Goal: Task Accomplishment & Management: Use online tool/utility

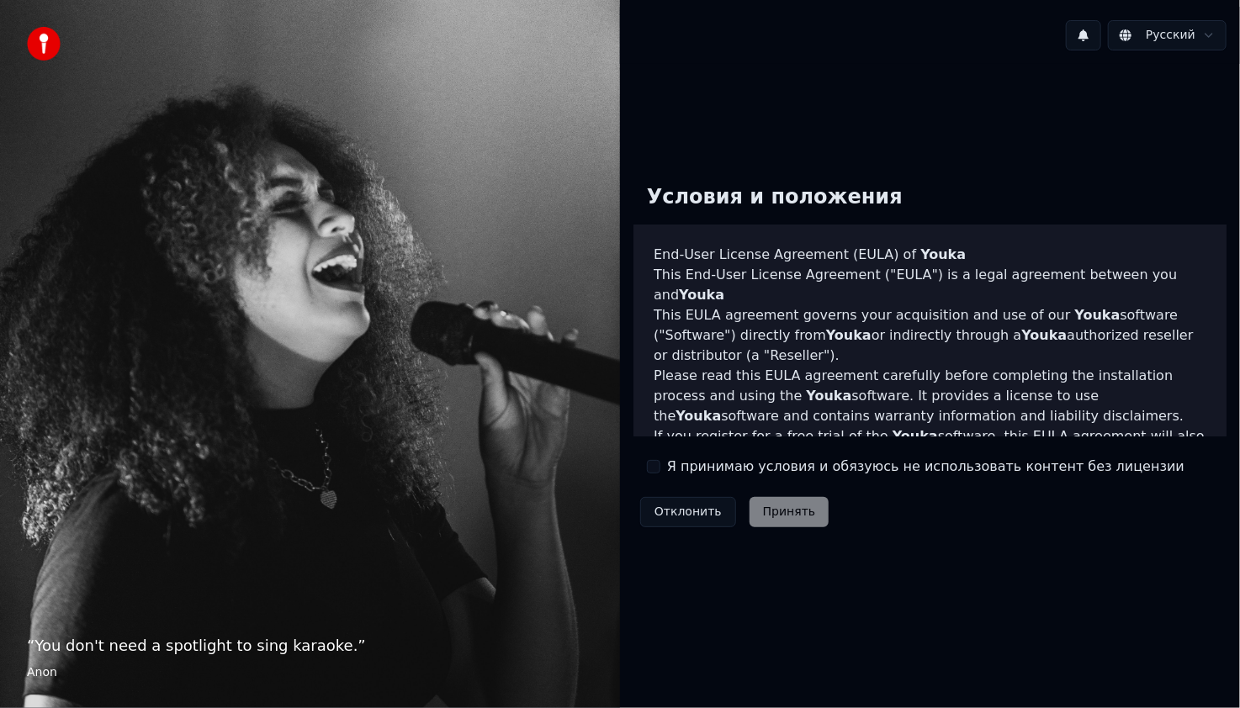
click at [708, 465] on label "Я принимаю условия и обязуюсь не использовать контент без лицензии" at bounding box center [925, 467] width 517 height 20
click at [660, 465] on button "Я принимаю условия и обязуюсь не использовать контент без лицензии" at bounding box center [653, 466] width 13 height 13
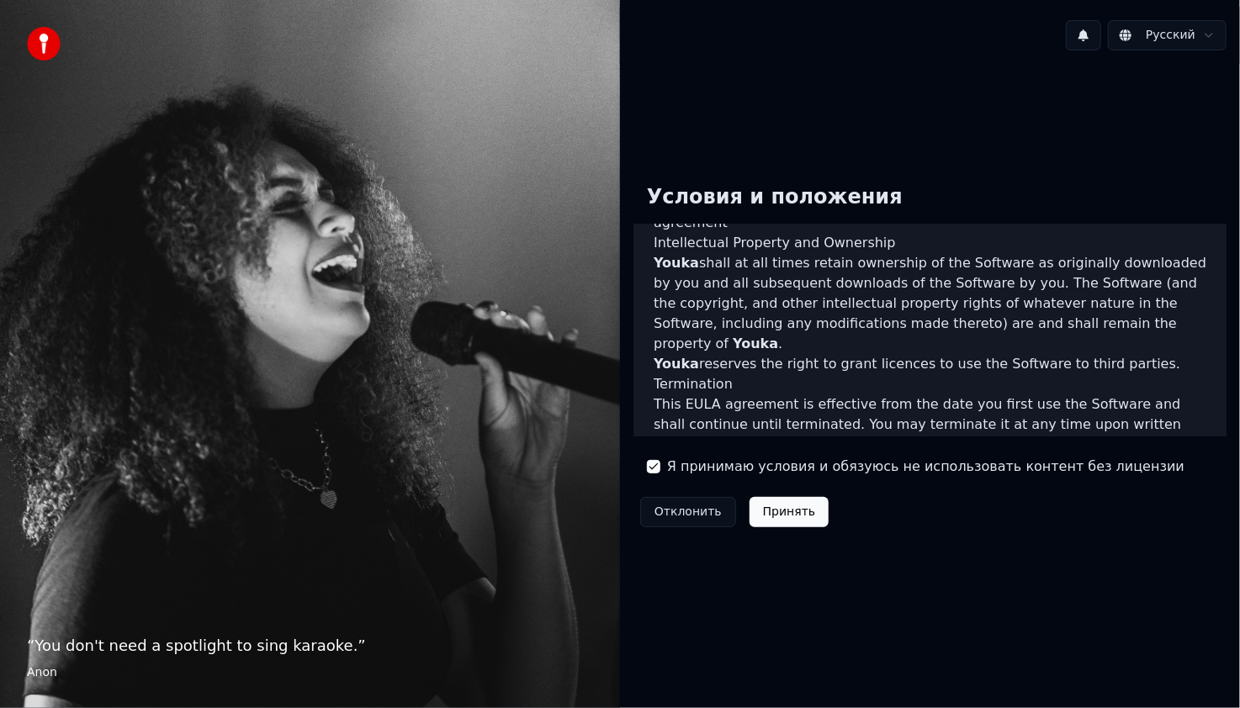
scroll to position [958, 0]
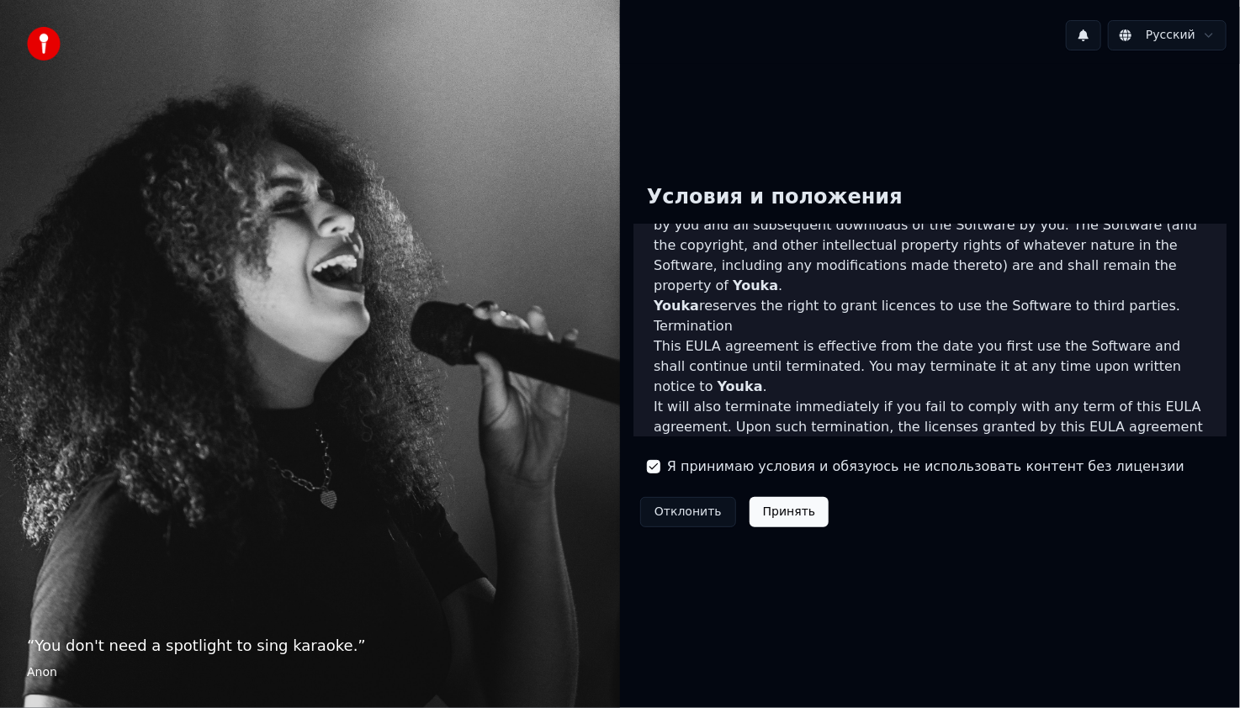
click at [790, 511] on button "Принять" at bounding box center [790, 512] width 80 height 30
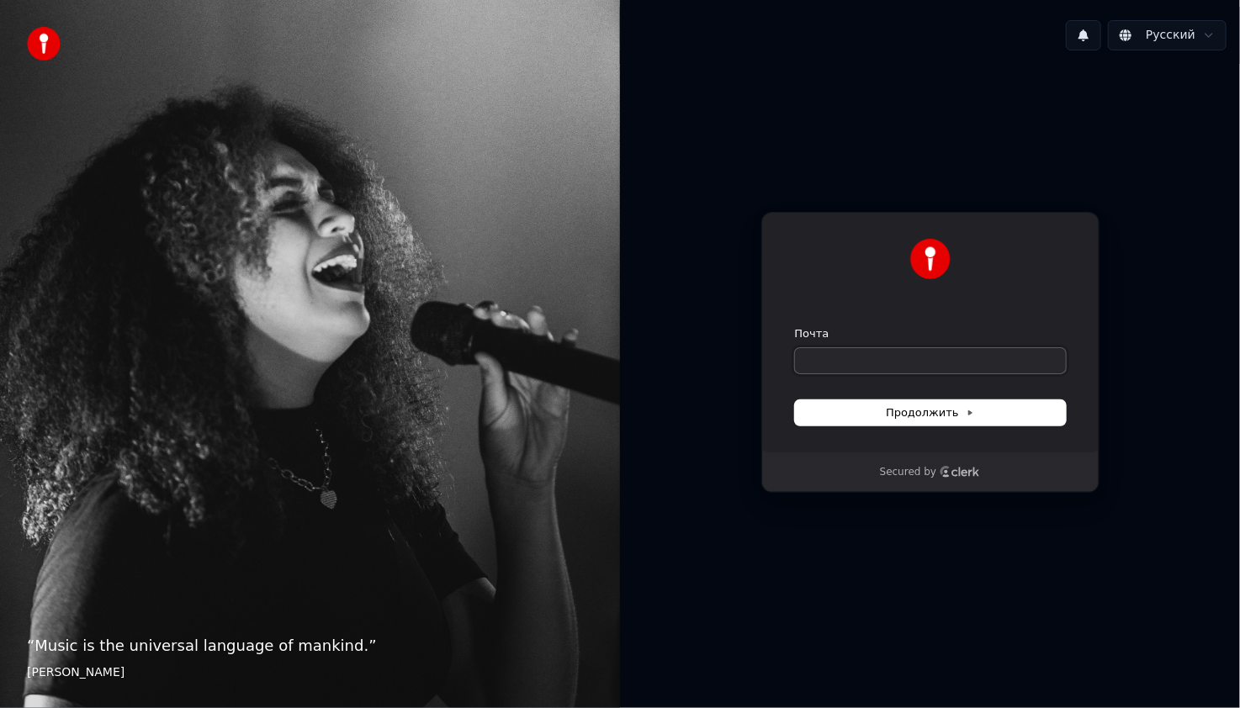
click at [855, 368] on input "Почта" at bounding box center [930, 360] width 271 height 25
type input "*"
click at [909, 408] on span "Продолжить" at bounding box center [930, 412] width 88 height 15
type input "**********"
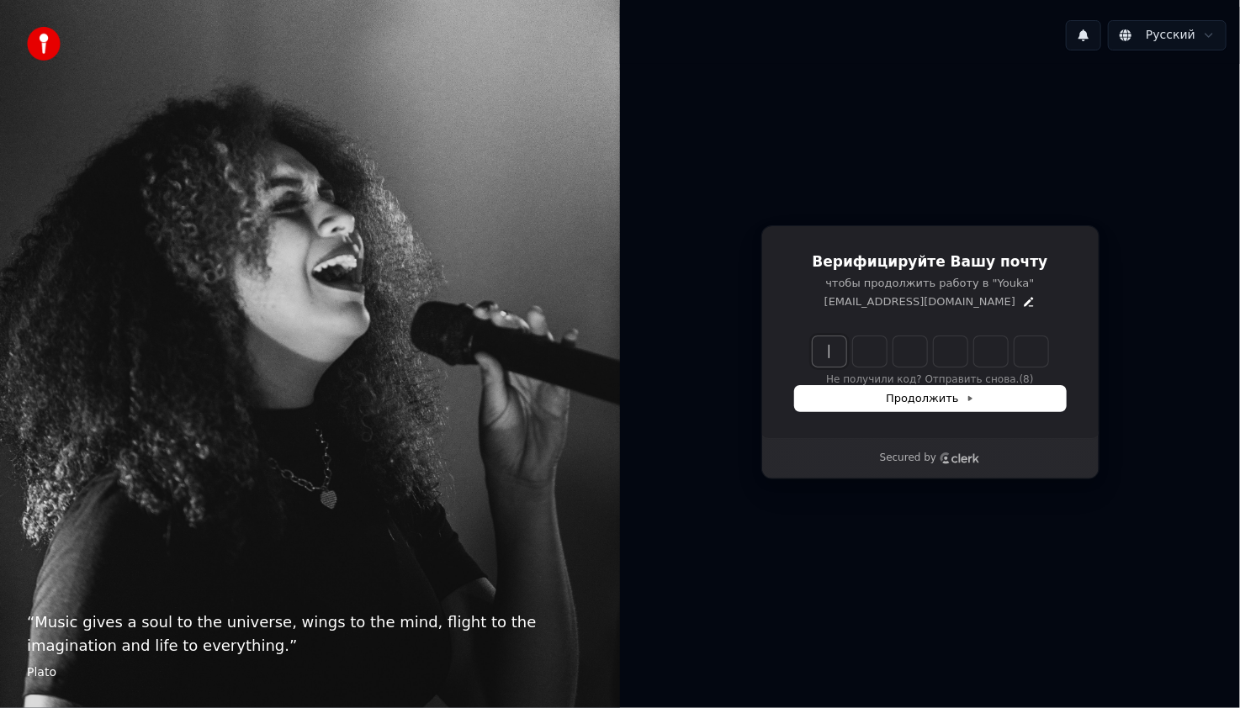
click at [828, 355] on input "Enter verification code" at bounding box center [947, 351] width 269 height 30
type input "******"
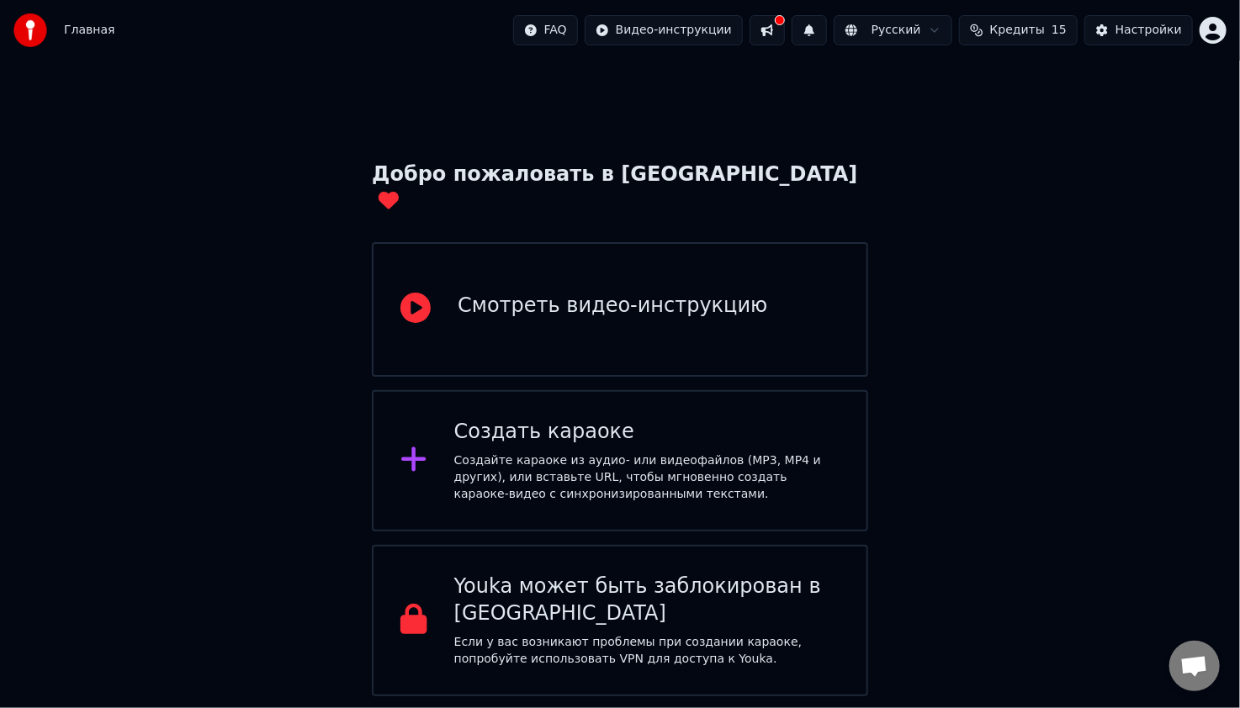
click at [769, 453] on div "Создайте караоке из аудио- или видеофайлов (MP3, MP4 и других), или вставьте UR…" at bounding box center [646, 478] width 385 height 50
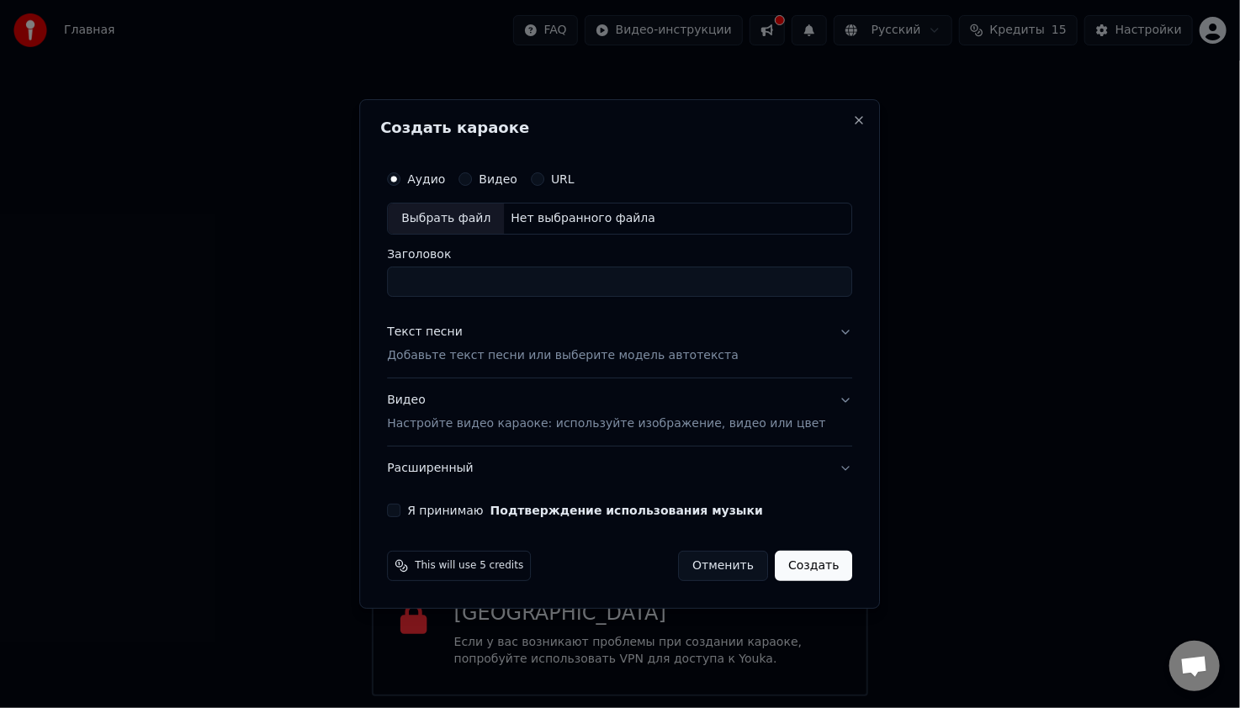
click at [822, 338] on button "Текст песни Добавьте текст песни или выберите модель автотекста" at bounding box center [619, 343] width 465 height 67
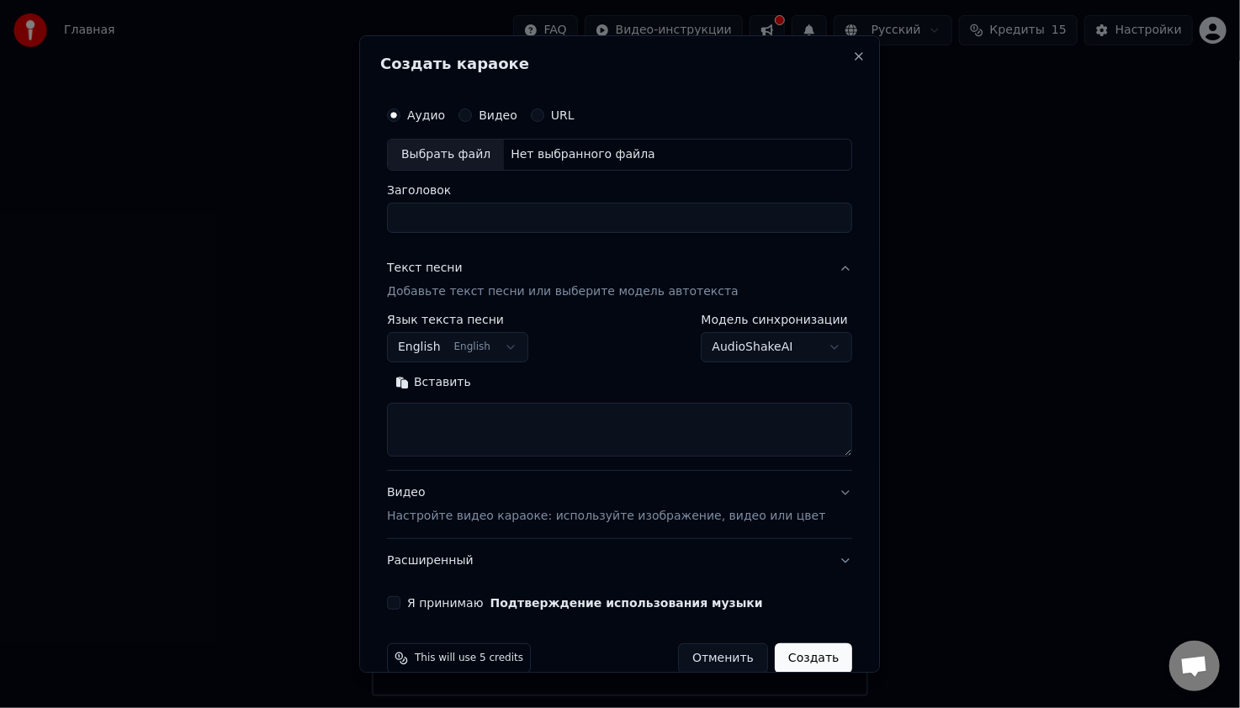
click at [515, 340] on button "English English" at bounding box center [457, 347] width 141 height 30
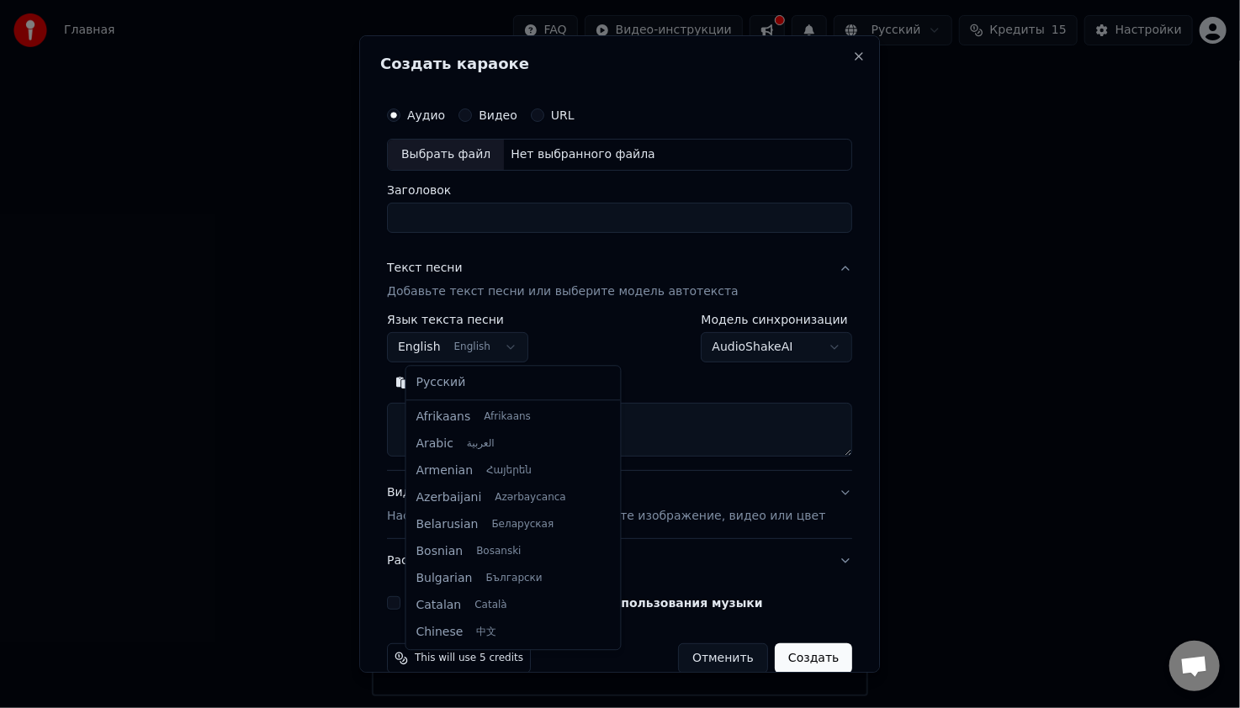
scroll to position [135, 0]
click at [709, 133] on body "Главная FAQ Видео-инструкции Русский Кредиты 15 Настройки Добро пожаловать в Yo…" at bounding box center [620, 348] width 1240 height 697
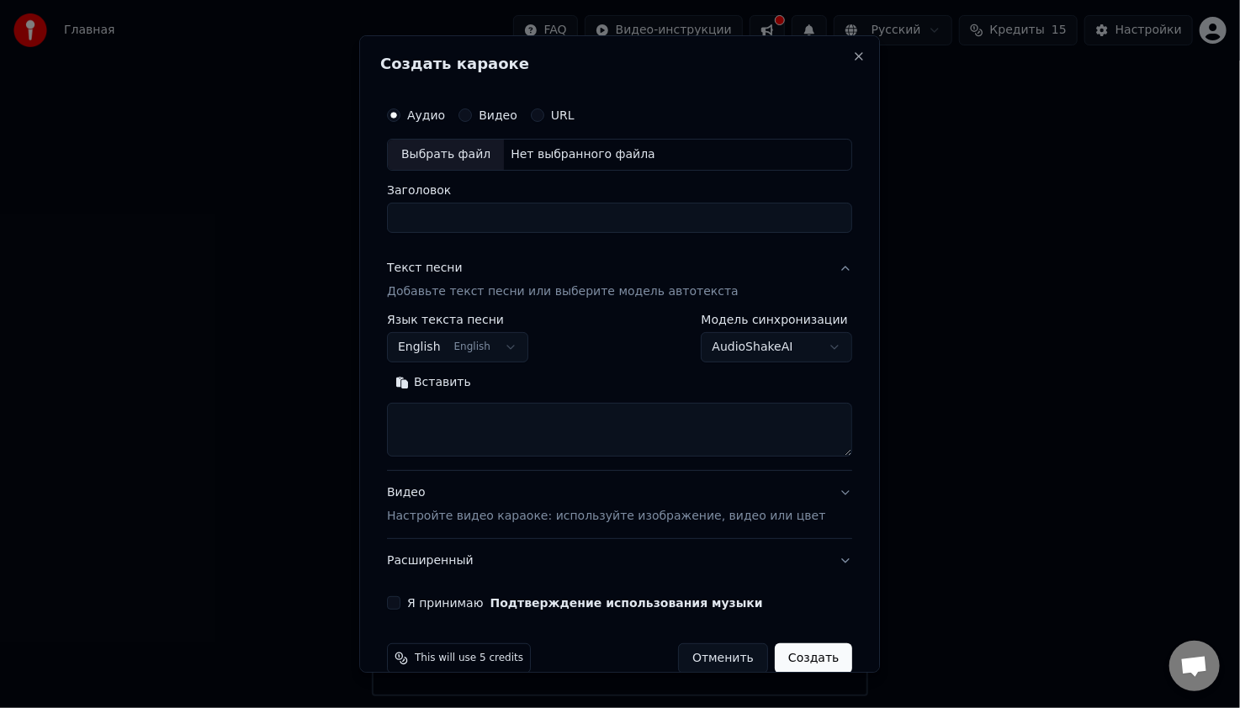
click at [488, 152] on div "Выбрать файл" at bounding box center [446, 155] width 116 height 30
drag, startPoint x: 586, startPoint y: 220, endPoint x: 402, endPoint y: 230, distance: 184.5
click at [402, 230] on div "**********" at bounding box center [619, 354] width 479 height 525
type input "*"
type input "*********"
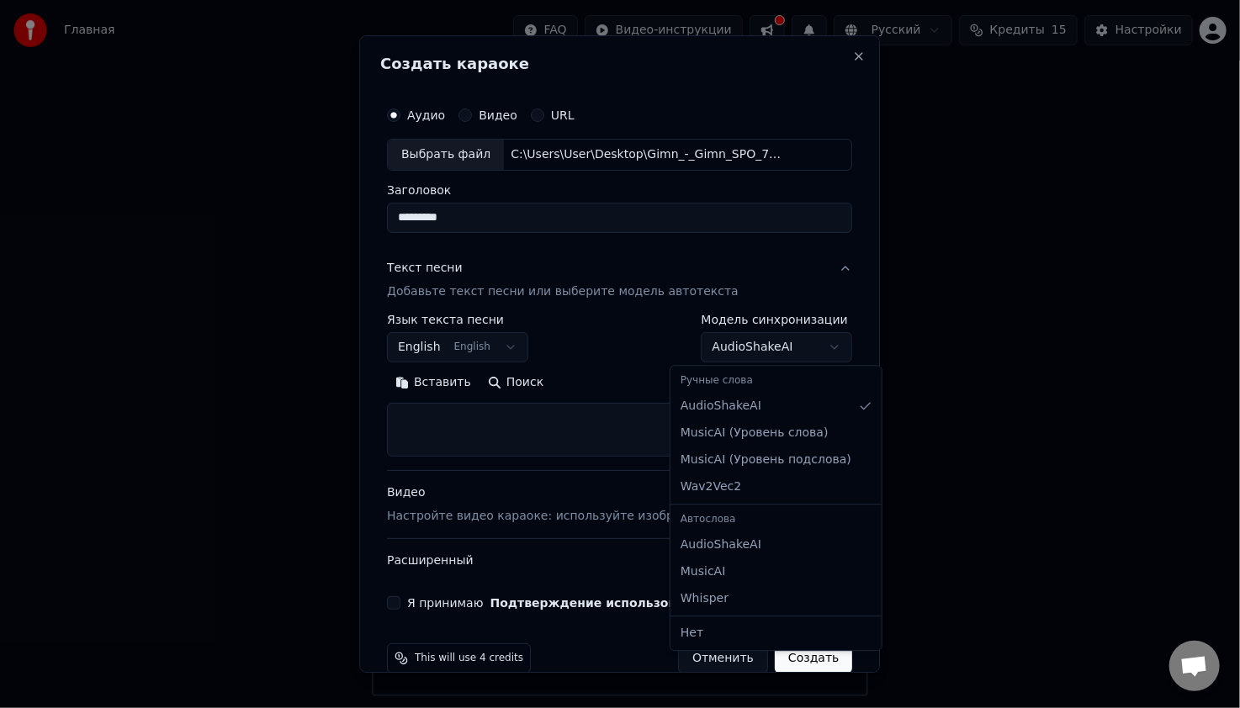
click at [803, 350] on body "Главная FAQ Видео-инструкции Русский Кредиты 15 Настройки Добро пожаловать в Yo…" at bounding box center [620, 348] width 1240 height 697
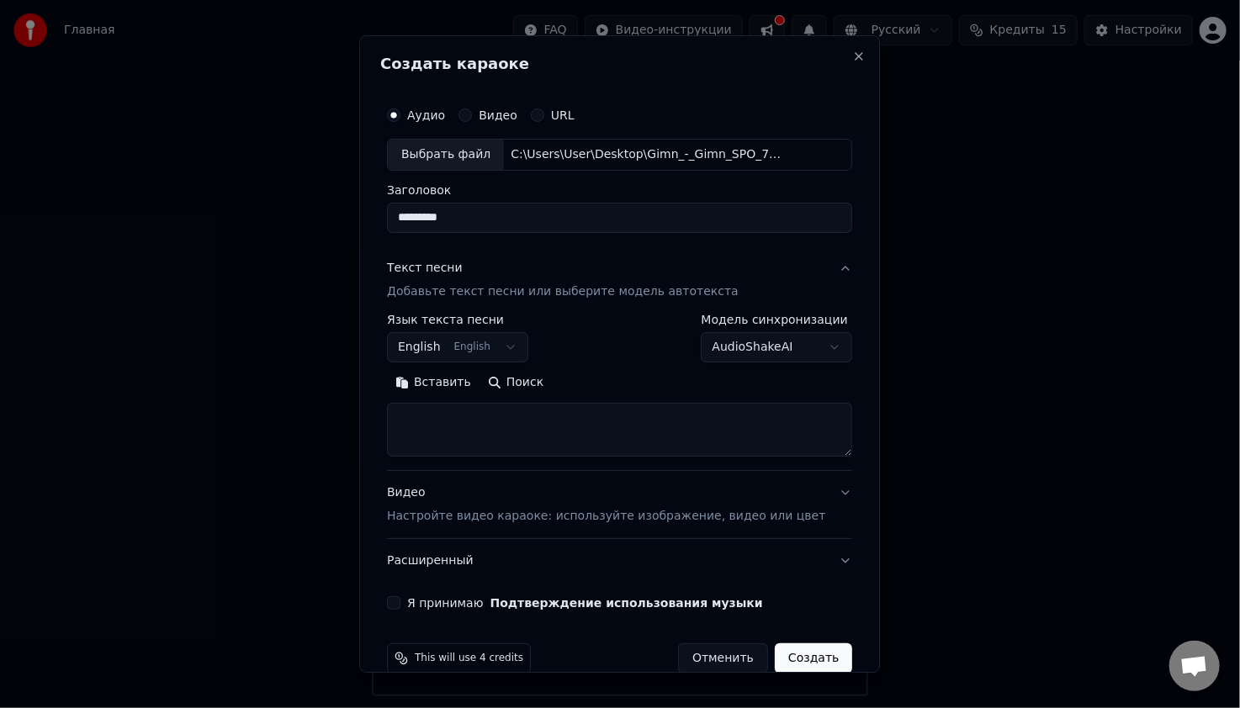
click at [803, 348] on body "Главная FAQ Видео-инструкции Русский Кредиты 15 Настройки Добро пожаловать в Yo…" at bounding box center [620, 348] width 1240 height 697
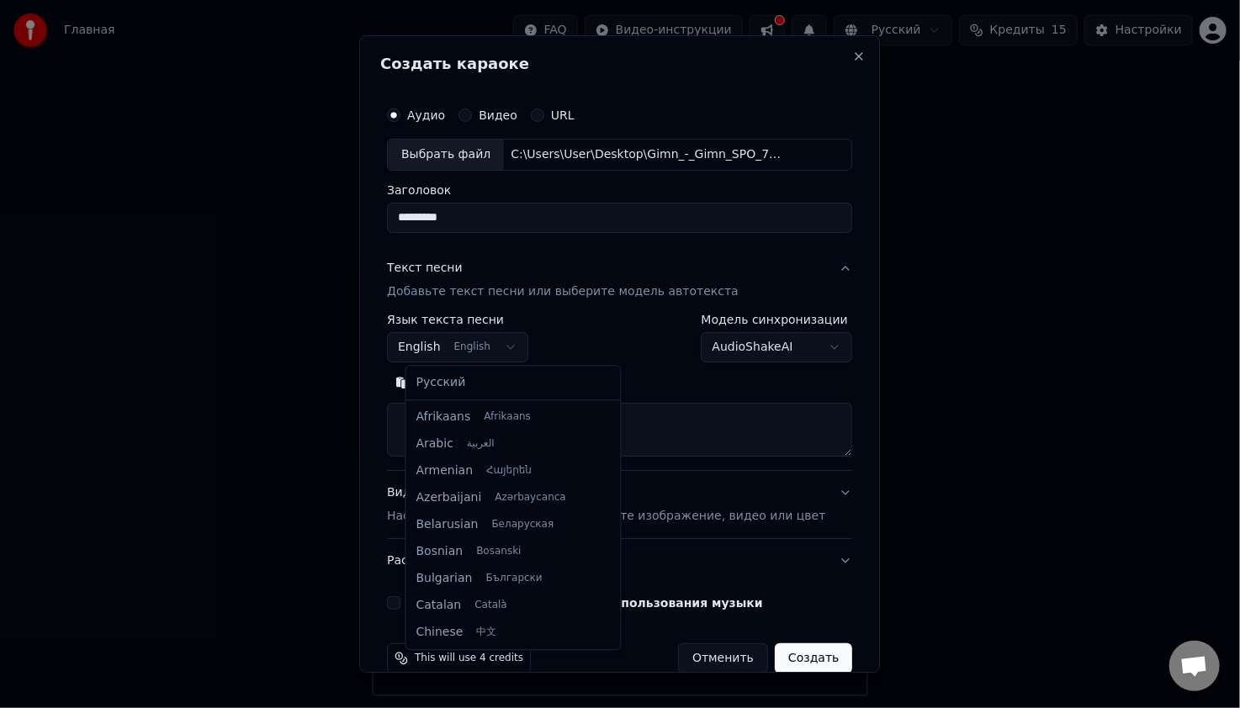
click at [517, 359] on body "Главная FAQ Видео-инструкции Русский Кредиты 15 Настройки Добро пожаловать в Yo…" at bounding box center [620, 348] width 1240 height 697
select select "**"
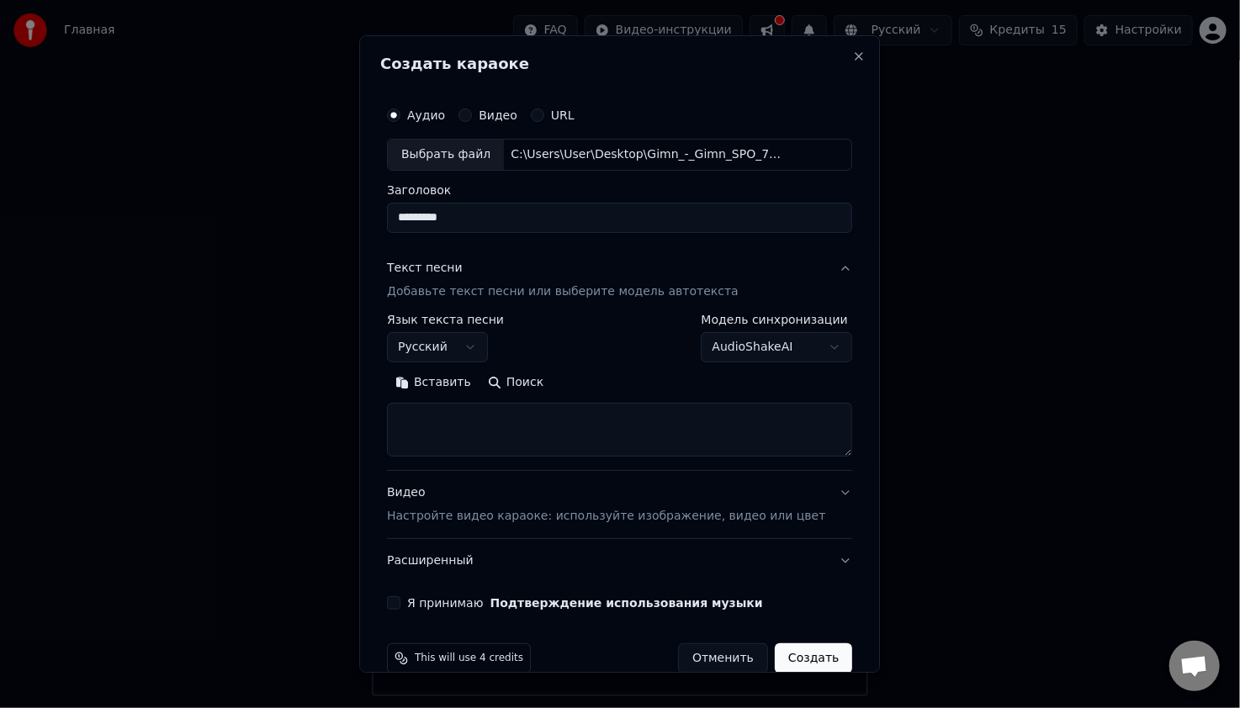
click at [660, 290] on p "Добавьте текст песни или выберите модель автотекста" at bounding box center [563, 291] width 352 height 17
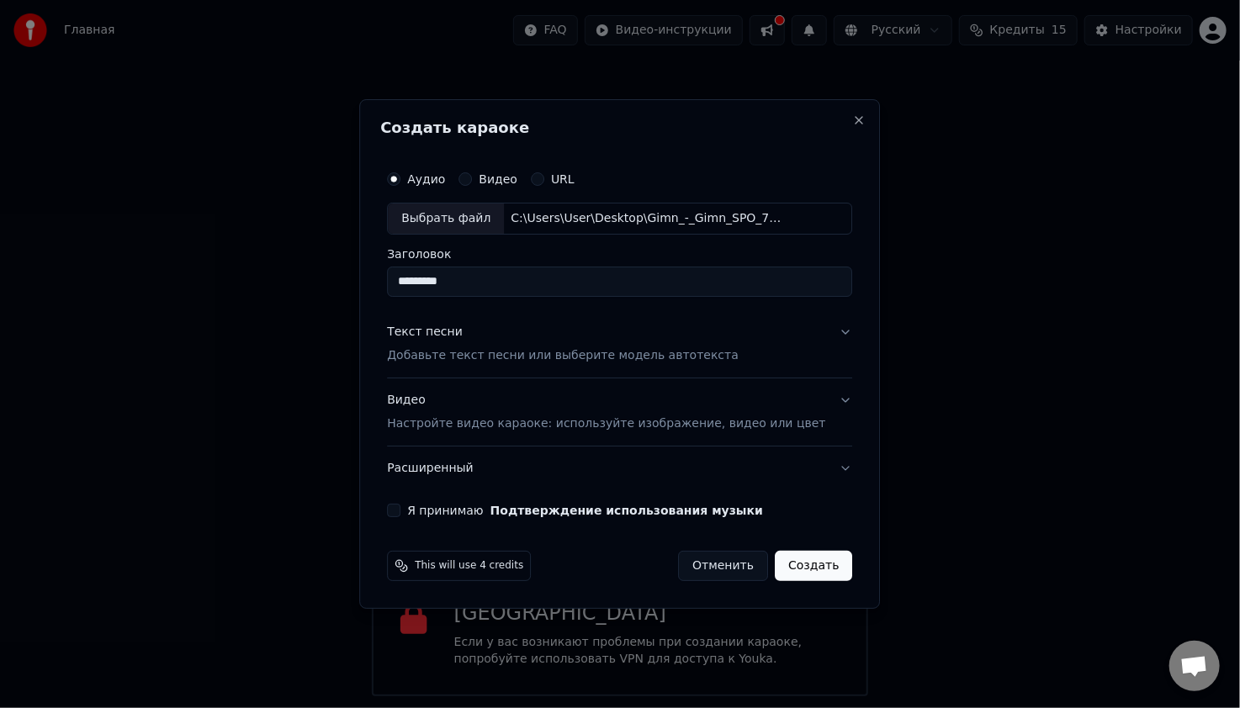
click at [708, 355] on p "Добавьте текст песни или выберите модель автотекста" at bounding box center [563, 355] width 352 height 17
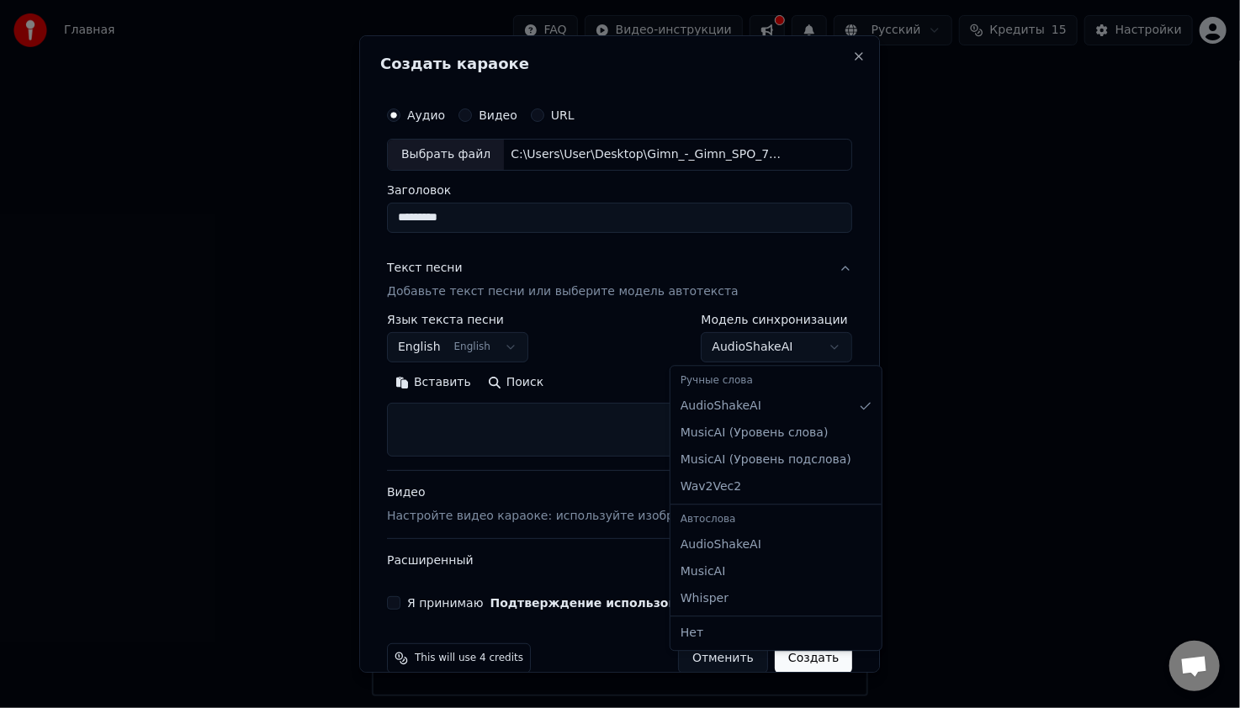
click at [797, 343] on body "Главная FAQ Видео-инструкции Русский Кредиты 15 Настройки Добро пожаловать в Yo…" at bounding box center [620, 348] width 1240 height 697
select select "**********"
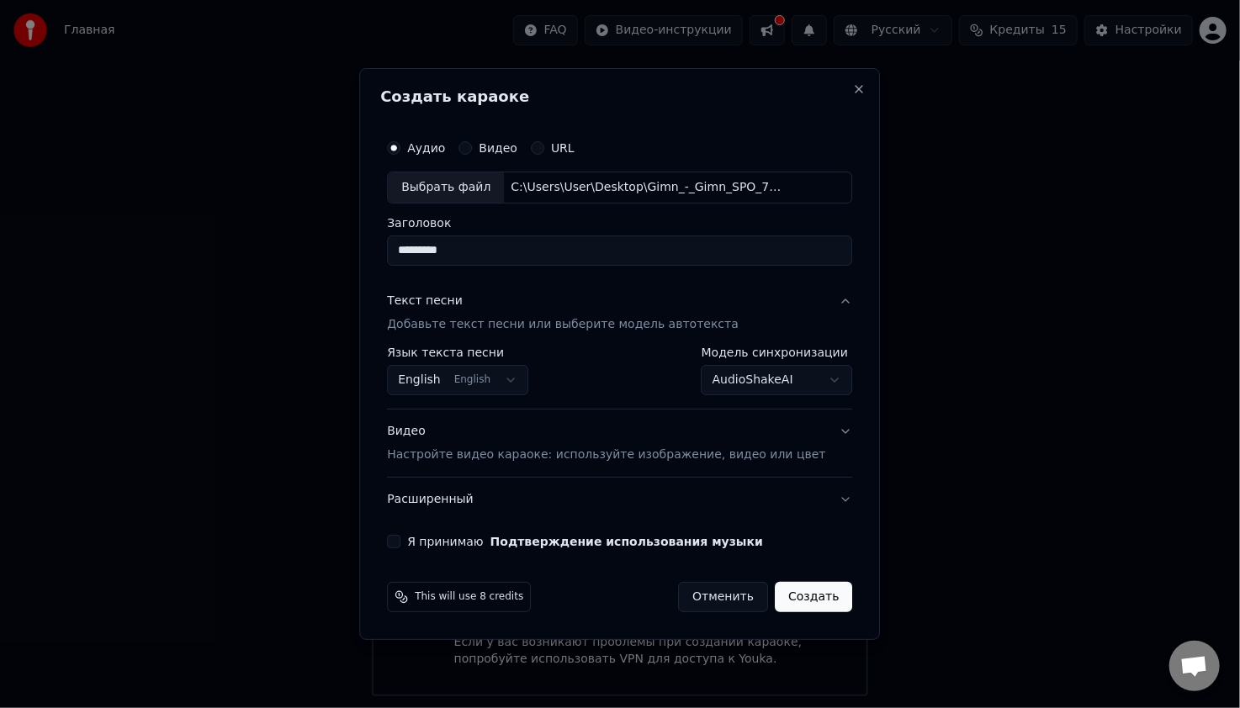
click at [822, 427] on button "Видео Настройте видео караоке: используйте изображение, видео или цвет" at bounding box center [619, 443] width 465 height 67
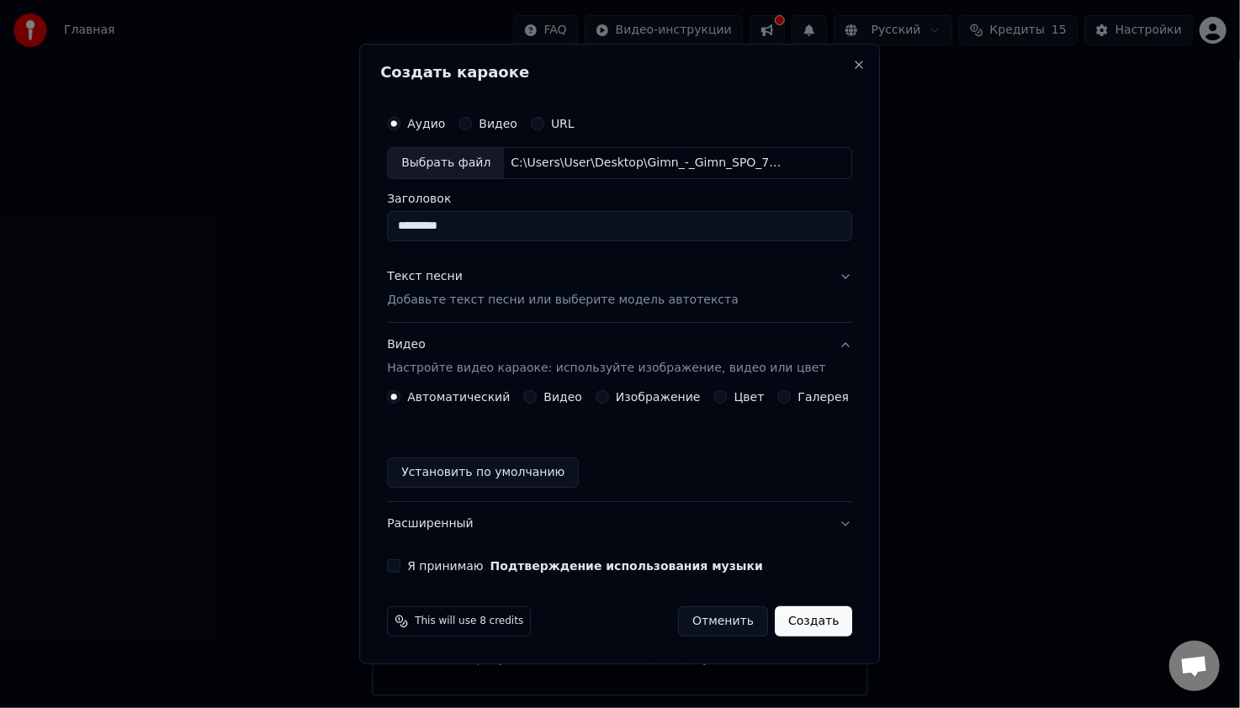
click at [652, 401] on label "Изображение" at bounding box center [658, 397] width 85 height 12
click at [609, 401] on button "Изображение" at bounding box center [602, 396] width 13 height 13
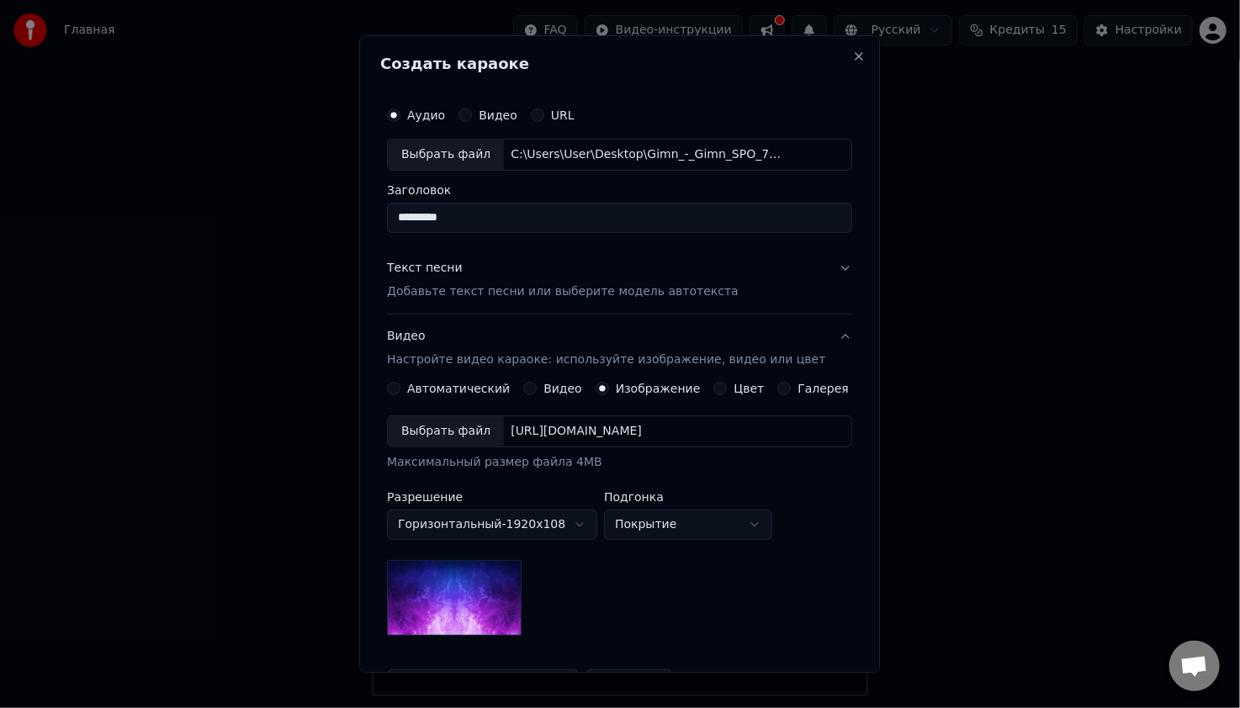
click at [464, 435] on div "Выбрать файл" at bounding box center [446, 431] width 116 height 30
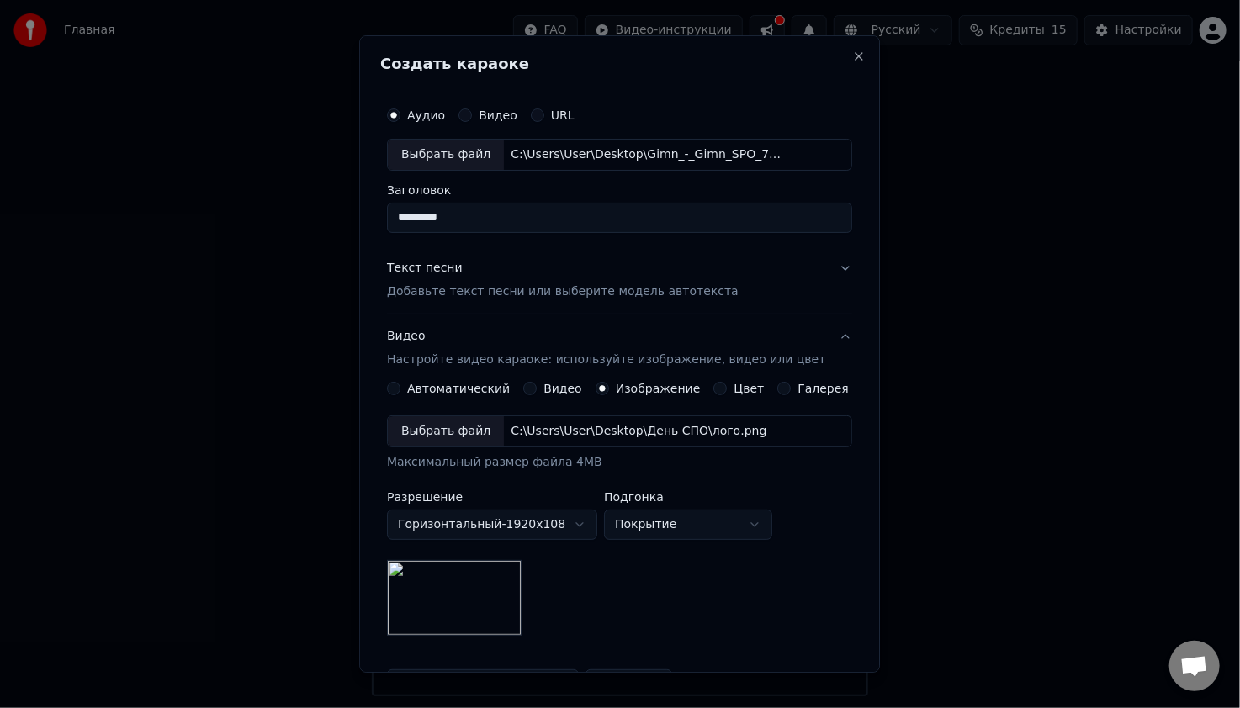
click at [550, 389] on label "Видео" at bounding box center [562, 389] width 39 height 12
click at [537, 389] on button "Видео" at bounding box center [529, 388] width 13 height 13
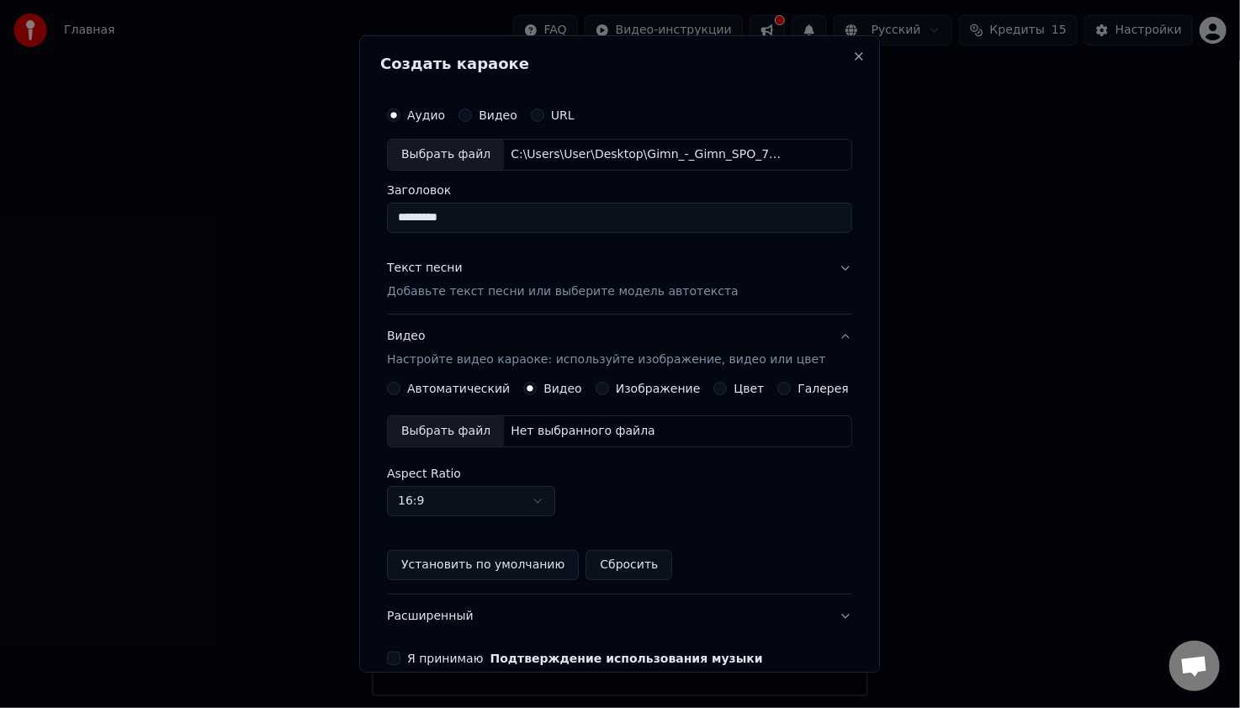
click at [481, 430] on div "Выбрать файл" at bounding box center [446, 431] width 116 height 30
click at [623, 388] on label "Изображение" at bounding box center [658, 389] width 85 height 12
click at [609, 388] on button "Изображение" at bounding box center [602, 388] width 13 height 13
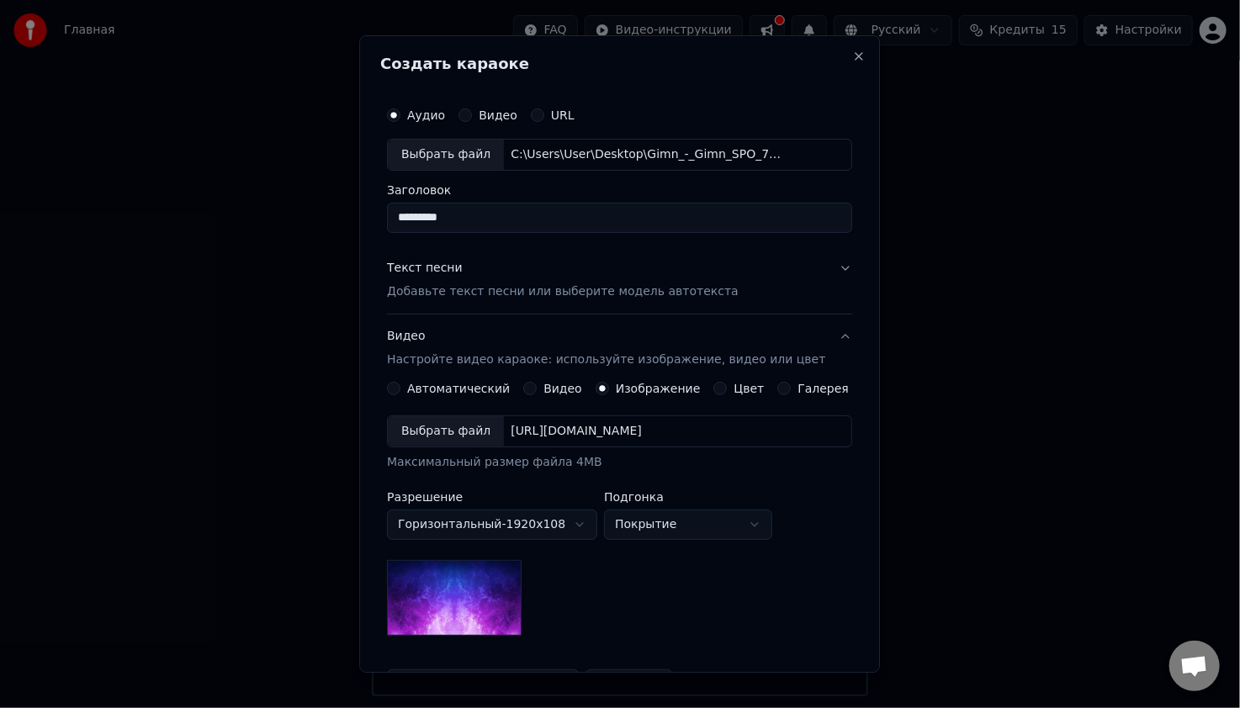
click at [737, 389] on label "Цвет" at bounding box center [749, 389] width 30 height 12
click at [728, 389] on button "Цвет" at bounding box center [720, 388] width 13 height 13
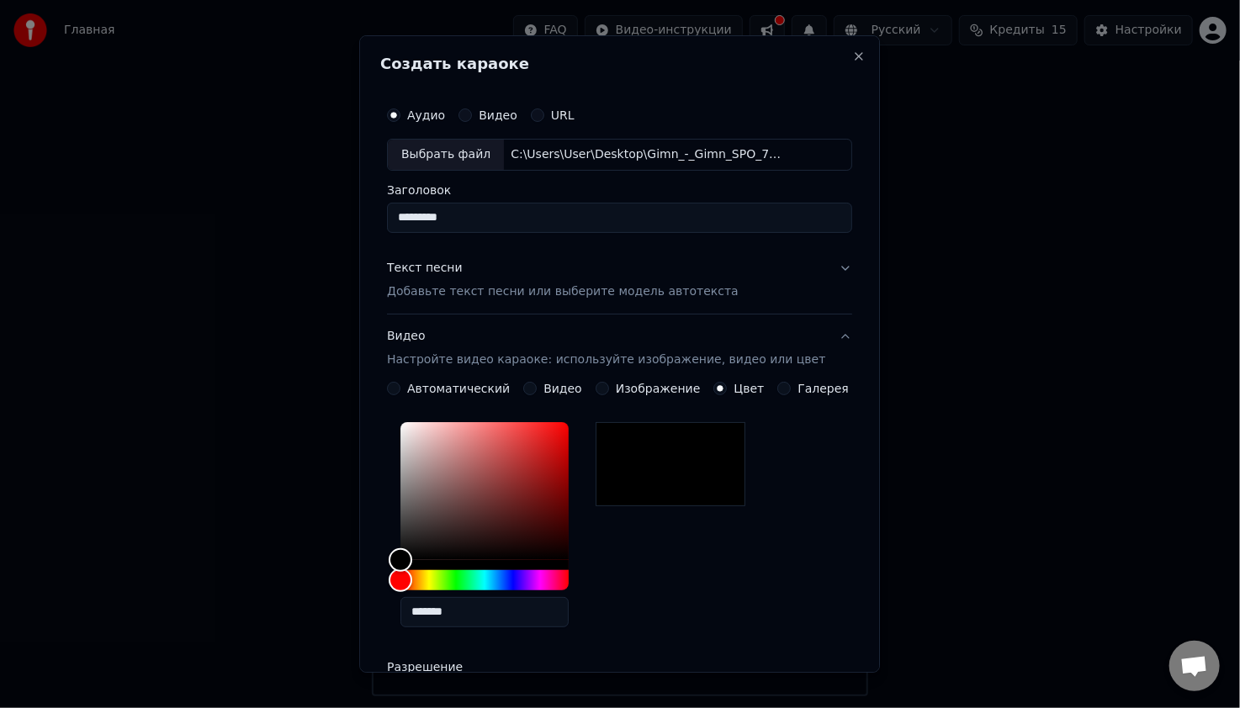
click at [798, 388] on label "Галерея" at bounding box center [823, 389] width 51 height 12
click at [791, 388] on button "Галерея" at bounding box center [784, 388] width 13 height 13
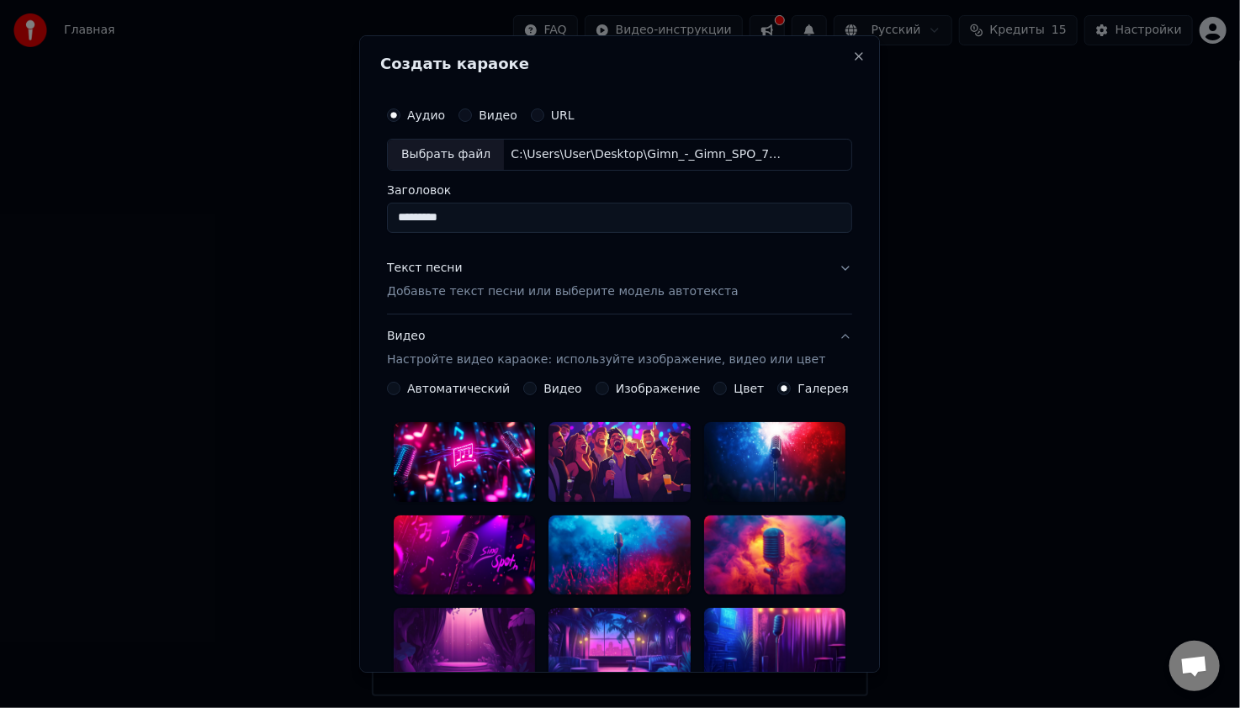
click at [538, 390] on div "Видео" at bounding box center [552, 388] width 59 height 13
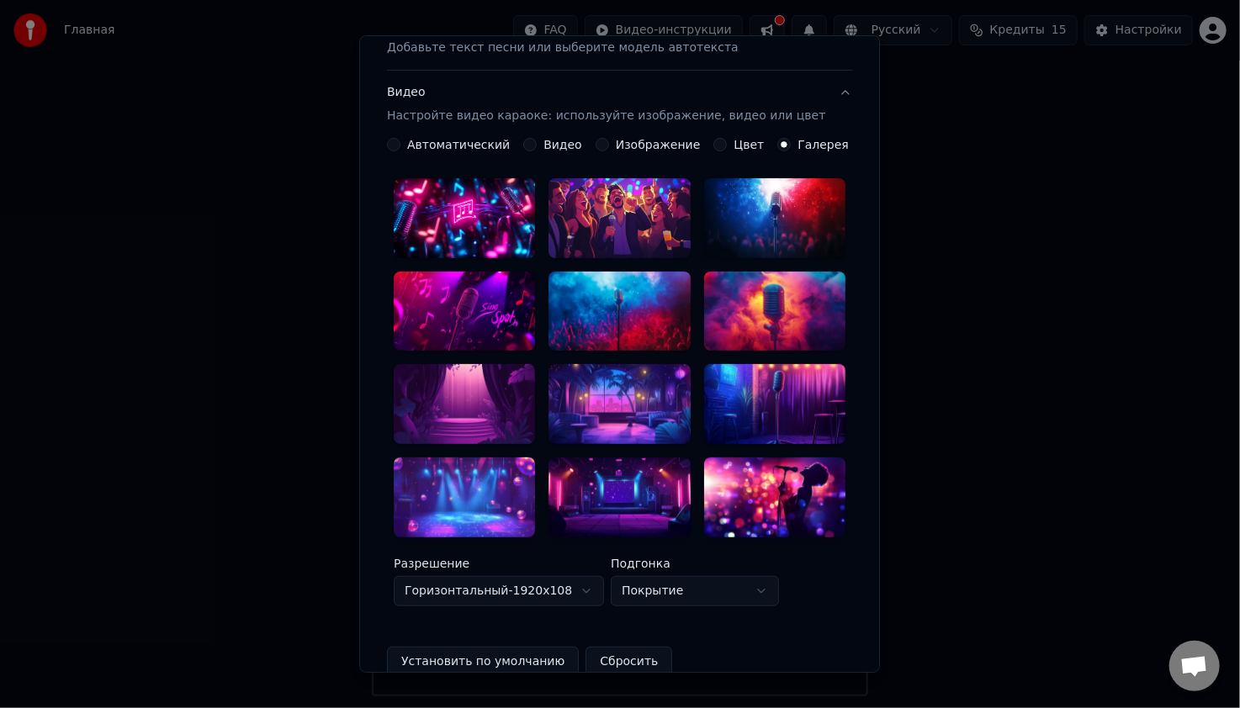
scroll to position [396, 0]
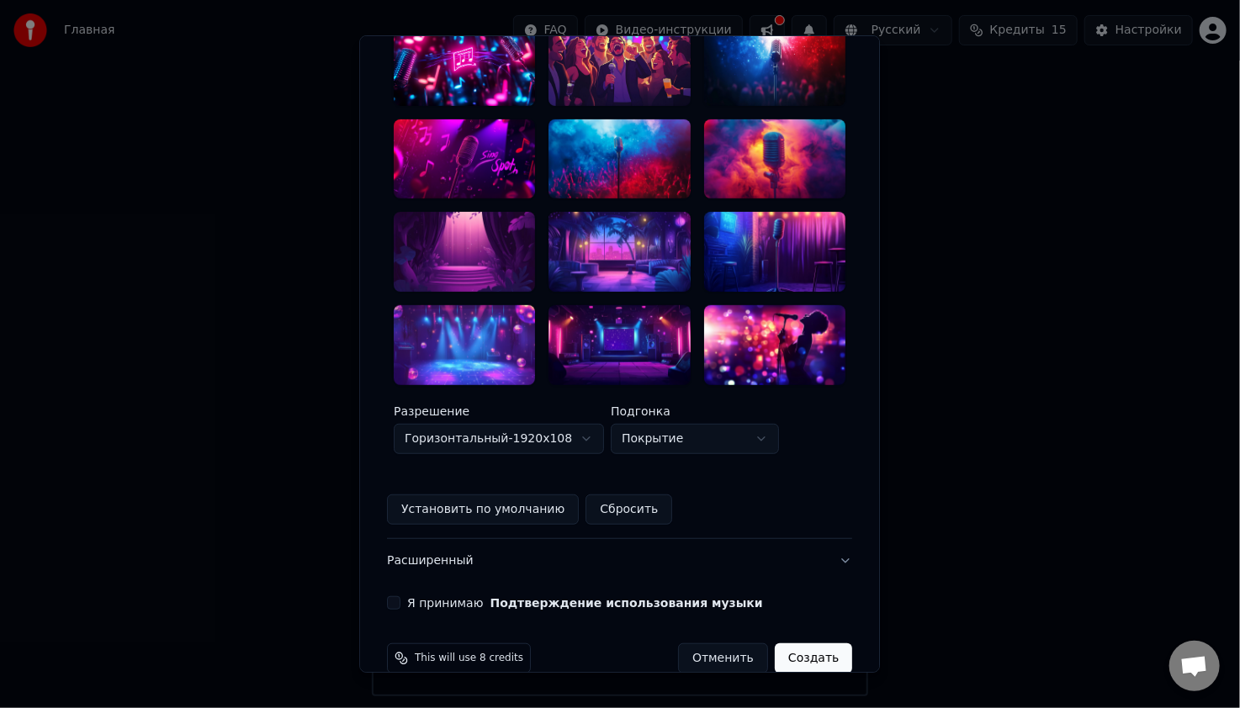
click at [400, 596] on button "Я принимаю Подтверждение использования музыки" at bounding box center [393, 602] width 13 height 13
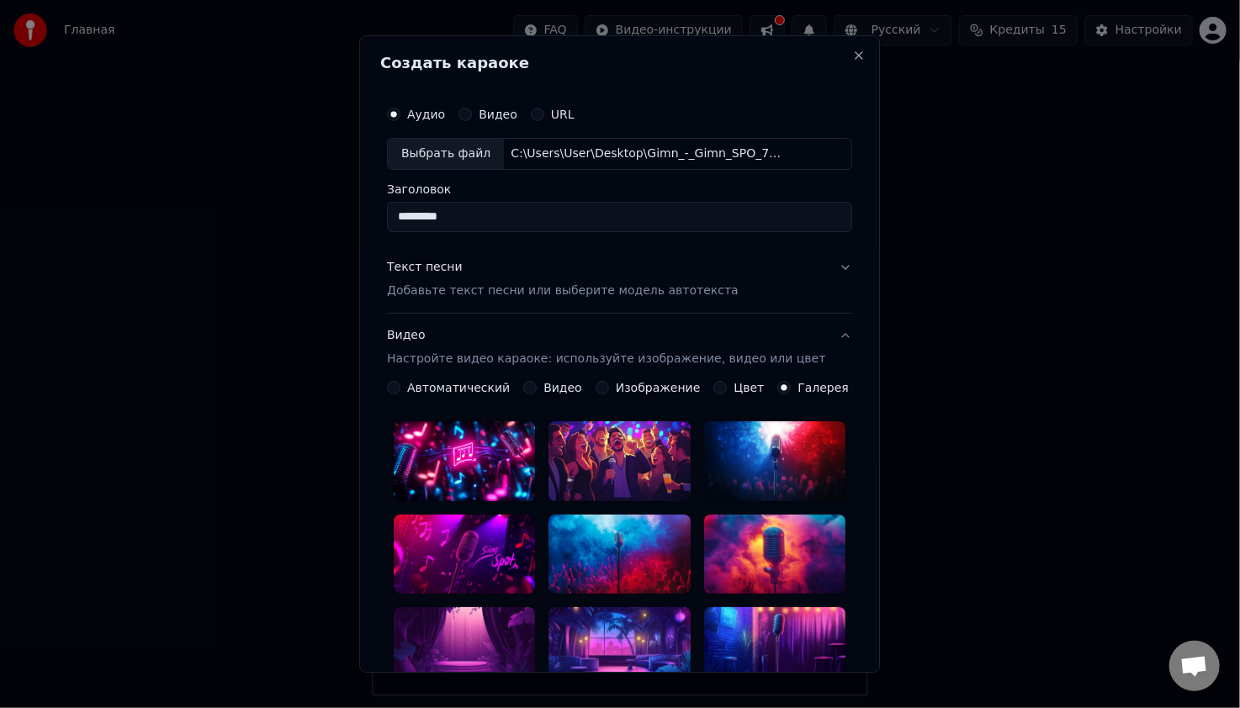
scroll to position [0, 0]
click at [502, 112] on label "Видео" at bounding box center [498, 115] width 39 height 12
click at [472, 112] on button "Видео" at bounding box center [464, 115] width 13 height 13
click at [853, 57] on button "Close" at bounding box center [859, 56] width 13 height 13
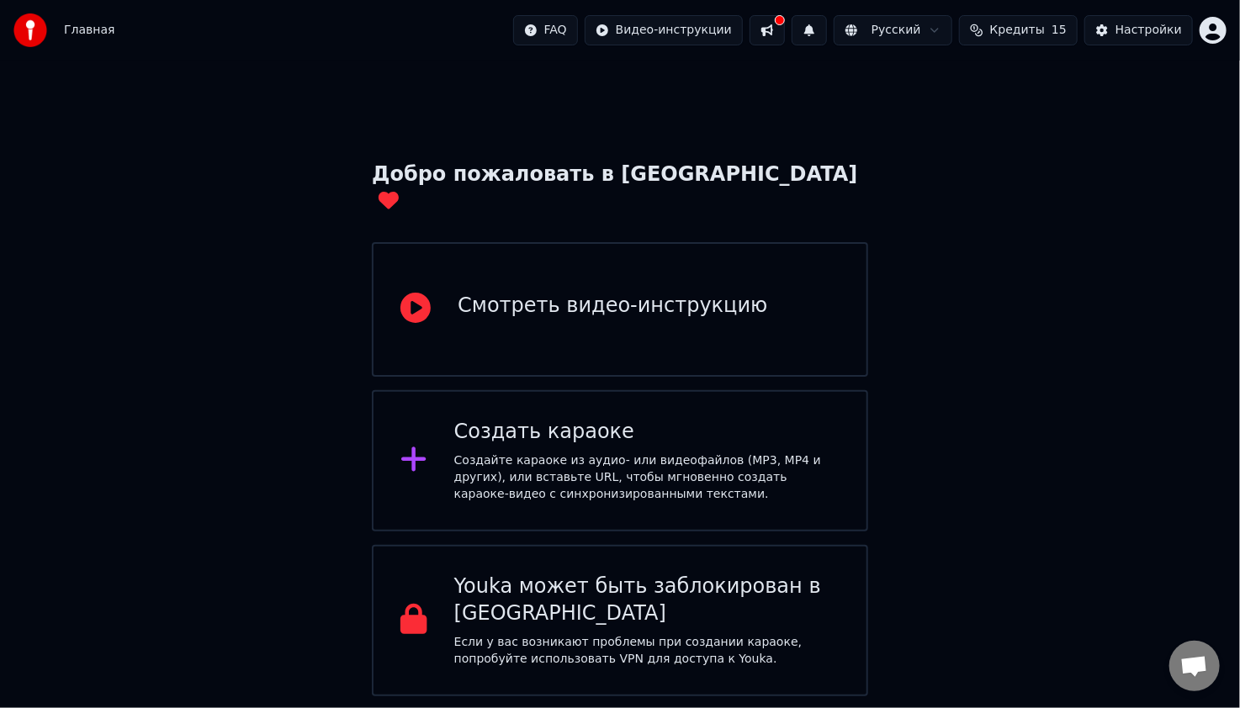
click at [730, 296] on div "Смотреть видео-инструкцию" at bounding box center [620, 309] width 496 height 135
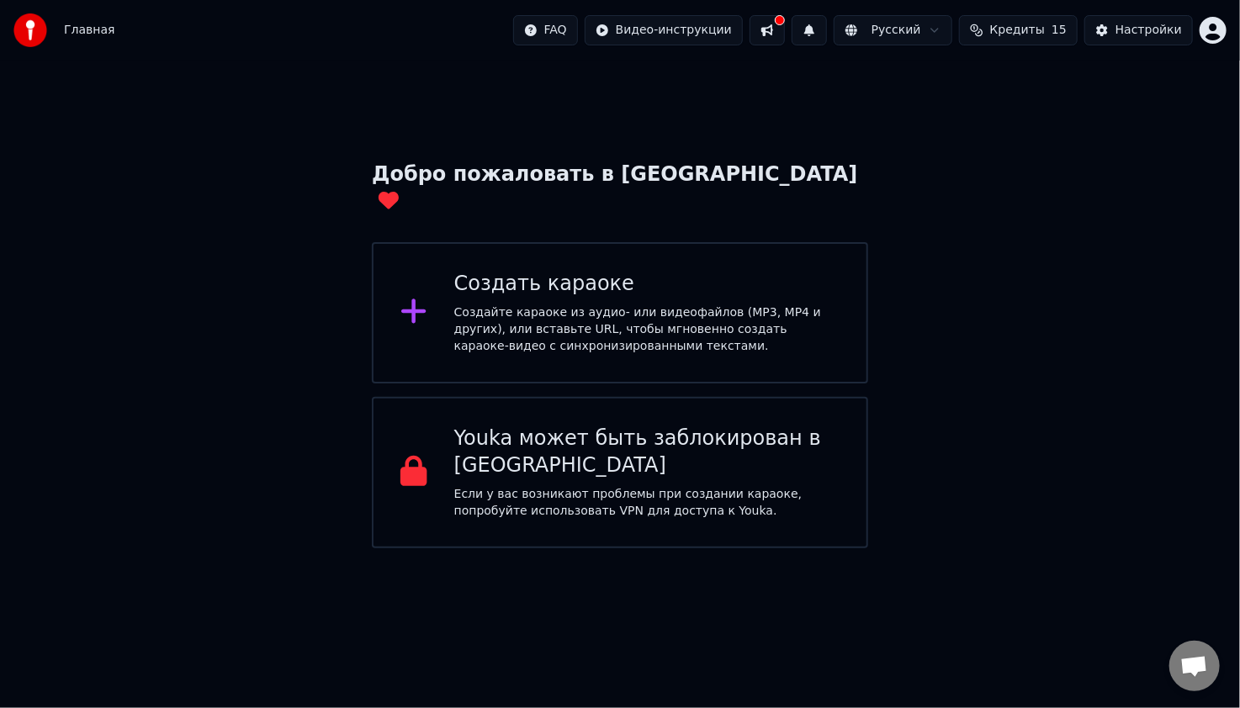
click at [564, 305] on div "Создайте караоке из аудио- или видеофайлов (MP3, MP4 и других), или вставьте UR…" at bounding box center [646, 330] width 385 height 50
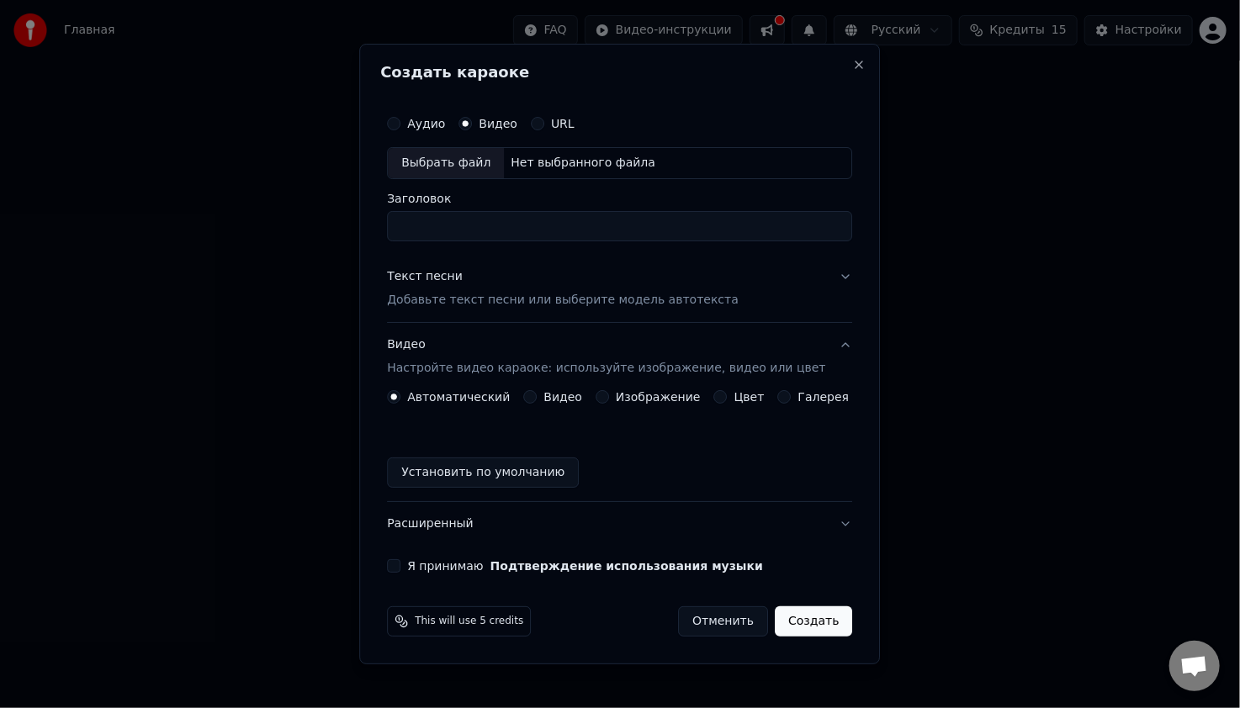
click at [445, 128] on label "Аудио" at bounding box center [426, 124] width 38 height 12
click at [400, 128] on button "Аудио" at bounding box center [393, 123] width 13 height 13
click at [461, 162] on div "Выбрать файл" at bounding box center [446, 163] width 116 height 30
type input "**********"
click at [472, 227] on input "**********" at bounding box center [619, 226] width 465 height 30
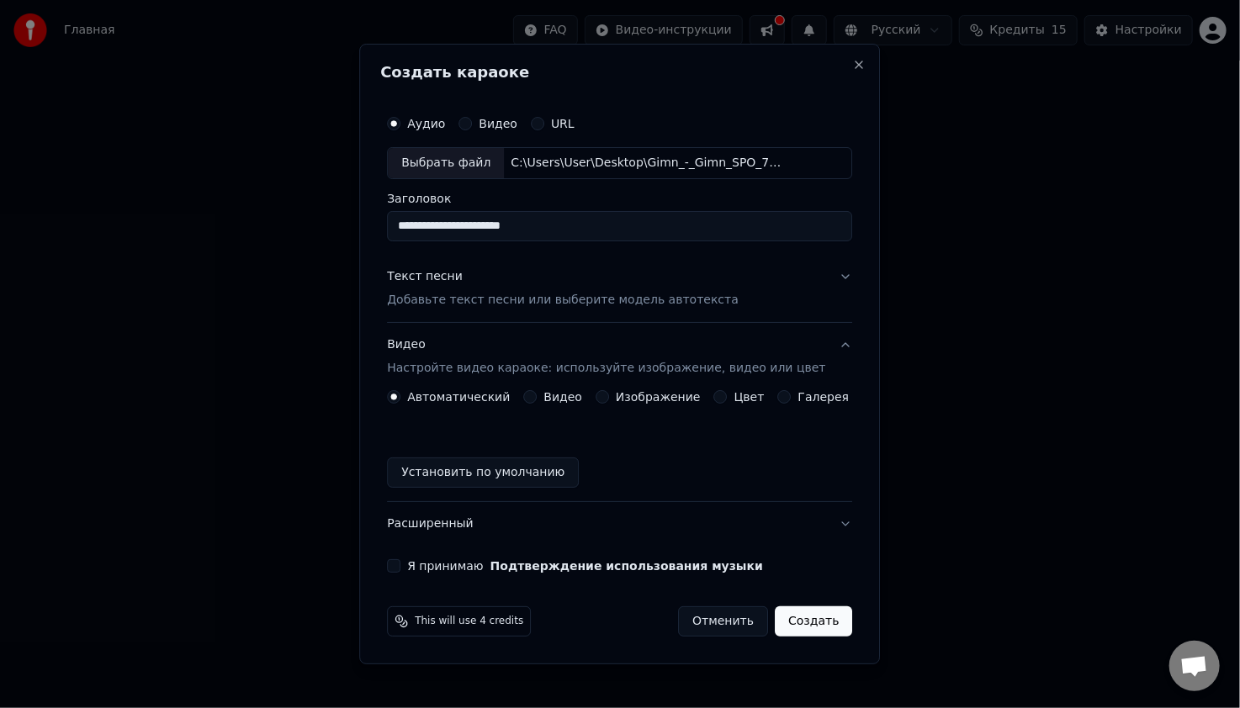
click at [596, 241] on input "**********" at bounding box center [619, 226] width 465 height 30
click at [588, 239] on input "**********" at bounding box center [619, 226] width 465 height 30
click at [598, 262] on button "Текст песни Добавьте текст песни или выберите модель автотекста" at bounding box center [619, 288] width 465 height 67
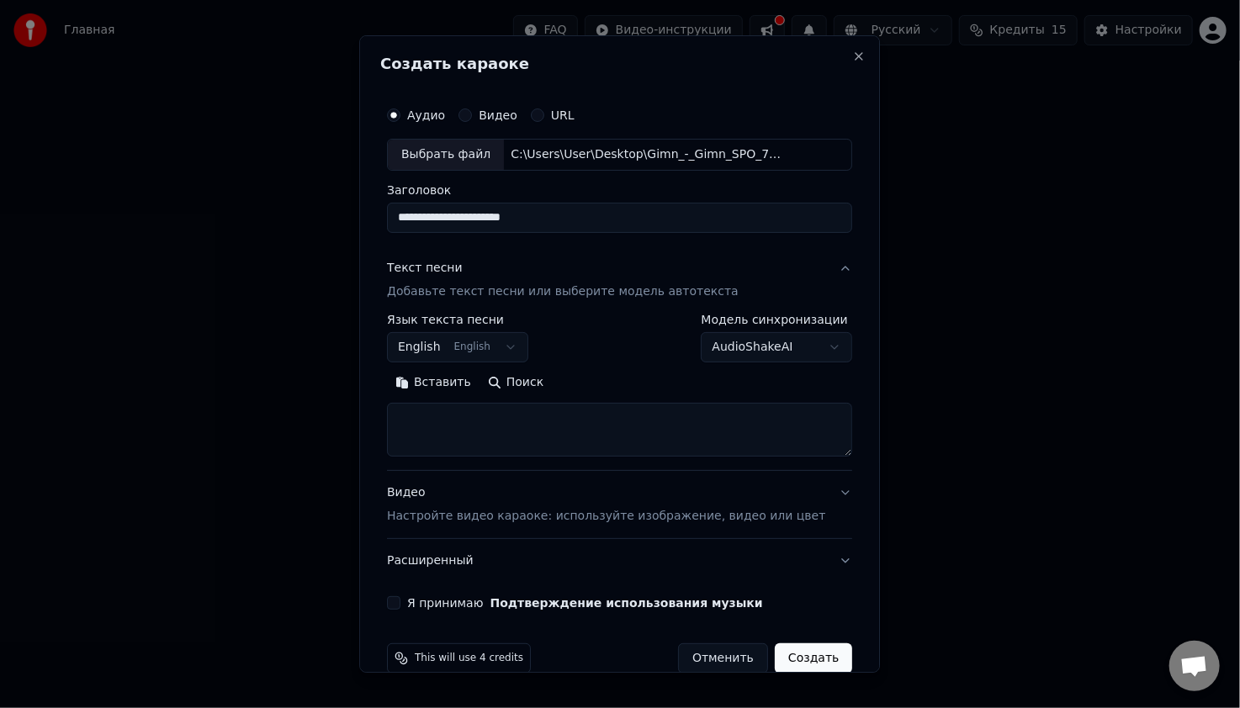
click at [517, 411] on textarea at bounding box center [619, 430] width 465 height 54
paste textarea "**********"
type textarea "**********"
click at [518, 348] on body "**********" at bounding box center [620, 274] width 1240 height 548
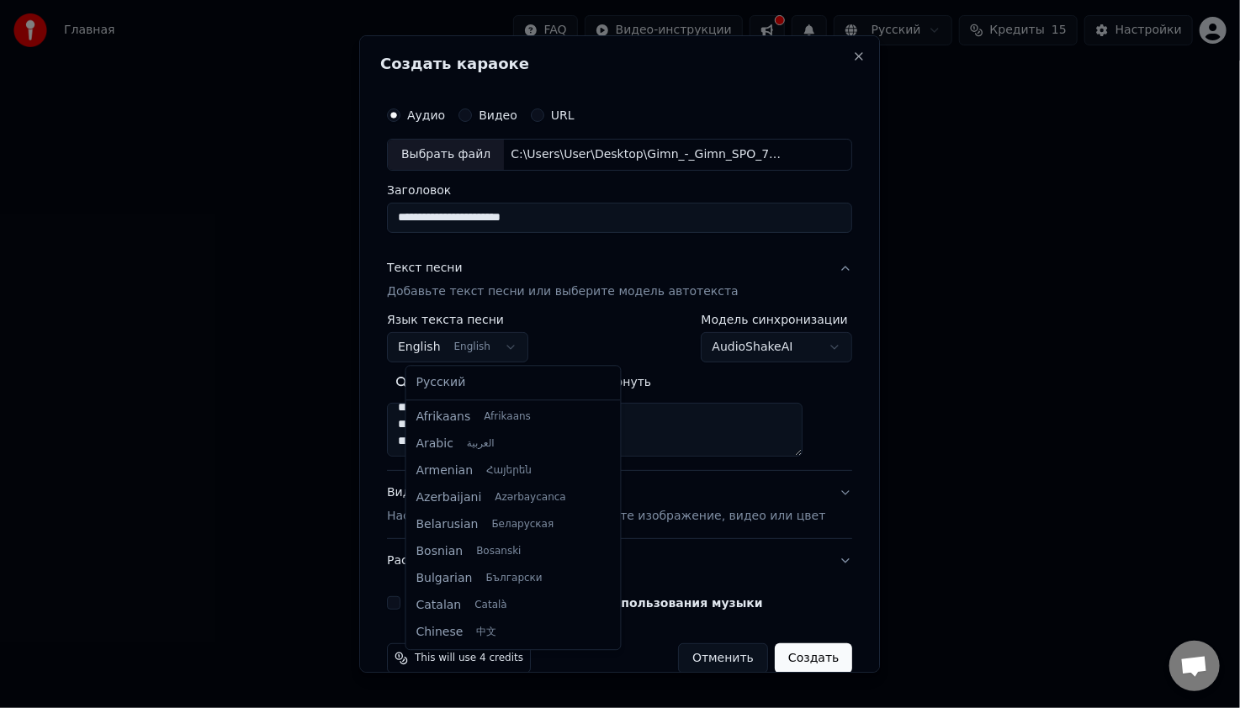
scroll to position [135, 0]
select select "**"
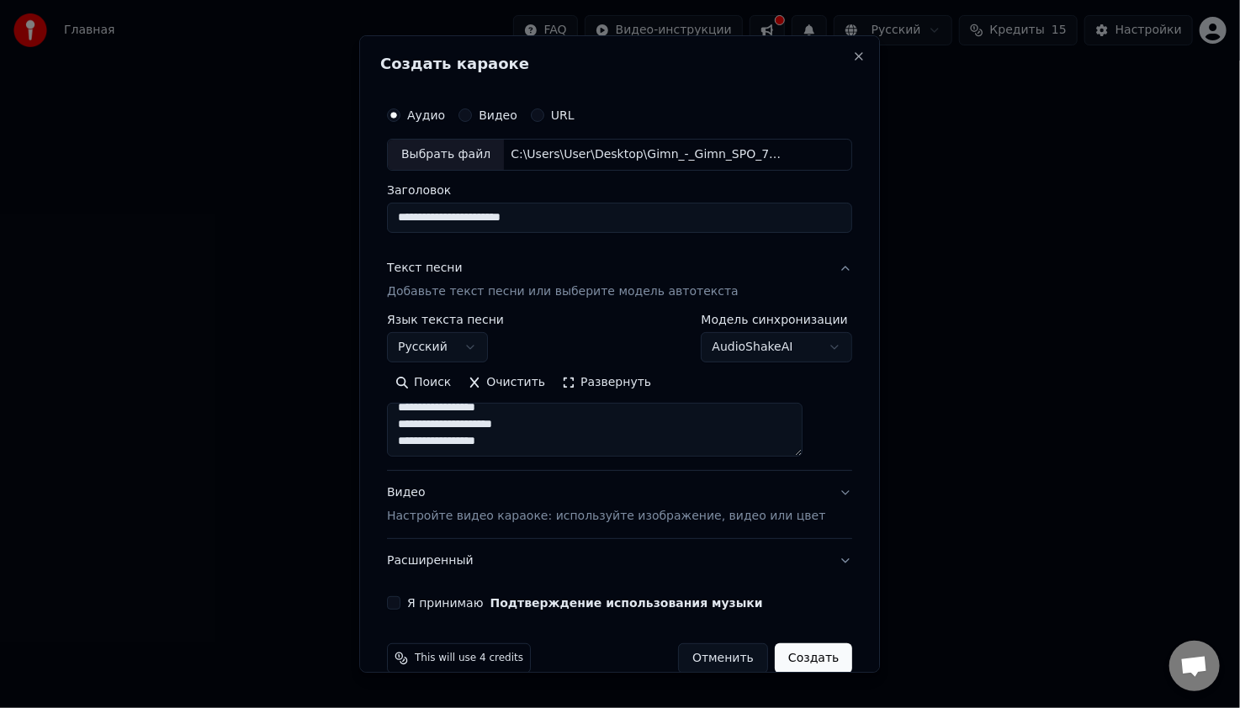
click at [596, 453] on textarea "**********" at bounding box center [595, 430] width 416 height 54
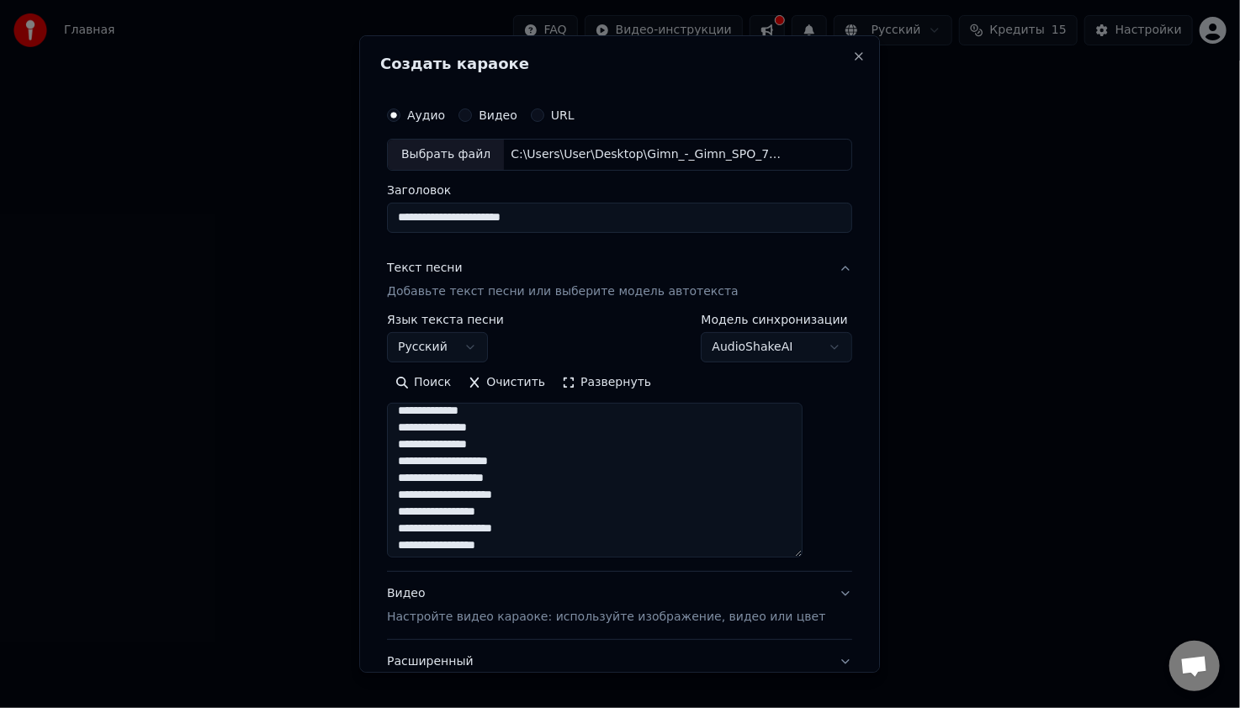
scroll to position [501, 0]
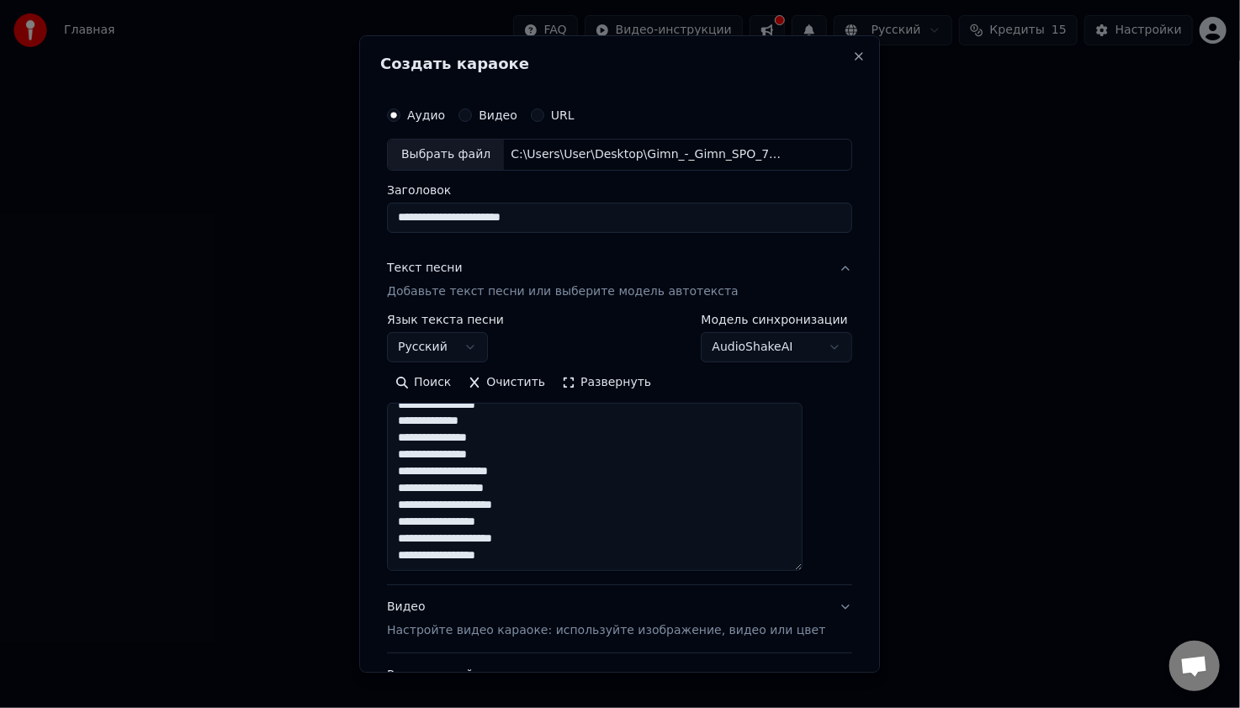
drag, startPoint x: 815, startPoint y: 451, endPoint x: 776, endPoint y: 533, distance: 90.7
click at [803, 559] on textarea "**********" at bounding box center [595, 487] width 416 height 168
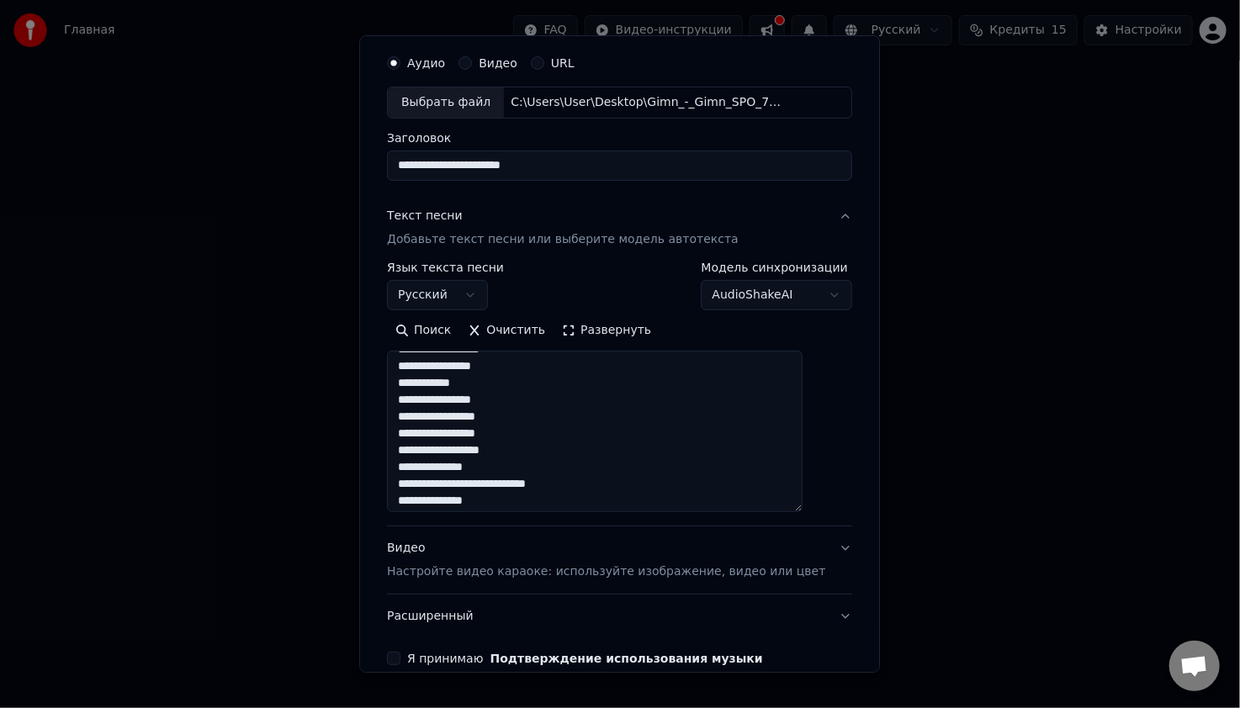
scroll to position [0, 0]
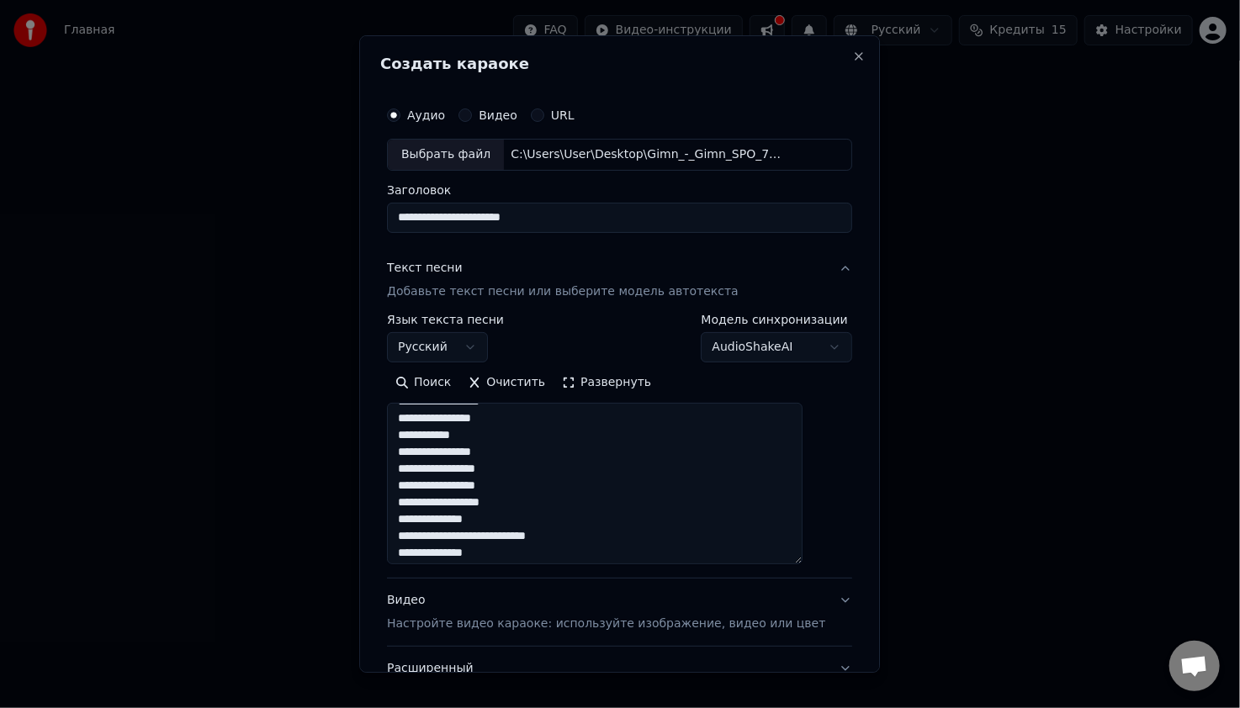
drag, startPoint x: 595, startPoint y: 220, endPoint x: 335, endPoint y: 175, distance: 263.9
click at [335, 175] on body "**********" at bounding box center [620, 274] width 1240 height 548
drag, startPoint x: 447, startPoint y: 221, endPoint x: 426, endPoint y: 220, distance: 21.1
click at [426, 220] on input "********" at bounding box center [619, 218] width 465 height 30
type input "********"
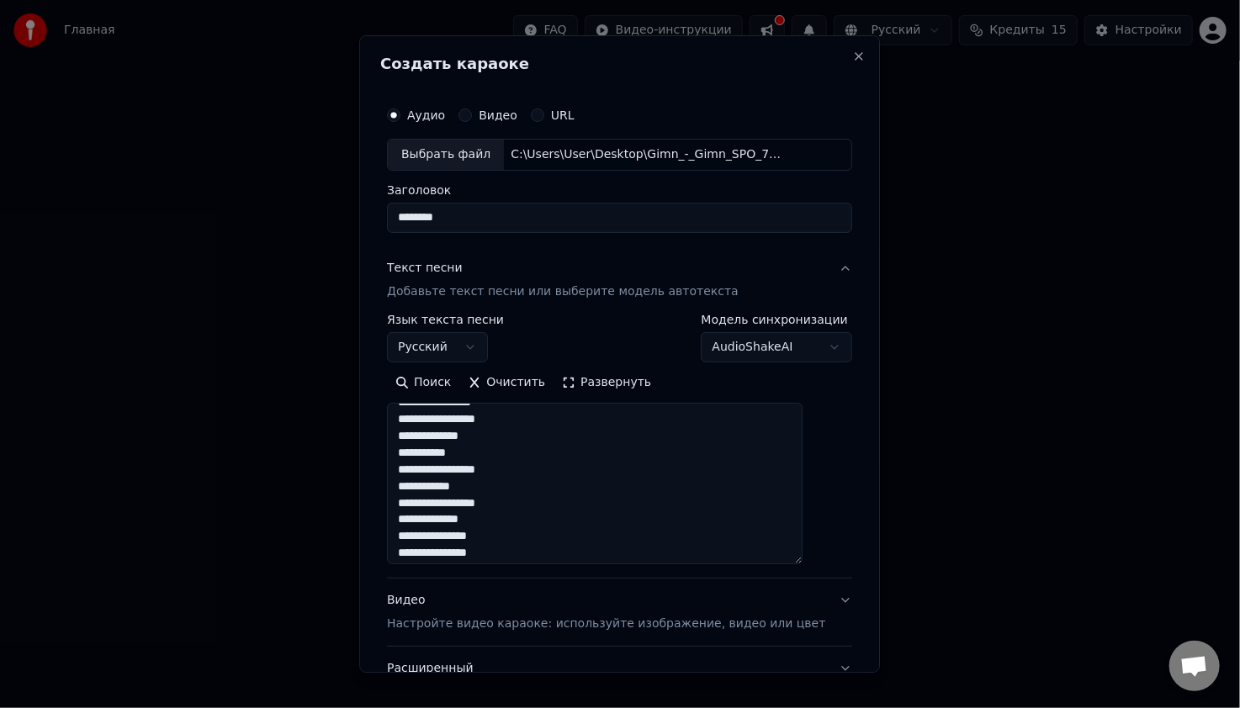
scroll to position [421, 0]
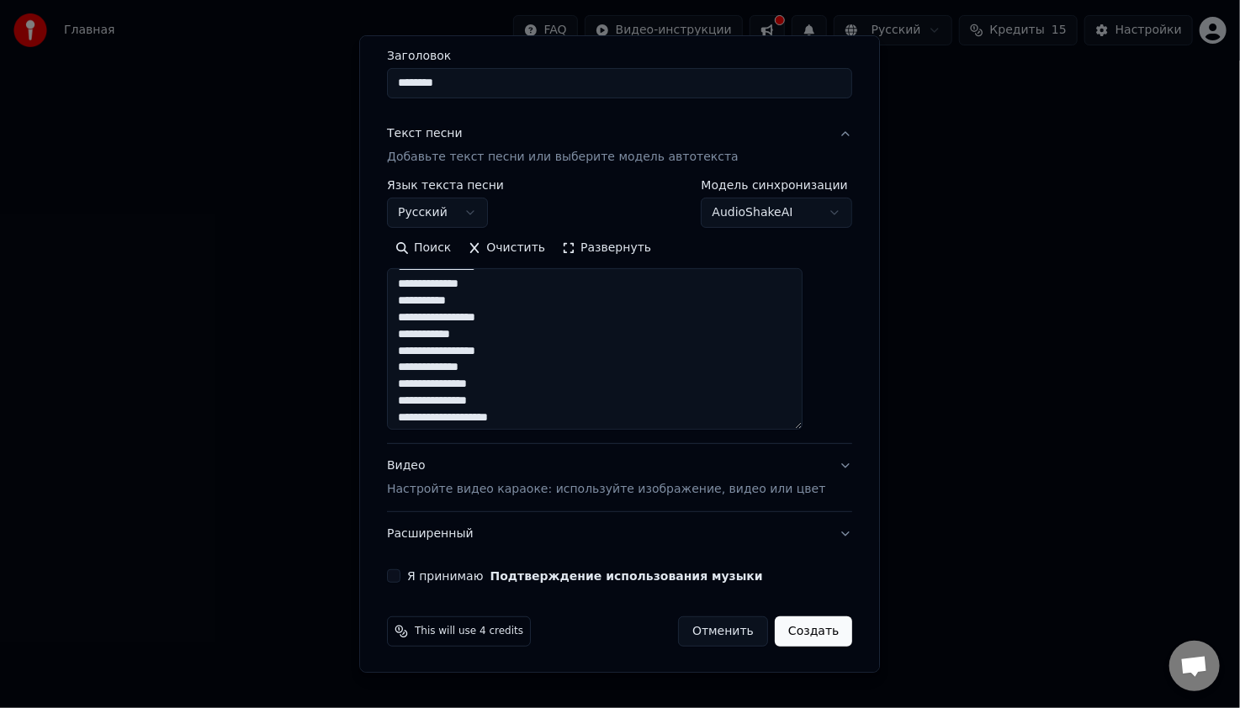
click at [809, 461] on button "Видео Настройте видео караоке: используйте изображение, видео или цвет" at bounding box center [619, 477] width 465 height 67
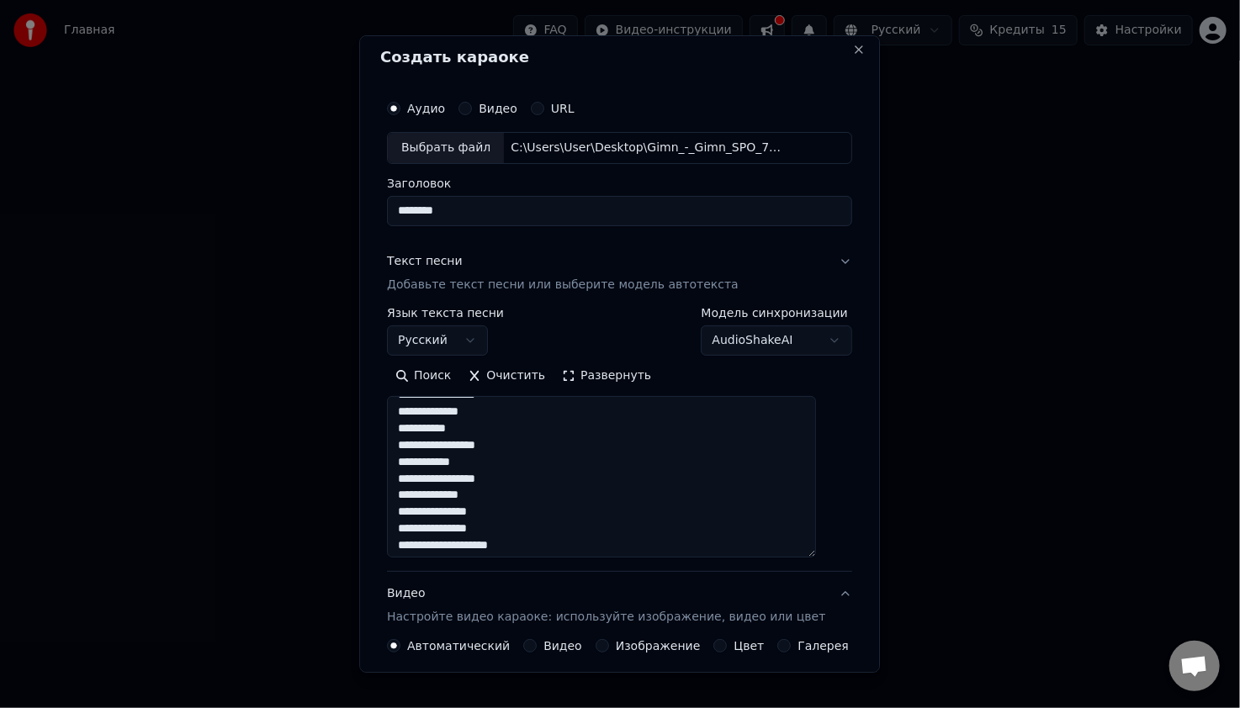
scroll to position [0, 0]
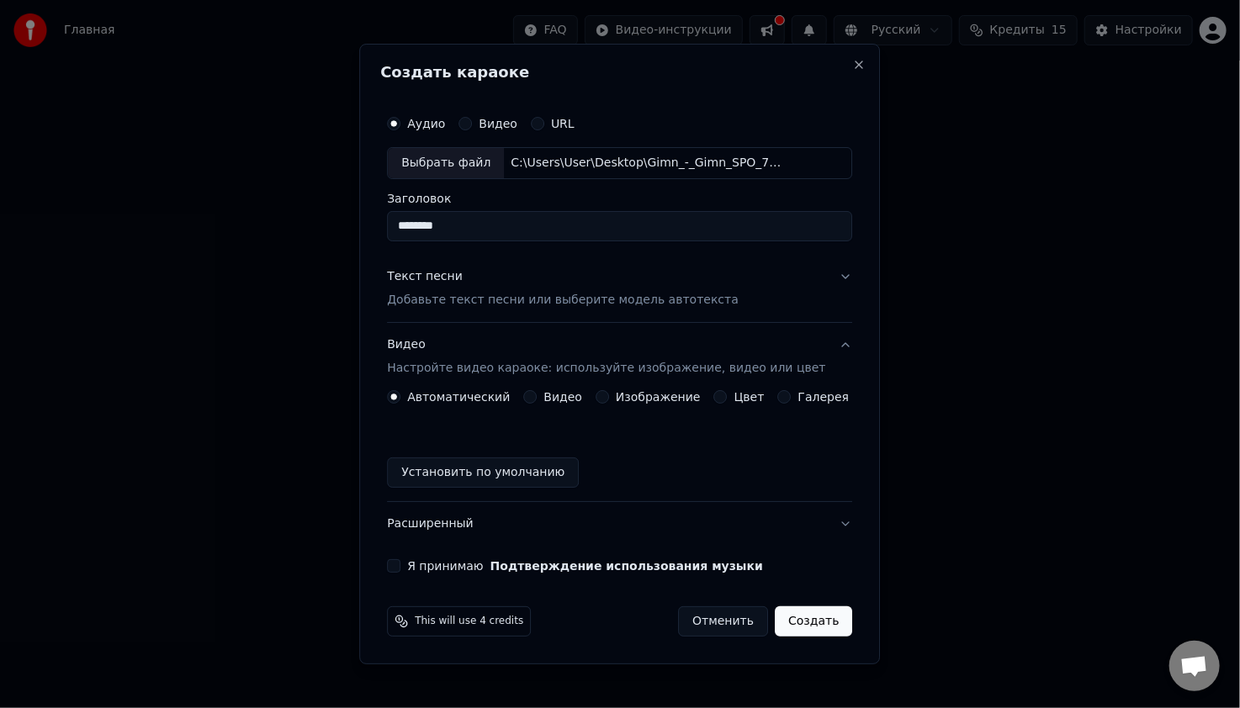
click at [666, 395] on label "Изображение" at bounding box center [658, 397] width 85 height 12
click at [609, 395] on button "Изображение" at bounding box center [602, 396] width 13 height 13
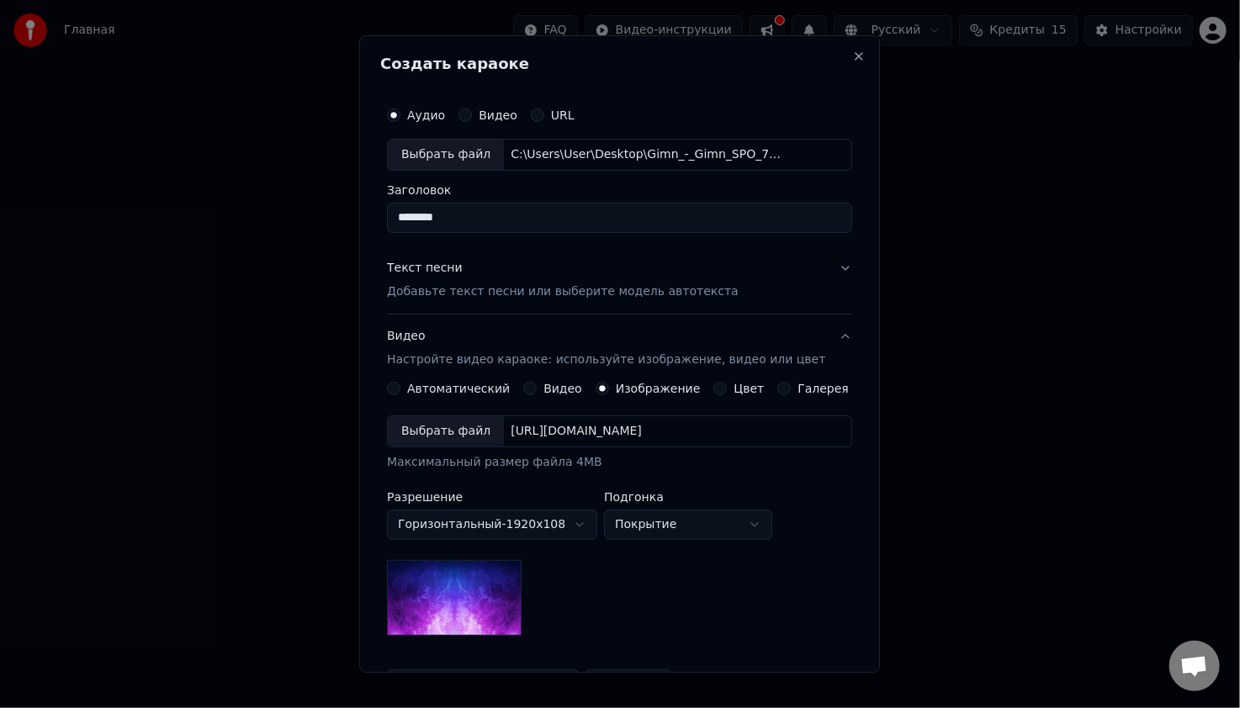
click at [456, 431] on div "Выбрать файл" at bounding box center [446, 431] width 116 height 30
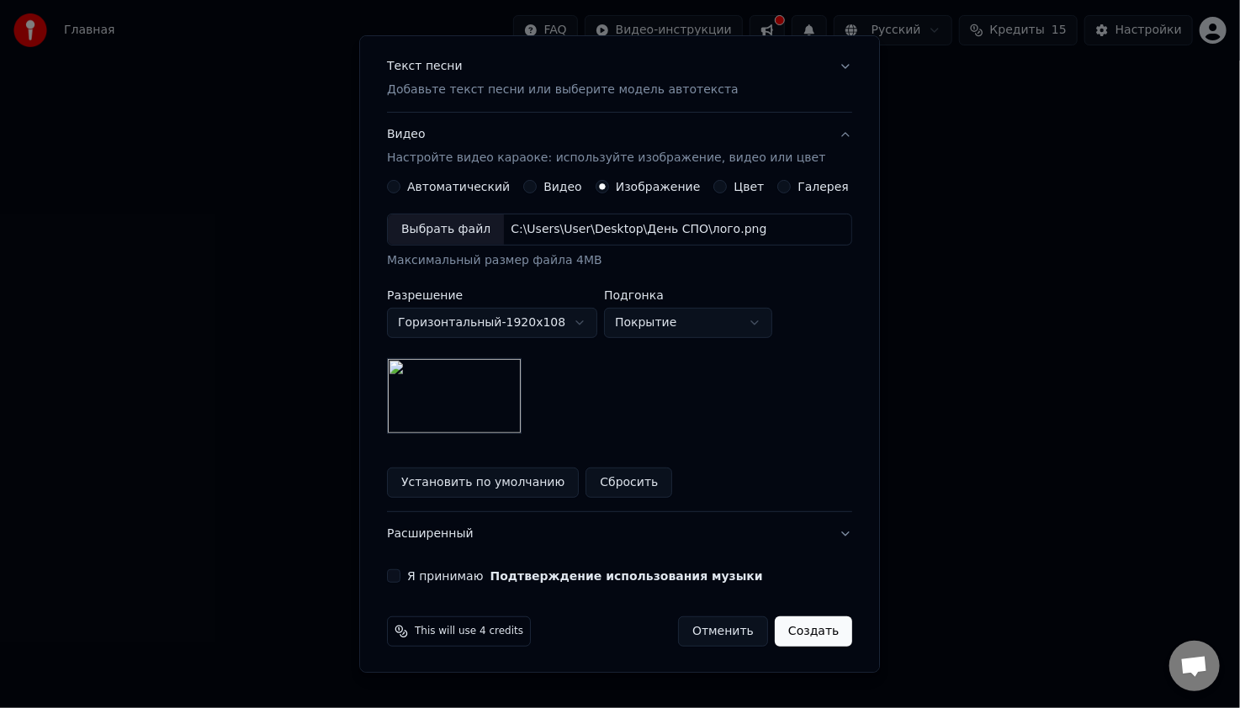
scroll to position [202, 0]
click at [412, 572] on div "Я принимаю Подтверждение использования музыки" at bounding box center [619, 576] width 465 height 13
click at [400, 573] on button "Я принимаю Подтверждение использования музыки" at bounding box center [393, 576] width 13 height 13
click at [824, 533] on button "Расширенный" at bounding box center [619, 534] width 465 height 44
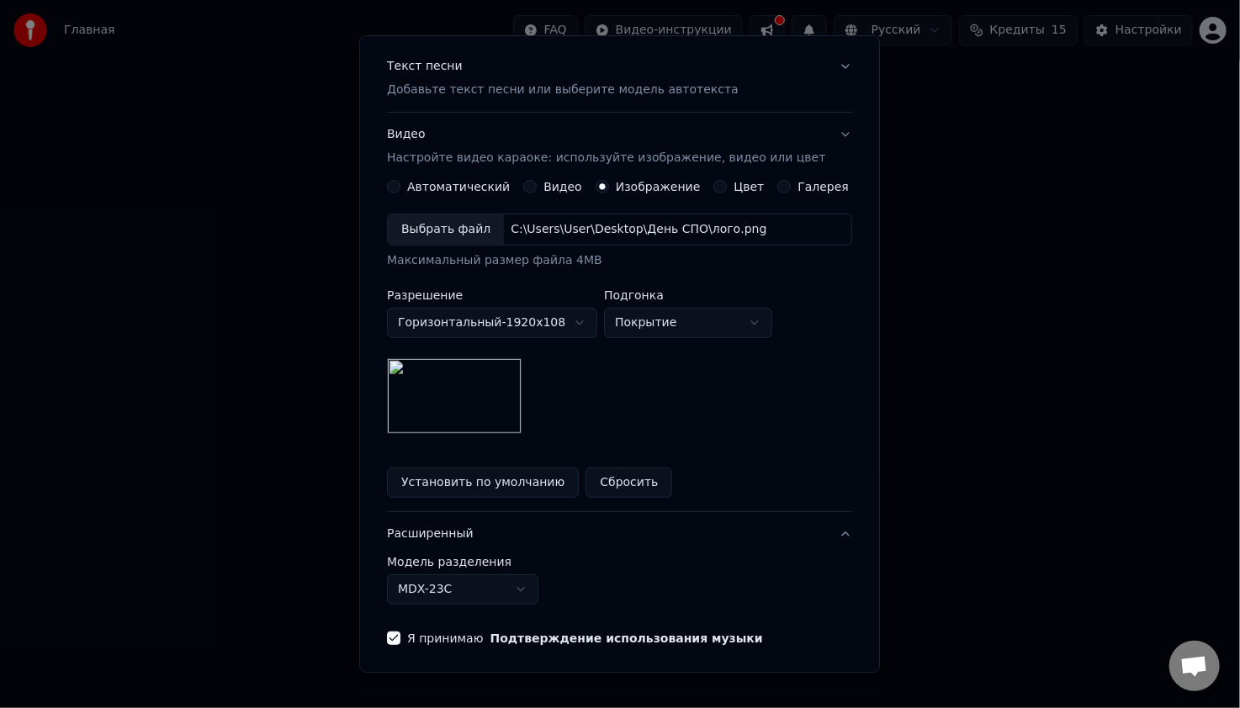
scroll to position [0, 0]
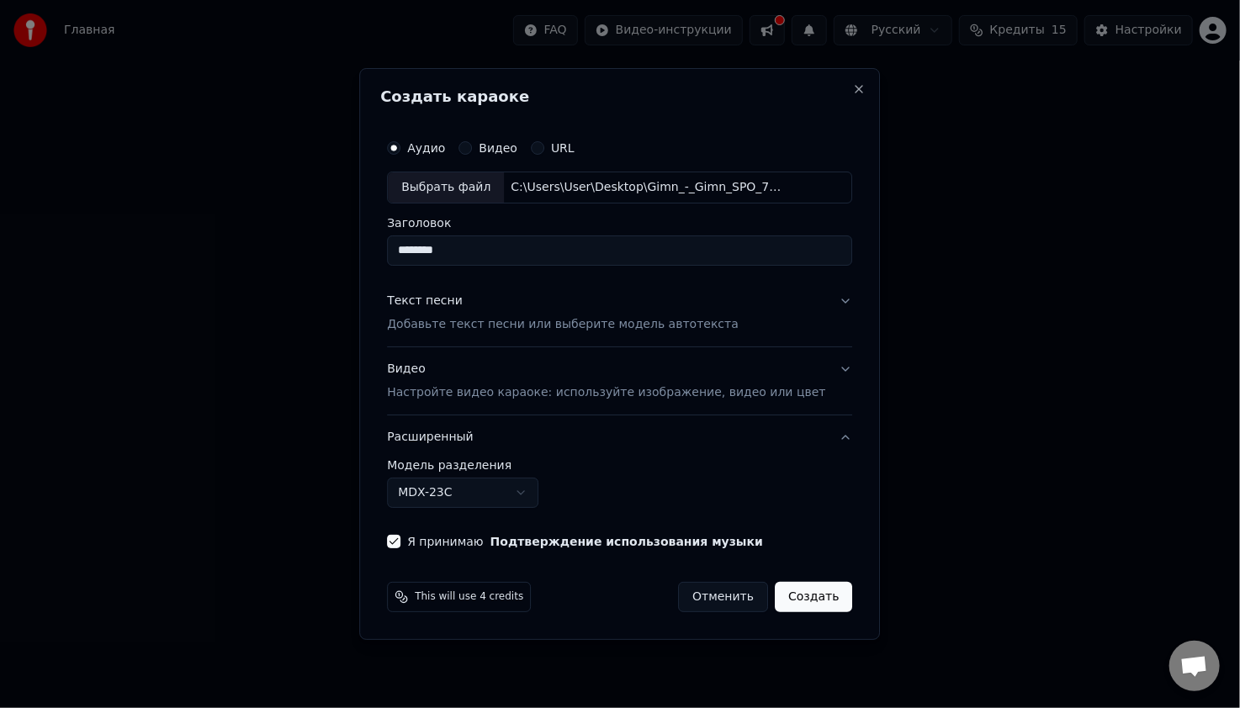
click at [822, 437] on button "Расширенный" at bounding box center [619, 438] width 465 height 44
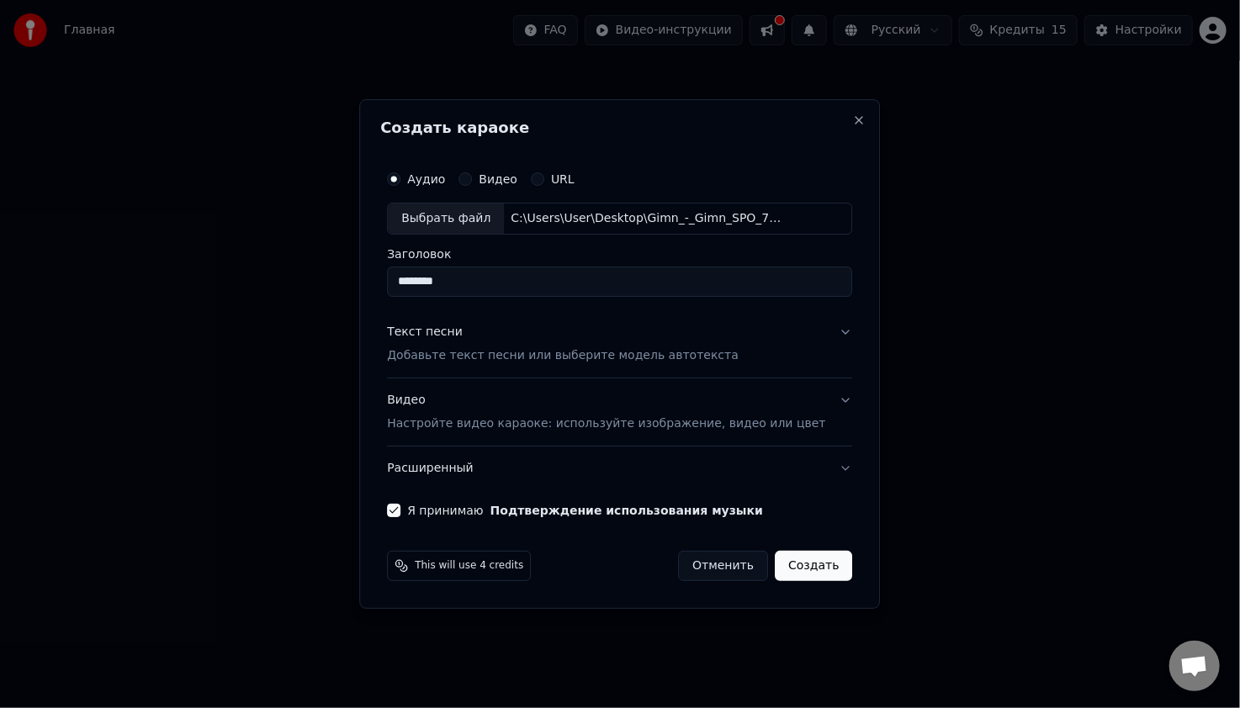
click at [813, 336] on button "Текст песни Добавьте текст песни или выберите модель автотекста" at bounding box center [619, 343] width 465 height 67
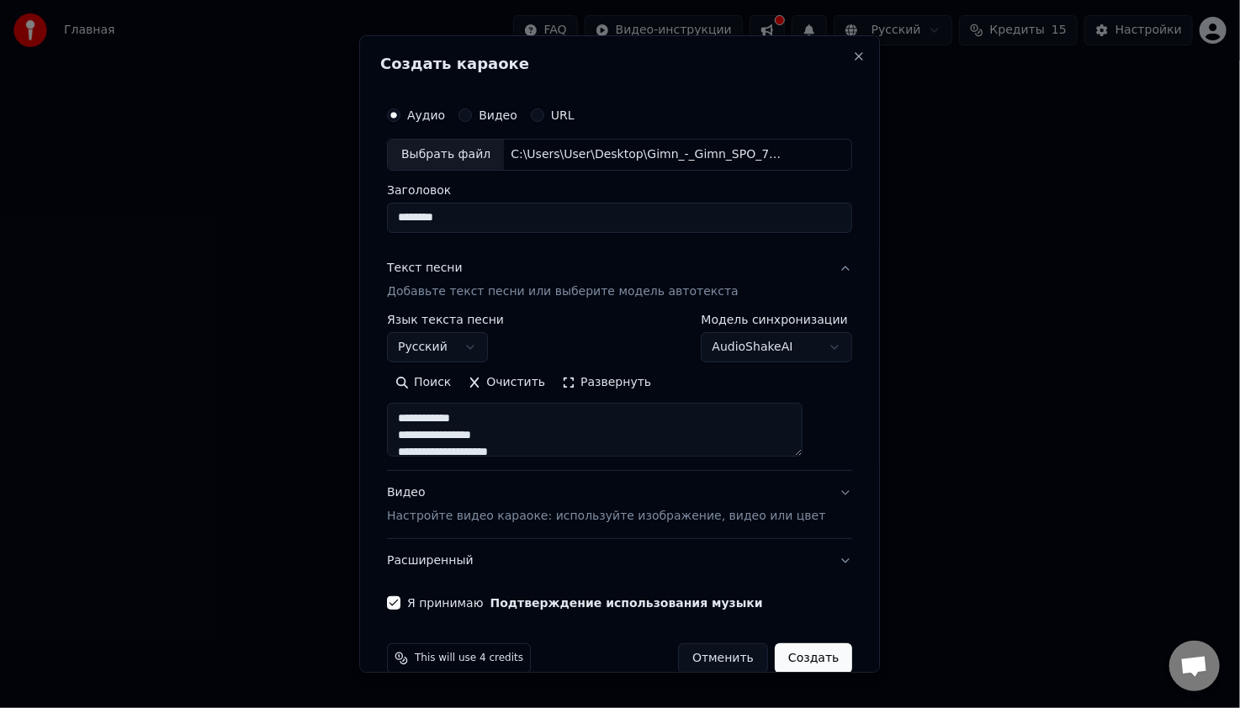
click at [814, 268] on button "Текст песни Добавьте текст песни или выберите модель автотекста" at bounding box center [619, 279] width 465 height 67
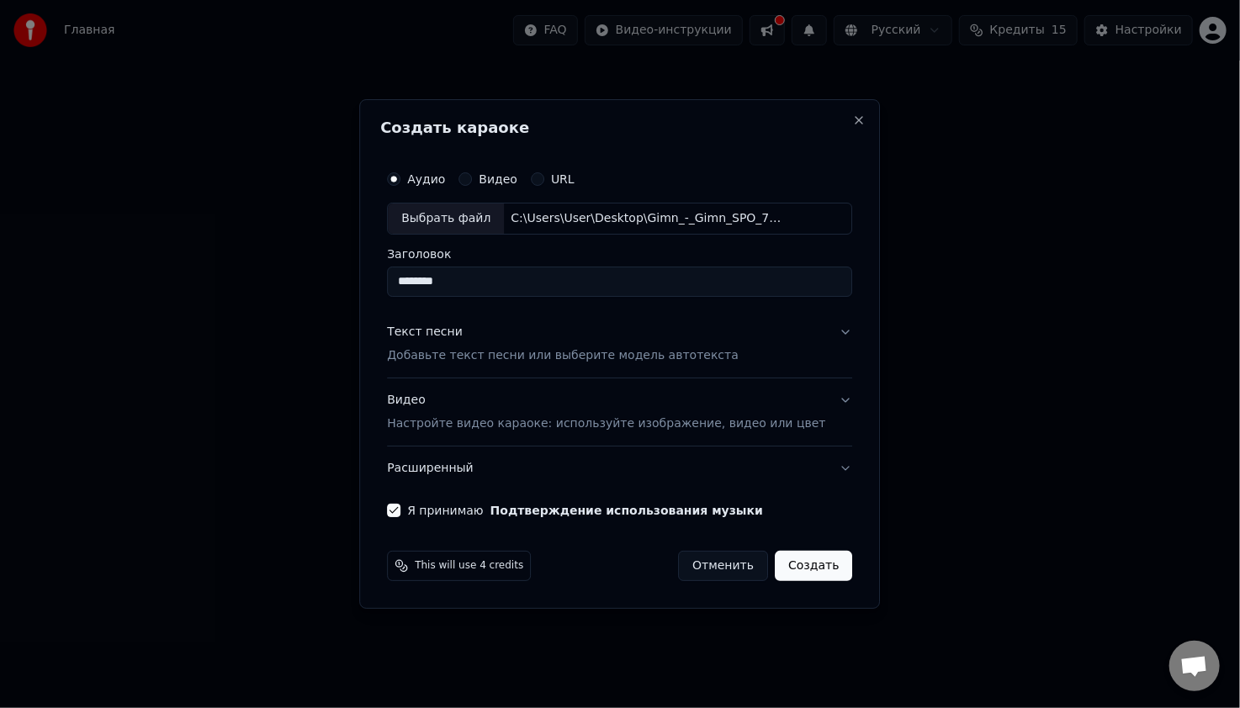
click at [785, 570] on button "Создать" at bounding box center [813, 566] width 77 height 30
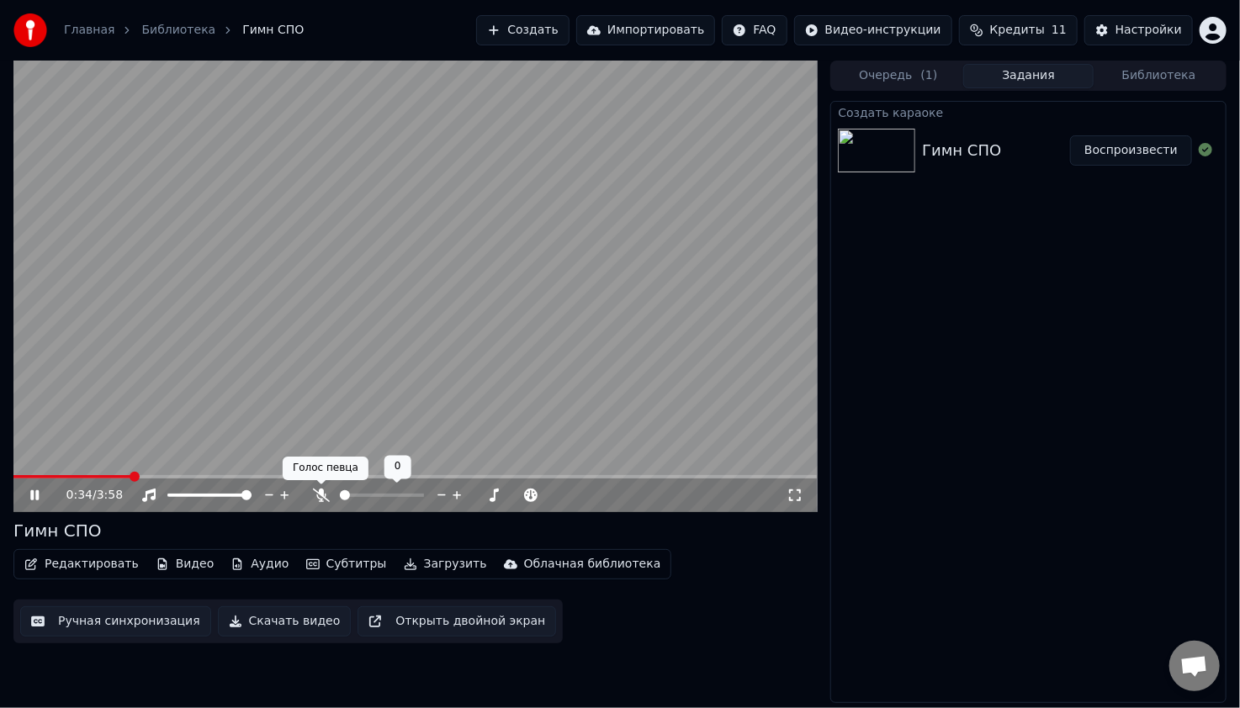
click at [320, 494] on icon at bounding box center [321, 495] width 17 height 13
click at [323, 491] on icon at bounding box center [320, 495] width 9 height 13
click at [13, 482] on span at bounding box center [18, 477] width 10 height 10
click at [321, 498] on icon at bounding box center [321, 495] width 17 height 13
click at [401, 397] on video at bounding box center [414, 287] width 803 height 452
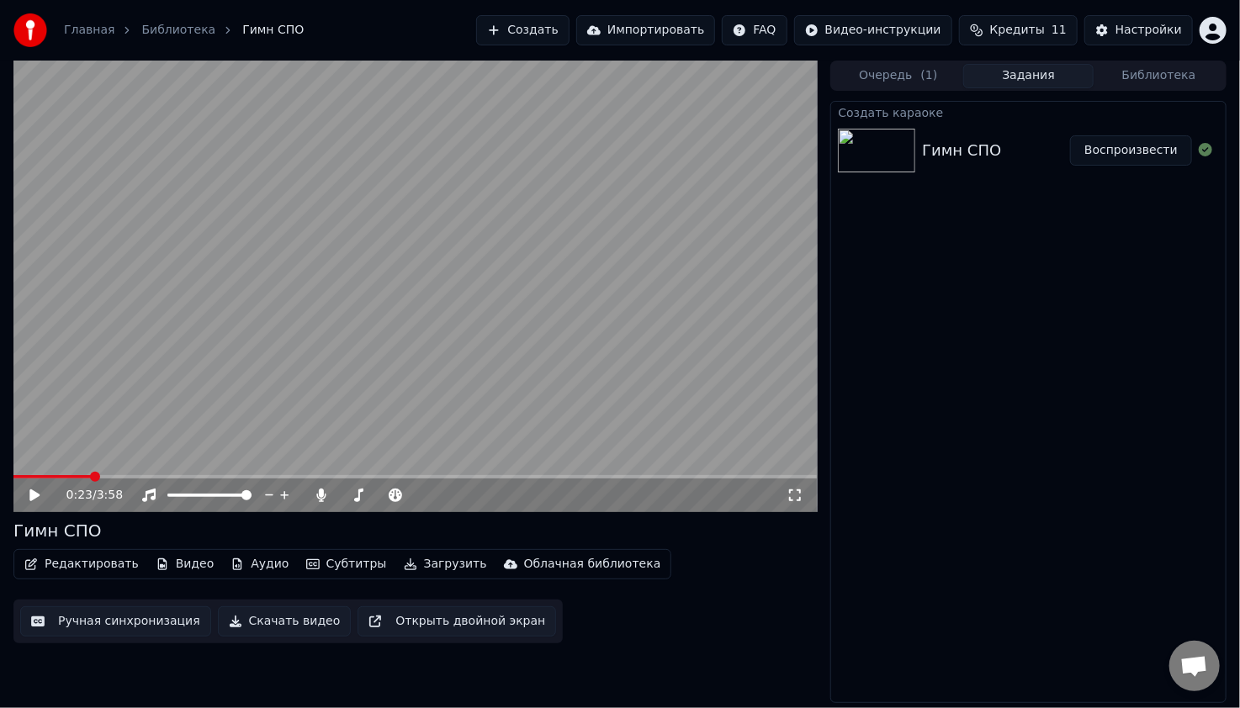
click at [401, 397] on video at bounding box center [414, 287] width 803 height 452
click at [327, 569] on button "Субтитры" at bounding box center [346, 565] width 94 height 24
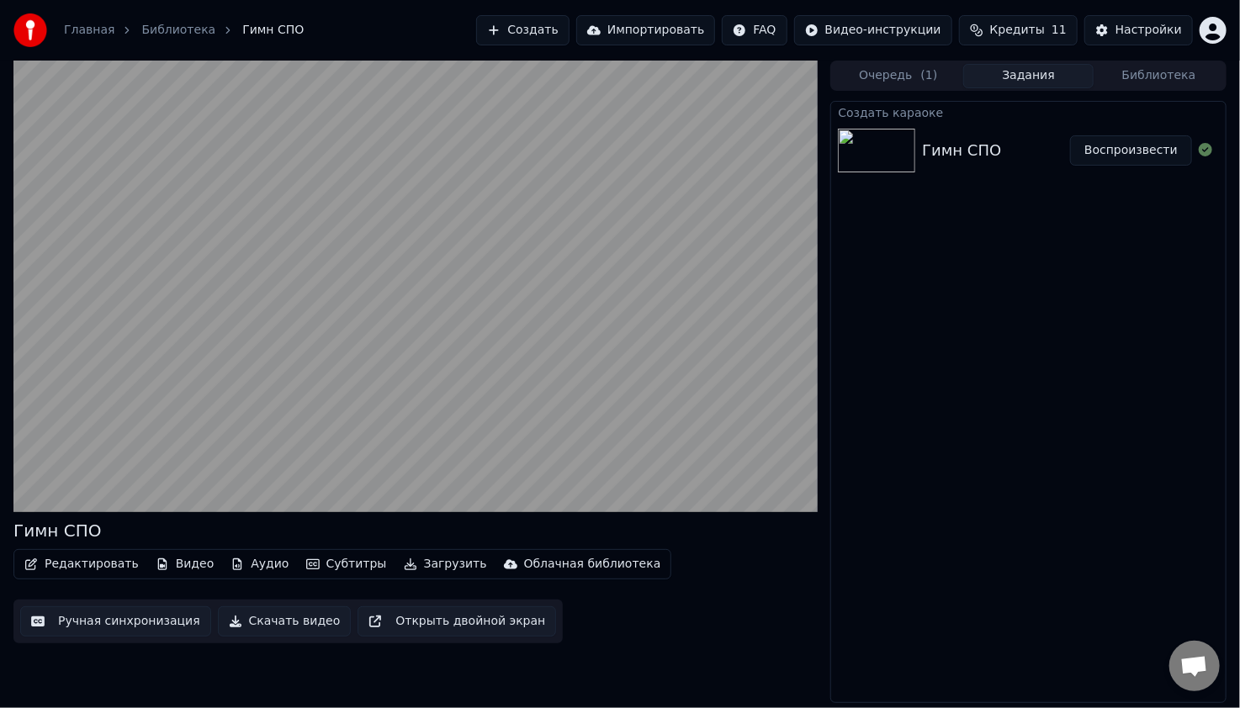
click at [688, 590] on div "Редактировать Видео Аудио Субтитры Загрузить Облачная библиотека Ручная синхрон…" at bounding box center [414, 596] width 803 height 94
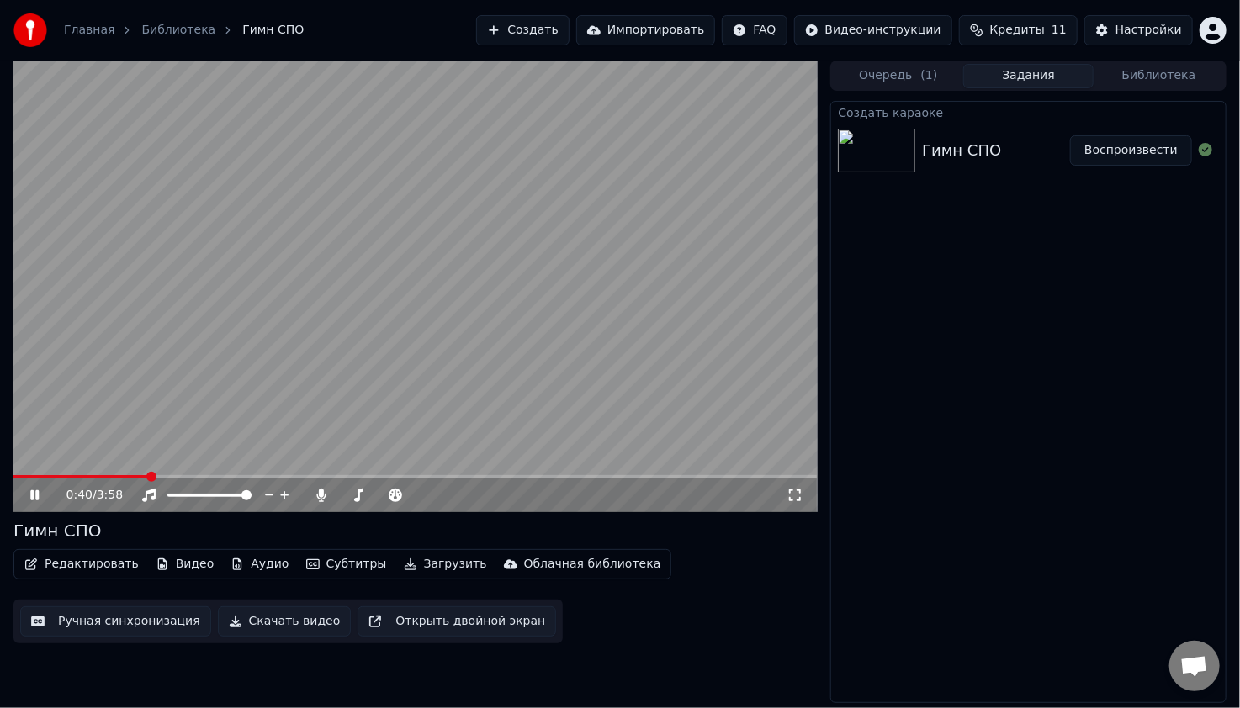
click at [145, 479] on span at bounding box center [80, 476] width 135 height 3
click at [33, 491] on icon at bounding box center [34, 495] width 8 height 10
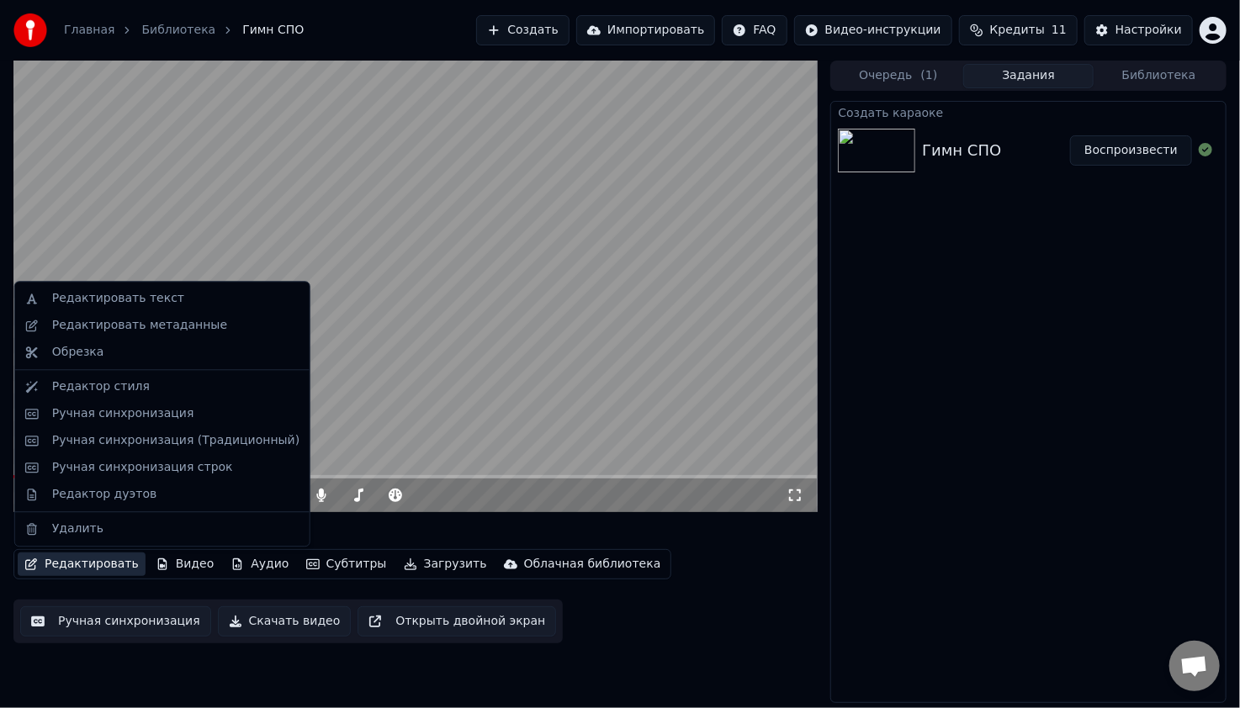
click at [87, 569] on button "Редактировать" at bounding box center [82, 565] width 128 height 24
click at [151, 300] on div "Редактировать текст" at bounding box center [118, 298] width 132 height 17
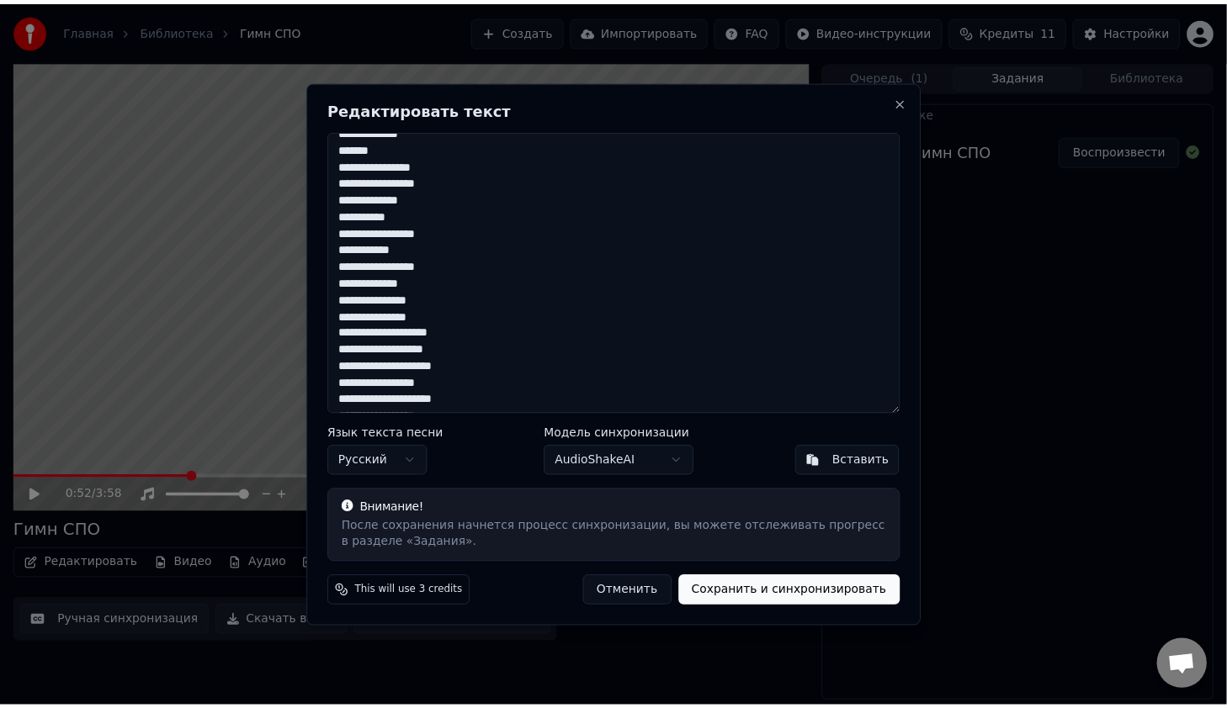
scroll to position [387, 0]
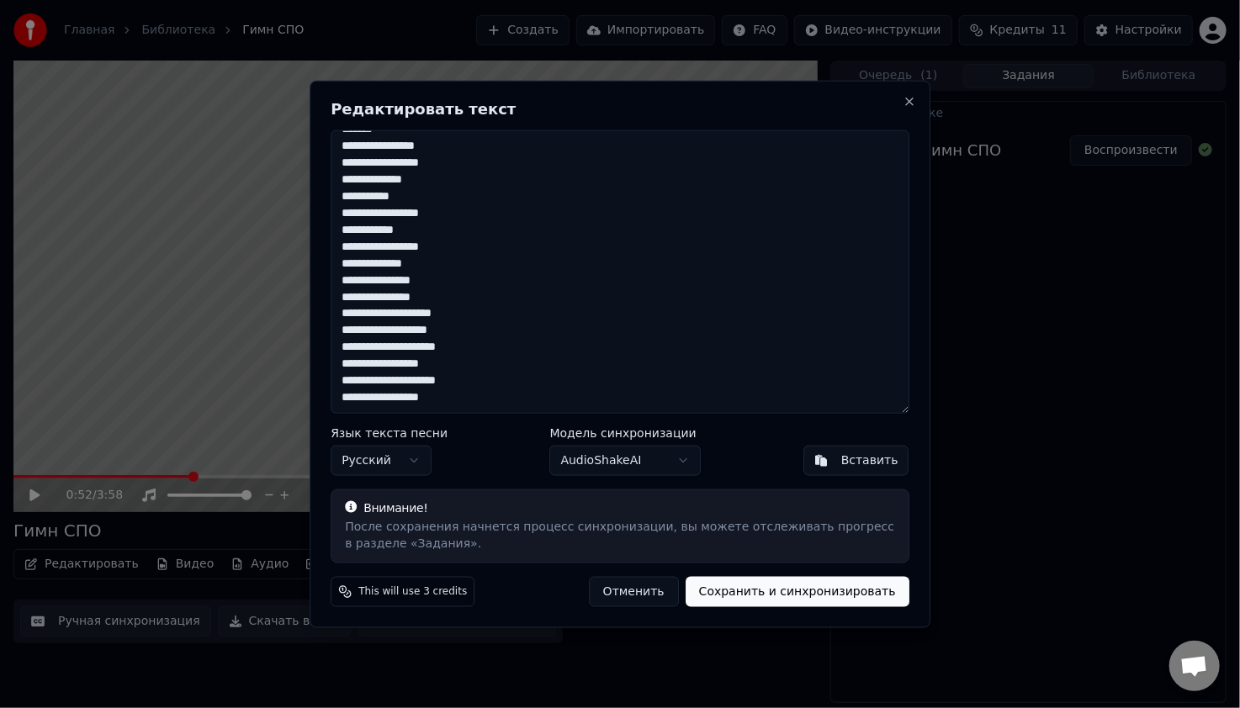
click at [649, 600] on button "Отменить" at bounding box center [634, 591] width 90 height 30
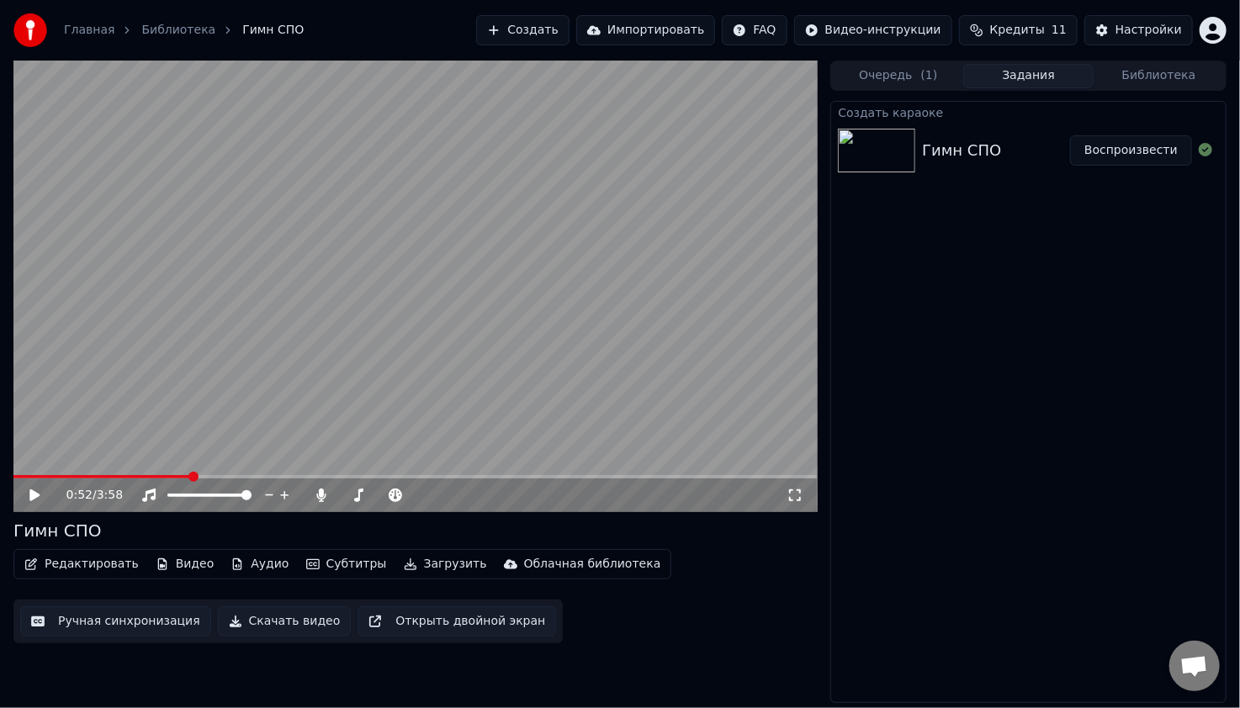
click at [39, 495] on icon at bounding box center [34, 496] width 10 height 12
click at [203, 495] on span at bounding box center [204, 495] width 10 height 10
click at [344, 476] on span at bounding box center [178, 476] width 331 height 3
click at [291, 475] on span at bounding box center [153, 476] width 280 height 3
click at [27, 495] on icon at bounding box center [47, 495] width 40 height 13
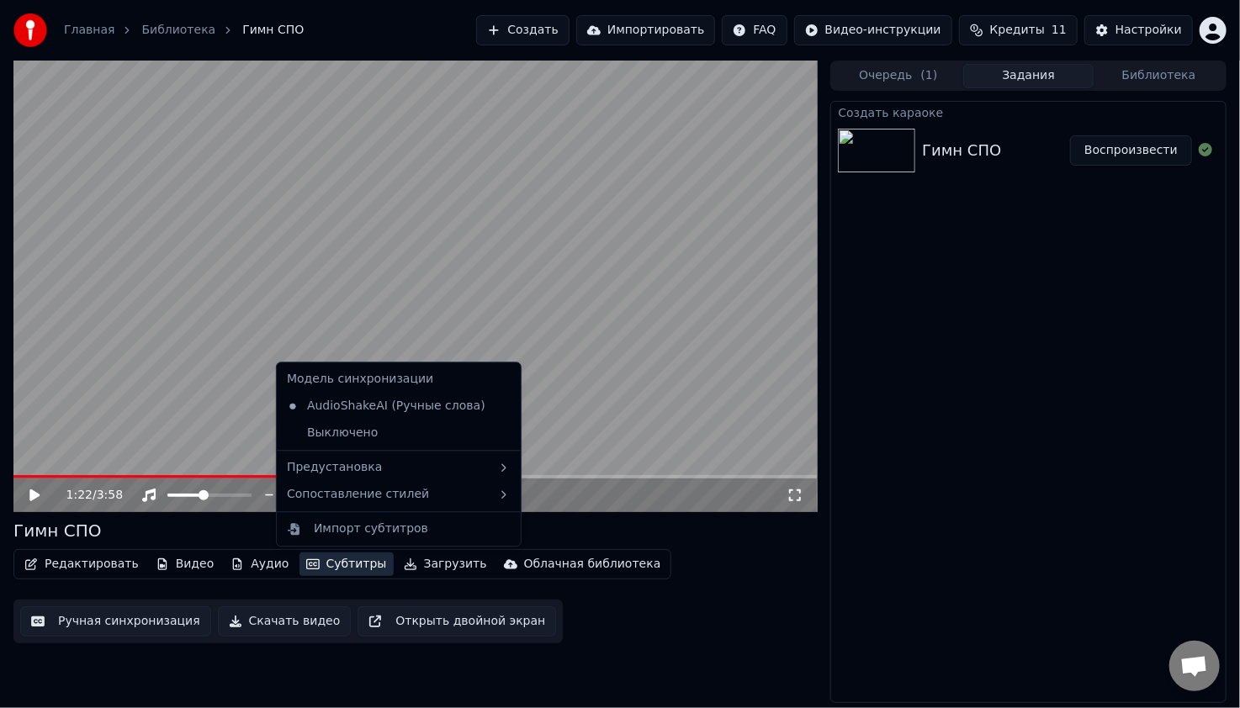
click at [318, 564] on button "Субтитры" at bounding box center [346, 565] width 94 height 24
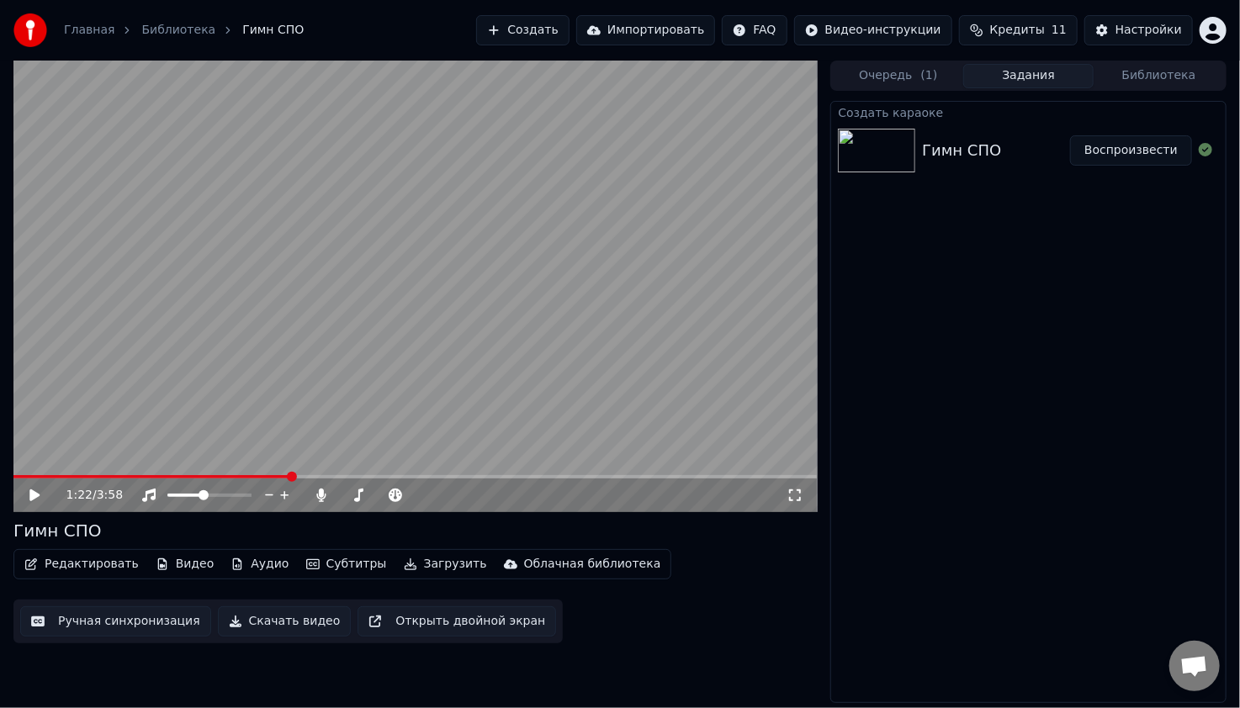
click at [690, 581] on div "Редактировать Видео Аудио Субтитры Загрузить Облачная библиотека Ручная синхрон…" at bounding box center [414, 596] width 803 height 94
click at [281, 366] on video at bounding box center [414, 287] width 803 height 452
click at [510, 375] on video at bounding box center [414, 287] width 803 height 452
click at [393, 476] on span at bounding box center [207, 476] width 388 height 3
click at [167, 494] on span at bounding box center [172, 495] width 10 height 10
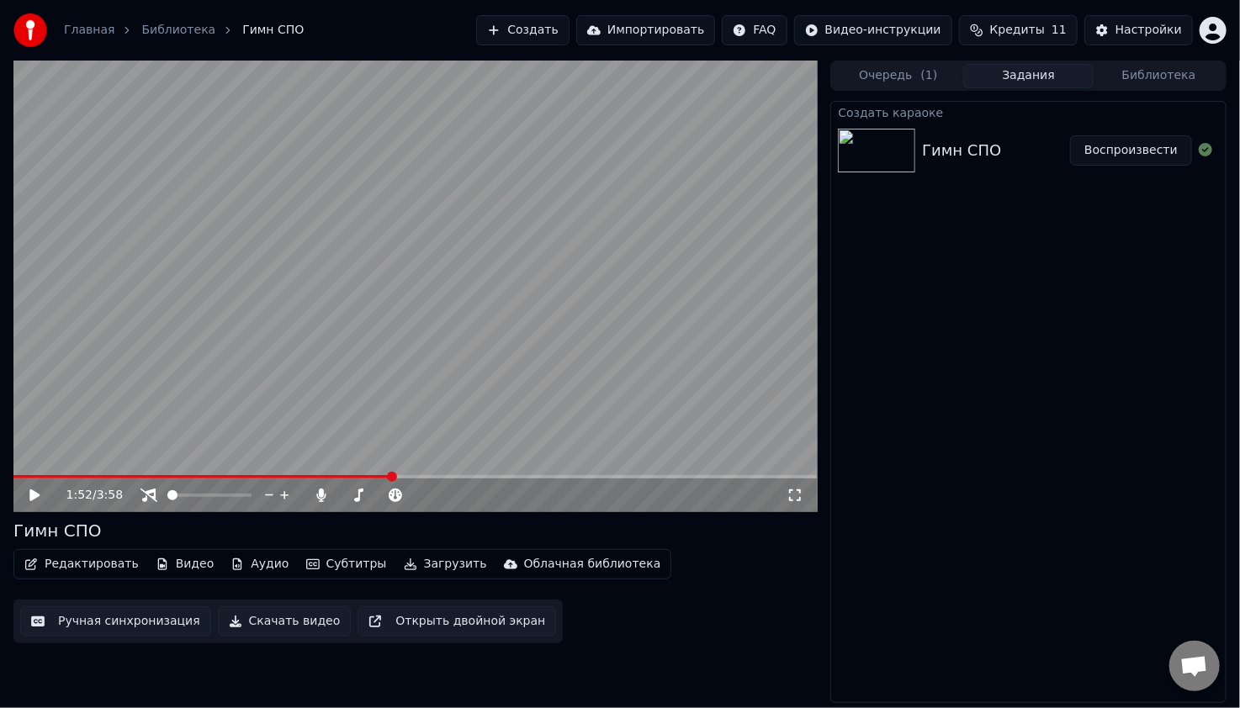
click at [27, 495] on icon at bounding box center [47, 495] width 40 height 13
click at [230, 495] on span at bounding box center [228, 495] width 10 height 10
click at [252, 497] on span at bounding box center [209, 495] width 84 height 3
click at [317, 499] on icon at bounding box center [321, 495] width 17 height 13
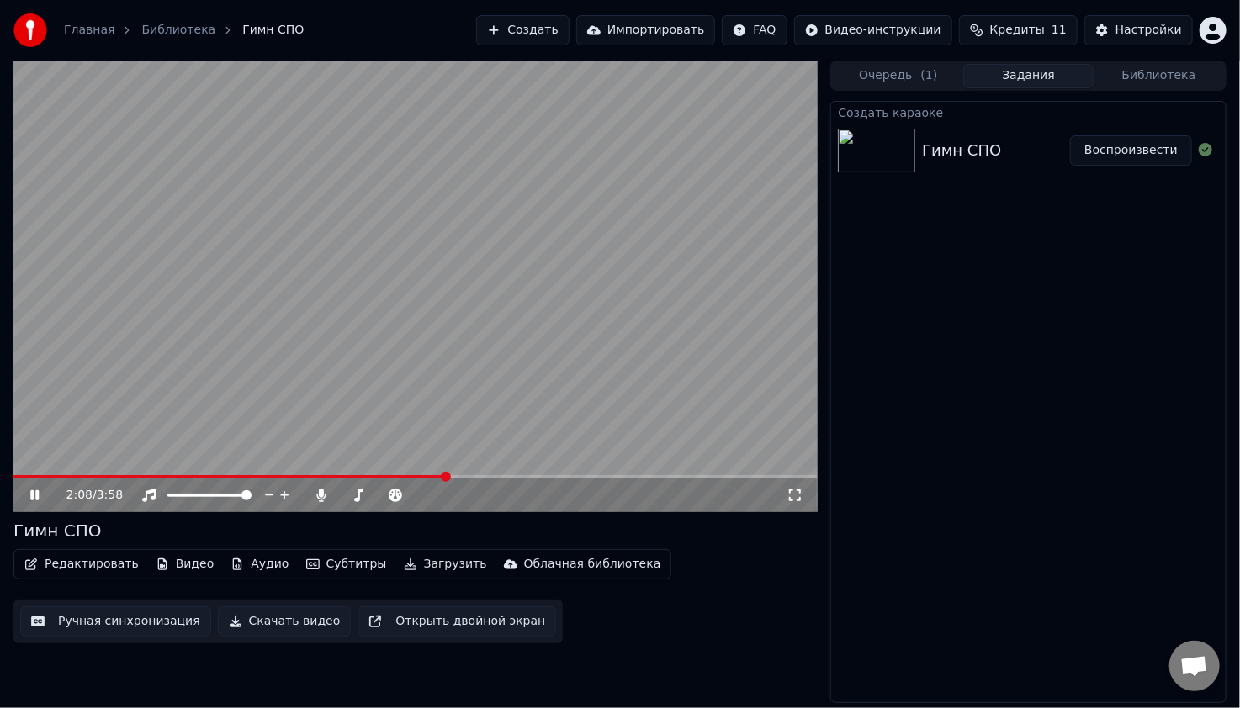
click at [440, 402] on video at bounding box center [414, 287] width 803 height 452
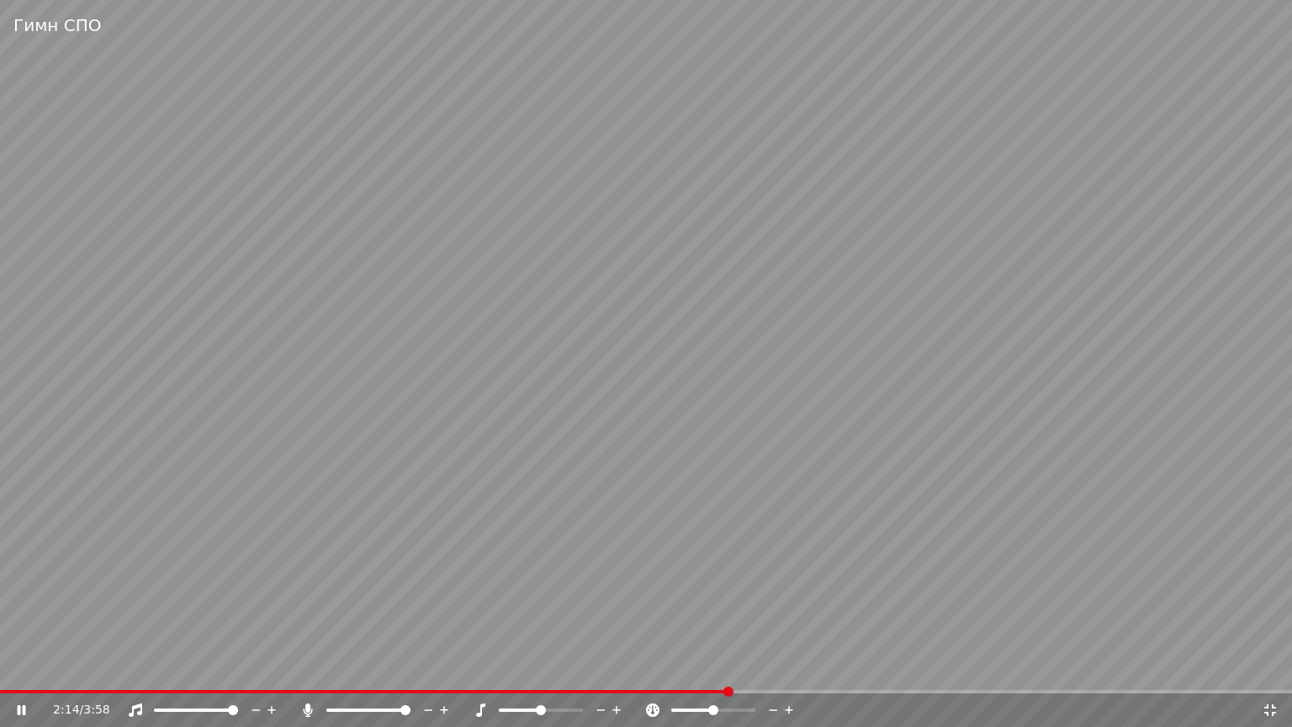
click at [789, 707] on icon at bounding box center [789, 710] width 8 height 8
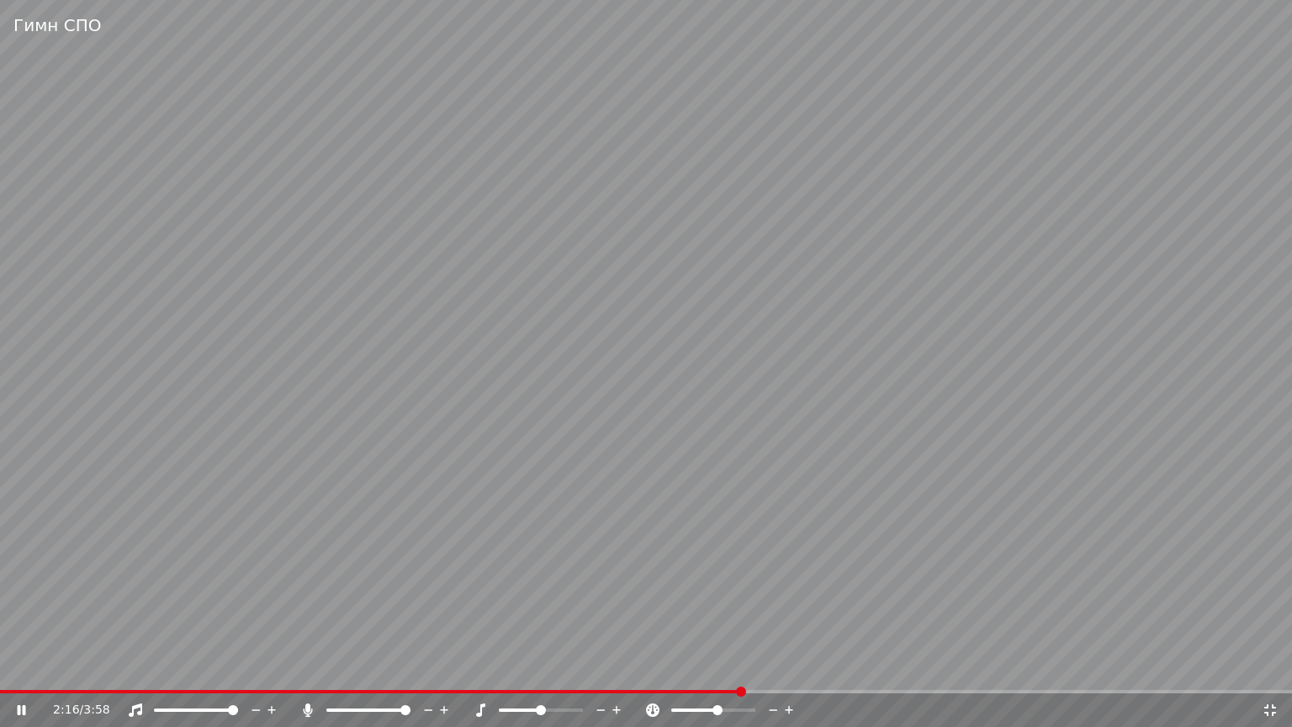
click at [789, 707] on icon at bounding box center [789, 710] width 8 height 8
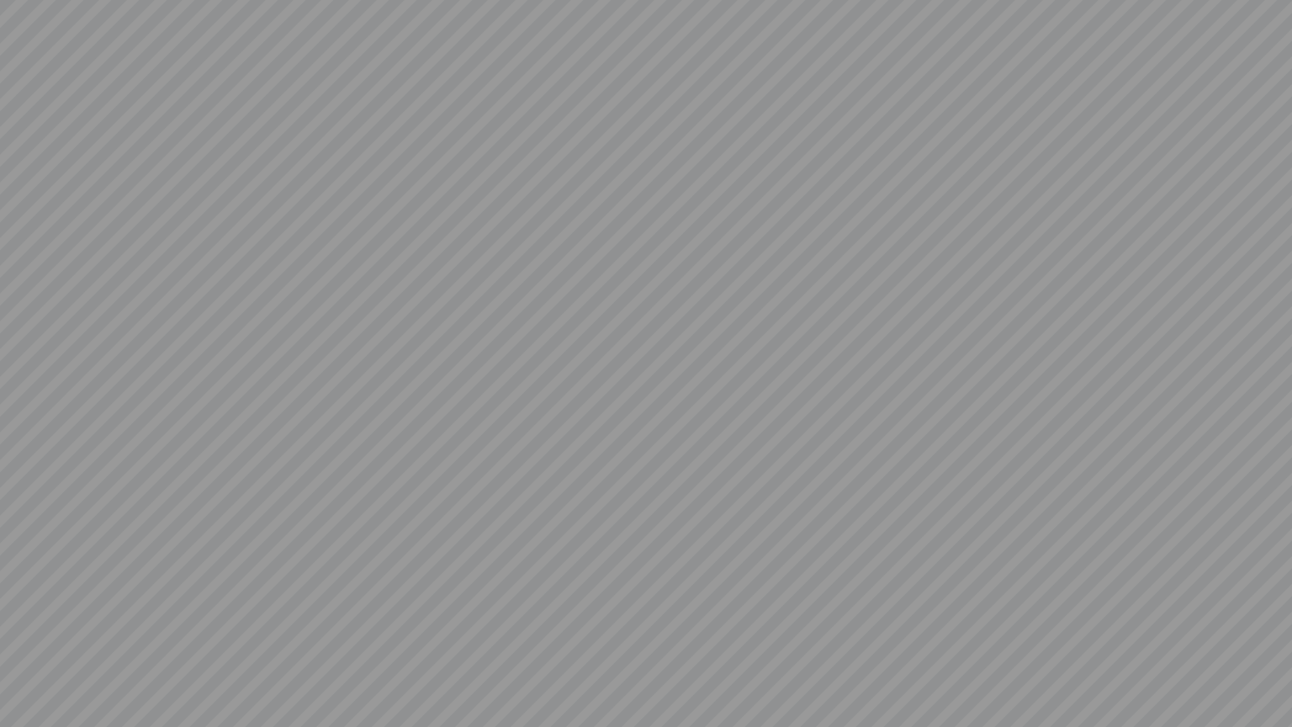
click at [789, 707] on video at bounding box center [646, 363] width 1292 height 727
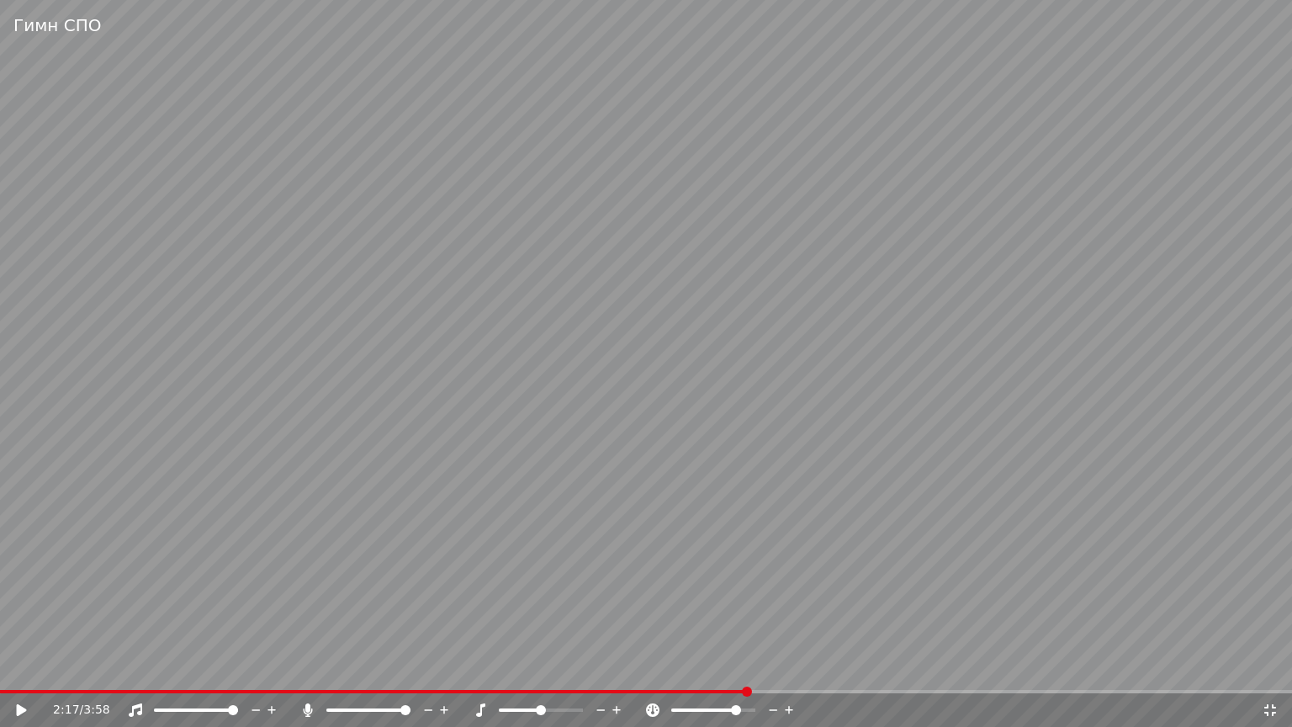
click at [739, 707] on span at bounding box center [713, 709] width 84 height 3
click at [1239, 707] on icon at bounding box center [1270, 710] width 12 height 12
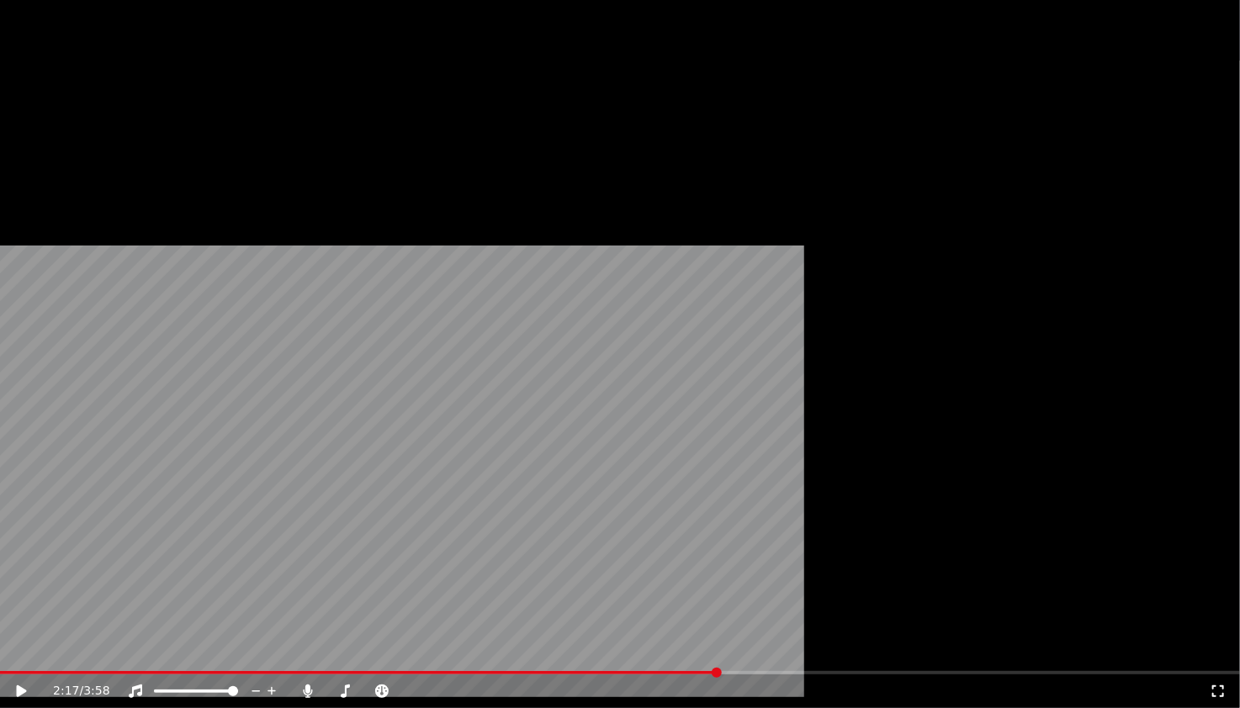
click at [28, 685] on icon at bounding box center [33, 691] width 40 height 13
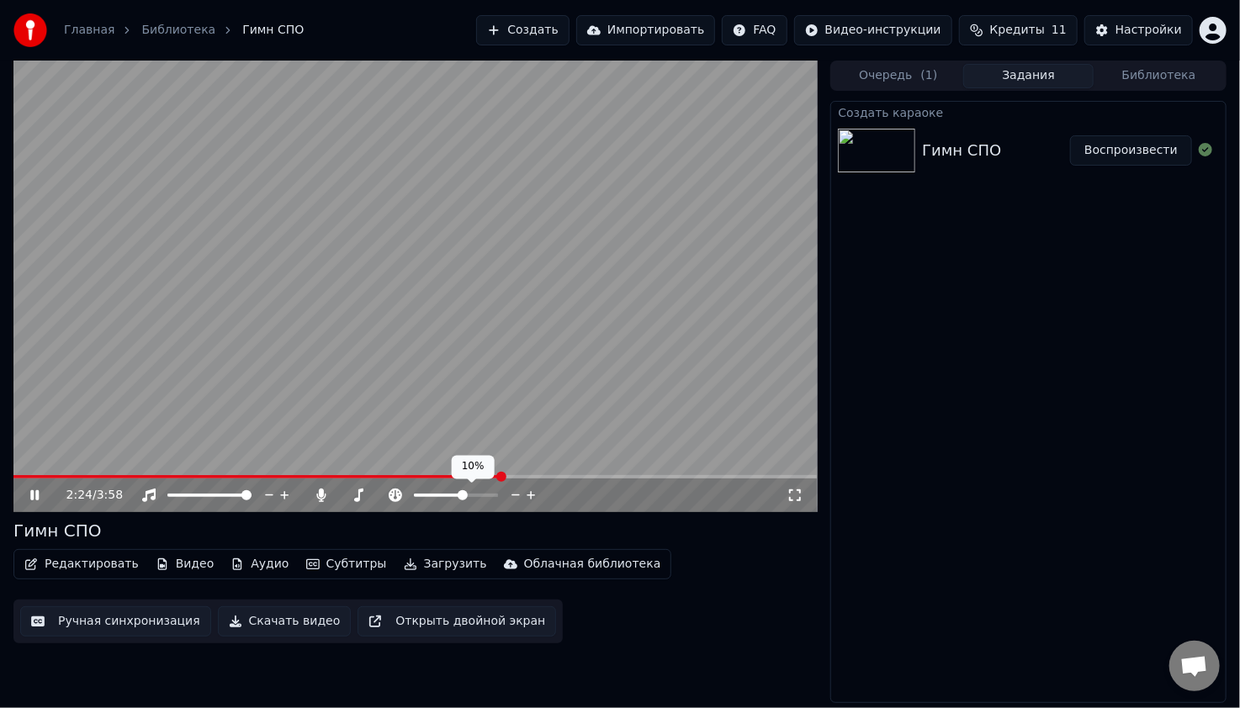
click at [464, 497] on span at bounding box center [439, 495] width 50 height 3
click at [578, 479] on div "2:31 / 3:58" at bounding box center [414, 496] width 803 height 34
click at [593, 476] on span at bounding box center [414, 476] width 803 height 3
click at [682, 473] on video at bounding box center [414, 287] width 803 height 452
click at [686, 475] on span at bounding box center [414, 476] width 803 height 3
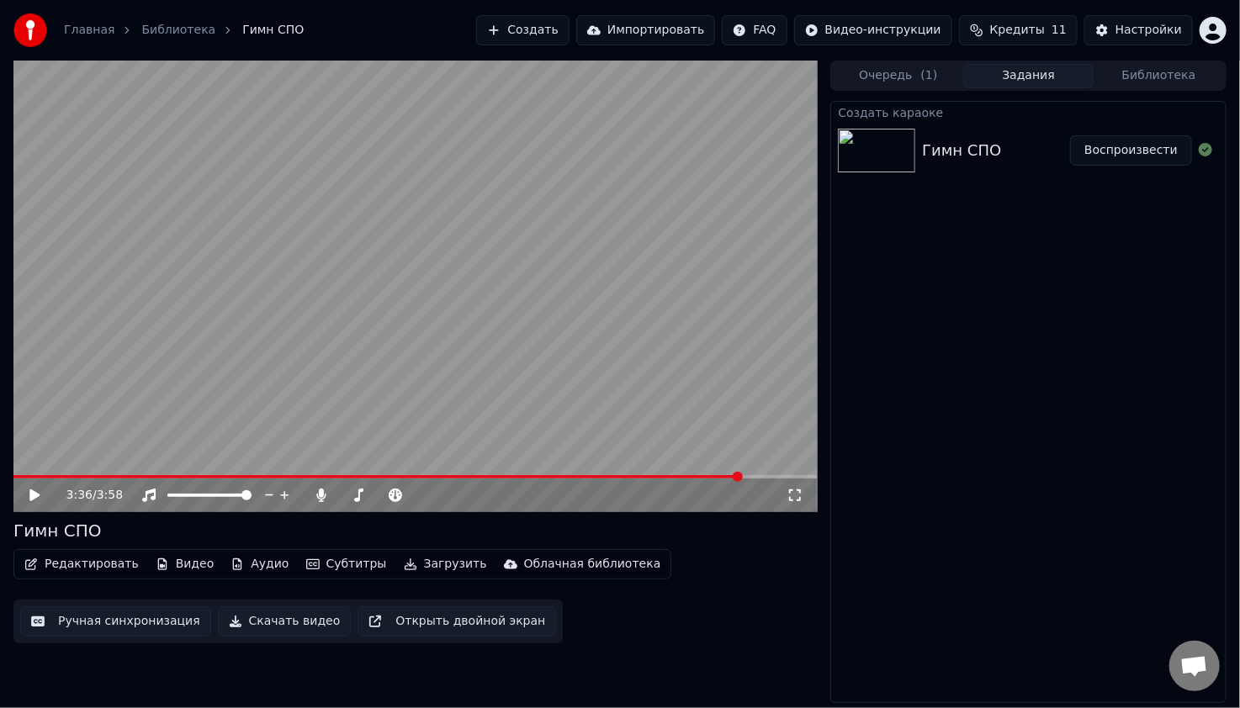
click at [740, 478] on span at bounding box center [414, 476] width 803 height 3
click at [789, 478] on span at bounding box center [414, 476] width 803 height 3
click at [798, 478] on span at bounding box center [414, 476] width 803 height 3
click at [817, 479] on span at bounding box center [414, 476] width 803 height 3
click at [37, 495] on icon at bounding box center [34, 496] width 10 height 12
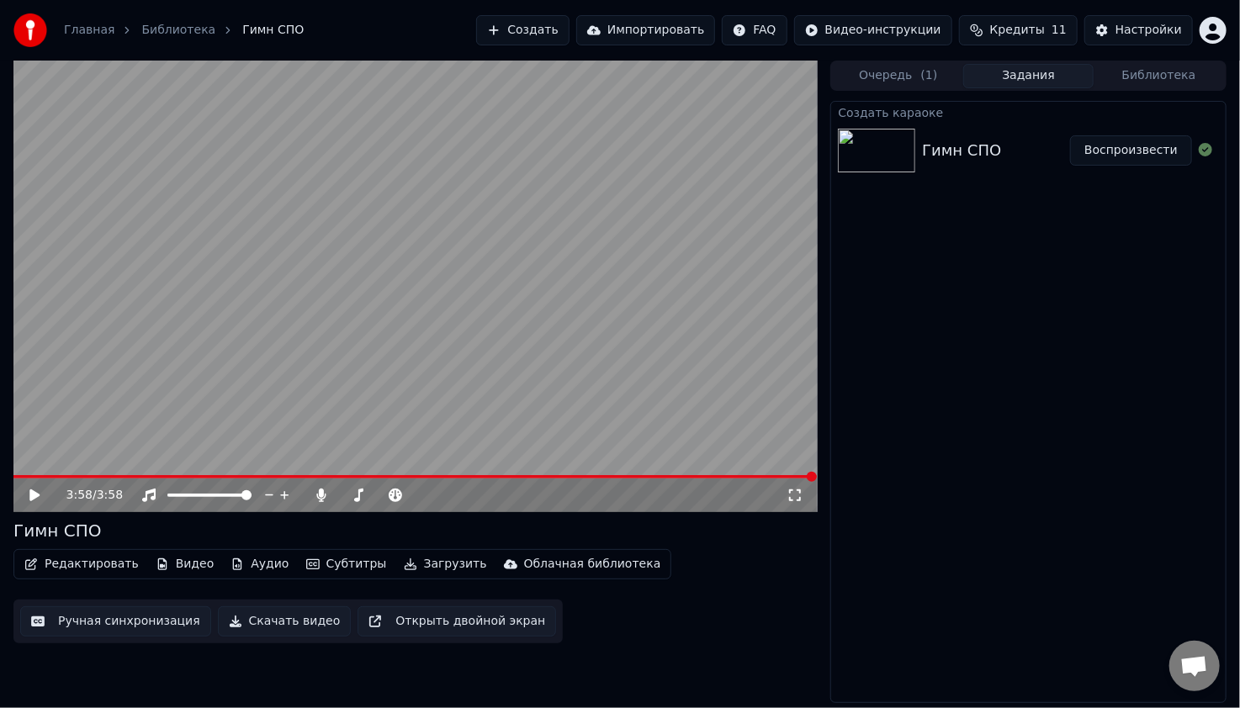
click at [30, 497] on icon at bounding box center [34, 496] width 10 height 12
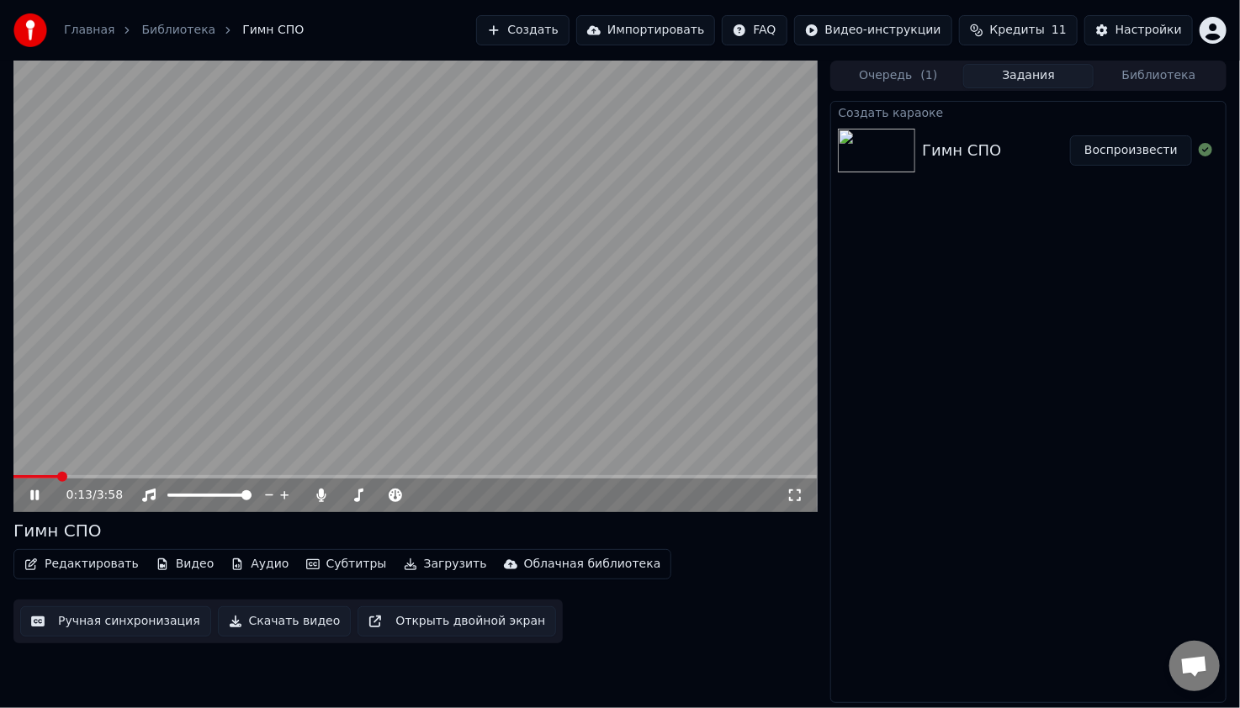
drag, startPoint x: 230, startPoint y: 395, endPoint x: 231, endPoint y: 404, distance: 8.6
click at [231, 404] on video at bounding box center [414, 287] width 803 height 452
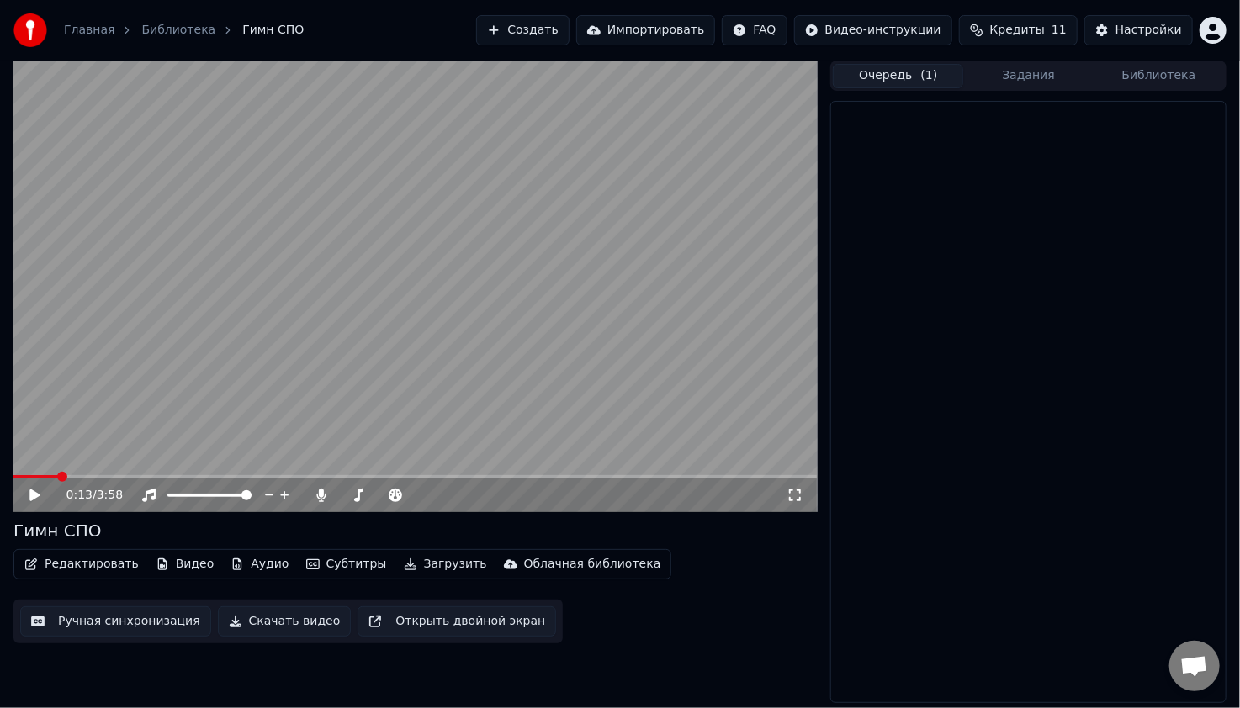
click at [890, 68] on button "Очередь ( 1 )" at bounding box center [898, 76] width 130 height 24
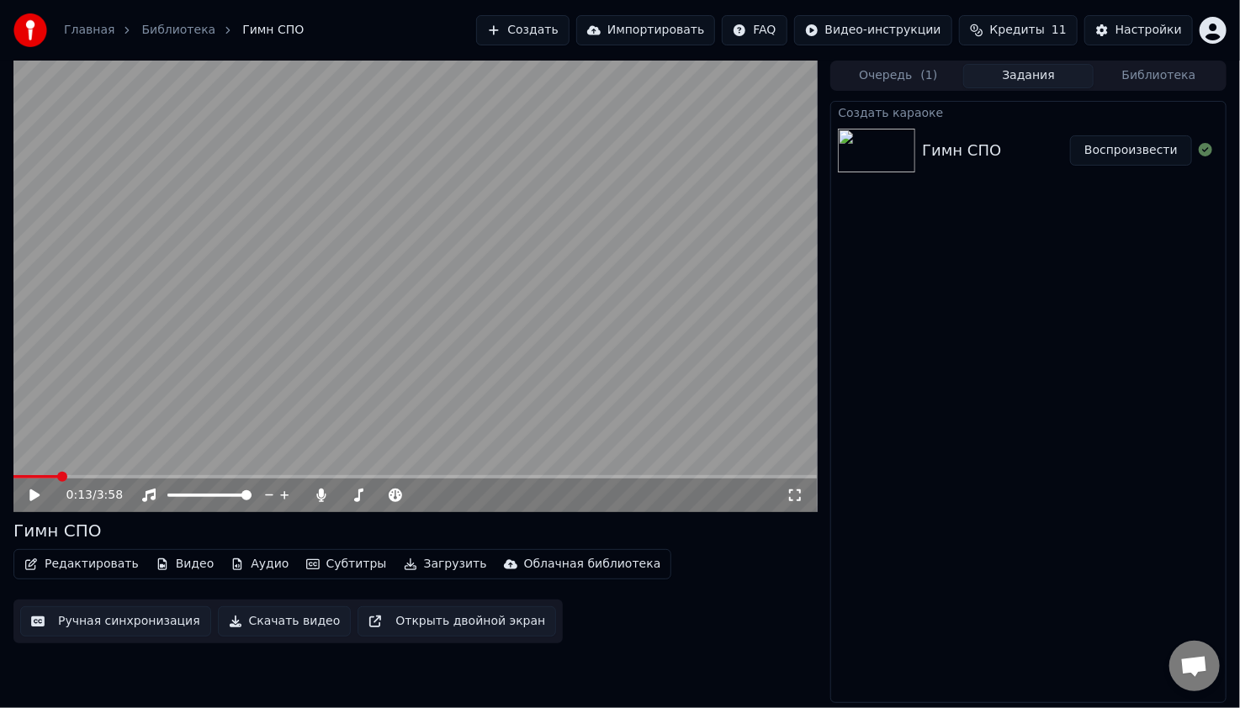
click at [1015, 72] on button "Задания" at bounding box center [1028, 76] width 130 height 24
click at [485, 267] on video at bounding box center [414, 287] width 803 height 452
click at [478, 494] on icon at bounding box center [479, 495] width 16 height 17
click at [492, 496] on icon at bounding box center [494, 495] width 16 height 17
click at [517, 492] on icon at bounding box center [516, 495] width 16 height 17
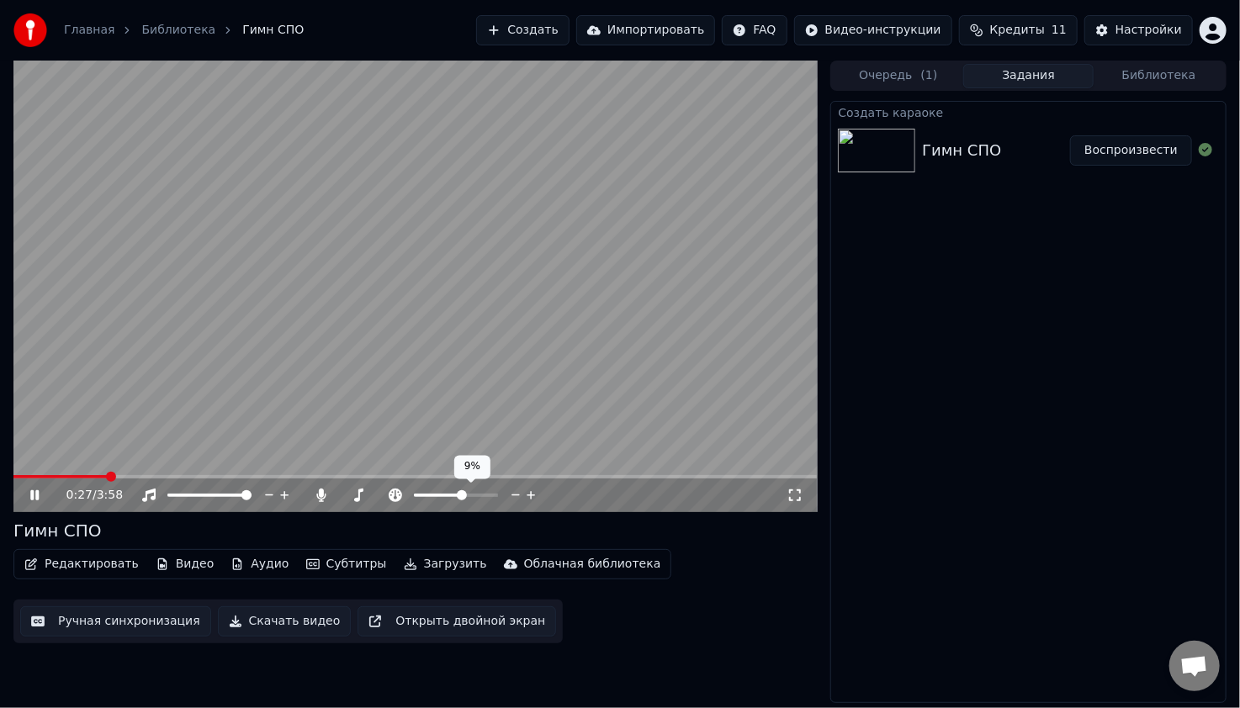
click at [517, 492] on icon at bounding box center [516, 495] width 16 height 17
click at [626, 529] on div "Гимн СПО" at bounding box center [414, 531] width 803 height 24
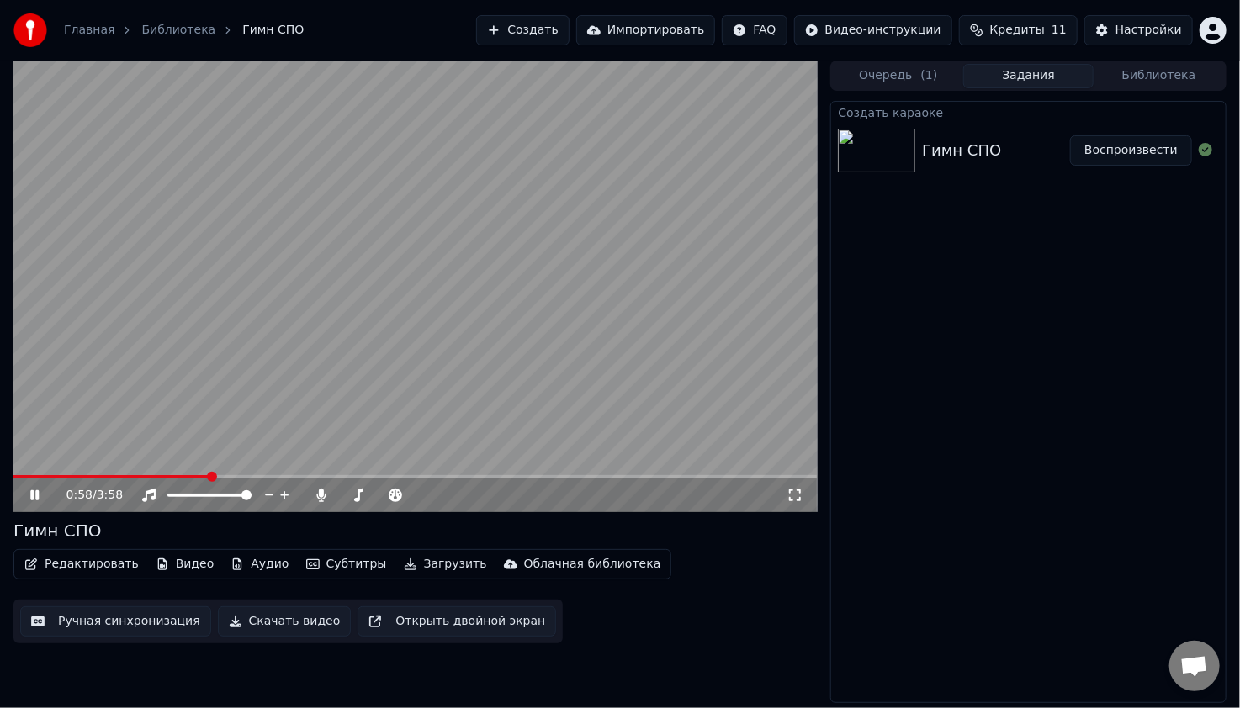
click at [202, 477] on span at bounding box center [111, 476] width 196 height 3
click at [193, 475] on span at bounding box center [102, 476] width 179 height 3
click at [223, 492] on span at bounding box center [222, 495] width 10 height 10
click at [195, 478] on span at bounding box center [104, 476] width 183 height 3
click at [357, 437] on video at bounding box center [414, 287] width 803 height 452
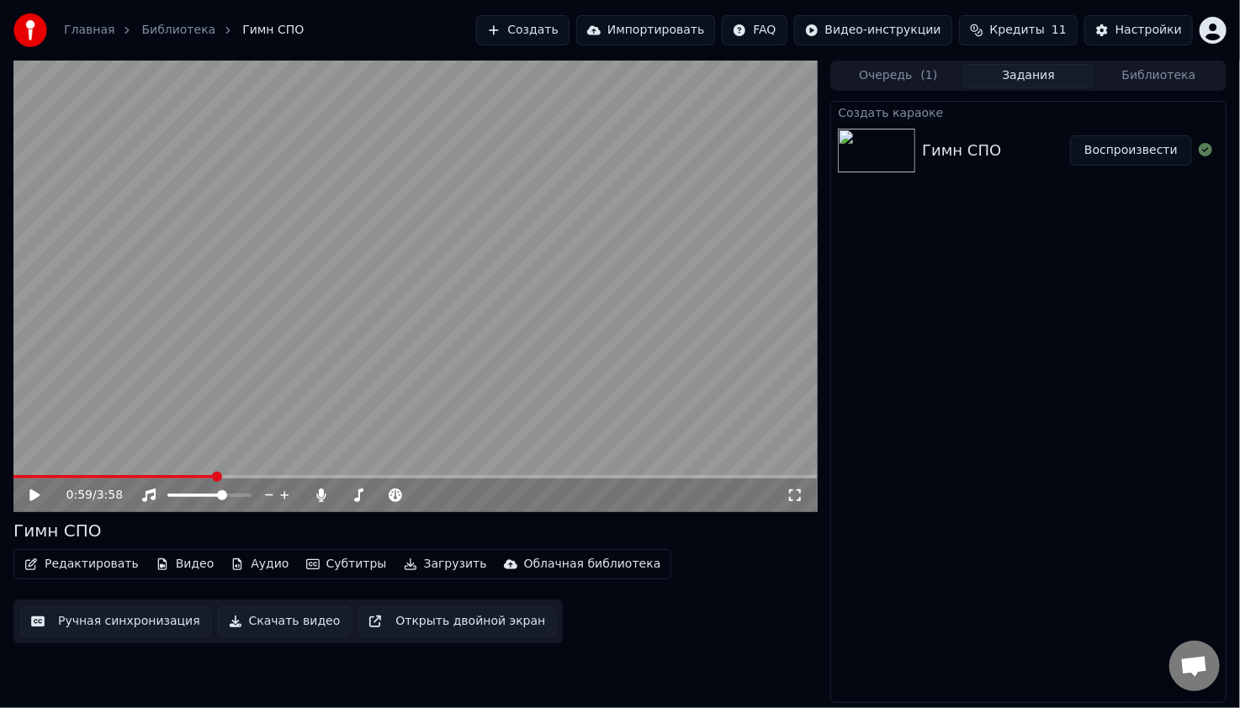
click at [357, 437] on video at bounding box center [414, 287] width 803 height 452
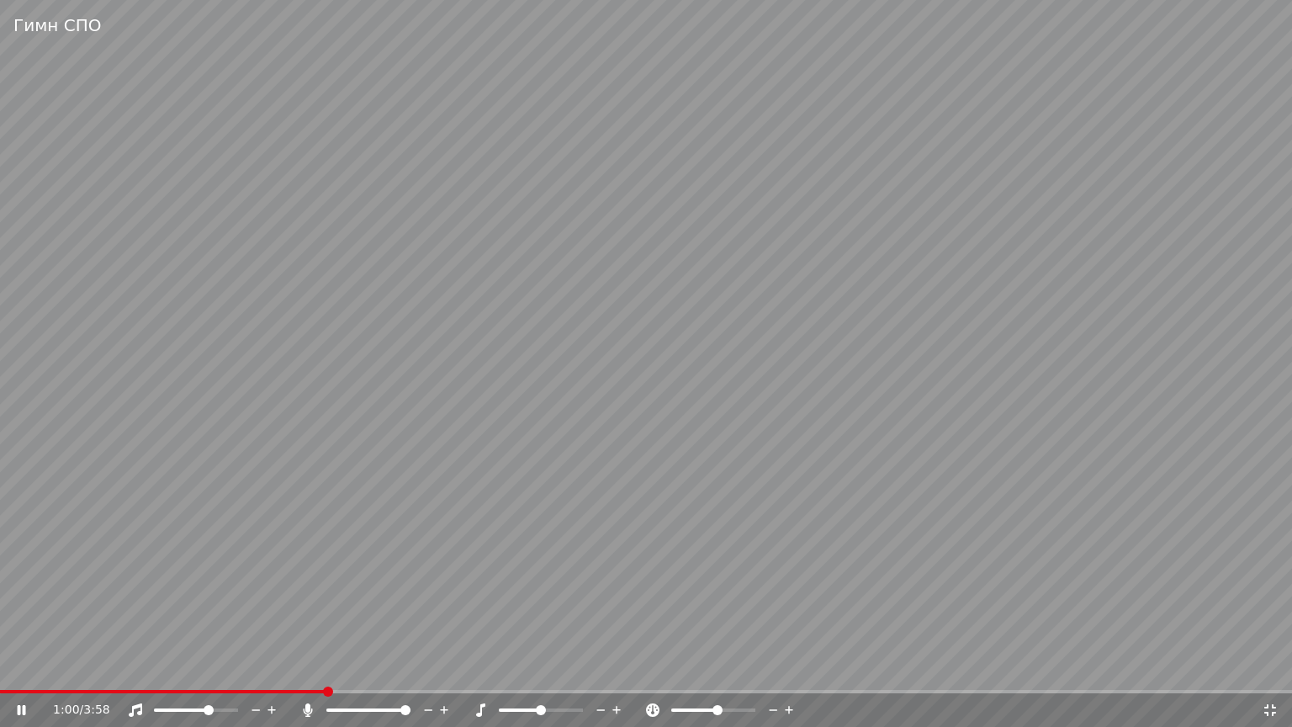
click at [294, 689] on video at bounding box center [646, 363] width 1292 height 727
click at [12, 707] on div "1:00 / 3:58" at bounding box center [646, 710] width 1279 height 17
click at [22, 707] on icon at bounding box center [22, 710] width 10 height 12
click at [282, 691] on span at bounding box center [141, 691] width 282 height 3
click at [1239, 707] on icon at bounding box center [1270, 709] width 17 height 13
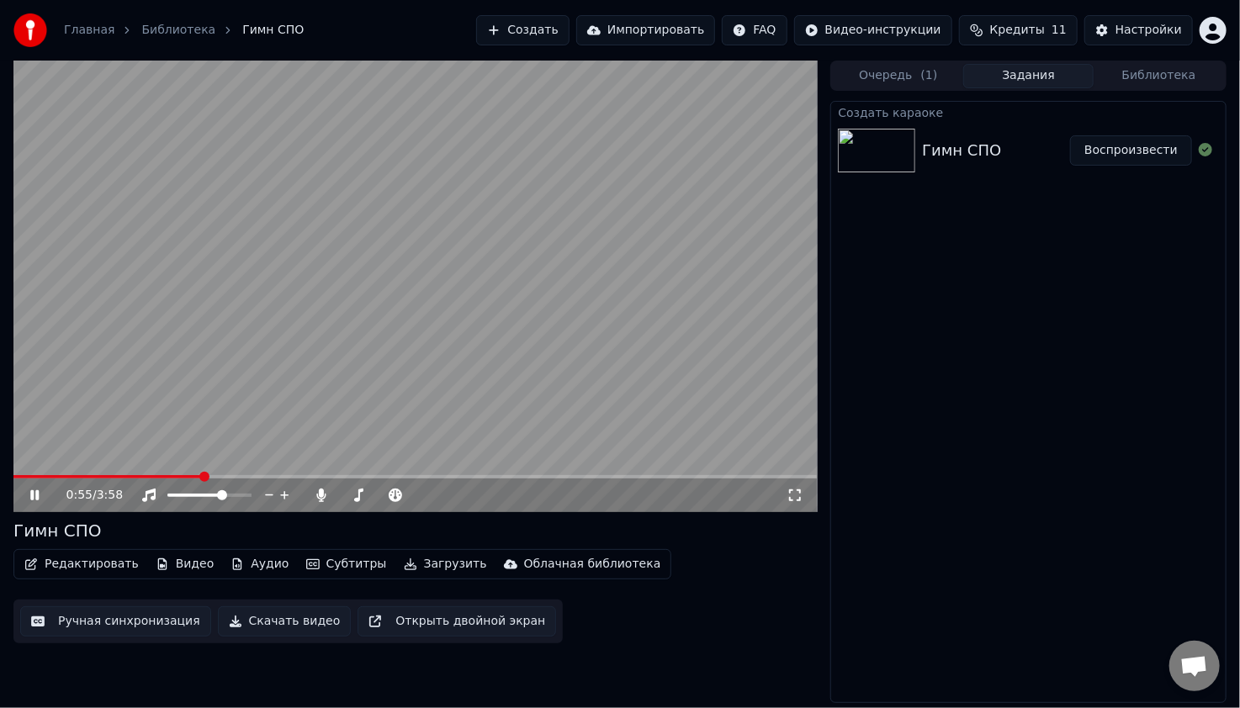
click at [343, 367] on video at bounding box center [414, 287] width 803 height 452
click at [171, 562] on button "Видео" at bounding box center [185, 565] width 72 height 24
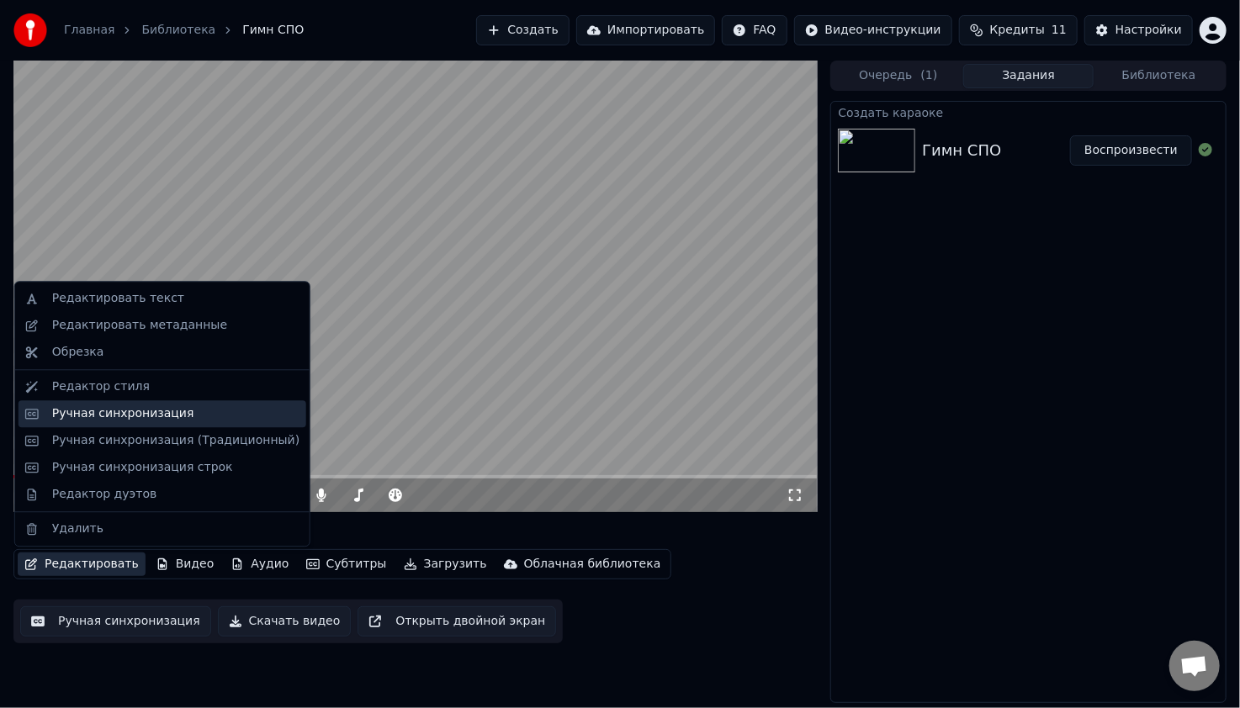
click at [136, 418] on div "Ручная синхронизация" at bounding box center [123, 413] width 142 height 17
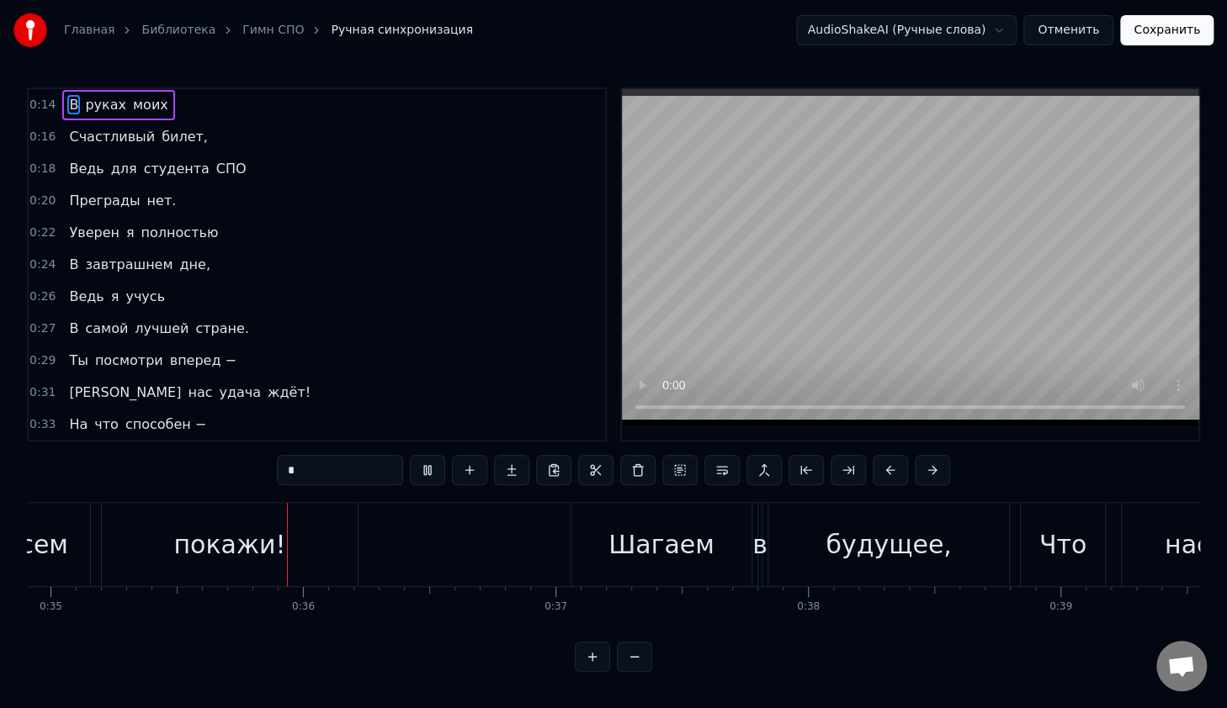
scroll to position [0, 8811]
click at [430, 469] on button at bounding box center [427, 470] width 35 height 30
click at [421, 465] on button at bounding box center [427, 470] width 35 height 30
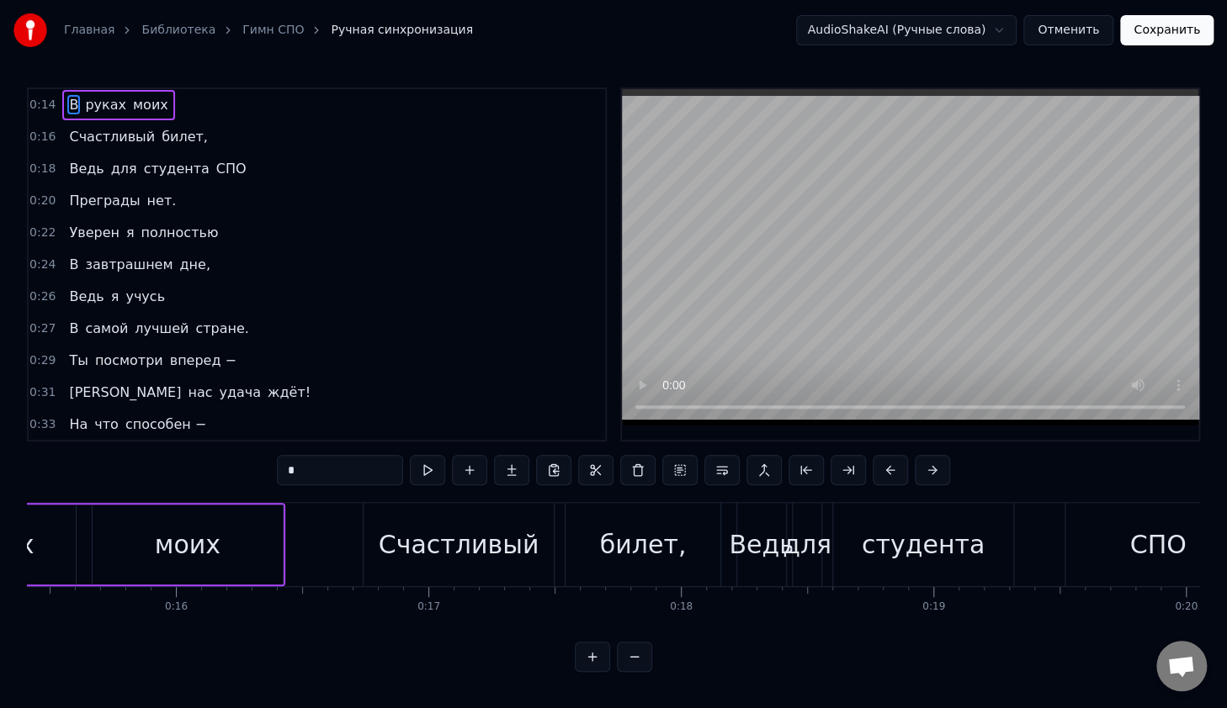
scroll to position [0, 3685]
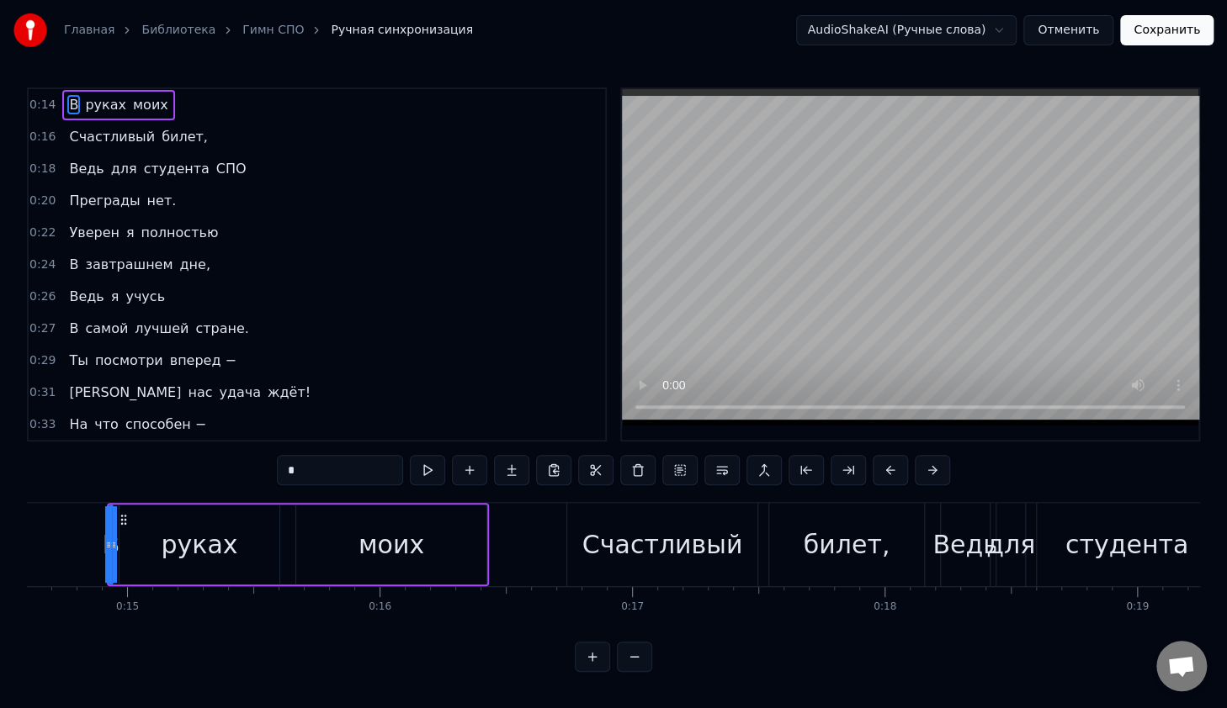
click at [153, 232] on span "полностью" at bounding box center [180, 232] width 81 height 19
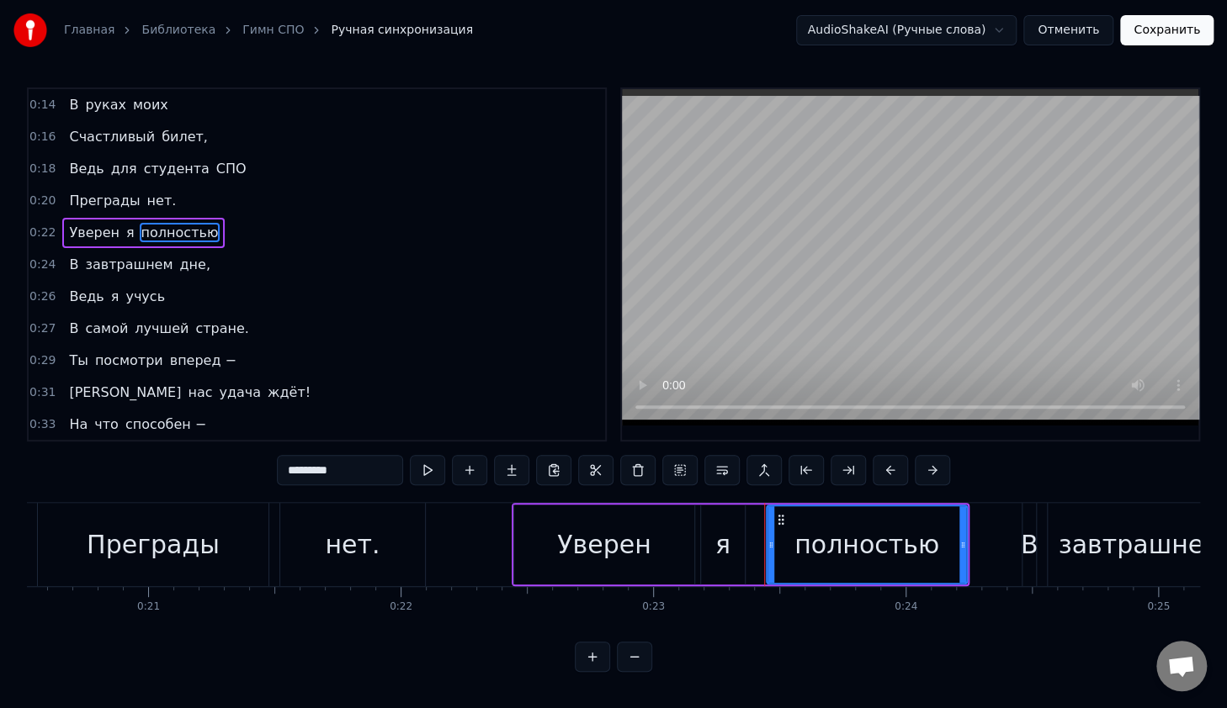
click at [145, 256] on span "завтрашнем" at bounding box center [128, 264] width 91 height 19
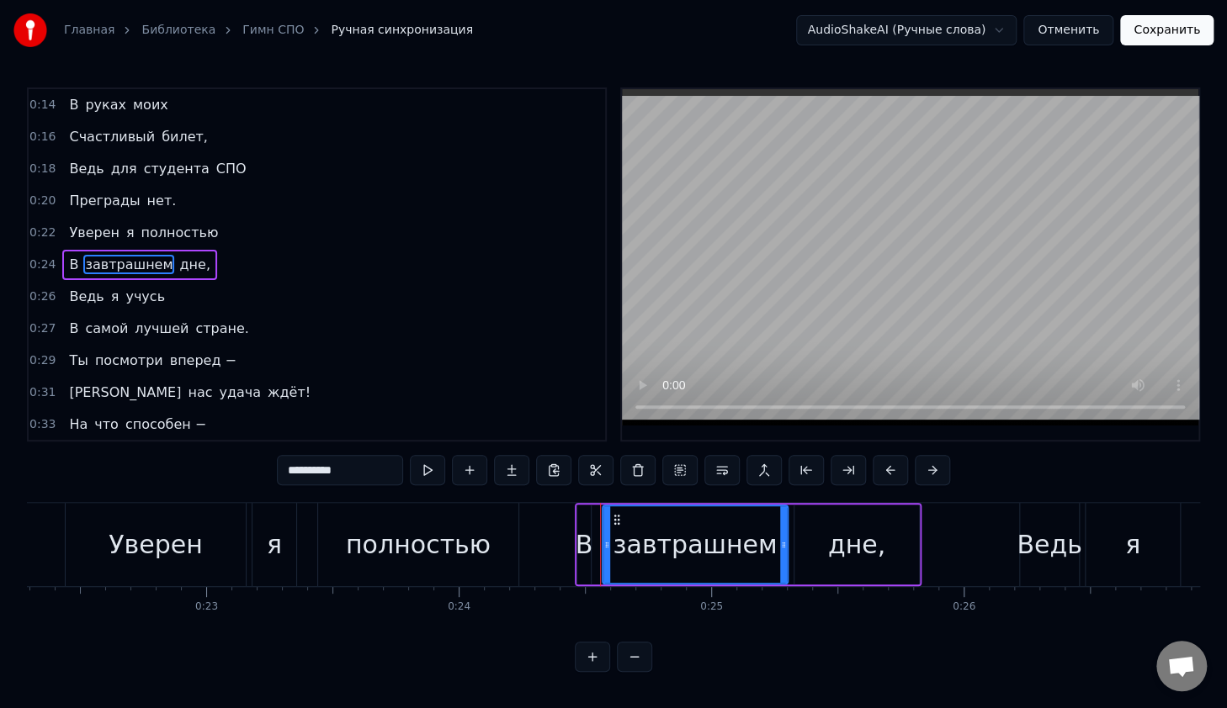
scroll to position [0, 5831]
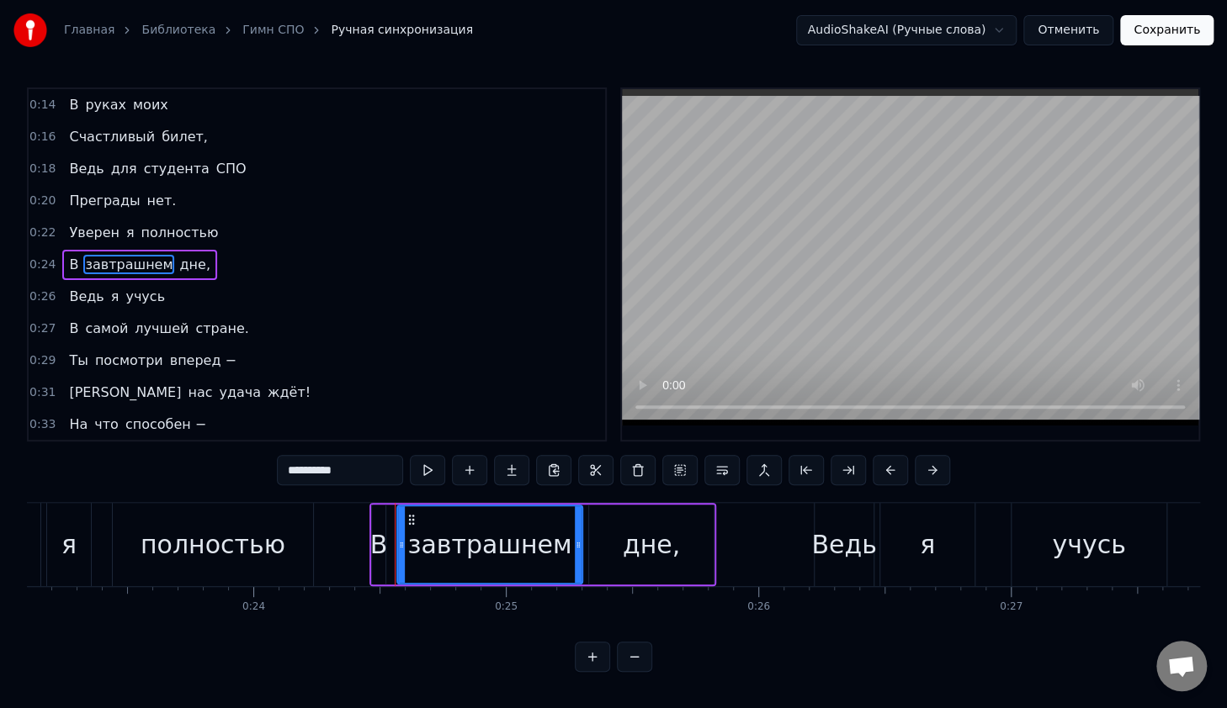
click at [134, 287] on span "учусь" at bounding box center [145, 296] width 43 height 19
type input "*****"
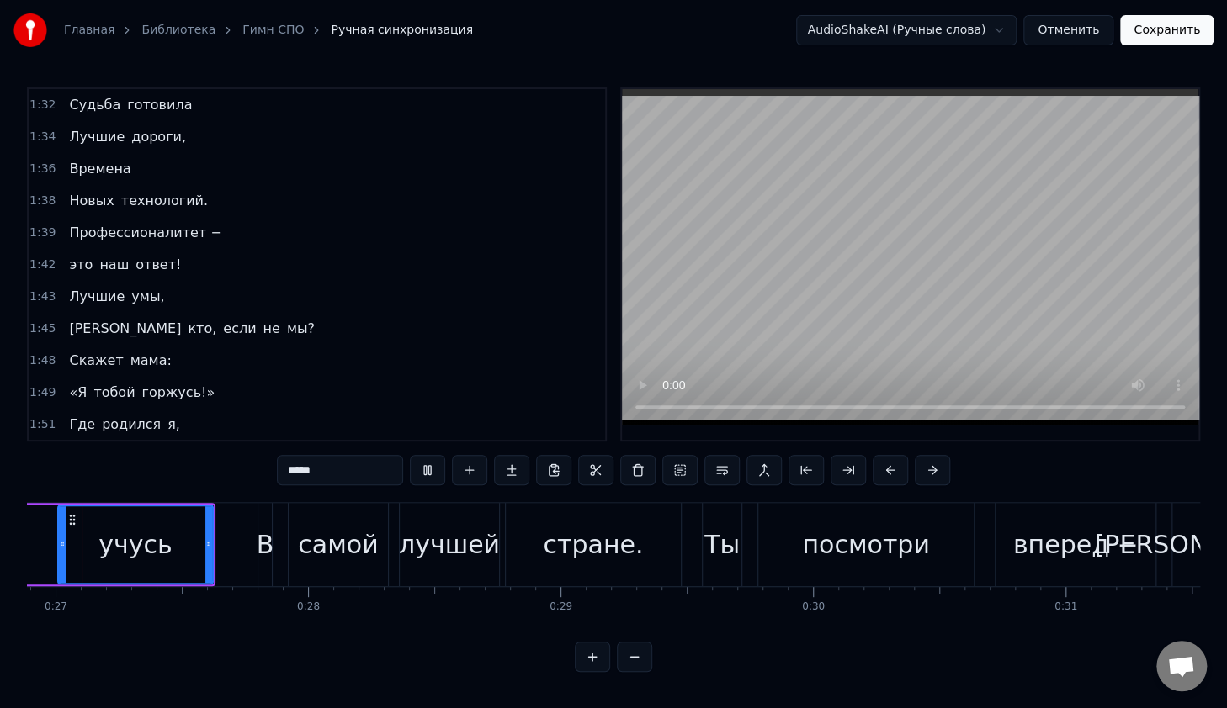
scroll to position [0, 6729]
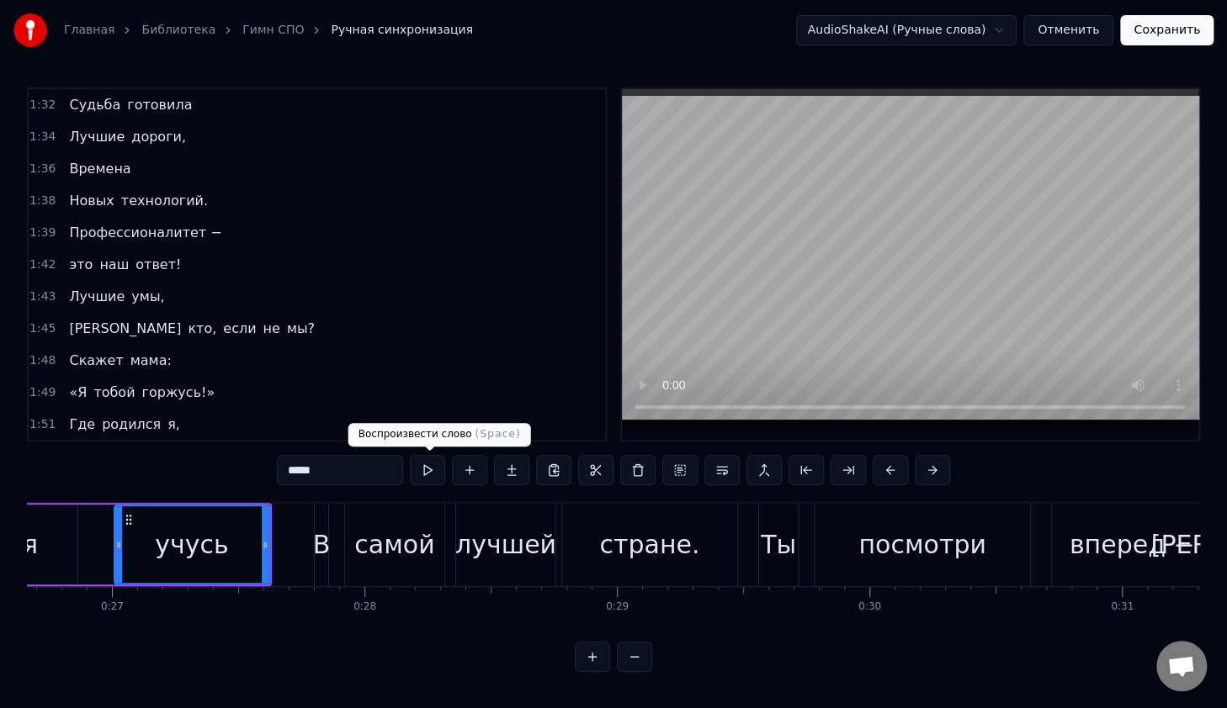
click at [424, 469] on button at bounding box center [427, 470] width 35 height 30
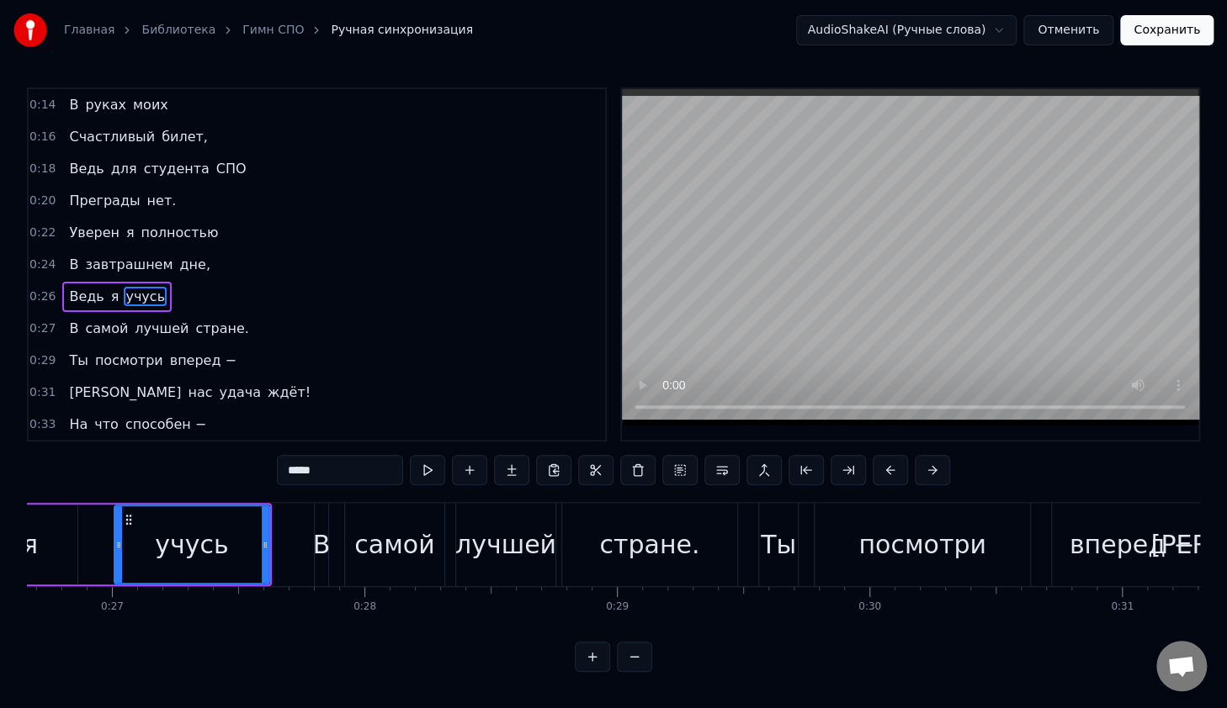
click at [37, 98] on span "0:14" at bounding box center [42, 105] width 26 height 17
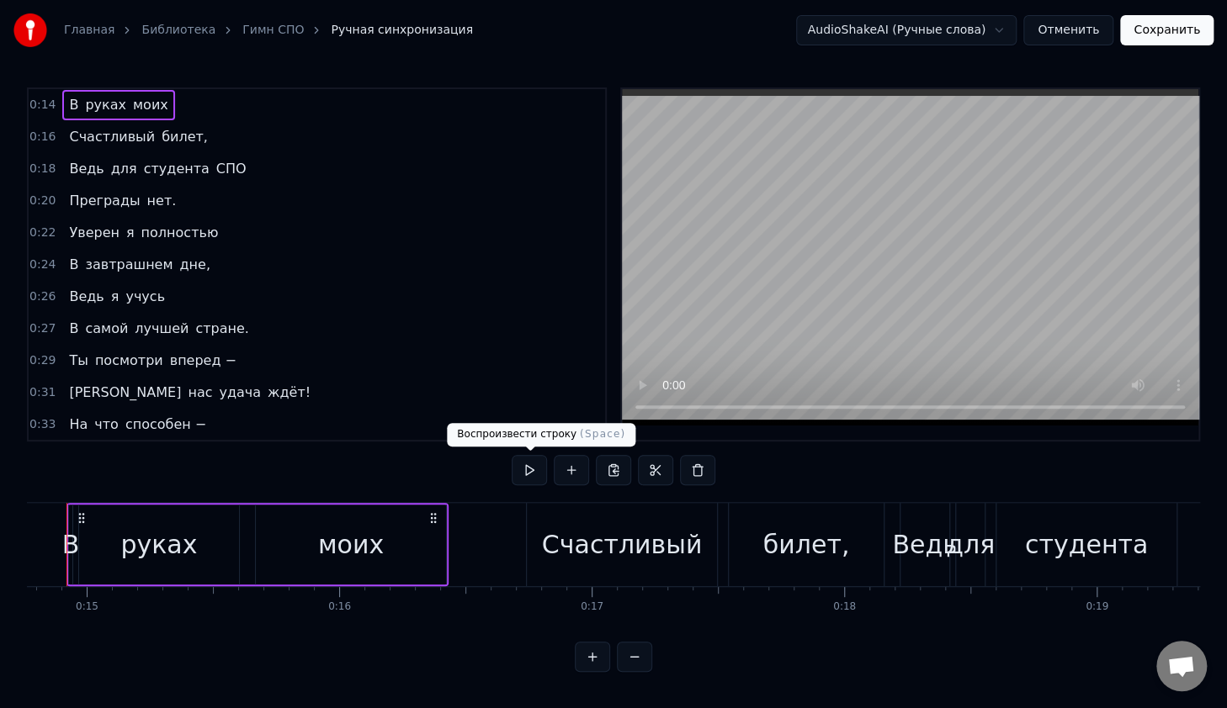
scroll to position [0, 3680]
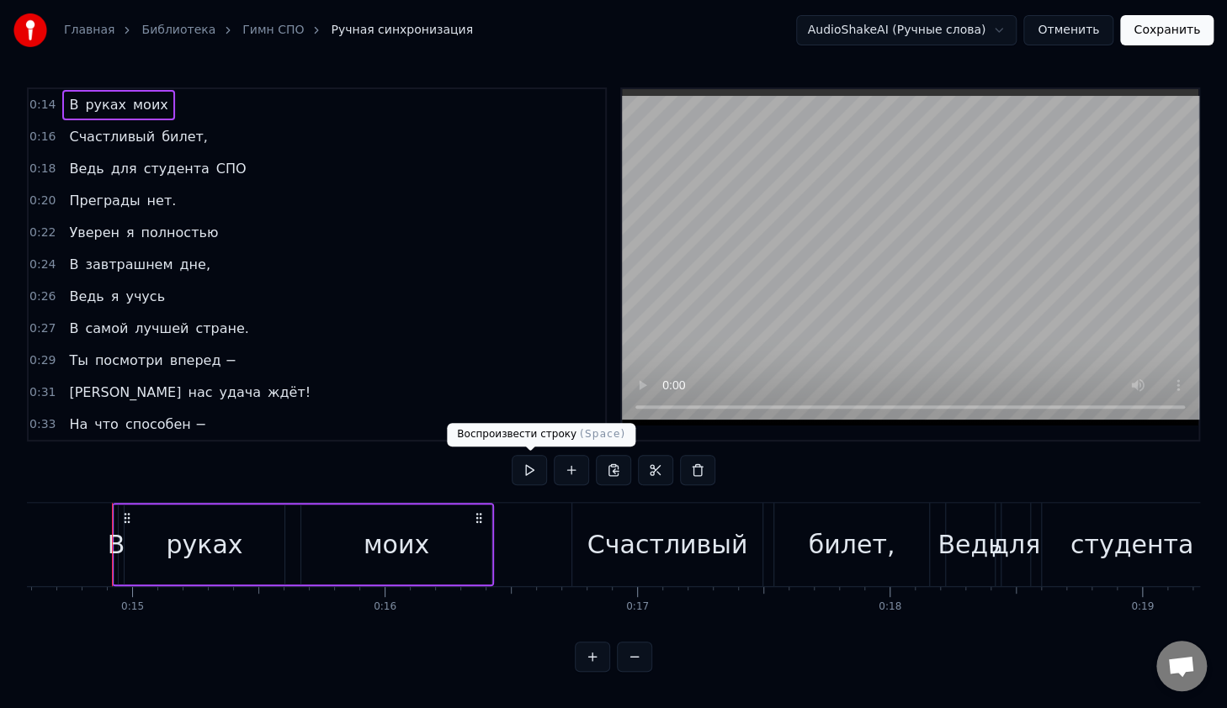
click at [529, 464] on button at bounding box center [528, 470] width 35 height 30
click at [437, 670] on div "0:14 В руках моих 0:16 Счастливый билет, 0:18 Ведь для студента СПО 0:20 Прегра…" at bounding box center [613, 379] width 1173 height 585
click at [427, 469] on div "0:14 В руках моих 0:16 Счастливый билет, 0:18 Ведь для студента СПО 0:20 Прегра…" at bounding box center [613, 379] width 1173 height 585
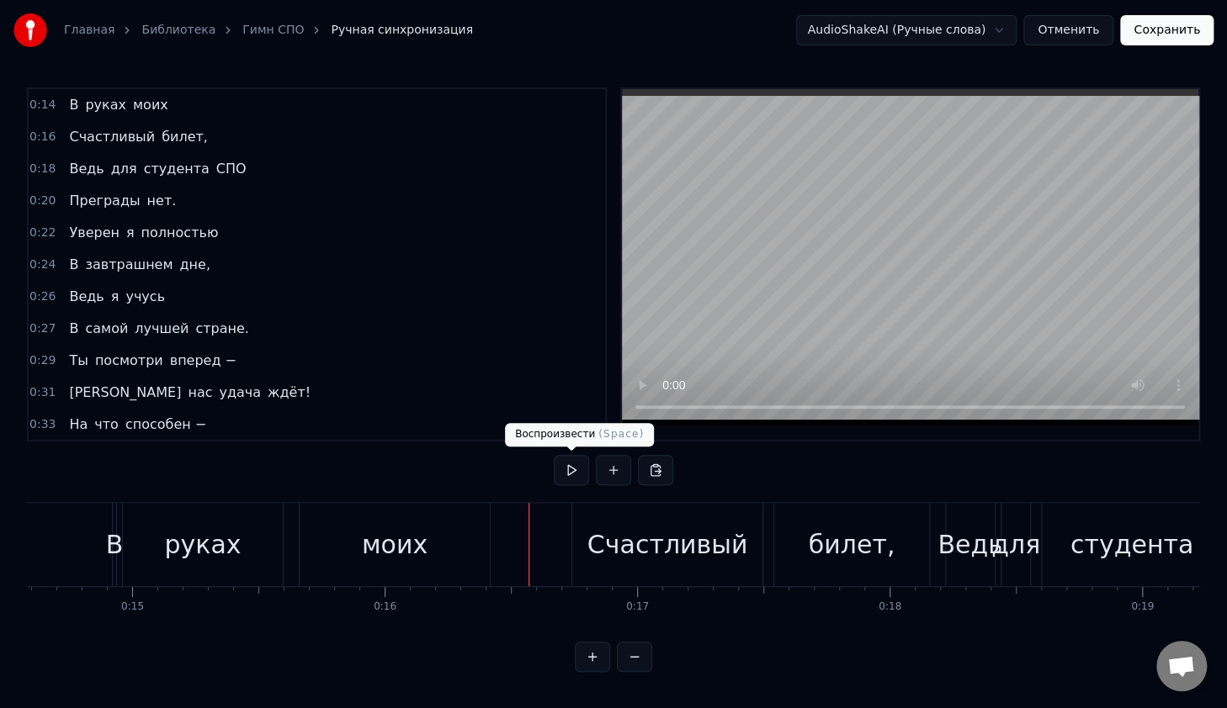
click at [569, 464] on button at bounding box center [571, 470] width 35 height 30
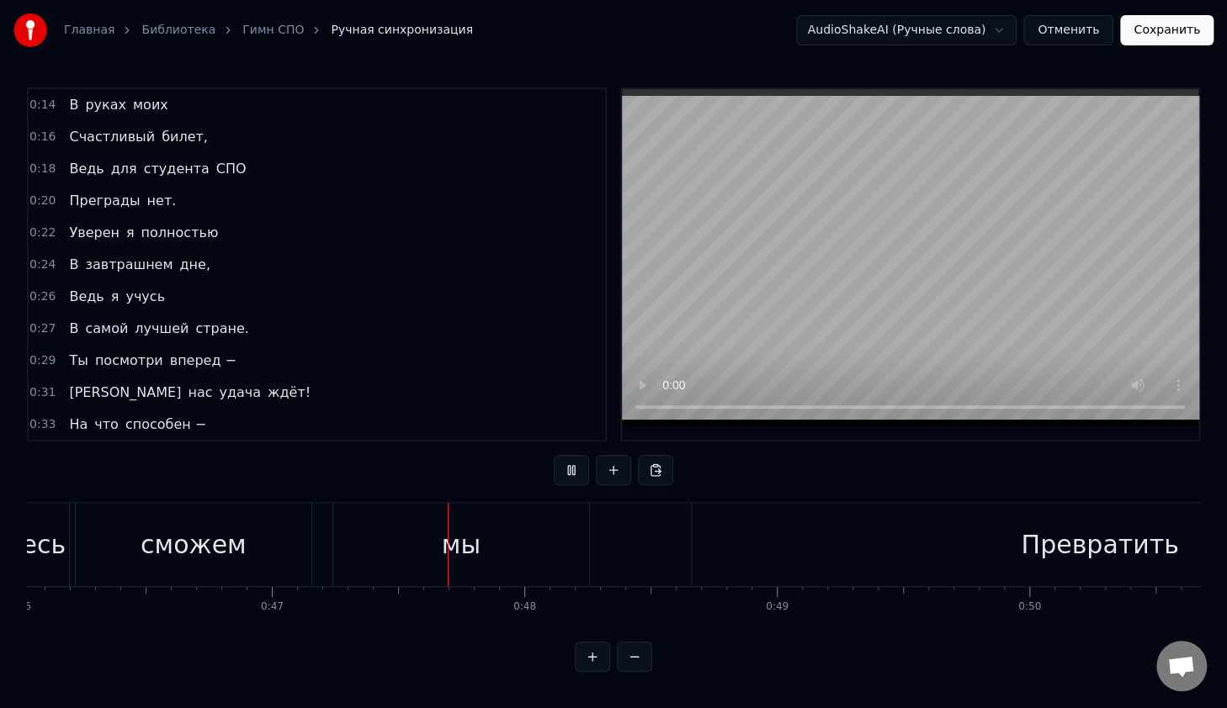
scroll to position [0, 11818]
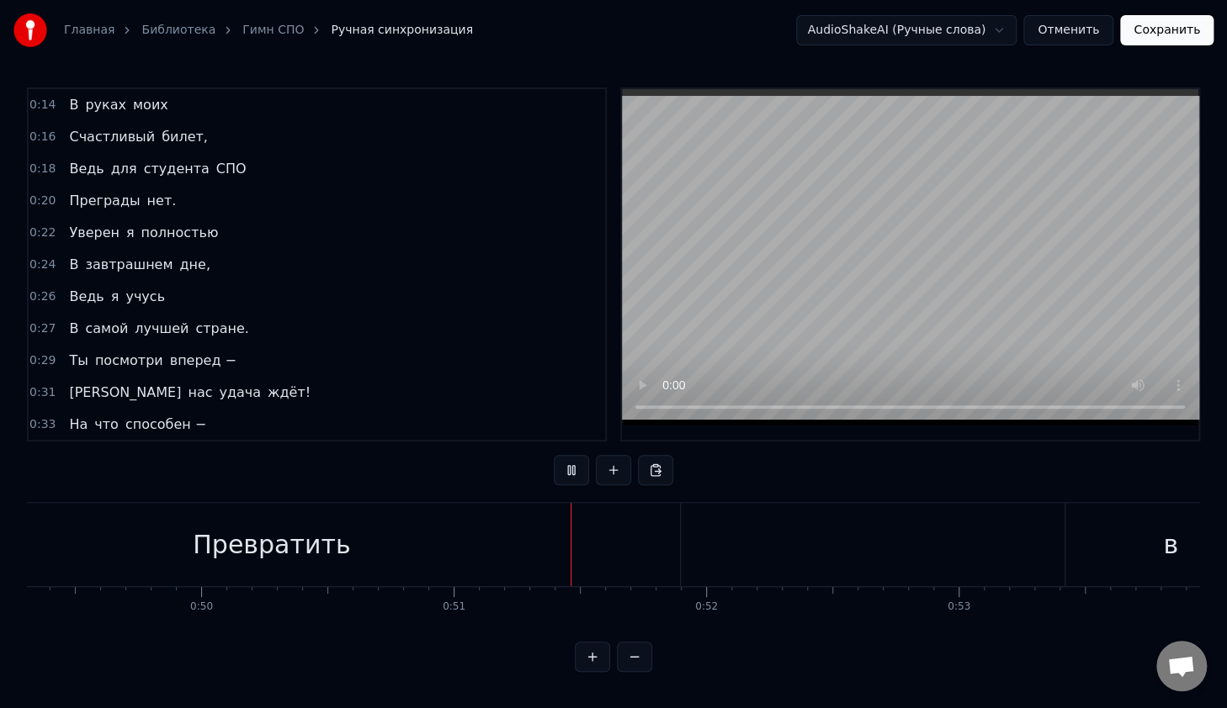
click at [554, 455] on button at bounding box center [571, 470] width 35 height 30
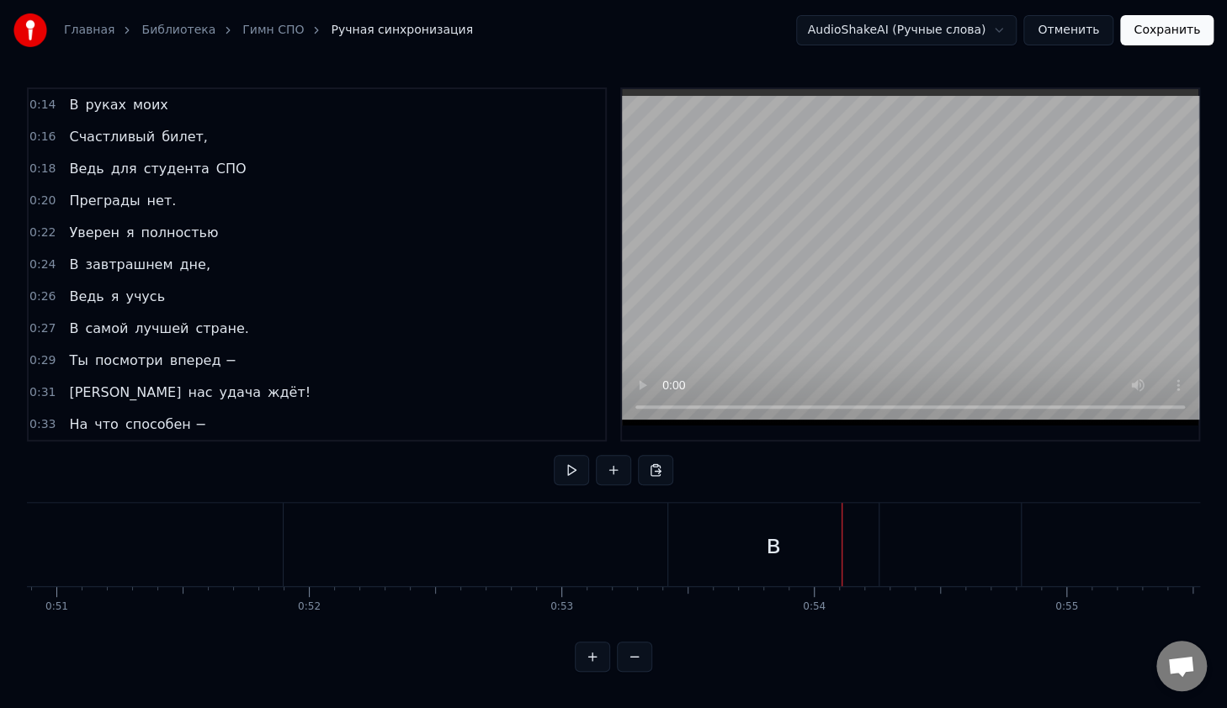
click at [554, 455] on button at bounding box center [571, 470] width 35 height 30
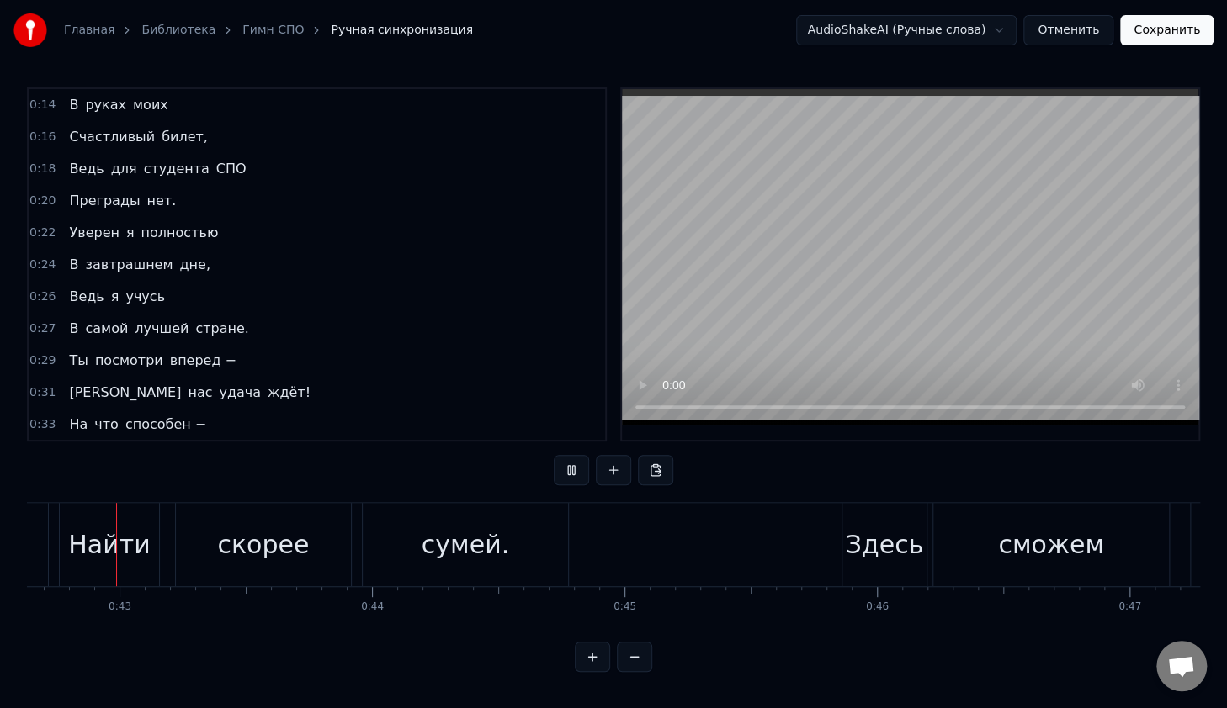
scroll to position [0, 10738]
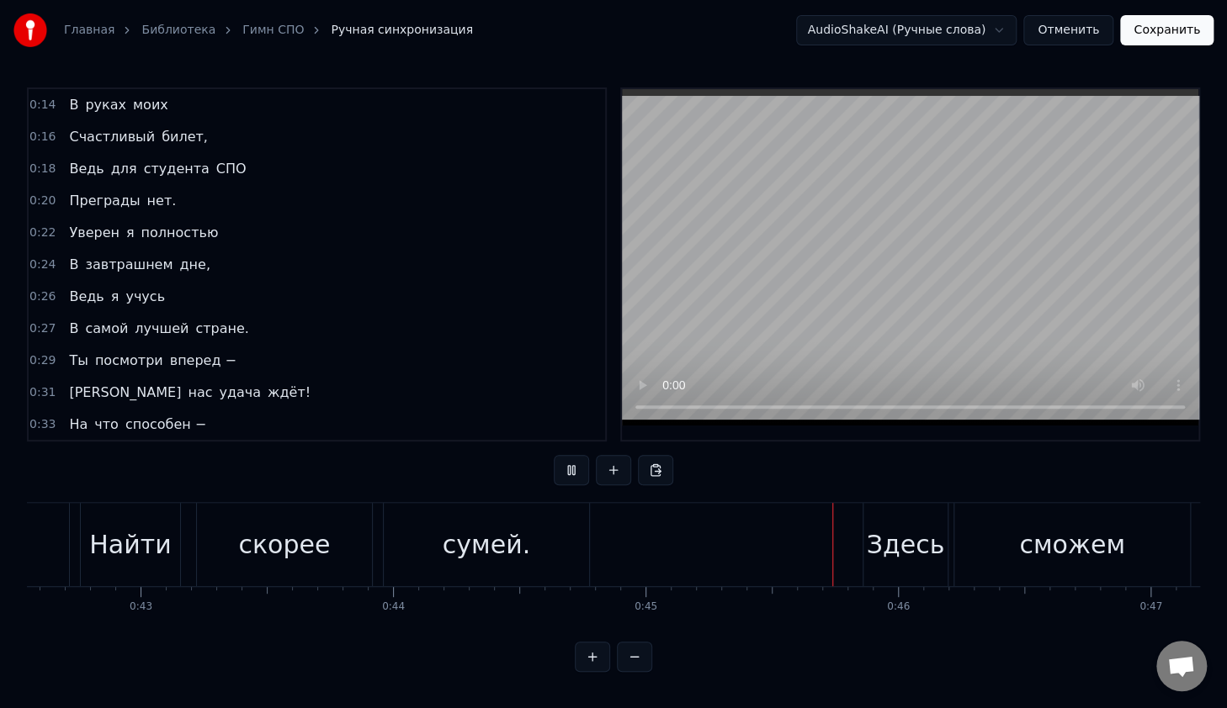
click at [892, 557] on div "Здесь" at bounding box center [905, 545] width 78 height 38
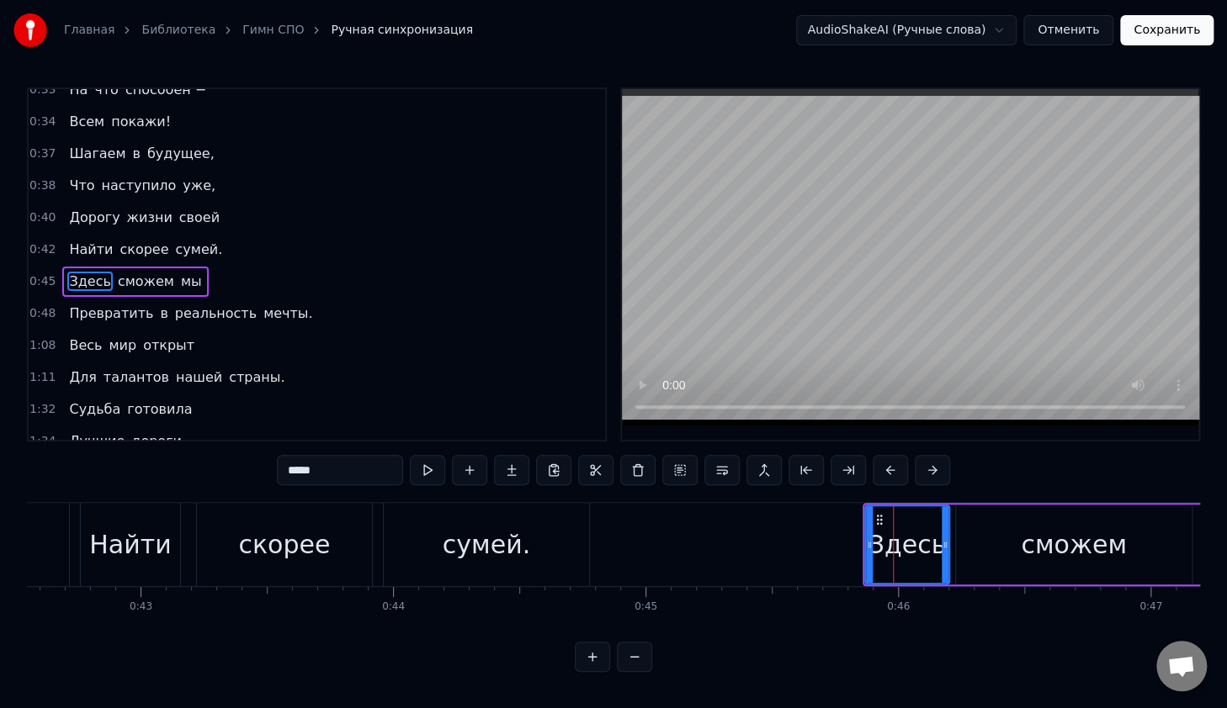
scroll to position [5, 0]
click at [1059, 539] on div "сможем" at bounding box center [1073, 545] width 106 height 38
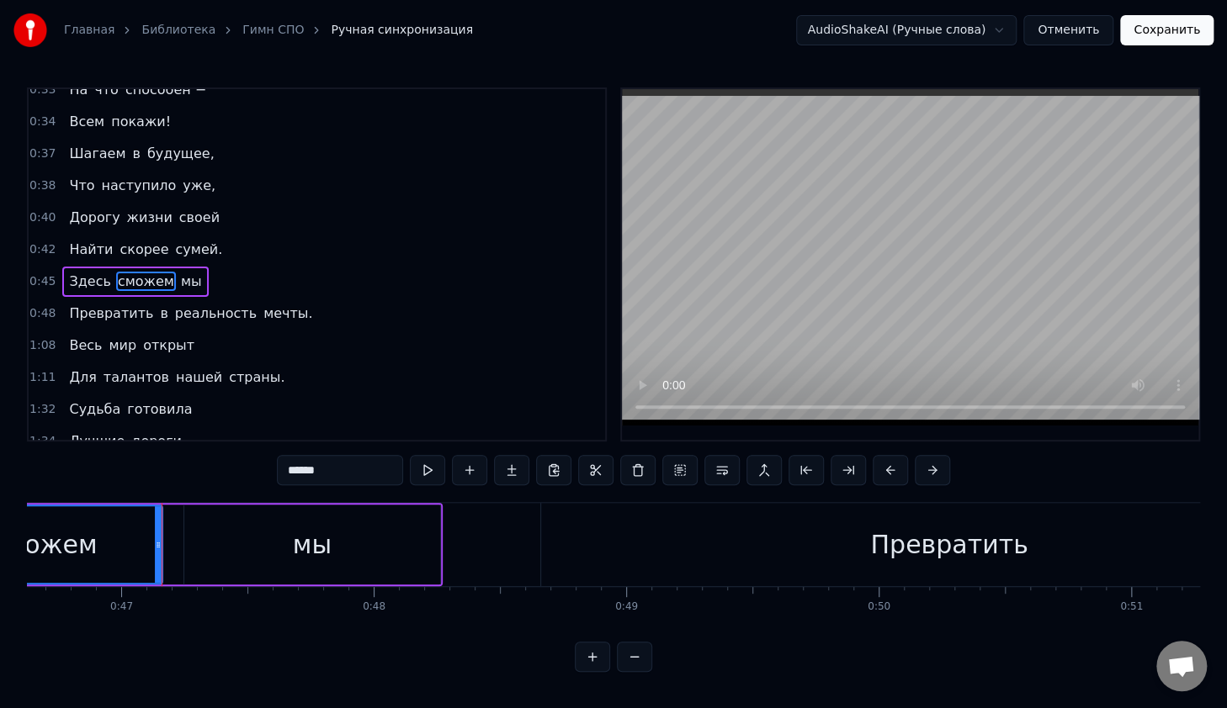
scroll to position [0, 11767]
click at [336, 552] on div "мы" at bounding box center [312, 545] width 256 height 80
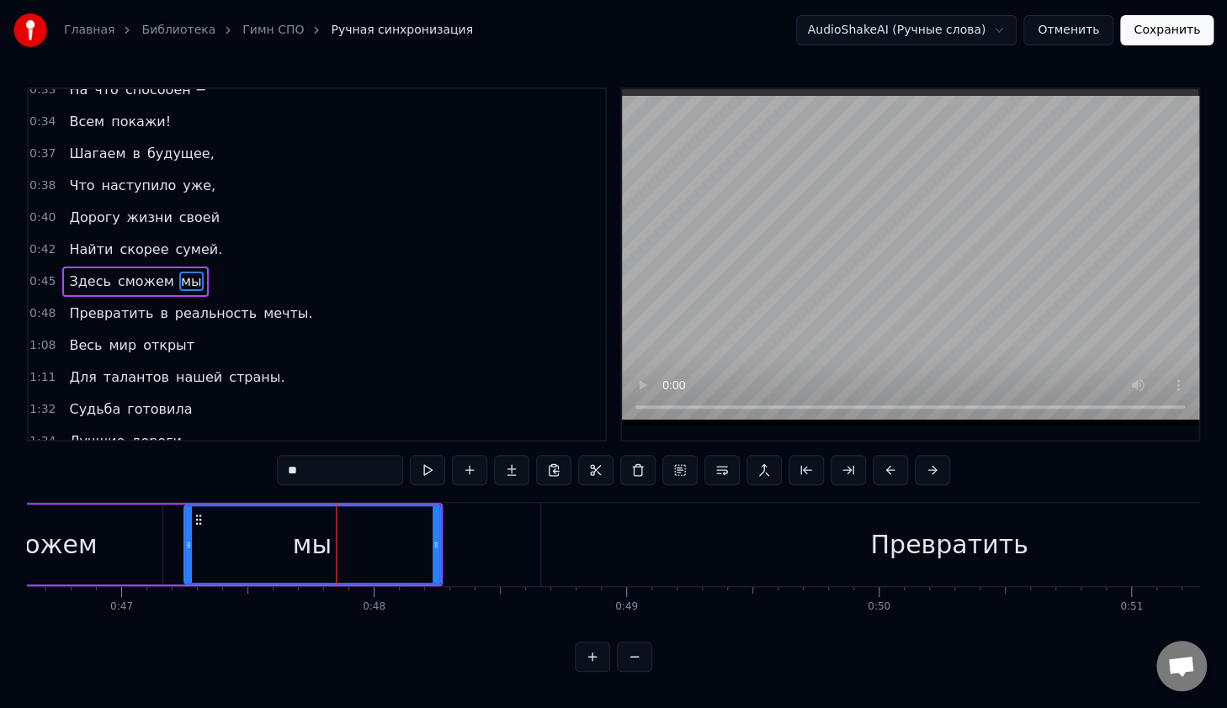
scroll to position [5, 0]
click at [543, 530] on div "Превратить" at bounding box center [949, 544] width 816 height 83
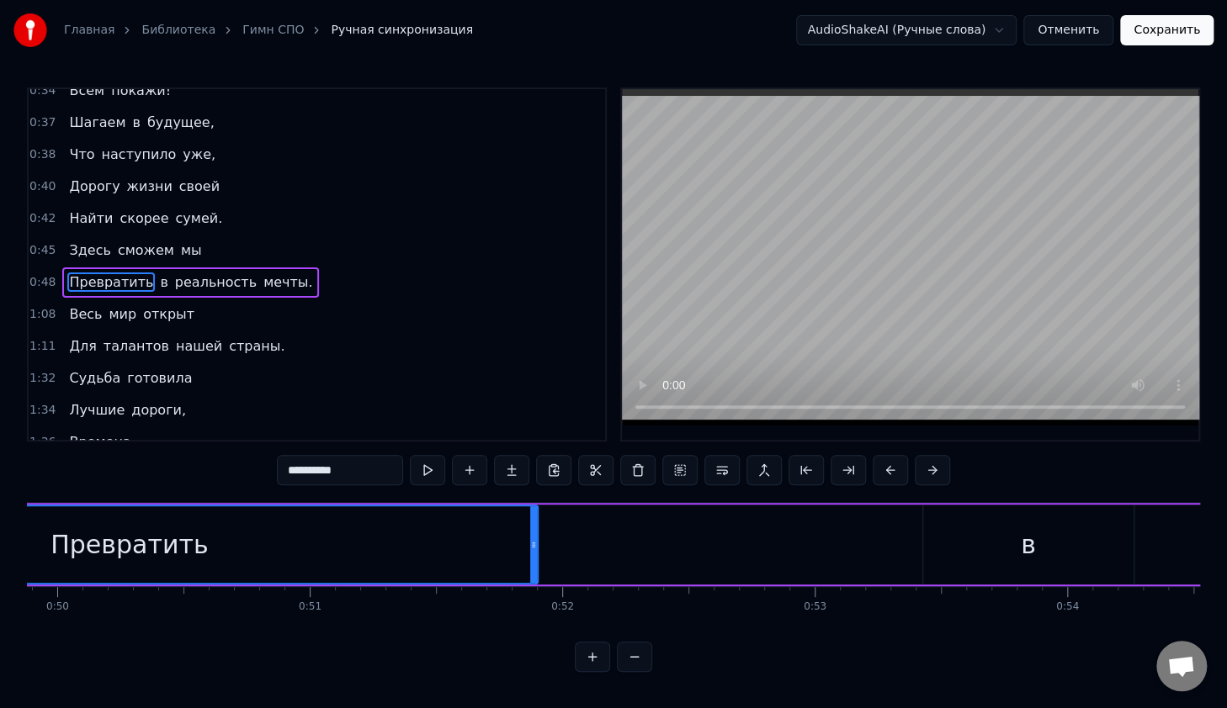
scroll to position [0, 12518]
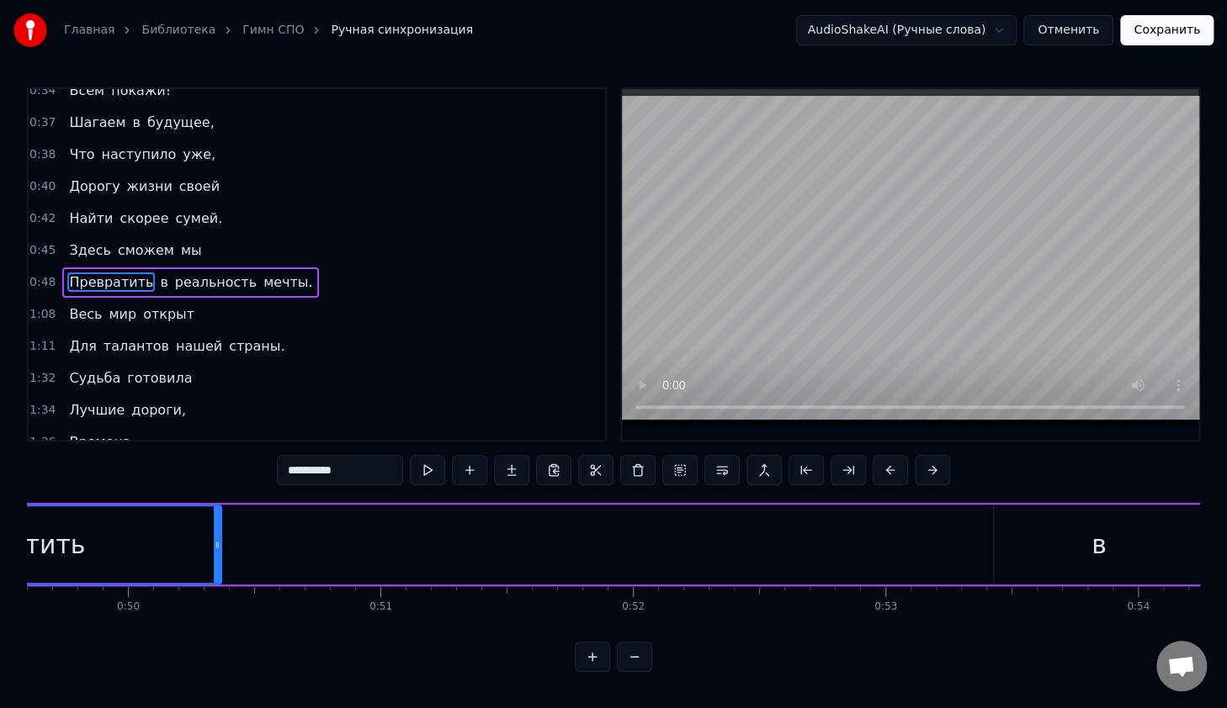
drag, startPoint x: 603, startPoint y: 535, endPoint x: 215, endPoint y: 524, distance: 388.0
click at [216, 526] on div at bounding box center [217, 544] width 7 height 77
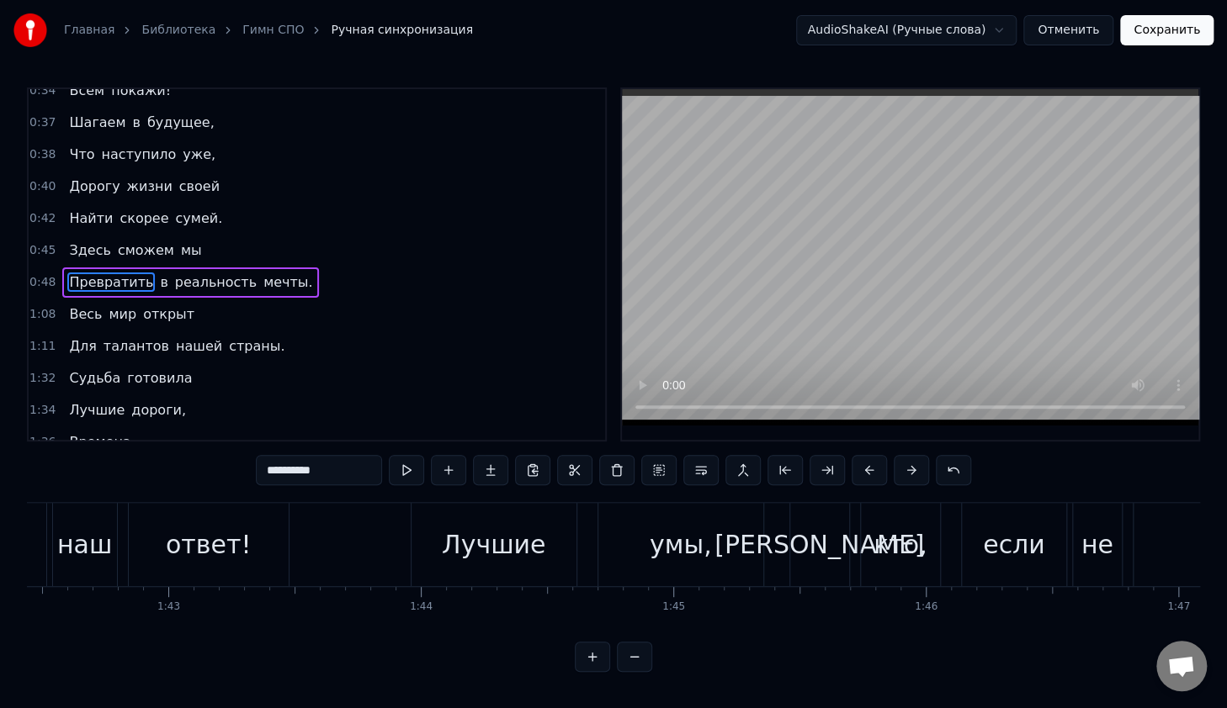
scroll to position [0, 24682]
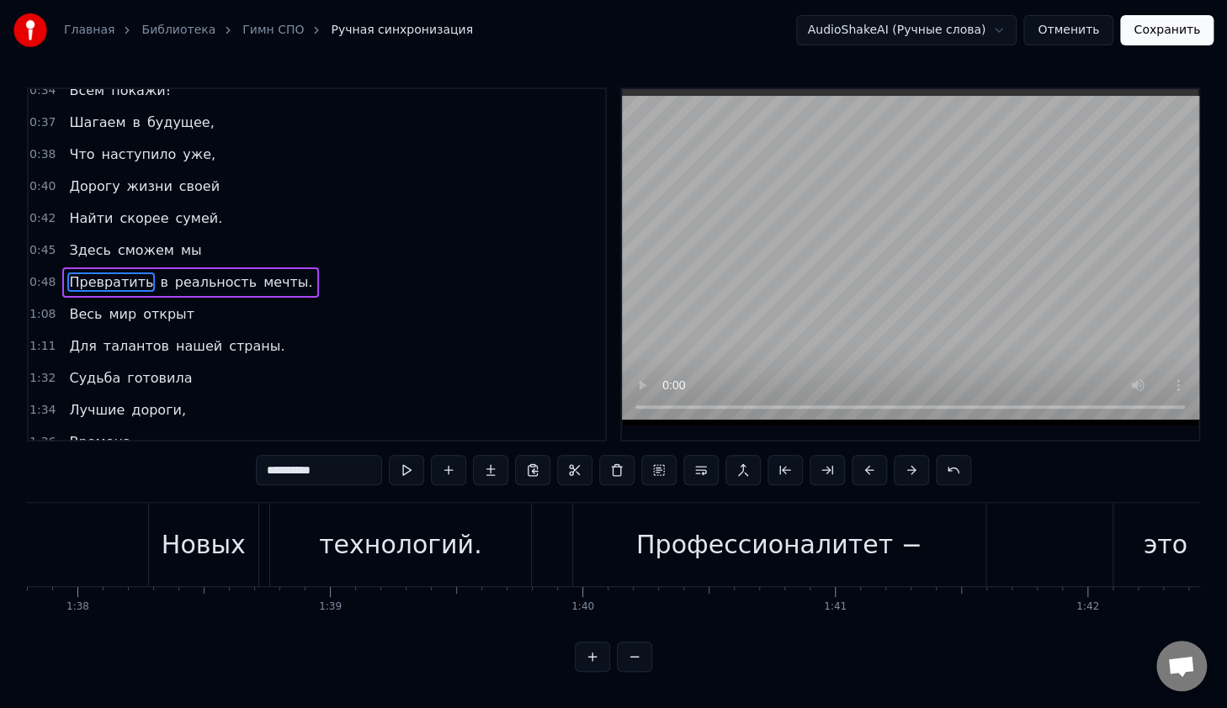
click at [104, 273] on span "Превратить" at bounding box center [110, 282] width 87 height 19
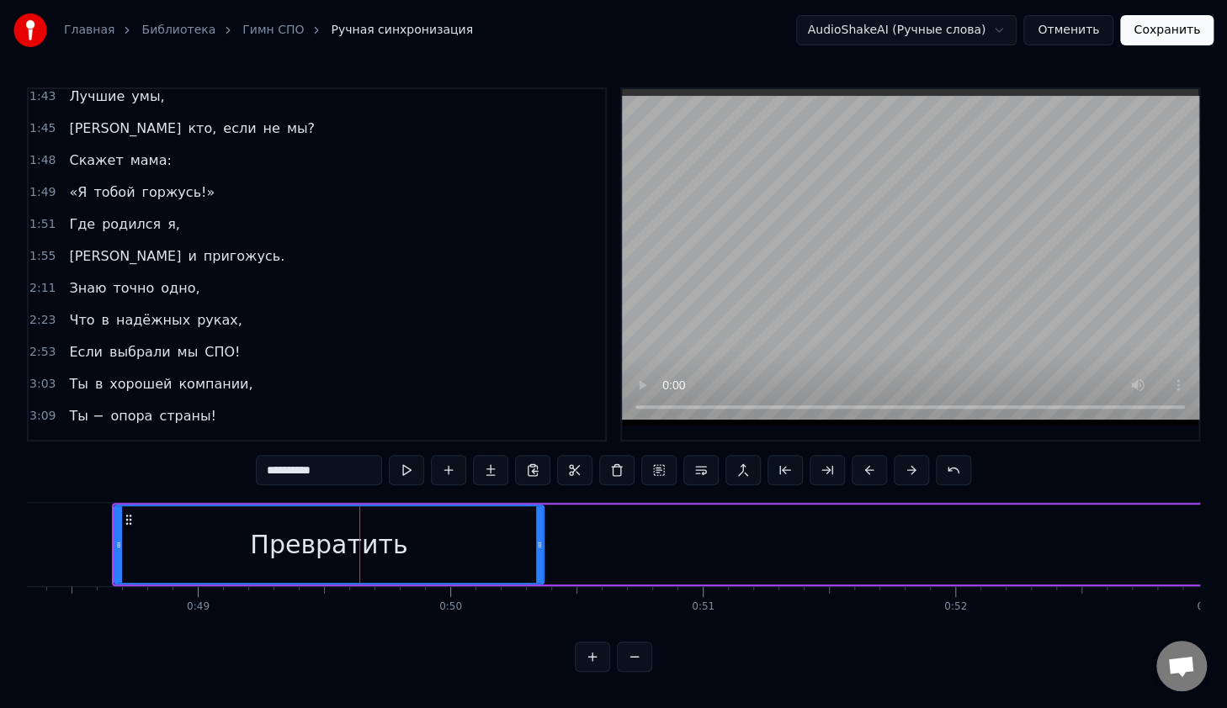
scroll to position [856, 0]
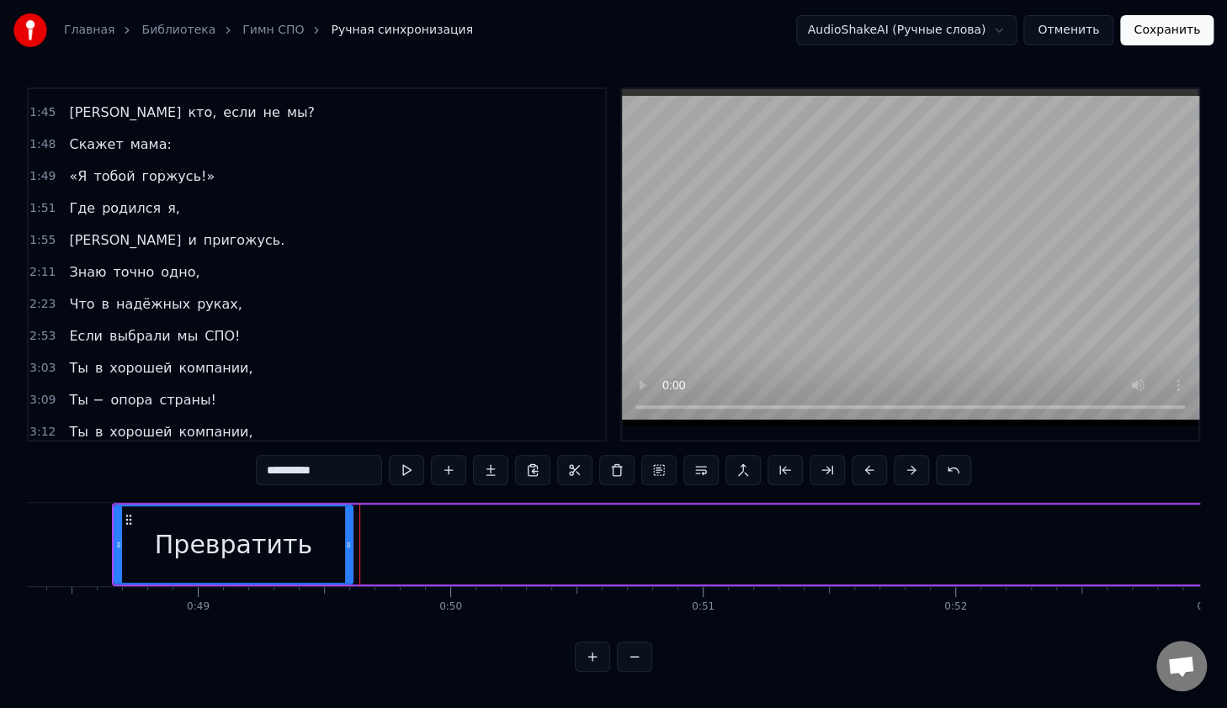
drag, startPoint x: 538, startPoint y: 542, endPoint x: 347, endPoint y: 544, distance: 191.0
click at [347, 544] on icon at bounding box center [348, 544] width 7 height 13
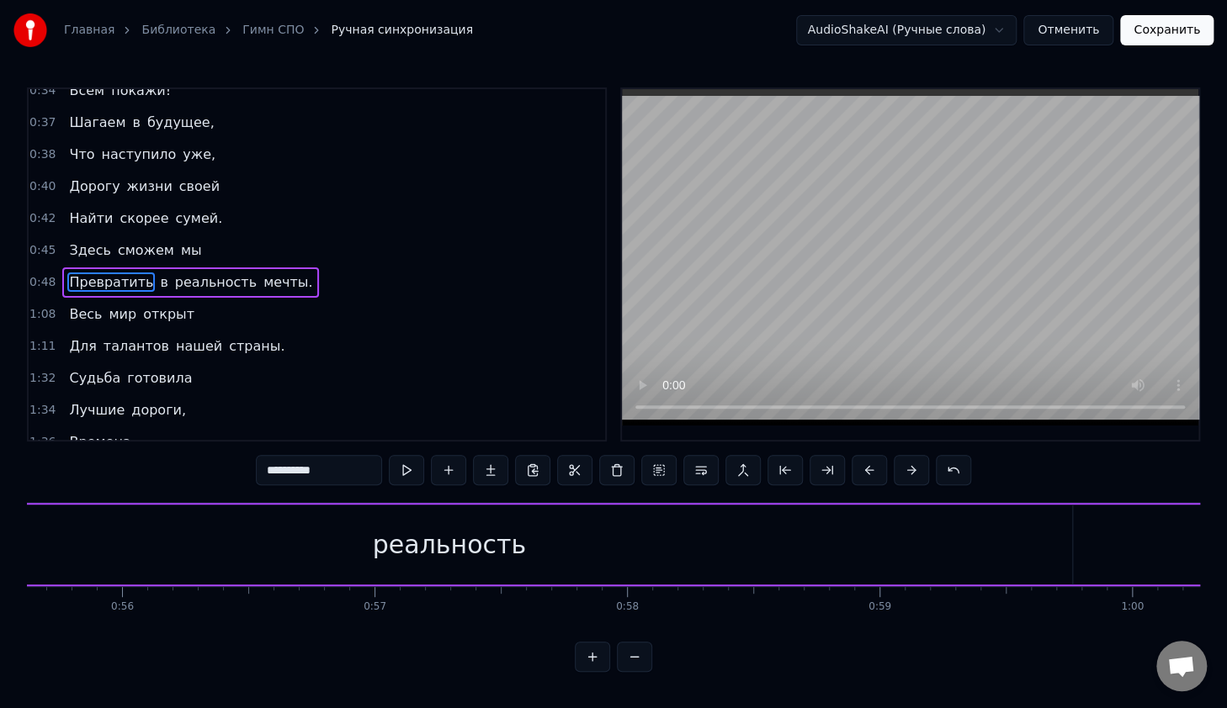
scroll to position [0, 13897]
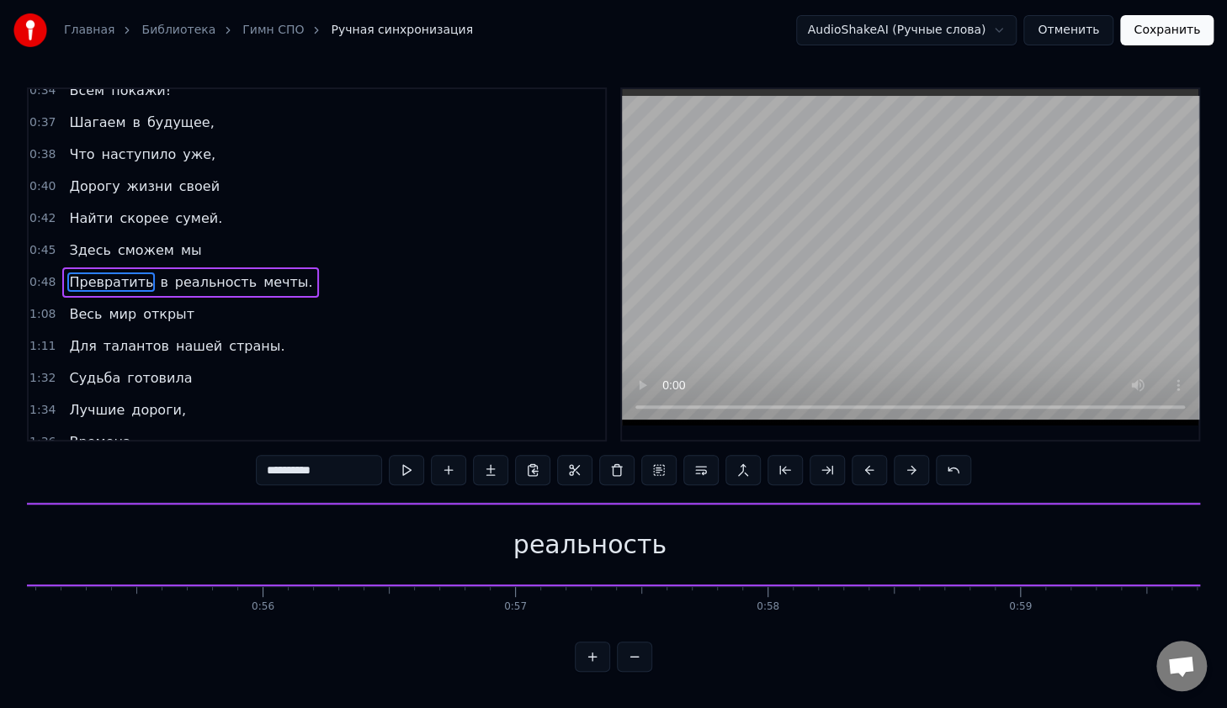
click at [550, 542] on div "реальность" at bounding box center [589, 545] width 153 height 38
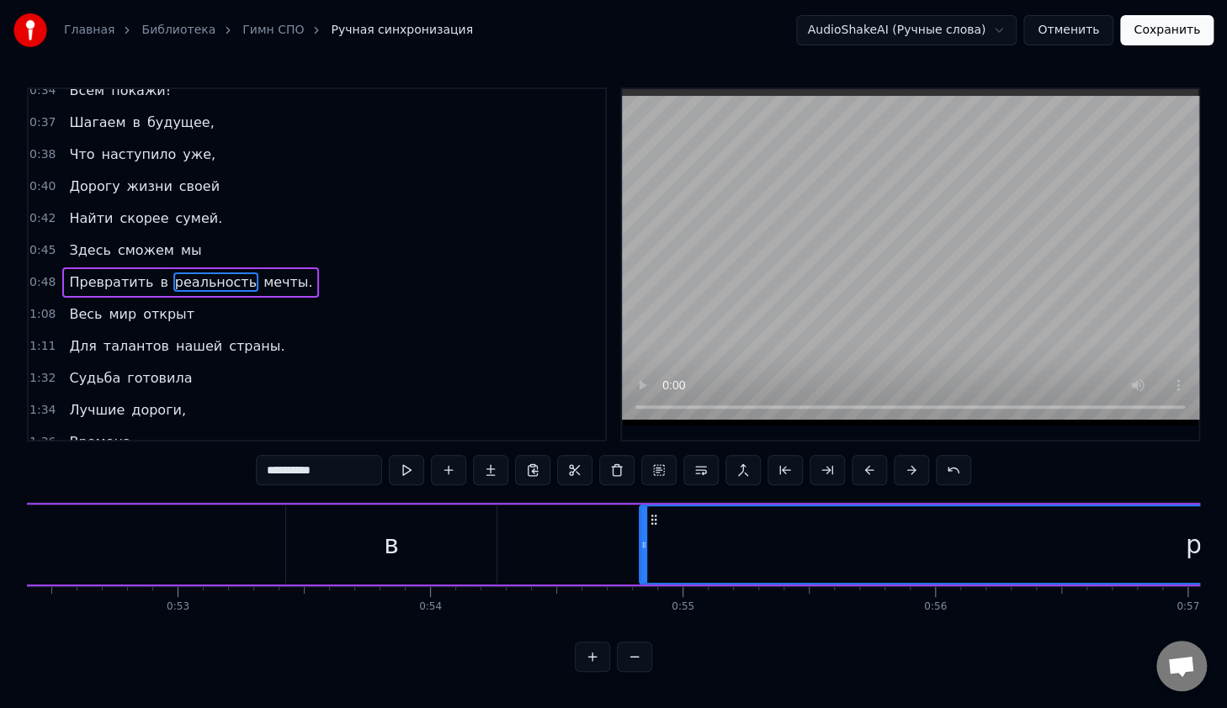
scroll to position [0, 13295]
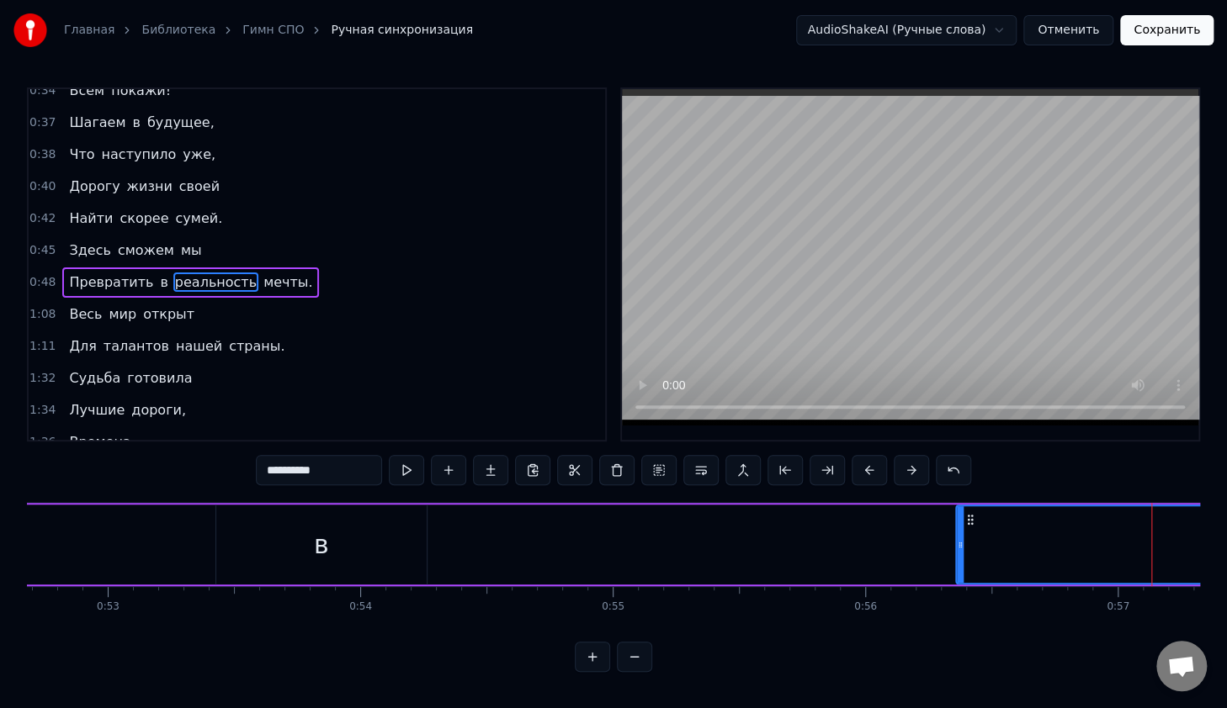
drag, startPoint x: 570, startPoint y: 552, endPoint x: 967, endPoint y: 564, distance: 398.1
click at [956, 570] on div at bounding box center [959, 544] width 7 height 77
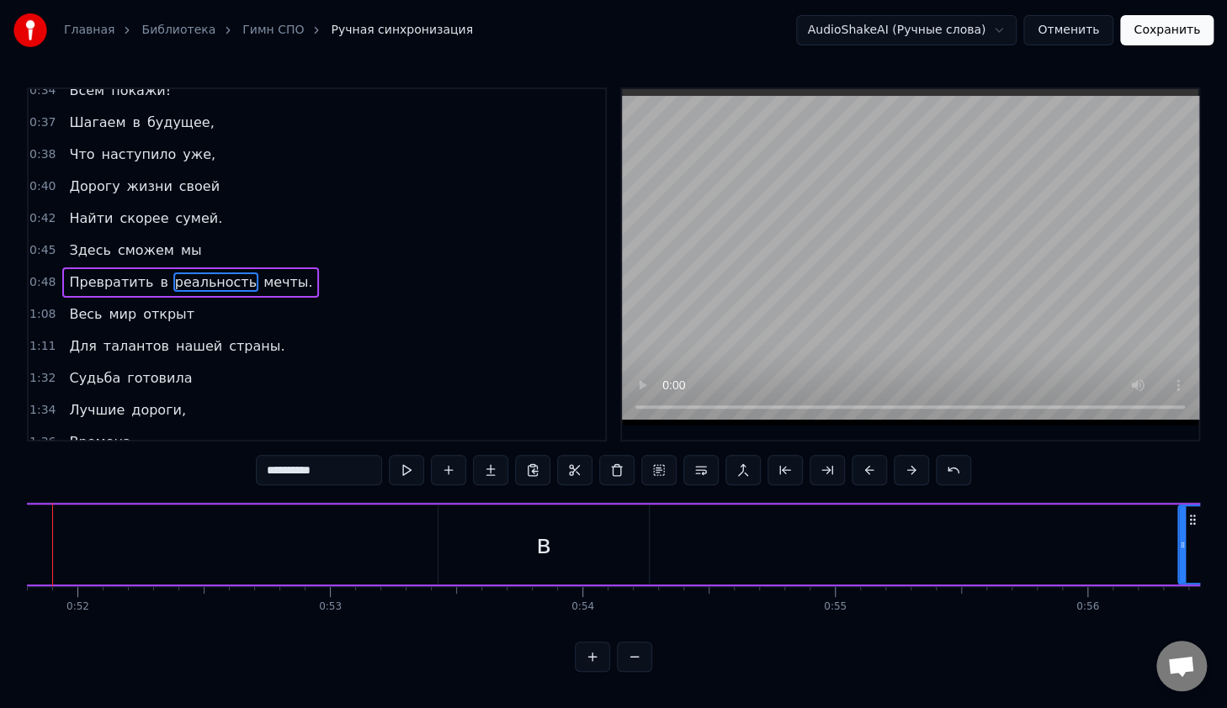
scroll to position [0, 13013]
click at [596, 565] on div "в" at bounding box center [603, 545] width 210 height 80
type input "*"
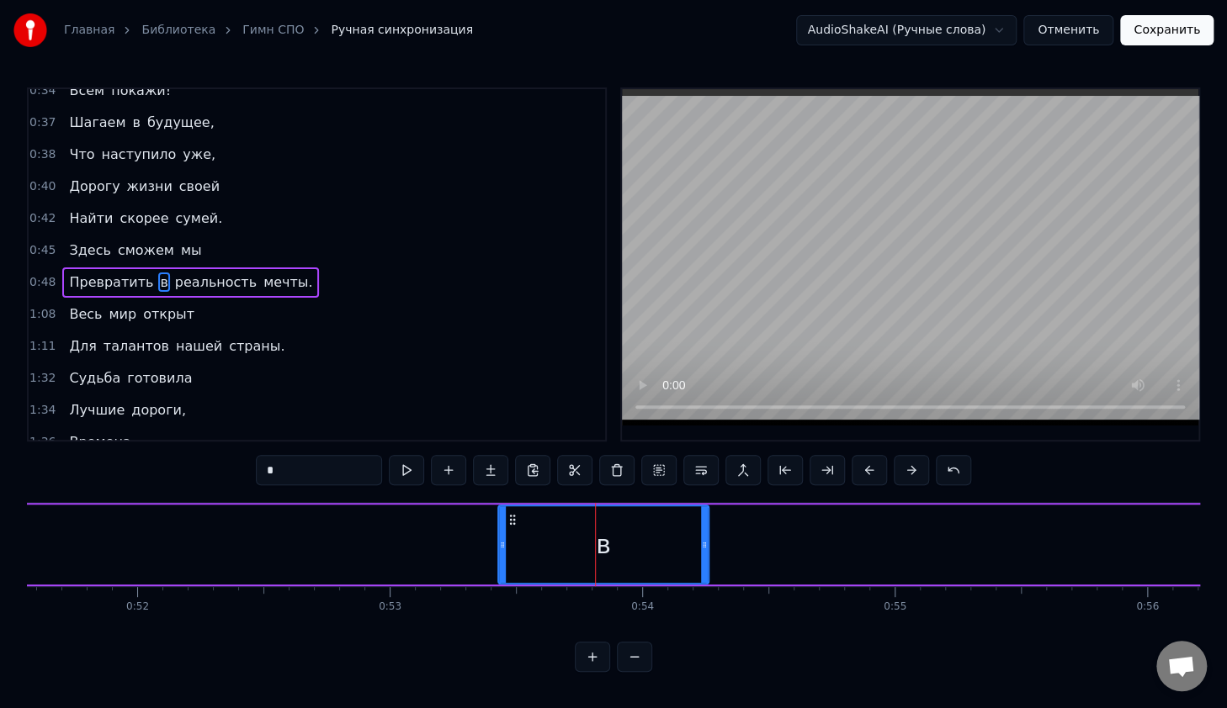
drag, startPoint x: 607, startPoint y: 552, endPoint x: 502, endPoint y: 532, distance: 107.1
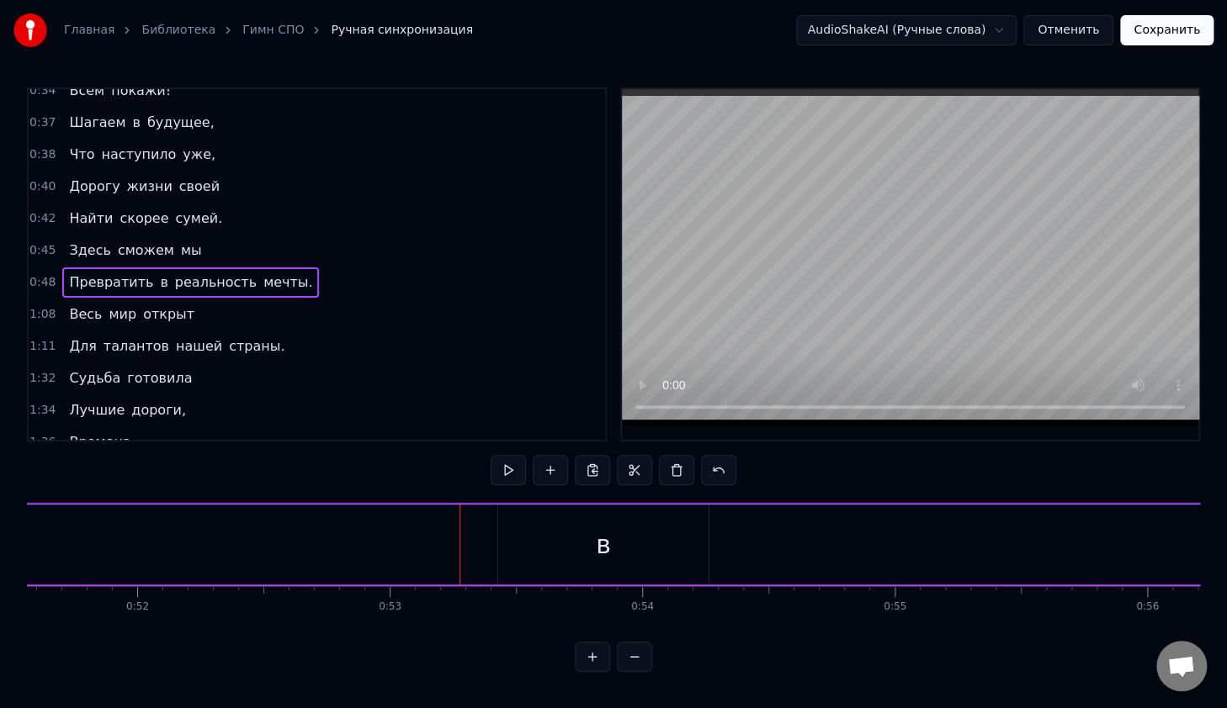
click at [574, 543] on div "в" at bounding box center [603, 545] width 210 height 80
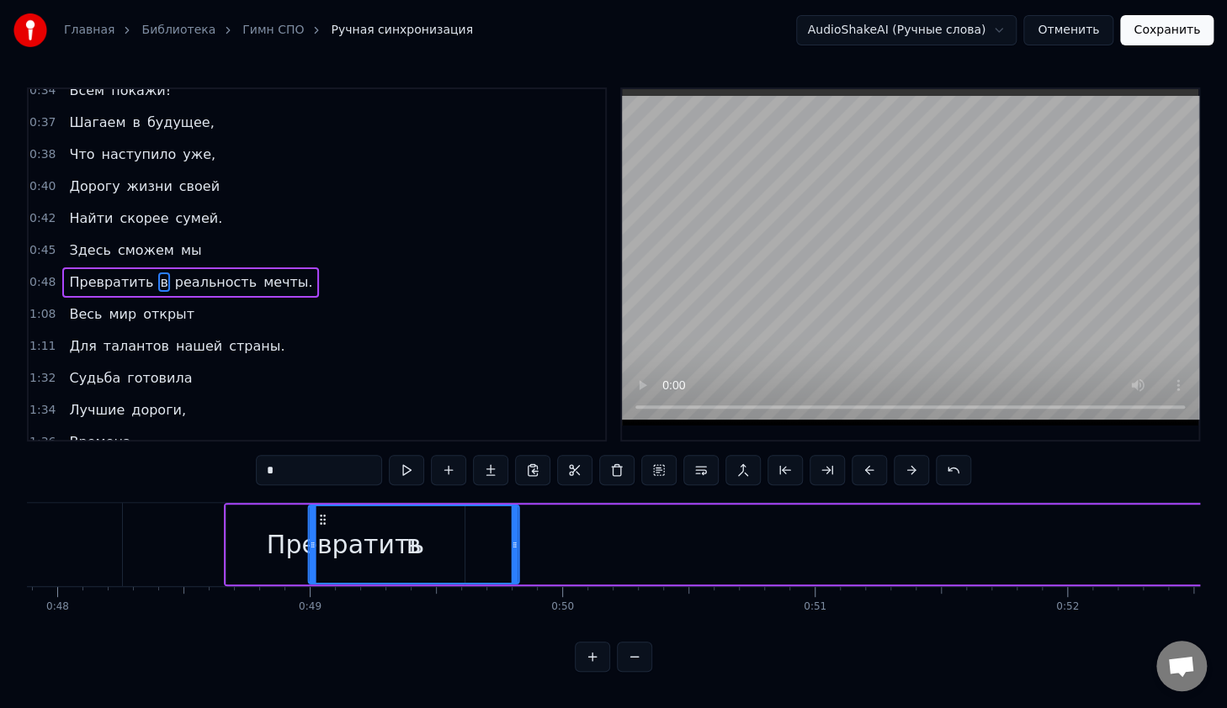
scroll to position [5, 0]
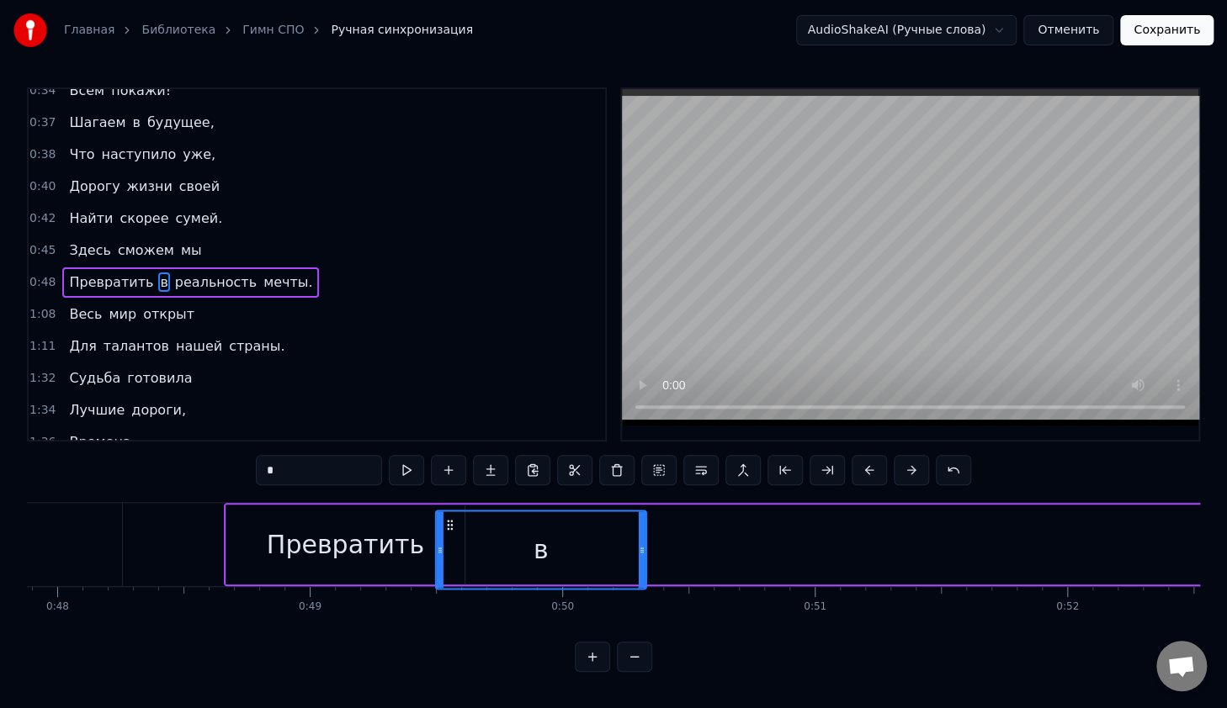
drag, startPoint x: 511, startPoint y: 517, endPoint x: 448, endPoint y: 546, distance: 69.6
click at [448, 546] on div "в" at bounding box center [541, 549] width 209 height 77
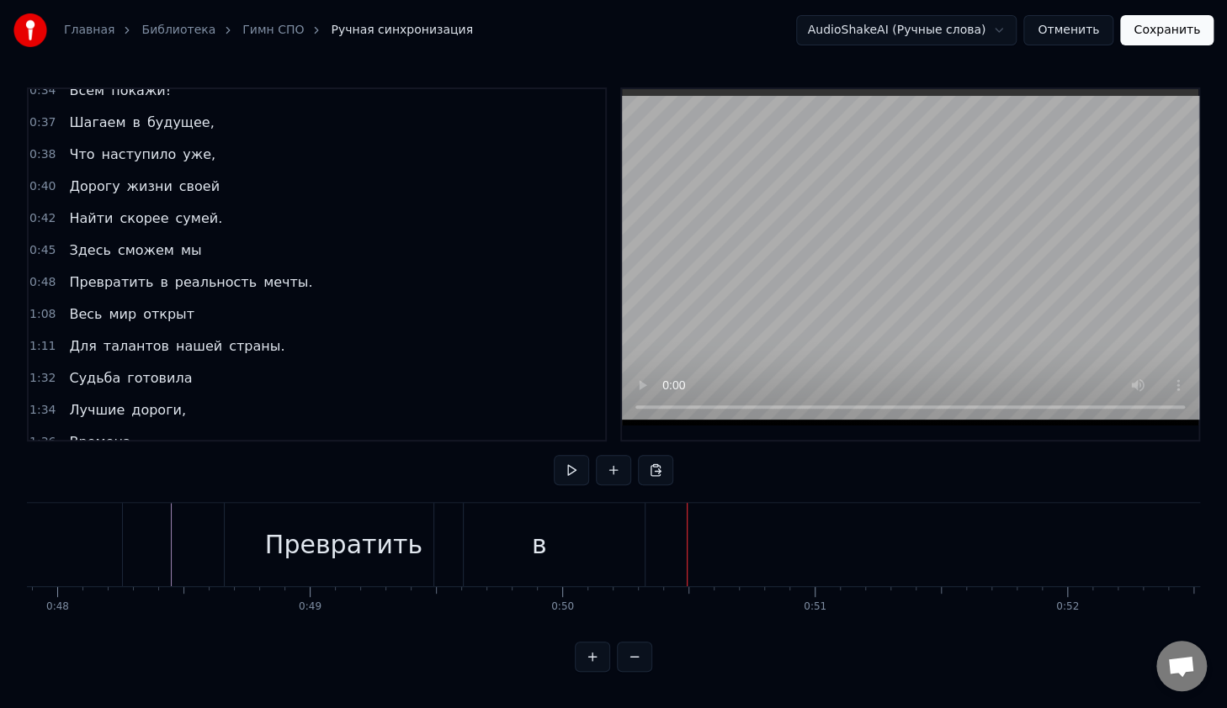
click at [631, 517] on div "в" at bounding box center [539, 544] width 210 height 83
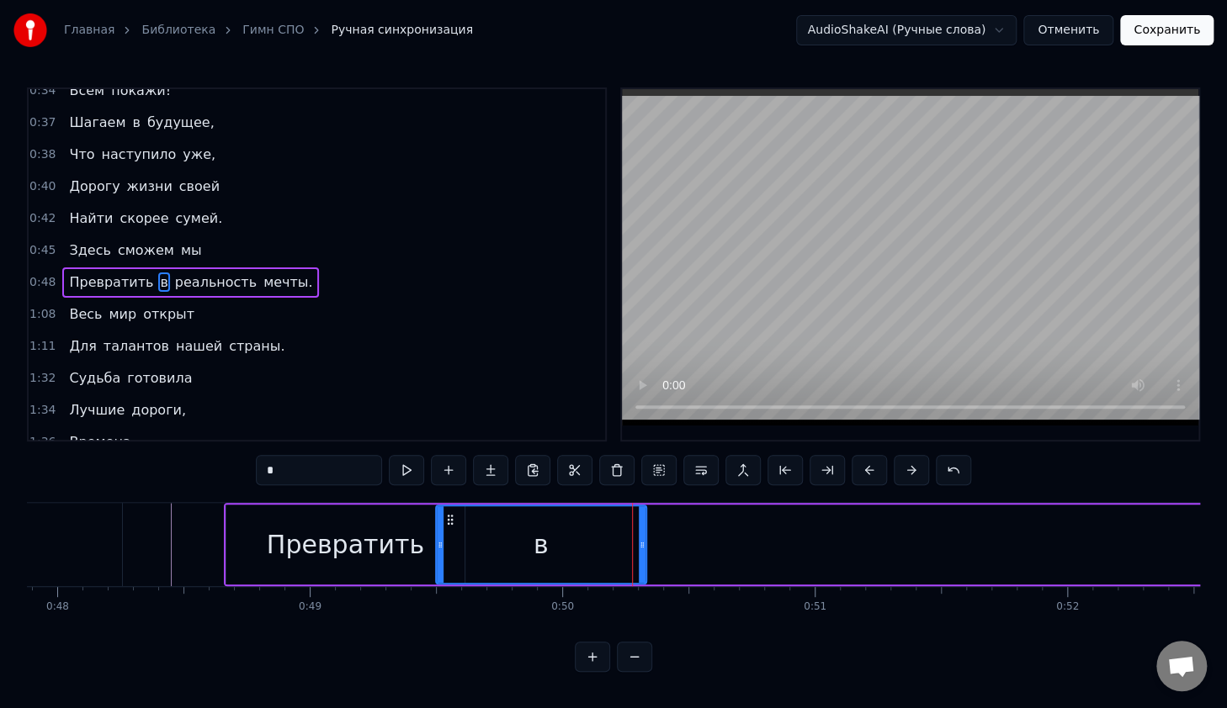
scroll to position [0, 0]
drag, startPoint x: 640, startPoint y: 523, endPoint x: 594, endPoint y: 532, distance: 47.0
click at [594, 532] on div at bounding box center [595, 544] width 7 height 77
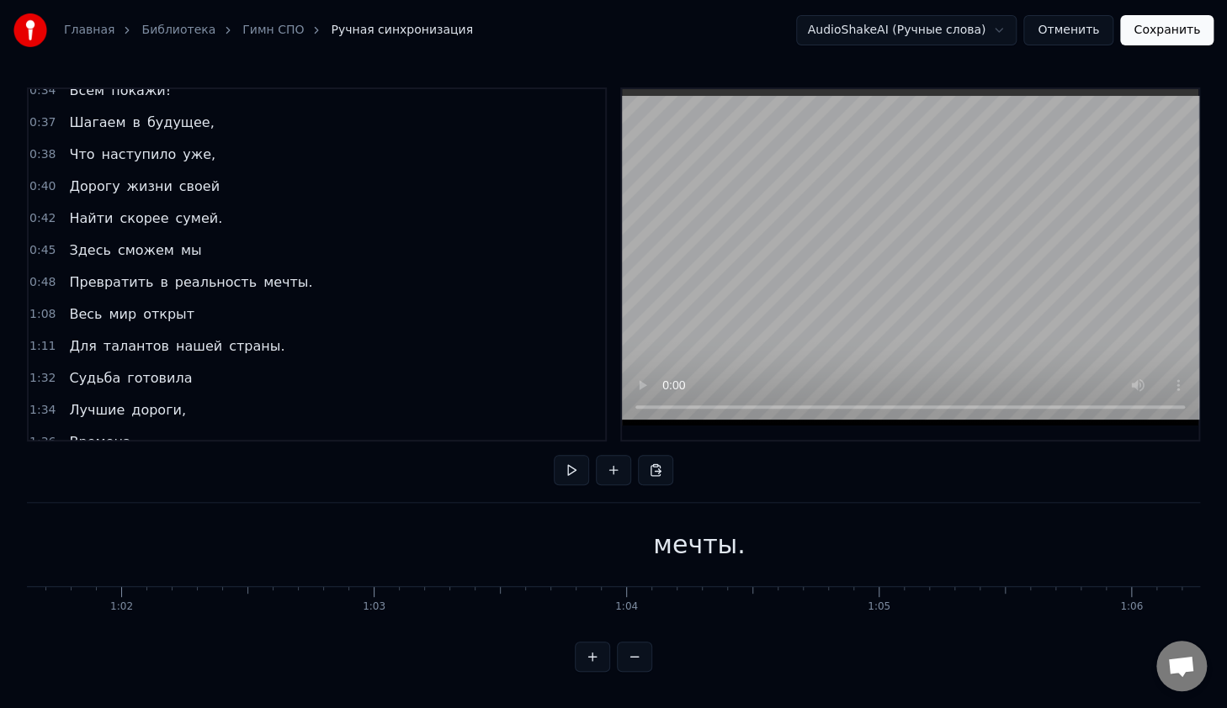
scroll to position [0, 15549]
click at [741, 537] on div "мечты." at bounding box center [702, 544] width 1427 height 83
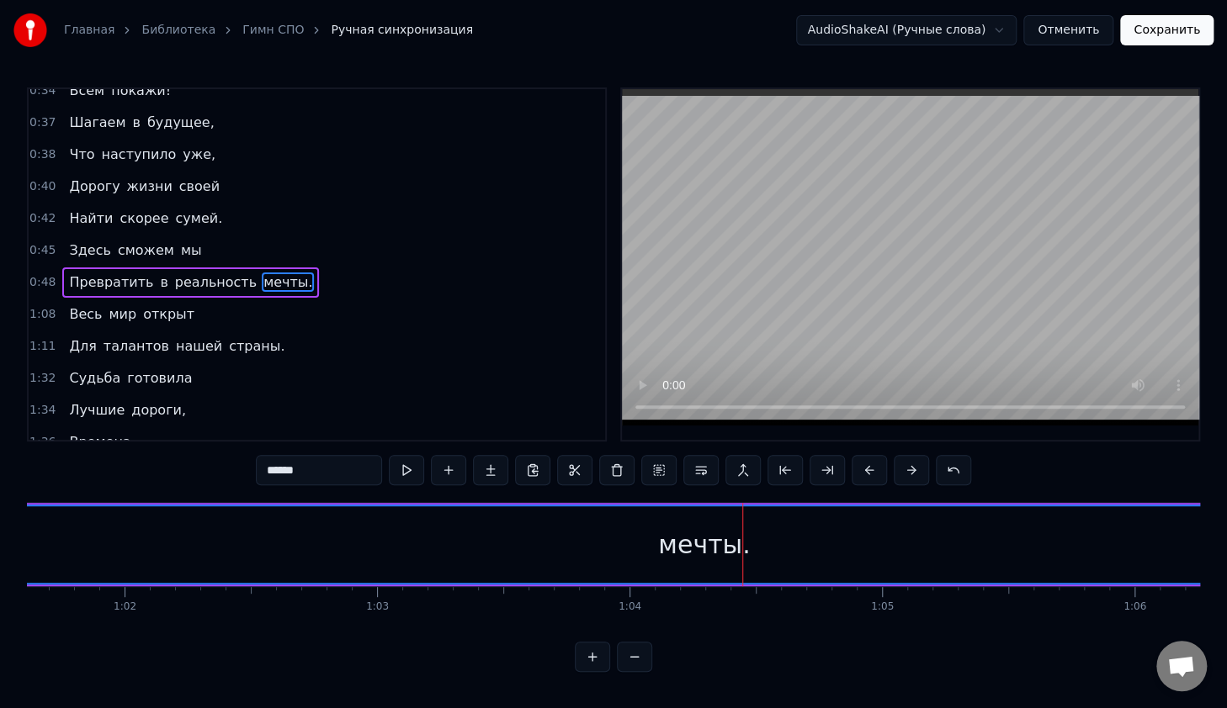
scroll to position [0, 15204]
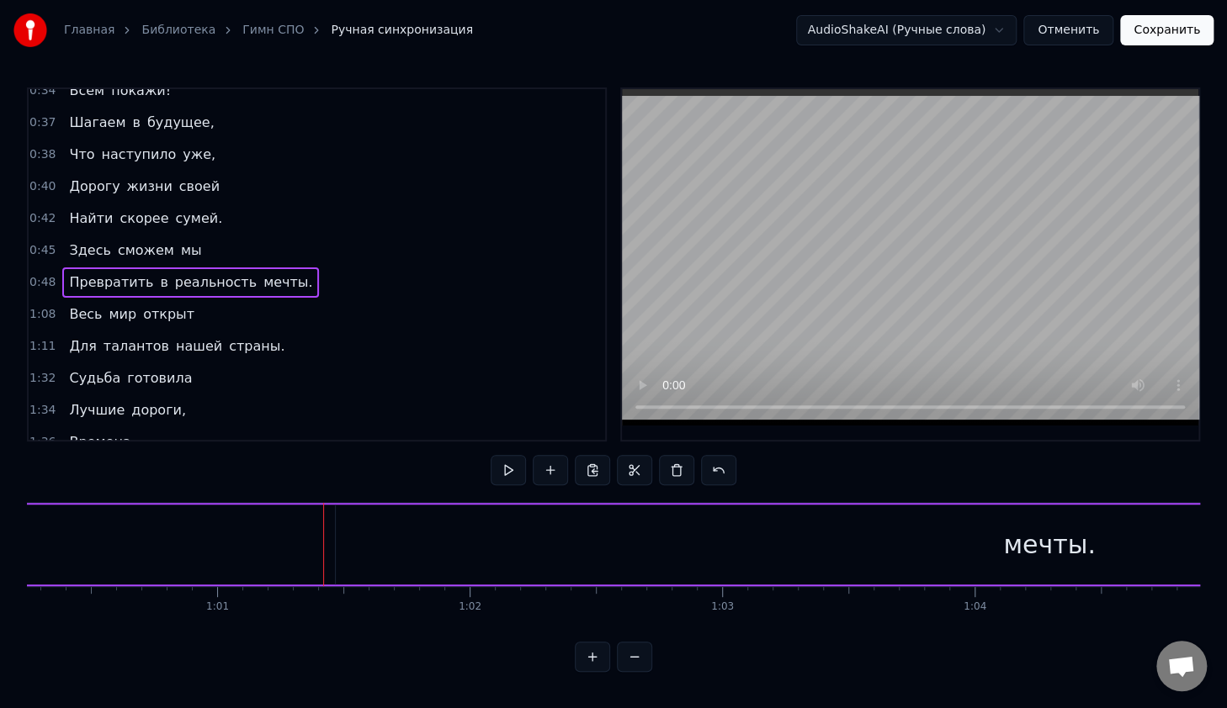
click at [373, 548] on div "мечты." at bounding box center [1049, 545] width 1427 height 80
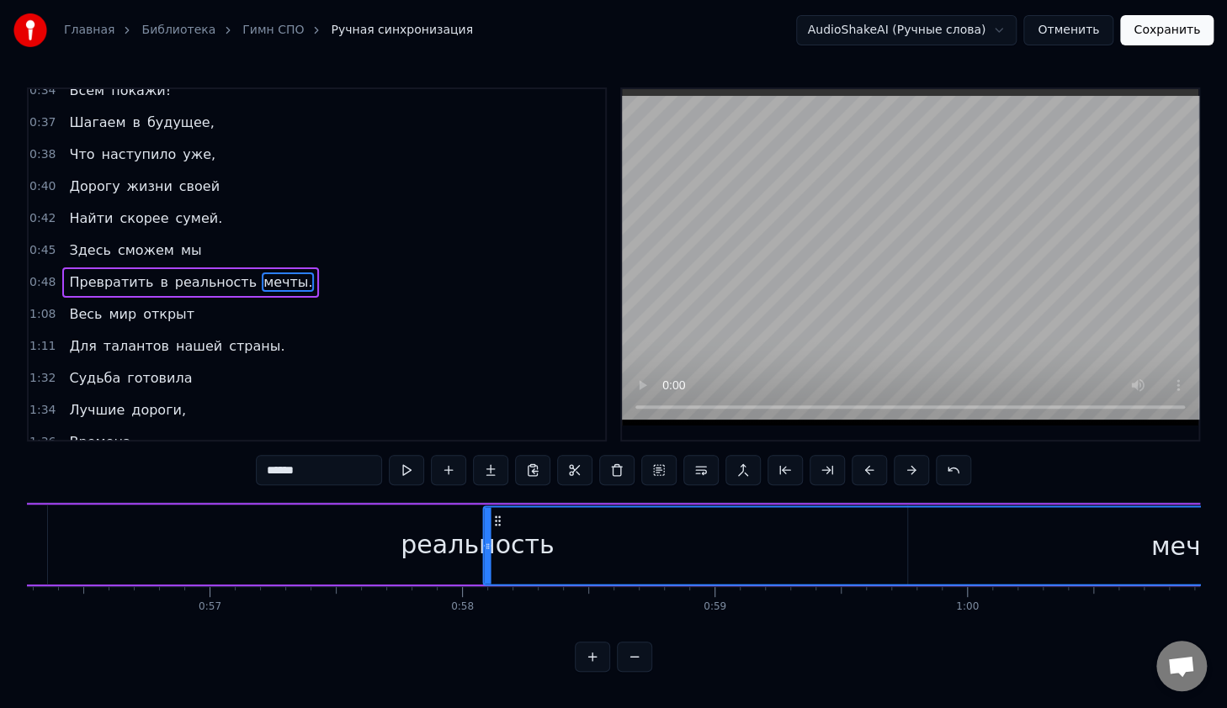
scroll to position [5, 0]
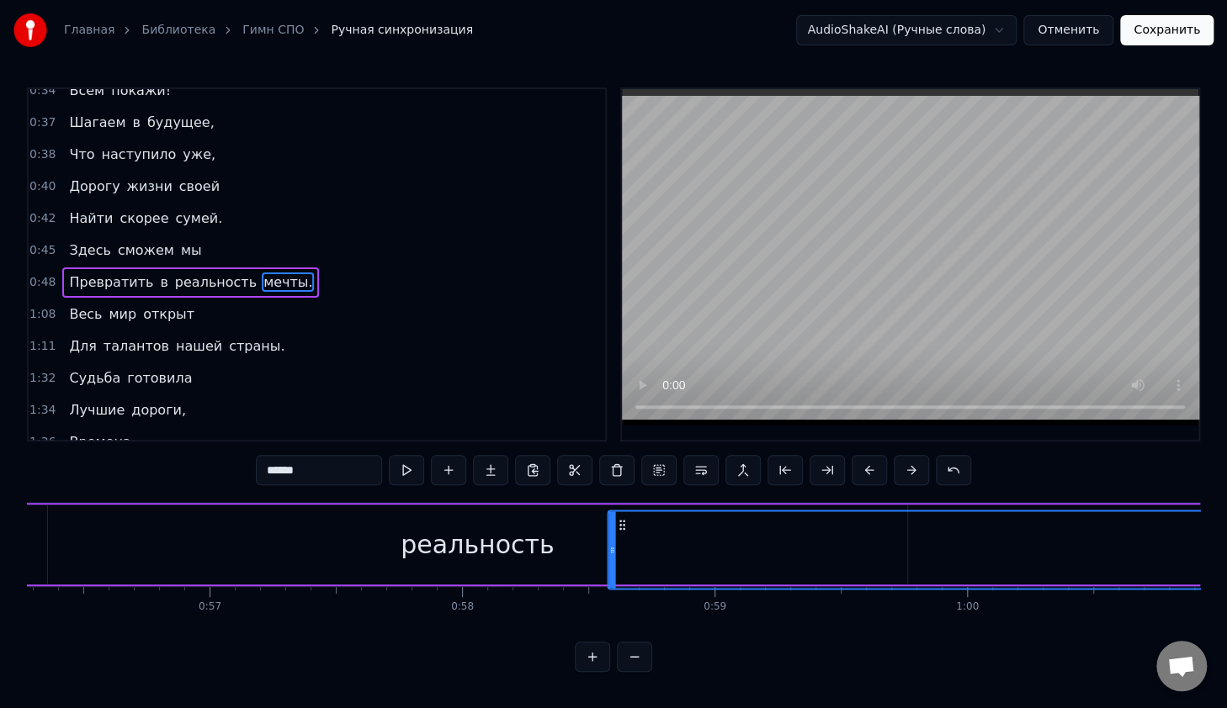
drag, startPoint x: 347, startPoint y: 521, endPoint x: 597, endPoint y: 572, distance: 255.1
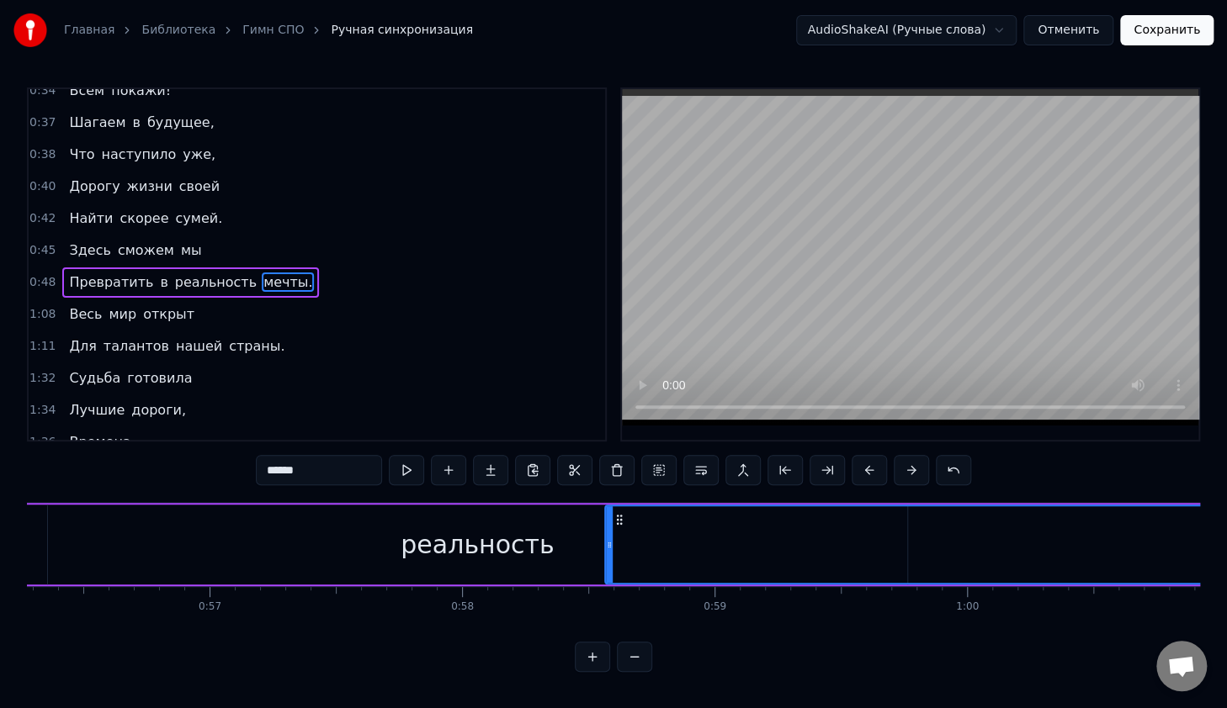
click at [517, 548] on div "реальность" at bounding box center [476, 545] width 153 height 38
type input "**********"
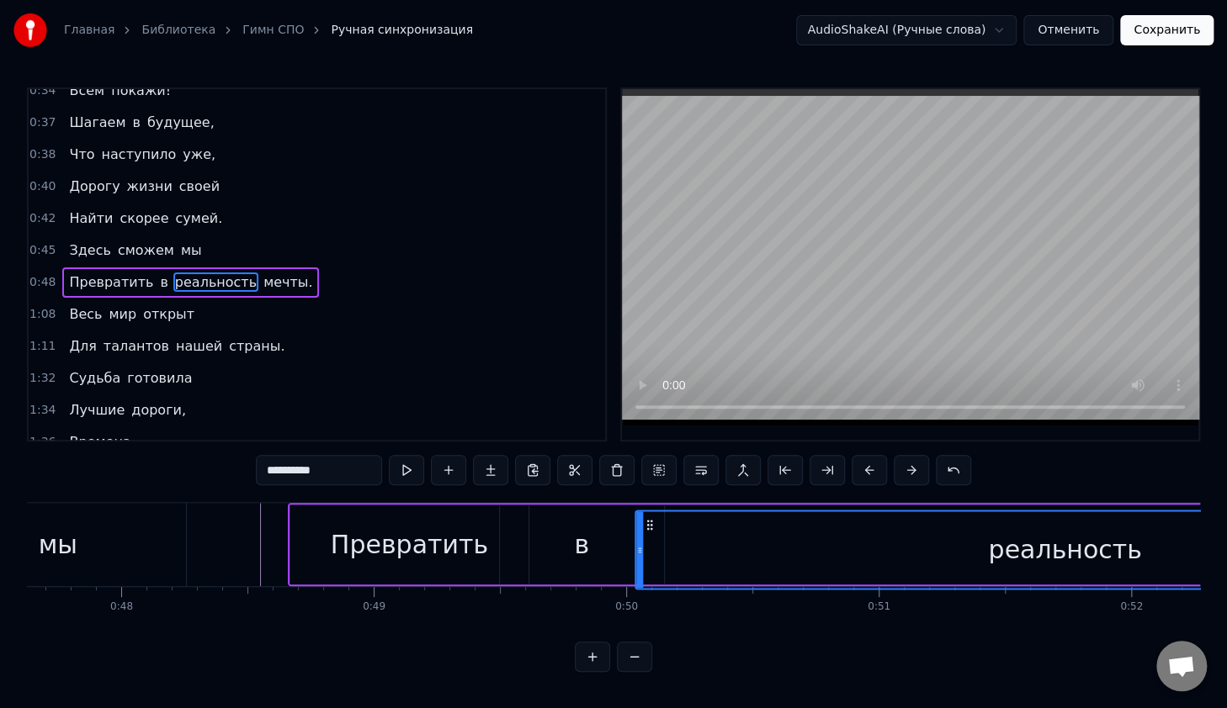
drag, startPoint x: 66, startPoint y: 517, endPoint x: 653, endPoint y: 604, distance: 593.5
click at [653, 604] on div "В руках моих Счастливый билет, Ведь для студента СПО Преграды нет. Уверен я пол…" at bounding box center [613, 565] width 1173 height 126
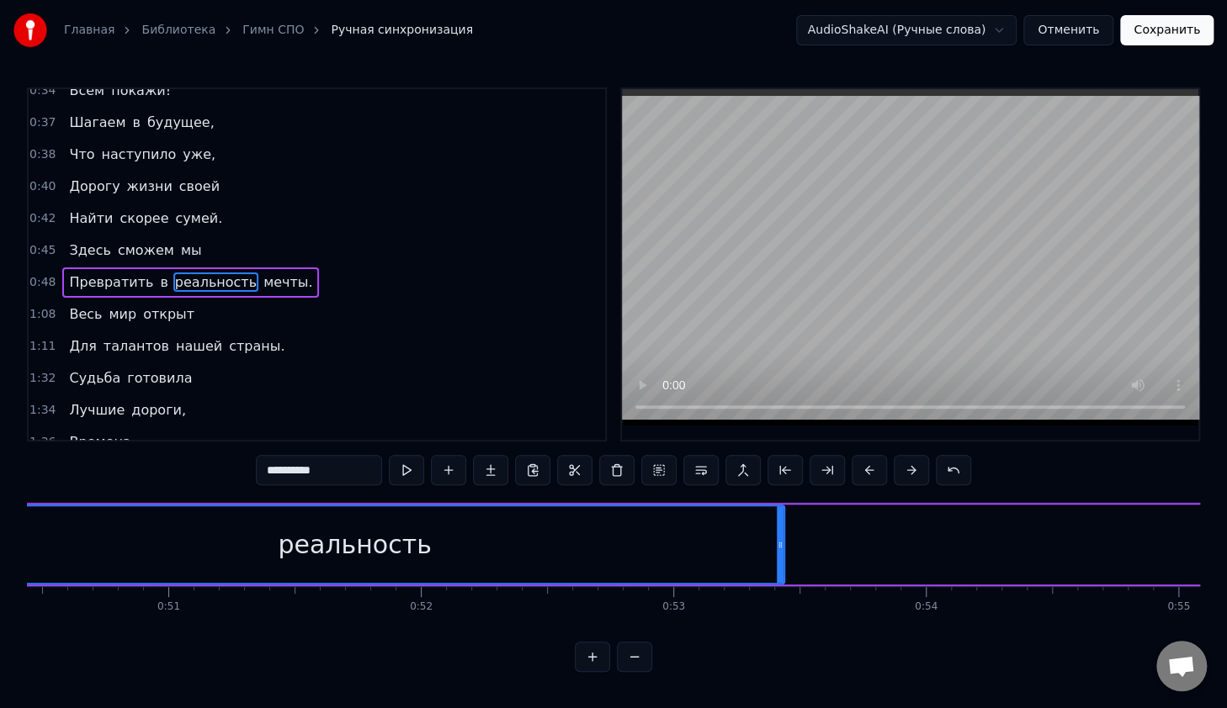
scroll to position [0, 12765]
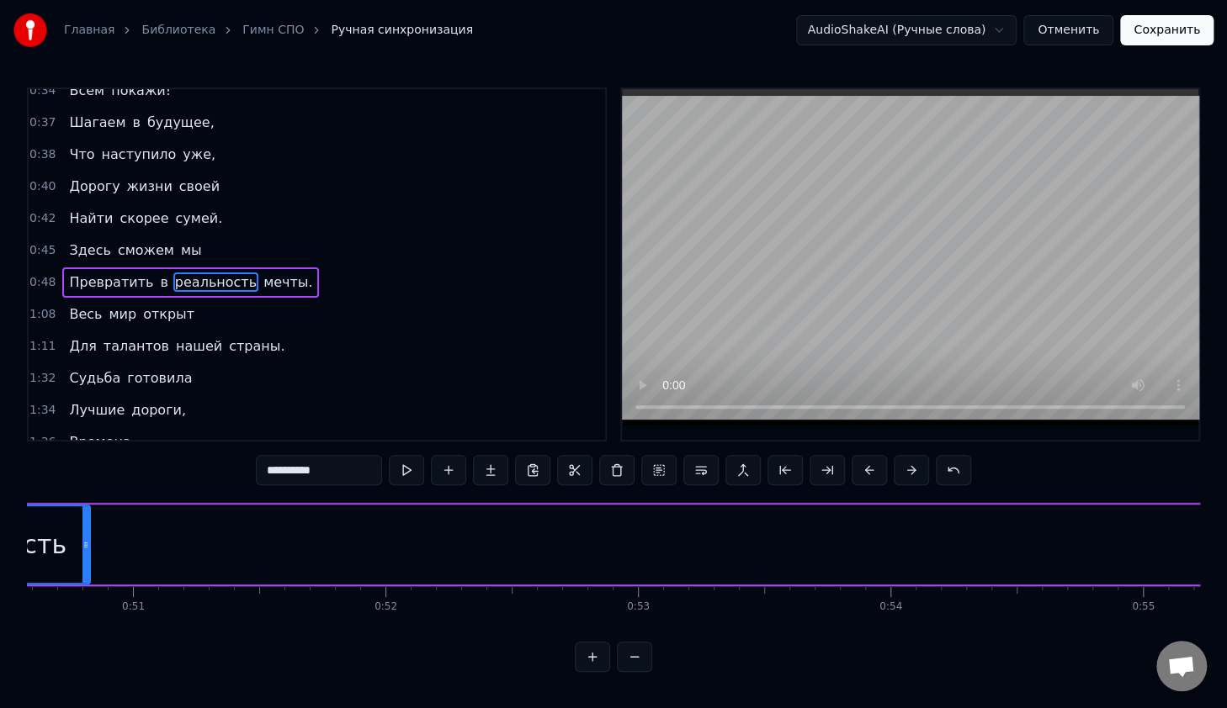
drag, startPoint x: 745, startPoint y: 514, endPoint x: 89, endPoint y: 572, distance: 658.7
click at [89, 572] on div at bounding box center [85, 544] width 7 height 77
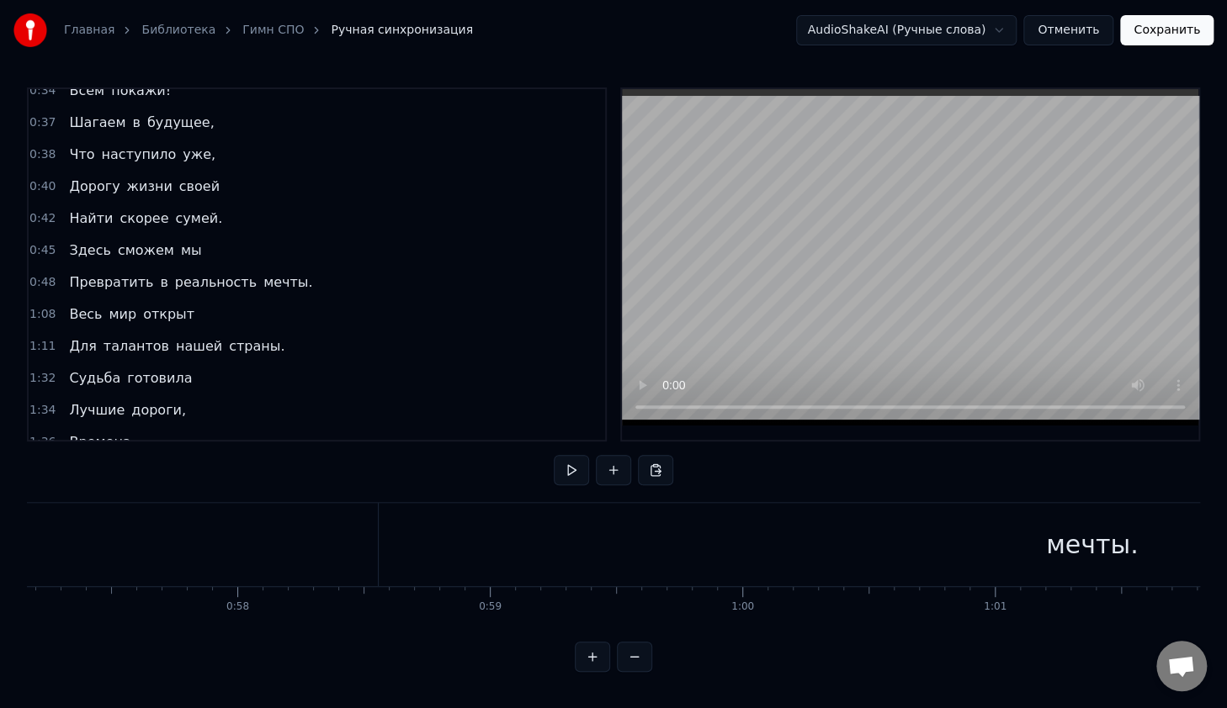
scroll to position [0, 14993]
click at [501, 538] on div "мечты." at bounding box center [526, 545] width 93 height 38
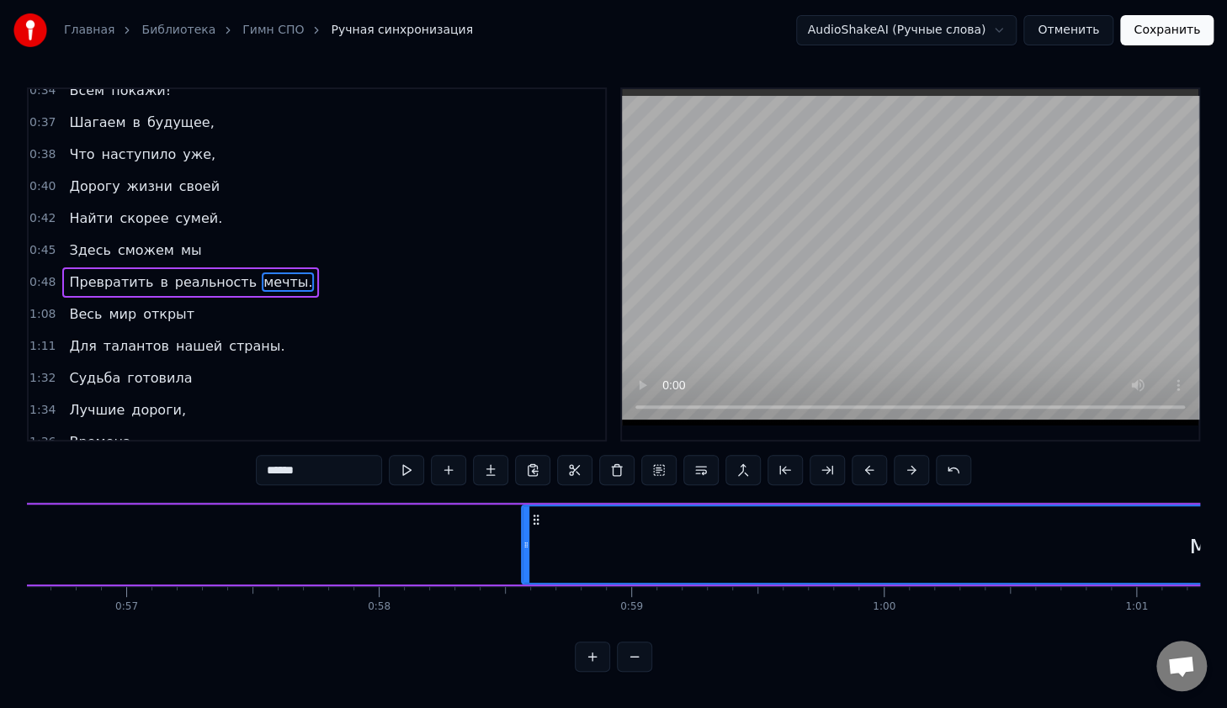
scroll to position [0, 14674]
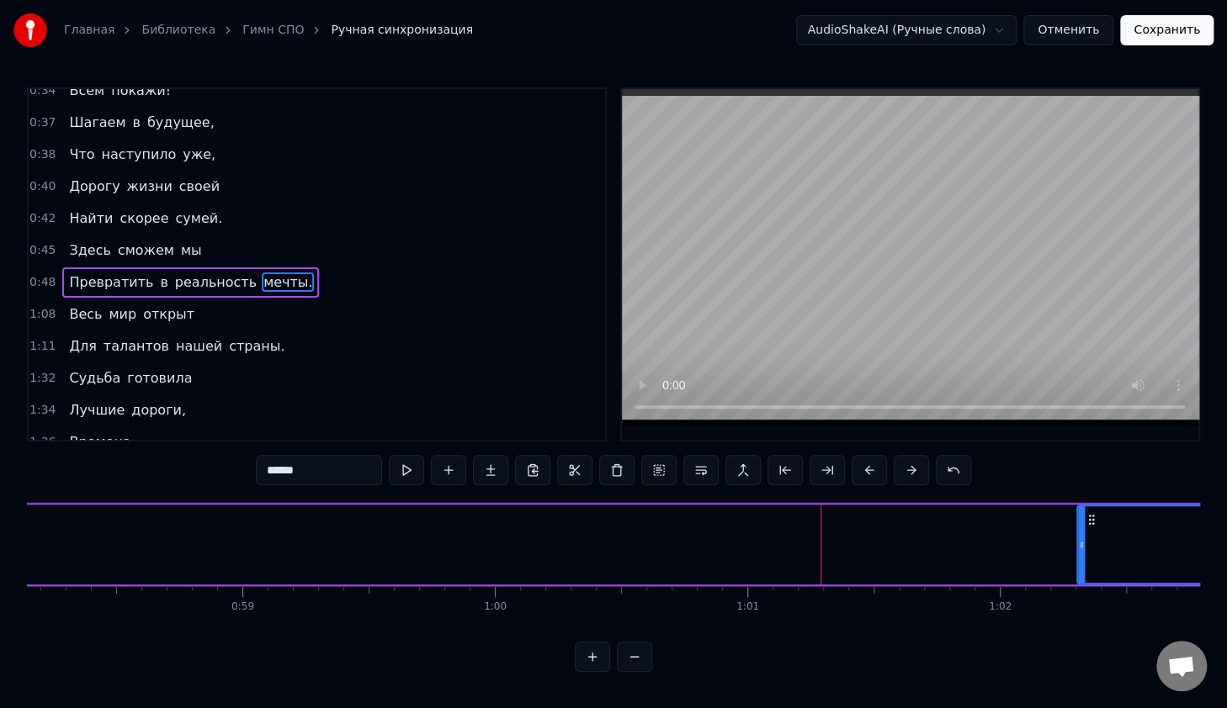
drag, startPoint x: 135, startPoint y: 518, endPoint x: 1073, endPoint y: 537, distance: 938.2
click at [1078, 537] on div at bounding box center [1081, 544] width 7 height 77
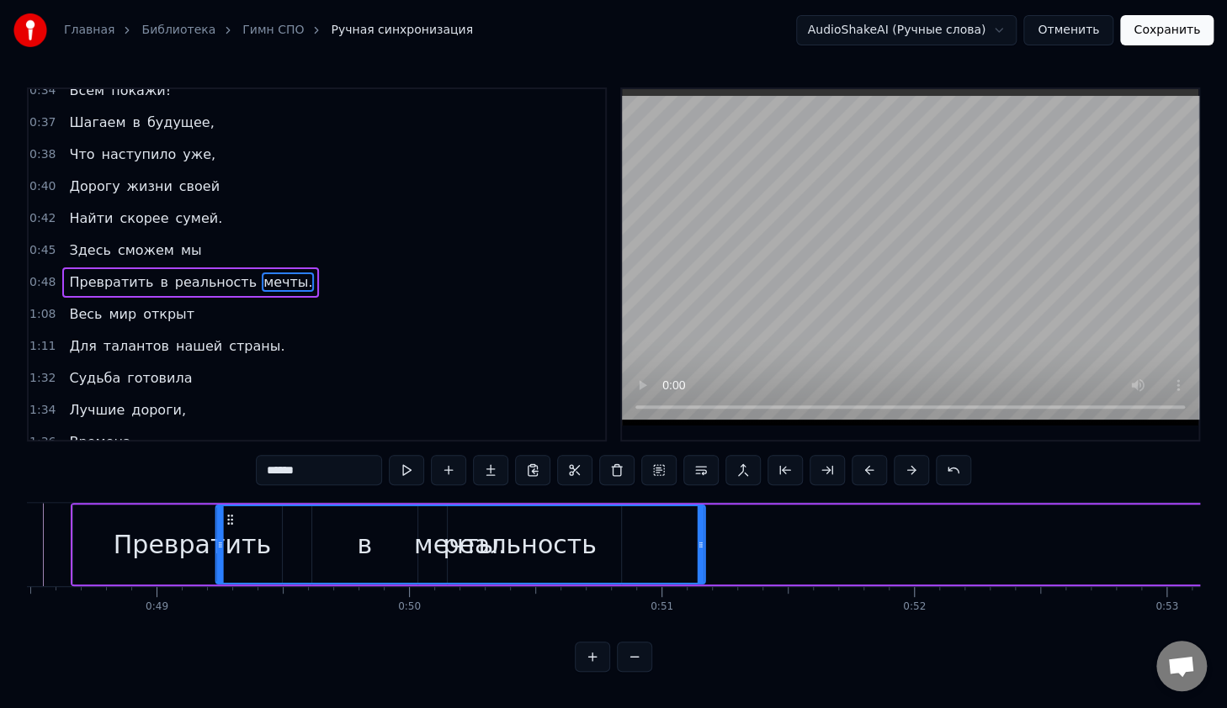
scroll to position [0, 12231]
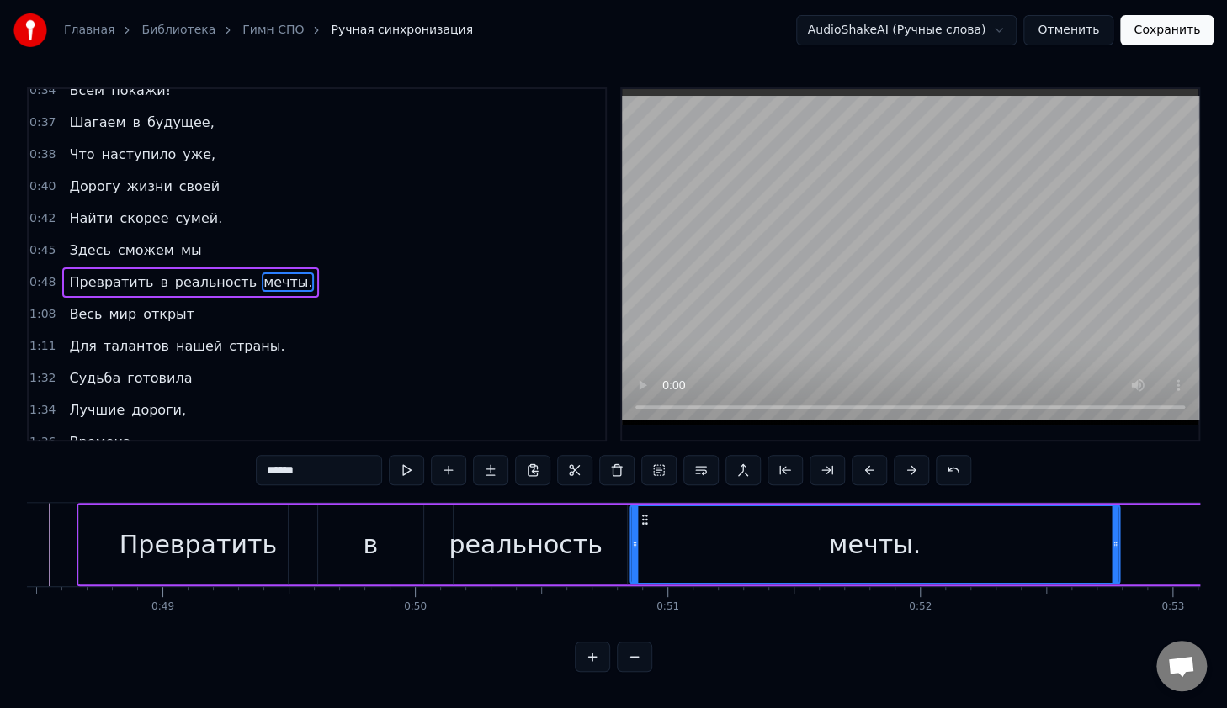
drag, startPoint x: 1084, startPoint y: 518, endPoint x: 644, endPoint y: 548, distance: 441.8
click at [644, 548] on div "мечты." at bounding box center [874, 544] width 487 height 77
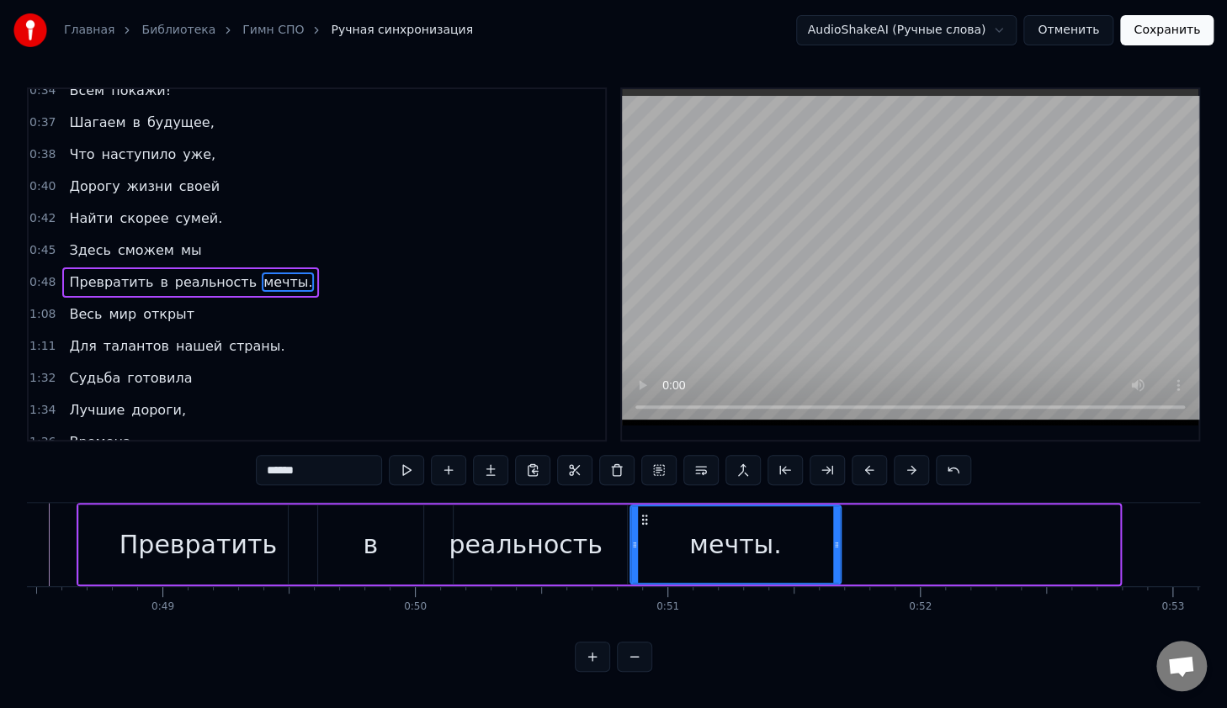
drag, startPoint x: 1116, startPoint y: 528, endPoint x: 838, endPoint y: 554, distance: 279.7
click at [838, 554] on div at bounding box center [836, 544] width 7 height 77
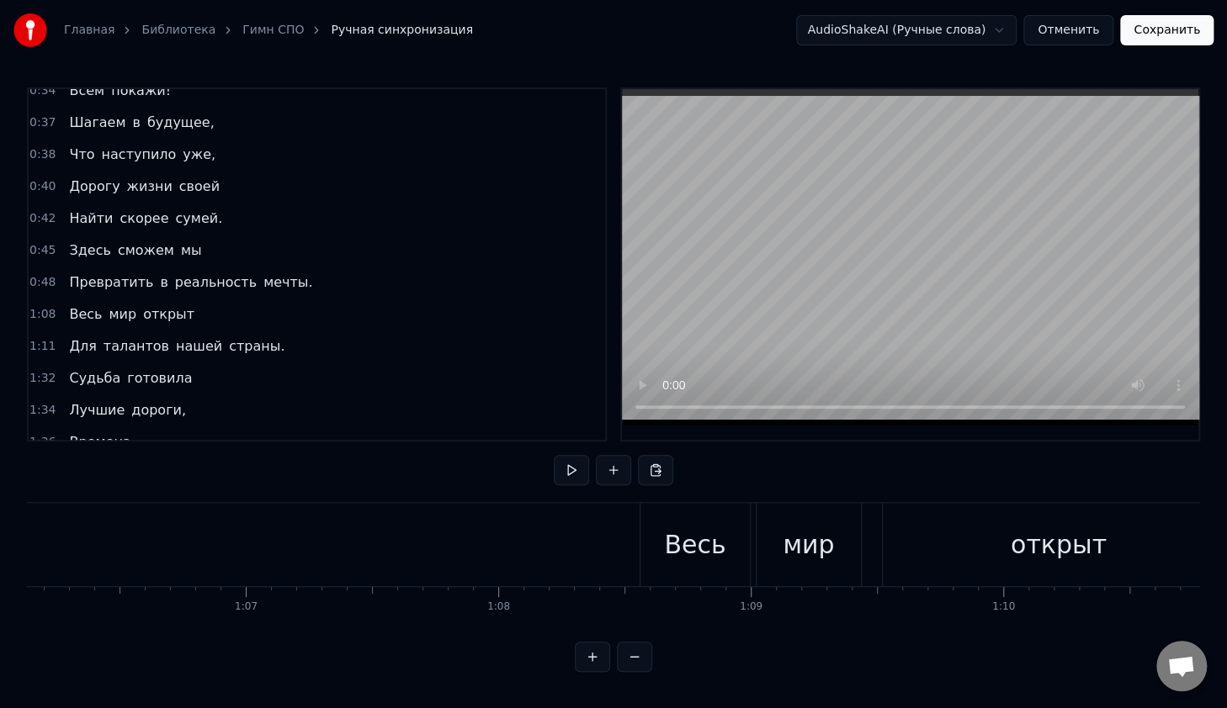
scroll to position [0, 16973]
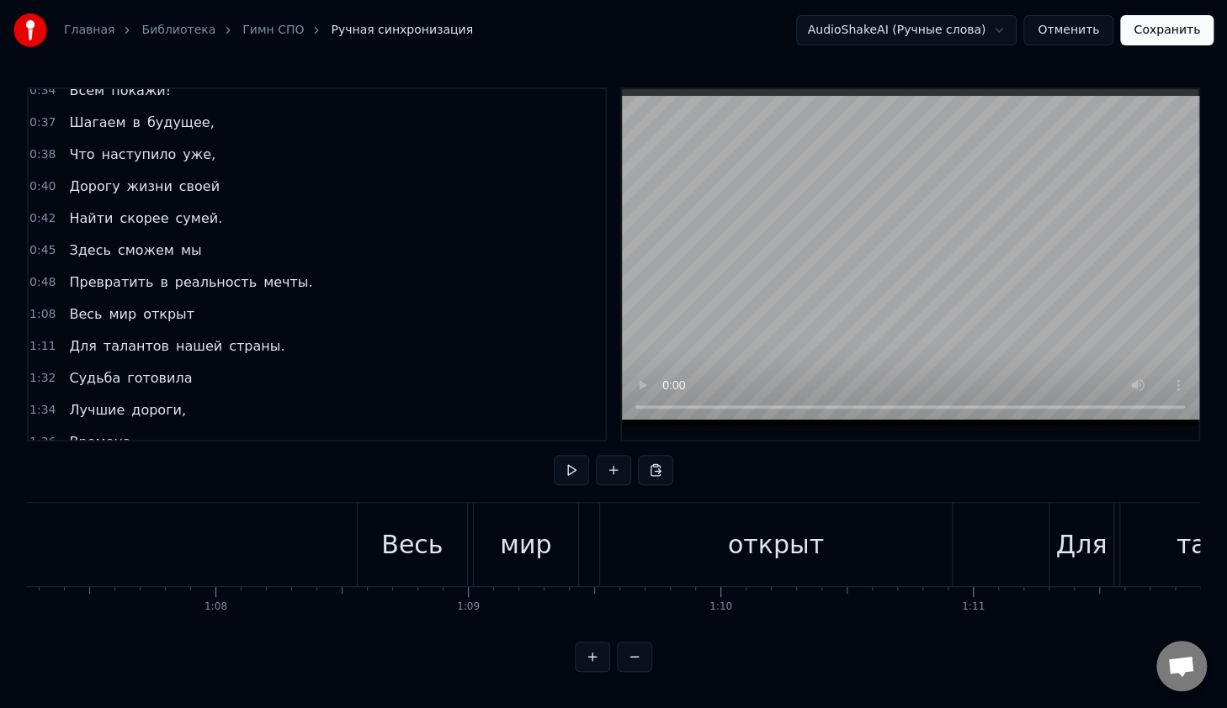
click at [434, 531] on div "Весь" at bounding box center [411, 545] width 61 height 38
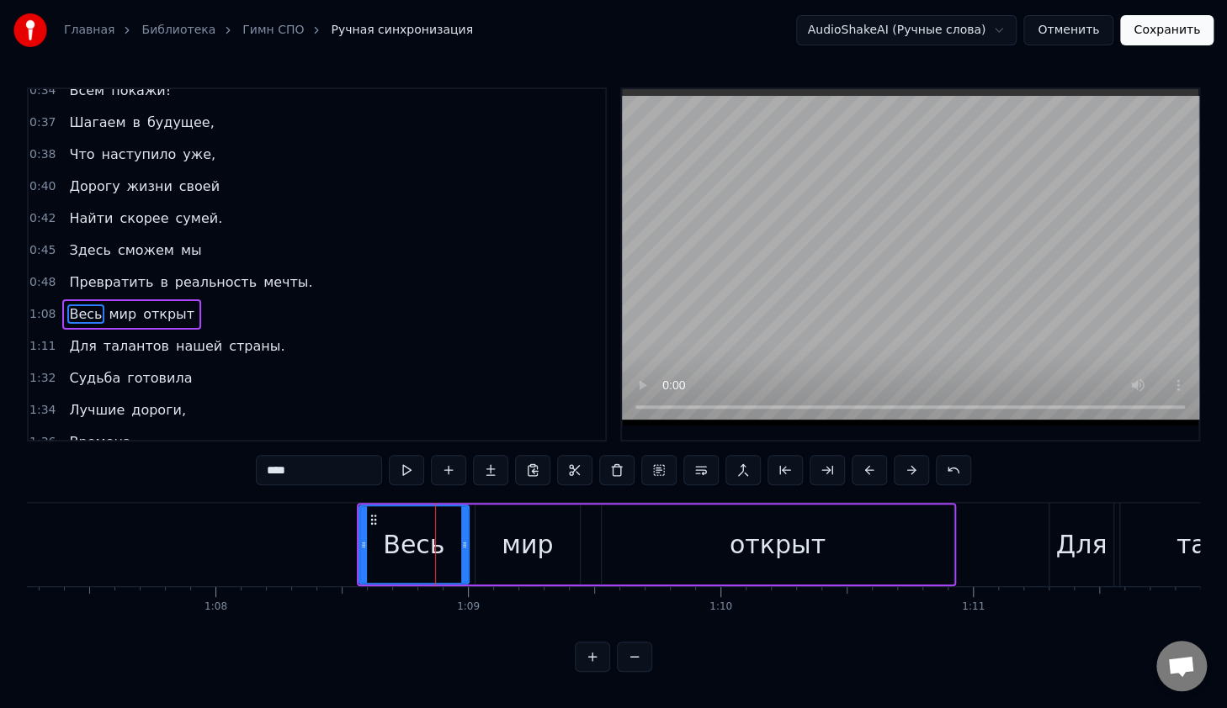
scroll to position [397, 0]
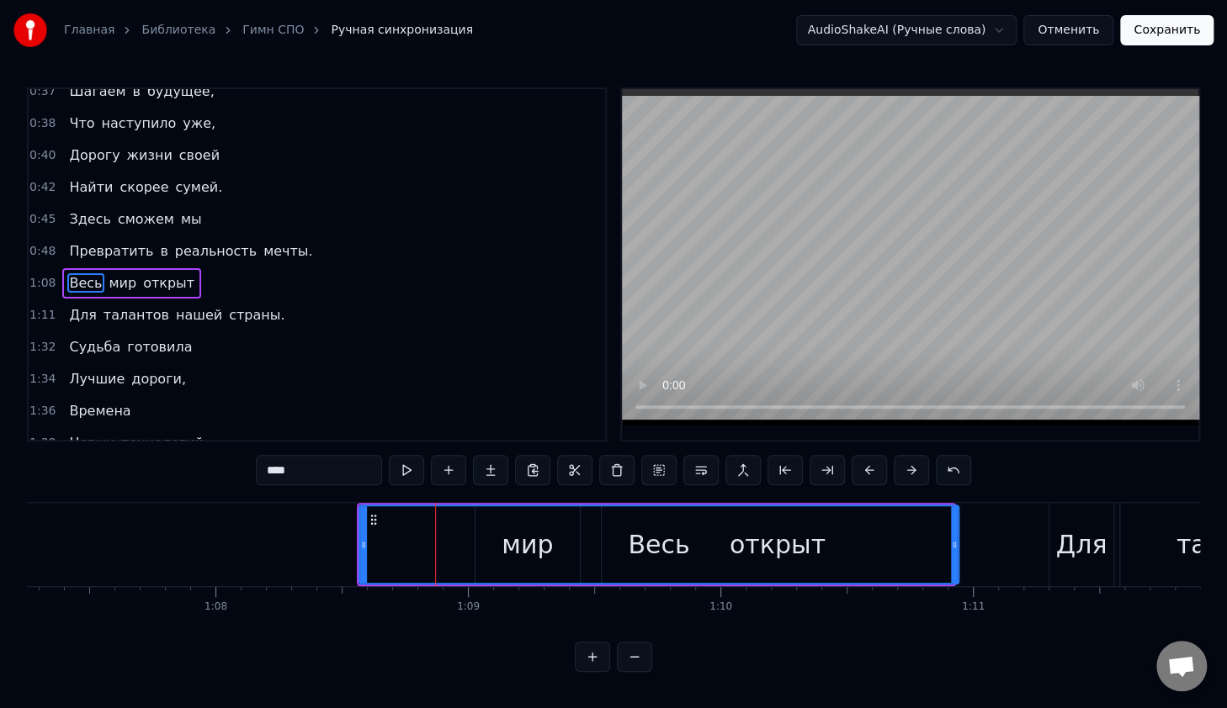
drag, startPoint x: 464, startPoint y: 528, endPoint x: 954, endPoint y: 541, distance: 489.8
click at [954, 541] on div at bounding box center [954, 544] width 7 height 77
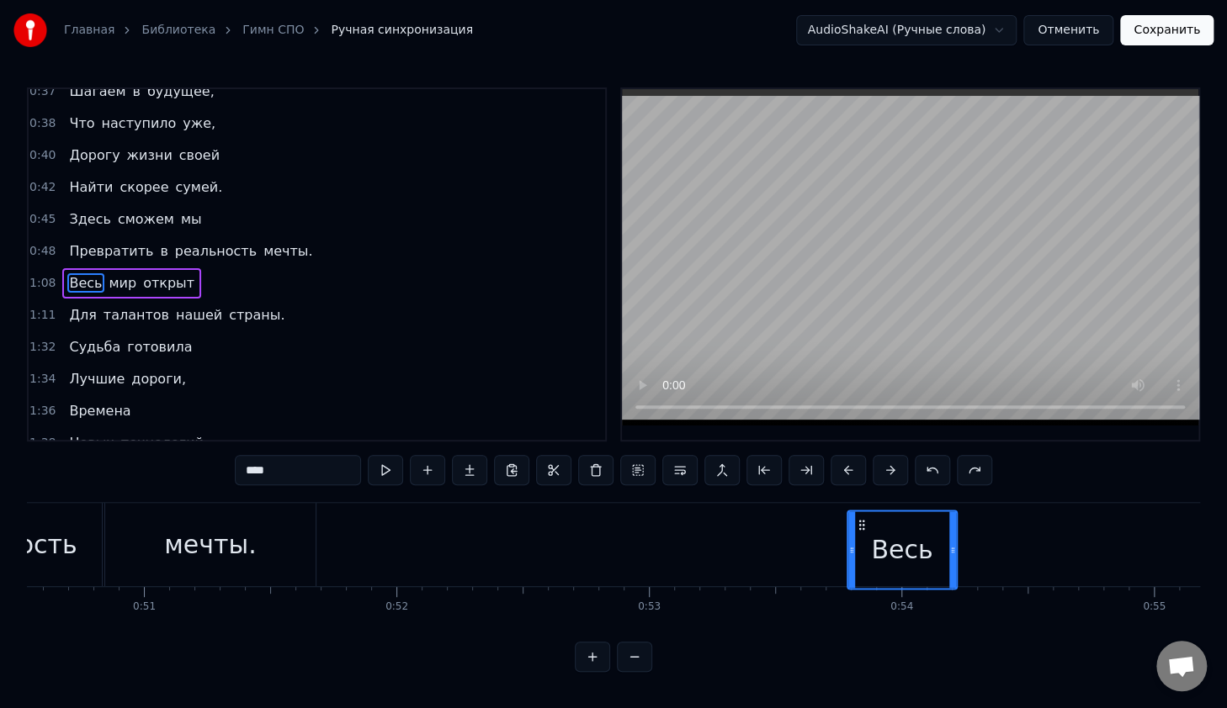
scroll to position [0, 12754]
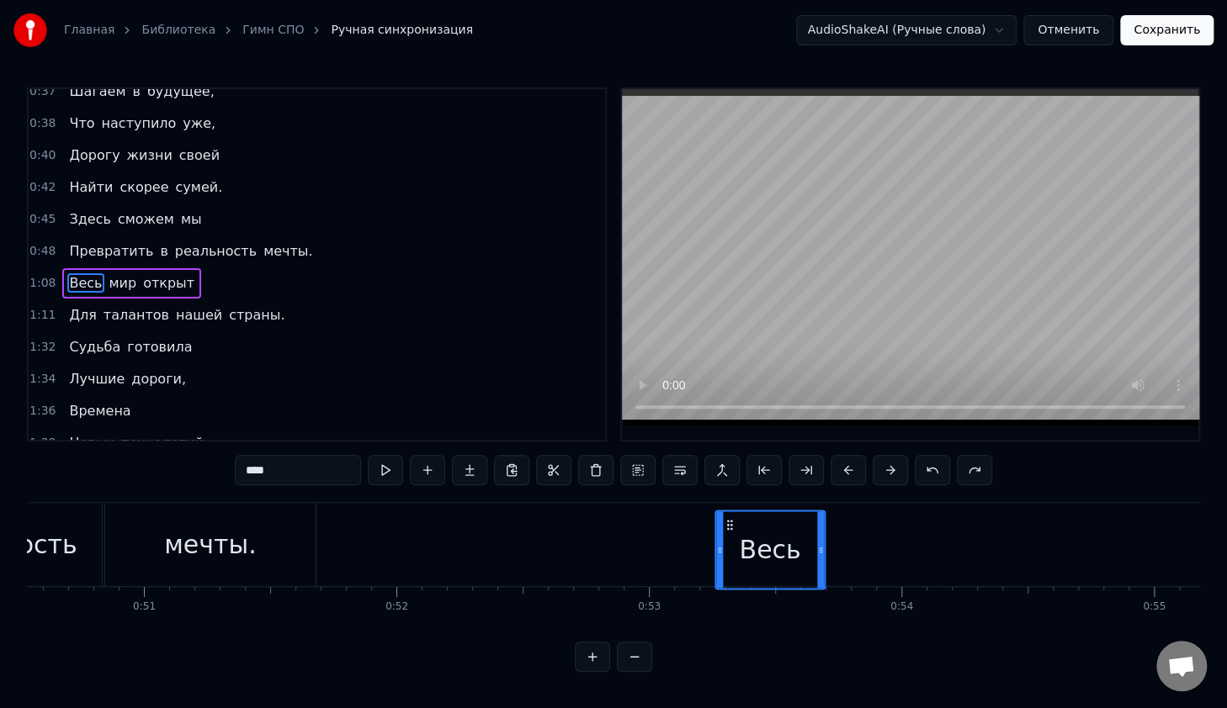
drag, startPoint x: 372, startPoint y: 515, endPoint x: 728, endPoint y: 527, distance: 356.1
click at [728, 527] on div "Весь" at bounding box center [770, 549] width 108 height 77
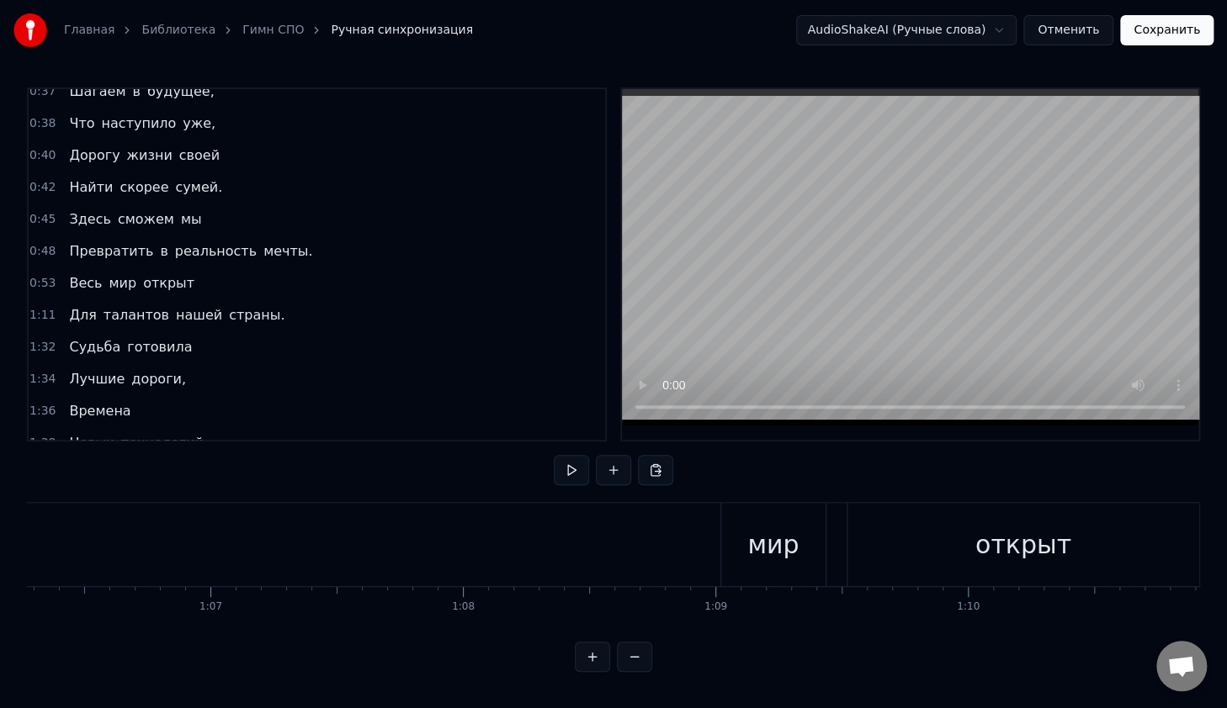
scroll to position [0, 16796]
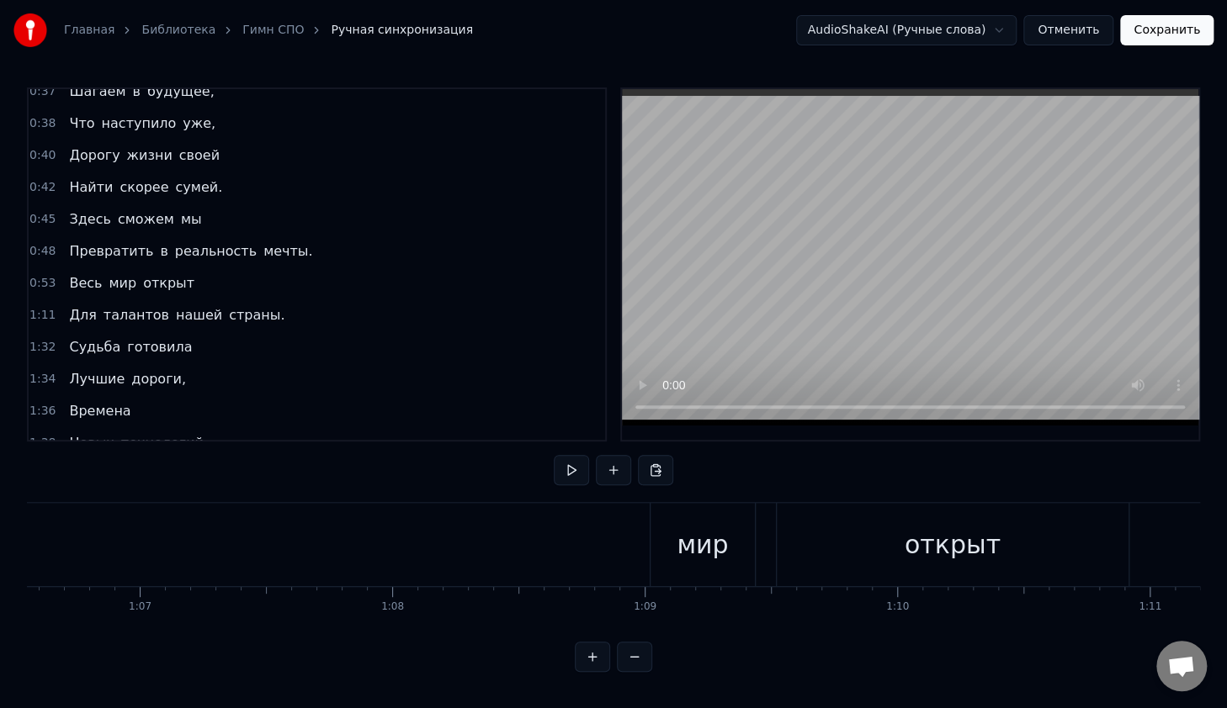
click at [713, 543] on div "мир" at bounding box center [701, 545] width 51 height 38
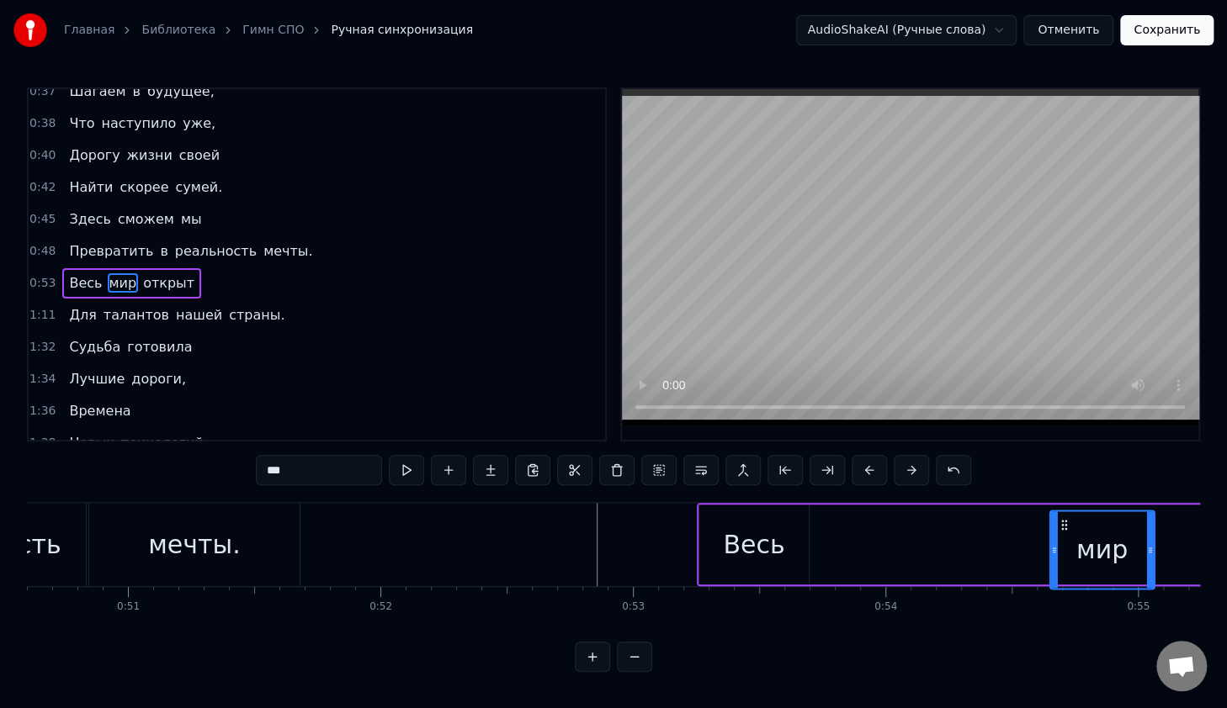
scroll to position [0, 12786]
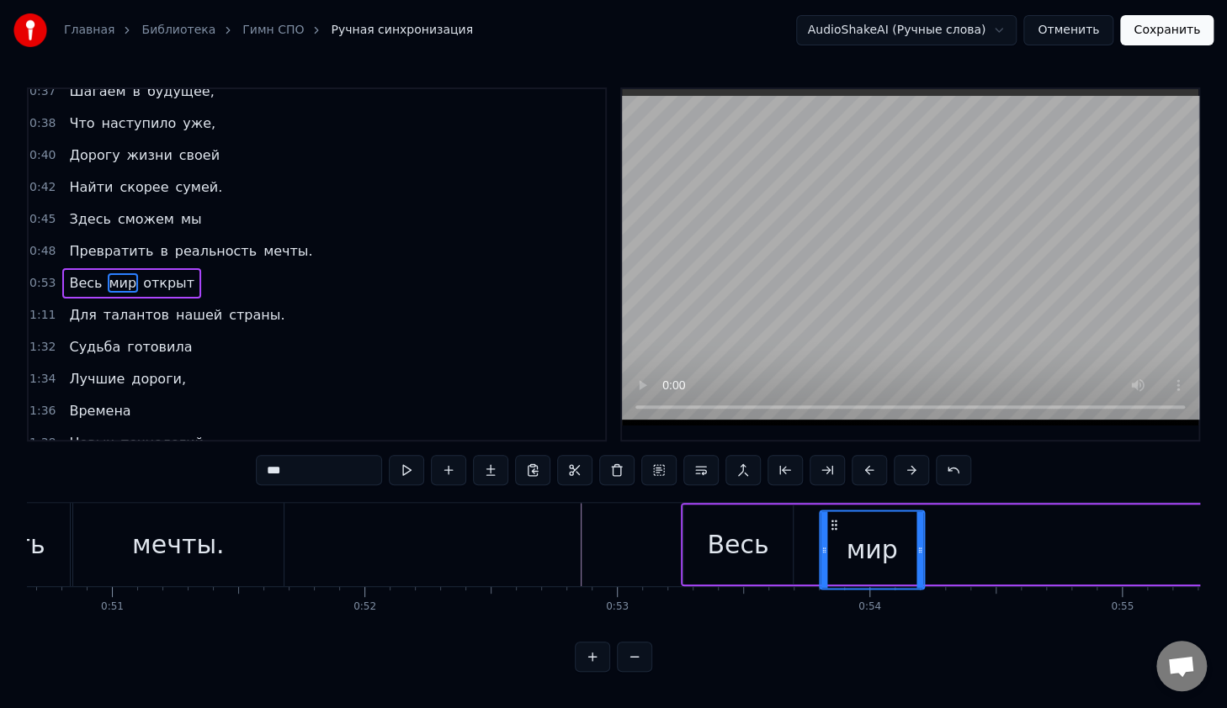
drag, startPoint x: 663, startPoint y: 517, endPoint x: 831, endPoint y: 579, distance: 179.4
click at [831, 579] on div "мир" at bounding box center [871, 549] width 103 height 77
click at [791, 540] on div "Весь" at bounding box center [737, 545] width 109 height 80
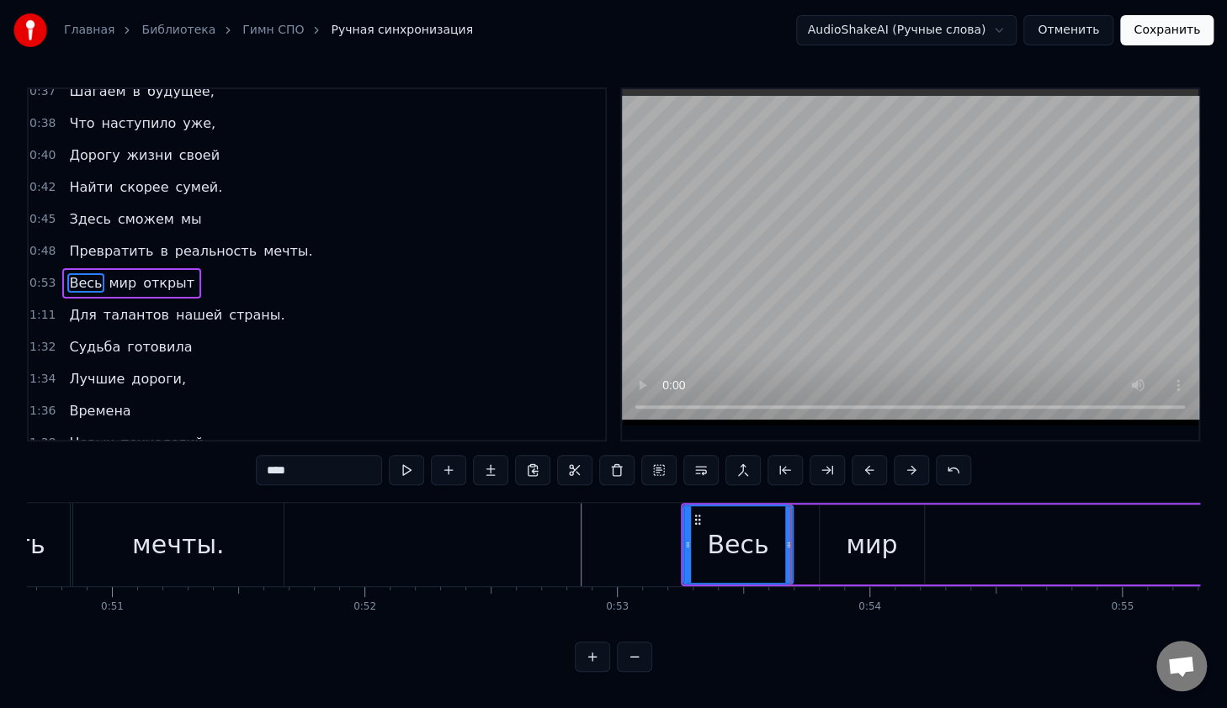
scroll to position [0, 0]
click at [875, 555] on div "мир" at bounding box center [870, 545] width 51 height 38
type input "***"
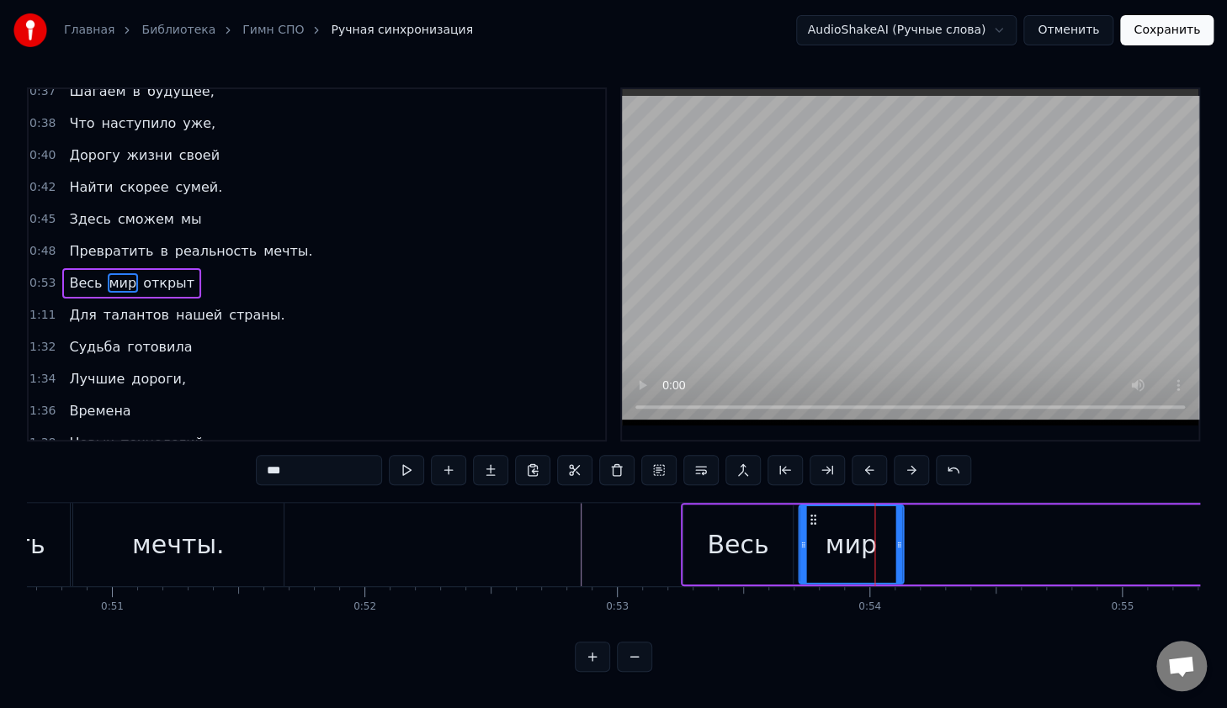
drag, startPoint x: 825, startPoint y: 520, endPoint x: 812, endPoint y: 520, distance: 13.5
click at [812, 520] on icon at bounding box center [812, 519] width 13 height 13
click at [564, 500] on div "0:14 В руках моих 0:16 Счастливый билет, 0:18 Ведь для студента СПО 0:20 Прегра…" at bounding box center [613, 379] width 1173 height 585
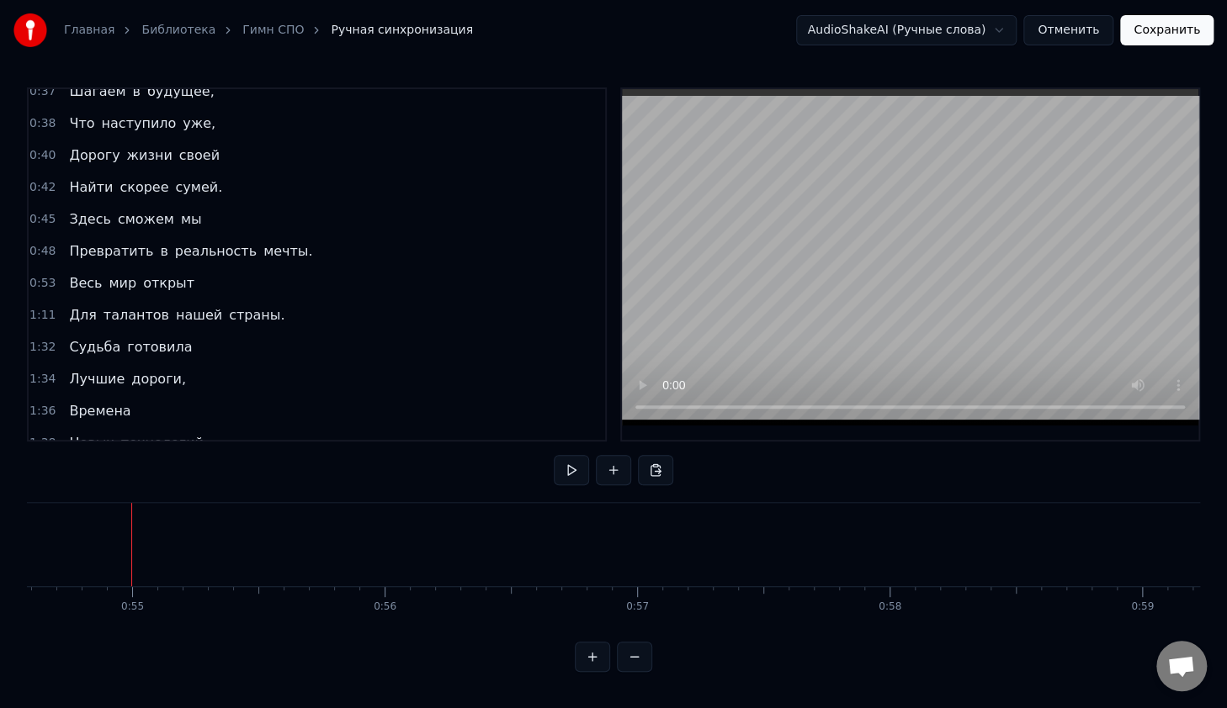
scroll to position [0, 13795]
drag, startPoint x: 109, startPoint y: 528, endPoint x: 411, endPoint y: 613, distance: 313.7
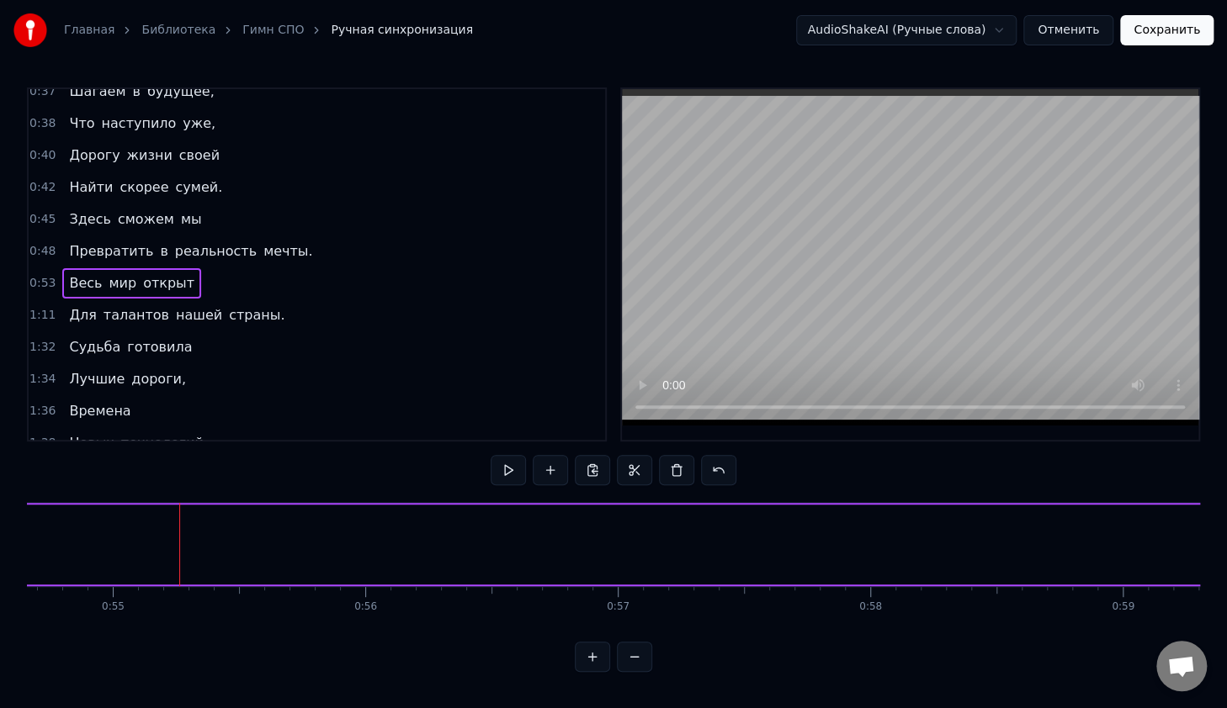
drag, startPoint x: 397, startPoint y: 554, endPoint x: 908, endPoint y: 582, distance: 511.4
click at [908, 582] on div "В руках моих Счастливый билет, Ведь для студента СПО Преграды нет. Уверен я пол…" at bounding box center [613, 565] width 1173 height 126
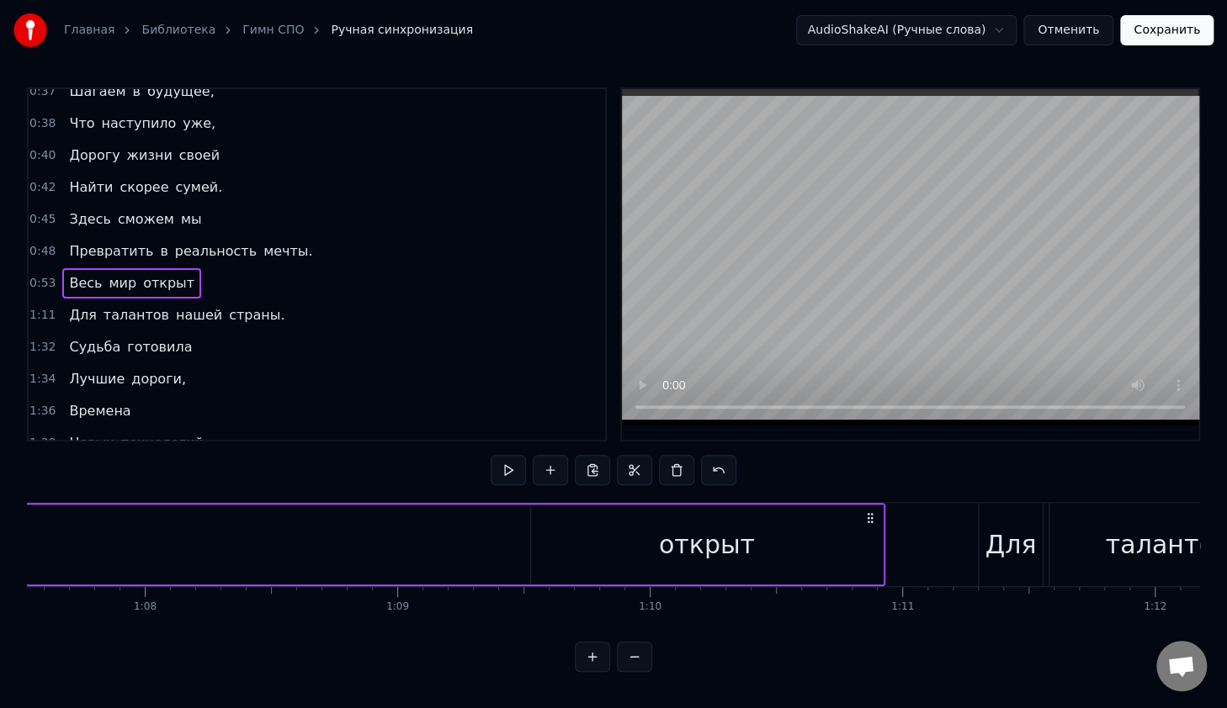
scroll to position [0, 16973]
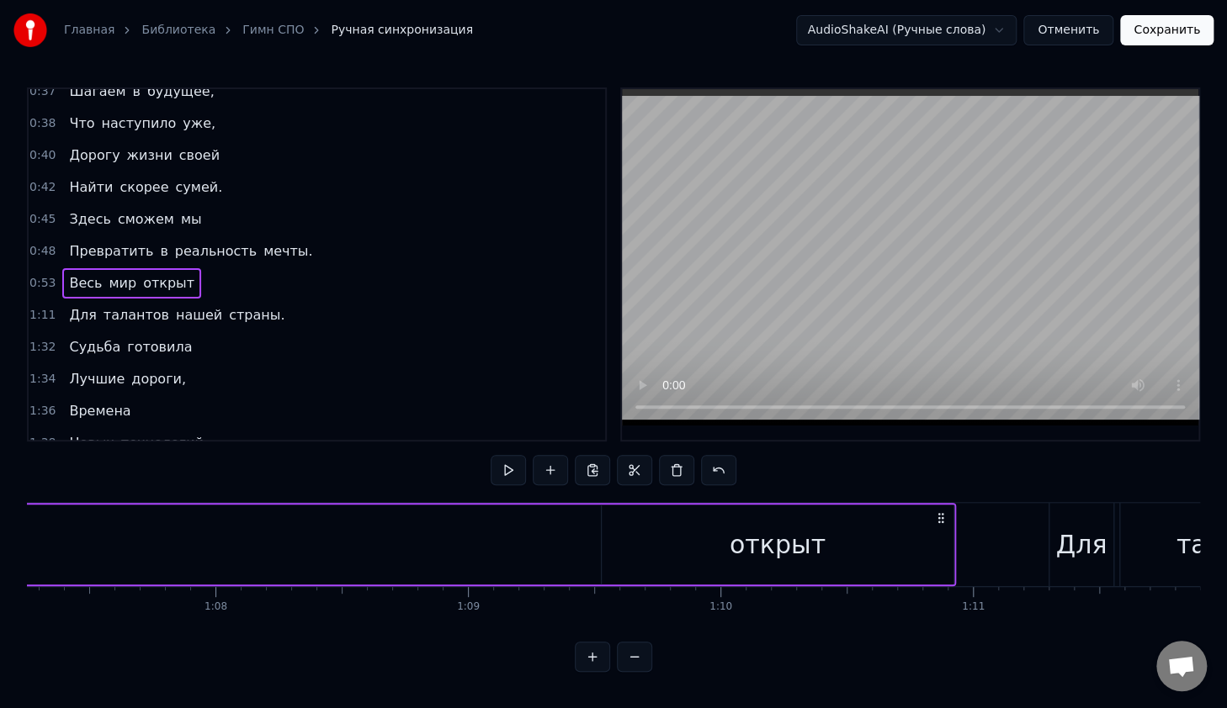
click at [856, 535] on div "открыт" at bounding box center [777, 545] width 352 height 80
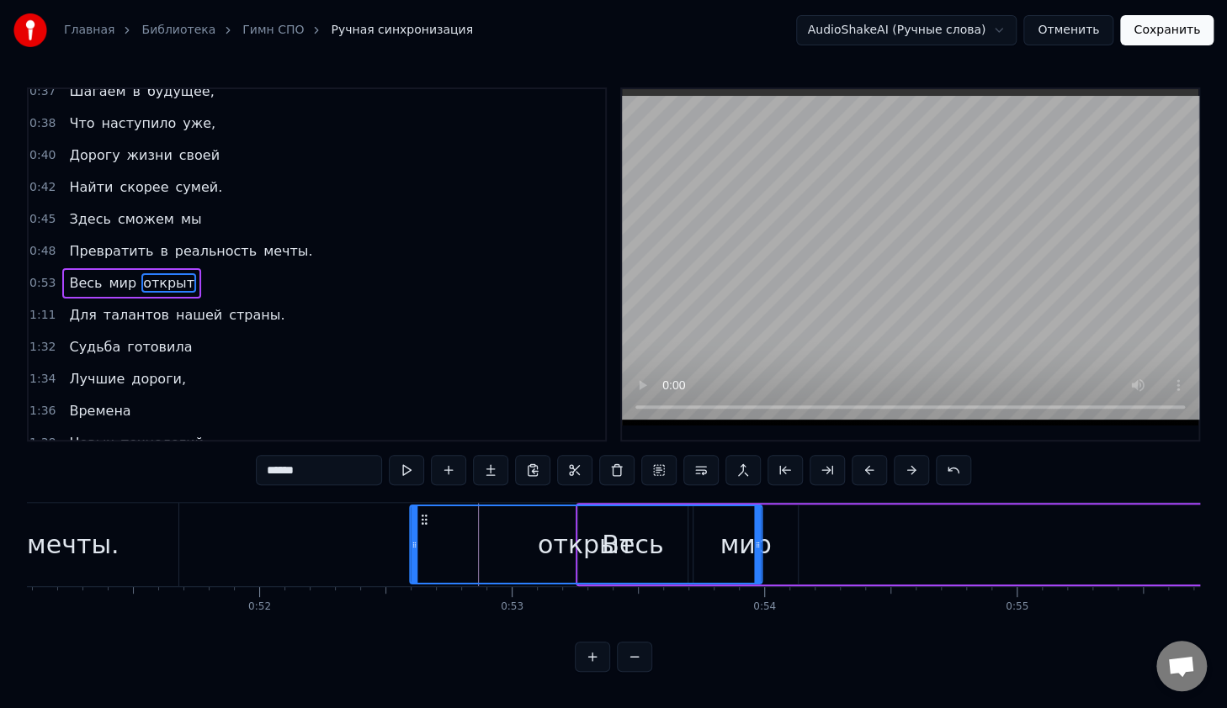
scroll to position [0, 12889]
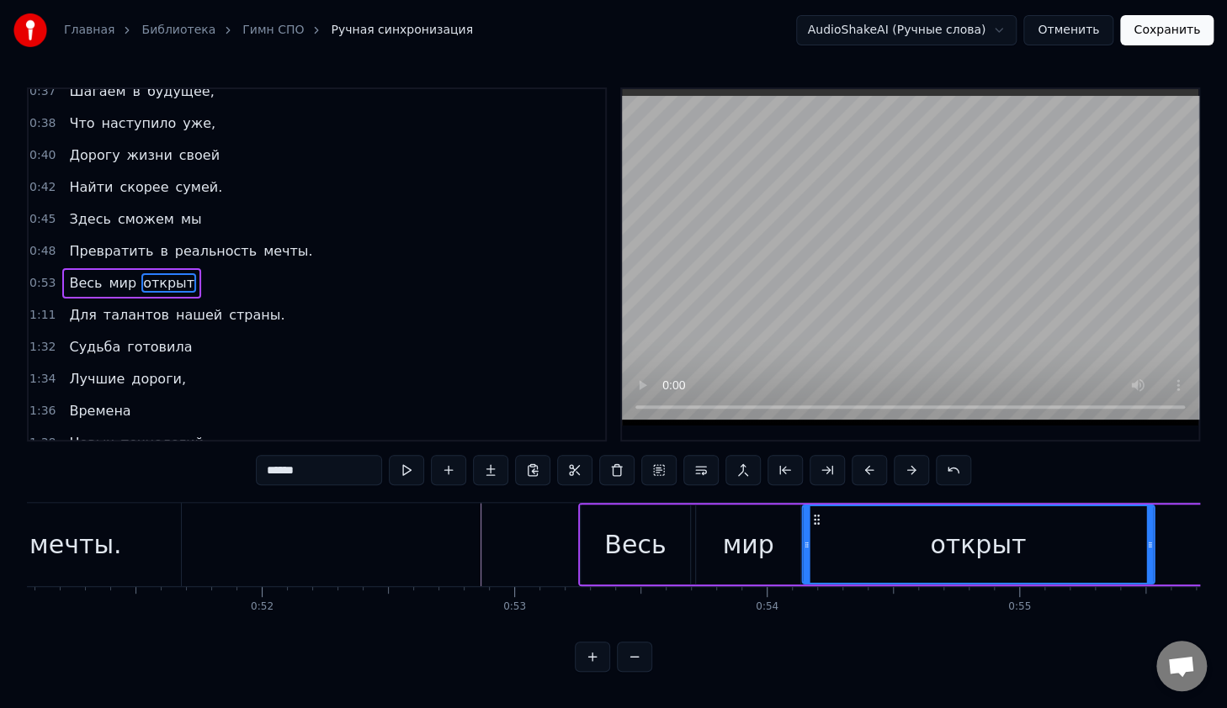
drag, startPoint x: 533, startPoint y: 524, endPoint x: 814, endPoint y: 555, distance: 283.5
click at [814, 555] on div "открыт" at bounding box center [978, 544] width 350 height 77
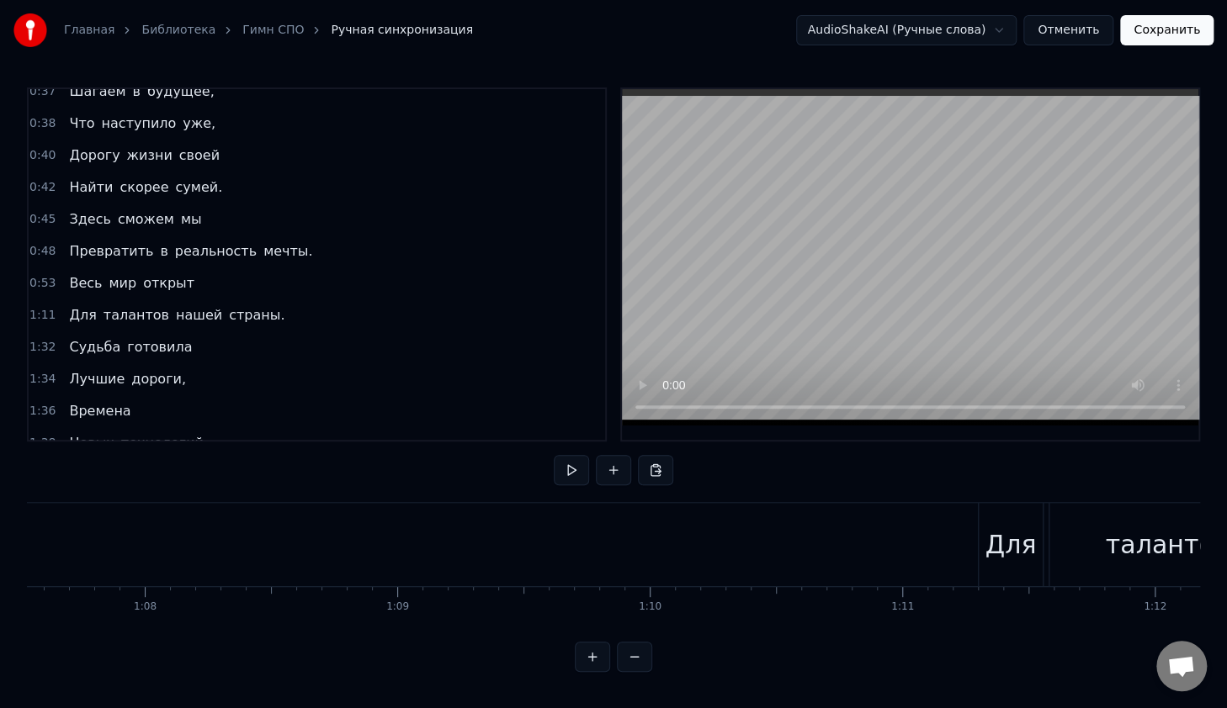
scroll to position [0, 17503]
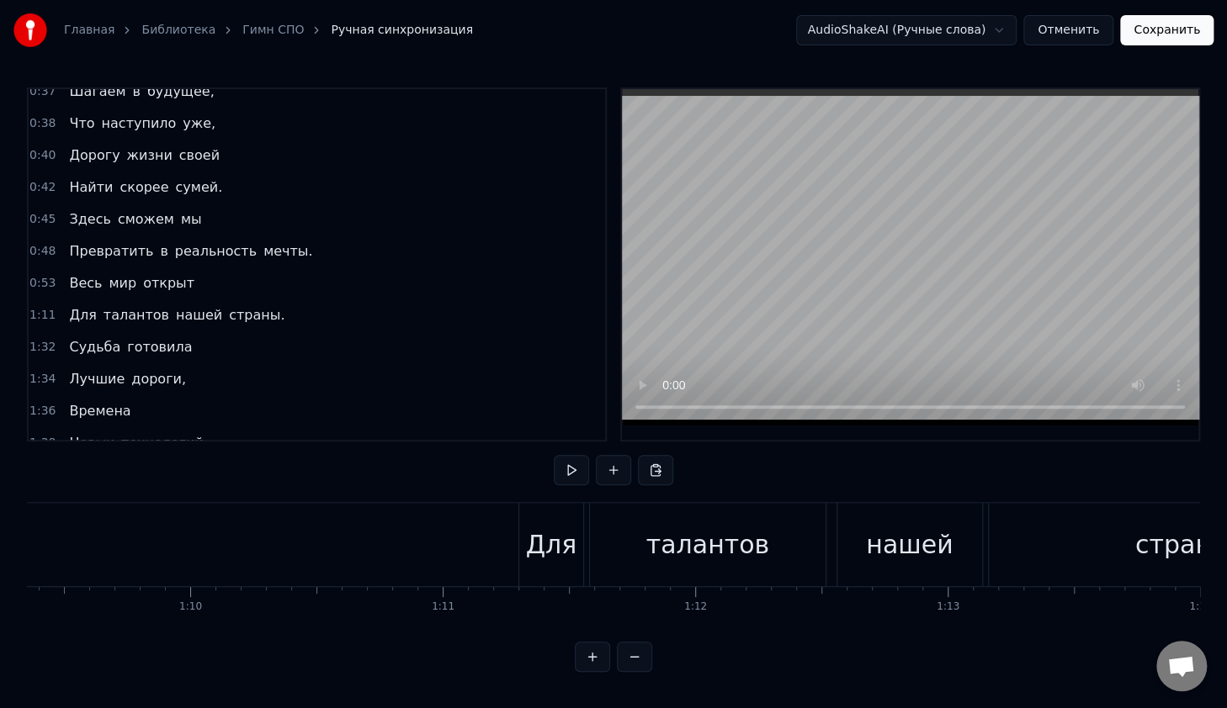
click at [554, 538] on div "Для" at bounding box center [550, 545] width 51 height 38
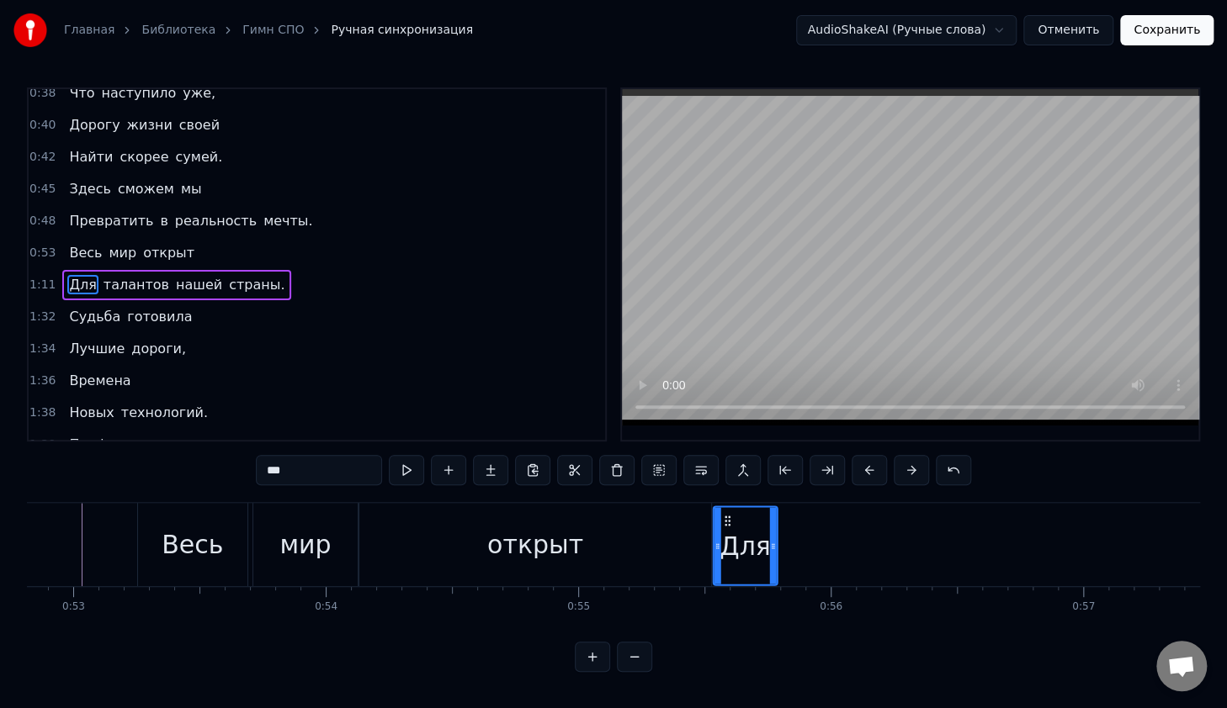
scroll to position [5, 0]
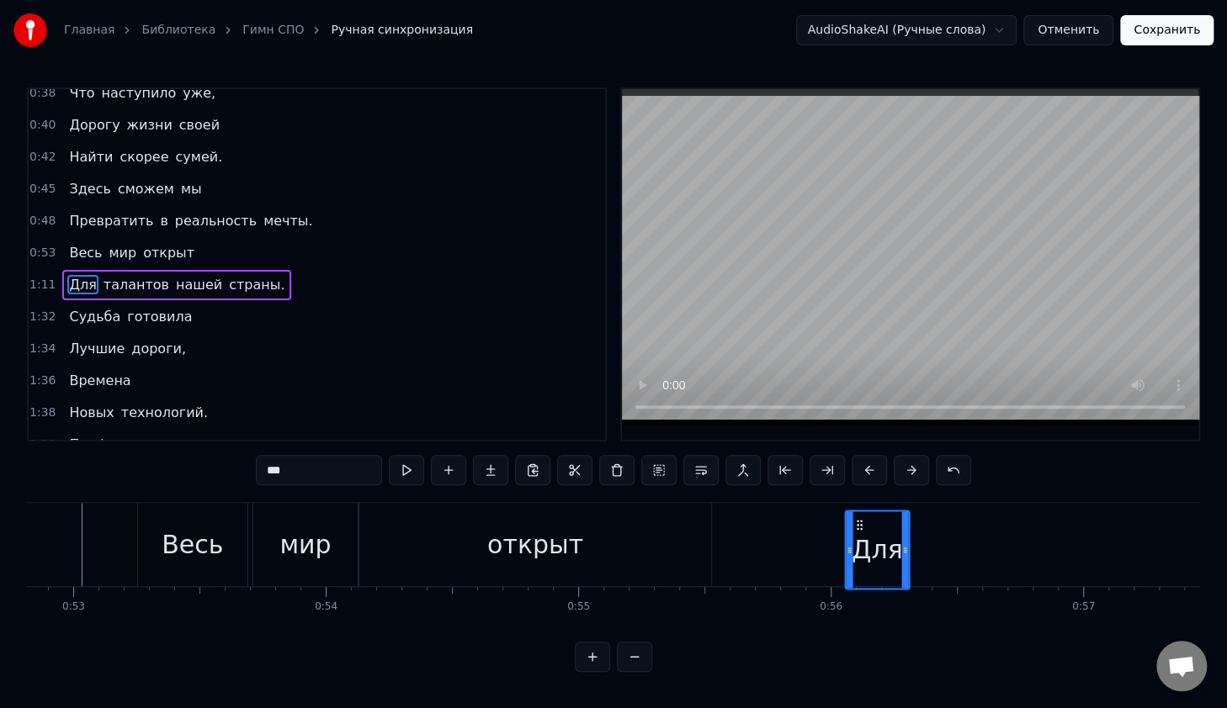
drag, startPoint x: 532, startPoint y: 518, endPoint x: 854, endPoint y: 555, distance: 324.3
click at [855, 557] on div "Для" at bounding box center [876, 549] width 62 height 77
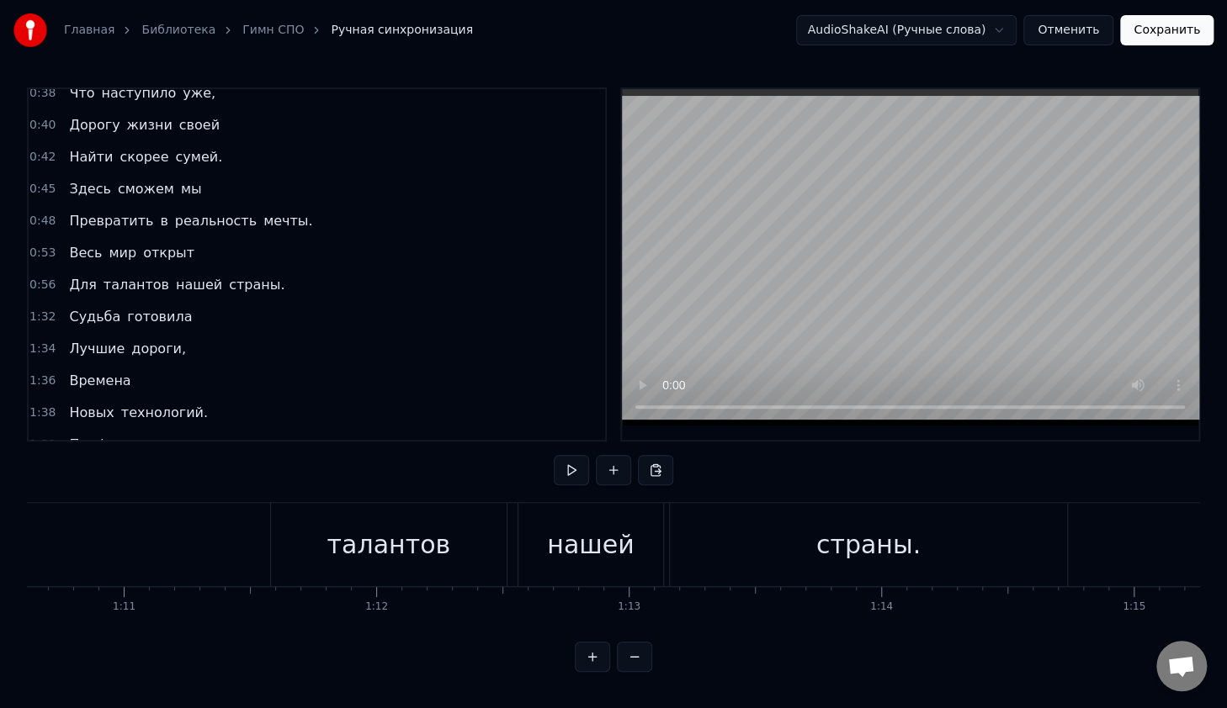
scroll to position [0, 17750]
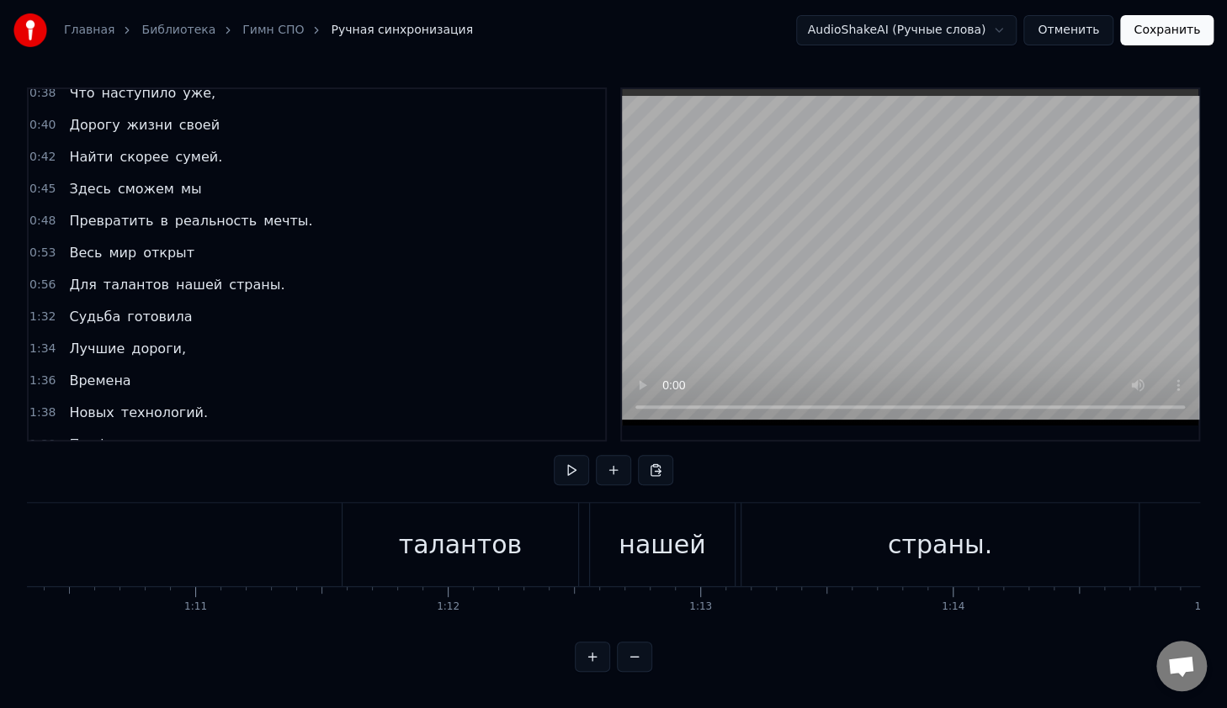
click at [401, 553] on div "талантов" at bounding box center [460, 544] width 236 height 83
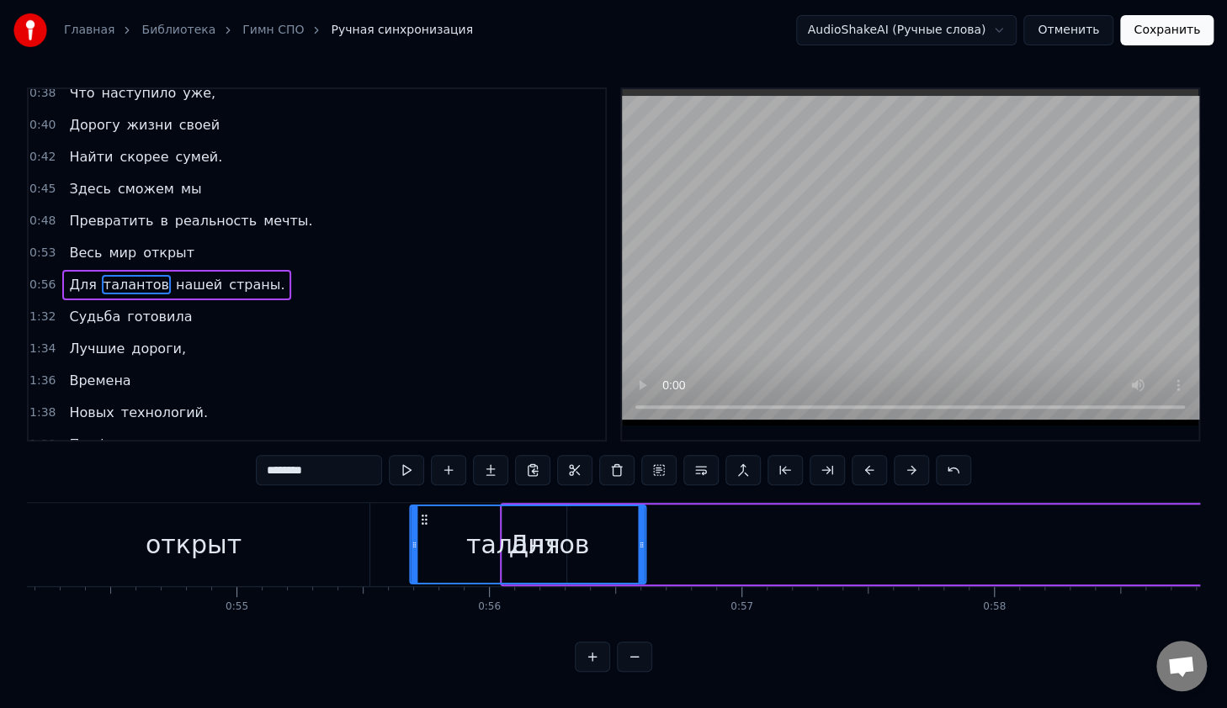
scroll to position [5, 0]
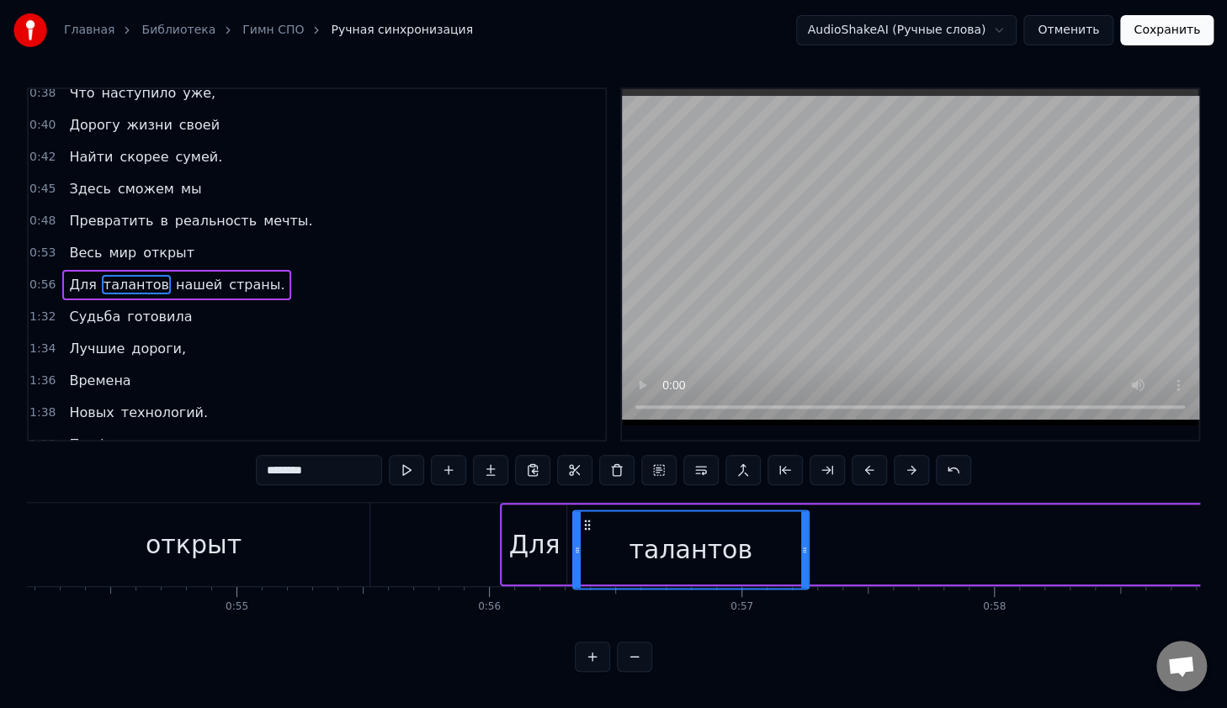
drag, startPoint x: 349, startPoint y: 521, endPoint x: 583, endPoint y: 557, distance: 236.6
click at [583, 557] on div "талантов" at bounding box center [690, 549] width 234 height 77
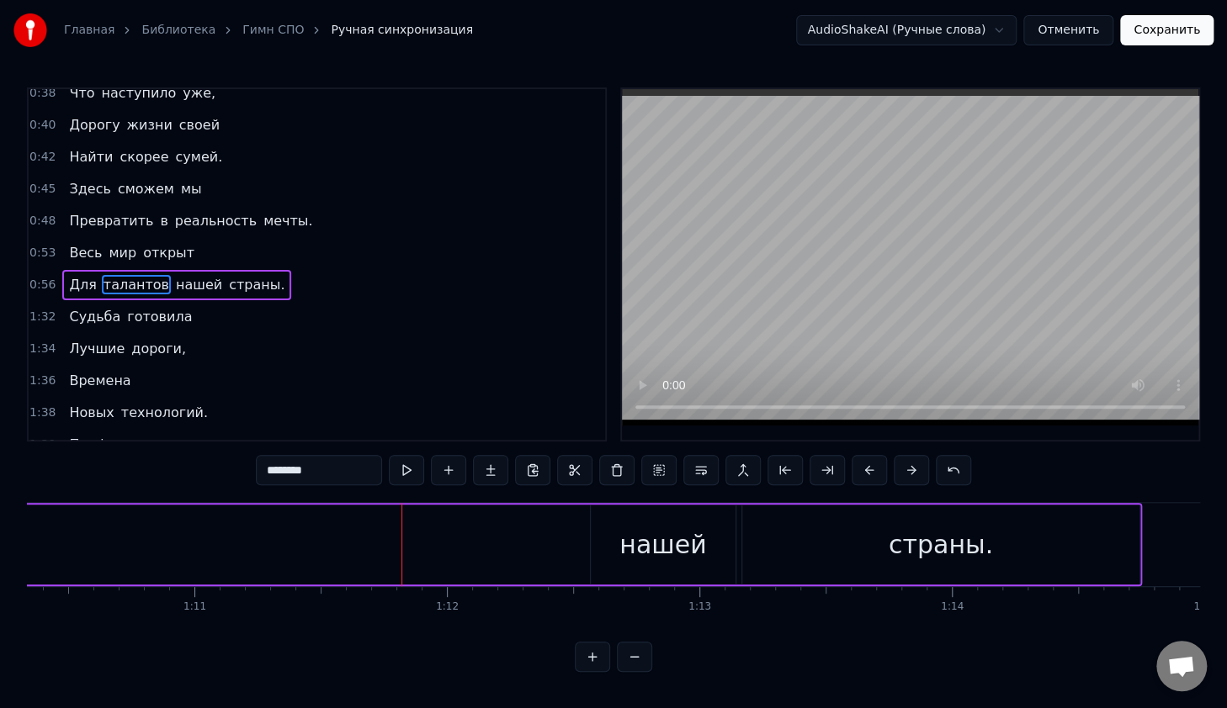
scroll to position [0, 17538]
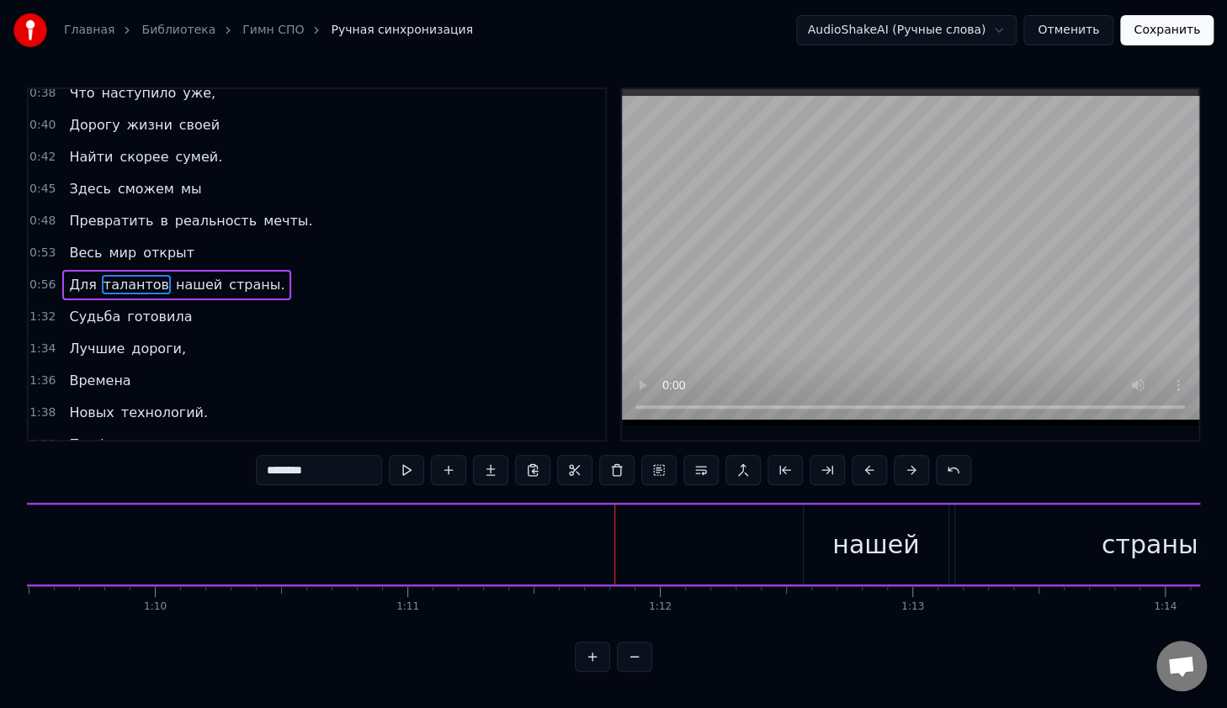
click at [868, 542] on div "нашей" at bounding box center [875, 545] width 87 height 38
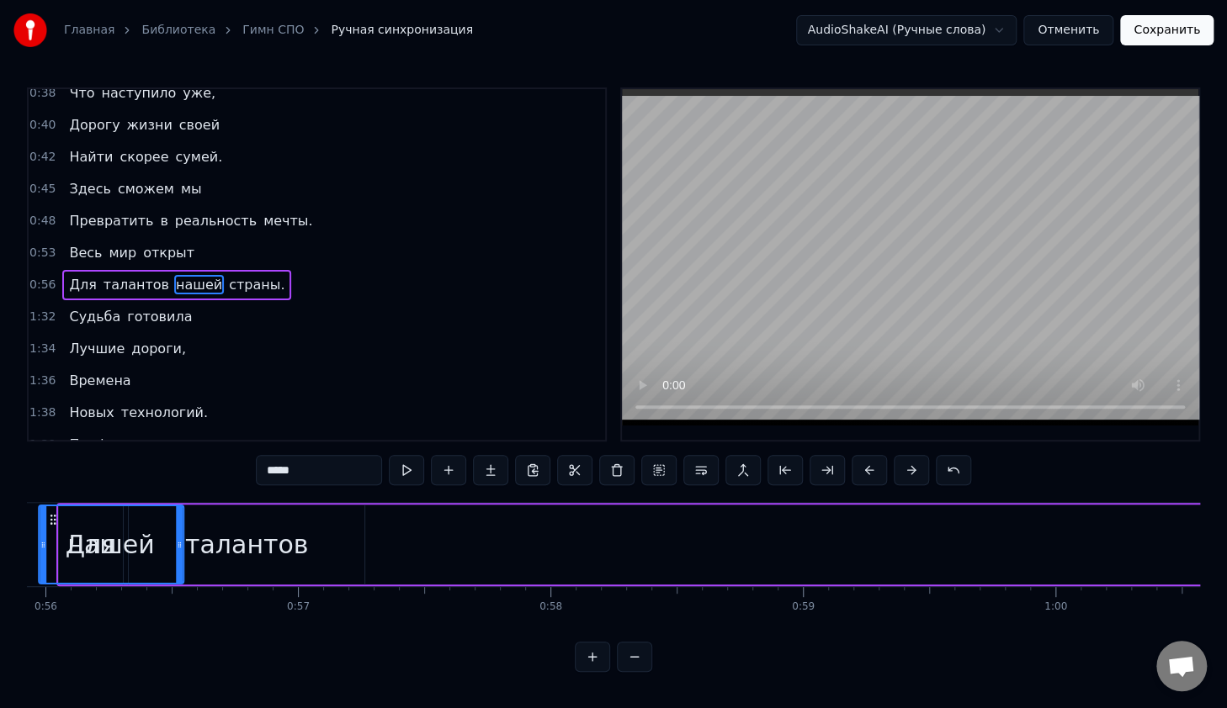
scroll to position [0, 14048]
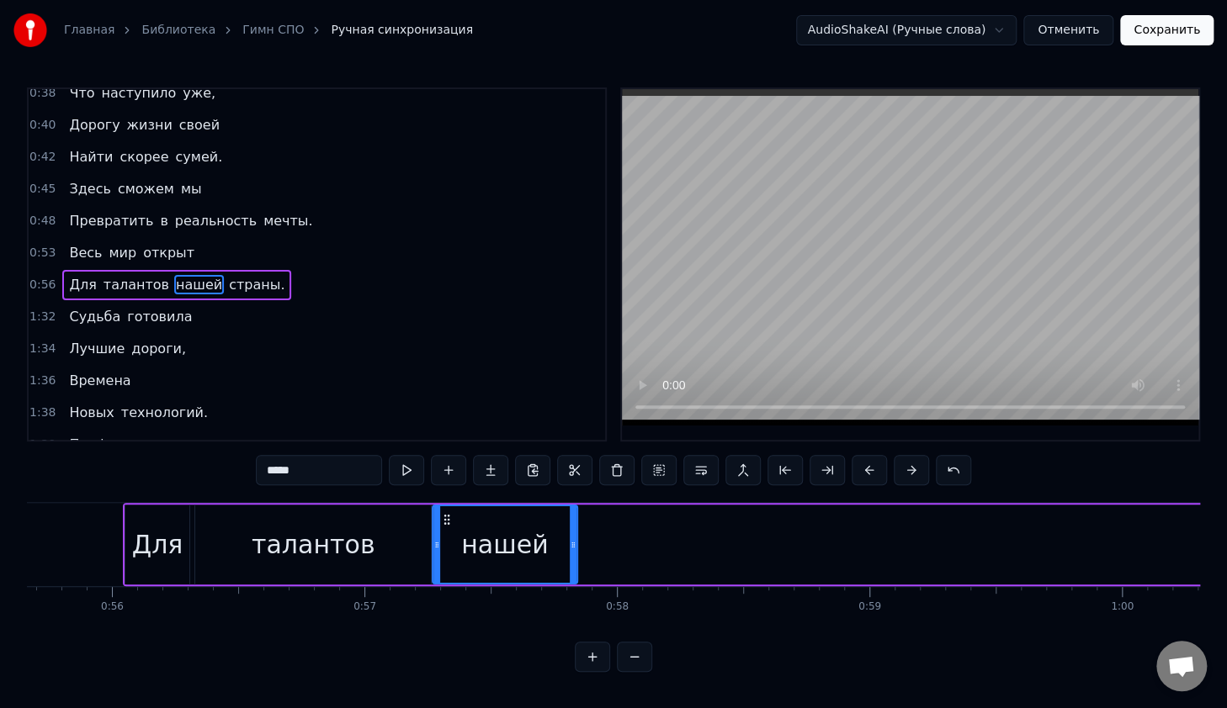
drag, startPoint x: 815, startPoint y: 522, endPoint x: 445, endPoint y: 548, distance: 371.1
click at [445, 548] on div "нашей" at bounding box center [504, 544] width 143 height 77
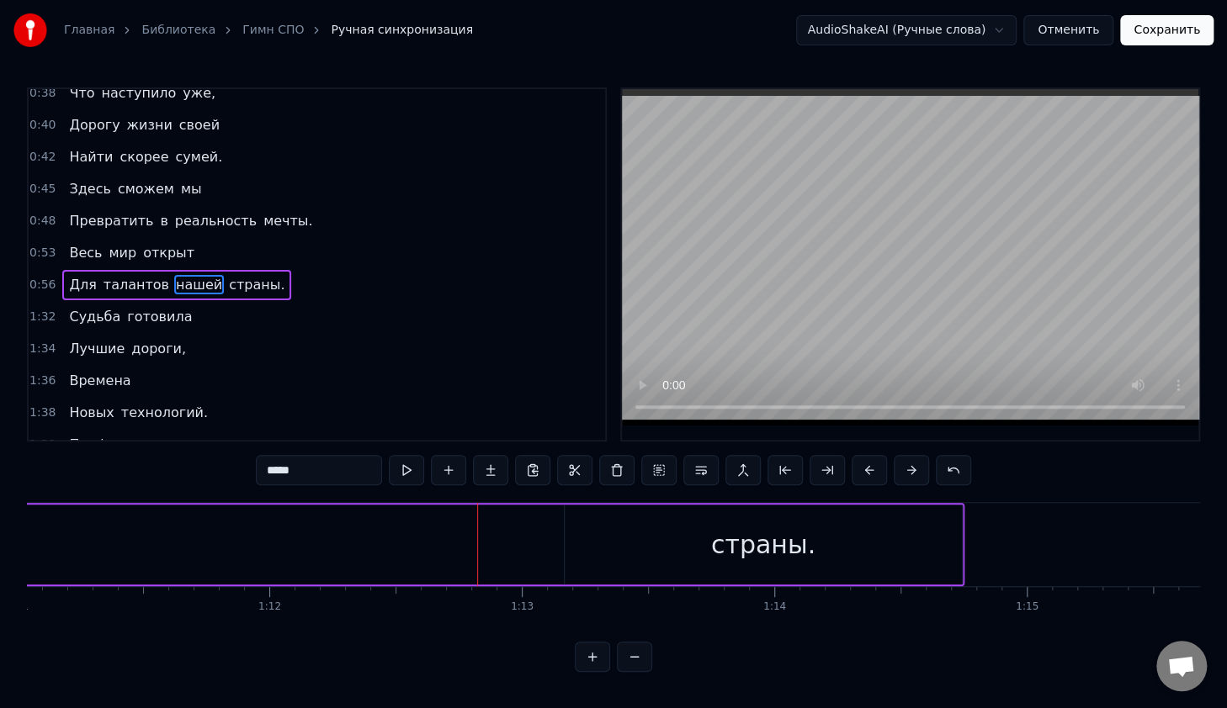
scroll to position [0, 17857]
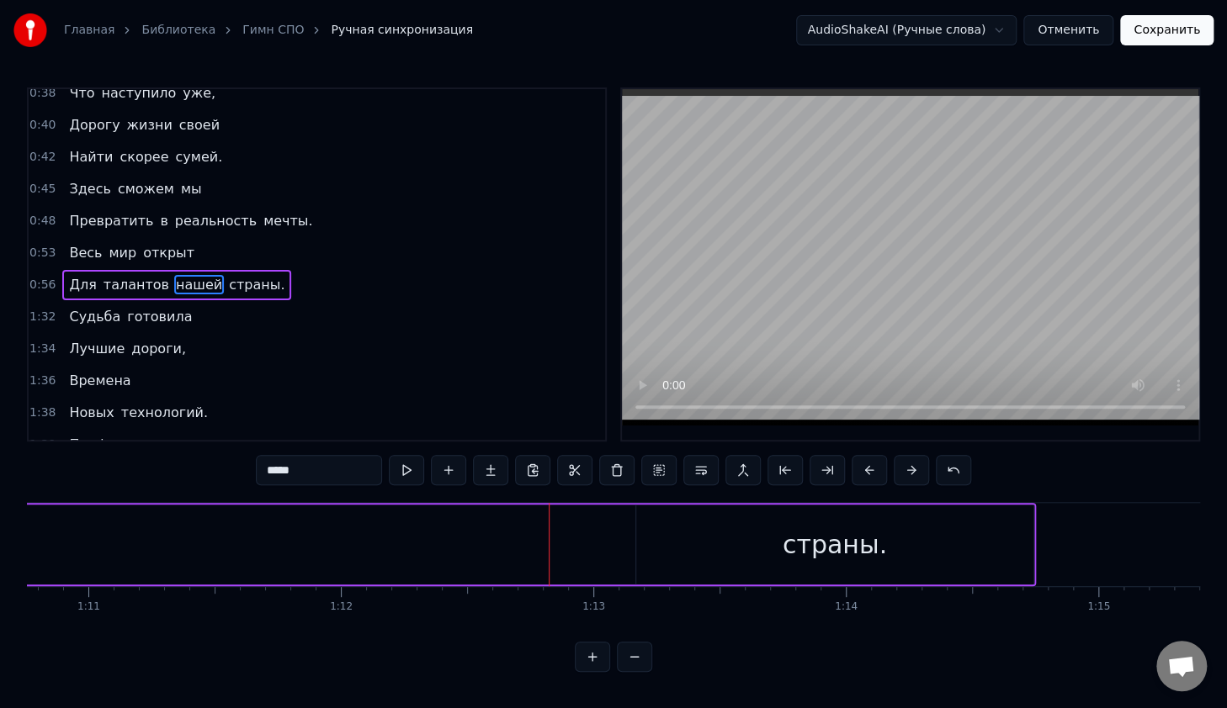
drag, startPoint x: 806, startPoint y: 566, endPoint x: 791, endPoint y: 564, distance: 15.2
click at [800, 566] on div "страны." at bounding box center [834, 545] width 397 height 80
type input "*******"
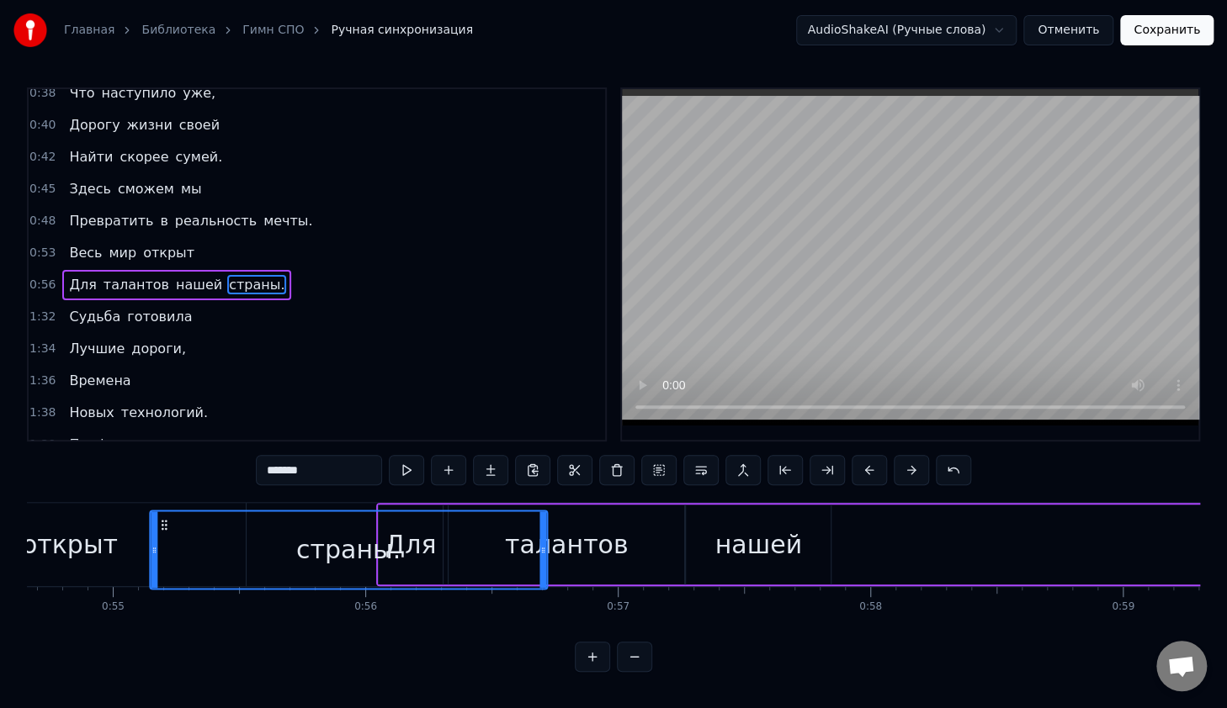
scroll to position [0, 13773]
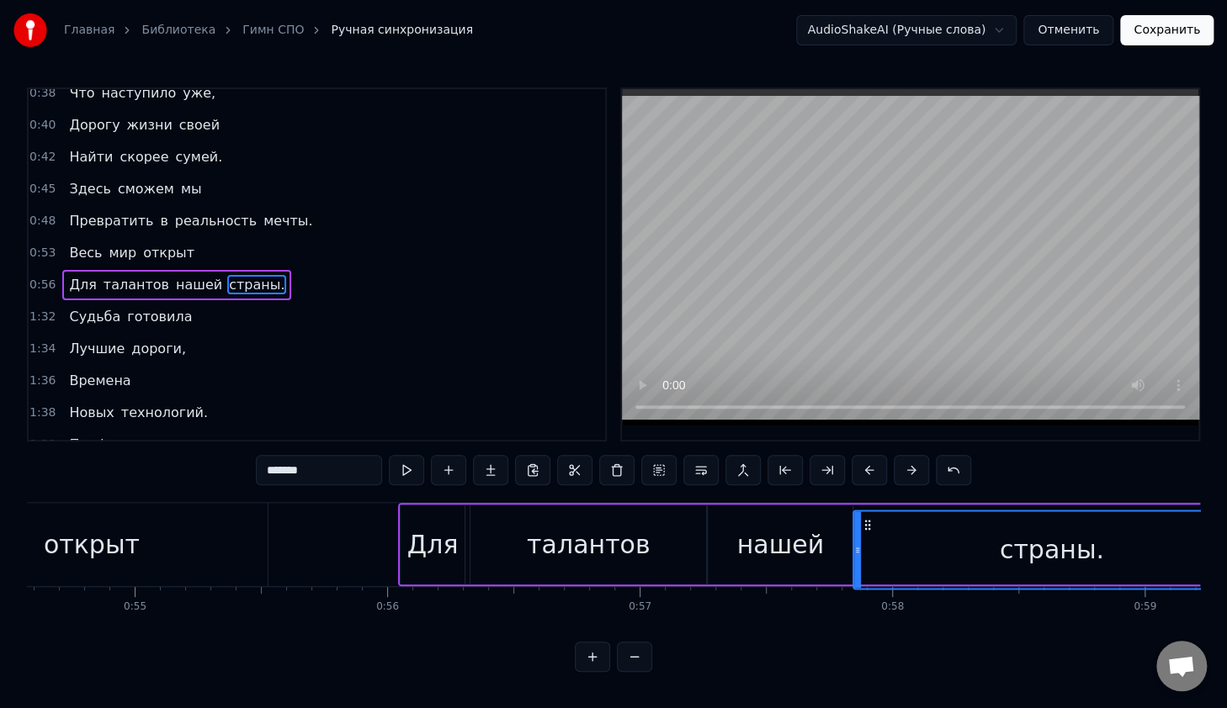
drag, startPoint x: 648, startPoint y: 520, endPoint x: 865, endPoint y: 554, distance: 219.6
click at [865, 554] on div "страны." at bounding box center [1050, 549] width 395 height 77
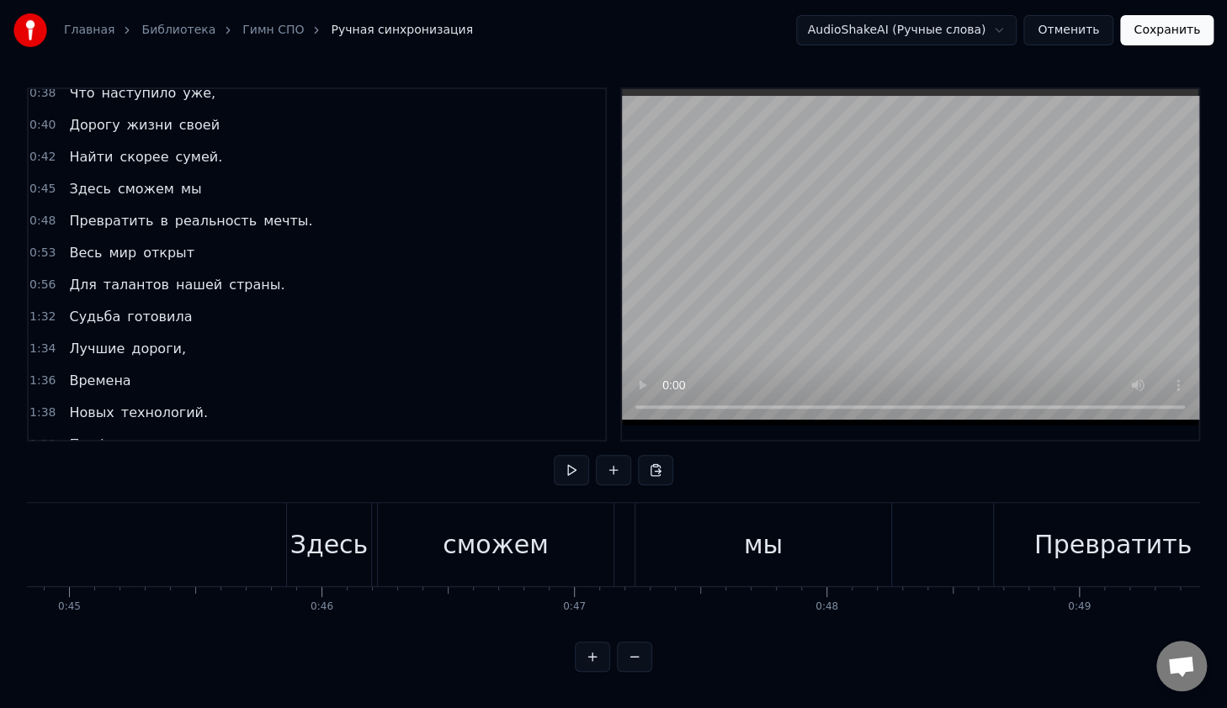
scroll to position [0, 11209]
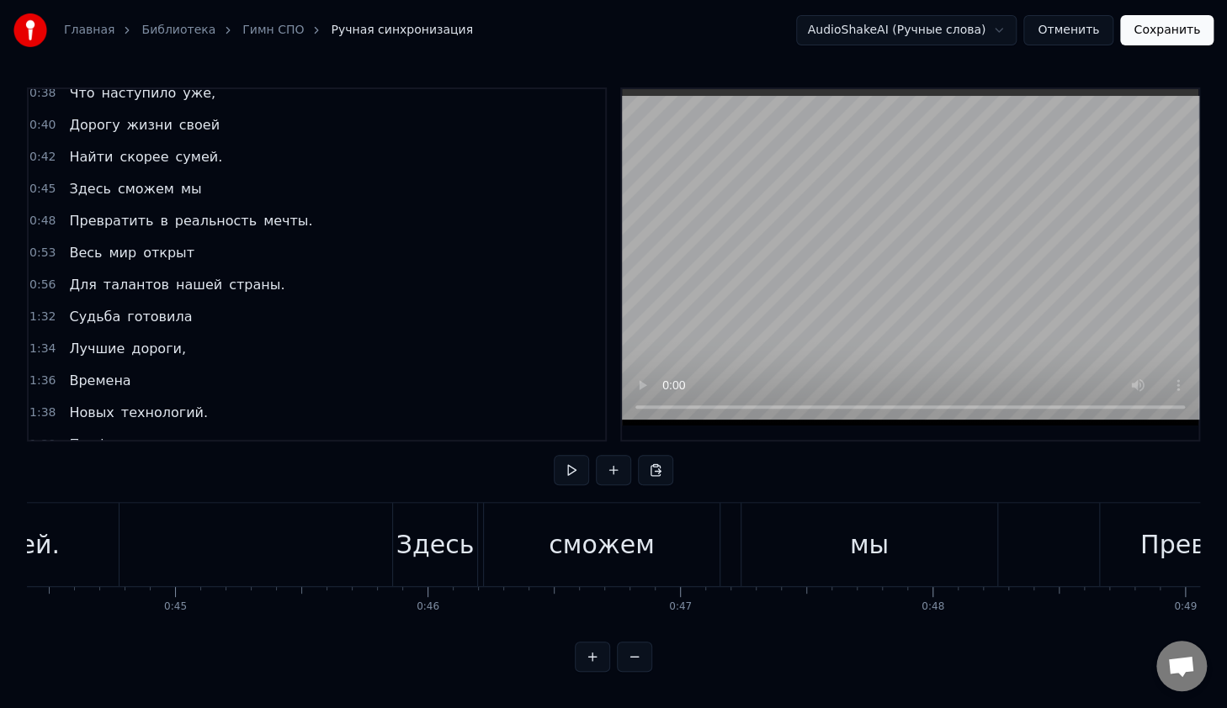
click at [403, 528] on div "Здесь" at bounding box center [435, 545] width 78 height 38
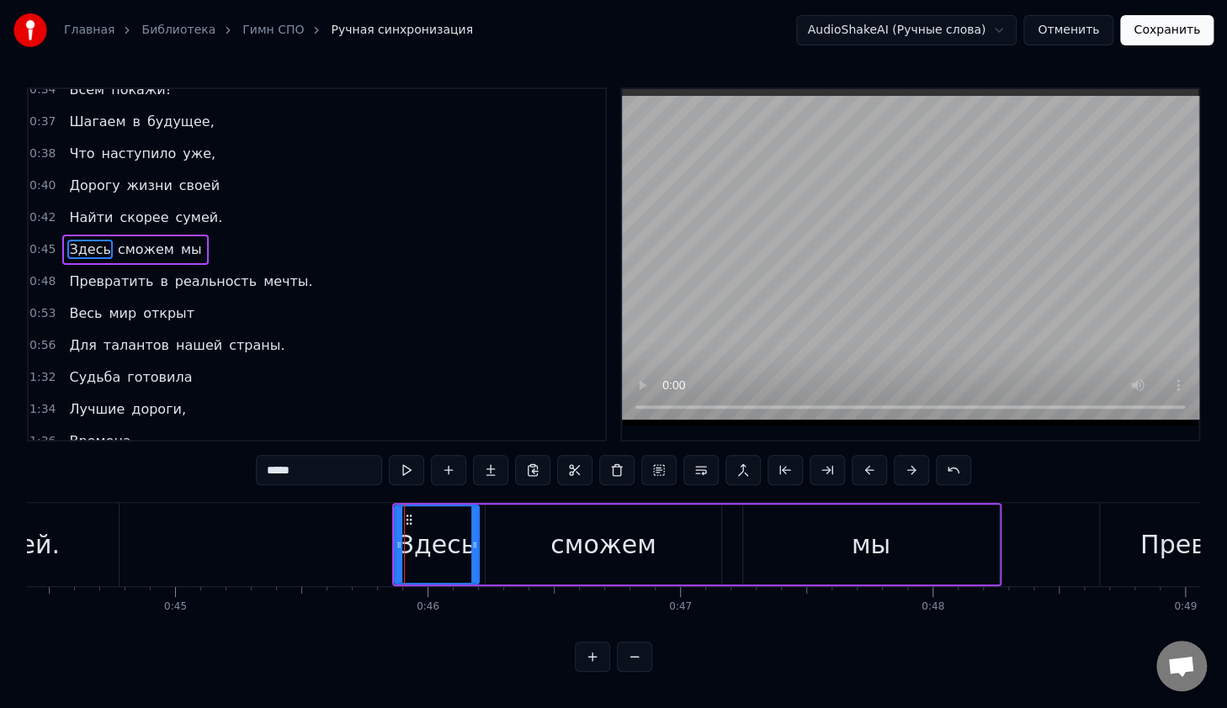
scroll to position [335, 0]
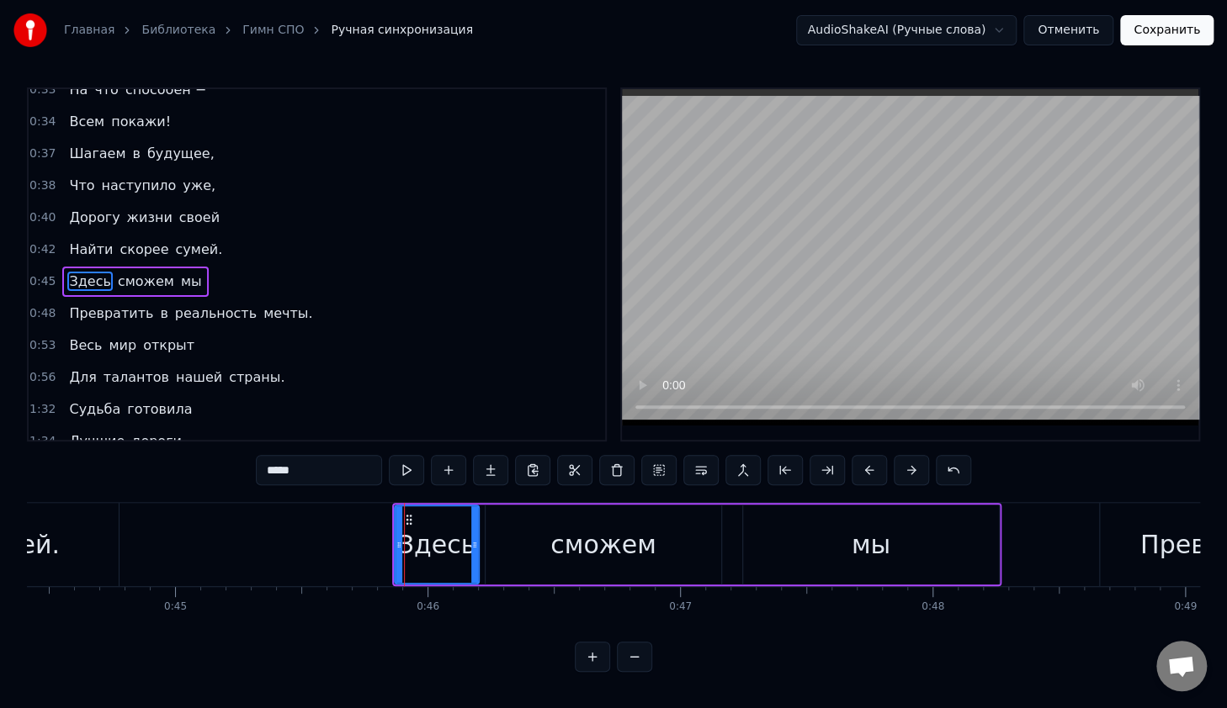
click at [511, 501] on div "0:14 В руках моих 0:16 Счастливый билет, 0:18 Ведь для студента СПО 0:20 Прегра…" at bounding box center [613, 379] width 1173 height 585
drag, startPoint x: 198, startPoint y: 262, endPoint x: 129, endPoint y: 258, distance: 69.1
click at [129, 266] on div "0:45 Здесь сможем мы" at bounding box center [317, 282] width 576 height 32
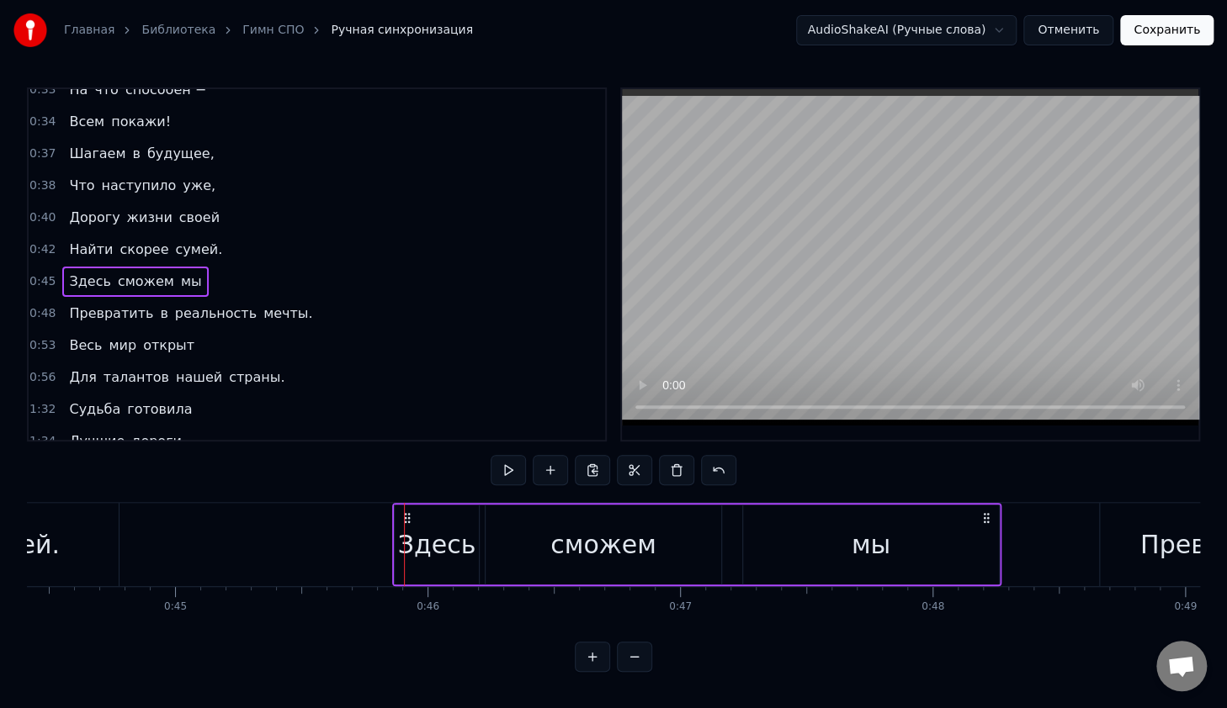
click at [92, 272] on span "Здесь" at bounding box center [89, 281] width 45 height 19
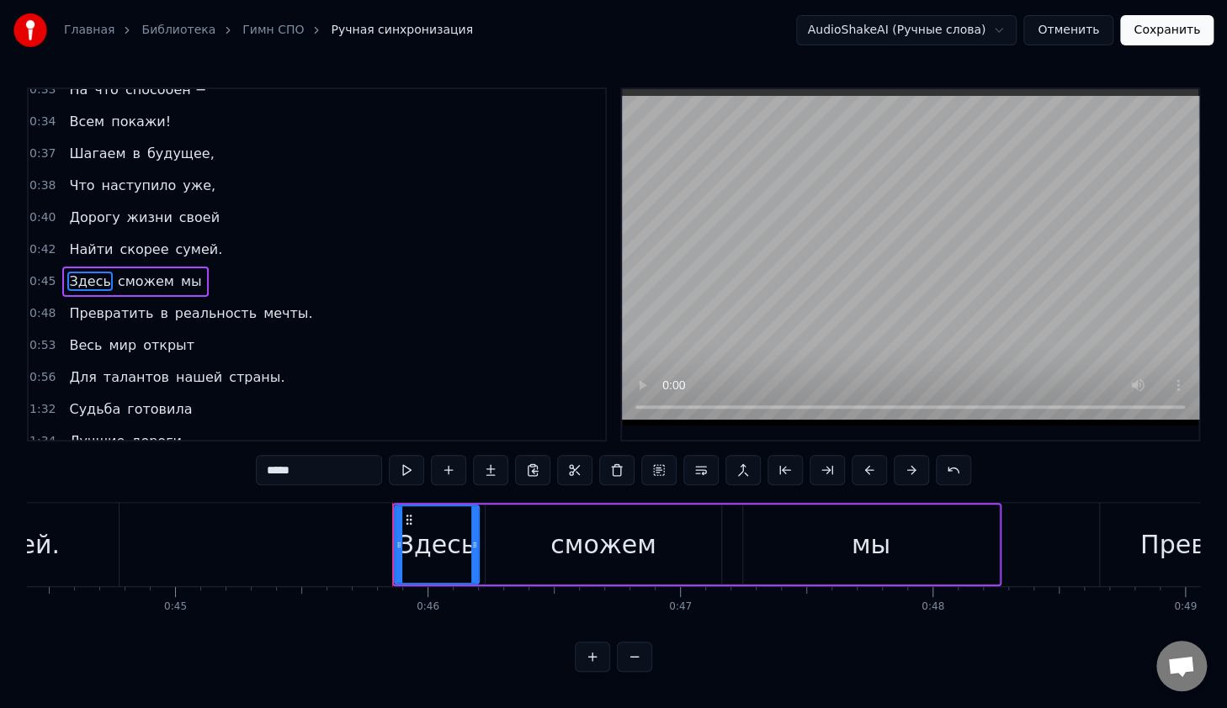
click at [533, 538] on div "сможем" at bounding box center [603, 545] width 236 height 80
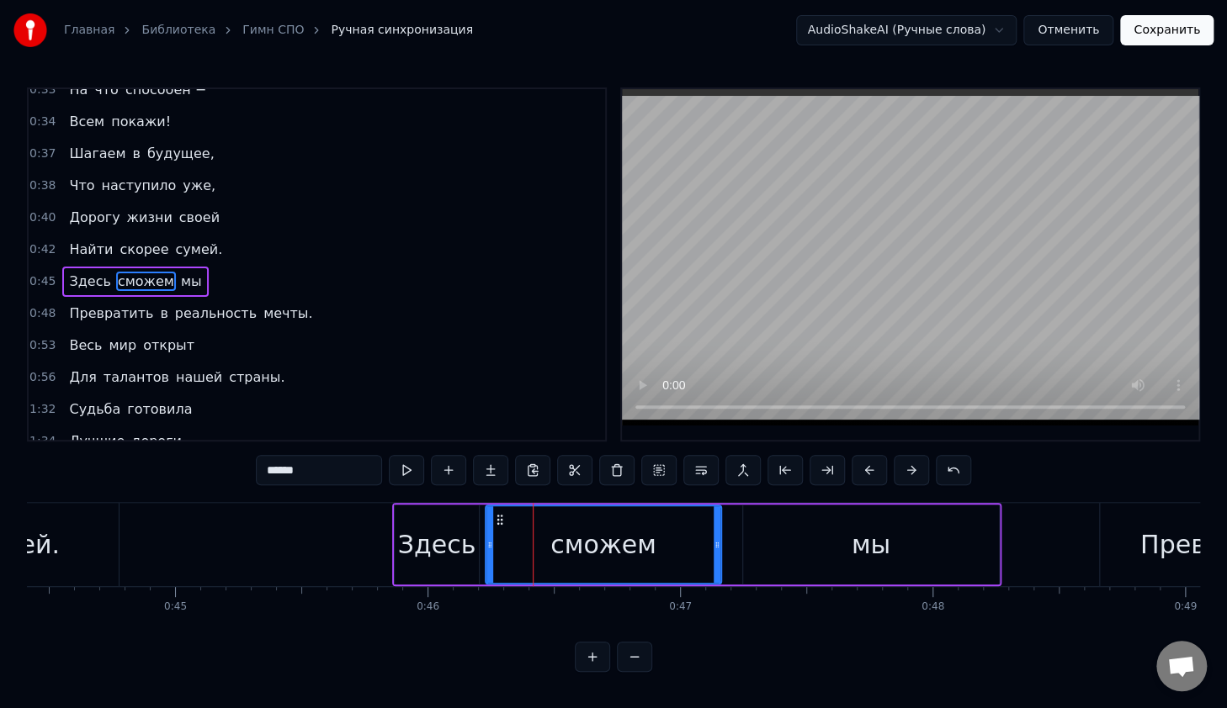
click at [760, 532] on div "мы" at bounding box center [871, 545] width 256 height 80
type input "**"
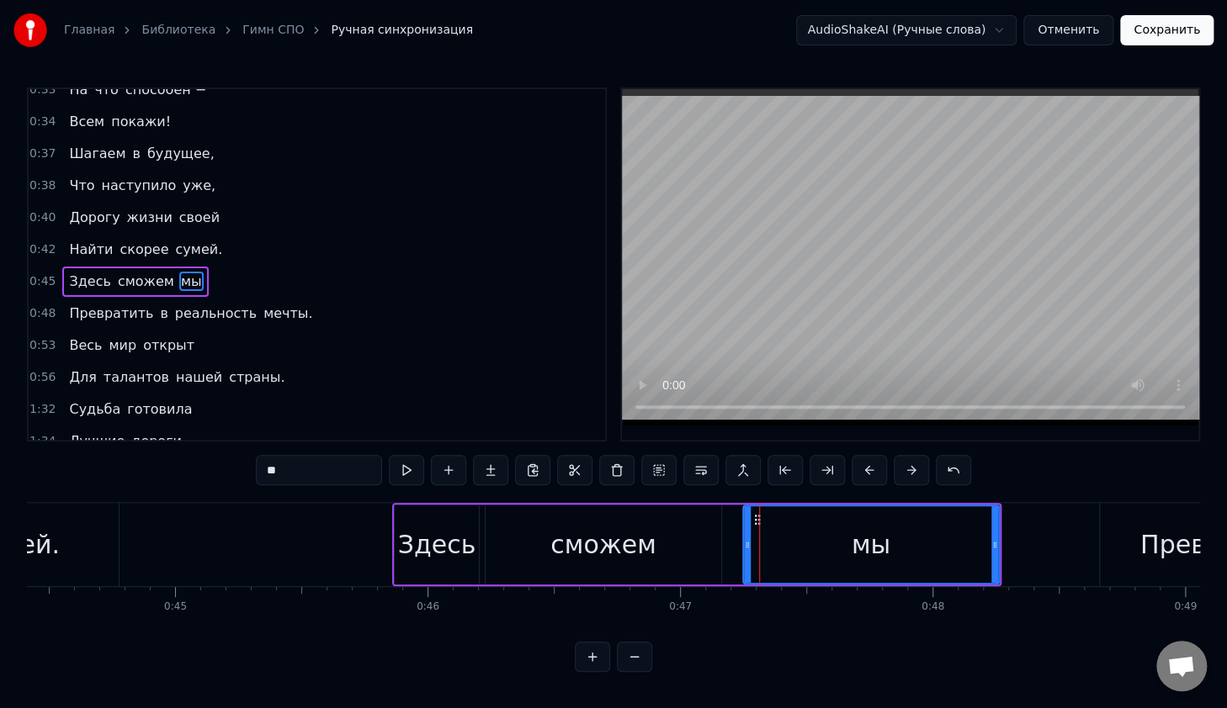
click at [736, 535] on div "Здесь сможем мы" at bounding box center [696, 544] width 609 height 83
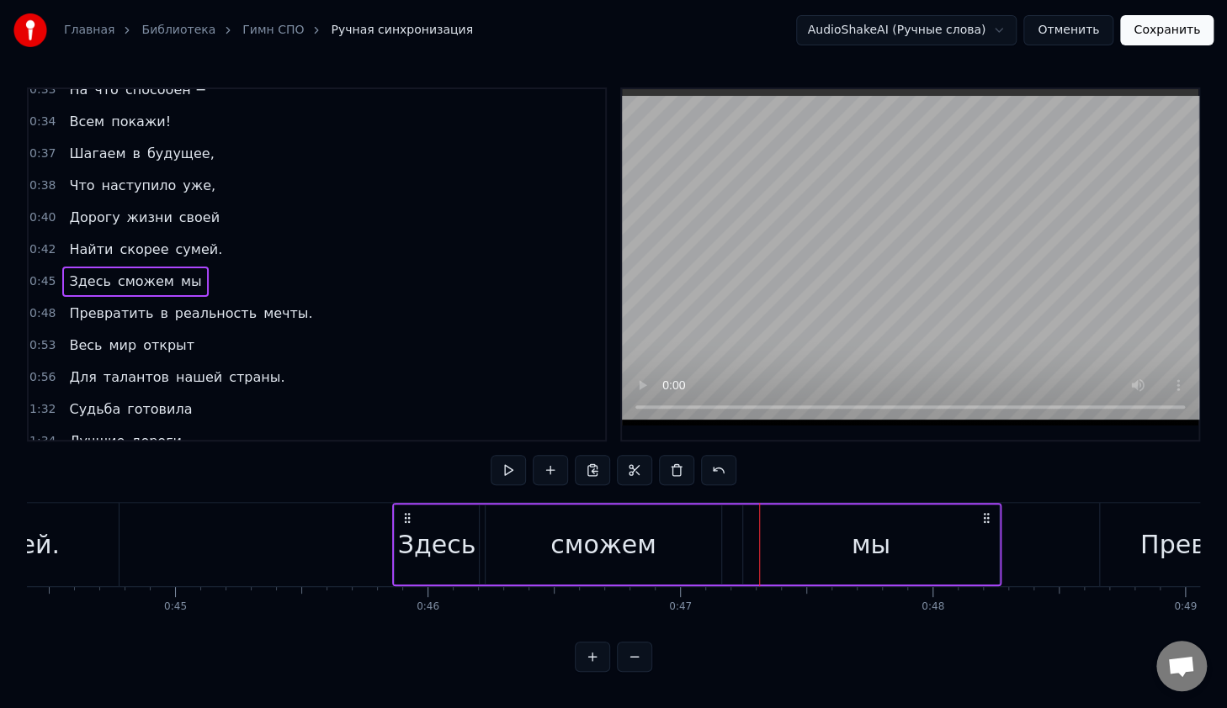
click at [458, 547] on div "Здесь" at bounding box center [437, 545] width 78 height 38
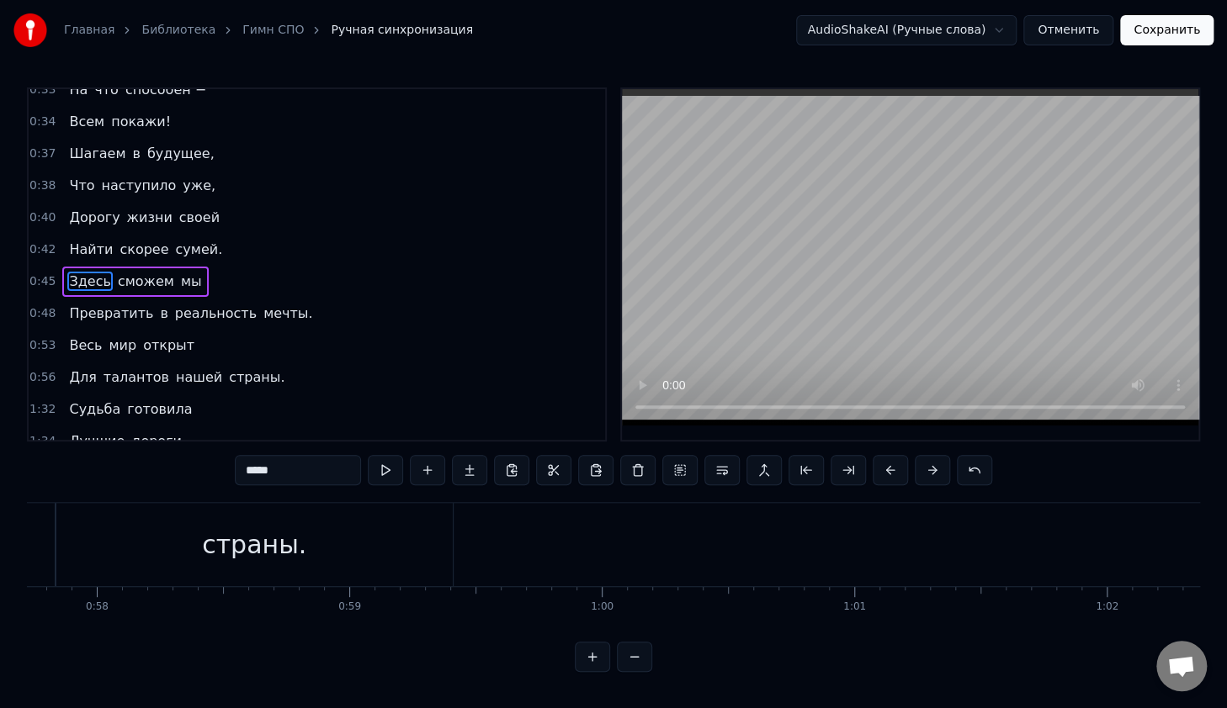
scroll to position [0, 14710]
click at [654, 499] on div "0:14 В руках моих 0:16 Счастливый билет, 0:18 Ведь для студента СПО 0:20 Прегра…" at bounding box center [613, 379] width 1173 height 585
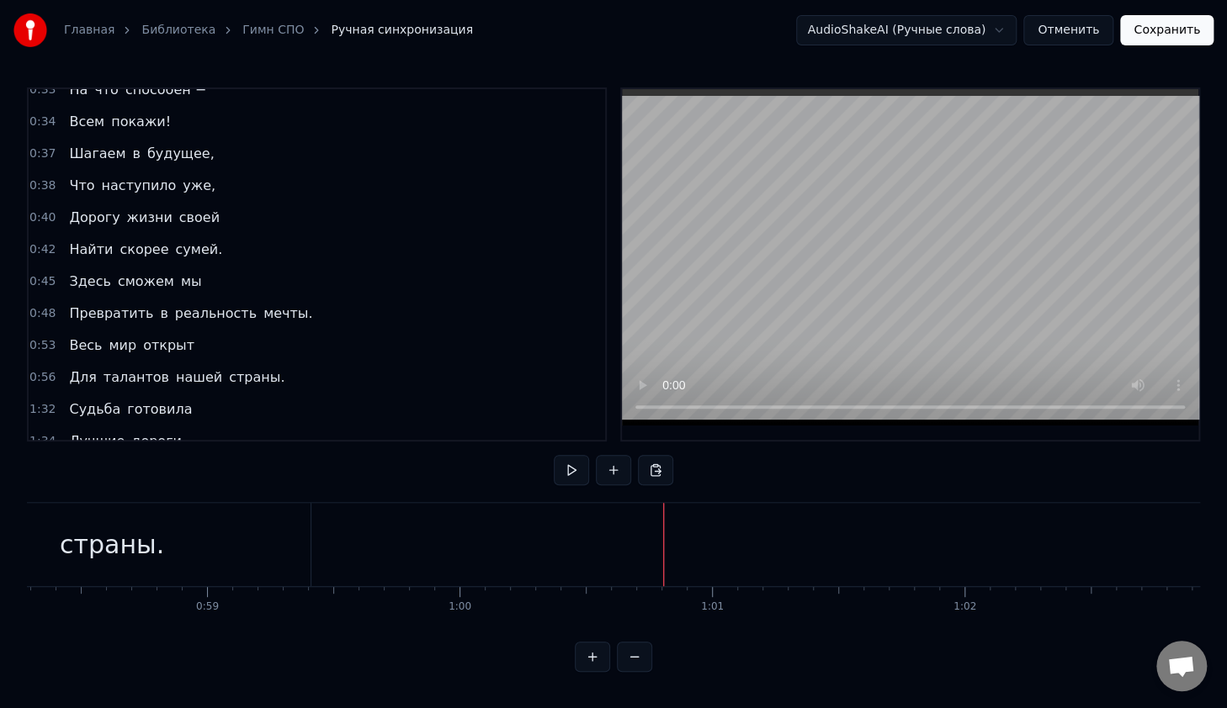
click at [608, 464] on button at bounding box center [613, 470] width 35 height 30
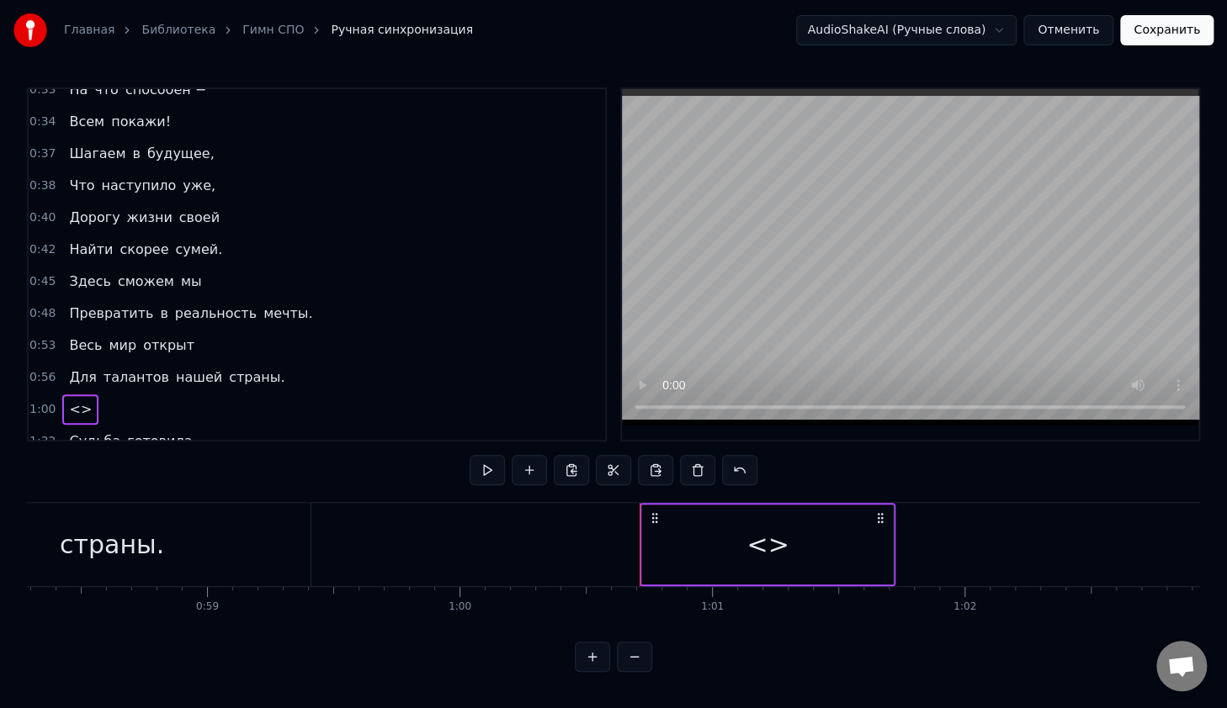
drag, startPoint x: 74, startPoint y: 259, endPoint x: 66, endPoint y: 381, distance: 122.3
click at [66, 381] on div "0:14 В руках моих 0:16 Счастливый билет, 0:18 Ведь для студента СПО 0:20 Прегра…" at bounding box center [317, 264] width 580 height 354
click at [87, 272] on span "Здесь" at bounding box center [89, 281] width 45 height 19
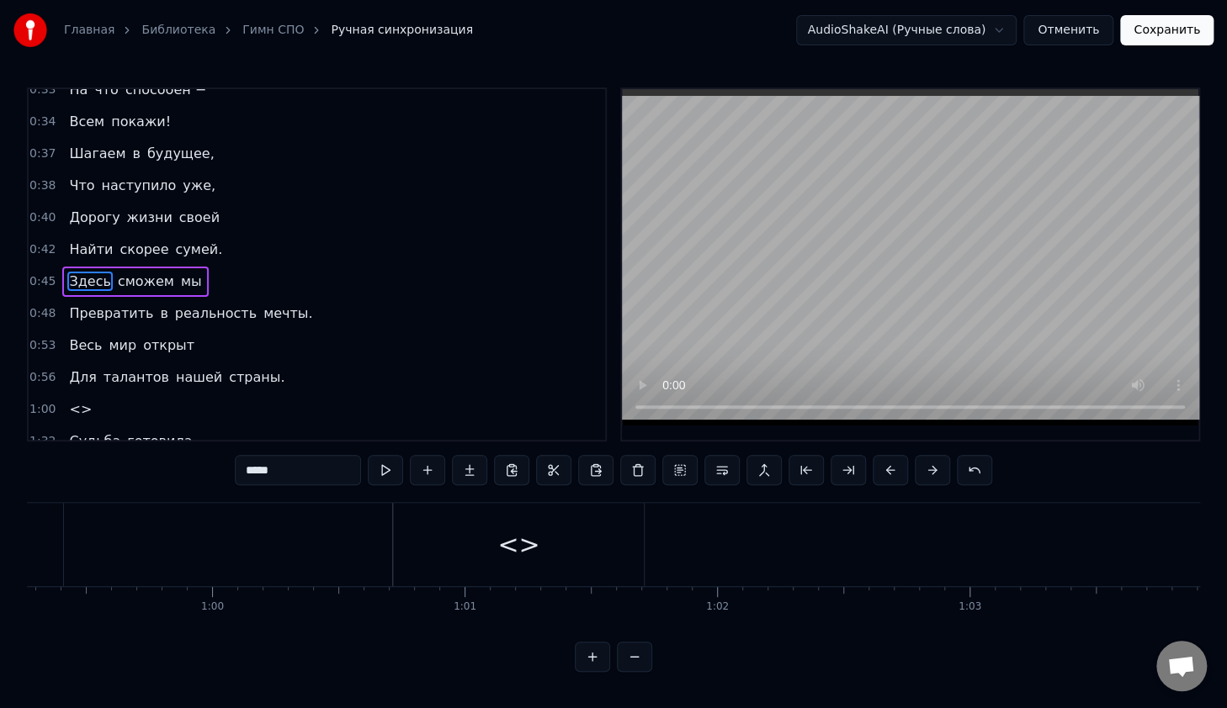
scroll to position [0, 14851]
click at [566, 547] on div "<>" at bounding box center [624, 544] width 251 height 83
type input "**"
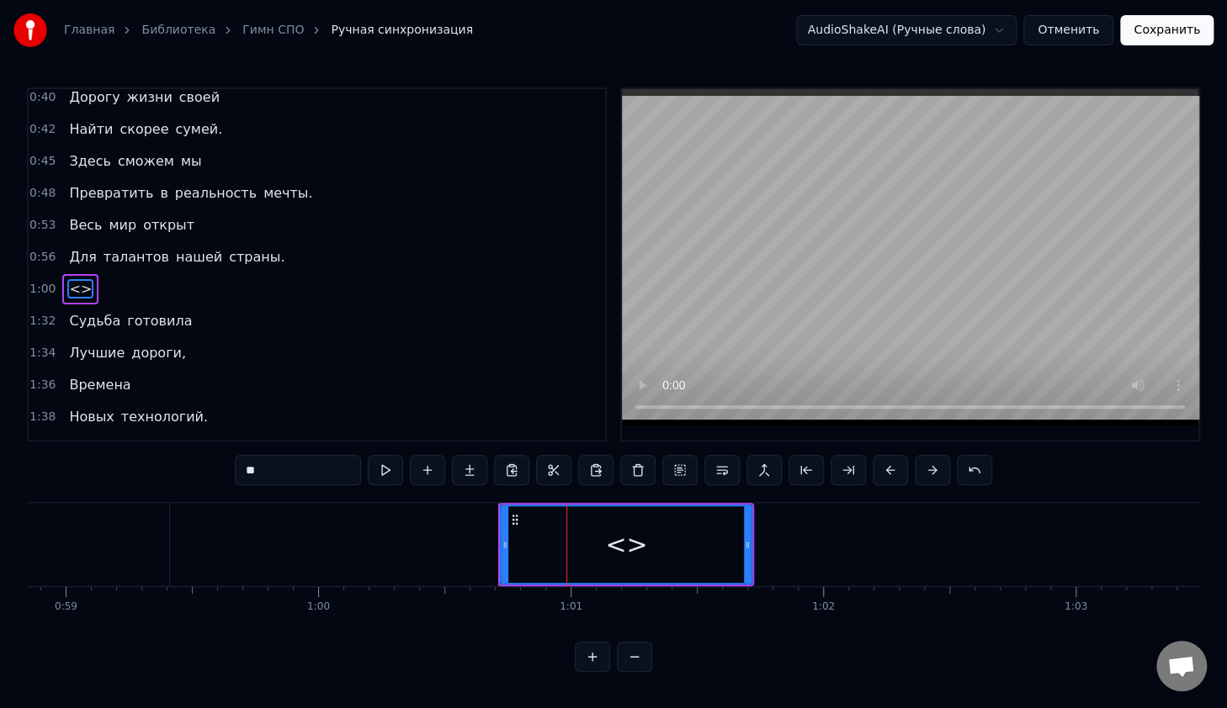
scroll to position [458, 0]
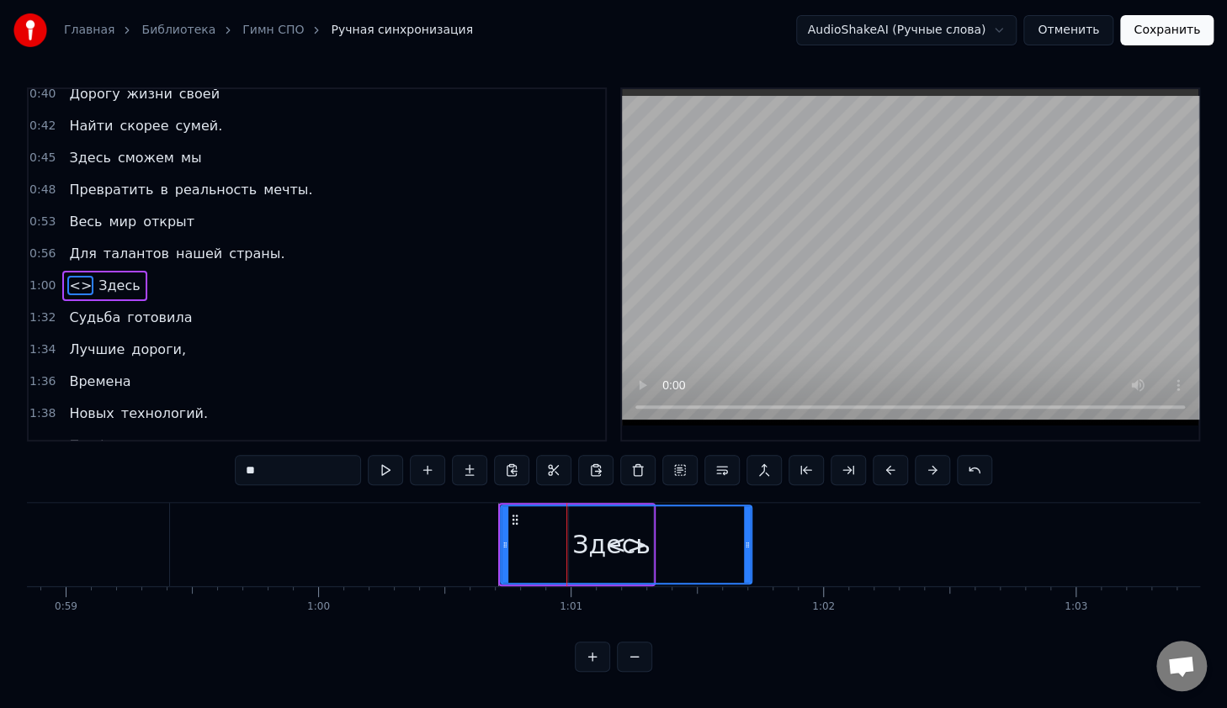
click at [74, 276] on span "<>" at bounding box center [80, 285] width 26 height 19
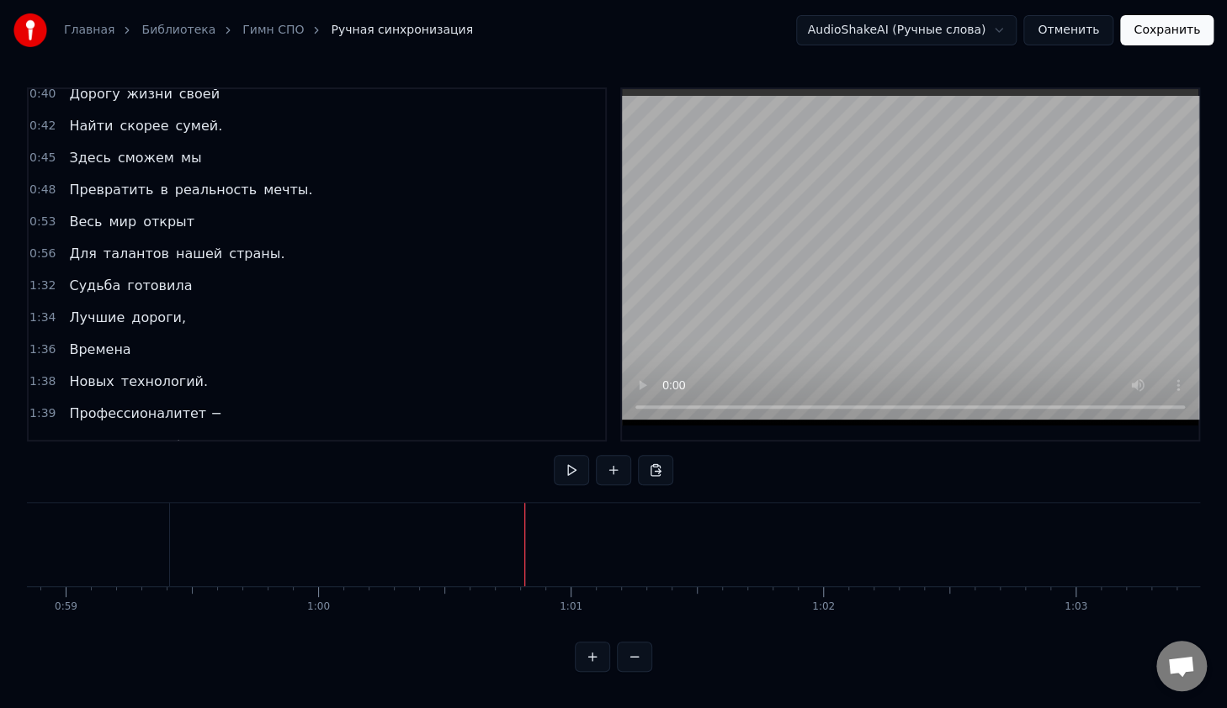
click at [606, 480] on button at bounding box center [613, 470] width 35 height 30
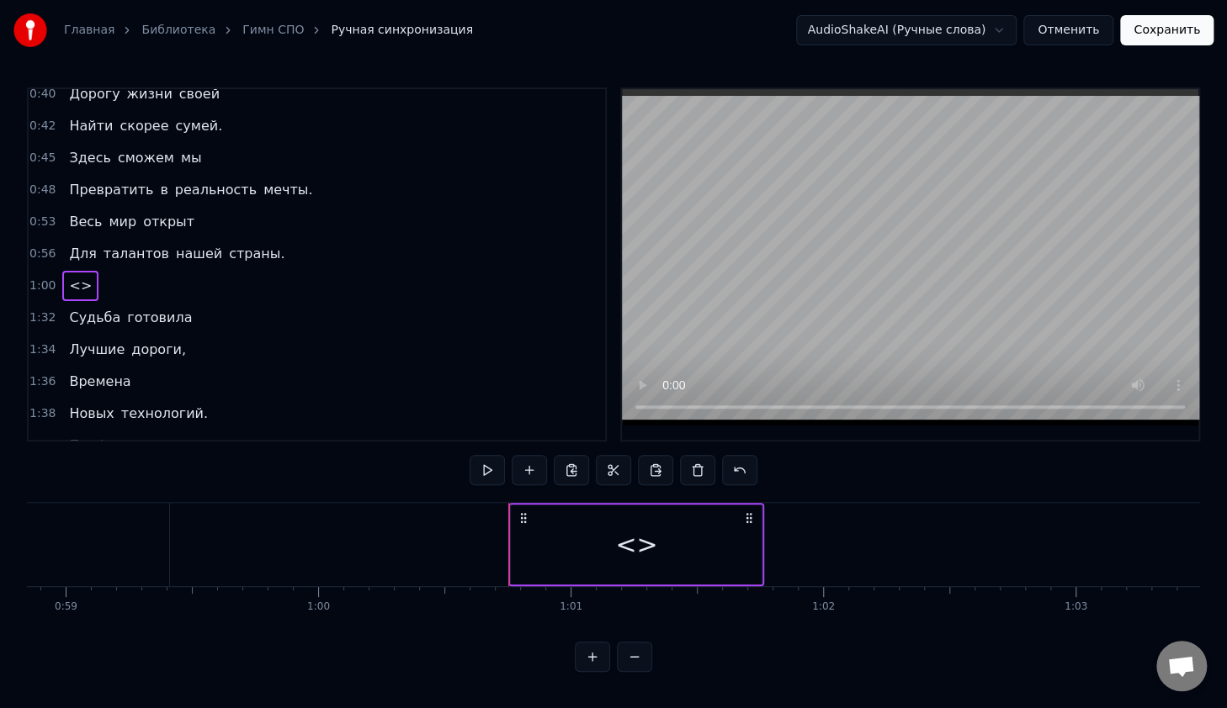
click at [72, 276] on span "<>" at bounding box center [80, 285] width 26 height 19
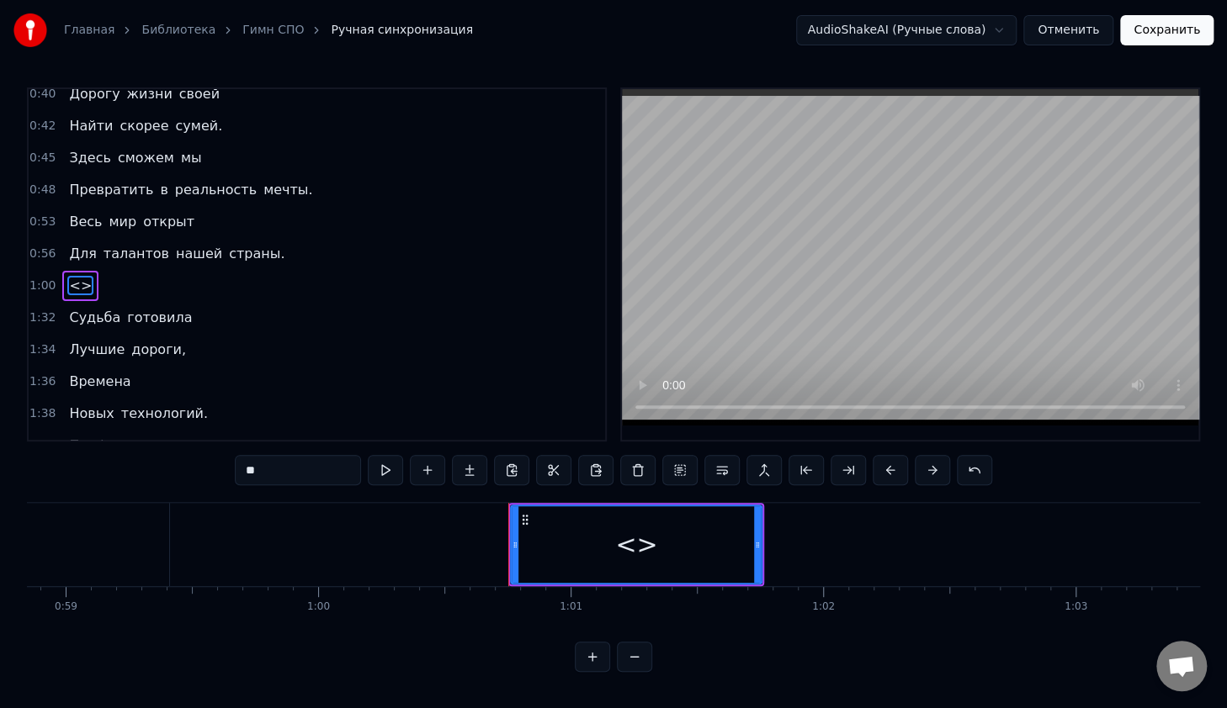
click at [72, 276] on span "<>" at bounding box center [80, 285] width 26 height 19
click at [638, 542] on div "<>" at bounding box center [636, 545] width 42 height 38
click at [119, 270] on div "1:00 <>" at bounding box center [317, 286] width 576 height 32
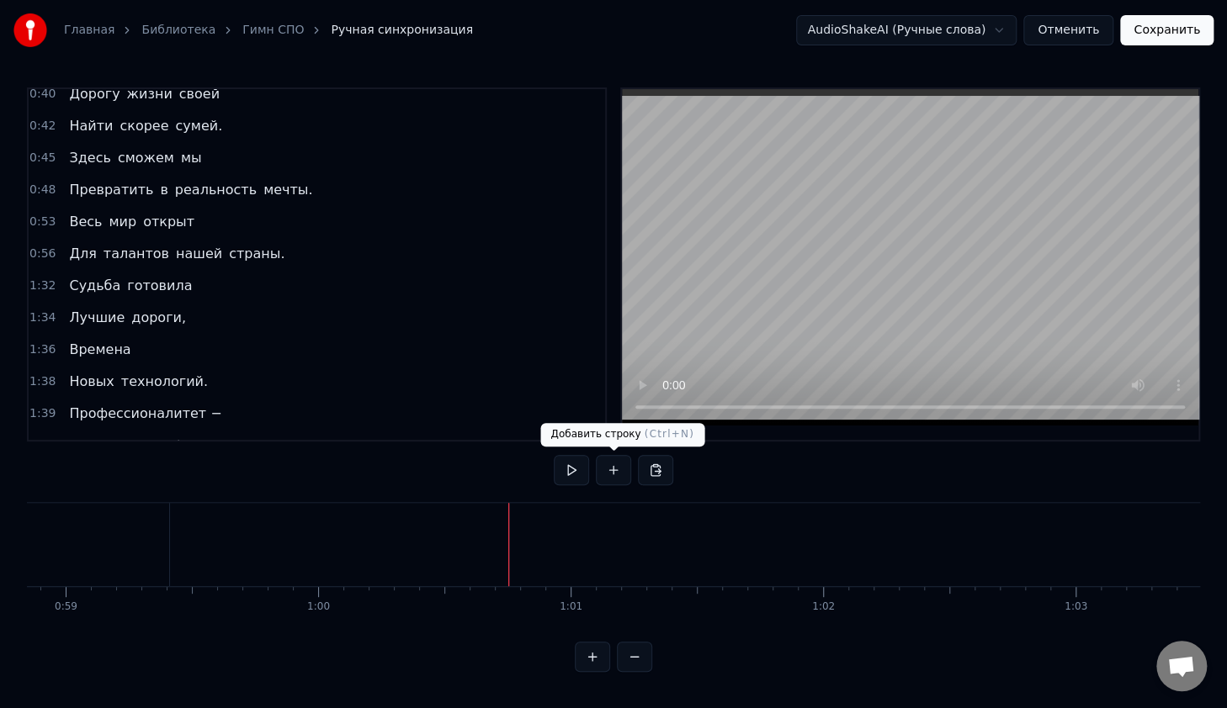
click at [618, 475] on button at bounding box center [613, 470] width 35 height 30
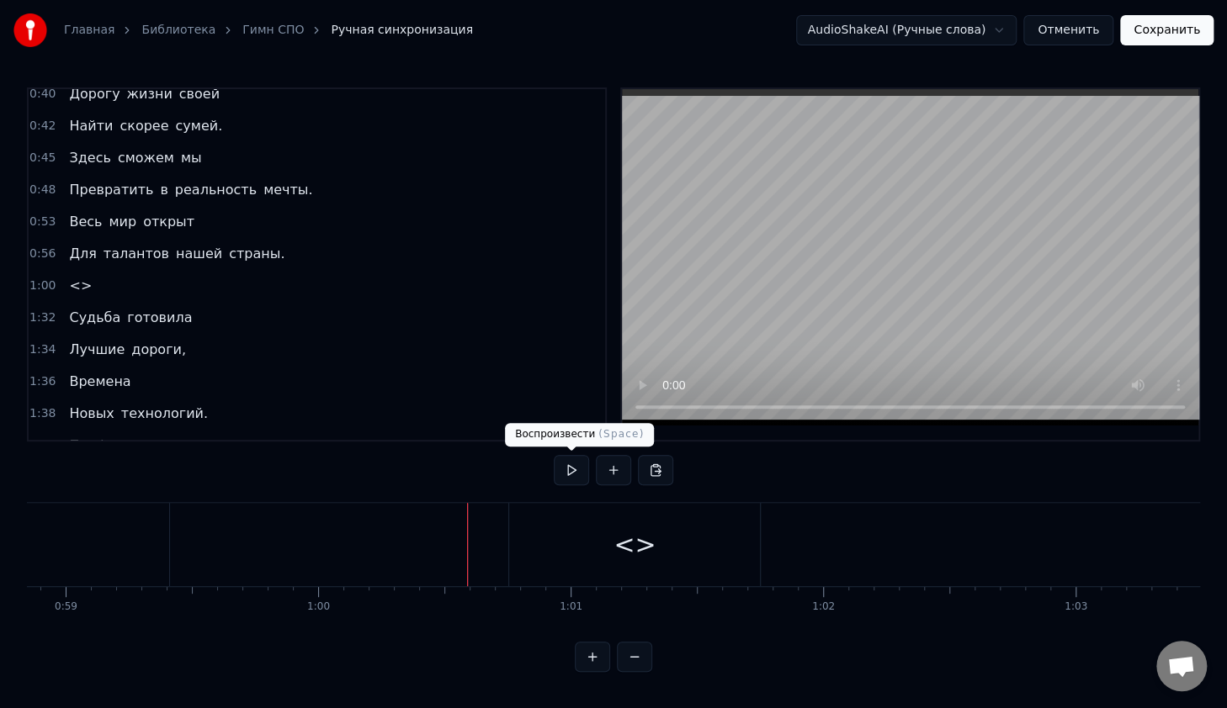
click at [558, 469] on button at bounding box center [571, 470] width 35 height 30
click at [554, 455] on button at bounding box center [571, 470] width 35 height 30
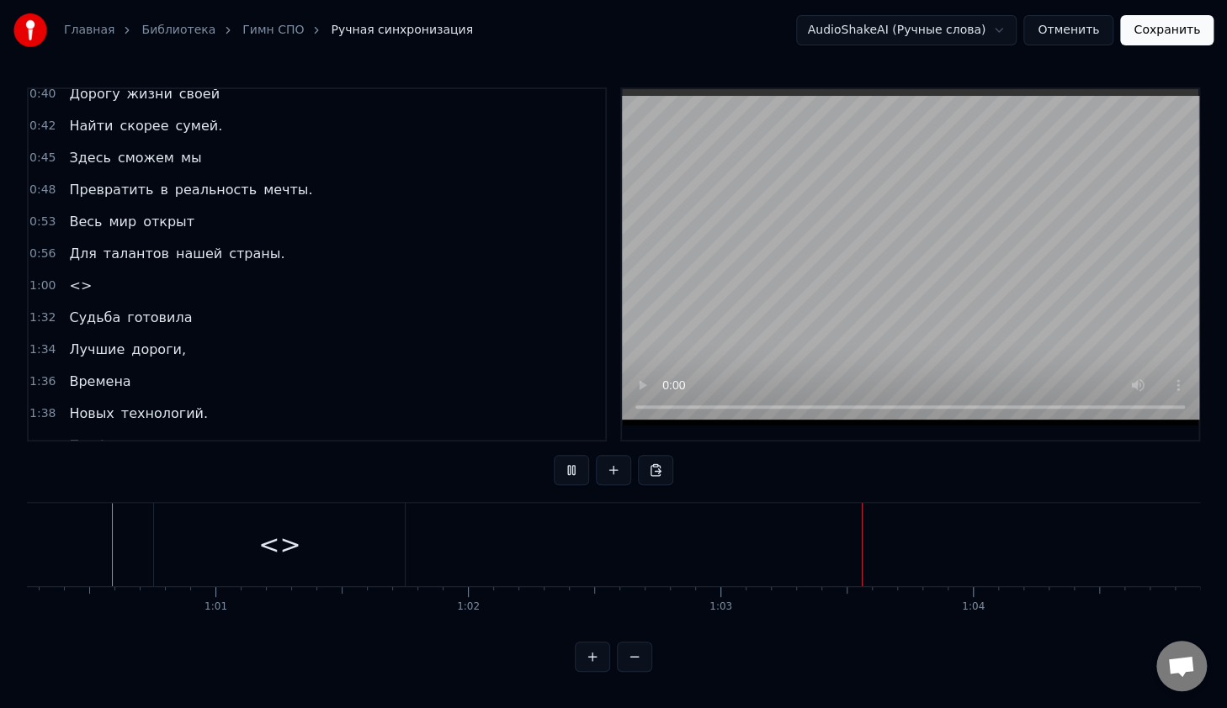
click at [554, 455] on button at bounding box center [571, 470] width 35 height 30
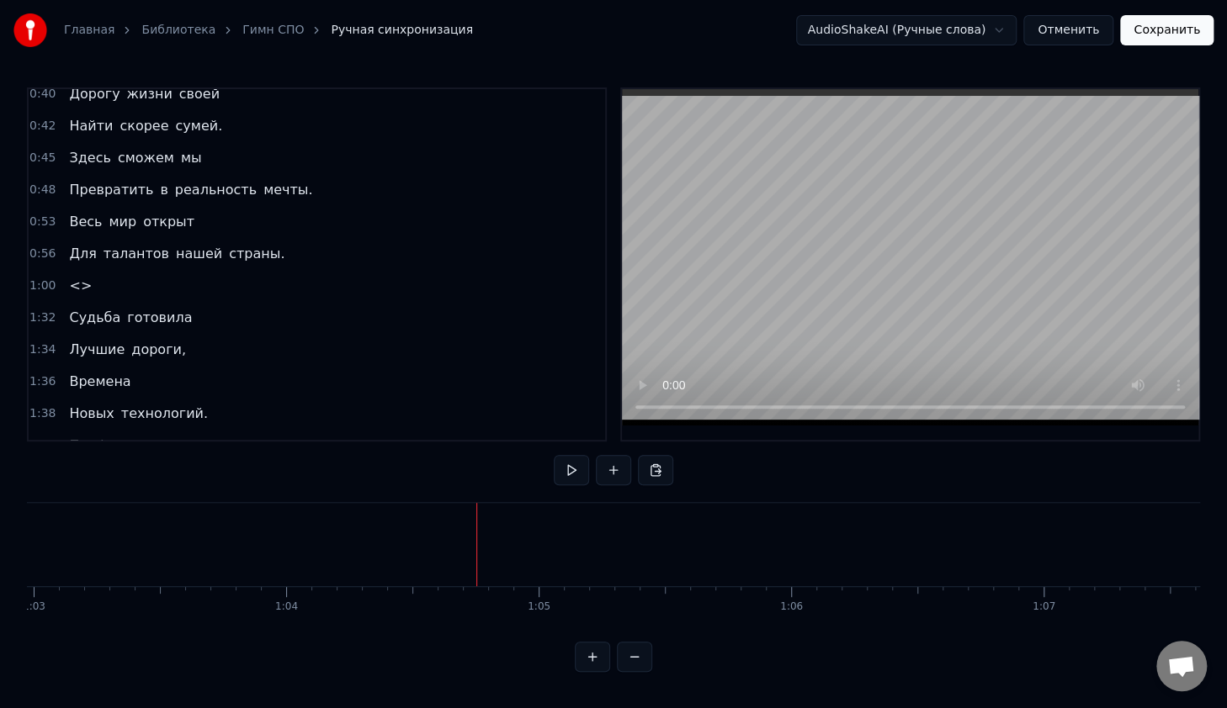
click at [554, 455] on button at bounding box center [571, 470] width 35 height 30
click at [570, 477] on button at bounding box center [571, 470] width 35 height 30
click at [68, 276] on span "<>" at bounding box center [80, 285] width 26 height 19
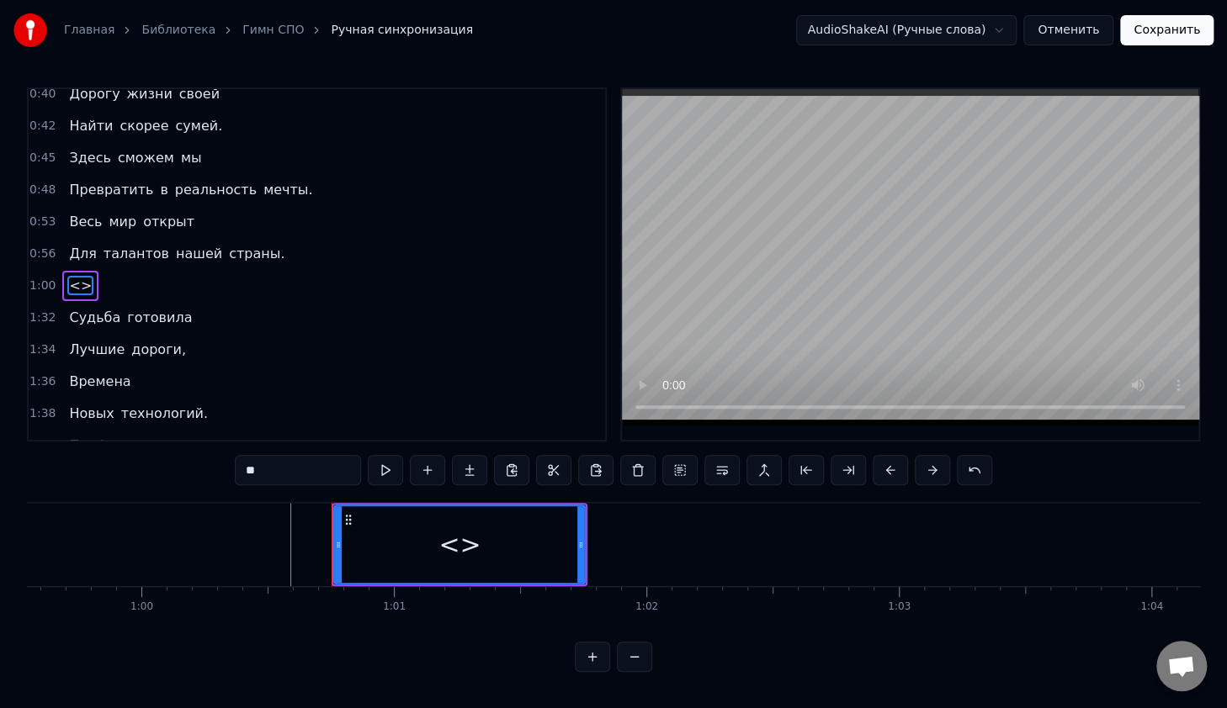
click at [312, 478] on input "**" at bounding box center [298, 470] width 126 height 30
type input "*"
type input "*****"
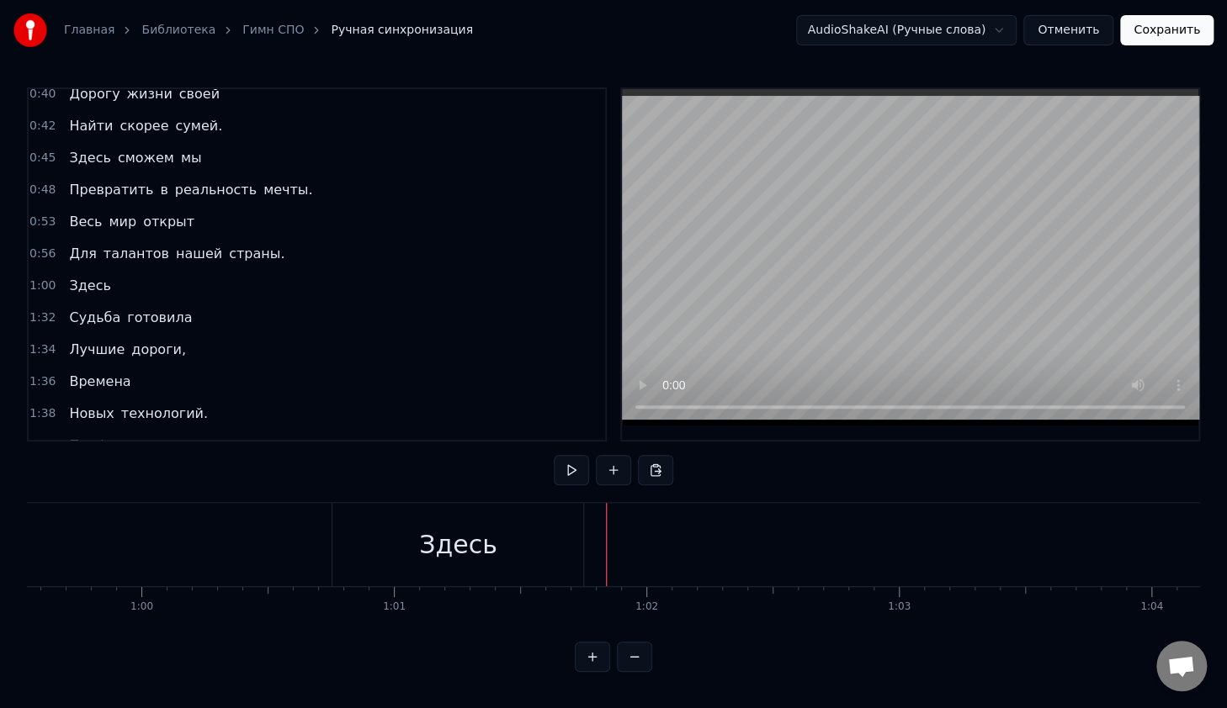
click at [511, 541] on div "Здесь" at bounding box center [457, 544] width 251 height 83
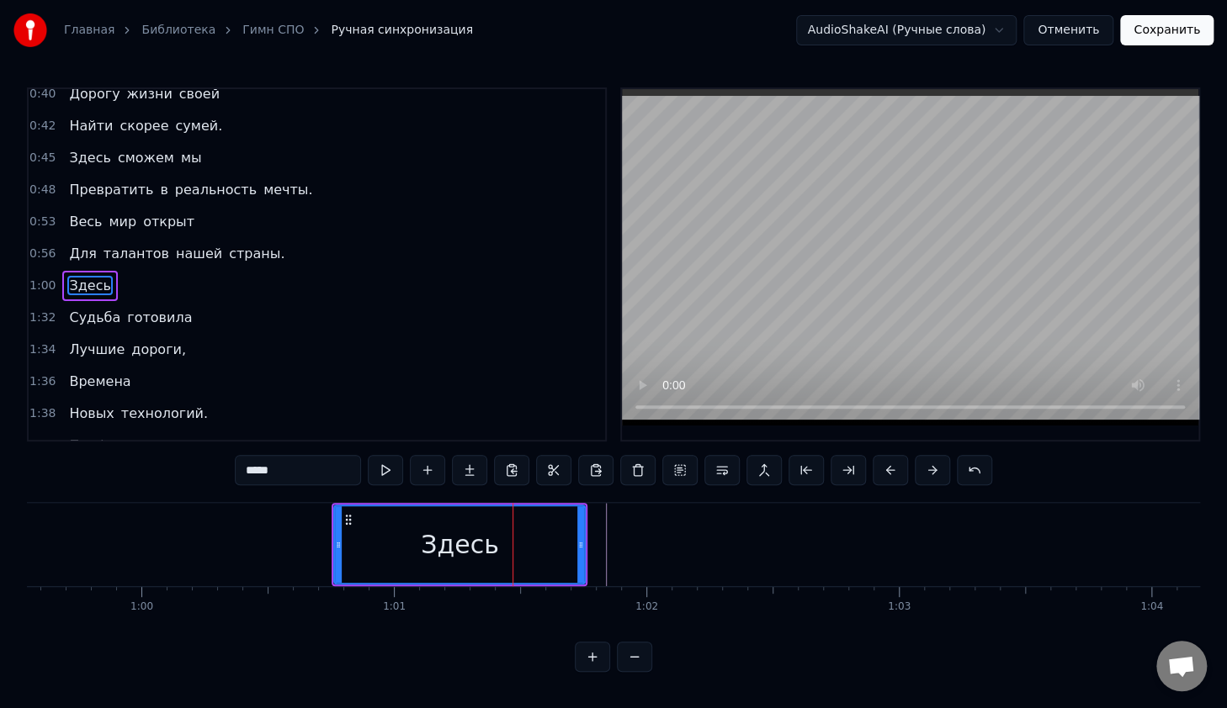
click at [303, 474] on input "*****" at bounding box center [298, 470] width 126 height 30
type input "**********"
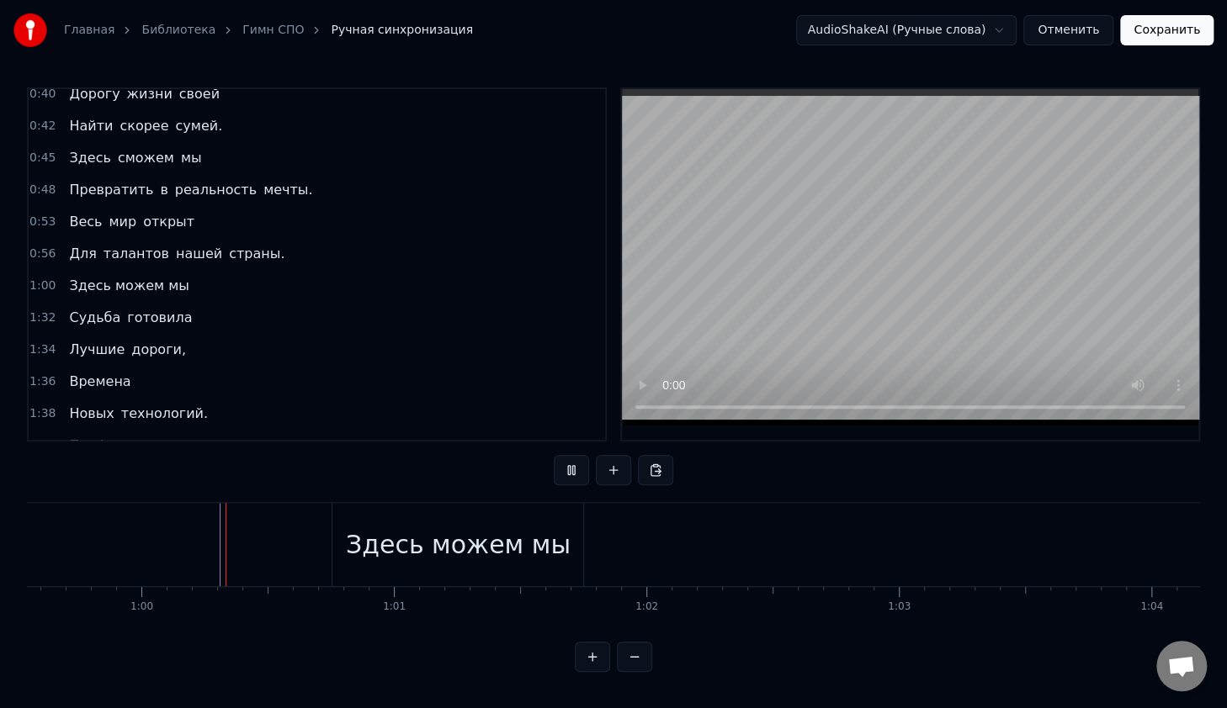
scroll to position [5, 0]
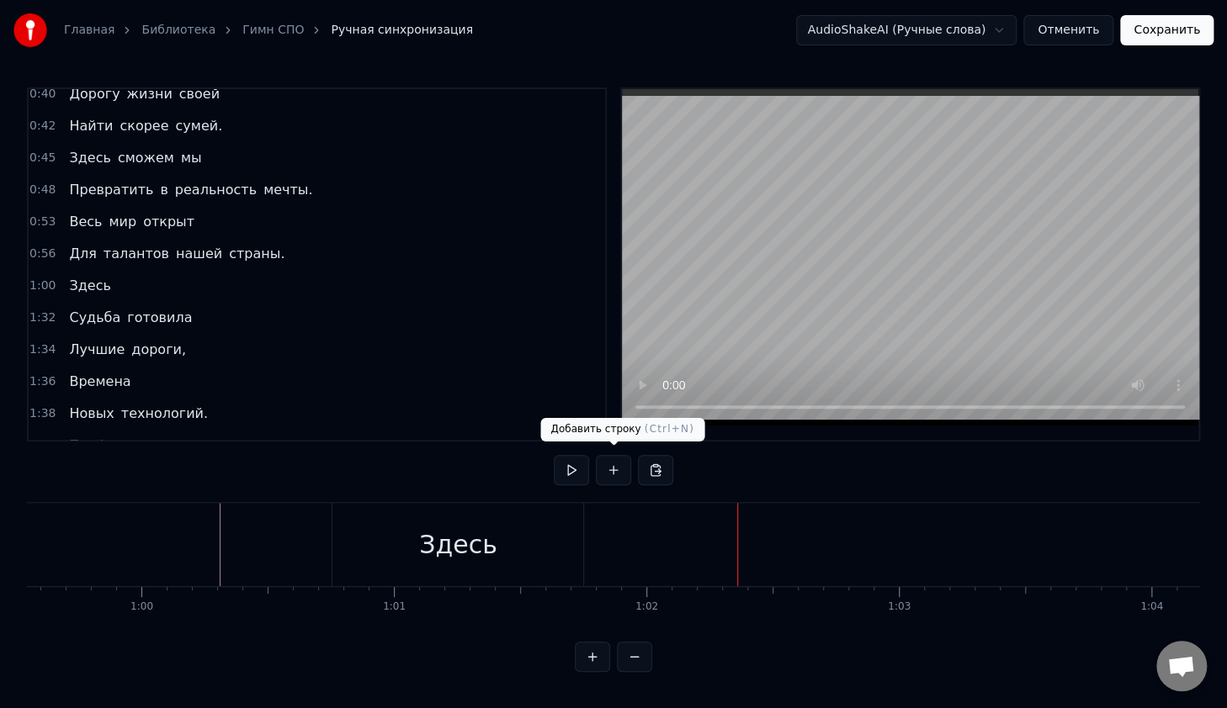
click at [616, 472] on button at bounding box center [613, 470] width 35 height 30
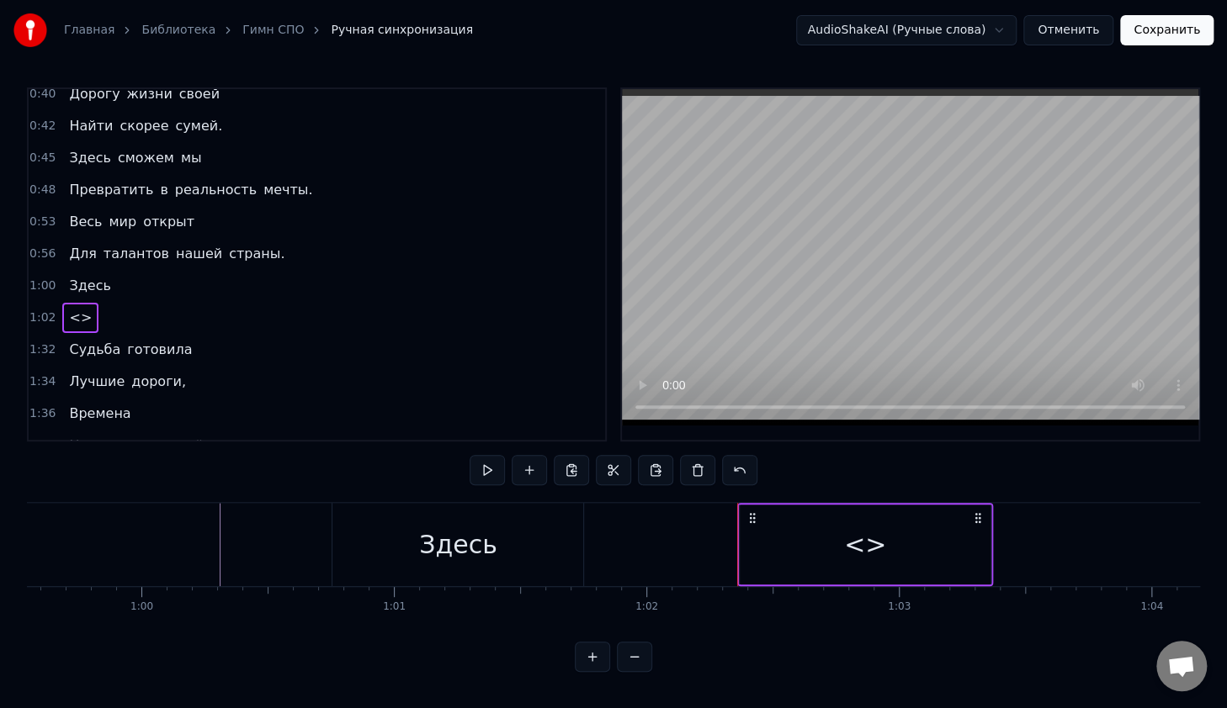
click at [835, 529] on div "<>" at bounding box center [864, 545] width 251 height 80
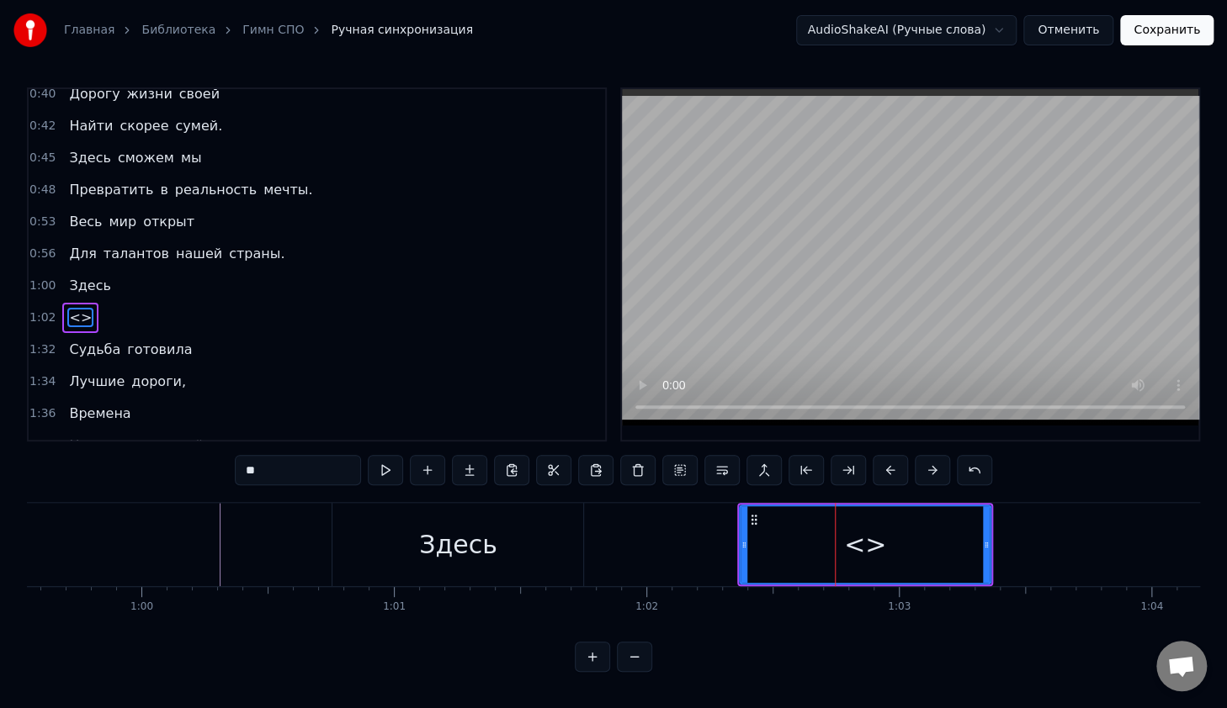
scroll to position [490, 0]
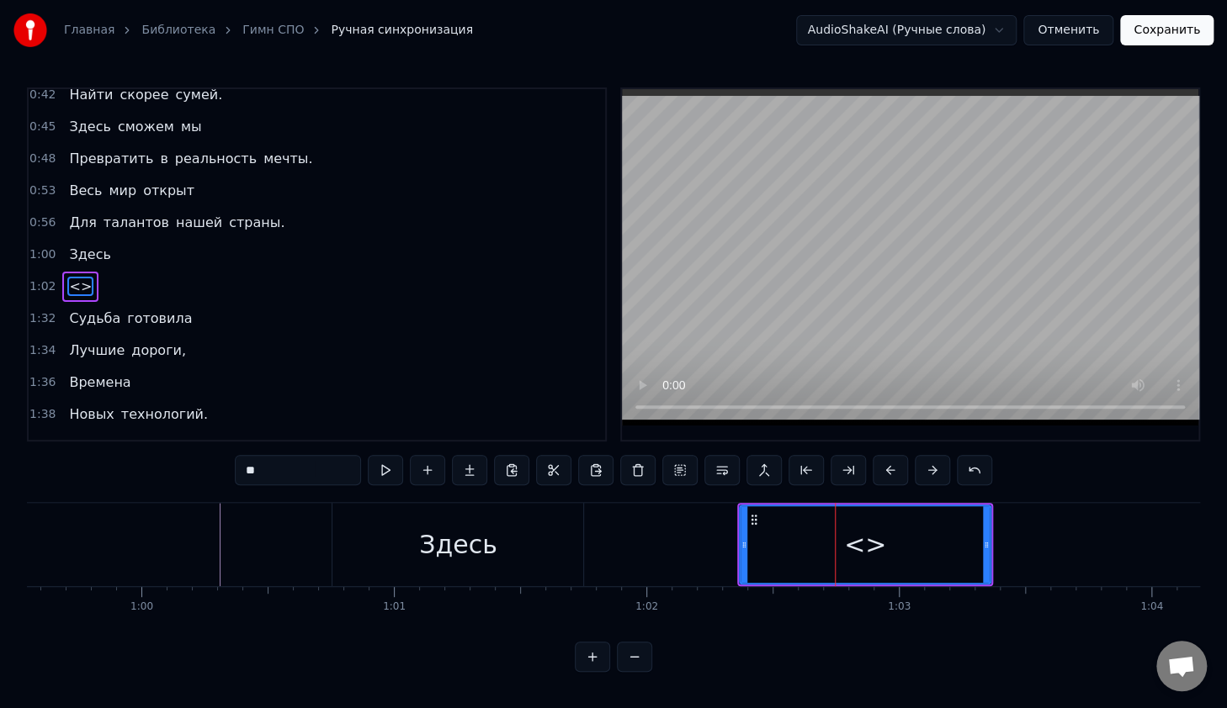
click at [862, 548] on div "<>" at bounding box center [865, 545] width 42 height 38
click at [324, 470] on input "**" at bounding box center [298, 470] width 126 height 30
type input "*"
type input "*****"
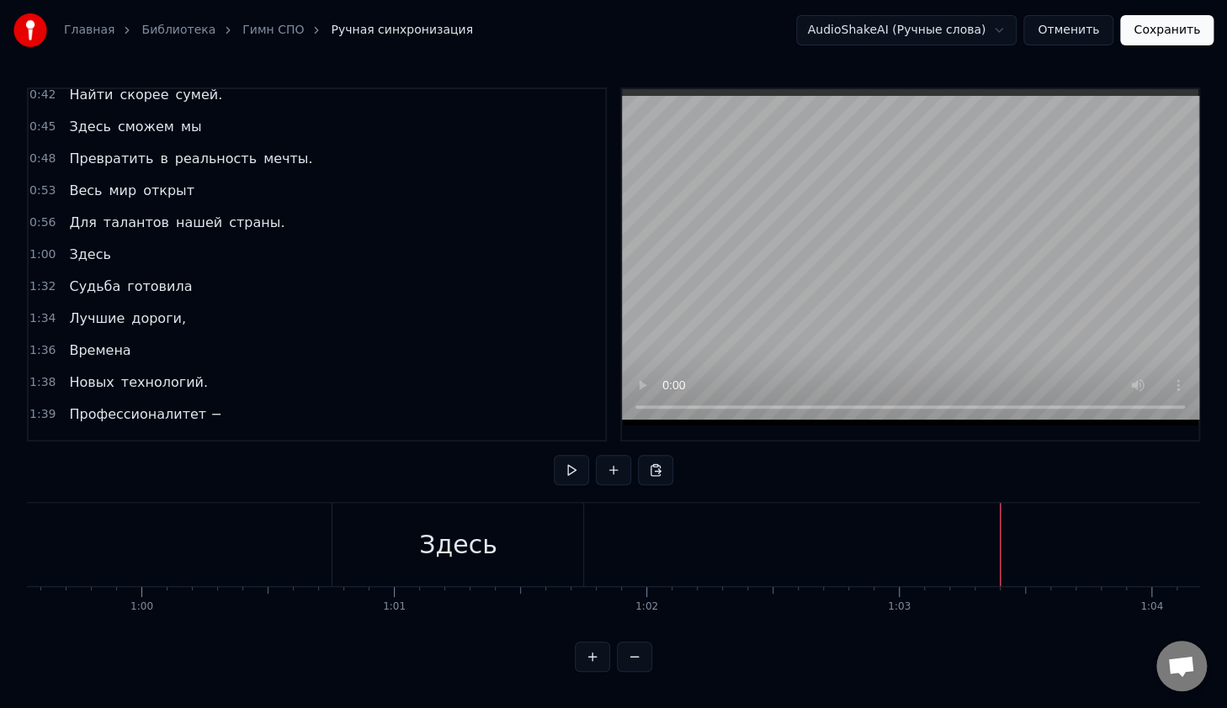
click at [548, 514] on div "Здесь" at bounding box center [457, 544] width 251 height 83
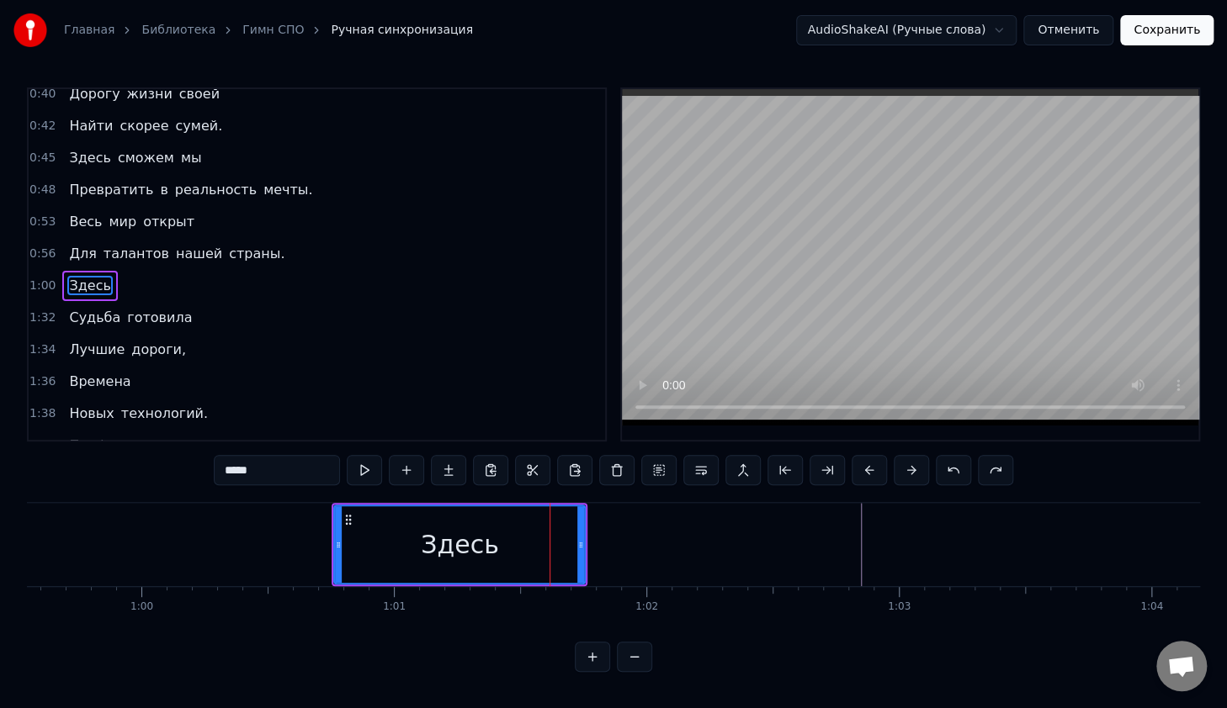
drag, startPoint x: 265, startPoint y: 465, endPoint x: 205, endPoint y: 477, distance: 60.9
click at [205, 477] on div "0:14 В руках моих 0:16 Счастливый билет, 0:18 Ведь для студента СПО 0:20 Прегра…" at bounding box center [613, 379] width 1173 height 585
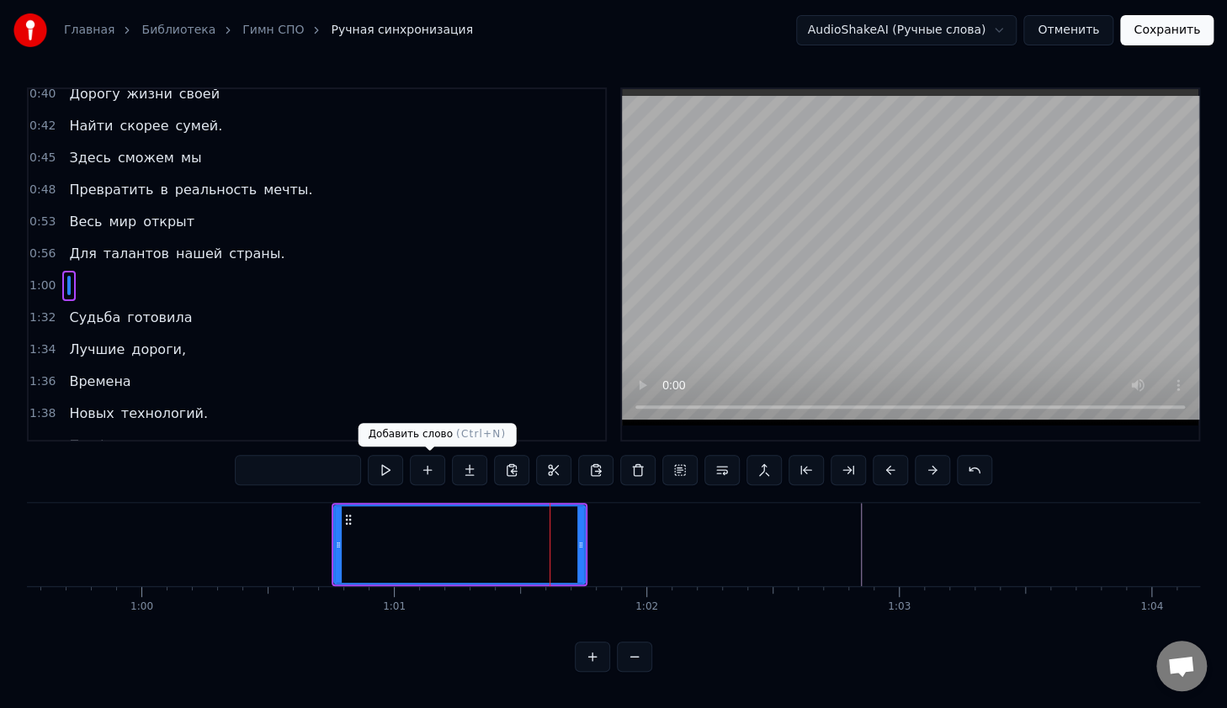
click at [422, 467] on button at bounding box center [427, 470] width 35 height 30
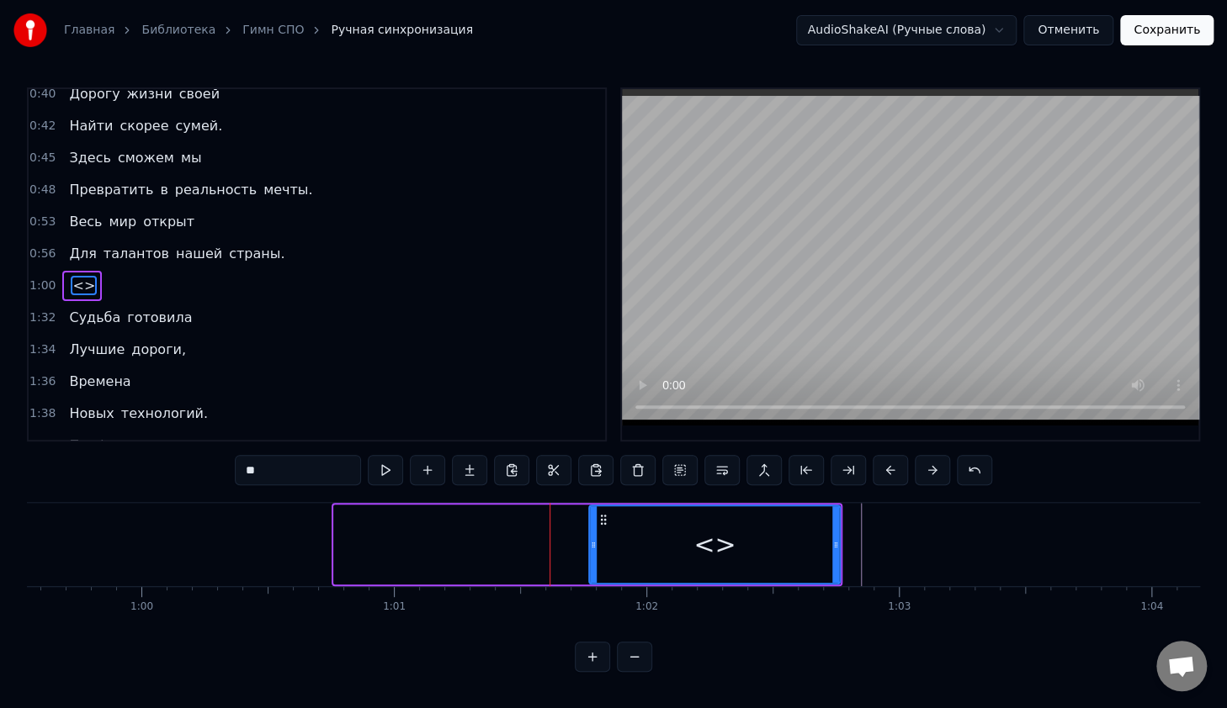
click at [452, 530] on div at bounding box center [459, 545] width 252 height 80
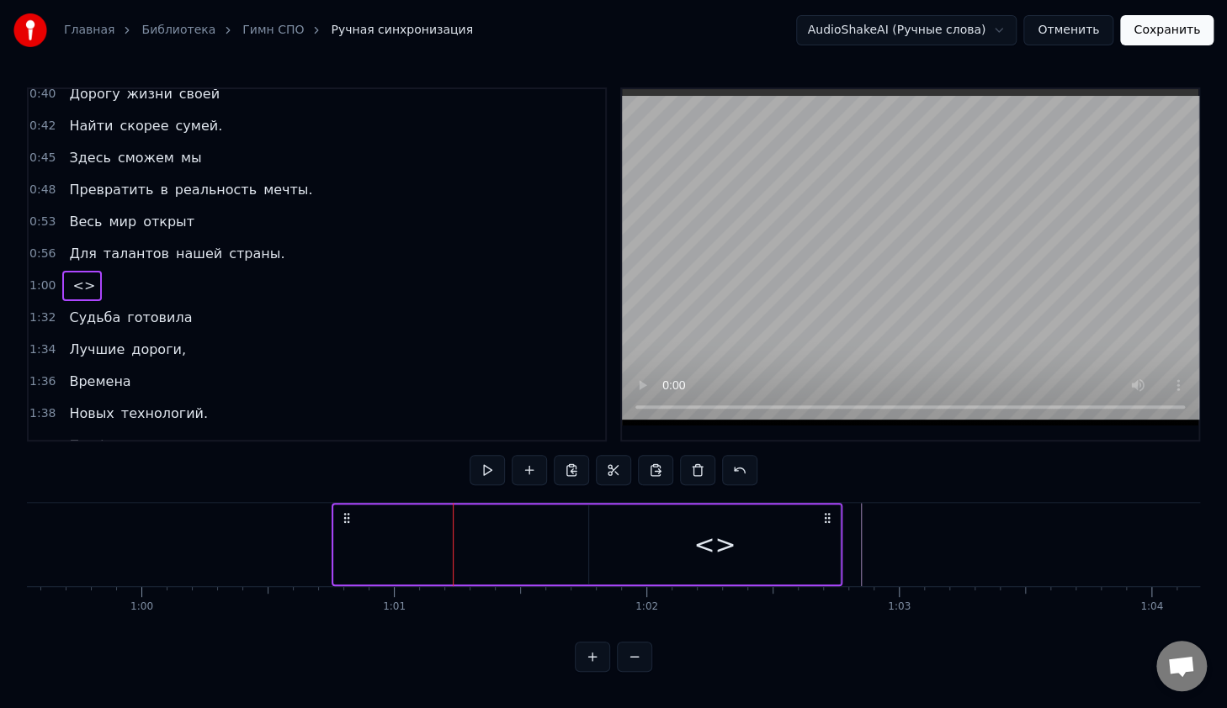
click at [642, 535] on div "<>" at bounding box center [714, 545] width 251 height 80
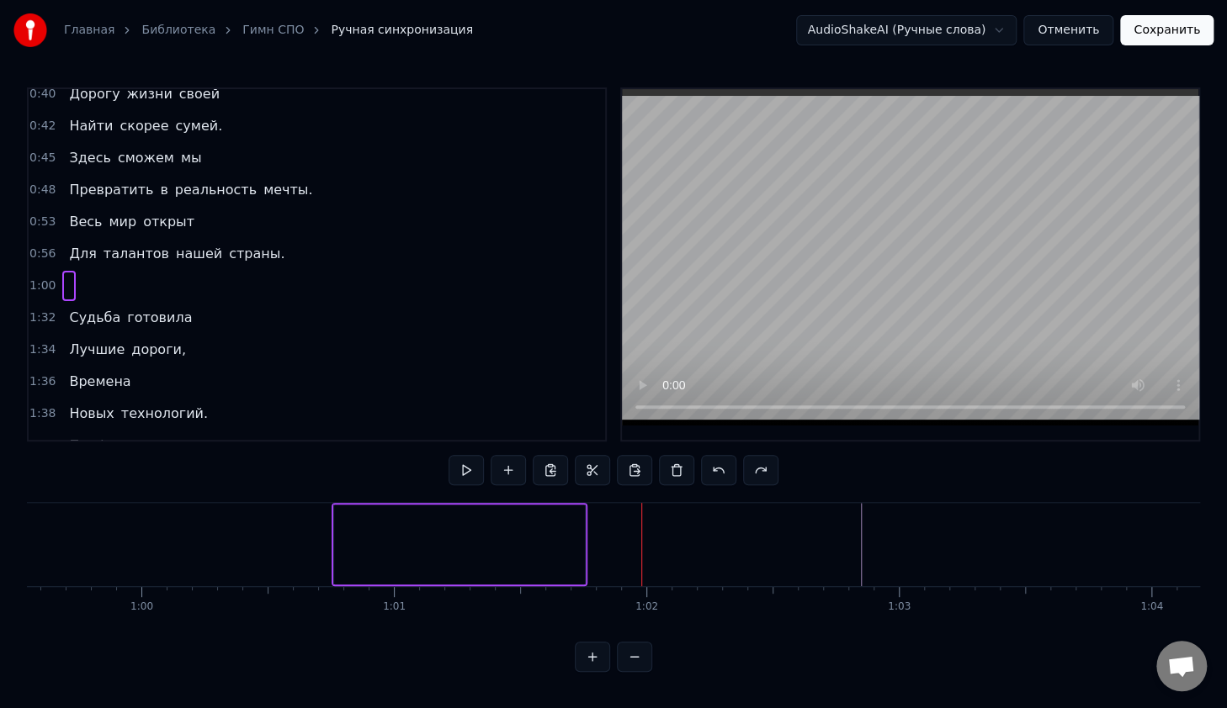
click at [443, 553] on div at bounding box center [459, 545] width 251 height 80
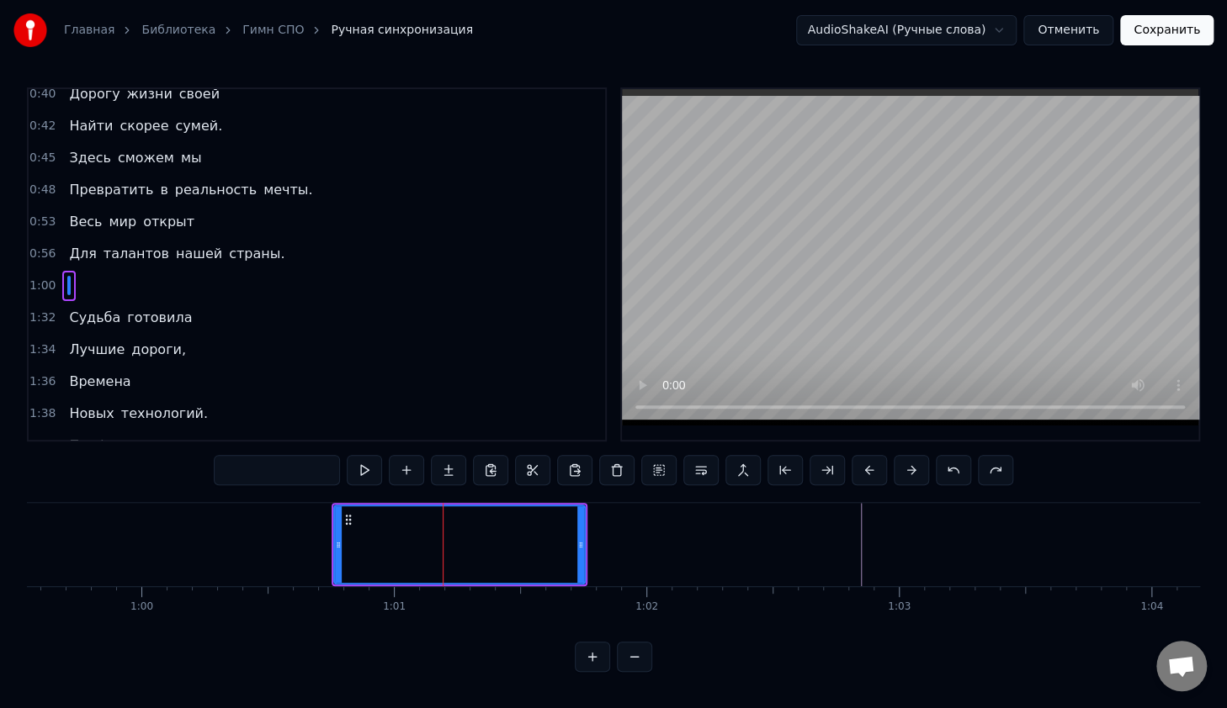
click at [300, 468] on input "text" at bounding box center [277, 470] width 126 height 30
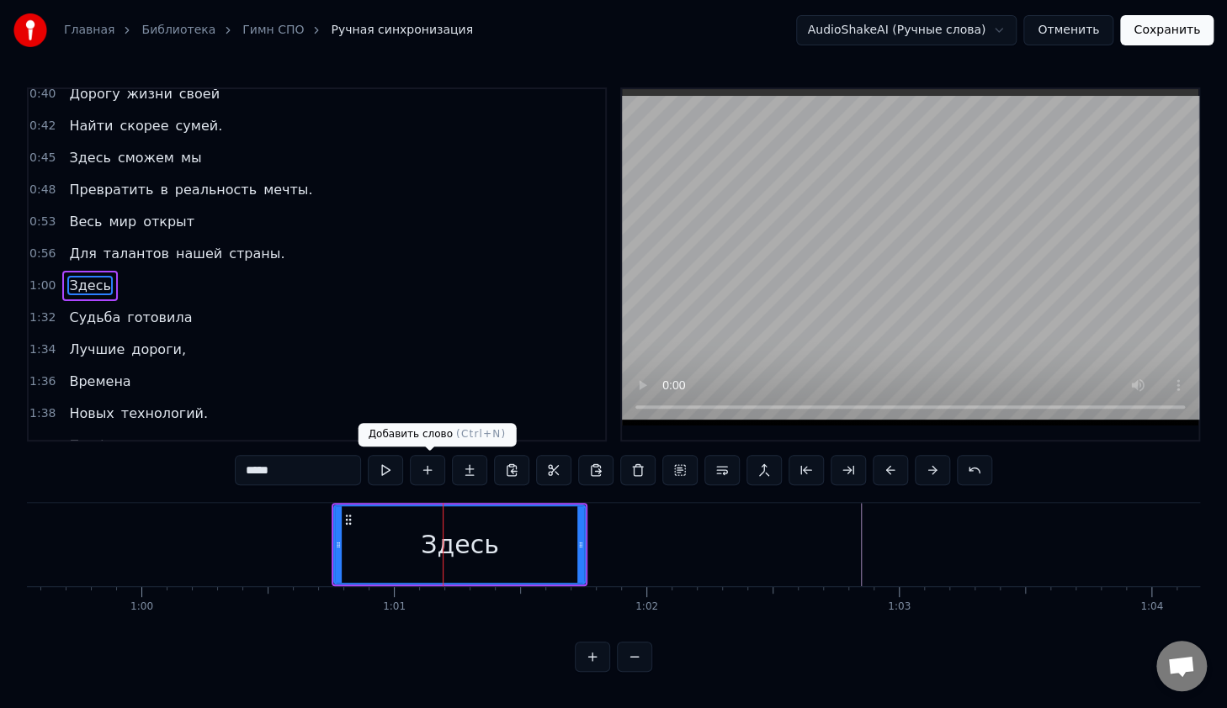
type input "*****"
click at [438, 473] on button at bounding box center [427, 470] width 35 height 30
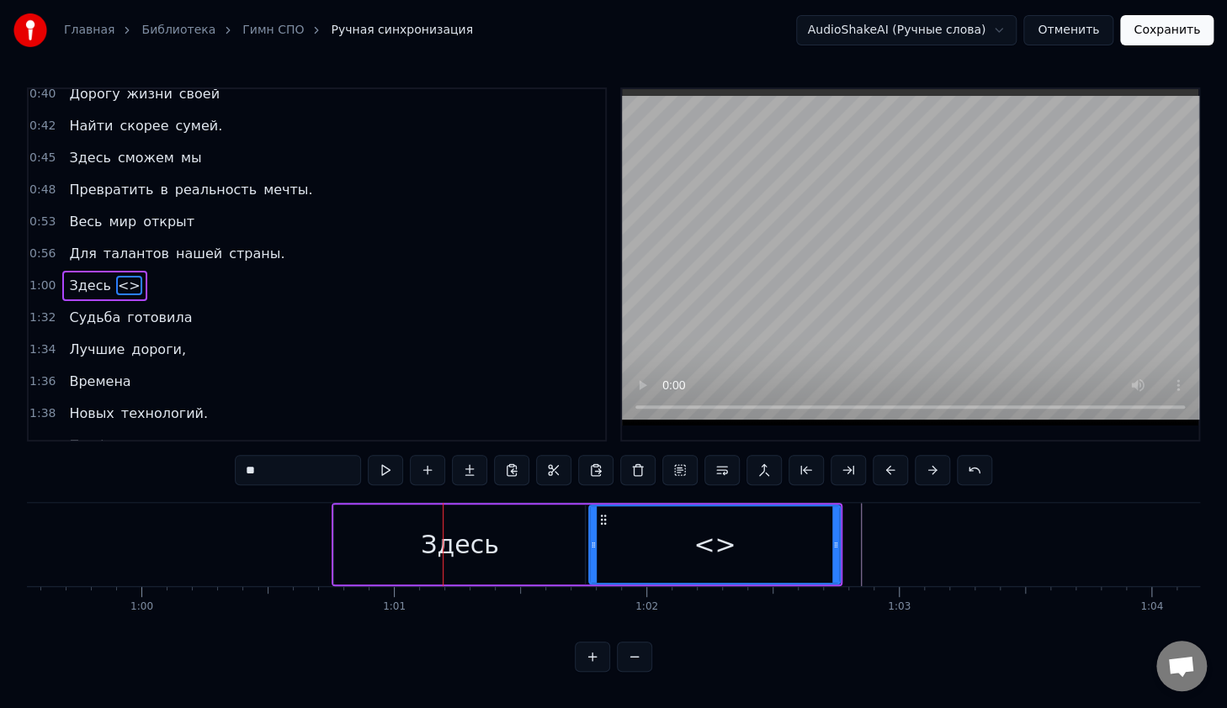
drag, startPoint x: 309, startPoint y: 468, endPoint x: 229, endPoint y: 461, distance: 80.2
click at [229, 461] on div "0:14 В руках моих 0:16 Счастливый билет, 0:18 Ведь для студента СПО 0:20 Прегра…" at bounding box center [613, 379] width 1173 height 585
type input "*****"
click at [432, 470] on button at bounding box center [427, 470] width 35 height 30
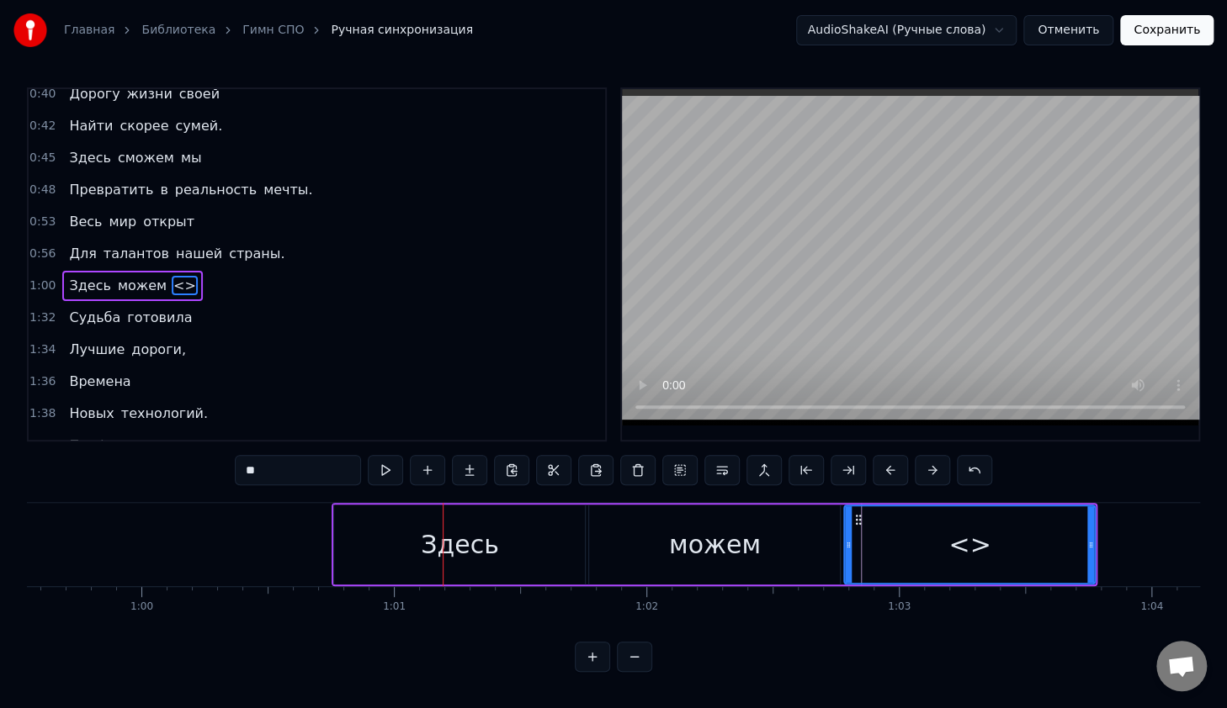
drag, startPoint x: 321, startPoint y: 465, endPoint x: 246, endPoint y: 465, distance: 75.7
click at [246, 465] on input "**" at bounding box center [298, 470] width 126 height 30
type input "**"
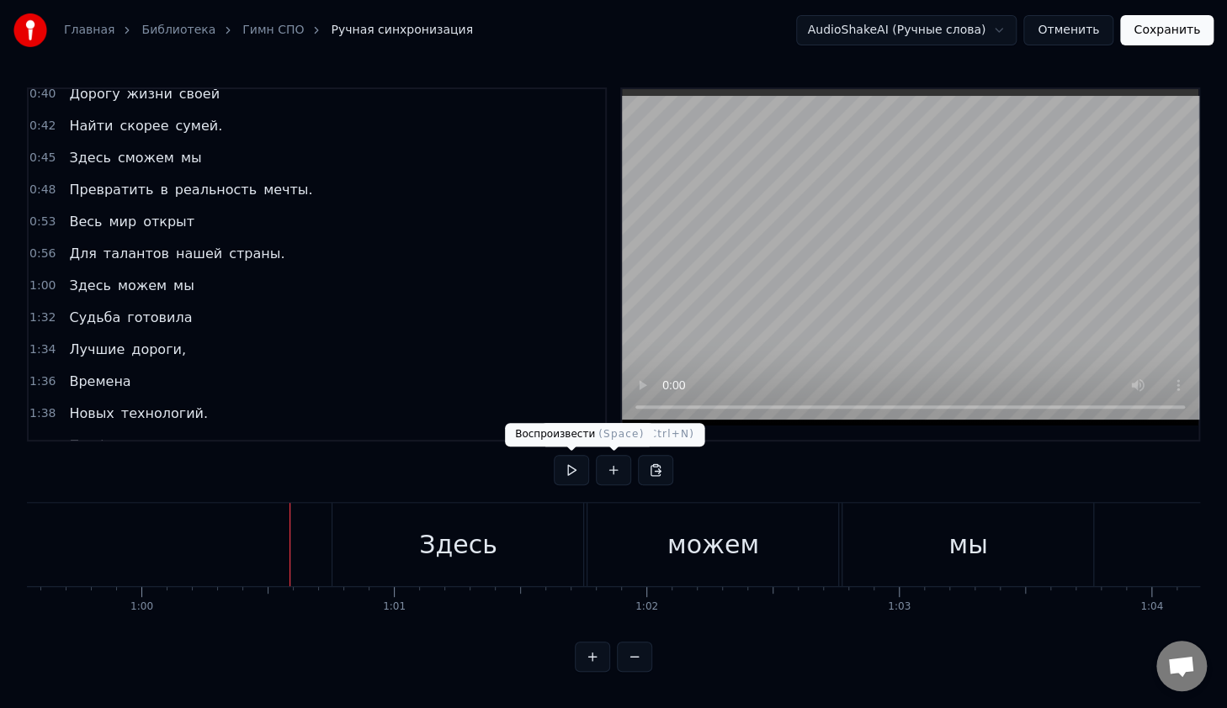
click at [554, 464] on div "0:14 В руках моих 0:16 Счастливый билет, 0:18 Ведь для студента СПО 0:20 Прегра…" at bounding box center [613, 379] width 1173 height 585
click at [562, 465] on button at bounding box center [571, 470] width 35 height 30
click at [554, 455] on button at bounding box center [571, 470] width 35 height 30
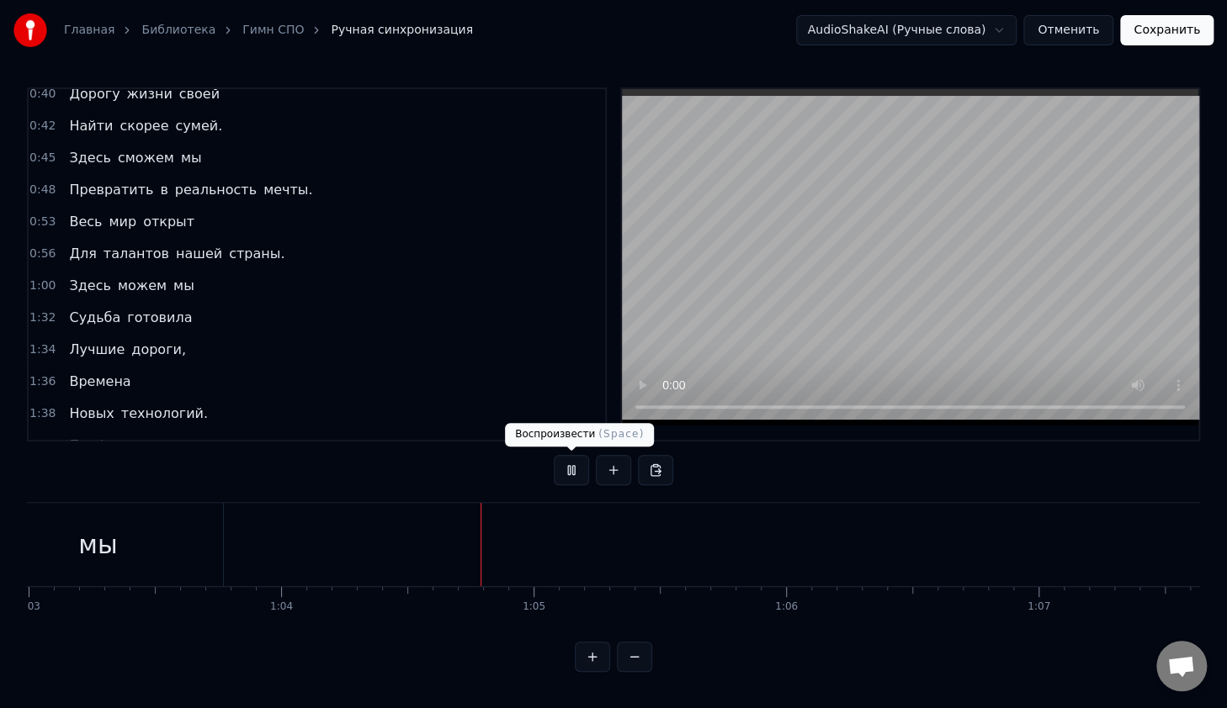
scroll to position [0, 16100]
click at [576, 471] on button at bounding box center [571, 470] width 35 height 30
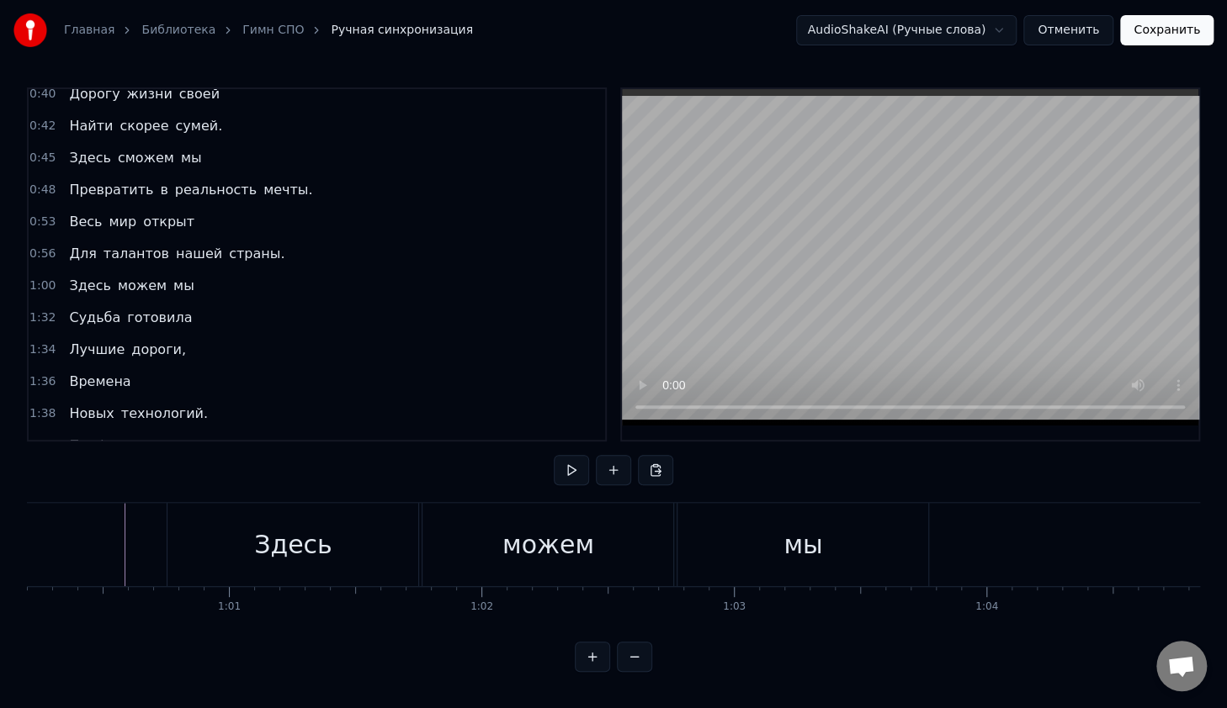
scroll to position [0, 15192]
click at [564, 459] on button at bounding box center [571, 470] width 35 height 30
click at [410, 533] on div "Здесь" at bounding box center [293, 544] width 251 height 83
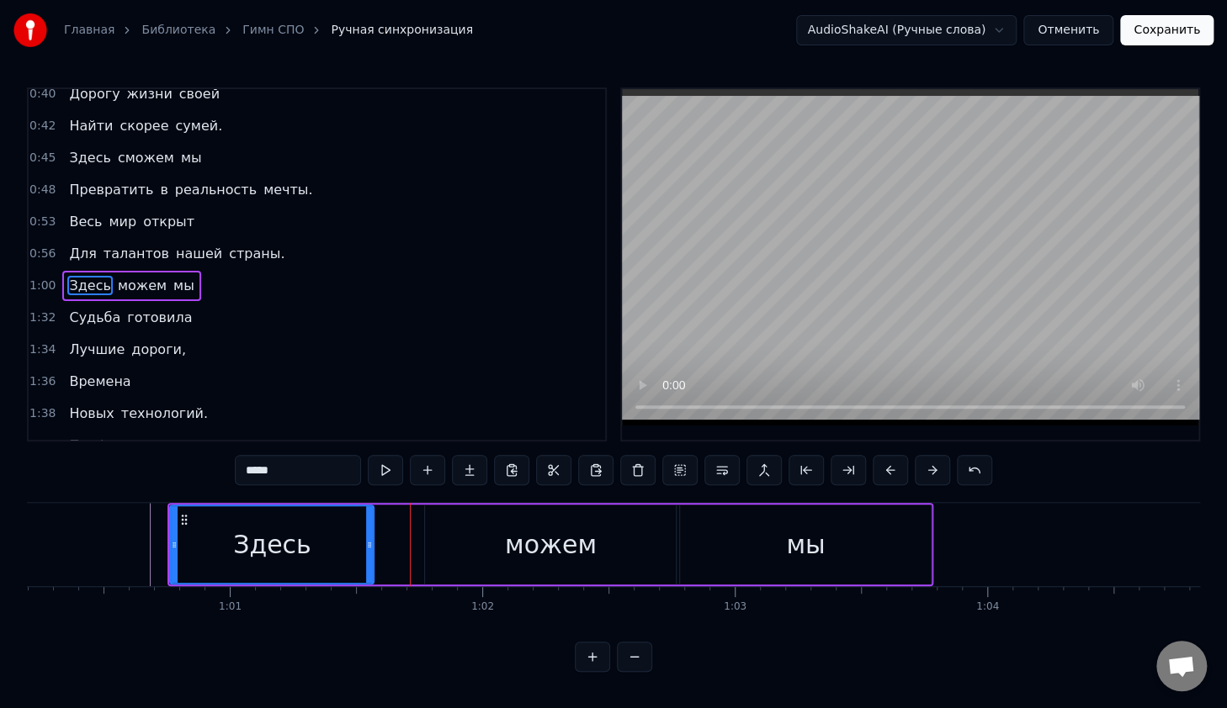
drag, startPoint x: 414, startPoint y: 542, endPoint x: 369, endPoint y: 543, distance: 44.6
click at [367, 543] on icon at bounding box center [369, 544] width 7 height 13
click at [468, 555] on div "можем" at bounding box center [550, 545] width 251 height 80
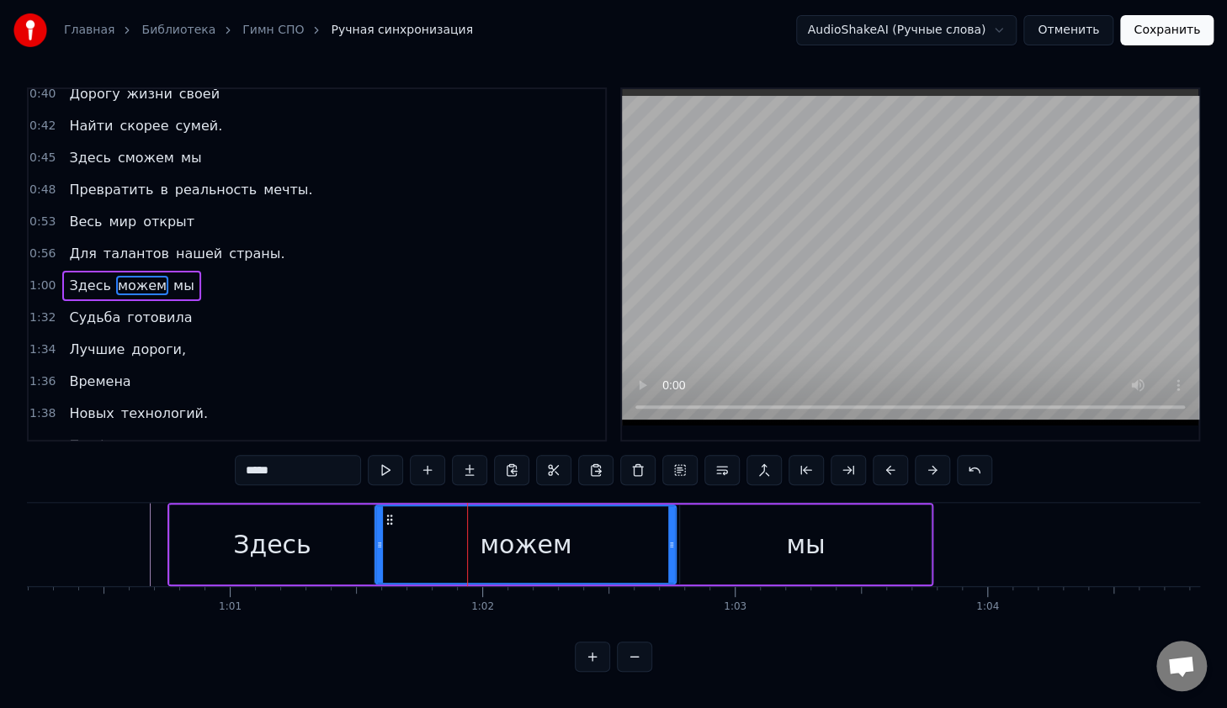
drag, startPoint x: 425, startPoint y: 546, endPoint x: 375, endPoint y: 548, distance: 49.7
click at [376, 548] on icon at bounding box center [379, 544] width 7 height 13
click at [194, 534] on div "Здесь" at bounding box center [272, 545] width 204 height 80
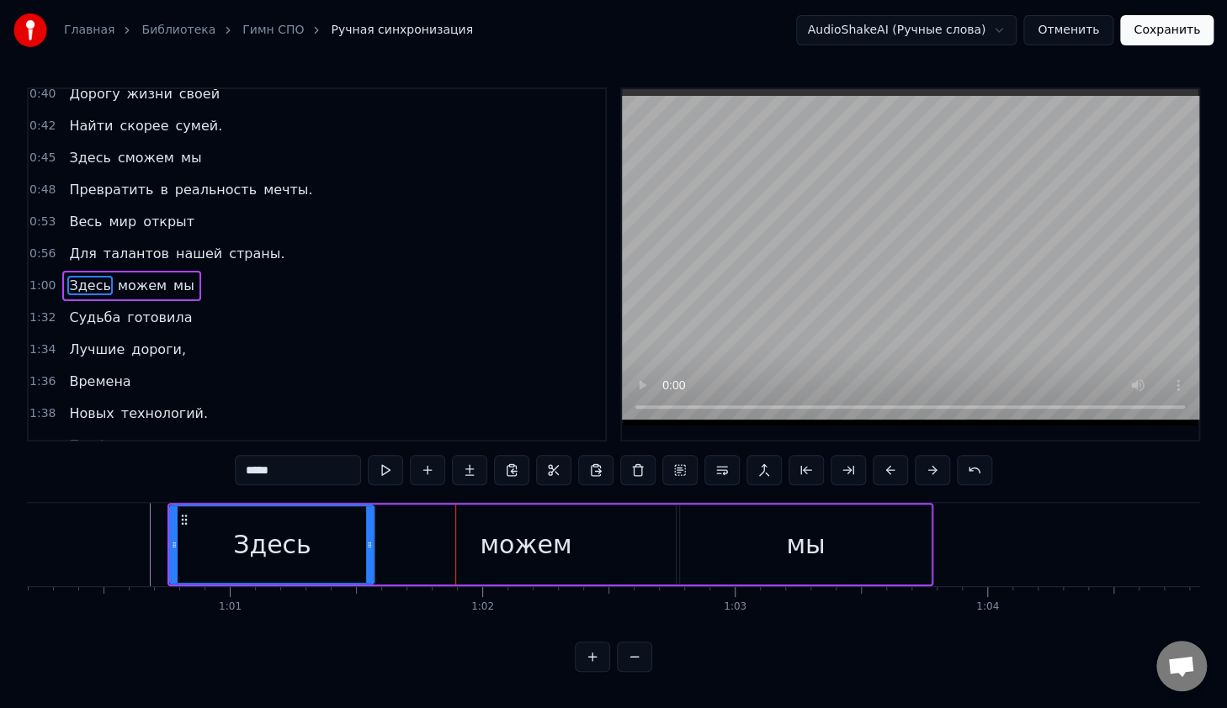
drag, startPoint x: 399, startPoint y: 536, endPoint x: 385, endPoint y: 538, distance: 13.6
click at [387, 538] on div "можем" at bounding box center [525, 545] width 300 height 80
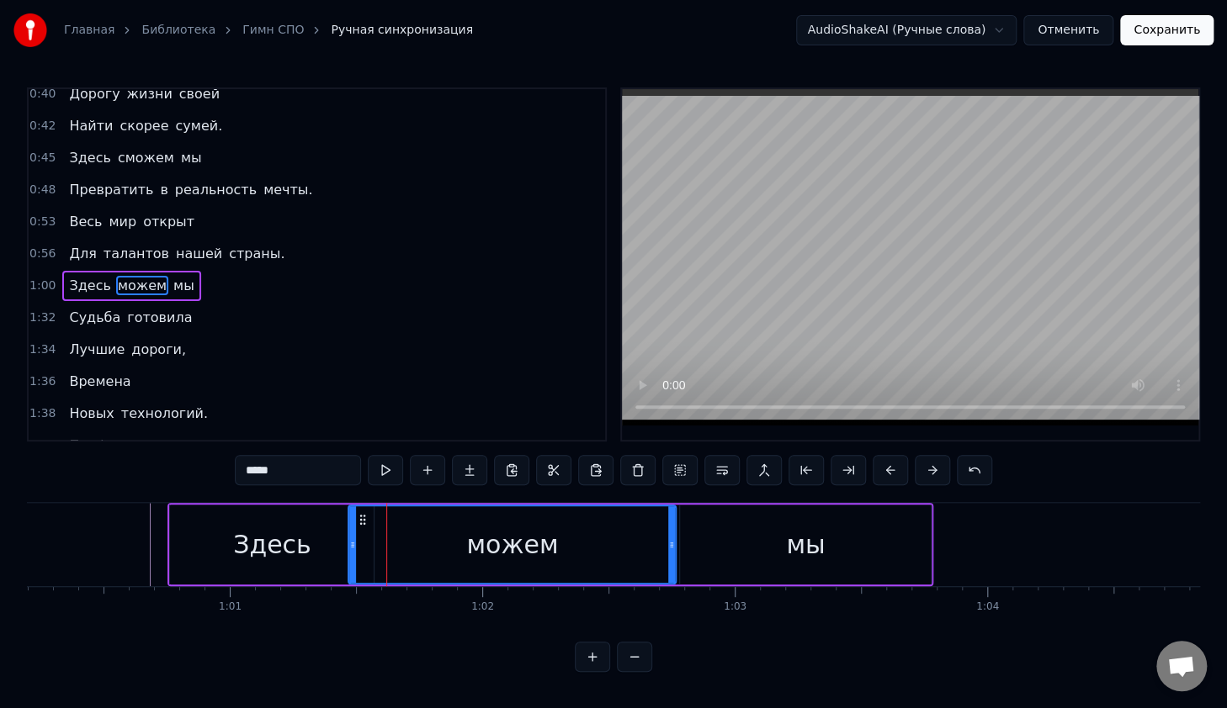
drag, startPoint x: 379, startPoint y: 538, endPoint x: 352, endPoint y: 536, distance: 27.0
click at [352, 536] on div at bounding box center [352, 544] width 7 height 77
click at [378, 464] on button at bounding box center [385, 470] width 35 height 30
click at [383, 468] on button at bounding box center [385, 470] width 35 height 30
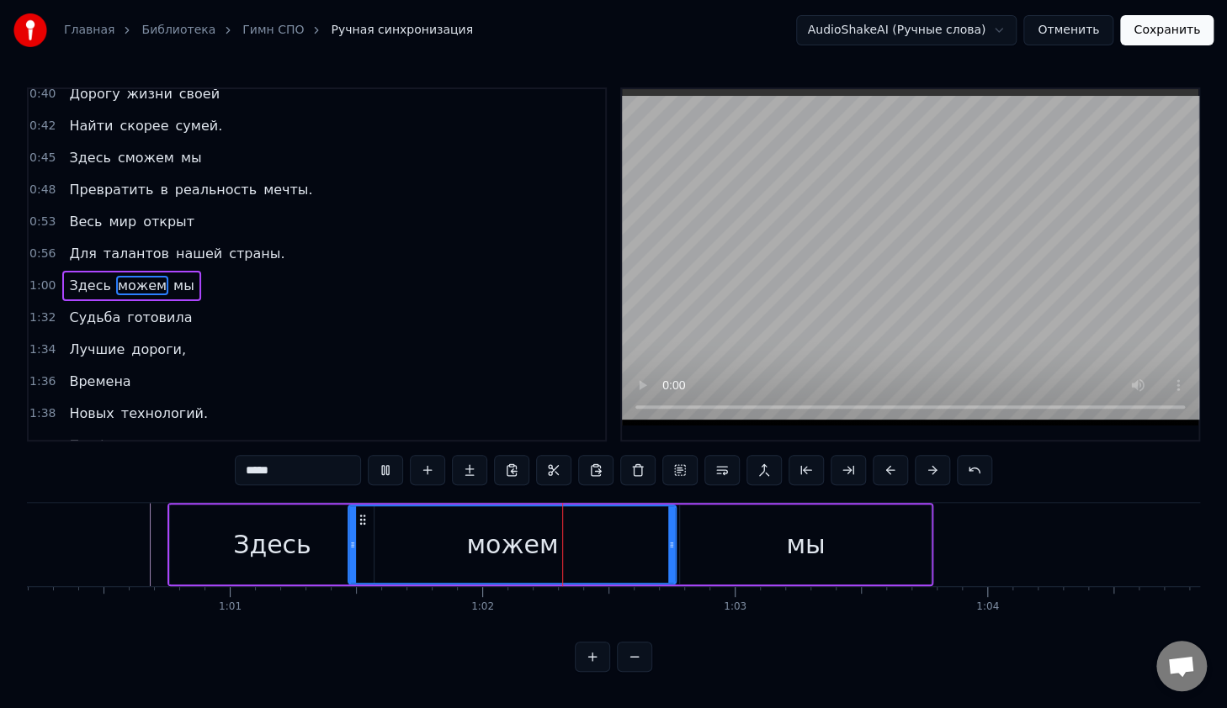
click at [388, 471] on button at bounding box center [385, 470] width 35 height 30
drag, startPoint x: 672, startPoint y: 538, endPoint x: 570, endPoint y: 548, distance: 103.0
click at [570, 548] on icon at bounding box center [568, 544] width 7 height 13
click at [774, 528] on div "мы" at bounding box center [805, 545] width 251 height 80
type input "**"
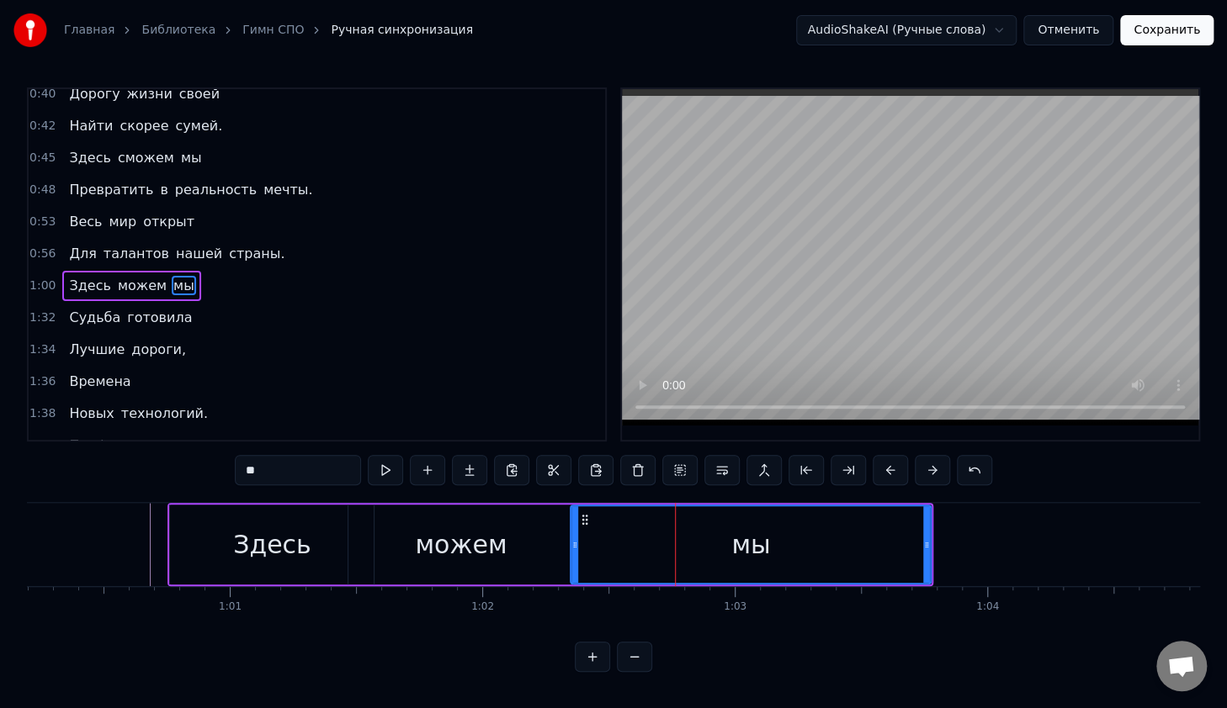
drag, startPoint x: 673, startPoint y: 542, endPoint x: 575, endPoint y: 541, distance: 98.4
click at [575, 541] on icon at bounding box center [574, 544] width 7 height 13
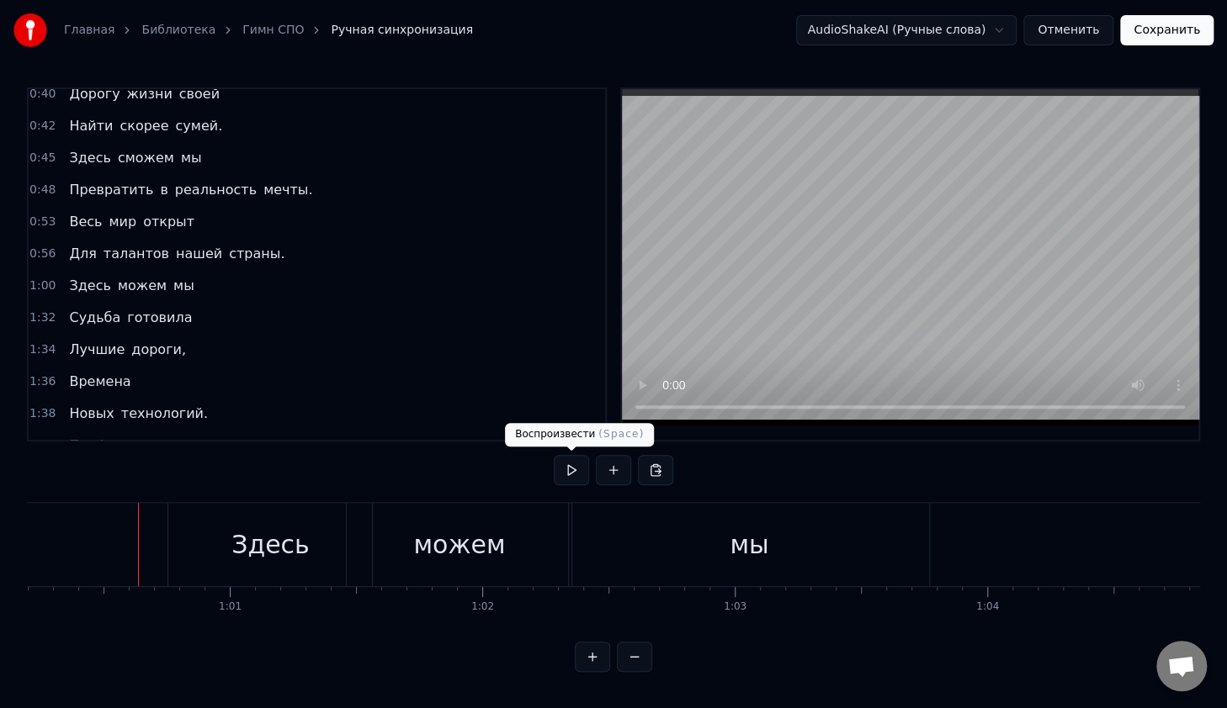
click at [576, 466] on button at bounding box center [571, 470] width 35 height 30
click at [564, 472] on button at bounding box center [571, 470] width 35 height 30
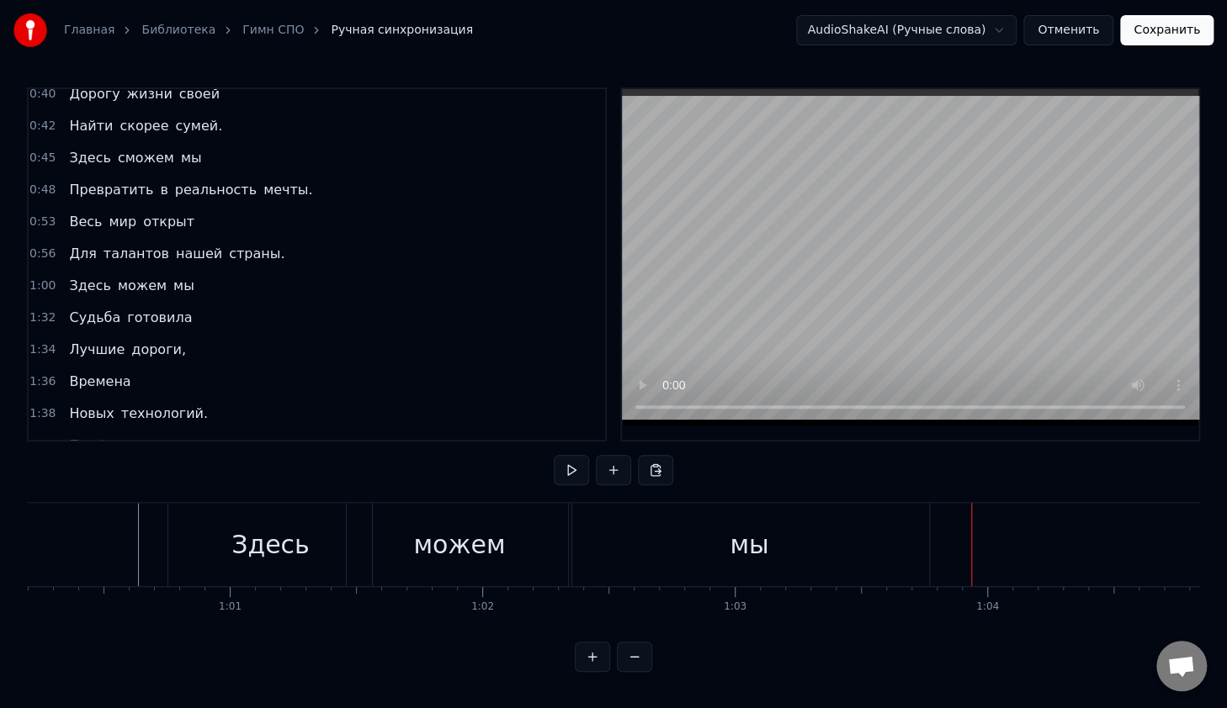
click at [902, 543] on div "мы" at bounding box center [749, 544] width 360 height 83
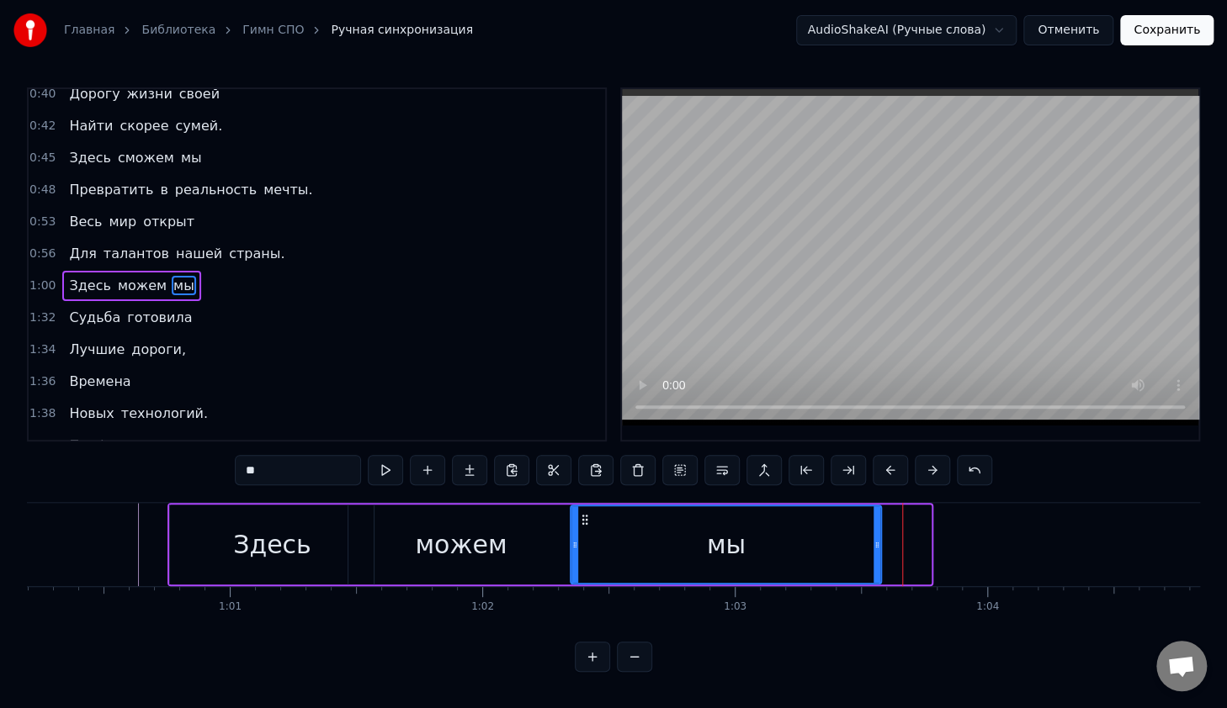
drag, startPoint x: 928, startPoint y: 544, endPoint x: 877, endPoint y: 560, distance: 52.9
click at [877, 560] on div at bounding box center [876, 544] width 7 height 77
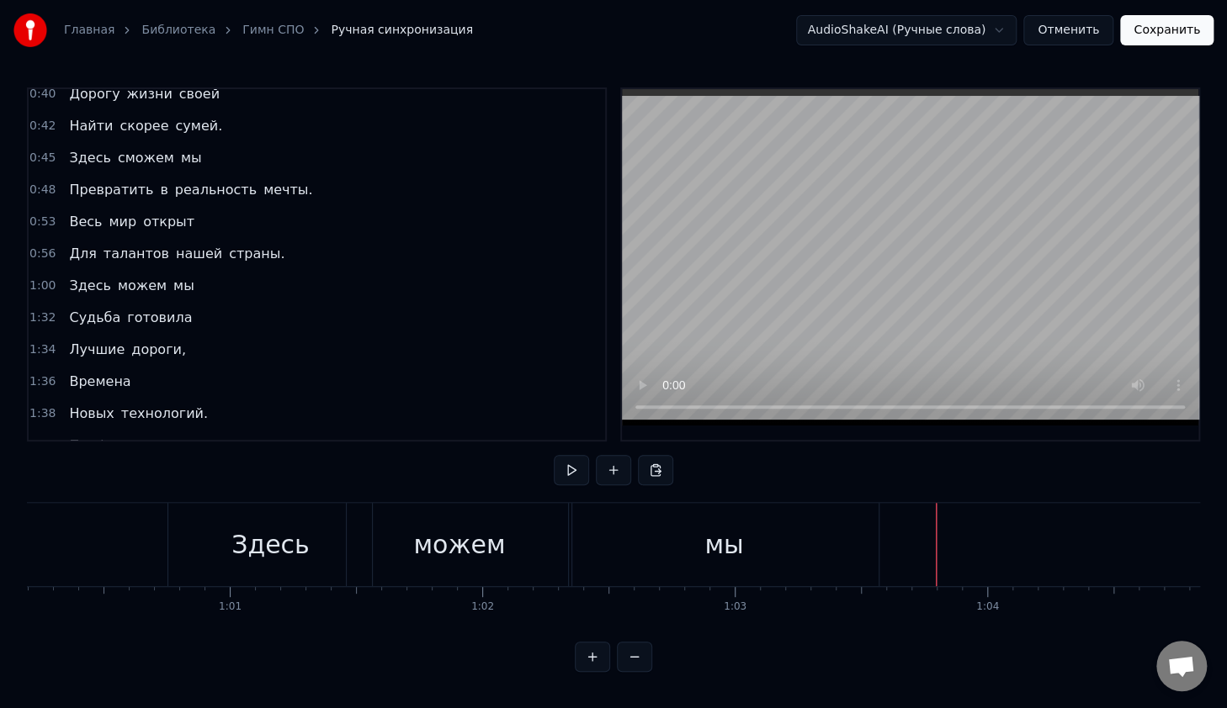
click at [611, 470] on button at bounding box center [613, 470] width 35 height 30
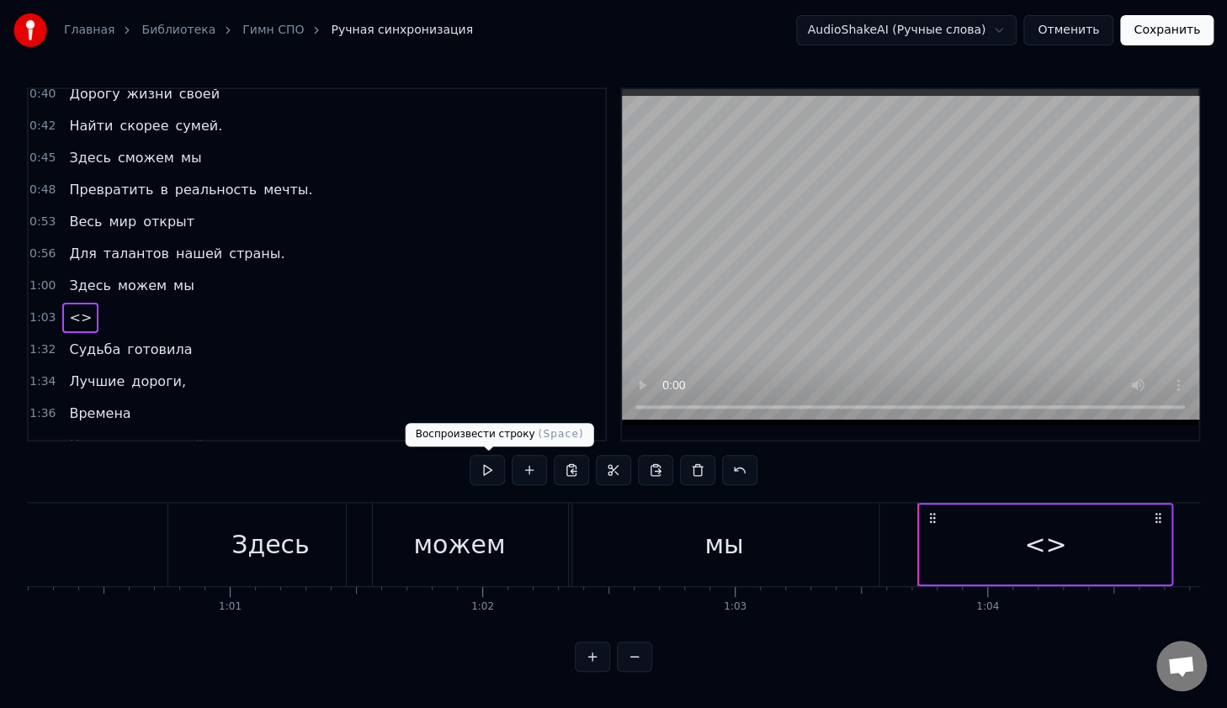
click at [495, 479] on button at bounding box center [486, 470] width 35 height 30
click at [490, 475] on button at bounding box center [486, 470] width 35 height 30
click at [975, 533] on div "<>" at bounding box center [1044, 545] width 251 height 80
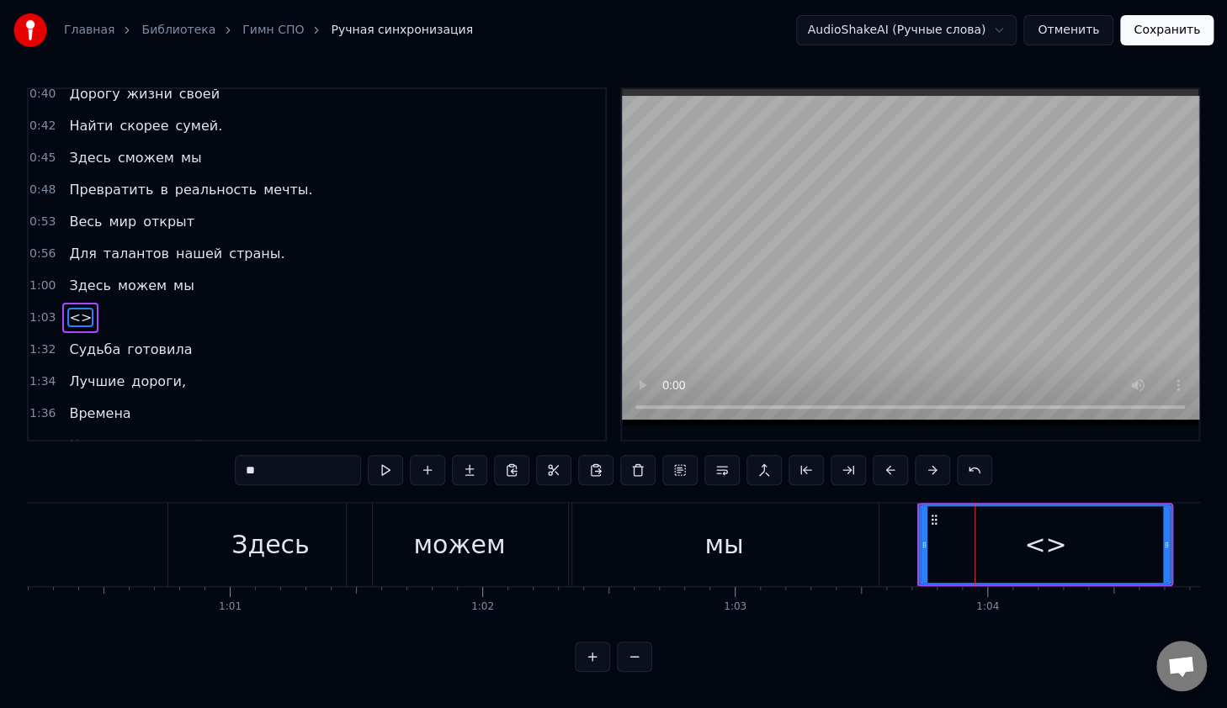
scroll to position [490, 0]
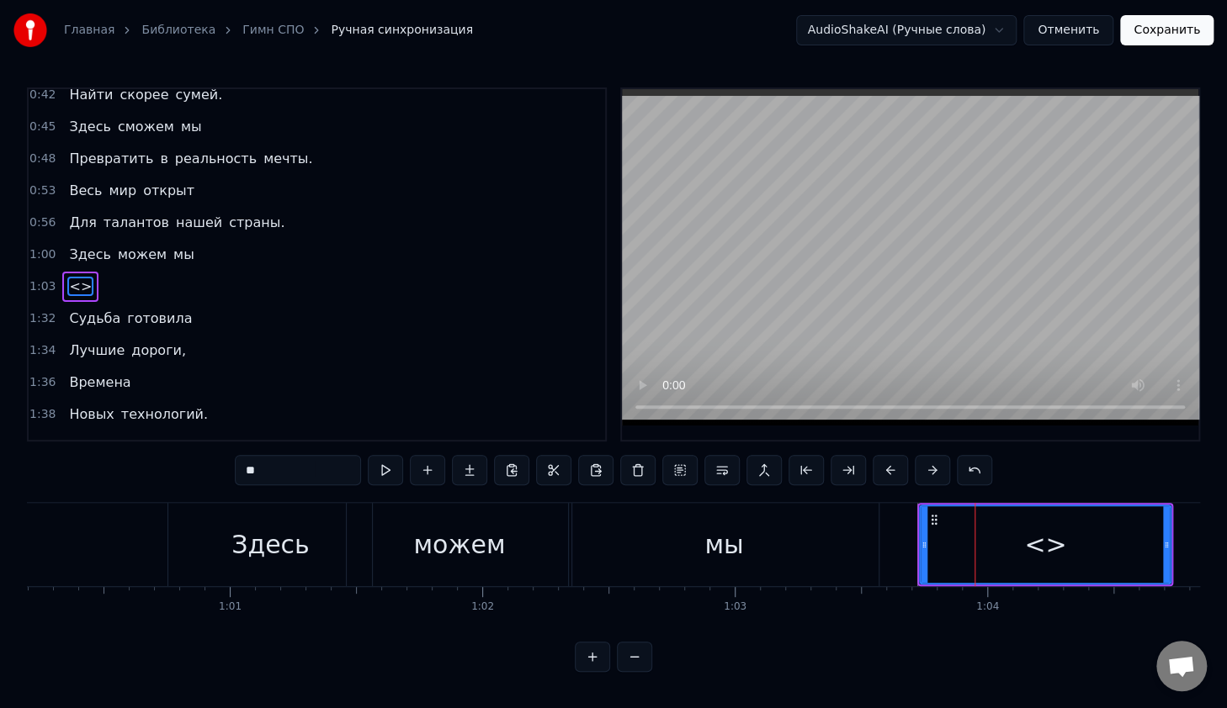
drag, startPoint x: 327, startPoint y: 471, endPoint x: 134, endPoint y: 474, distance: 193.5
click at [134, 474] on div "0:14 В руках моих 0:16 Счастливый билет, 0:18 Ведь для студента СПО 0:20 Прегра…" at bounding box center [613, 379] width 1173 height 585
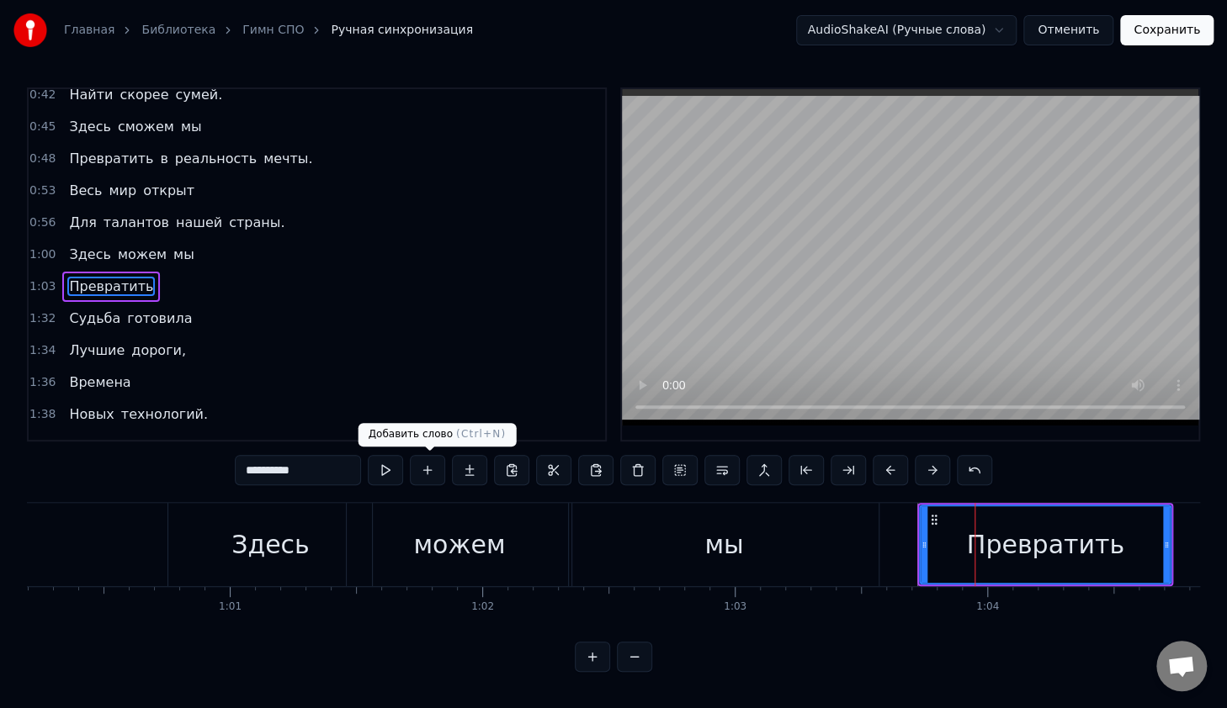
type input "**********"
click at [431, 481] on button at bounding box center [427, 470] width 35 height 30
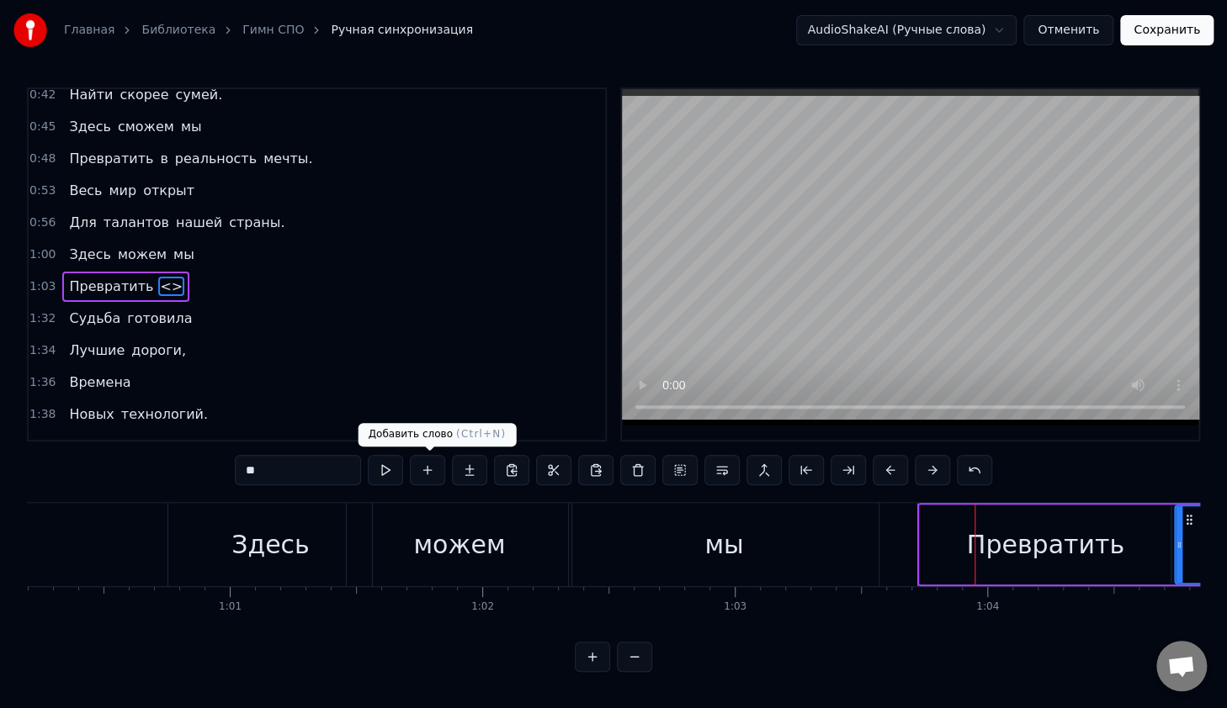
click at [433, 474] on button at bounding box center [427, 470] width 35 height 30
click at [1027, 526] on div "Превратить" at bounding box center [1045, 545] width 157 height 38
type input "**********"
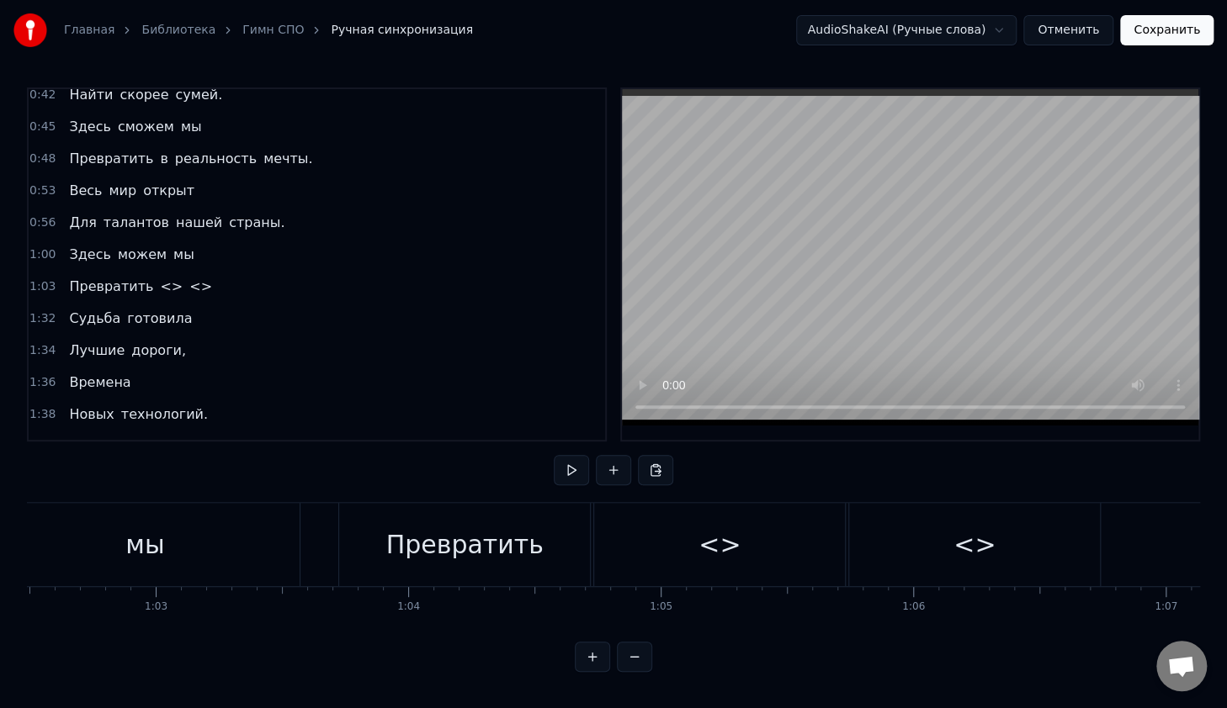
scroll to position [0, 15806]
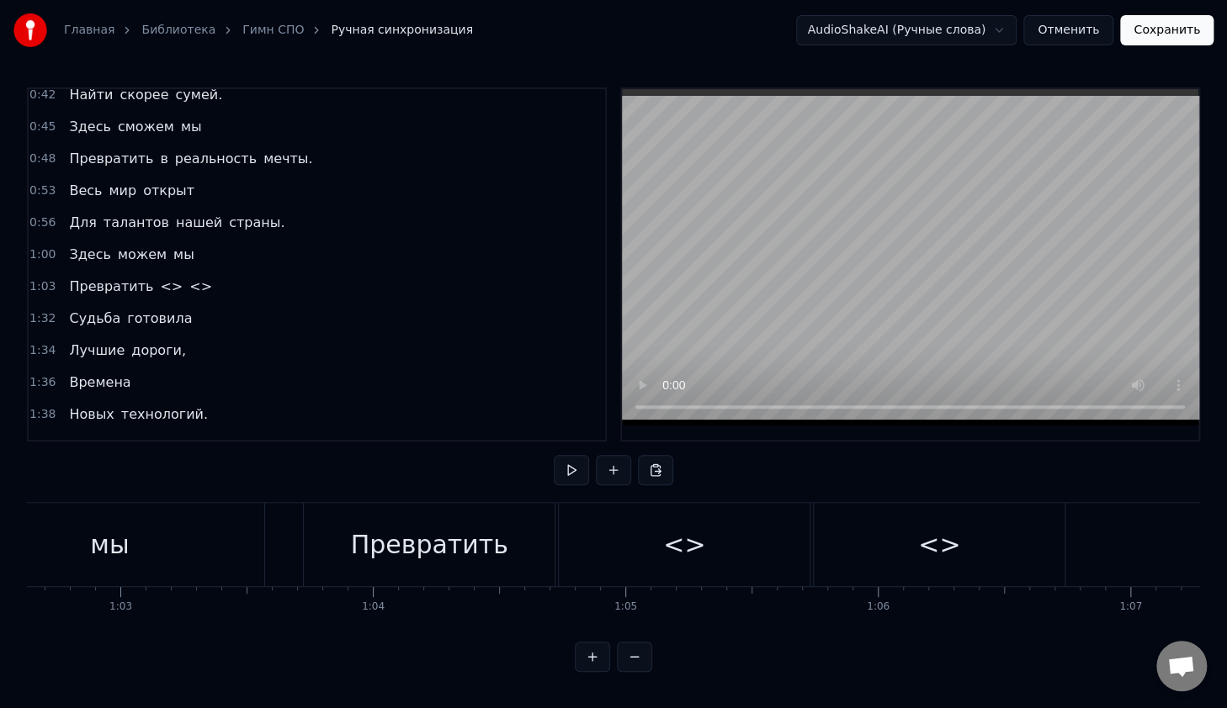
click at [691, 545] on div "<>" at bounding box center [684, 545] width 42 height 38
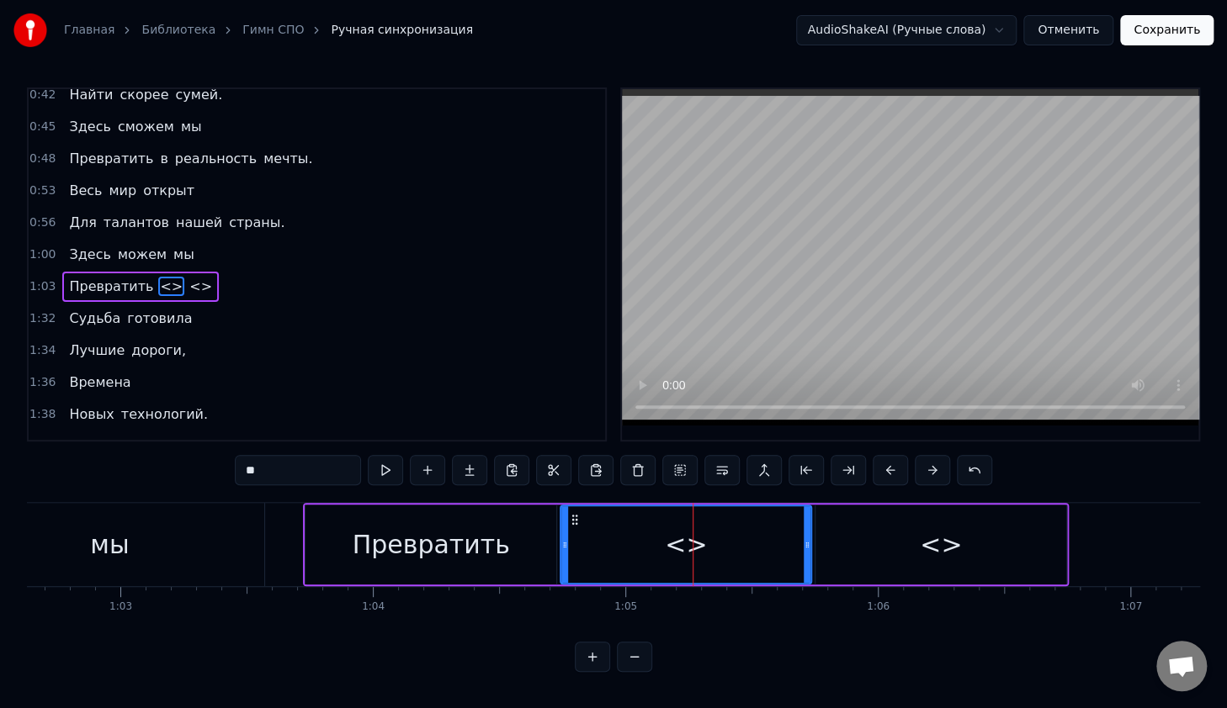
drag, startPoint x: 273, startPoint y: 474, endPoint x: 240, endPoint y: 470, distance: 33.9
click at [240, 470] on input "**" at bounding box center [298, 470] width 126 height 30
click at [946, 549] on div "<>" at bounding box center [940, 545] width 42 height 38
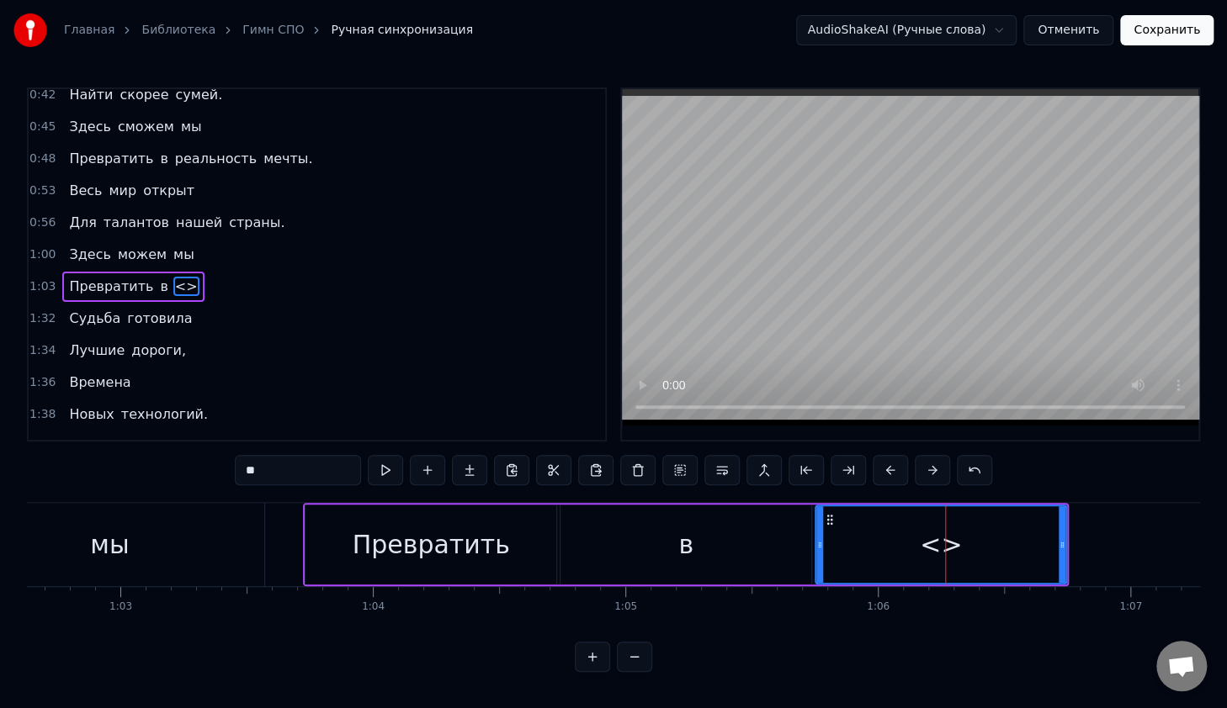
drag, startPoint x: 263, startPoint y: 465, endPoint x: 225, endPoint y: 471, distance: 39.1
click at [225, 471] on div "0:14 В руках моих 0:16 Счастливый билет, 0:18 Ведь для студента СПО 0:20 Прегра…" at bounding box center [613, 379] width 1173 height 585
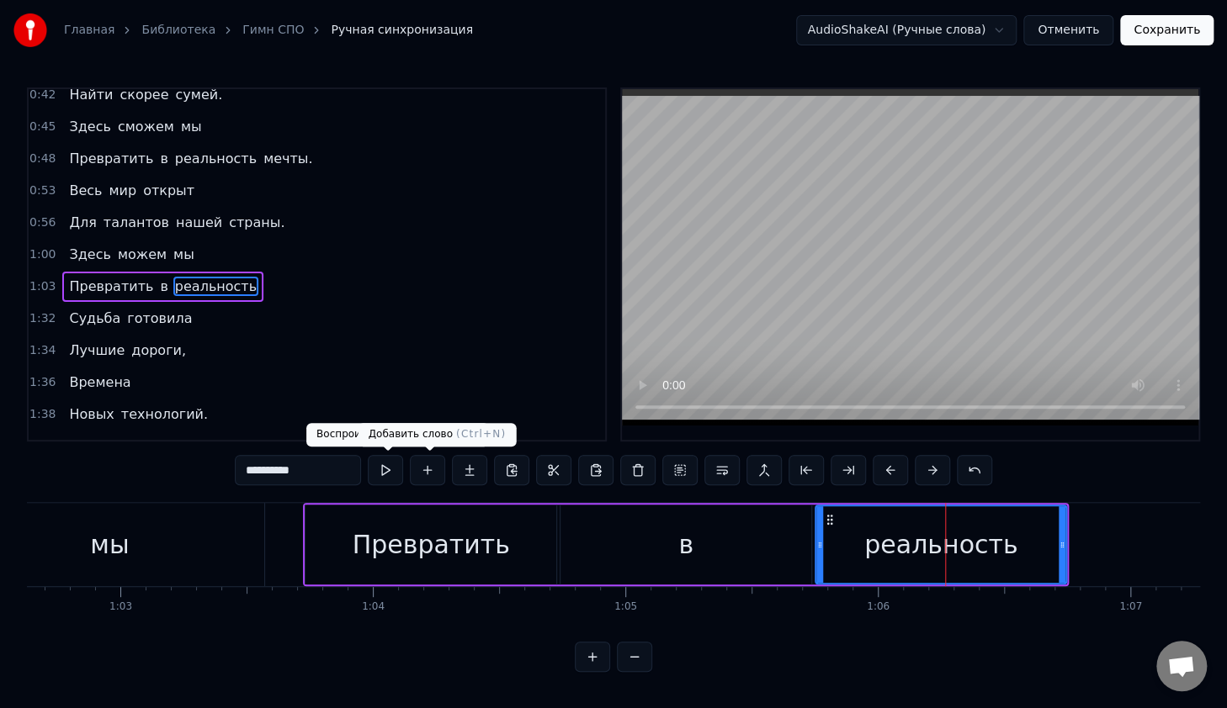
type input "**********"
click at [432, 468] on button at bounding box center [427, 470] width 35 height 30
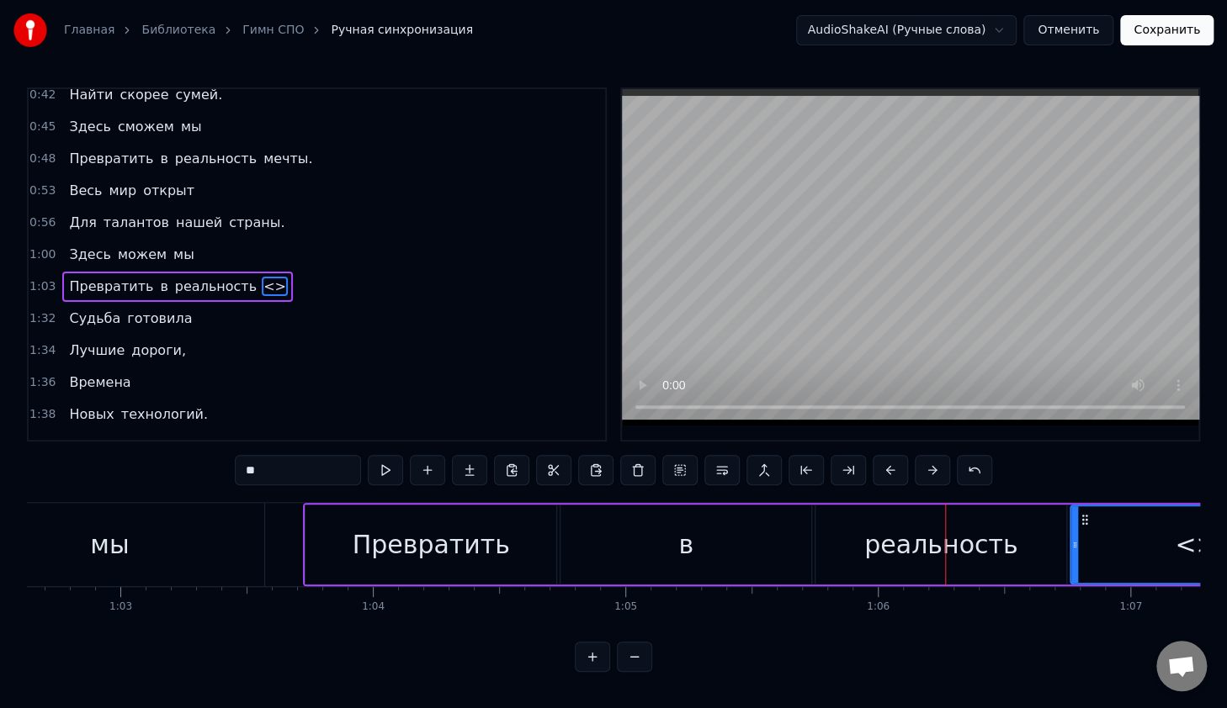
drag, startPoint x: 353, startPoint y: 483, endPoint x: 222, endPoint y: 469, distance: 132.0
click at [222, 469] on div "0:14 В руках моих 0:16 Счастливый билет, 0:18 Ведь для студента СПО 0:20 Прегра…" at bounding box center [613, 379] width 1173 height 585
type input "*****"
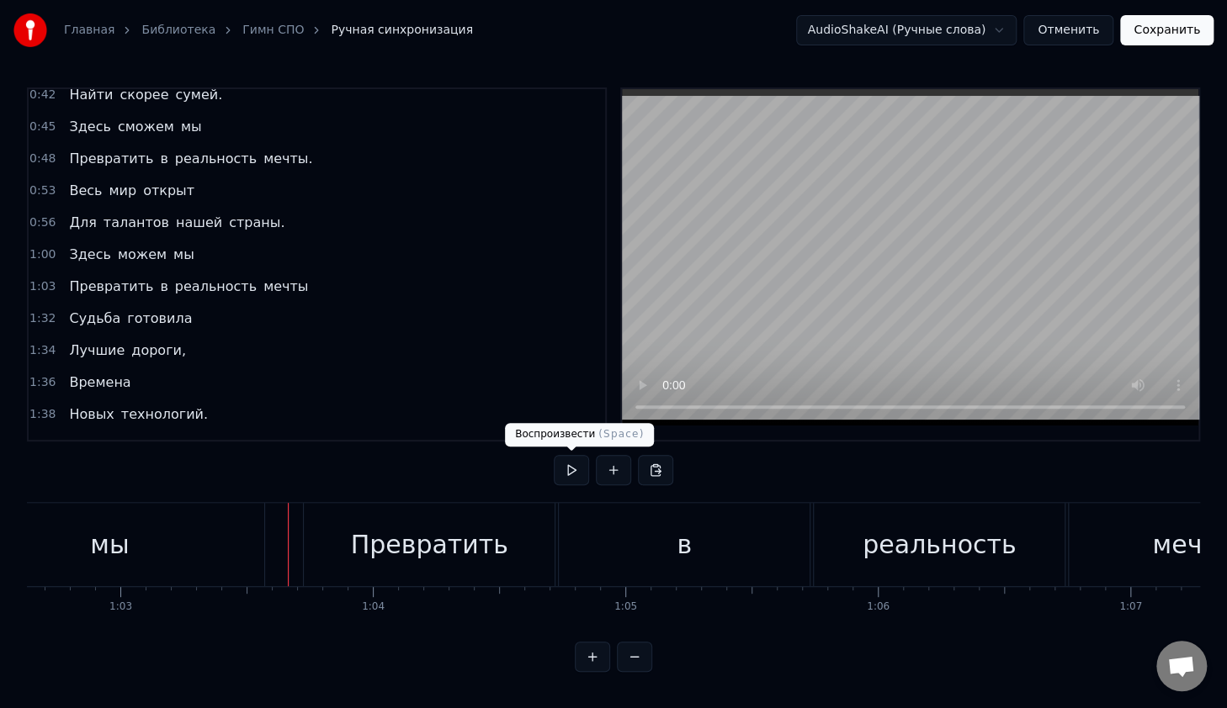
click at [567, 469] on button at bounding box center [571, 470] width 35 height 30
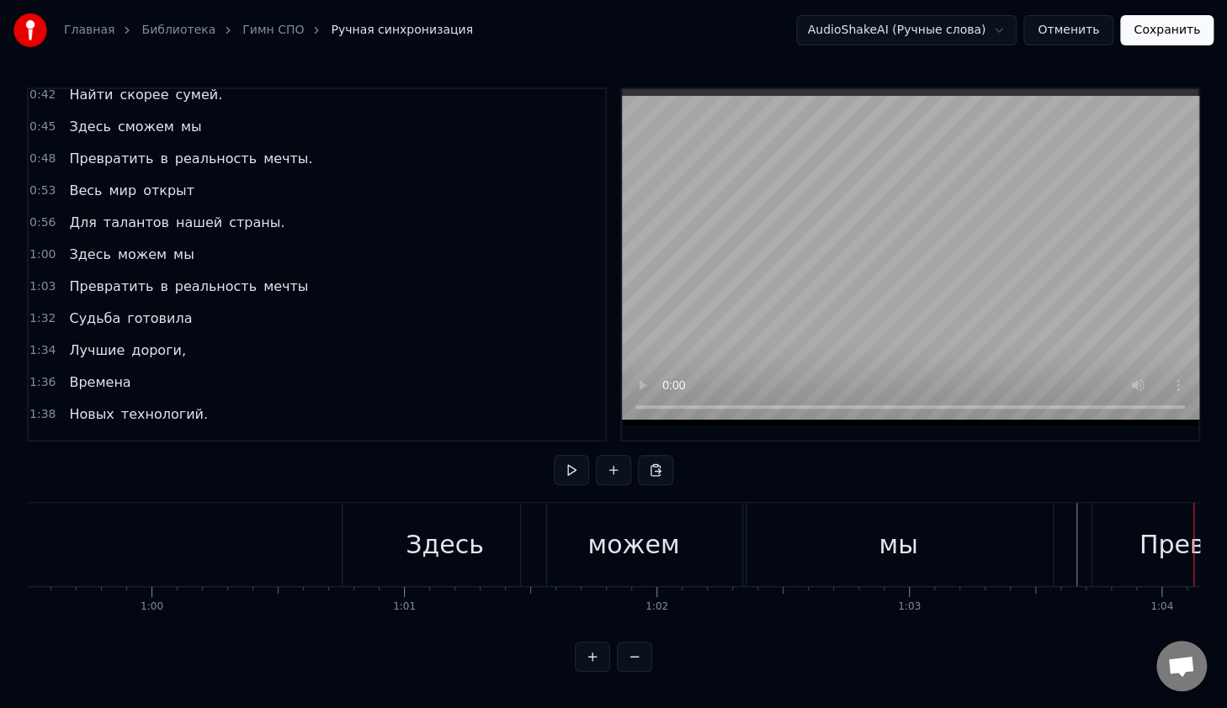
scroll to position [0, 14998]
click at [326, 499] on div "0:14 В руках моих 0:16 Счастливый билет, 0:18 Ведь для студента СПО 0:20 Прегра…" at bounding box center [613, 379] width 1173 height 585
click at [468, 522] on div "Здесь" at bounding box center [464, 544] width 204 height 83
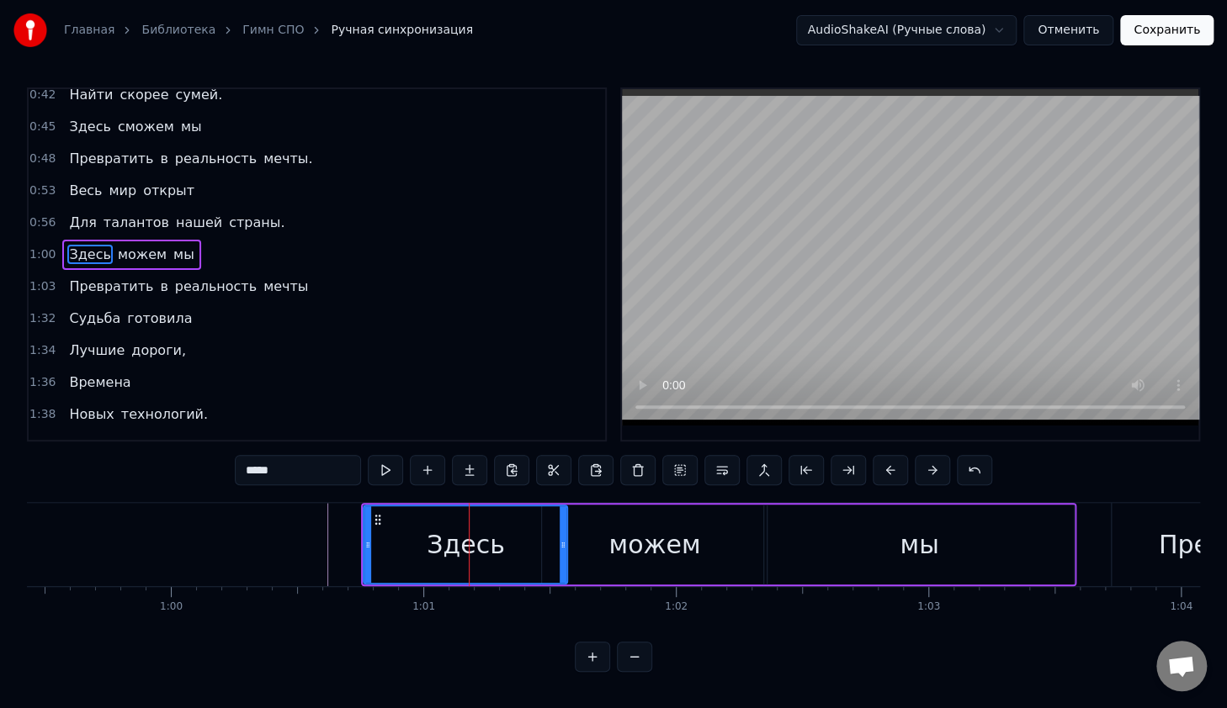
scroll to position [458, 0]
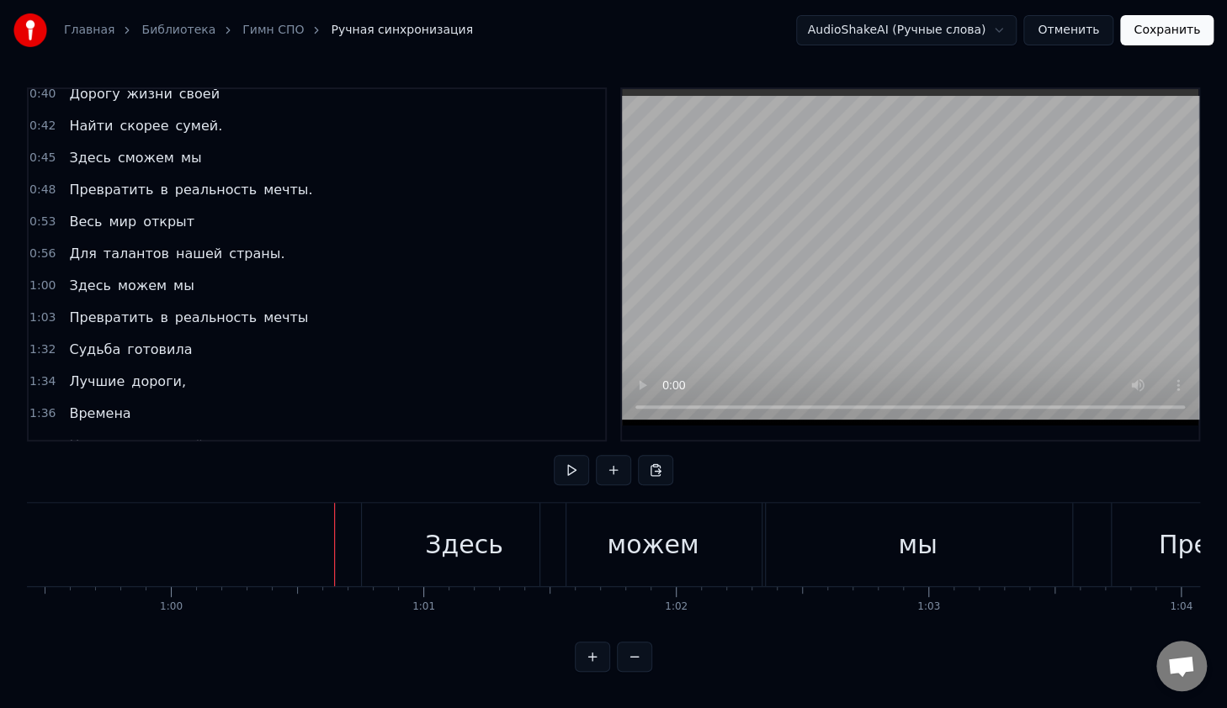
click at [388, 527] on div "Здесь" at bounding box center [464, 544] width 204 height 83
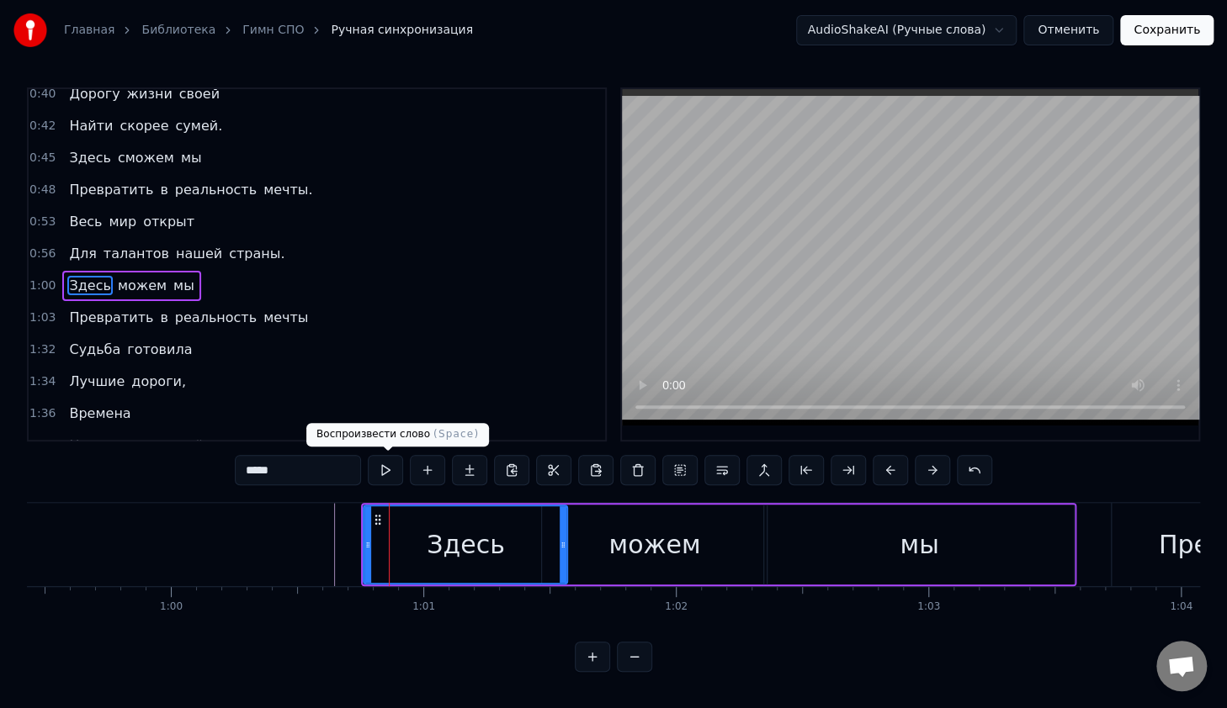
click at [384, 469] on button at bounding box center [385, 470] width 35 height 30
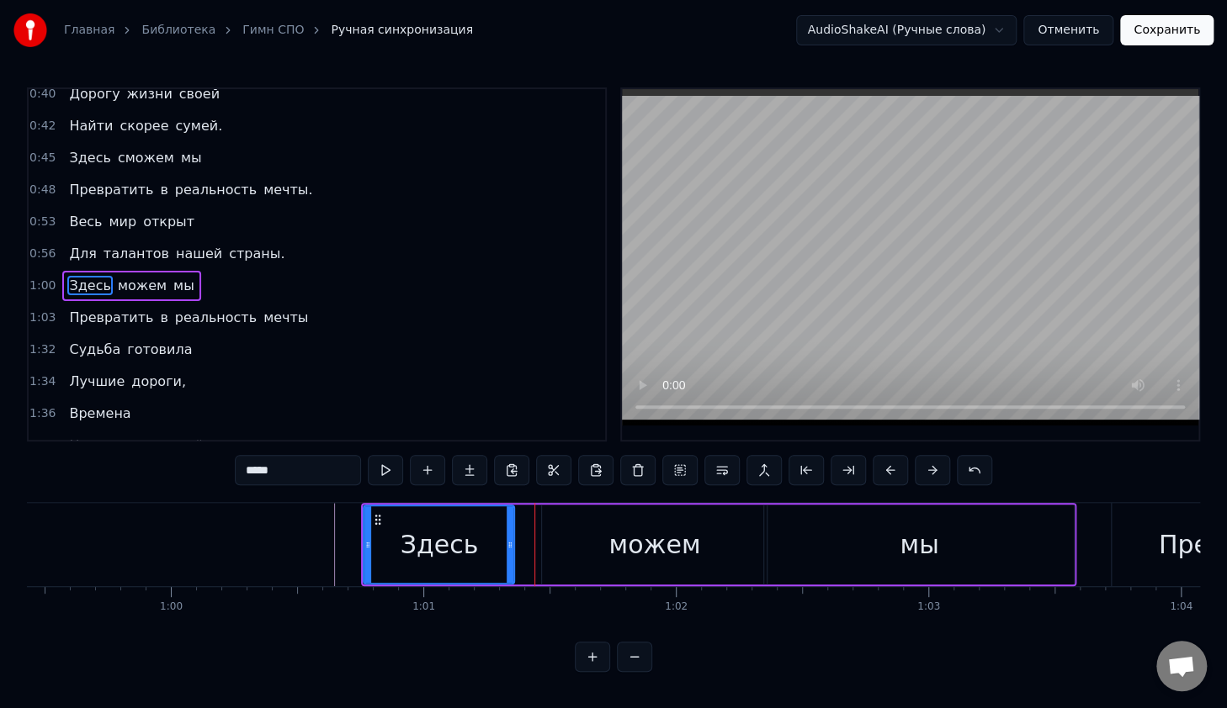
drag, startPoint x: 564, startPoint y: 542, endPoint x: 544, endPoint y: 544, distance: 20.3
click at [511, 543] on icon at bounding box center [509, 544] width 7 height 13
click at [567, 545] on div "можем" at bounding box center [654, 545] width 225 height 80
type input "*****"
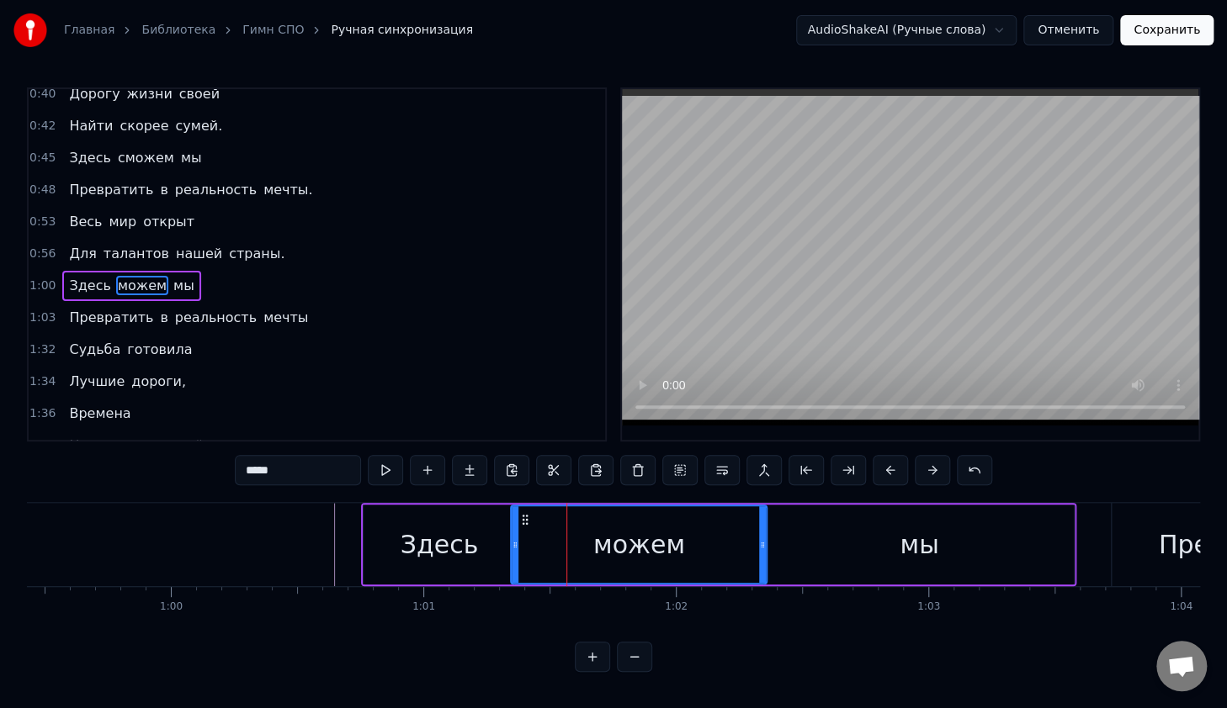
drag, startPoint x: 543, startPoint y: 542, endPoint x: 515, endPoint y: 540, distance: 28.7
click at [515, 540] on icon at bounding box center [514, 544] width 7 height 13
click at [383, 472] on button at bounding box center [385, 470] width 35 height 30
click at [385, 469] on button at bounding box center [385, 470] width 35 height 30
click at [385, 467] on button at bounding box center [385, 470] width 35 height 30
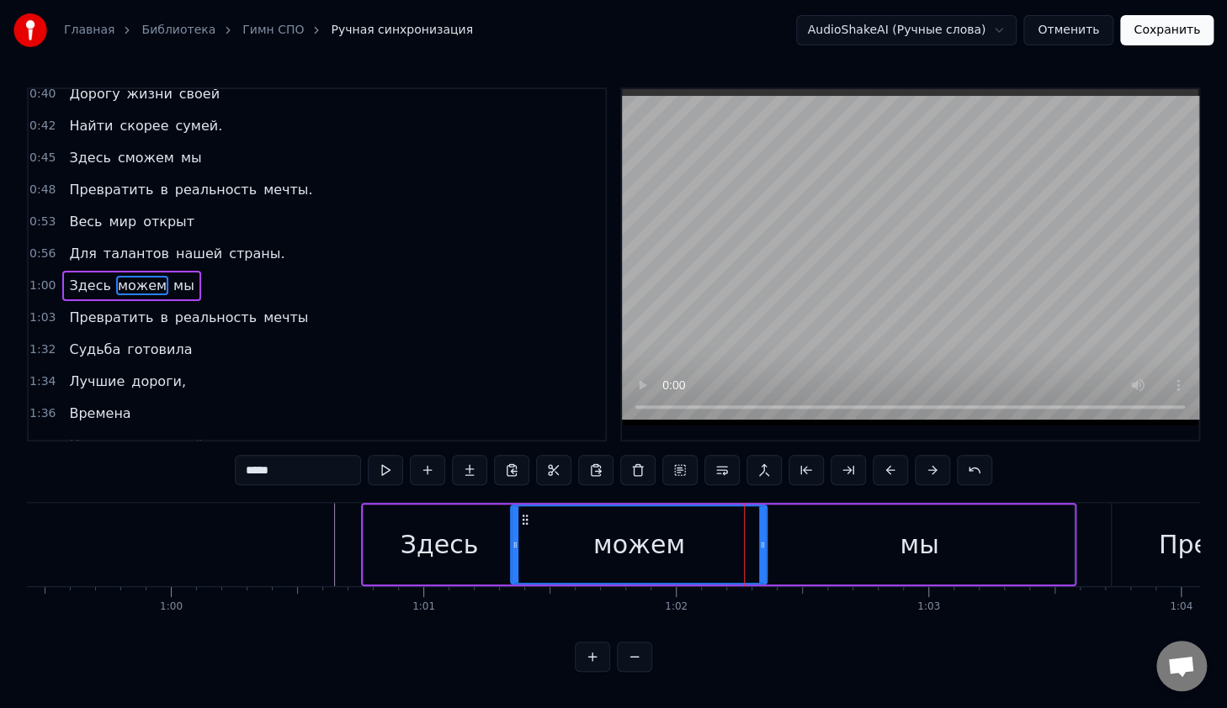
click at [385, 467] on button at bounding box center [385, 470] width 35 height 30
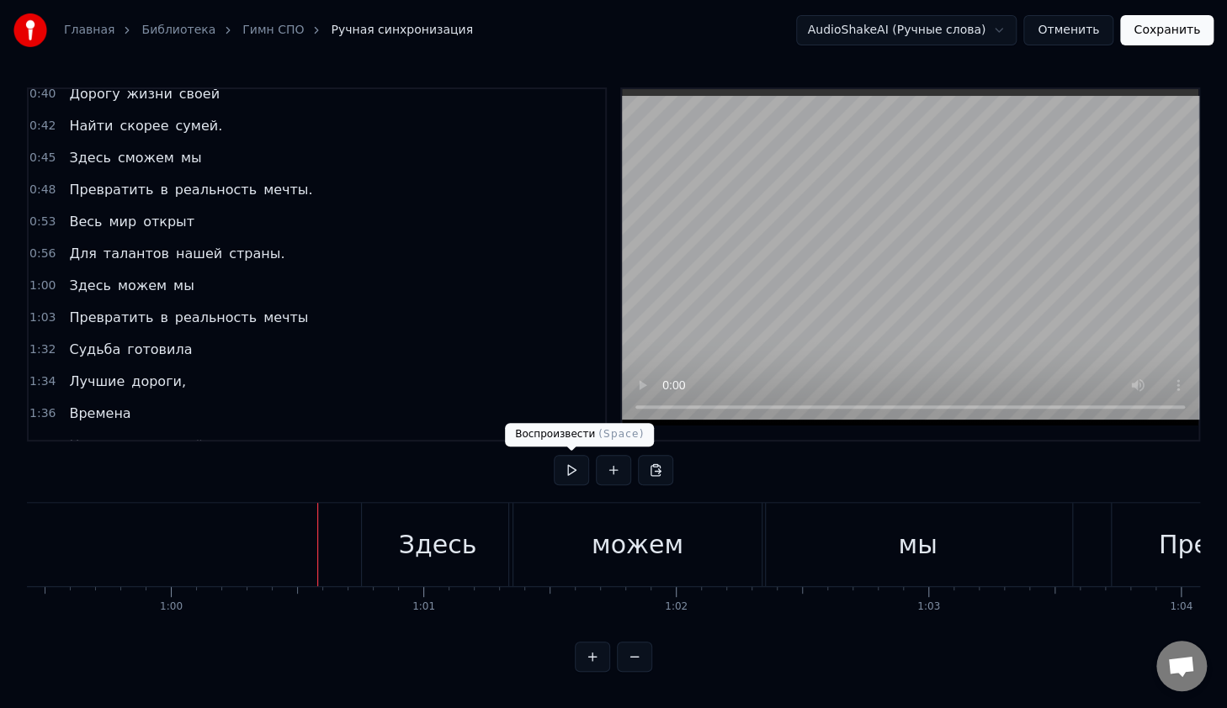
click at [560, 474] on button at bounding box center [571, 470] width 35 height 30
click at [570, 471] on button at bounding box center [571, 470] width 35 height 30
click at [1003, 531] on div "мы" at bounding box center [917, 544] width 310 height 83
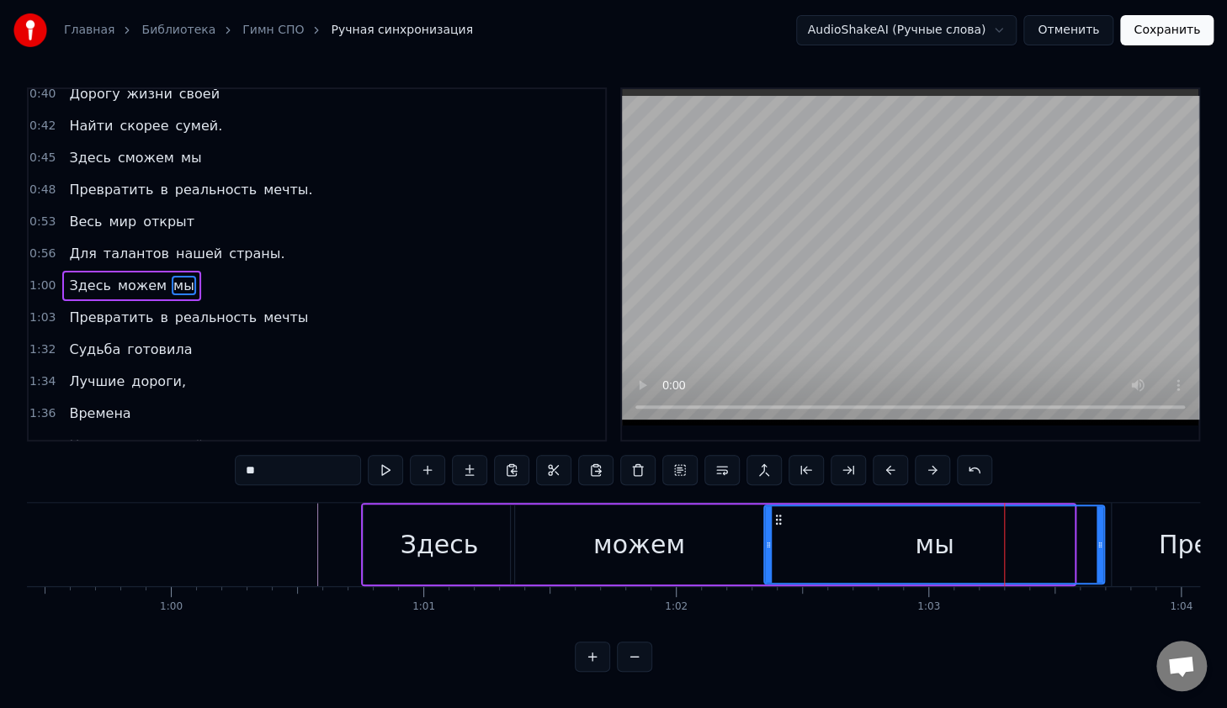
drag, startPoint x: 1069, startPoint y: 544, endPoint x: 1097, endPoint y: 554, distance: 29.5
click at [1099, 554] on div at bounding box center [1099, 544] width 7 height 77
click at [1145, 534] on div "Превратить" at bounding box center [1236, 544] width 251 height 83
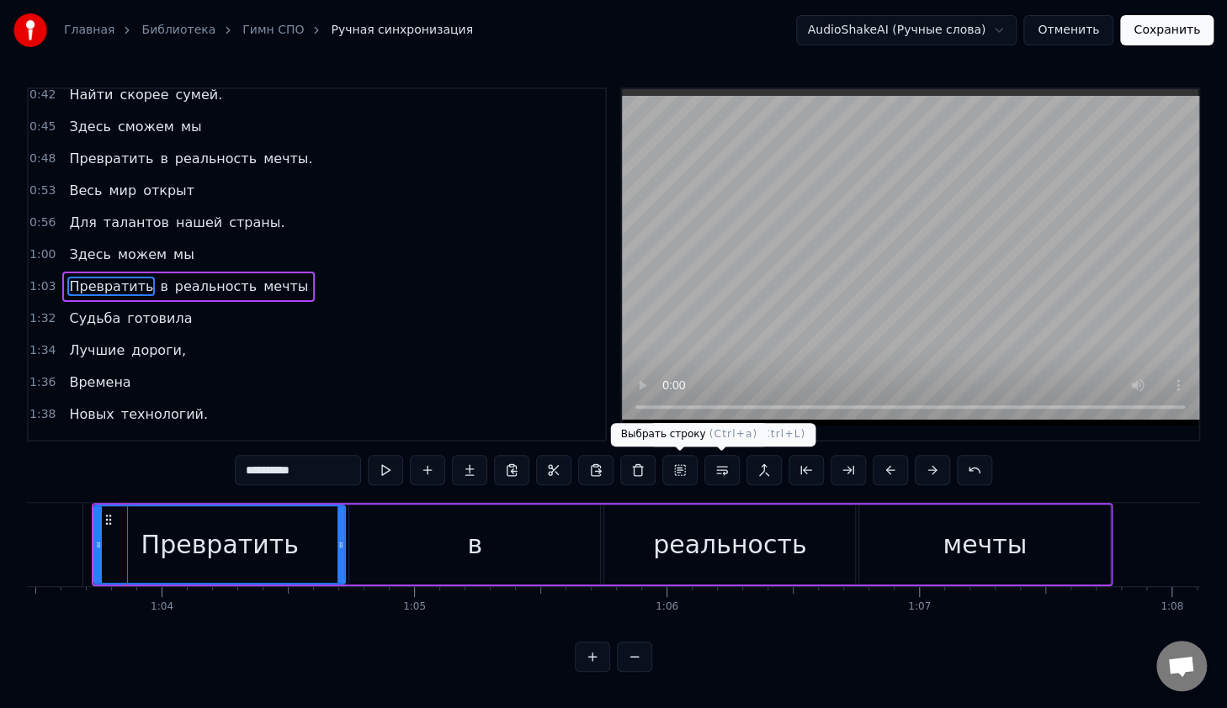
scroll to position [0, 16032]
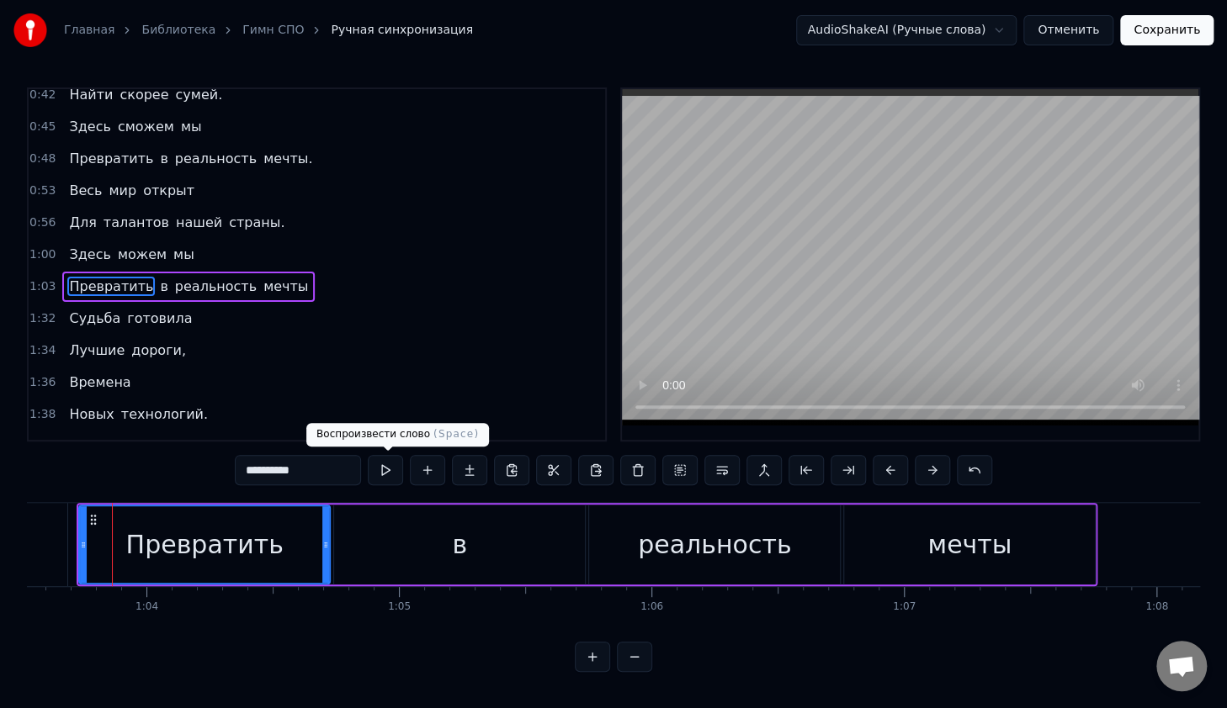
click at [390, 464] on button at bounding box center [385, 470] width 35 height 30
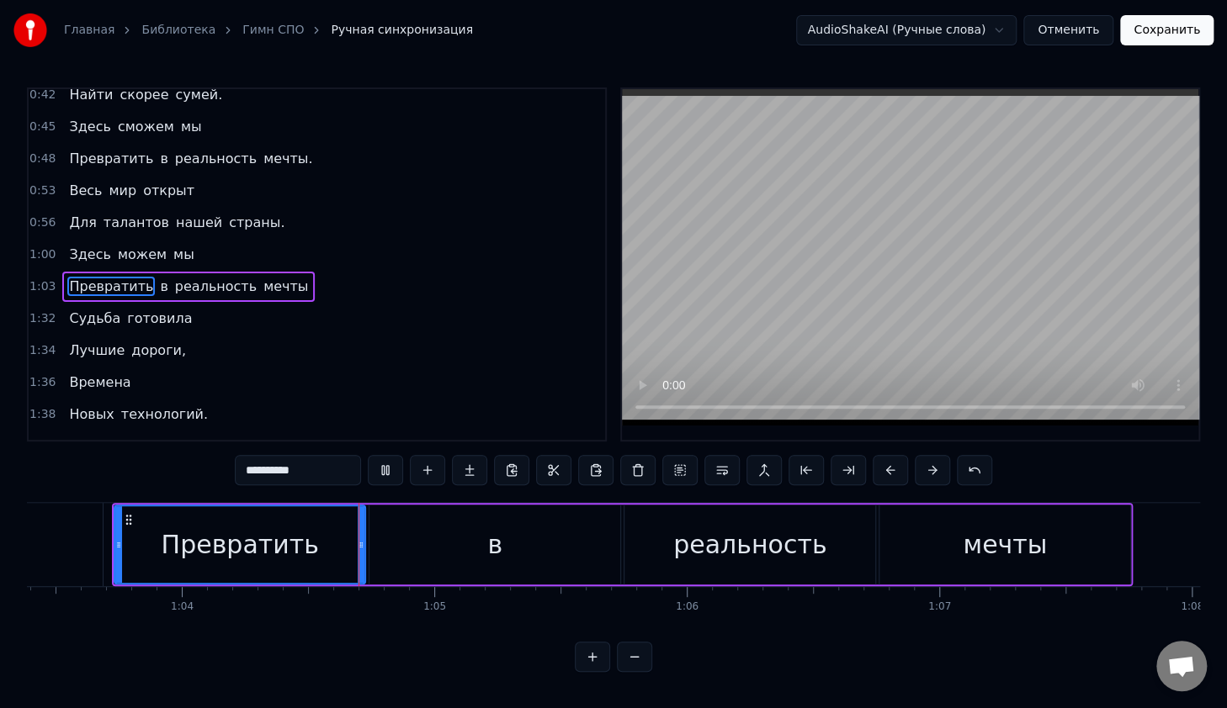
click at [390, 464] on button at bounding box center [385, 470] width 35 height 30
click at [530, 525] on div "в" at bounding box center [494, 545] width 251 height 80
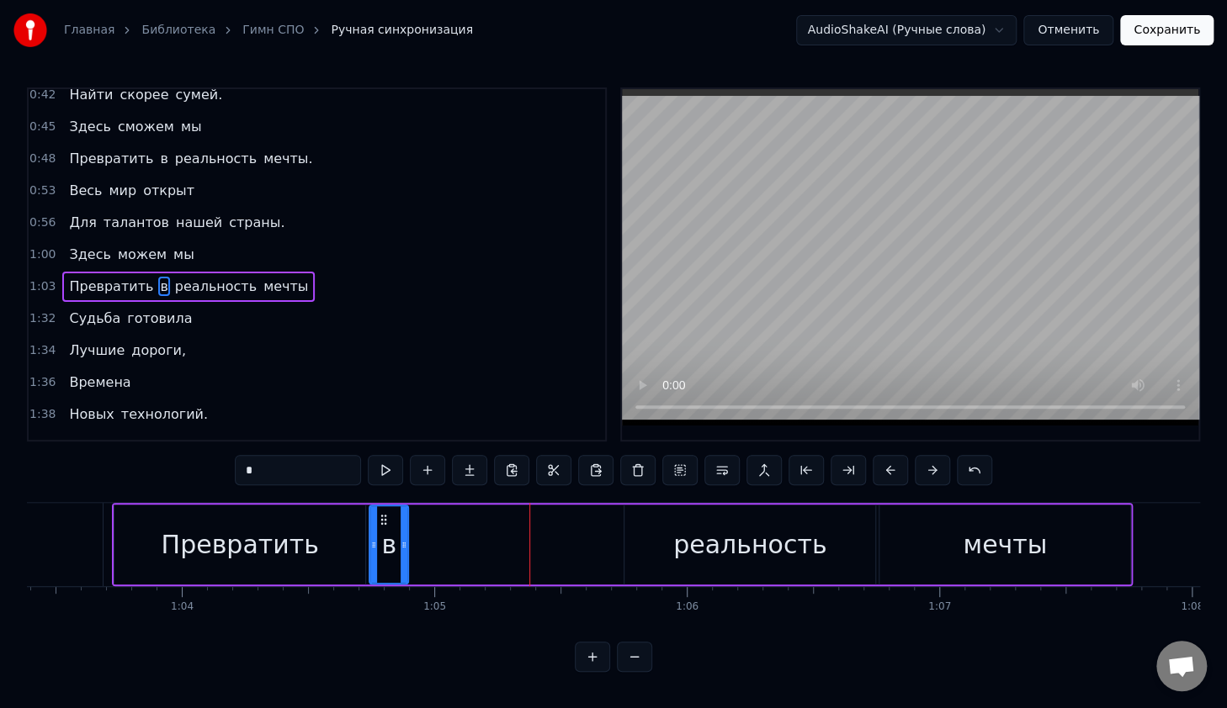
drag, startPoint x: 616, startPoint y: 543, endPoint x: 403, endPoint y: 559, distance: 213.4
click at [403, 559] on div at bounding box center [403, 544] width 7 height 77
type input "**"
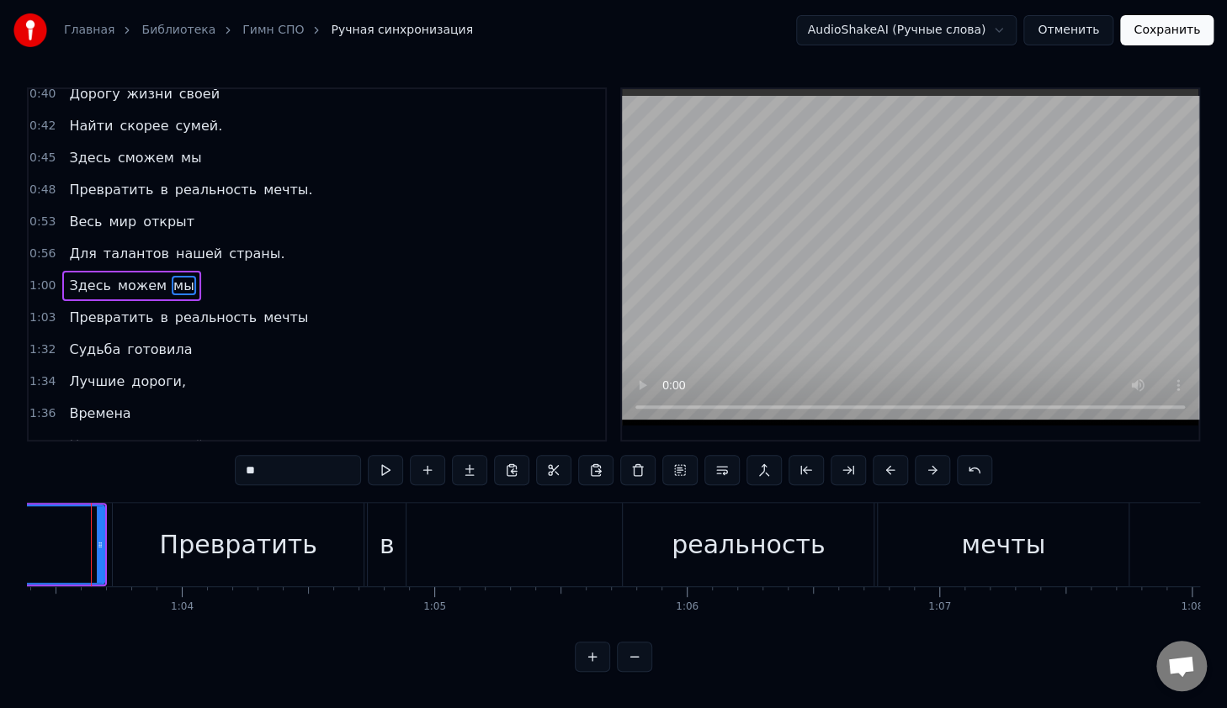
scroll to position [0, 15976]
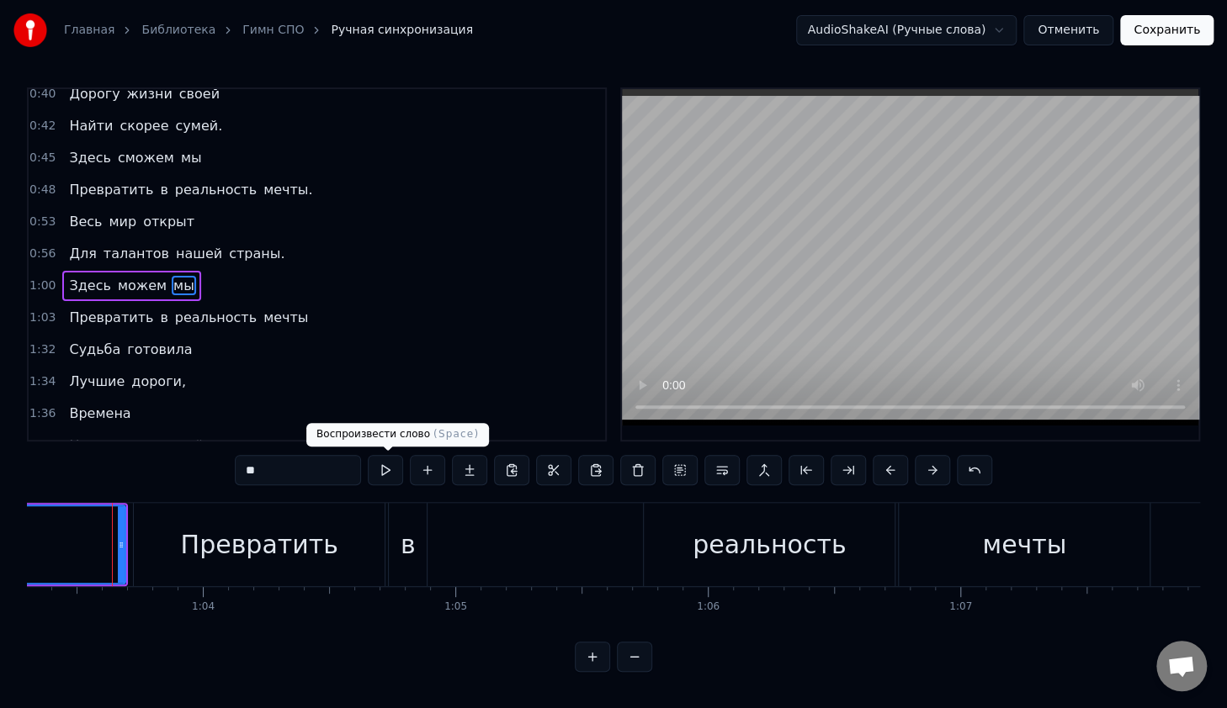
click at [380, 476] on button at bounding box center [385, 470] width 35 height 30
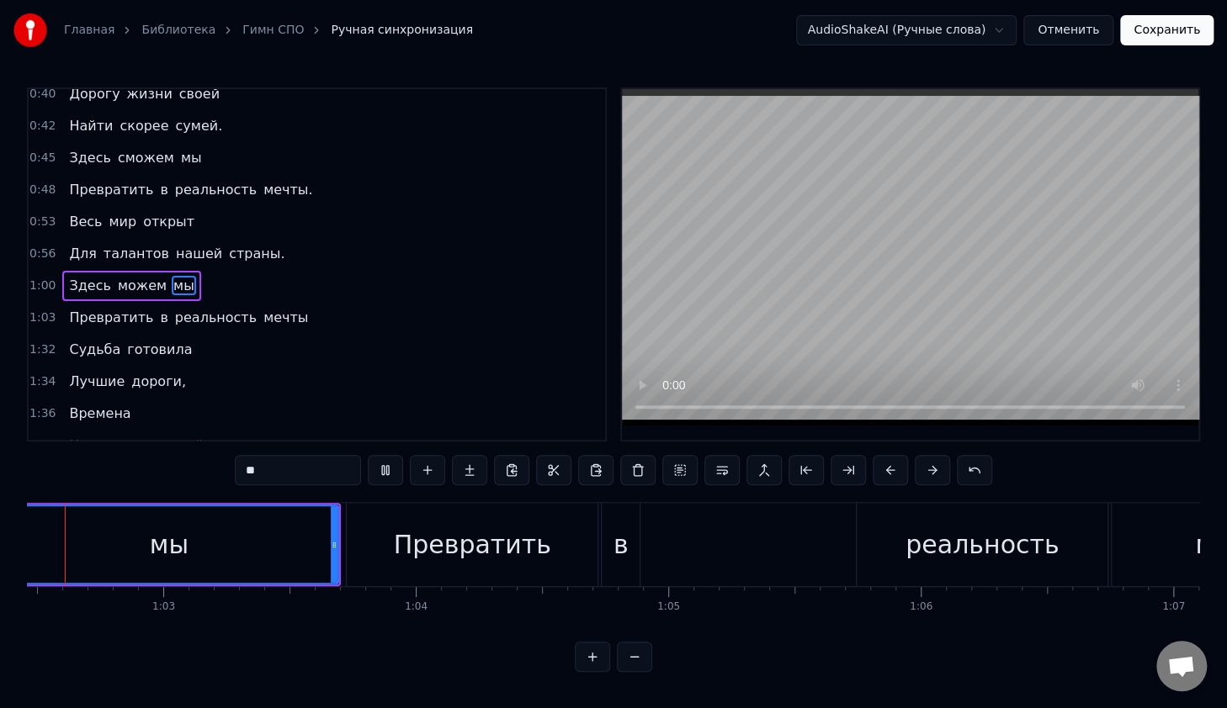
scroll to position [0, 15701]
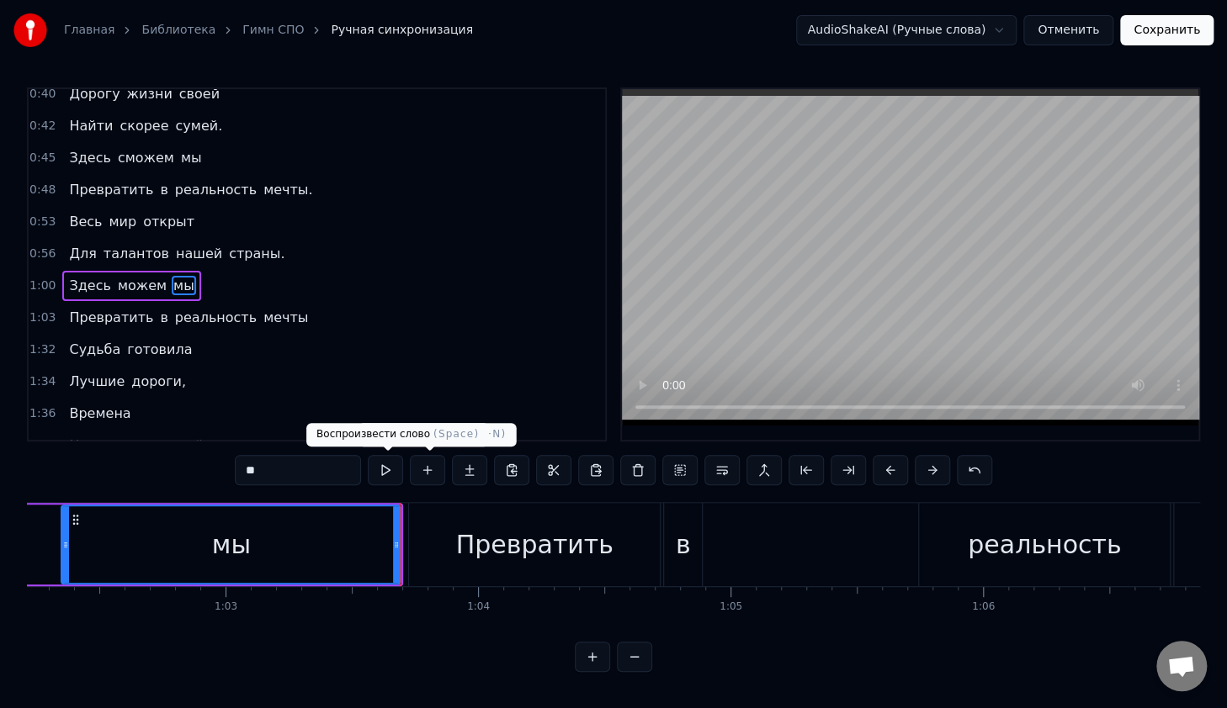
click at [387, 467] on button at bounding box center [385, 470] width 35 height 30
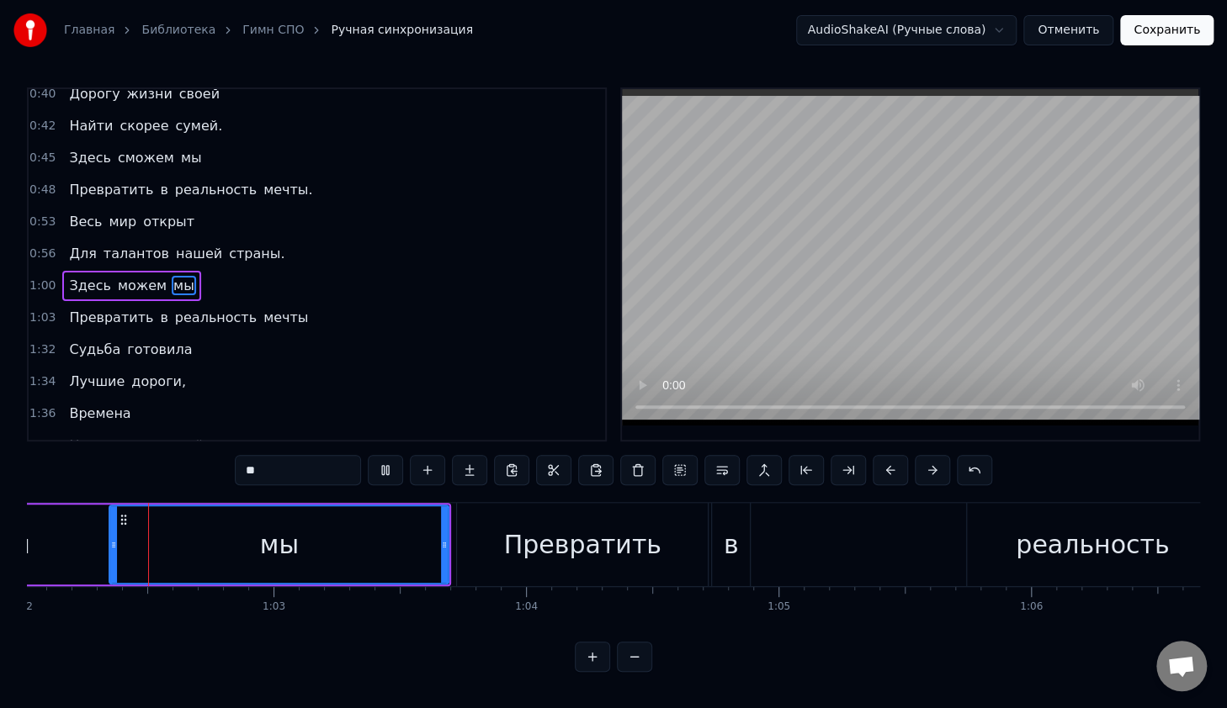
scroll to position [0, 15649]
click at [387, 467] on button at bounding box center [385, 470] width 35 height 30
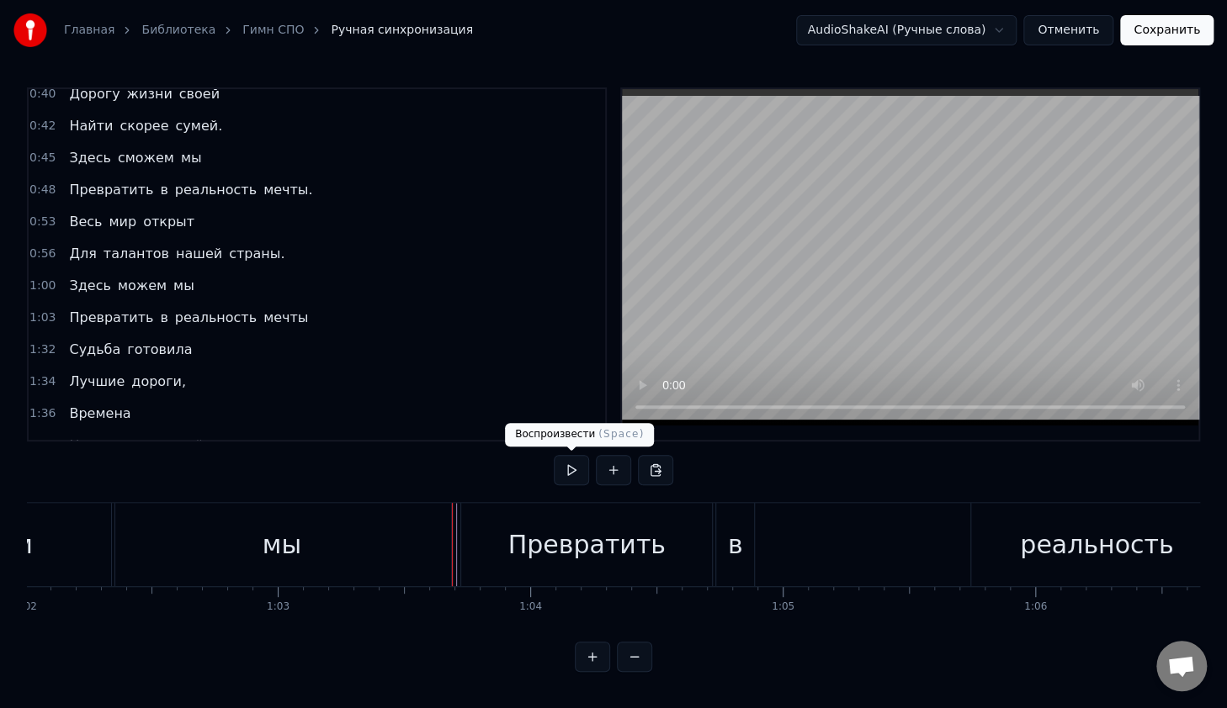
click at [567, 469] on button at bounding box center [571, 470] width 35 height 30
click at [800, 547] on div "Превратить в реальность мечты" at bounding box center [970, 544] width 1020 height 83
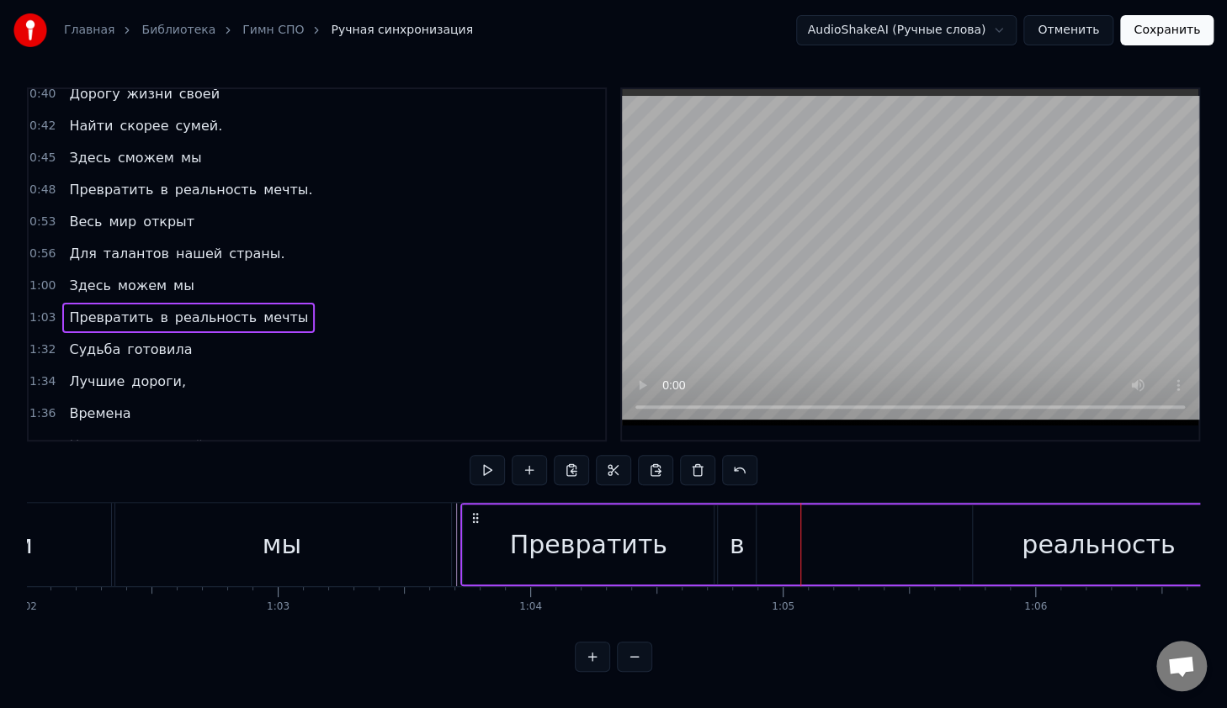
click at [1104, 550] on div "реальность" at bounding box center [1097, 545] width 153 height 38
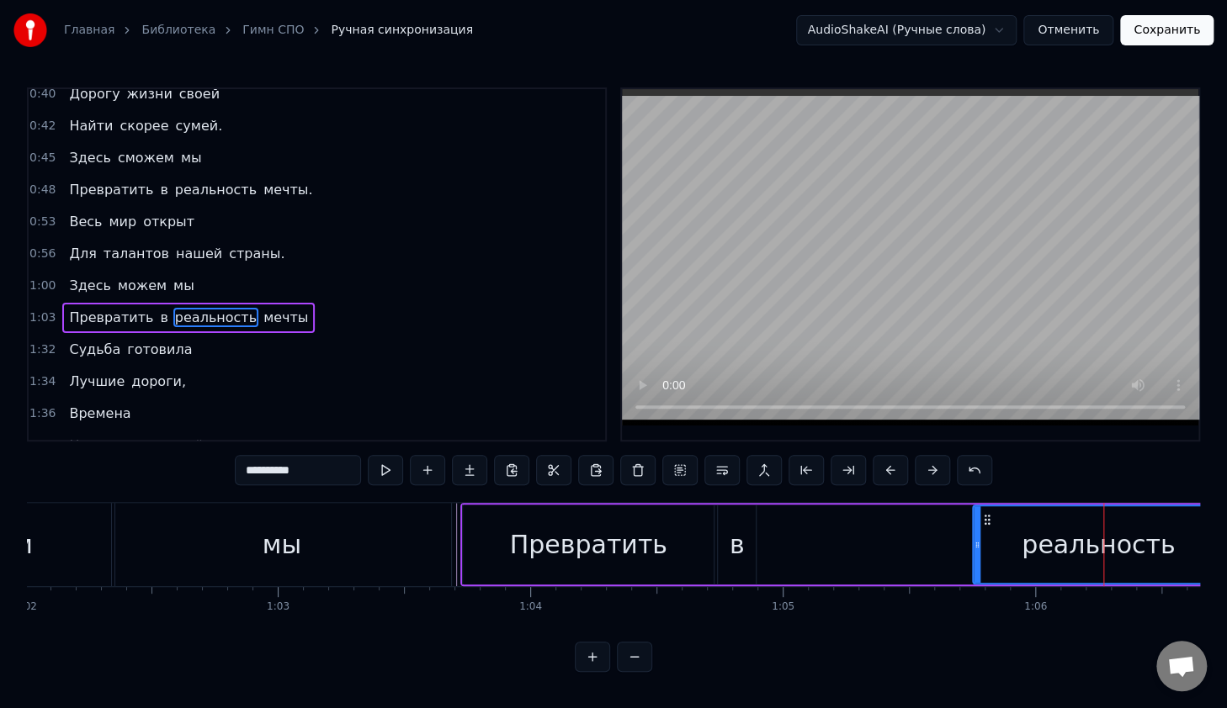
scroll to position [490, 0]
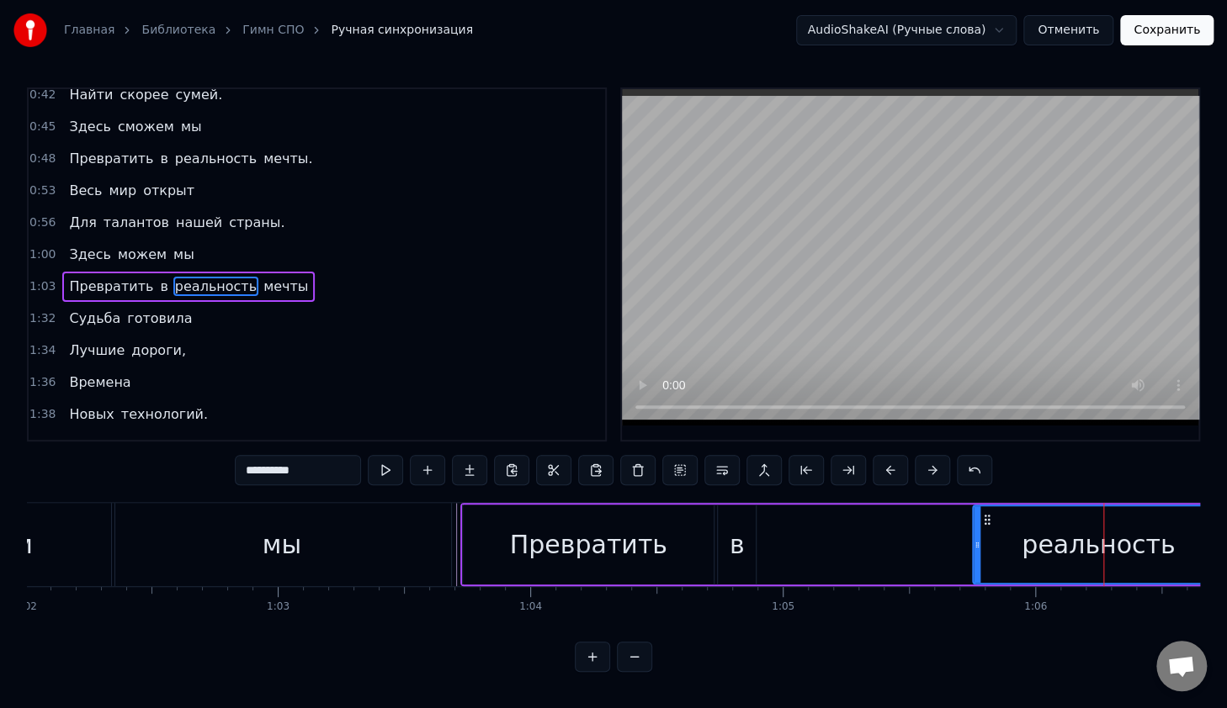
click at [810, 555] on div "Превратить в реальность мечты" at bounding box center [970, 544] width 1020 height 83
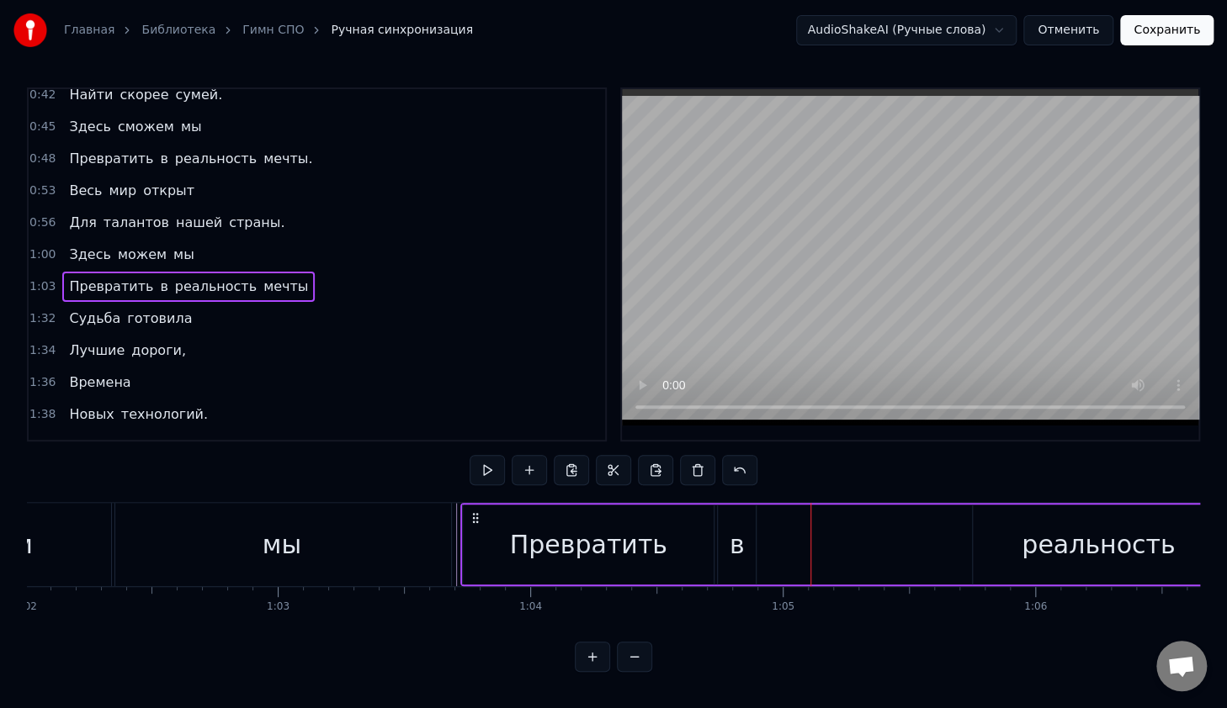
drag, startPoint x: 1031, startPoint y: 546, endPoint x: 1004, endPoint y: 533, distance: 30.1
click at [1026, 543] on div "реальность" at bounding box center [1097, 545] width 251 height 80
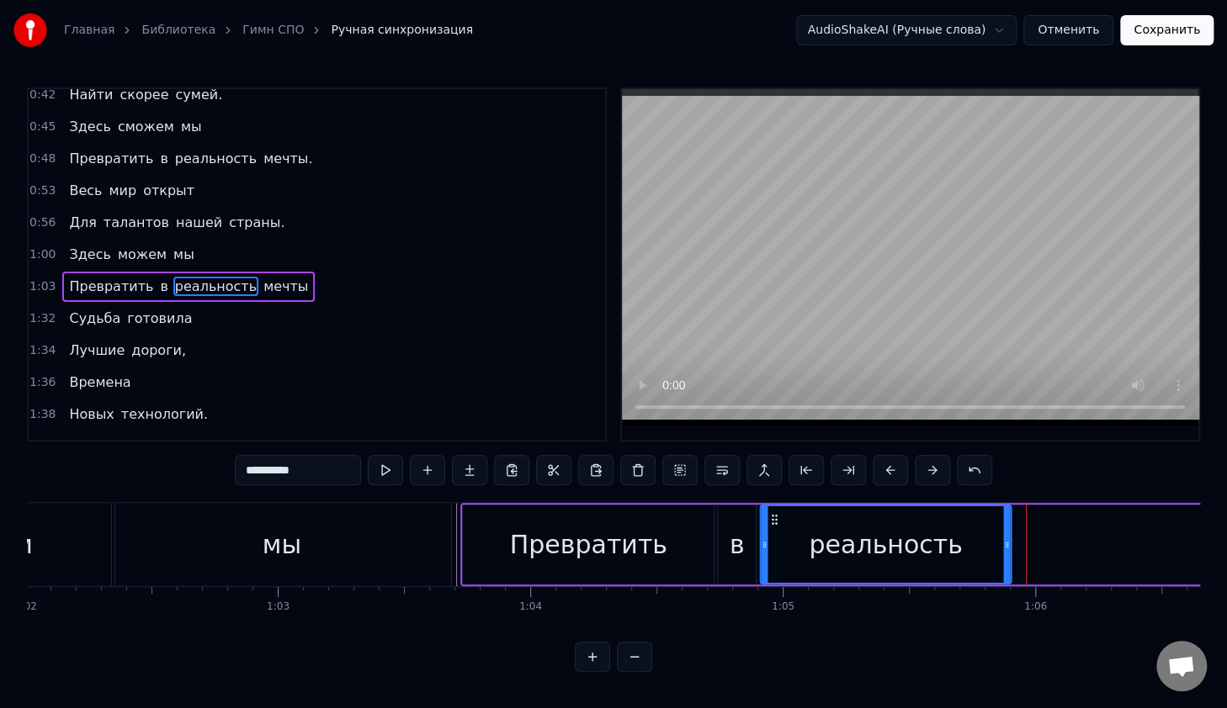
drag, startPoint x: 986, startPoint y: 516, endPoint x: 773, endPoint y: 523, distance: 213.0
click at [773, 523] on icon at bounding box center [773, 519] width 13 height 13
click at [453, 519] on div "Здесь можем мы" at bounding box center [83, 544] width 744 height 83
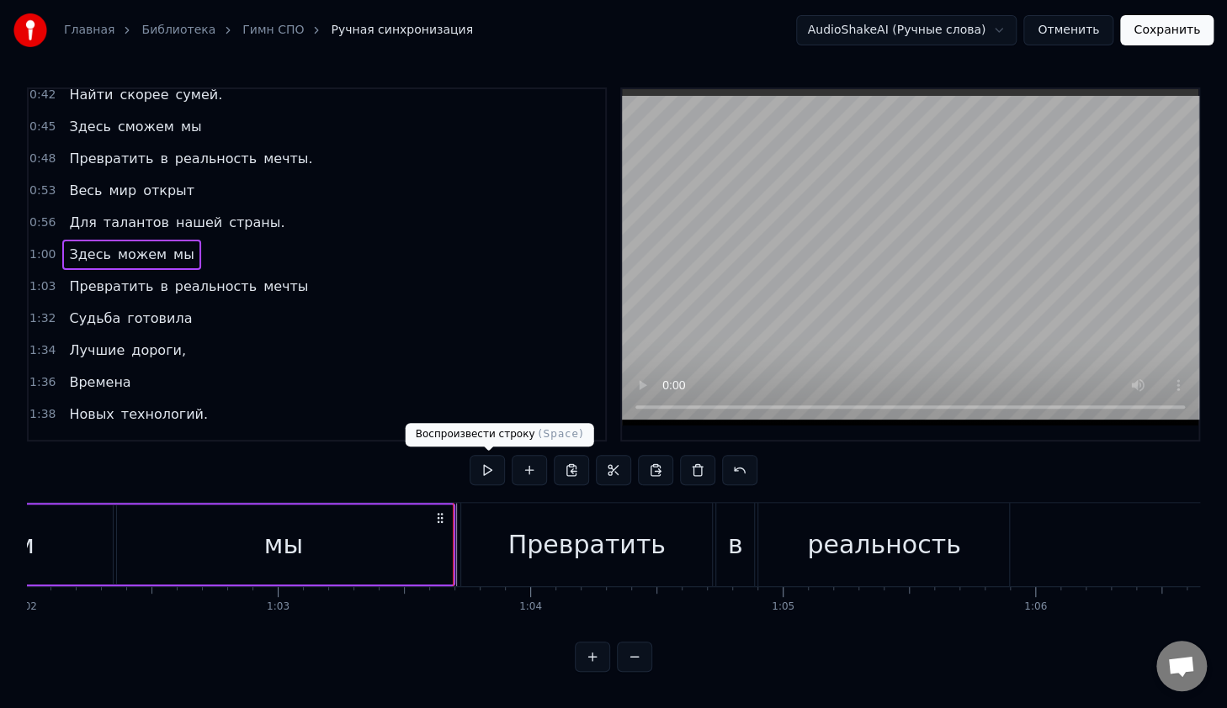
click at [491, 471] on button at bounding box center [486, 470] width 35 height 30
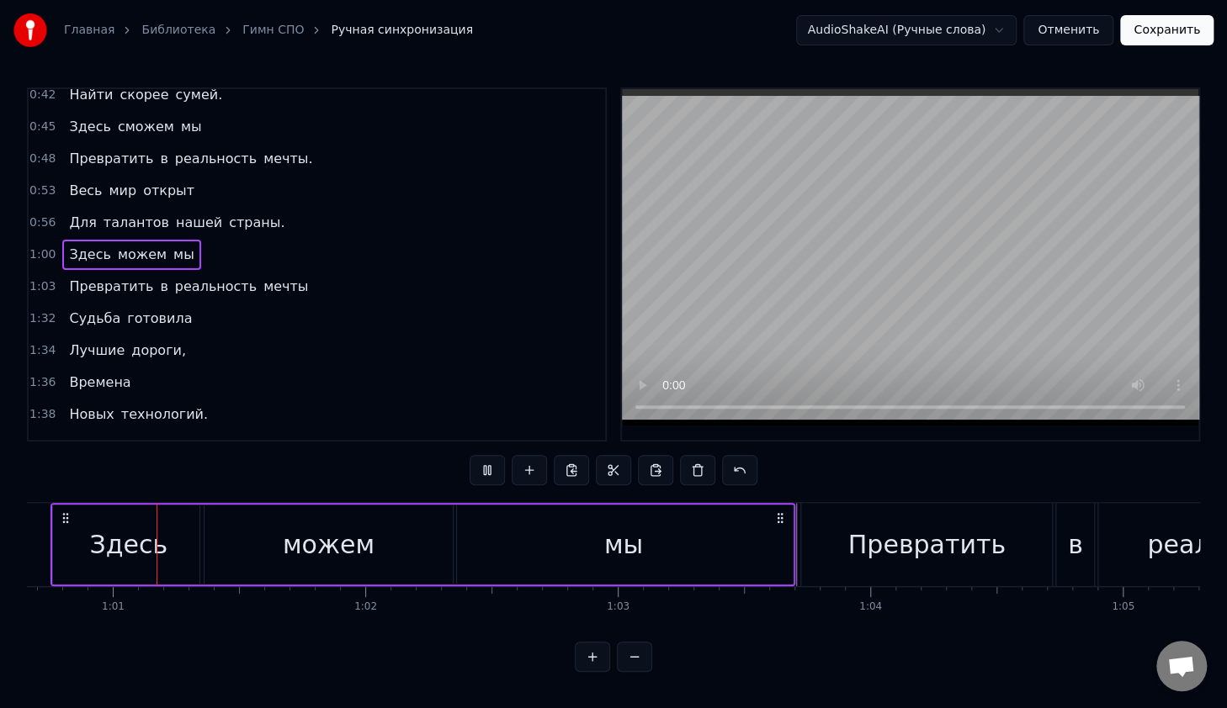
scroll to position [0, 15301]
click at [849, 556] on div "Превратить" at bounding box center [933, 544] width 251 height 83
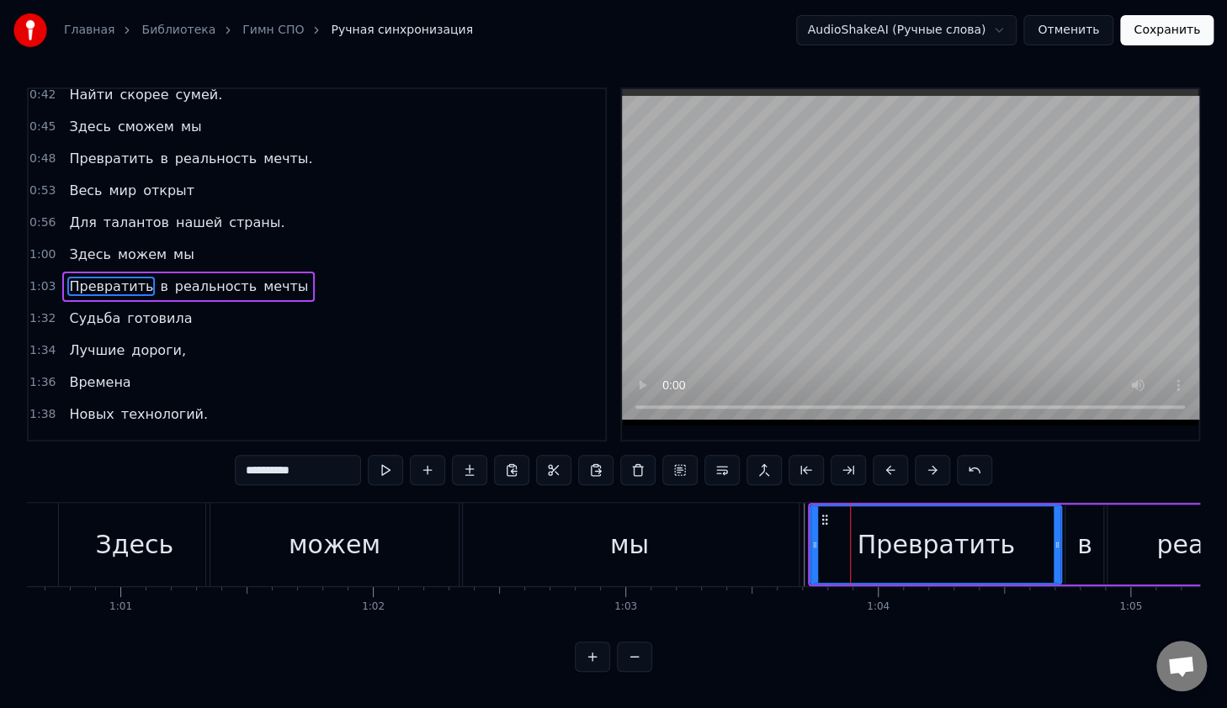
click at [390, 472] on button at bounding box center [385, 470] width 35 height 30
drag, startPoint x: 1090, startPoint y: 526, endPoint x: 1067, endPoint y: 529, distance: 23.8
click at [1067, 529] on div "в" at bounding box center [1084, 545] width 38 height 80
type input "*"
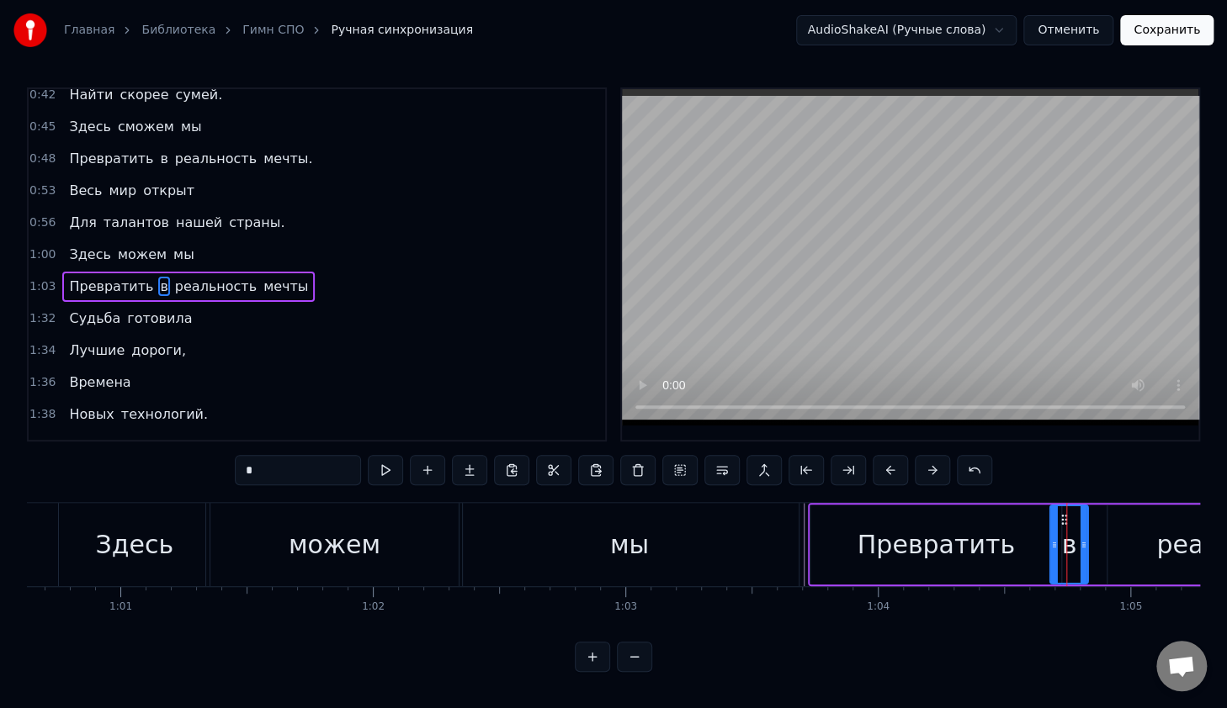
drag, startPoint x: 1078, startPoint y: 521, endPoint x: 1062, endPoint y: 522, distance: 16.0
click at [1062, 522] on icon at bounding box center [1063, 519] width 13 height 13
drag, startPoint x: 828, startPoint y: 590, endPoint x: 861, endPoint y: 591, distance: 33.7
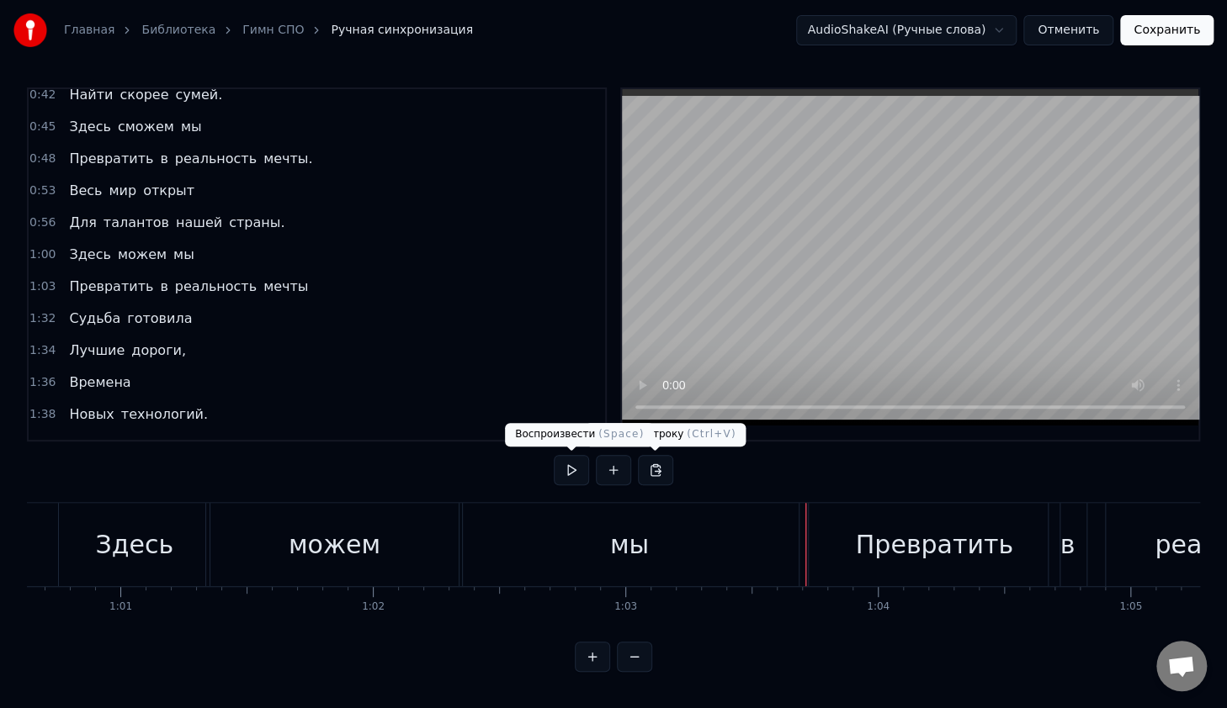
click at [580, 467] on button at bounding box center [571, 470] width 35 height 30
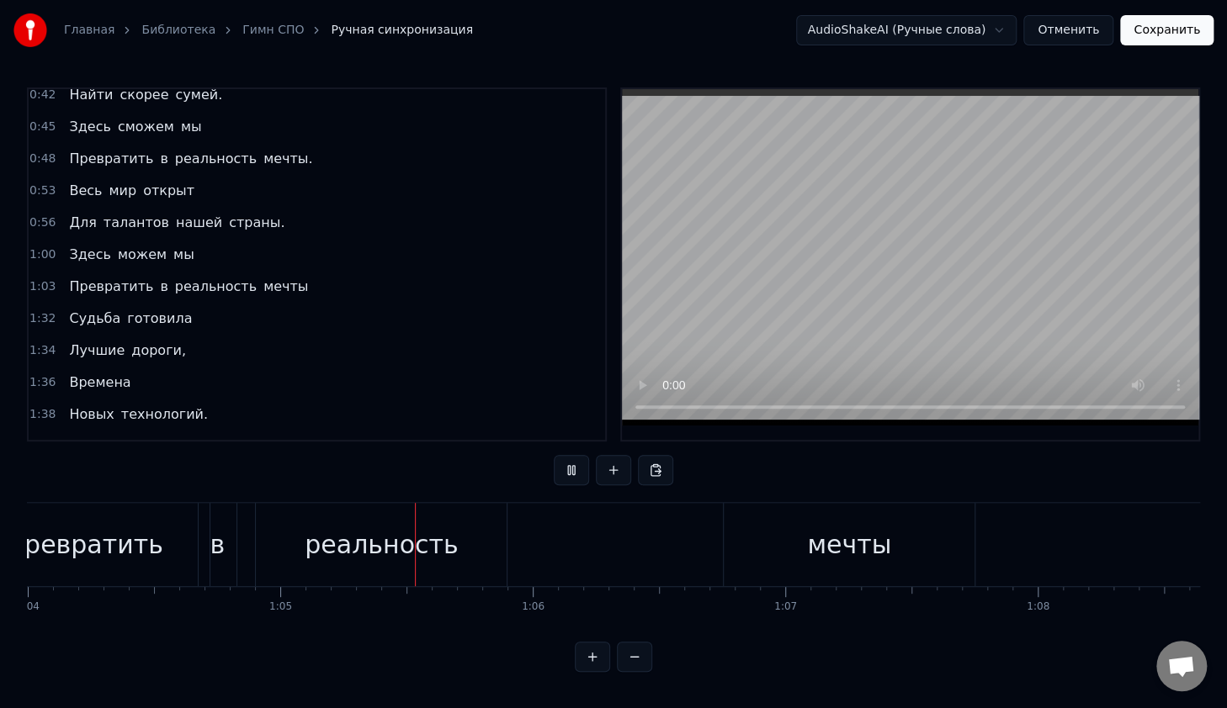
scroll to position [0, 16320]
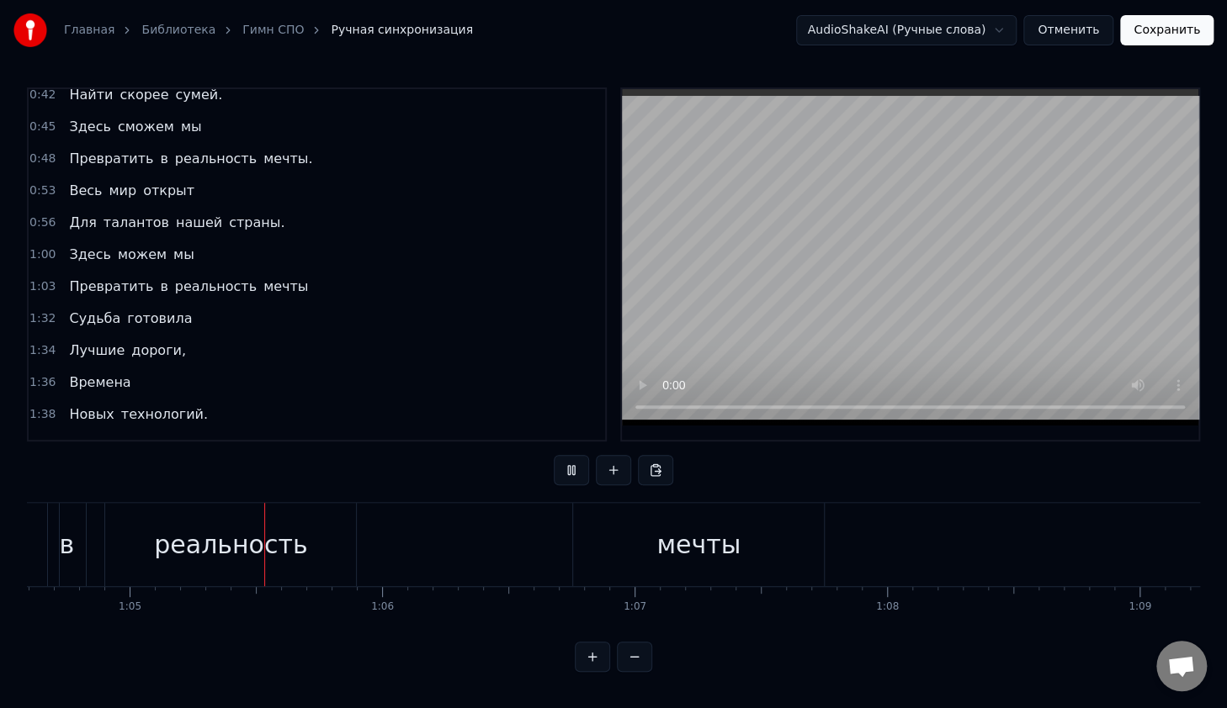
click at [580, 467] on button at bounding box center [571, 470] width 35 height 30
click at [617, 572] on div "мечты" at bounding box center [679, 544] width 251 height 83
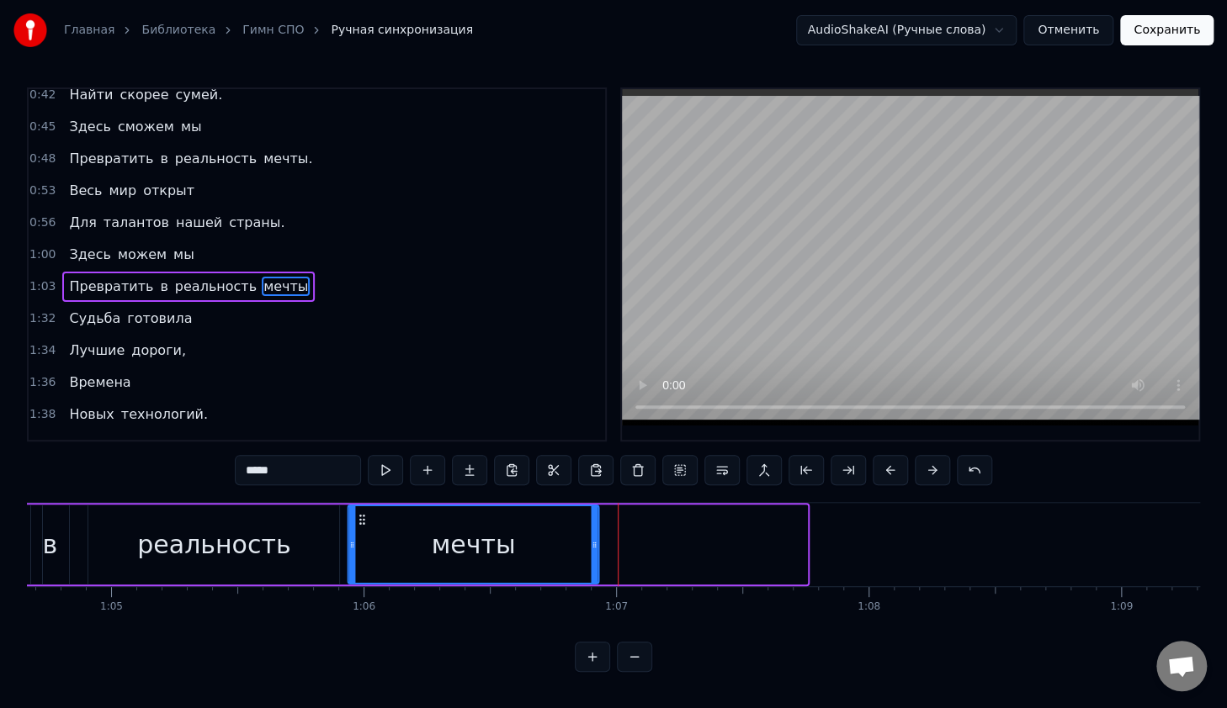
drag, startPoint x: 571, startPoint y: 516, endPoint x: 363, endPoint y: 548, distance: 211.2
click at [363, 548] on div "мечты" at bounding box center [472, 544] width 249 height 77
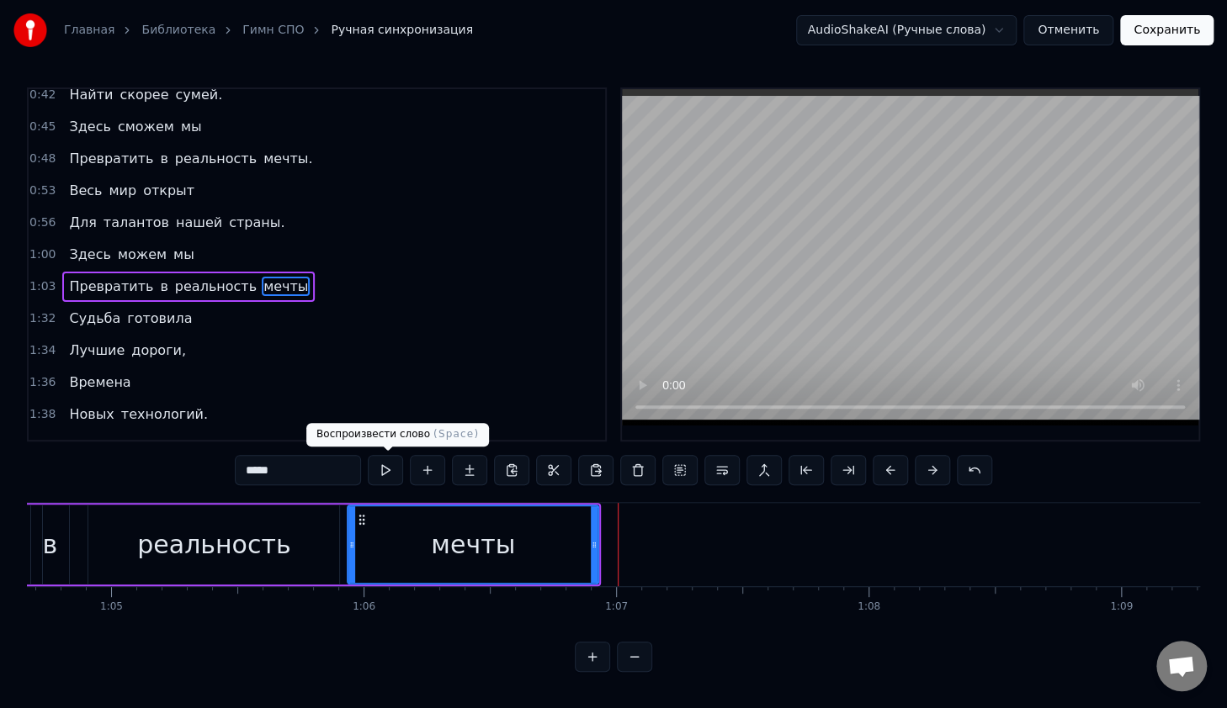
click at [395, 470] on button at bounding box center [385, 470] width 35 height 30
click at [234, 559] on div "реальность" at bounding box center [213, 545] width 153 height 38
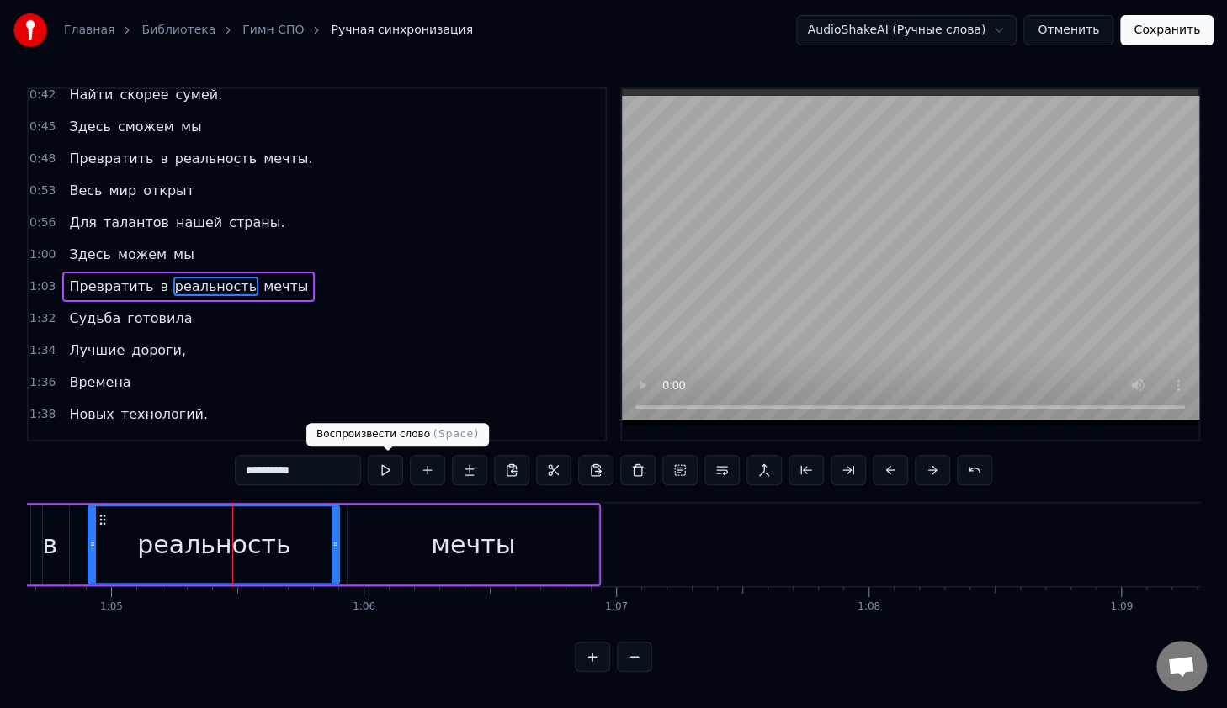
click at [386, 474] on button at bounding box center [385, 470] width 35 height 30
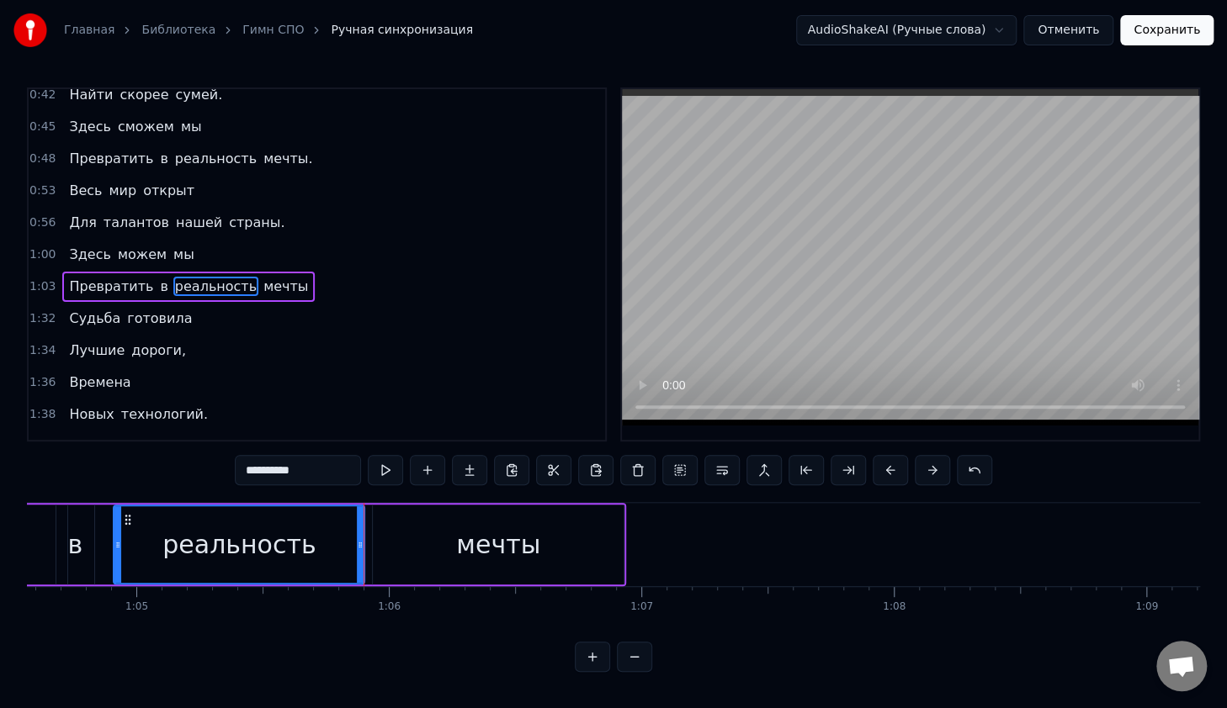
click at [391, 519] on div "мечты" at bounding box center [498, 545] width 251 height 80
type input "*****"
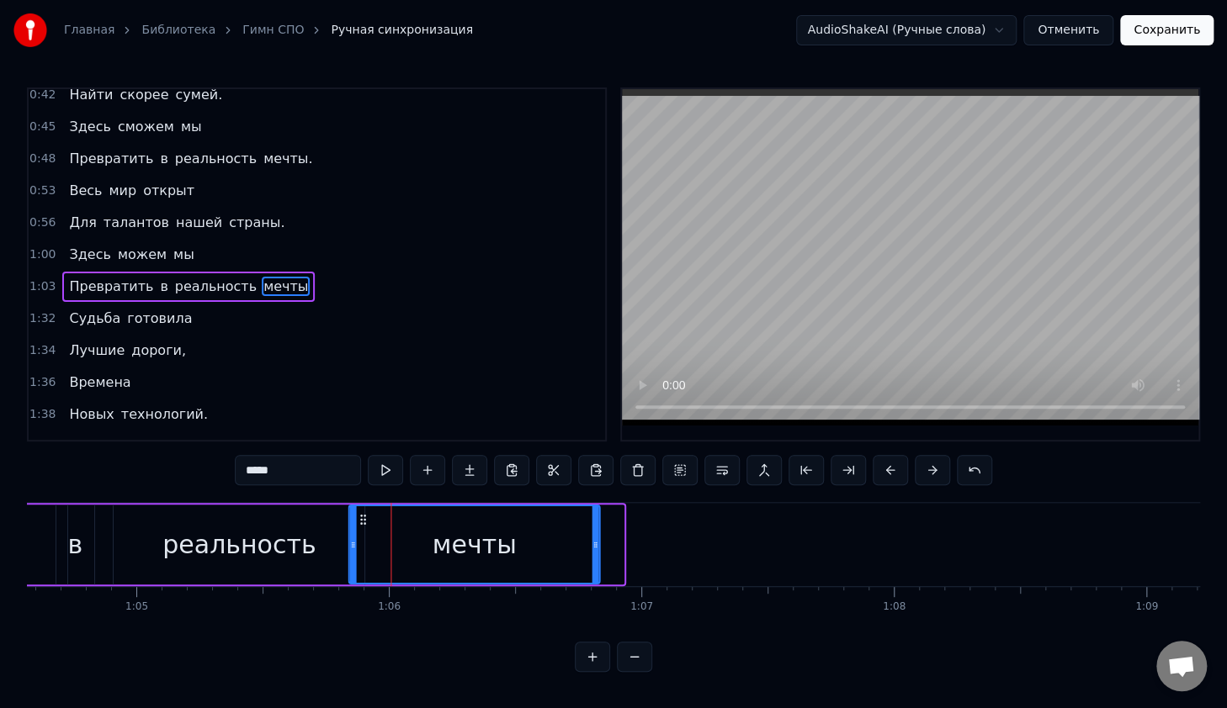
drag, startPoint x: 380, startPoint y: 518, endPoint x: 353, endPoint y: 517, distance: 26.9
click at [356, 518] on icon at bounding box center [362, 519] width 13 height 13
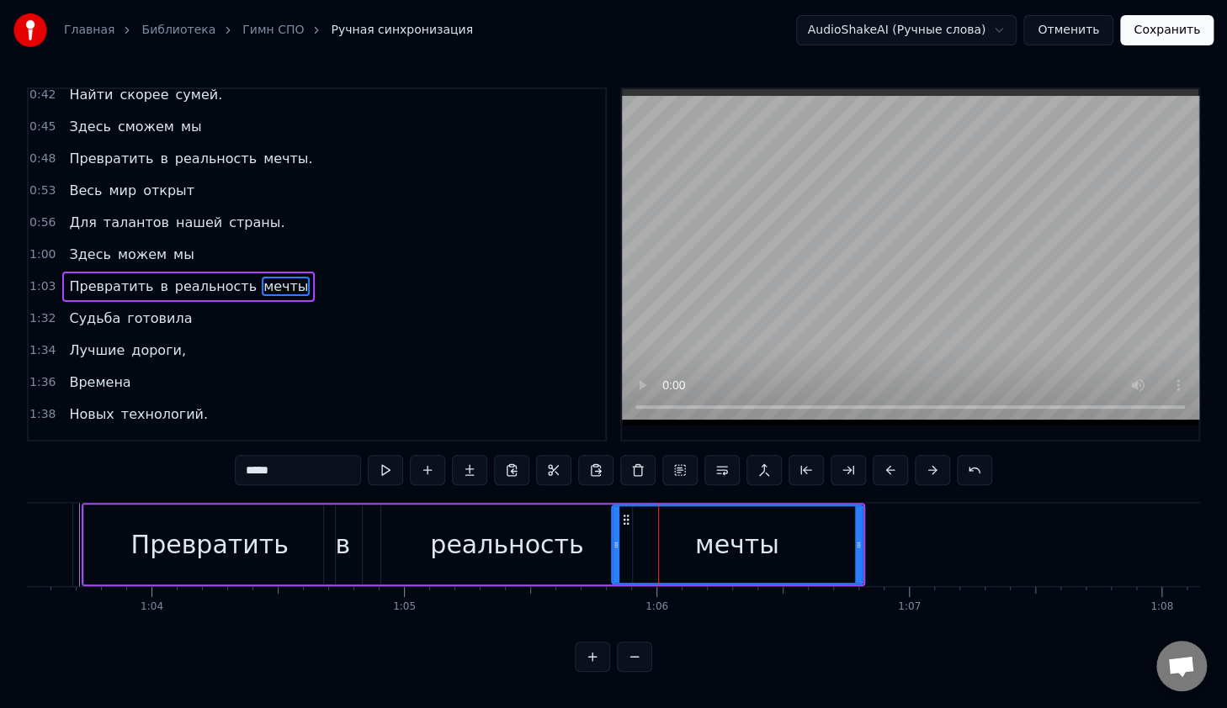
scroll to position [0, 16025]
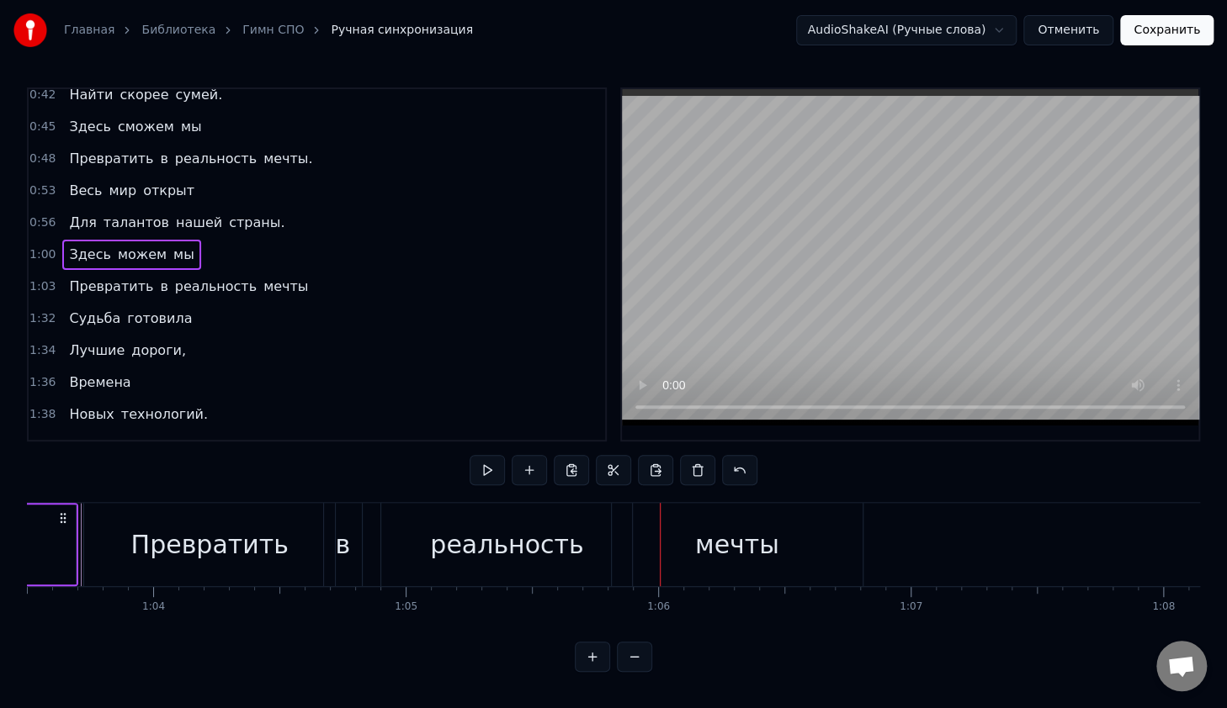
scroll to position [0, 15990]
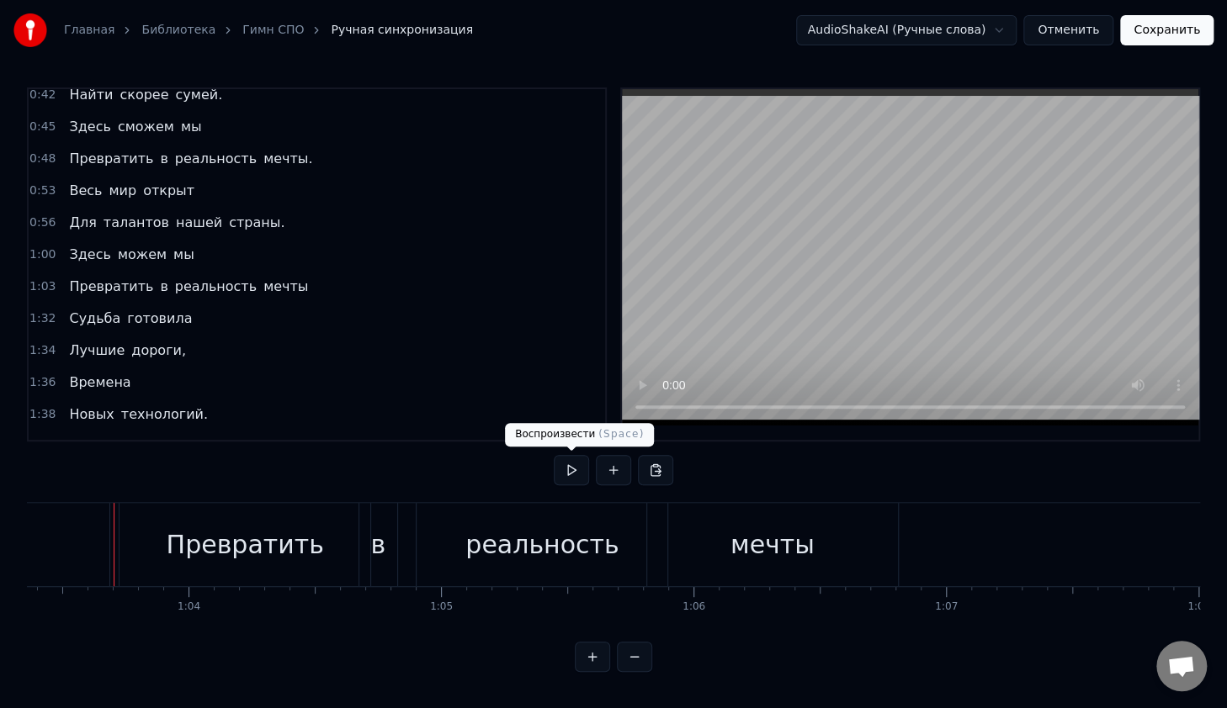
click at [580, 467] on button at bounding box center [571, 470] width 35 height 30
click at [833, 522] on div "мечты" at bounding box center [772, 544] width 251 height 83
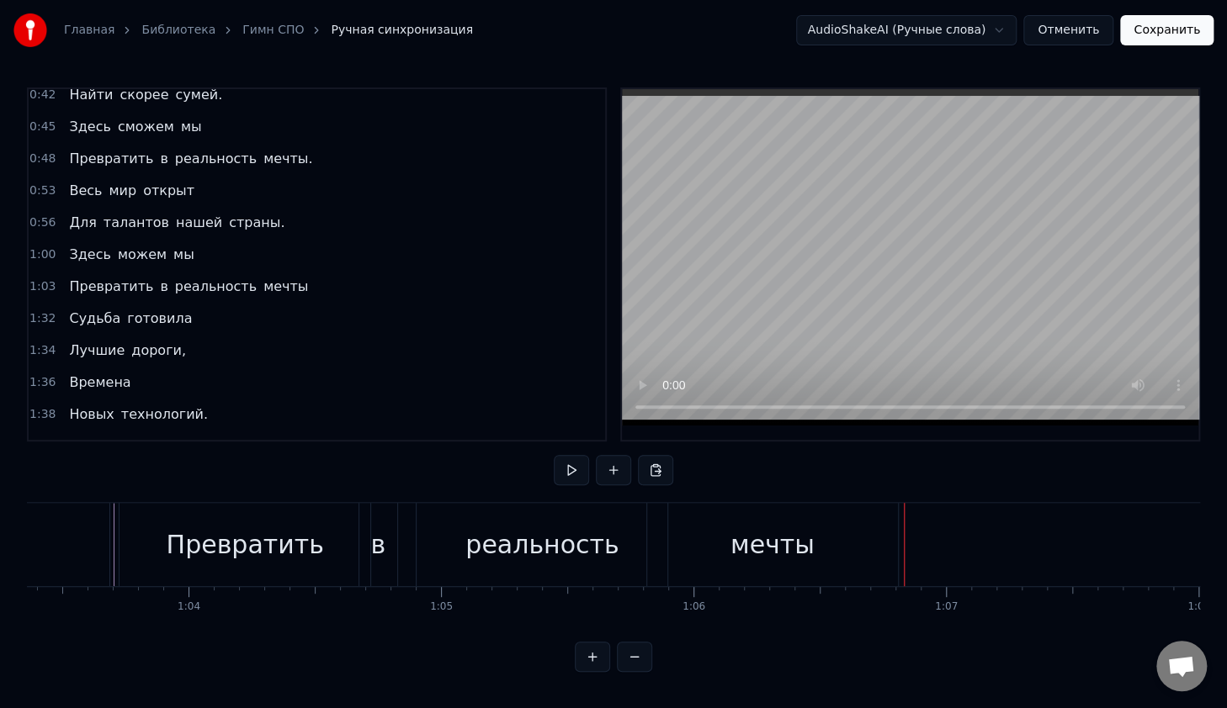
drag, startPoint x: 872, startPoint y: 533, endPoint x: 881, endPoint y: 537, distance: 10.2
click at [873, 534] on div "мечты" at bounding box center [772, 544] width 251 height 83
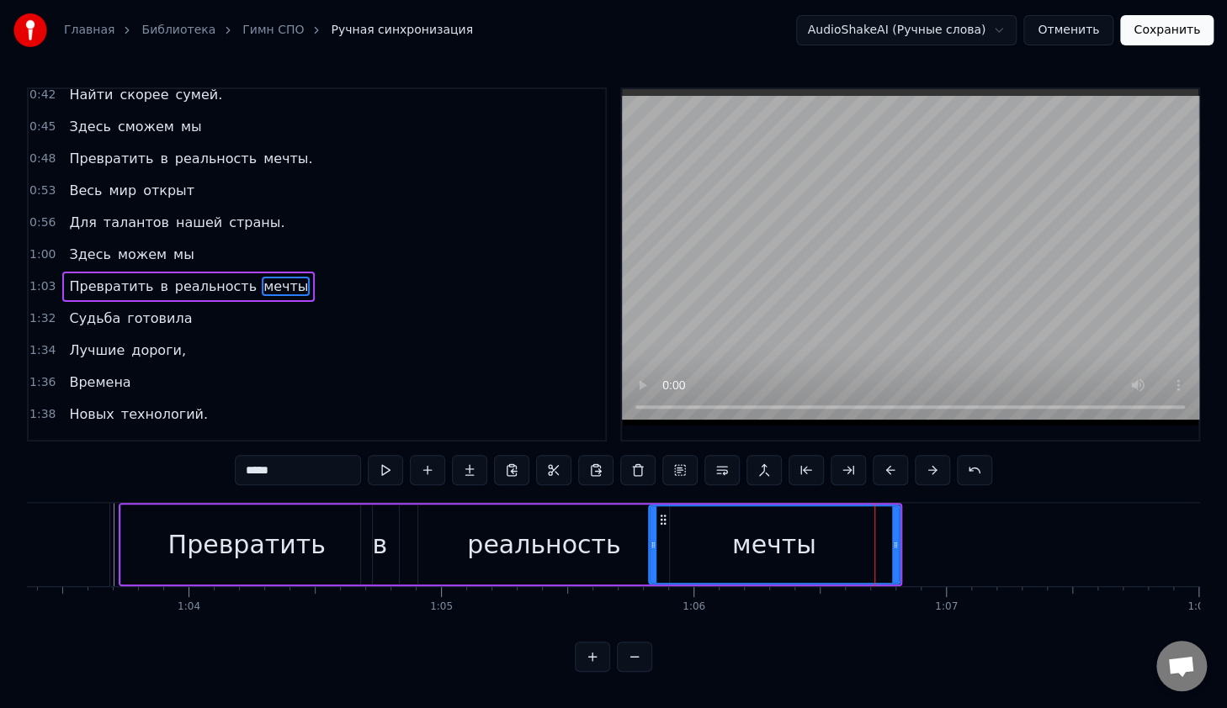
click at [895, 542] on div "мечты" at bounding box center [774, 545] width 252 height 80
click at [894, 529] on div at bounding box center [894, 544] width 1 height 83
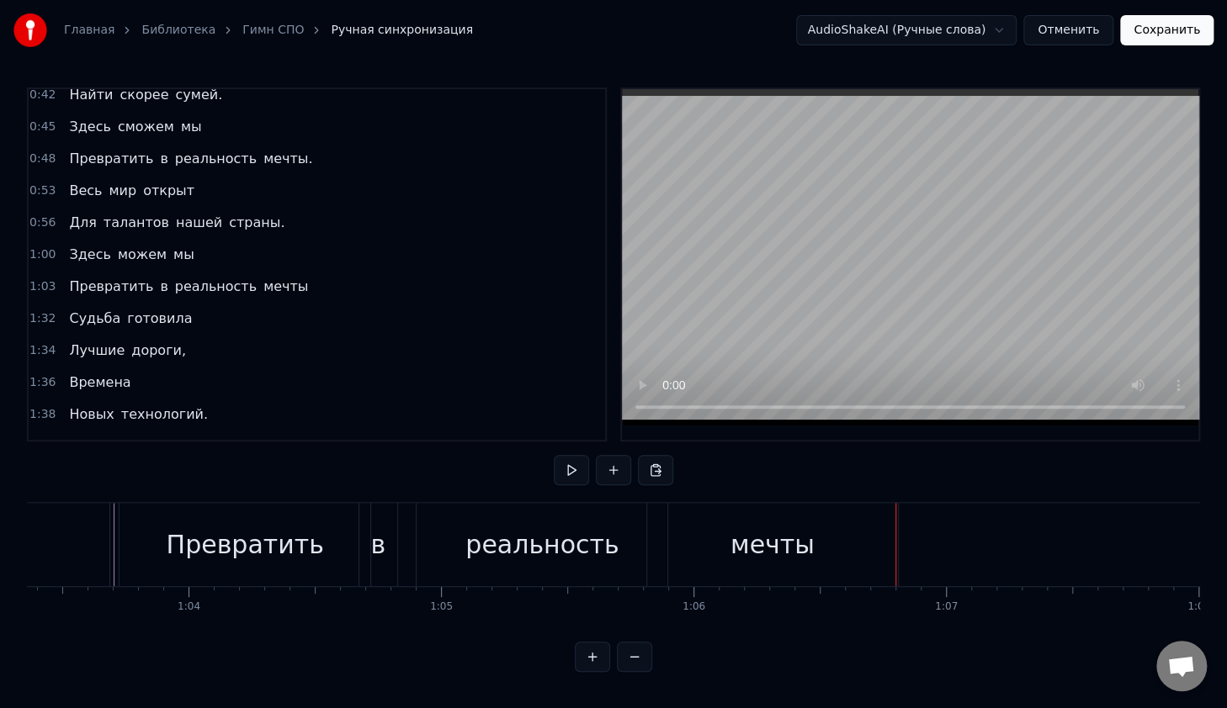
click at [883, 530] on div "мечты" at bounding box center [772, 544] width 251 height 83
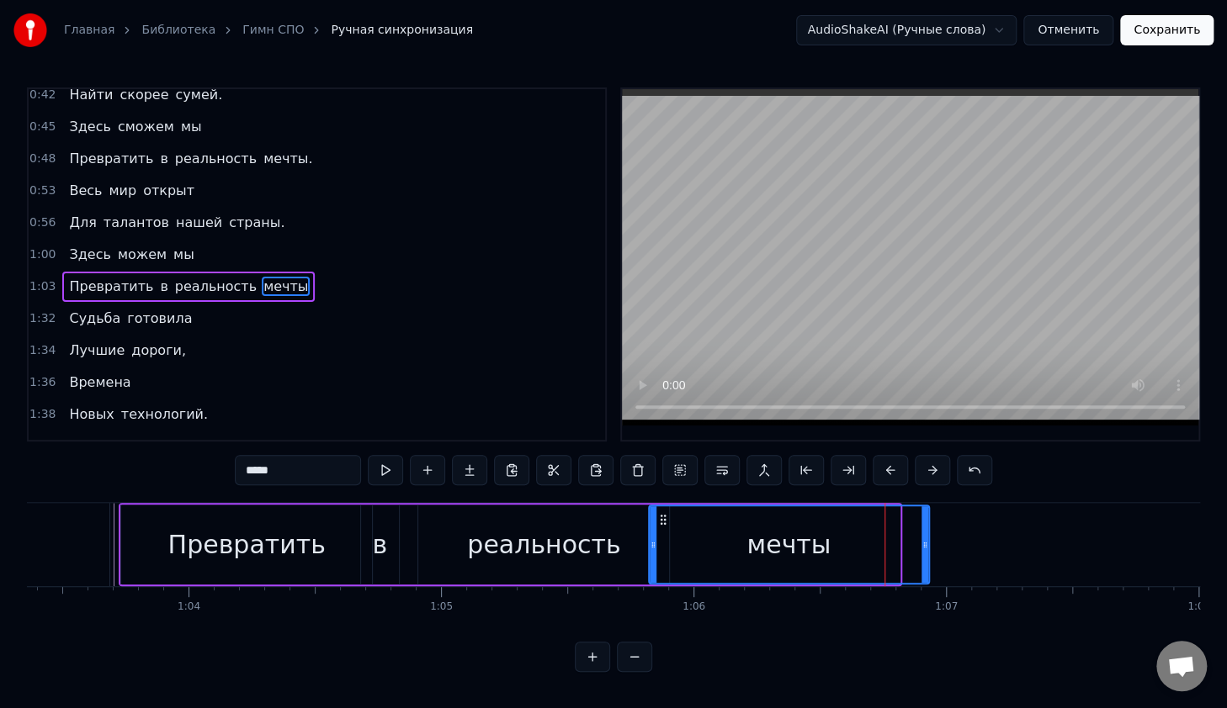
drag, startPoint x: 895, startPoint y: 535, endPoint x: 919, endPoint y: 542, distance: 24.5
click at [922, 542] on div at bounding box center [924, 544] width 7 height 77
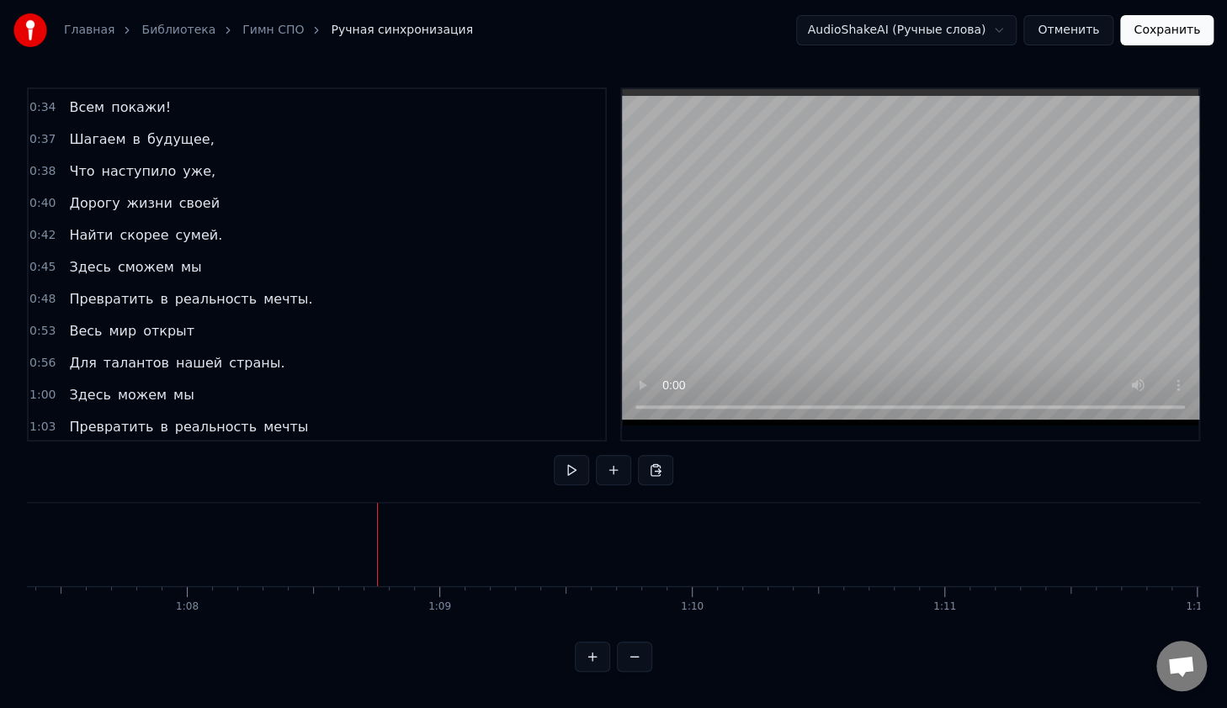
scroll to position [321, 0]
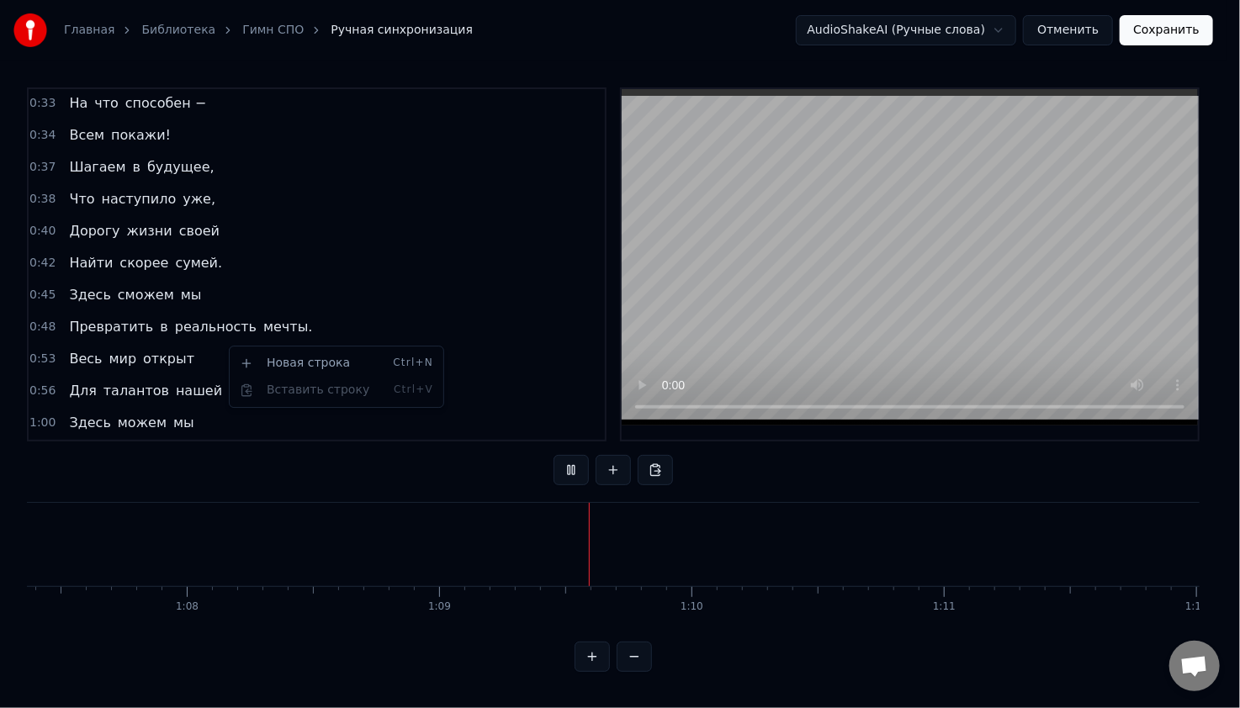
click at [292, 542] on html "Главная Библиотека Гимн СПО Ручная синхронизация AudioShakeAI (Ручные слова) От…" at bounding box center [620, 349] width 1240 height 699
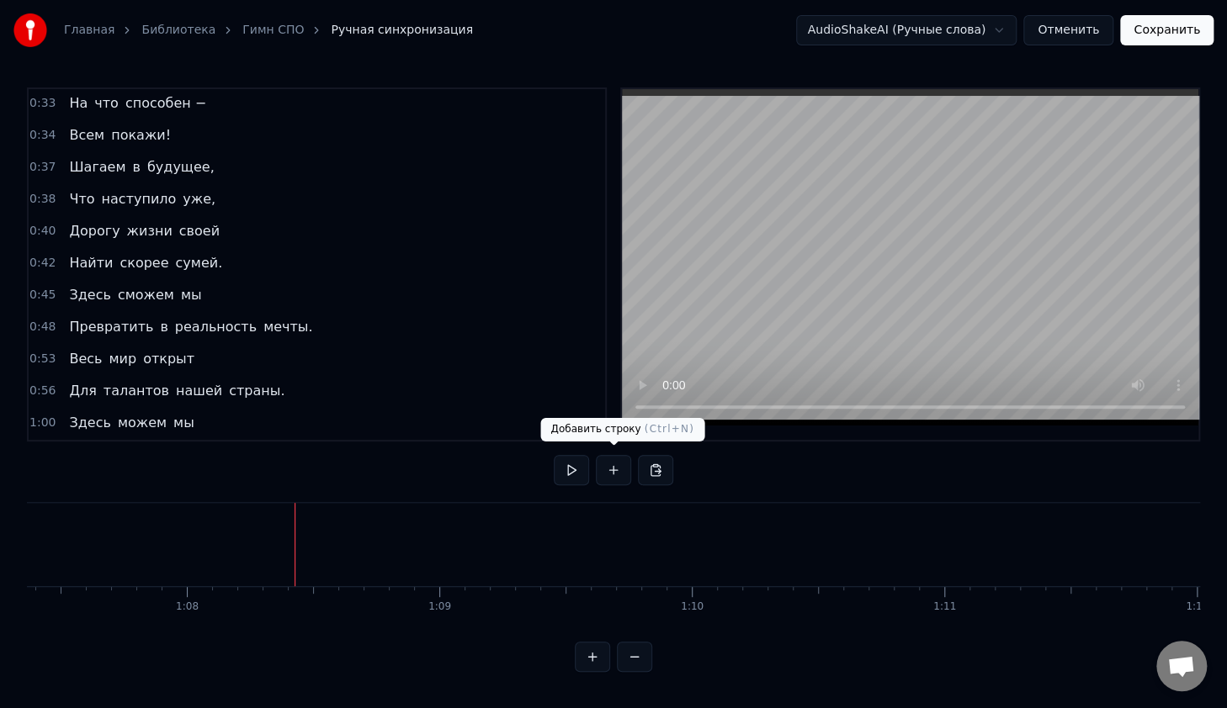
click at [604, 462] on button at bounding box center [613, 470] width 35 height 30
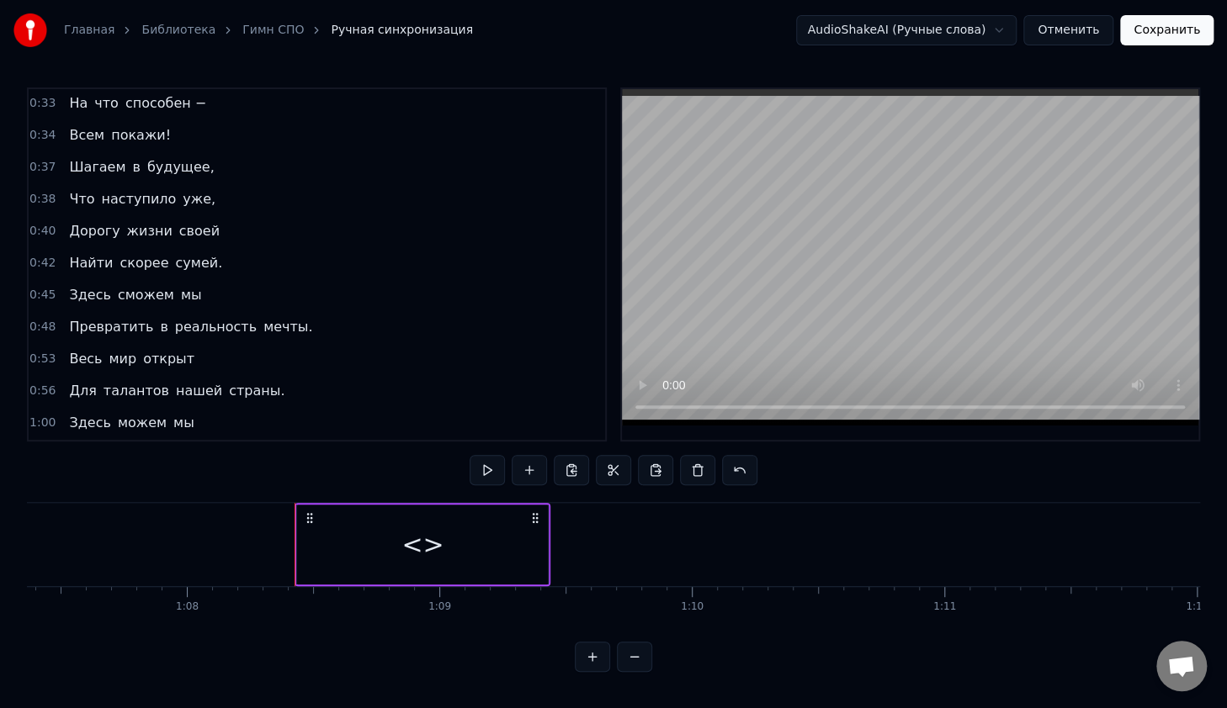
click at [415, 541] on div "<>" at bounding box center [422, 545] width 42 height 38
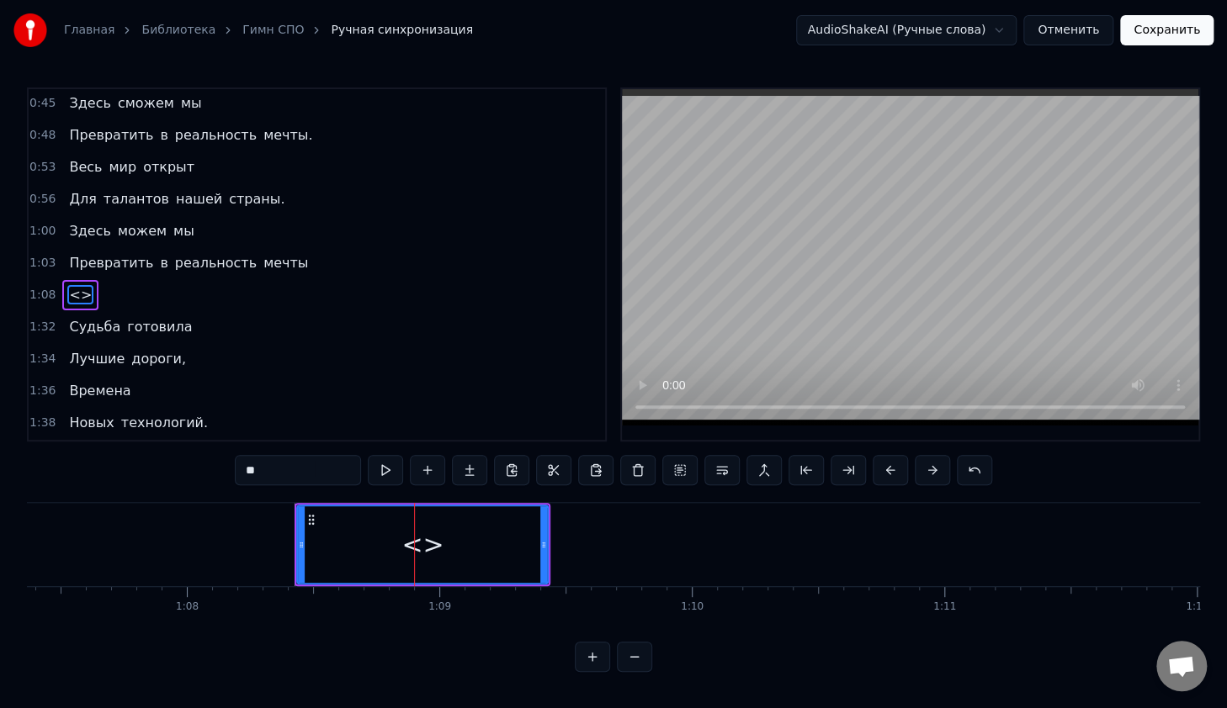
scroll to position [521, 0]
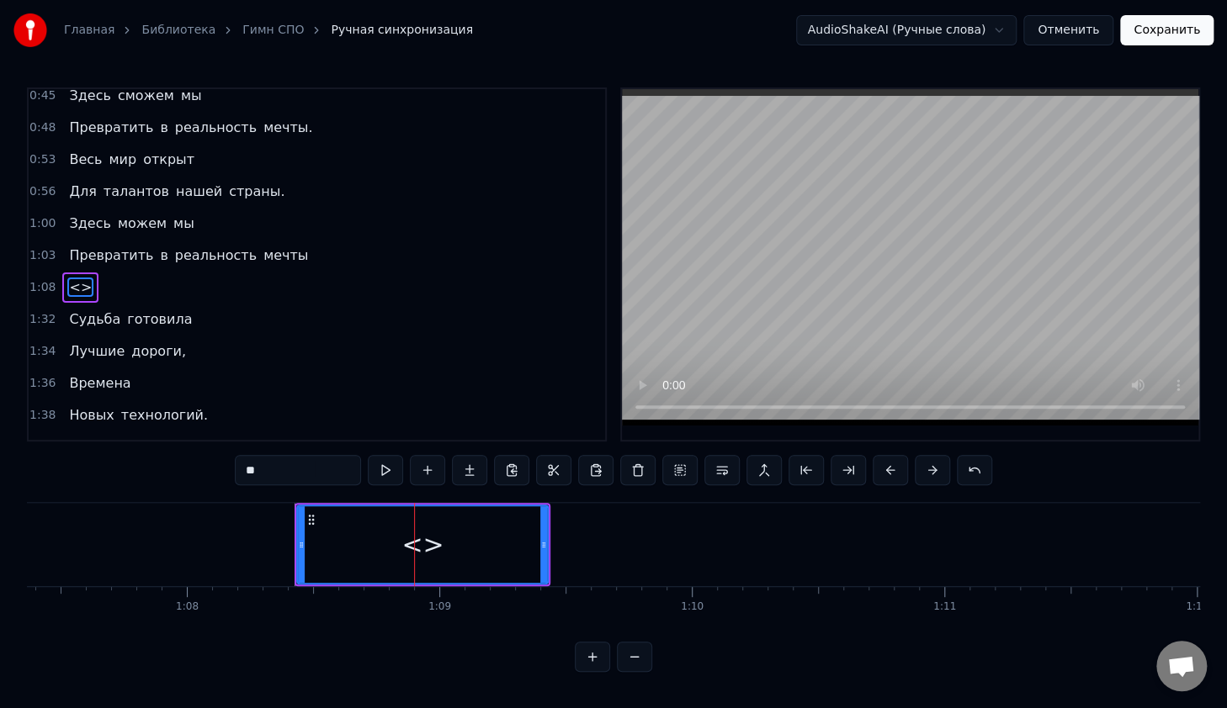
drag, startPoint x: 306, startPoint y: 479, endPoint x: 197, endPoint y: 467, distance: 110.0
click at [198, 467] on div "0:14 В руках моих 0:16 Счастливый билет, 0:18 Ведь для студента СПО 0:20 Прегра…" at bounding box center [613, 379] width 1173 height 585
type input "****"
click at [434, 462] on button at bounding box center [427, 470] width 35 height 30
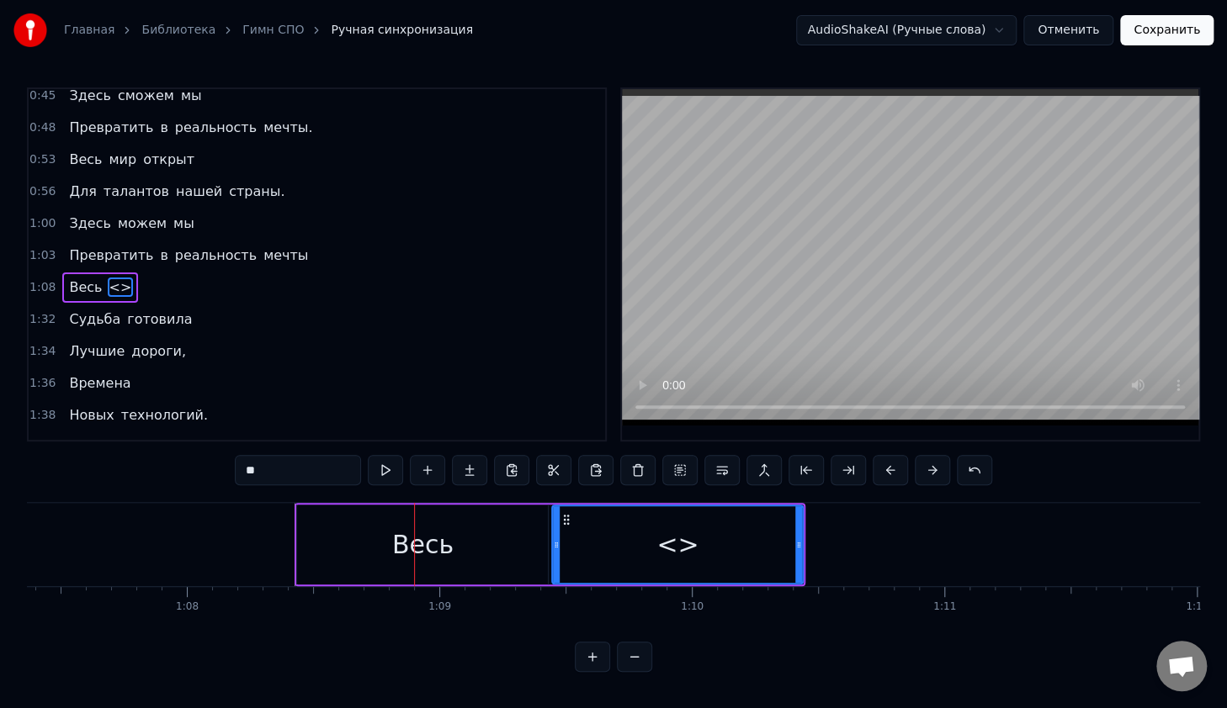
drag, startPoint x: 284, startPoint y: 468, endPoint x: 249, endPoint y: 464, distance: 35.6
click at [249, 464] on input "**" at bounding box center [298, 470] width 126 height 30
type input "***"
click at [441, 468] on button at bounding box center [427, 470] width 35 height 30
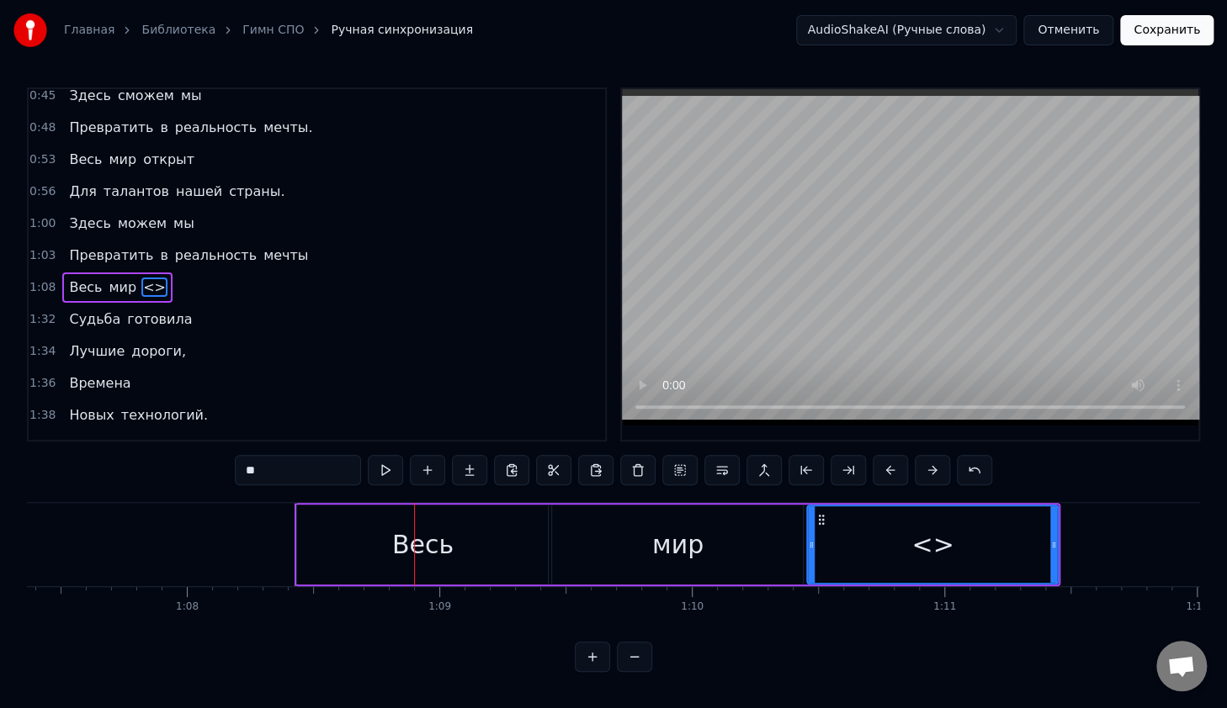
drag, startPoint x: 262, startPoint y: 480, endPoint x: 219, endPoint y: 476, distance: 43.9
click at [219, 476] on div "0:14 В руках моих 0:16 Счастливый билет, 0:18 Ведь для студента СПО 0:20 Прегра…" at bounding box center [613, 379] width 1173 height 585
type input "******"
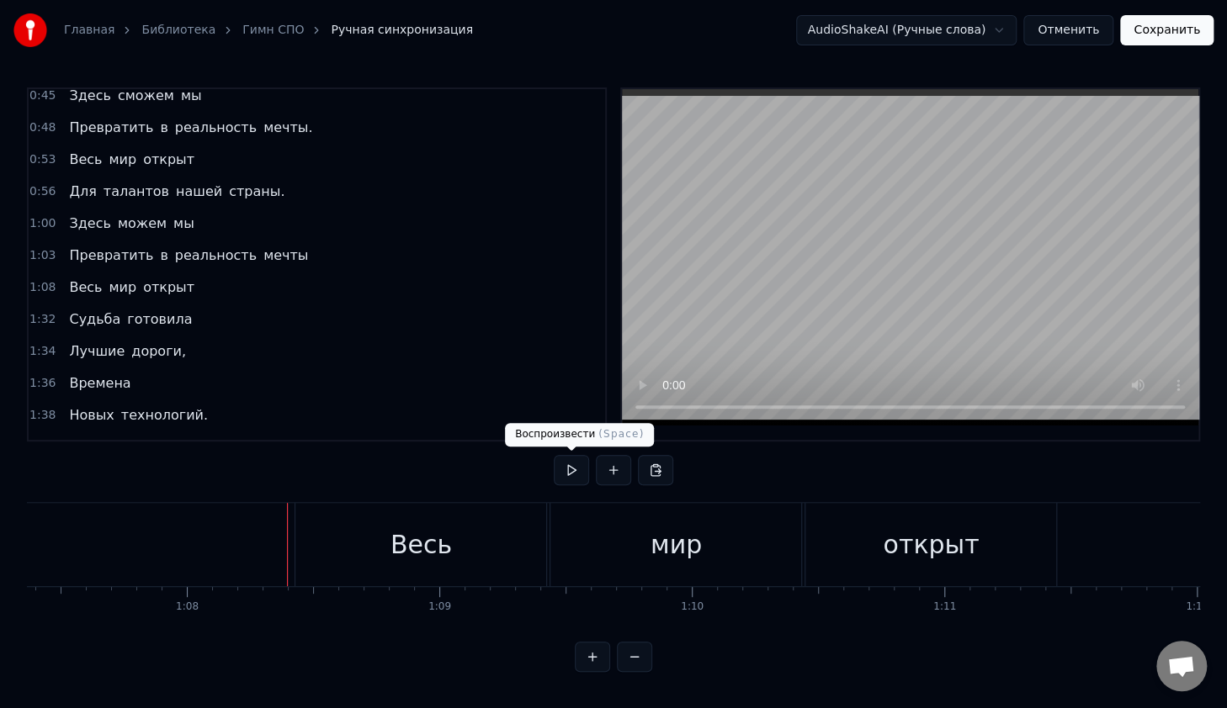
click at [569, 464] on button at bounding box center [571, 470] width 35 height 30
click at [568, 466] on button at bounding box center [571, 470] width 35 height 30
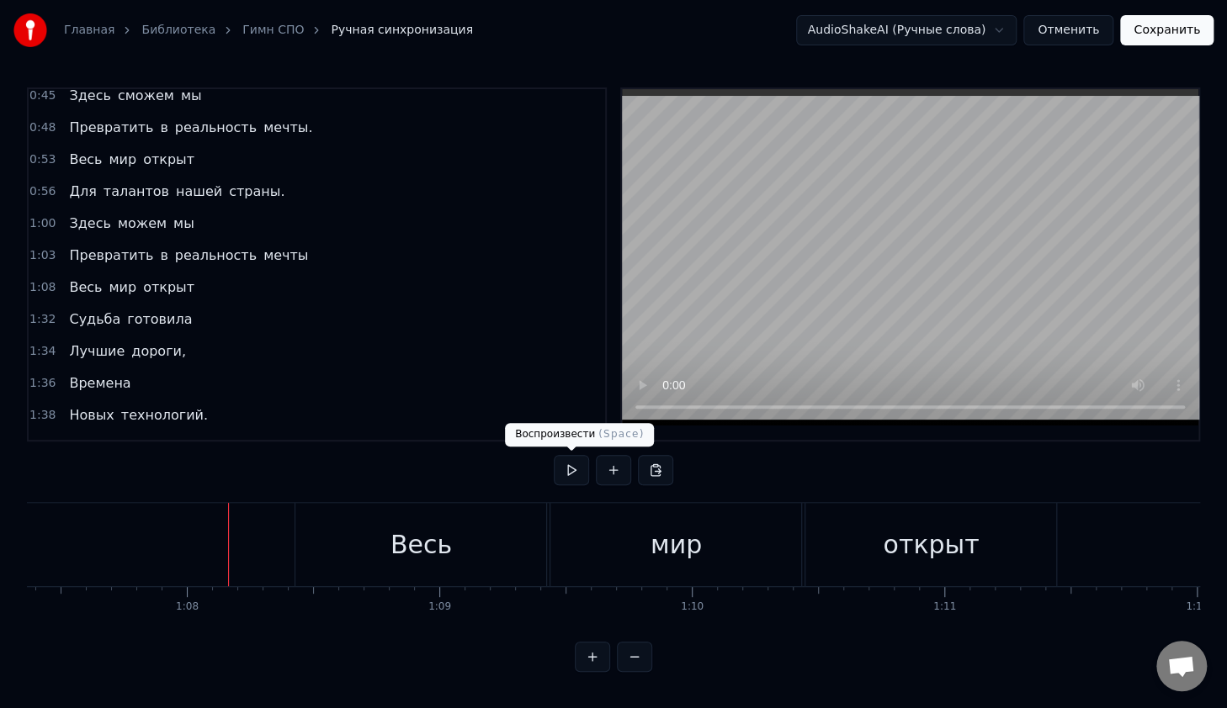
click at [572, 471] on button at bounding box center [571, 470] width 35 height 30
click at [535, 546] on div "Весь" at bounding box center [420, 544] width 251 height 83
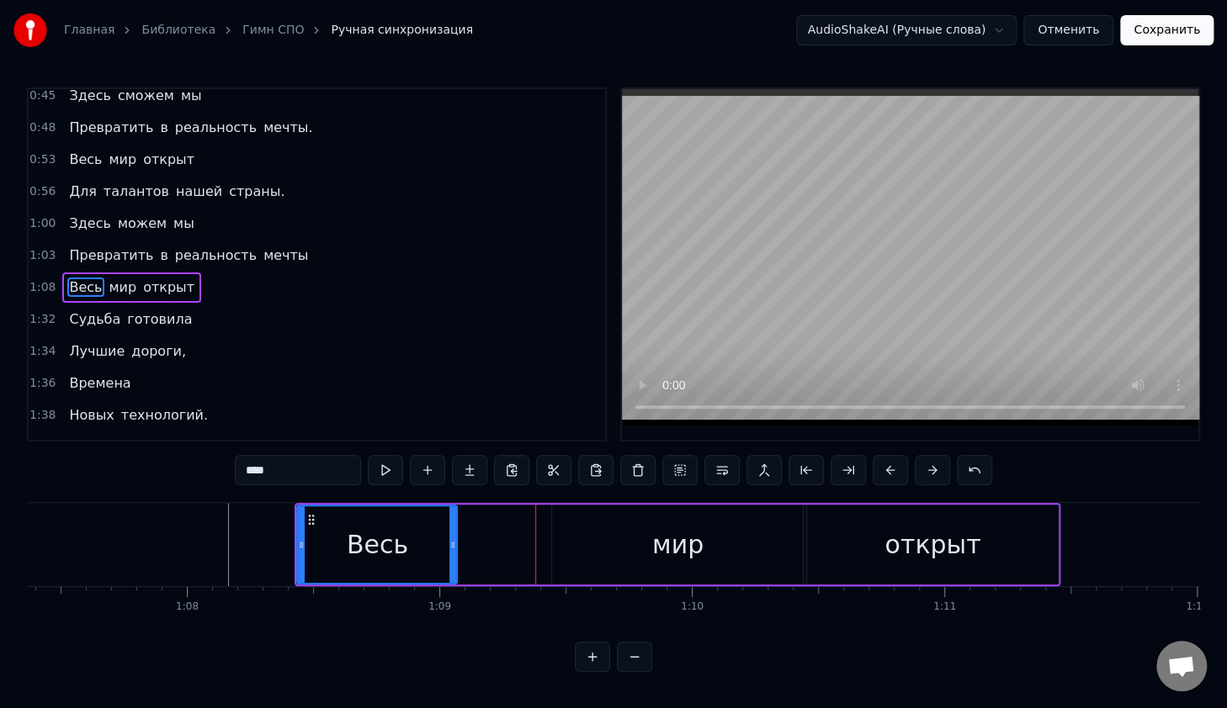
drag, startPoint x: 544, startPoint y: 532, endPoint x: 477, endPoint y: 530, distance: 67.3
click at [452, 527] on div at bounding box center [452, 544] width 7 height 77
click at [562, 539] on div "мир" at bounding box center [677, 545] width 251 height 80
type input "***"
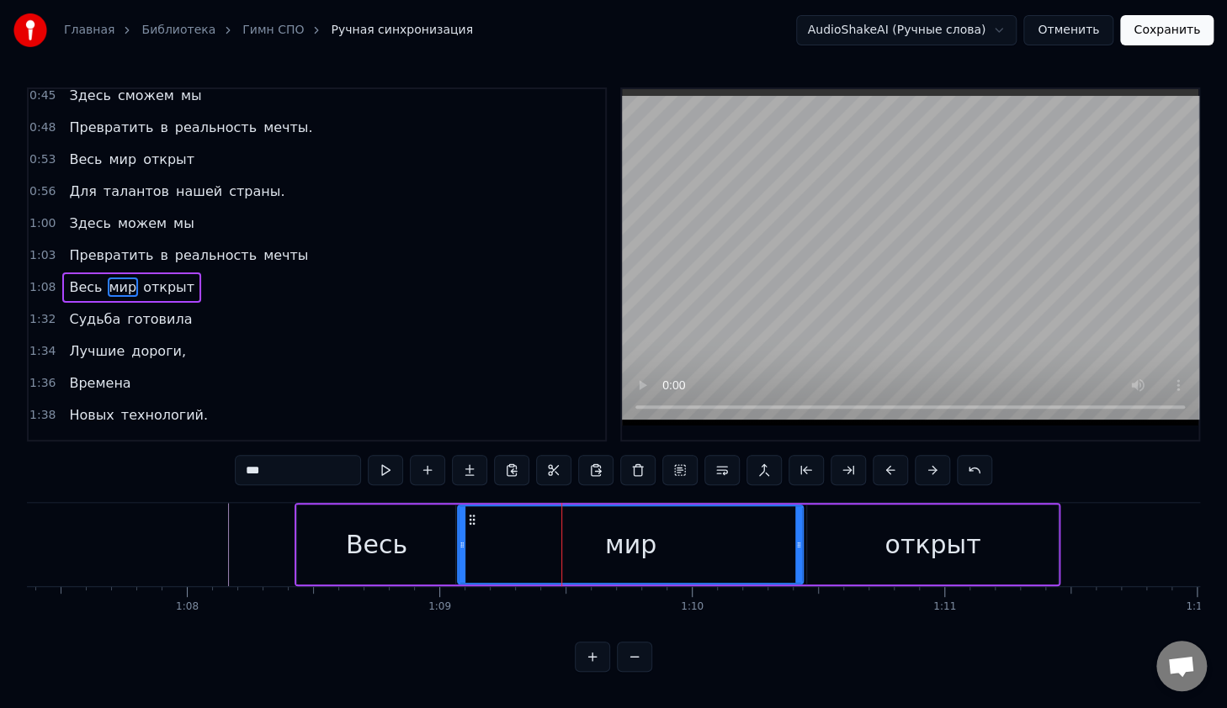
drag, startPoint x: 555, startPoint y: 536, endPoint x: 461, endPoint y: 538, distance: 94.3
click at [461, 538] on div at bounding box center [461, 544] width 7 height 77
drag, startPoint x: 794, startPoint y: 538, endPoint x: 695, endPoint y: 548, distance: 99.9
click at [672, 548] on div "мир" at bounding box center [629, 544] width 343 height 77
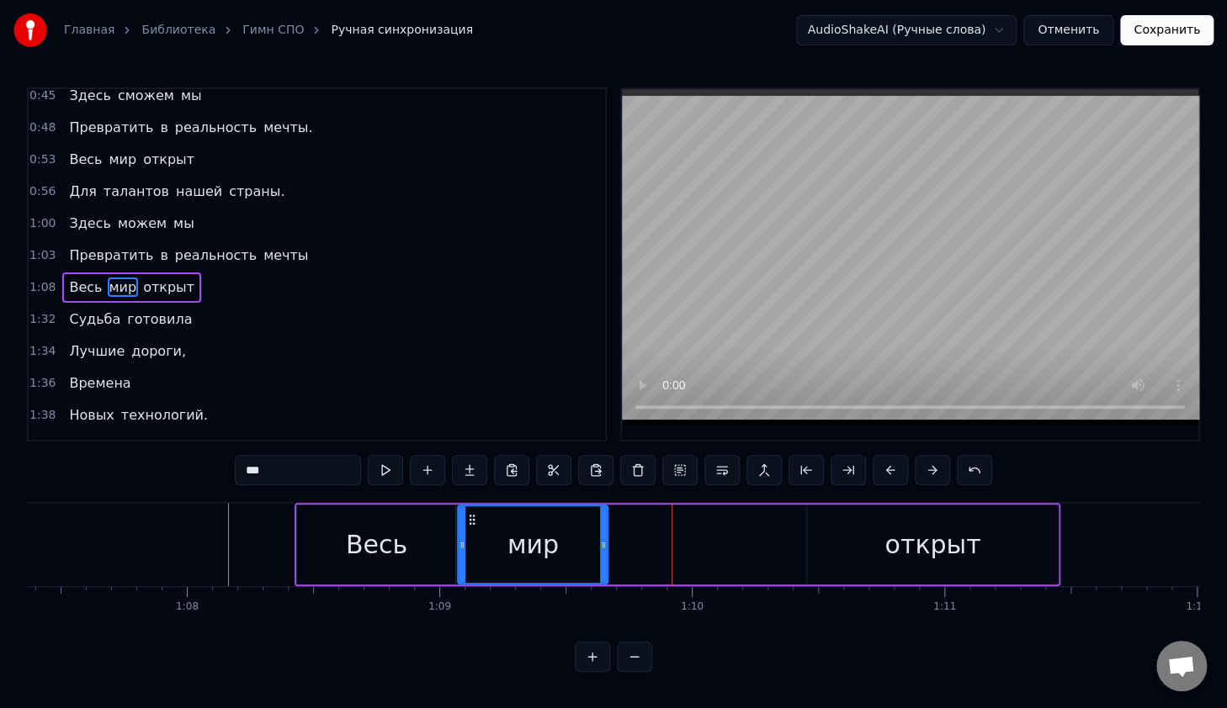
drag, startPoint x: 796, startPoint y: 537, endPoint x: 601, endPoint y: 540, distance: 195.2
click at [601, 540] on div at bounding box center [603, 544] width 7 height 77
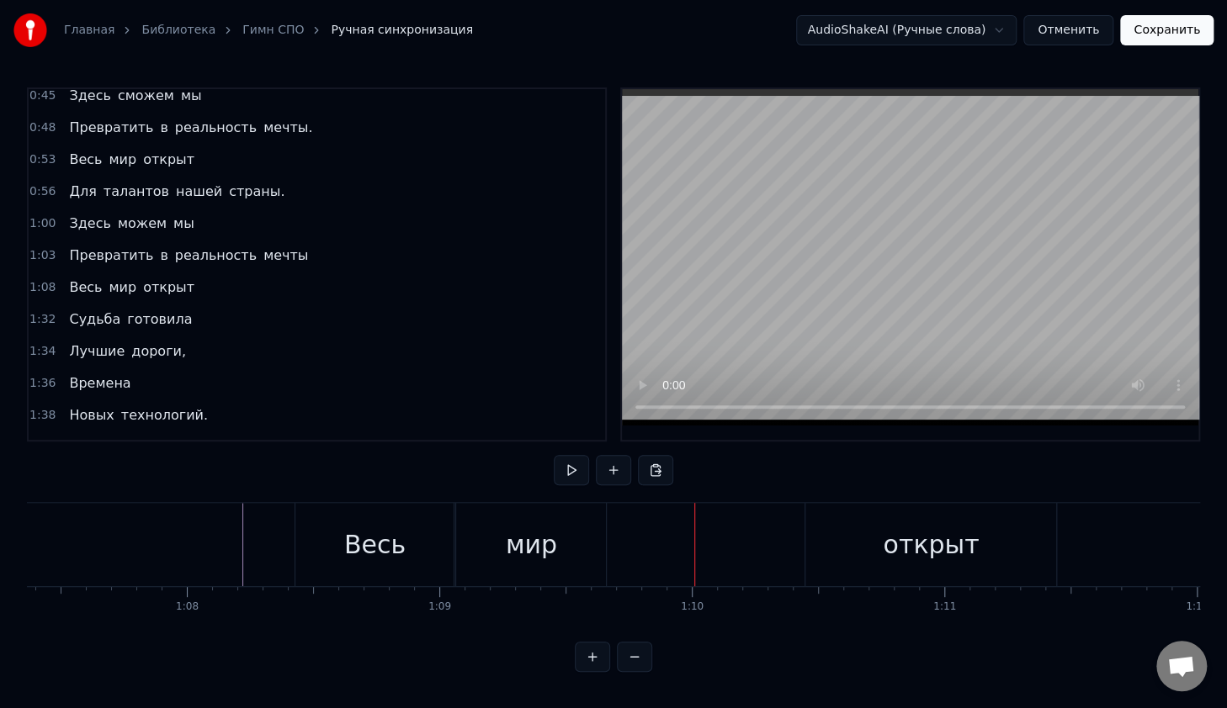
click at [838, 540] on div "открыт" at bounding box center [930, 544] width 251 height 83
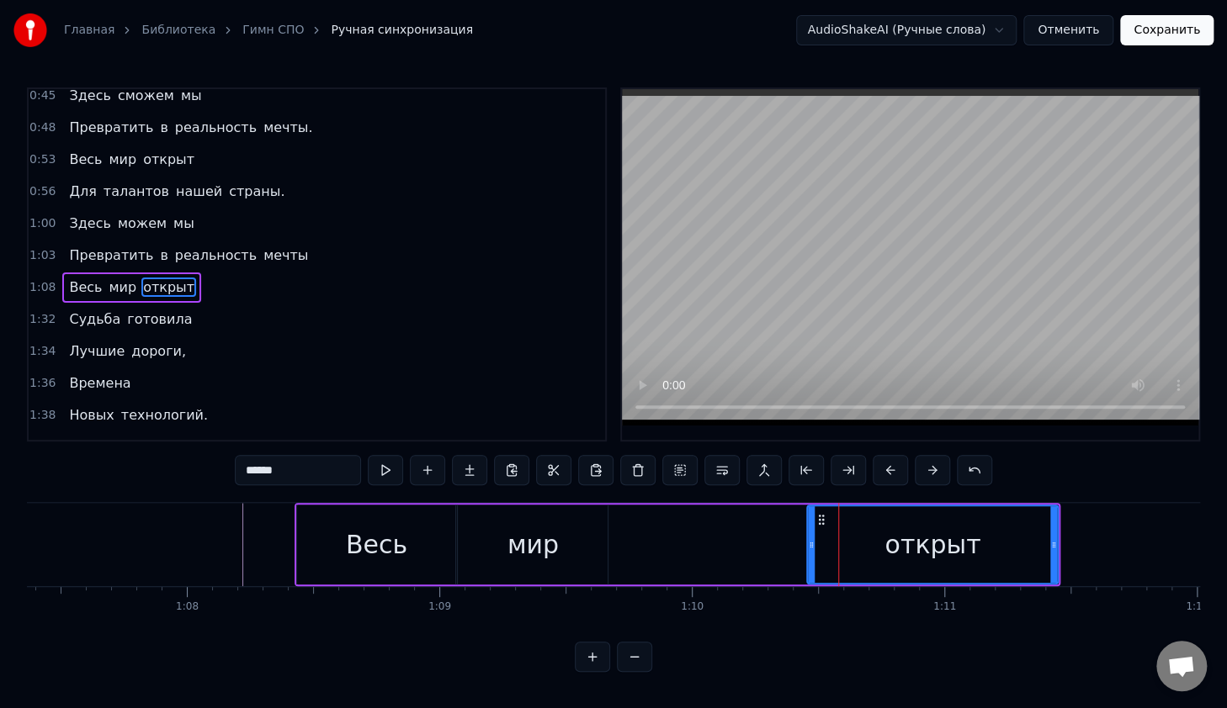
click at [813, 548] on icon at bounding box center [811, 544] width 7 height 13
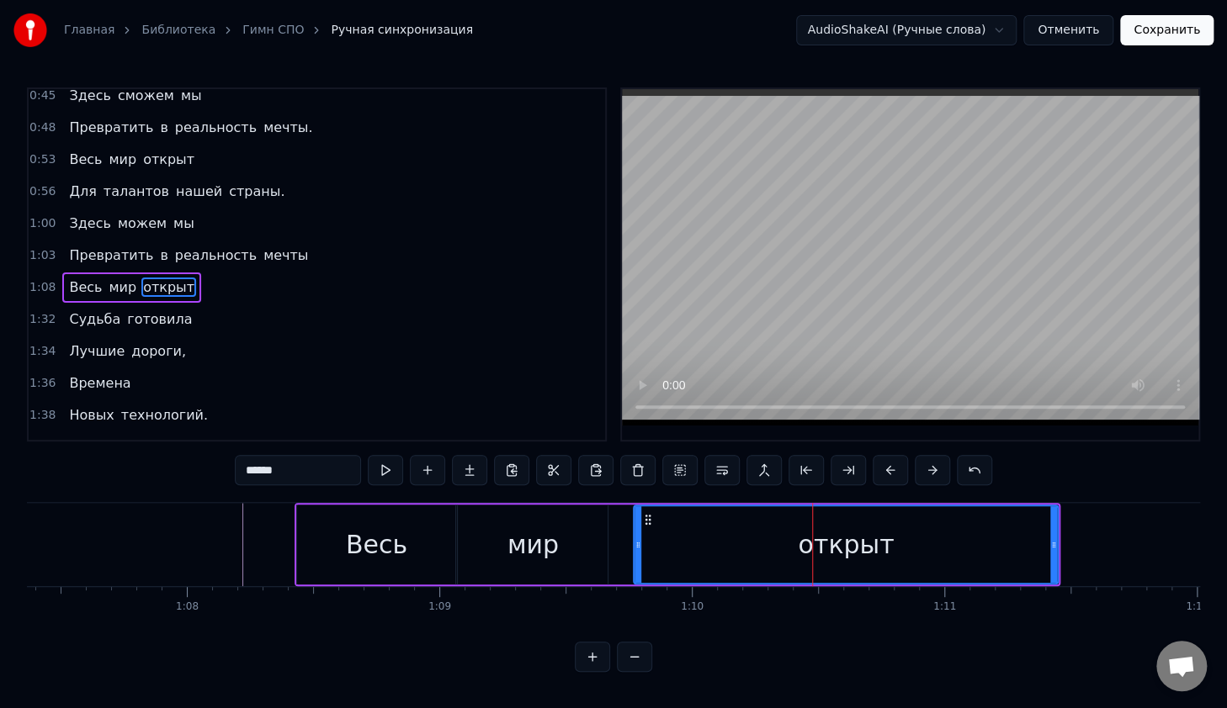
drag, startPoint x: 809, startPoint y: 548, endPoint x: 636, endPoint y: 563, distance: 173.9
click at [636, 563] on div at bounding box center [637, 544] width 7 height 77
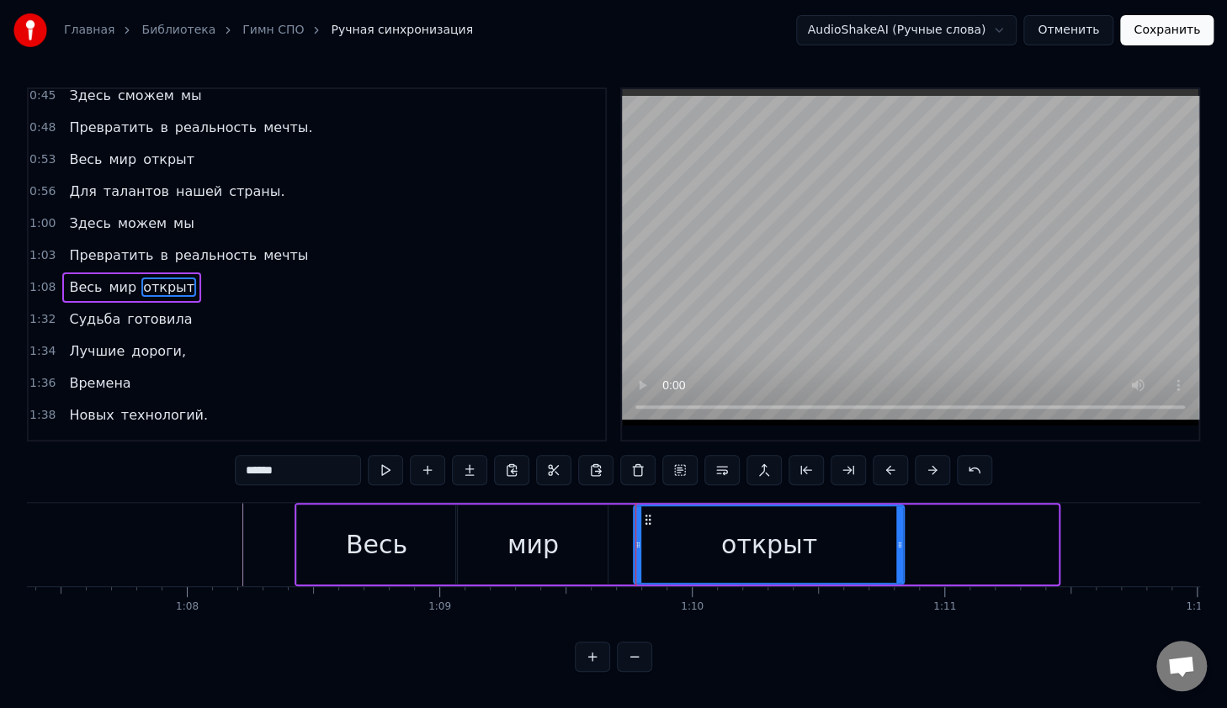
drag, startPoint x: 1052, startPoint y: 533, endPoint x: 898, endPoint y: 540, distance: 154.1
click at [898, 540] on div at bounding box center [899, 544] width 7 height 77
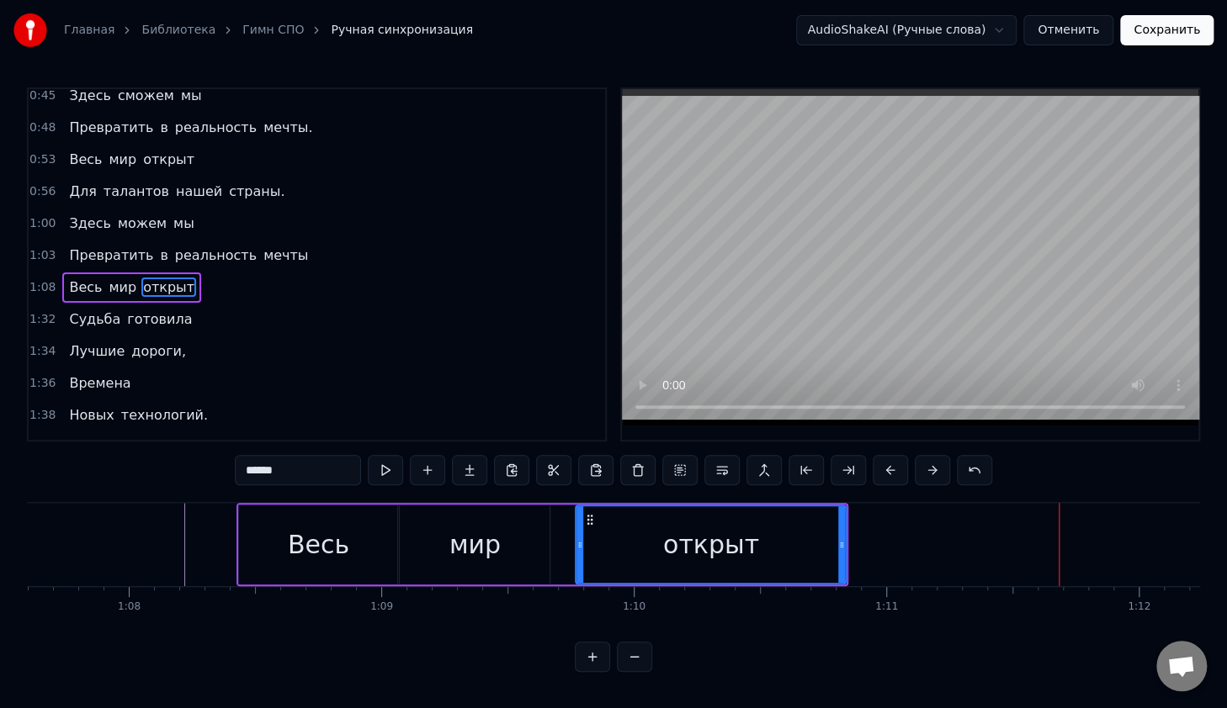
scroll to position [0, 16996]
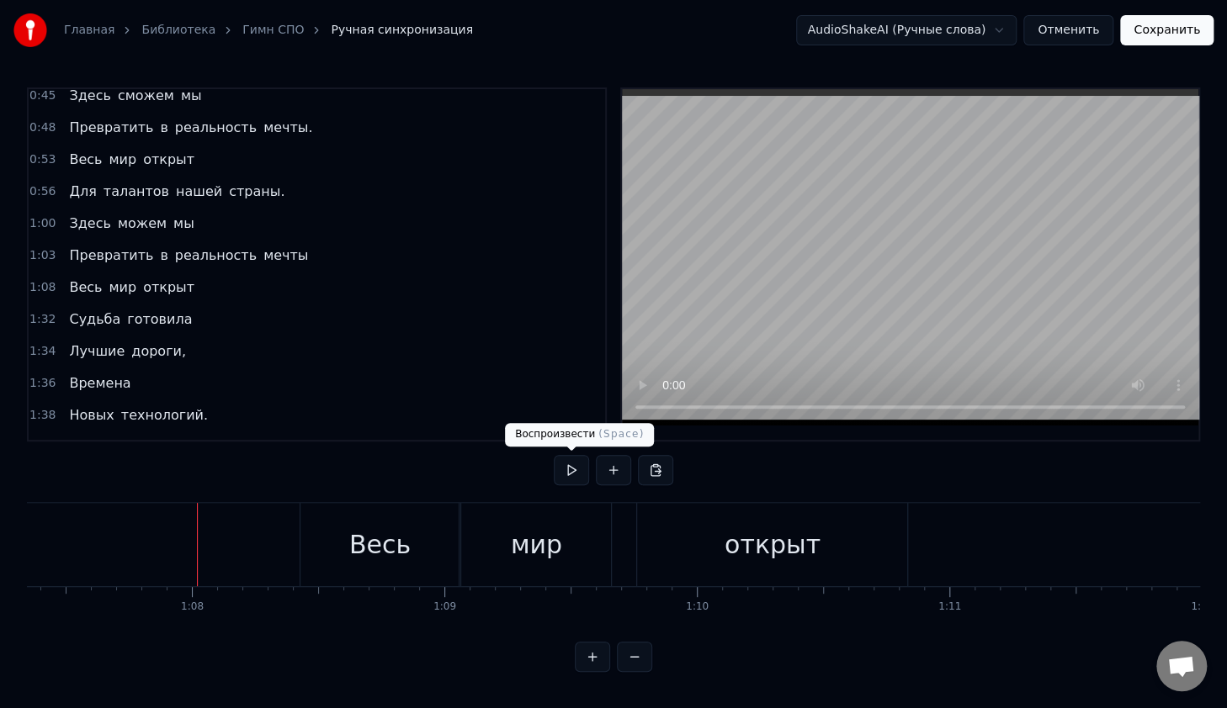
click at [569, 474] on button at bounding box center [571, 470] width 35 height 30
click at [570, 463] on button at bounding box center [571, 470] width 35 height 30
click at [569, 474] on button at bounding box center [571, 470] width 35 height 30
click at [612, 471] on button at bounding box center [613, 470] width 35 height 30
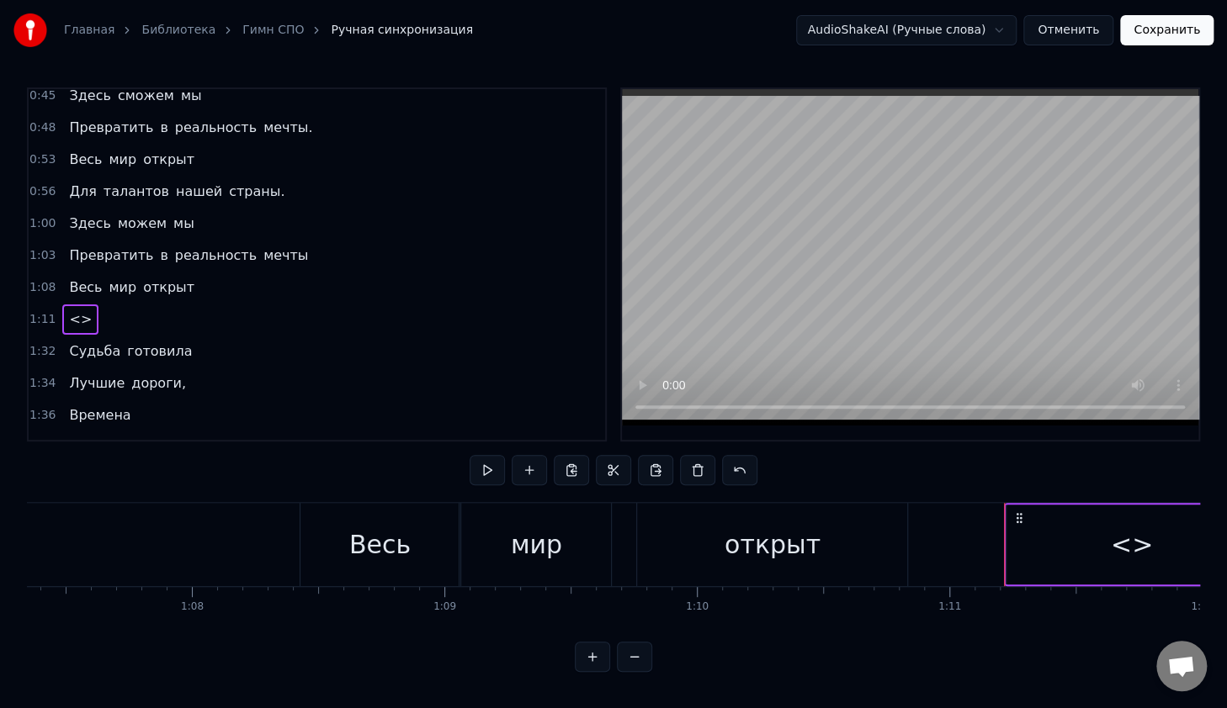
click at [1052, 534] on div "<>" at bounding box center [1131, 545] width 251 height 80
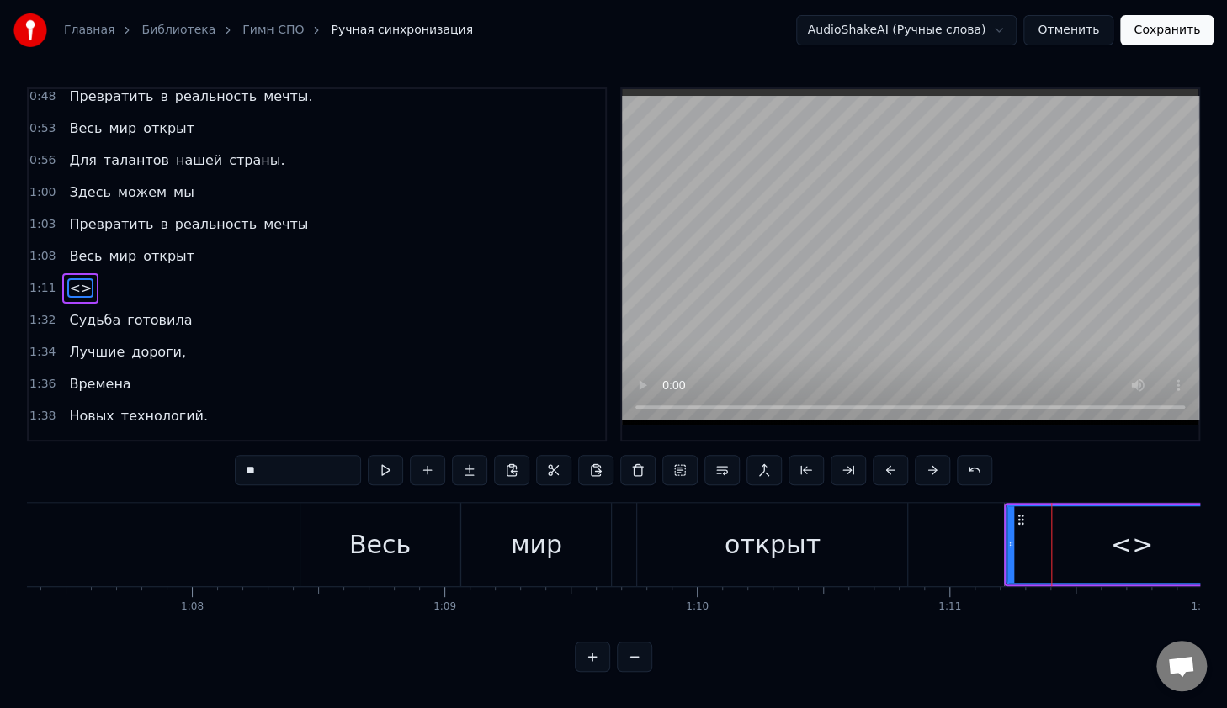
drag, startPoint x: 274, startPoint y: 474, endPoint x: 242, endPoint y: 422, distance: 61.2
click at [216, 458] on div "0:14 В руках моих 0:16 Счастливый билет, 0:18 Ведь для студента СПО 0:20 Прегра…" at bounding box center [613, 379] width 1173 height 585
type input "***"
click at [427, 472] on button at bounding box center [427, 470] width 35 height 30
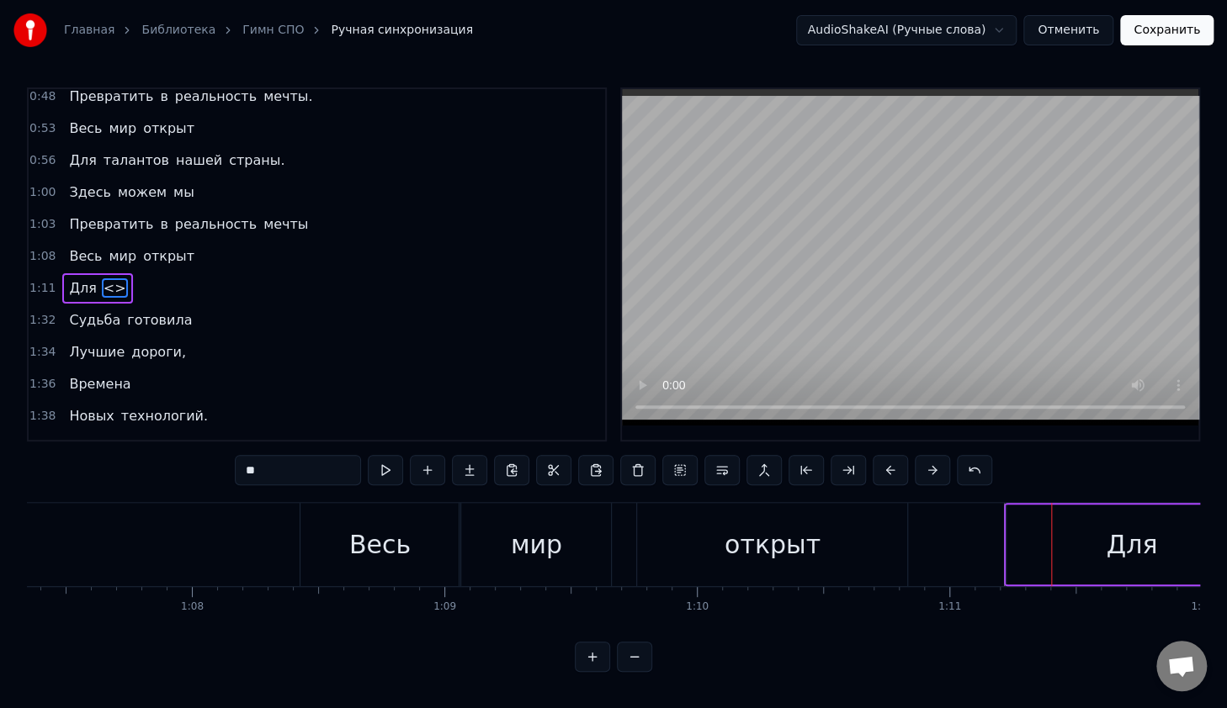
drag, startPoint x: 310, startPoint y: 464, endPoint x: 262, endPoint y: 437, distance: 53.8
click at [246, 464] on input "**" at bounding box center [298, 470] width 126 height 30
type input "********"
click at [434, 478] on button at bounding box center [427, 470] width 35 height 30
drag, startPoint x: 259, startPoint y: 465, endPoint x: 216, endPoint y: 466, distance: 42.9
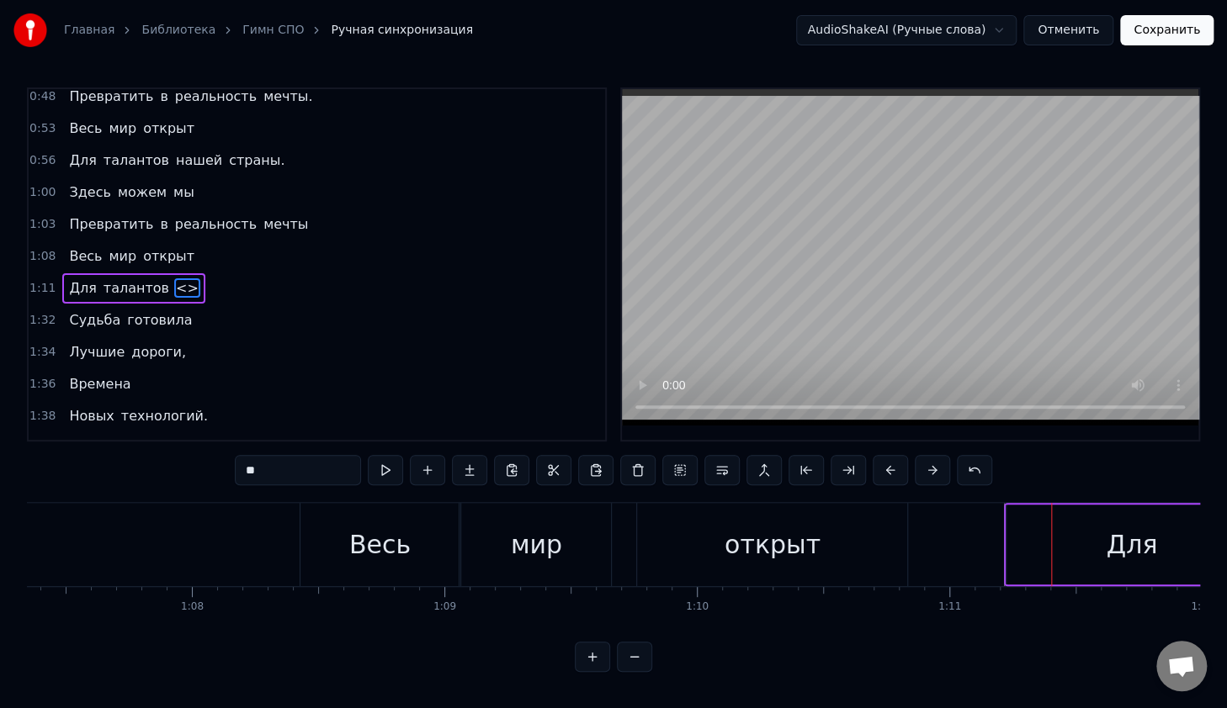
click at [215, 468] on div "0:14 В руках моих 0:16 Счастливый билет, 0:18 Ведь для студента СПО 0:20 Прегра…" at bounding box center [613, 379] width 1173 height 585
type input "*****"
click at [430, 469] on button at bounding box center [427, 470] width 35 height 30
drag, startPoint x: 300, startPoint y: 473, endPoint x: 184, endPoint y: 467, distance: 116.2
click at [184, 467] on div "0:14 В руках моих 0:16 Счастливый билет, 0:18 Ведь для студента СПО 0:20 Прегра…" at bounding box center [613, 379] width 1173 height 585
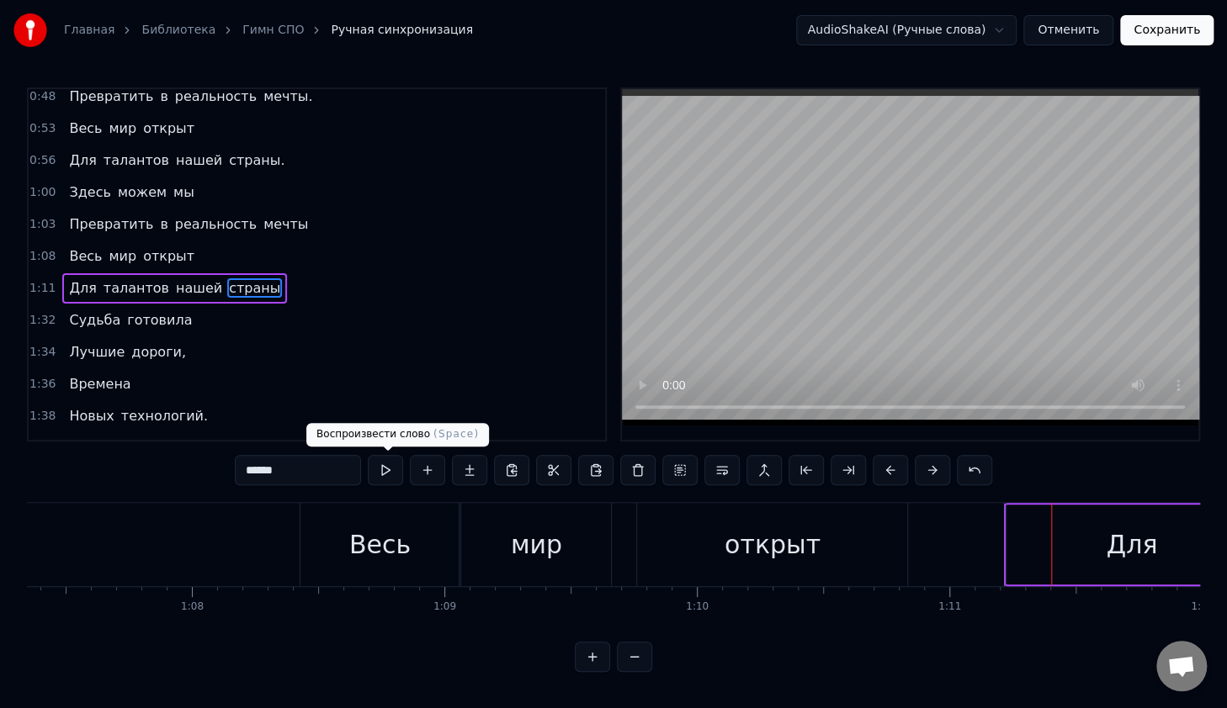
type input "******"
click at [384, 476] on button at bounding box center [385, 470] width 35 height 30
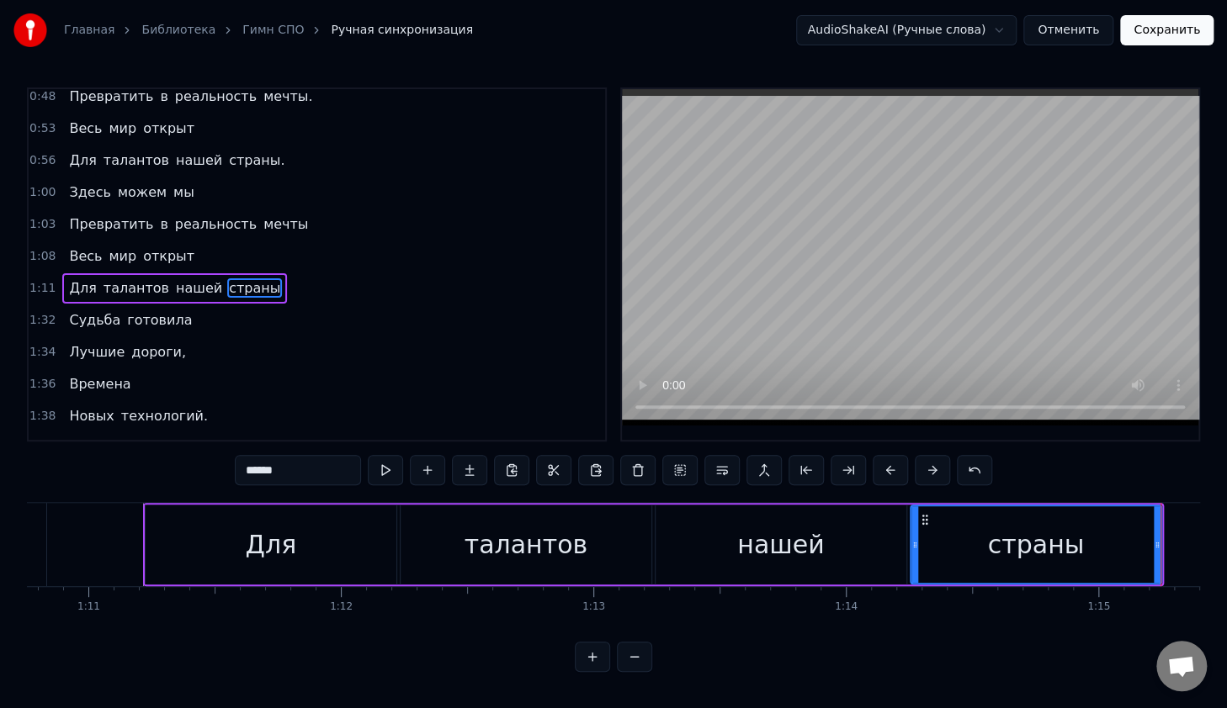
scroll to position [0, 17786]
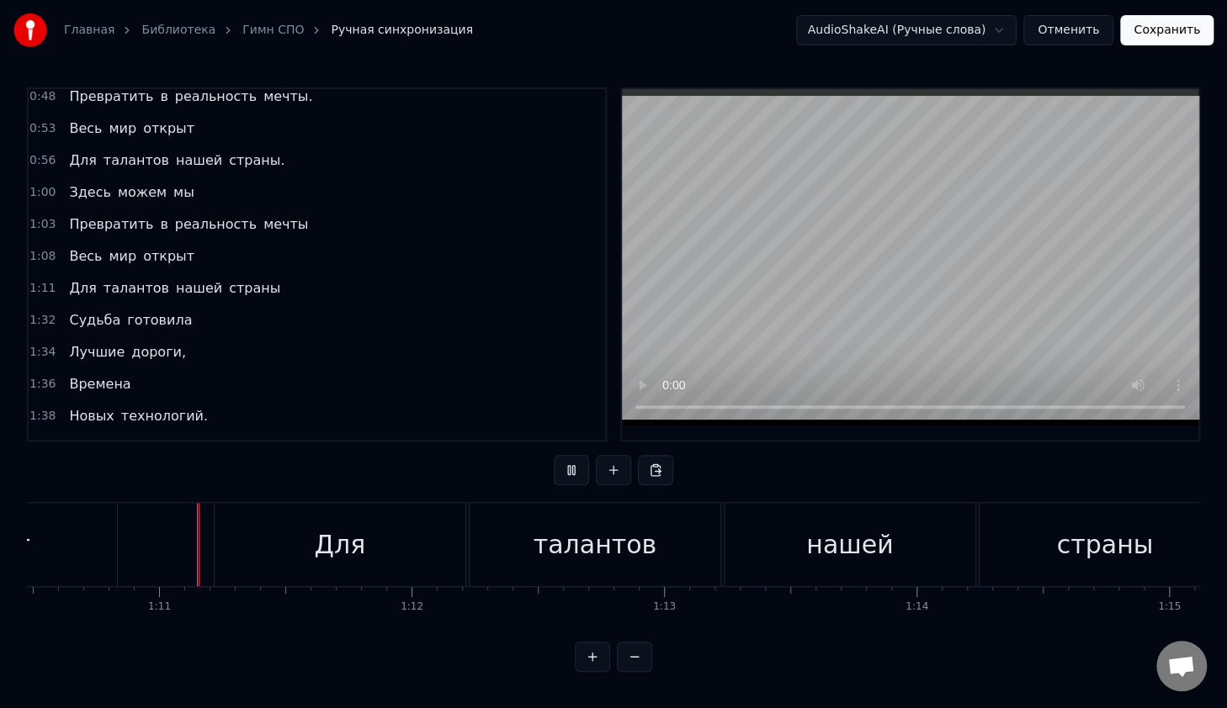
scroll to position [5, 0]
click at [451, 527] on div "Для" at bounding box center [340, 544] width 251 height 83
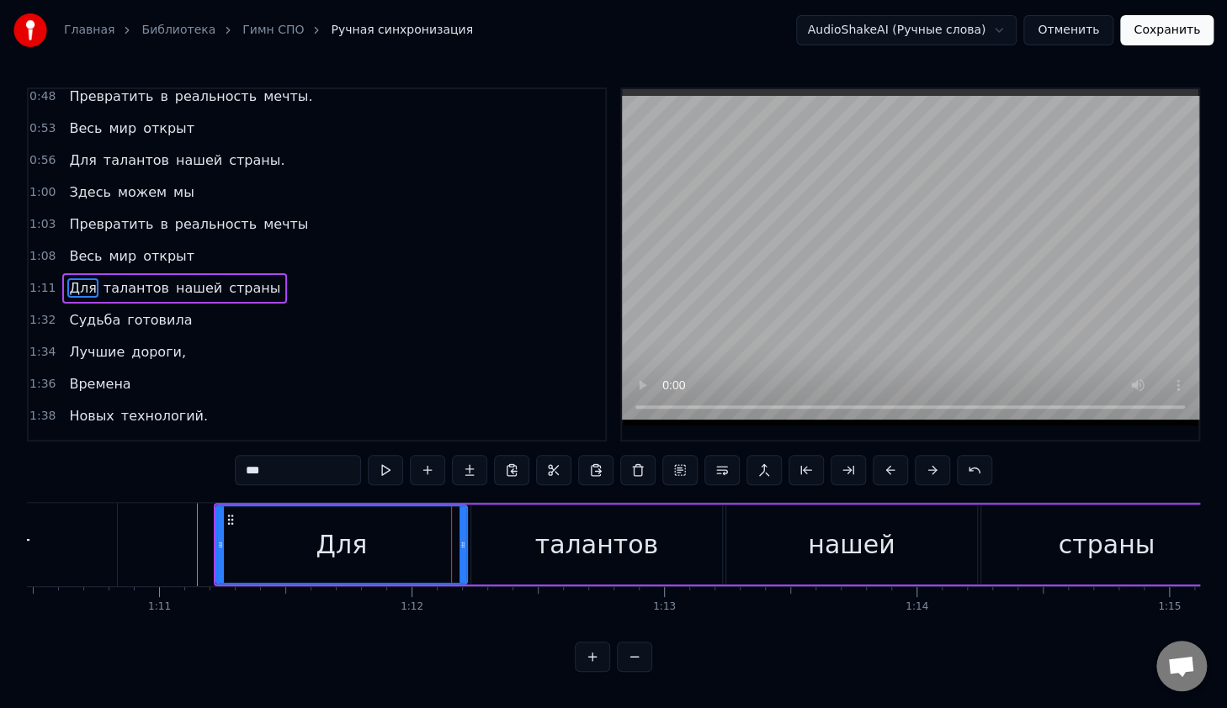
scroll to position [0, 0]
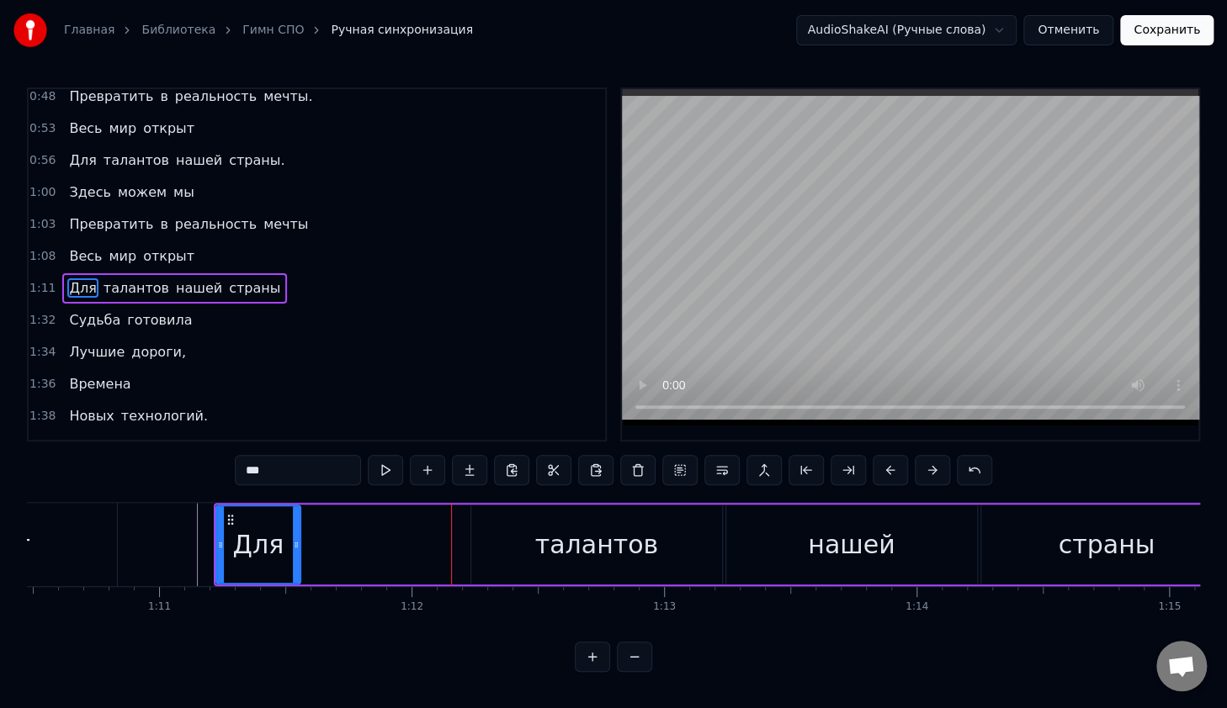
drag, startPoint x: 462, startPoint y: 517, endPoint x: 295, endPoint y: 528, distance: 167.0
click at [295, 528] on div at bounding box center [296, 544] width 7 height 77
click at [484, 547] on div "талантов" at bounding box center [596, 545] width 251 height 80
type input "********"
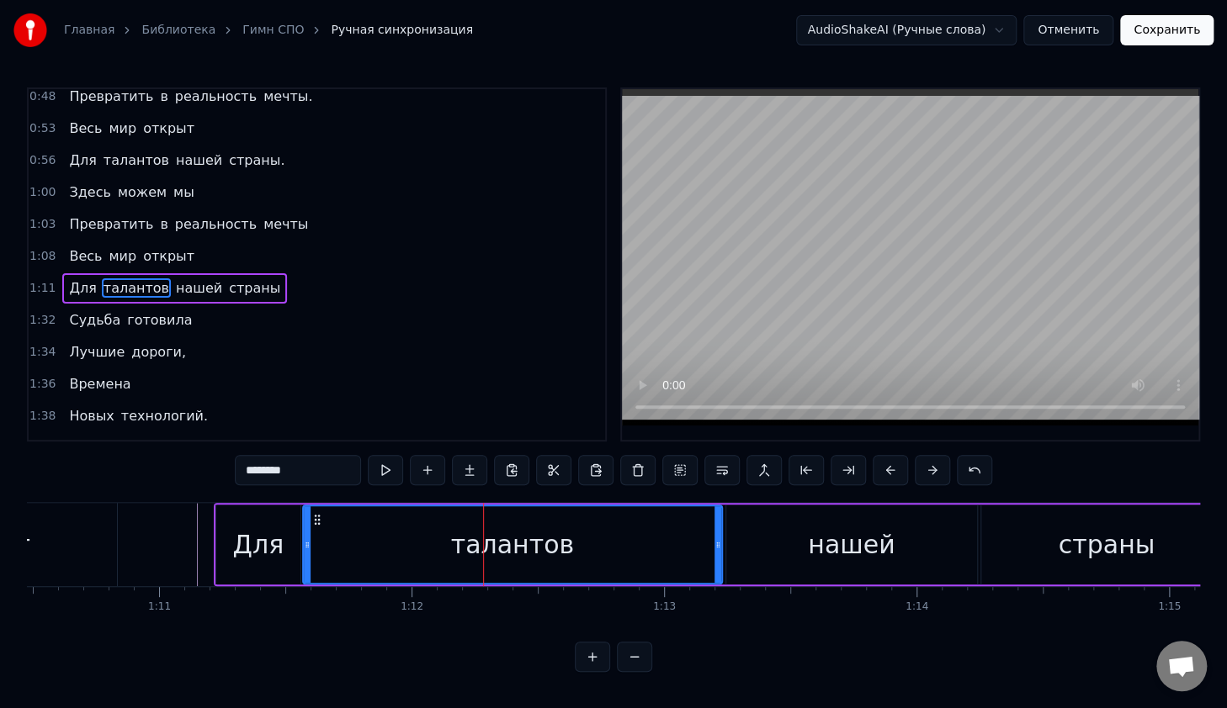
drag, startPoint x: 474, startPoint y: 537, endPoint x: 306, endPoint y: 538, distance: 168.3
click at [306, 538] on div at bounding box center [307, 544] width 7 height 77
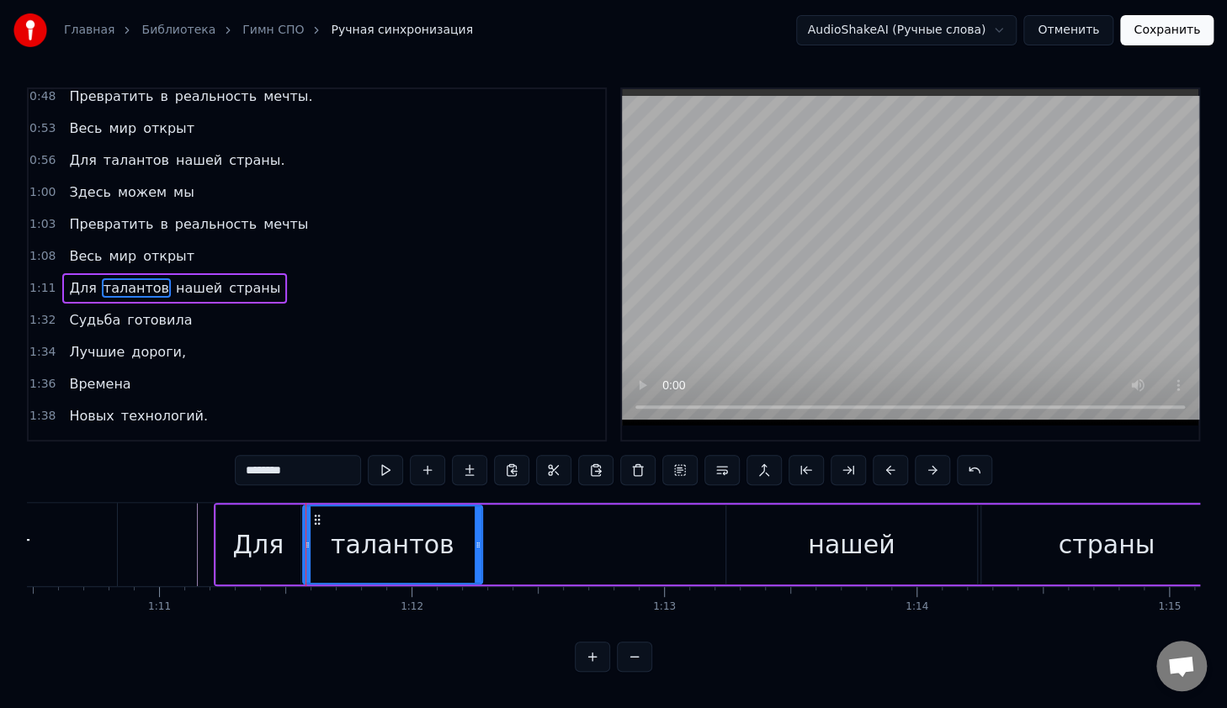
drag, startPoint x: 716, startPoint y: 548, endPoint x: 476, endPoint y: 554, distance: 239.8
click at [476, 554] on div at bounding box center [477, 544] width 7 height 77
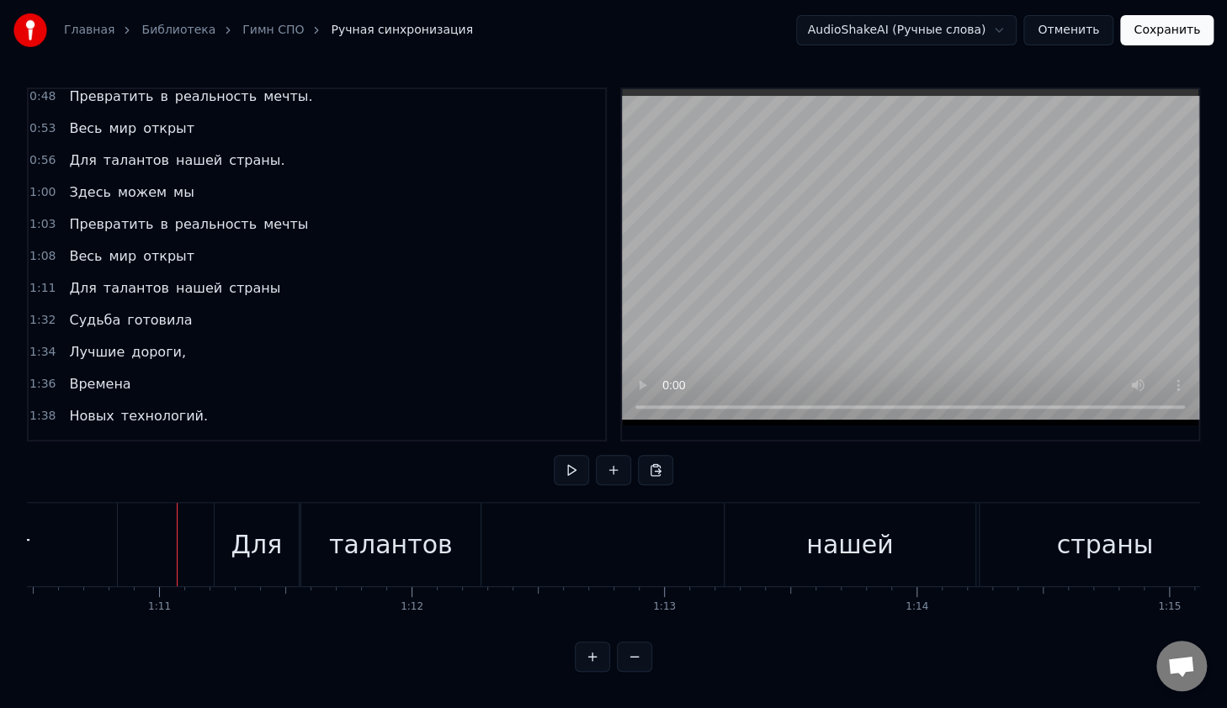
scroll to position [5, 0]
click at [797, 529] on div "нашей" at bounding box center [849, 544] width 251 height 83
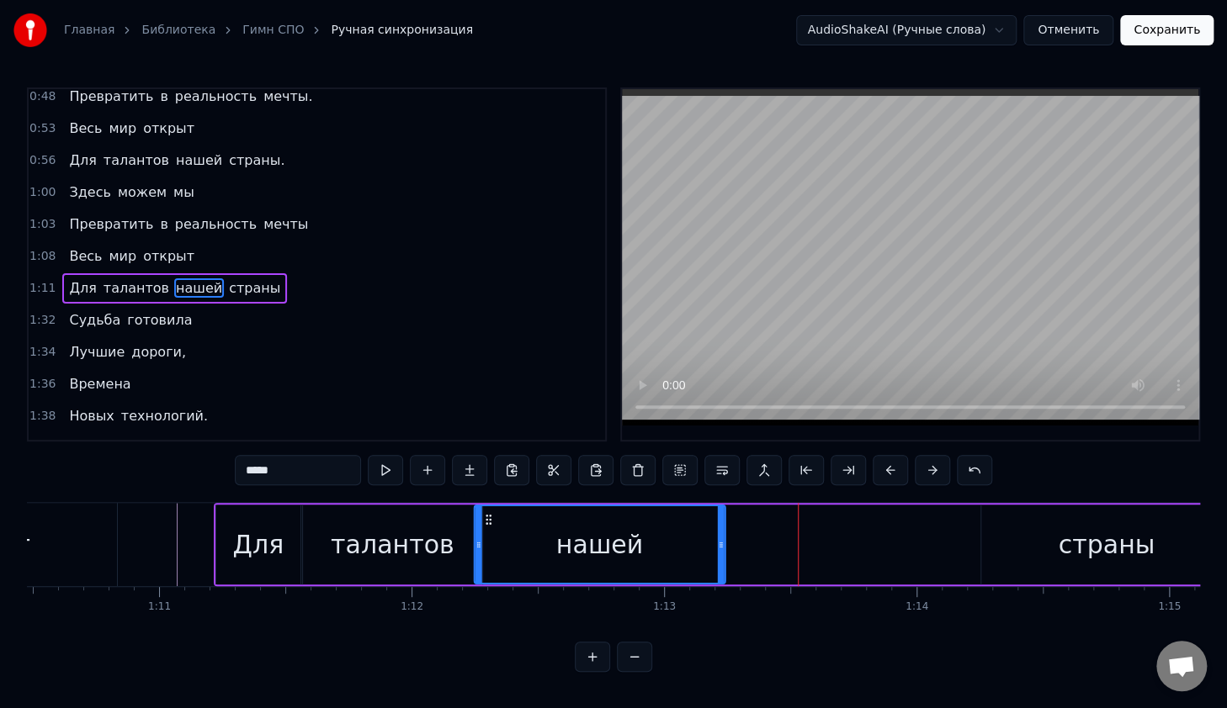
drag, startPoint x: 741, startPoint y: 518, endPoint x: 490, endPoint y: 539, distance: 252.4
click at [490, 539] on div "нашей" at bounding box center [599, 544] width 249 height 77
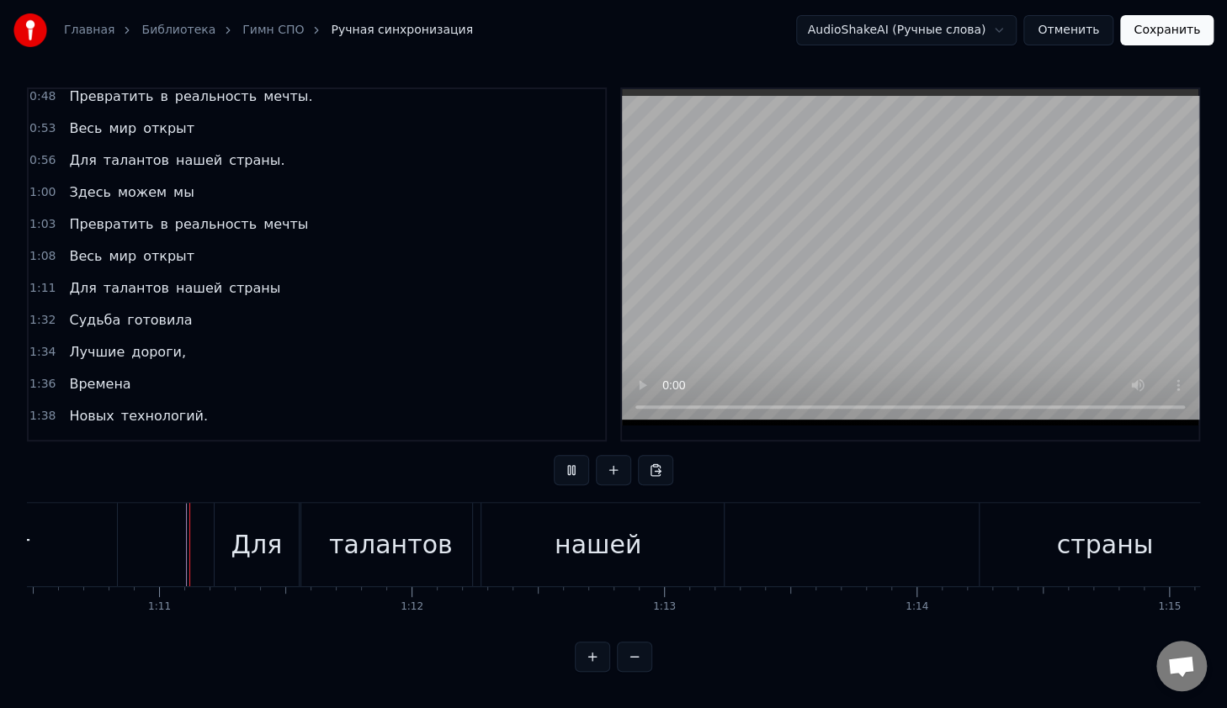
scroll to position [5, 0]
click at [1077, 548] on div "страны" at bounding box center [1104, 545] width 97 height 38
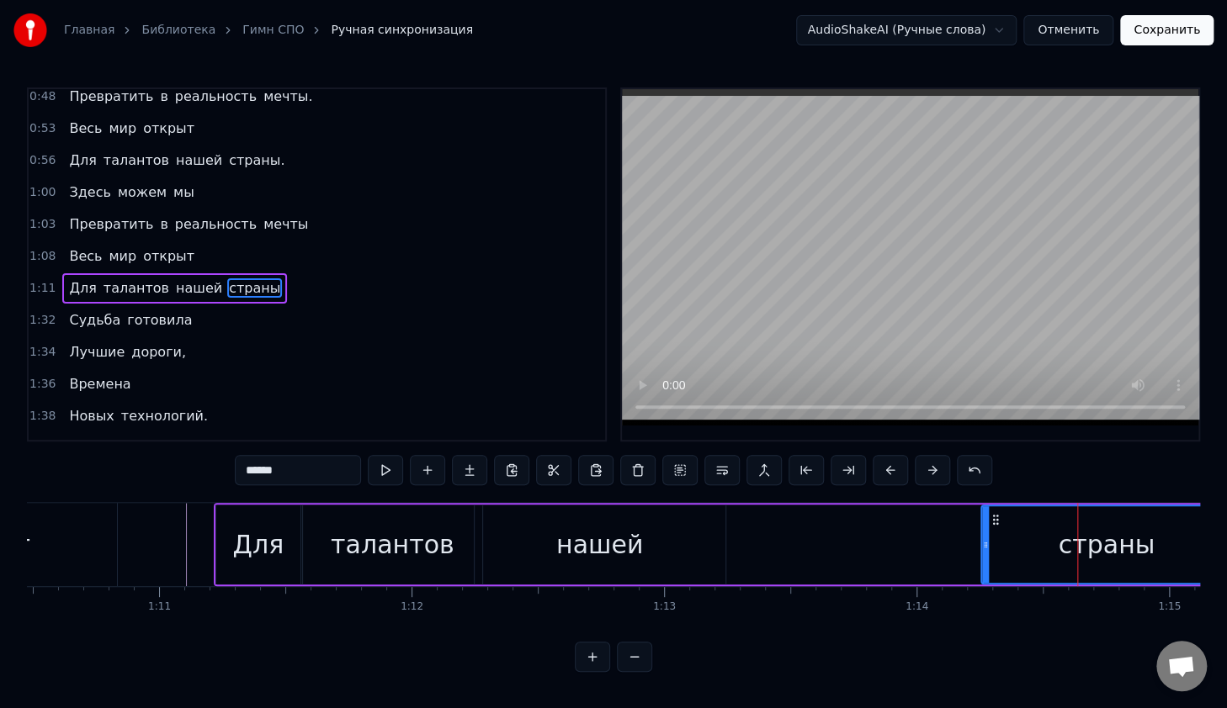
scroll to position [0, 0]
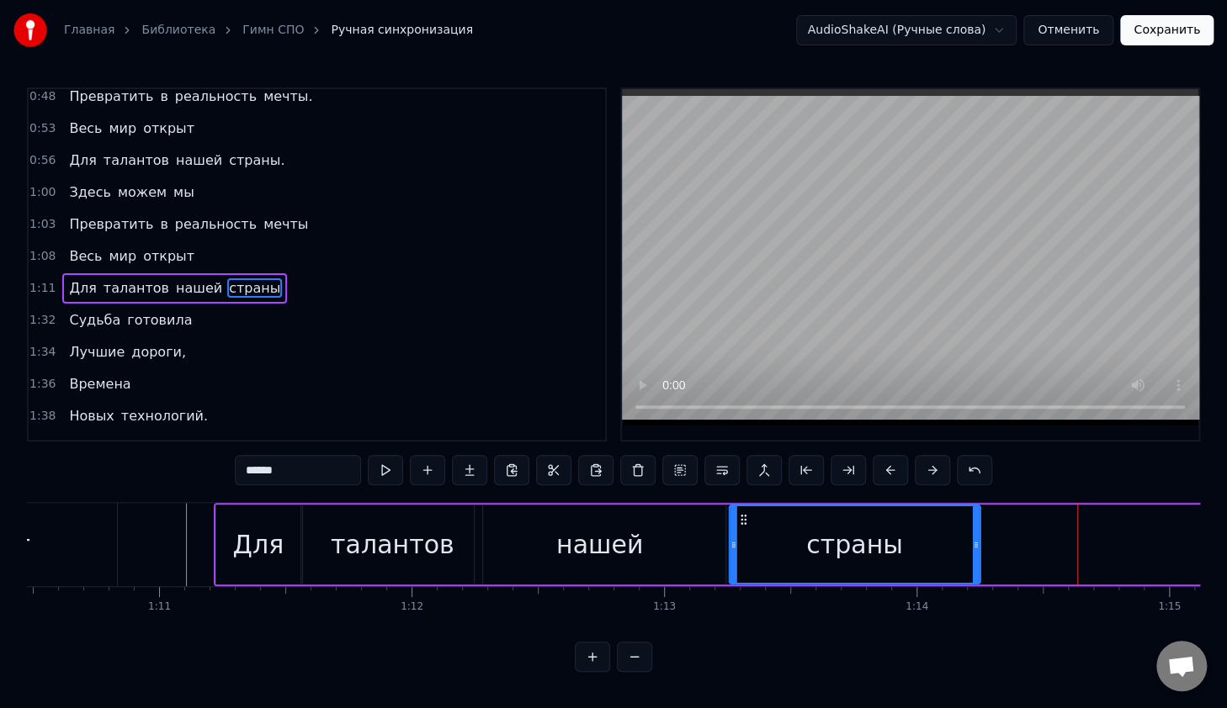
drag, startPoint x: 993, startPoint y: 518, endPoint x: 741, endPoint y: 541, distance: 252.6
click at [741, 541] on div "страны" at bounding box center [854, 544] width 249 height 77
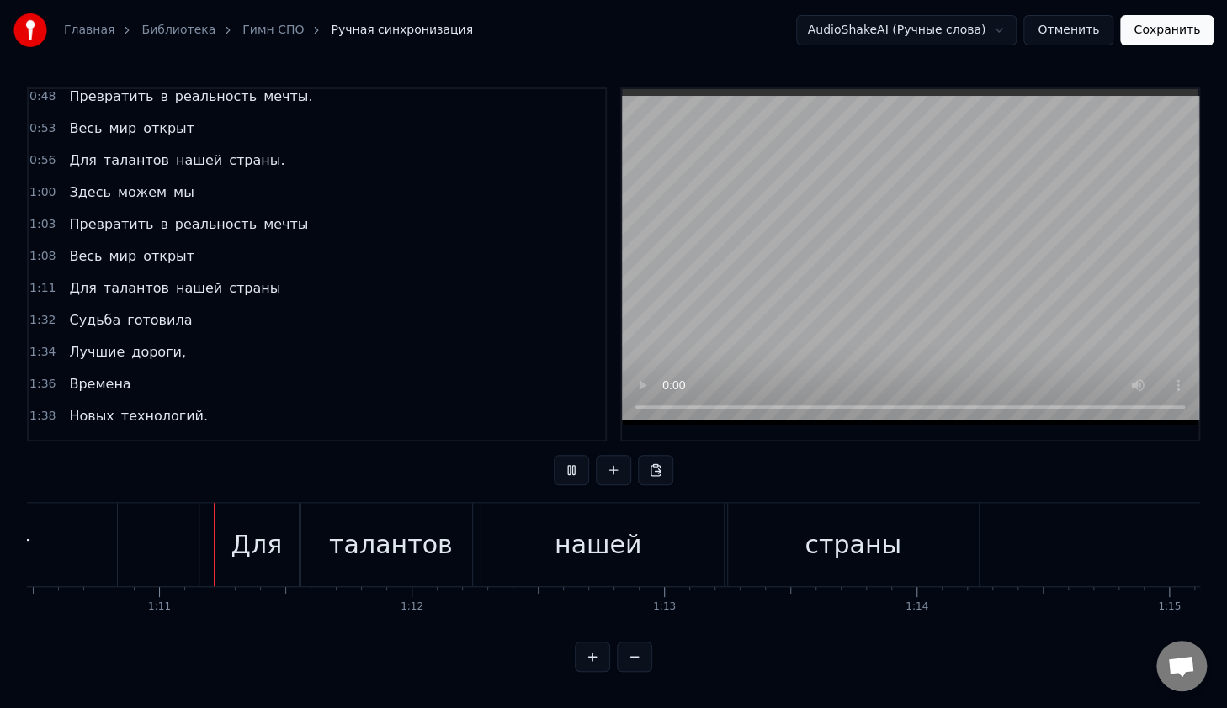
scroll to position [5, 0]
click at [911, 528] on div "страны" at bounding box center [853, 544] width 251 height 83
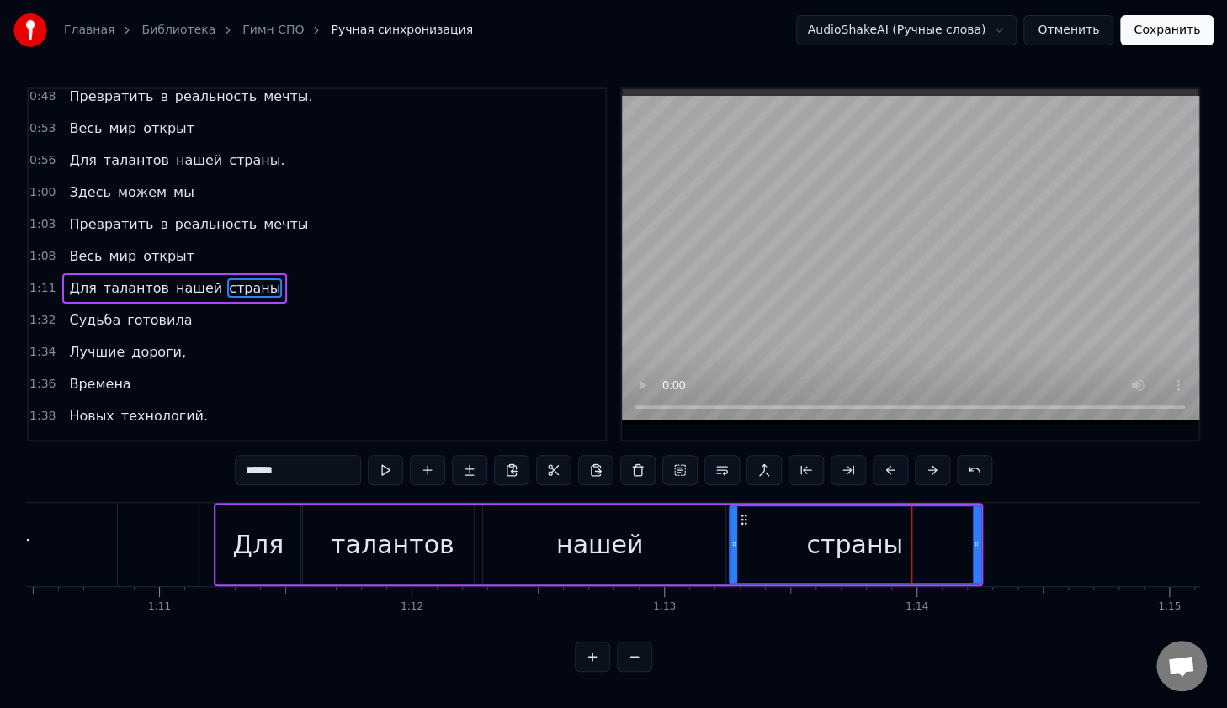
scroll to position [0, 0]
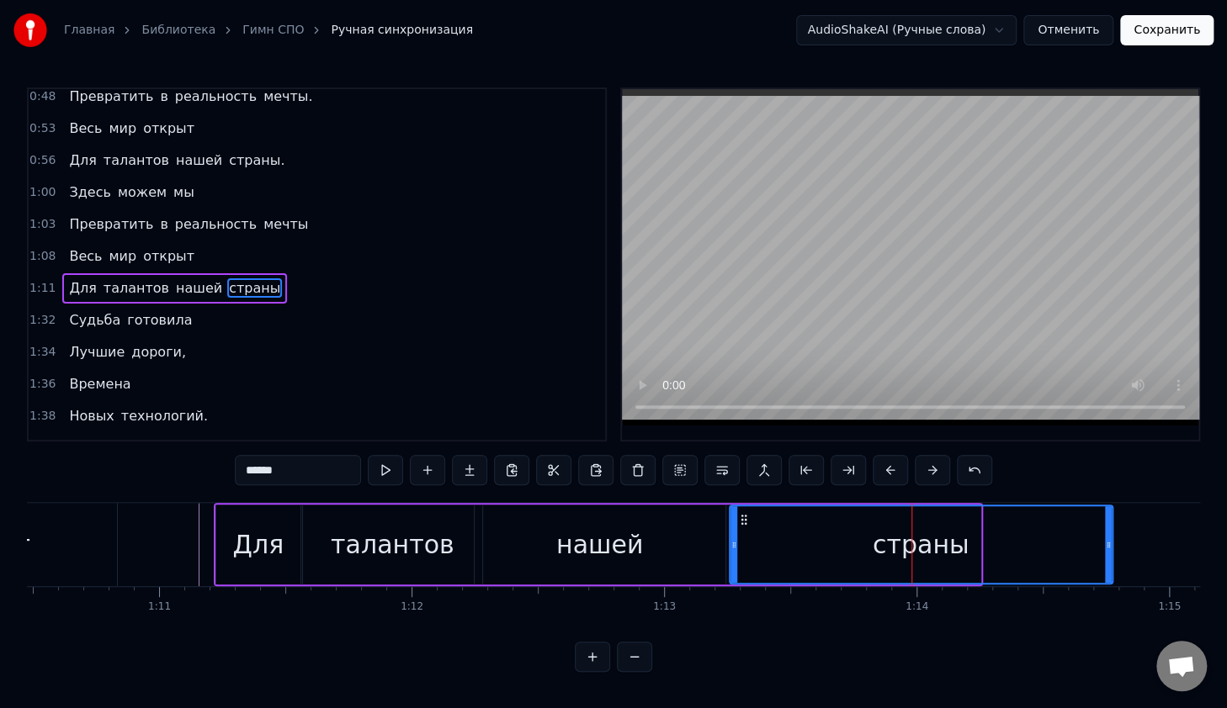
drag, startPoint x: 976, startPoint y: 519, endPoint x: 1106, endPoint y: 537, distance: 131.6
click at [1106, 538] on div at bounding box center [1108, 544] width 7 height 77
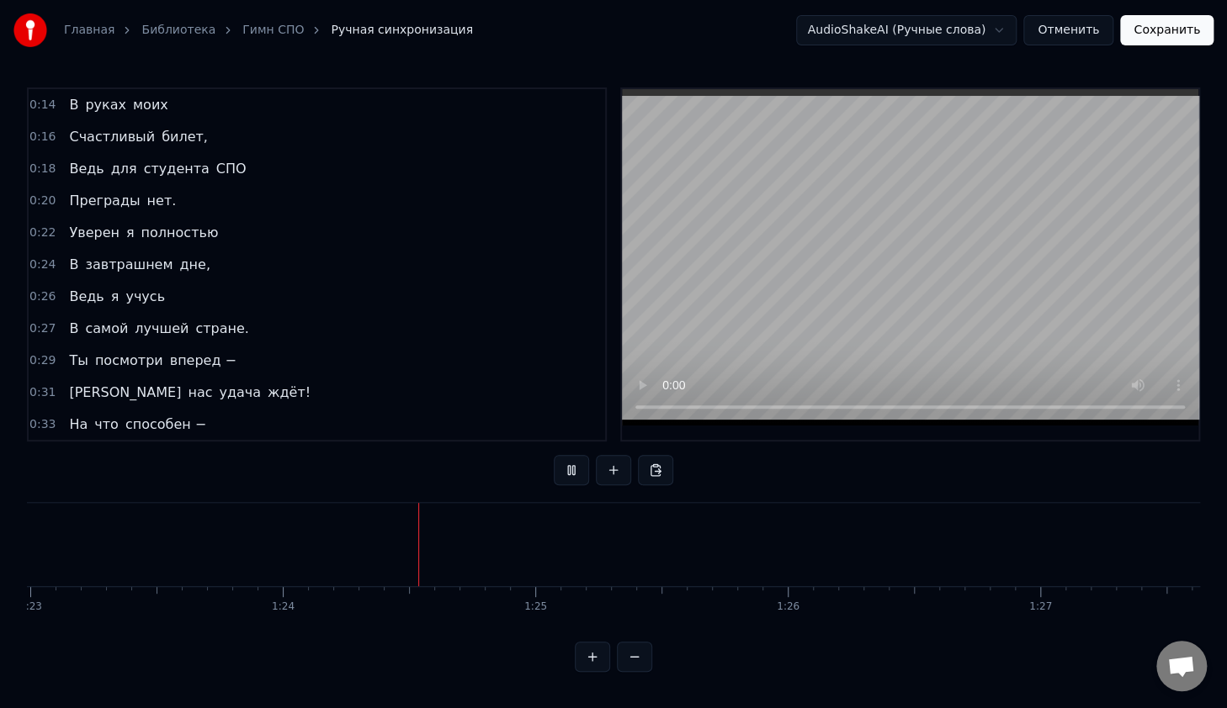
scroll to position [0, 21117]
click at [631, 671] on button at bounding box center [634, 657] width 35 height 30
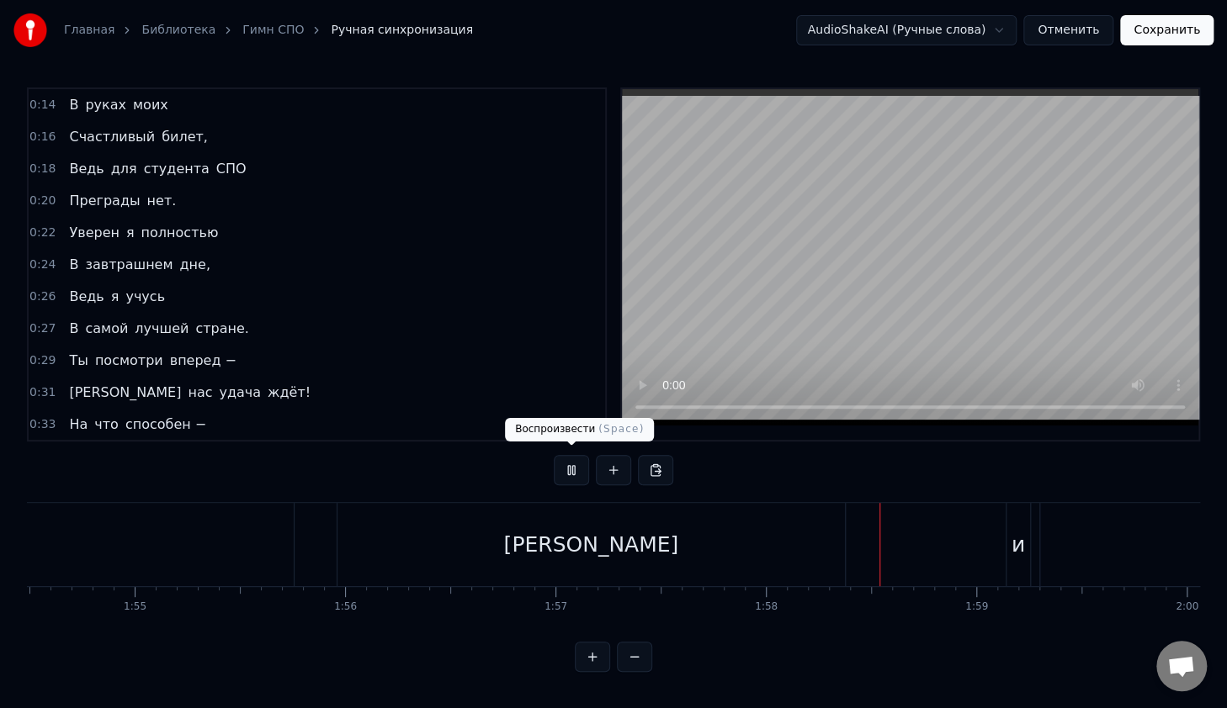
click at [569, 464] on button at bounding box center [571, 470] width 35 height 30
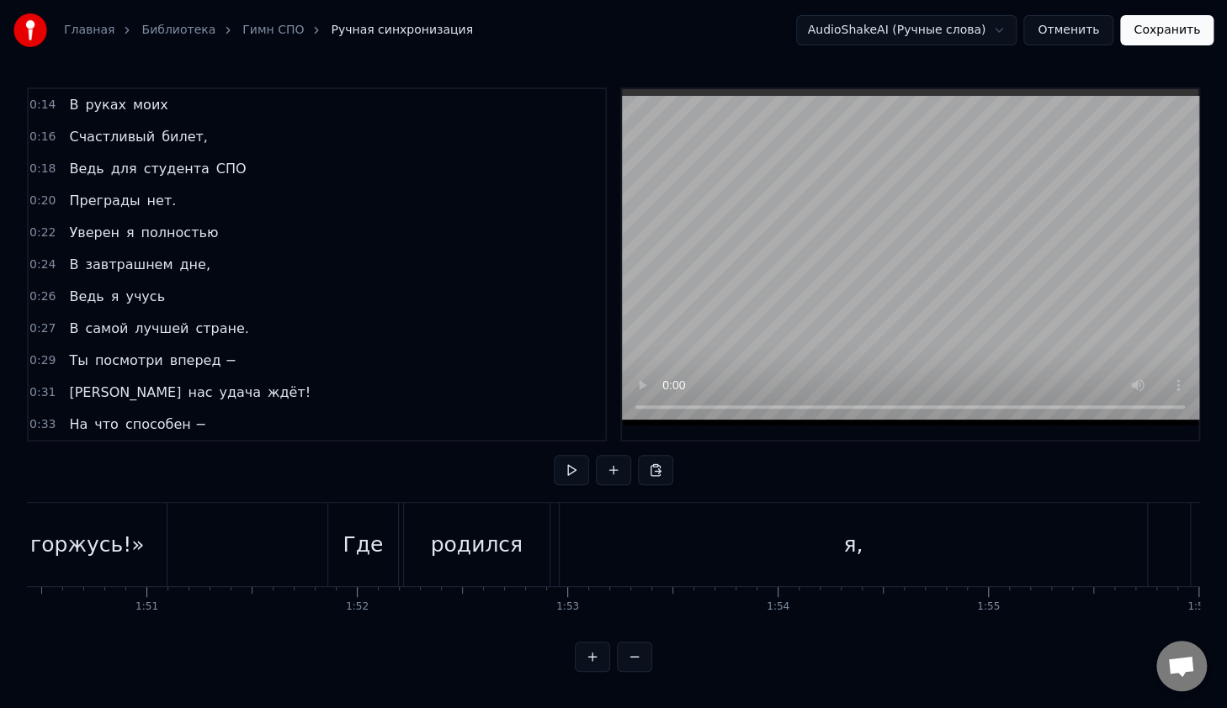
scroll to position [0, 23167]
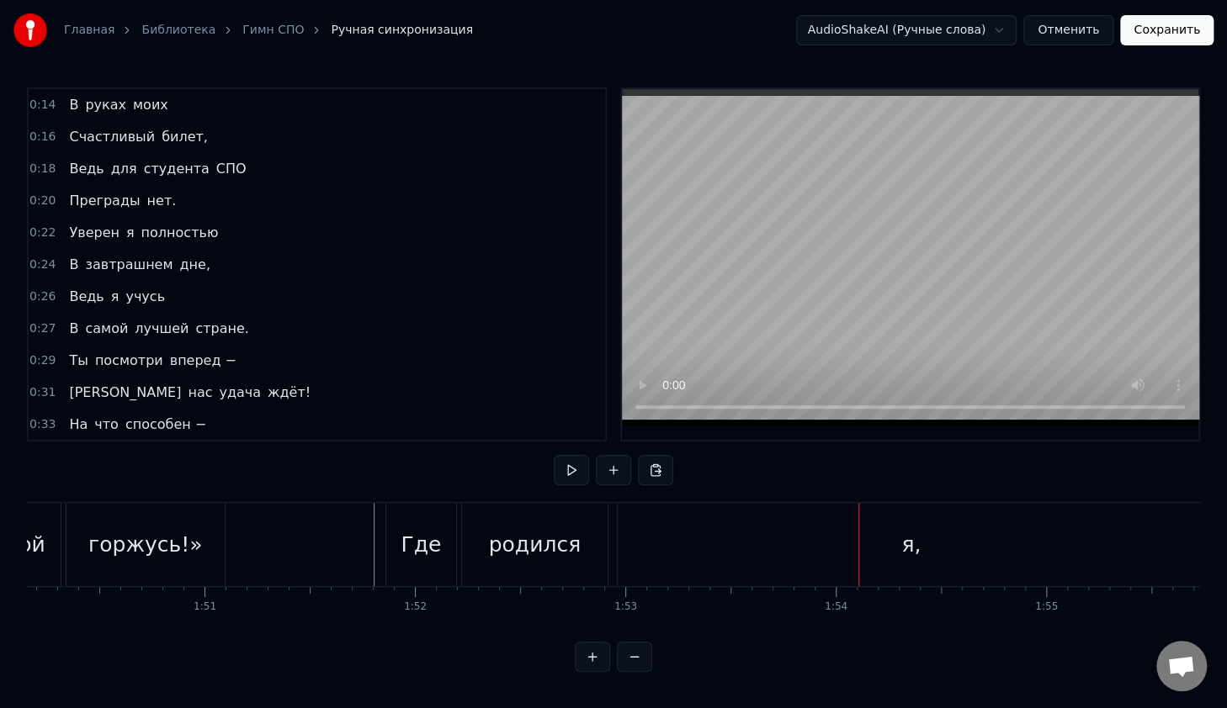
click at [858, 558] on div at bounding box center [858, 544] width 1 height 83
click at [787, 538] on div "я," at bounding box center [910, 544] width 587 height 83
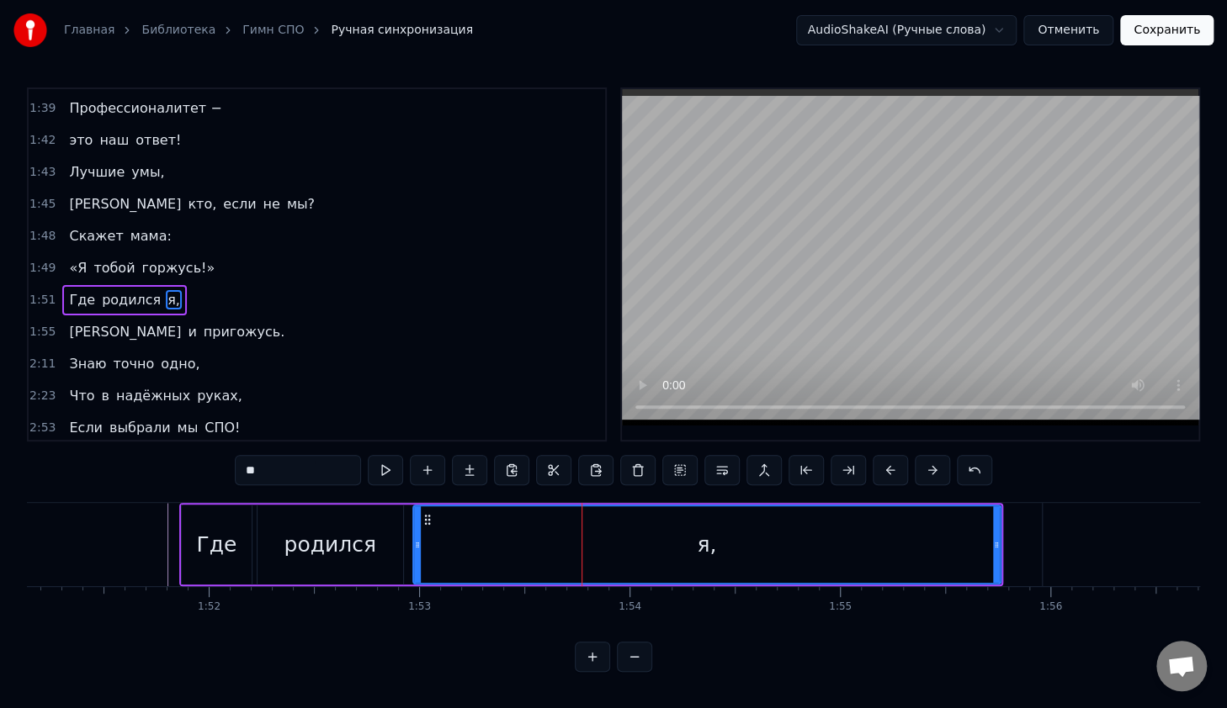
scroll to position [0, 23401]
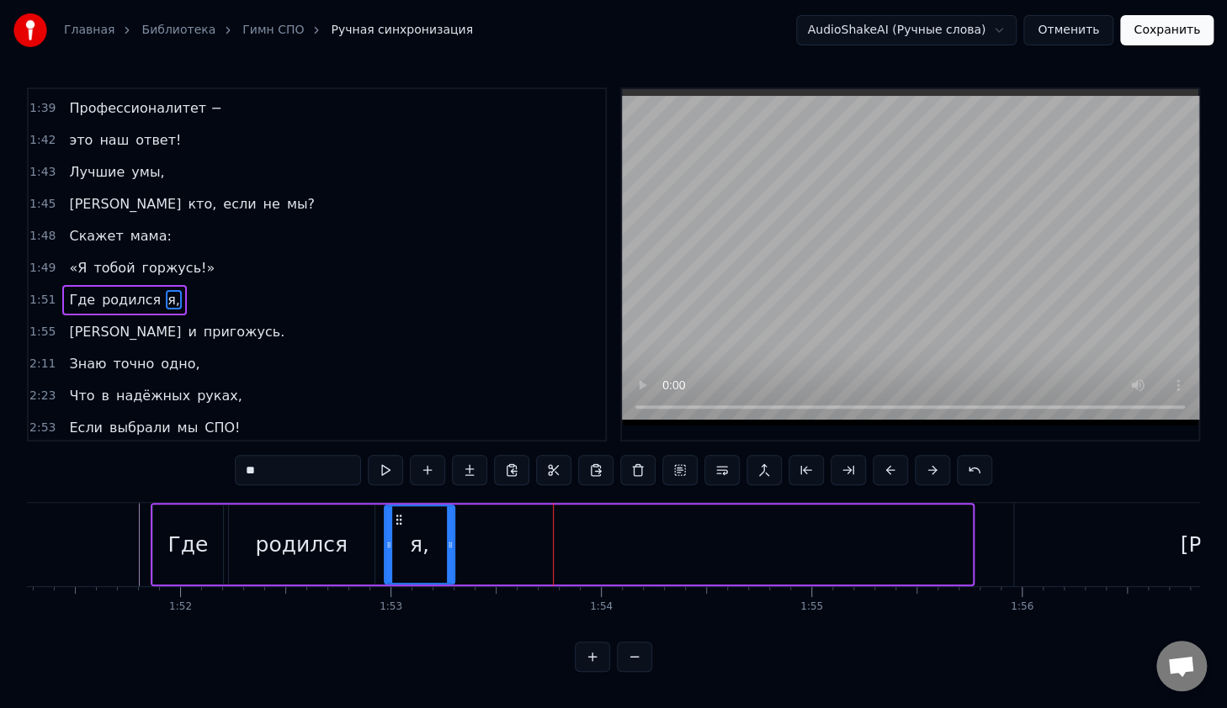
drag, startPoint x: 965, startPoint y: 542, endPoint x: 448, endPoint y: 545, distance: 517.4
click at [448, 545] on icon at bounding box center [450, 544] width 7 height 13
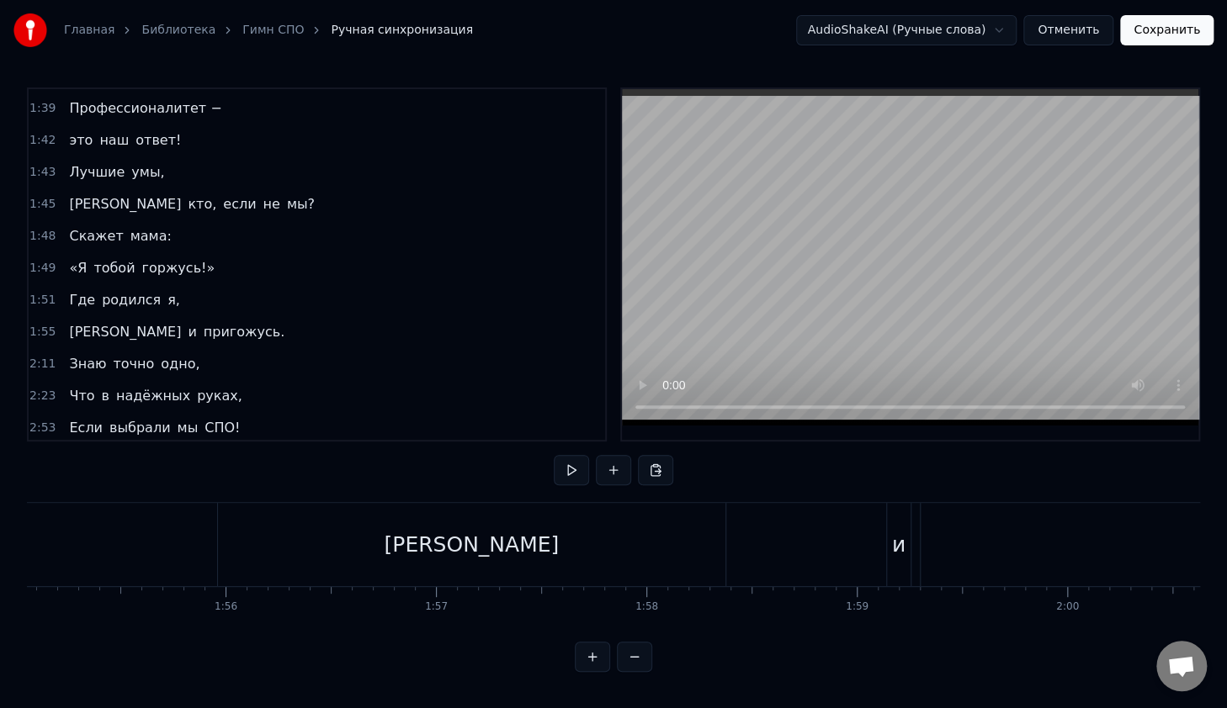
scroll to position [0, 24139]
click at [512, 558] on div "[PERSON_NAME]" at bounding box center [529, 544] width 507 height 83
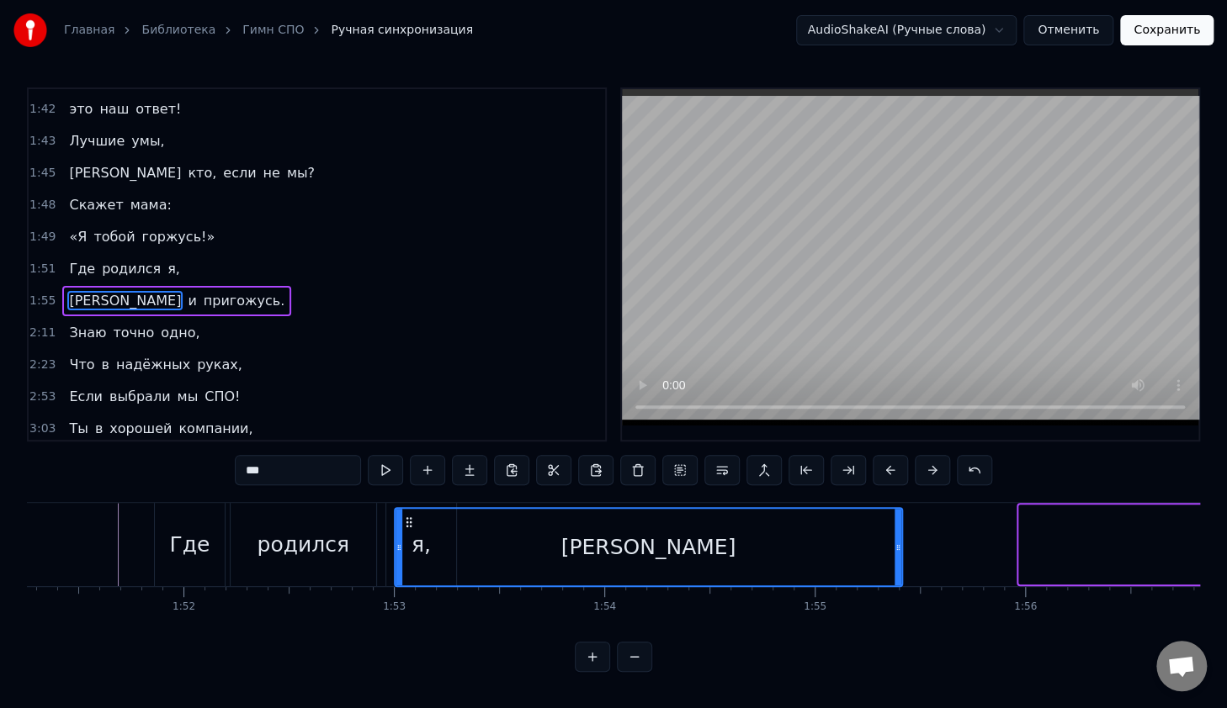
scroll to position [5, 0]
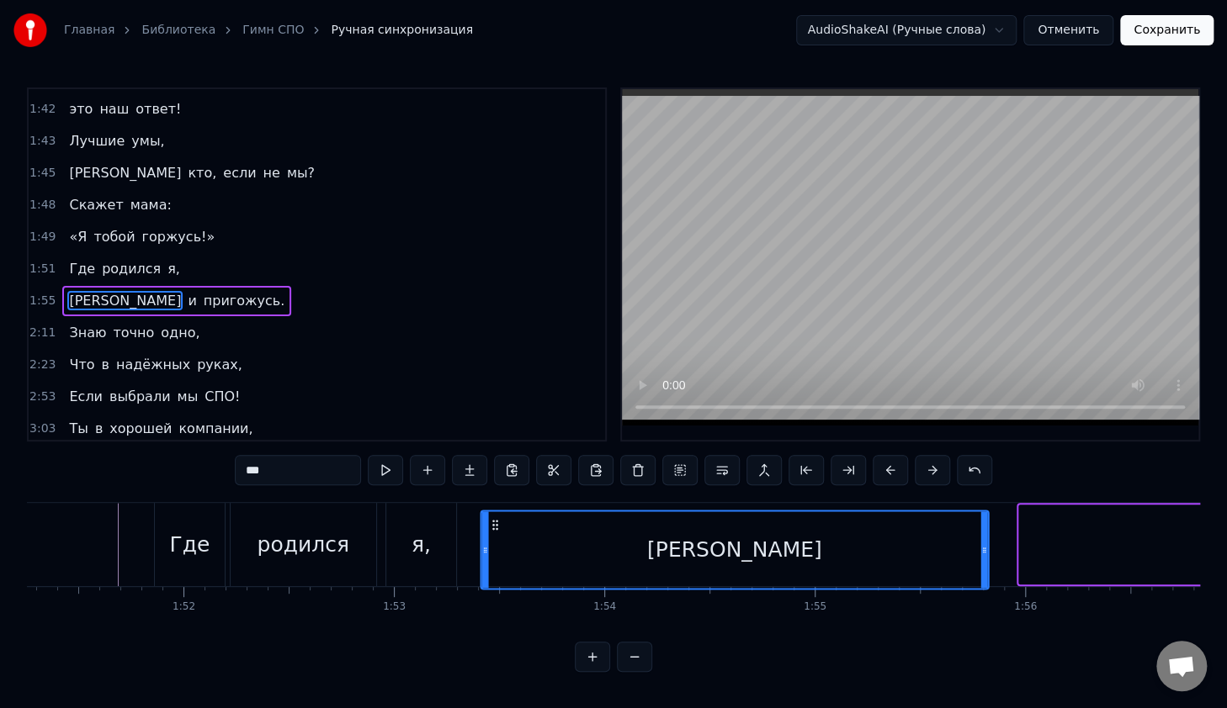
drag, startPoint x: 291, startPoint y: 519, endPoint x: 495, endPoint y: 567, distance: 209.1
click at [495, 567] on div "[PERSON_NAME]" at bounding box center [735, 549] width 506 height 77
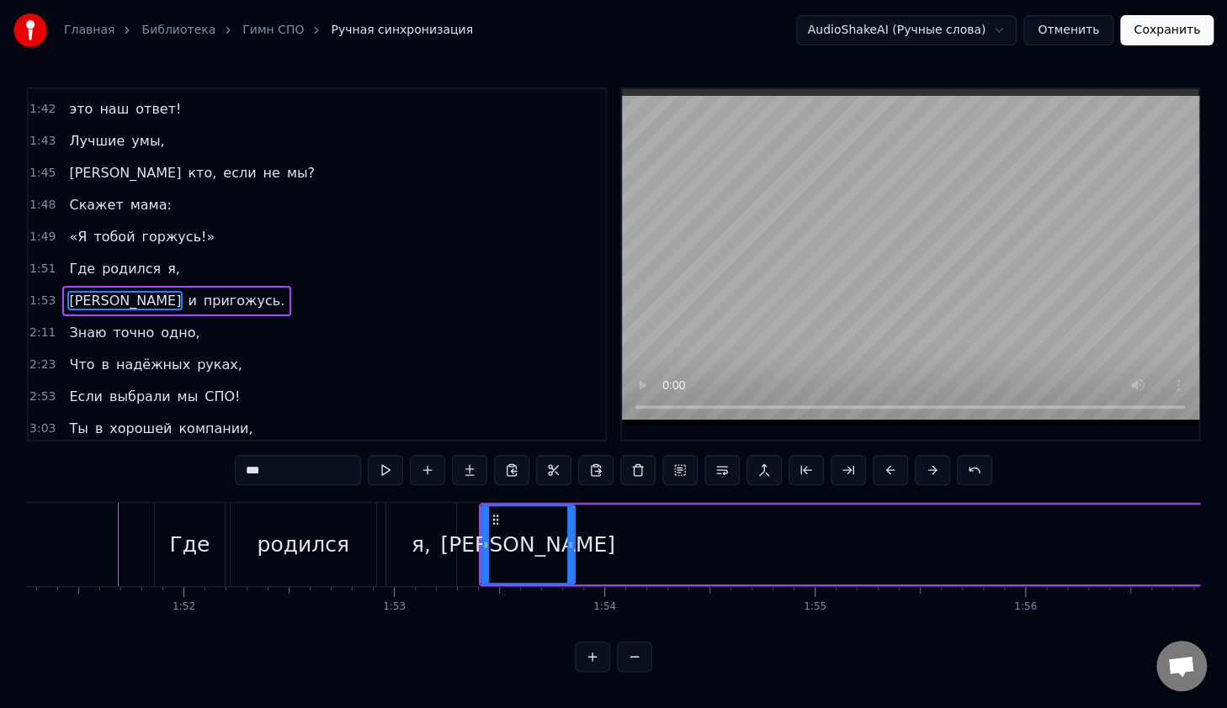
drag, startPoint x: 983, startPoint y: 528, endPoint x: 566, endPoint y: 533, distance: 417.3
click at [567, 533] on div at bounding box center [570, 544] width 7 height 77
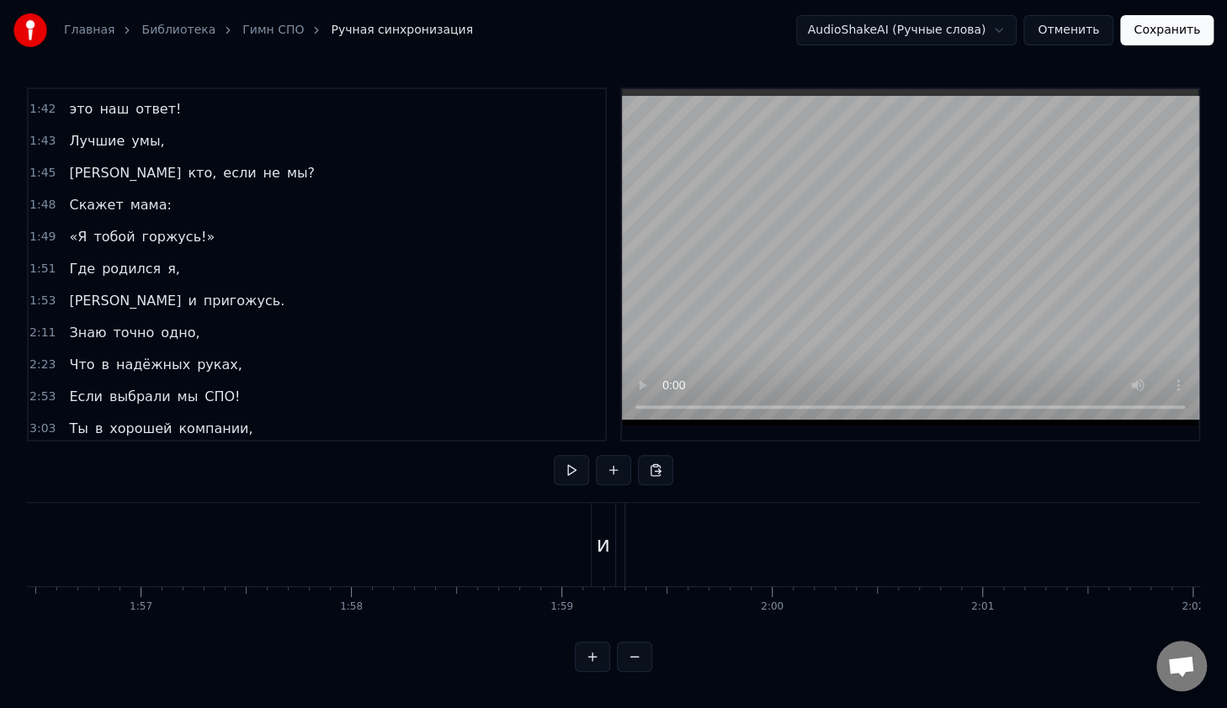
scroll to position [0, 24286]
click at [808, 540] on div "и" at bounding box center [809, 545] width 13 height 32
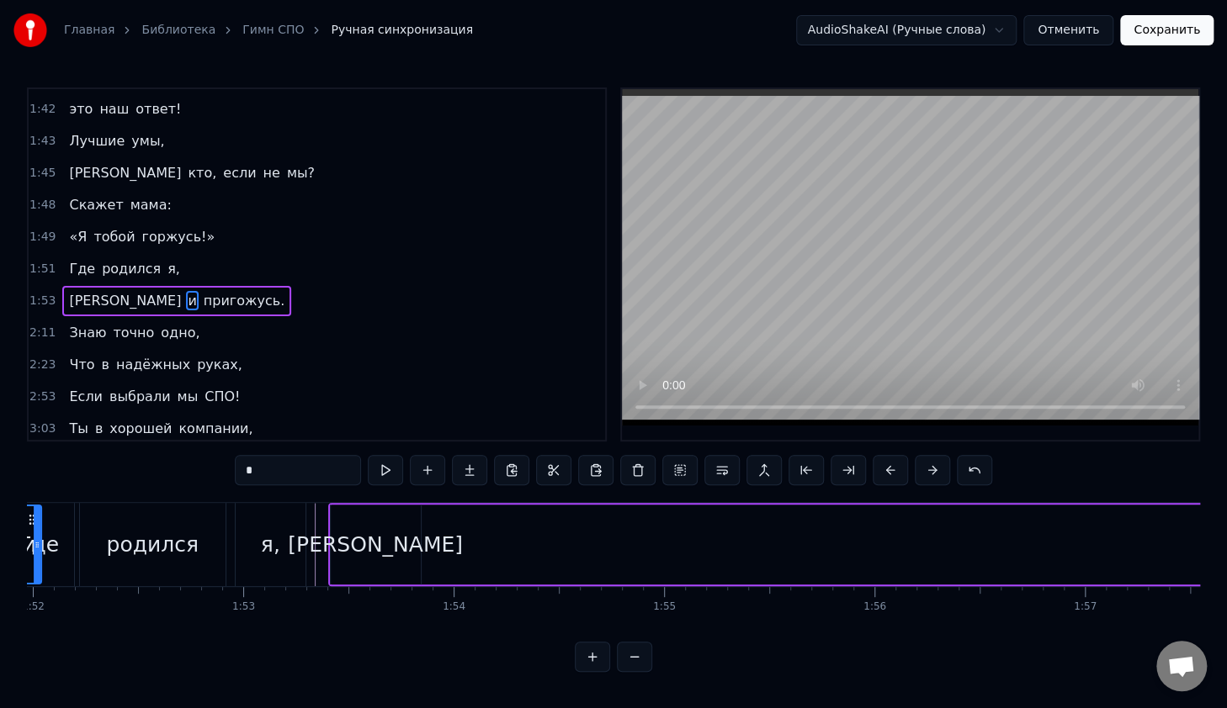
scroll to position [0, 23547]
drag, startPoint x: 811, startPoint y: 517, endPoint x: 437, endPoint y: 523, distance: 374.4
click at [436, 524] on icon at bounding box center [437, 519] width 13 height 13
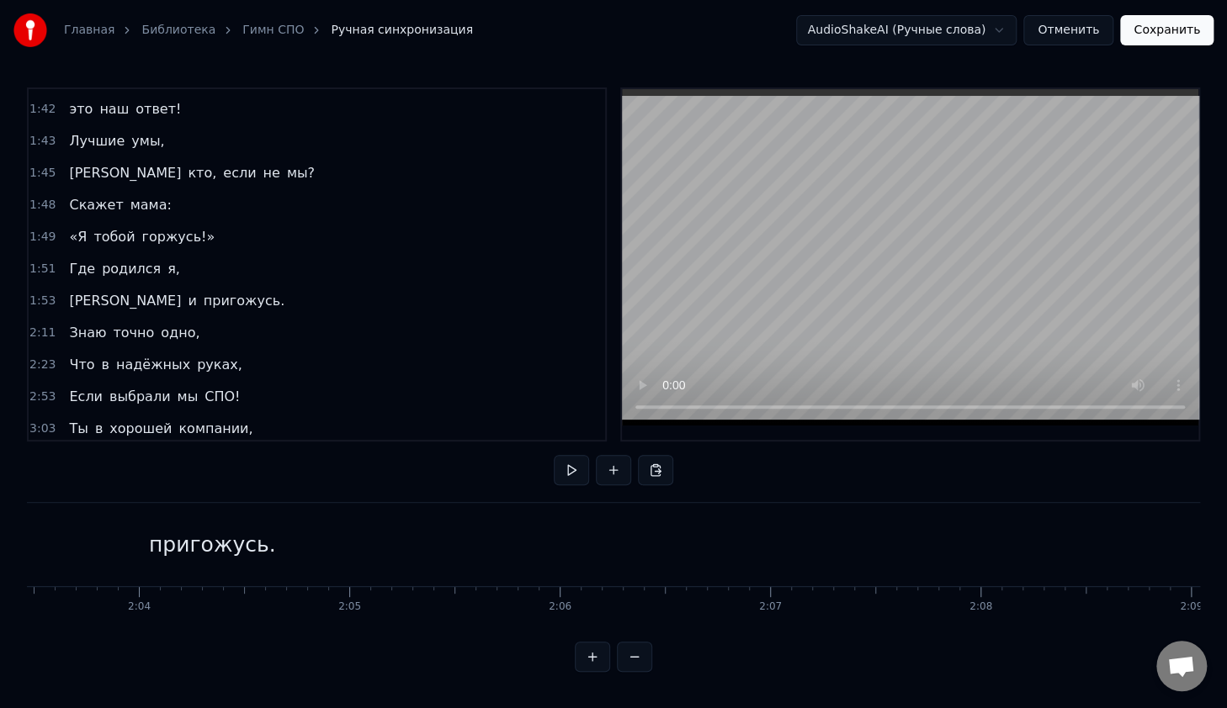
scroll to position [0, 25730]
click at [464, 547] on div "пригожусь." at bounding box center [448, 545] width 127 height 32
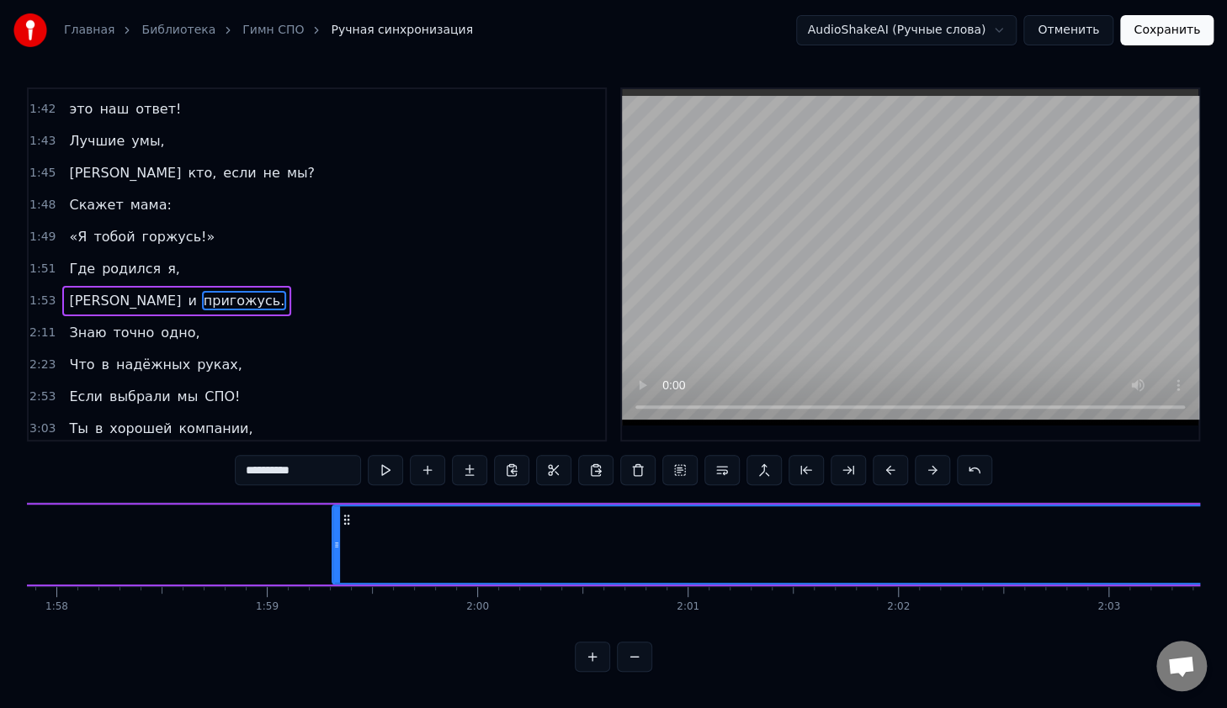
scroll to position [0, 24729]
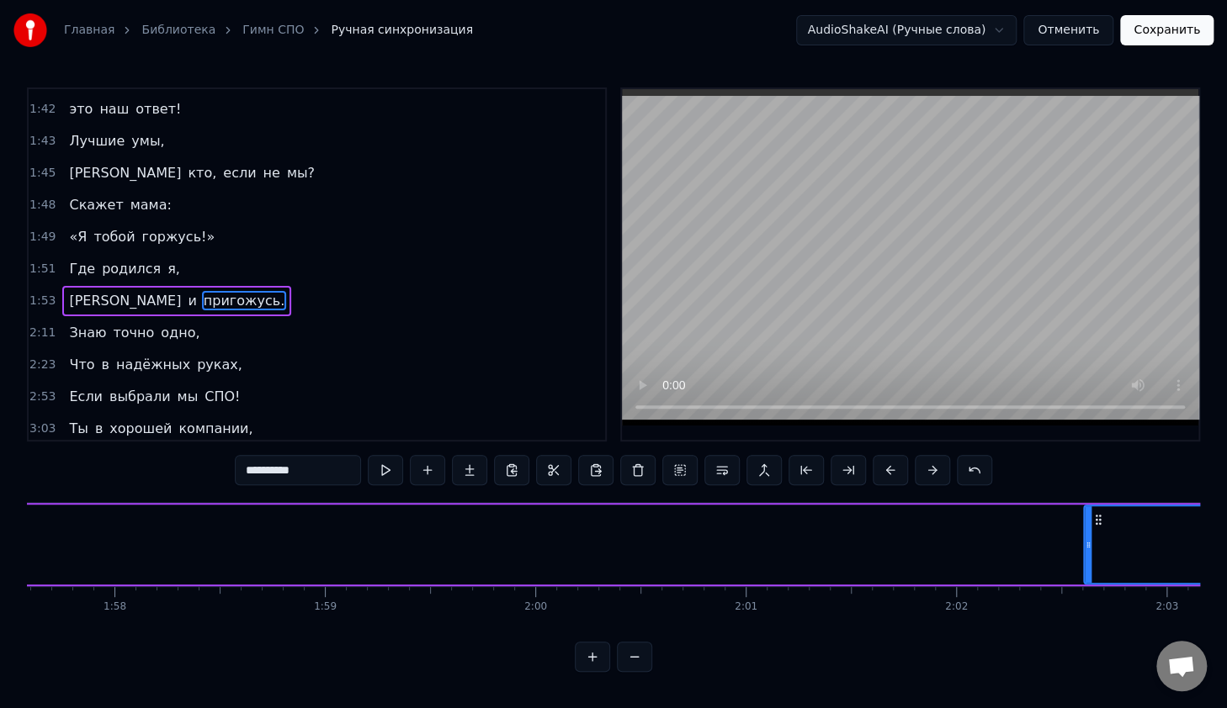
drag, startPoint x: 394, startPoint y: 534, endPoint x: 1094, endPoint y: 550, distance: 700.9
click at [1089, 558] on div at bounding box center [1087, 544] width 7 height 77
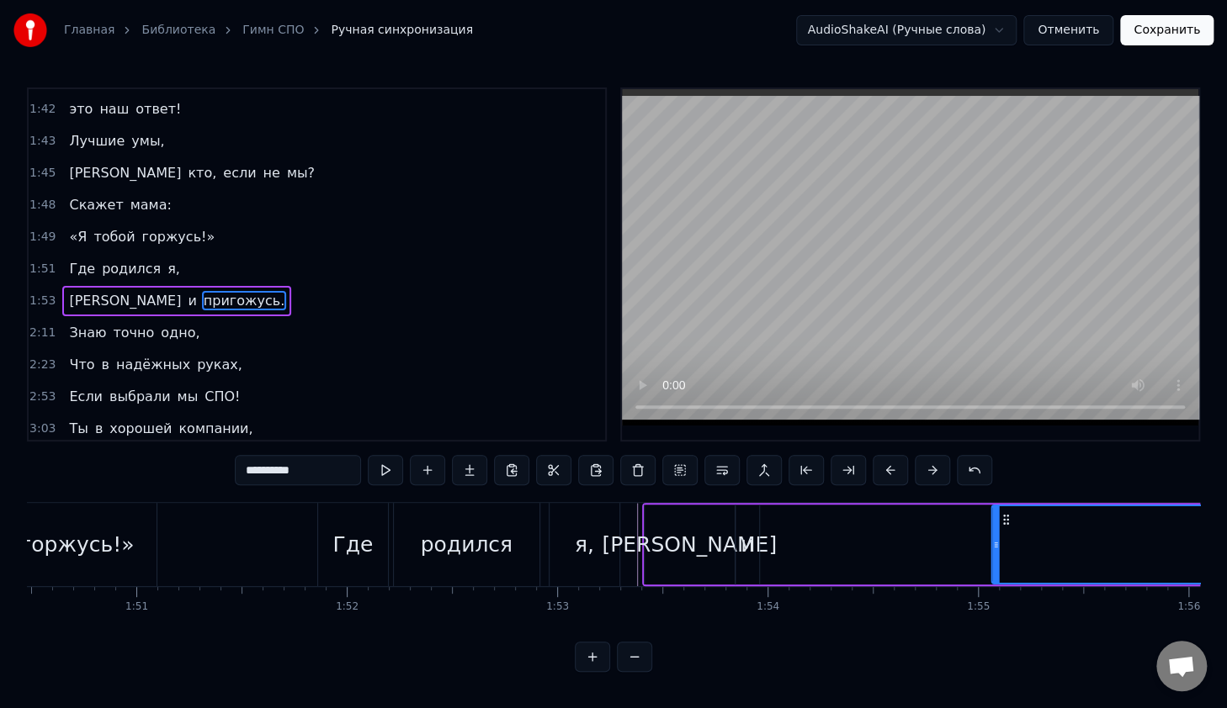
scroll to position [5, 0]
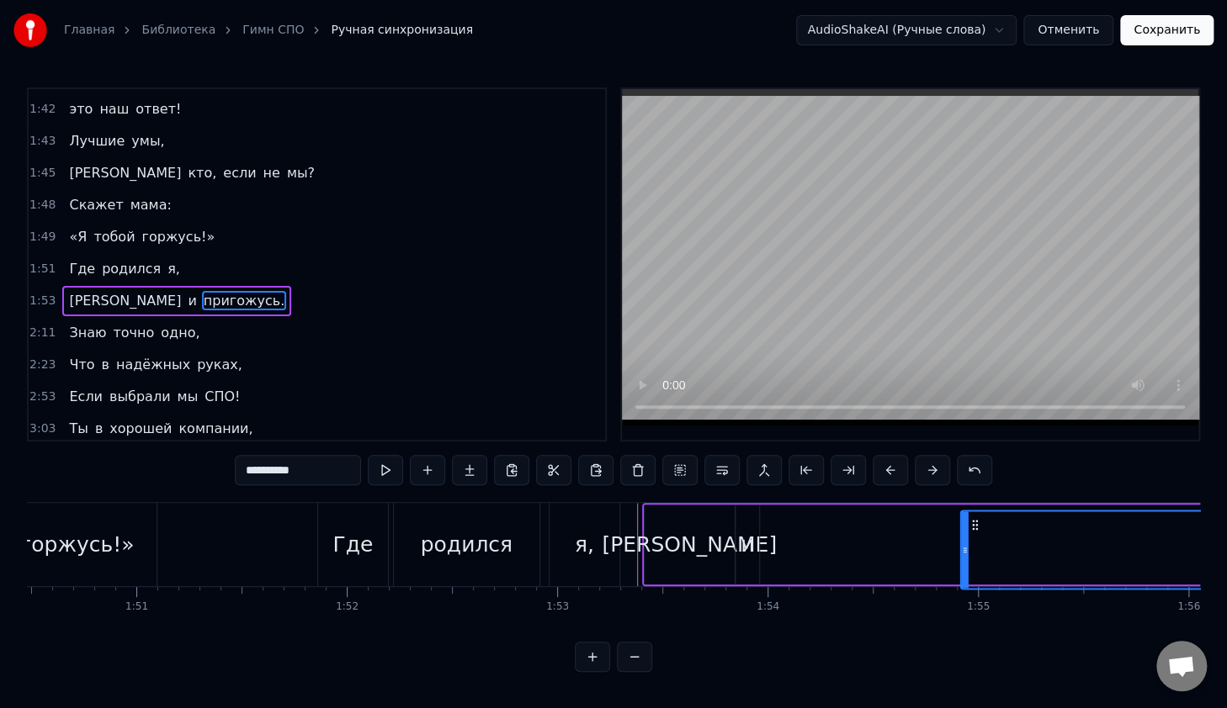
drag, startPoint x: 1097, startPoint y: 521, endPoint x: 391, endPoint y: 556, distance: 706.7
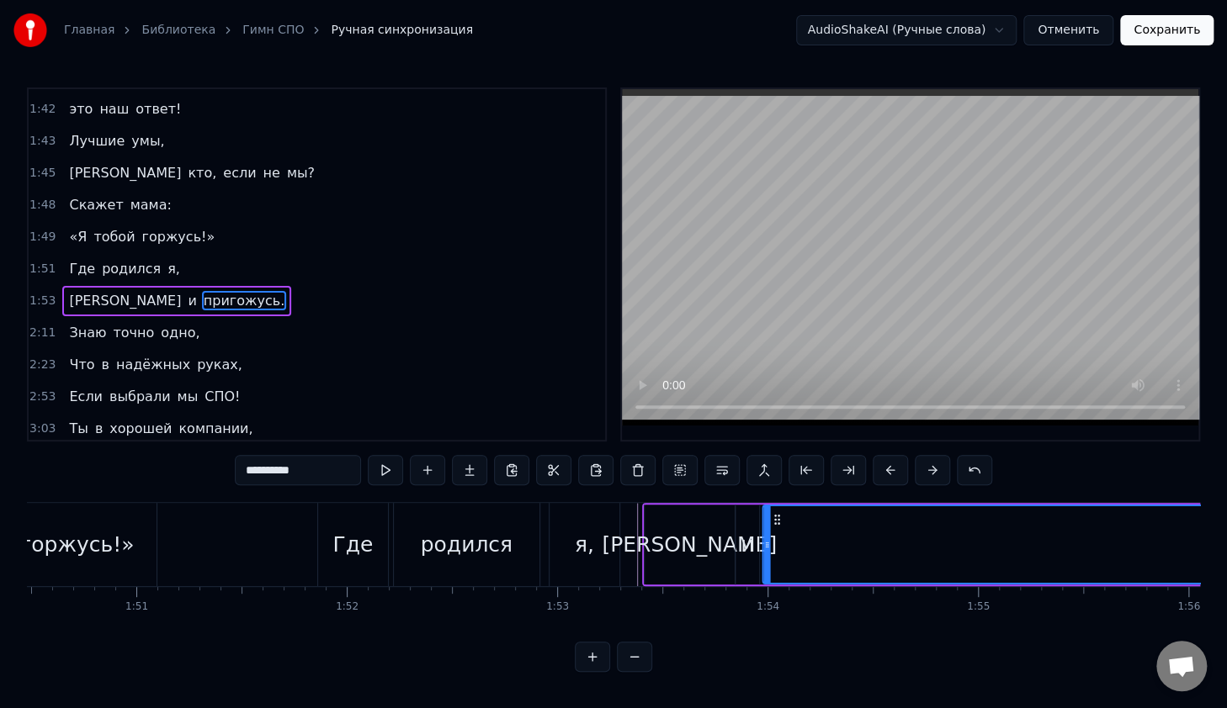
drag, startPoint x: 893, startPoint y: 511, endPoint x: 770, endPoint y: 516, distance: 122.9
click at [771, 516] on icon at bounding box center [777, 519] width 13 height 13
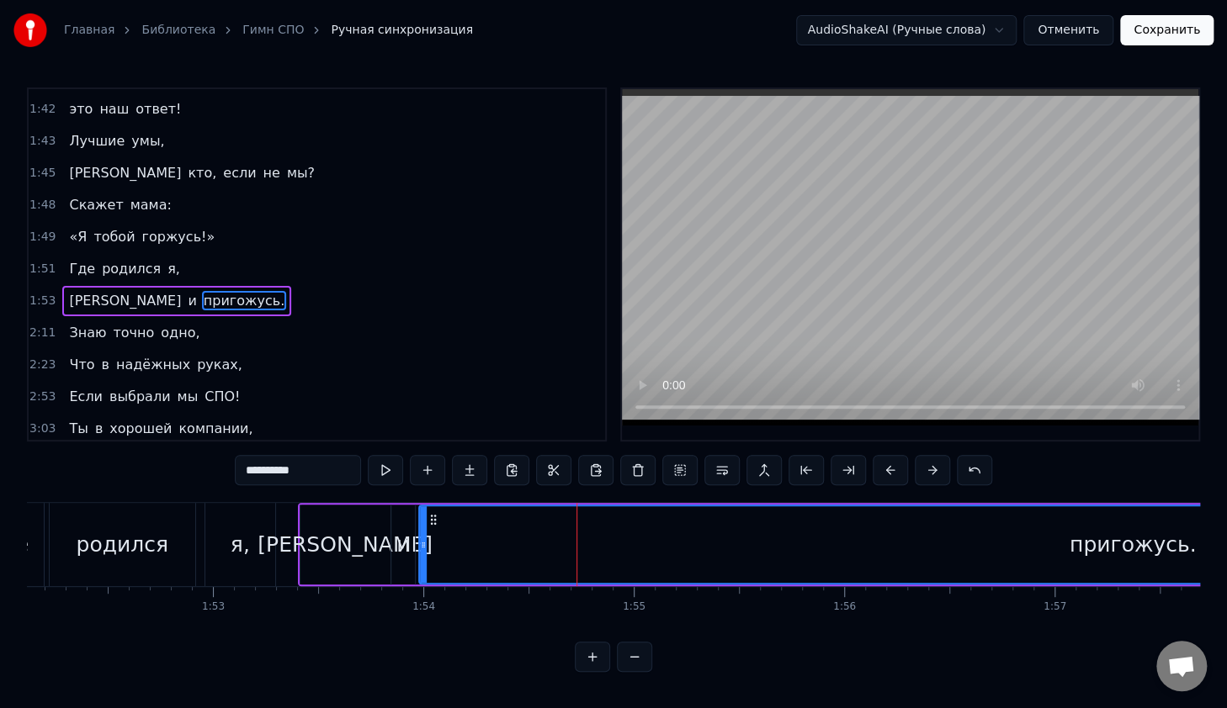
scroll to position [0, 23726]
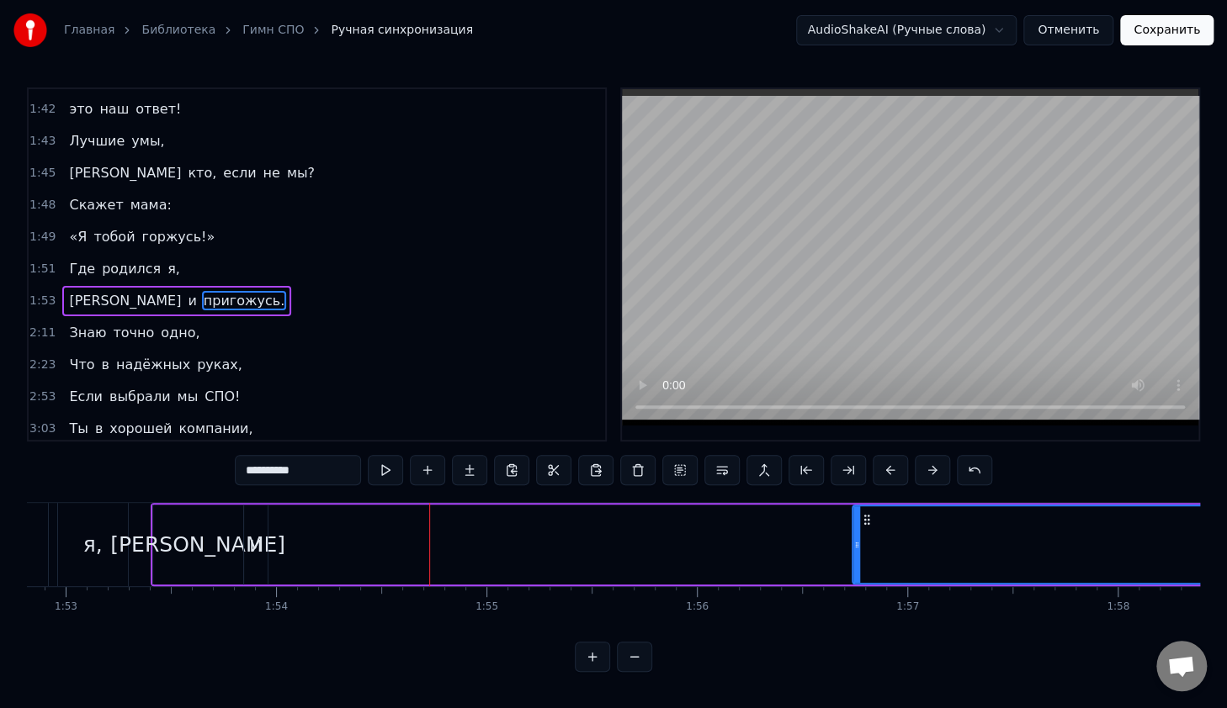
drag, startPoint x: 273, startPoint y: 531, endPoint x: 876, endPoint y: 560, distance: 603.9
click at [860, 569] on div at bounding box center [856, 544] width 7 height 77
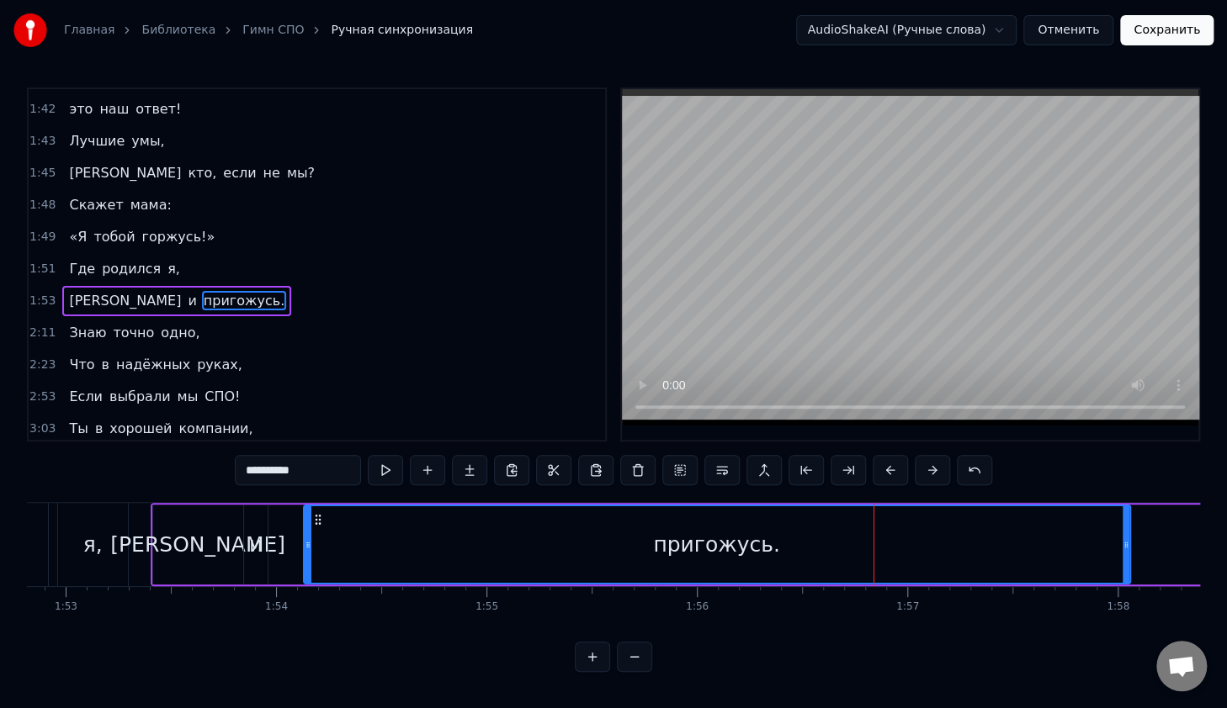
drag, startPoint x: 884, startPoint y: 516, endPoint x: 303, endPoint y: 512, distance: 581.3
click at [311, 513] on icon at bounding box center [317, 519] width 13 height 13
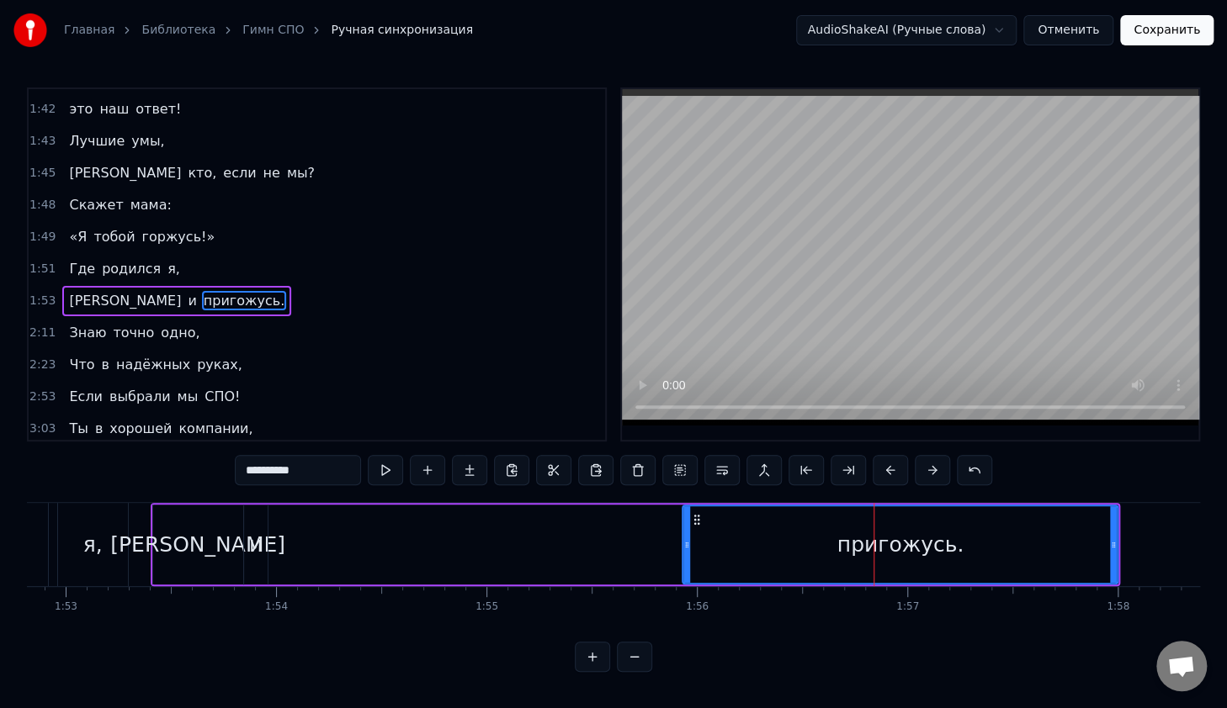
drag, startPoint x: 293, startPoint y: 533, endPoint x: 730, endPoint y: 585, distance: 440.5
click at [723, 592] on div "В руках моих Счастливый билет, Ведь для студента СПО Преграды нет. Уверен я пол…" at bounding box center [613, 565] width 1173 height 126
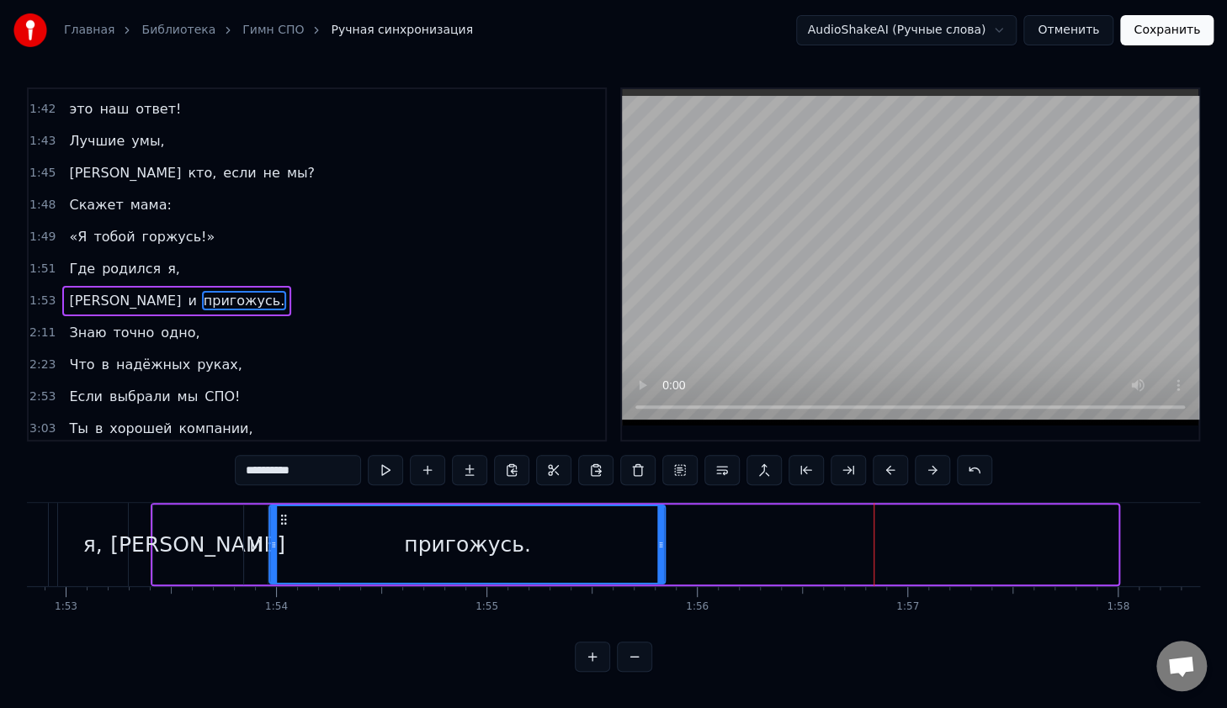
drag, startPoint x: 730, startPoint y: 518, endPoint x: 283, endPoint y: 514, distance: 446.7
click at [283, 514] on icon at bounding box center [284, 519] width 13 height 13
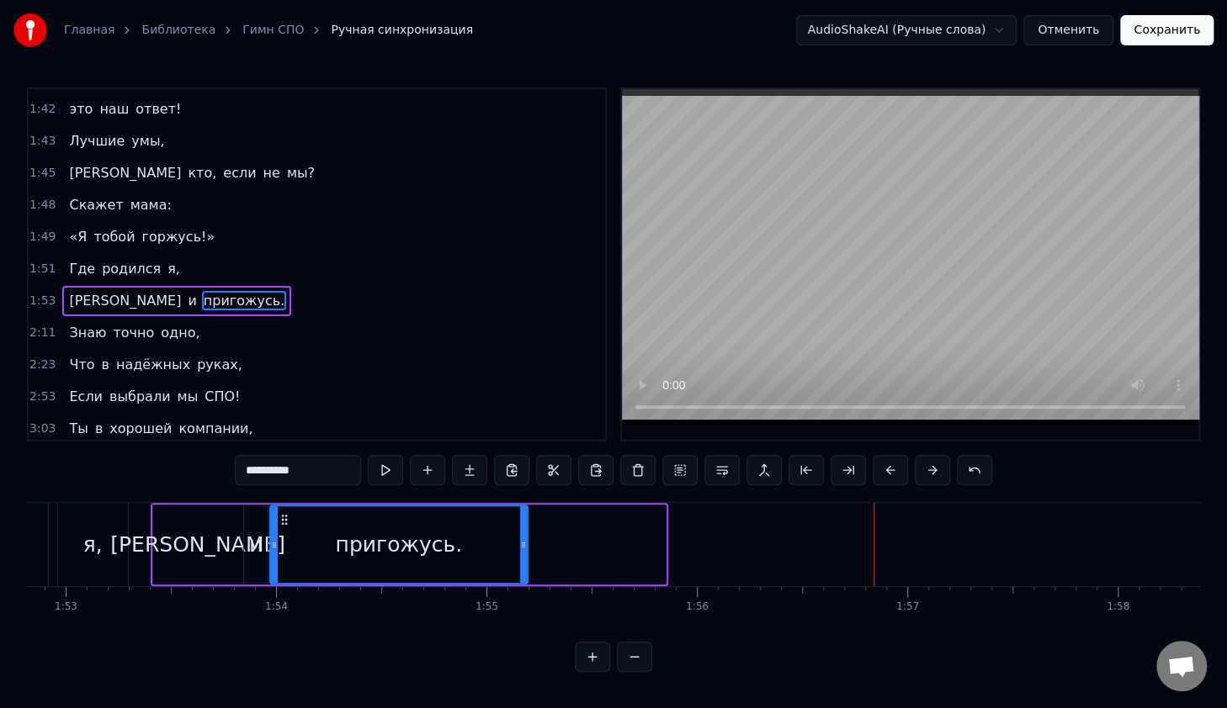
drag, startPoint x: 658, startPoint y: 542, endPoint x: 520, endPoint y: 547, distance: 138.1
click at [520, 547] on icon at bounding box center [523, 544] width 7 height 13
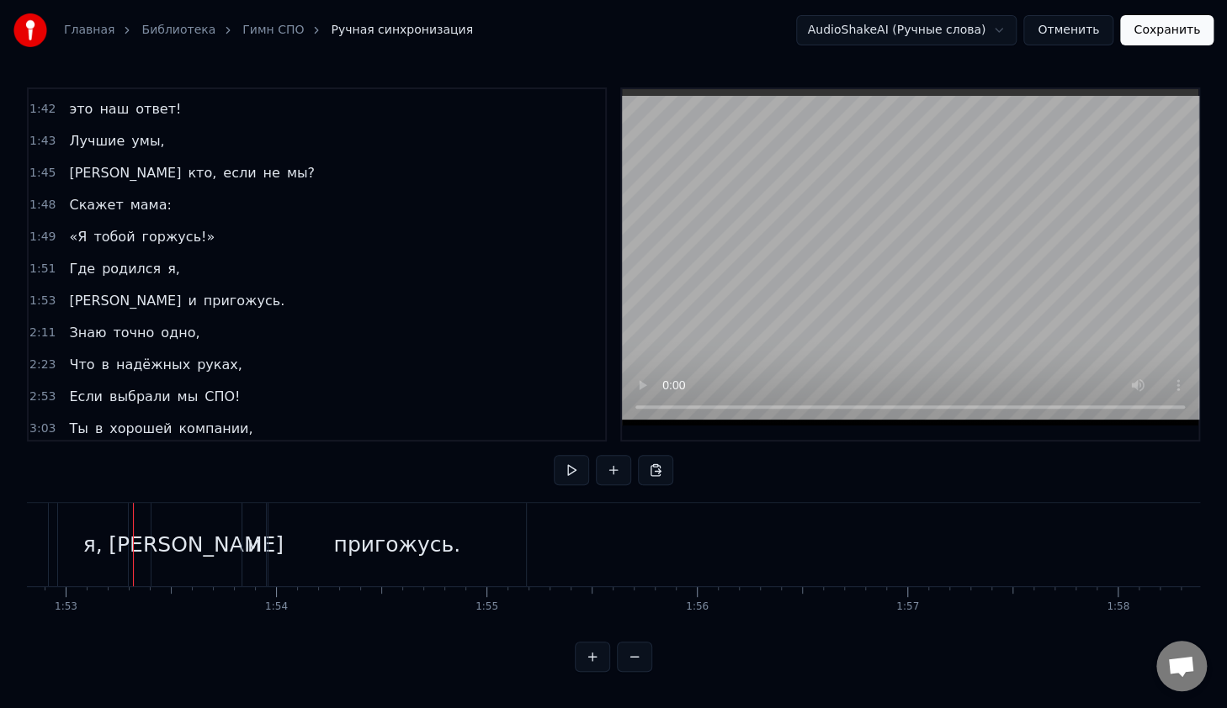
scroll to position [5, 0]
drag, startPoint x: 446, startPoint y: 535, endPoint x: 458, endPoint y: 535, distance: 11.8
click at [446, 535] on div "пригожусь." at bounding box center [396, 545] width 127 height 32
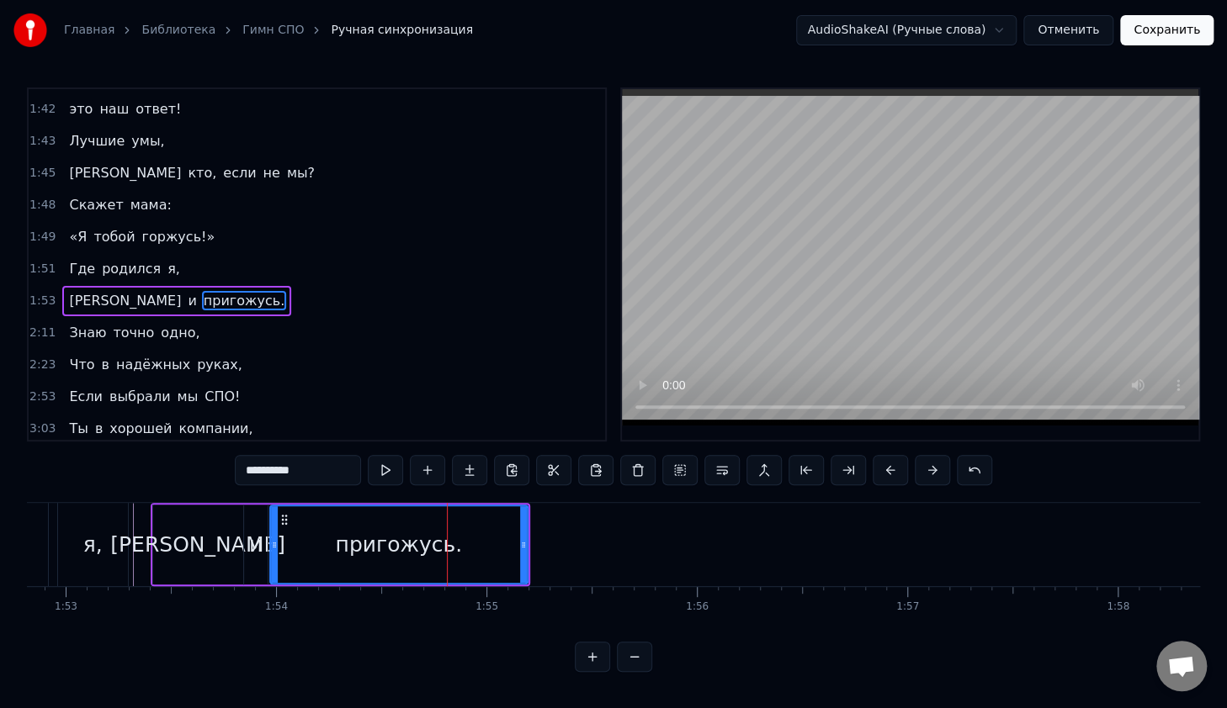
scroll to position [0, 0]
drag, startPoint x: 522, startPoint y: 536, endPoint x: 437, endPoint y: 523, distance: 85.1
click at [437, 523] on div at bounding box center [439, 544] width 7 height 77
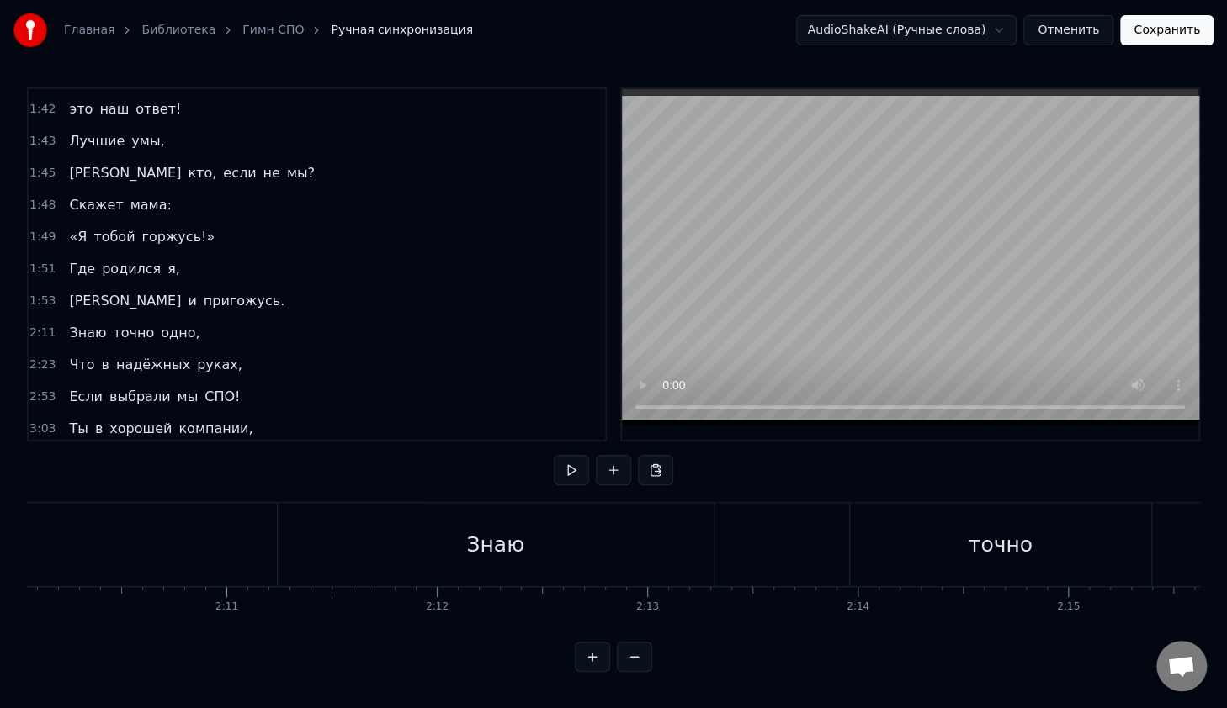
scroll to position [0, 27352]
click at [511, 535] on div "Знаю" at bounding box center [494, 545] width 58 height 32
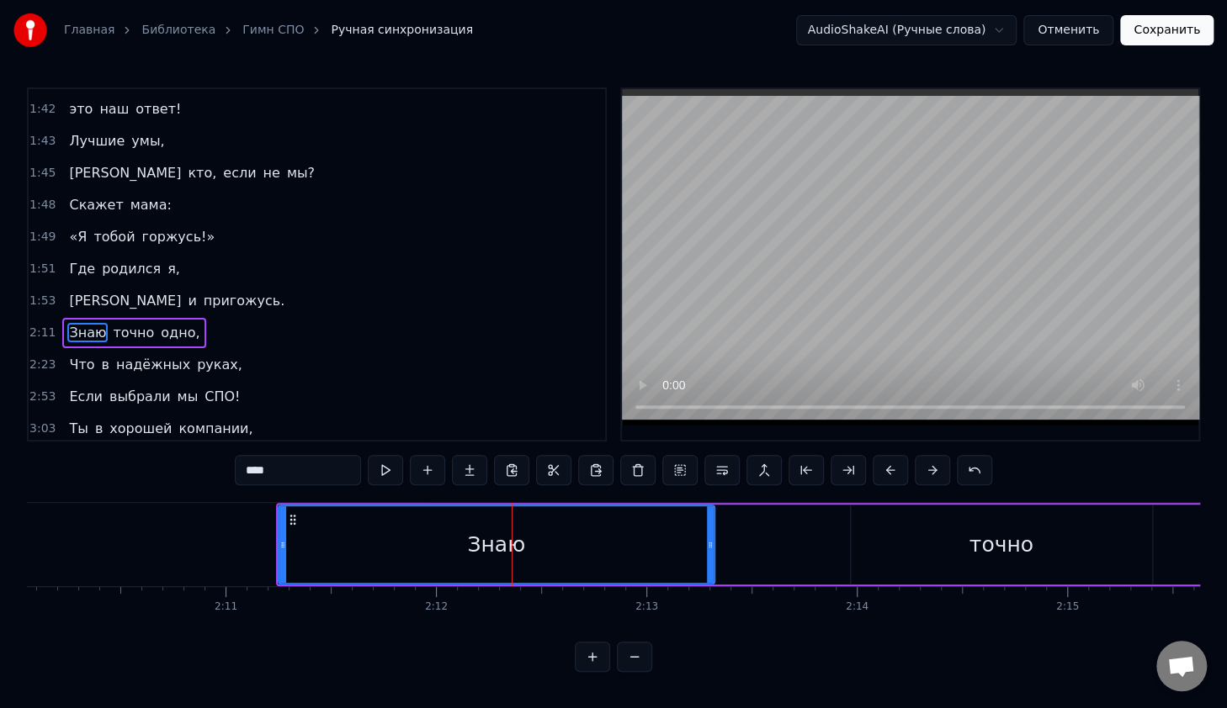
scroll to position [954, 0]
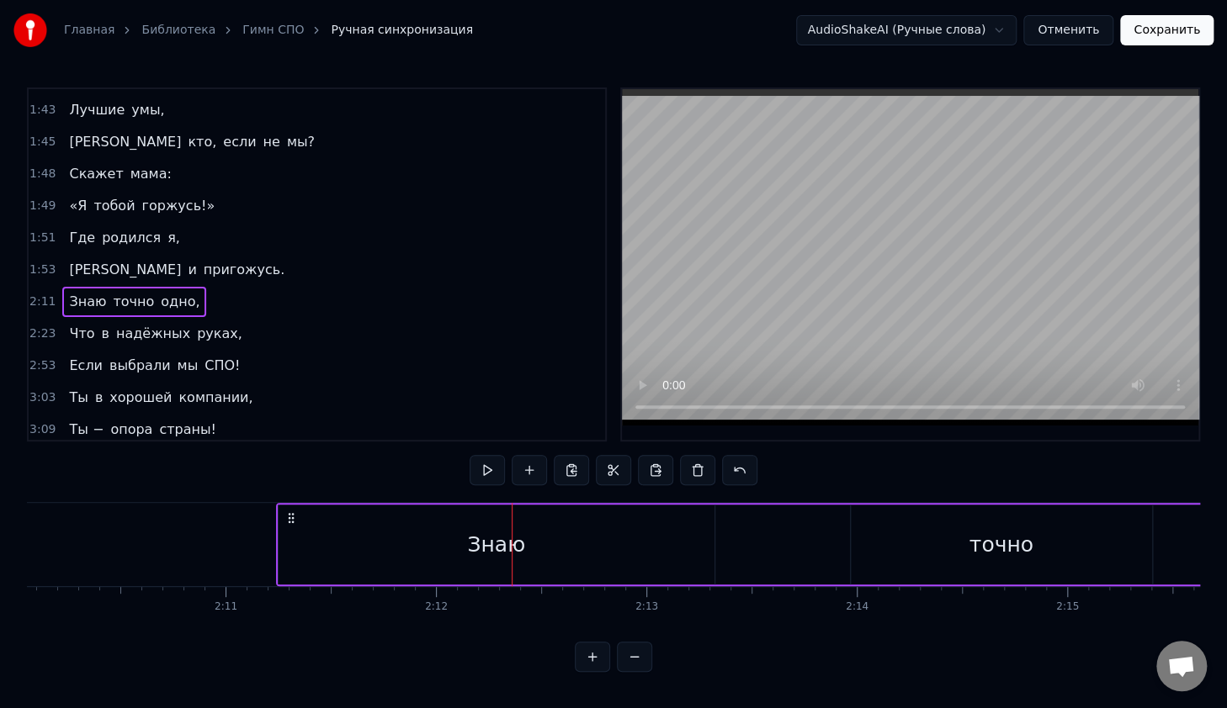
click at [707, 541] on div "Знаю" at bounding box center [496, 545] width 436 height 80
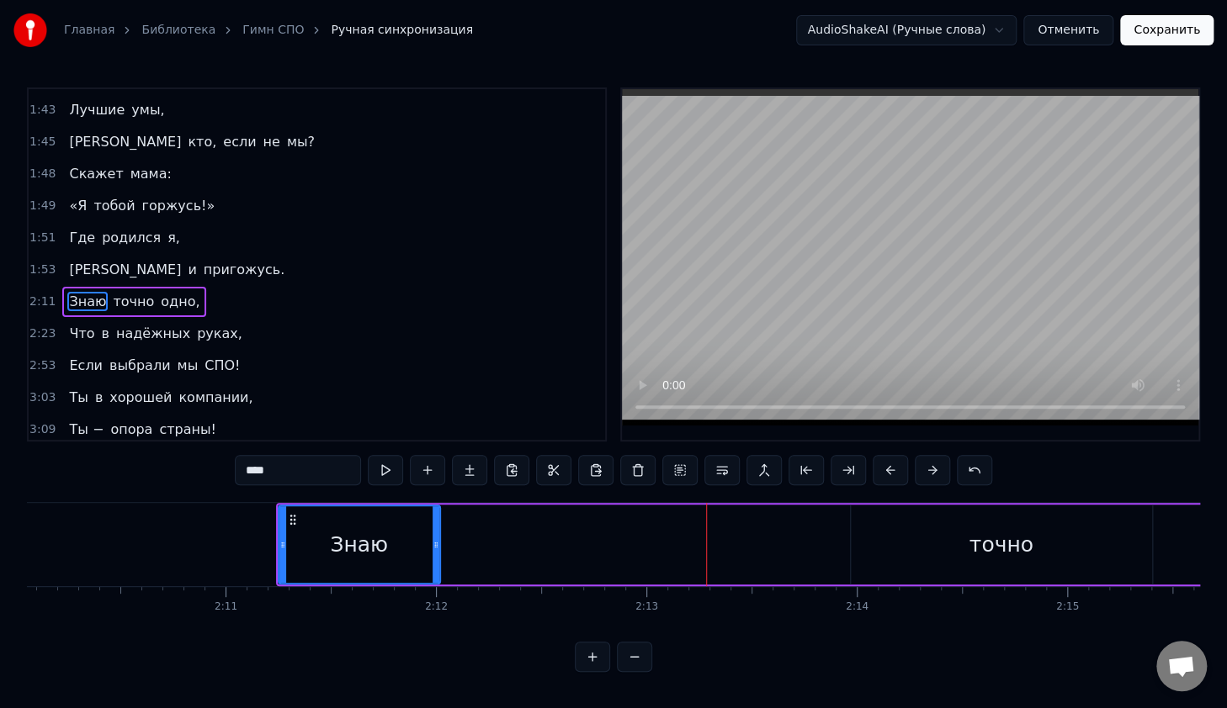
drag, startPoint x: 710, startPoint y: 542, endPoint x: 671, endPoint y: 564, distance: 44.9
click at [434, 538] on icon at bounding box center [435, 544] width 7 height 13
click at [948, 552] on div "точно" at bounding box center [1000, 545] width 301 height 80
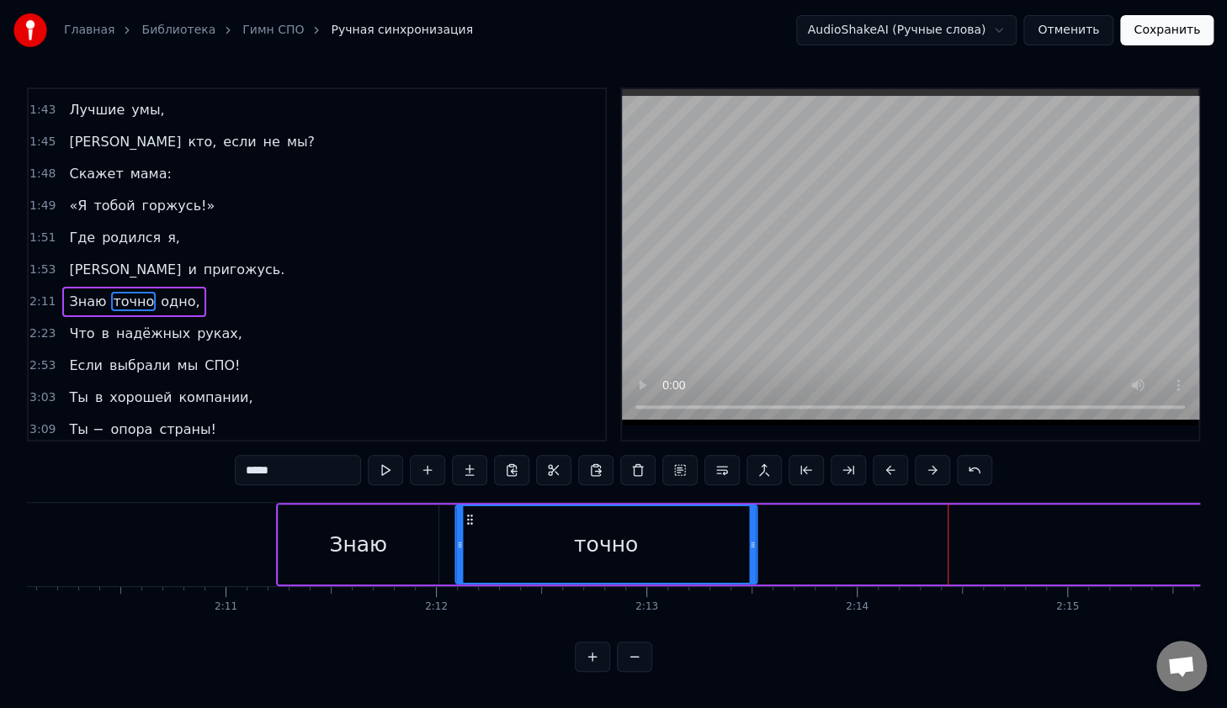
drag, startPoint x: 863, startPoint y: 524, endPoint x: 495, endPoint y: 528, distance: 367.6
click at [464, 522] on icon at bounding box center [469, 519] width 13 height 13
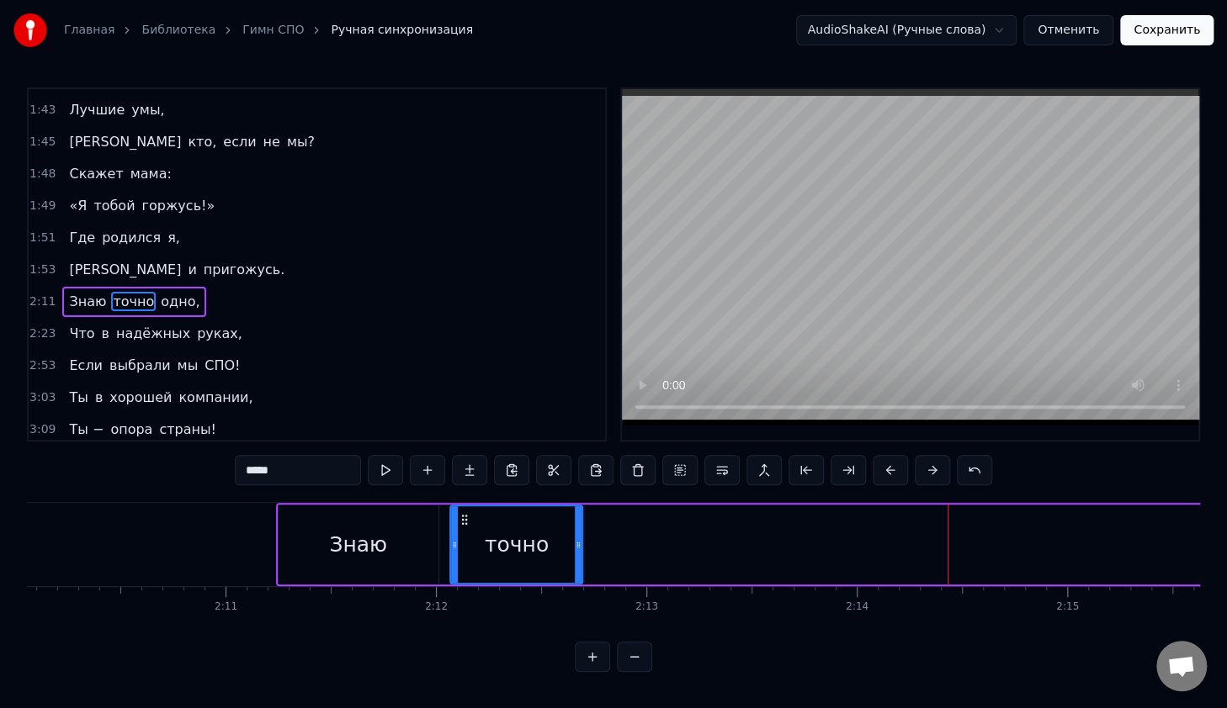
drag, startPoint x: 744, startPoint y: 535, endPoint x: 589, endPoint y: 579, distance: 161.7
click at [575, 538] on div at bounding box center [578, 544] width 7 height 77
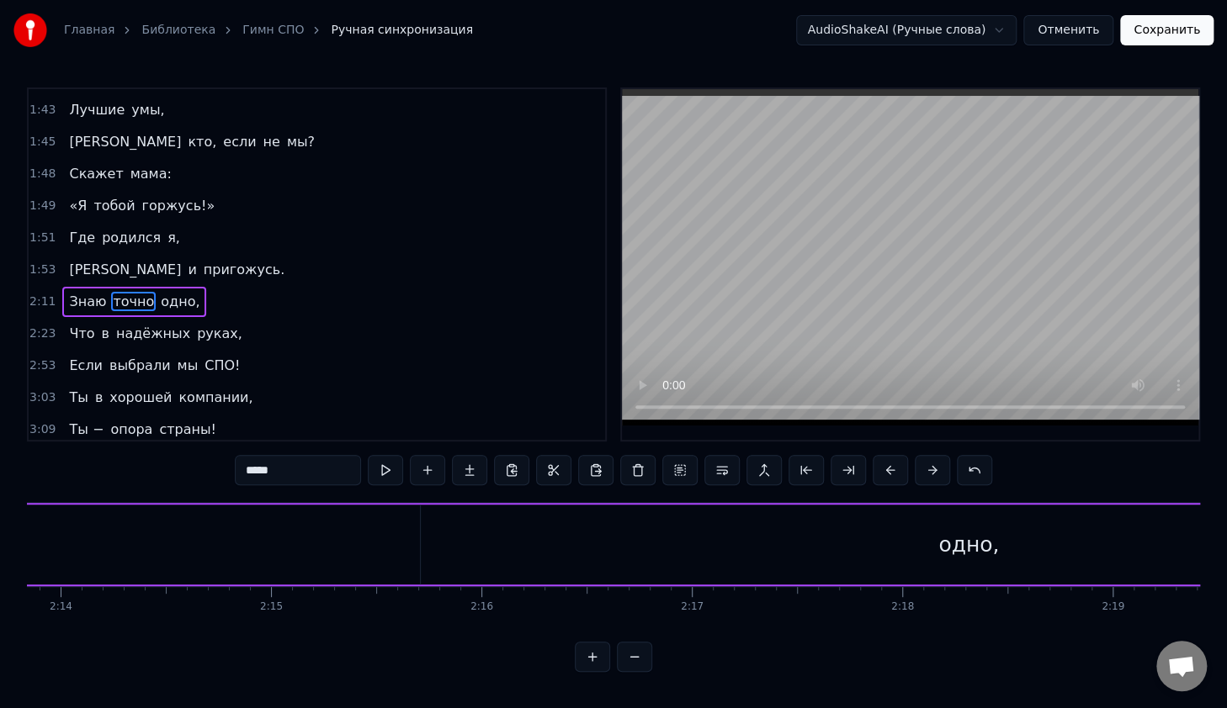
scroll to position [0, 28295]
click at [792, 558] on div "одно," at bounding box center [821, 545] width 1096 height 80
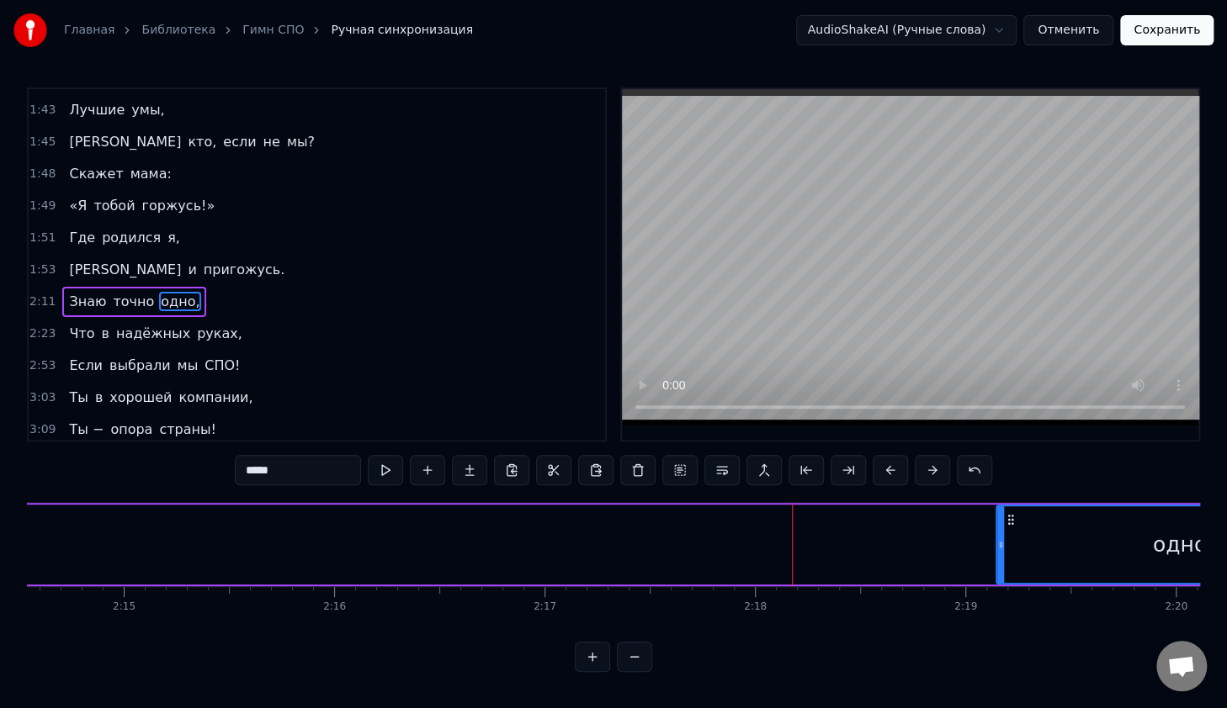
drag, startPoint x: 277, startPoint y: 517, endPoint x: 1010, endPoint y: 555, distance: 734.5
click at [1002, 565] on div at bounding box center [1000, 544] width 7 height 77
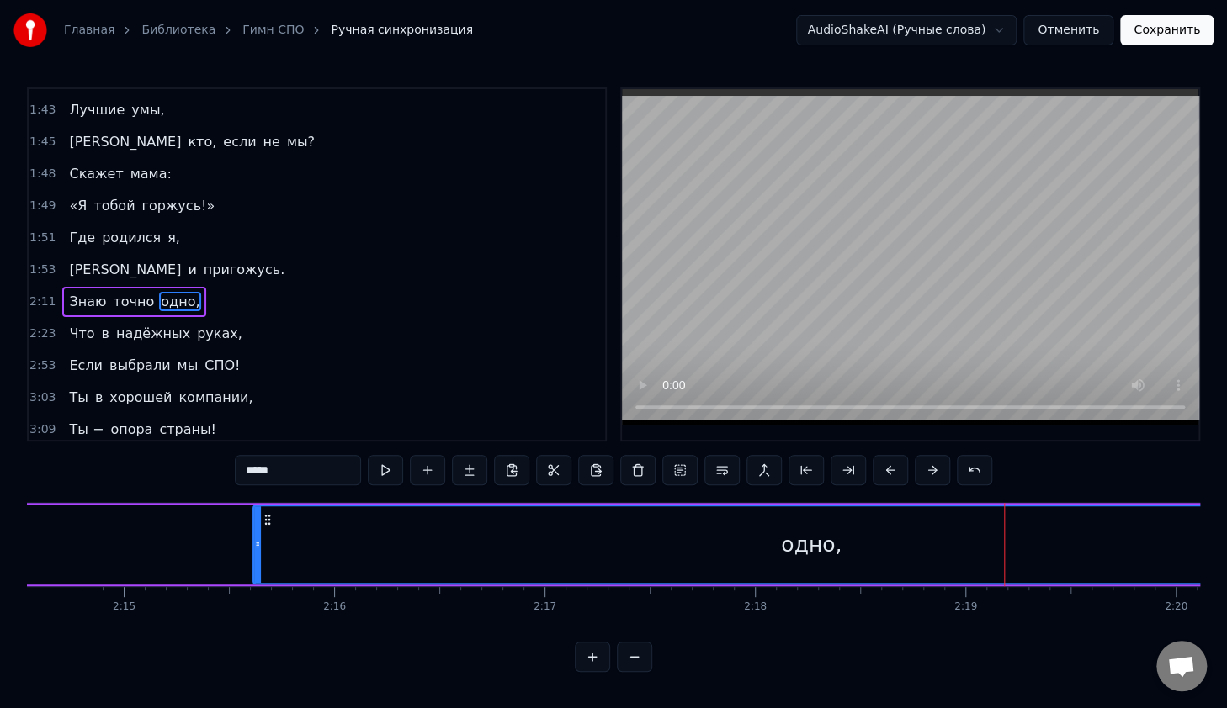
drag, startPoint x: 999, startPoint y: 533, endPoint x: 260, endPoint y: 518, distance: 739.6
click at [260, 519] on div at bounding box center [257, 544] width 7 height 77
click at [262, 531] on div "одно," at bounding box center [813, 544] width 1110 height 77
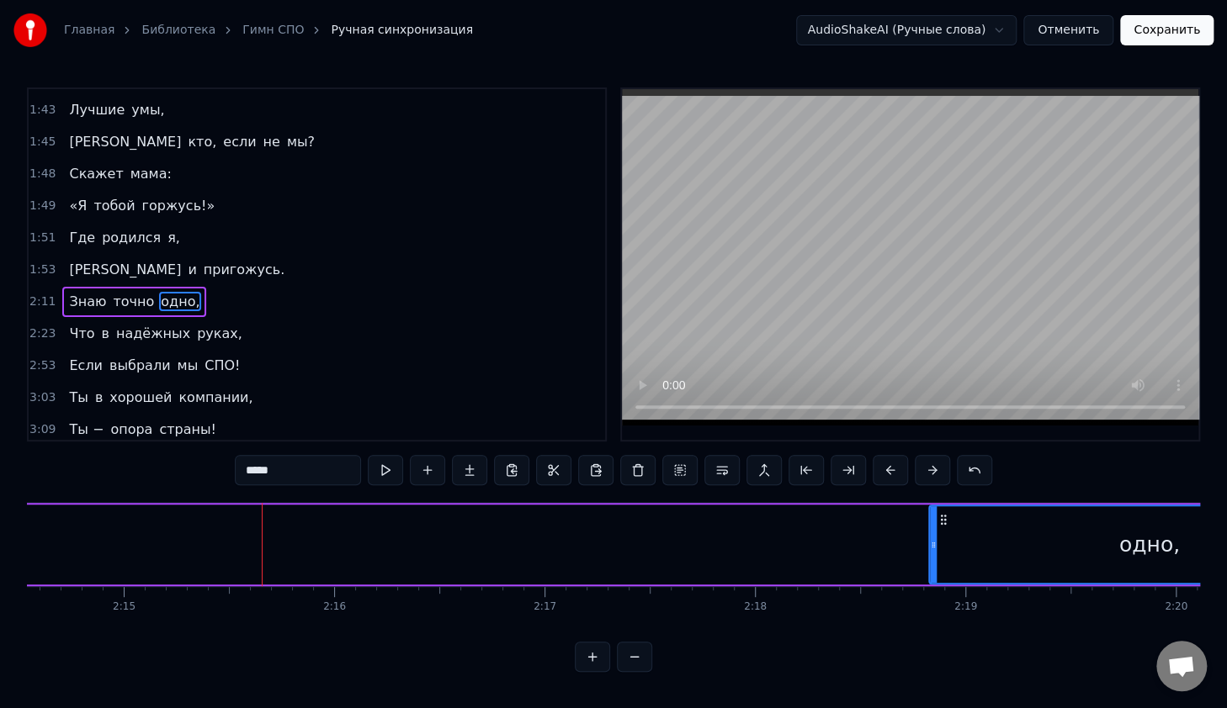
drag, startPoint x: 257, startPoint y: 530, endPoint x: 930, endPoint y: 570, distance: 673.4
click at [930, 572] on div at bounding box center [933, 544] width 7 height 77
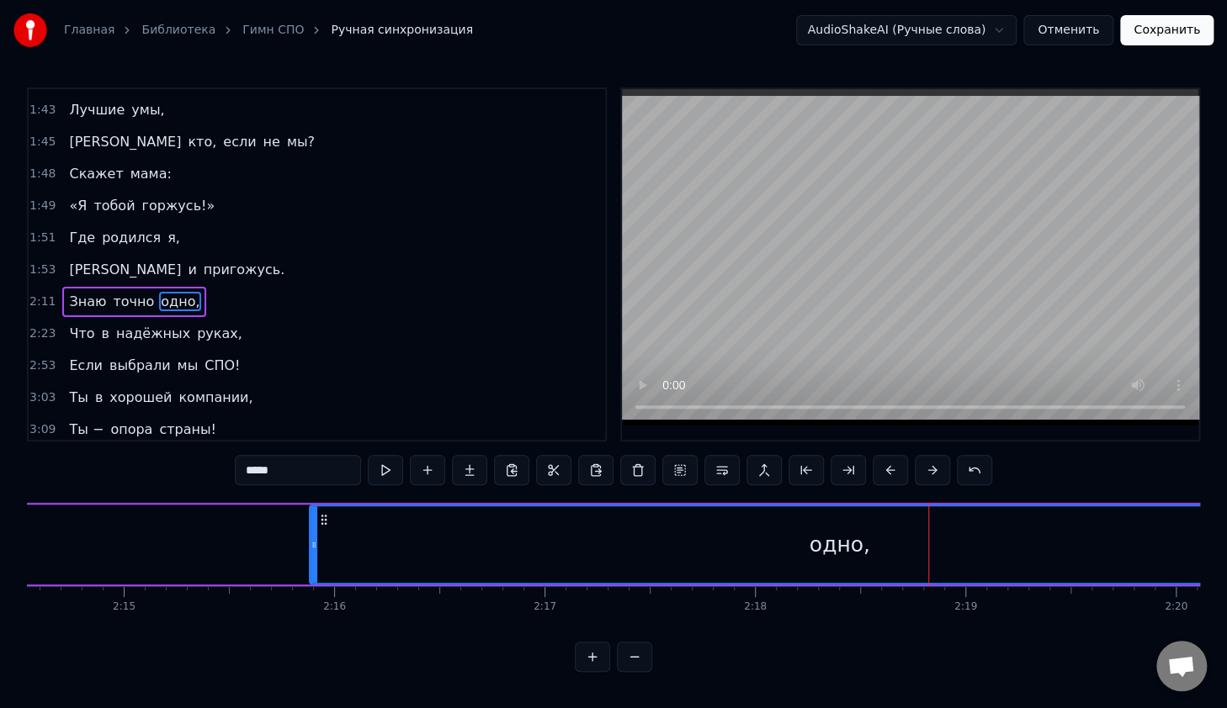
drag, startPoint x: 930, startPoint y: 548, endPoint x: 311, endPoint y: 538, distance: 618.4
click at [313, 538] on icon at bounding box center [313, 544] width 7 height 13
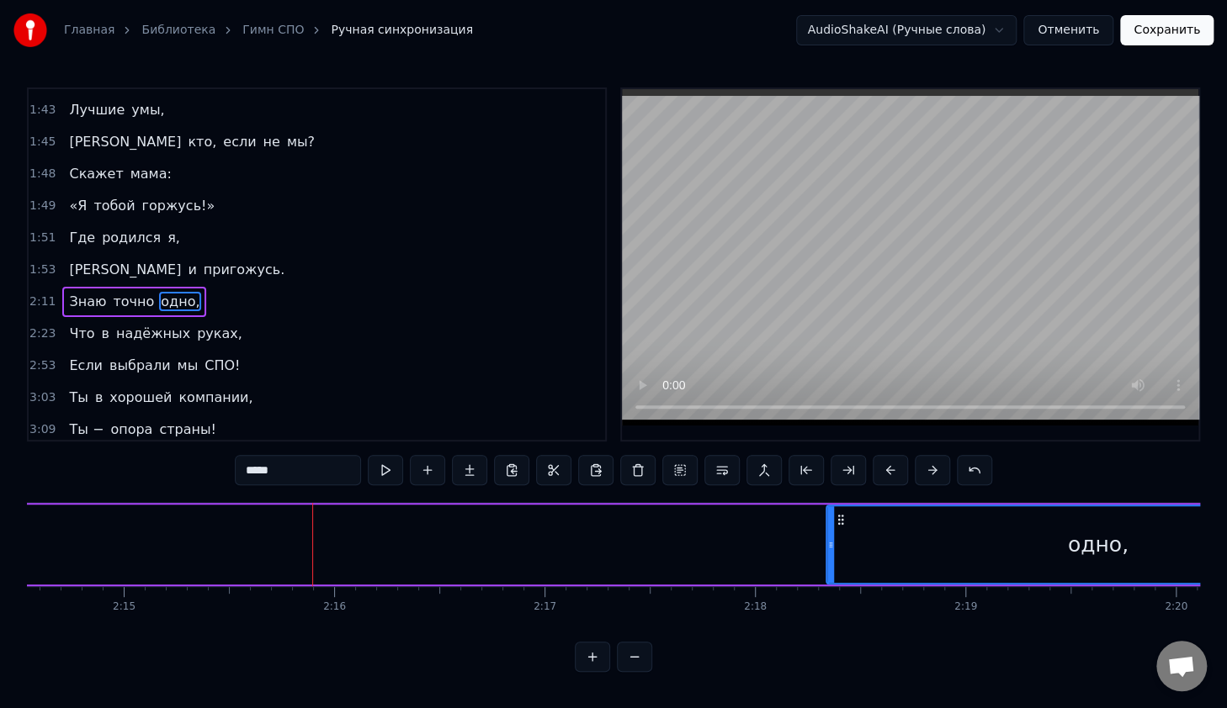
drag, startPoint x: 314, startPoint y: 540, endPoint x: 837, endPoint y: 574, distance: 524.3
click at [831, 580] on div at bounding box center [830, 544] width 7 height 77
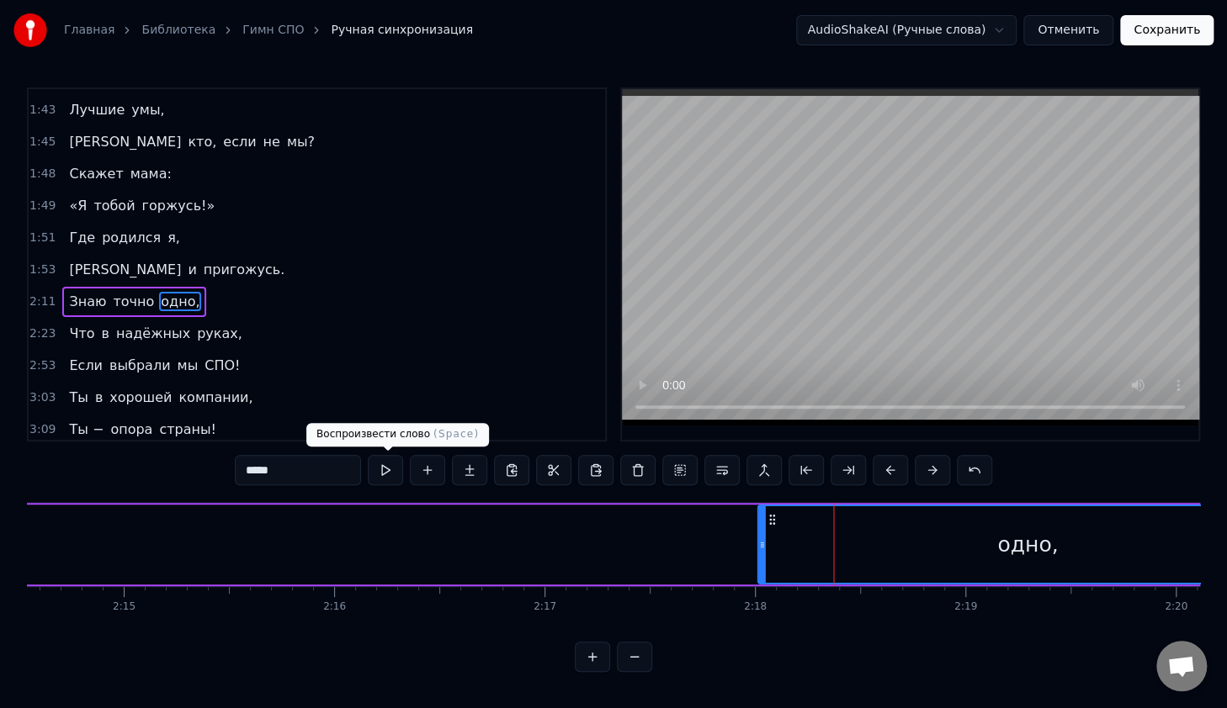
drag, startPoint x: 840, startPoint y: 515, endPoint x: 305, endPoint y: 484, distance: 535.1
click at [305, 484] on div "0:14 В руках моих 0:16 Счастливый билет, 0:18 Ведь для студента СПО 0:20 Прегра…" at bounding box center [613, 379] width 1173 height 585
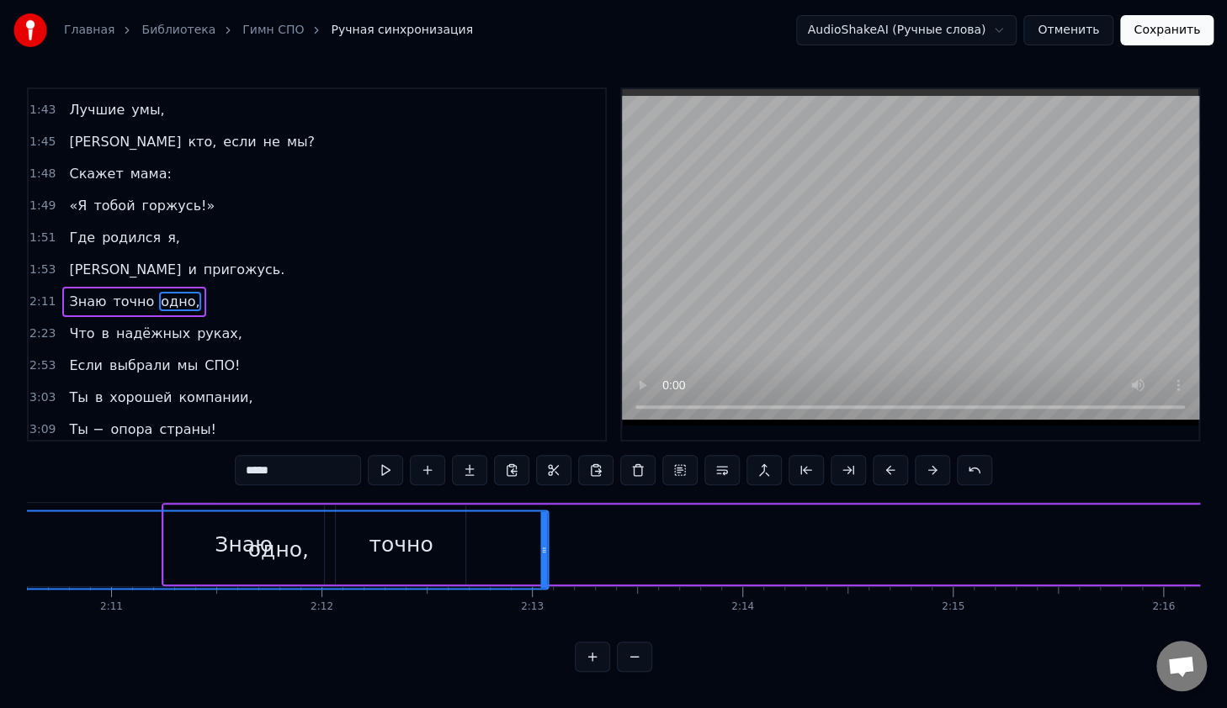
scroll to position [0, 27423]
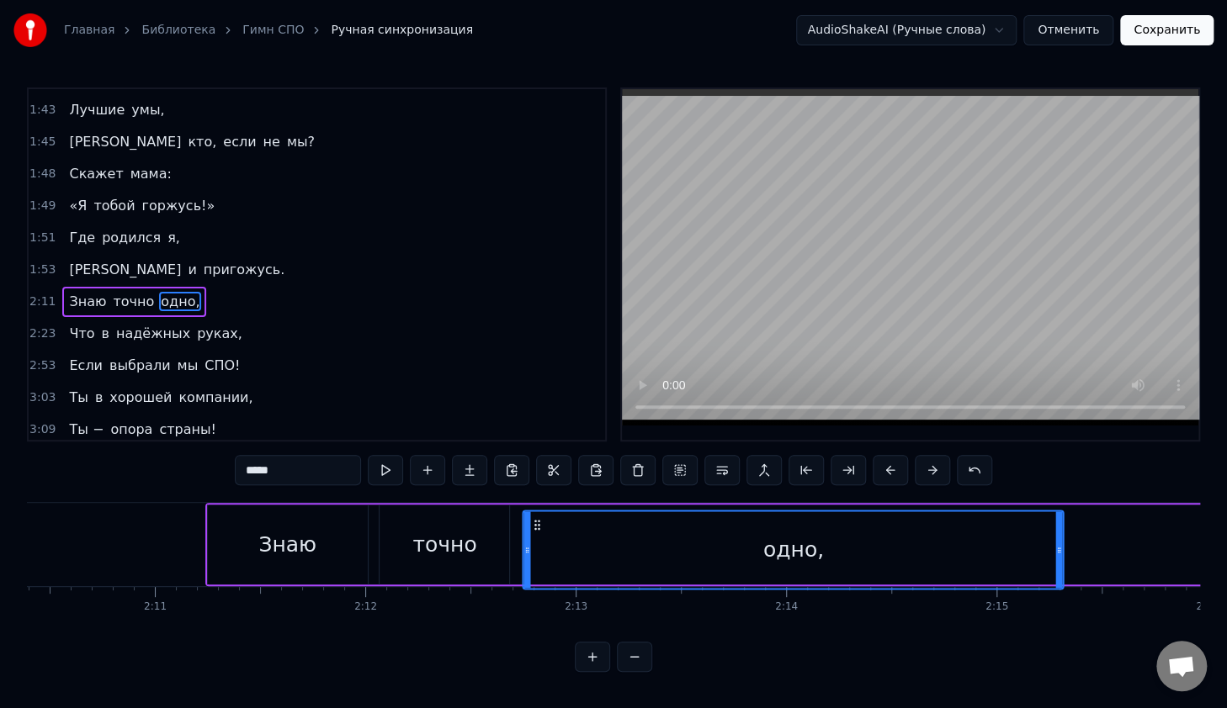
drag, startPoint x: 754, startPoint y: 517, endPoint x: 595, endPoint y: 538, distance: 160.4
click at [536, 540] on div "одно," at bounding box center [793, 549] width 538 height 77
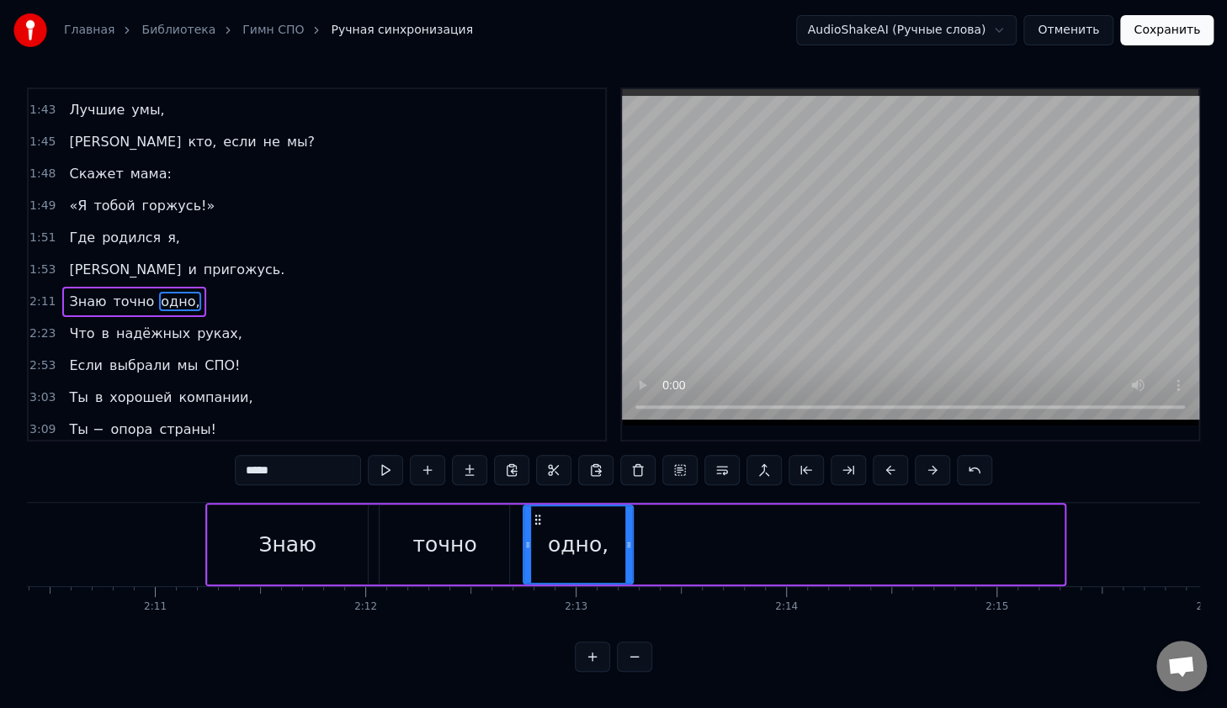
drag, startPoint x: 1060, startPoint y: 513, endPoint x: 629, endPoint y: 518, distance: 430.7
click at [629, 518] on div at bounding box center [628, 544] width 7 height 77
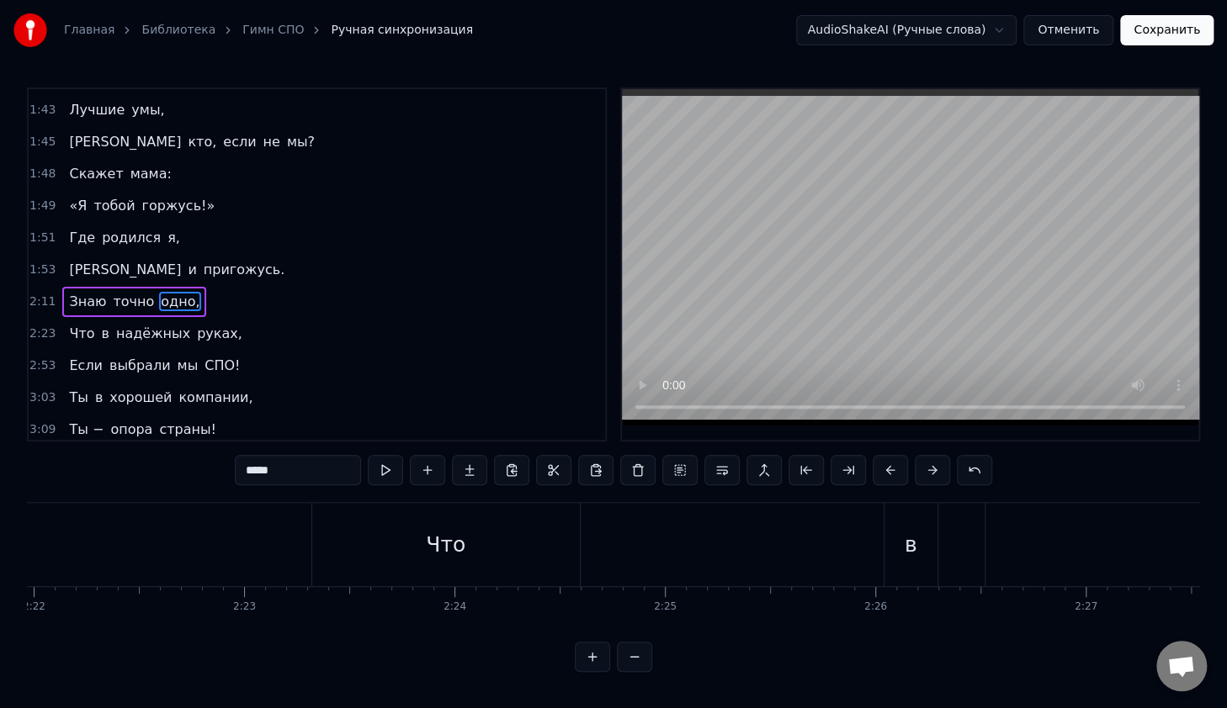
scroll to position [0, 29739]
click at [555, 553] on div "Что" at bounding box center [563, 545] width 40 height 32
type input "***"
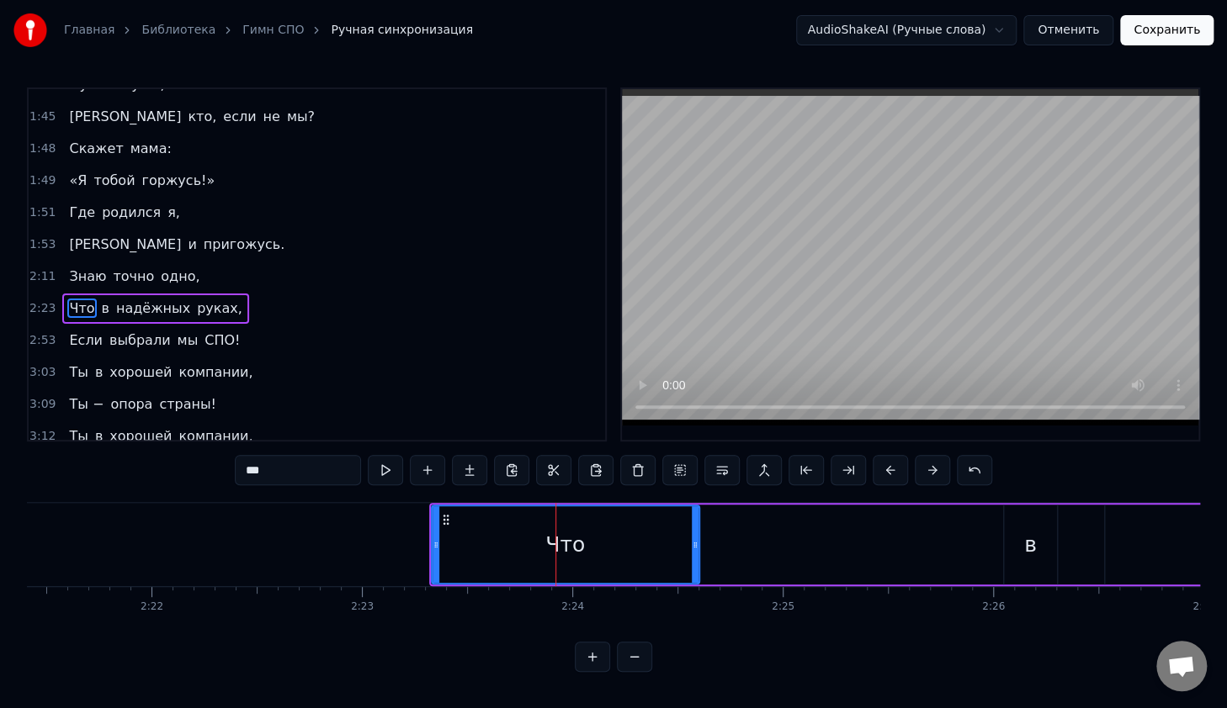
click at [215, 294] on div "Что в надёжных руках," at bounding box center [155, 309] width 186 height 30
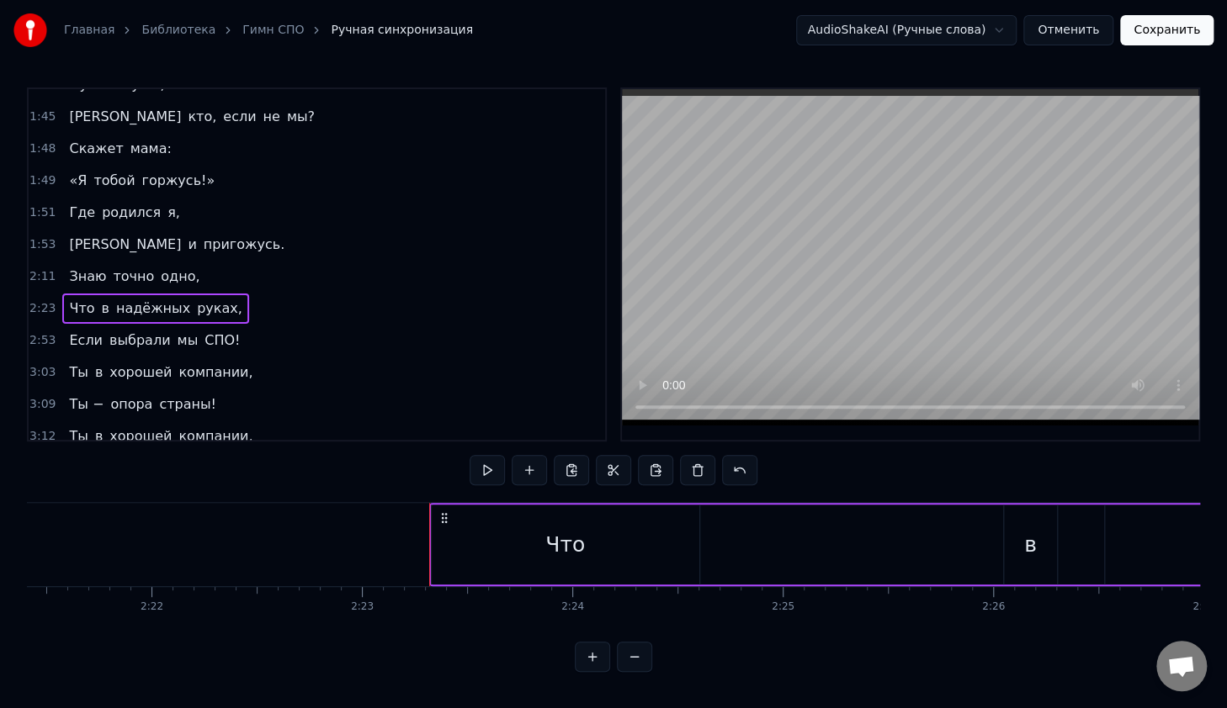
click at [491, 541] on div "Что" at bounding box center [566, 545] width 268 height 80
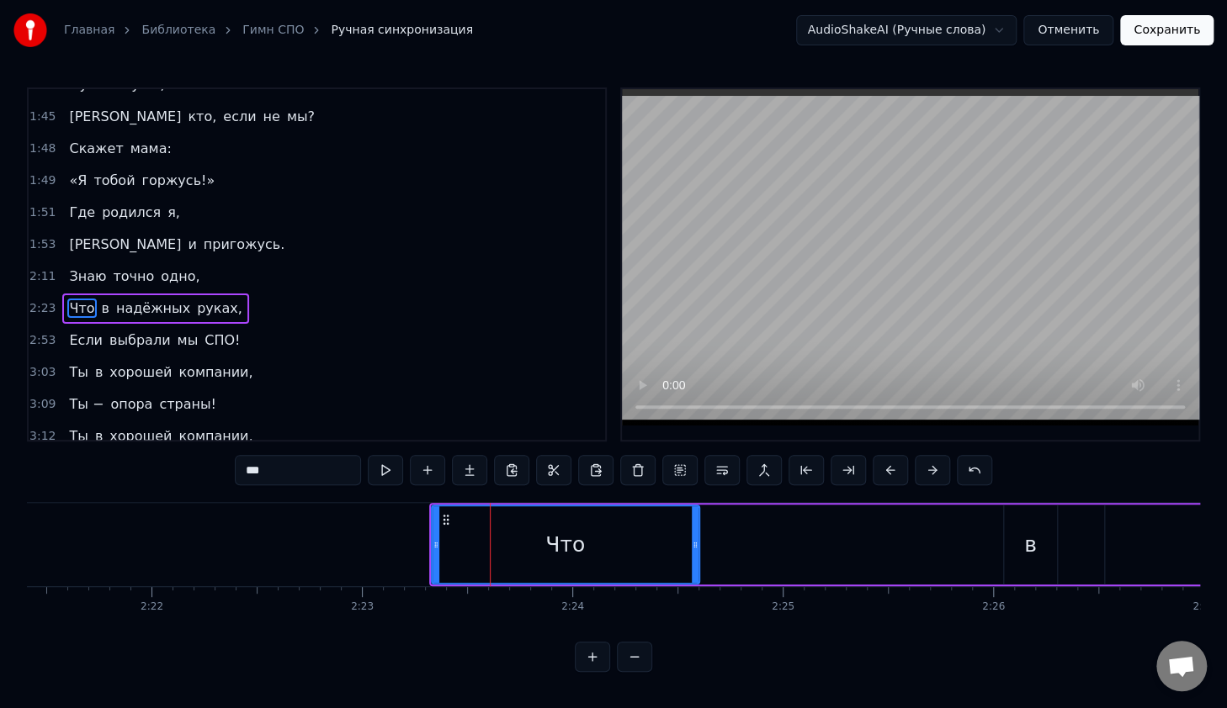
drag, startPoint x: 430, startPoint y: 543, endPoint x: 448, endPoint y: 545, distance: 18.7
click at [457, 548] on div "Что" at bounding box center [565, 545] width 269 height 80
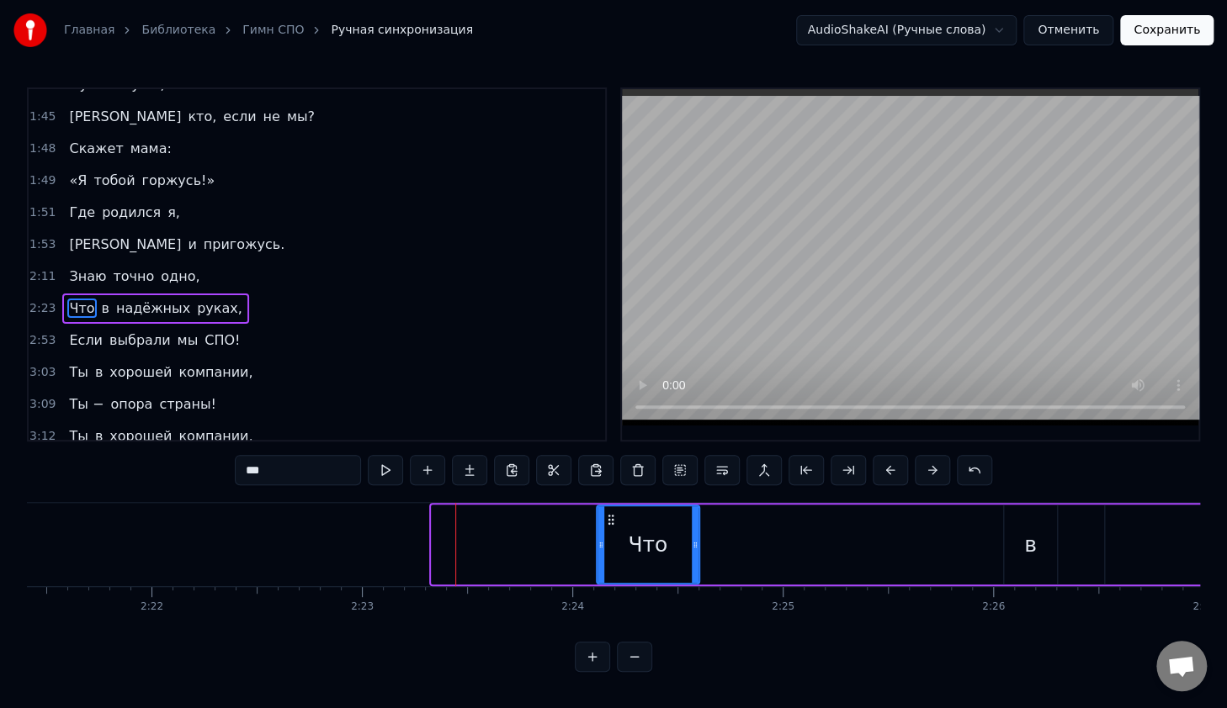
drag, startPoint x: 435, startPoint y: 542, endPoint x: 767, endPoint y: 522, distance: 332.9
click at [604, 561] on div at bounding box center [600, 544] width 7 height 77
click at [1040, 551] on div "в" at bounding box center [1030, 545] width 53 height 80
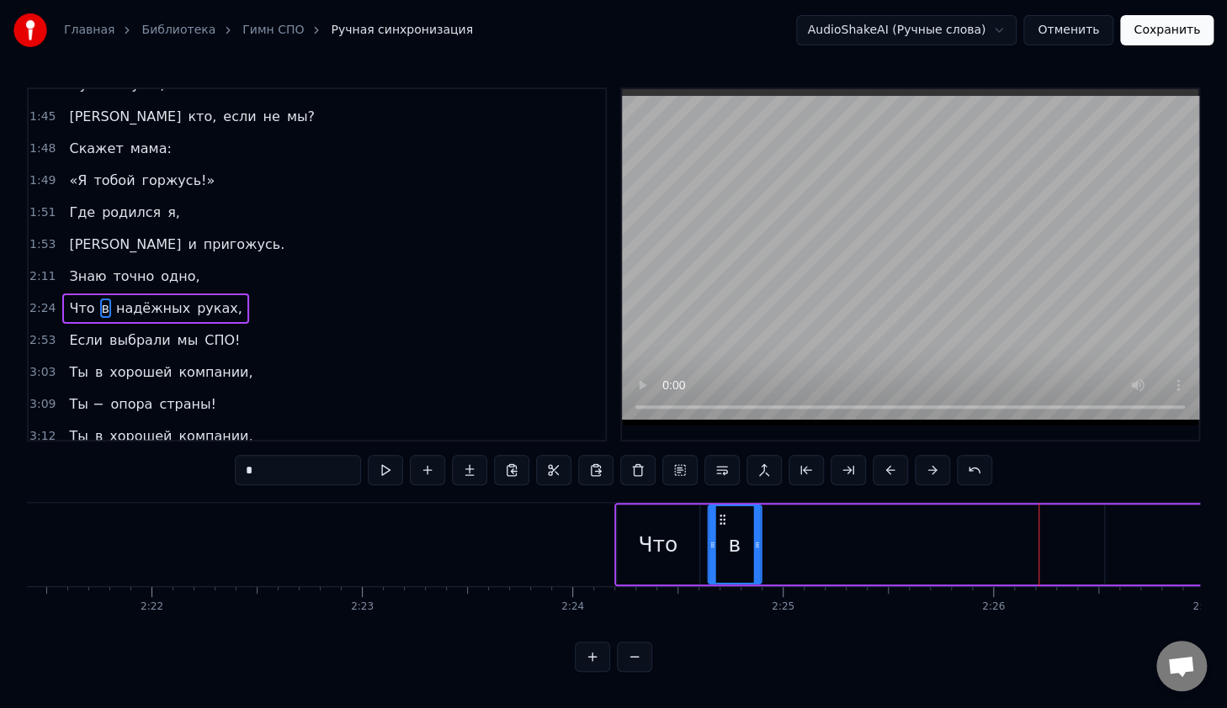
drag, startPoint x: 1015, startPoint y: 518, endPoint x: 585, endPoint y: 501, distance: 430.2
click at [717, 538] on div "в" at bounding box center [733, 544] width 51 height 77
click at [151, 299] on span "надёжных" at bounding box center [152, 308] width 77 height 19
type input "********"
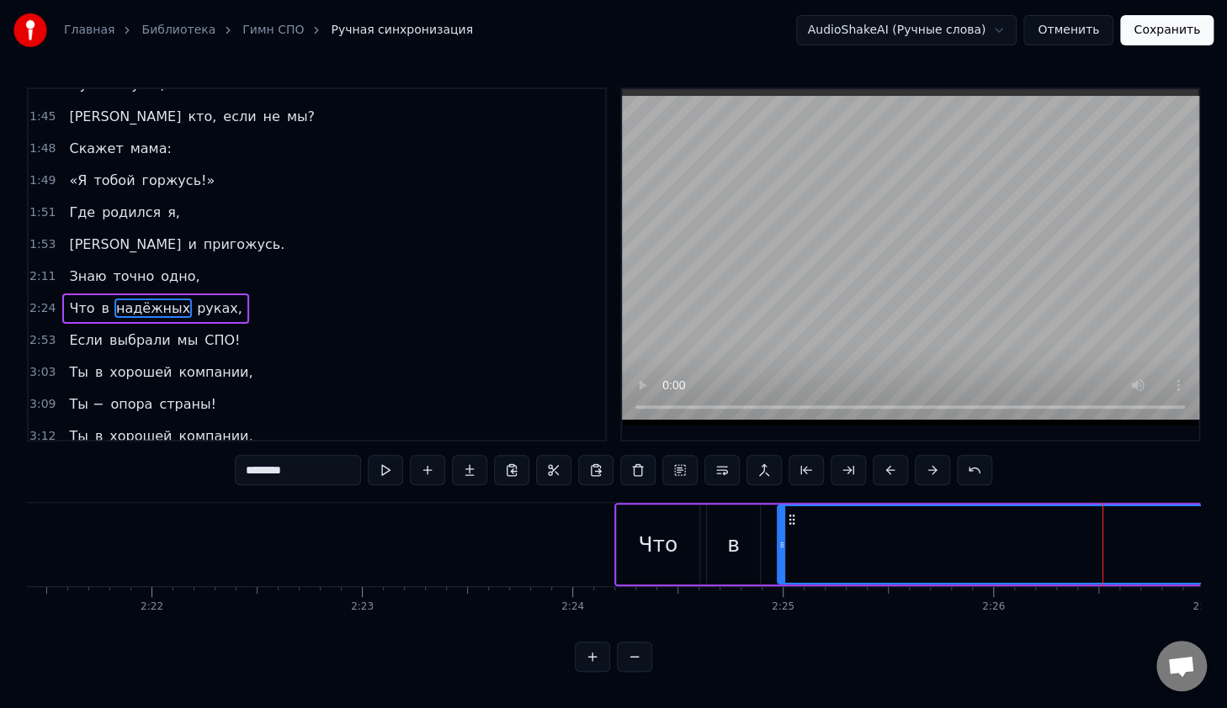
drag, startPoint x: 1115, startPoint y: 520, endPoint x: 791, endPoint y: 530, distance: 324.0
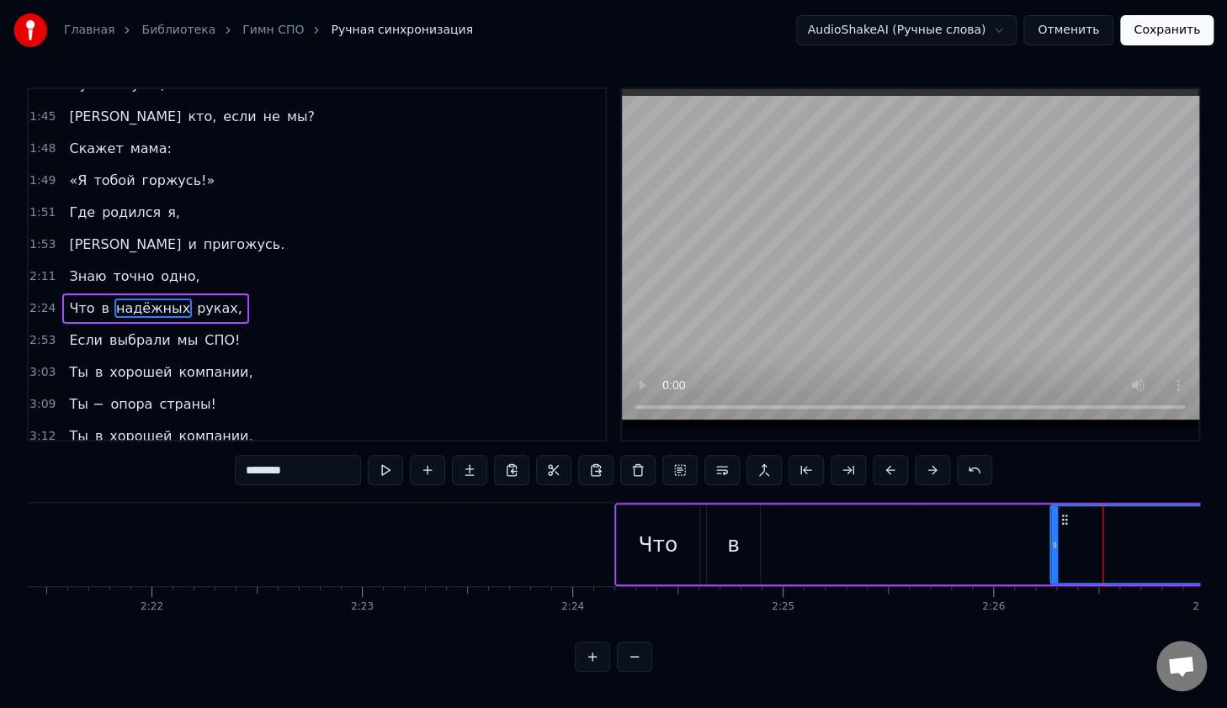
drag, startPoint x: 801, startPoint y: 529, endPoint x: 1064, endPoint y: 525, distance: 263.3
click at [1057, 530] on div at bounding box center [1054, 544] width 7 height 77
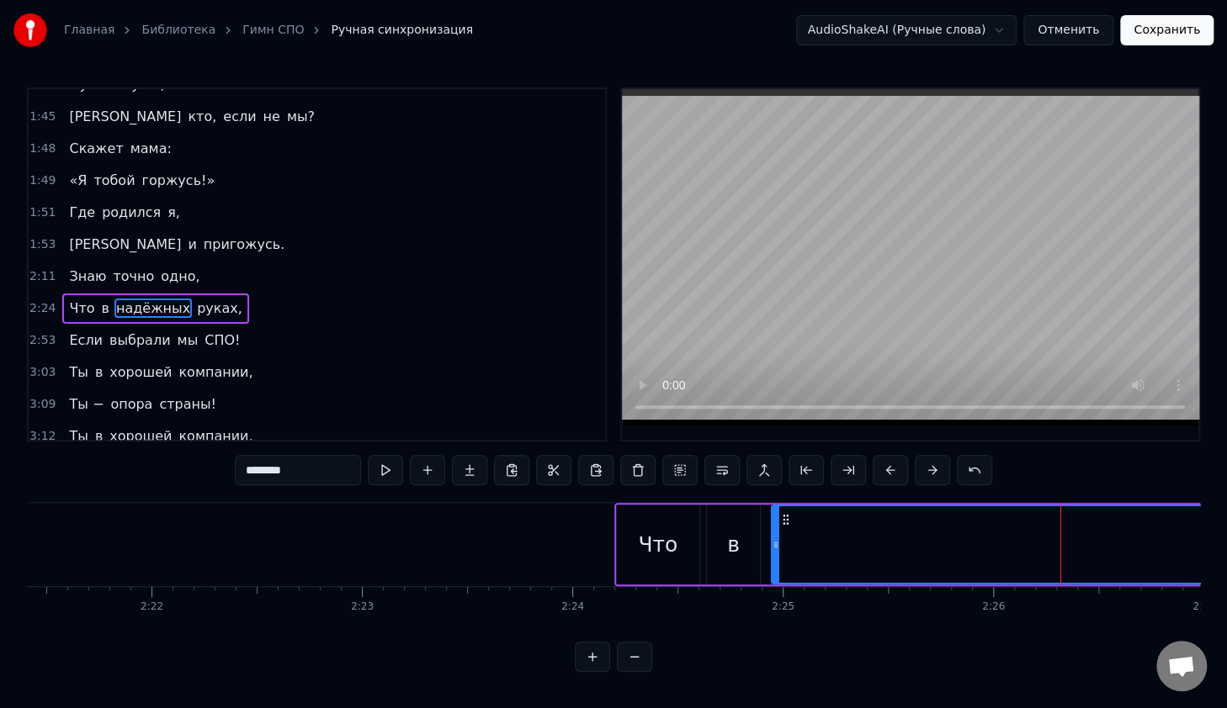
drag, startPoint x: 1070, startPoint y: 520, endPoint x: 784, endPoint y: 538, distance: 286.6
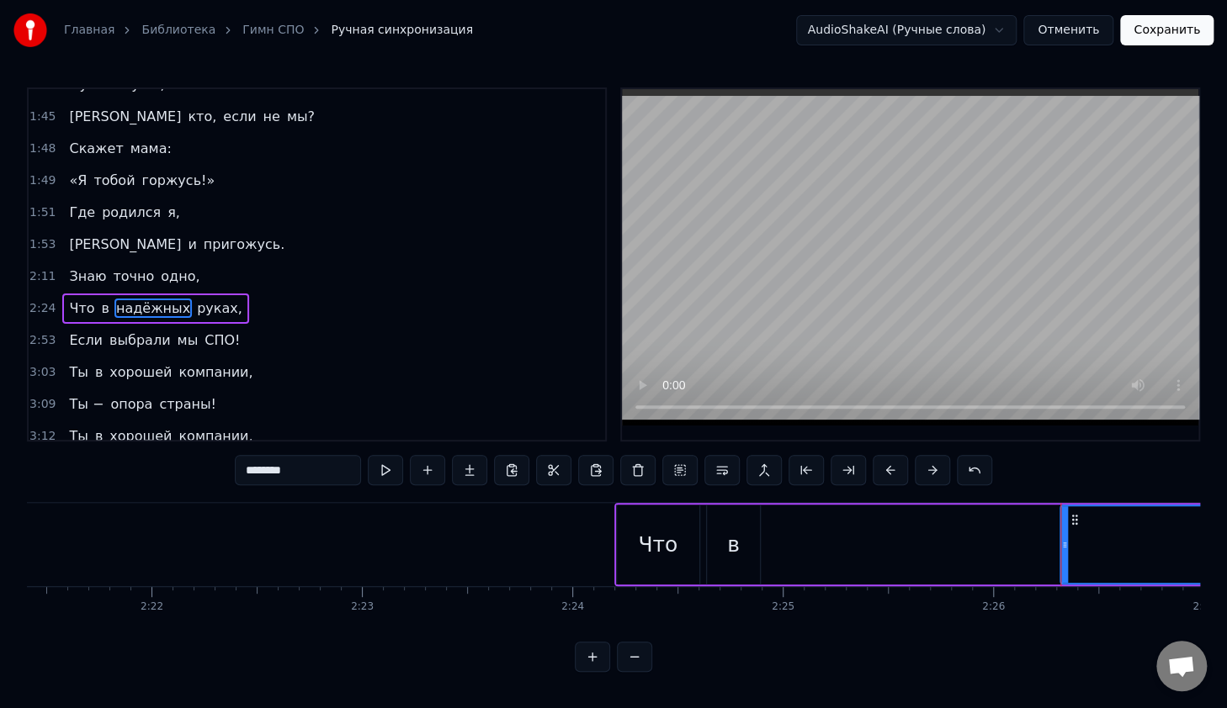
drag, startPoint x: 776, startPoint y: 535, endPoint x: 1072, endPoint y: 531, distance: 296.1
click at [1064, 535] on div at bounding box center [1064, 544] width 7 height 77
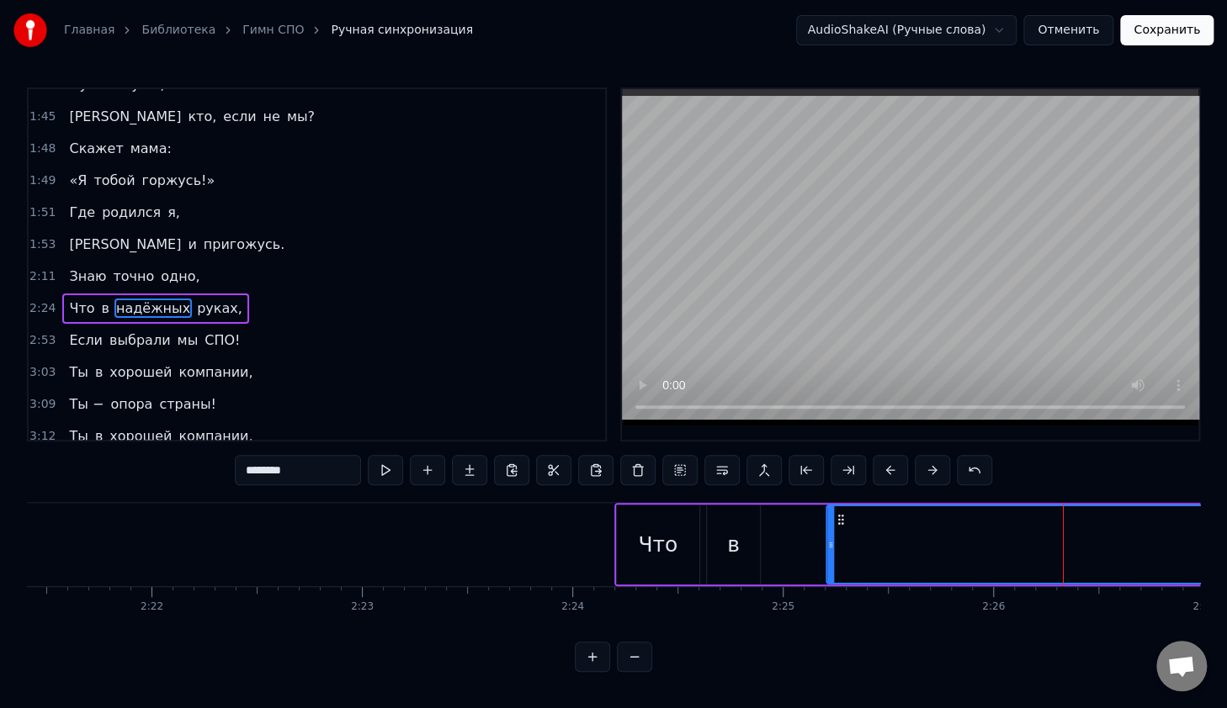
drag, startPoint x: 1076, startPoint y: 522, endPoint x: 824, endPoint y: 535, distance: 251.9
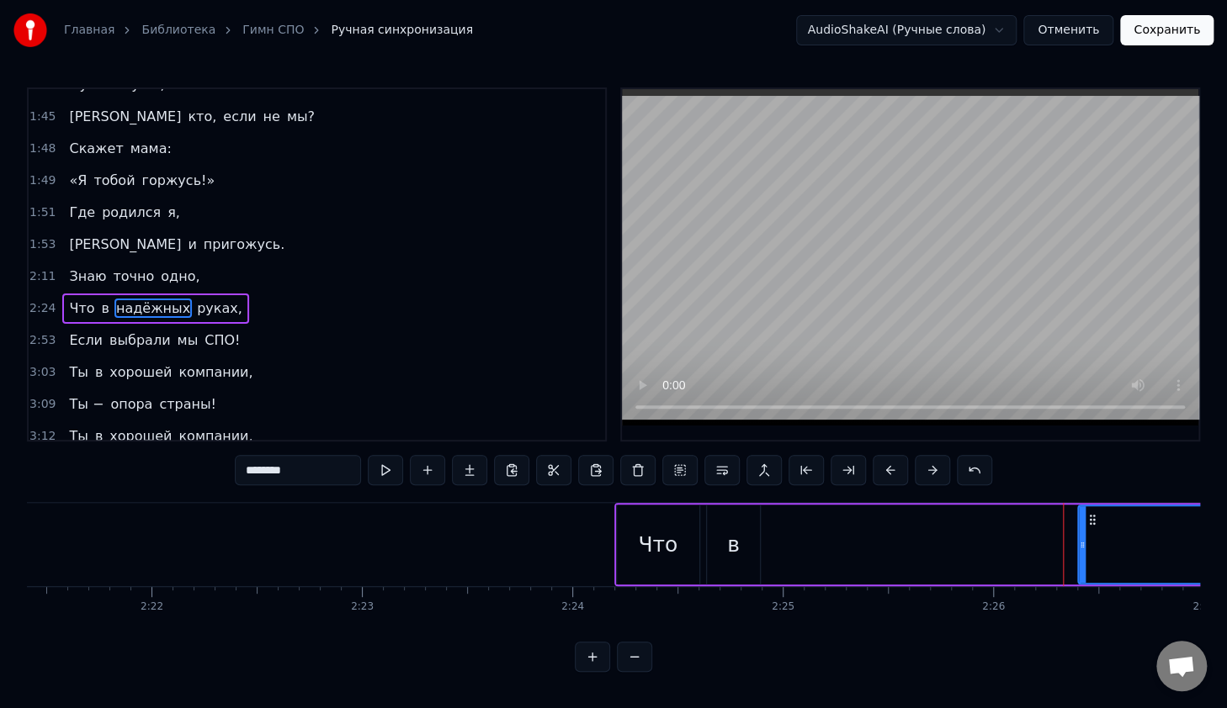
drag, startPoint x: 811, startPoint y: 532, endPoint x: 1088, endPoint y: 553, distance: 277.6
click at [1078, 562] on div at bounding box center [1081, 544] width 7 height 77
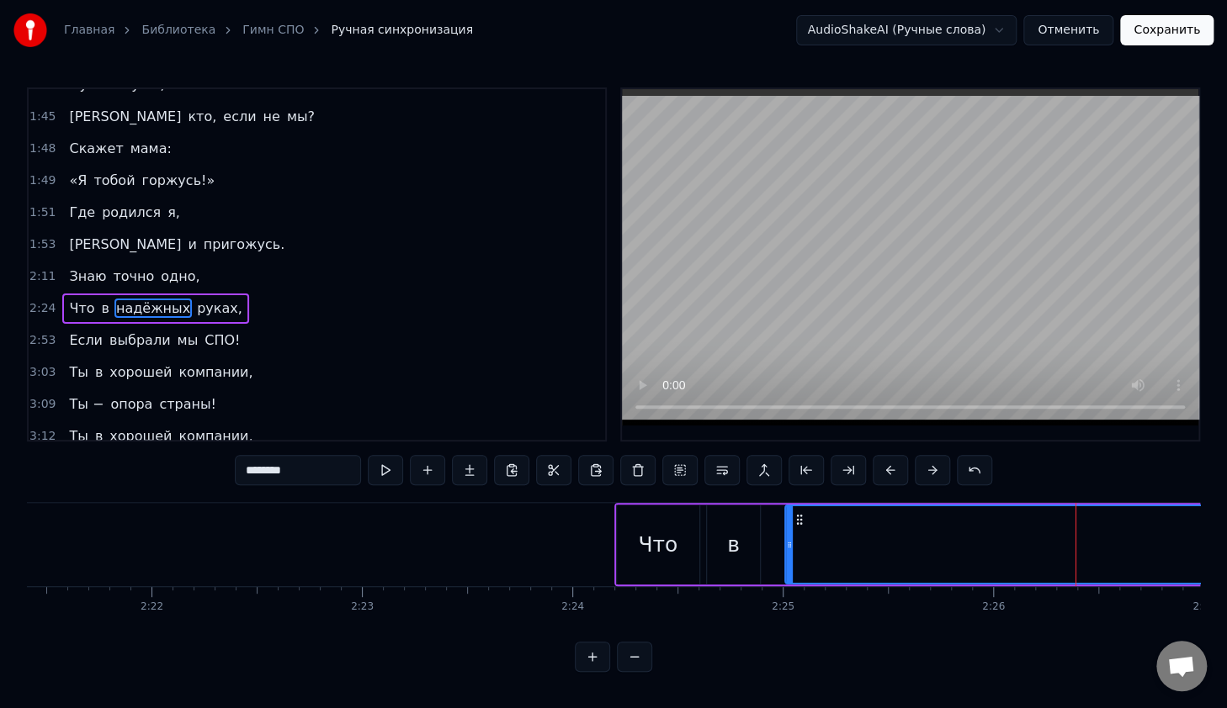
drag, startPoint x: 1090, startPoint y: 523, endPoint x: 801, endPoint y: 544, distance: 290.1
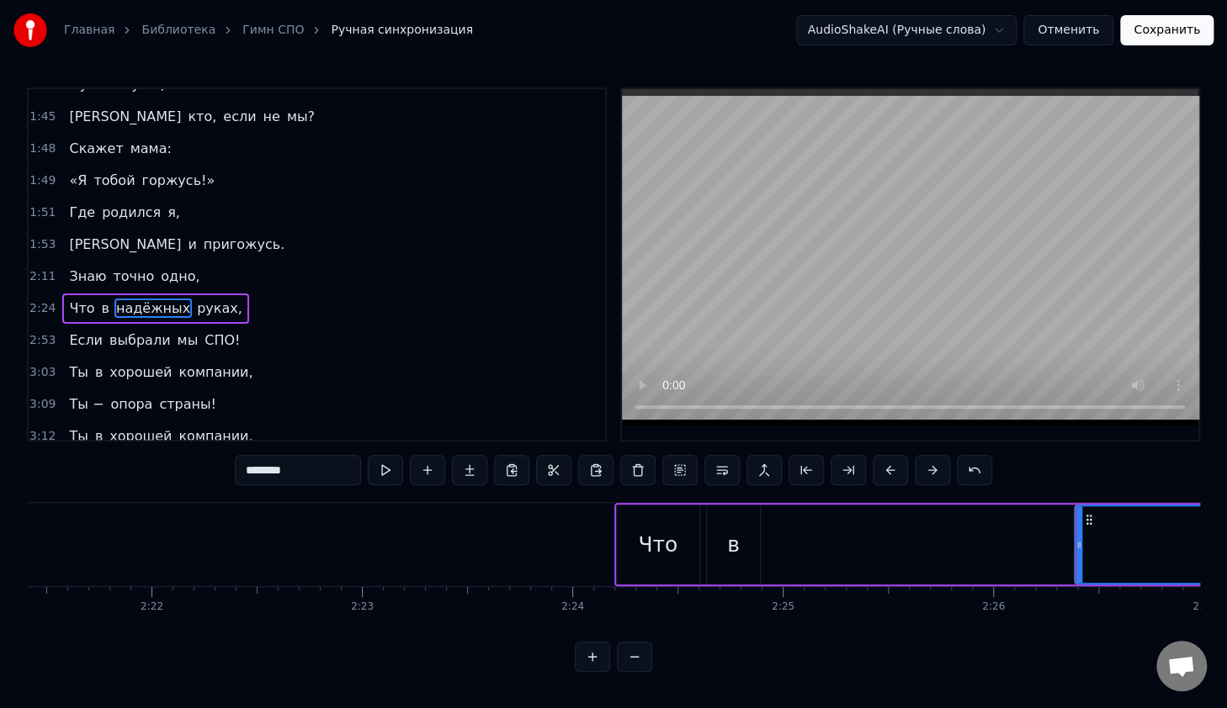
drag, startPoint x: 788, startPoint y: 544, endPoint x: 1080, endPoint y: 564, distance: 292.5
click at [1080, 564] on div at bounding box center [1078, 544] width 7 height 77
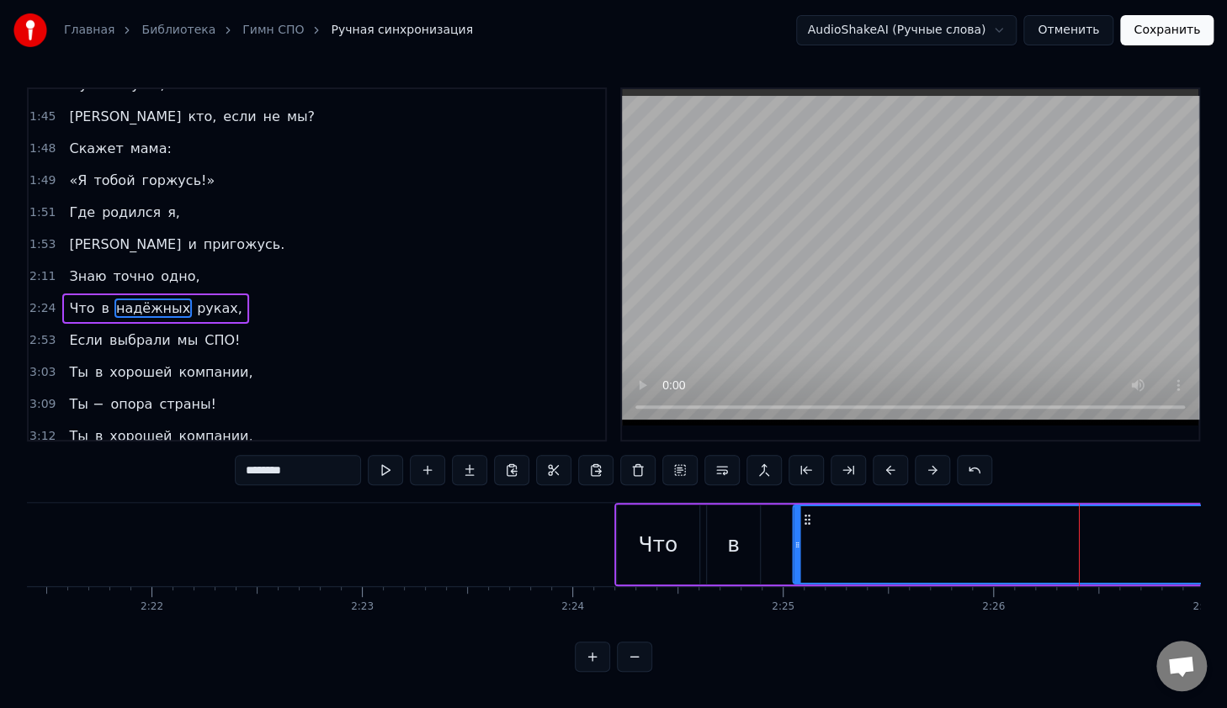
drag, startPoint x: 1094, startPoint y: 519, endPoint x: 802, endPoint y: 558, distance: 294.5
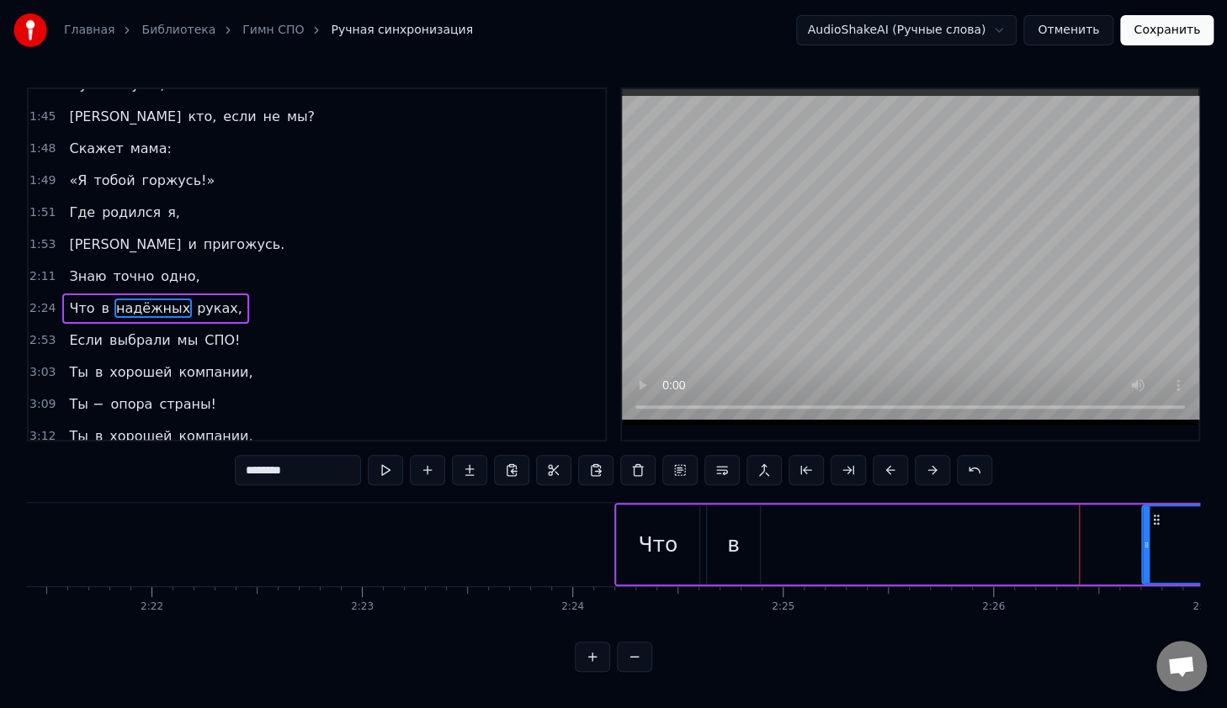
drag, startPoint x: 794, startPoint y: 558, endPoint x: 1165, endPoint y: 527, distance: 372.2
click at [1144, 565] on div at bounding box center [1145, 544] width 7 height 77
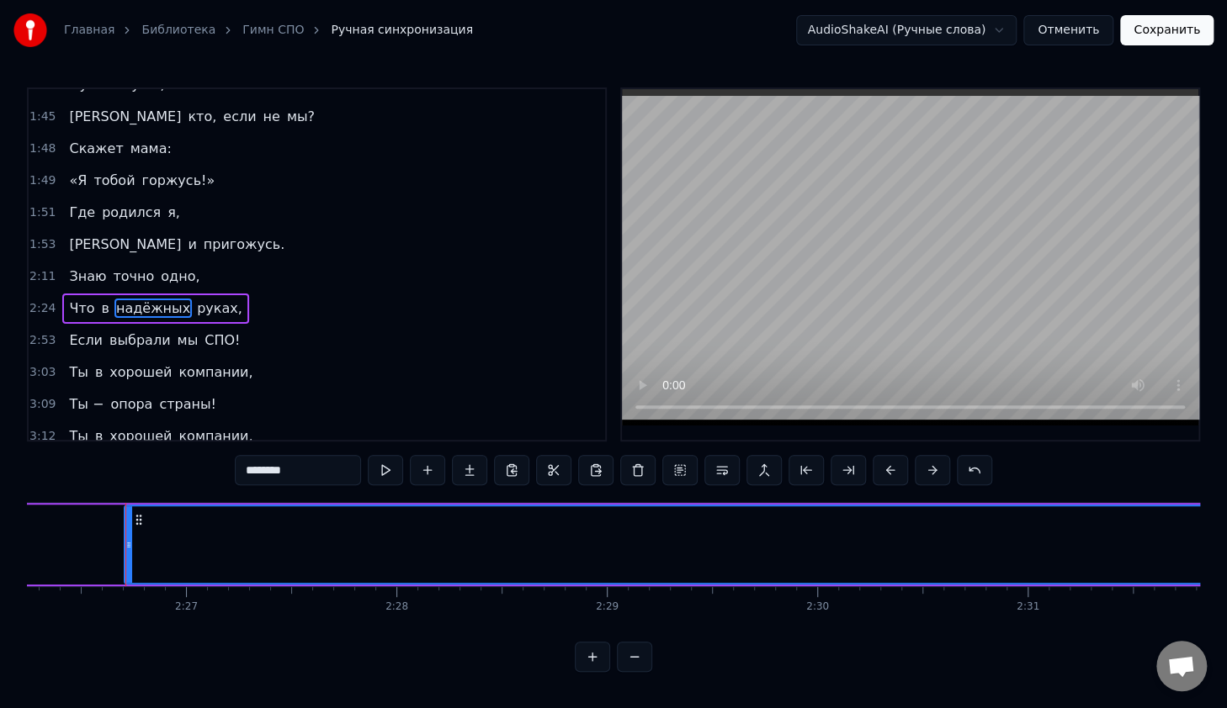
scroll to position [0, 30771]
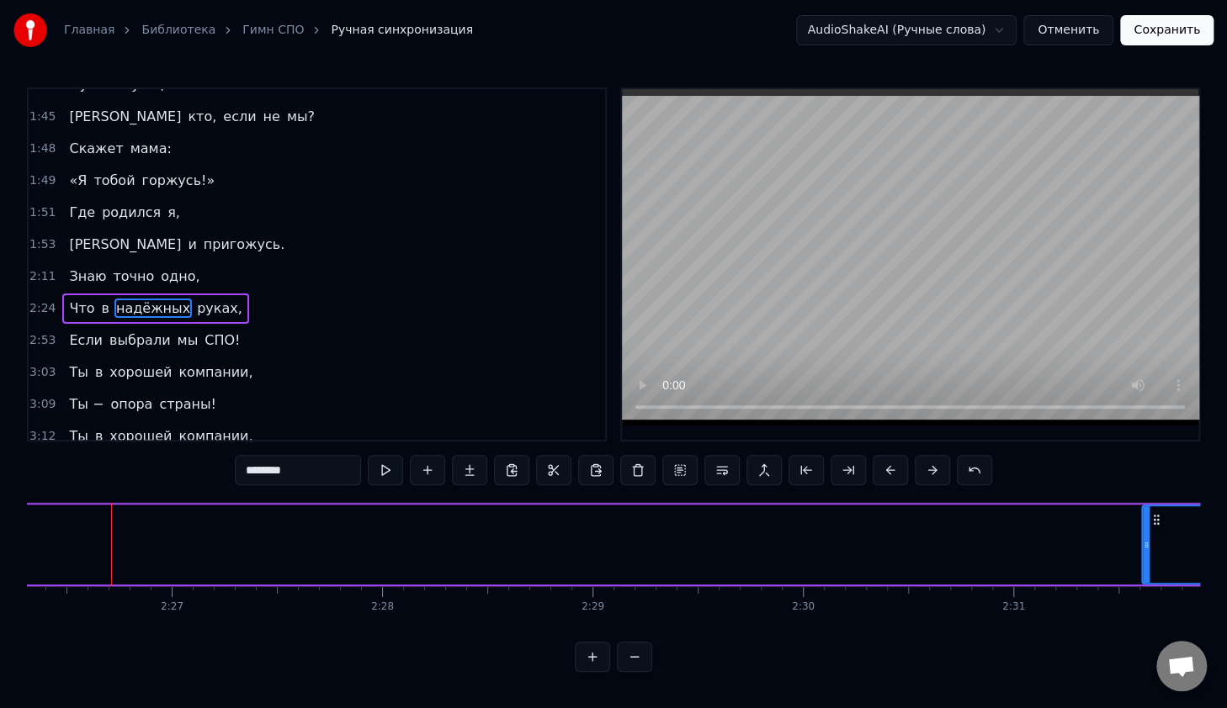
drag, startPoint x: 114, startPoint y: 540, endPoint x: 1134, endPoint y: 533, distance: 1019.6
click at [1142, 533] on div at bounding box center [1145, 544] width 7 height 77
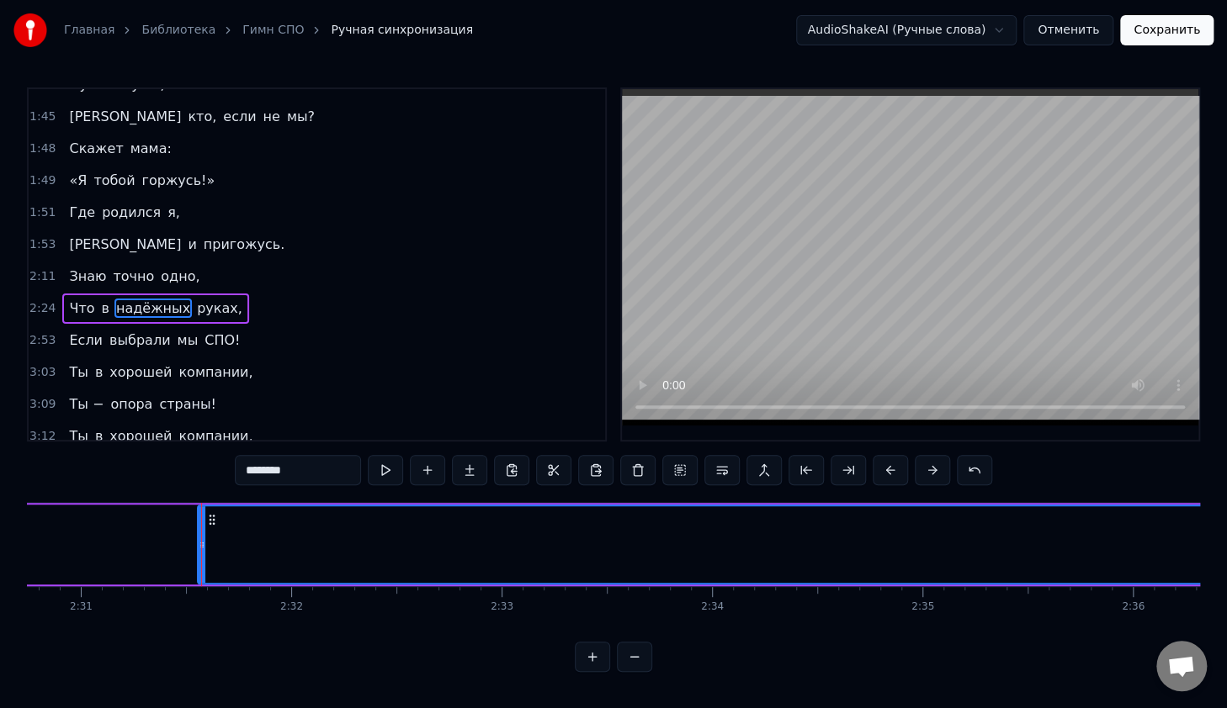
scroll to position [0, 31792]
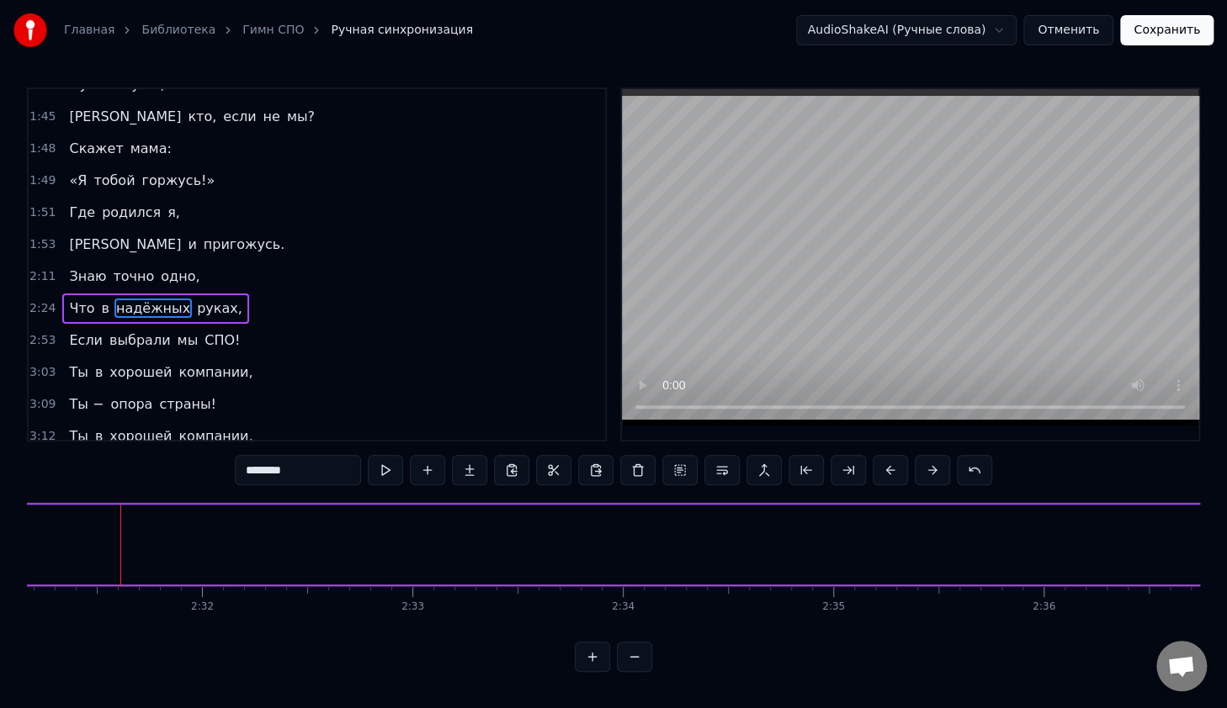
drag, startPoint x: 114, startPoint y: 529, endPoint x: 1237, endPoint y: 565, distance: 1123.6
click at [1227, 565] on html "Главная Библиотека Гимн СПО Ручная синхронизация AudioShakeAI (Ручные слова) От…" at bounding box center [613, 349] width 1227 height 699
click at [122, 299] on span "надёжных" at bounding box center [152, 308] width 77 height 19
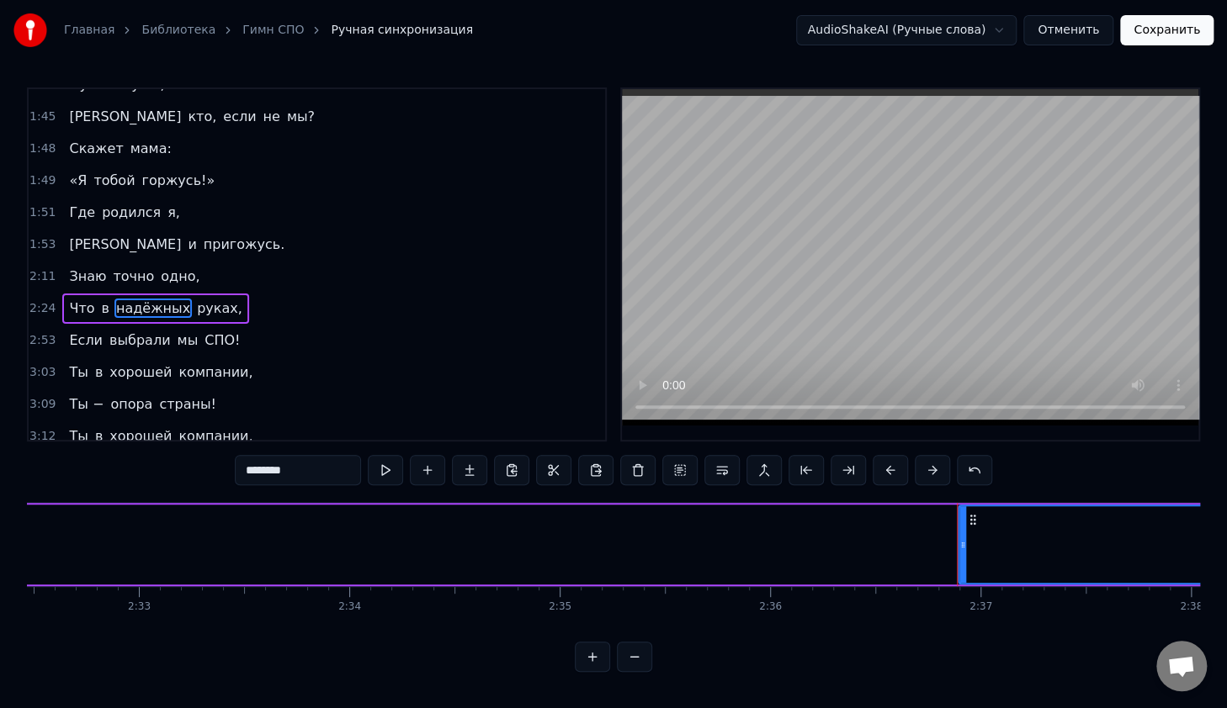
click at [122, 299] on span "надёжных" at bounding box center [152, 308] width 77 height 19
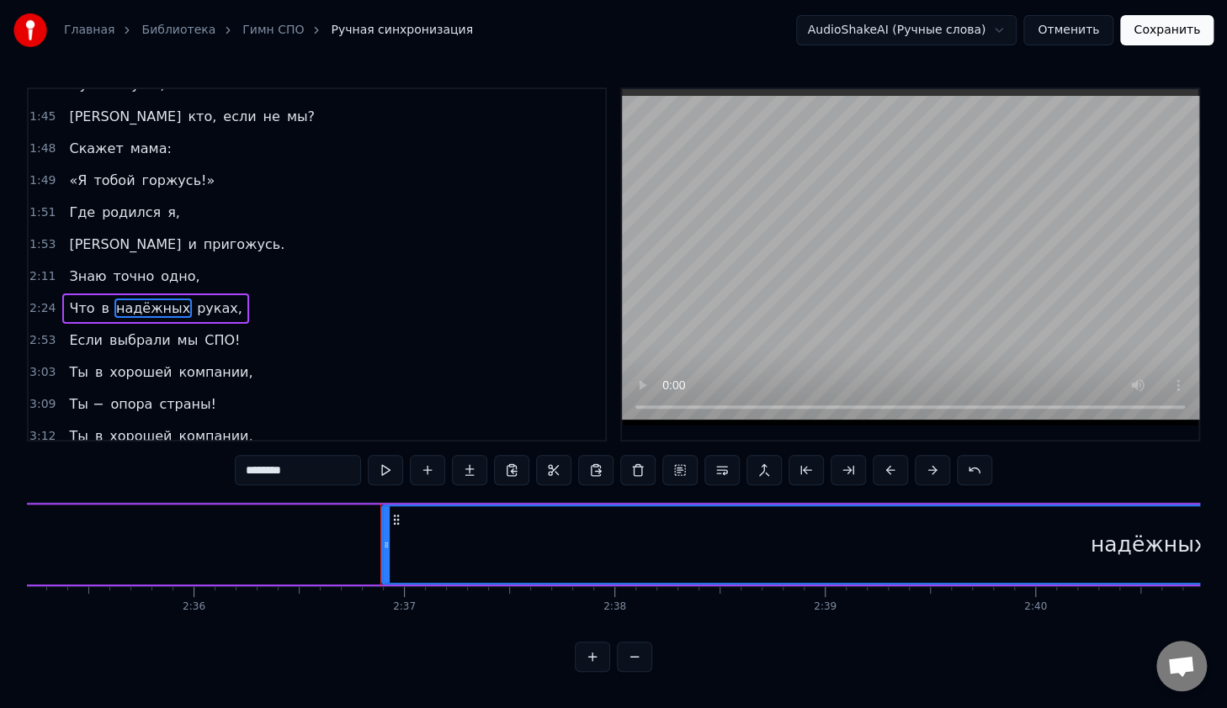
scroll to position [0, 32909]
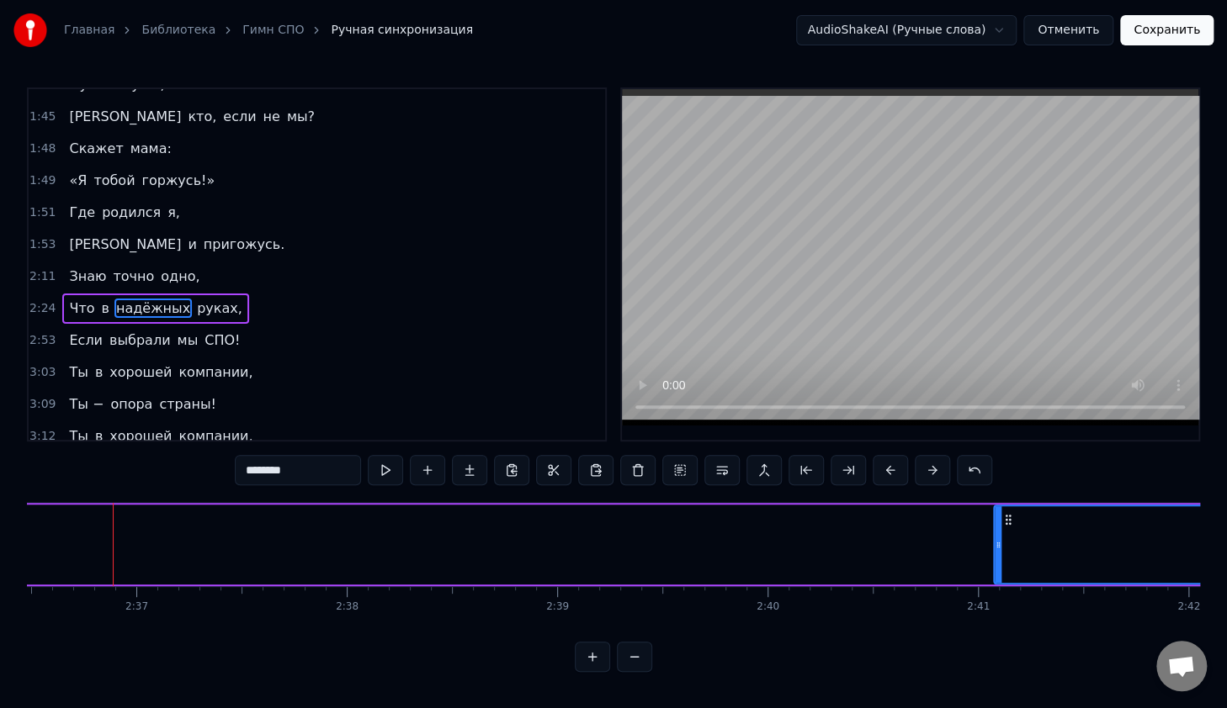
drag, startPoint x: 116, startPoint y: 539, endPoint x: 1030, endPoint y: 558, distance: 913.8
click at [1001, 559] on div at bounding box center [997, 544] width 7 height 77
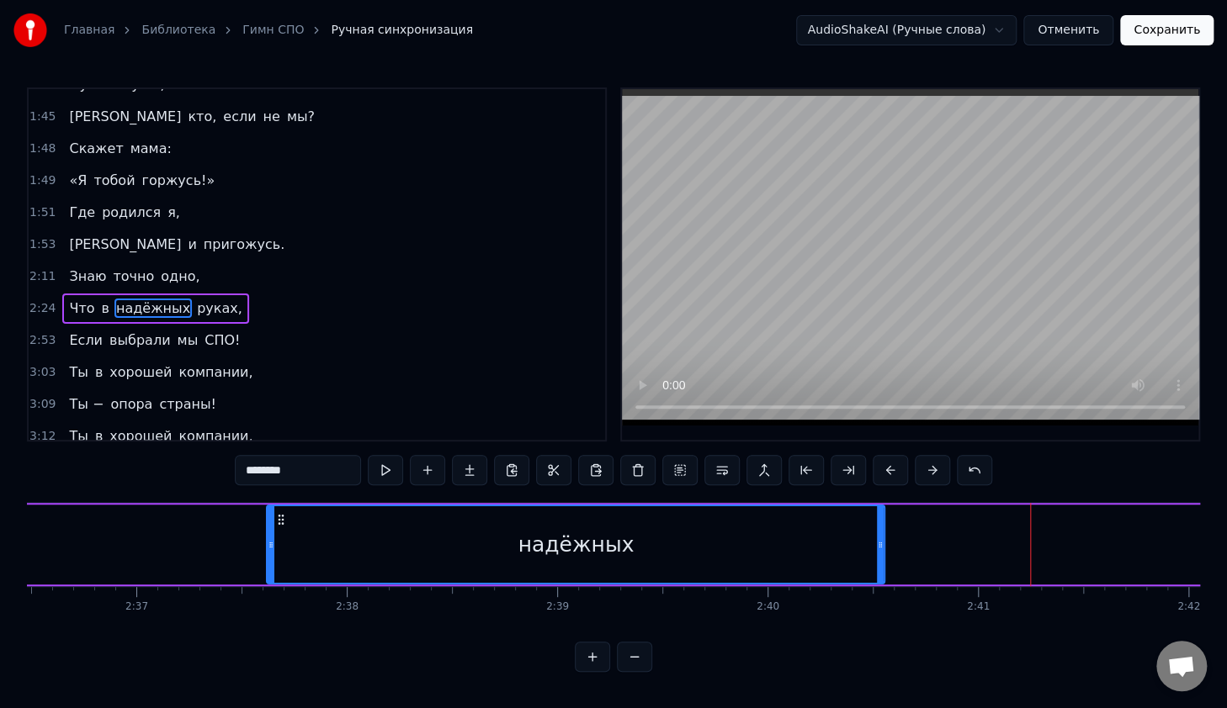
drag, startPoint x: 1037, startPoint y: 515, endPoint x: 258, endPoint y: 543, distance: 779.5
click at [279, 525] on div "надёжных" at bounding box center [576, 544] width 616 height 77
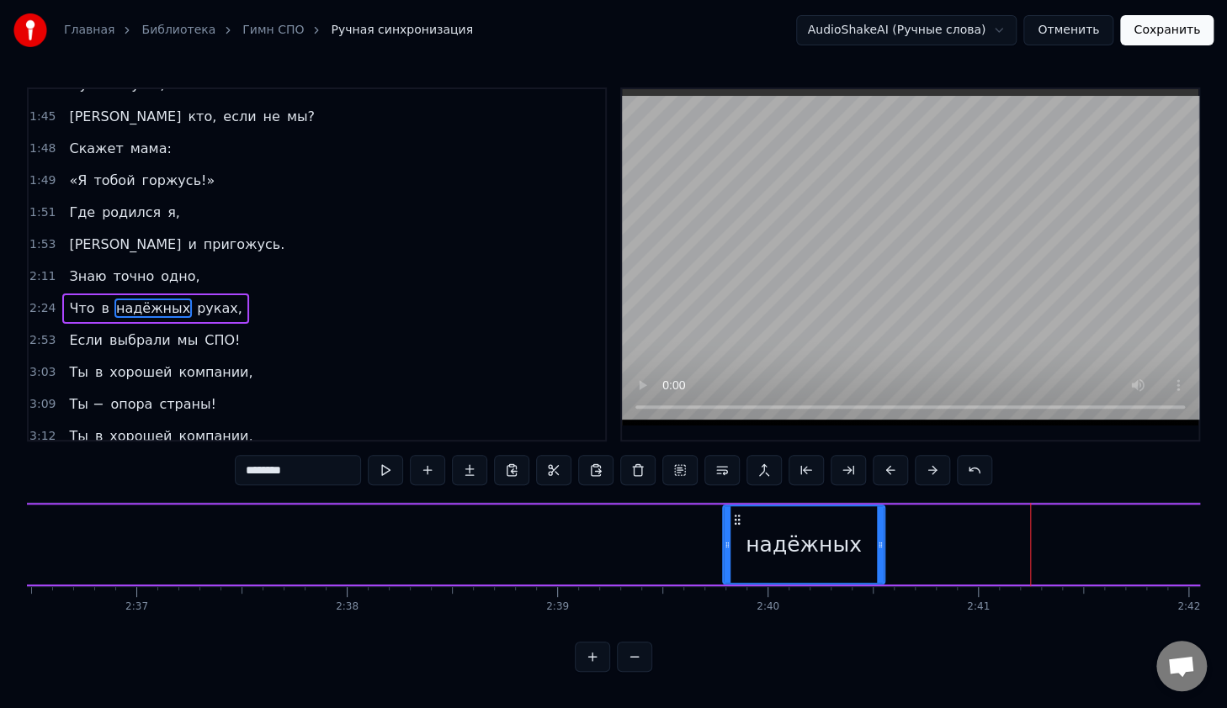
drag, startPoint x: 268, startPoint y: 538, endPoint x: 734, endPoint y: 559, distance: 466.5
click at [730, 566] on div at bounding box center [726, 544] width 7 height 77
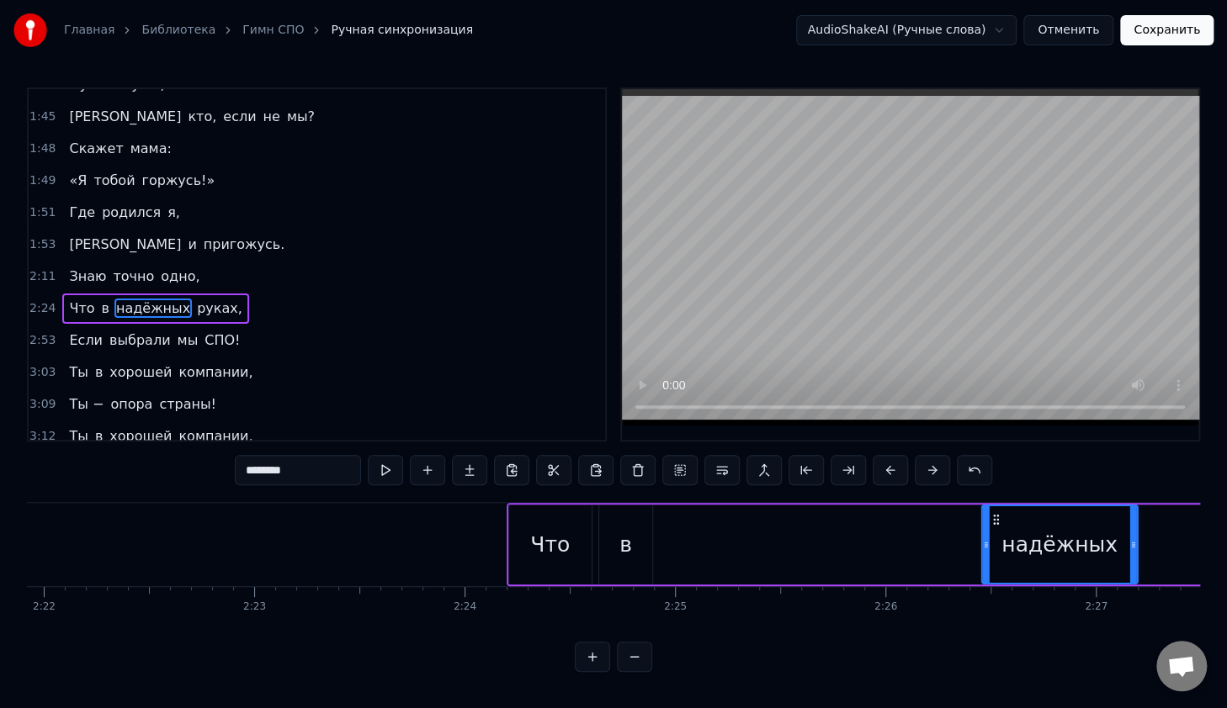
scroll to position [0, 29854]
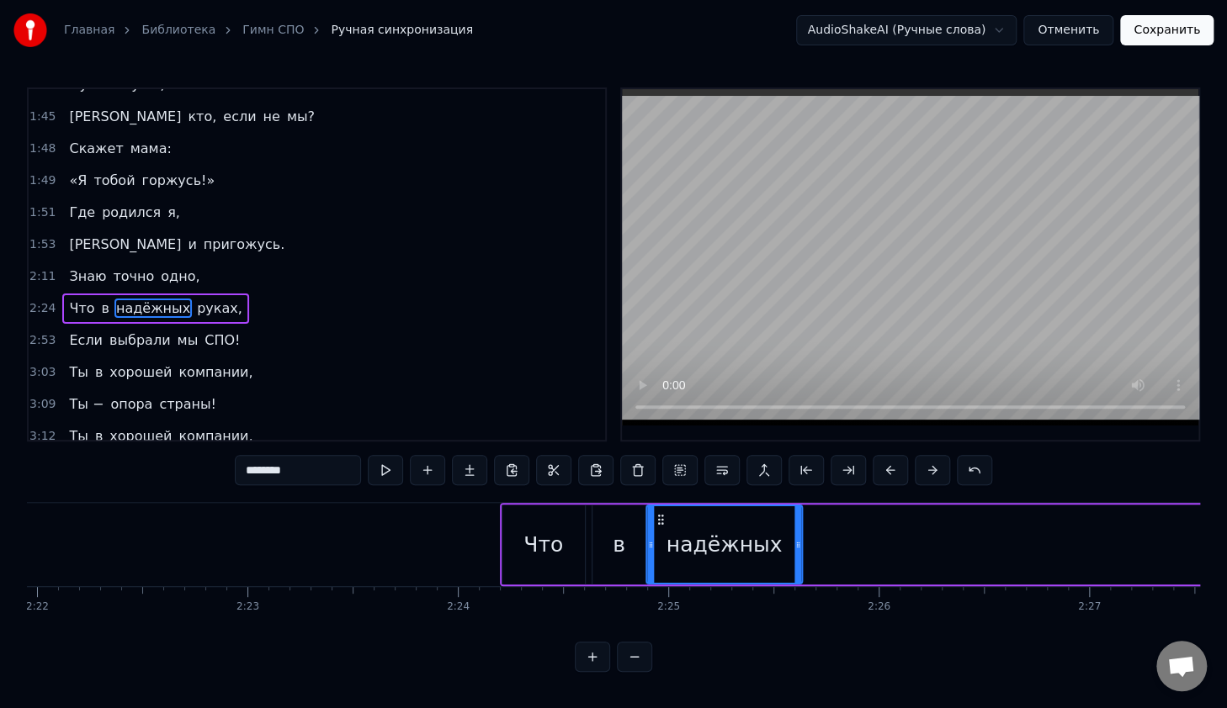
drag, startPoint x: 740, startPoint y: 517, endPoint x: 660, endPoint y: 539, distance: 83.9
click at [660, 539] on div "надёжных" at bounding box center [724, 544] width 154 height 77
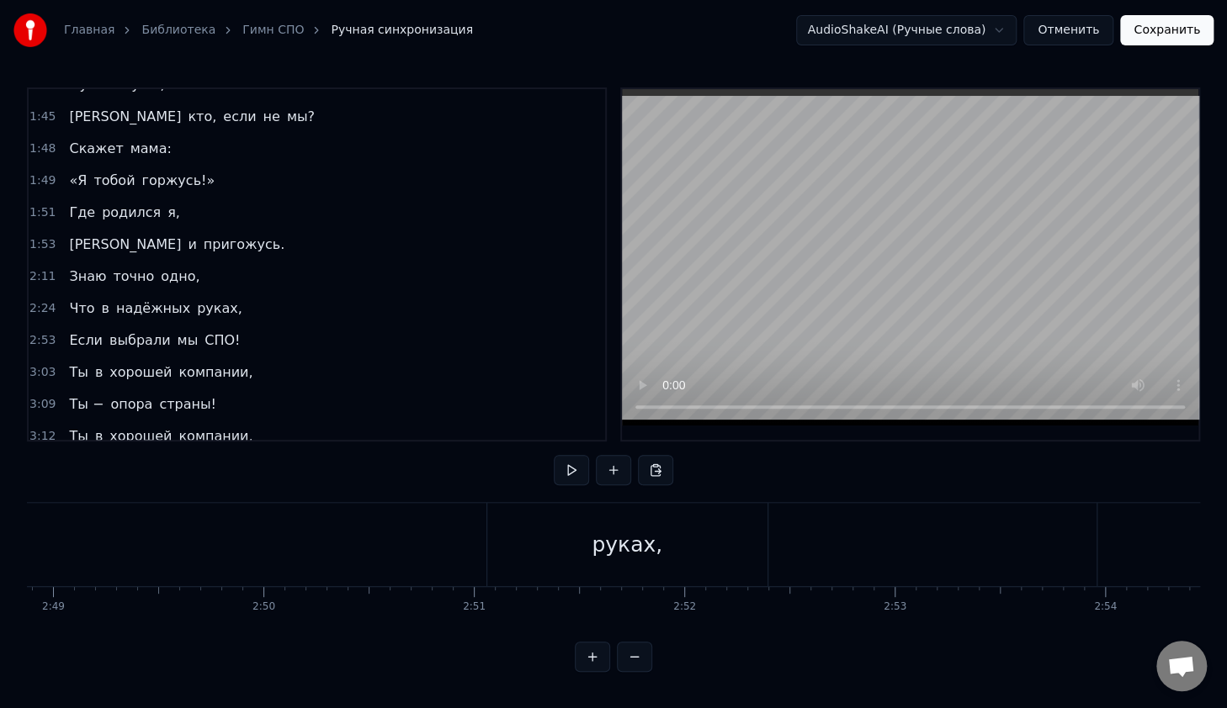
scroll to position [0, 35899]
click at [269, 541] on div "руках," at bounding box center [244, 545] width 71 height 32
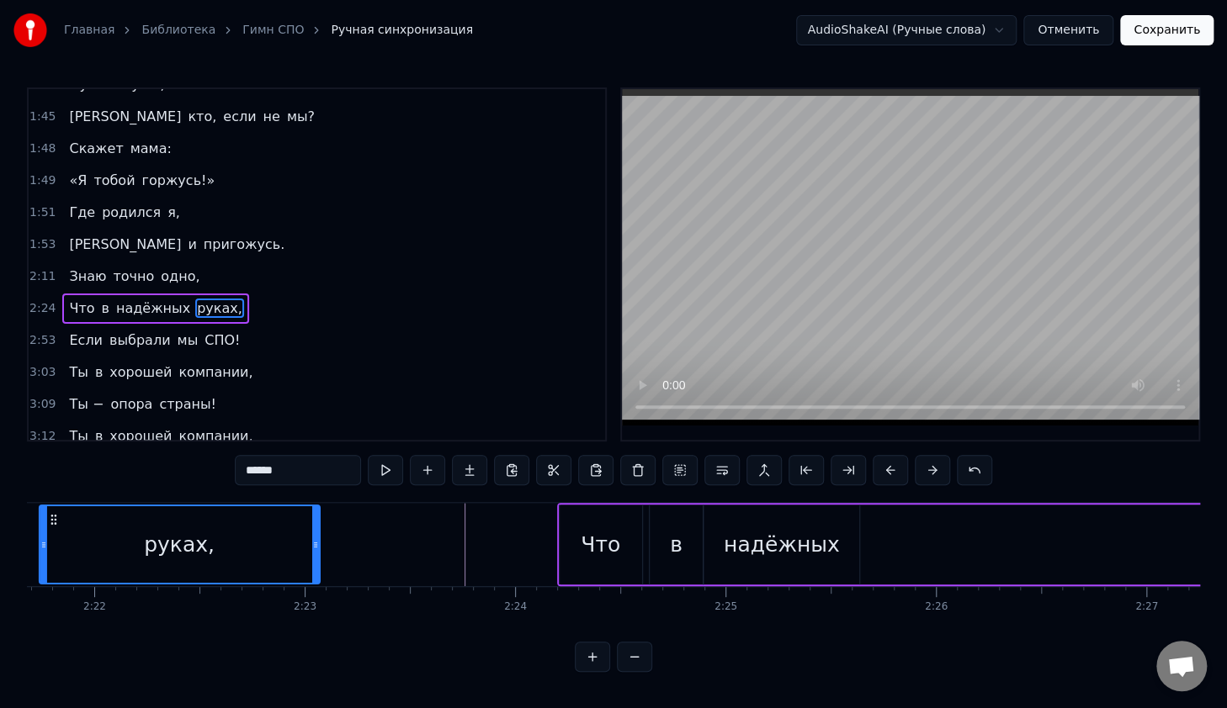
scroll to position [0, 29796]
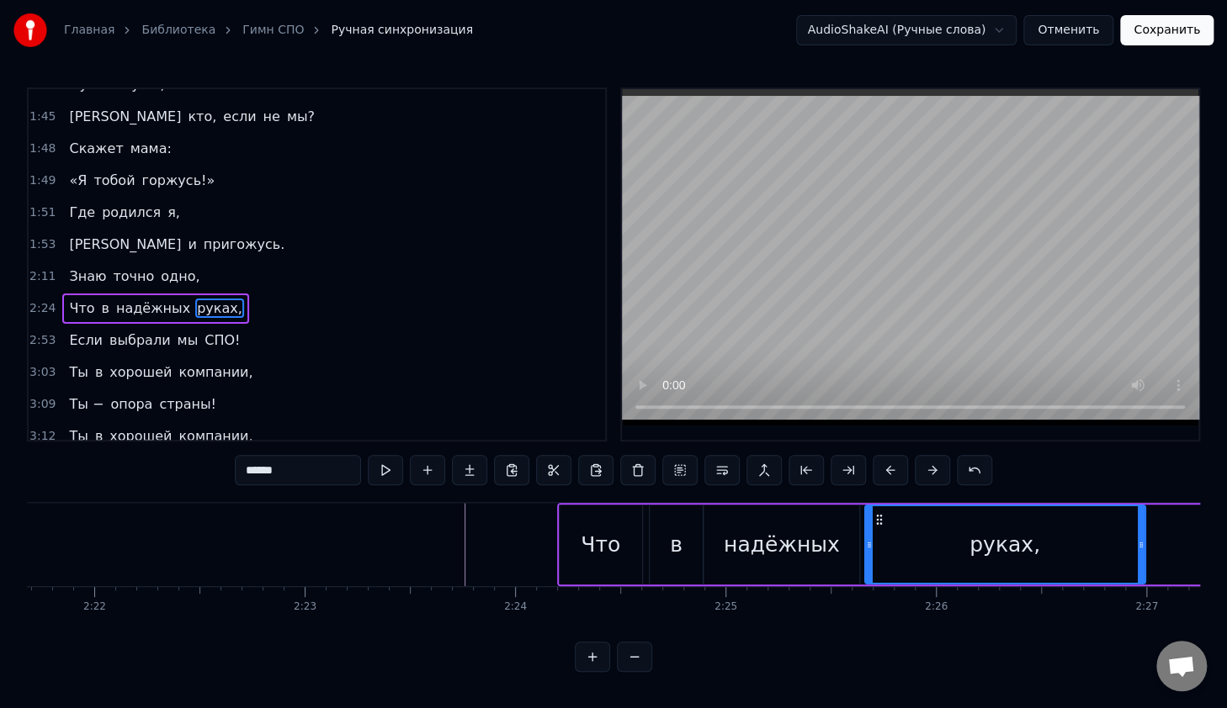
drag, startPoint x: 94, startPoint y: 525, endPoint x: 880, endPoint y: 565, distance: 786.7
click at [880, 565] on div "руках," at bounding box center [1005, 544] width 278 height 77
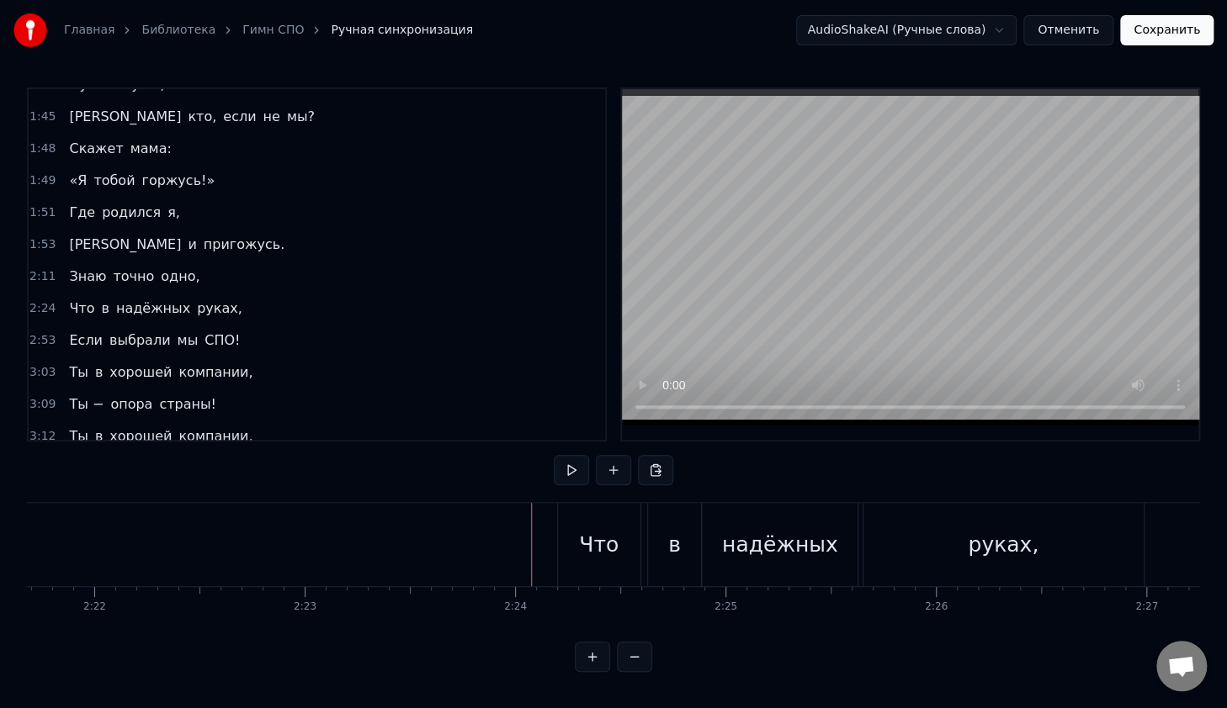
click at [591, 532] on div "Что" at bounding box center [599, 545] width 40 height 32
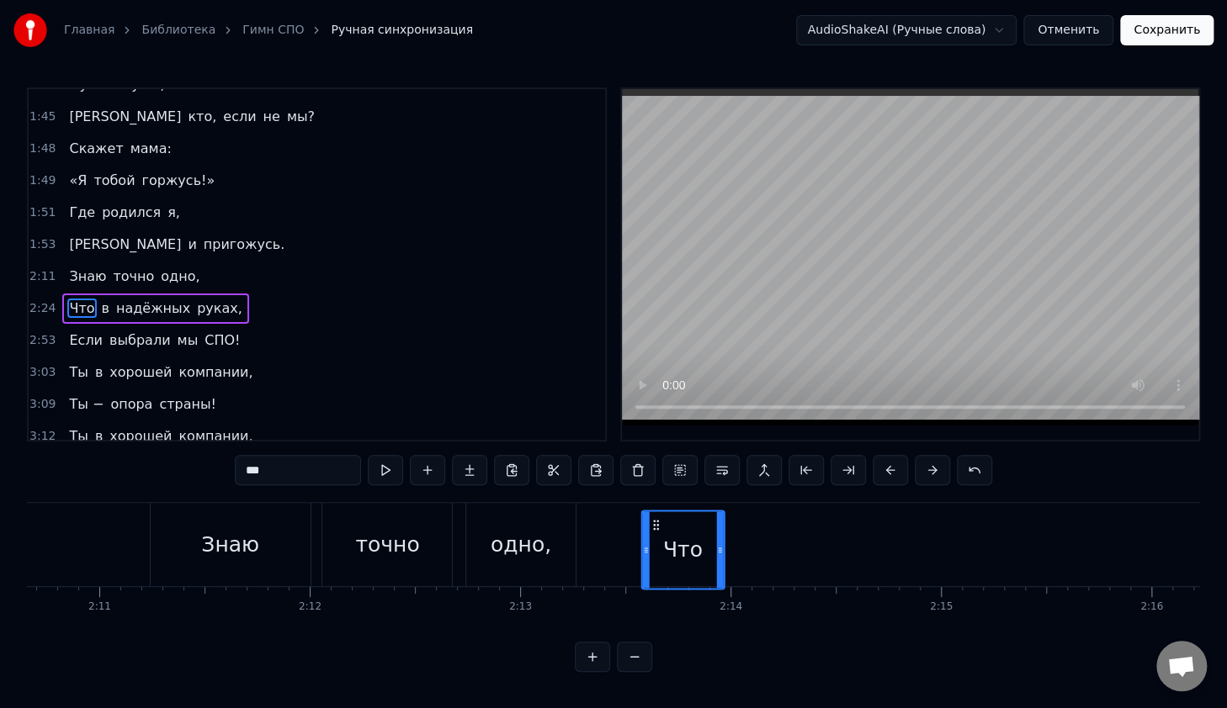
scroll to position [5, 0]
drag, startPoint x: 572, startPoint y: 518, endPoint x: 662, endPoint y: 572, distance: 104.9
click at [662, 572] on div "Что" at bounding box center [690, 549] width 81 height 77
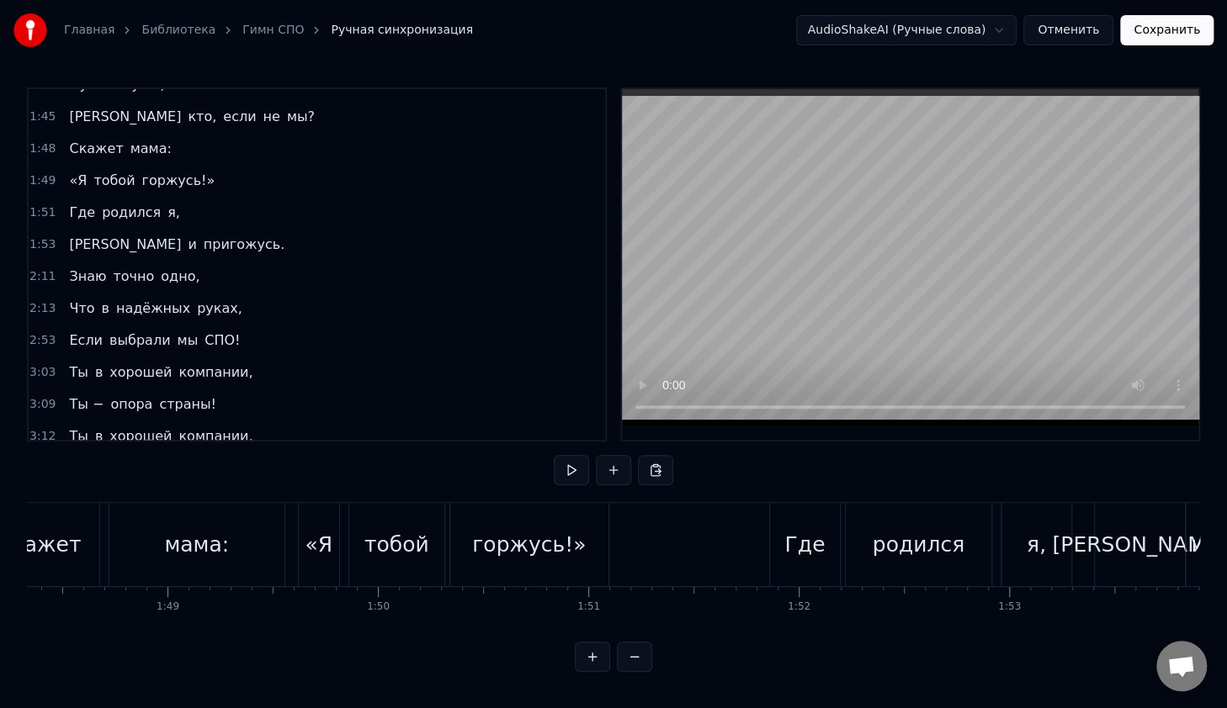
scroll to position [0, 22695]
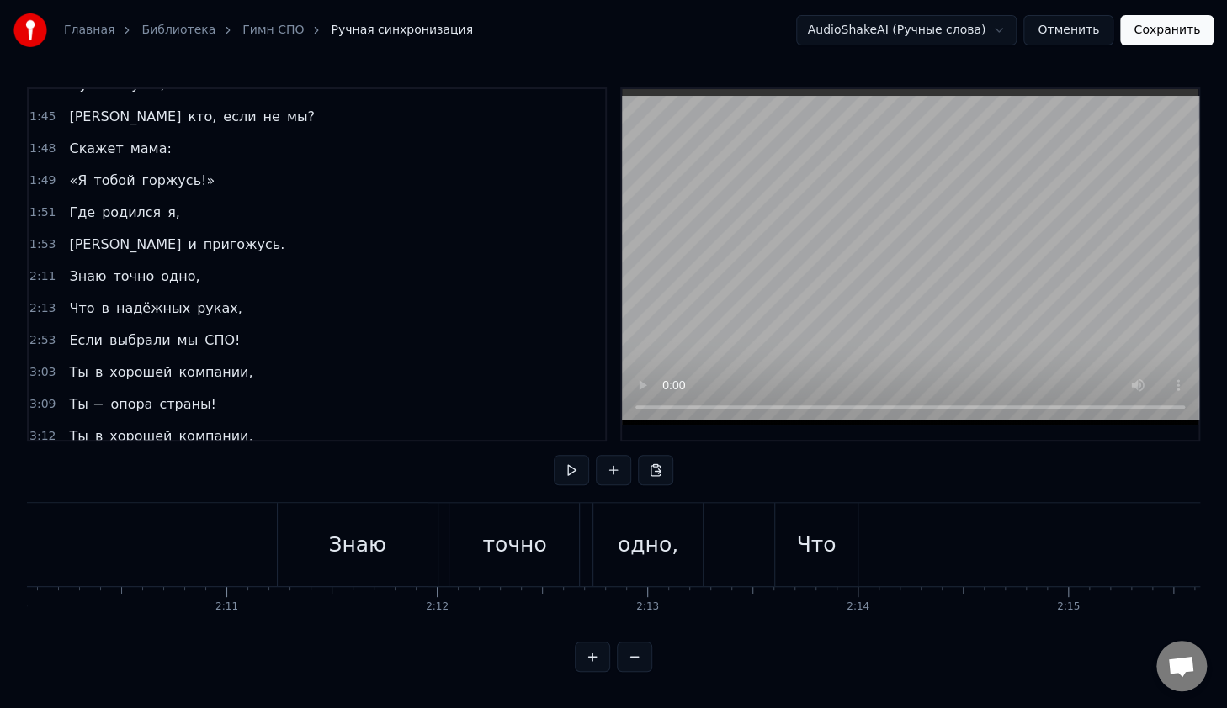
scroll to position [0, 27293]
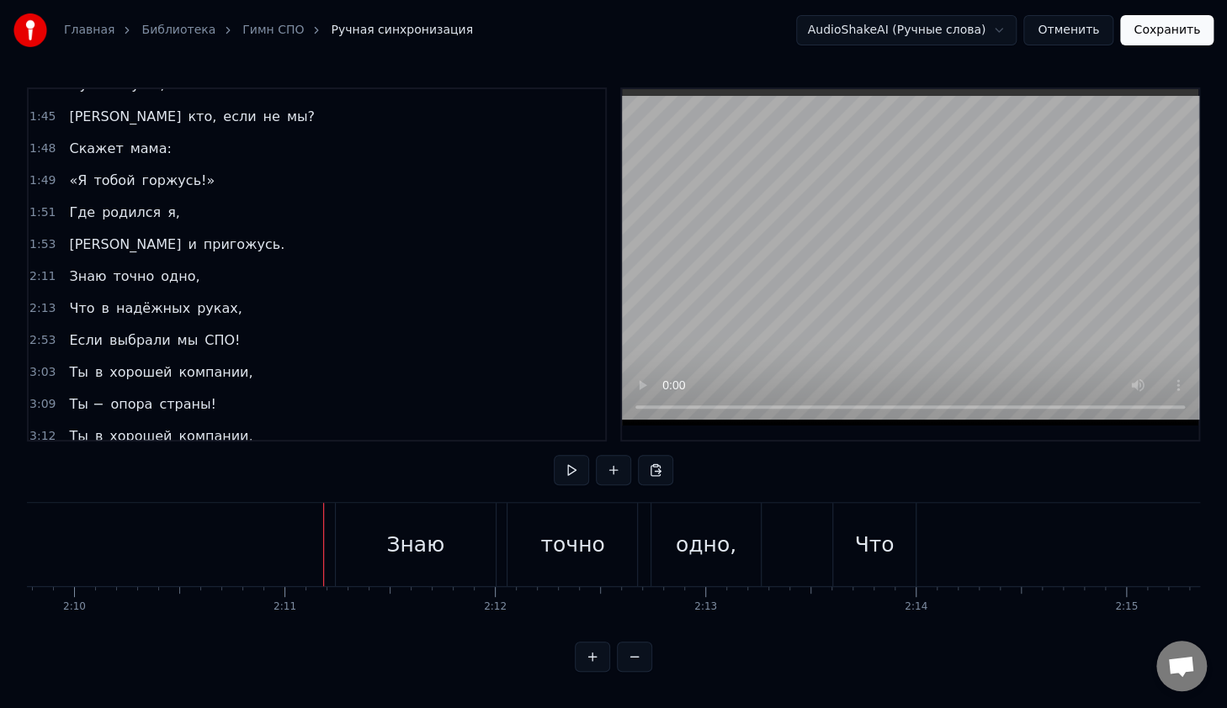
click at [357, 524] on div "Знаю" at bounding box center [416, 544] width 160 height 83
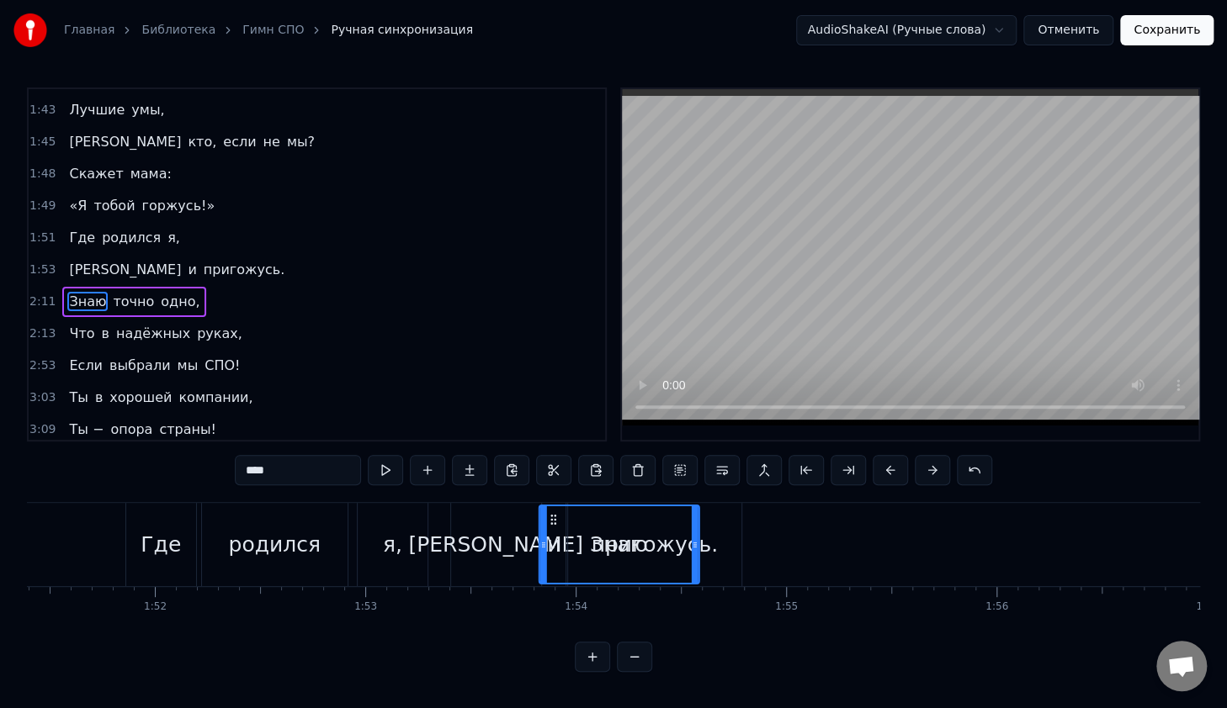
scroll to position [5, 0]
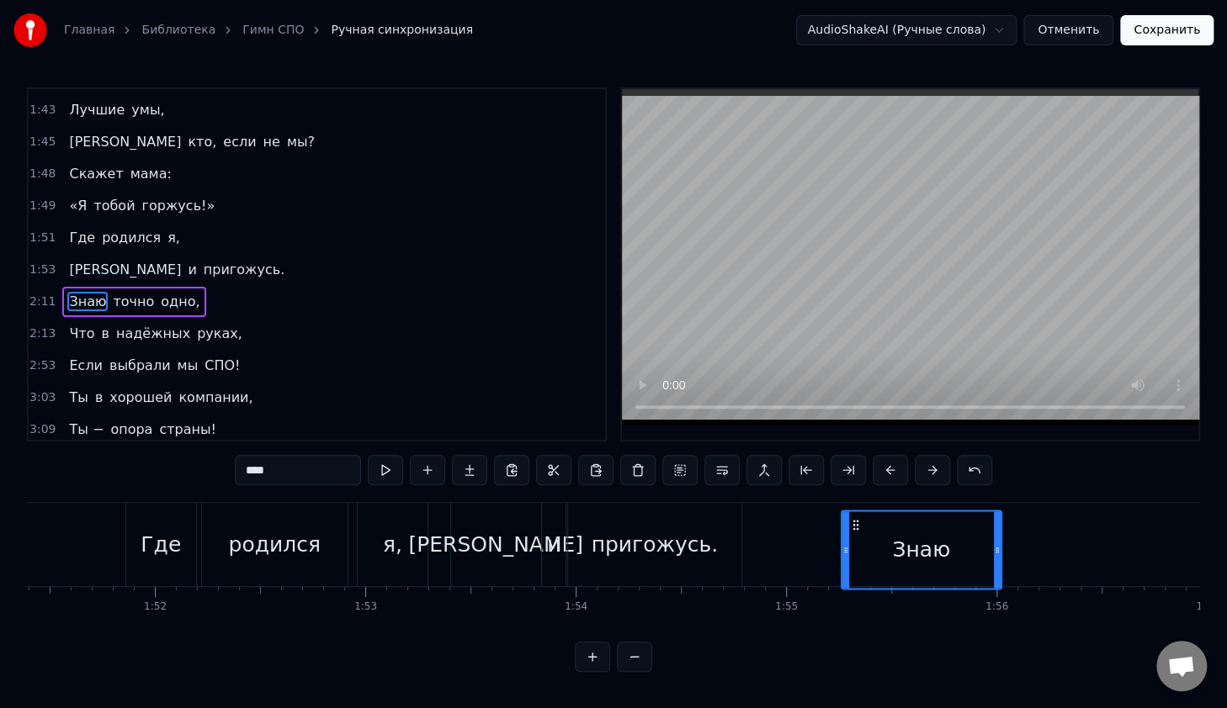
drag, startPoint x: 350, startPoint y: 521, endPoint x: 855, endPoint y: 548, distance: 505.5
click at [855, 548] on div "Знаю" at bounding box center [921, 549] width 158 height 77
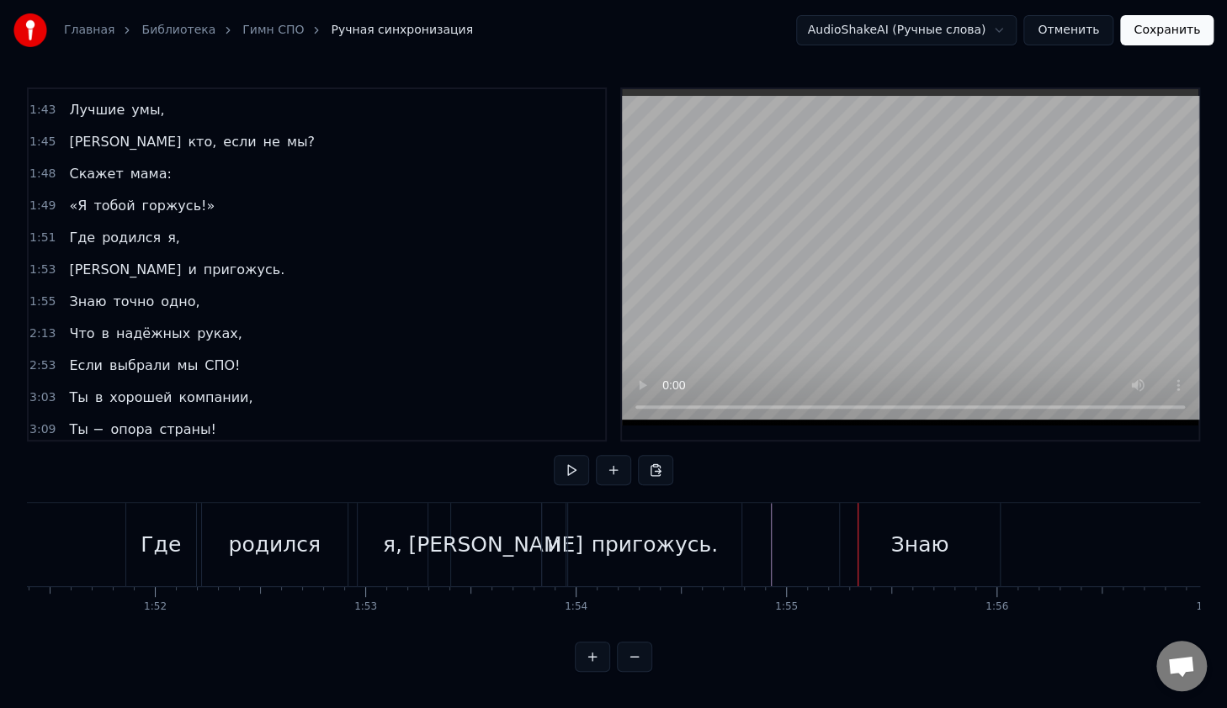
drag, startPoint x: 877, startPoint y: 517, endPoint x: 865, endPoint y: 510, distance: 13.6
click at [871, 513] on div "Знаю" at bounding box center [920, 544] width 160 height 83
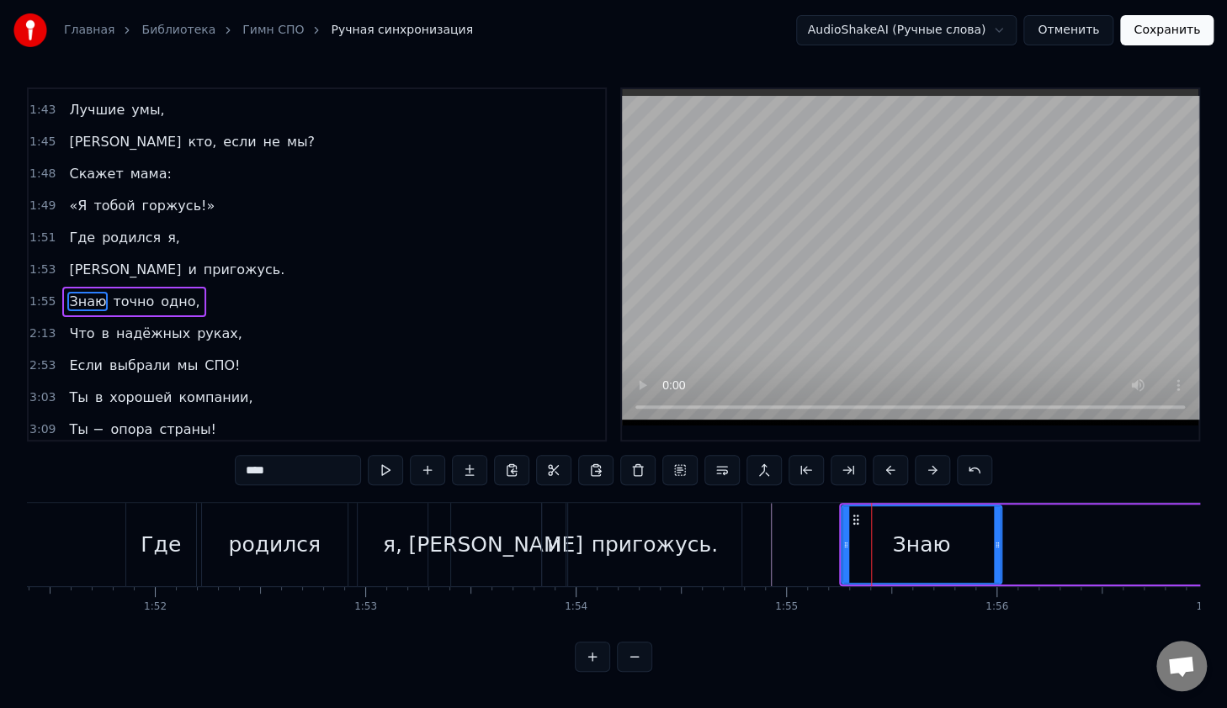
scroll to position [0, 0]
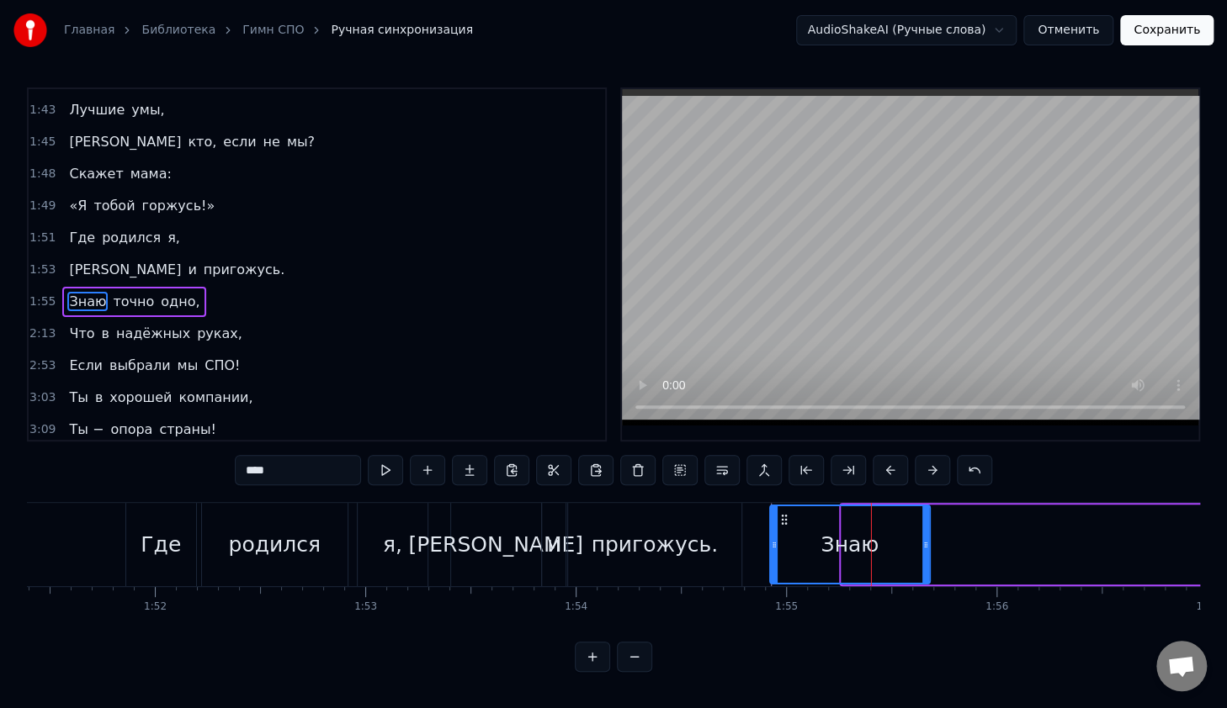
drag, startPoint x: 851, startPoint y: 522, endPoint x: 781, endPoint y: 529, distance: 71.1
click at [781, 529] on div "Знаю" at bounding box center [850, 544] width 158 height 77
click at [680, 503] on div "пригожусь." at bounding box center [654, 544] width 175 height 83
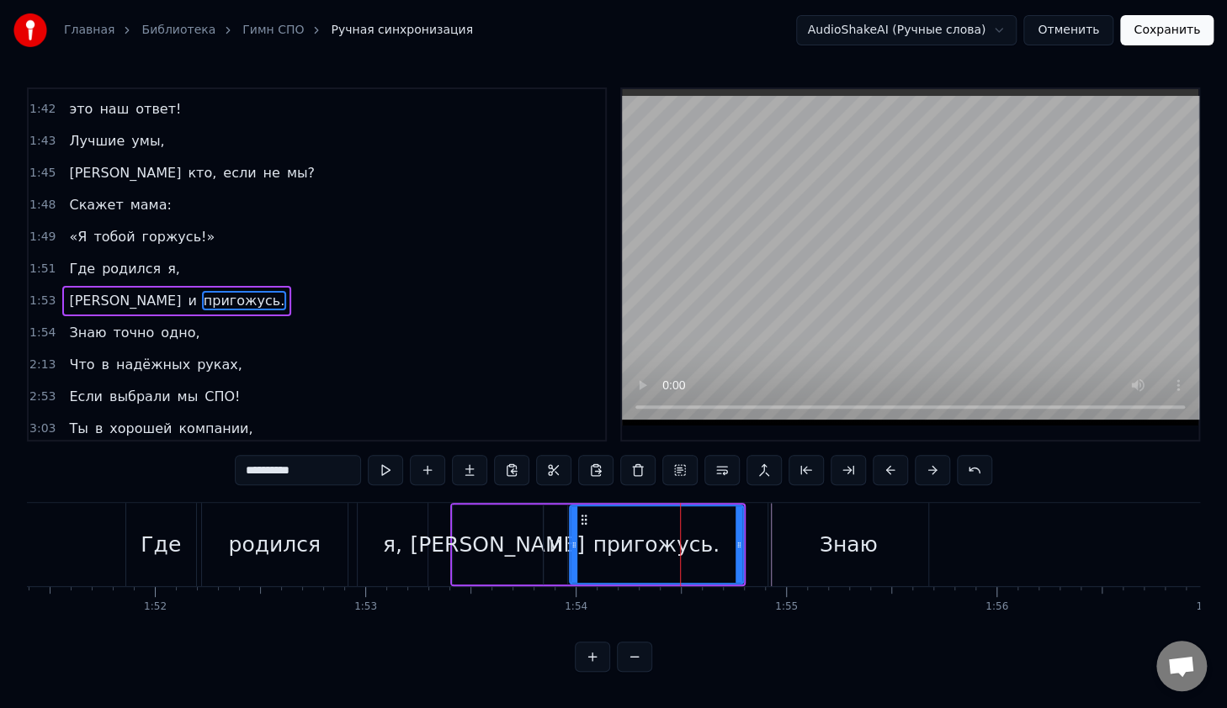
scroll to position [5, 0]
click at [782, 519] on div "Знаю" at bounding box center [848, 544] width 160 height 83
type input "****"
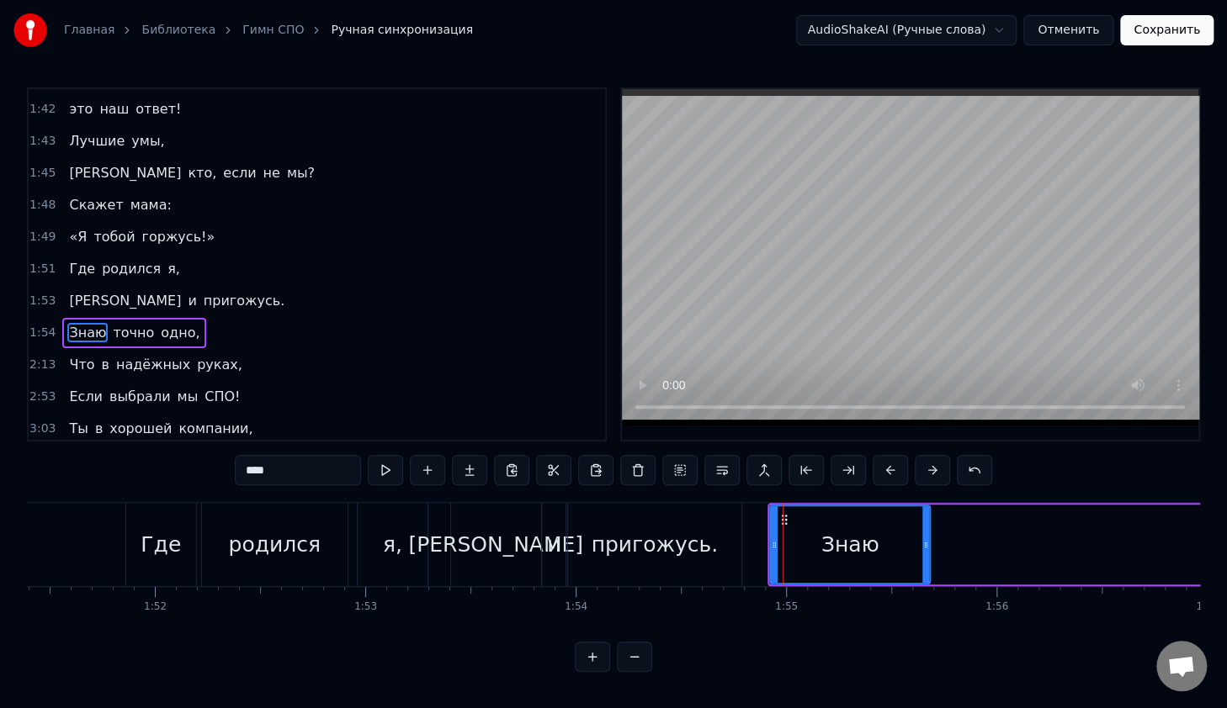
scroll to position [954, 0]
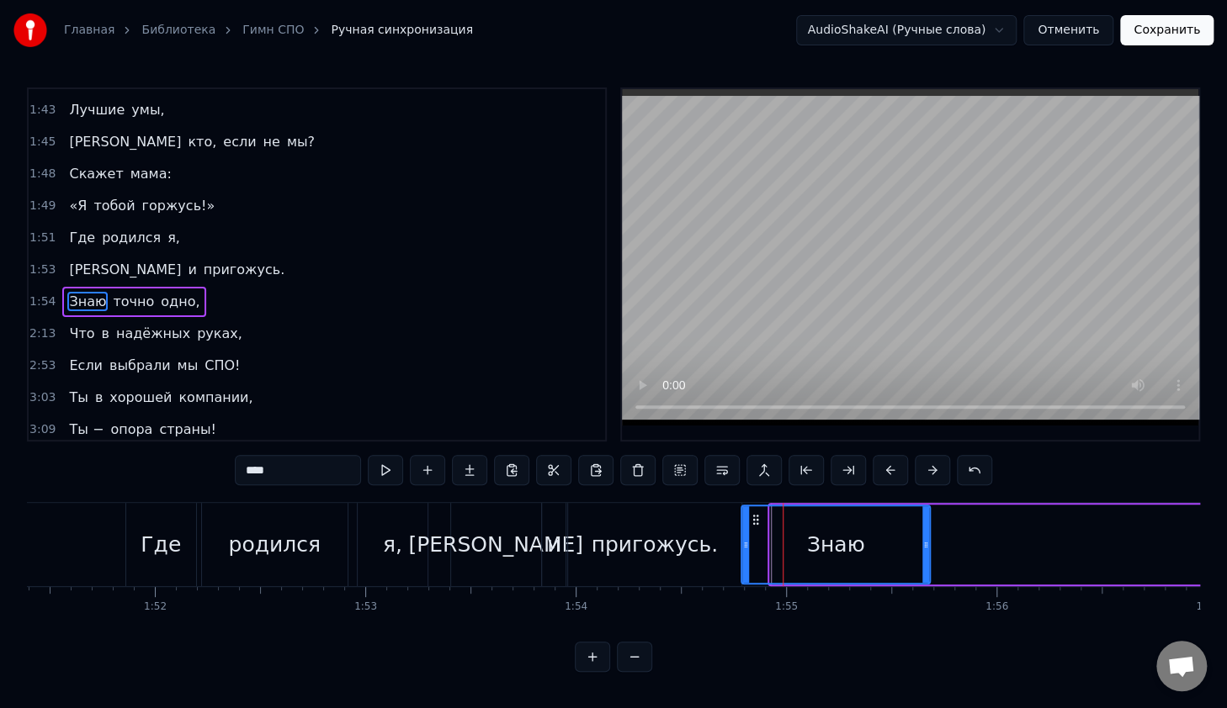
drag, startPoint x: 774, startPoint y: 543, endPoint x: 745, endPoint y: 543, distance: 28.6
click at [745, 543] on icon at bounding box center [745, 544] width 7 height 13
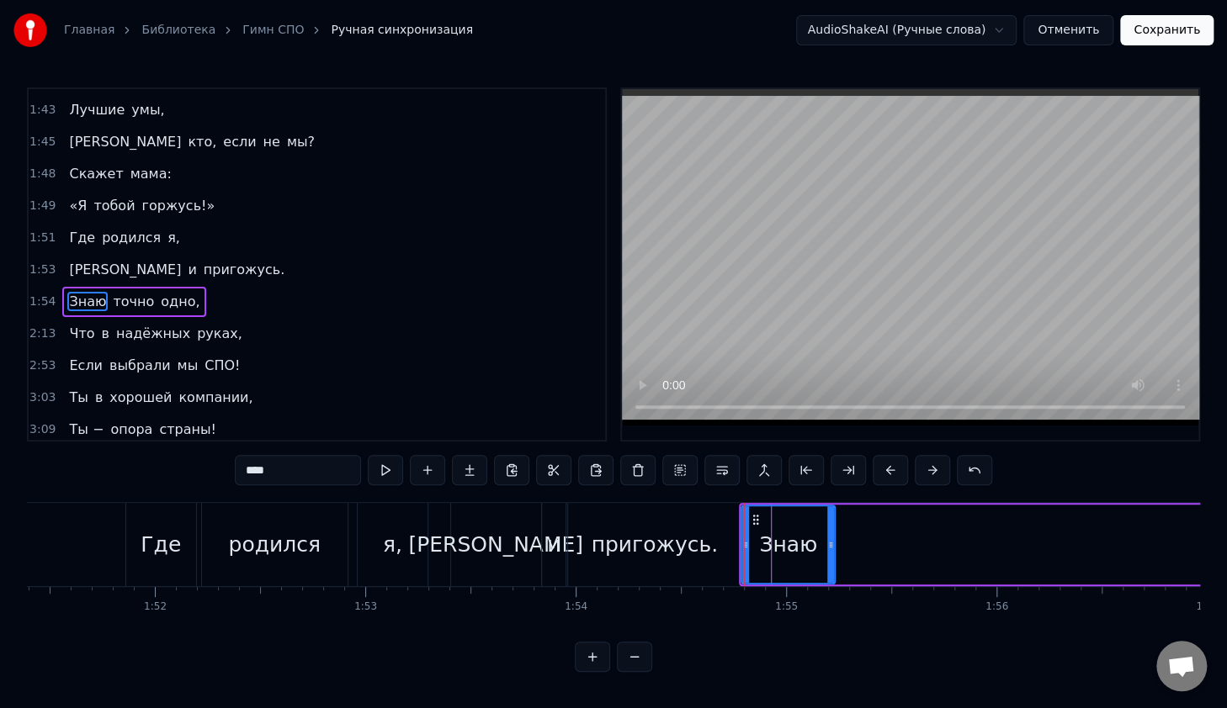
drag, startPoint x: 925, startPoint y: 542, endPoint x: 829, endPoint y: 549, distance: 95.4
click at [829, 549] on icon at bounding box center [830, 544] width 7 height 13
click at [639, 671] on button at bounding box center [634, 657] width 35 height 30
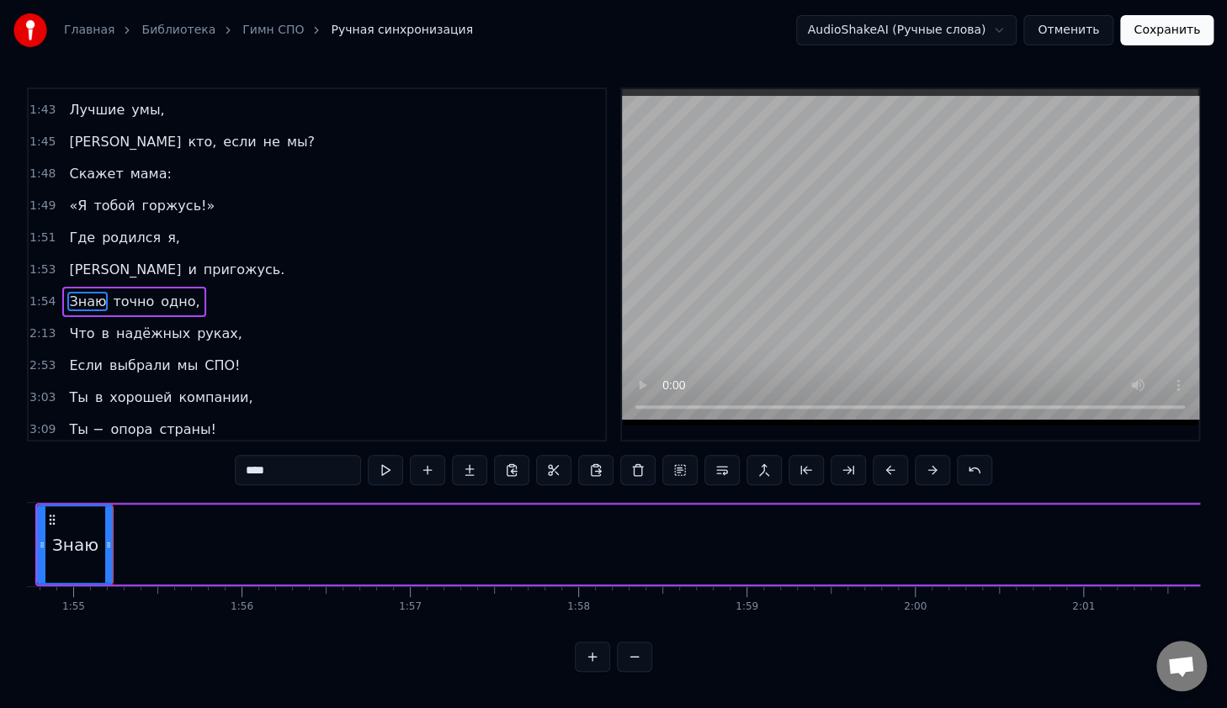
click at [633, 662] on button at bounding box center [634, 657] width 35 height 30
click at [633, 660] on button at bounding box center [634, 657] width 35 height 30
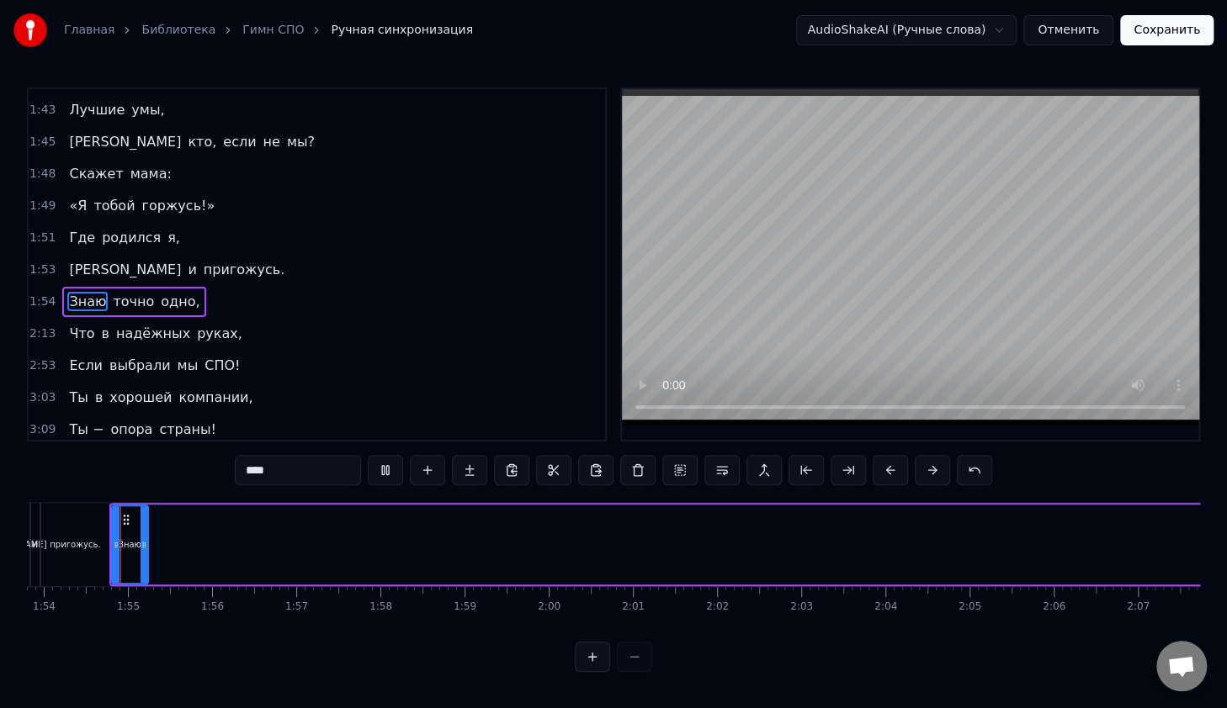
scroll to position [0, 9571]
click at [186, 531] on div "Знаю точно одно," at bounding box center [891, 544] width 1559 height 83
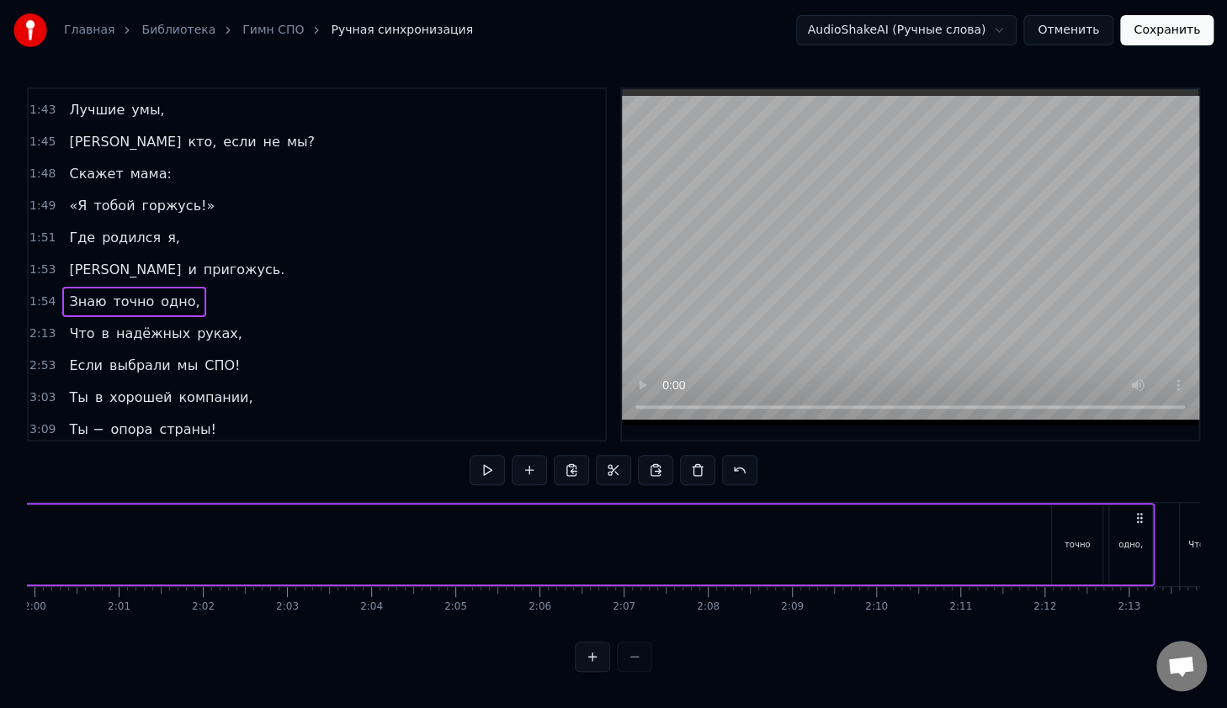
scroll to position [0, 10536]
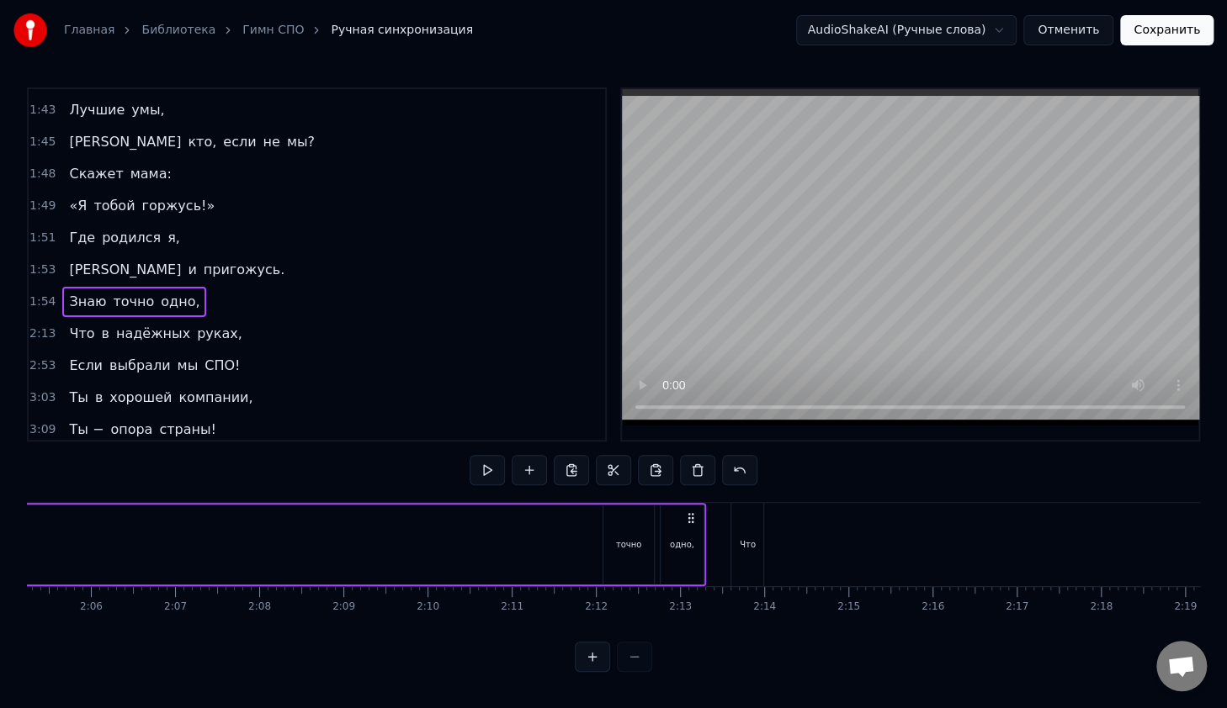
click at [637, 532] on div "точно" at bounding box center [628, 545] width 50 height 80
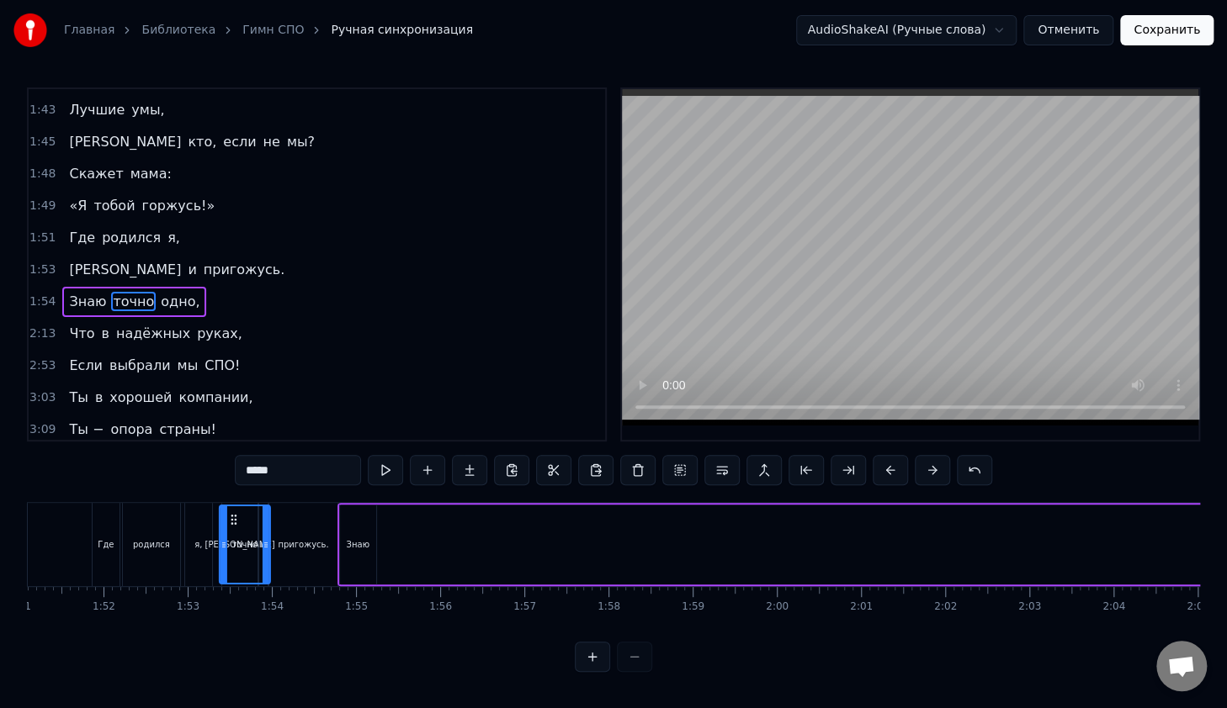
scroll to position [0, 9343]
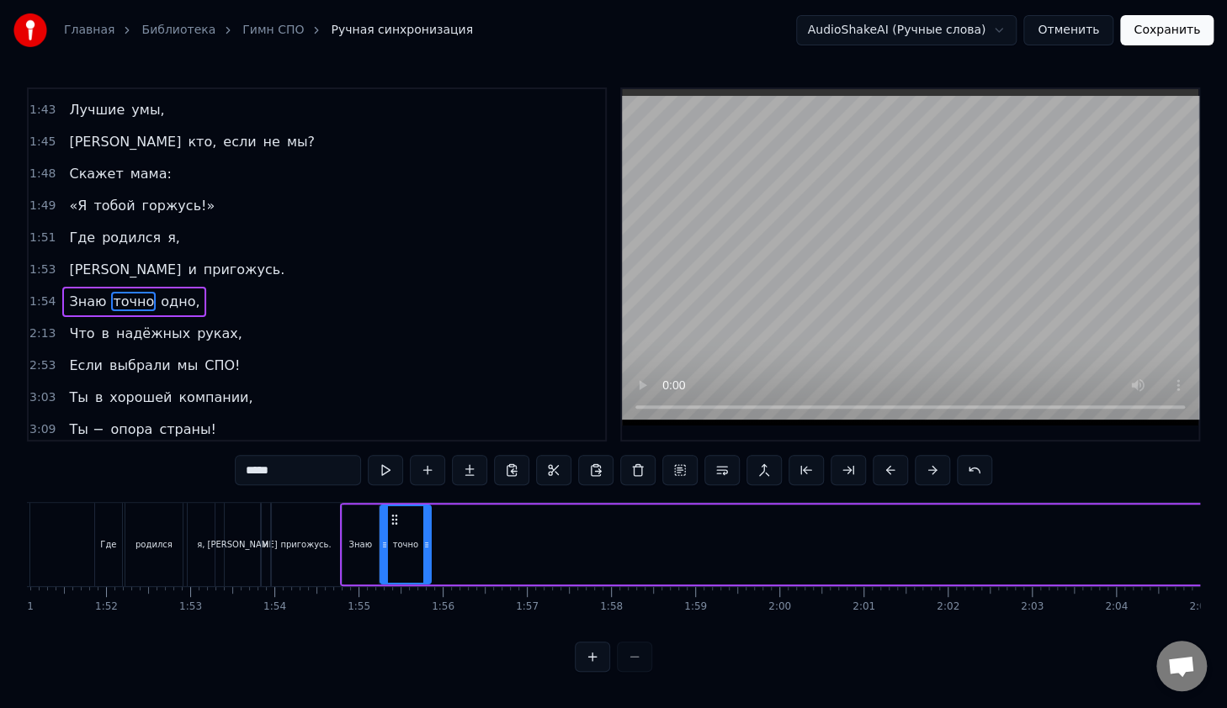
drag, startPoint x: 617, startPoint y: 519, endPoint x: 394, endPoint y: 563, distance: 228.0
click at [394, 563] on div "точно" at bounding box center [405, 544] width 49 height 77
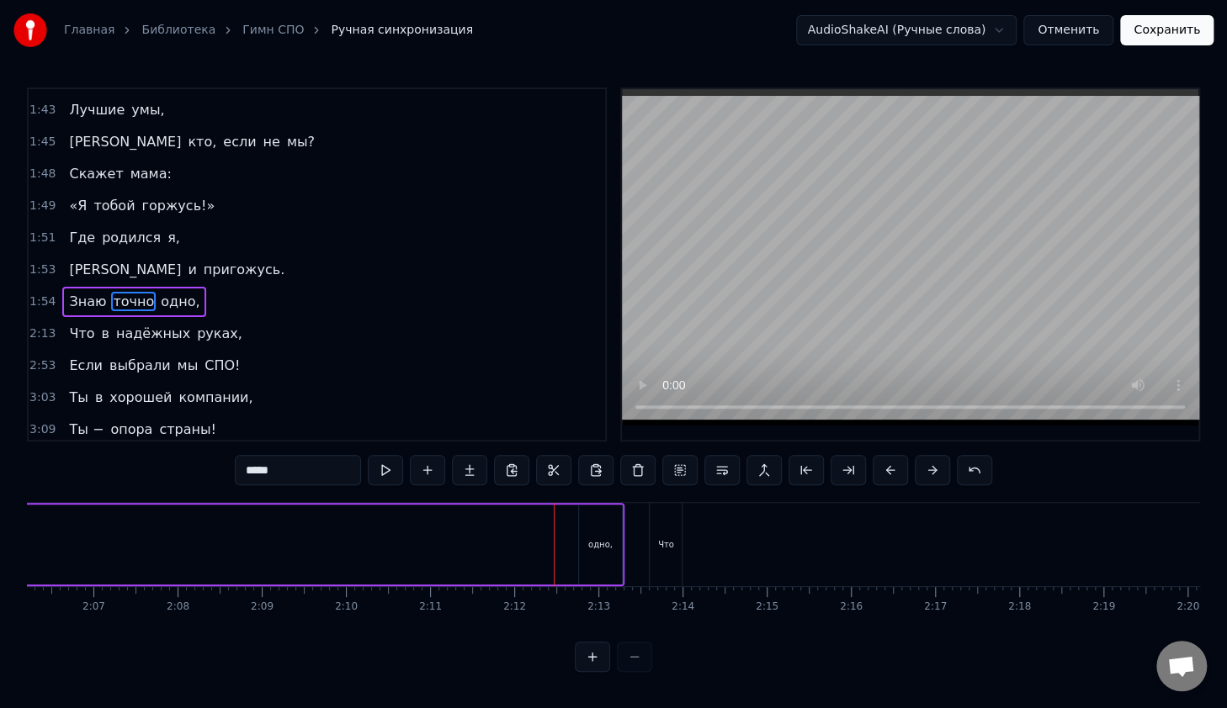
scroll to position [0, 10559]
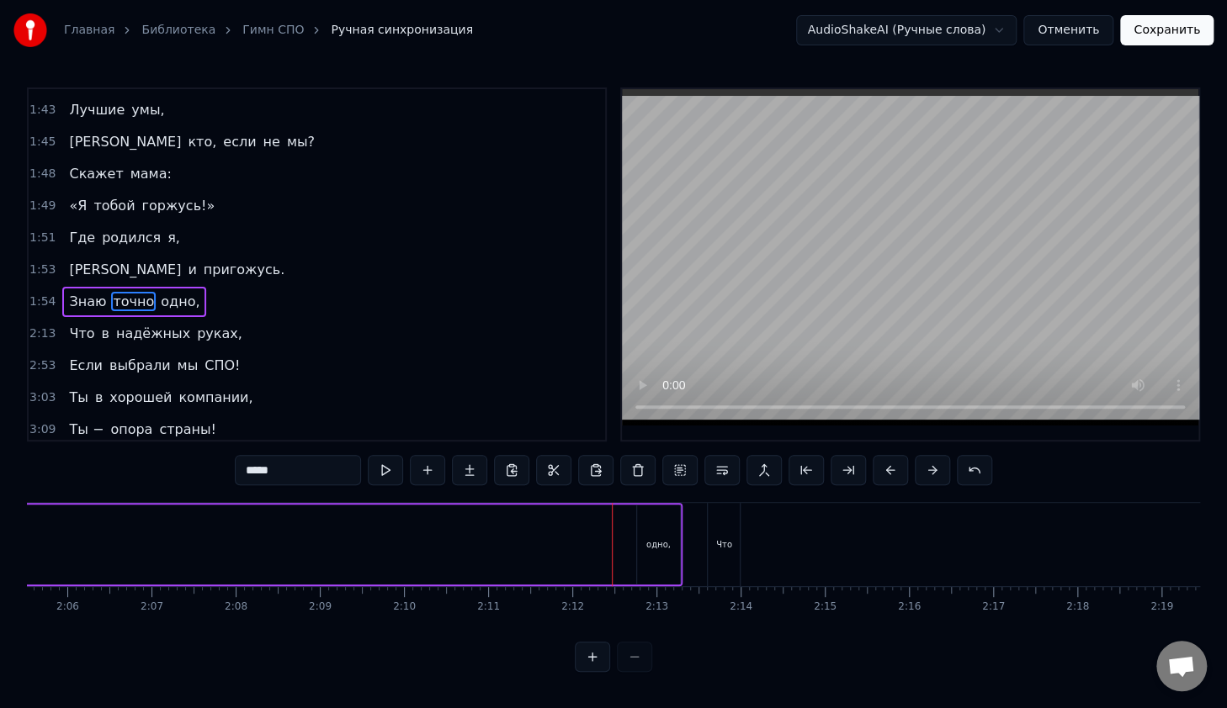
click at [649, 532] on div "одно," at bounding box center [658, 545] width 43 height 80
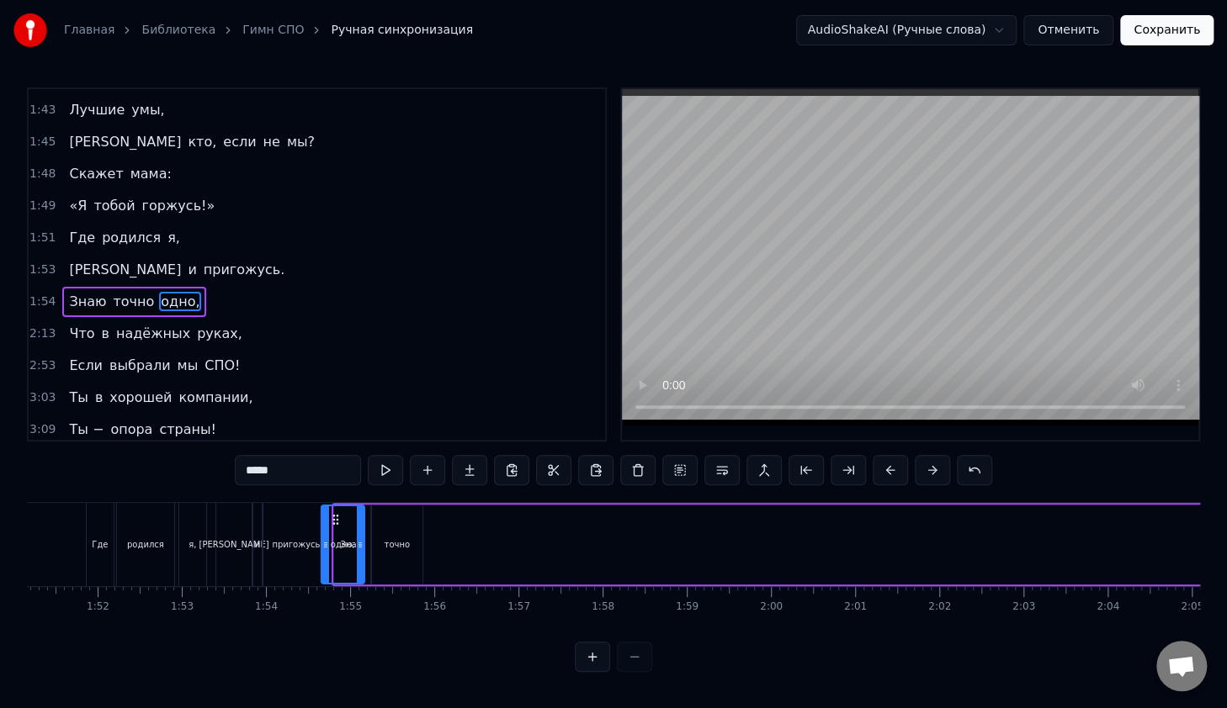
scroll to position [5, 0]
drag, startPoint x: 646, startPoint y: 519, endPoint x: 433, endPoint y: 562, distance: 217.1
click at [433, 562] on div "одно," at bounding box center [445, 549] width 41 height 77
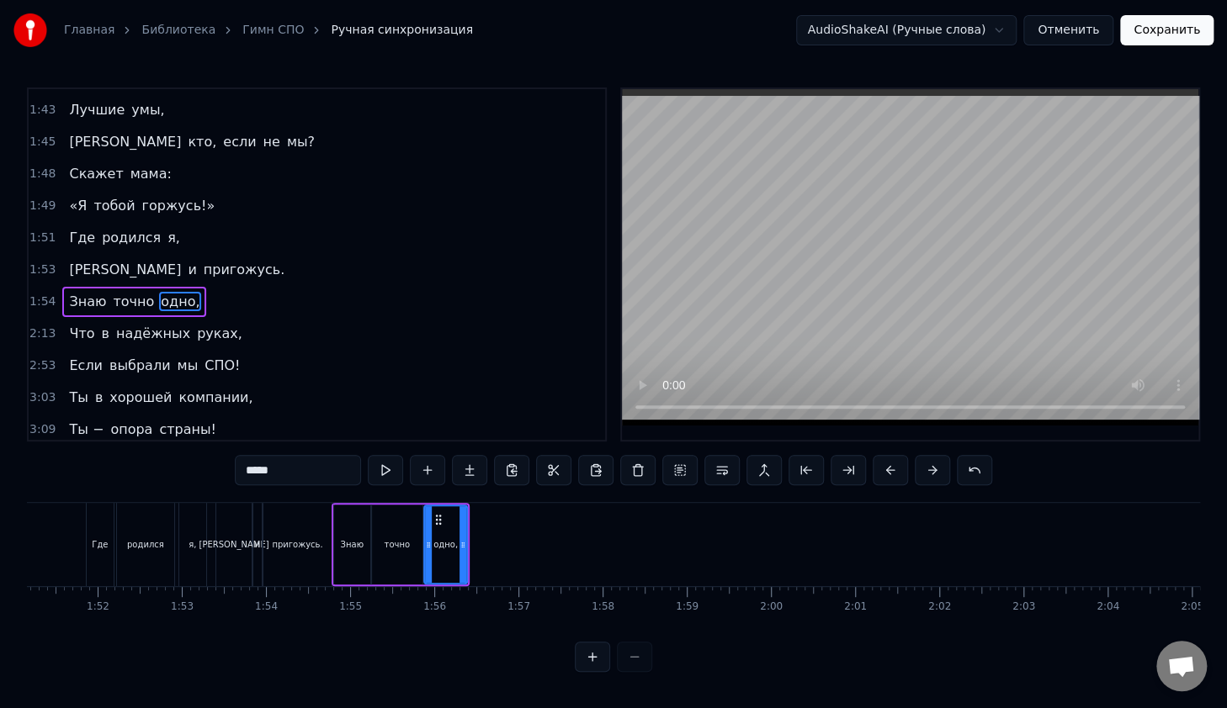
click at [333, 589] on div "0 0:01 0:02 0:03 0:04 0:05 0:06 0:07 0:08 0:09 0:10 0:11 0:12 0:13 0:14 0:15 0:…" at bounding box center [696, 599] width 20040 height 27
click at [333, 586] on div "0 0:01 0:02 0:03 0:04 0:05 0:06 0:07 0:08 0:09 0:10 0:11 0:12 0:13 0:14 0:15 0:…" at bounding box center [696, 599] width 20040 height 27
click at [350, 548] on div "Знаю" at bounding box center [352, 545] width 36 height 80
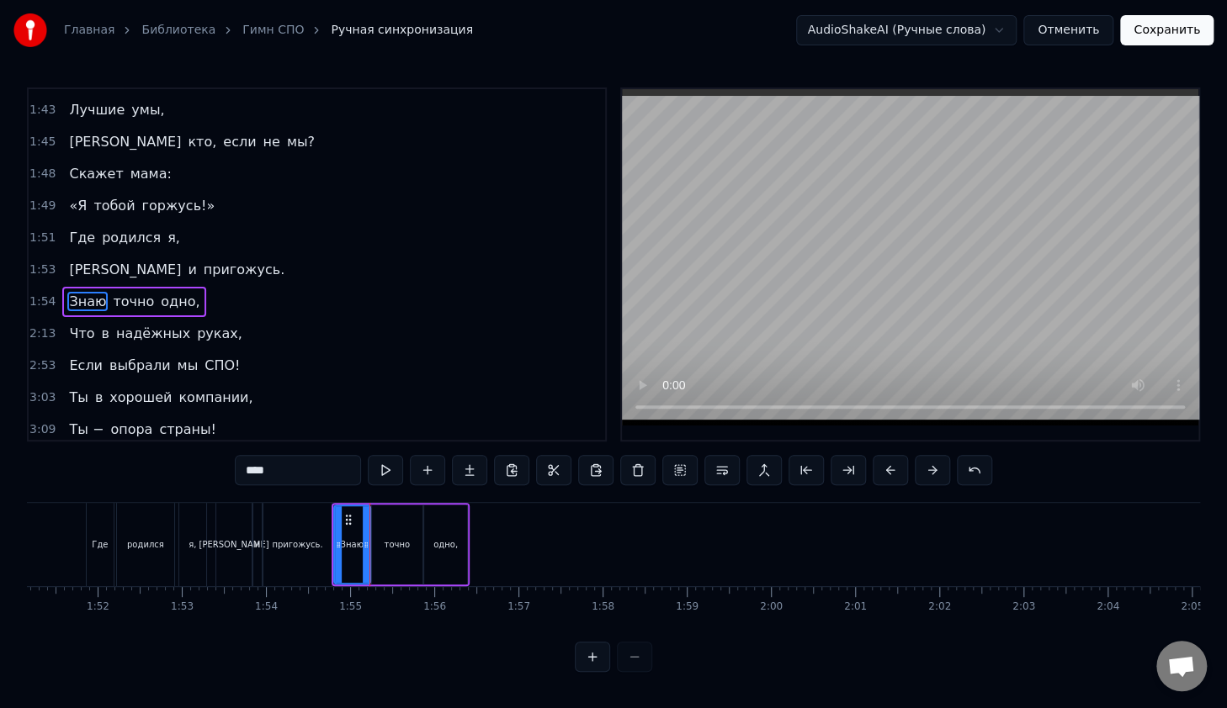
click at [397, 538] on div "точно" at bounding box center [397, 544] width 26 height 13
drag, startPoint x: 414, startPoint y: 542, endPoint x: 403, endPoint y: 544, distance: 11.2
click at [404, 544] on icon at bounding box center [407, 544] width 7 height 13
click at [435, 542] on div "одно," at bounding box center [445, 544] width 24 height 13
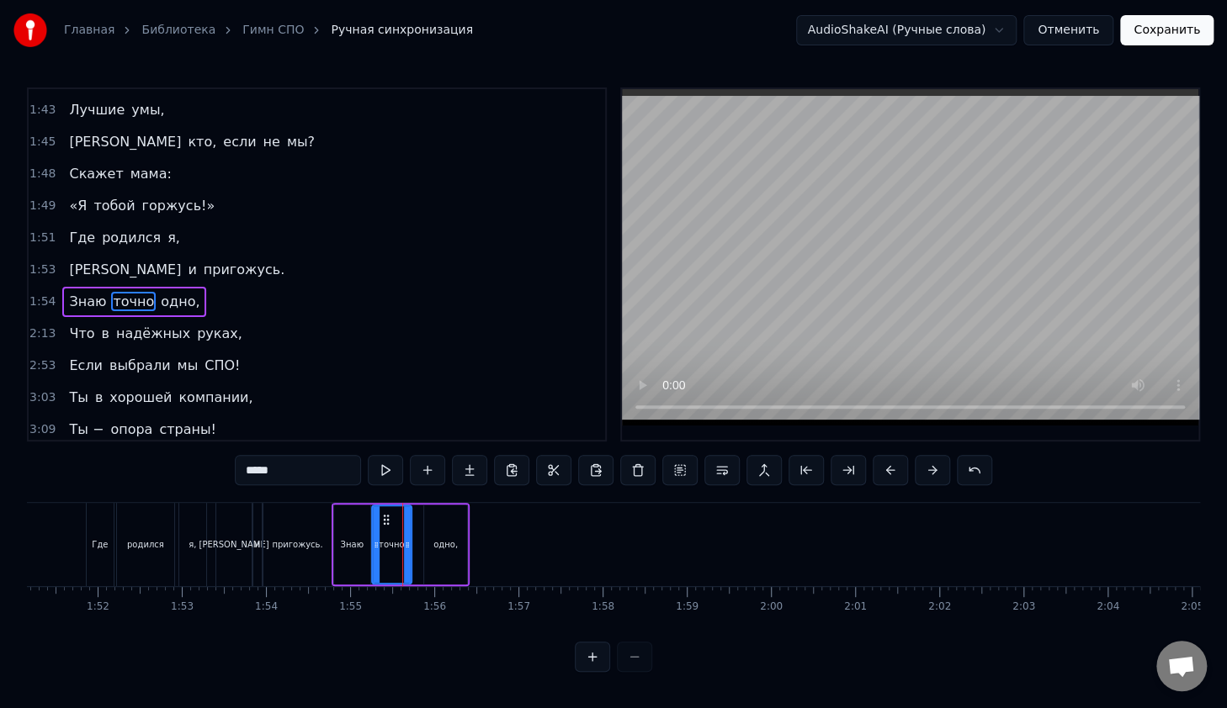
type input "*****"
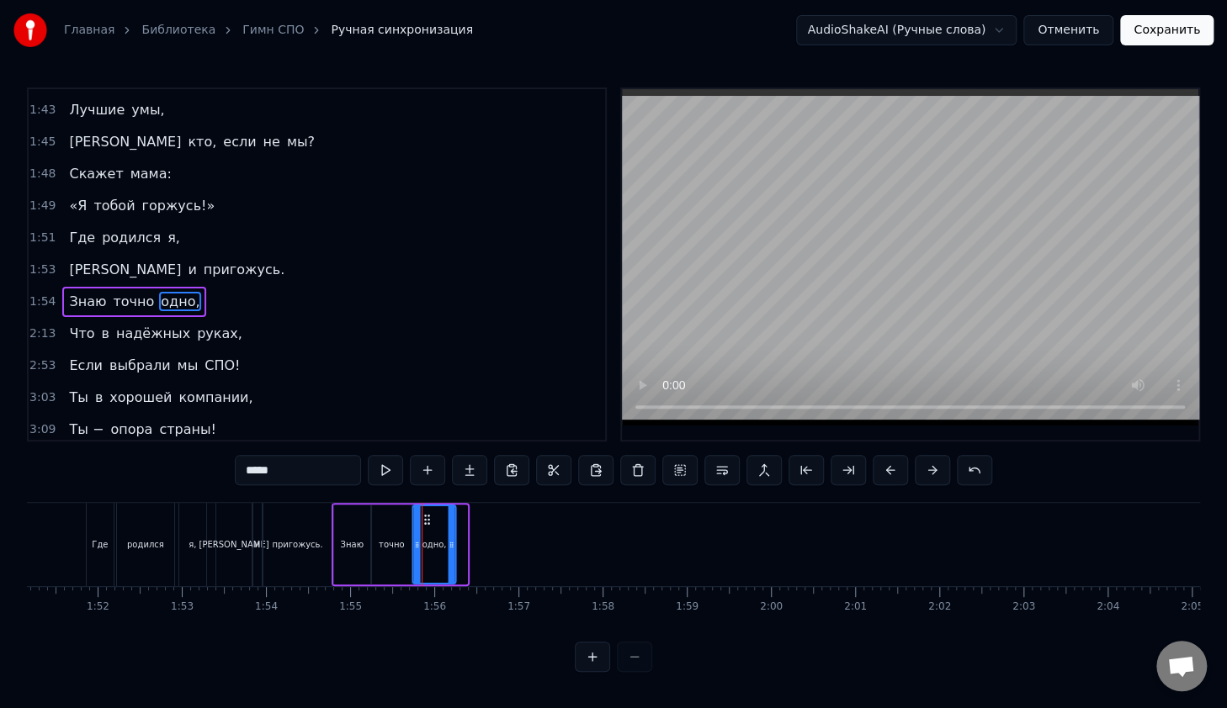
click at [424, 520] on icon at bounding box center [427, 519] width 13 height 13
click at [589, 672] on button at bounding box center [592, 657] width 35 height 30
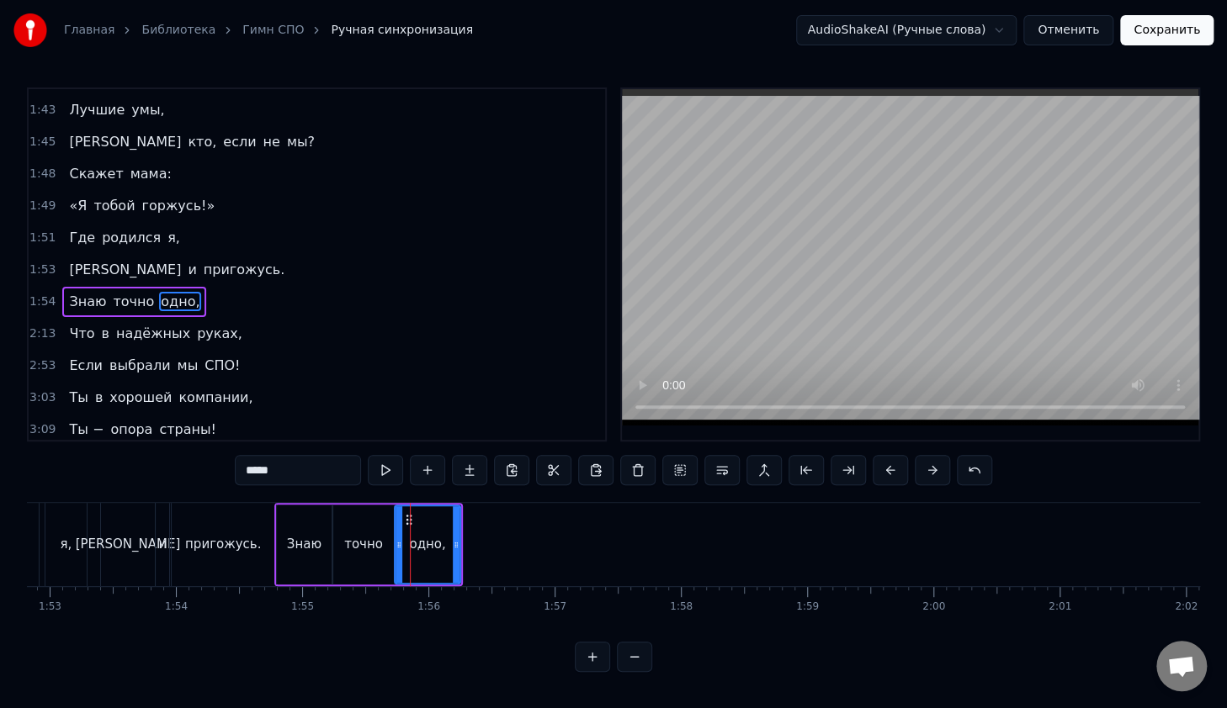
scroll to position [0, 14533]
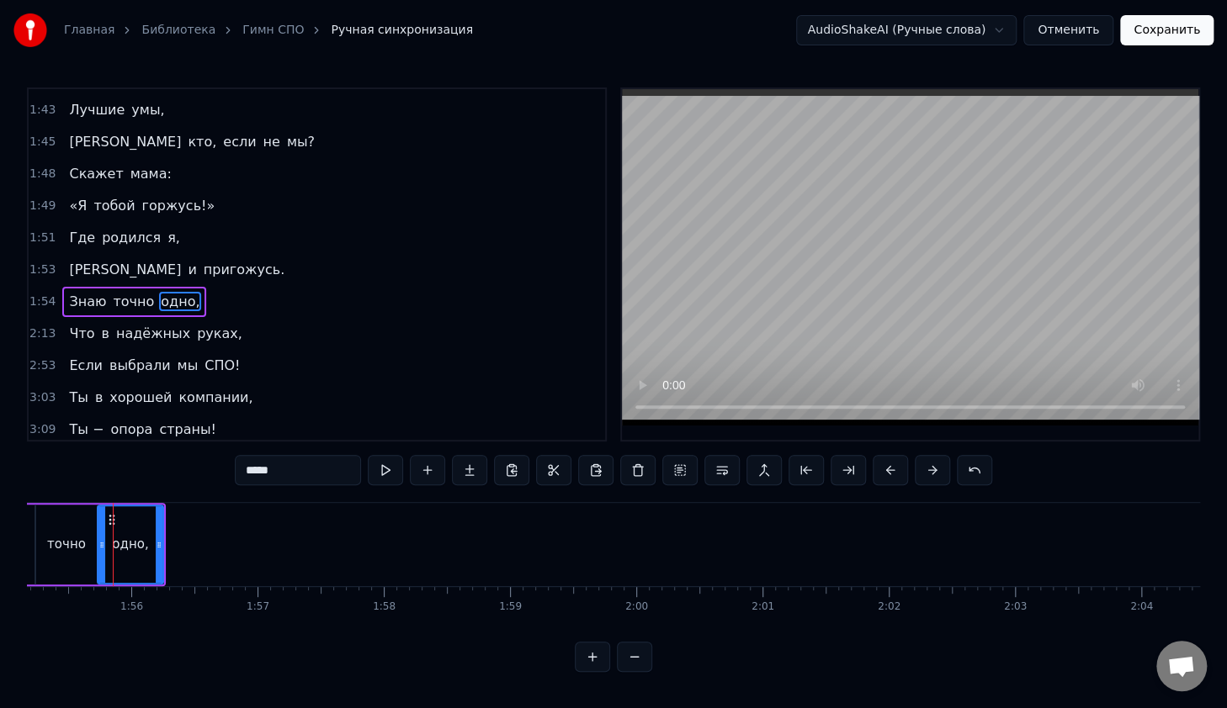
click at [575, 642] on button at bounding box center [592, 657] width 35 height 30
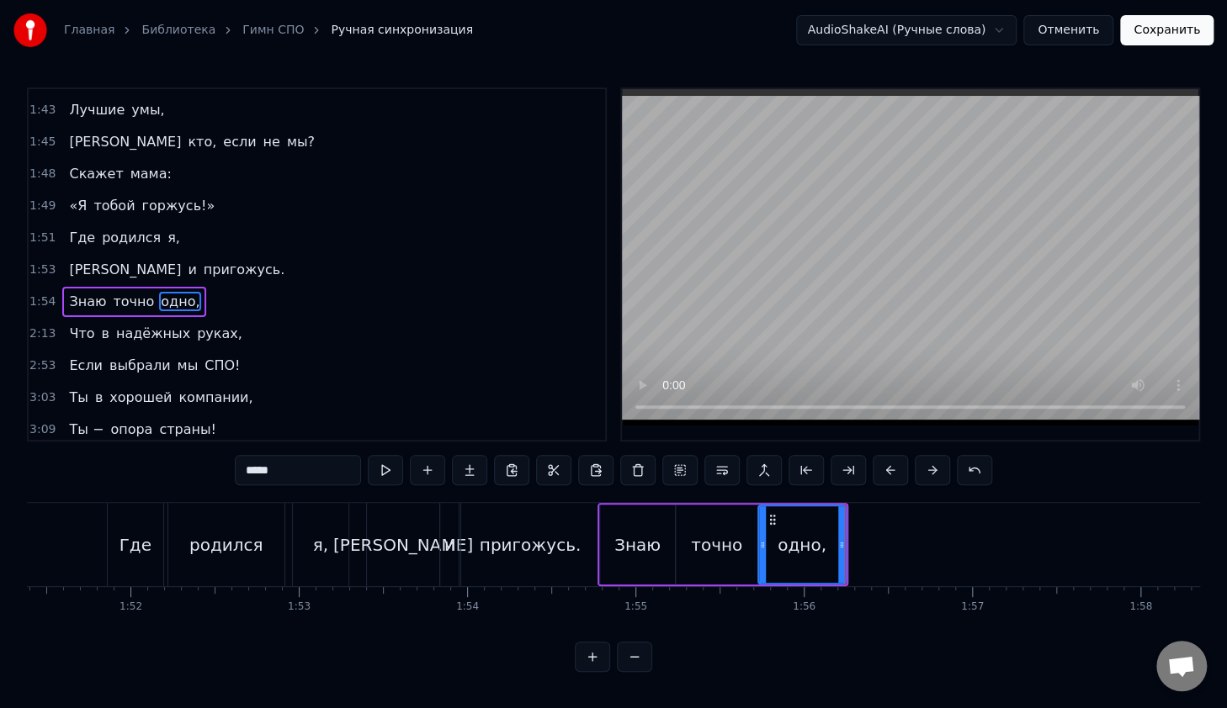
click at [575, 642] on button at bounding box center [592, 657] width 35 height 30
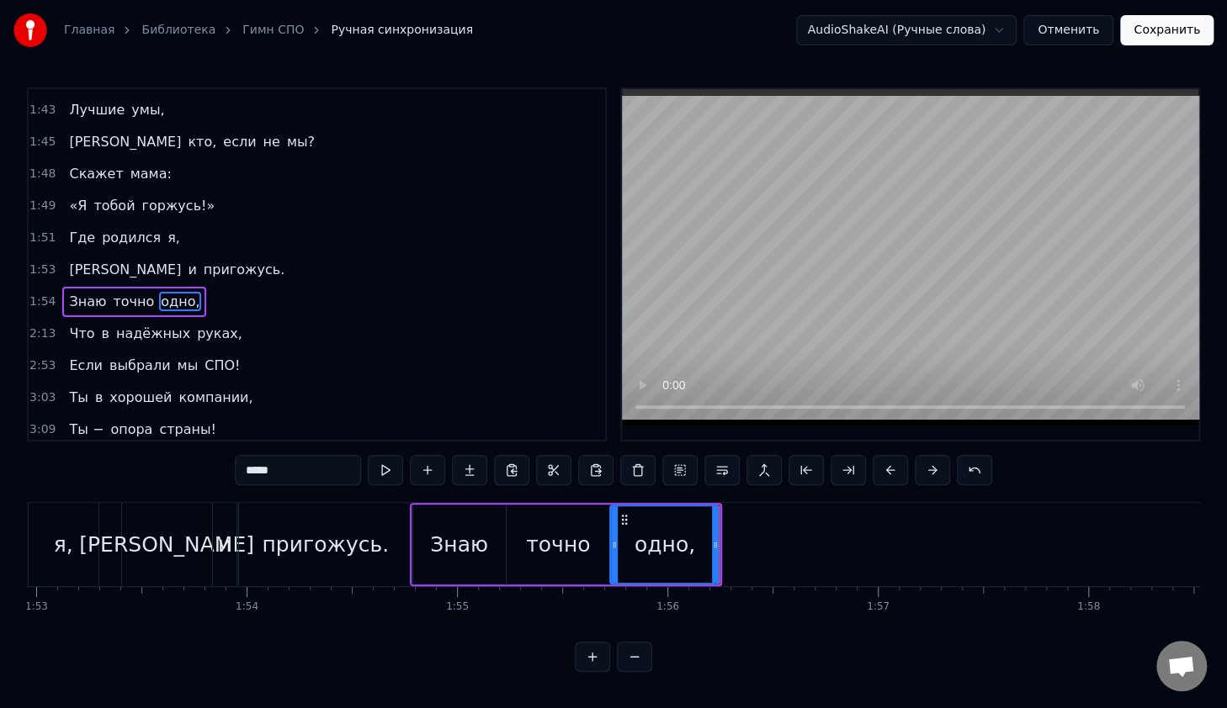
scroll to position [0, 23786]
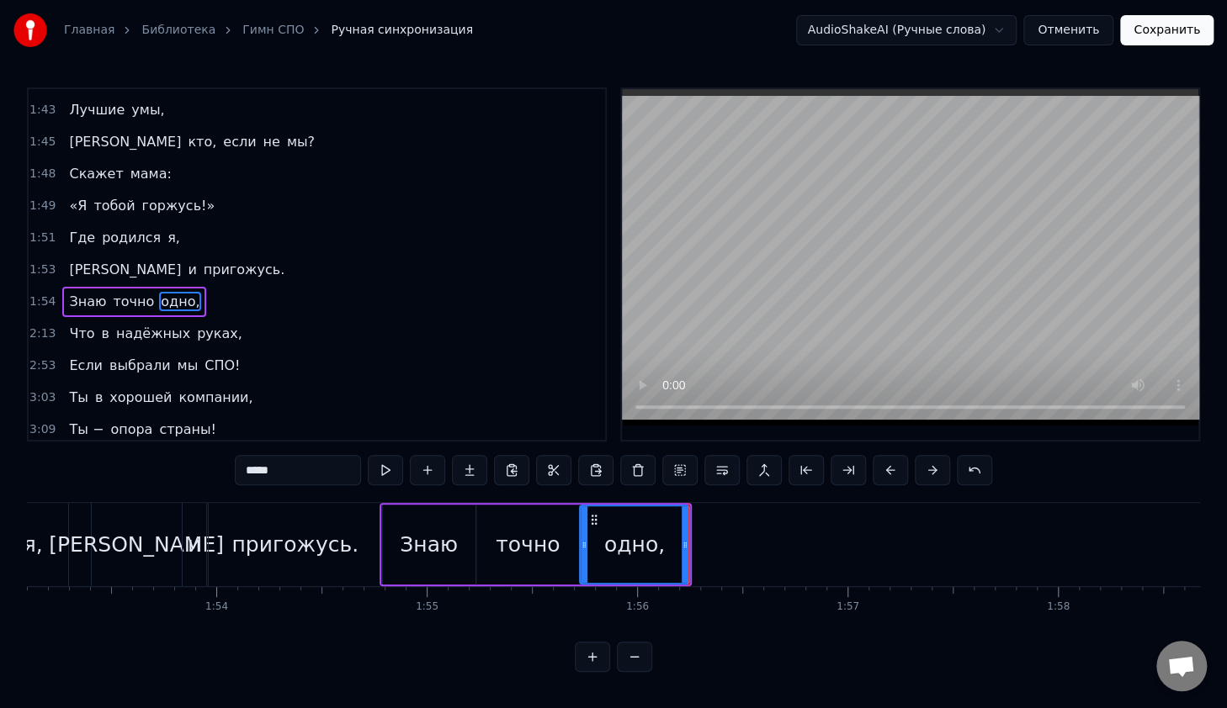
click at [605, 522] on div "одно," at bounding box center [634, 544] width 108 height 77
click at [511, 538] on div "точно" at bounding box center [527, 545] width 64 height 32
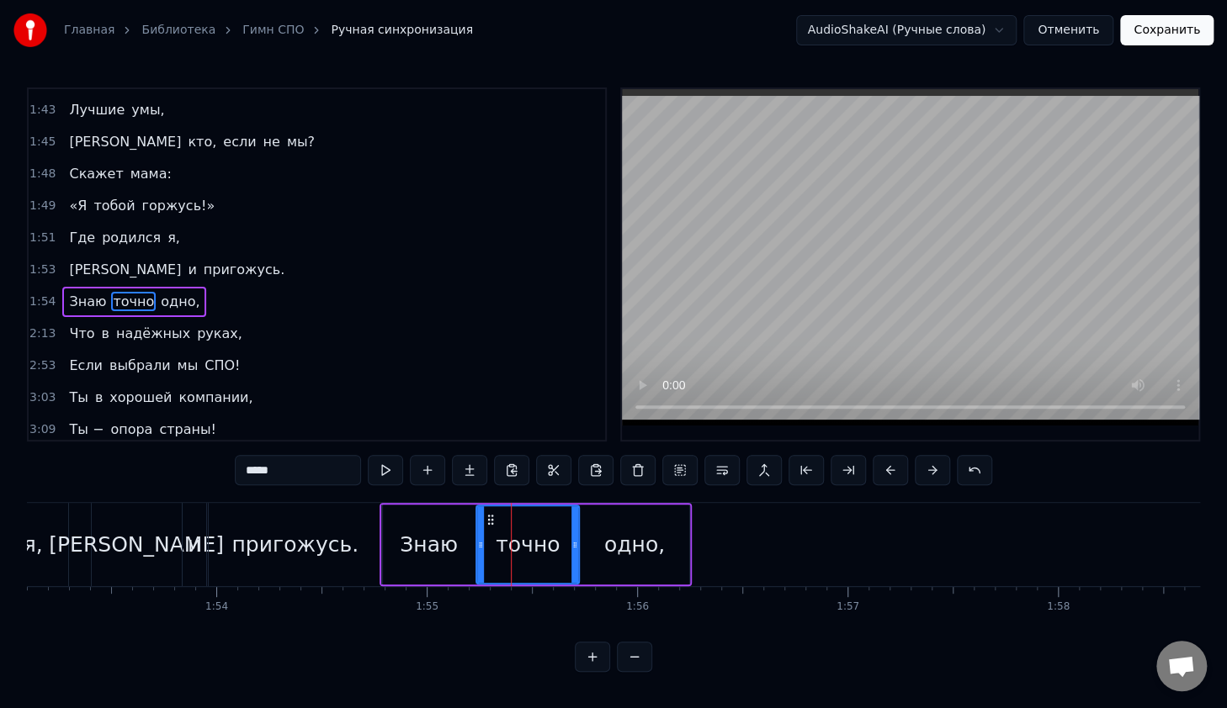
scroll to position [5, 0]
click at [588, 527] on div "одно," at bounding box center [634, 545] width 109 height 80
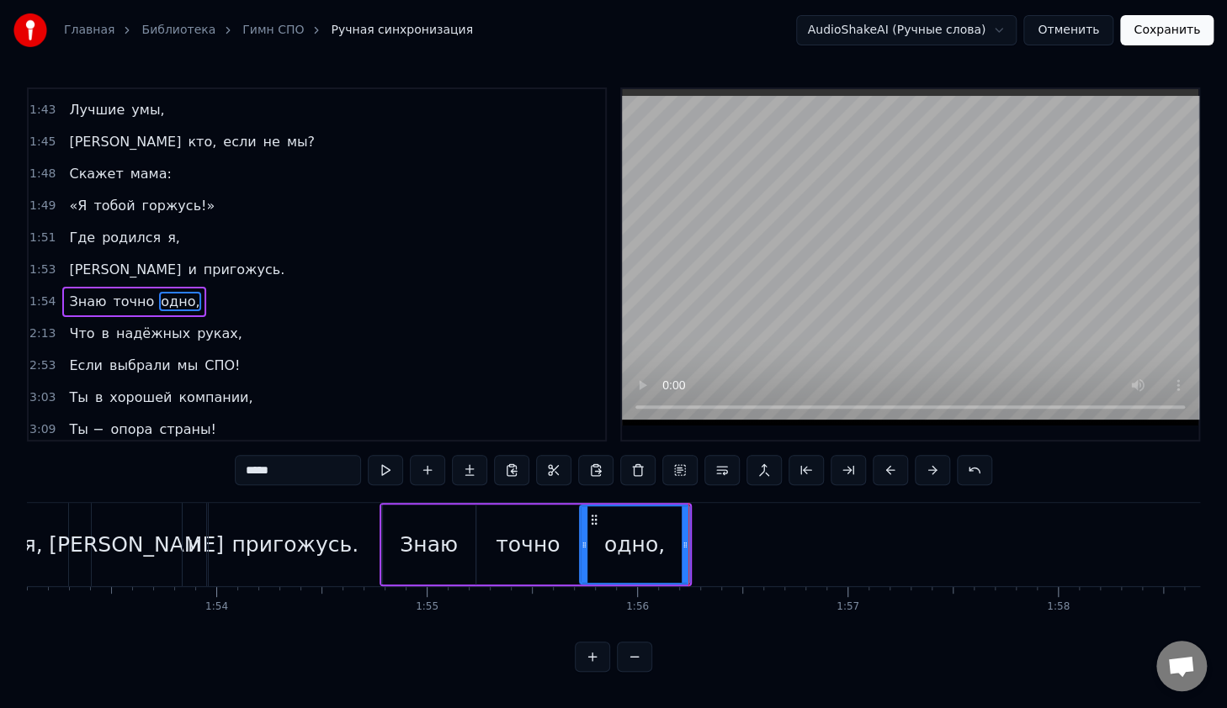
click at [633, 662] on button at bounding box center [634, 657] width 35 height 30
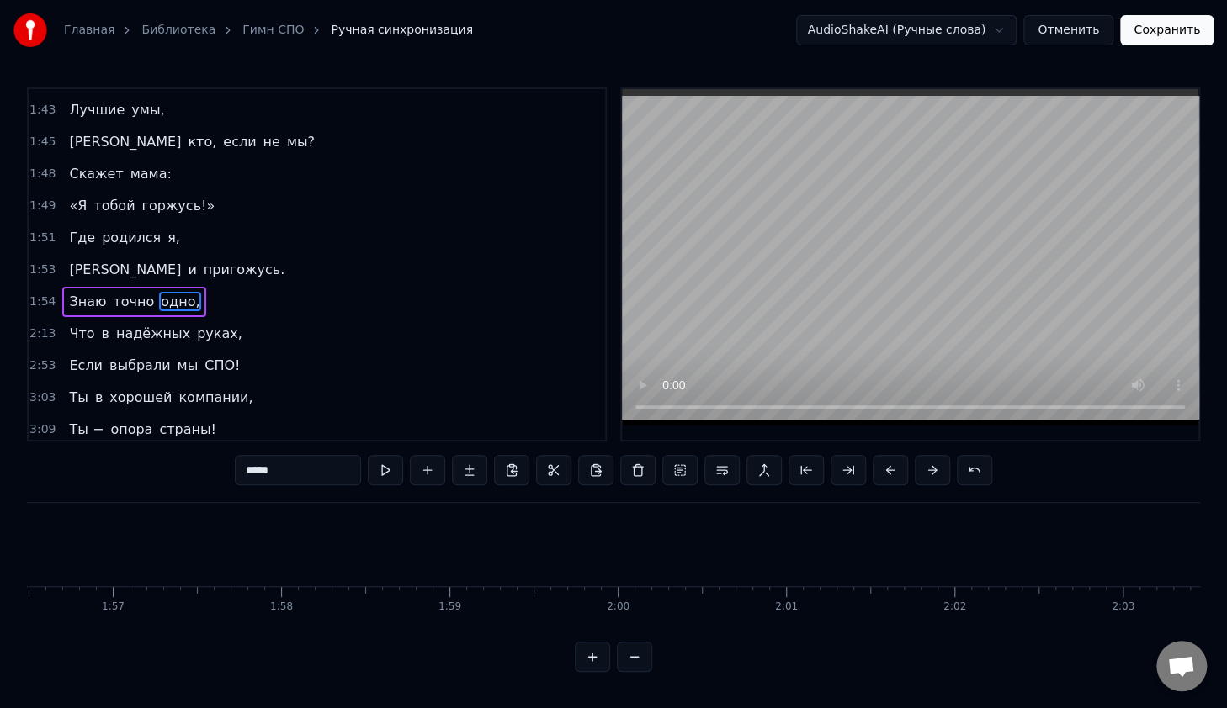
scroll to position [0, 19473]
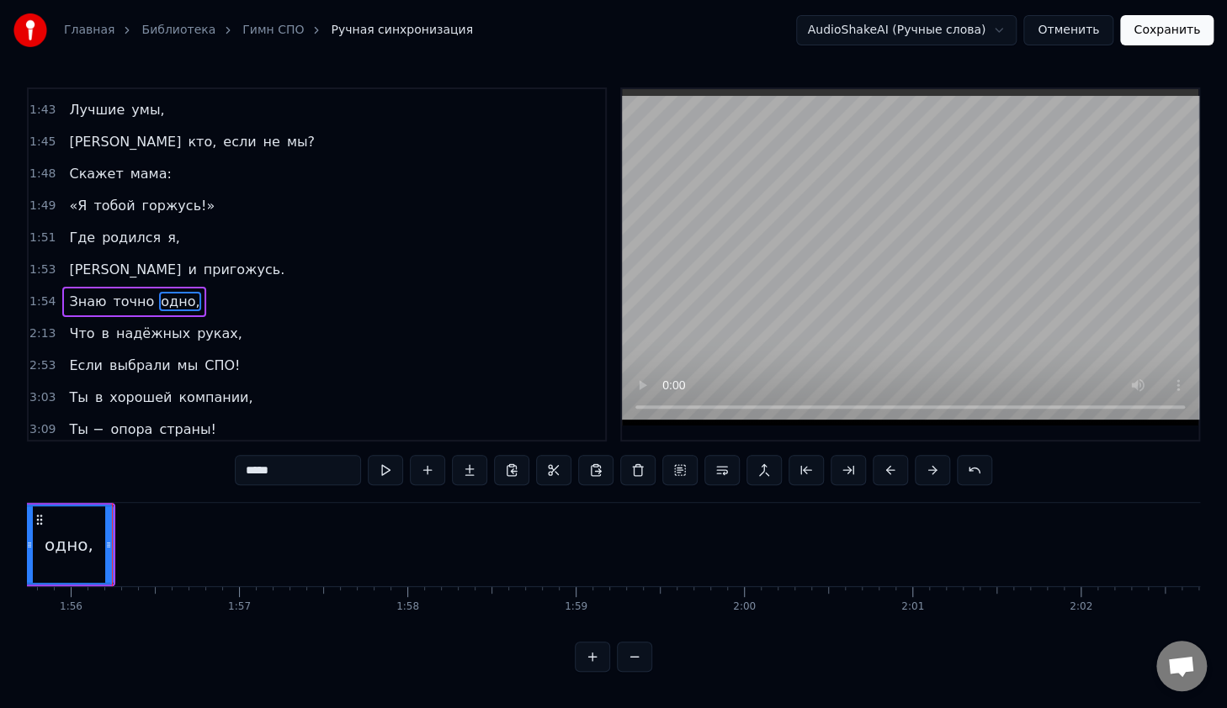
click at [633, 662] on button at bounding box center [634, 657] width 35 height 30
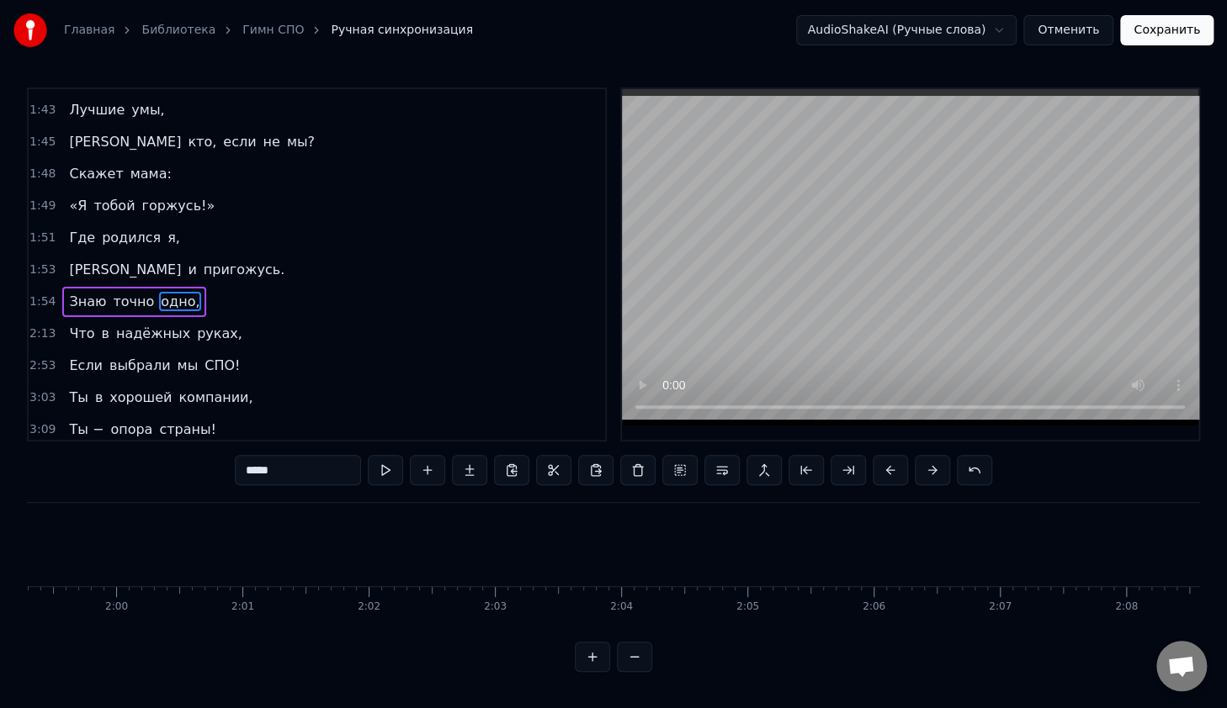
scroll to position [0, 14584]
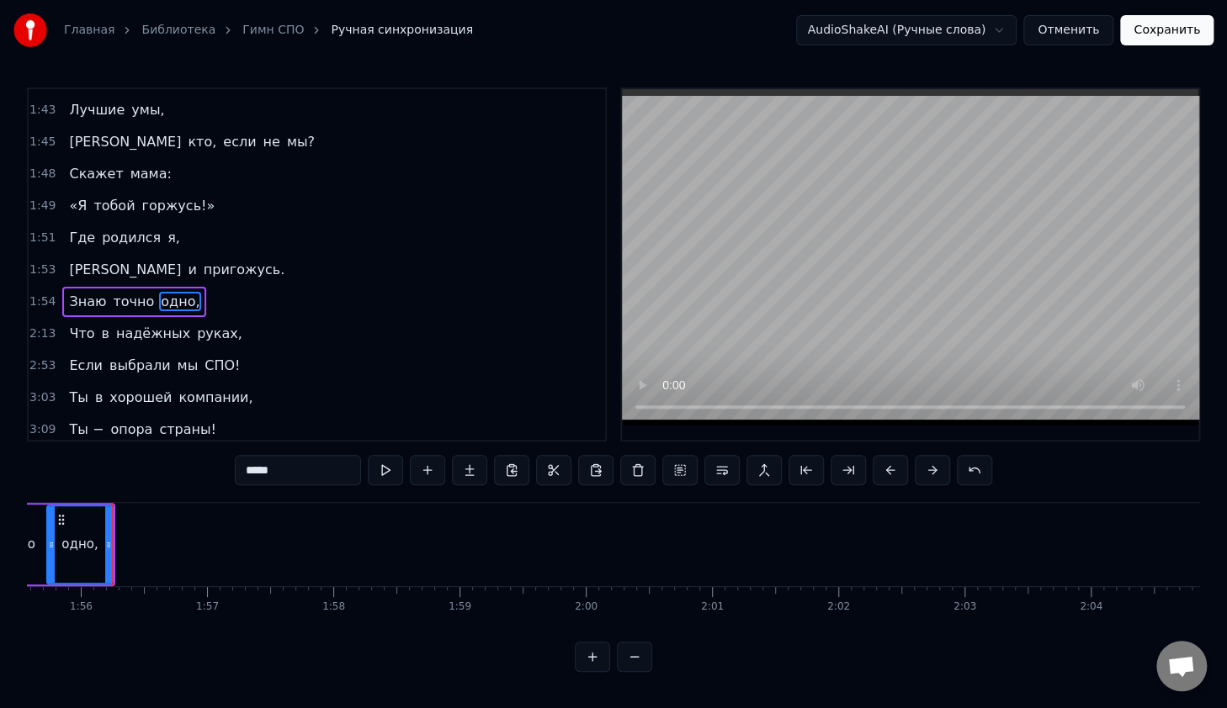
click at [633, 662] on button at bounding box center [634, 657] width 35 height 30
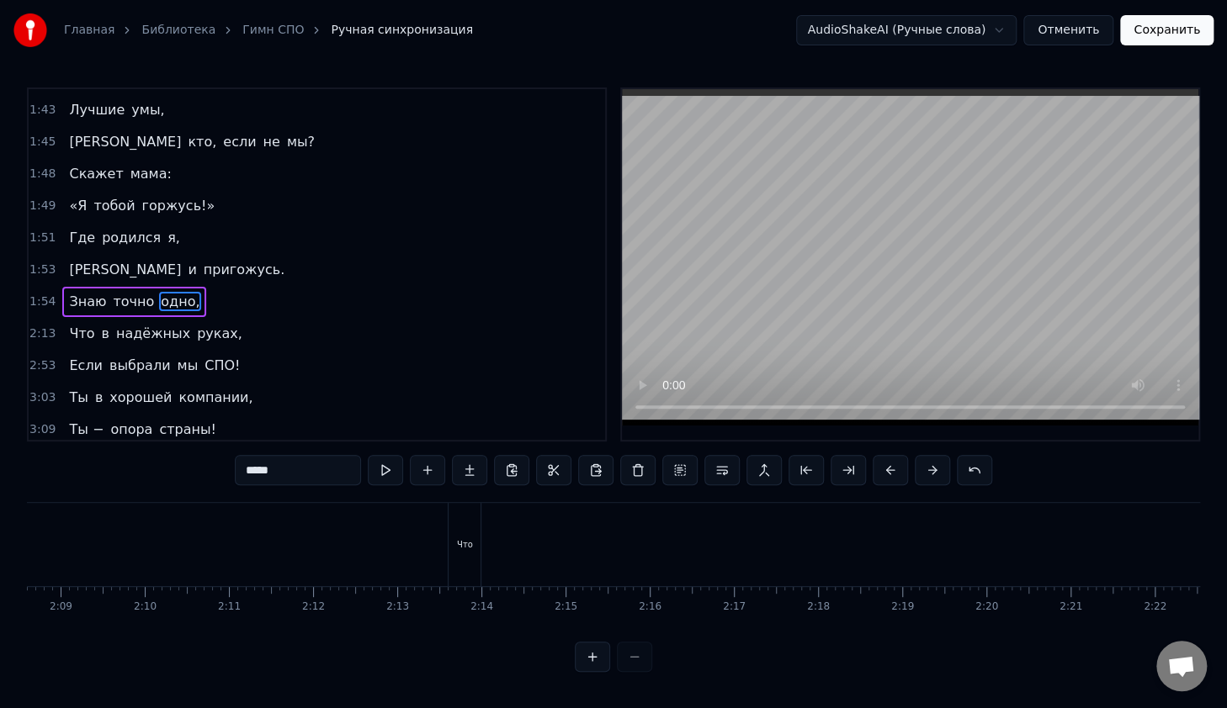
scroll to position [0, 10724]
click at [566, 541] on div "Что" at bounding box center [559, 544] width 32 height 83
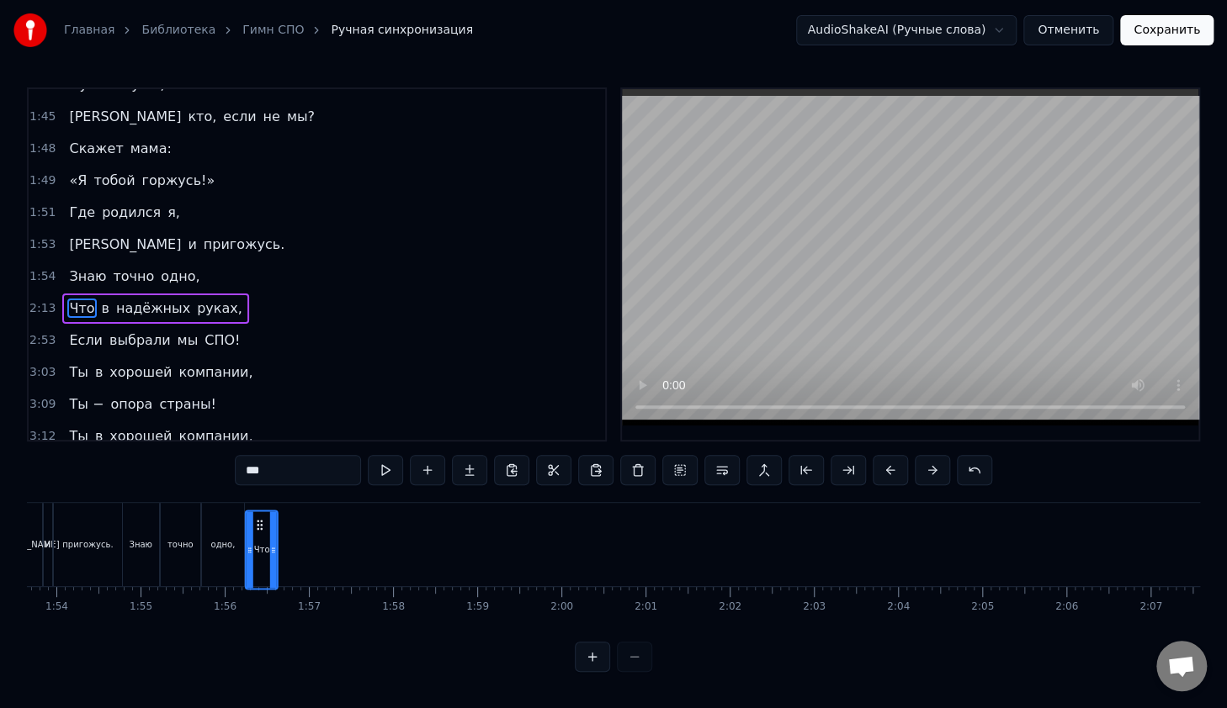
scroll to position [0, 9553]
drag, startPoint x: 559, startPoint y: 518, endPoint x: 269, endPoint y: 555, distance: 291.7
click at [269, 555] on div "Что" at bounding box center [272, 549] width 30 height 77
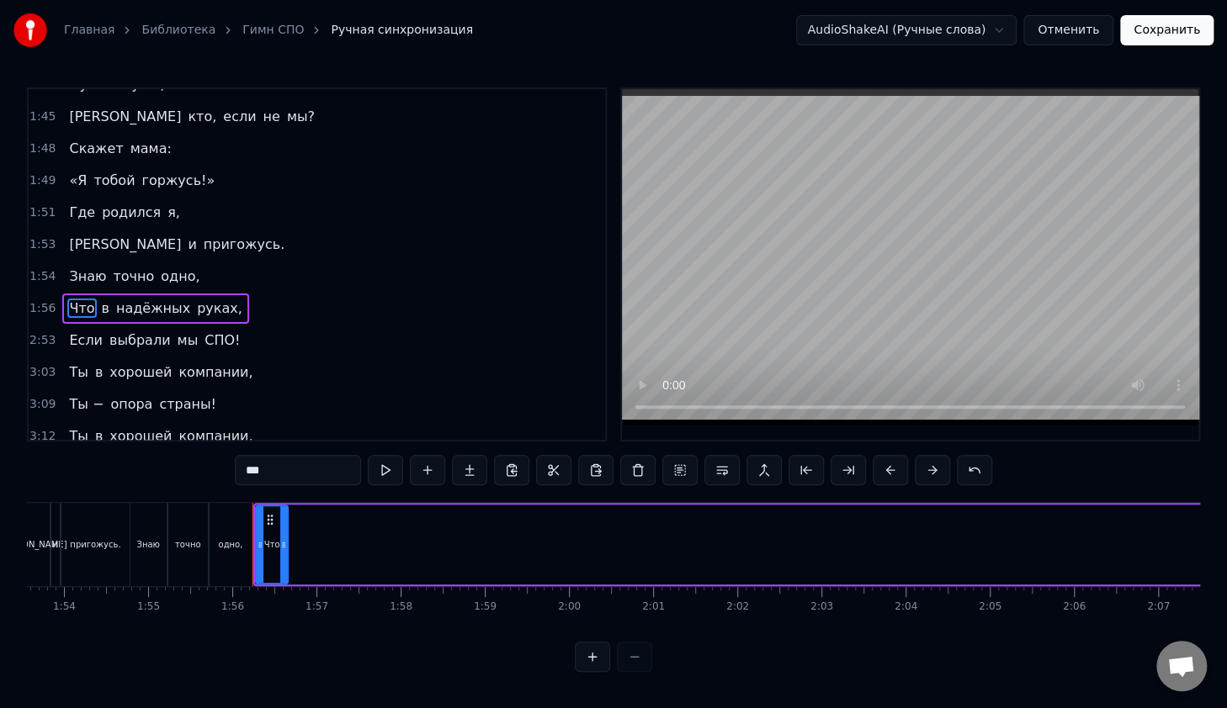
click at [617, 622] on div "В руках моих Счастливый билет, Ведь для студента СПО Преграды нет. Уверен я пол…" at bounding box center [613, 565] width 1173 height 126
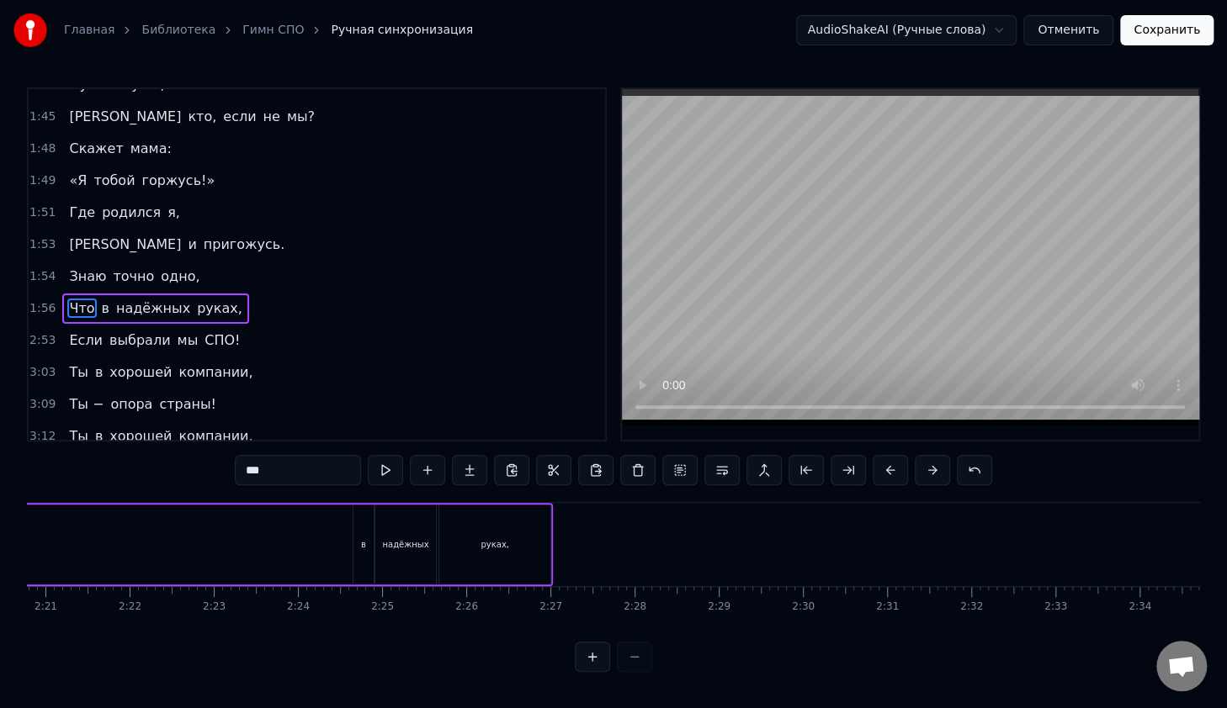
scroll to position [0, 11772]
click at [435, 535] on div "в" at bounding box center [434, 545] width 20 height 80
type input "*"
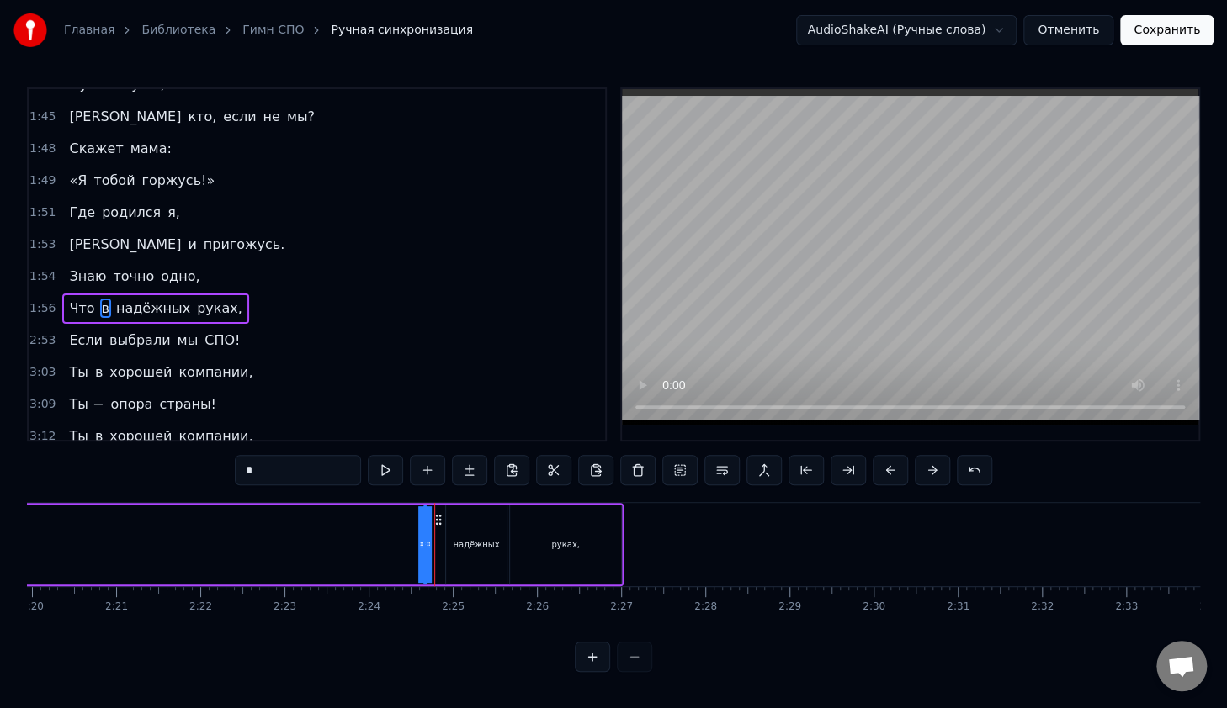
drag, startPoint x: 435, startPoint y: 518, endPoint x: 158, endPoint y: 544, distance: 278.0
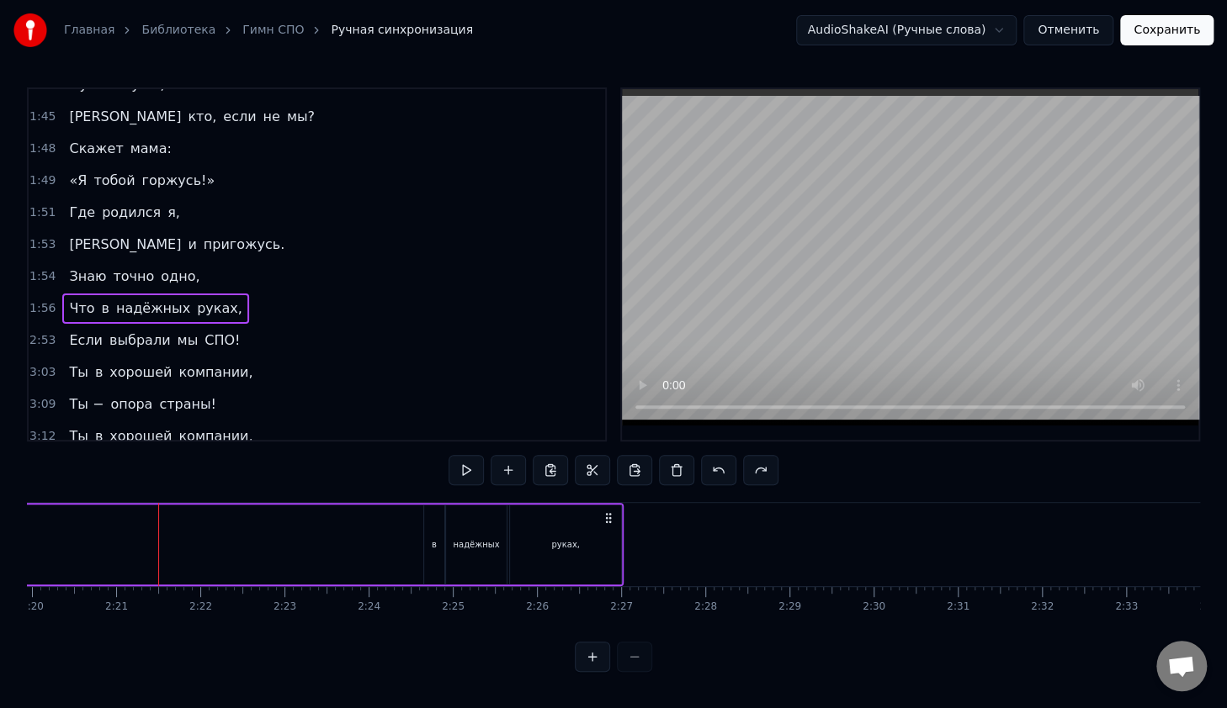
click at [430, 542] on div "в" at bounding box center [434, 545] width 20 height 80
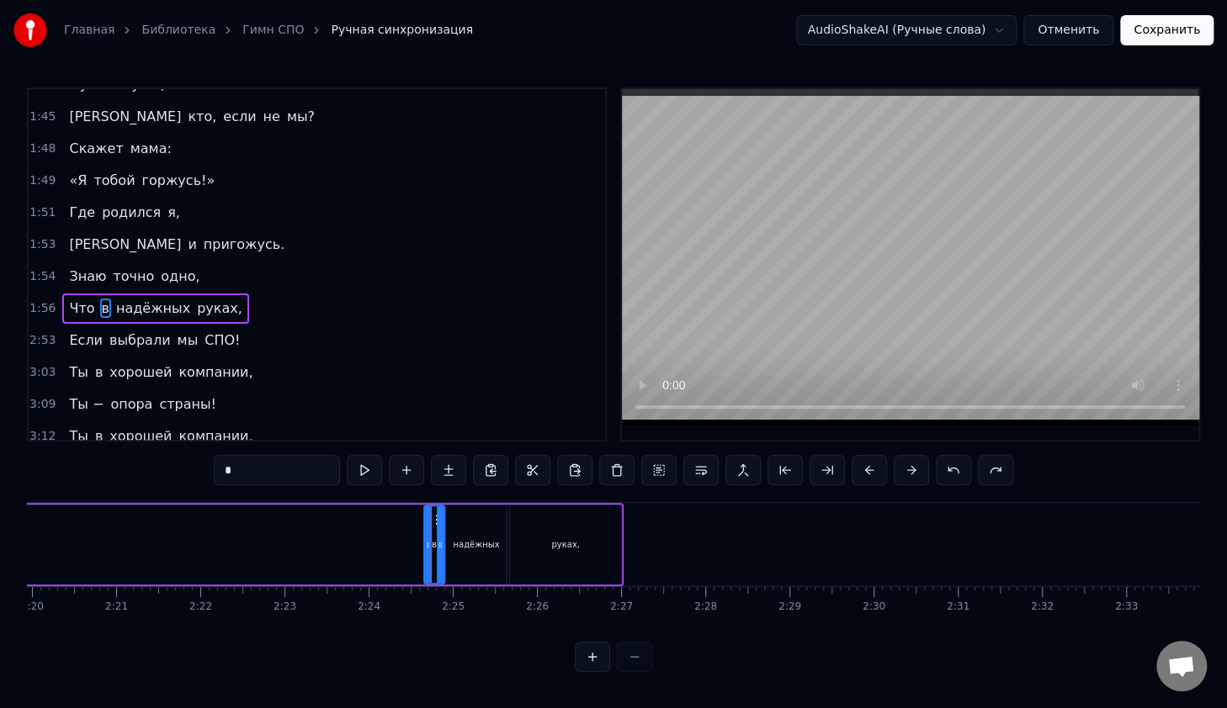
drag, startPoint x: 431, startPoint y: 543, endPoint x: 421, endPoint y: 546, distance: 9.6
click at [423, 546] on div "в" at bounding box center [434, 545] width 22 height 80
drag, startPoint x: 424, startPoint y: 546, endPoint x: 396, endPoint y: 546, distance: 27.8
click at [398, 548] on icon at bounding box center [401, 544] width 7 height 13
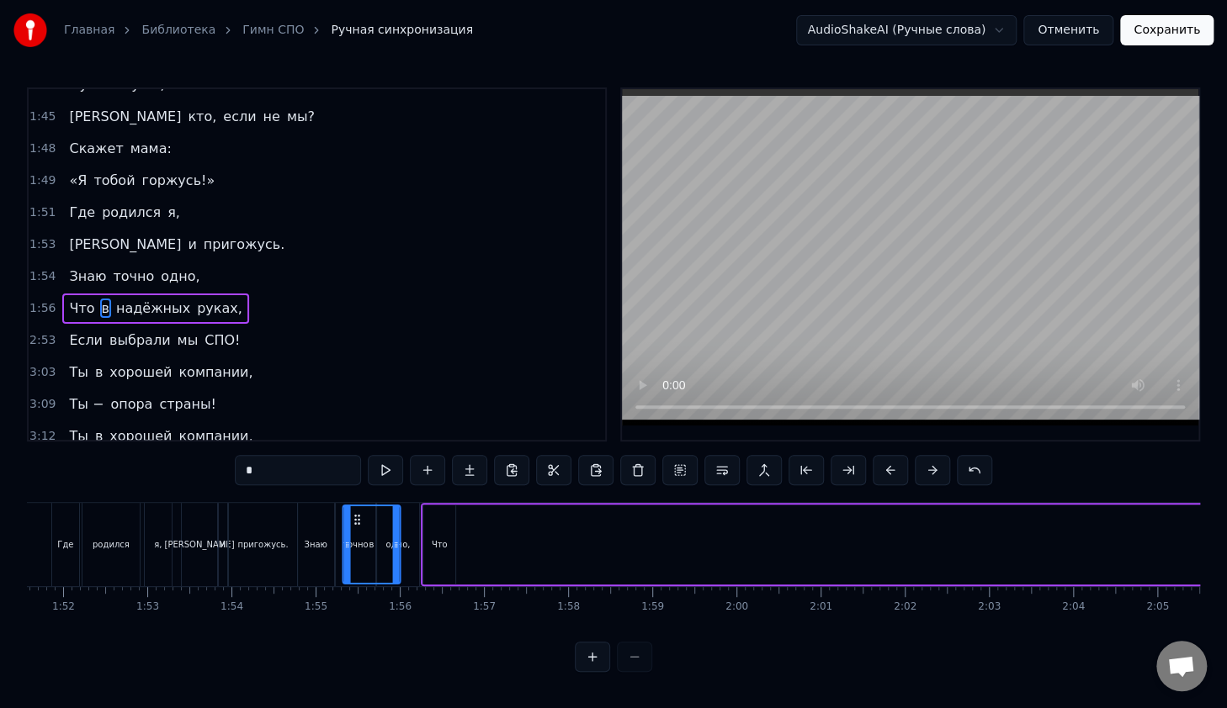
scroll to position [0, 9366]
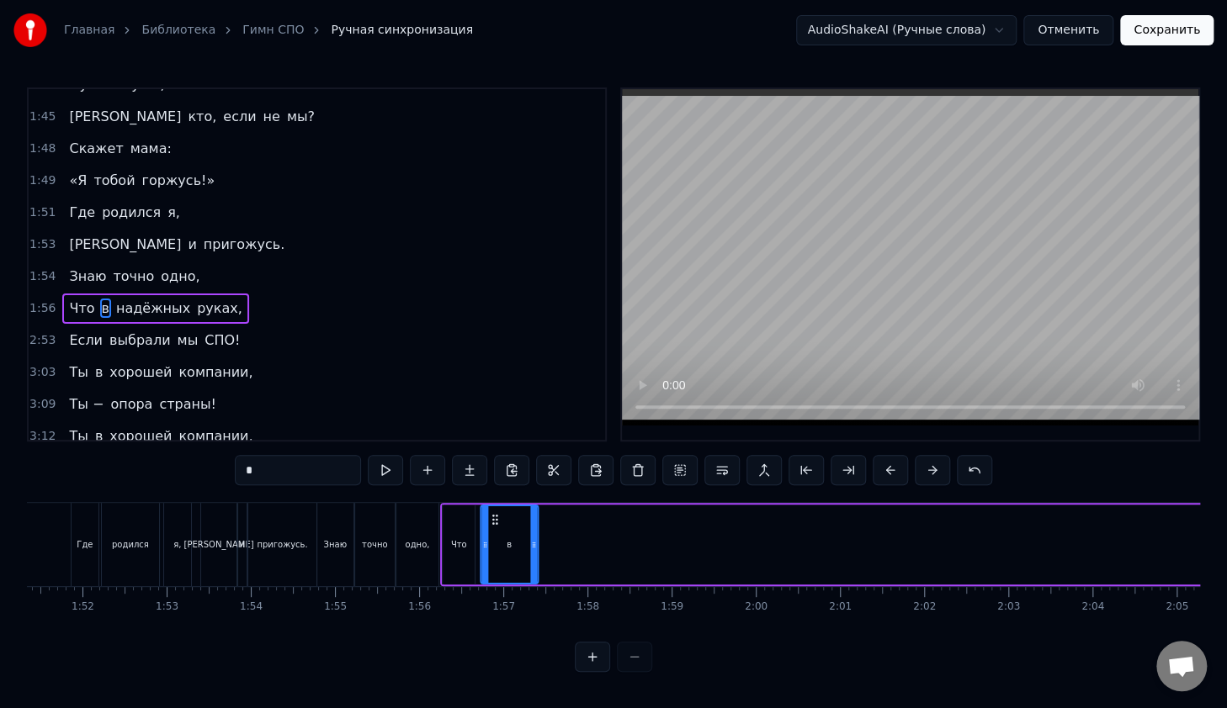
drag, startPoint x: 404, startPoint y: 519, endPoint x: 496, endPoint y: 544, distance: 95.9
click at [496, 546] on div "в" at bounding box center [509, 544] width 56 height 77
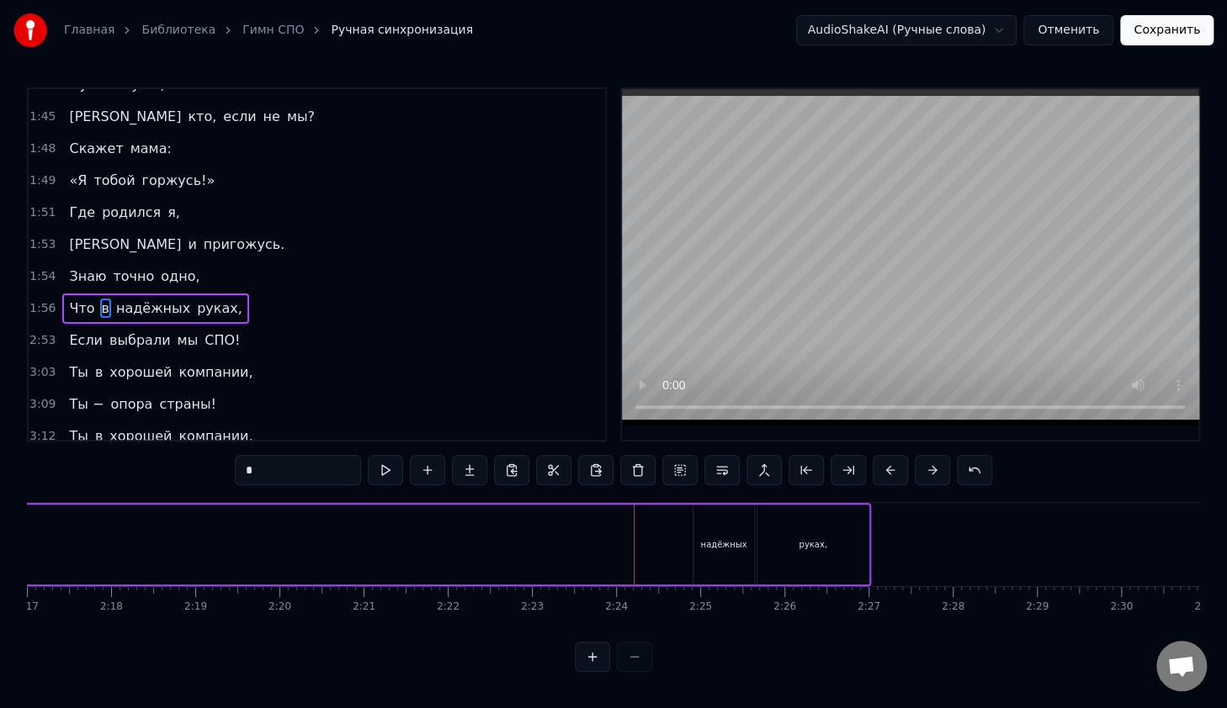
scroll to position [0, 11690]
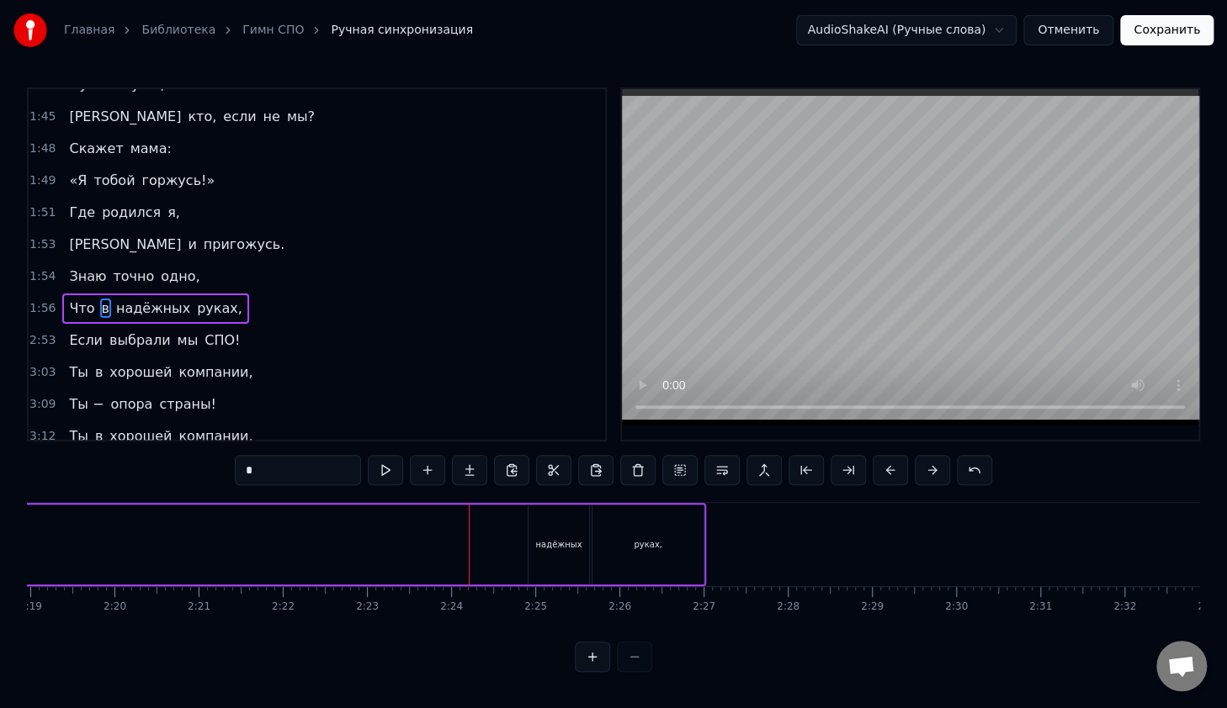
click at [575, 533] on div "надёжных" at bounding box center [558, 545] width 61 height 80
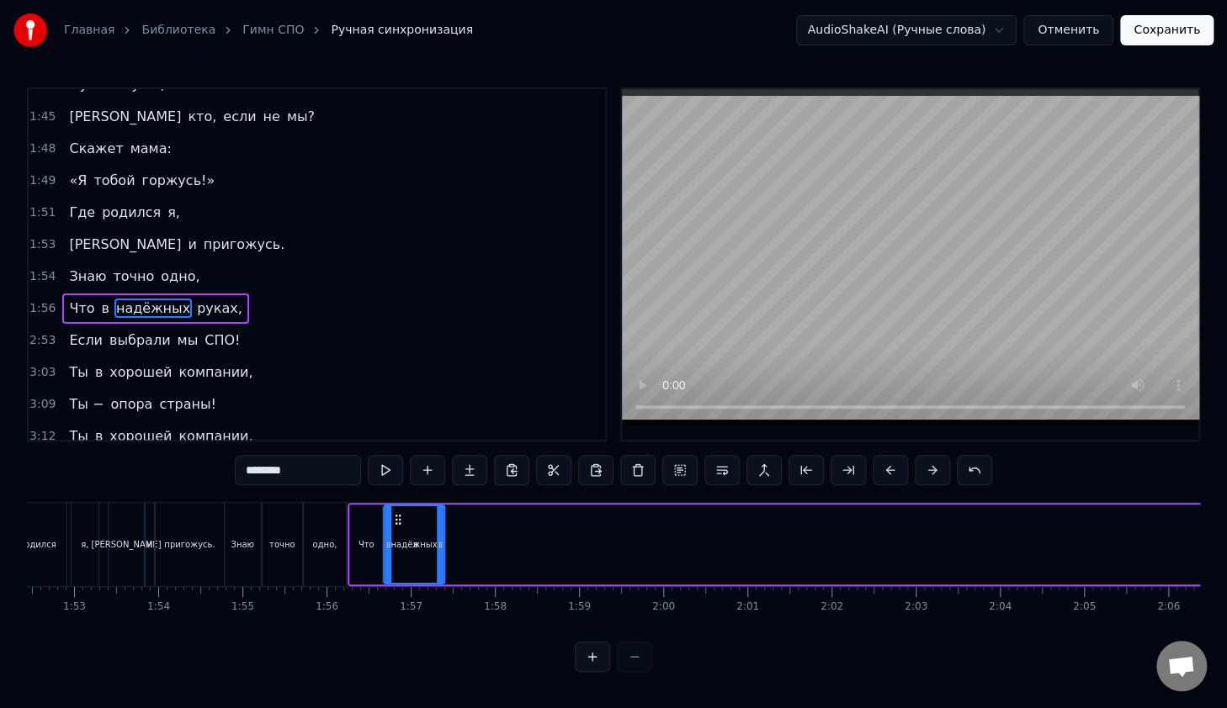
scroll to position [5, 0]
drag, startPoint x: 541, startPoint y: 516, endPoint x: 489, endPoint y: 580, distance: 83.2
click at [460, 570] on div "надёжных" at bounding box center [477, 549] width 60 height 77
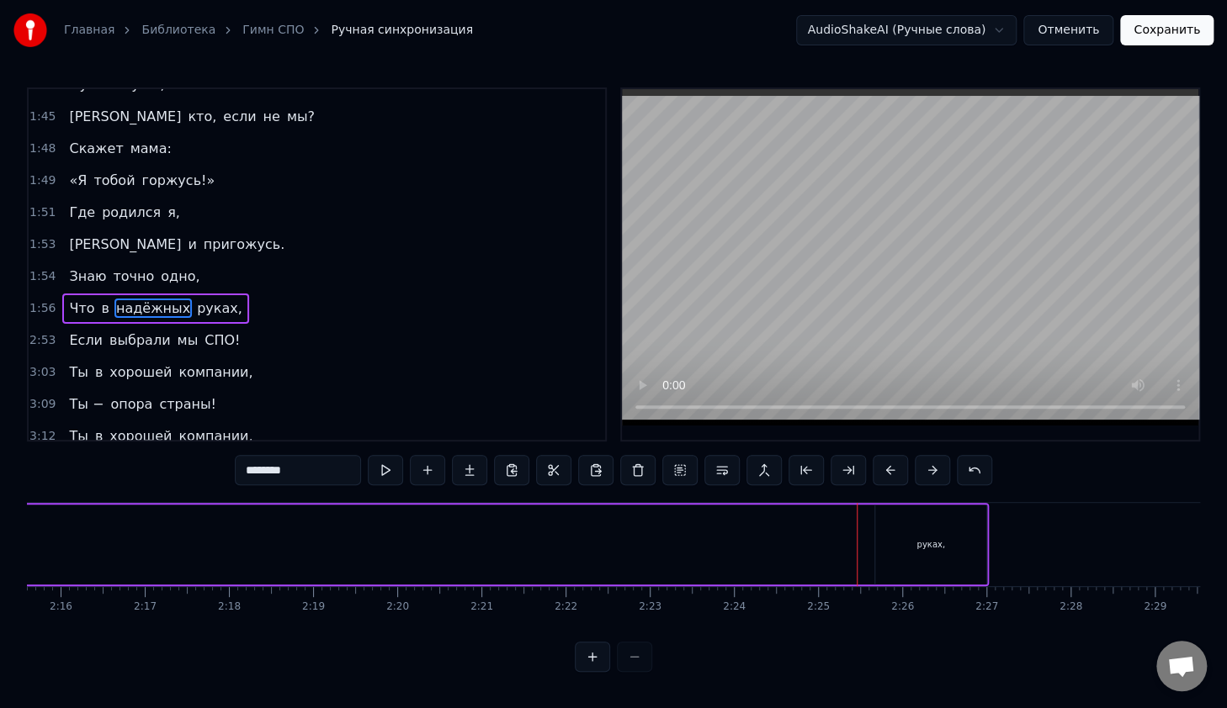
scroll to position [0, 11666]
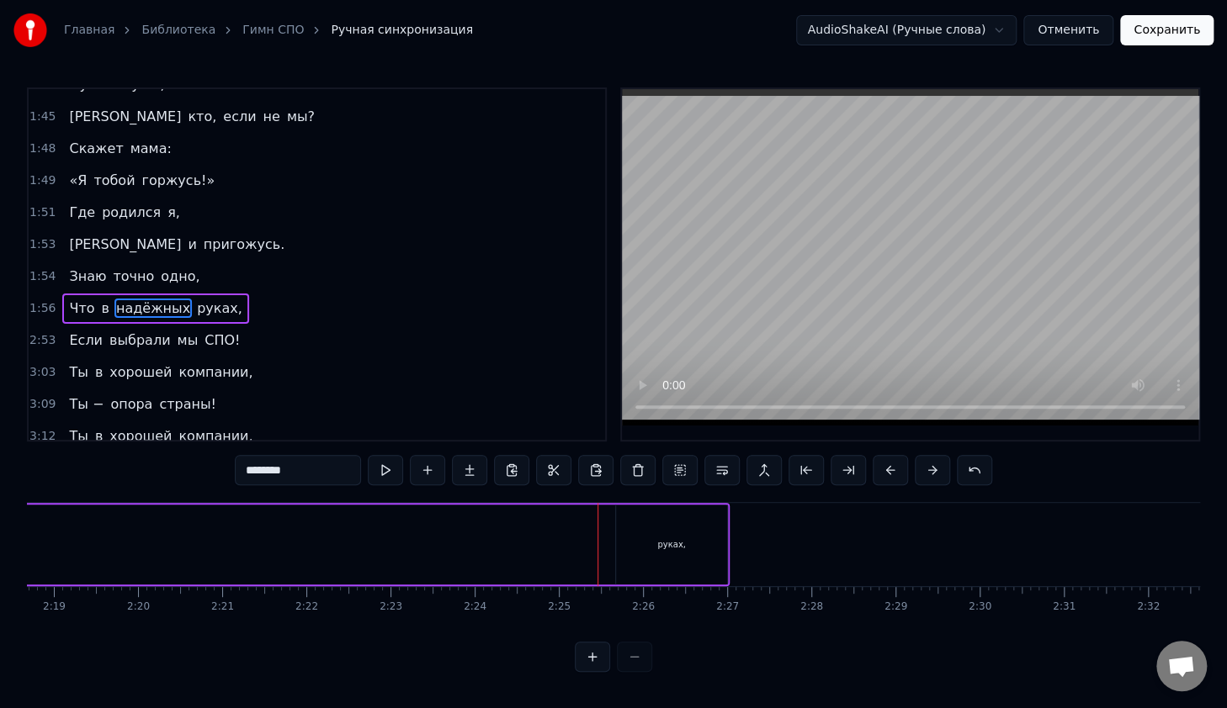
click at [680, 548] on div "руках," at bounding box center [671, 545] width 111 height 80
type input "******"
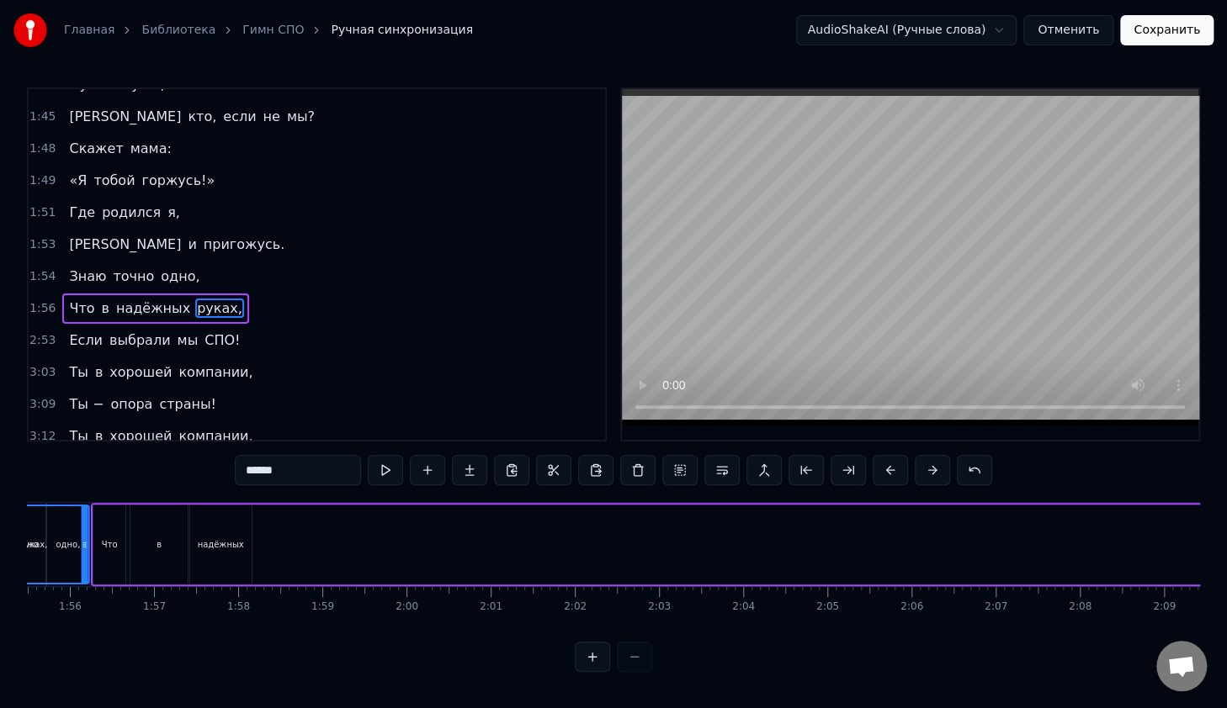
scroll to position [0, 9597]
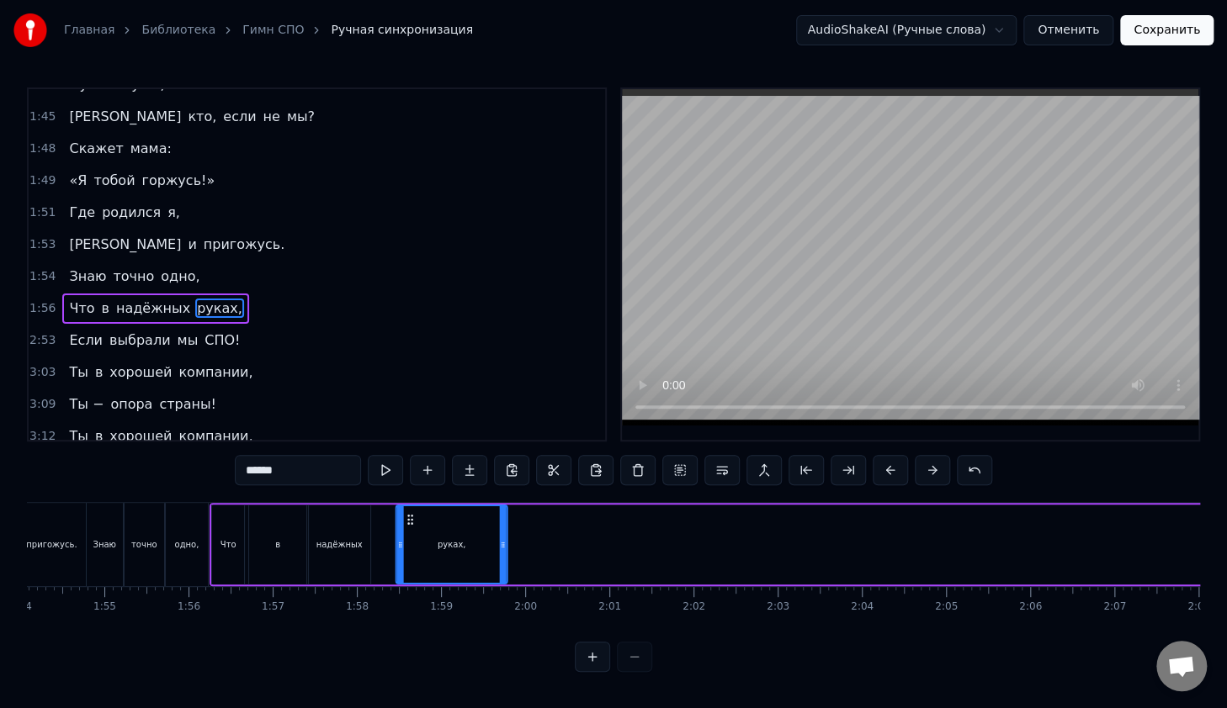
drag, startPoint x: 629, startPoint y: 516, endPoint x: 410, endPoint y: 538, distance: 220.6
click at [410, 538] on div "руках," at bounding box center [450, 544] width 109 height 77
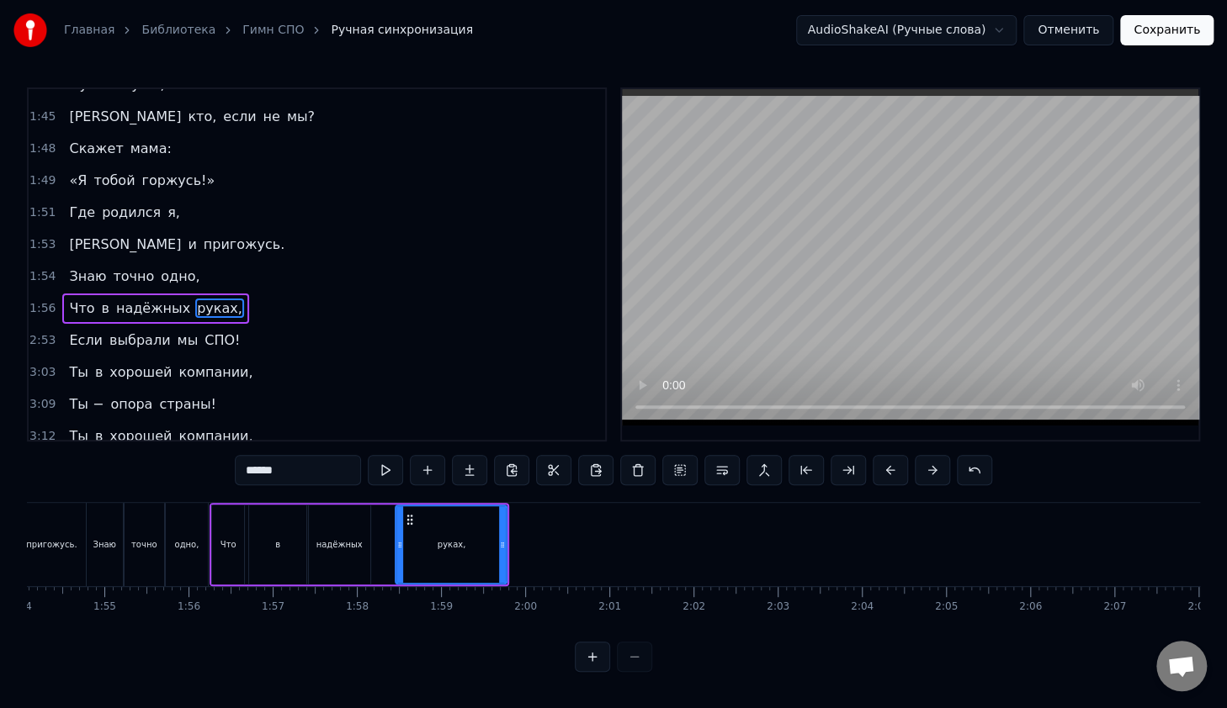
click at [209, 506] on div "Что в надёжных руках," at bounding box center [358, 544] width 299 height 83
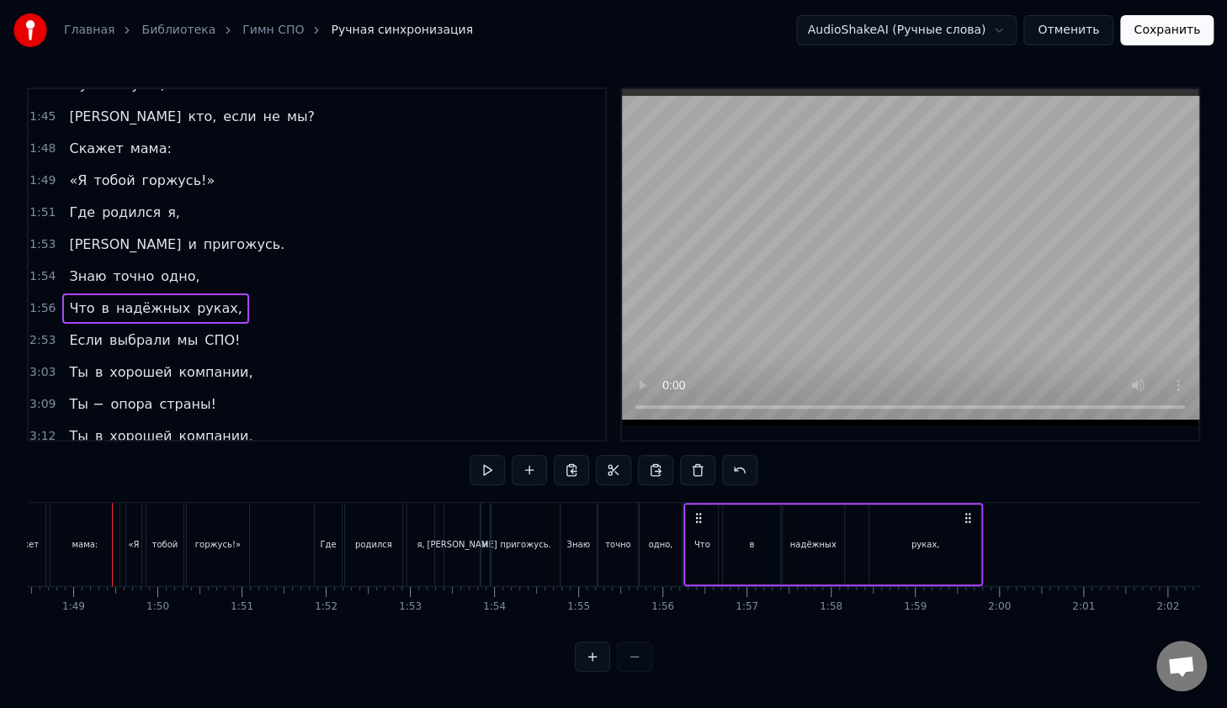
scroll to position [0, 9122]
click at [755, 522] on div "в" at bounding box center [751, 545] width 57 height 80
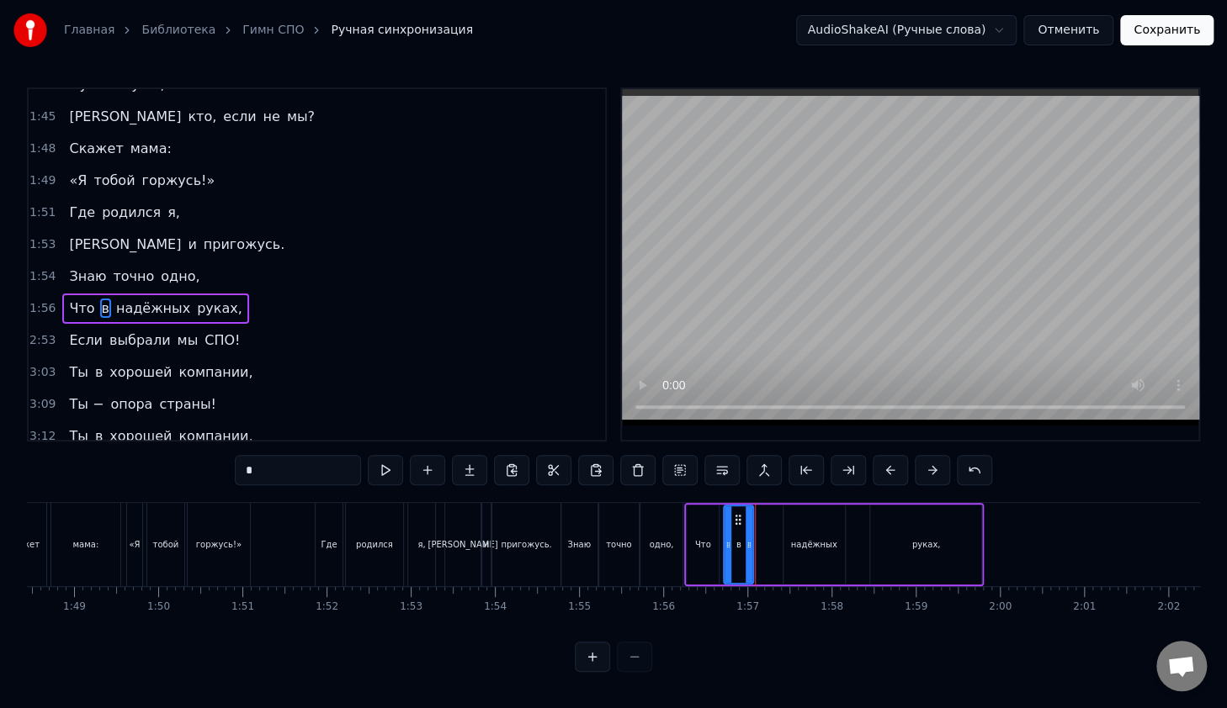
drag, startPoint x: 777, startPoint y: 542, endPoint x: 749, endPoint y: 547, distance: 29.0
click at [749, 547] on icon at bounding box center [748, 544] width 7 height 13
click at [825, 540] on div "надёжных" at bounding box center [814, 544] width 46 height 13
type input "********"
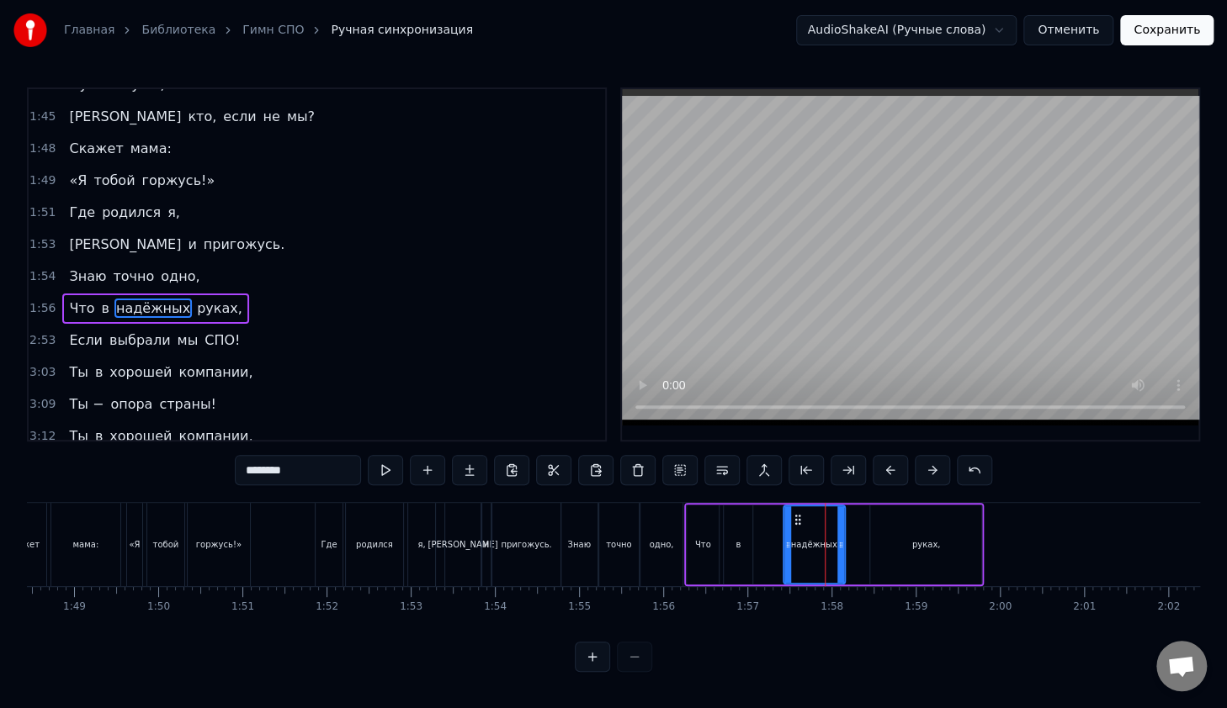
click at [776, 546] on div "Что в надёжных руках," at bounding box center [833, 544] width 299 height 83
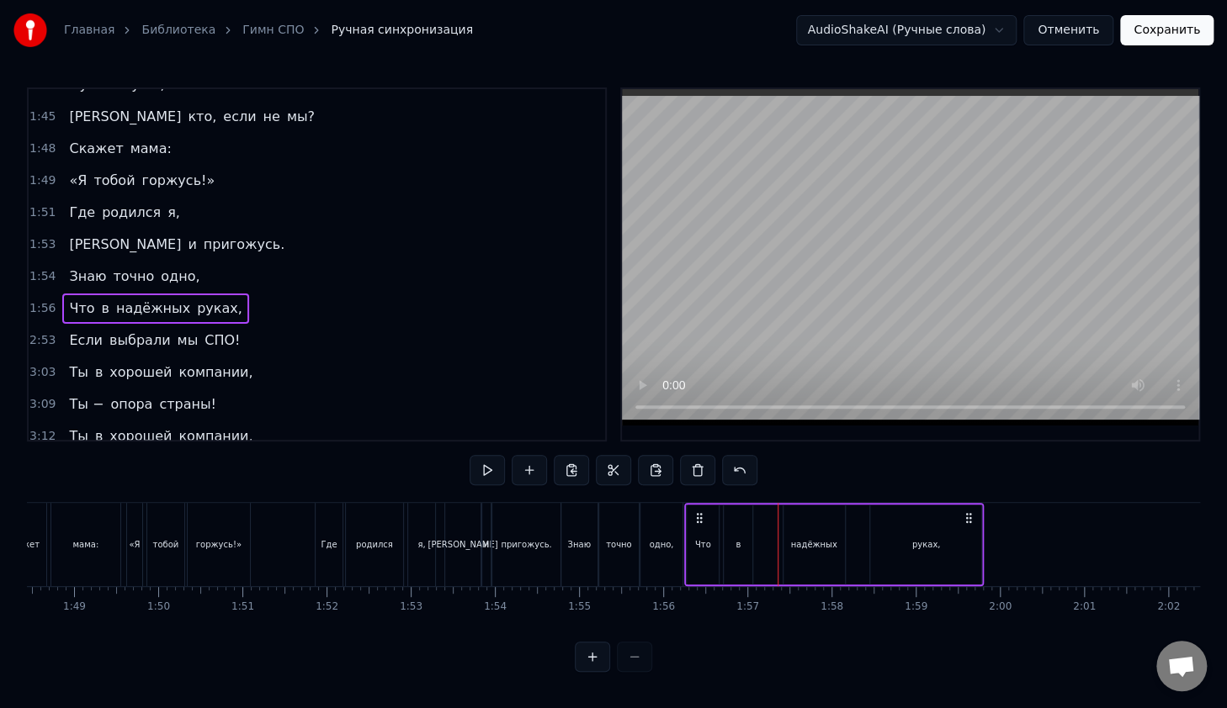
click at [797, 541] on div "надёжных" at bounding box center [814, 544] width 46 height 13
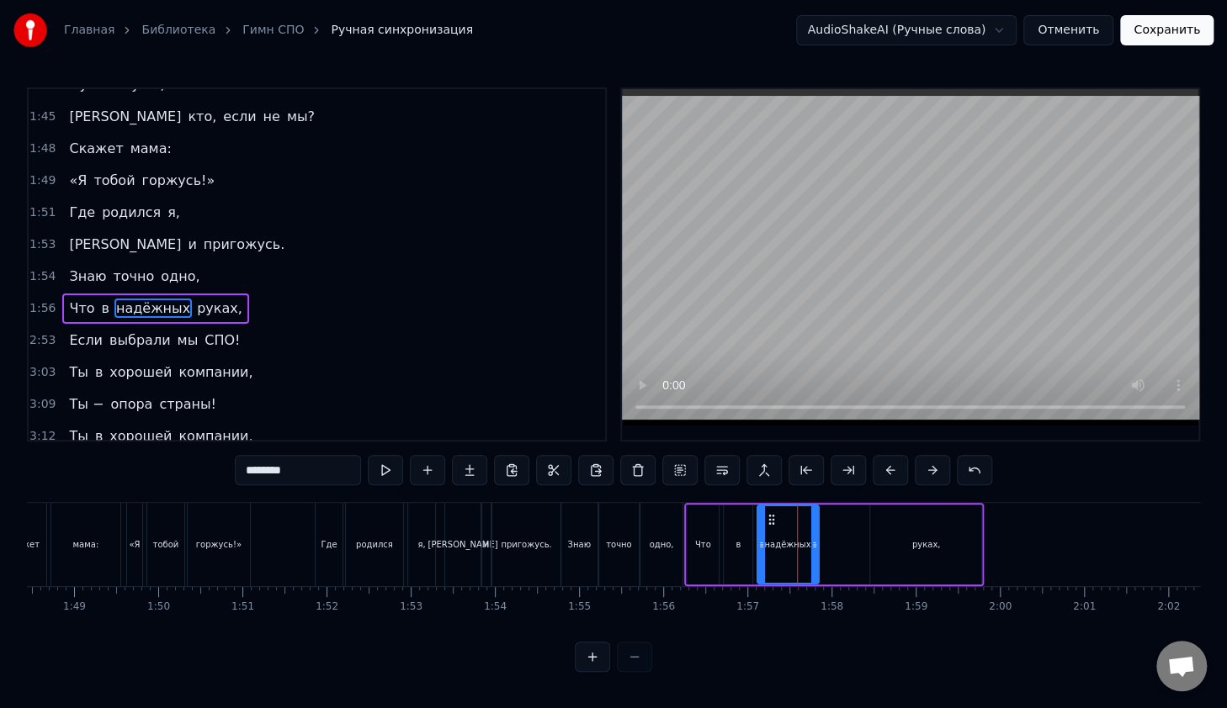
drag, startPoint x: 795, startPoint y: 518, endPoint x: 769, endPoint y: 524, distance: 26.7
click at [769, 524] on icon at bounding box center [771, 519] width 13 height 13
drag, startPoint x: 919, startPoint y: 543, endPoint x: 909, endPoint y: 542, distance: 10.2
click at [915, 543] on div "руках," at bounding box center [926, 544] width 29 height 13
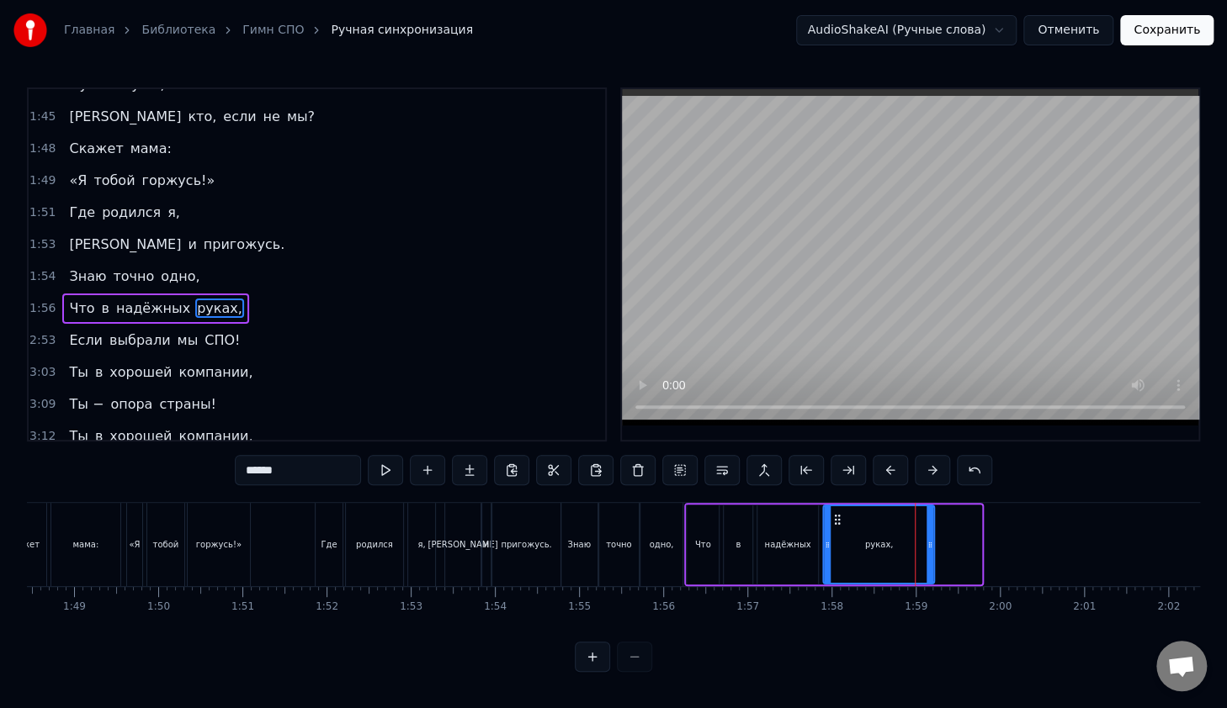
drag, startPoint x: 879, startPoint y: 518, endPoint x: 834, endPoint y: 520, distance: 45.5
click at [834, 520] on icon at bounding box center [836, 519] width 13 height 13
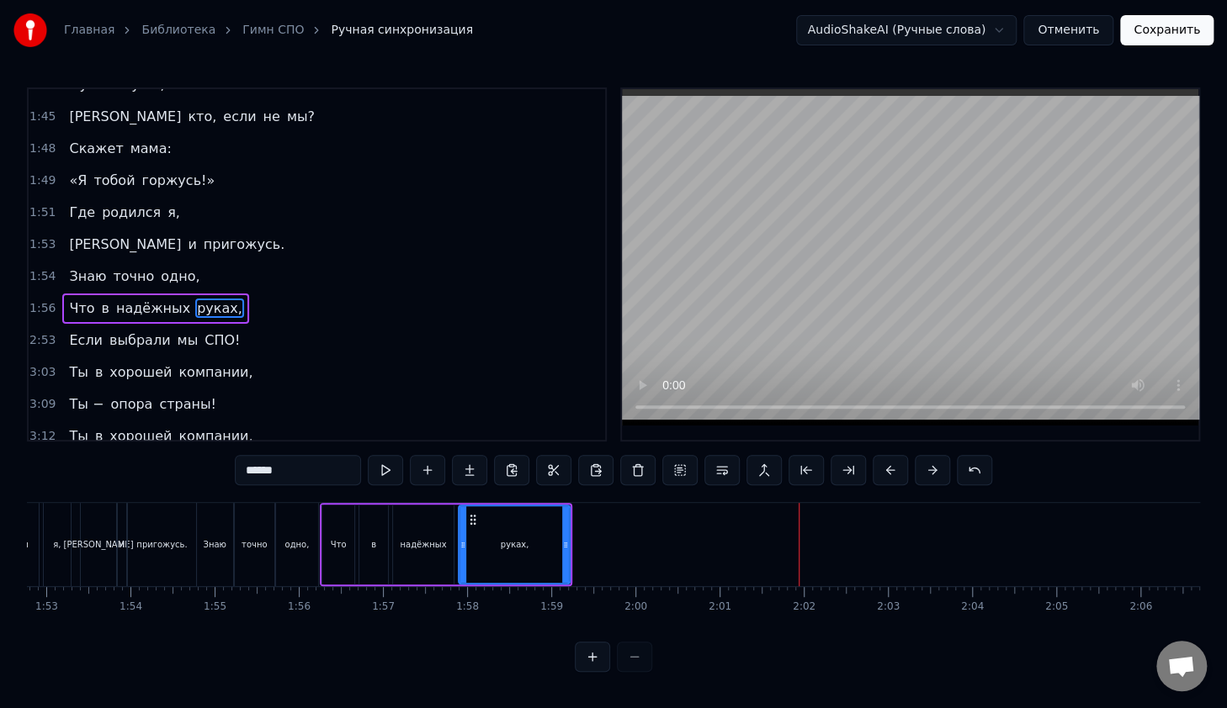
scroll to position [0, 9415]
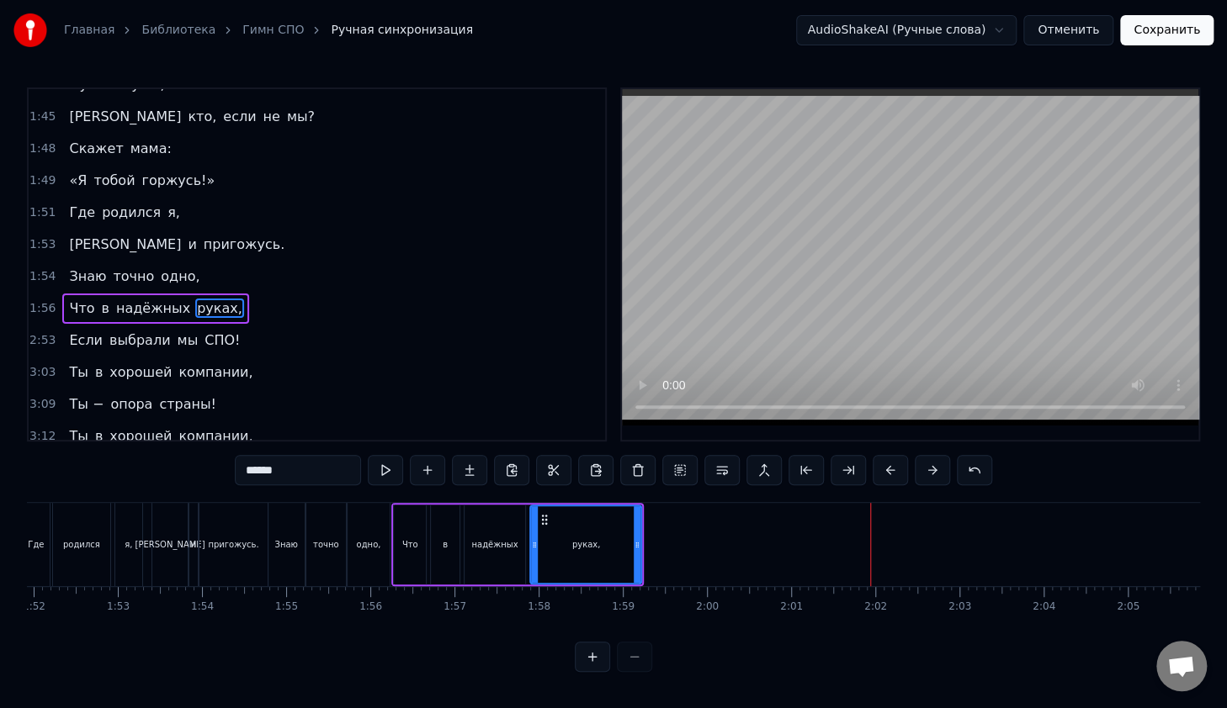
click at [505, 516] on div "надёжных" at bounding box center [494, 545] width 61 height 80
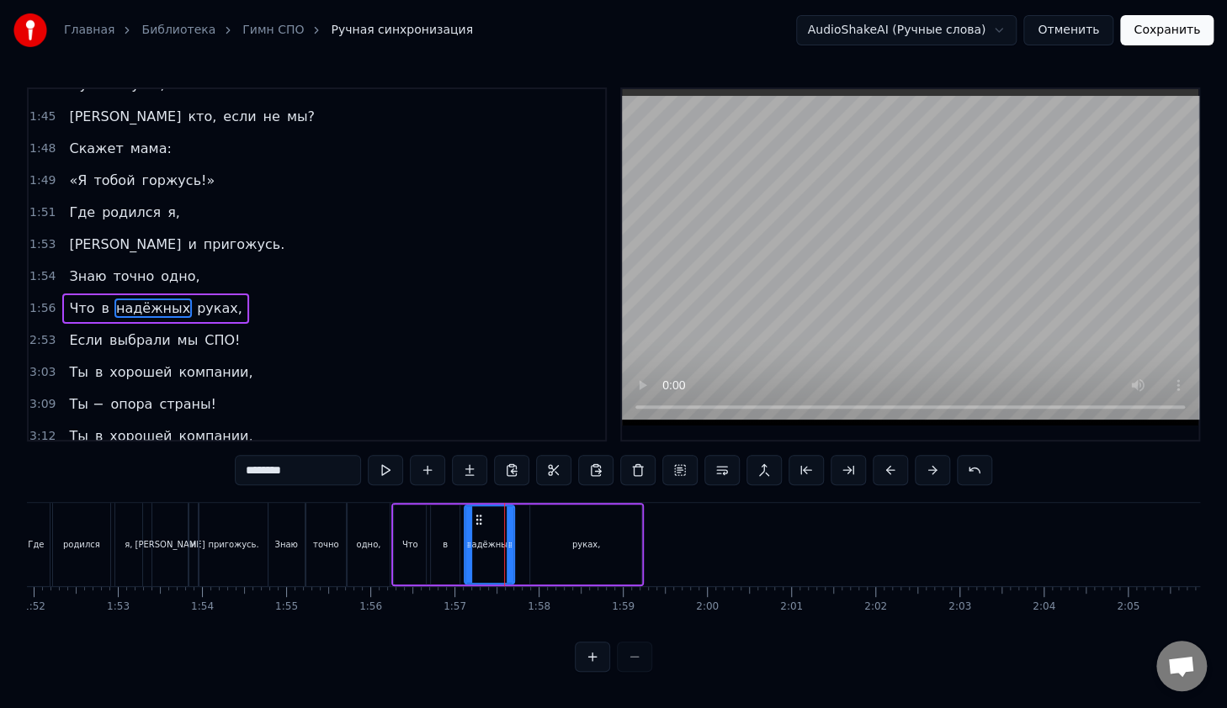
drag, startPoint x: 521, startPoint y: 534, endPoint x: 510, endPoint y: 534, distance: 10.9
click at [510, 534] on div at bounding box center [509, 544] width 7 height 77
click at [565, 544] on div "руках," at bounding box center [585, 545] width 111 height 80
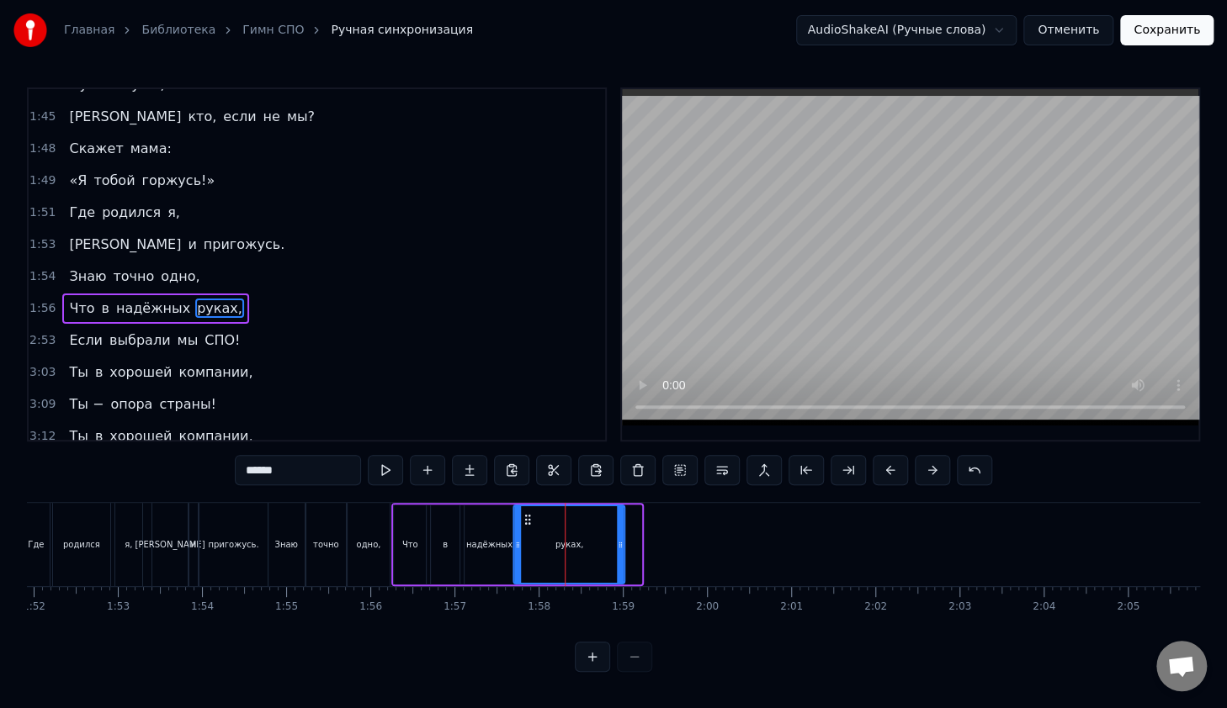
click at [532, 519] on icon at bounding box center [527, 519] width 13 height 13
drag, startPoint x: 621, startPoint y: 543, endPoint x: 579, endPoint y: 545, distance: 42.1
click at [579, 545] on icon at bounding box center [580, 544] width 7 height 13
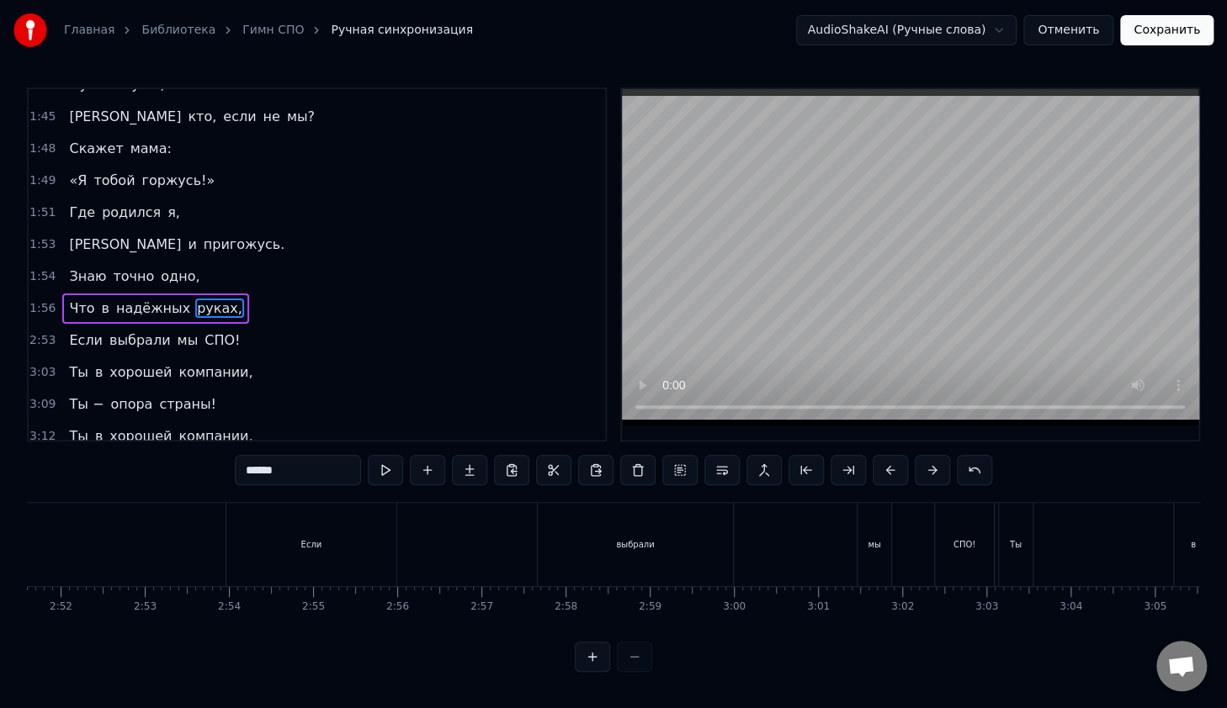
scroll to position [0, 14388]
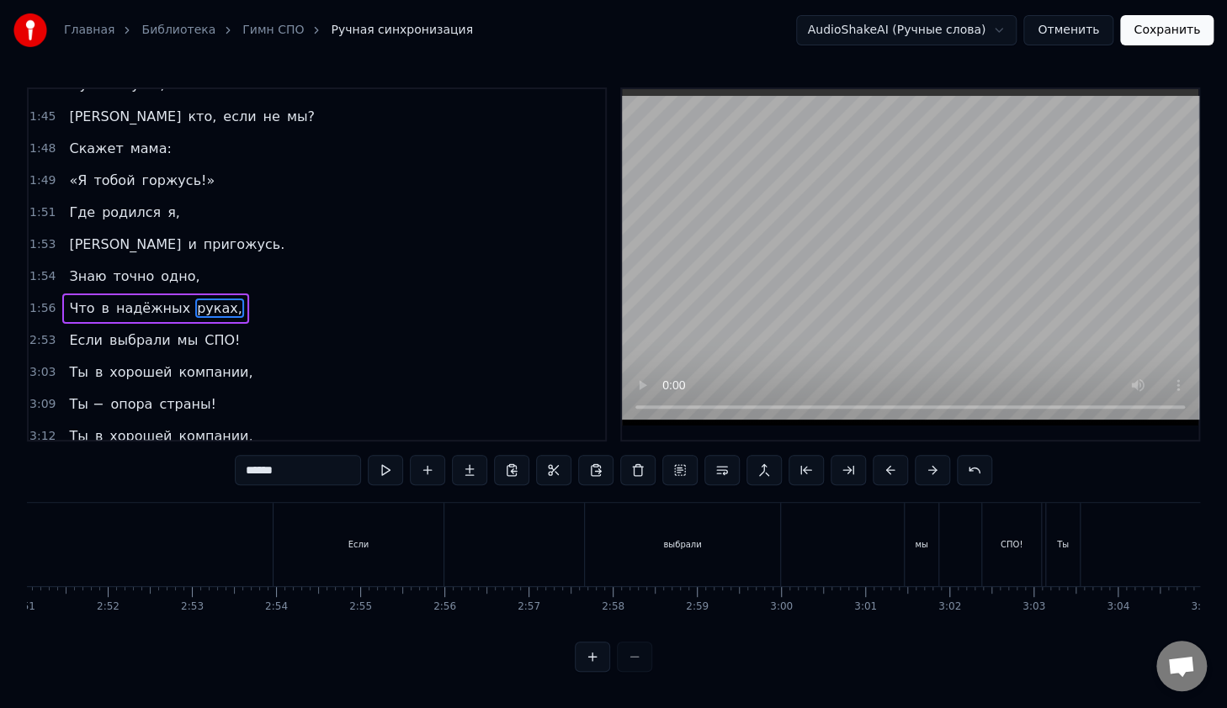
click at [110, 331] on span "выбрали" at bounding box center [140, 340] width 65 height 19
type input "*******"
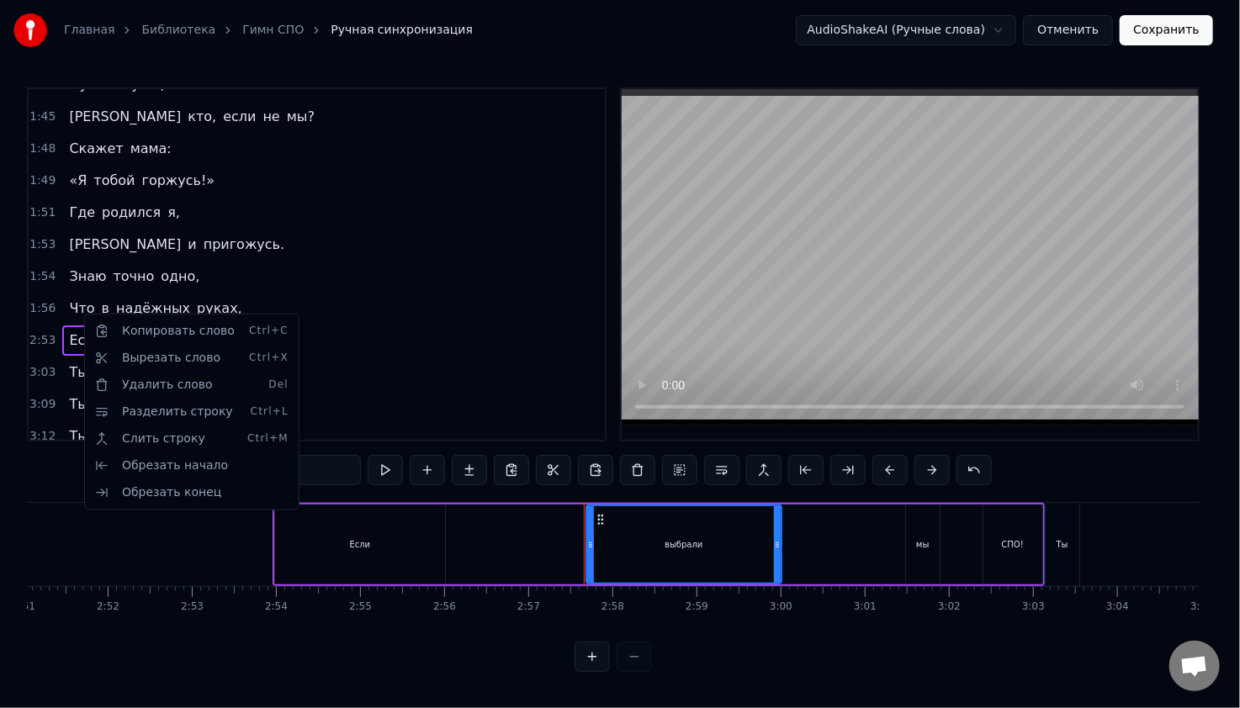
click at [77, 314] on html "Главная Библиотека Гимн СПО Ручная синхронизация AudioShakeAI (Ручные слова) От…" at bounding box center [620, 349] width 1240 height 699
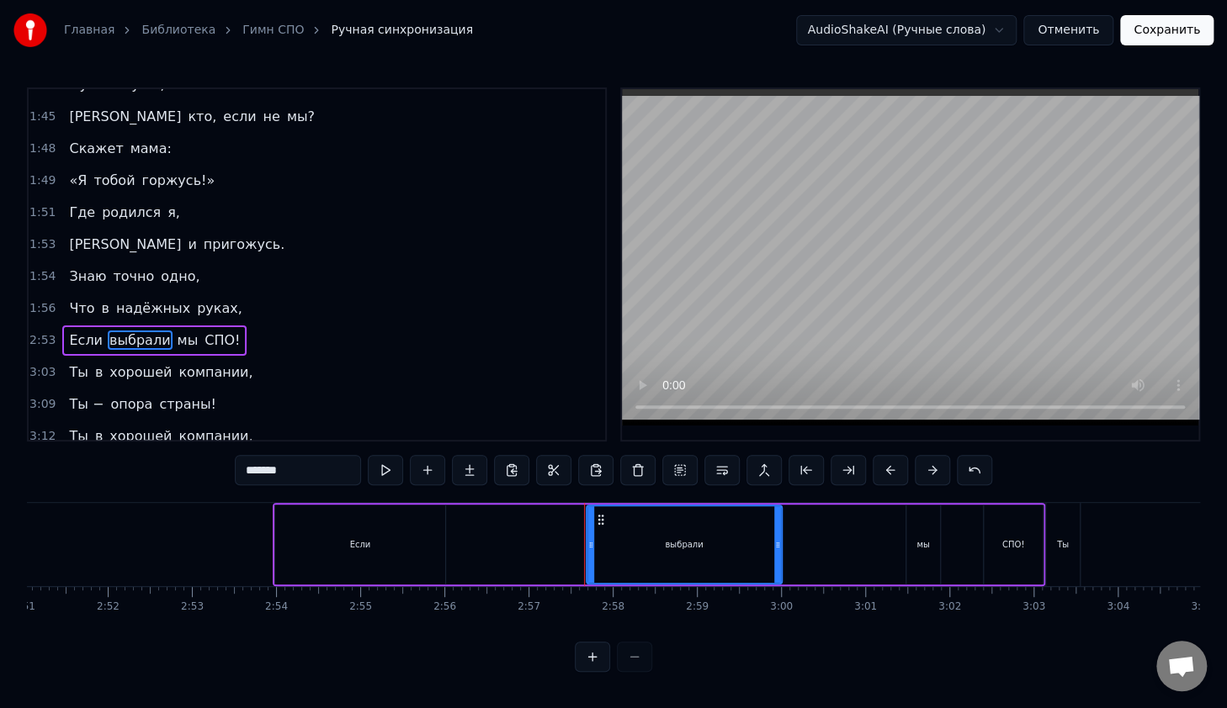
click at [36, 332] on span "2:53" at bounding box center [42, 340] width 26 height 17
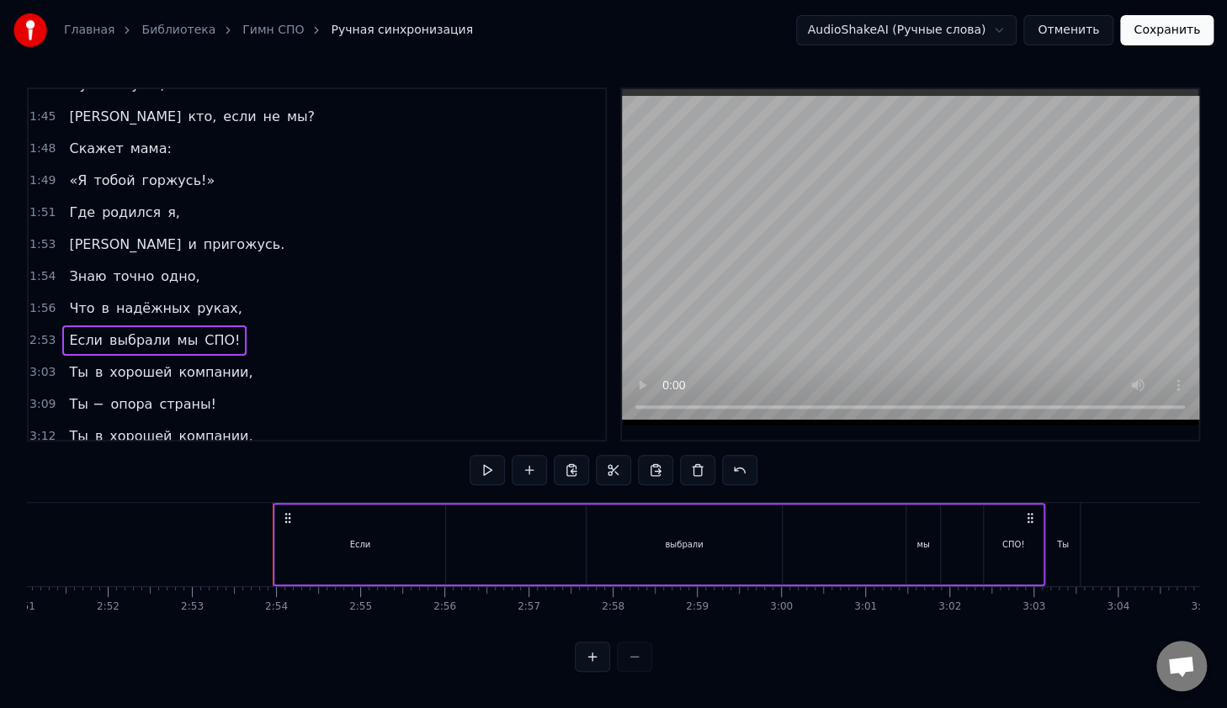
click at [37, 332] on span "2:53" at bounding box center [42, 340] width 26 height 17
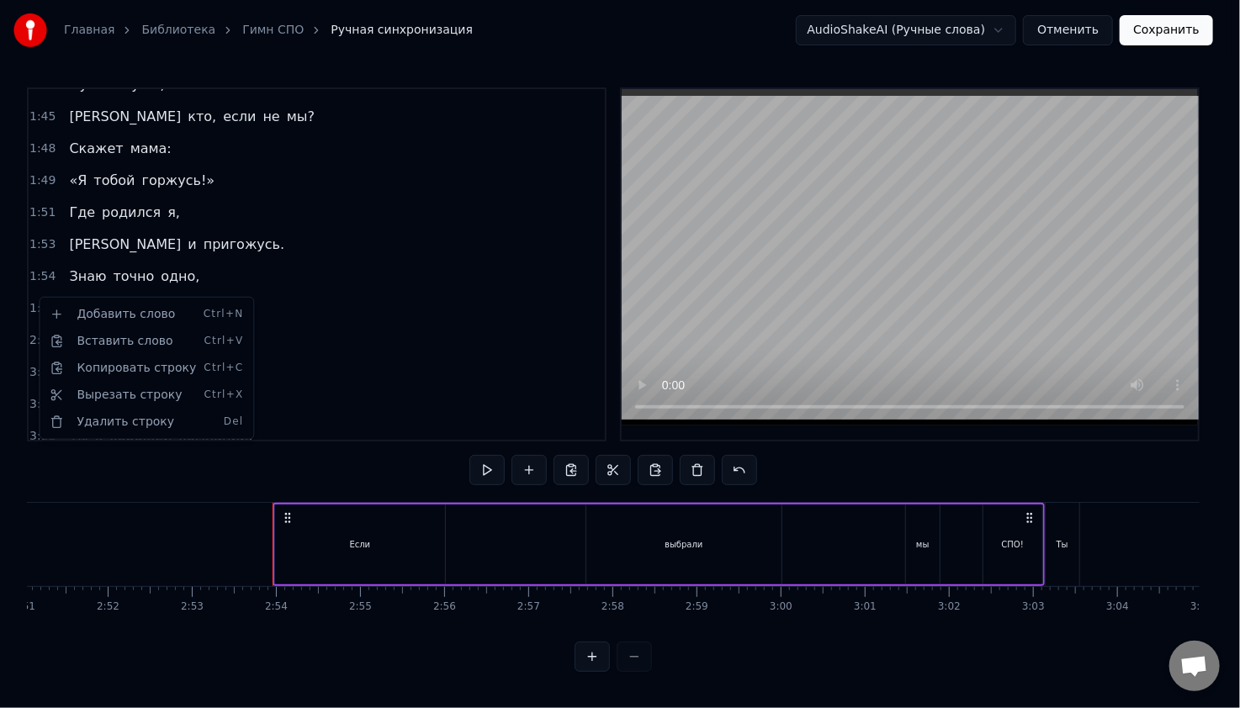
click at [329, 313] on html "Главная Библиотека Гимн СПО Ручная синхронизация AudioShakeAI (Ручные слова) От…" at bounding box center [620, 349] width 1240 height 699
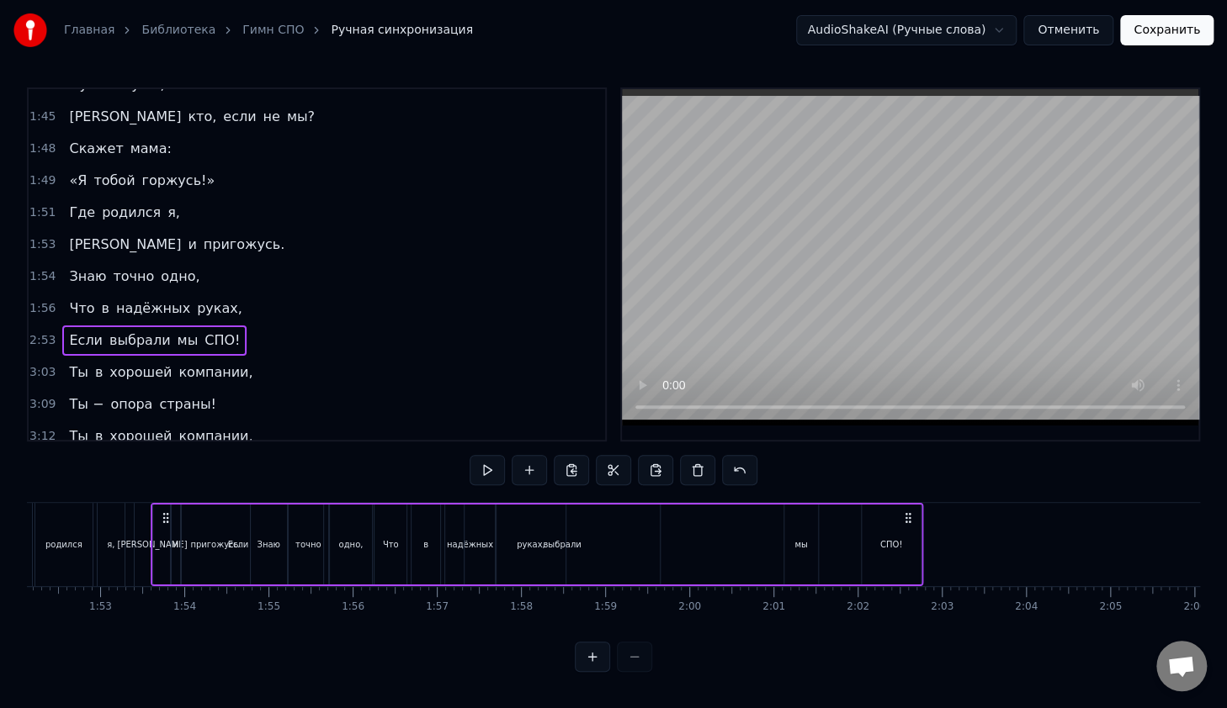
scroll to position [0, 9423]
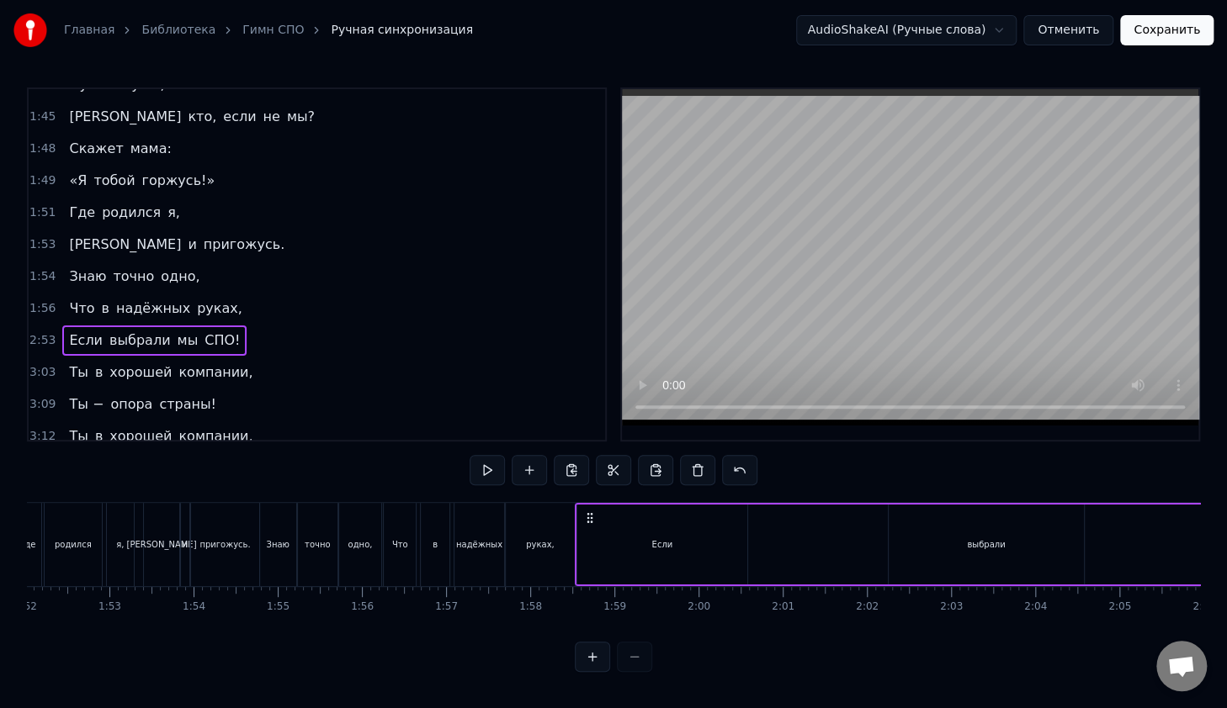
drag, startPoint x: 289, startPoint y: 513, endPoint x: 592, endPoint y: 552, distance: 305.3
click at [592, 552] on div "Если выбрали мы СПО!" at bounding box center [961, 544] width 772 height 83
click at [515, 516] on div "руках," at bounding box center [540, 544] width 69 height 83
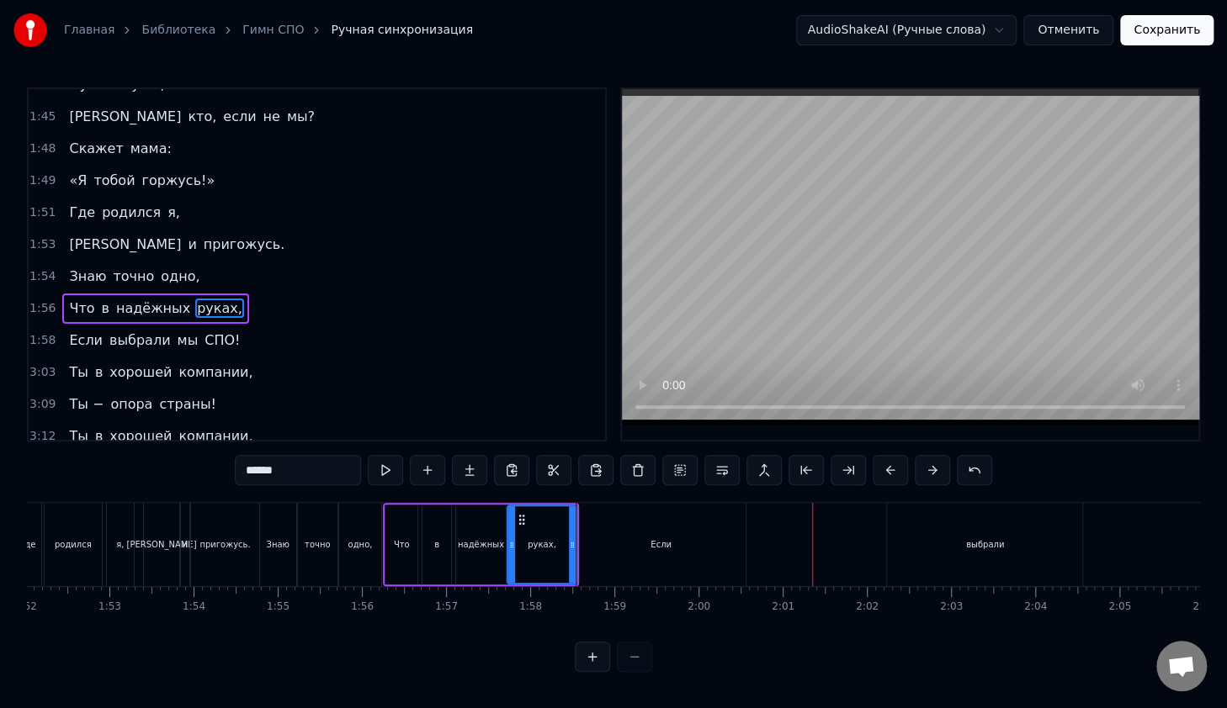
click at [612, 539] on div "Если" at bounding box center [661, 544] width 170 height 83
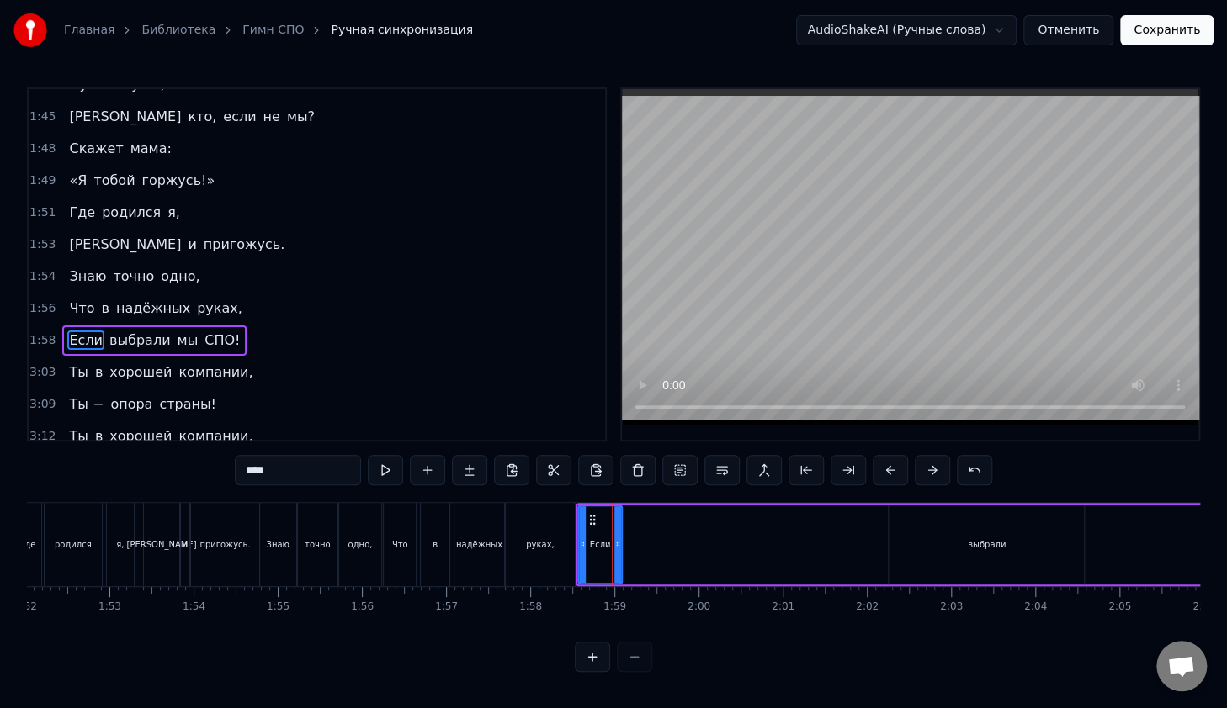
drag, startPoint x: 744, startPoint y: 518, endPoint x: 618, endPoint y: 535, distance: 126.5
click at [618, 535] on div at bounding box center [617, 544] width 7 height 77
click at [556, 518] on div "руках," at bounding box center [540, 544] width 69 height 83
type input "******"
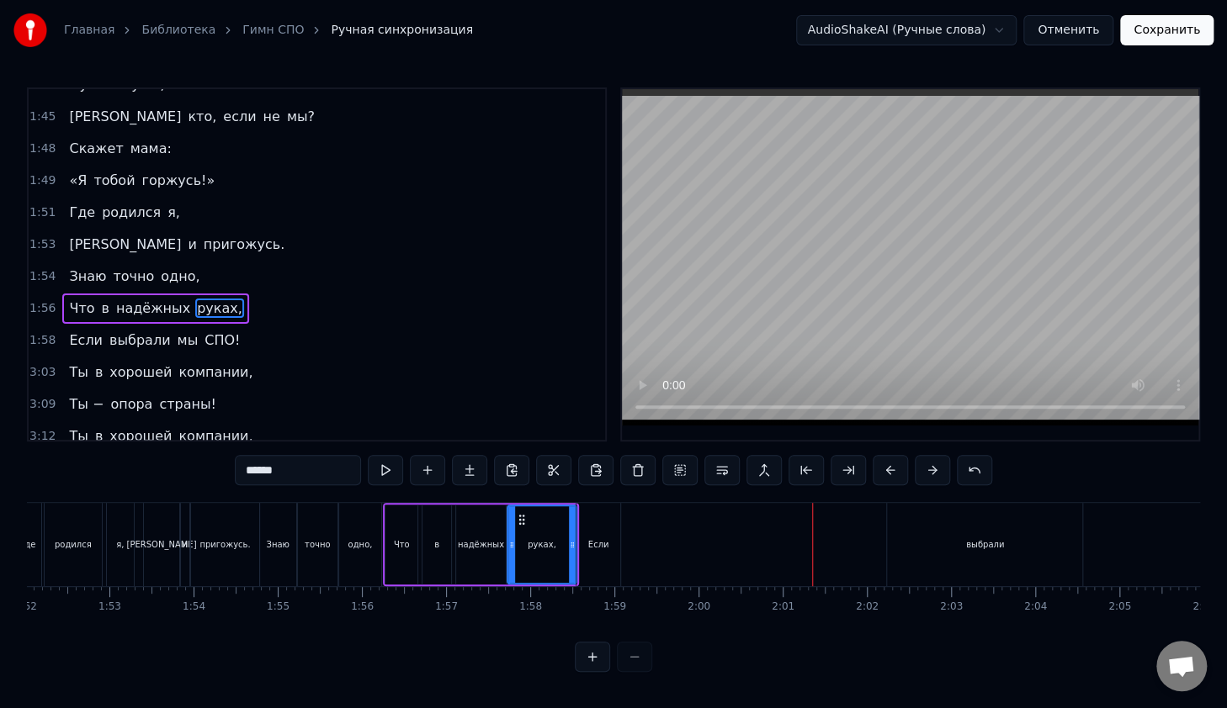
click at [700, 552] on div "Если выбрали мы СПО!" at bounding box center [961, 544] width 772 height 83
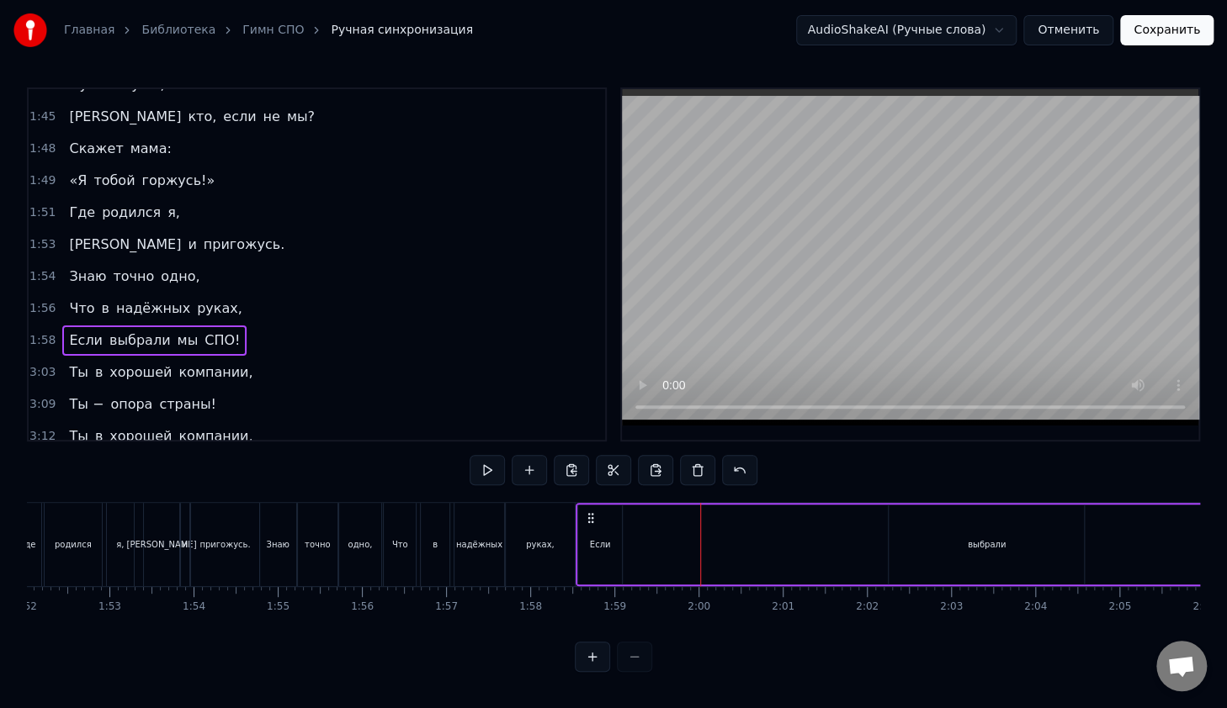
click at [604, 524] on div "Если" at bounding box center [600, 545] width 45 height 80
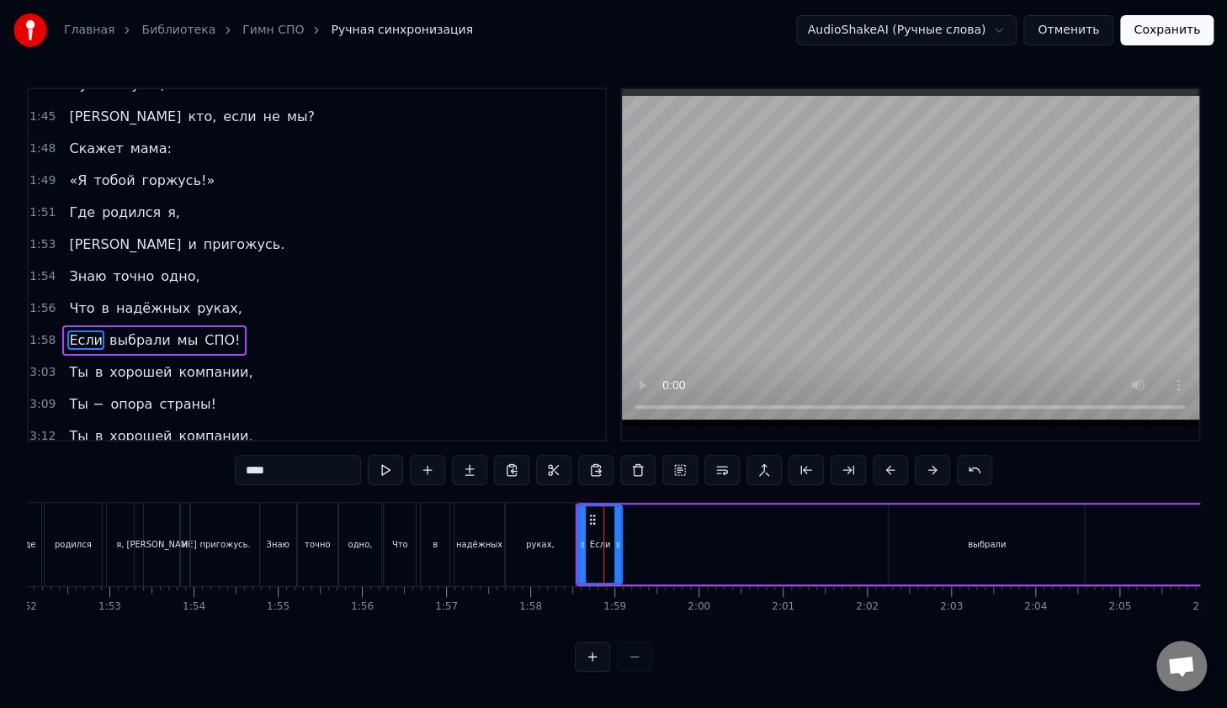
click at [742, 548] on div "Если выбрали мы СПО!" at bounding box center [961, 544] width 772 height 83
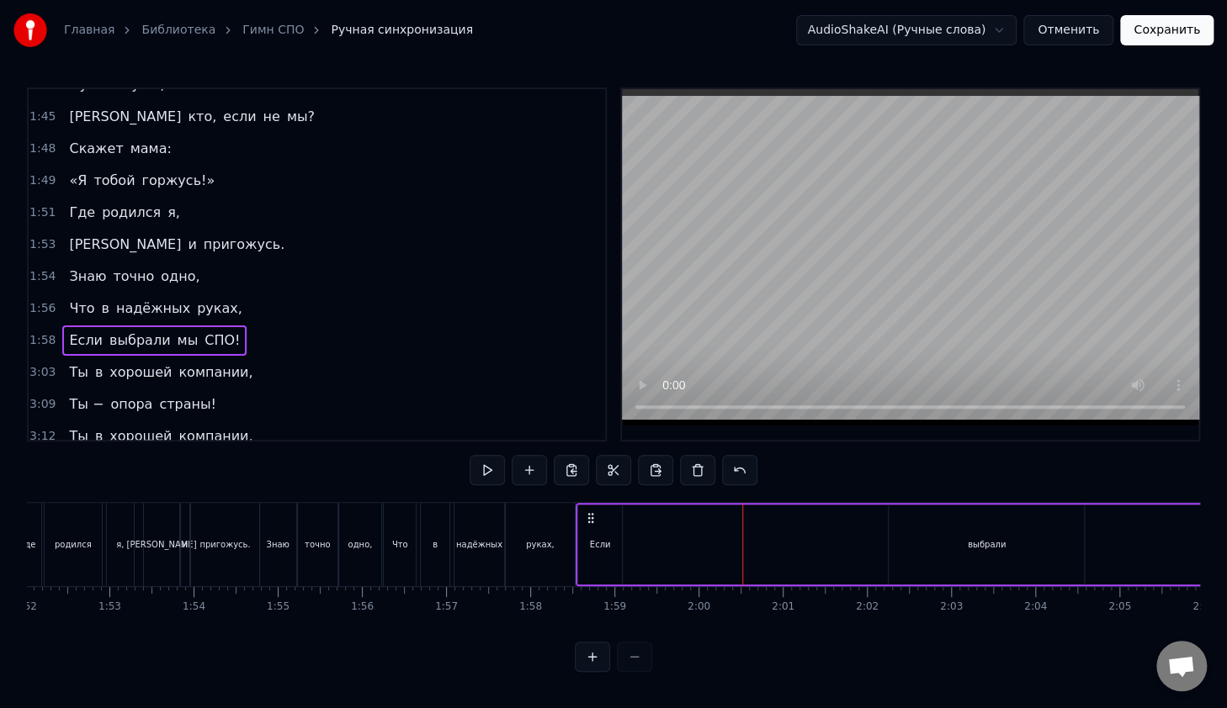
drag, startPoint x: 965, startPoint y: 528, endPoint x: 956, endPoint y: 527, distance: 8.6
click at [962, 528] on div "выбрали" at bounding box center [985, 545] width 195 height 80
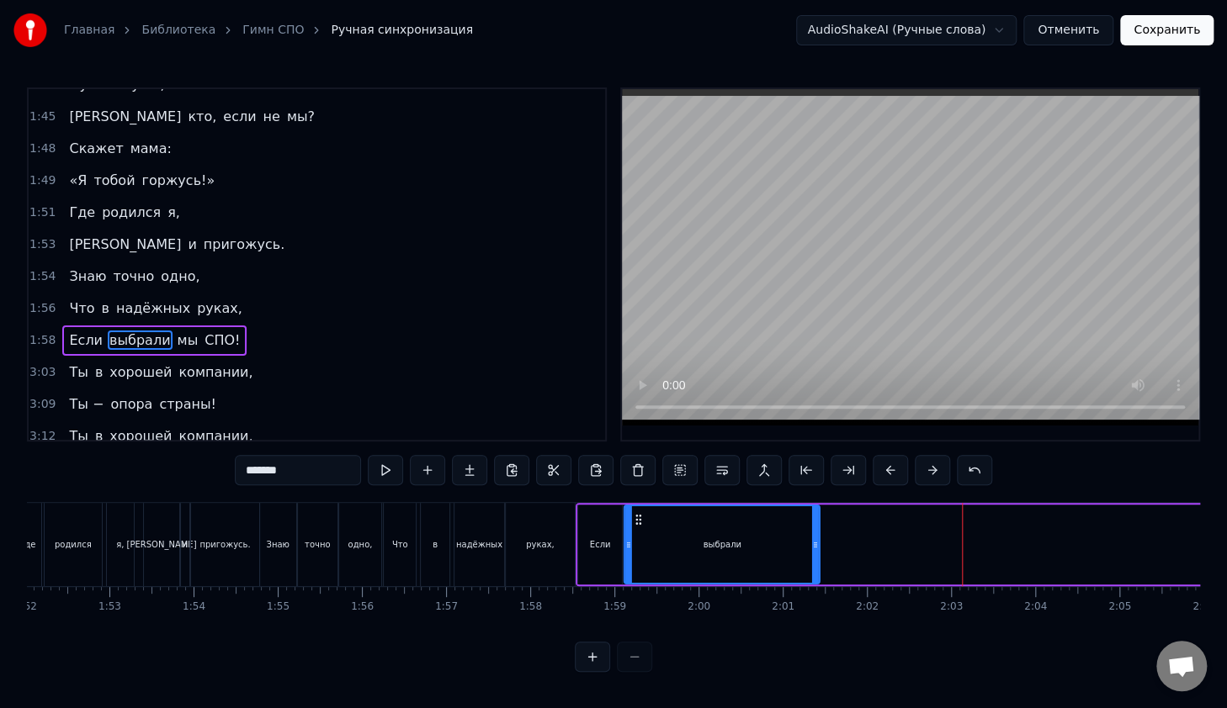
drag, startPoint x: 900, startPoint y: 515, endPoint x: 636, endPoint y: 530, distance: 264.6
click at [636, 530] on div "выбрали" at bounding box center [721, 544] width 193 height 77
drag, startPoint x: 815, startPoint y: 522, endPoint x: 668, endPoint y: 532, distance: 147.5
click at [668, 532] on div at bounding box center [668, 544] width 7 height 77
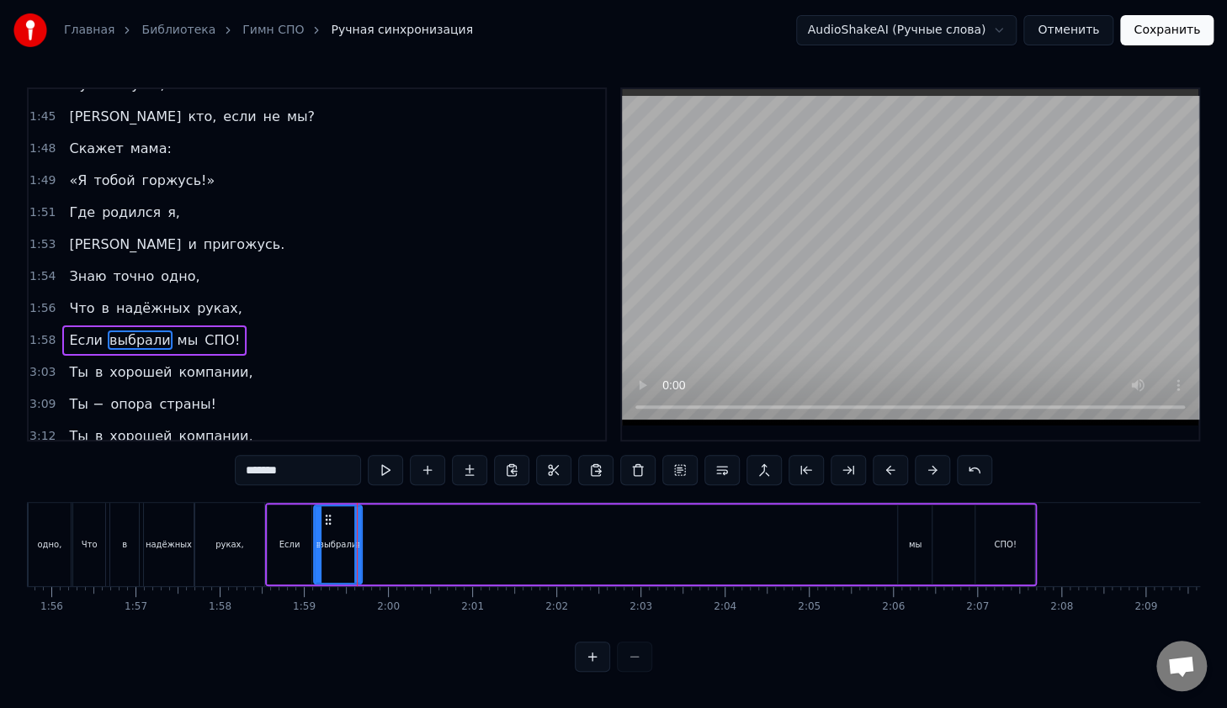
scroll to position [0, 9911]
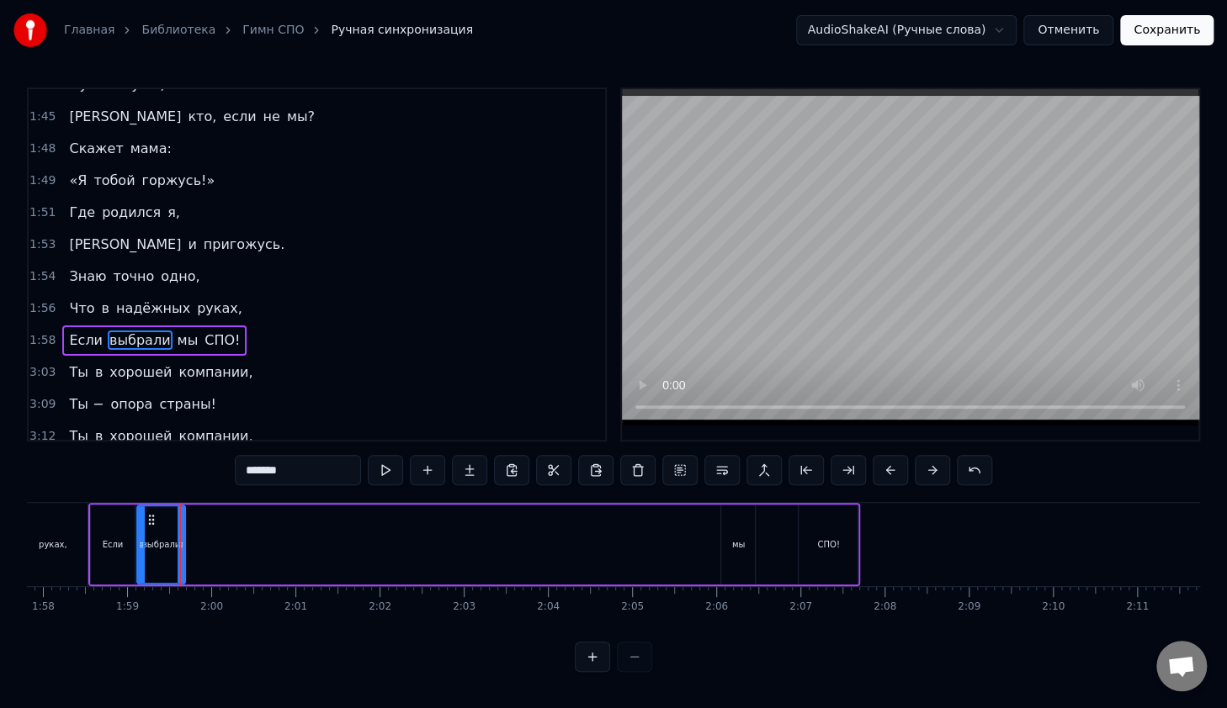
click at [747, 526] on div "мы" at bounding box center [738, 545] width 34 height 80
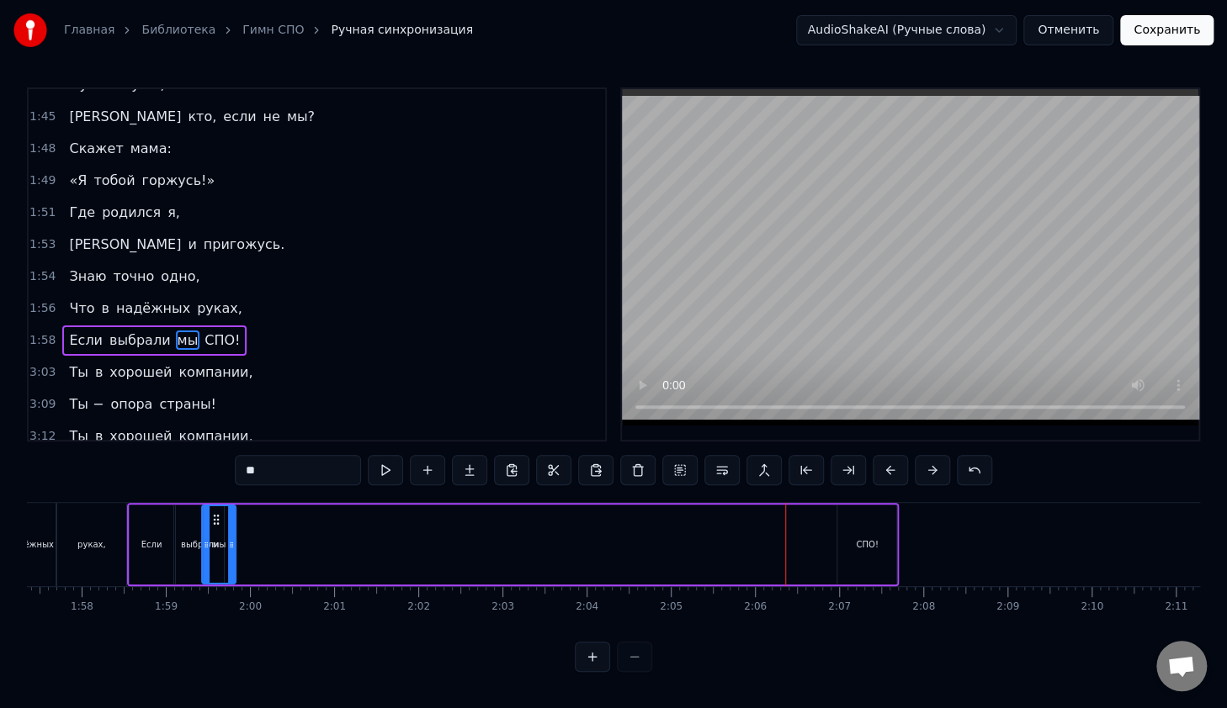
scroll to position [0, 9846]
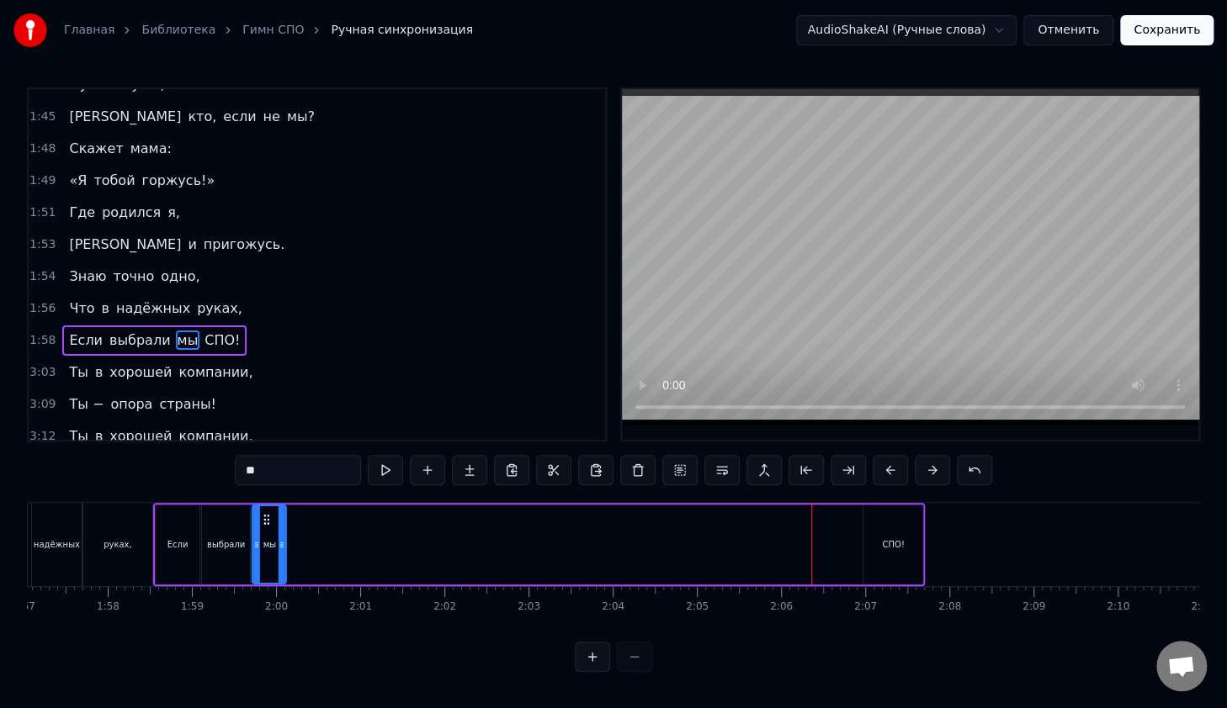
drag, startPoint x: 734, startPoint y: 517, endPoint x: 265, endPoint y: 529, distance: 468.7
click at [263, 535] on div "мы" at bounding box center [269, 544] width 32 height 77
click at [876, 552] on div "СПО!" at bounding box center [892, 545] width 59 height 80
type input "****"
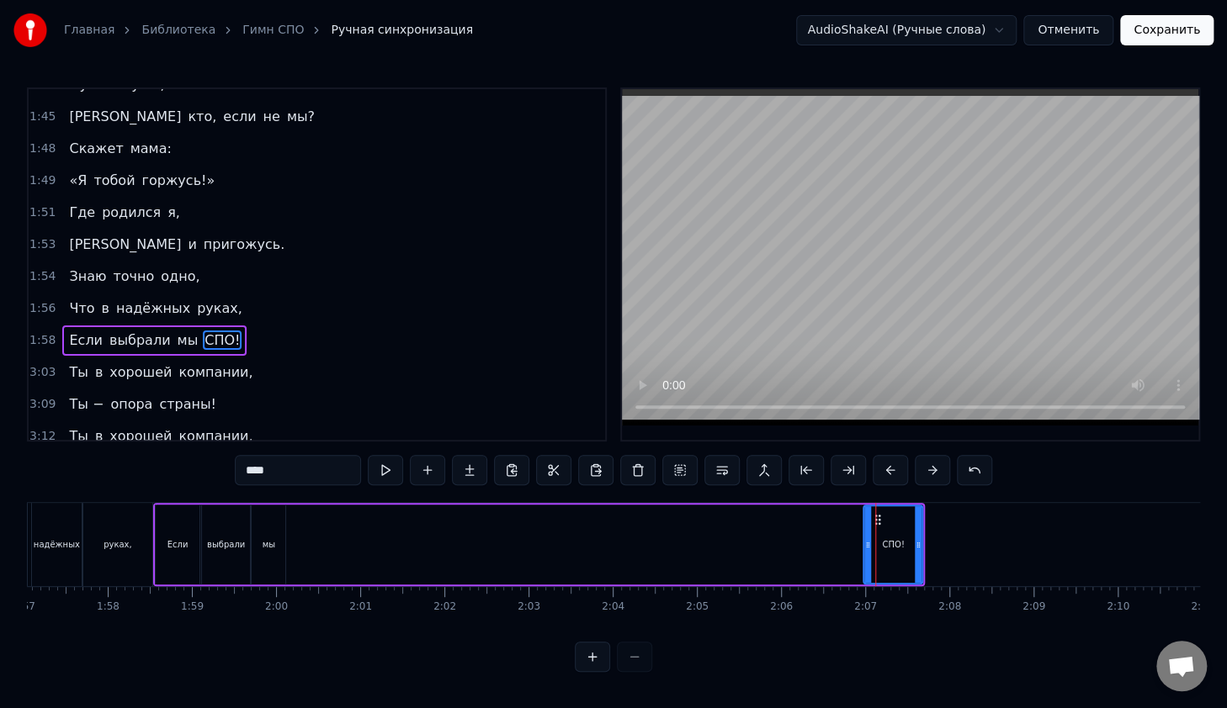
drag, startPoint x: 874, startPoint y: 518, endPoint x: 833, endPoint y: 525, distance: 41.8
click at [771, 536] on div "В руках моих Счастливый билет, Ведь для студента СПО Преграды нет. Уверен я пол…" at bounding box center [201, 544] width 20040 height 84
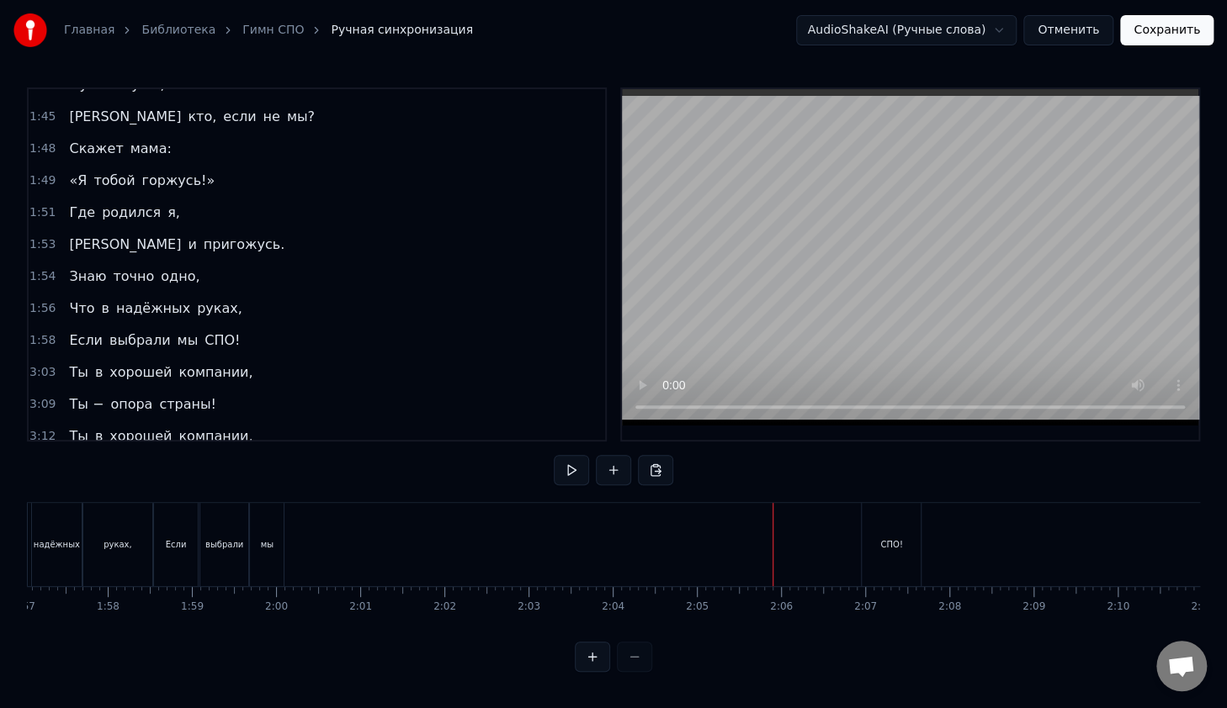
click at [895, 524] on div "СПО!" at bounding box center [890, 544] width 59 height 83
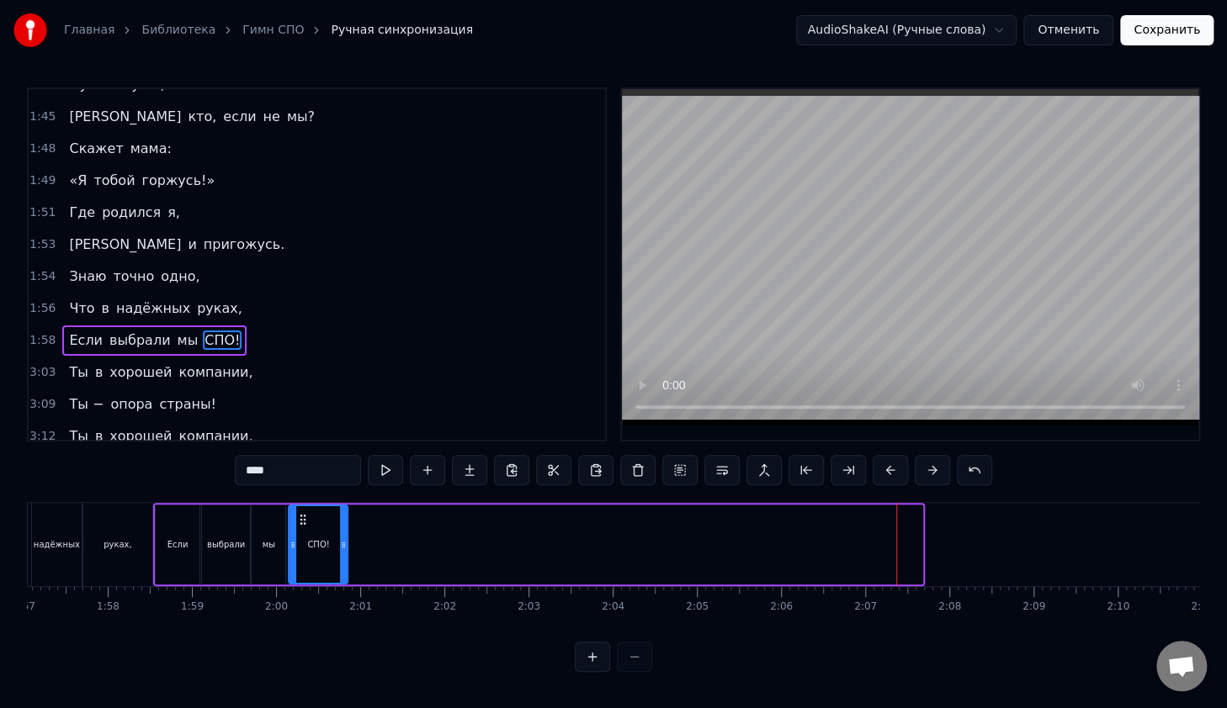
drag, startPoint x: 872, startPoint y: 515, endPoint x: 297, endPoint y: 542, distance: 575.2
click at [297, 542] on div "СПО!" at bounding box center [317, 544] width 57 height 77
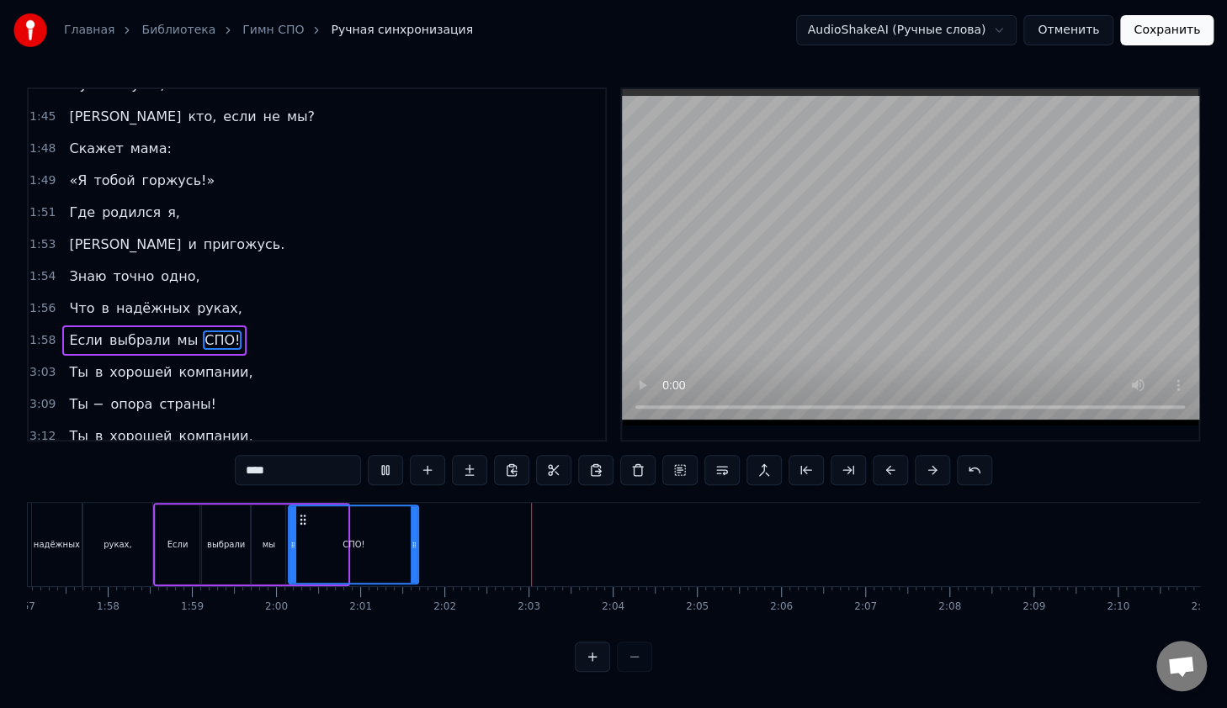
drag, startPoint x: 343, startPoint y: 526, endPoint x: 411, endPoint y: 538, distance: 68.5
click at [411, 538] on div at bounding box center [414, 544] width 7 height 77
drag, startPoint x: 633, startPoint y: 644, endPoint x: 639, endPoint y: 630, distance: 15.0
click at [659, 644] on div "0:14 В руках моих 0:16 Счастливый билет, 0:18 Ведь для студента СПО 0:20 Прегра…" at bounding box center [613, 379] width 1173 height 585
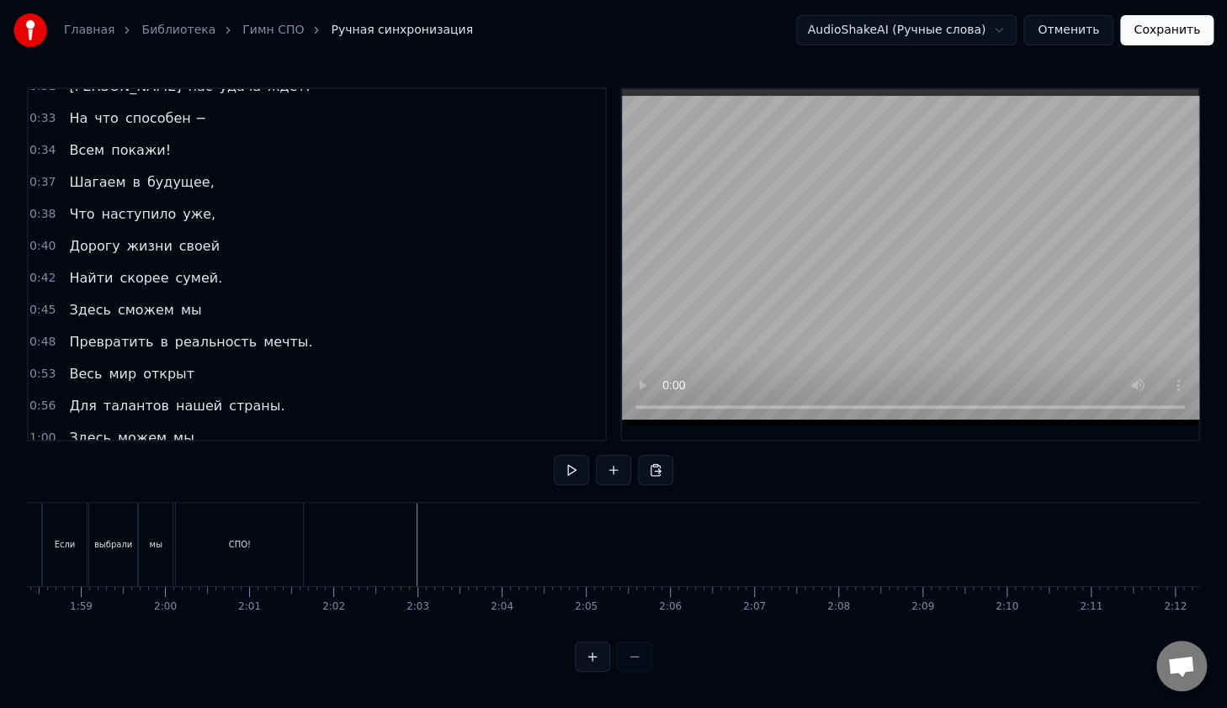
scroll to position [0, 9899]
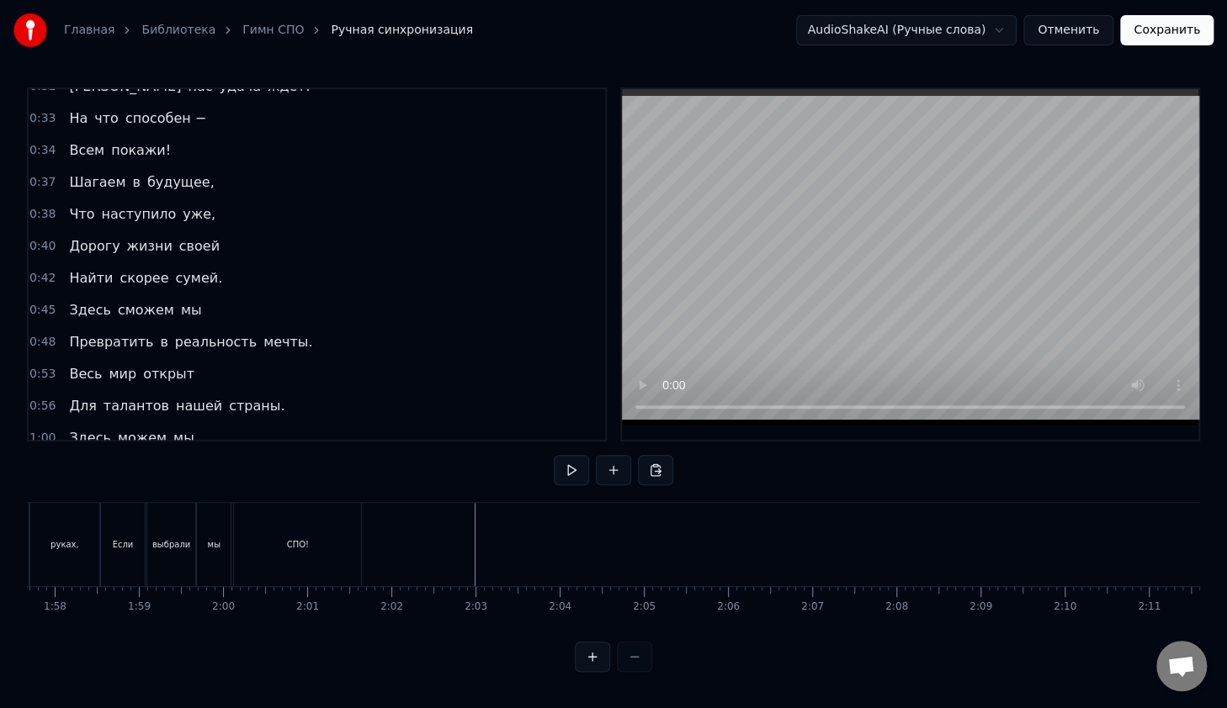
click at [36, 302] on span "0:45" at bounding box center [42, 310] width 26 height 17
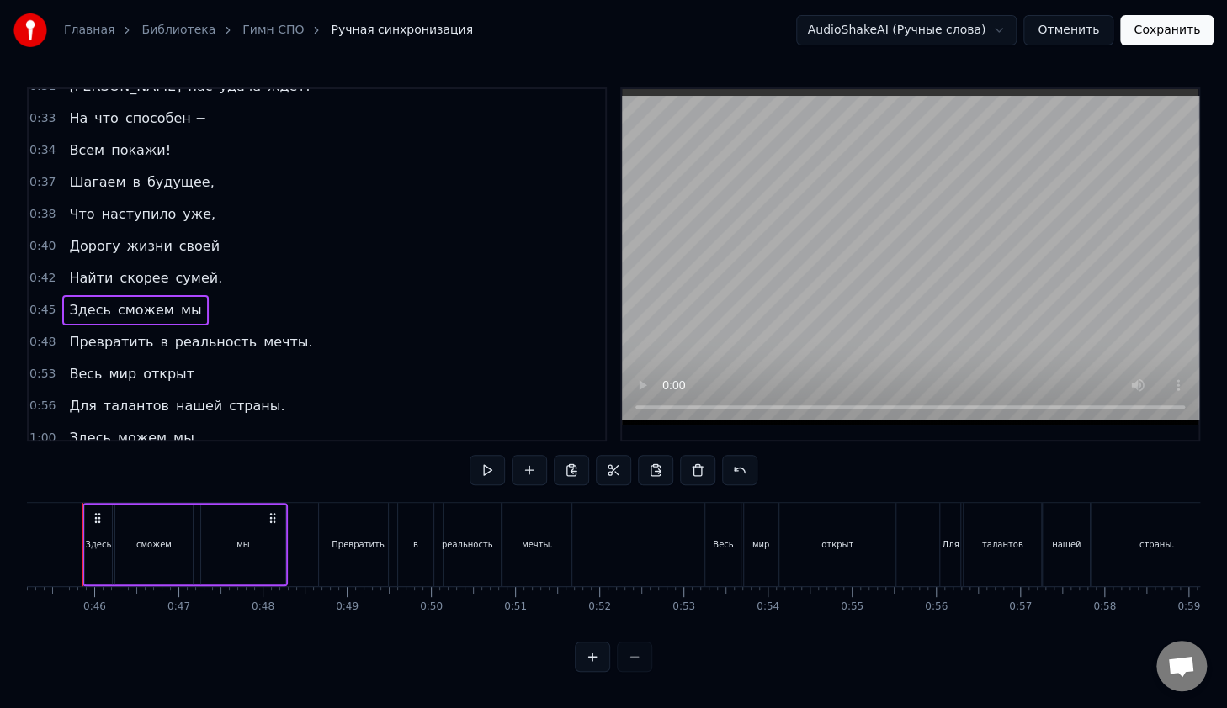
scroll to position [0, 3773]
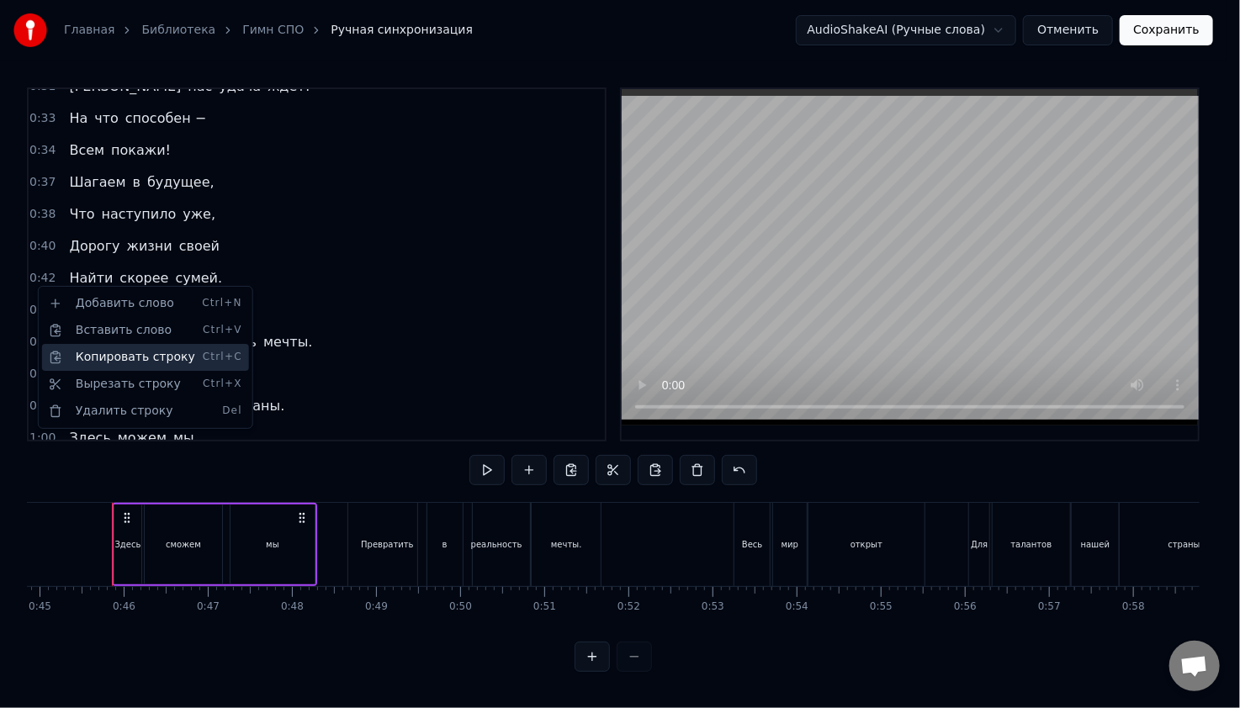
click at [86, 355] on div "Копировать строку Ctrl+C" at bounding box center [145, 357] width 207 height 27
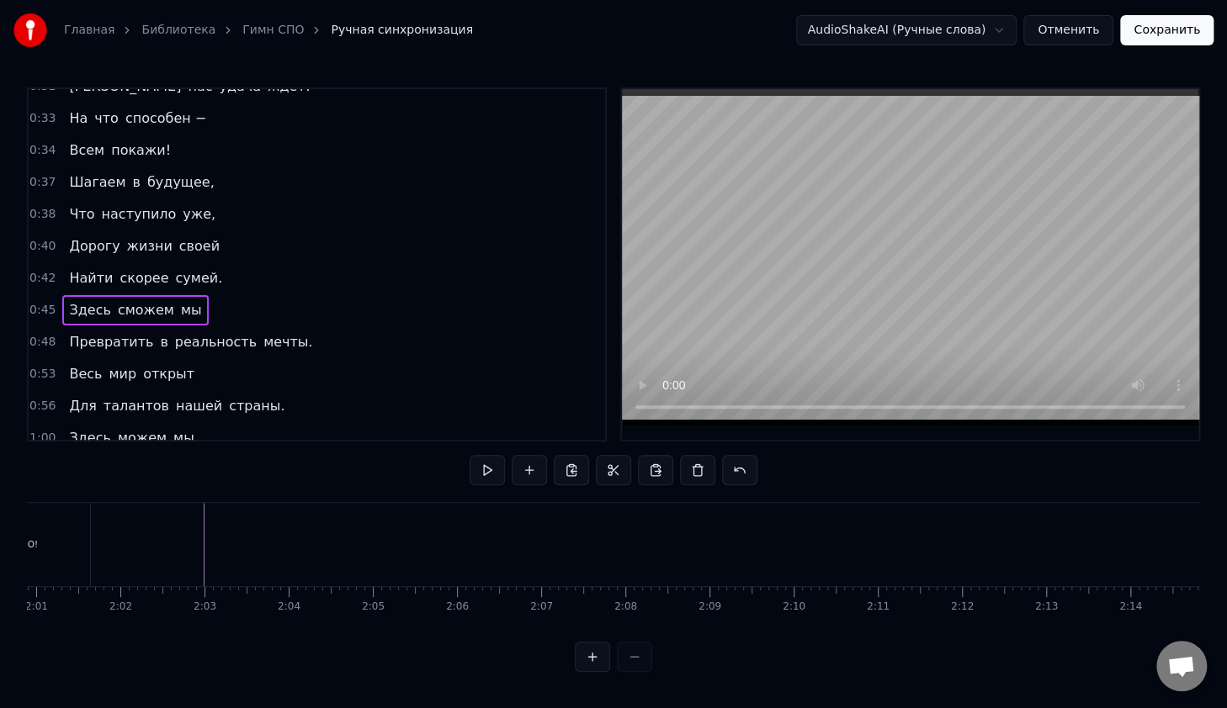
scroll to position [0, 10135]
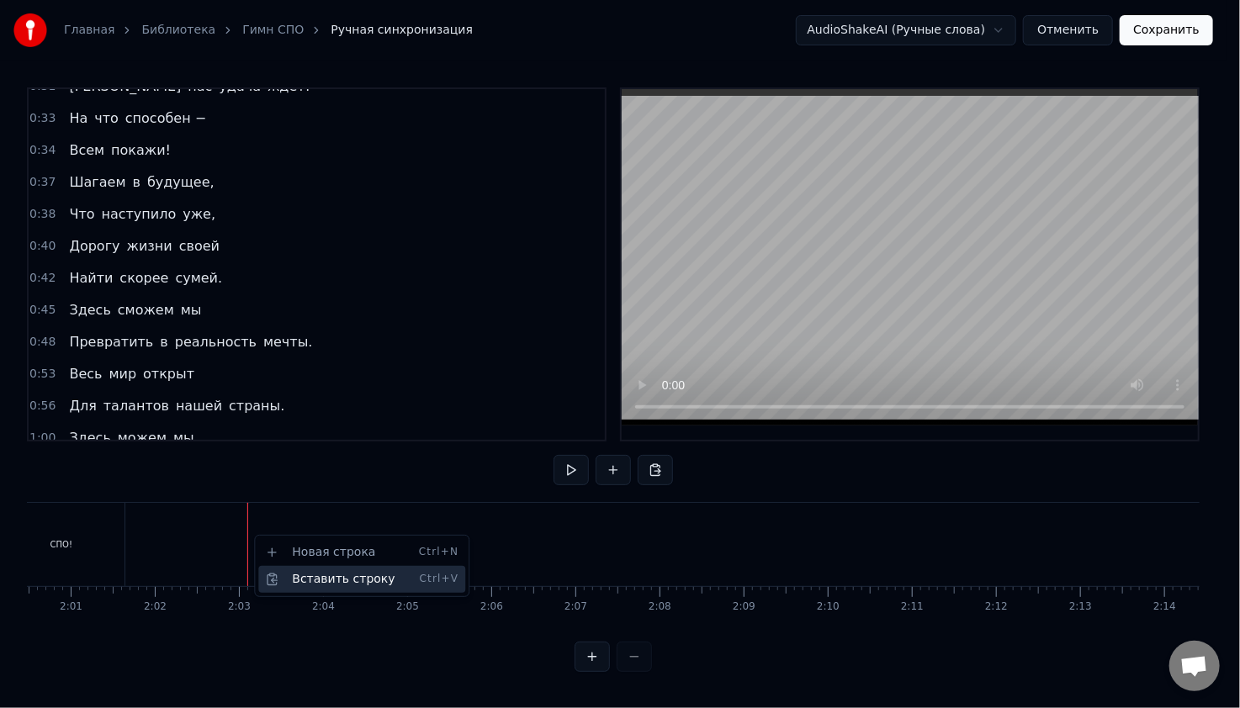
click at [298, 579] on div "Вставить строку Ctrl+V" at bounding box center [361, 579] width 207 height 27
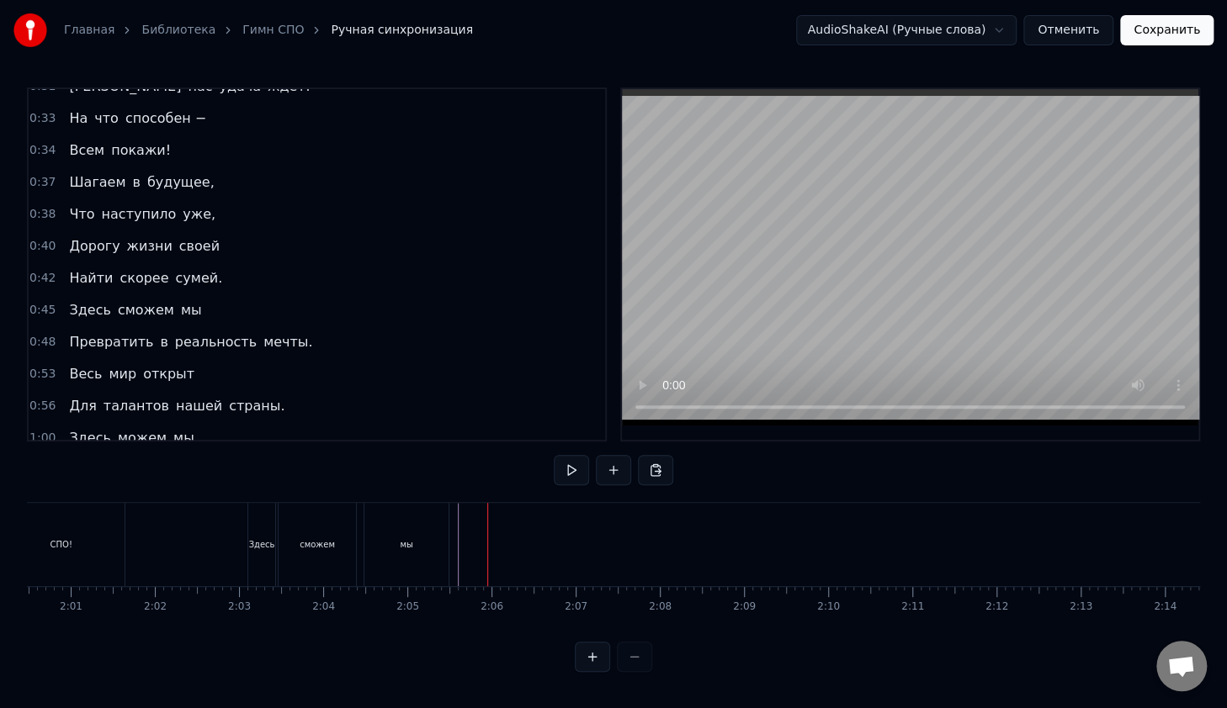
click at [444, 511] on div "мы" at bounding box center [406, 544] width 84 height 83
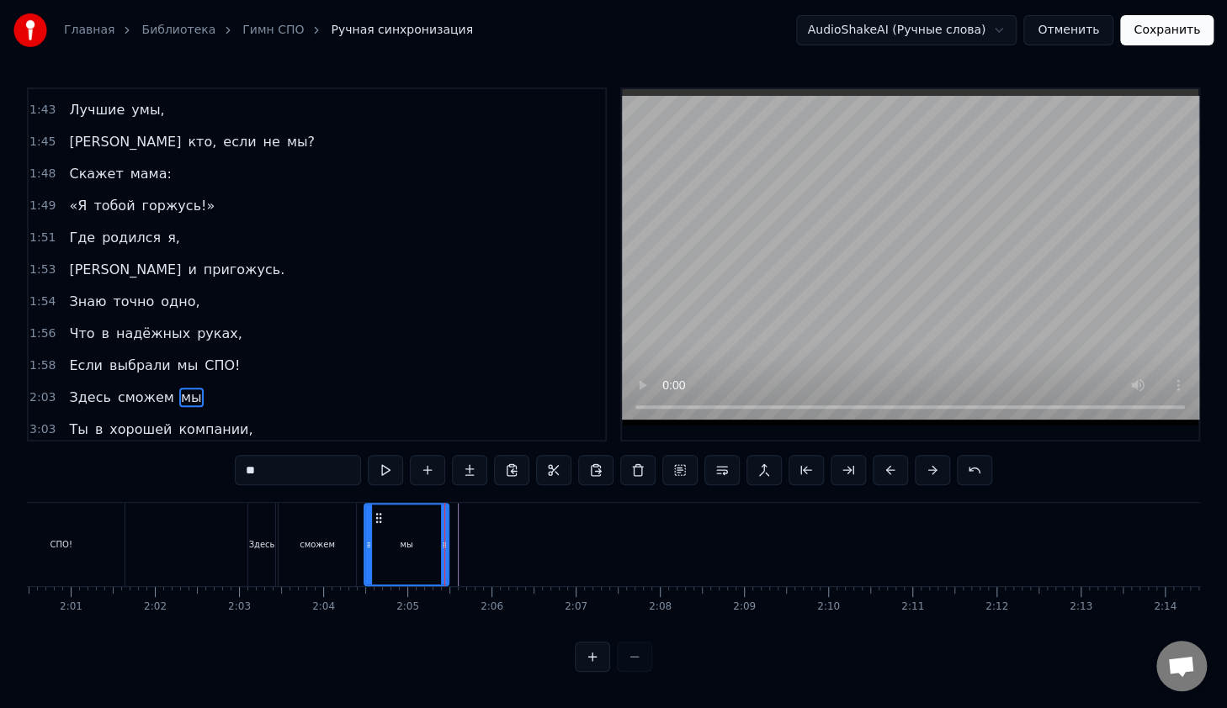
scroll to position [1010, 0]
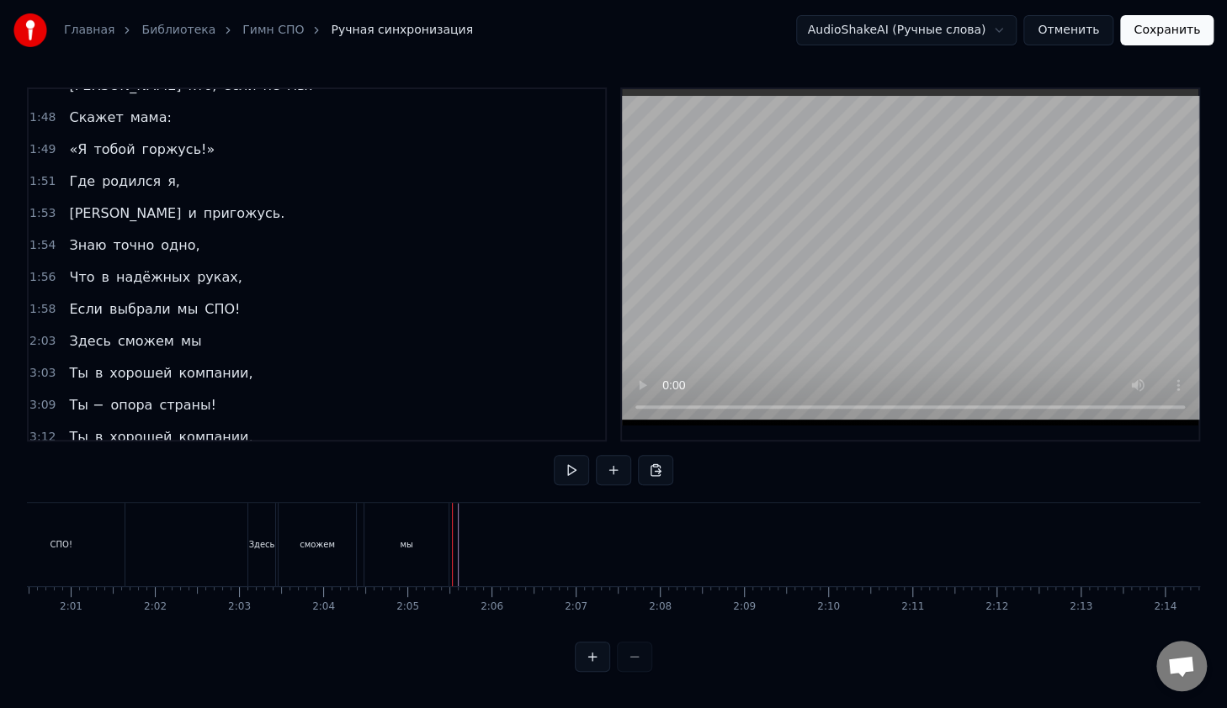
click at [437, 543] on div "мы" at bounding box center [406, 544] width 84 height 83
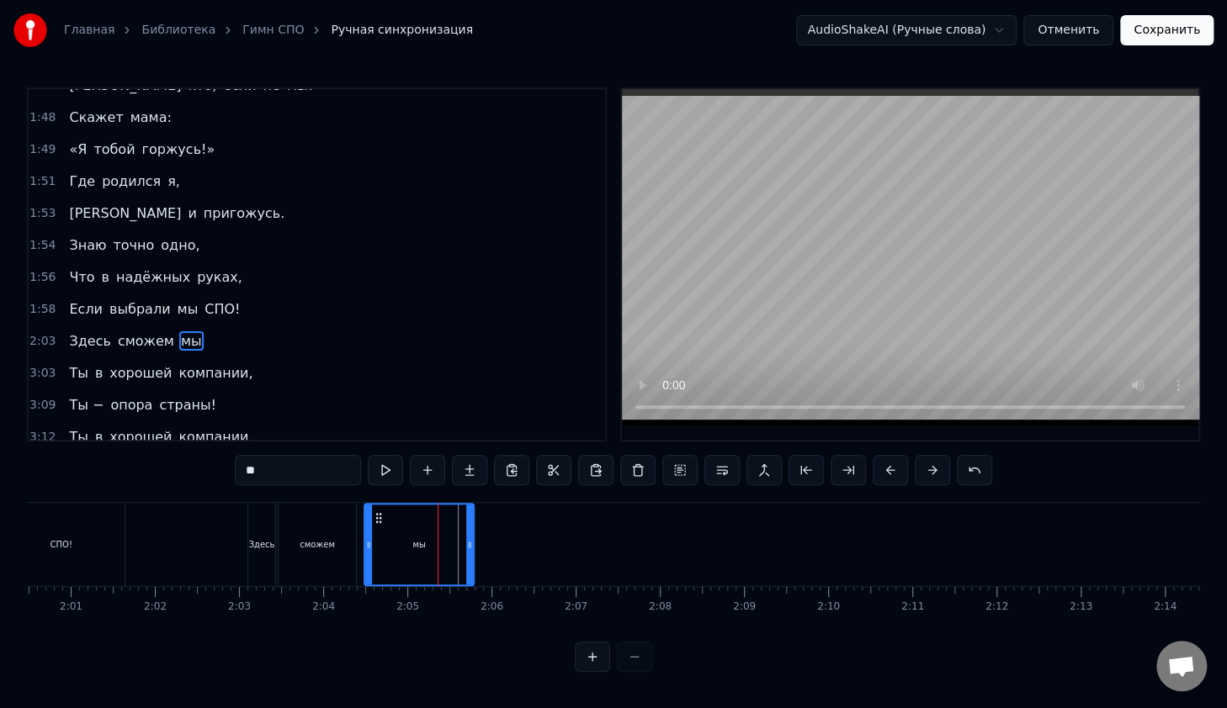
drag, startPoint x: 444, startPoint y: 544, endPoint x: 469, endPoint y: 552, distance: 26.3
click at [469, 552] on div at bounding box center [469, 545] width 7 height 80
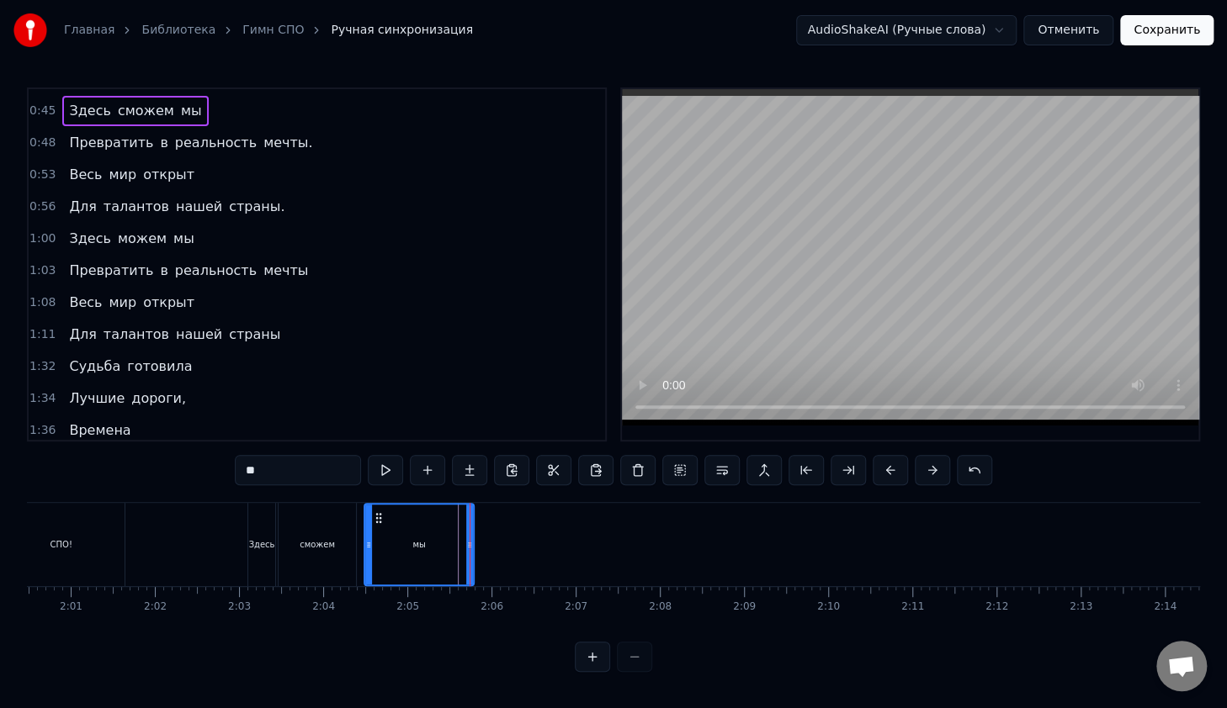
scroll to position [421, 0]
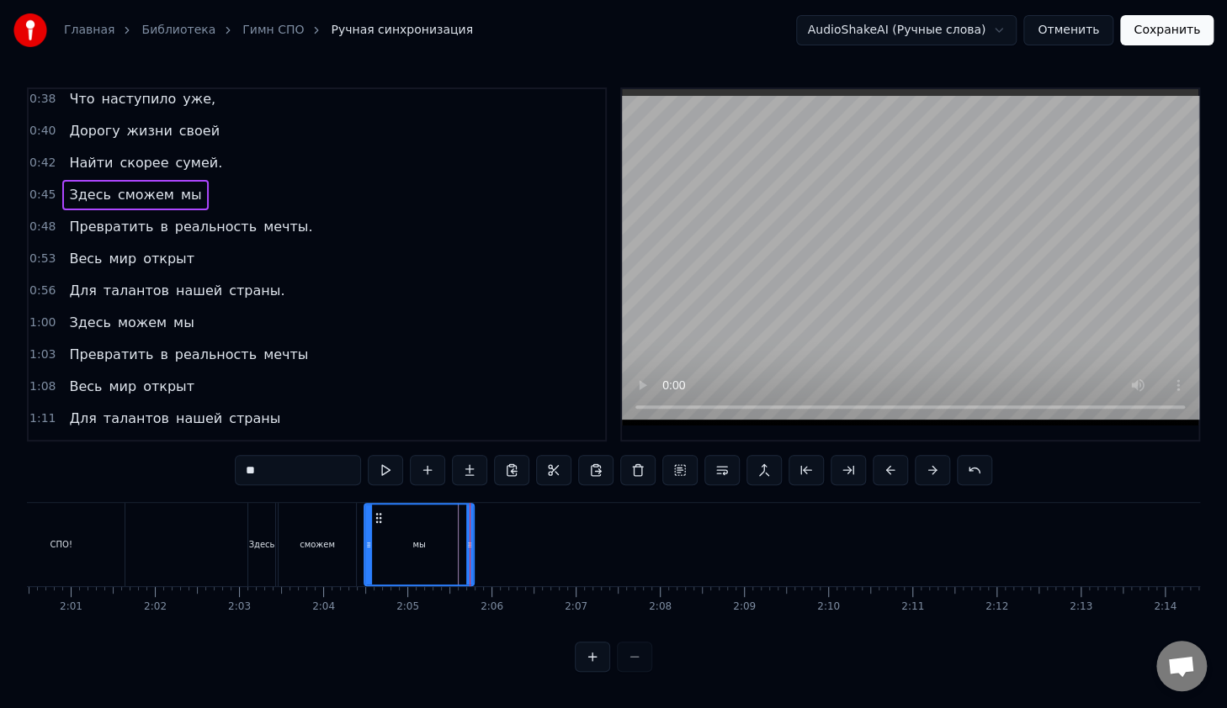
click at [45, 219] on span "0:48" at bounding box center [42, 227] width 26 height 17
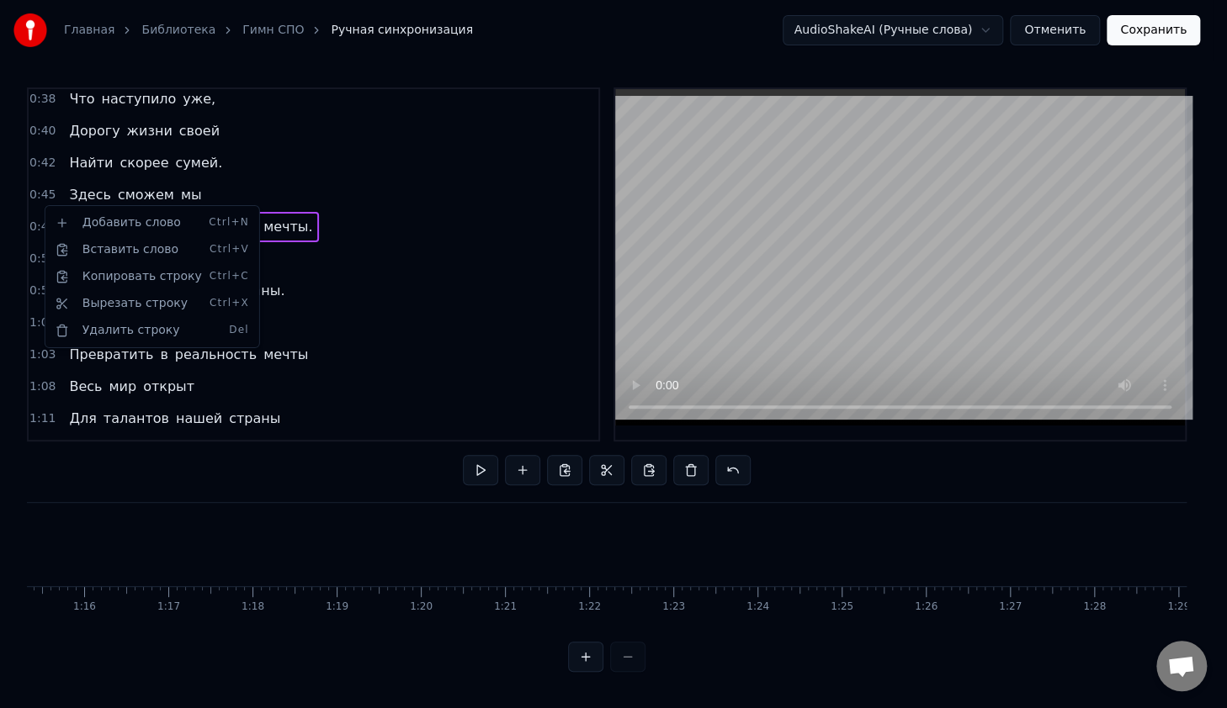
scroll to position [0, 4008]
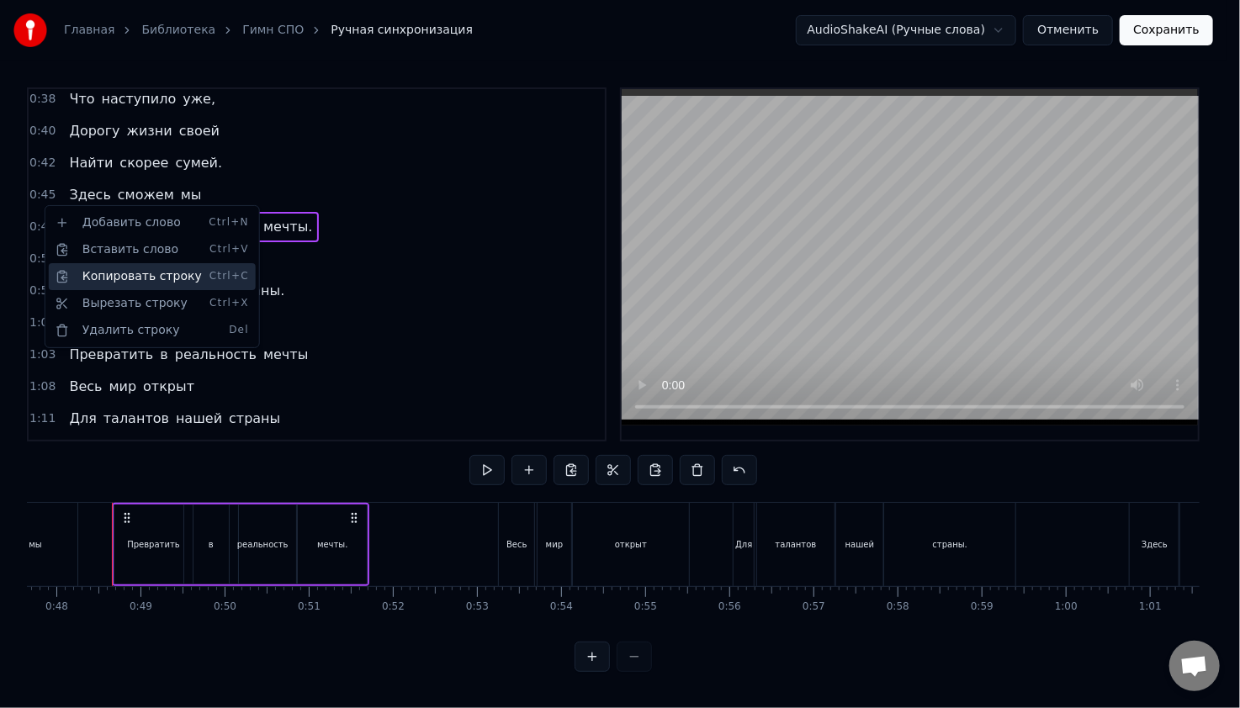
click at [108, 273] on div "Копировать строку Ctrl+C" at bounding box center [152, 276] width 207 height 27
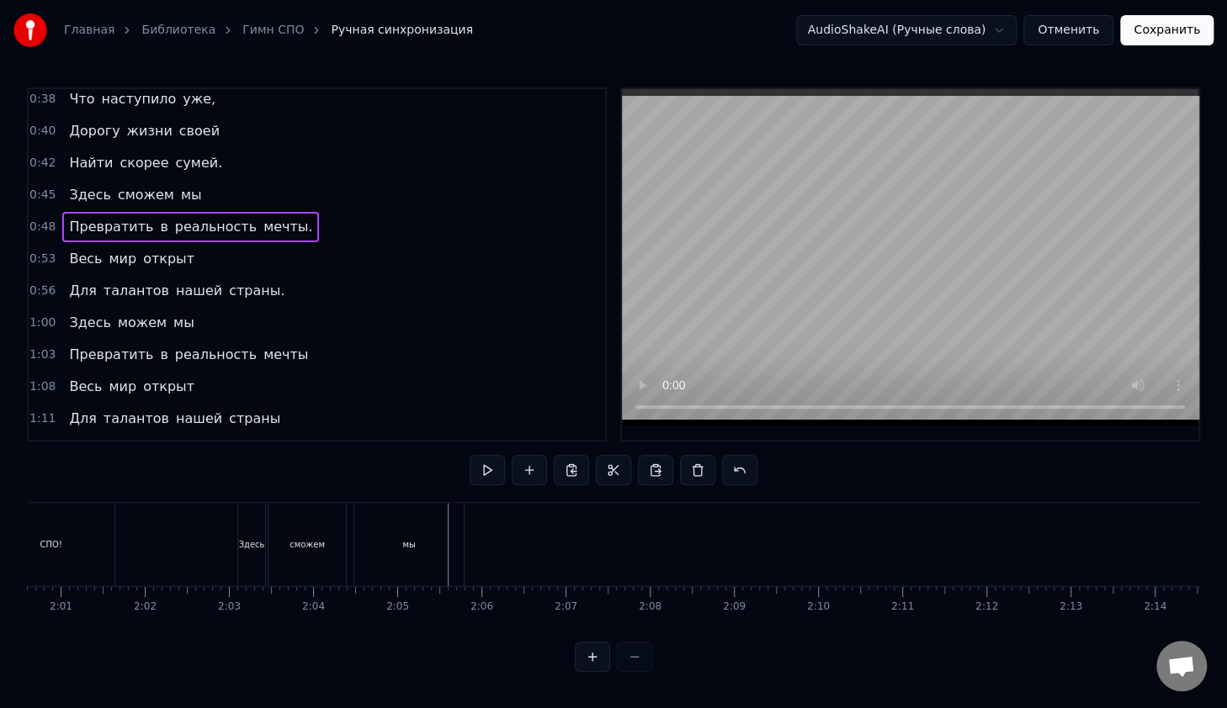
scroll to position [0, 10146]
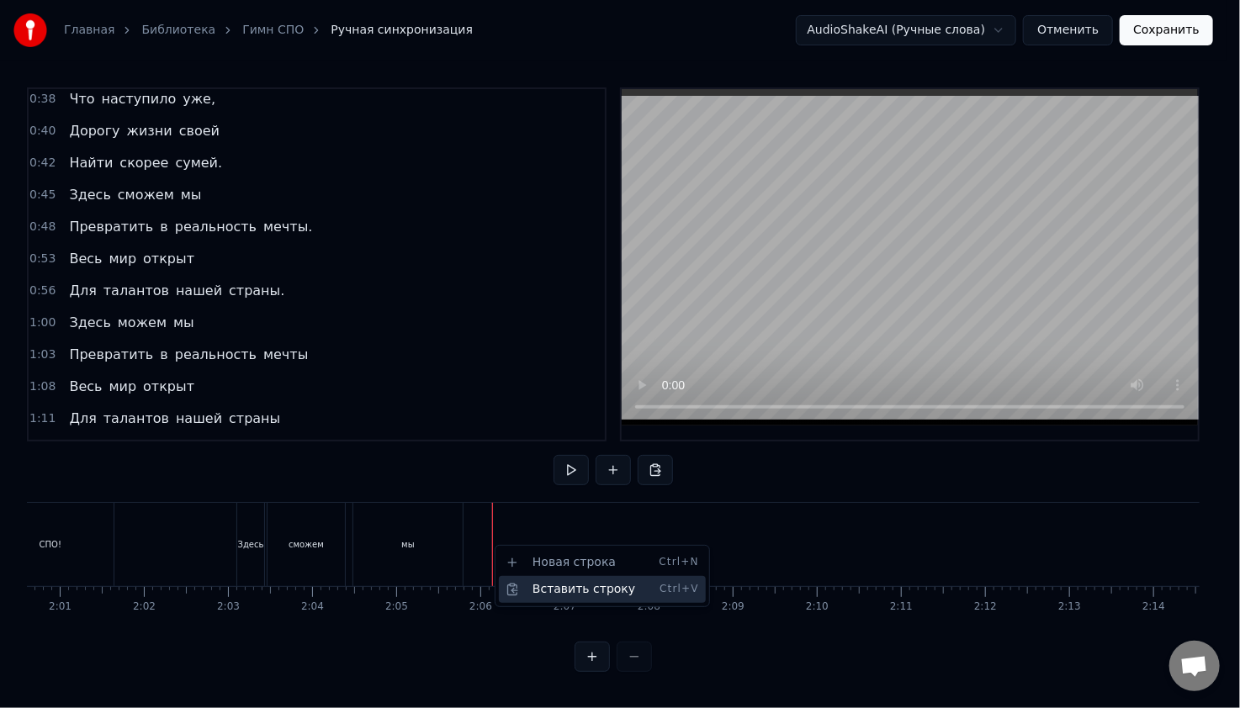
click at [525, 582] on div "Вставить строку Ctrl+V" at bounding box center [602, 589] width 207 height 27
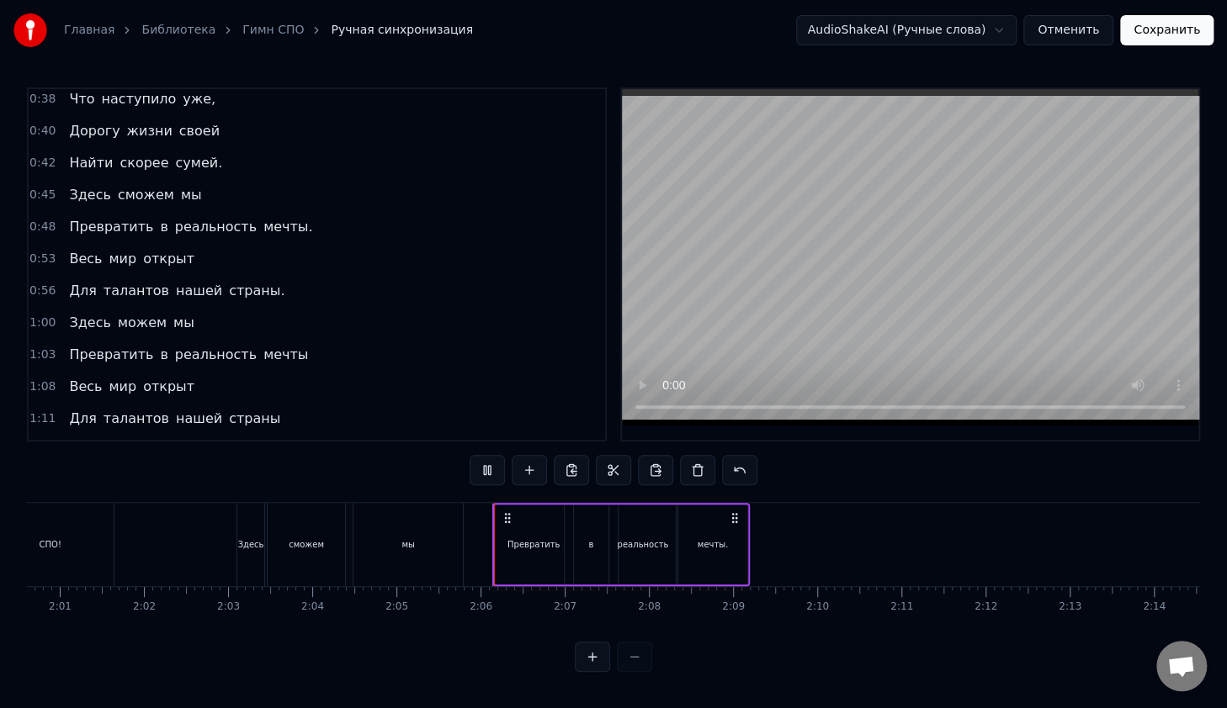
scroll to position [5, 0]
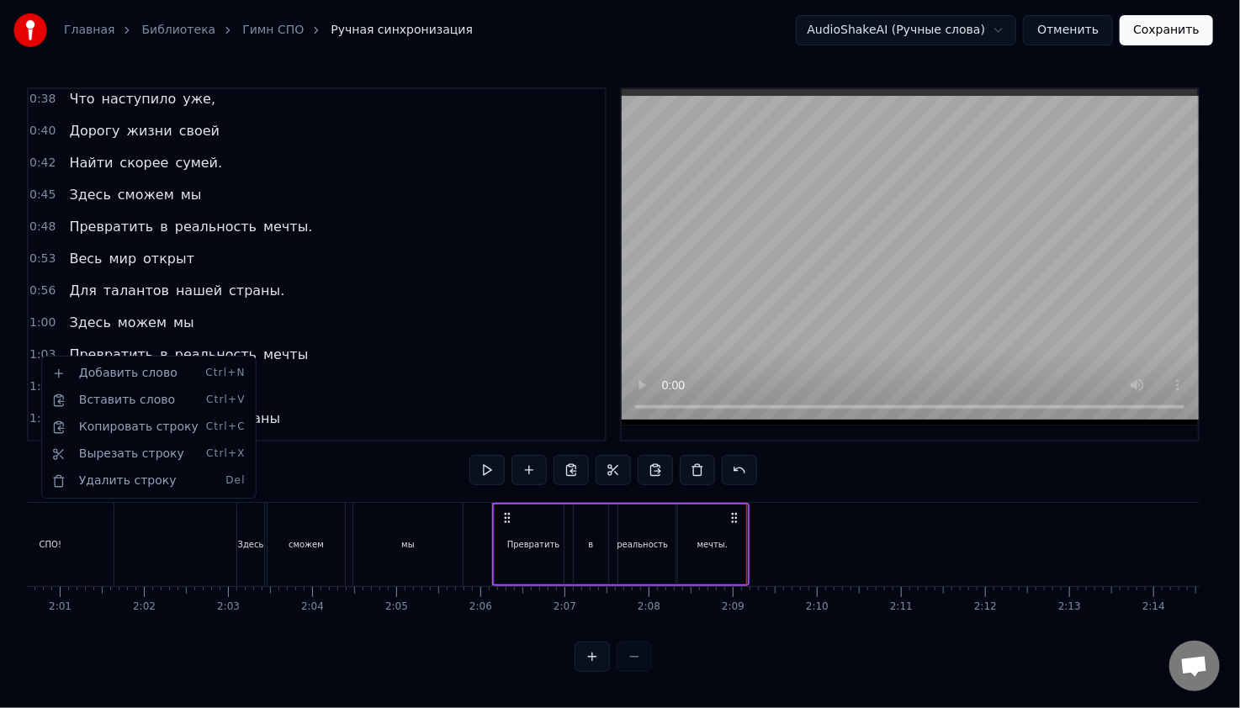
click at [40, 356] on html "Главная Библиотека Гимн СПО Ручная синхронизация AudioShakeAI (Ручные слова) От…" at bounding box center [620, 349] width 1240 height 699
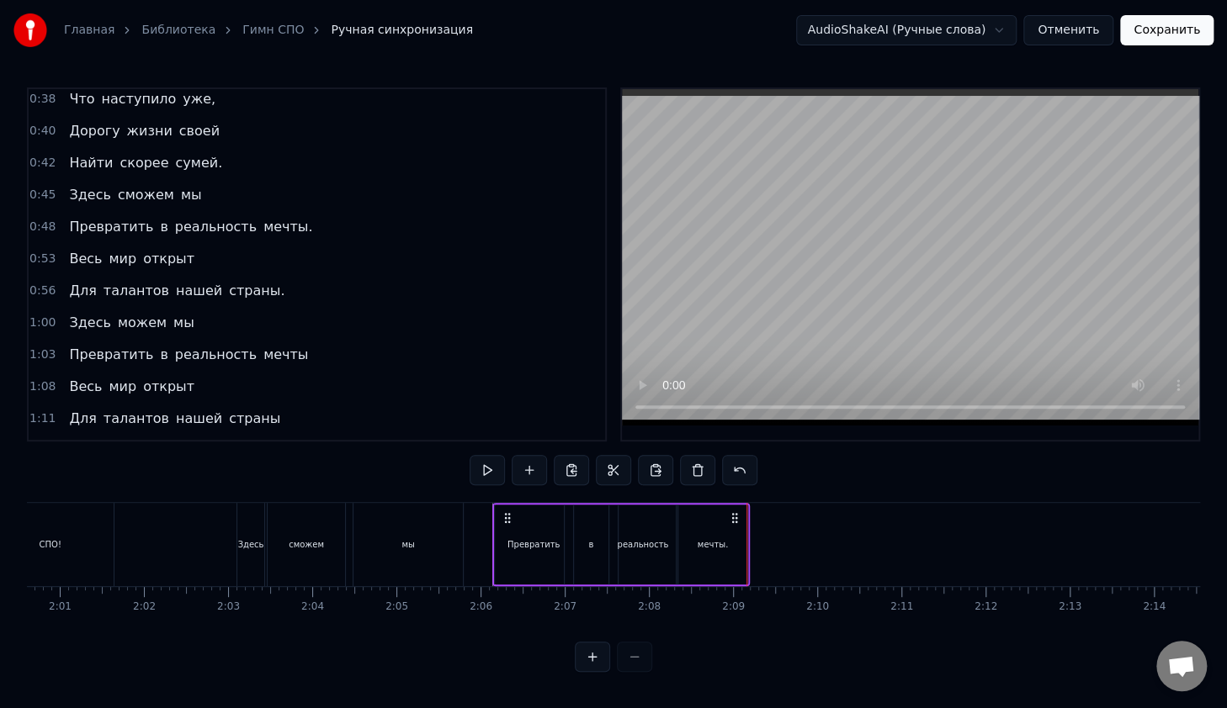
click at [47, 379] on span "1:08" at bounding box center [42, 387] width 26 height 17
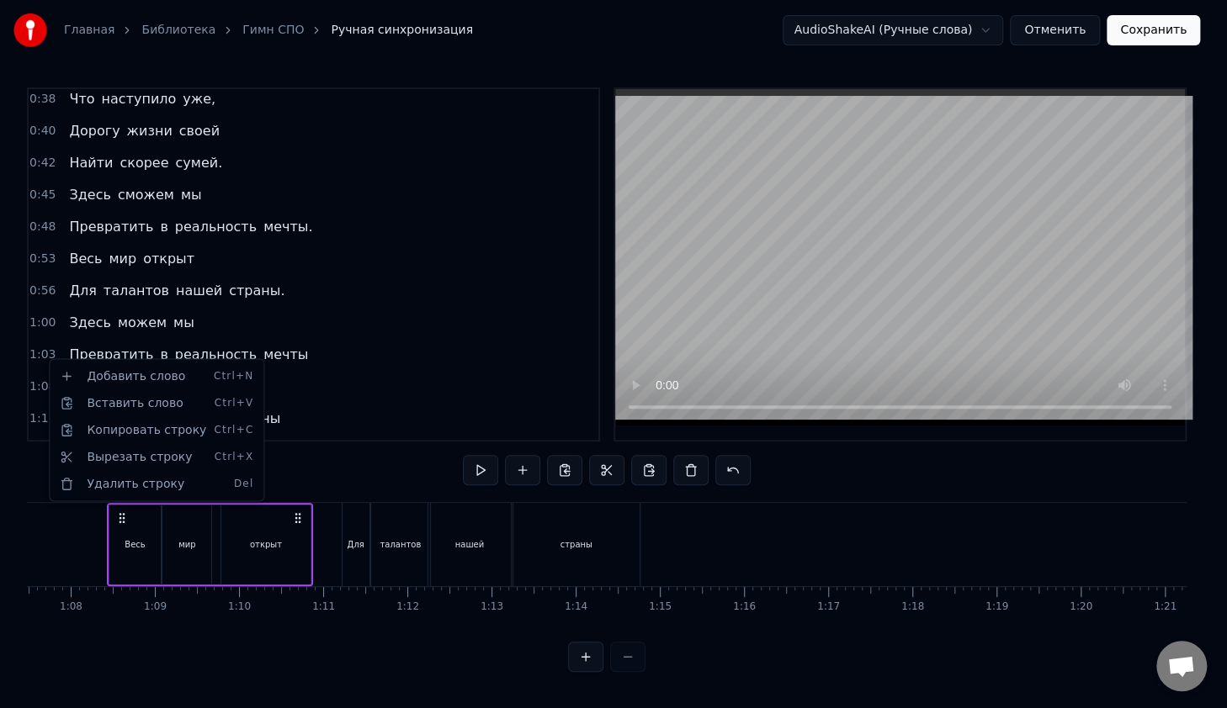
scroll to position [0, 5672]
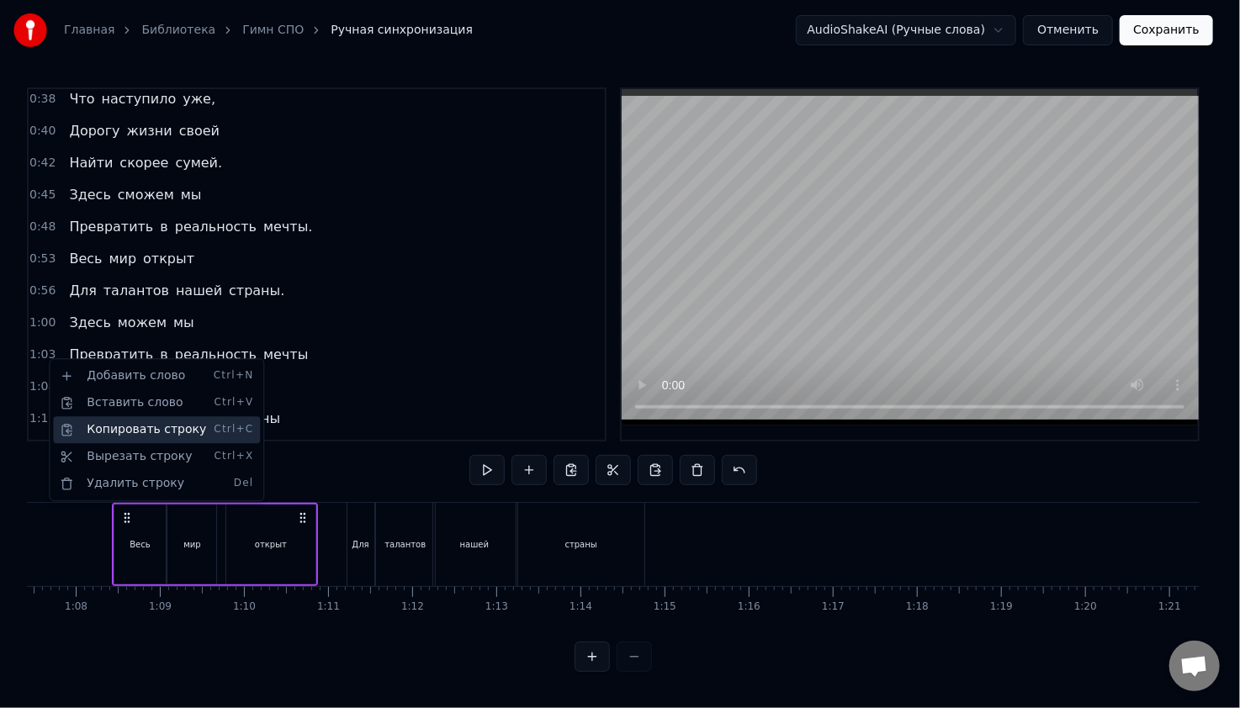
click at [99, 428] on div "Копировать строку Ctrl+C" at bounding box center [156, 429] width 207 height 27
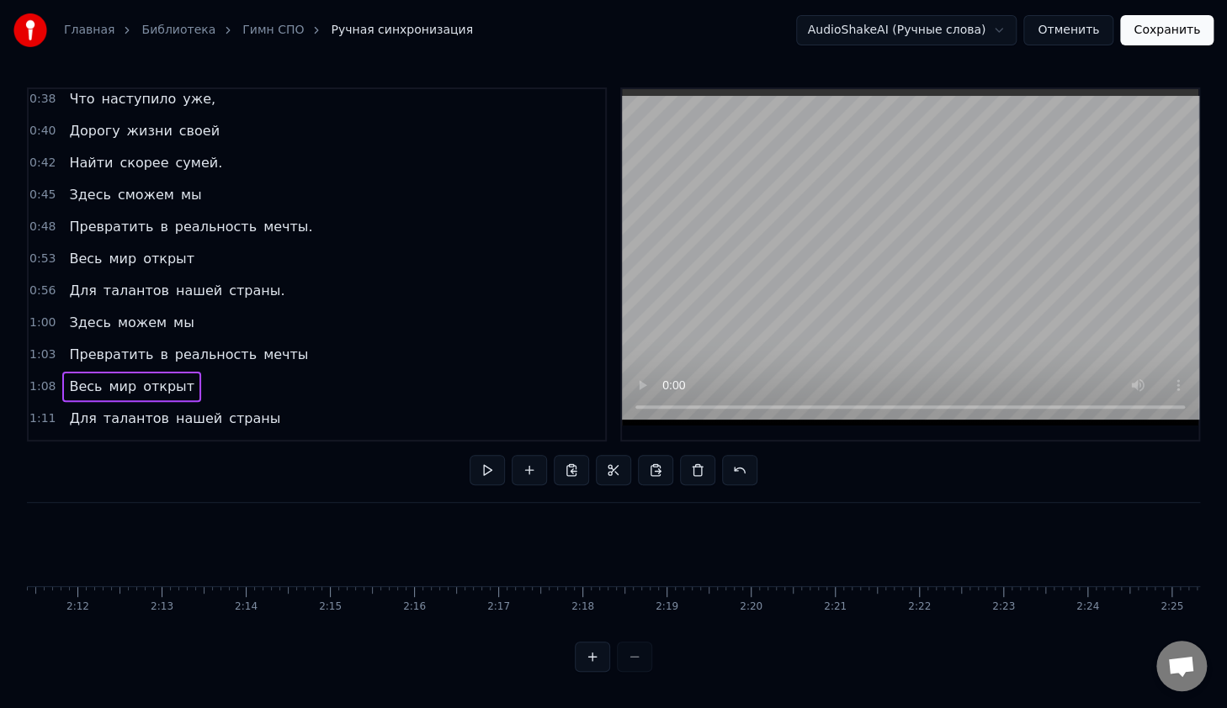
scroll to position [0, 10358]
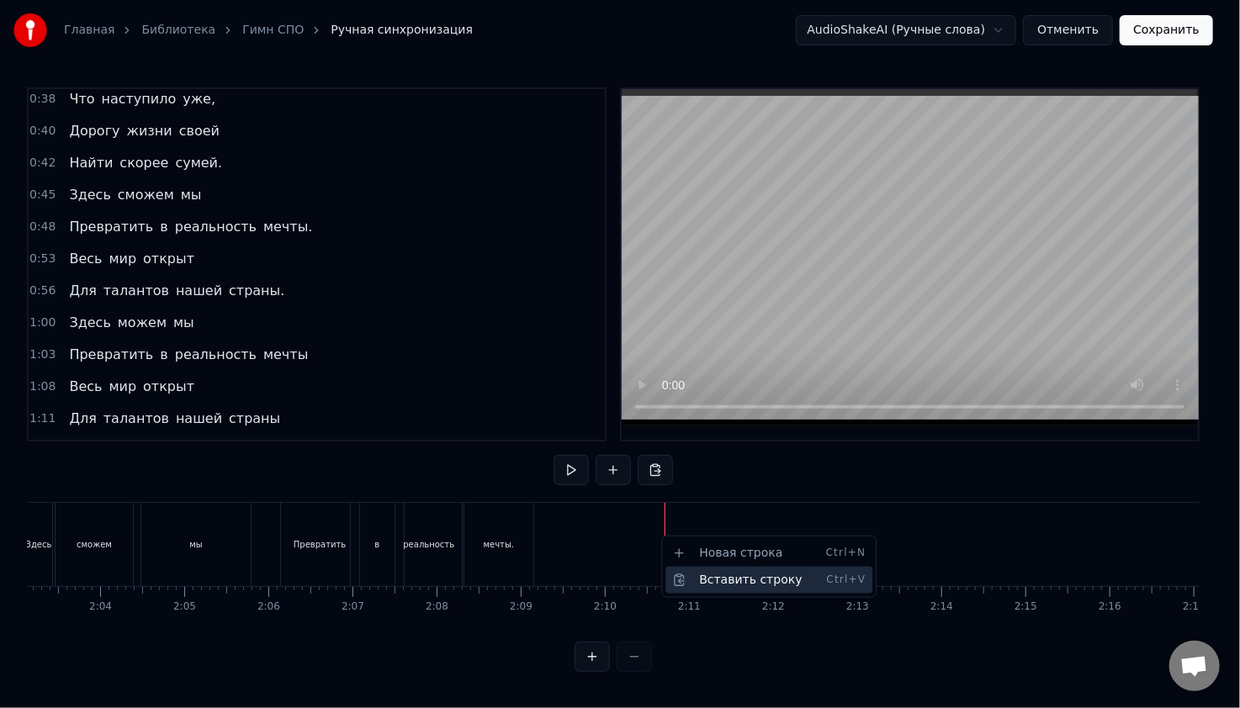
click at [705, 576] on div "Вставить строку Ctrl+V" at bounding box center [768, 580] width 207 height 27
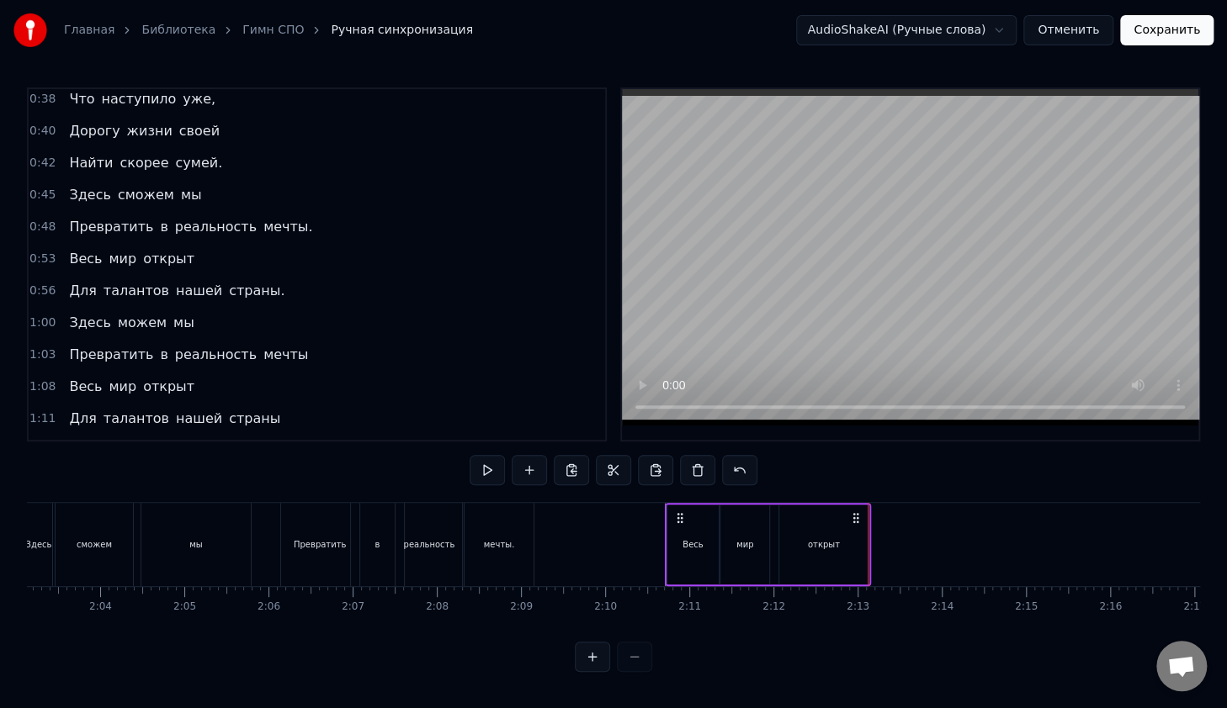
click at [45, 411] on span "1:11" at bounding box center [42, 419] width 26 height 17
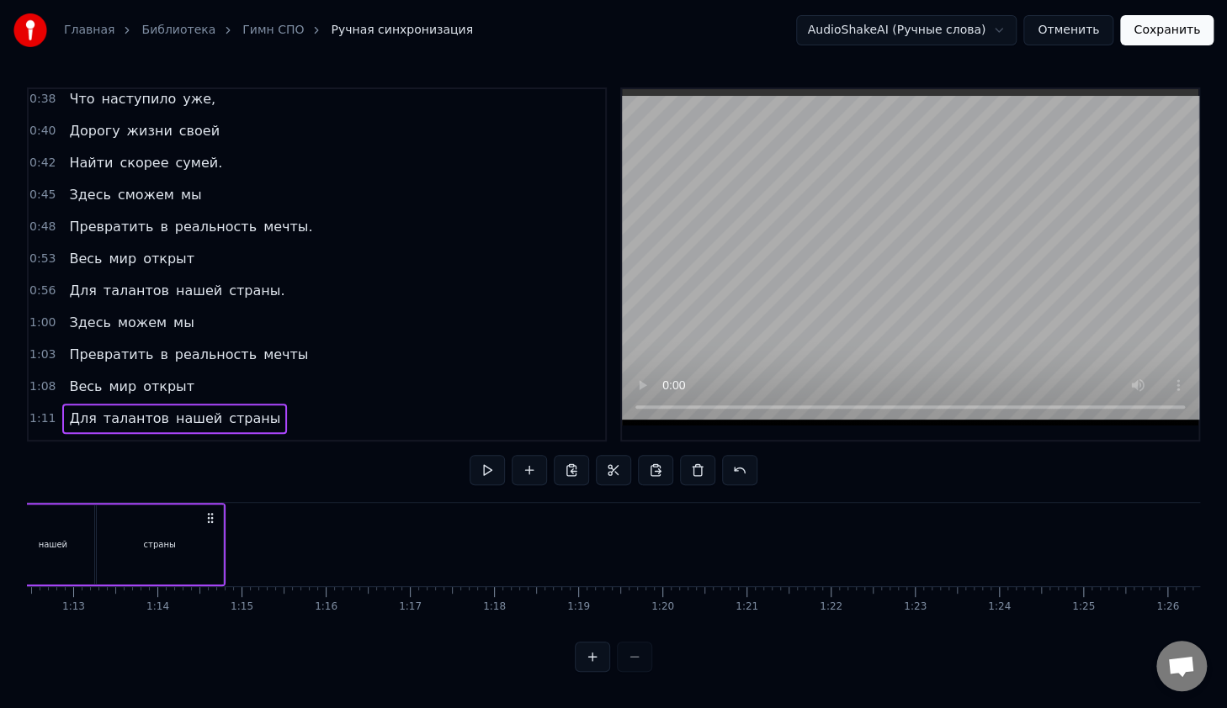
scroll to position [0, 5906]
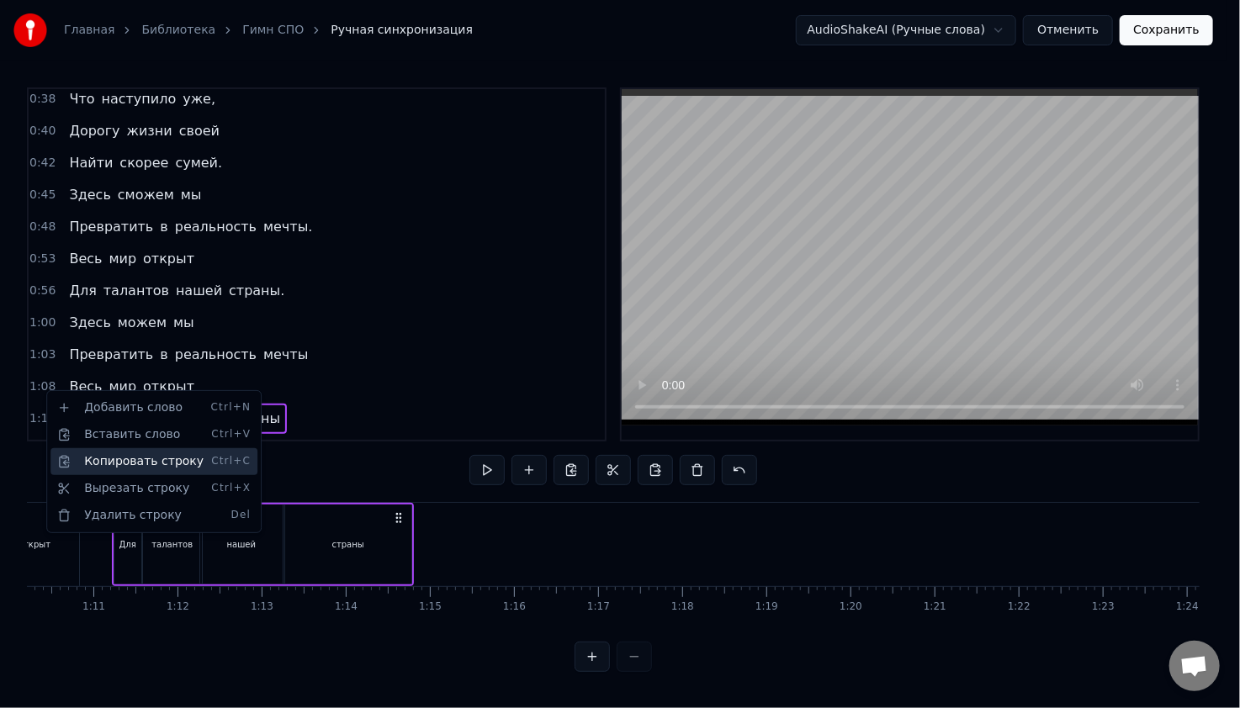
click at [105, 465] on div "Копировать строку Ctrl+C" at bounding box center [153, 461] width 207 height 27
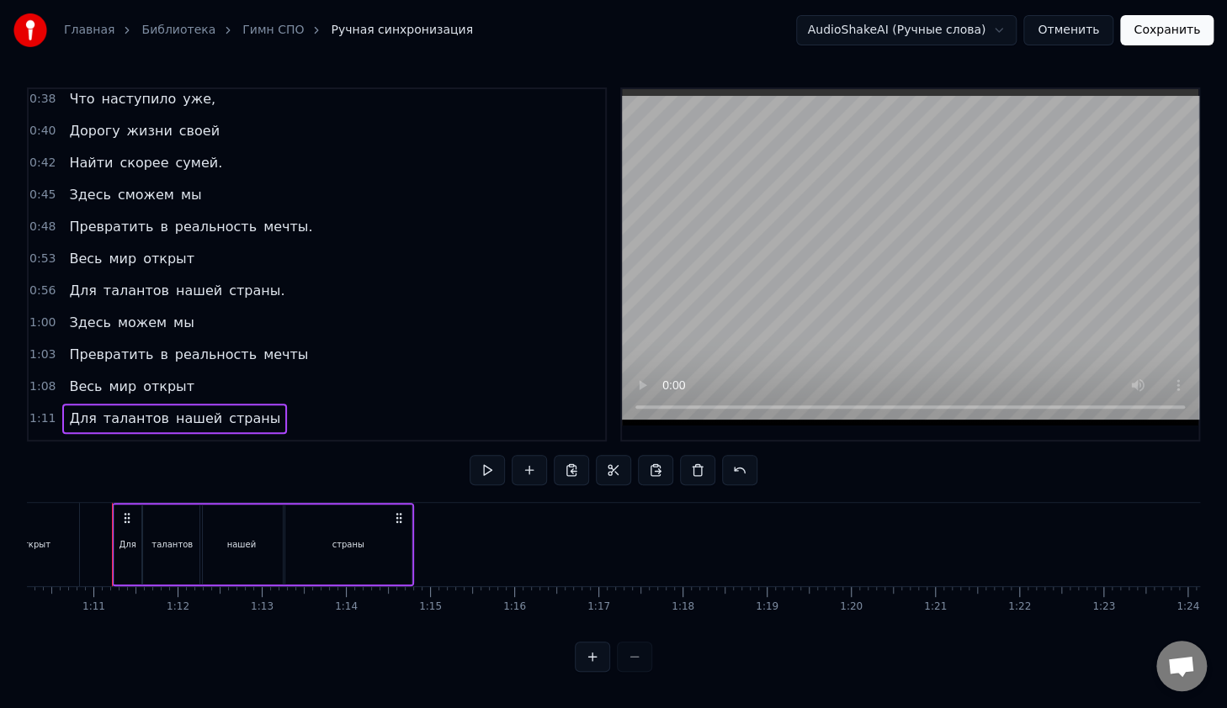
click at [646, 637] on div "0:14 В руках моих 0:16 Счастливый билет, 0:18 Ведь для студента СПО 0:20 Прегра…" at bounding box center [613, 379] width 1173 height 585
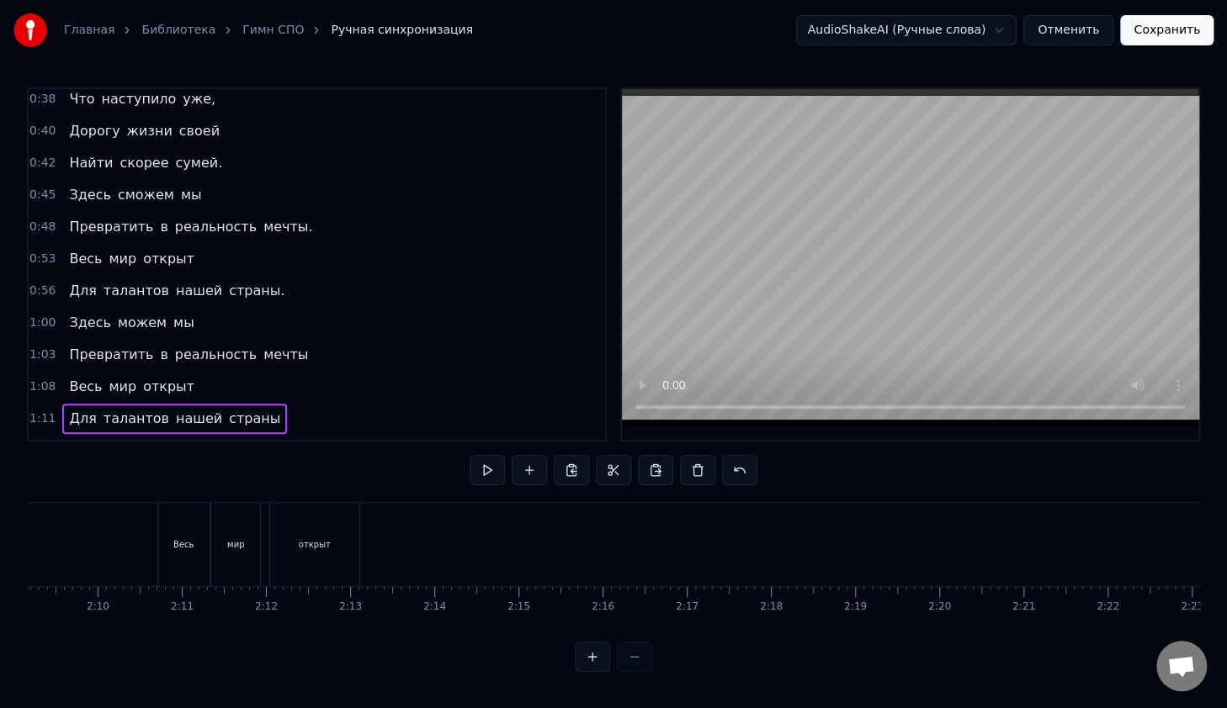
scroll to position [0, 10842]
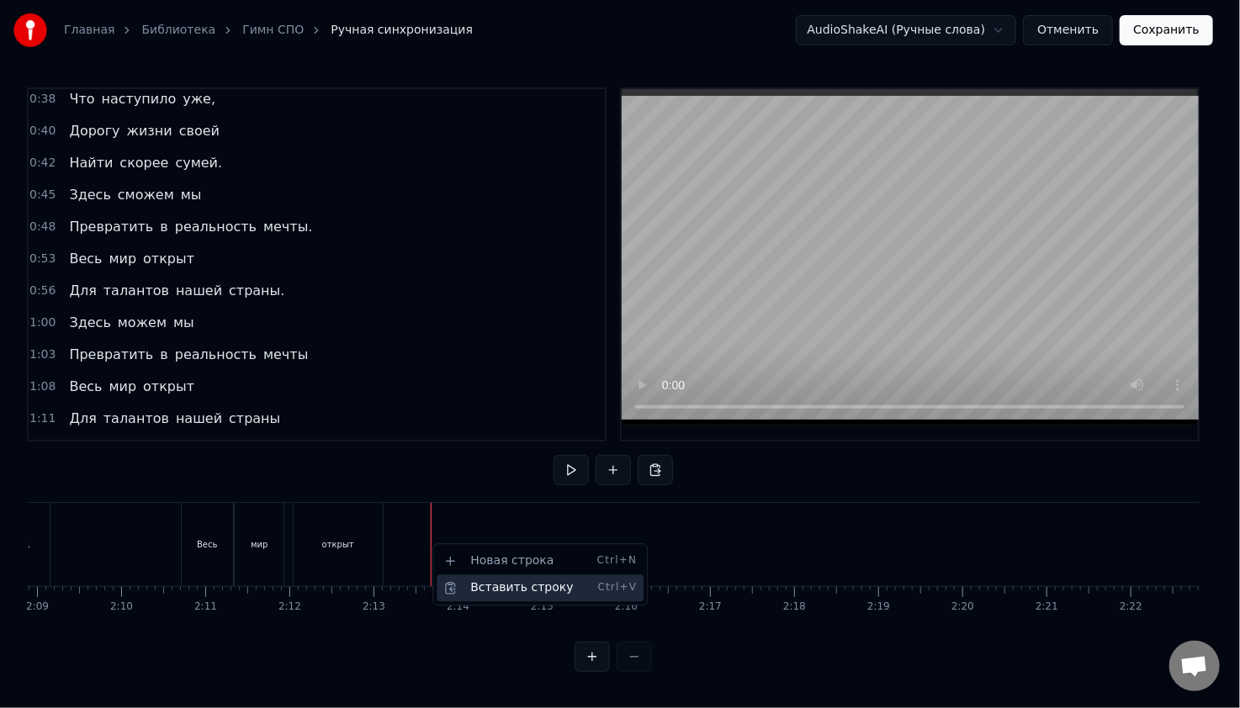
click at [464, 578] on div "Вставить строку Ctrl+V" at bounding box center [540, 588] width 207 height 27
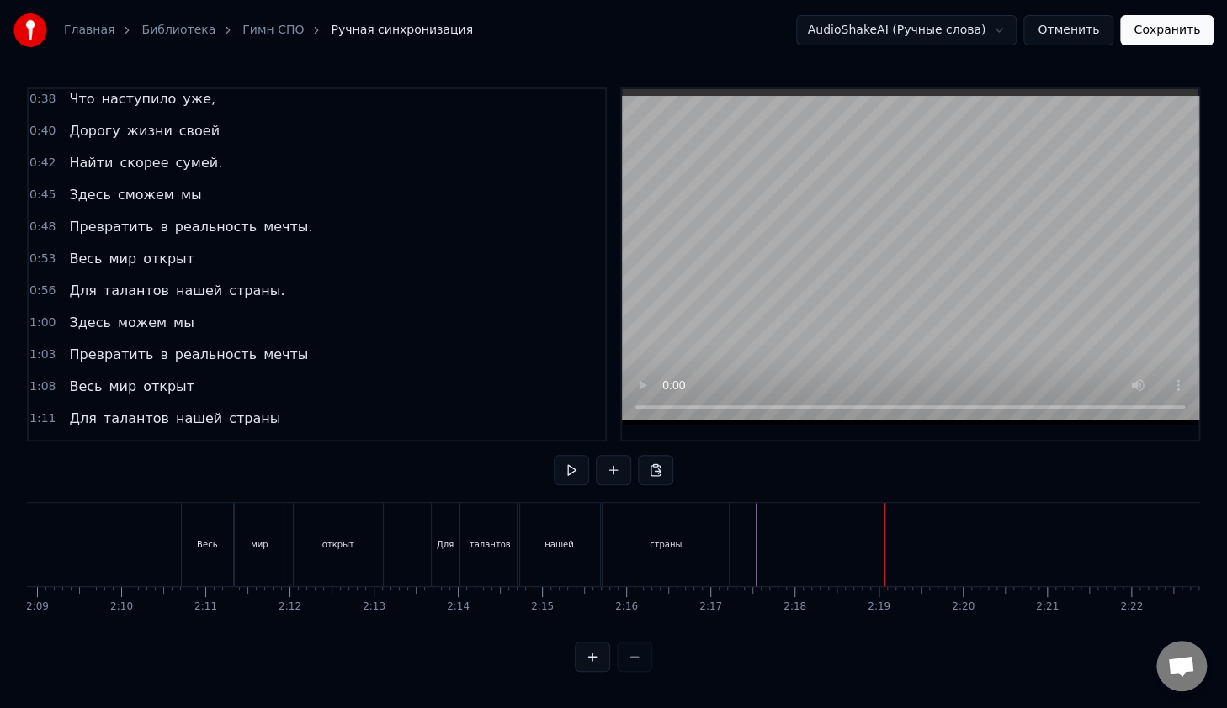
click at [39, 187] on span "0:45" at bounding box center [42, 195] width 26 height 17
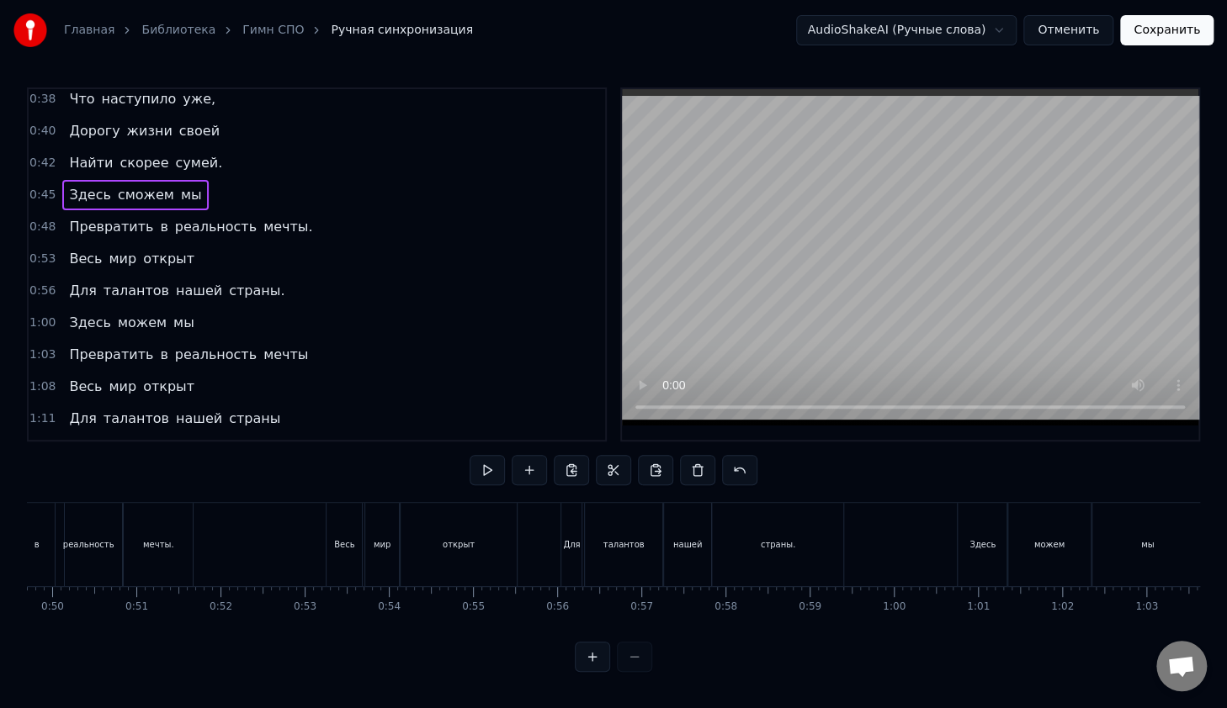
scroll to position [0, 3773]
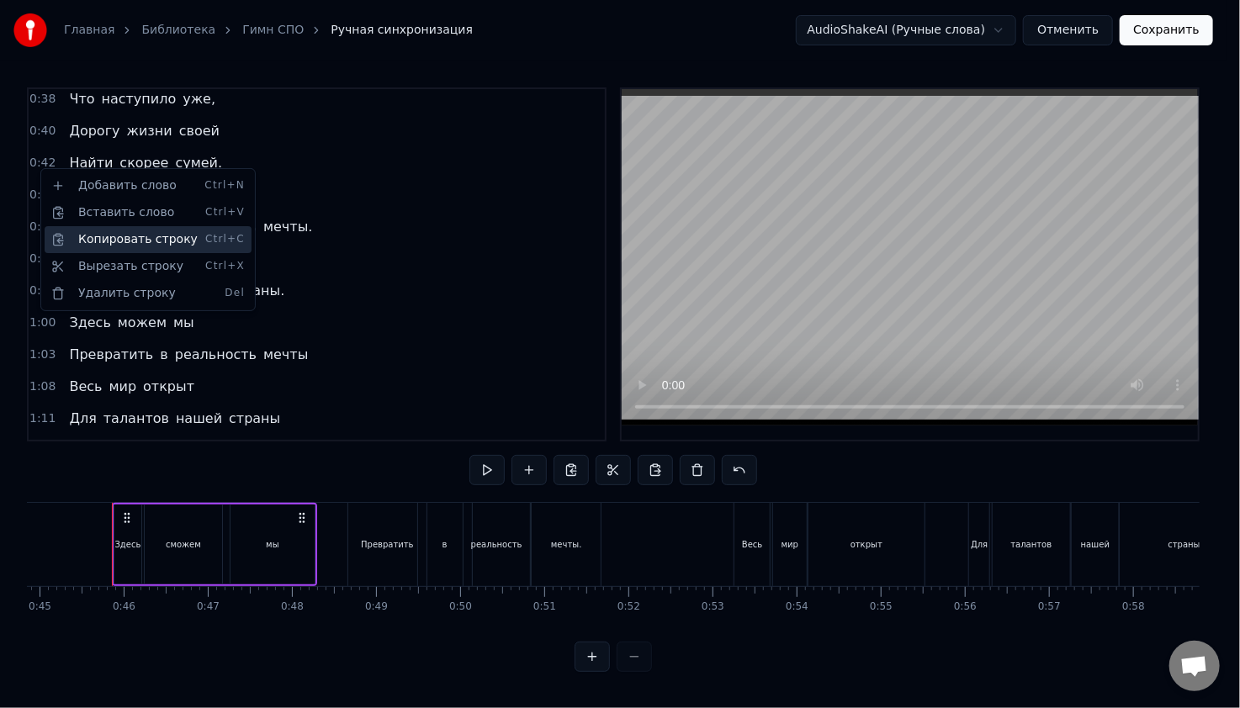
click at [97, 239] on div "Копировать строку Ctrl+C" at bounding box center [148, 239] width 207 height 27
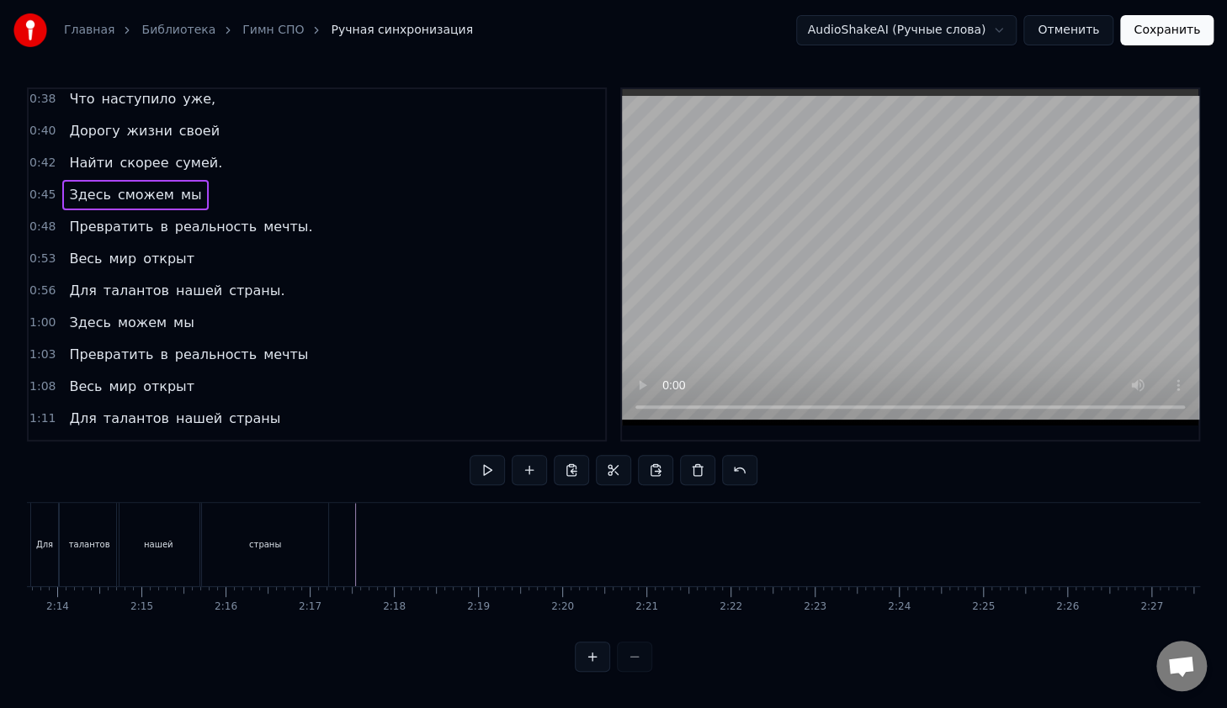
scroll to position [0, 11207]
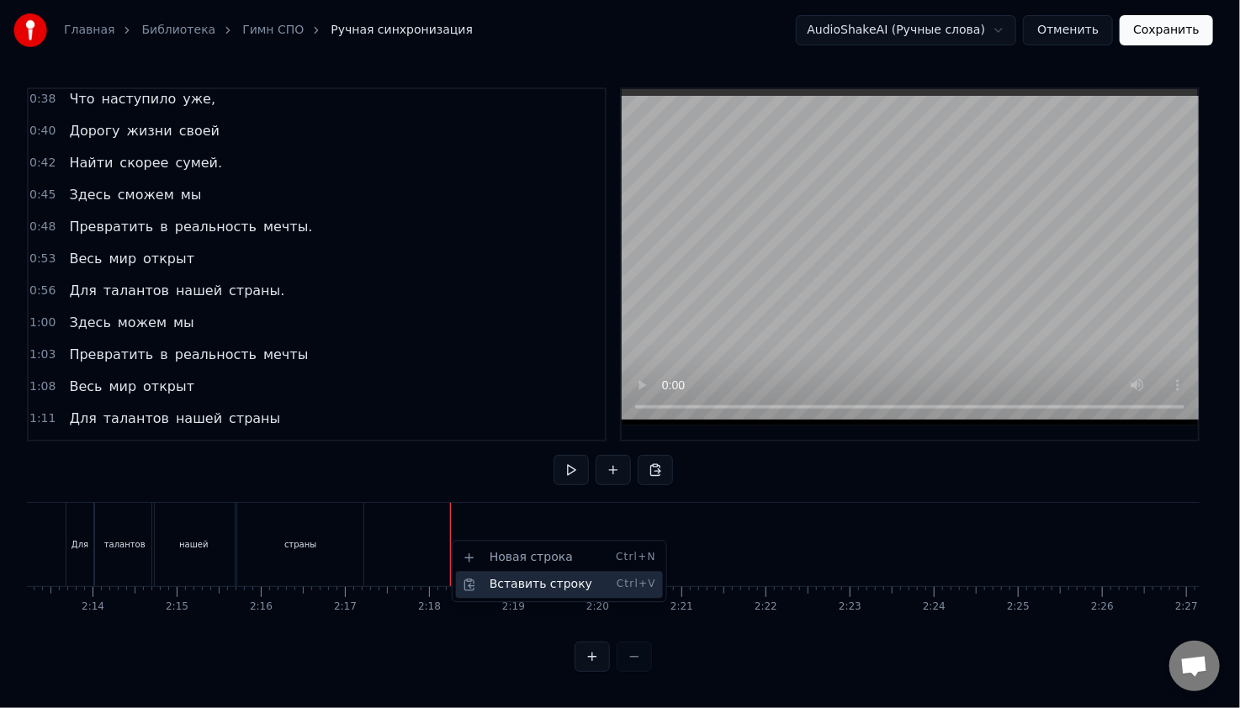
click at [494, 582] on div "Вставить строку Ctrl+V" at bounding box center [559, 584] width 207 height 27
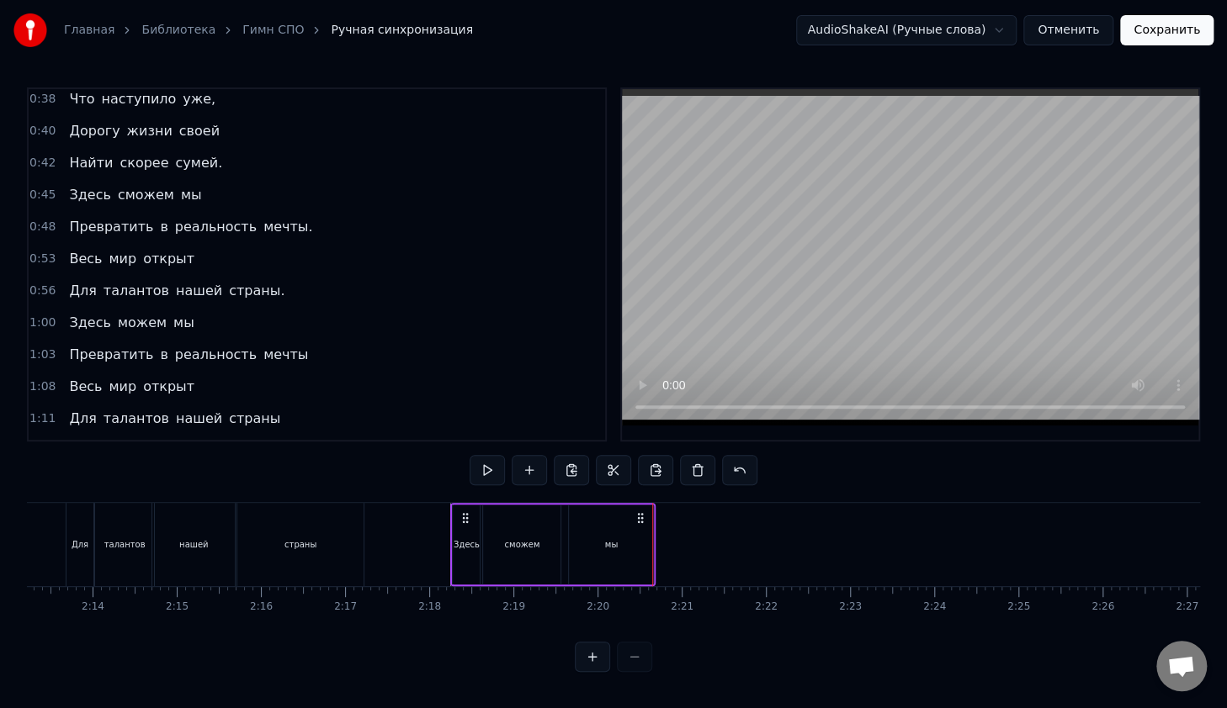
click at [42, 219] on span "0:48" at bounding box center [42, 227] width 26 height 17
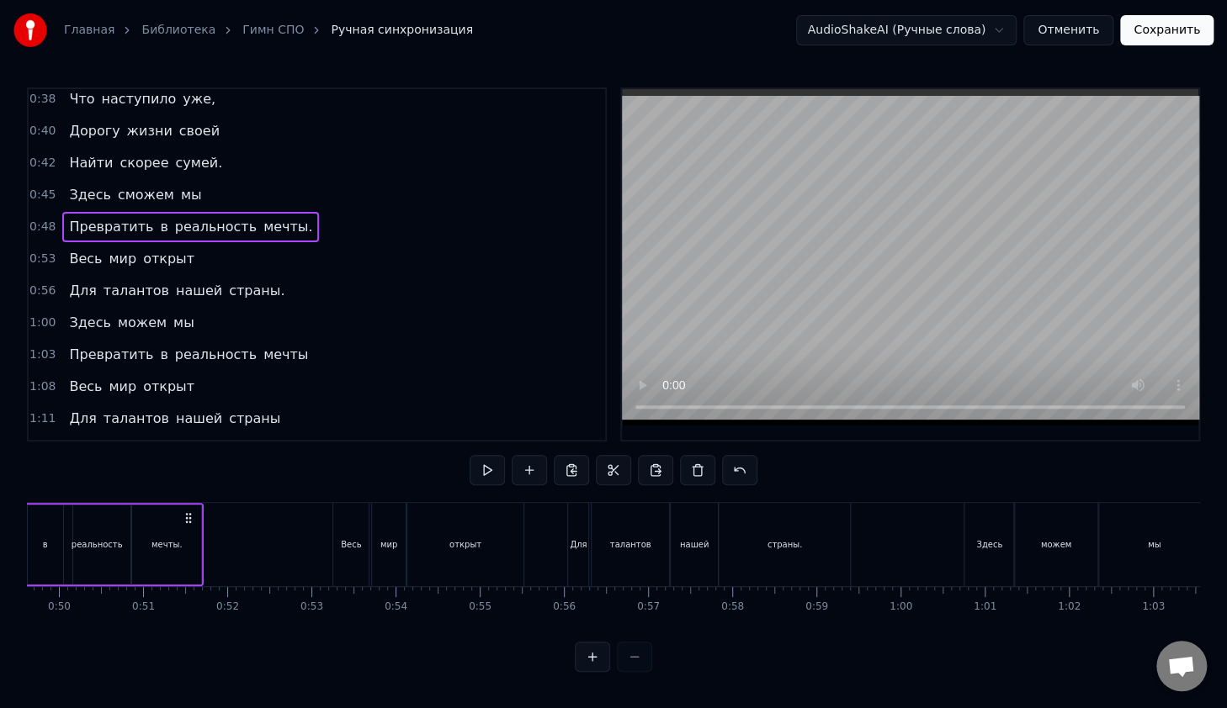
scroll to position [0, 4008]
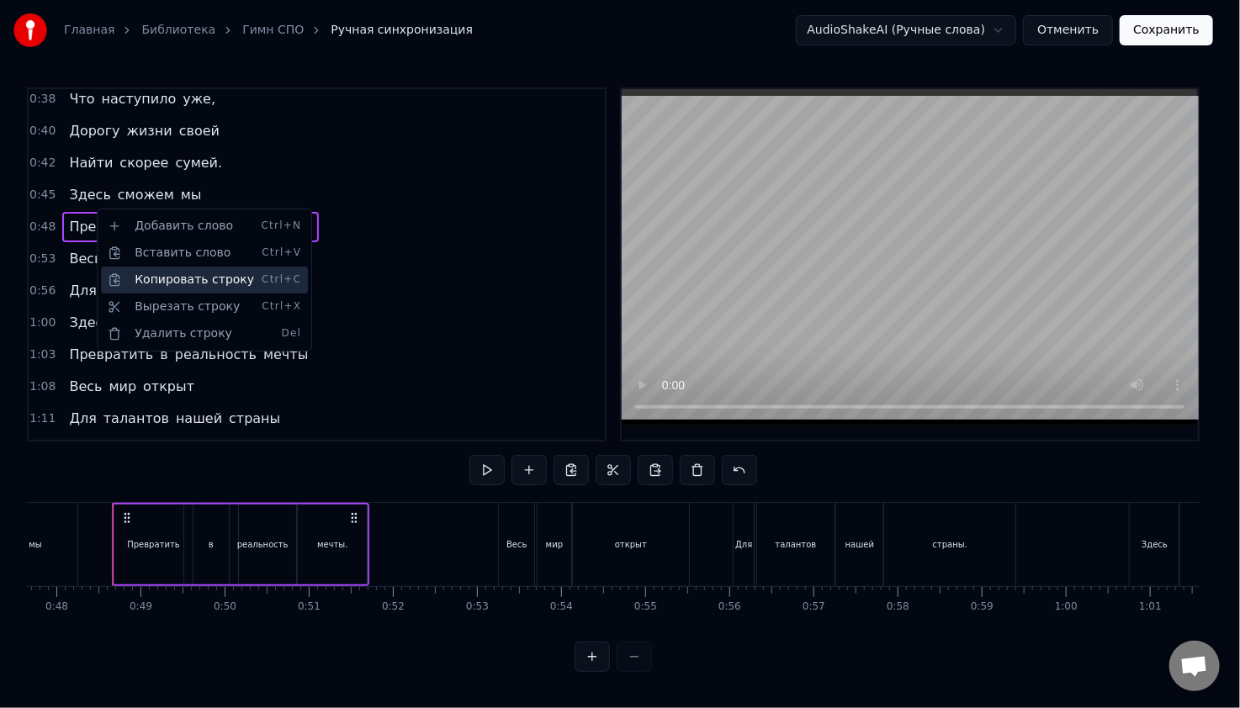
click at [136, 278] on div "Копировать строку Ctrl+C" at bounding box center [204, 280] width 207 height 27
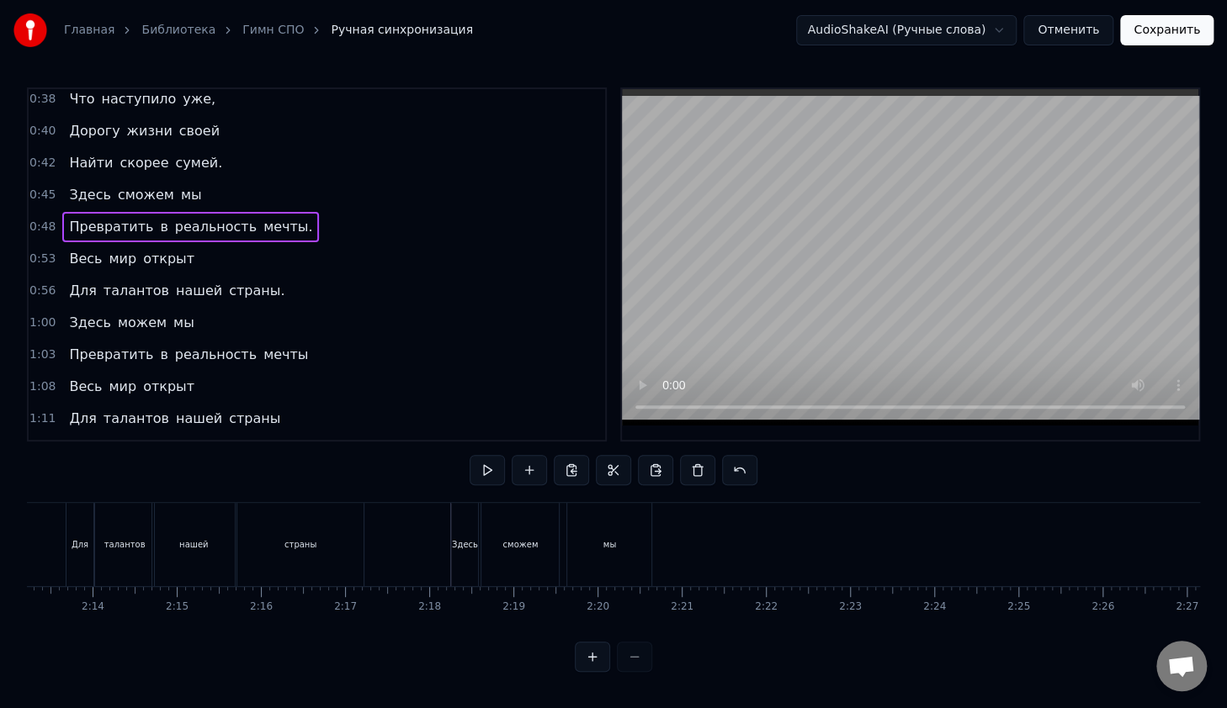
scroll to position [0, 11195]
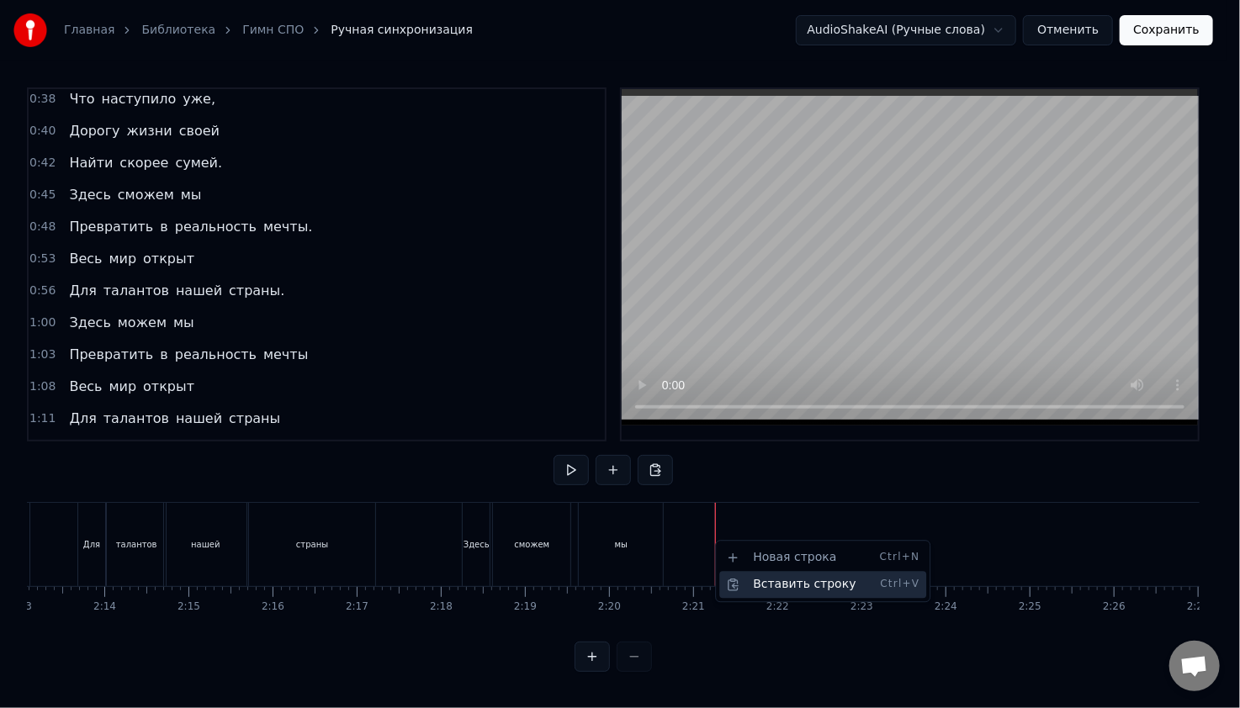
click at [741, 582] on div "Вставить строку Ctrl+V" at bounding box center [822, 584] width 207 height 27
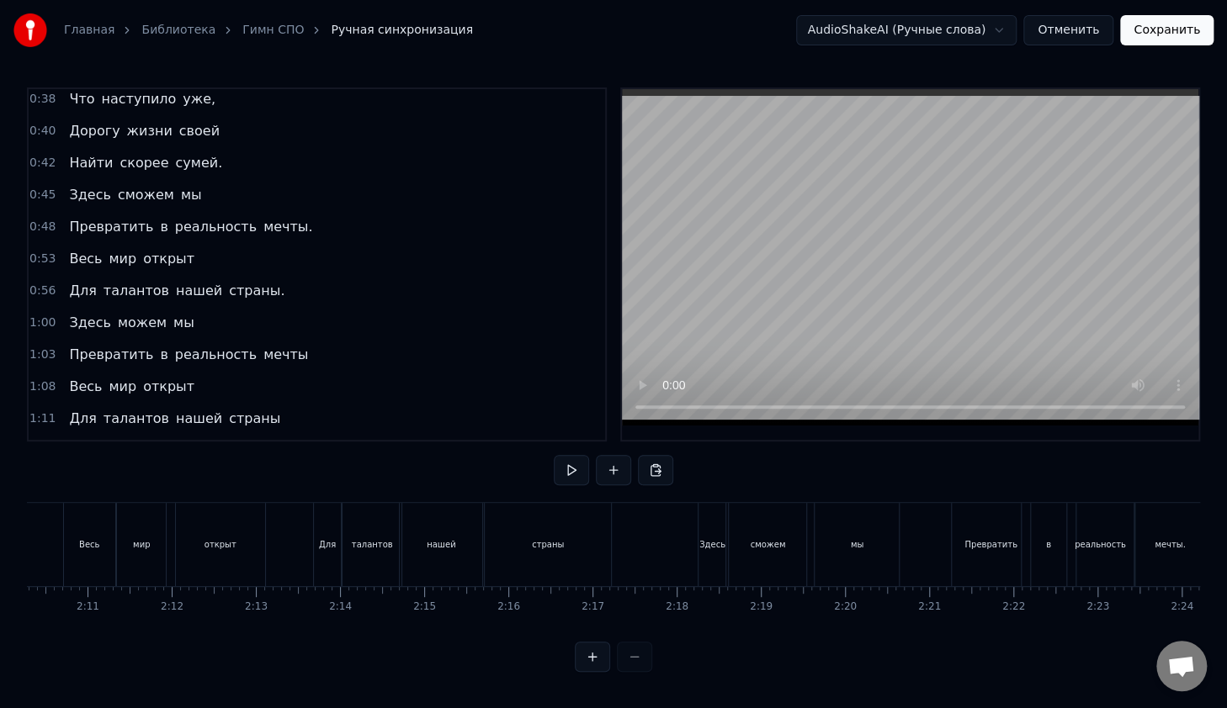
scroll to position [0, 10818]
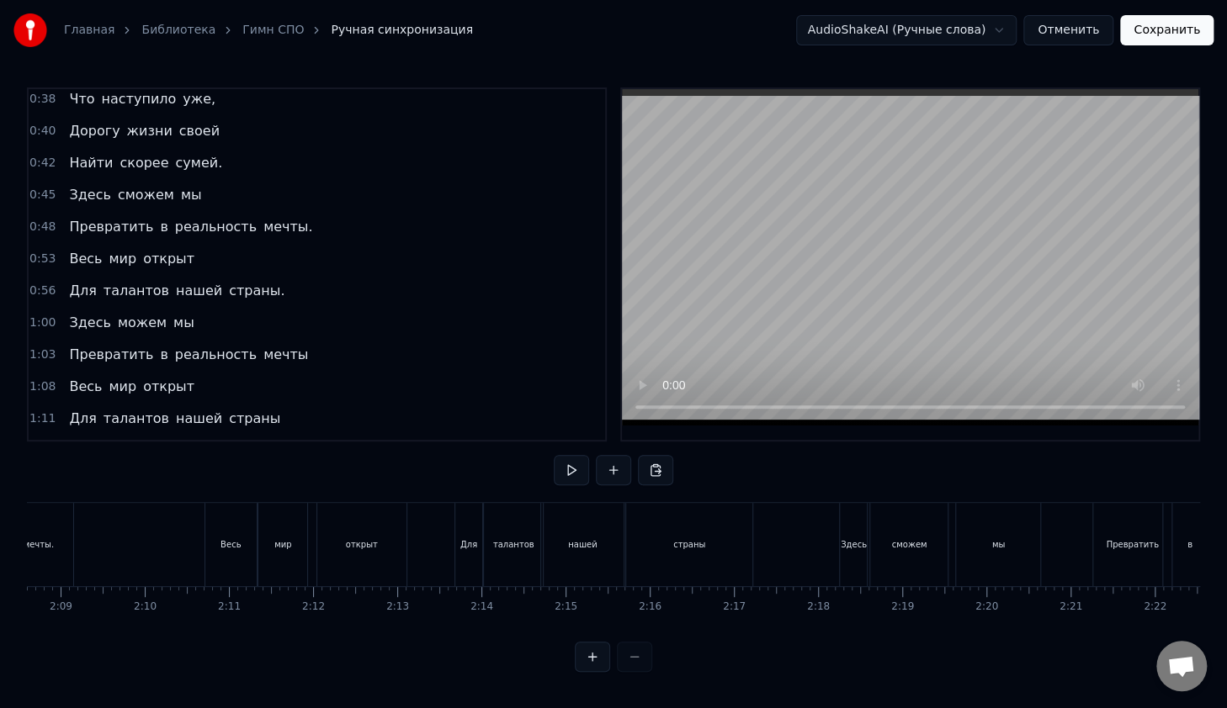
click at [242, 532] on div "Весь" at bounding box center [230, 544] width 51 height 83
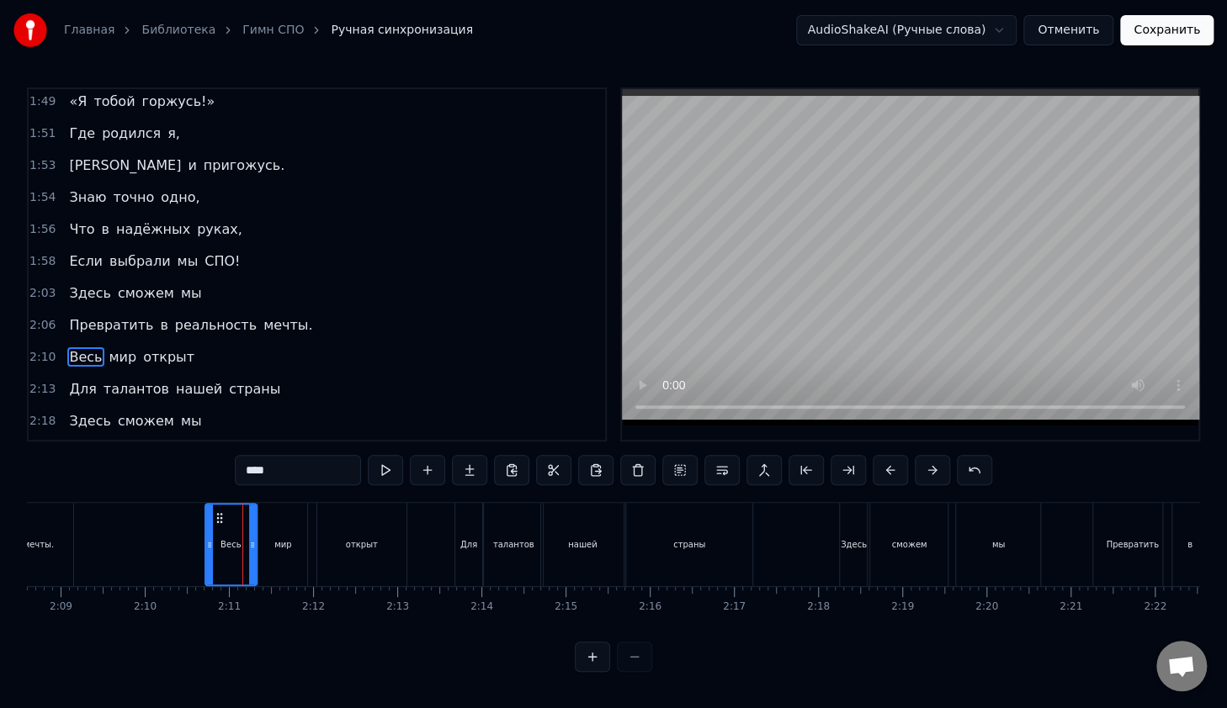
scroll to position [1109, 0]
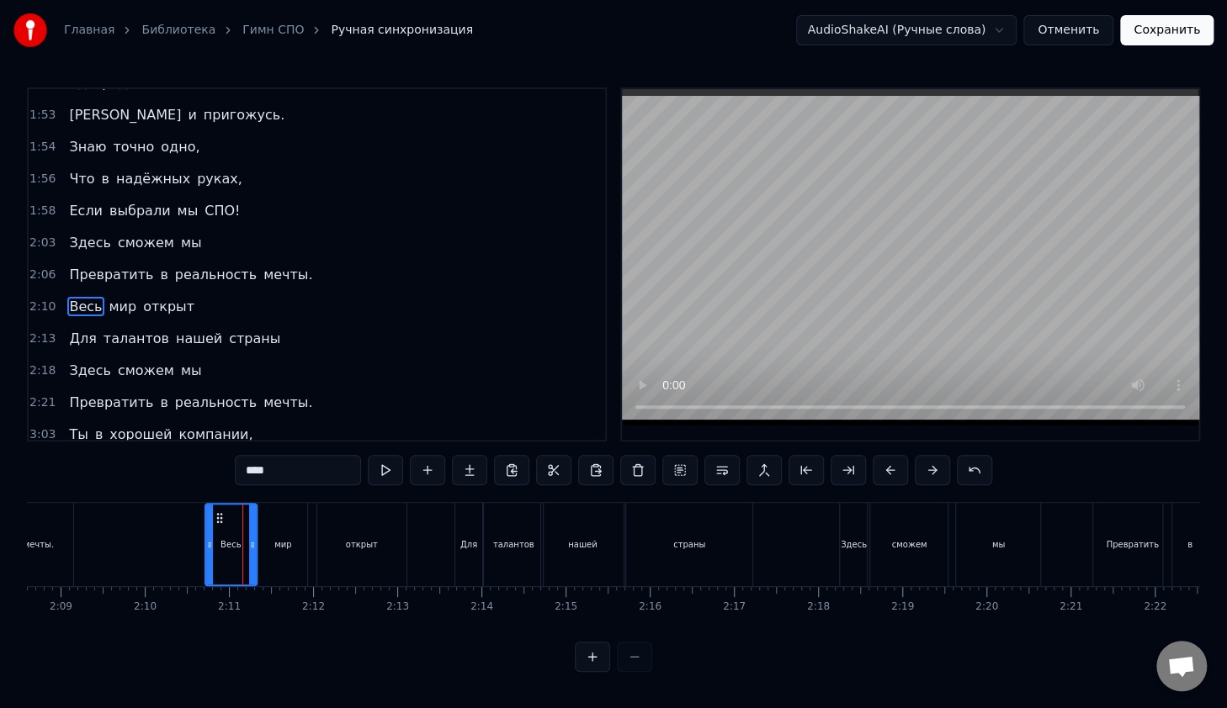
click at [44, 299] on span "2:10" at bounding box center [42, 307] width 26 height 17
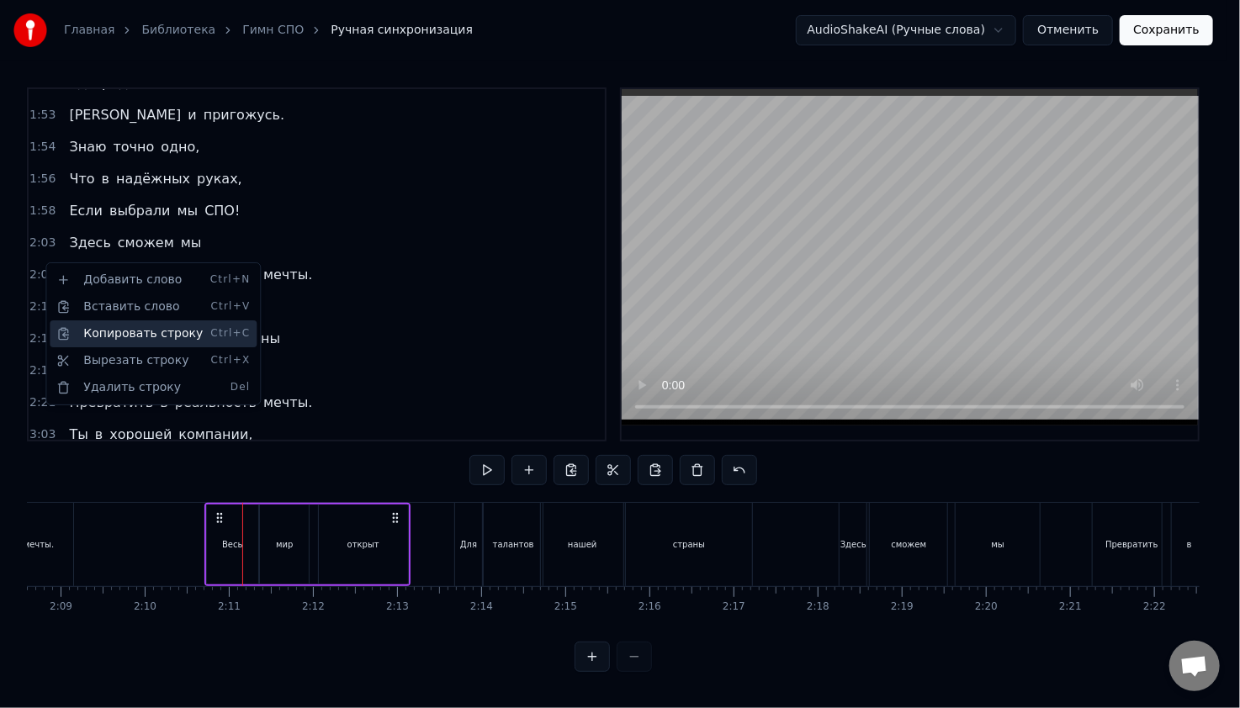
click at [92, 326] on div "Копировать строку Ctrl+C" at bounding box center [153, 334] width 207 height 27
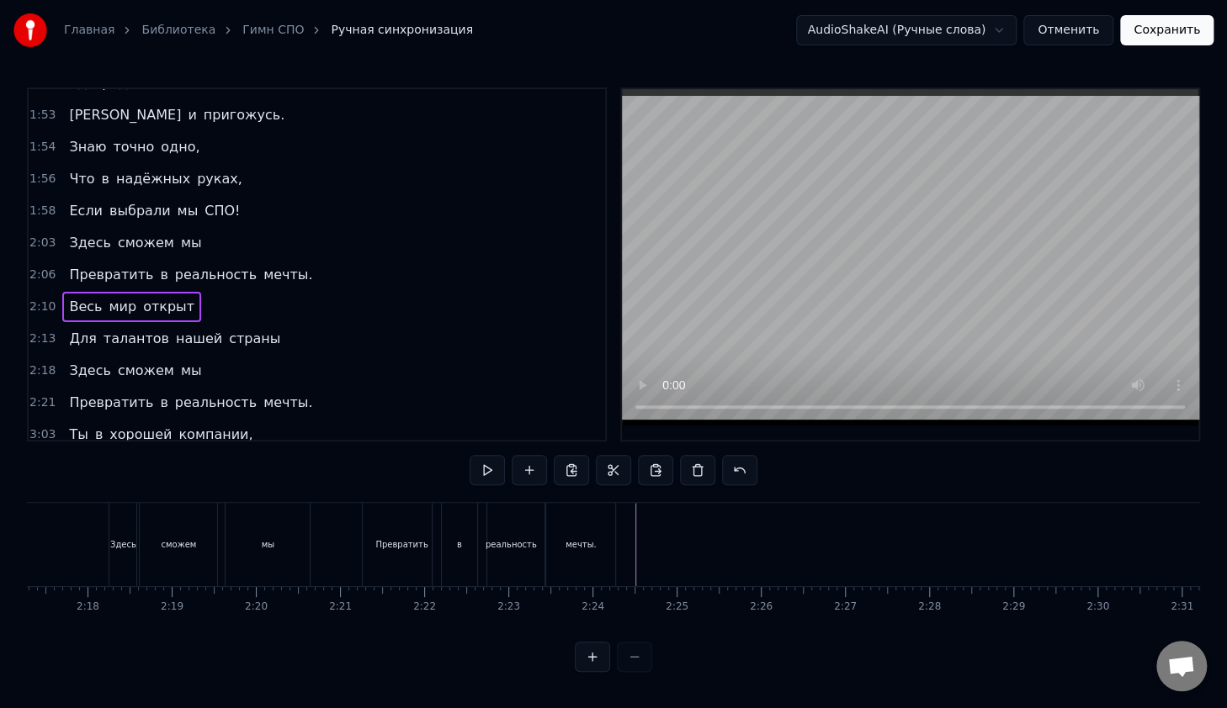
scroll to position [0, 11607]
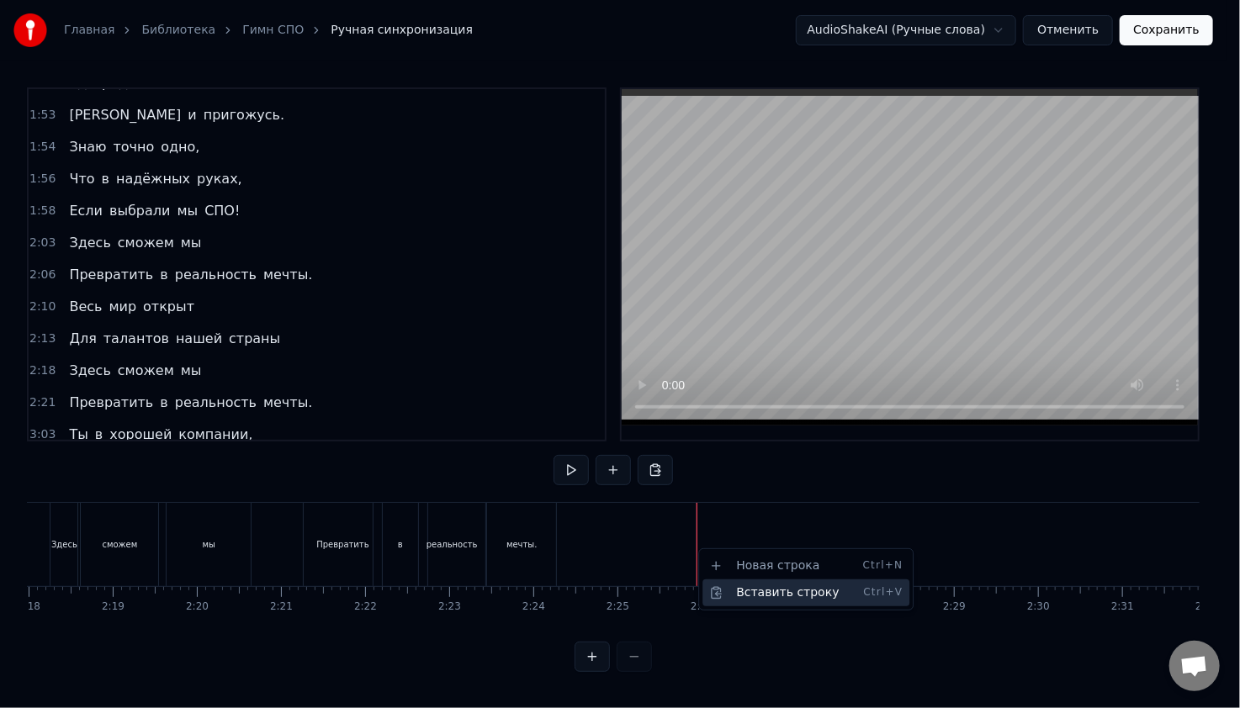
click at [738, 588] on div "Вставить строку Ctrl+V" at bounding box center [805, 593] width 207 height 27
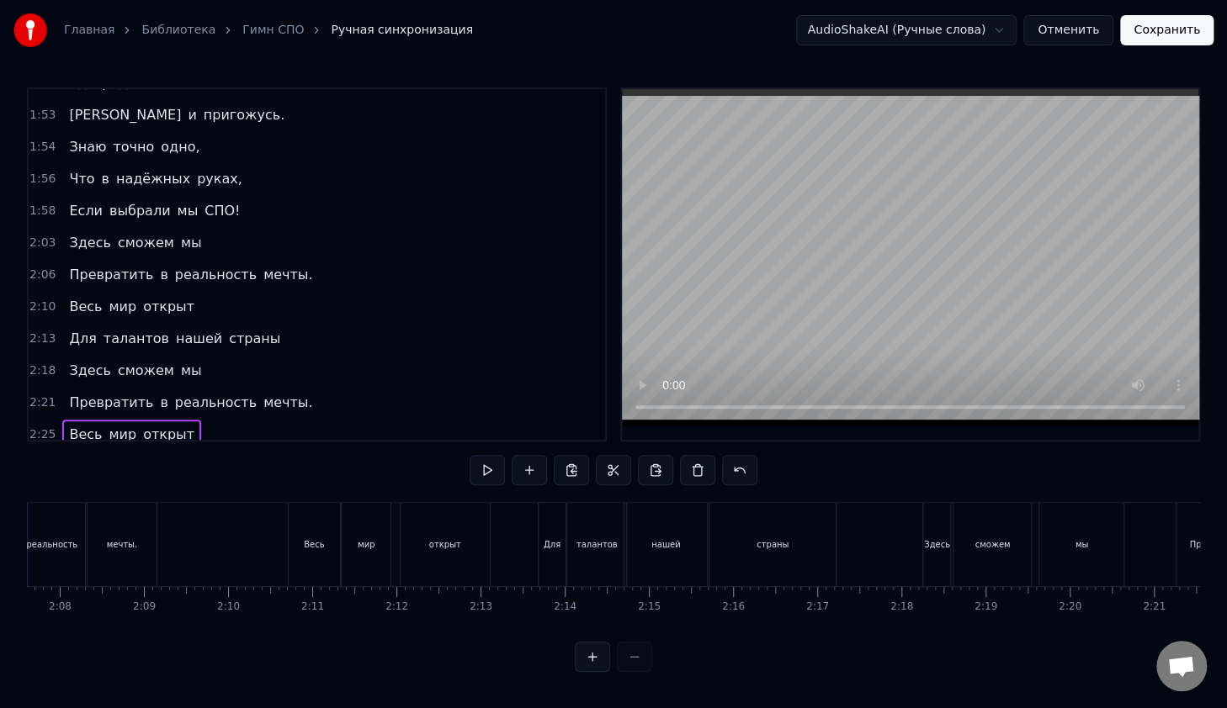
scroll to position [0, 10677]
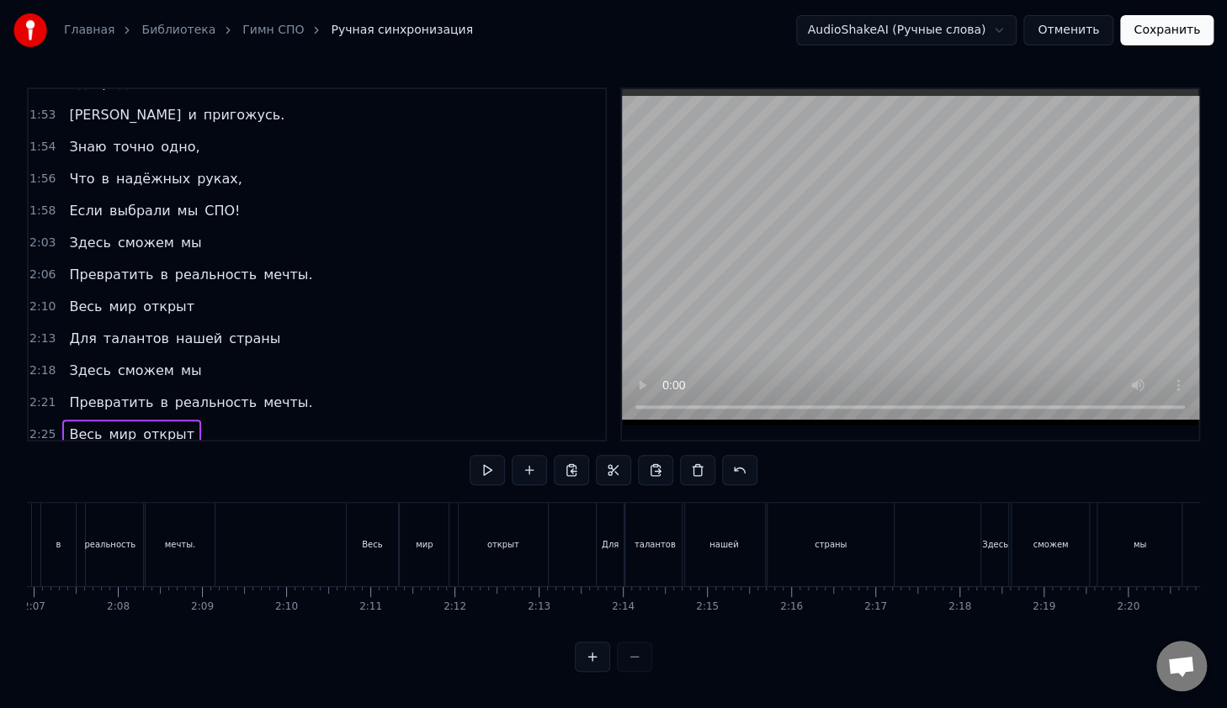
click at [712, 553] on div "нашей" at bounding box center [723, 544] width 82 height 83
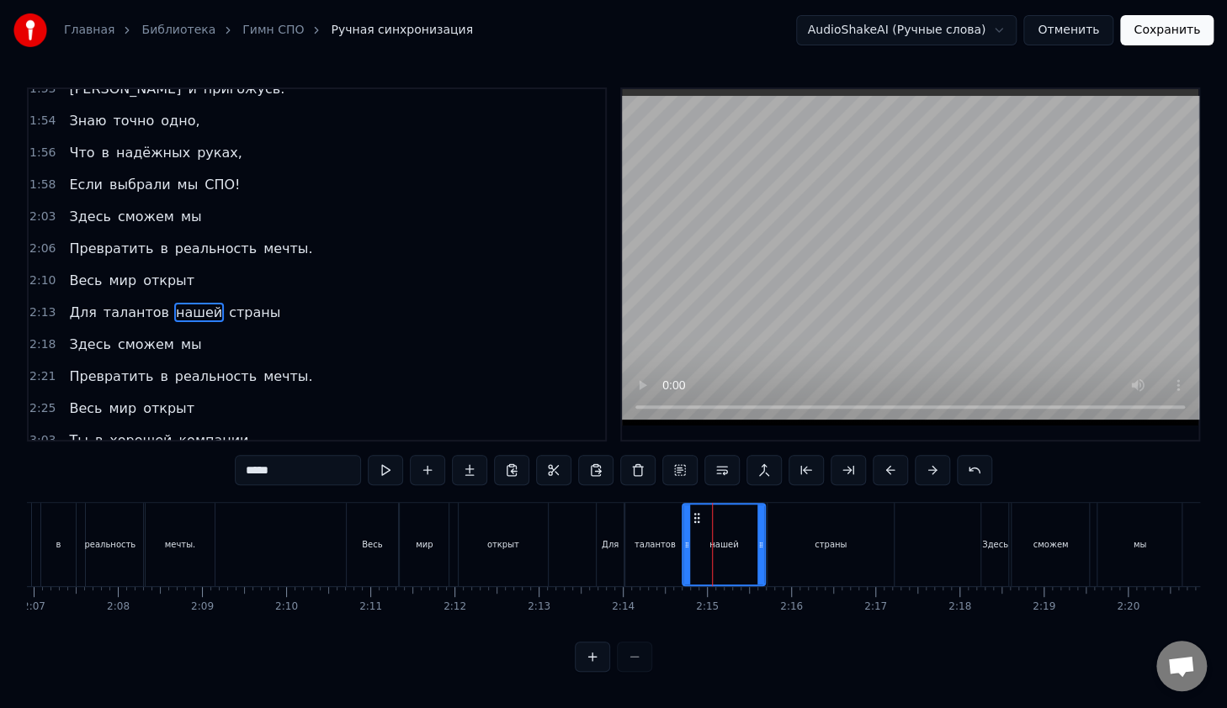
scroll to position [1140, 0]
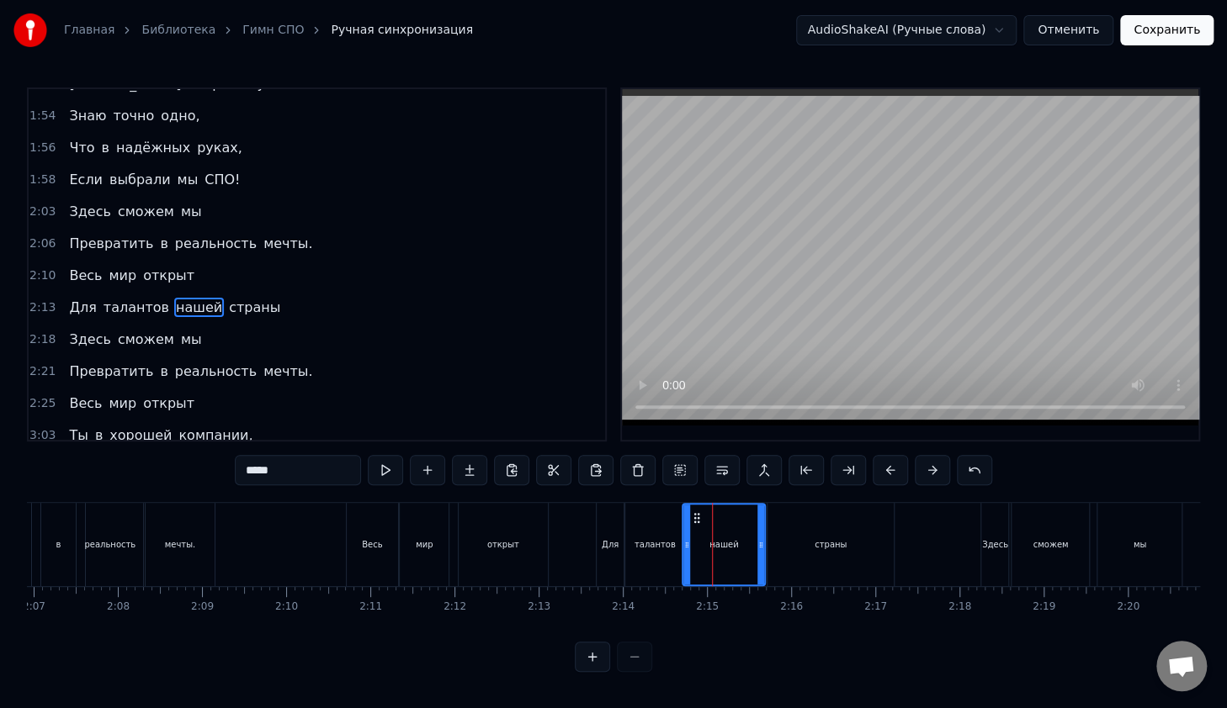
click at [40, 299] on span "2:13" at bounding box center [42, 307] width 26 height 17
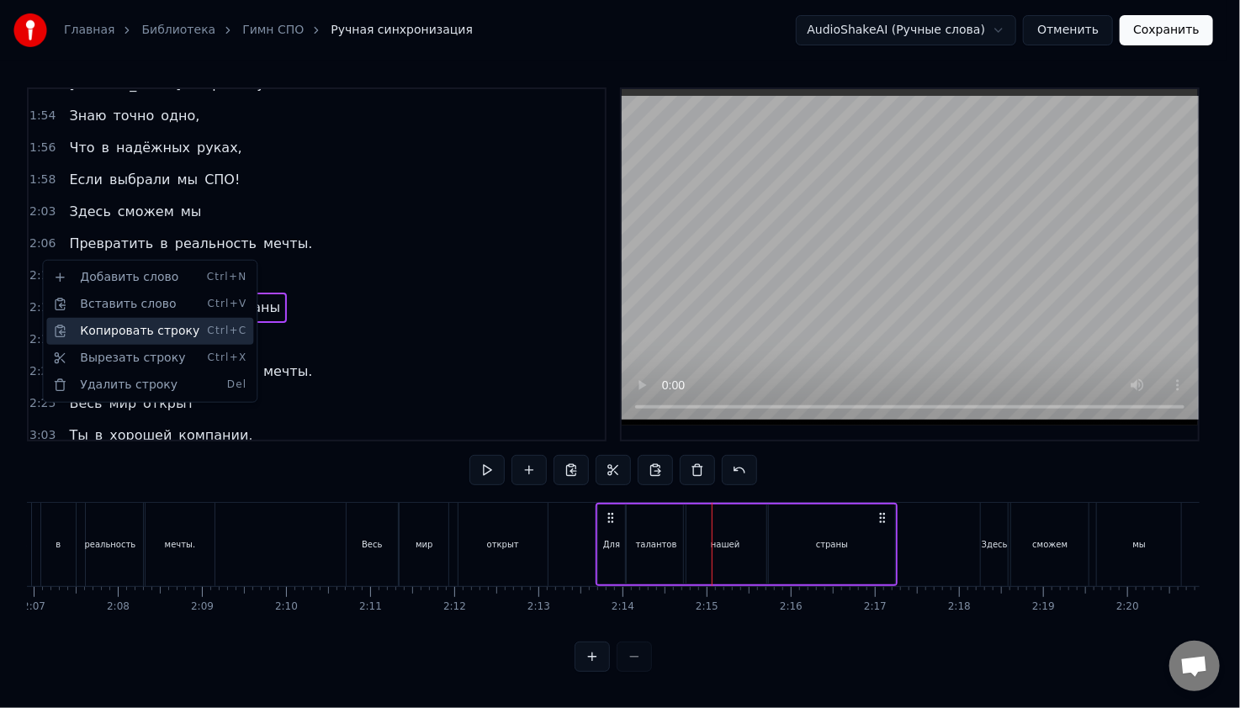
click at [114, 337] on div "Копировать строку Ctrl+C" at bounding box center [149, 331] width 207 height 27
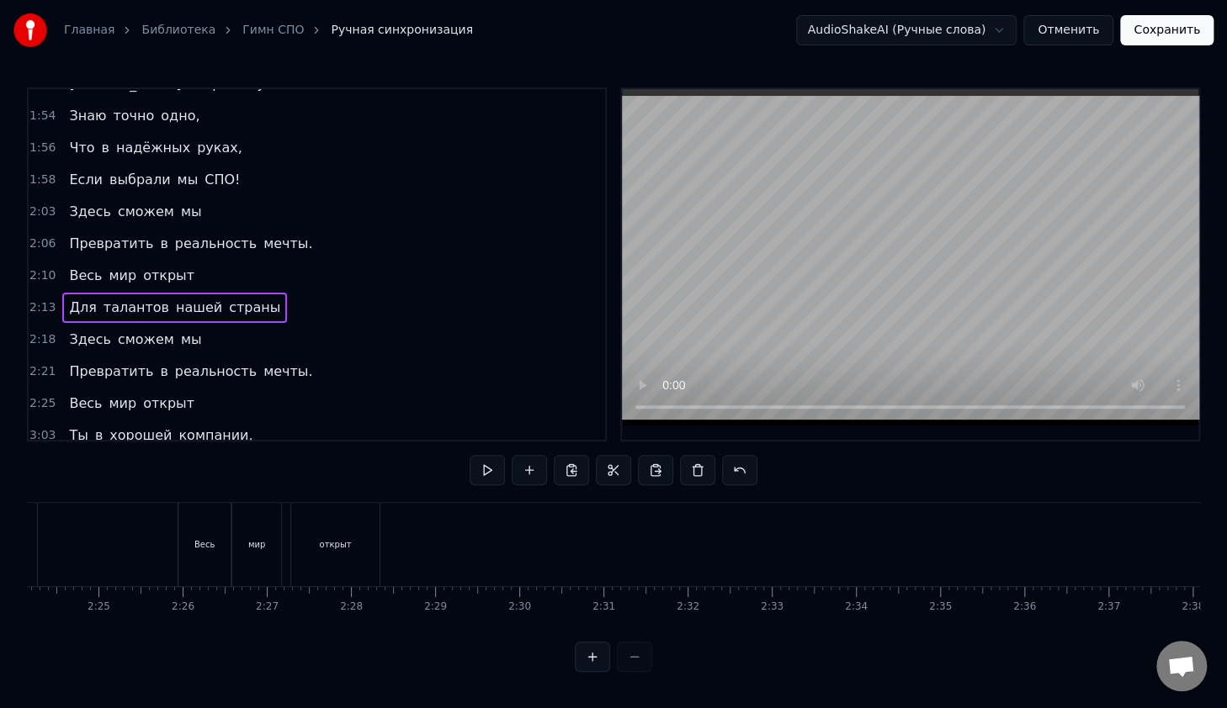
scroll to position [0, 12067]
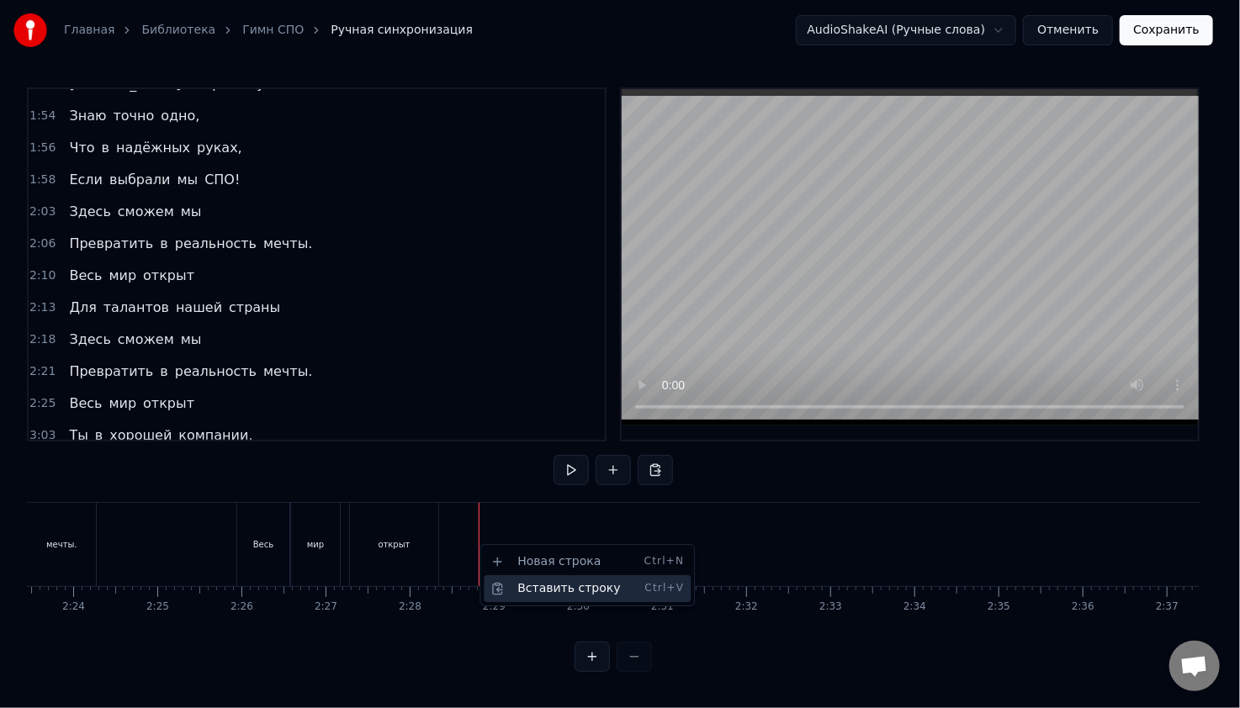
click at [546, 586] on div "Вставить строку Ctrl+V" at bounding box center [587, 588] width 207 height 27
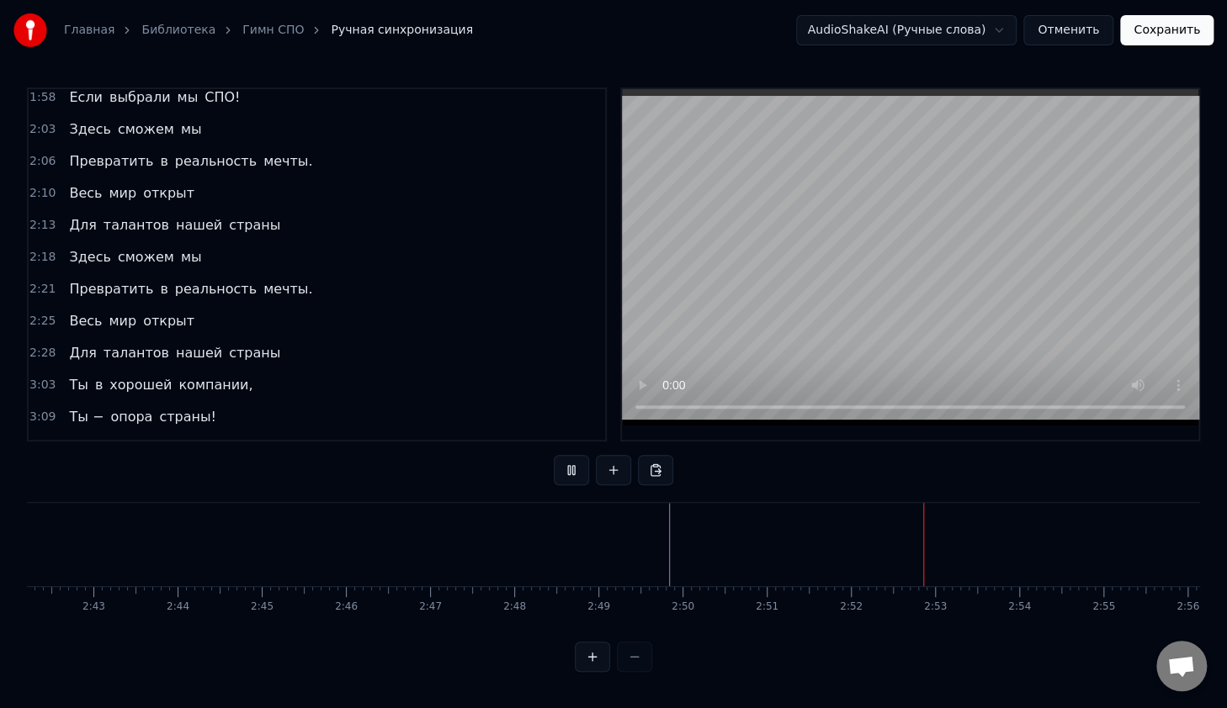
scroll to position [1227, 0]
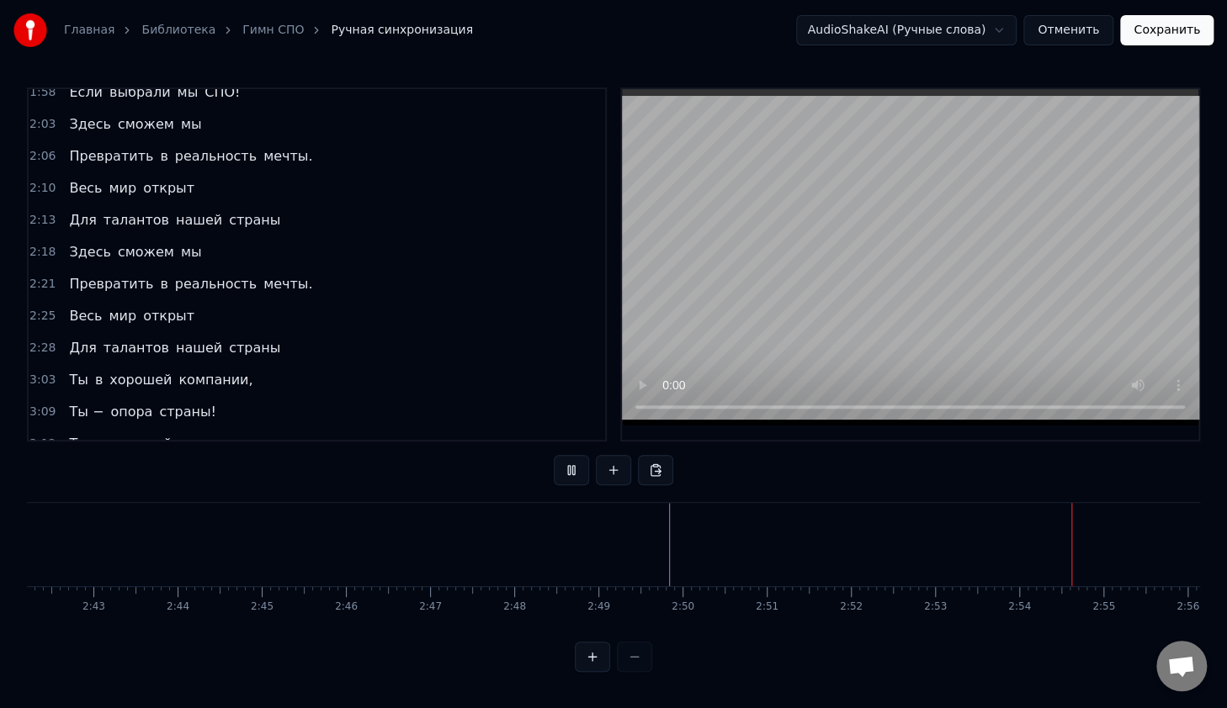
click at [44, 372] on span "3:03" at bounding box center [42, 380] width 26 height 17
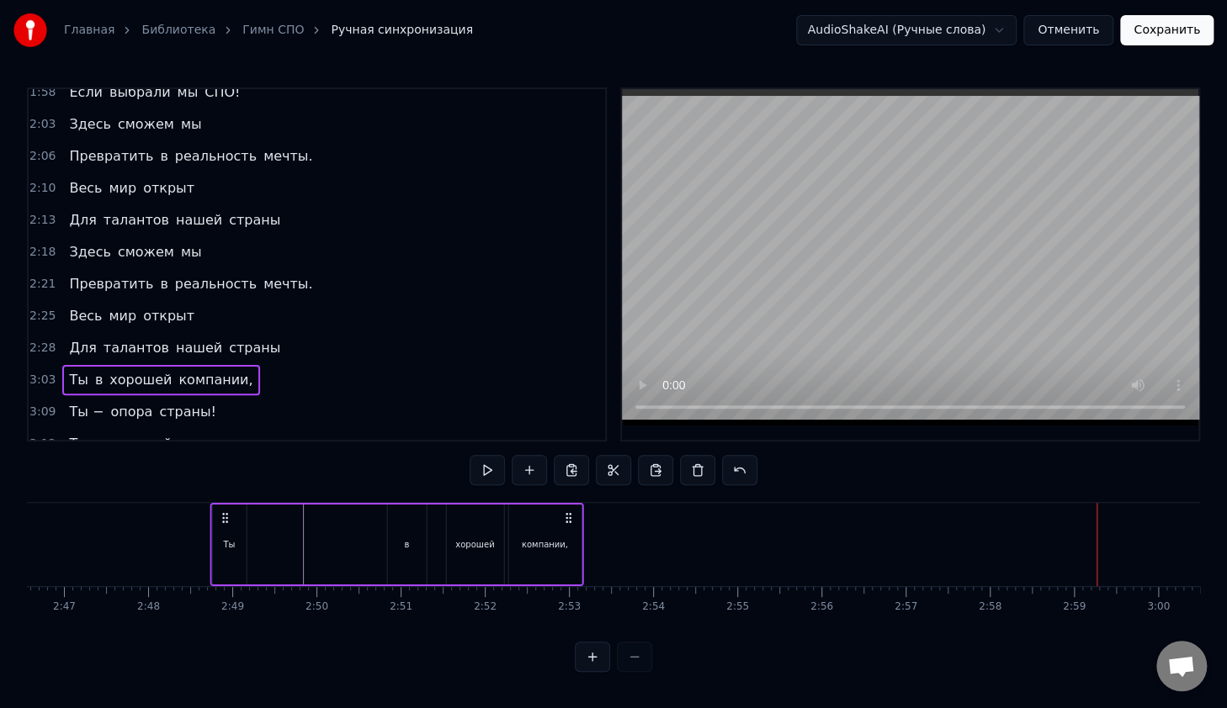
scroll to position [0, 13992]
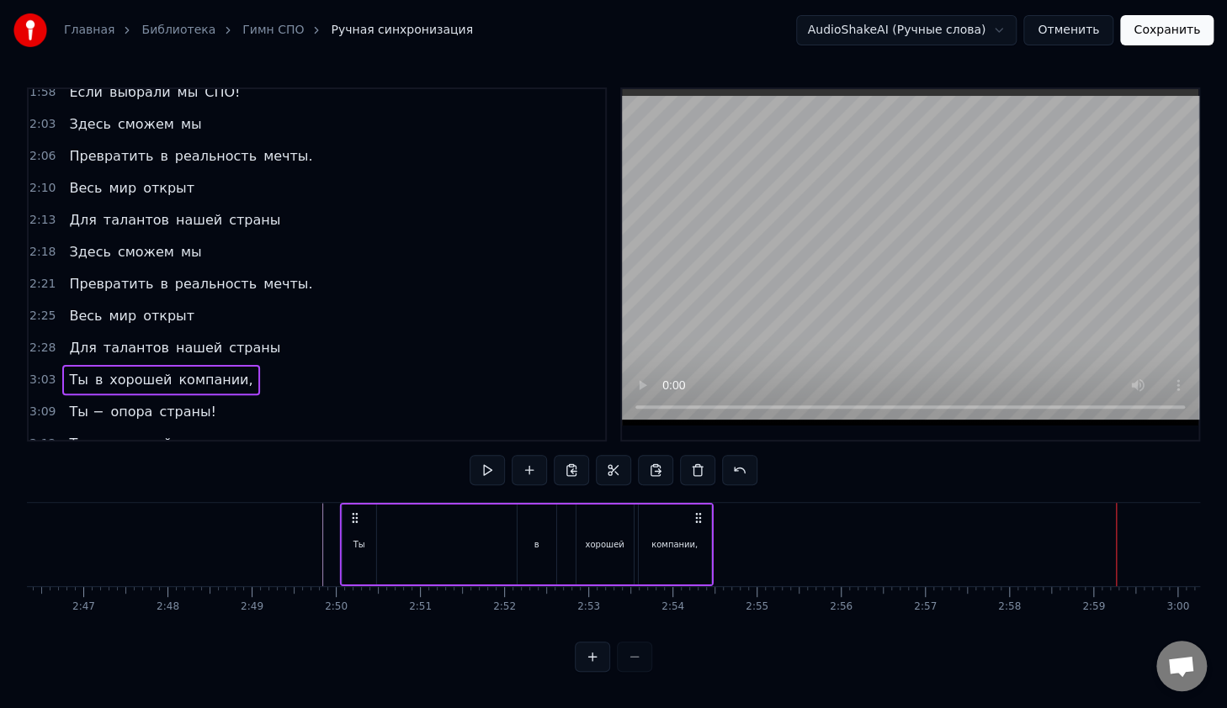
drag, startPoint x: 792, startPoint y: 510, endPoint x: 352, endPoint y: 541, distance: 441.1
click at [352, 541] on div "Ты в хорошей компании," at bounding box center [527, 544] width 374 height 83
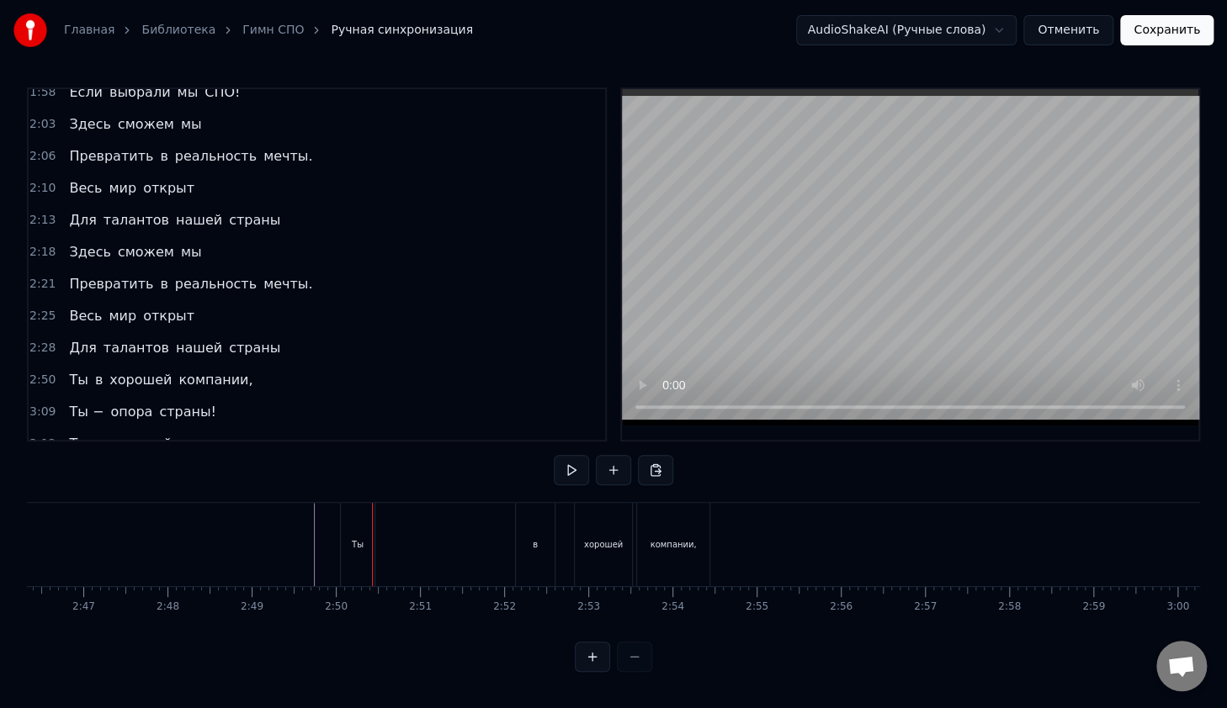
click at [527, 533] on div "в" at bounding box center [535, 544] width 39 height 83
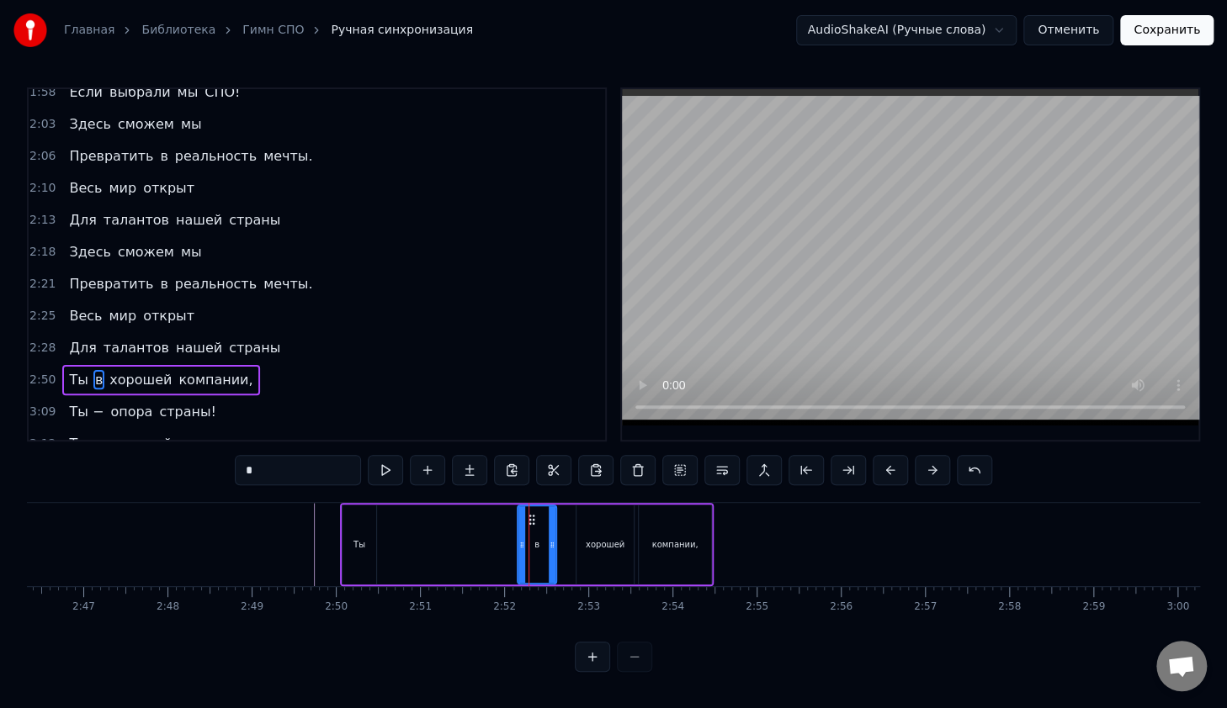
scroll to position [0, 0]
drag, startPoint x: 519, startPoint y: 533, endPoint x: 383, endPoint y: 541, distance: 136.5
click at [383, 541] on div at bounding box center [385, 544] width 7 height 77
drag, startPoint x: 548, startPoint y: 548, endPoint x: 480, endPoint y: 559, distance: 69.8
click at [414, 549] on icon at bounding box center [414, 544] width 7 height 13
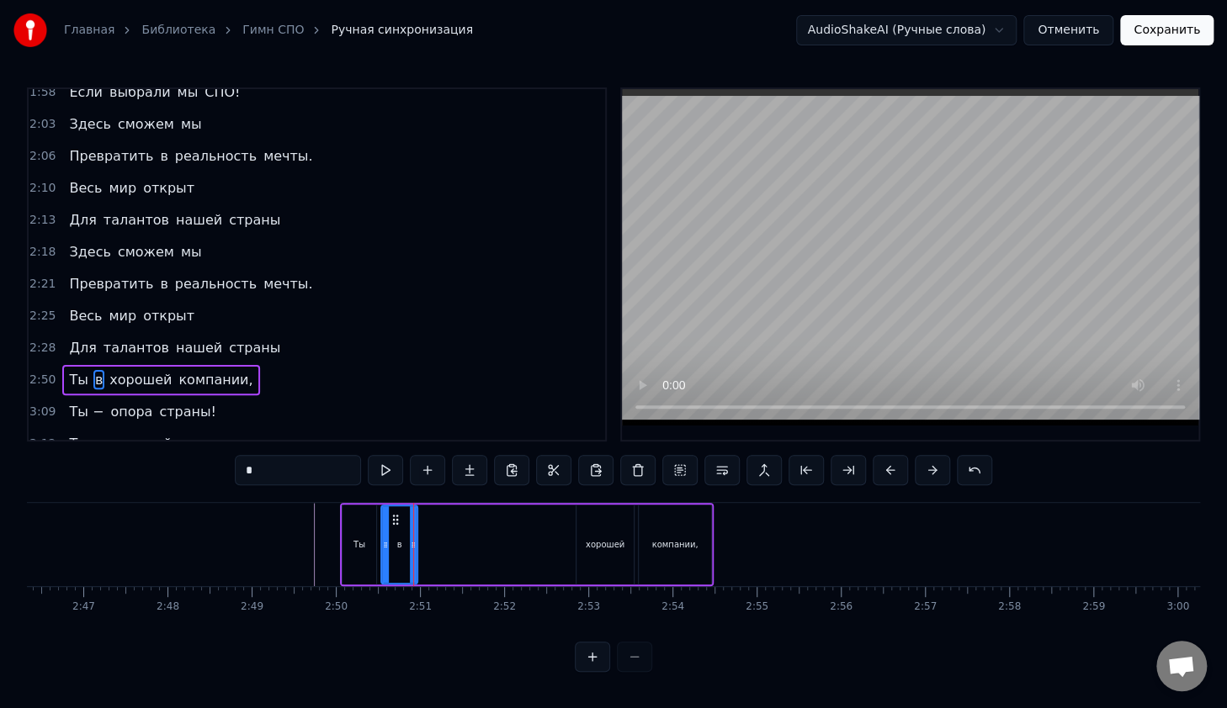
click at [585, 553] on div "хорошей" at bounding box center [604, 545] width 57 height 80
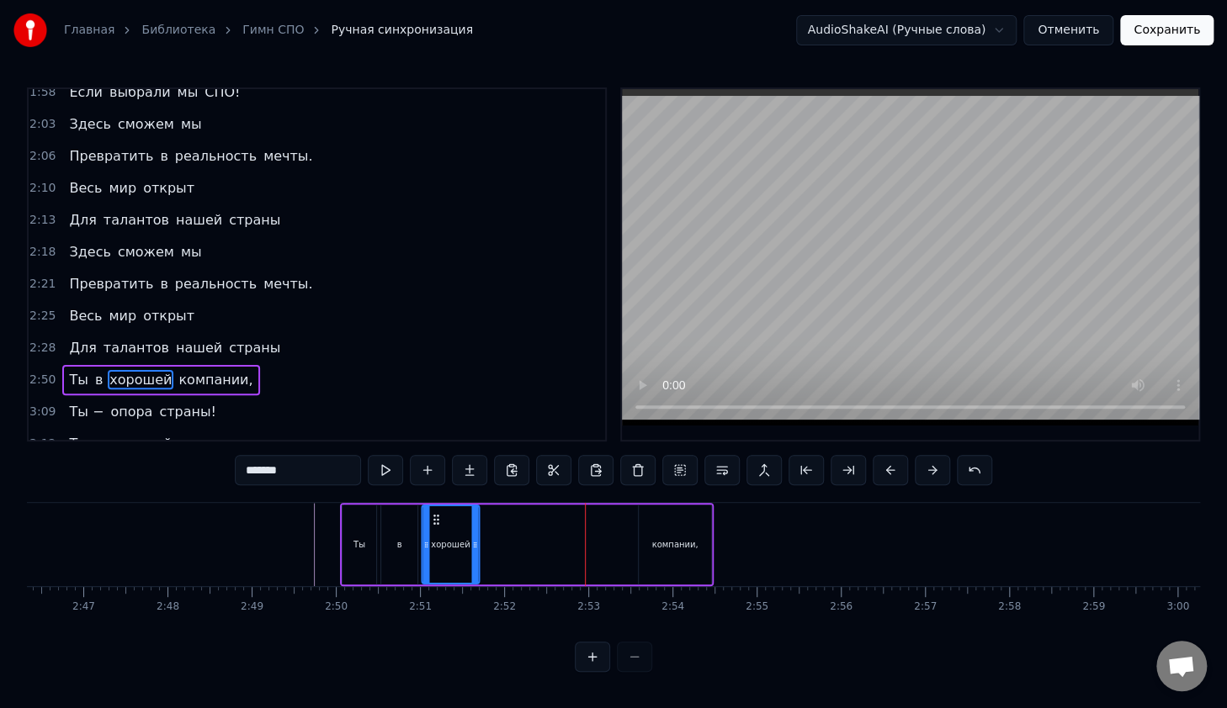
drag, startPoint x: 591, startPoint y: 513, endPoint x: 474, endPoint y: 538, distance: 119.4
click at [436, 529] on div "хорошей" at bounding box center [451, 544] width 56 height 77
drag, startPoint x: 656, startPoint y: 529, endPoint x: 649, endPoint y: 525, distance: 8.7
click at [655, 528] on div "компании," at bounding box center [674, 545] width 72 height 80
type input "*********"
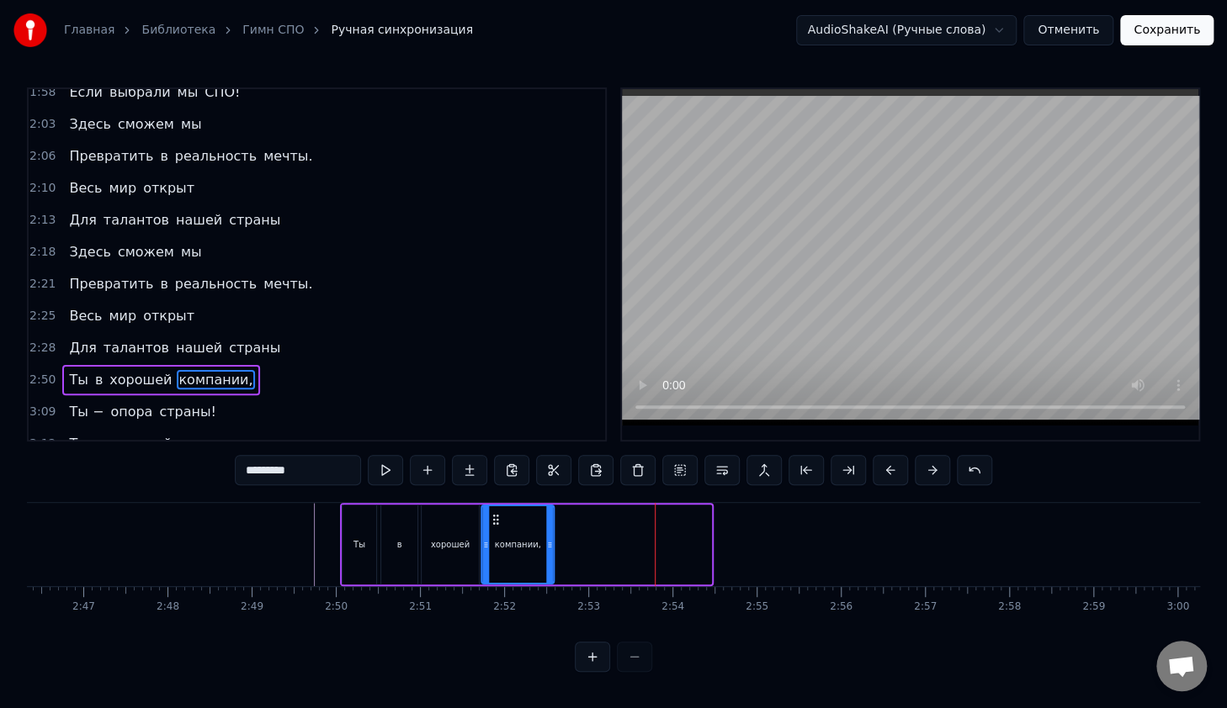
drag, startPoint x: 606, startPoint y: 517, endPoint x: 494, endPoint y: 527, distance: 112.4
click at [494, 527] on div "компании," at bounding box center [518, 544] width 71 height 77
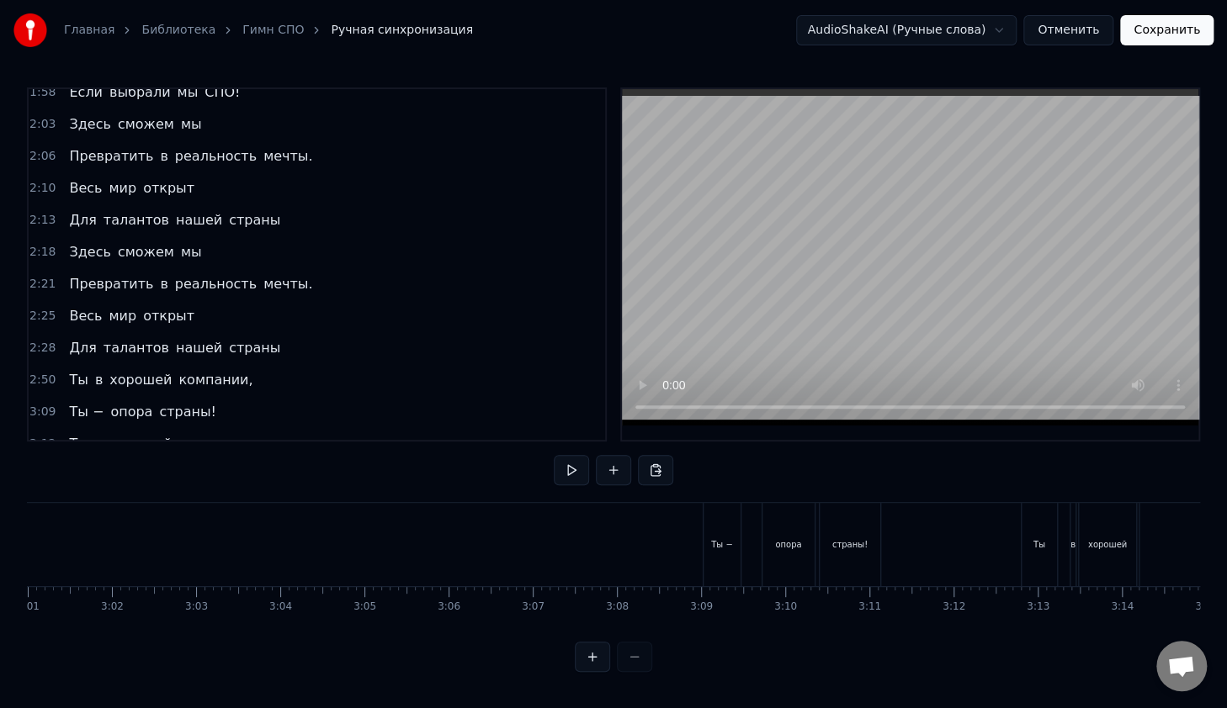
scroll to position [0, 15202]
click at [735, 513] on div "Ты −" at bounding box center [745, 544] width 37 height 83
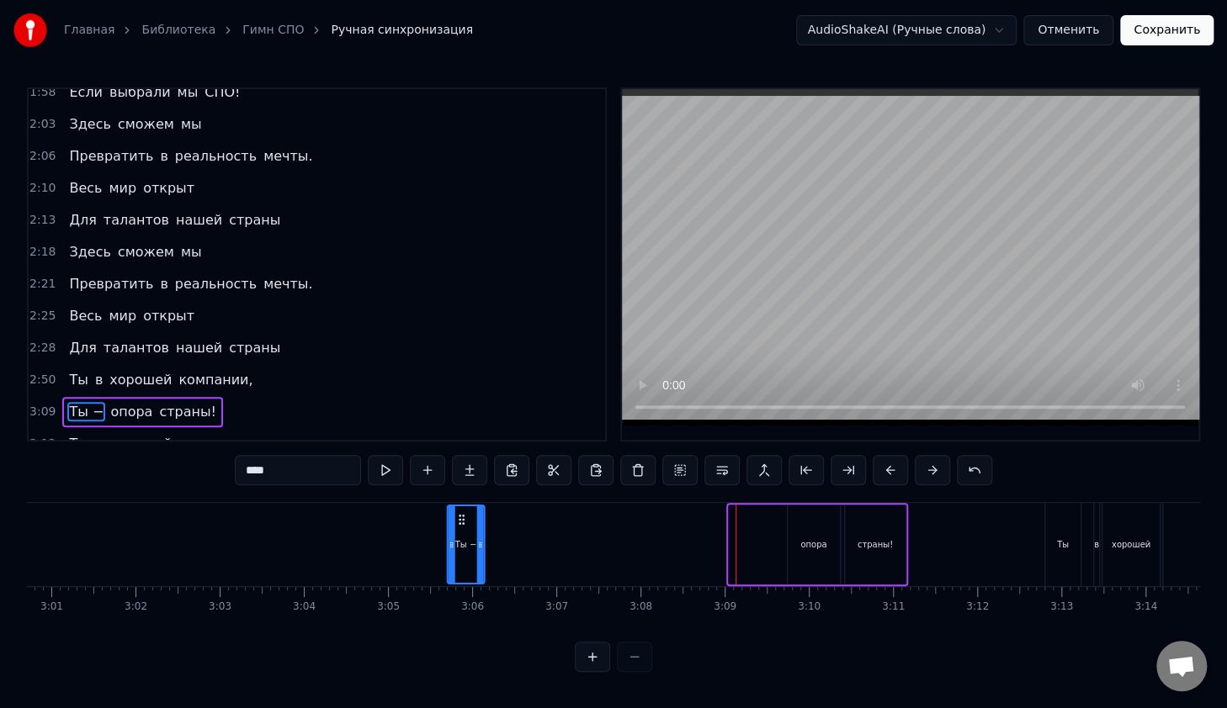
drag, startPoint x: 740, startPoint y: 511, endPoint x: 614, endPoint y: 527, distance: 127.1
click at [458, 525] on div "Ты −" at bounding box center [465, 544] width 35 height 77
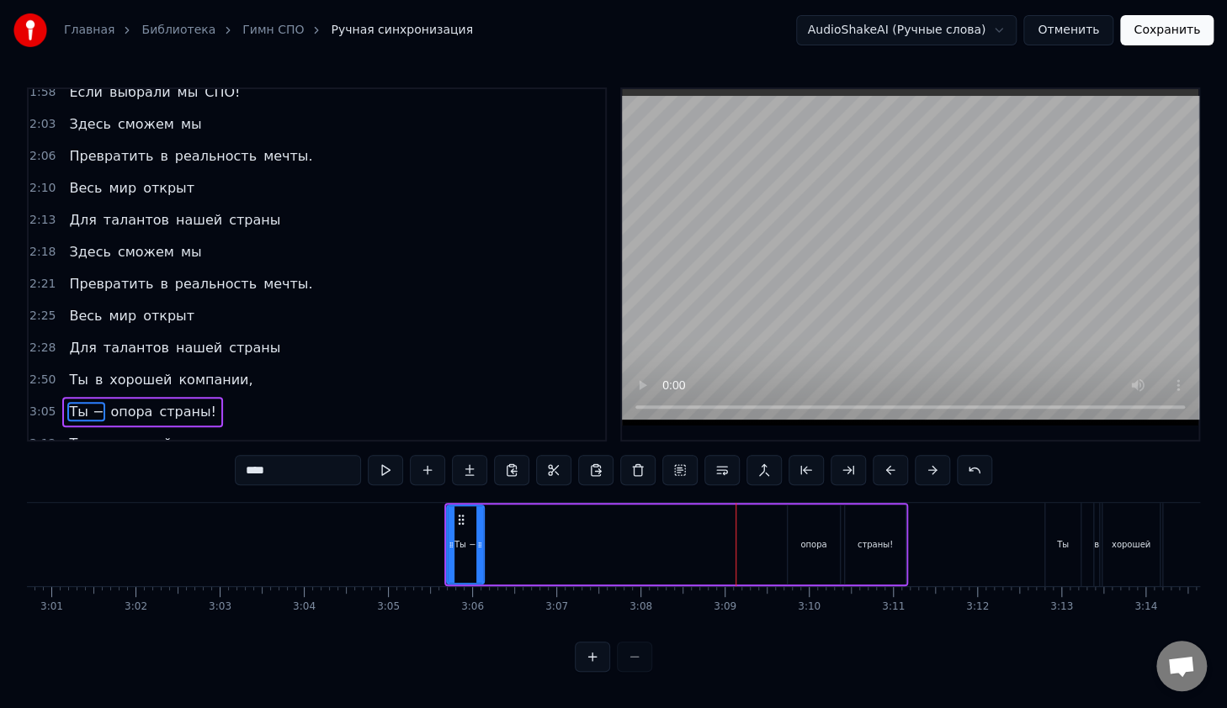
click at [767, 531] on div "Ты − опора страны!" at bounding box center [676, 544] width 464 height 83
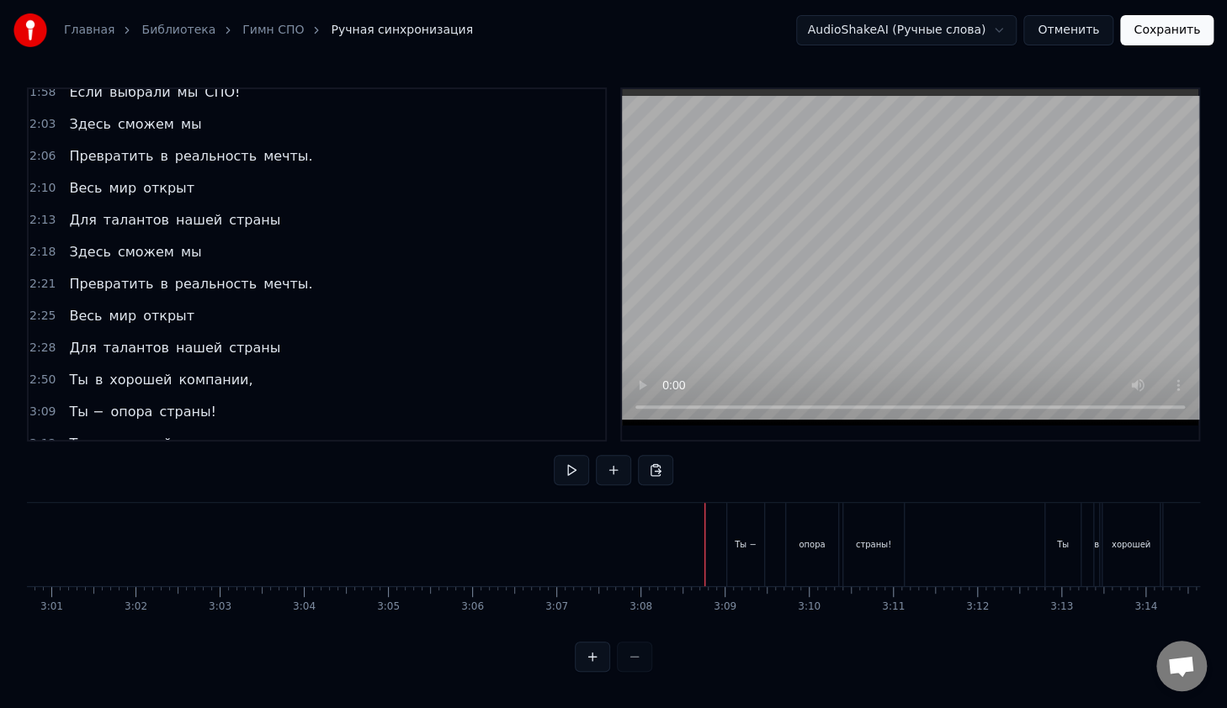
drag, startPoint x: 37, startPoint y: 327, endPoint x: 41, endPoint y: 346, distance: 19.0
click at [37, 372] on span "2:50" at bounding box center [42, 380] width 26 height 17
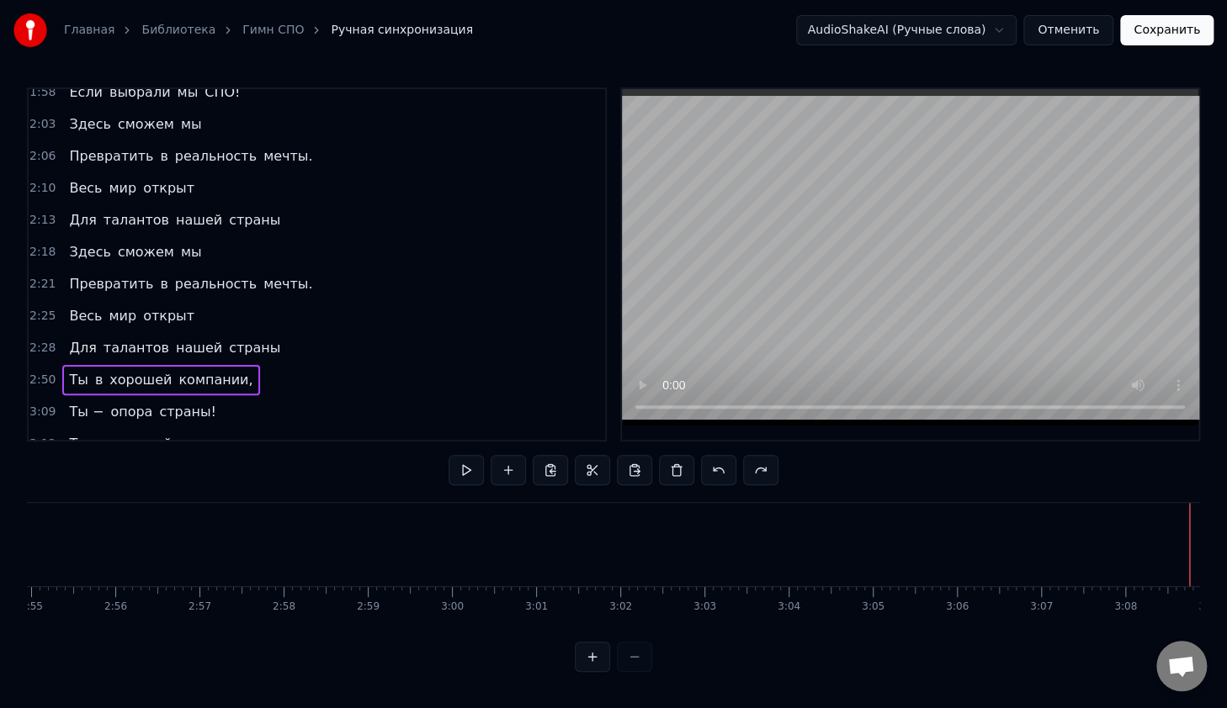
click at [40, 404] on span "3:09" at bounding box center [42, 412] width 26 height 17
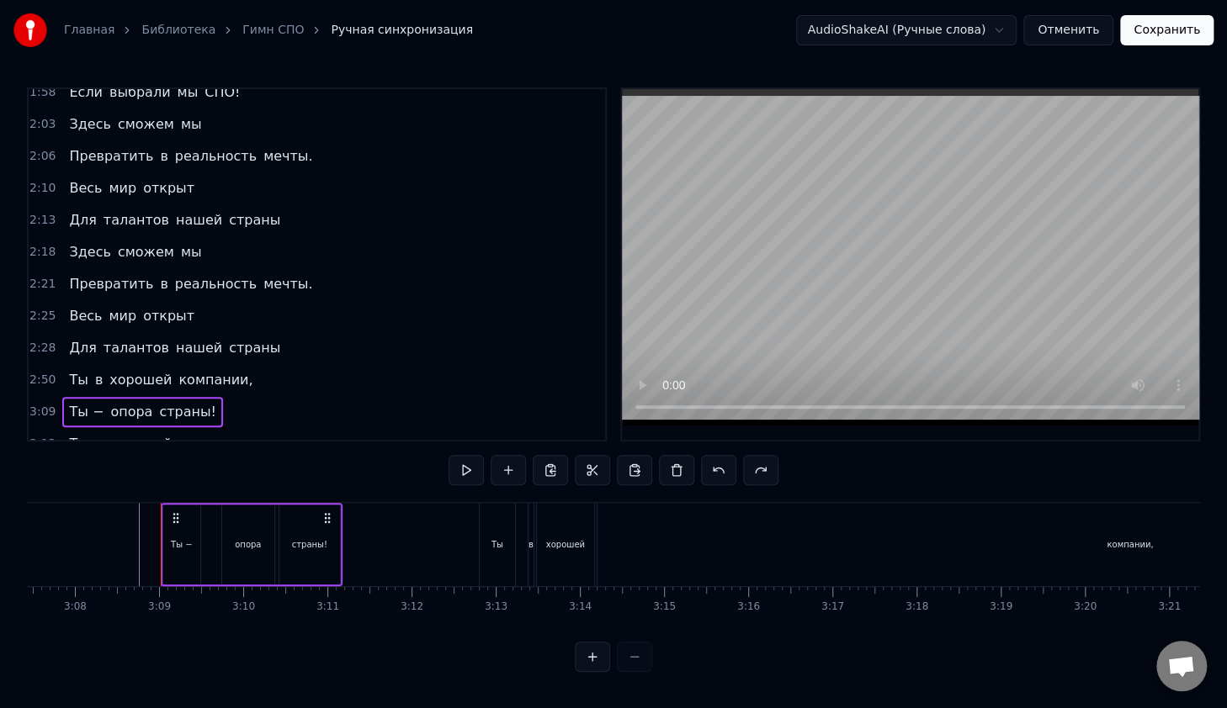
scroll to position [0, 15816]
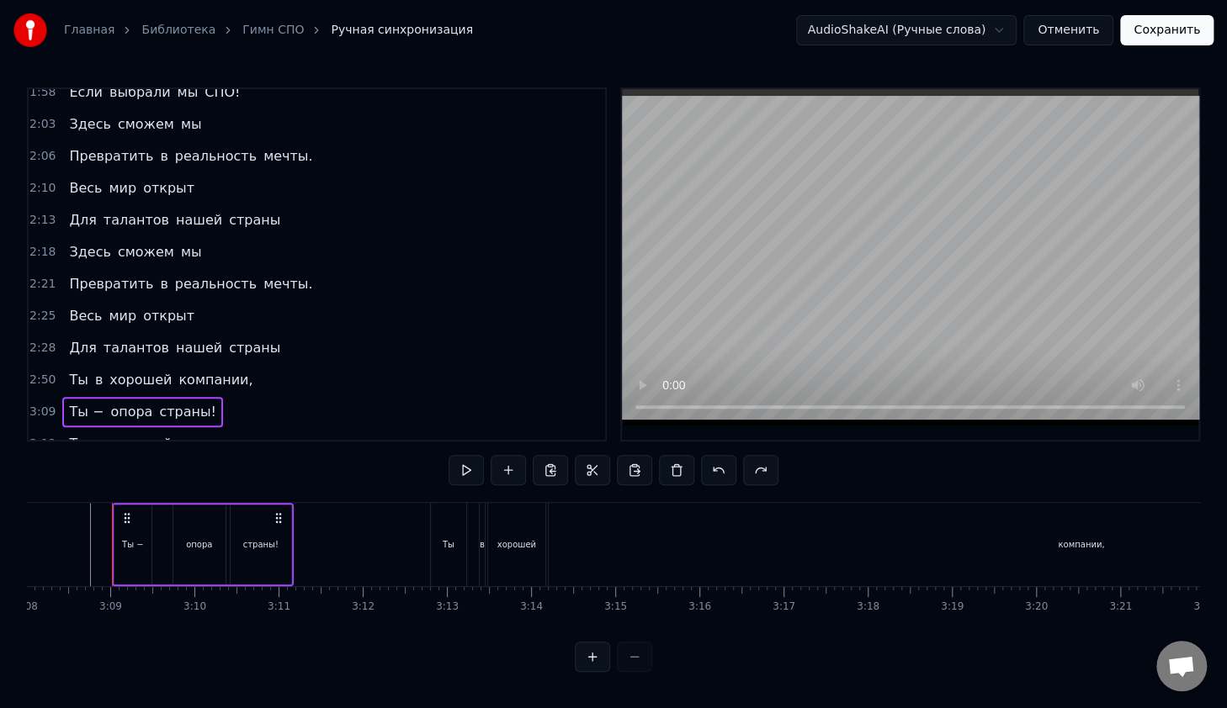
click at [114, 370] on span "хорошей" at bounding box center [141, 379] width 66 height 19
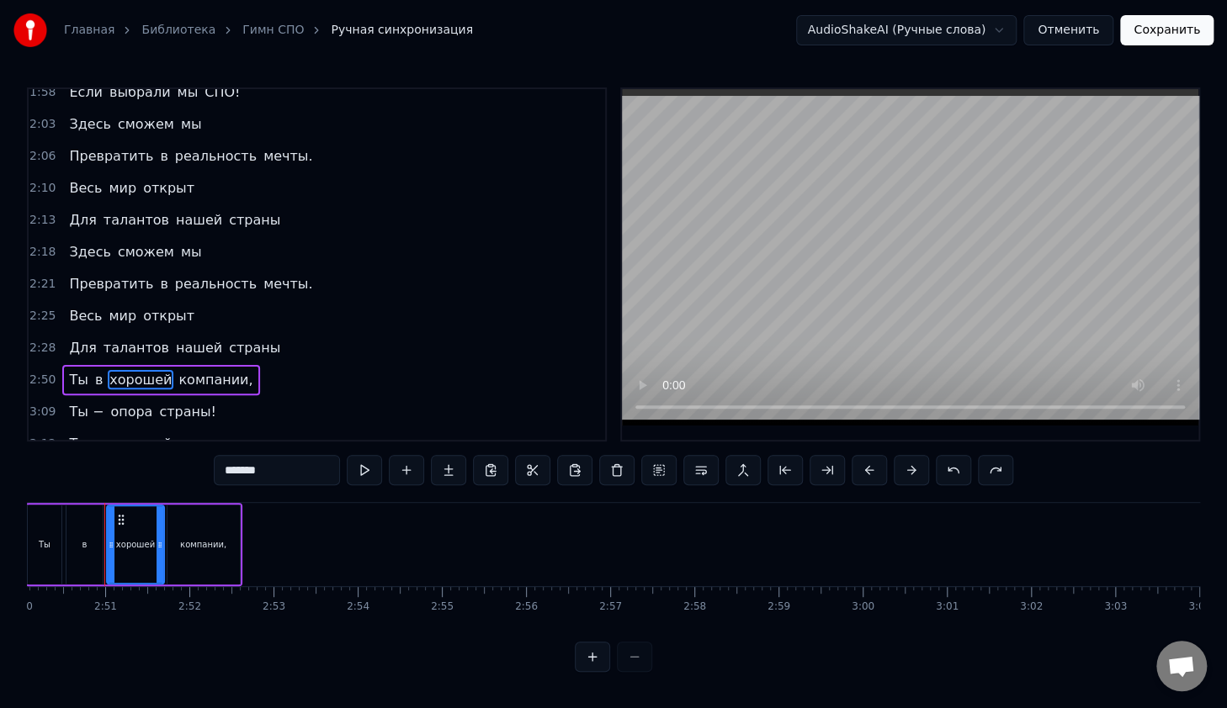
scroll to position [0, 14299]
click at [35, 404] on span "3:09" at bounding box center [42, 412] width 26 height 17
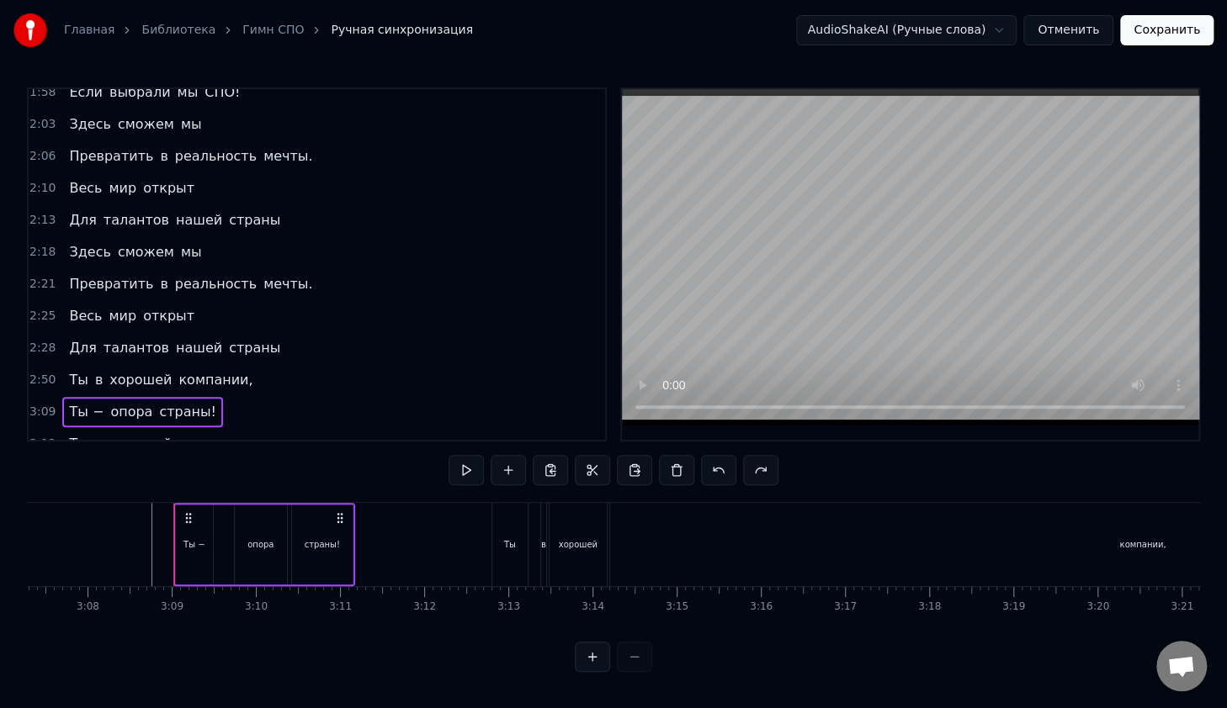
scroll to position [0, 15816]
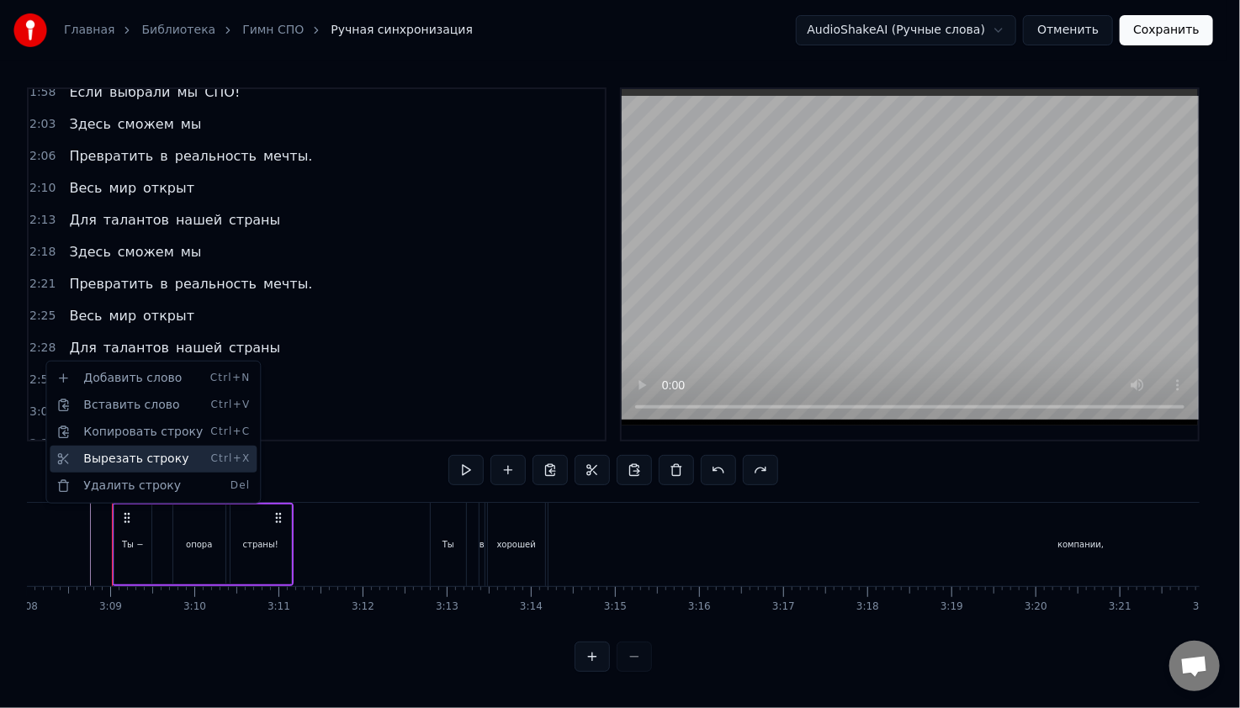
click at [148, 455] on div "Вырезать строку Ctrl+X" at bounding box center [153, 459] width 207 height 27
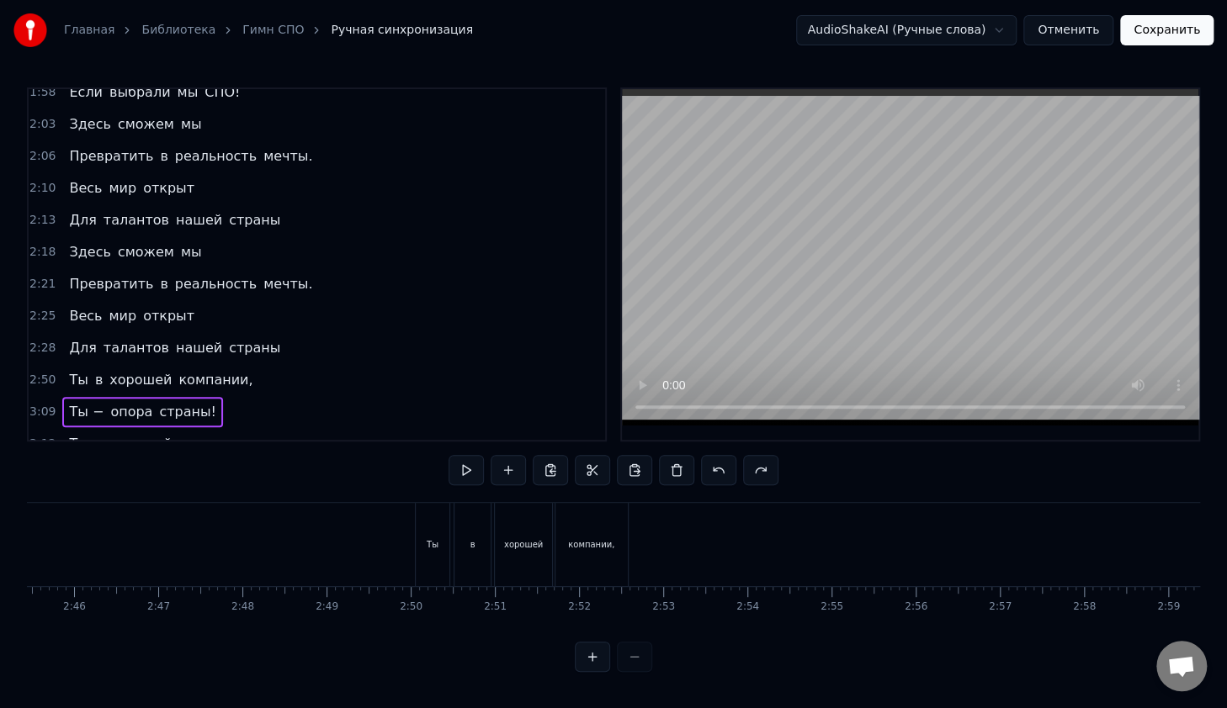
scroll to position [0, 14059]
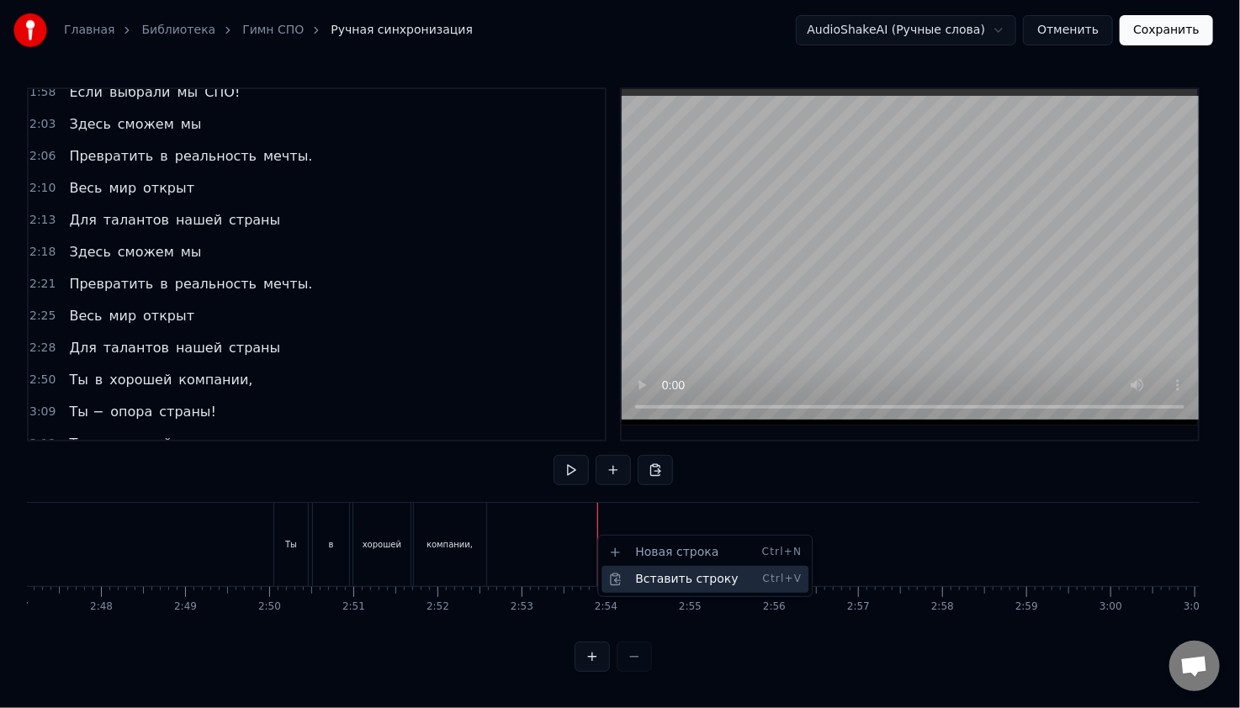
click at [643, 576] on div "Вставить строку Ctrl+V" at bounding box center [704, 579] width 207 height 27
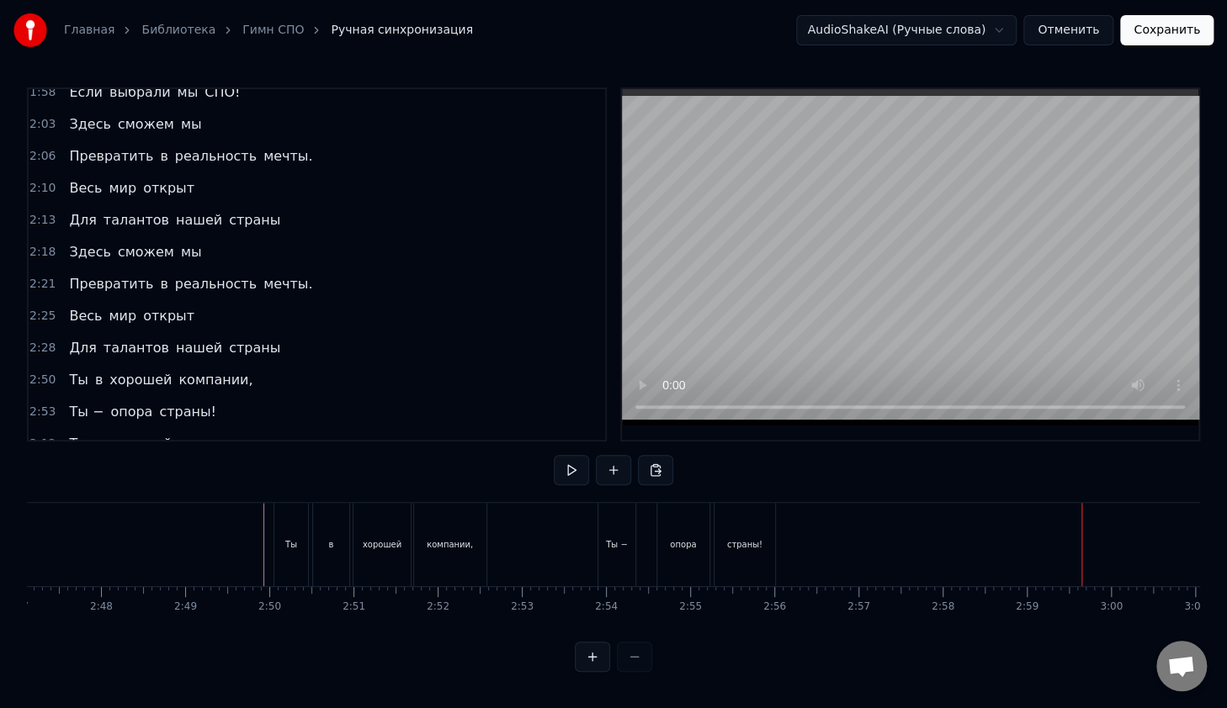
click at [35, 372] on span "2:50" at bounding box center [42, 380] width 26 height 17
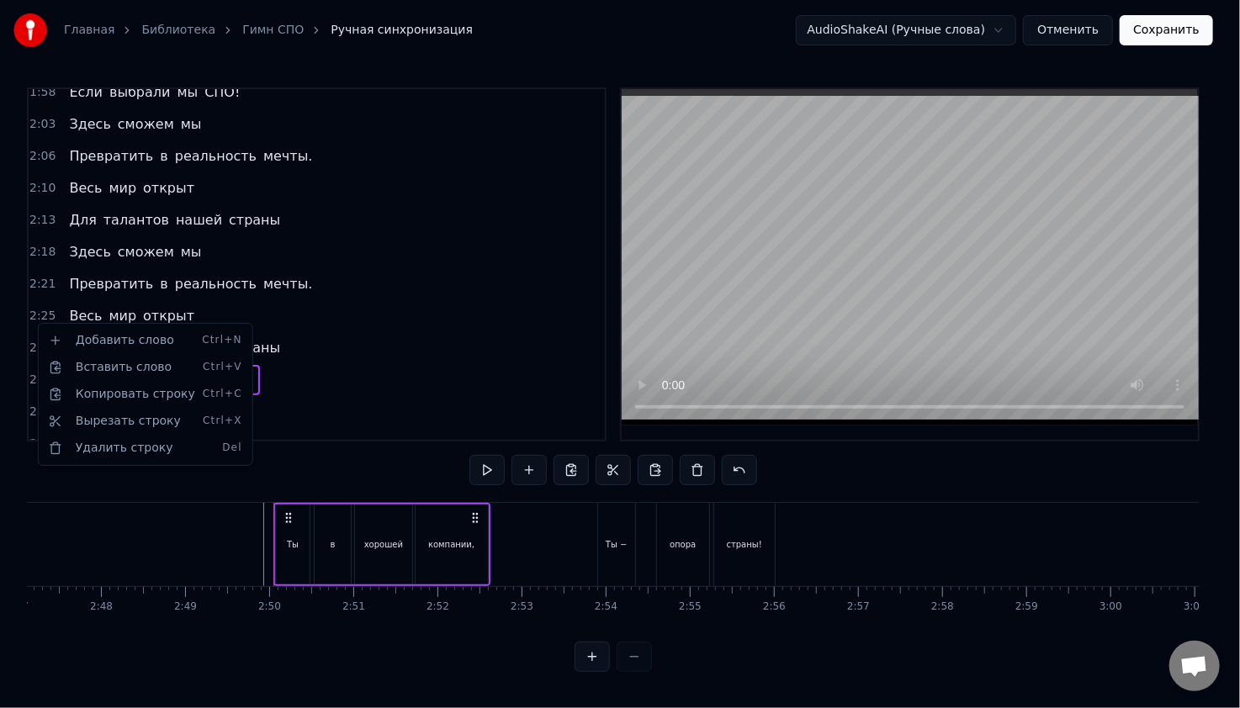
click at [909, 538] on html "Главная Библиотека Гимн СПО Ручная синхронизация AudioShakeAI (Ручные слова) От…" at bounding box center [620, 349] width 1240 height 699
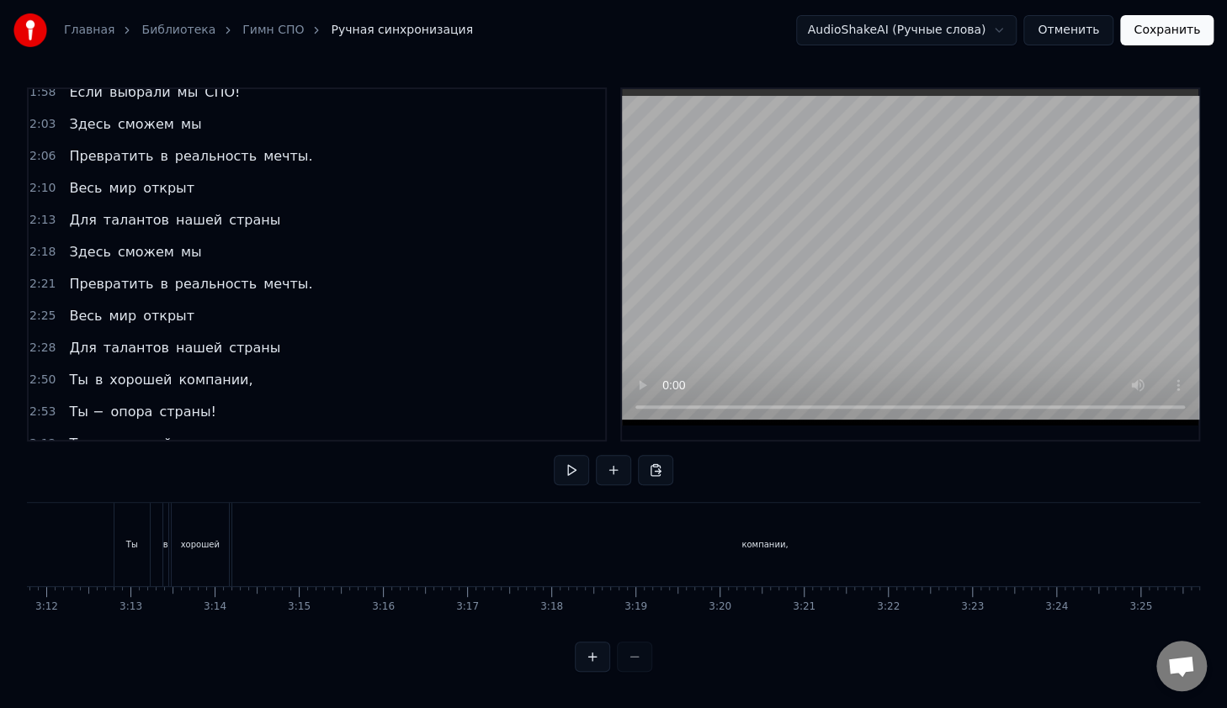
scroll to position [0, 16085]
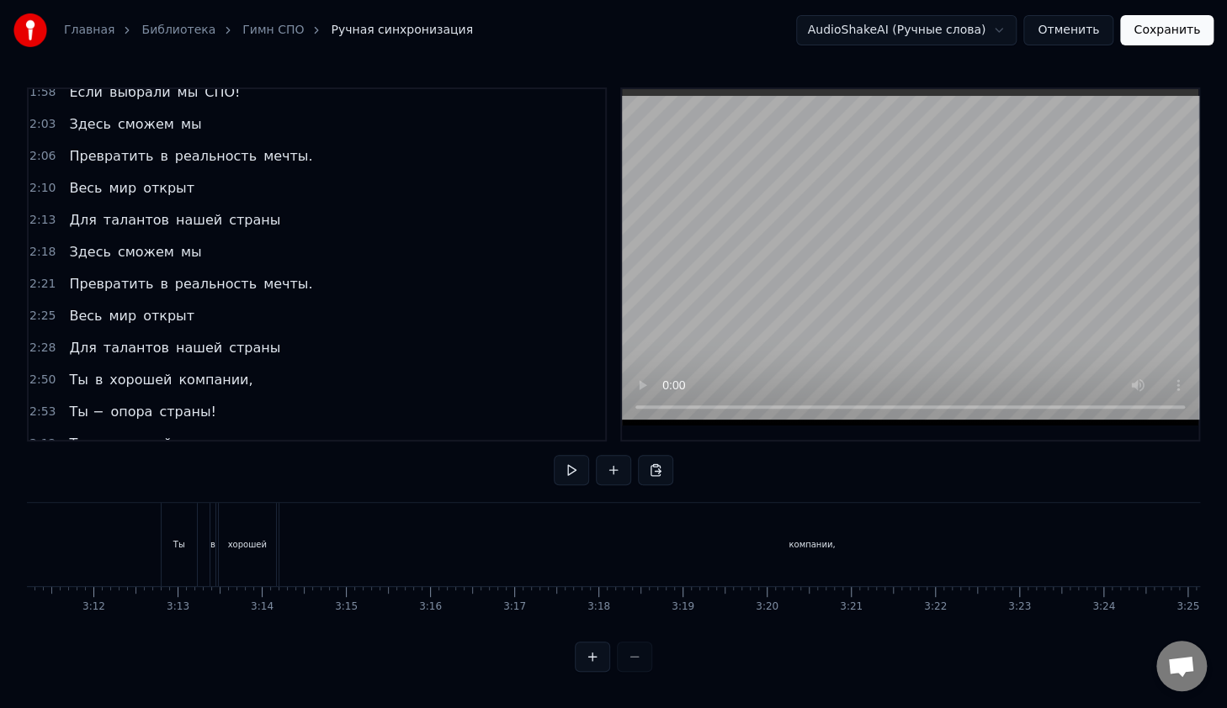
click at [830, 554] on div "компании," at bounding box center [811, 544] width 1065 height 83
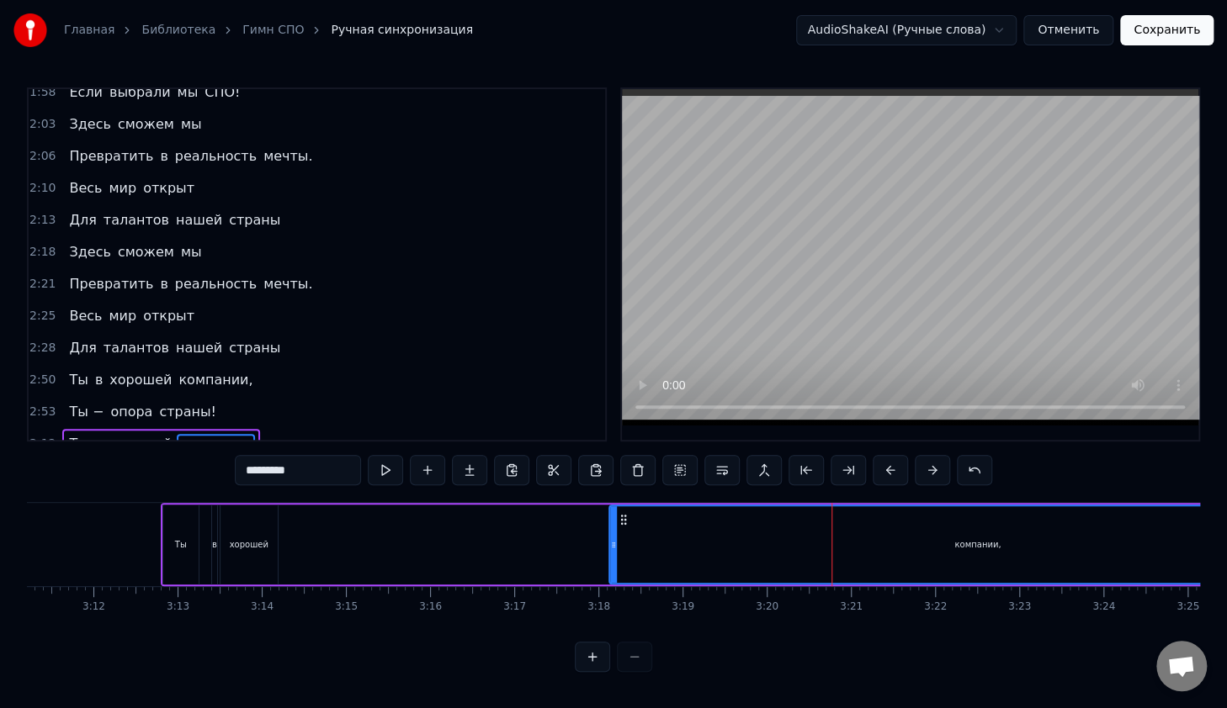
drag, startPoint x: 283, startPoint y: 543, endPoint x: 697, endPoint y: 544, distance: 413.9
click at [617, 555] on div at bounding box center [613, 544] width 7 height 77
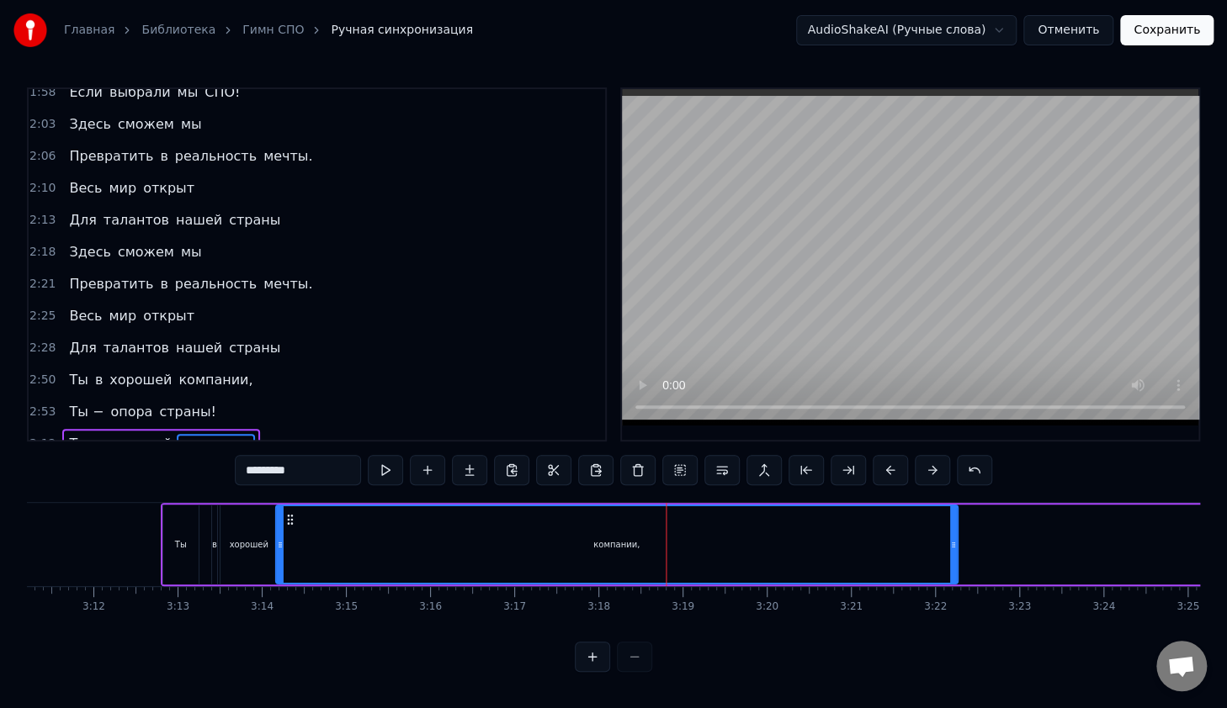
drag, startPoint x: 677, startPoint y: 512, endPoint x: 289, endPoint y: 534, distance: 389.3
click at [289, 534] on div "компании," at bounding box center [616, 544] width 680 height 77
drag, startPoint x: 956, startPoint y: 528, endPoint x: 925, endPoint y: 533, distance: 31.5
click at [861, 546] on div "компании," at bounding box center [615, 545] width 683 height 80
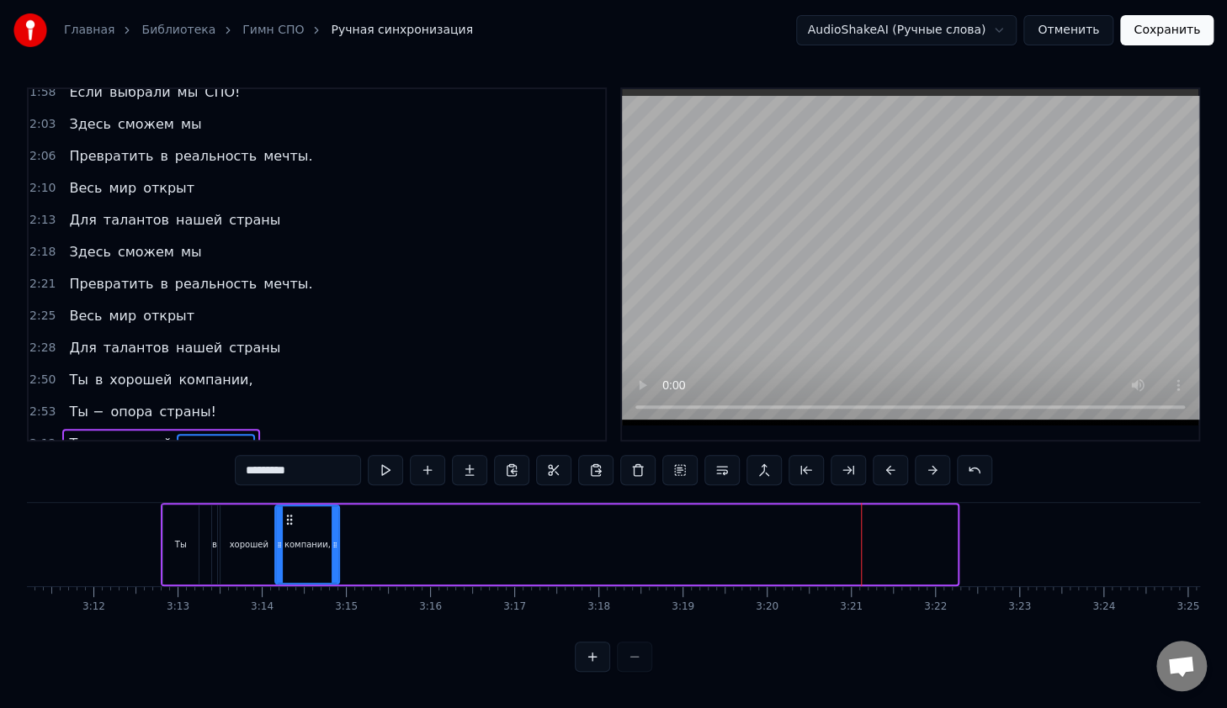
drag, startPoint x: 952, startPoint y: 525, endPoint x: 335, endPoint y: 553, distance: 618.1
click at [335, 553] on div at bounding box center [334, 544] width 7 height 77
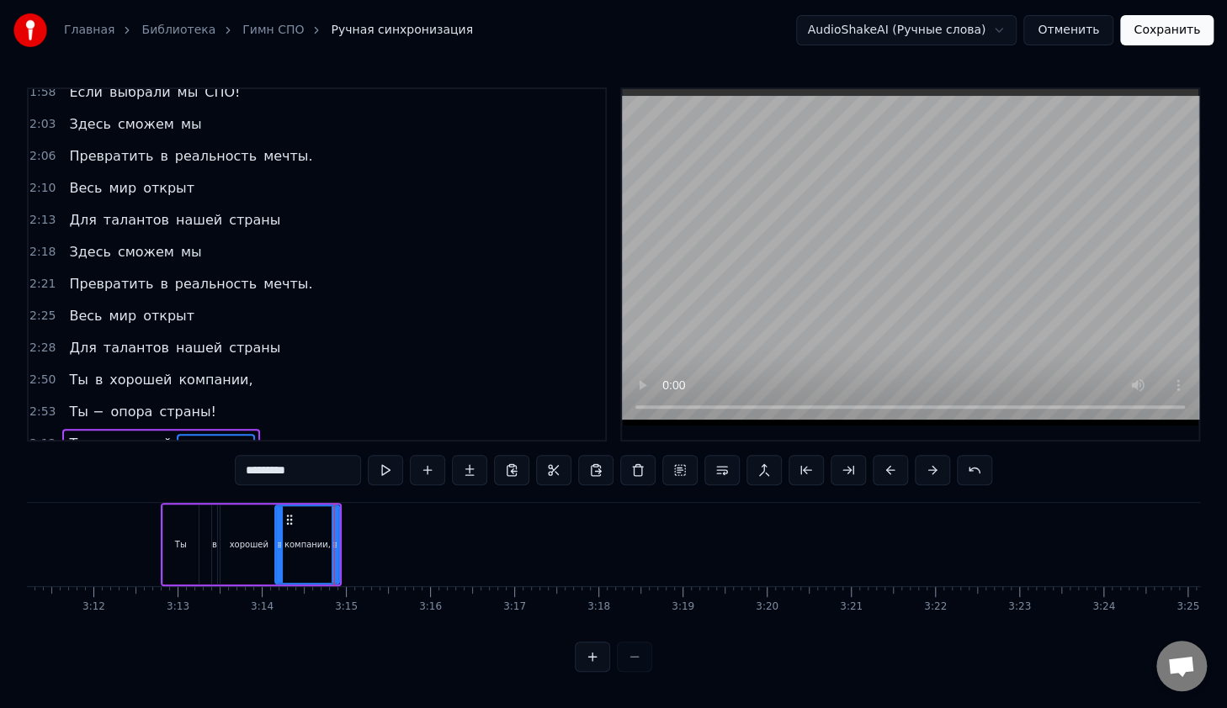
click at [30, 384] on div "Главная Библиотека Гимн СПО Ручная синхронизация AudioShakeAI (Ручные слова) От…" at bounding box center [613, 336] width 1227 height 672
click at [37, 436] on span "3:12" at bounding box center [42, 444] width 26 height 17
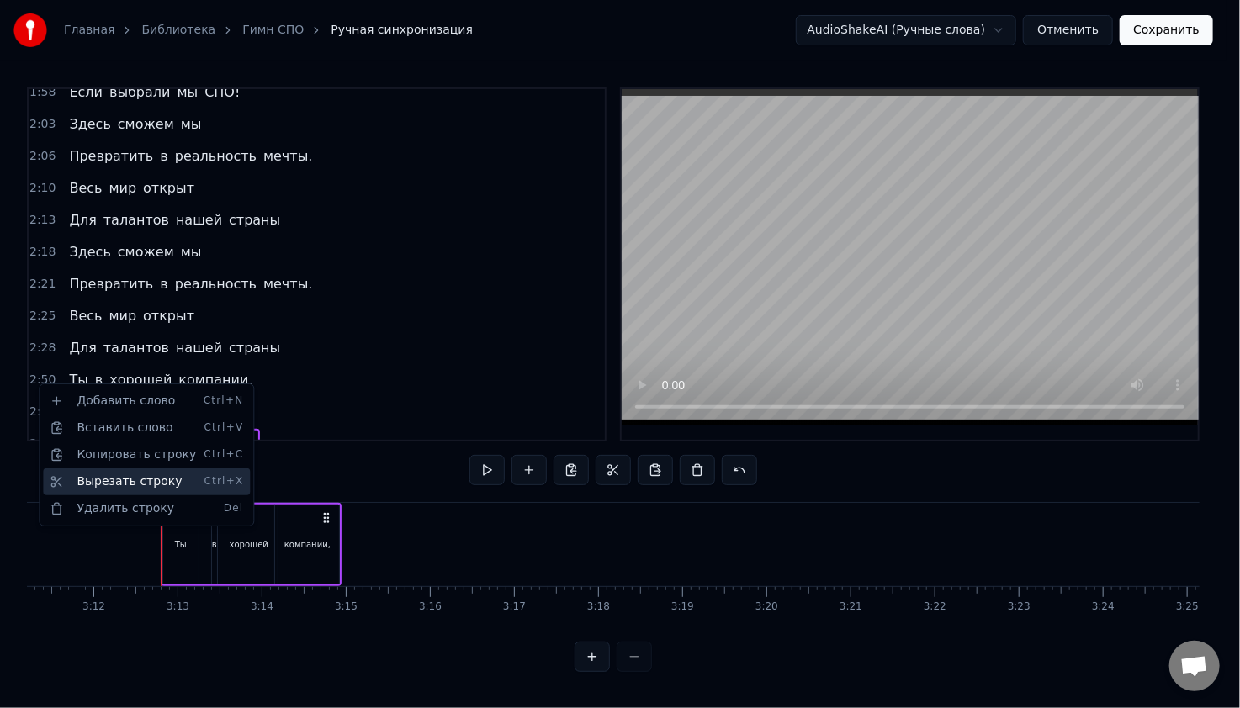
click at [110, 480] on div "Вырезать строку Ctrl+X" at bounding box center [146, 482] width 207 height 27
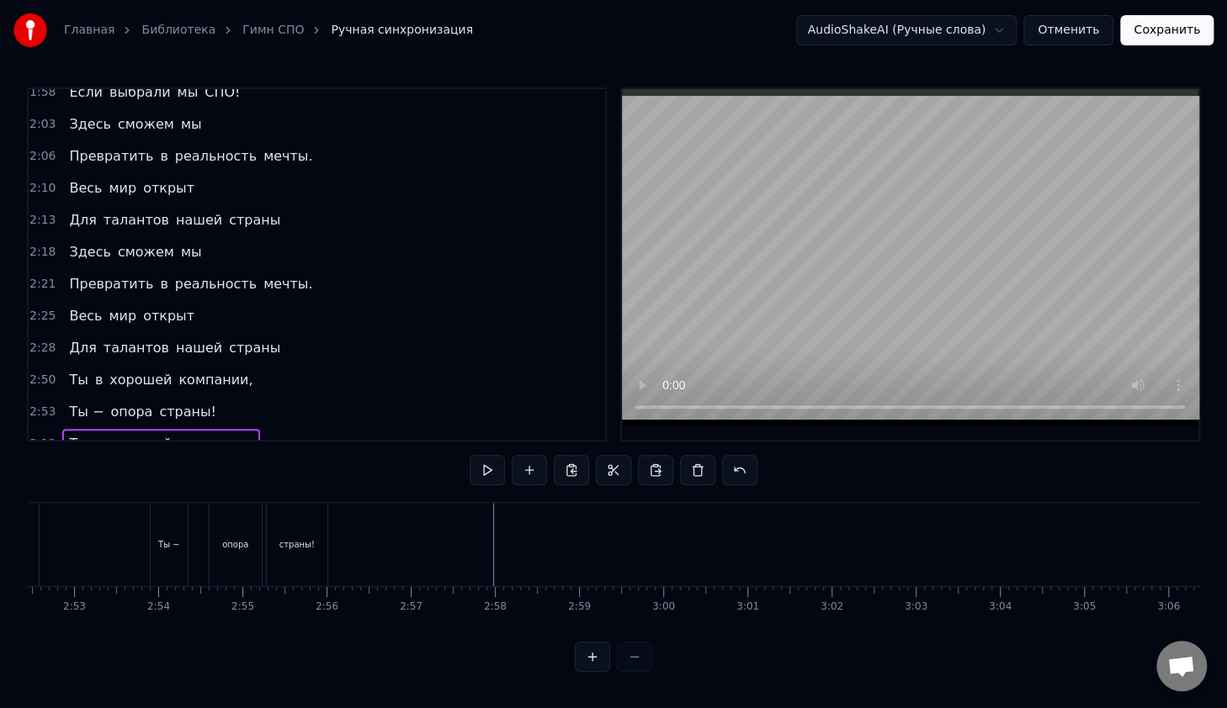
scroll to position [0, 14494]
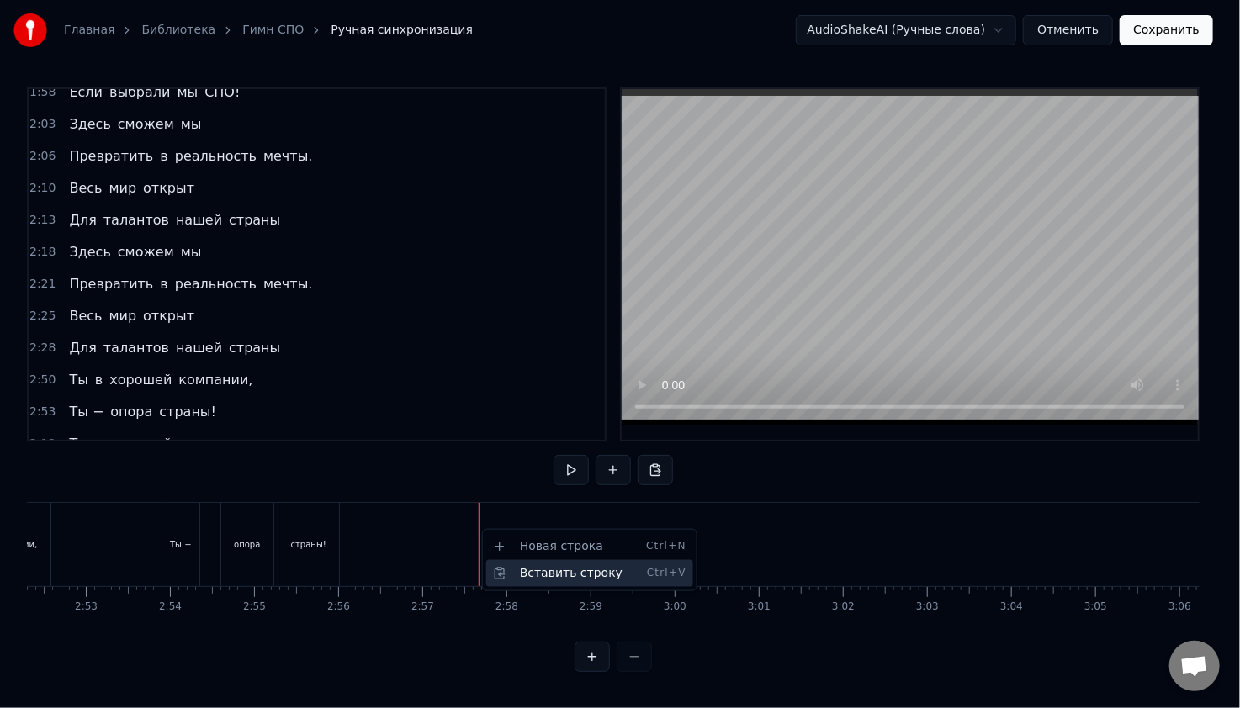
click at [519, 571] on div "Вставить строку Ctrl+V" at bounding box center [589, 573] width 207 height 27
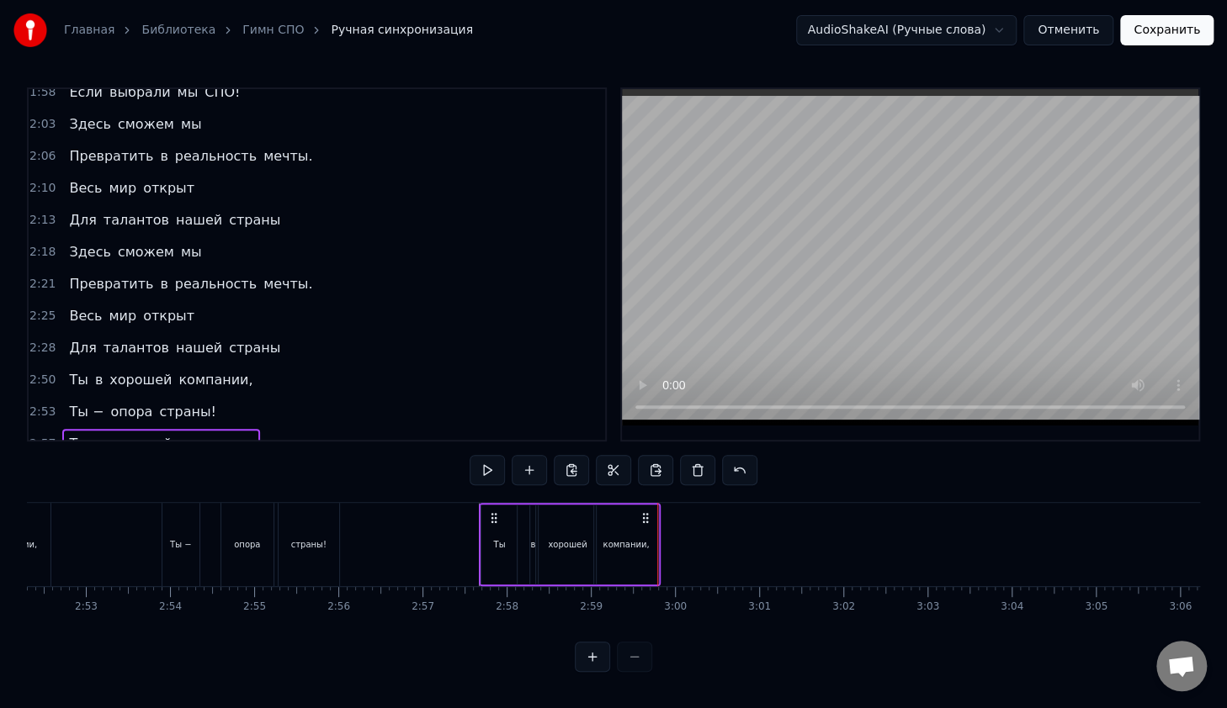
click at [644, 538] on div "компании," at bounding box center [625, 544] width 46 height 13
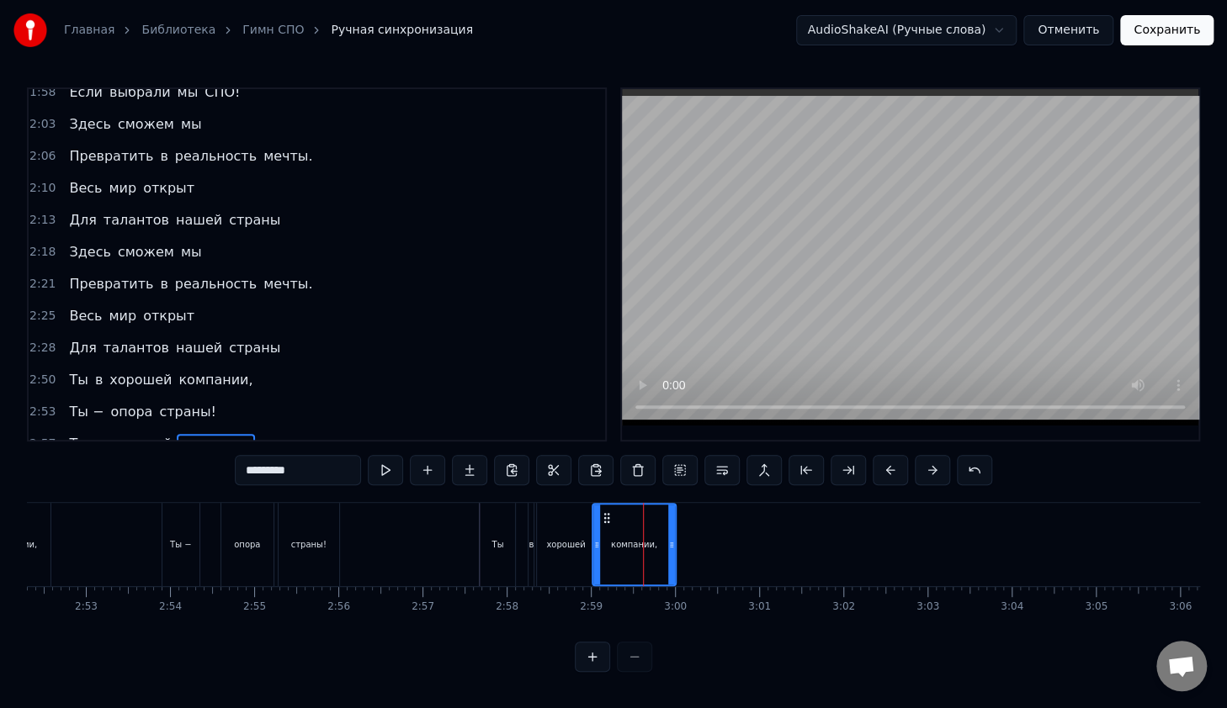
drag, startPoint x: 654, startPoint y: 533, endPoint x: 675, endPoint y: 541, distance: 22.4
click at [675, 541] on icon at bounding box center [671, 544] width 7 height 13
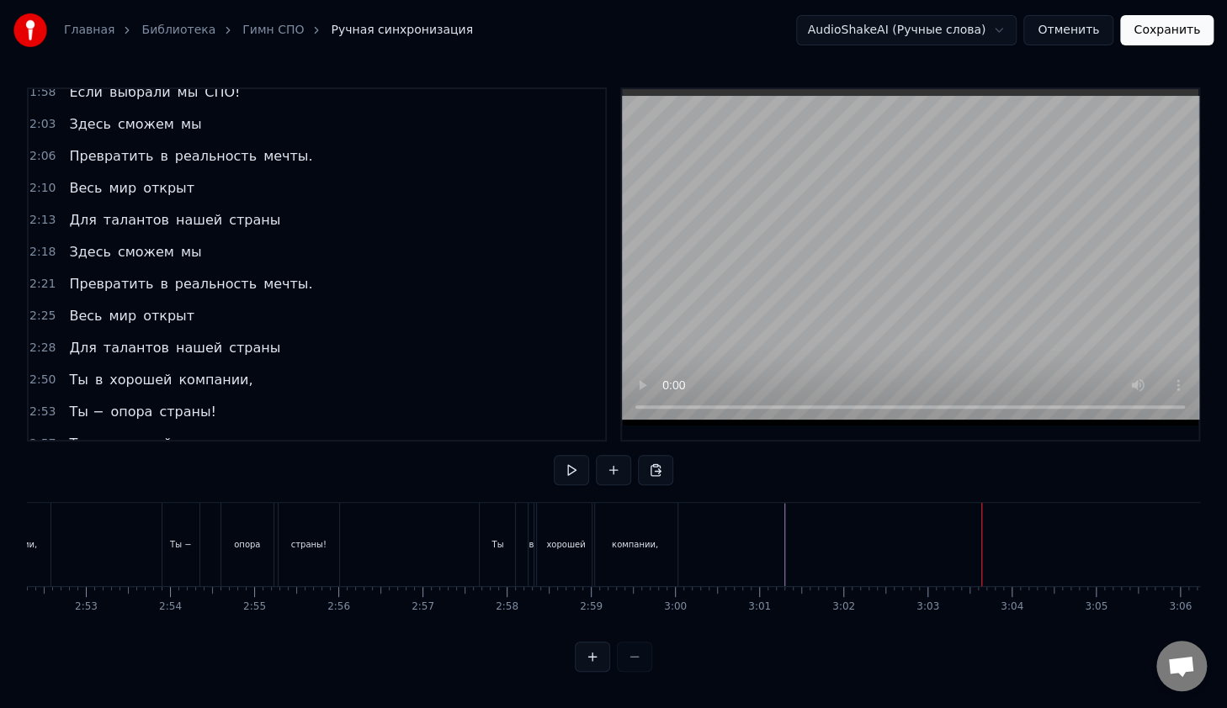
click at [43, 468] on span "3:28" at bounding box center [42, 476] width 26 height 17
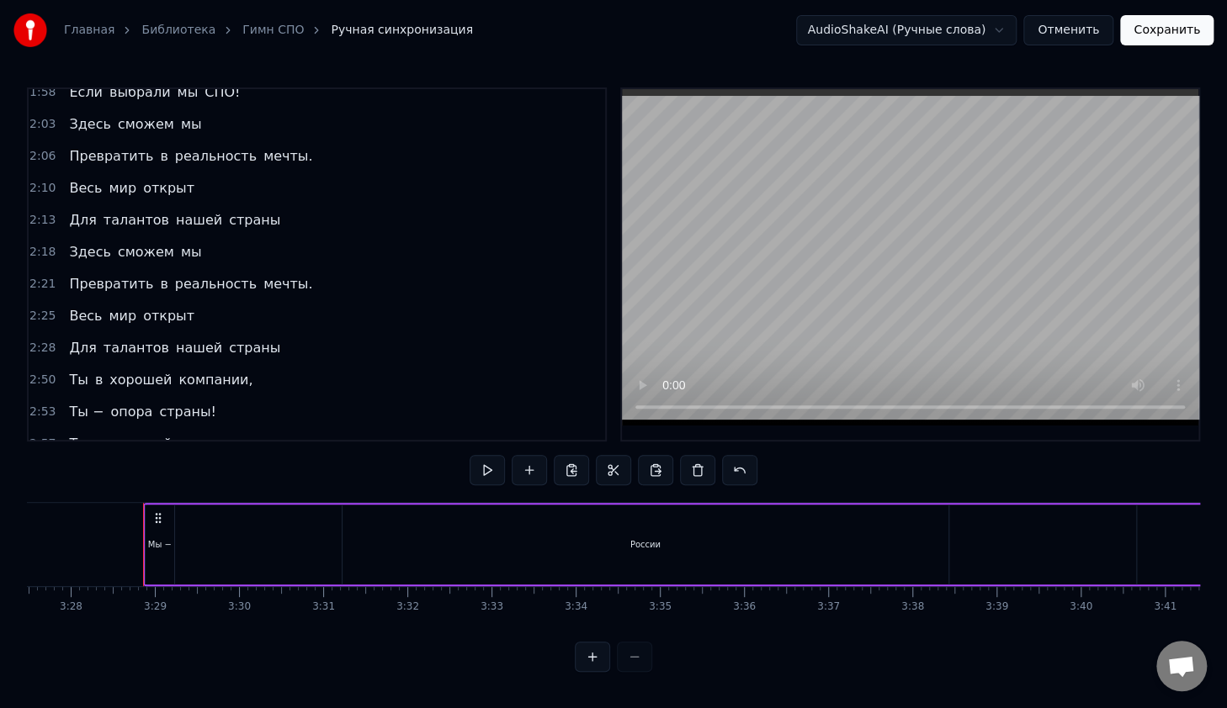
scroll to position [0, 17485]
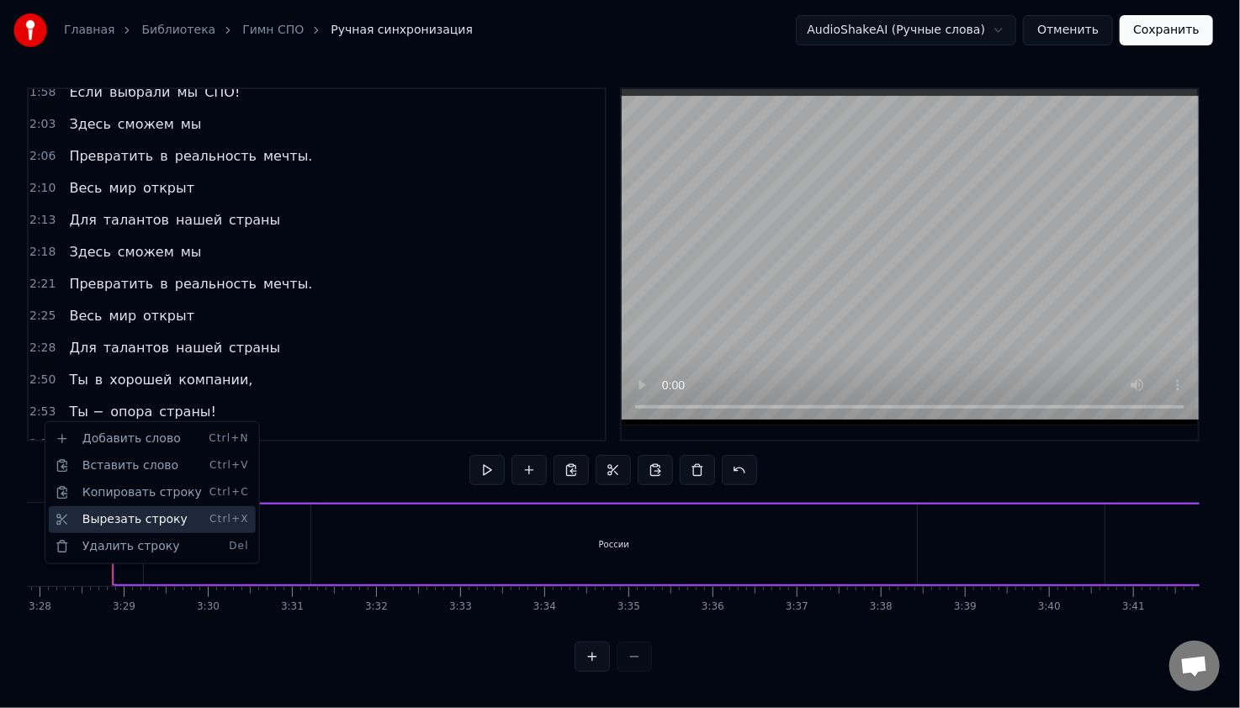
click at [132, 525] on div "Вырезать строку Ctrl+X" at bounding box center [152, 519] width 207 height 27
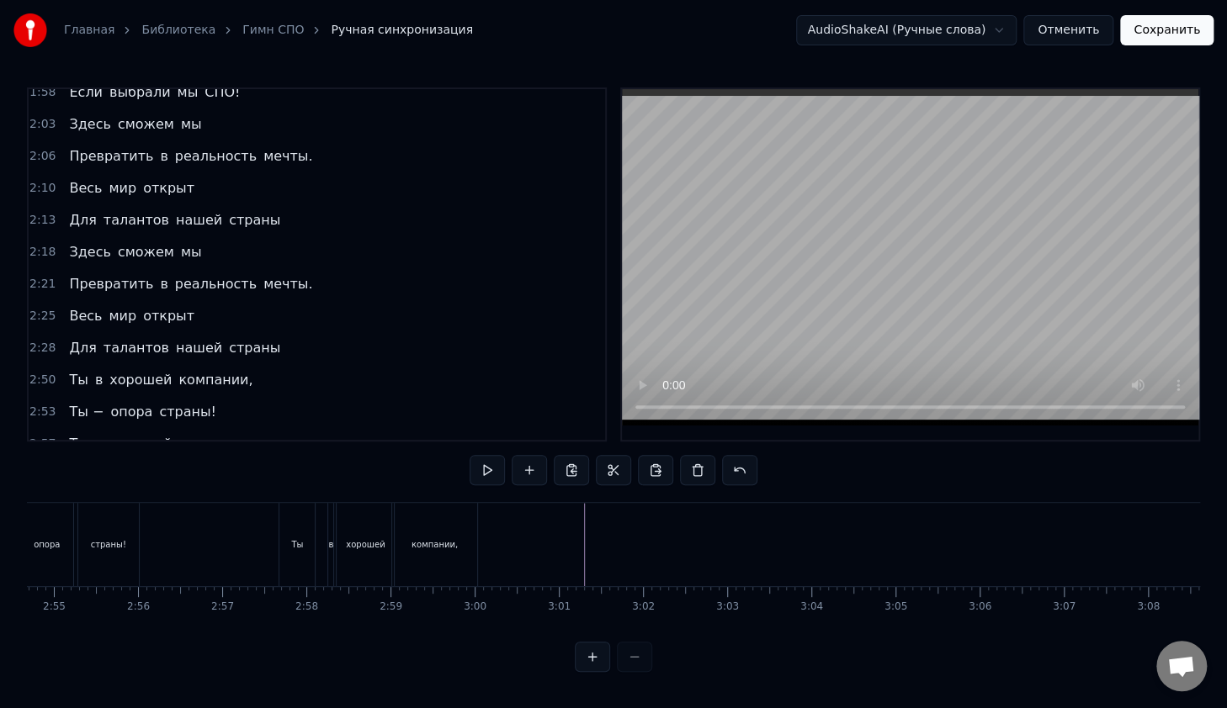
scroll to position [0, 14671]
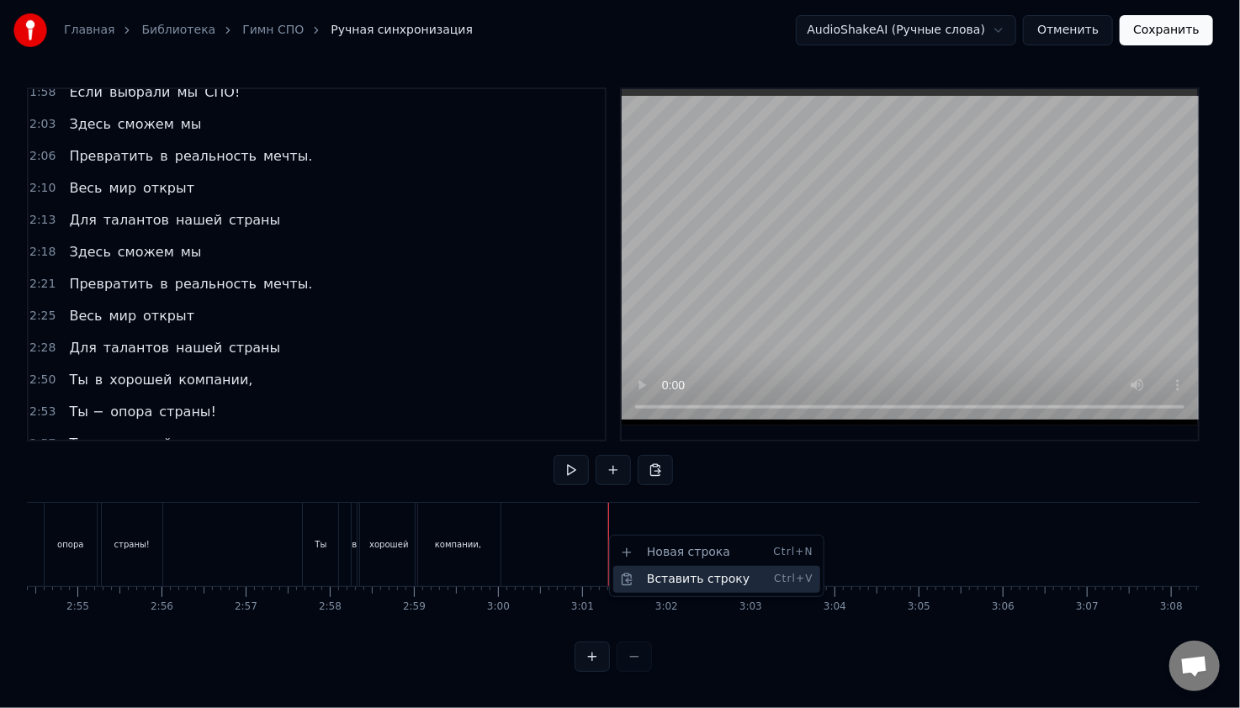
click at [659, 584] on div "Вставить строку Ctrl+V" at bounding box center [716, 579] width 207 height 27
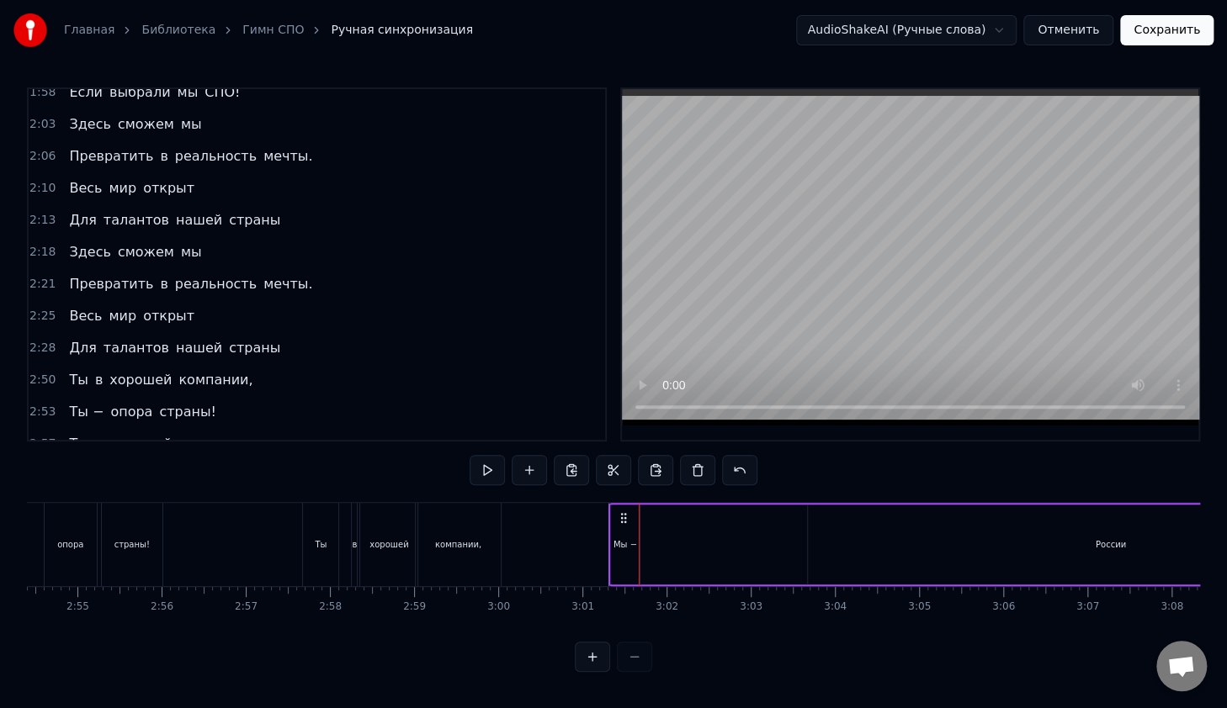
click at [909, 522] on div "России" at bounding box center [1111, 545] width 606 height 80
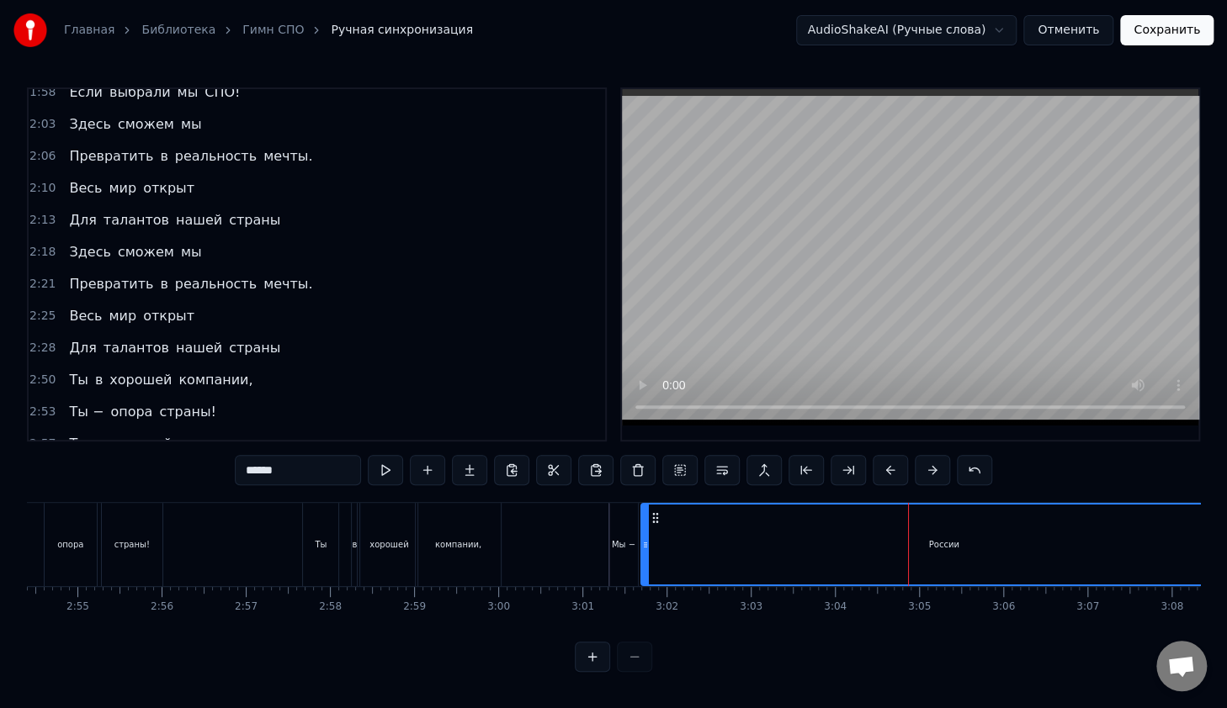
drag, startPoint x: 713, startPoint y: 527, endPoint x: 653, endPoint y: 532, distance: 60.7
click at [653, 532] on div "России" at bounding box center [944, 545] width 604 height 80
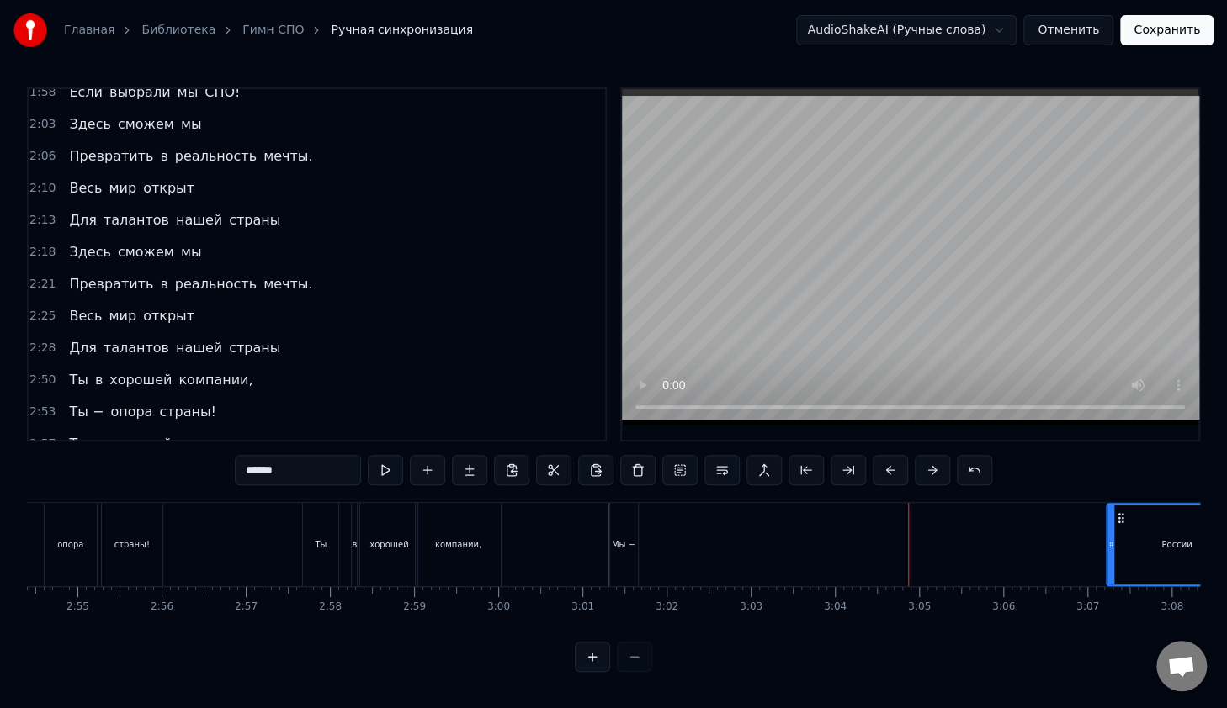
drag, startPoint x: 646, startPoint y: 537, endPoint x: 1105, endPoint y: 517, distance: 458.9
click at [1110, 522] on div at bounding box center [1110, 545] width 7 height 80
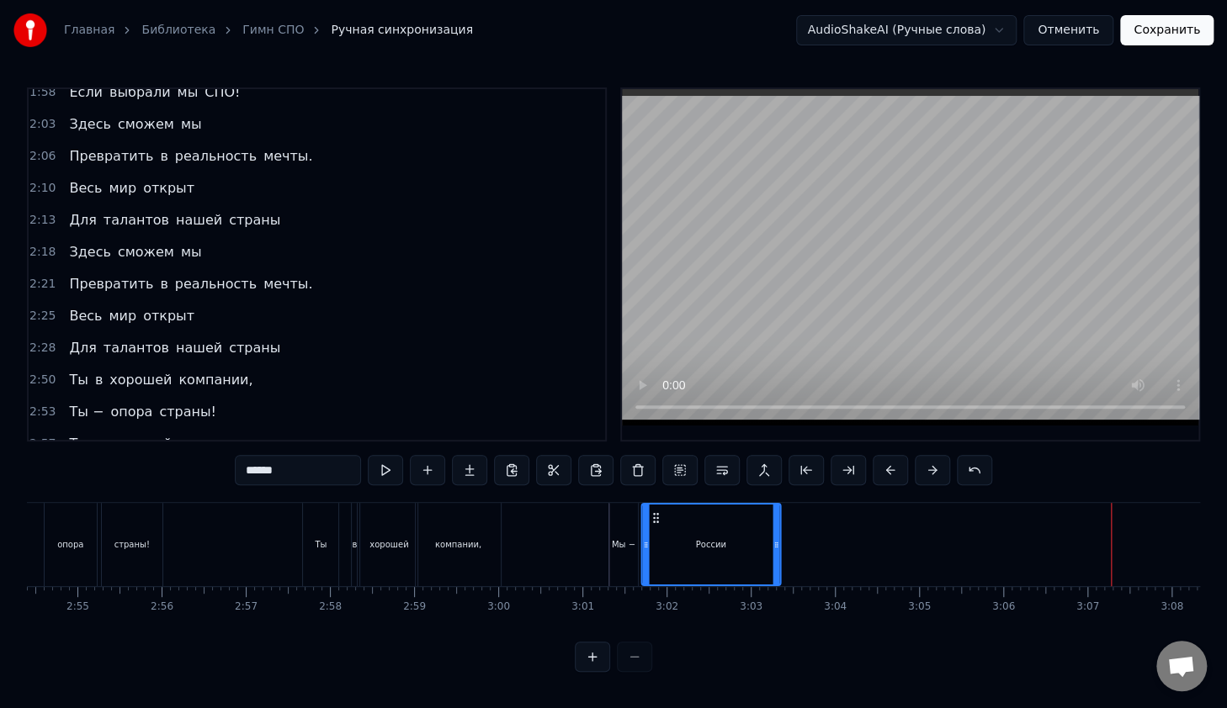
drag, startPoint x: 1097, startPoint y: 511, endPoint x: 654, endPoint y: 543, distance: 444.5
click at [653, 546] on div "России" at bounding box center [710, 545] width 137 height 80
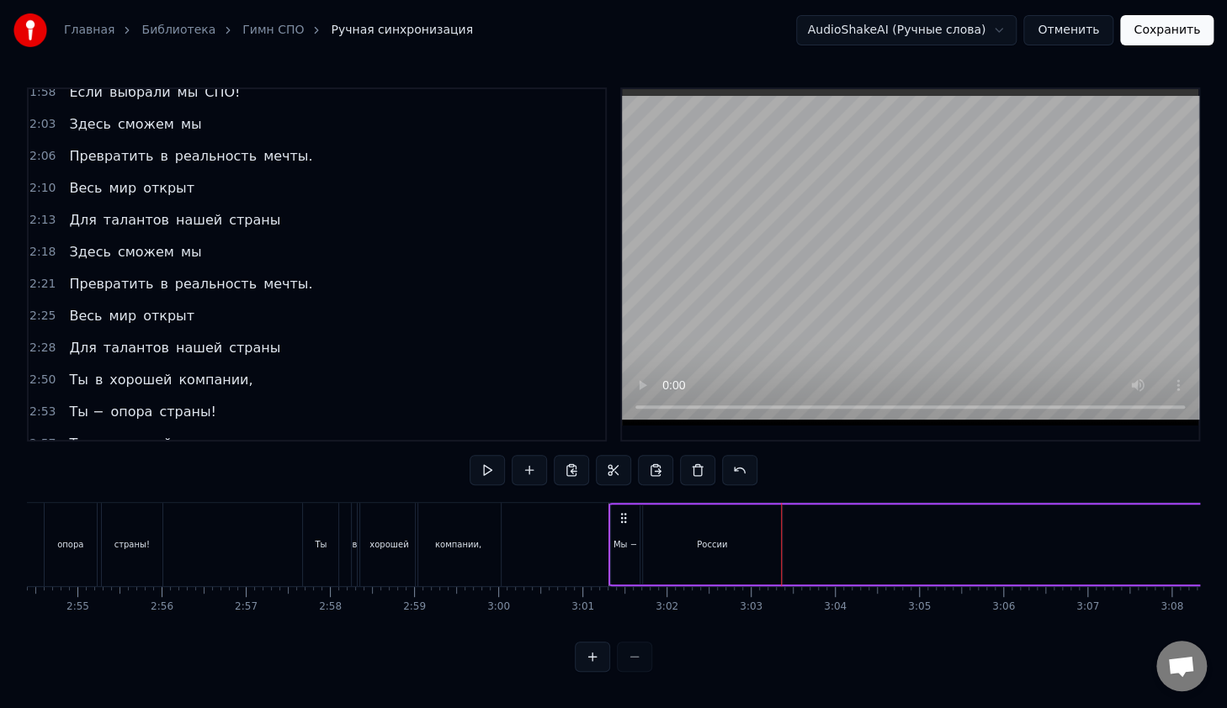
click at [172, 466] on span "нужны!" at bounding box center [195, 475] width 57 height 19
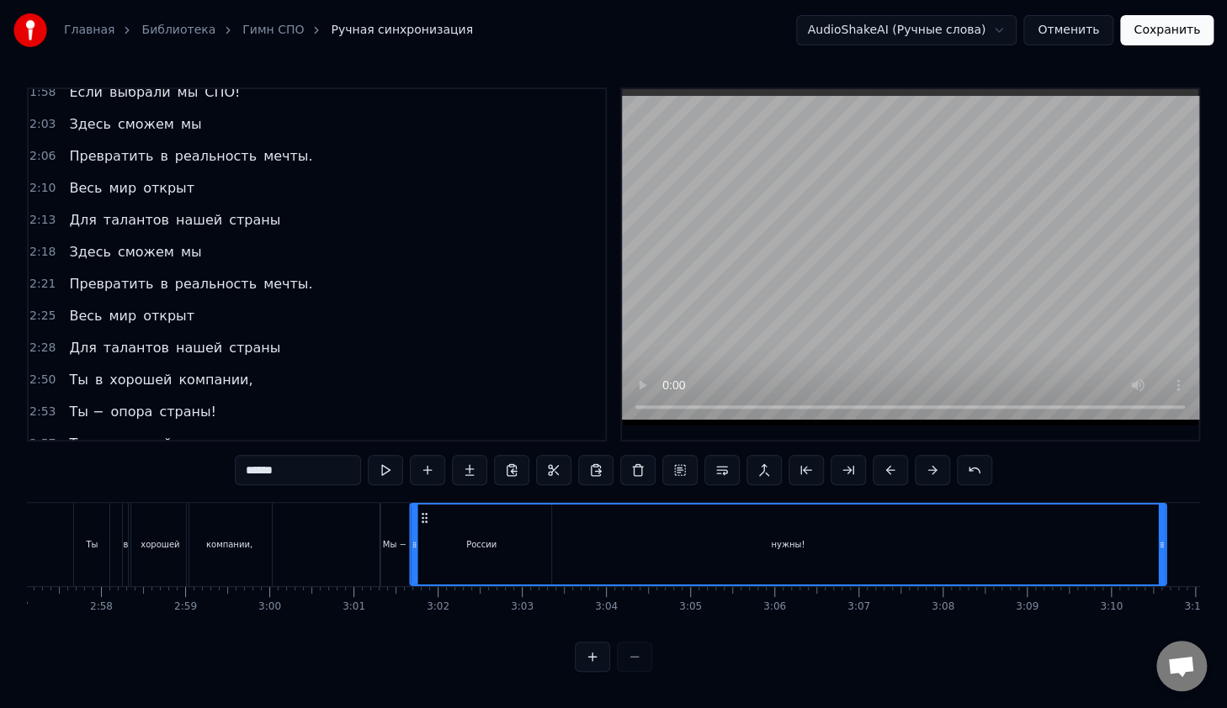
scroll to position [0, 14885]
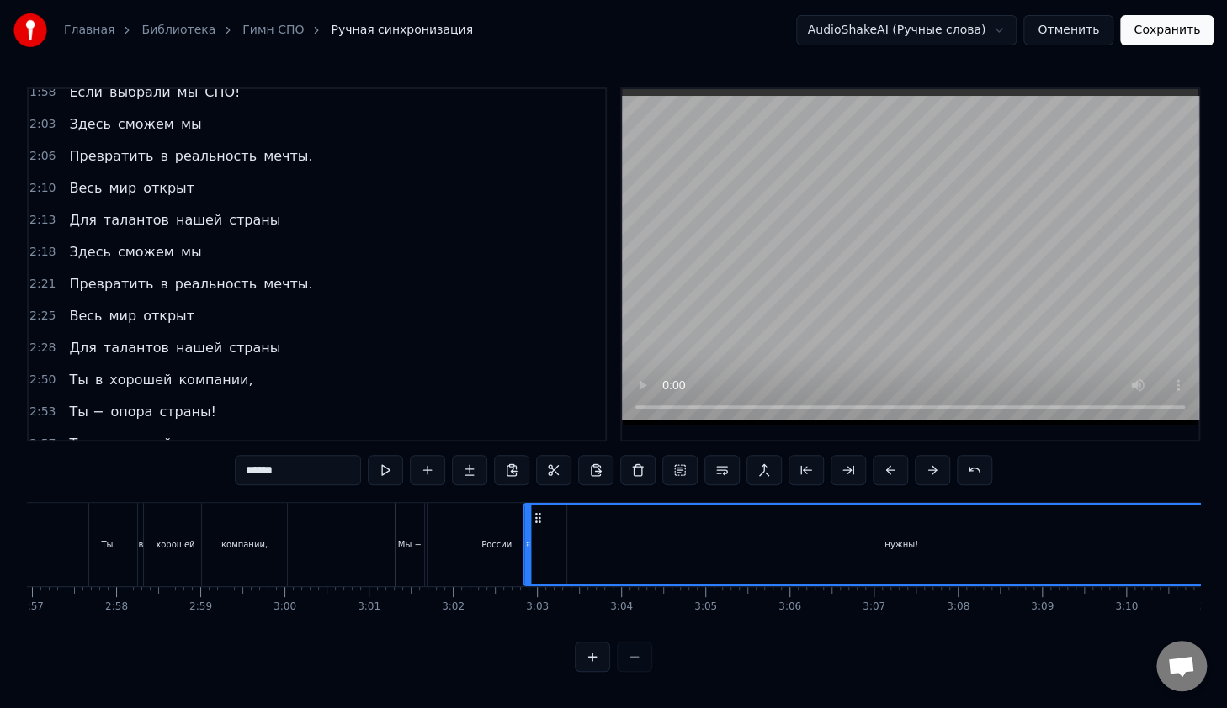
drag, startPoint x: 123, startPoint y: 512, endPoint x: 533, endPoint y: 538, distance: 411.3
click at [533, 538] on div "нужны!" at bounding box center [901, 545] width 754 height 80
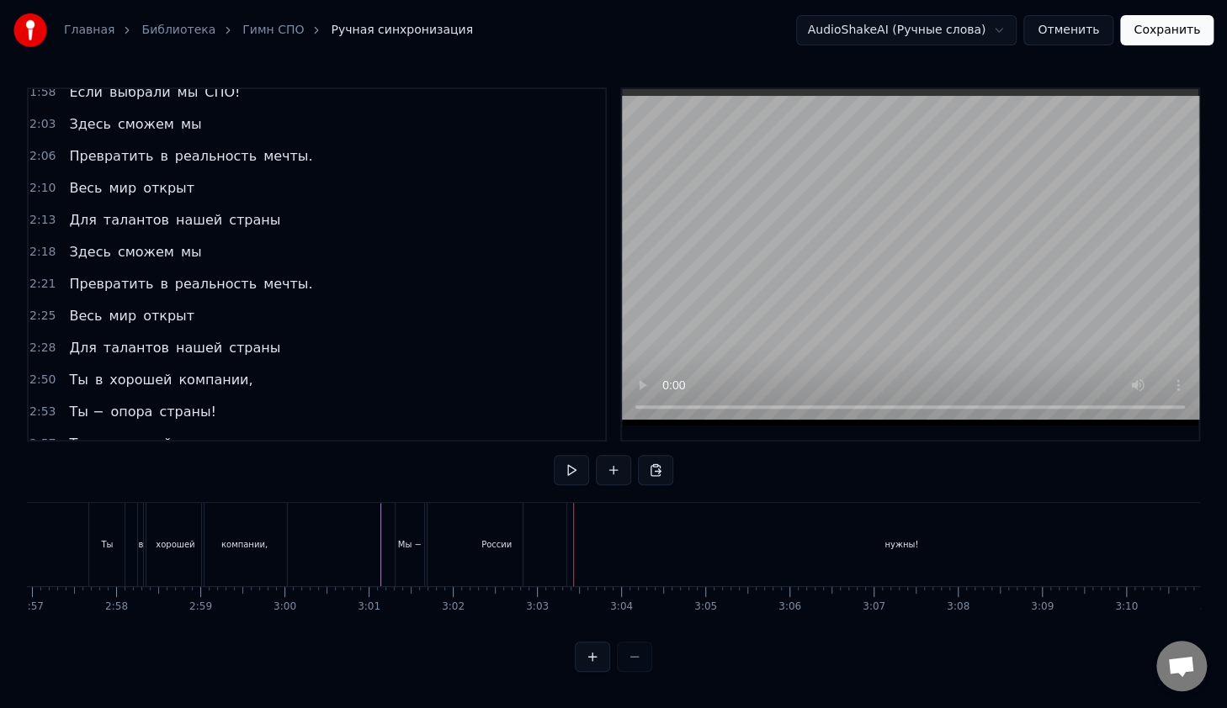
drag, startPoint x: 654, startPoint y: 542, endPoint x: 636, endPoint y: 544, distance: 17.8
click at [653, 542] on div "нужны!" at bounding box center [900, 544] width 755 height 83
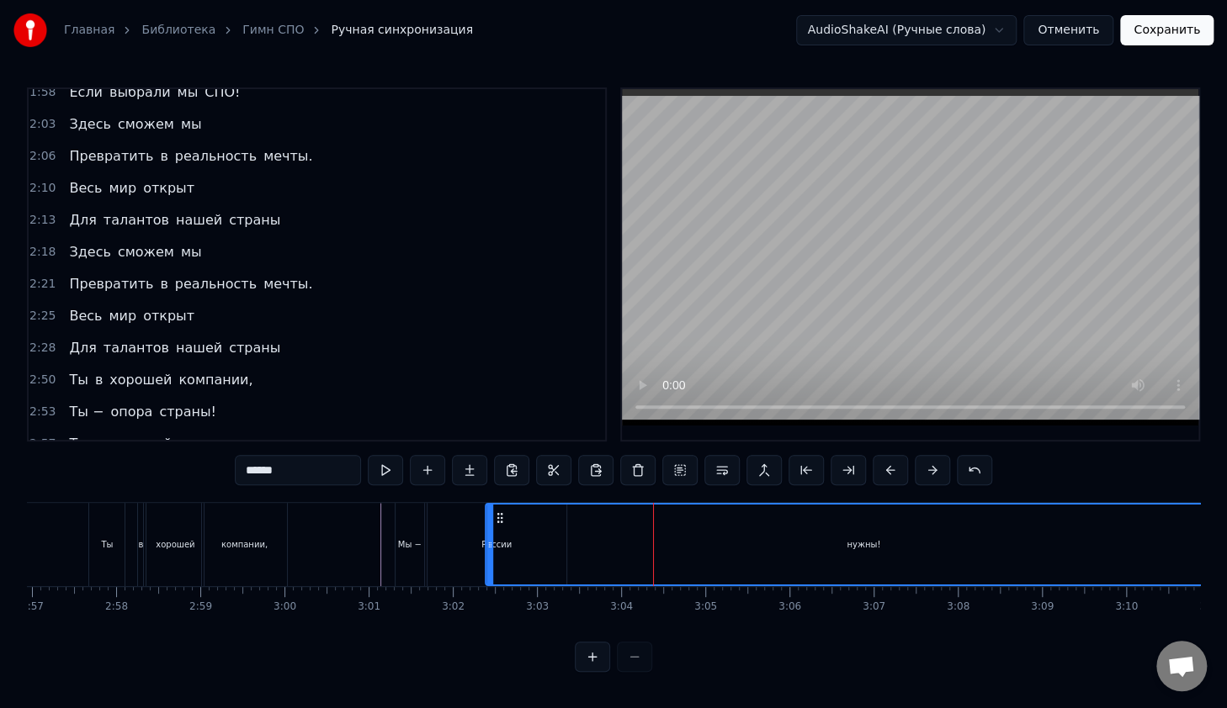
drag, startPoint x: 538, startPoint y: 511, endPoint x: 501, endPoint y: 517, distance: 37.4
click at [501, 517] on icon at bounding box center [499, 517] width 13 height 13
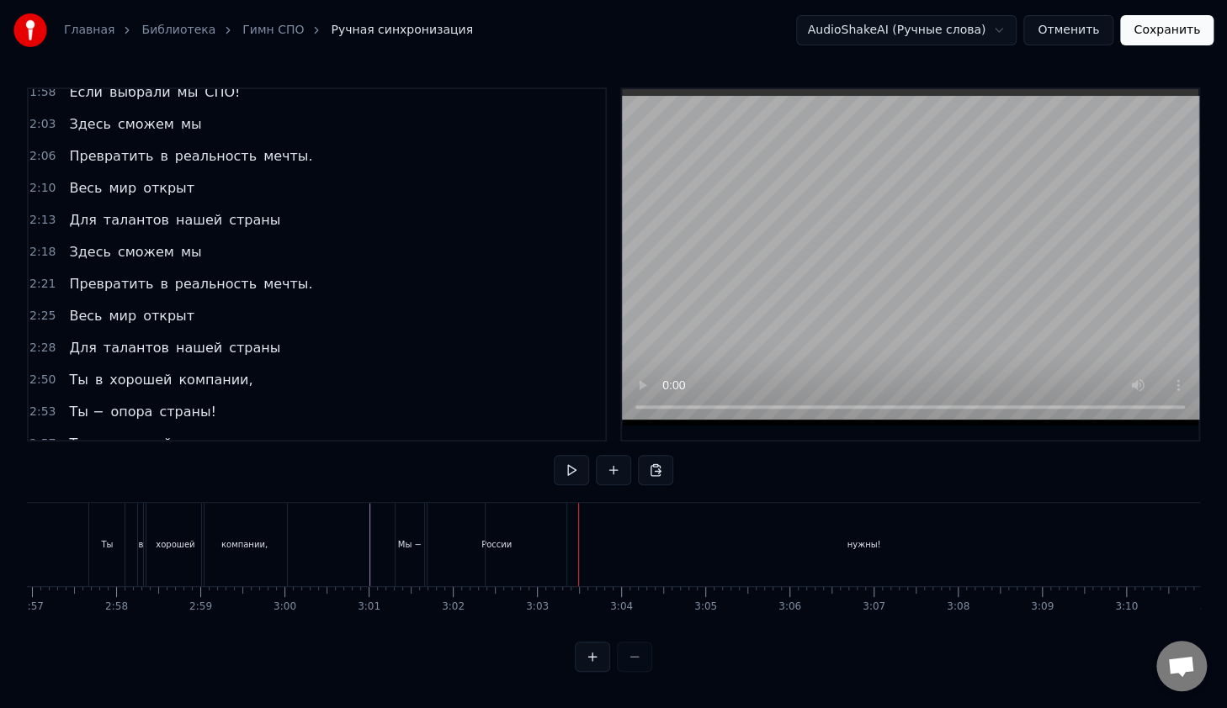
click at [714, 556] on div "нужны!" at bounding box center [862, 544] width 755 height 83
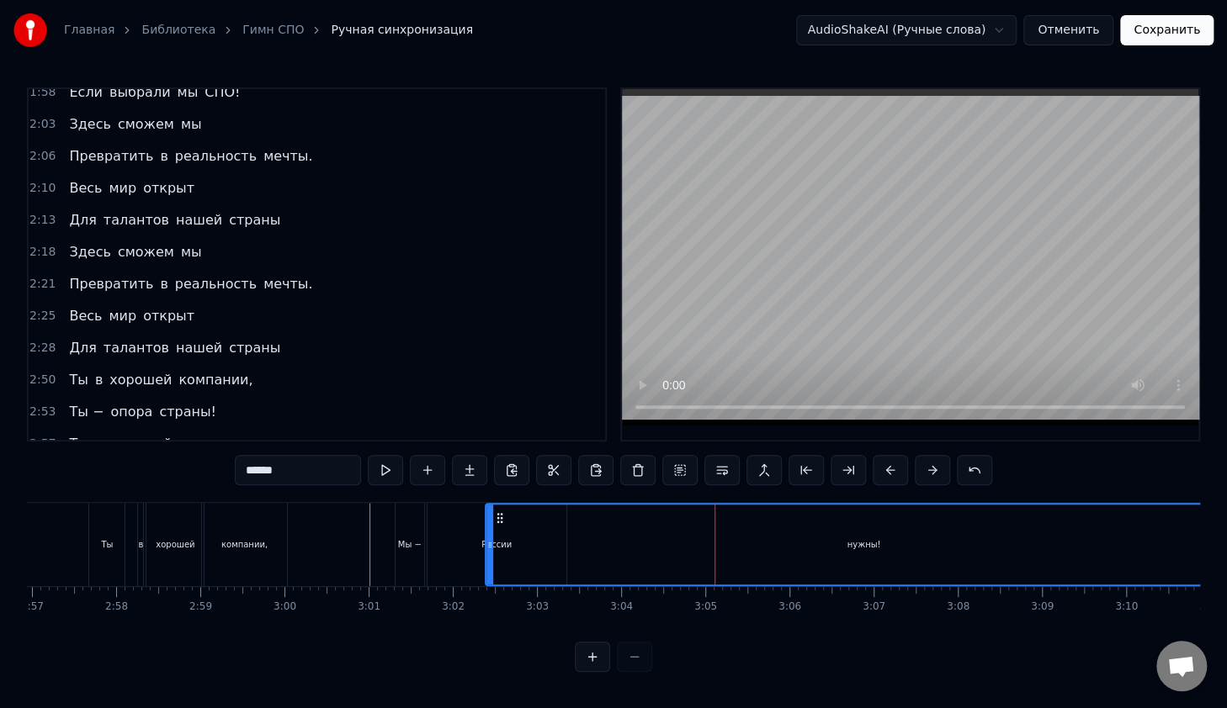
drag, startPoint x: 865, startPoint y: 519, endPoint x: 739, endPoint y: 525, distance: 126.3
click at [865, 519] on div "нужны!" at bounding box center [863, 545] width 754 height 80
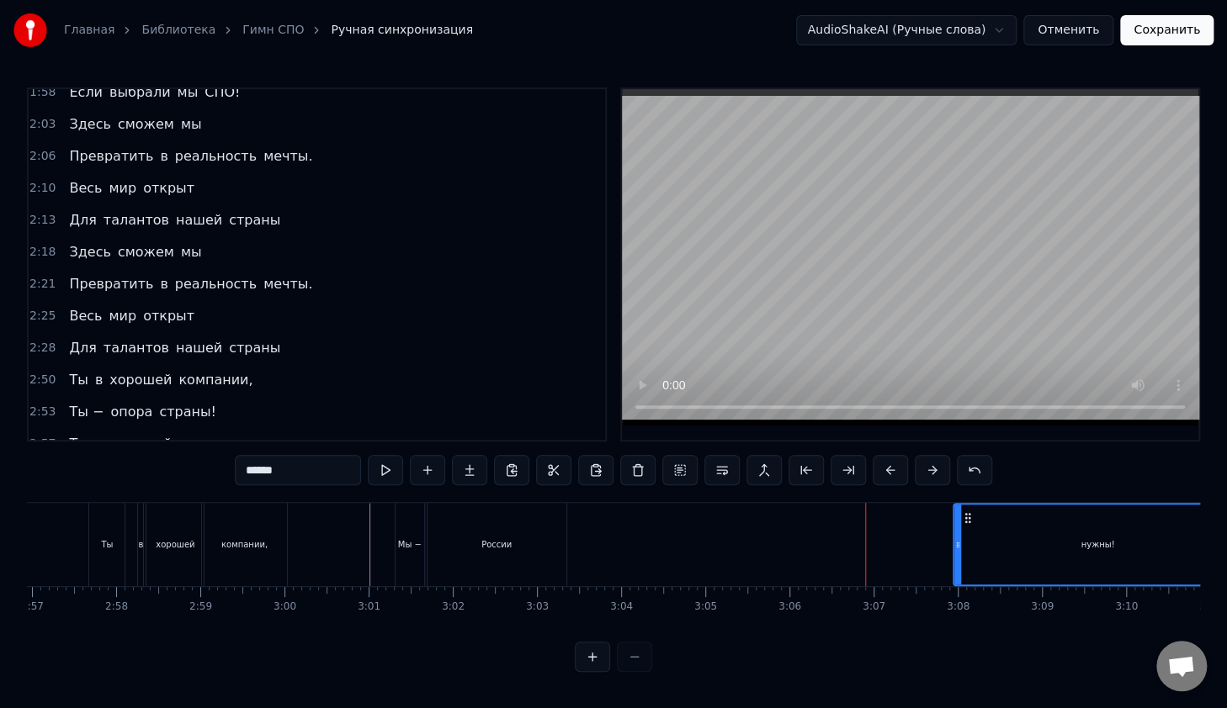
drag, startPoint x: 488, startPoint y: 517, endPoint x: 956, endPoint y: 543, distance: 468.5
click at [956, 543] on div at bounding box center [957, 545] width 7 height 80
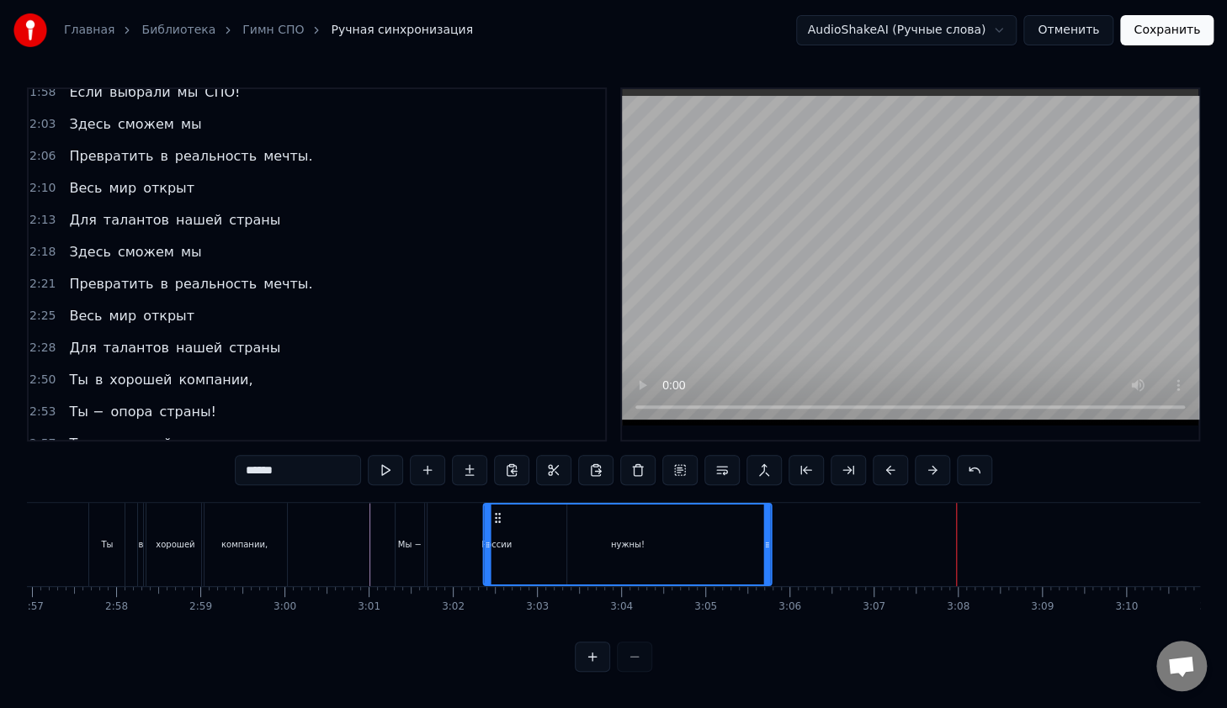
drag, startPoint x: 967, startPoint y: 512, endPoint x: 498, endPoint y: 523, distance: 469.5
click at [498, 523] on div "нужны!" at bounding box center [628, 545] width 286 height 80
drag, startPoint x: 767, startPoint y: 524, endPoint x: 487, endPoint y: 552, distance: 281.5
click at [585, 546] on div at bounding box center [586, 545] width 7 height 80
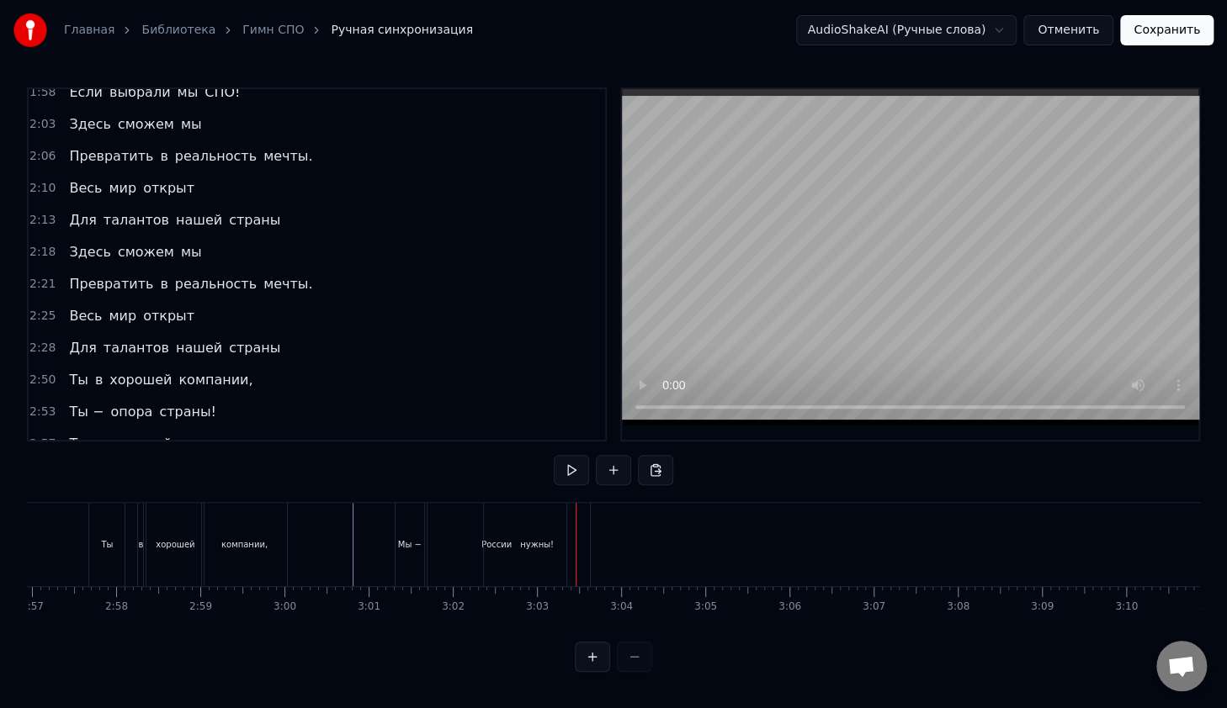
click at [552, 535] on div "нужны!" at bounding box center [537, 544] width 106 height 83
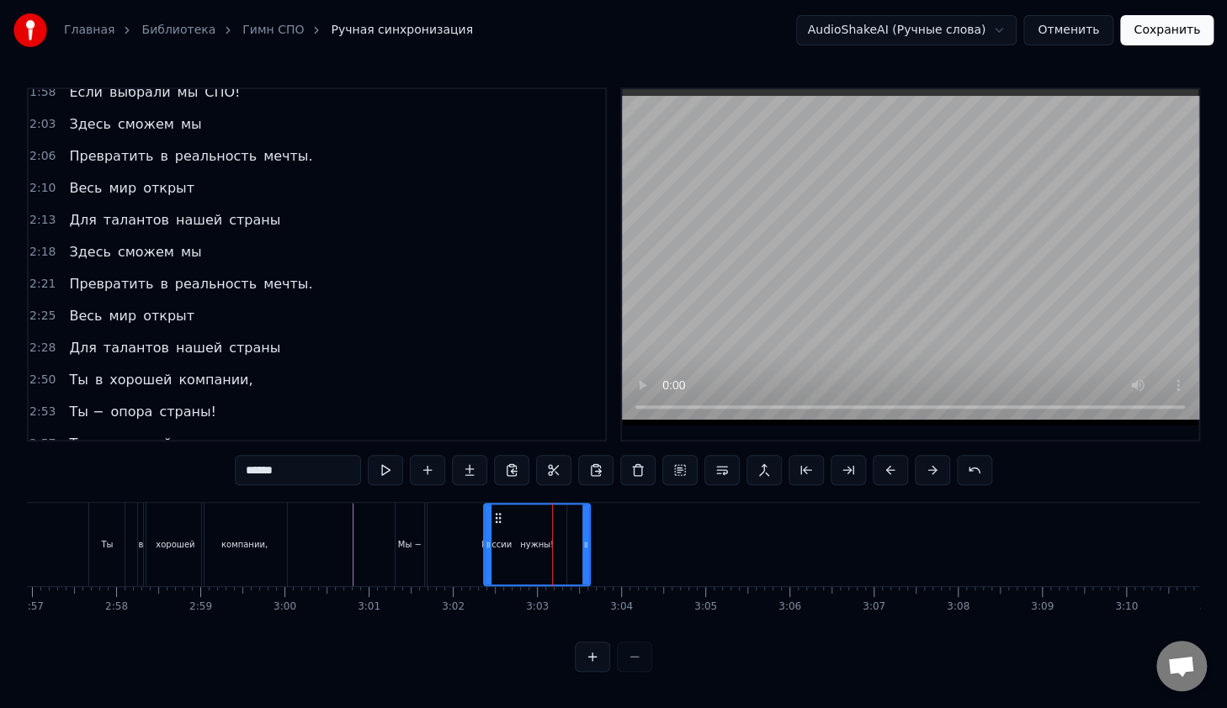
drag, startPoint x: 537, startPoint y: 532, endPoint x: 506, endPoint y: 533, distance: 30.3
click at [506, 533] on div "нужны!" at bounding box center [537, 545] width 104 height 80
drag, startPoint x: 495, startPoint y: 513, endPoint x: 479, endPoint y: 512, distance: 16.0
click at [479, 512] on icon at bounding box center [481, 517] width 13 height 13
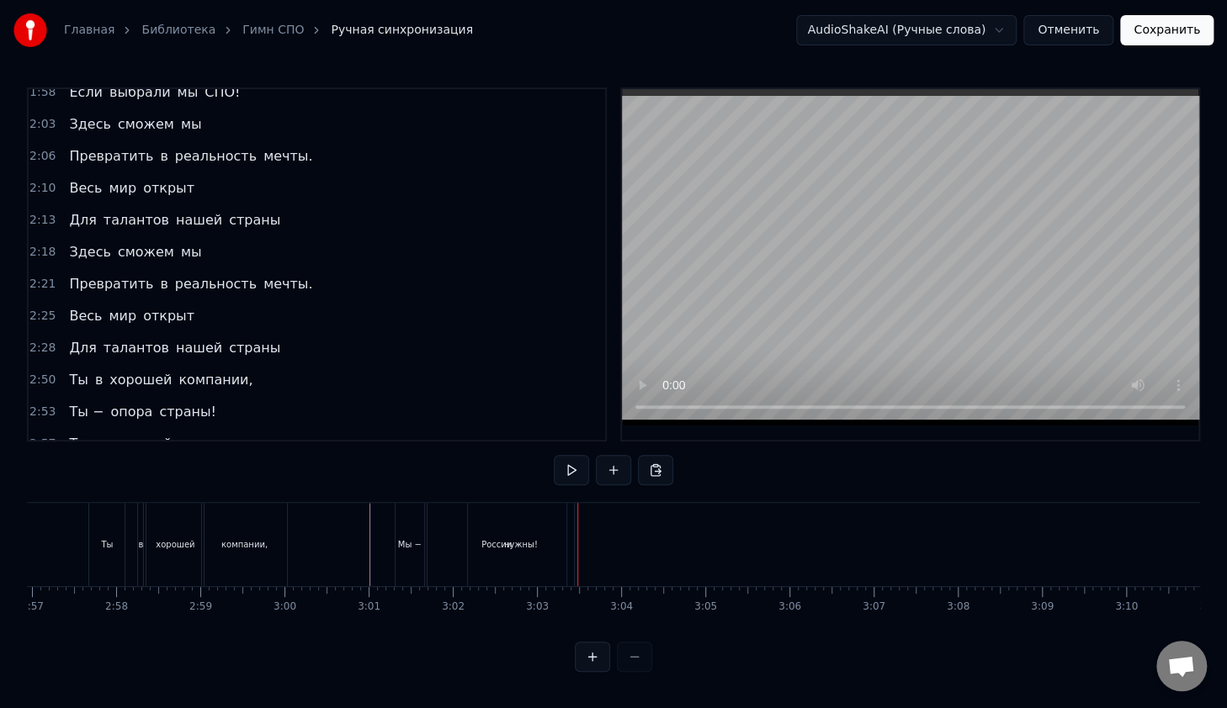
click at [458, 538] on div "России" at bounding box center [496, 544] width 139 height 83
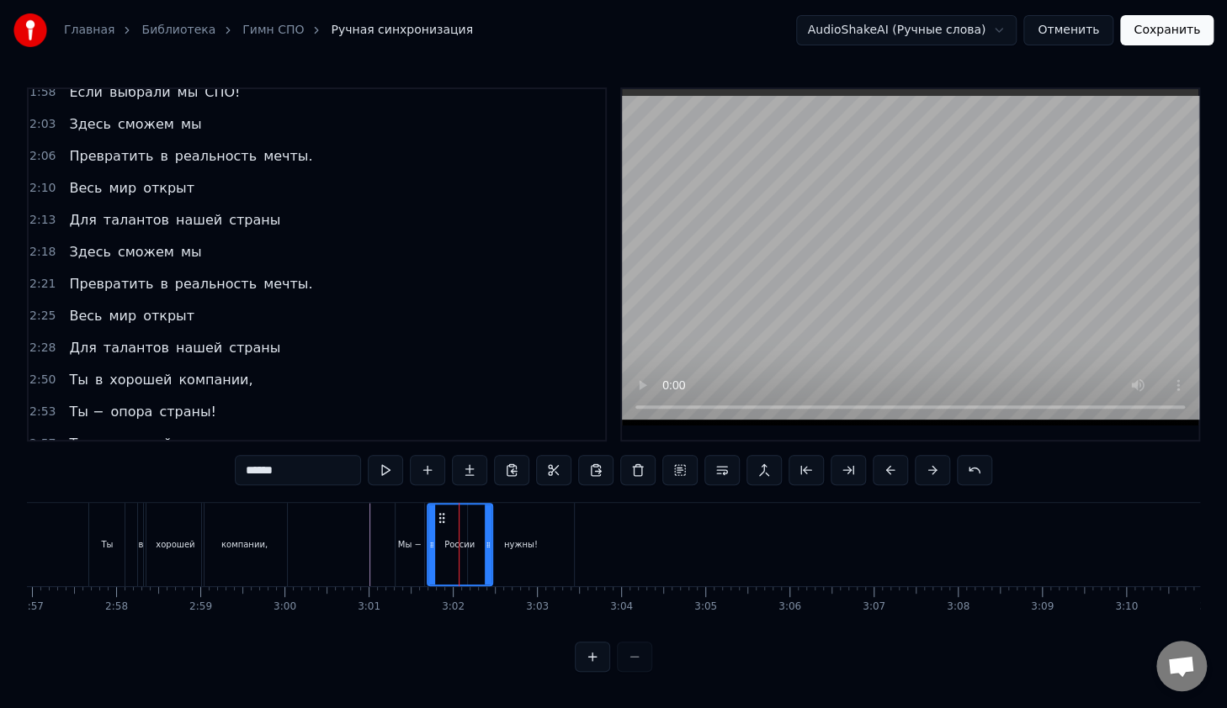
drag, startPoint x: 562, startPoint y: 548, endPoint x: 488, endPoint y: 554, distance: 74.3
click at [488, 554] on div at bounding box center [488, 545] width 7 height 80
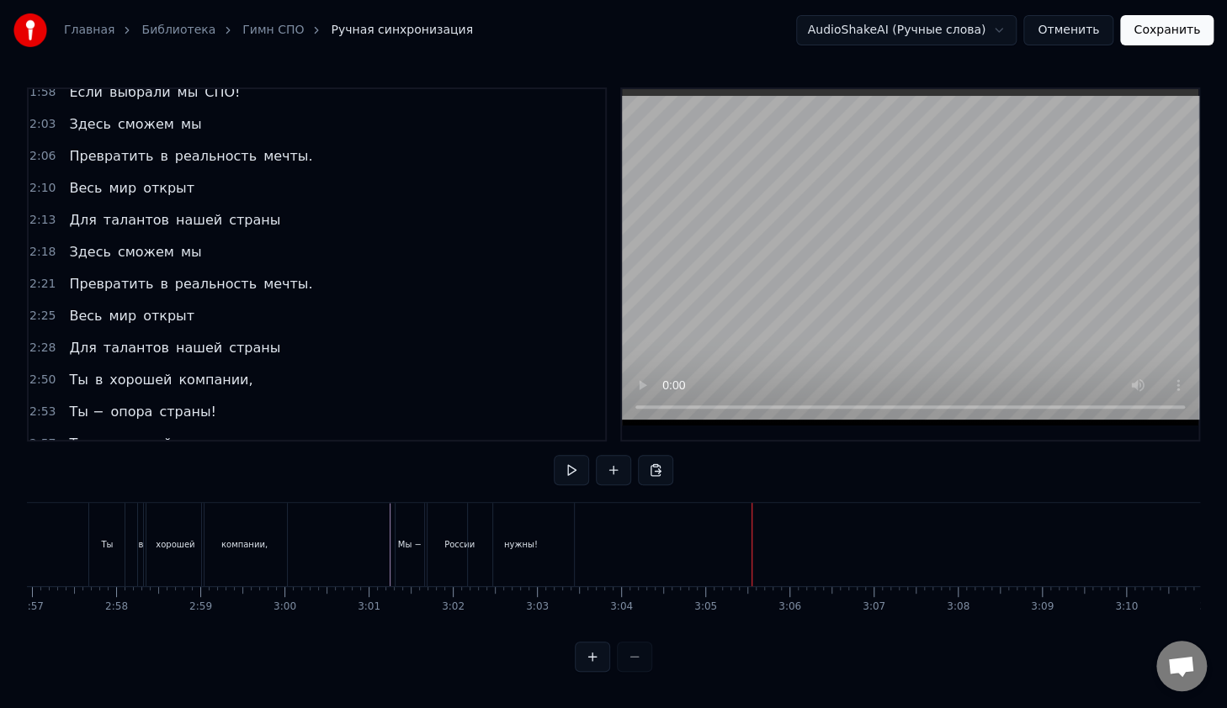
click at [44, 372] on span "2:50" at bounding box center [42, 380] width 26 height 17
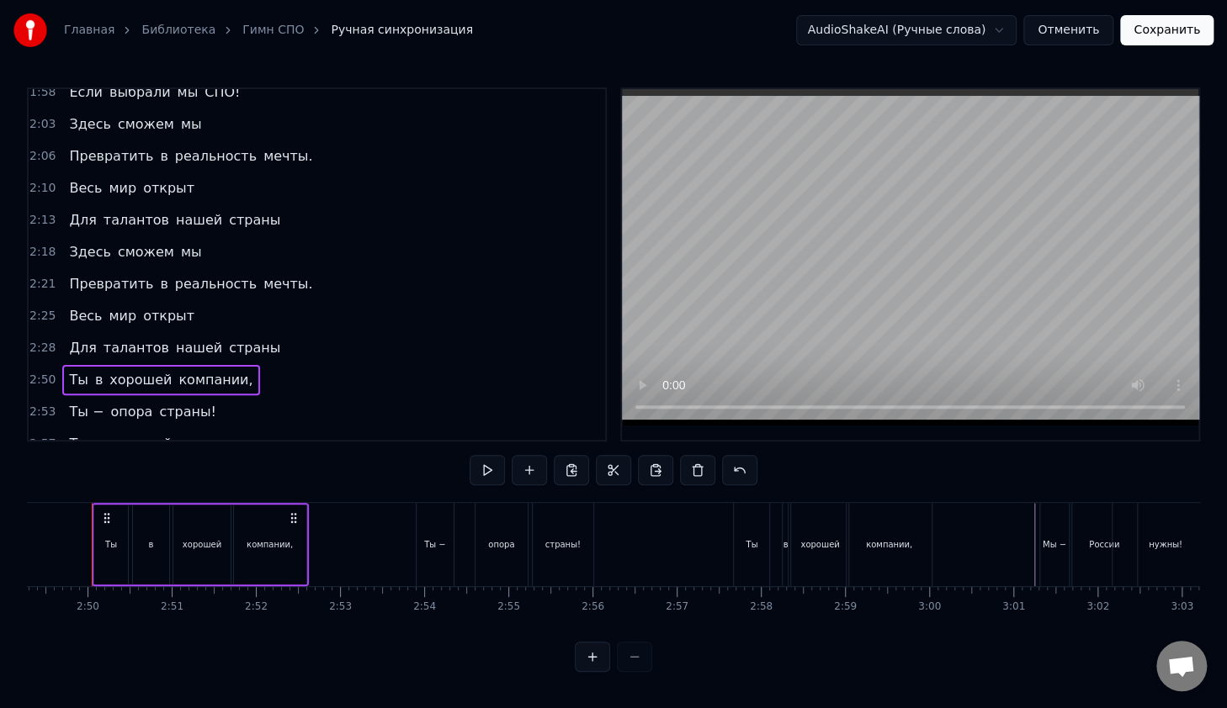
scroll to position [0, 14220]
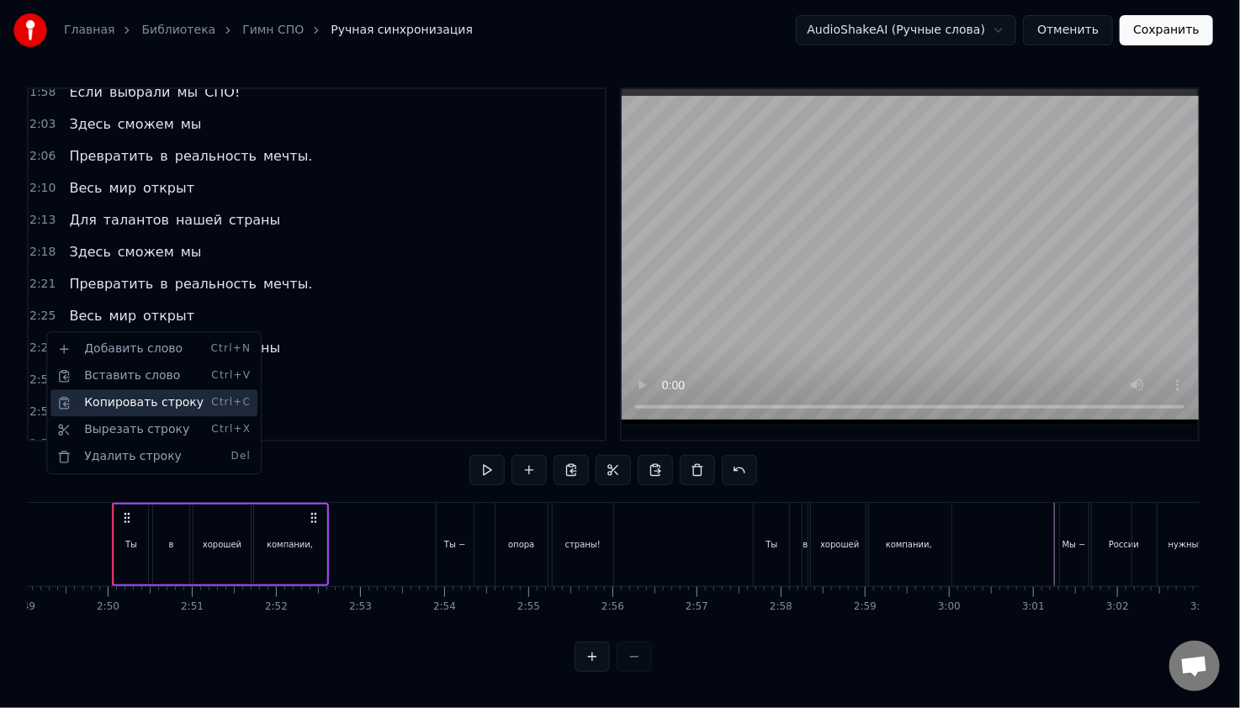
click at [101, 406] on div "Копировать строку Ctrl+C" at bounding box center [153, 402] width 207 height 27
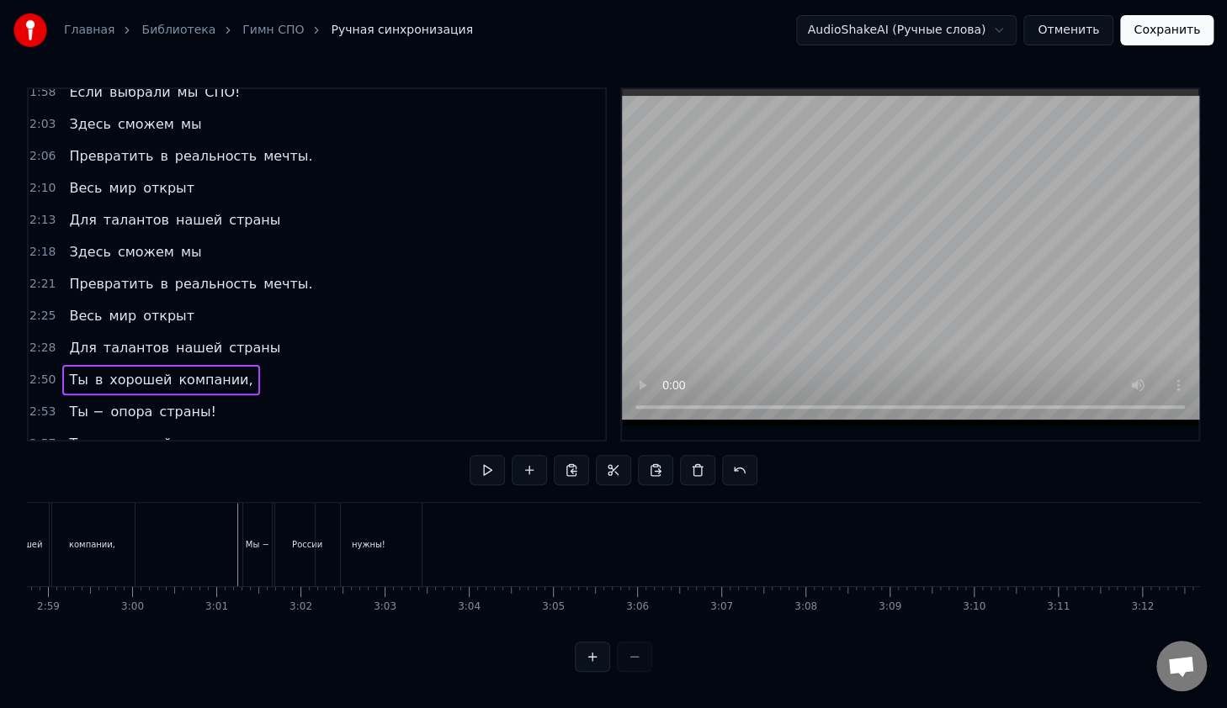
scroll to position [0, 14943]
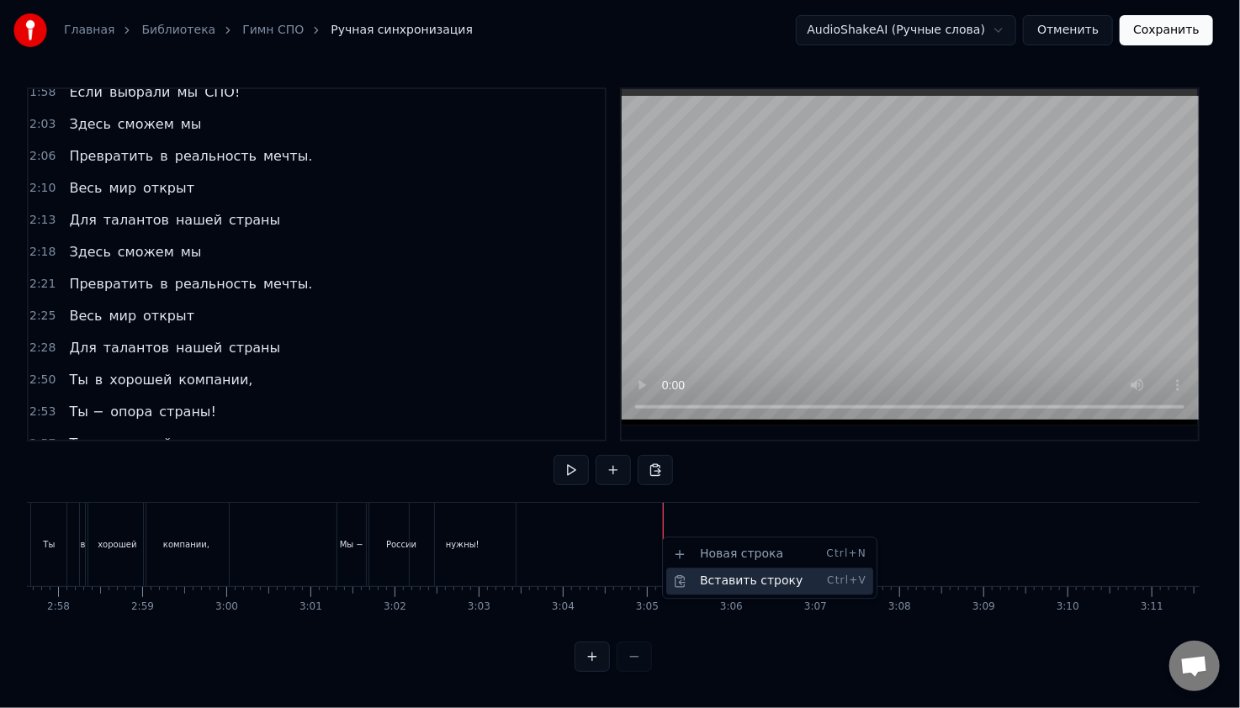
click at [706, 580] on div "Вставить строку Ctrl+V" at bounding box center [769, 581] width 207 height 27
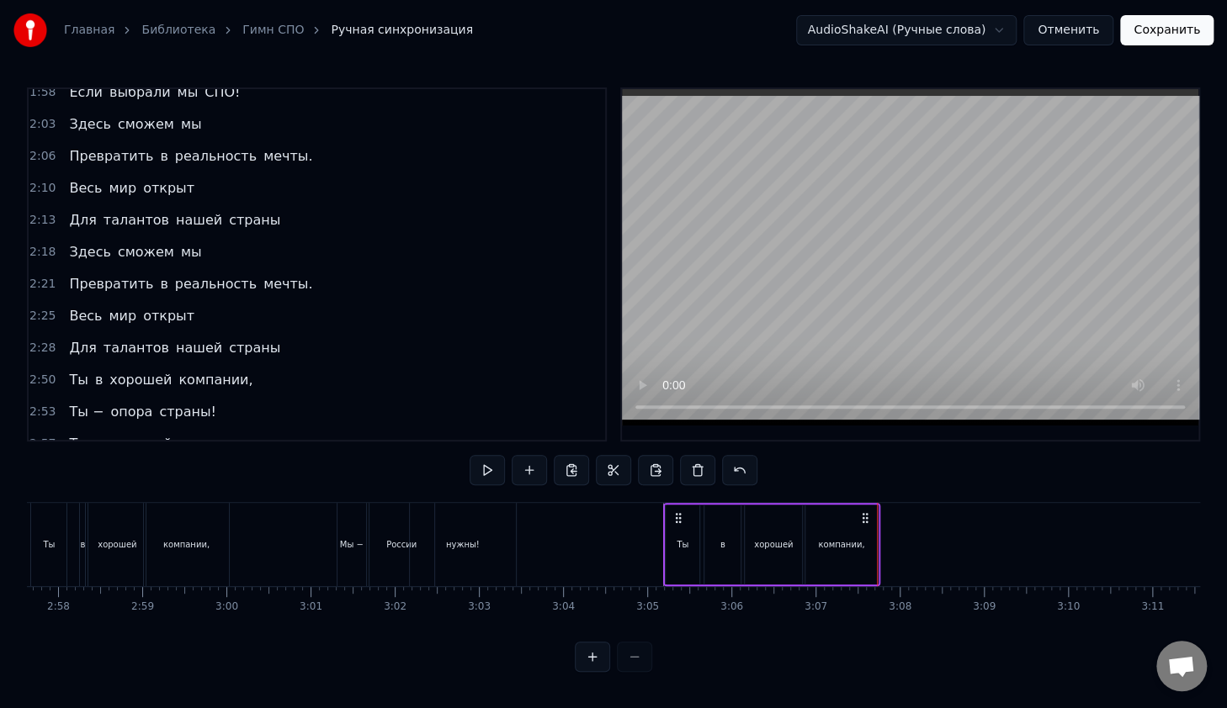
click at [34, 404] on span "2:53" at bounding box center [42, 412] width 26 height 17
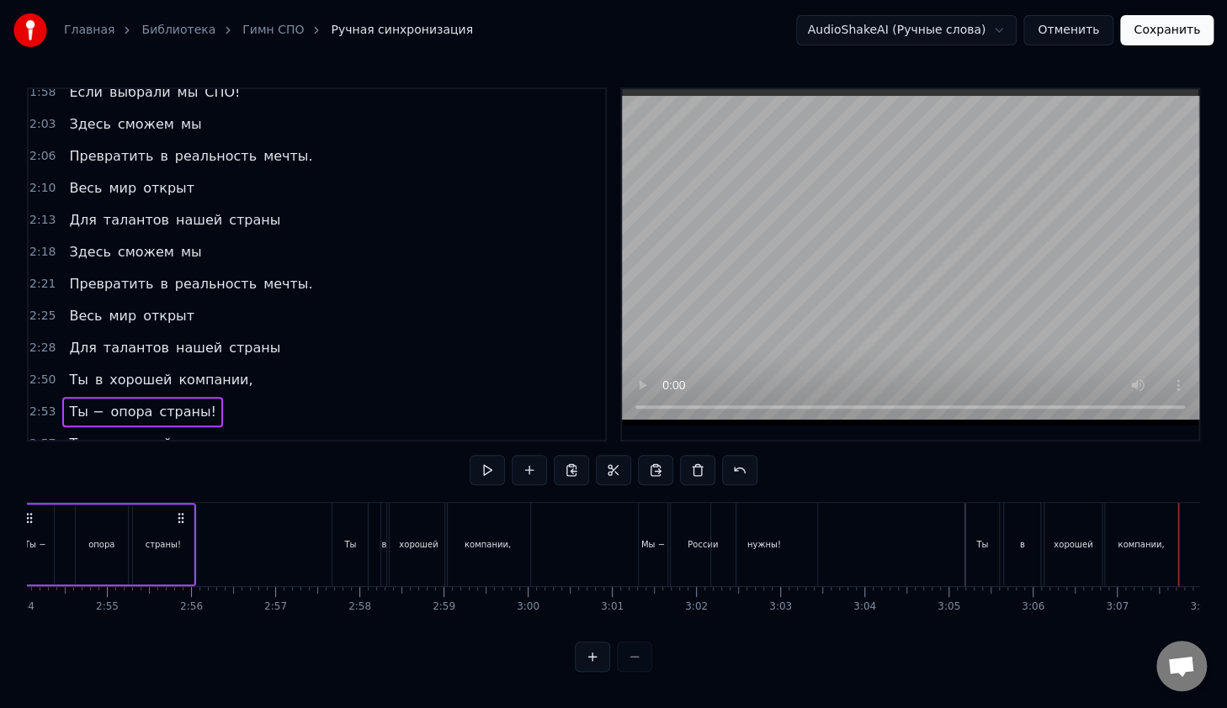
scroll to position [0, 14544]
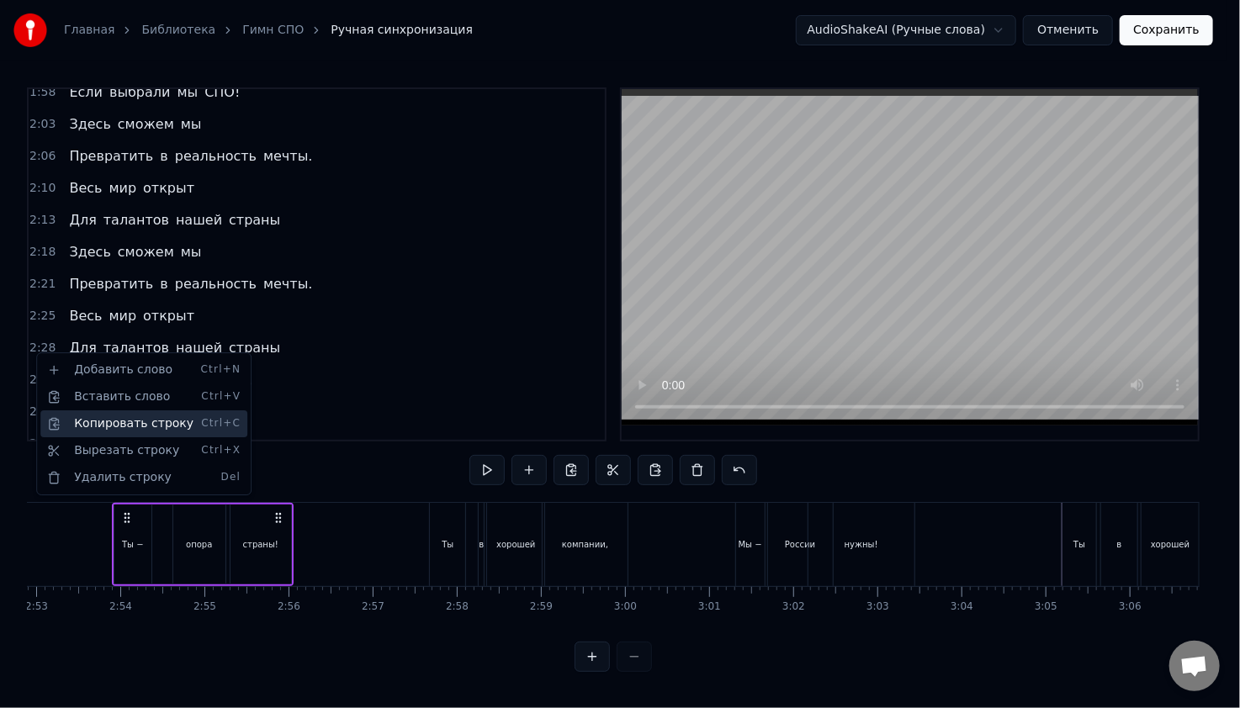
click at [106, 432] on div "Копировать строку Ctrl+C" at bounding box center [143, 424] width 207 height 27
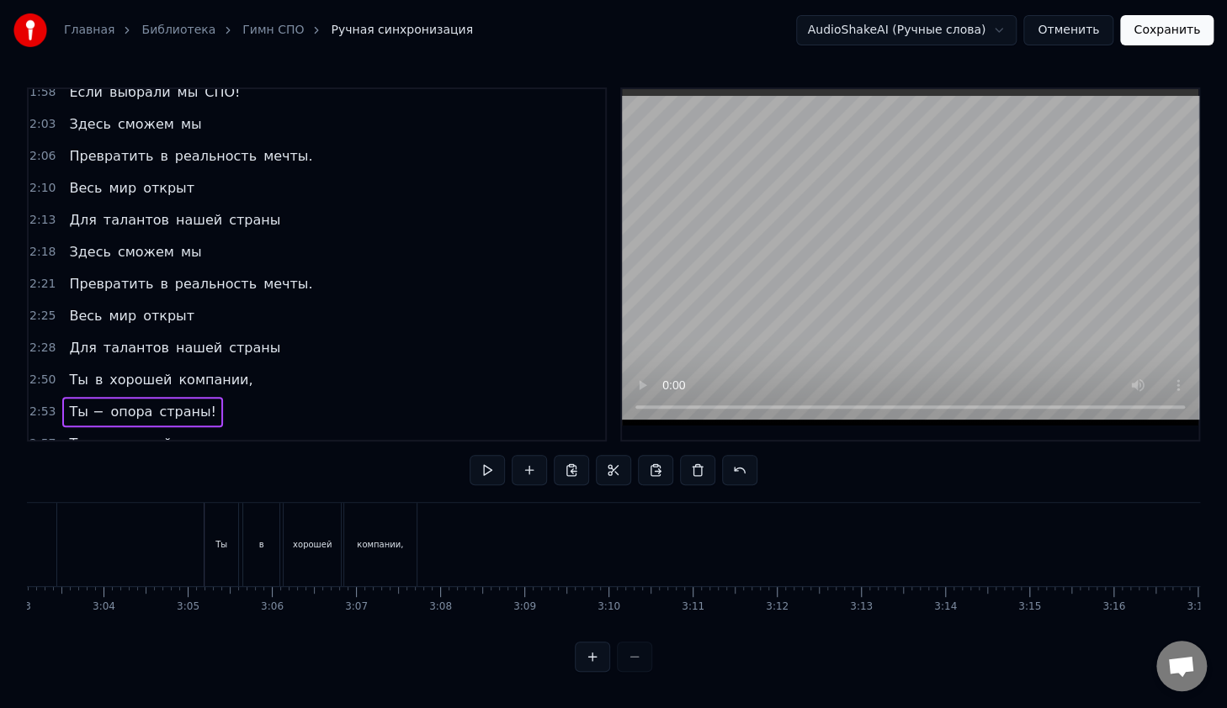
scroll to position [0, 15308]
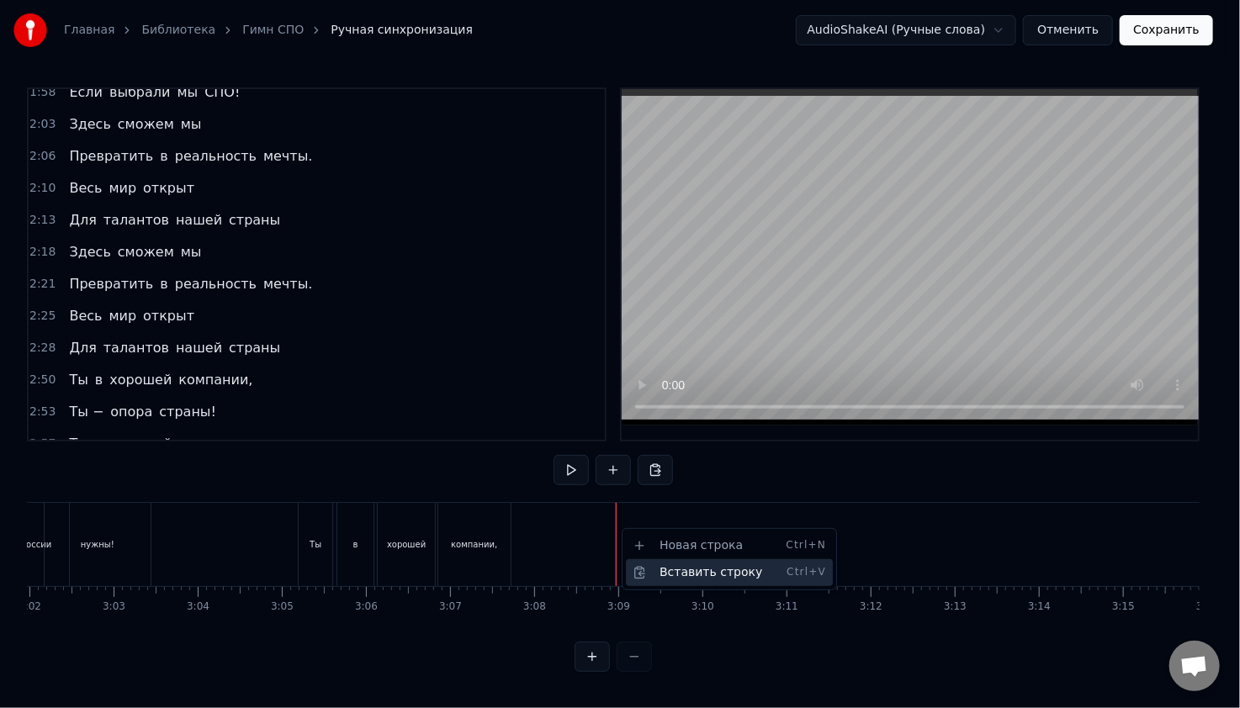
click at [656, 564] on div "Вставить строку Ctrl+V" at bounding box center [729, 572] width 207 height 27
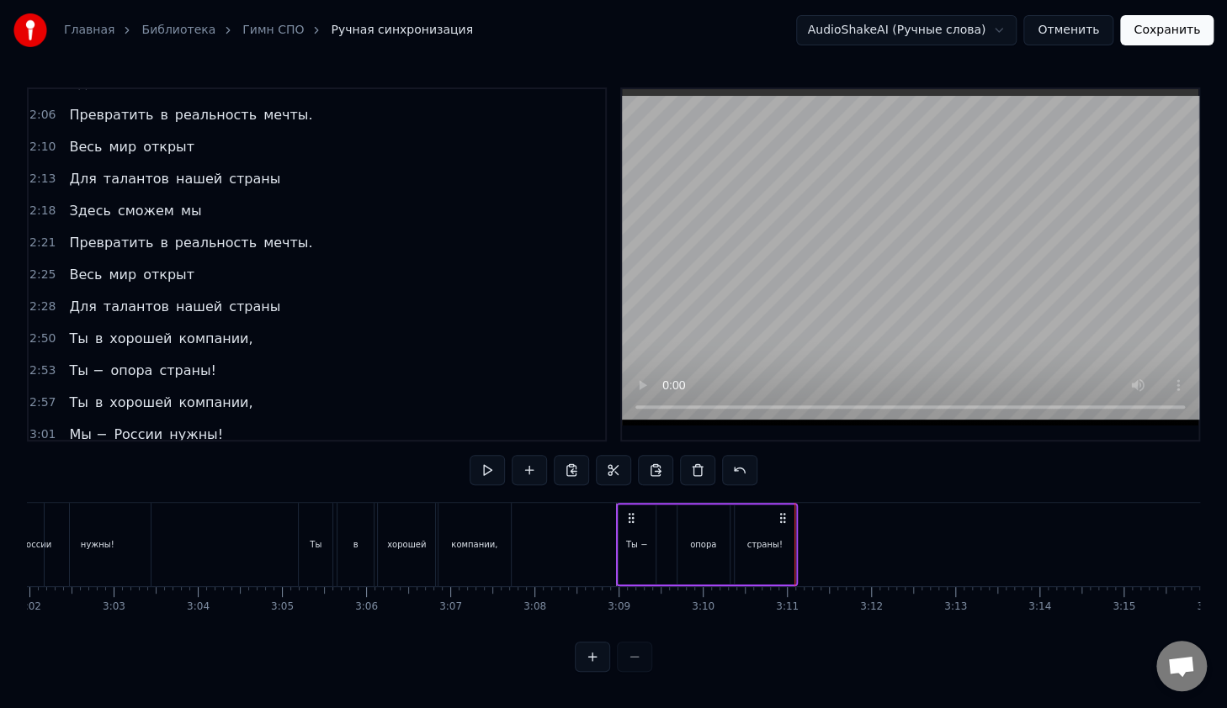
scroll to position [1289, 0]
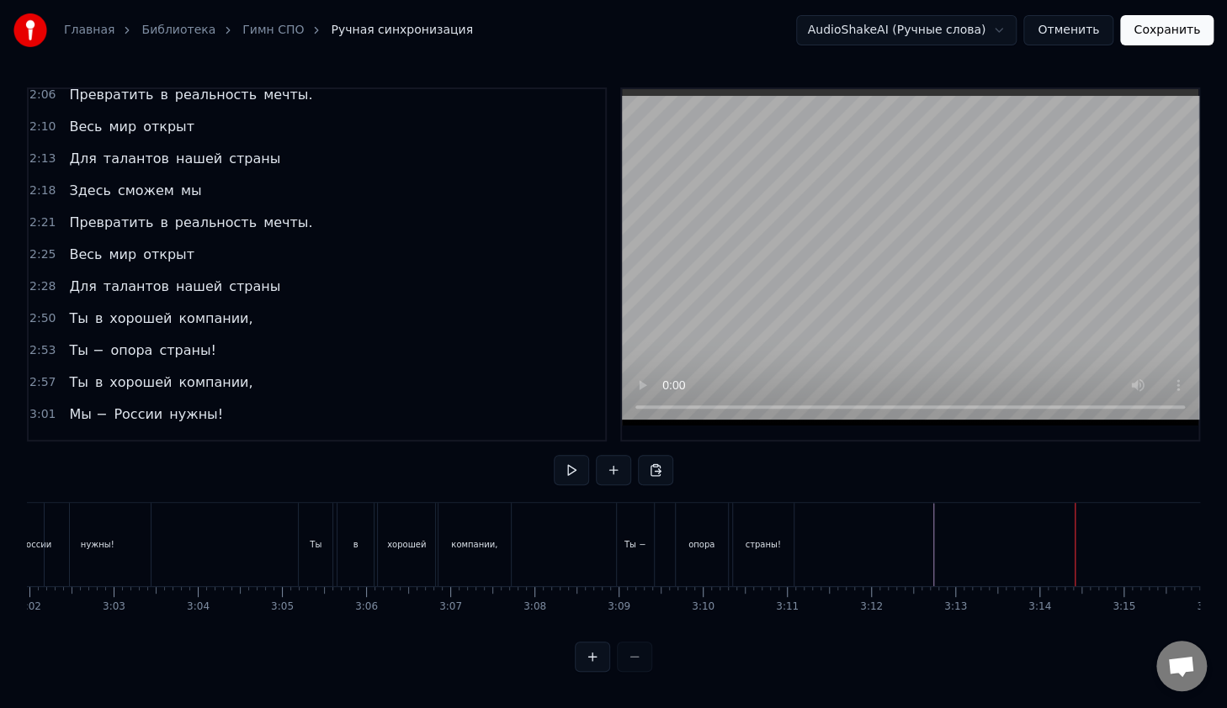
click at [34, 374] on span "2:57" at bounding box center [42, 382] width 26 height 17
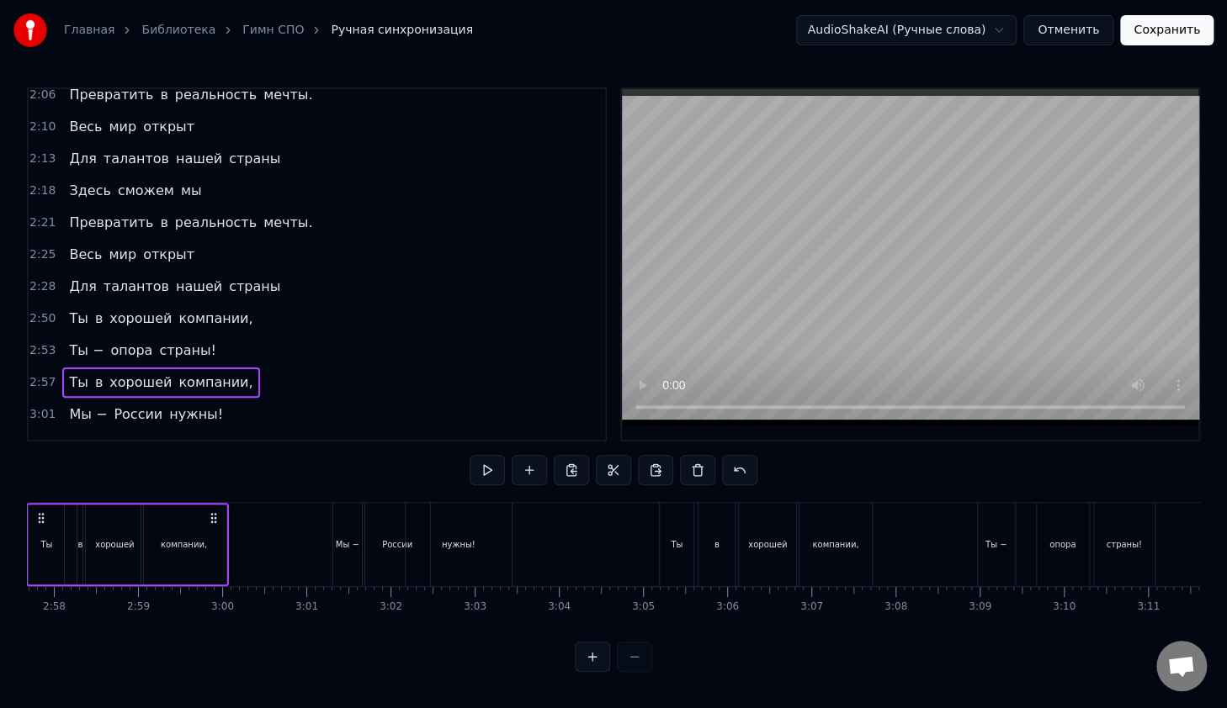
scroll to position [0, 14862]
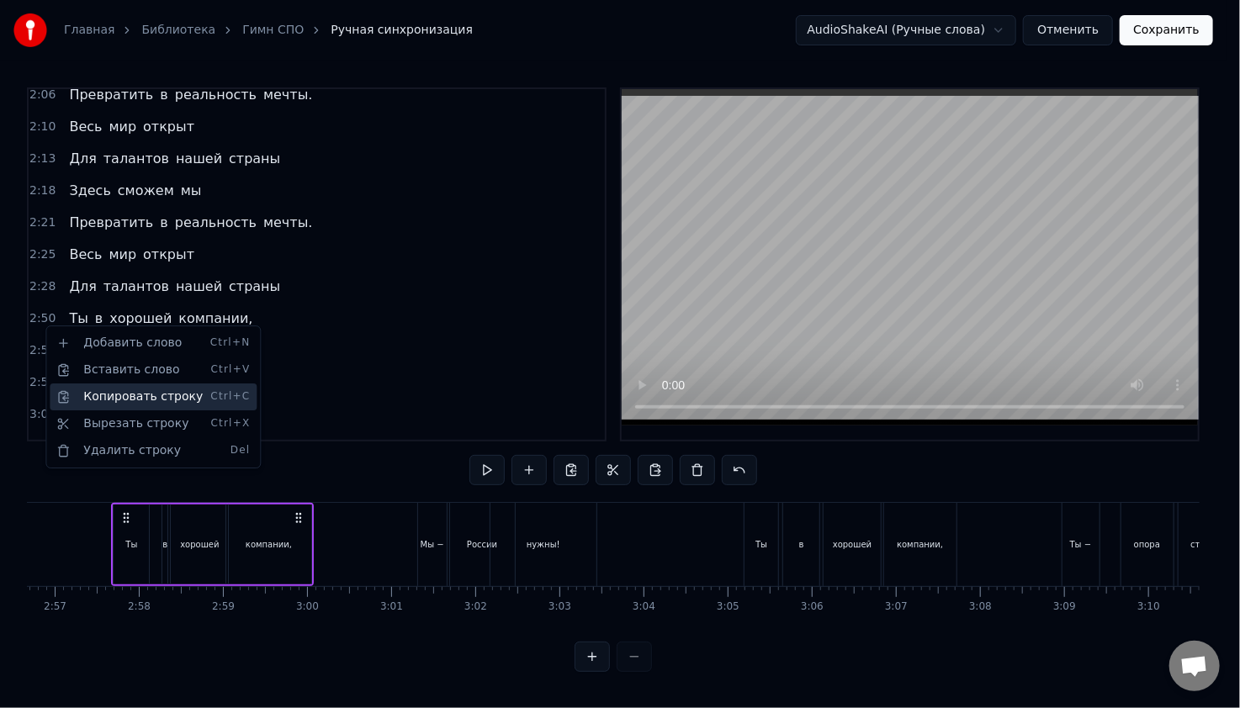
drag, startPoint x: 98, startPoint y: 398, endPoint x: 468, endPoint y: 514, distance: 387.9
click at [98, 399] on div "Копировать строку Ctrl+C" at bounding box center [153, 397] width 207 height 27
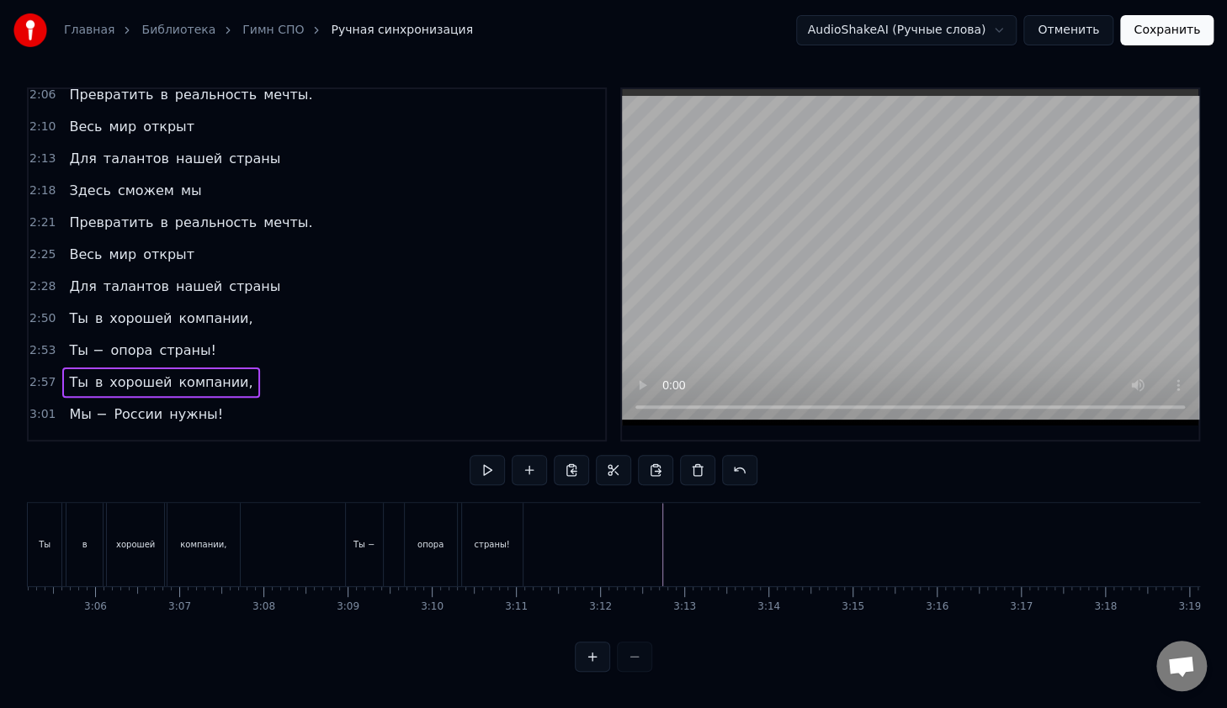
scroll to position [0, 15543]
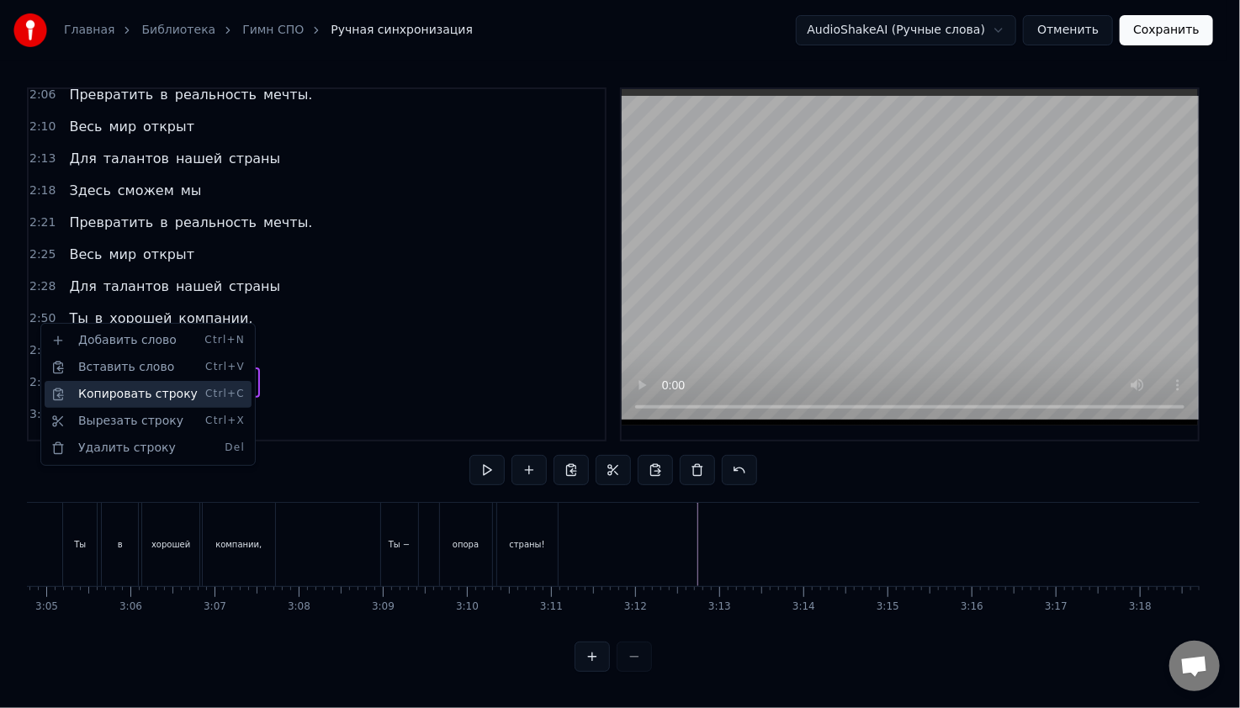
click at [99, 390] on div "Копировать строку Ctrl+C" at bounding box center [148, 394] width 207 height 27
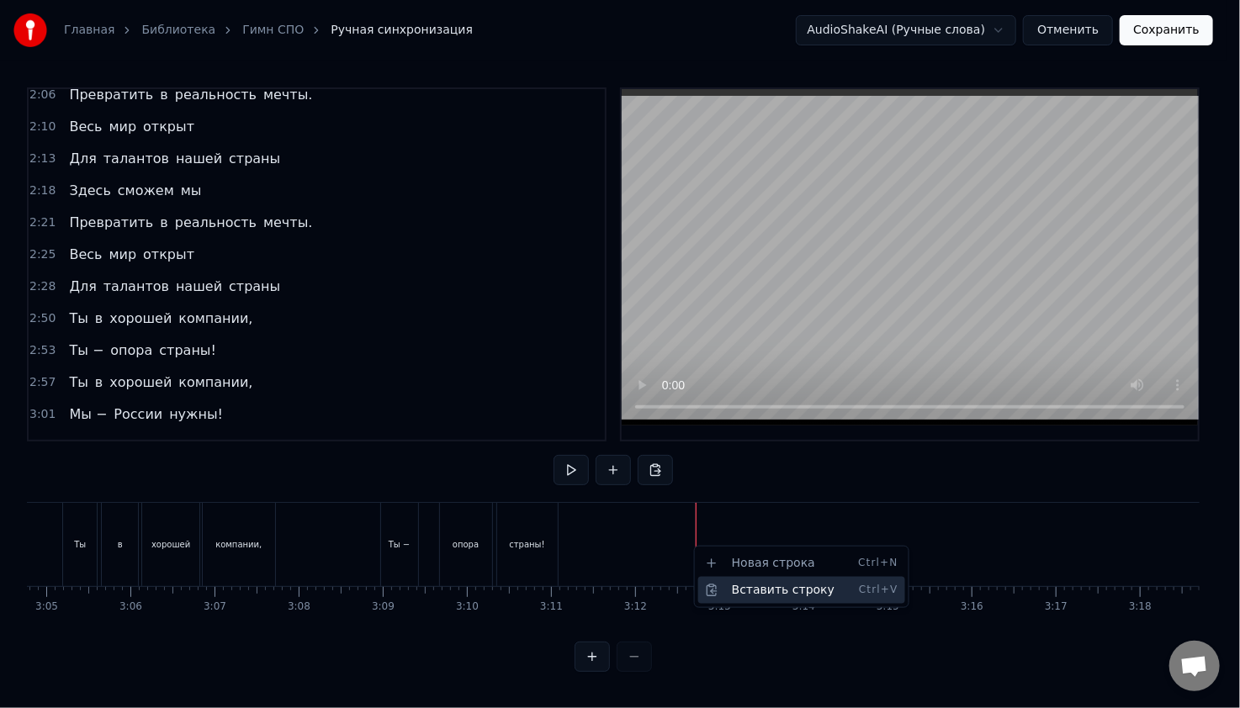
click at [734, 586] on div "Вставить строку Ctrl+V" at bounding box center [801, 590] width 207 height 27
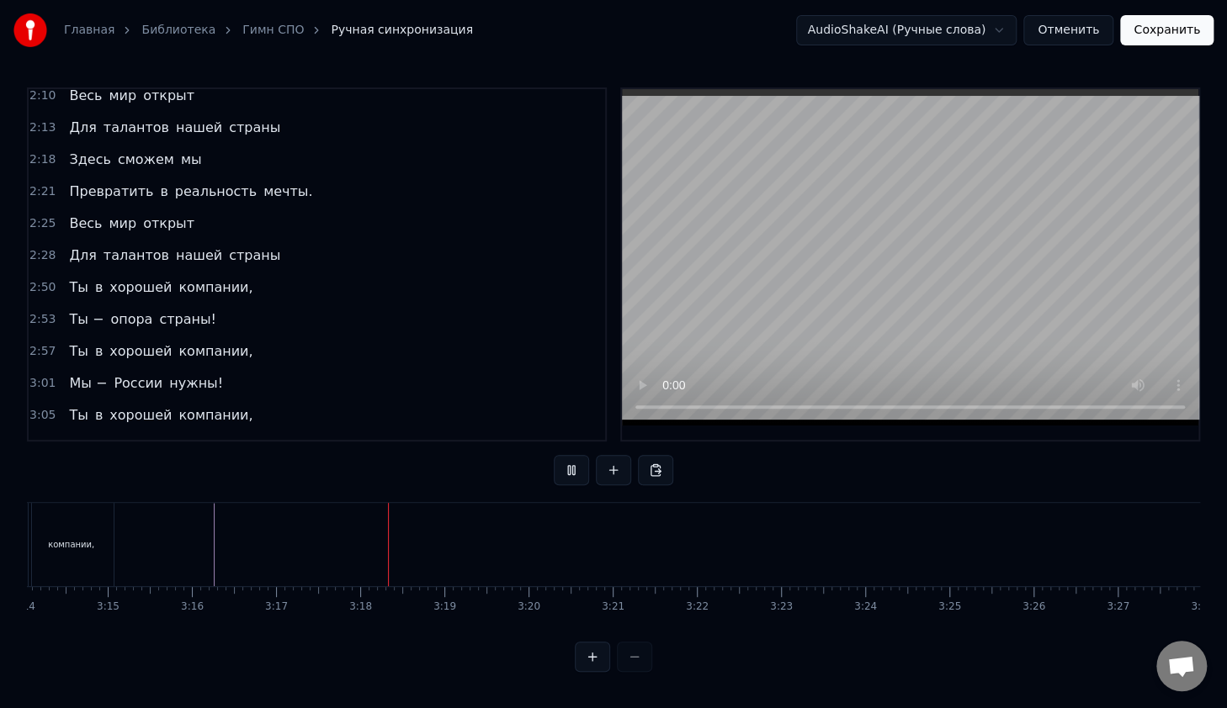
scroll to position [0, 16555]
click at [139, 374] on span "России" at bounding box center [138, 383] width 52 height 19
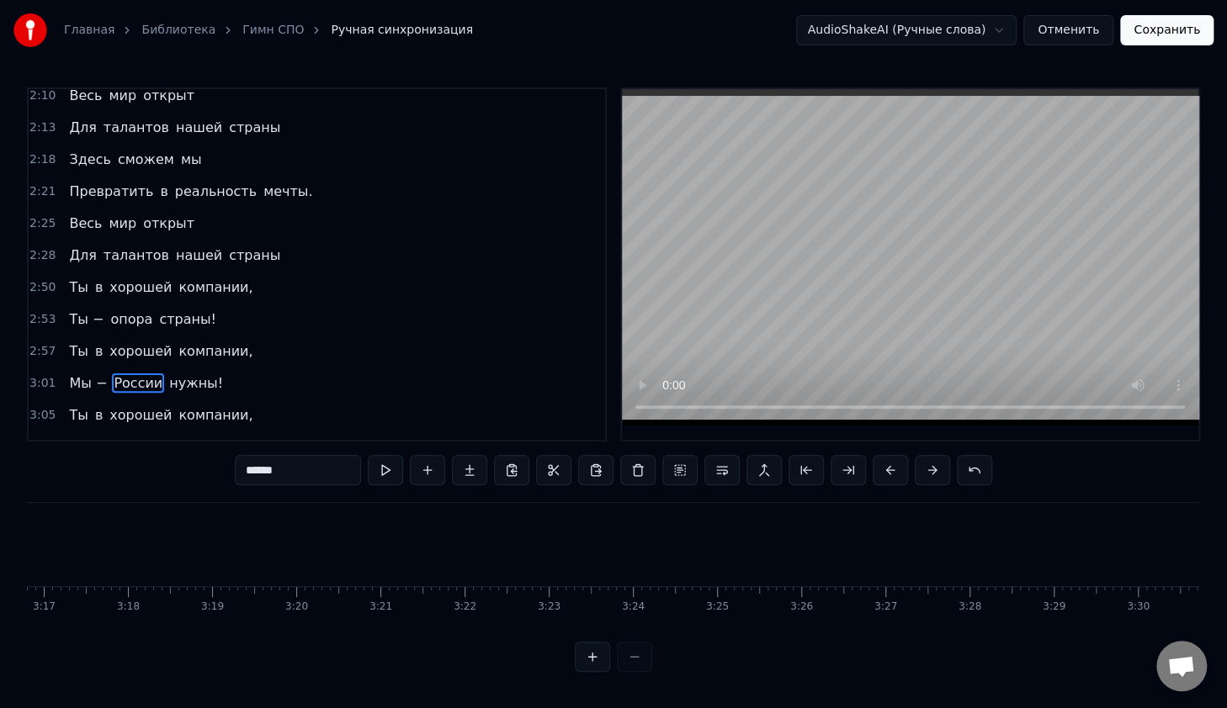
scroll to position [0, 0]
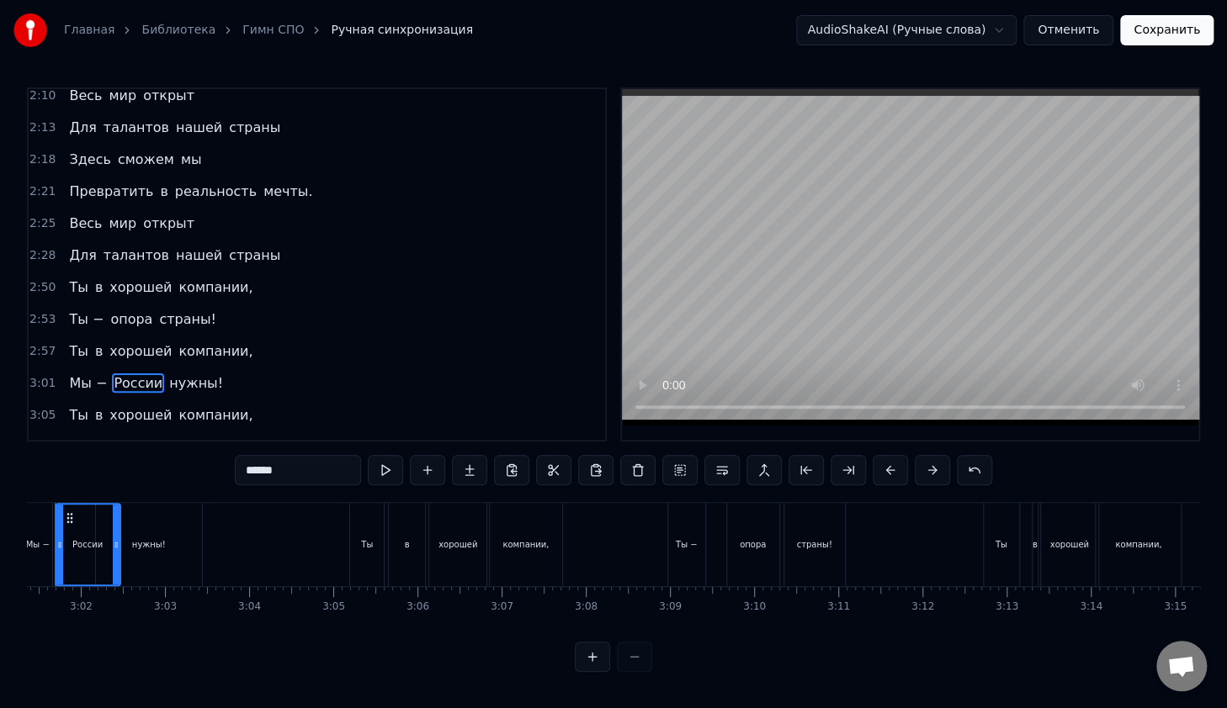
click at [44, 375] on span "3:01" at bounding box center [42, 383] width 26 height 17
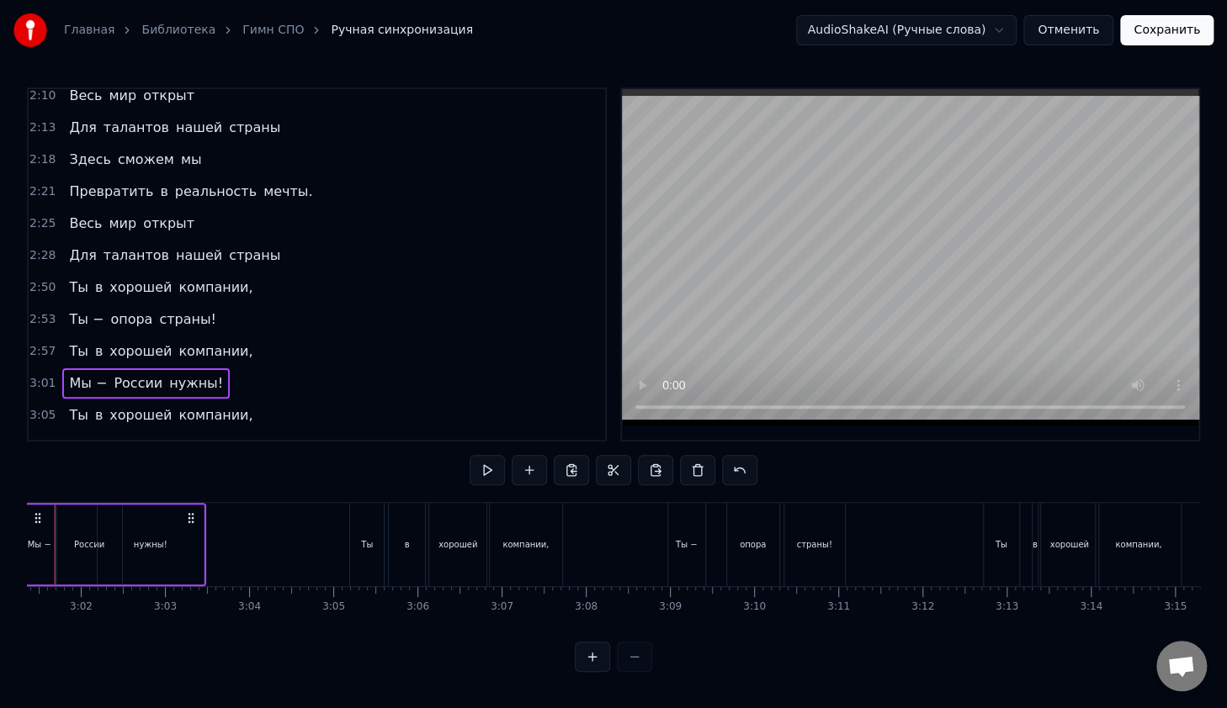
scroll to position [0, 15167]
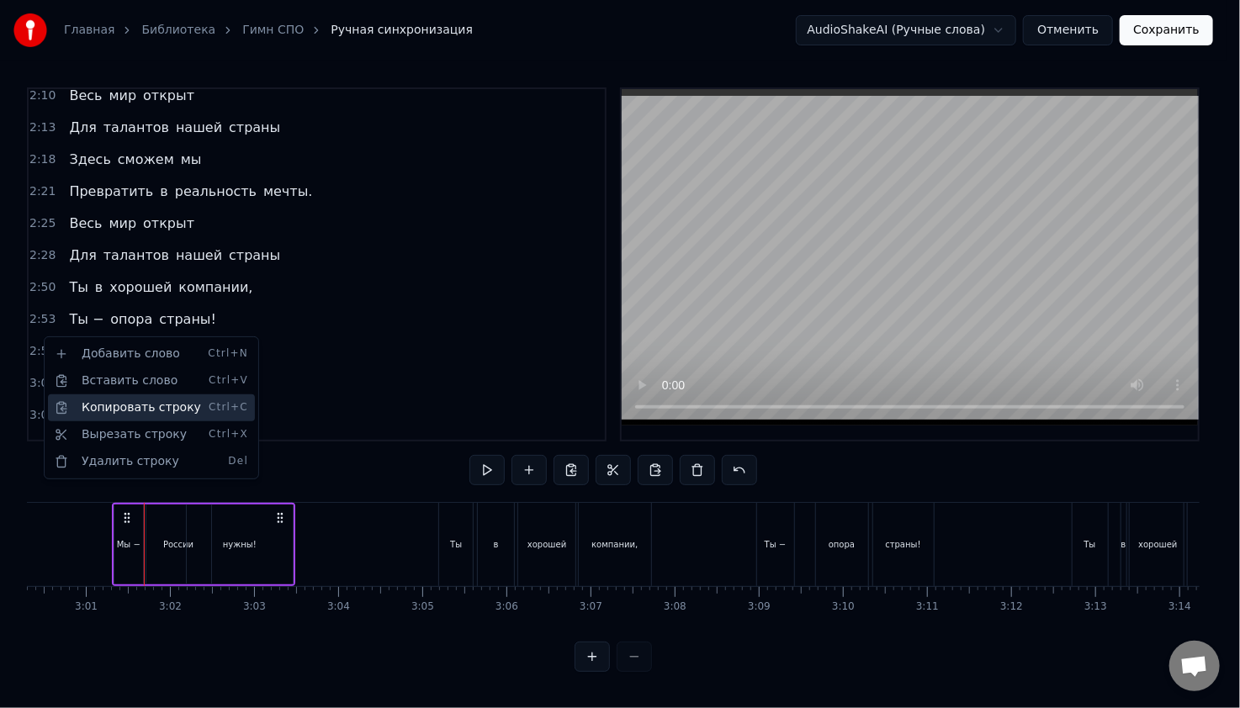
click at [114, 419] on div "Копировать строку Ctrl+C" at bounding box center [151, 408] width 207 height 27
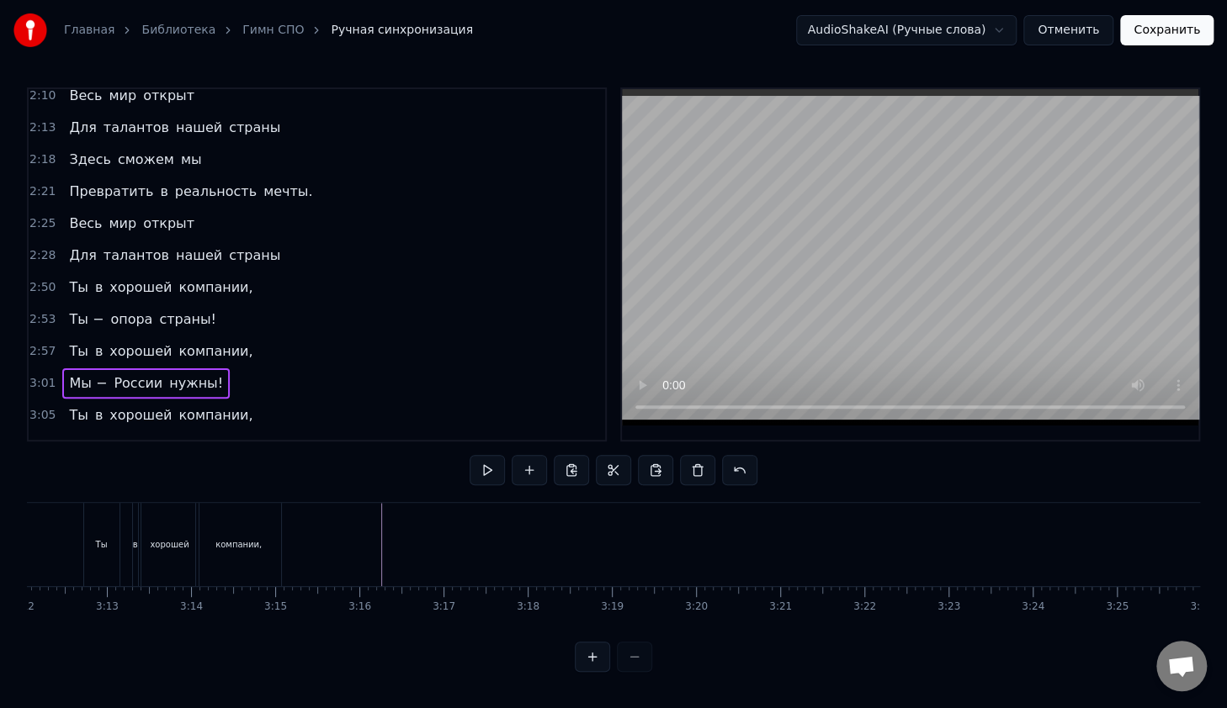
scroll to position [0, 16133]
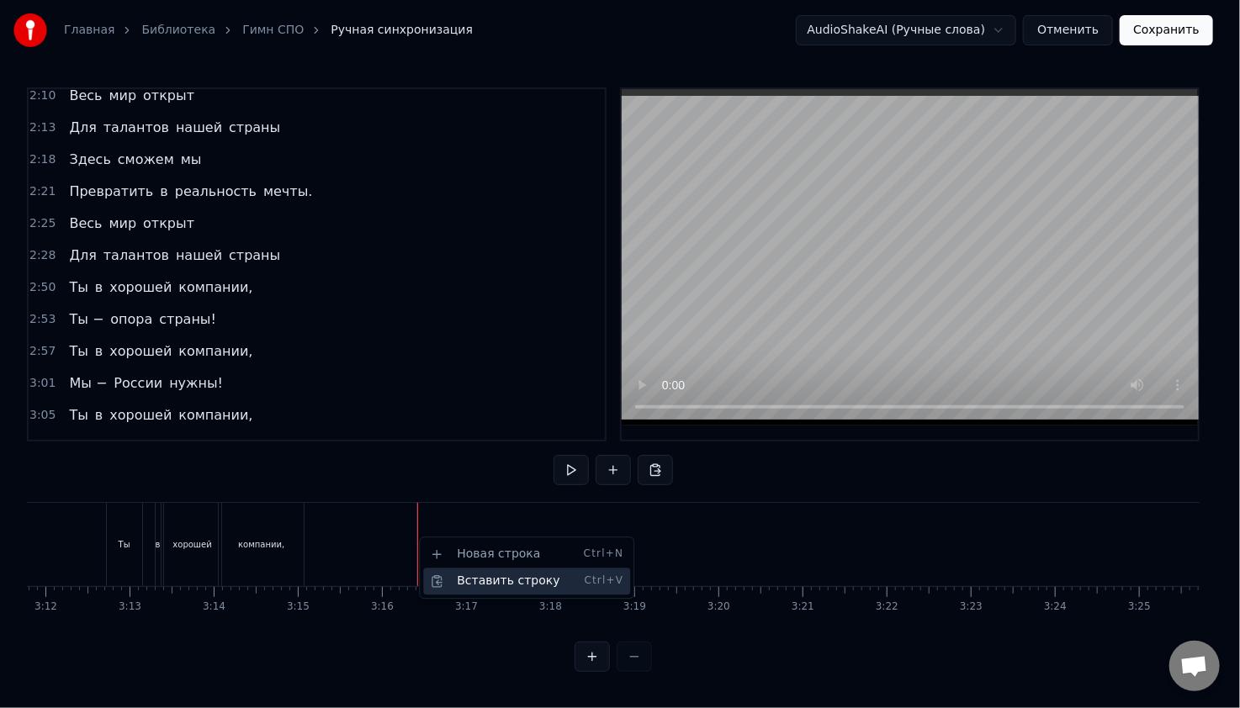
click at [450, 575] on div "Вставить строку Ctrl+V" at bounding box center [526, 581] width 207 height 27
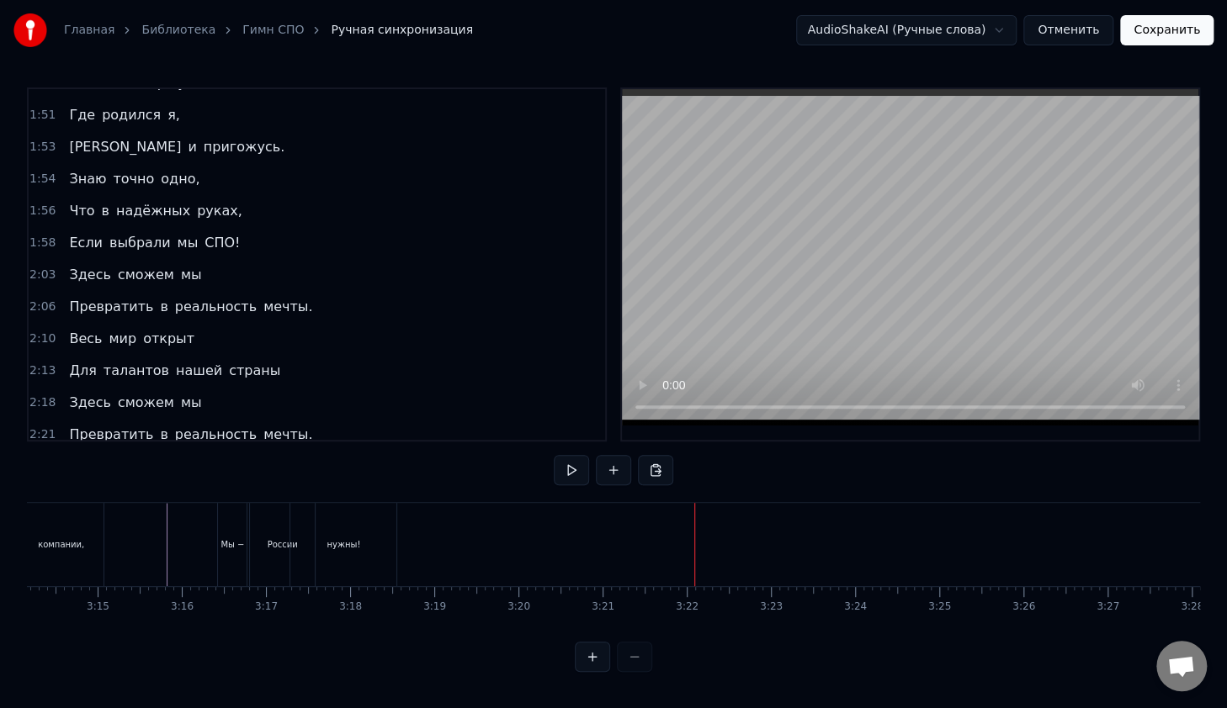
scroll to position [1068, 0]
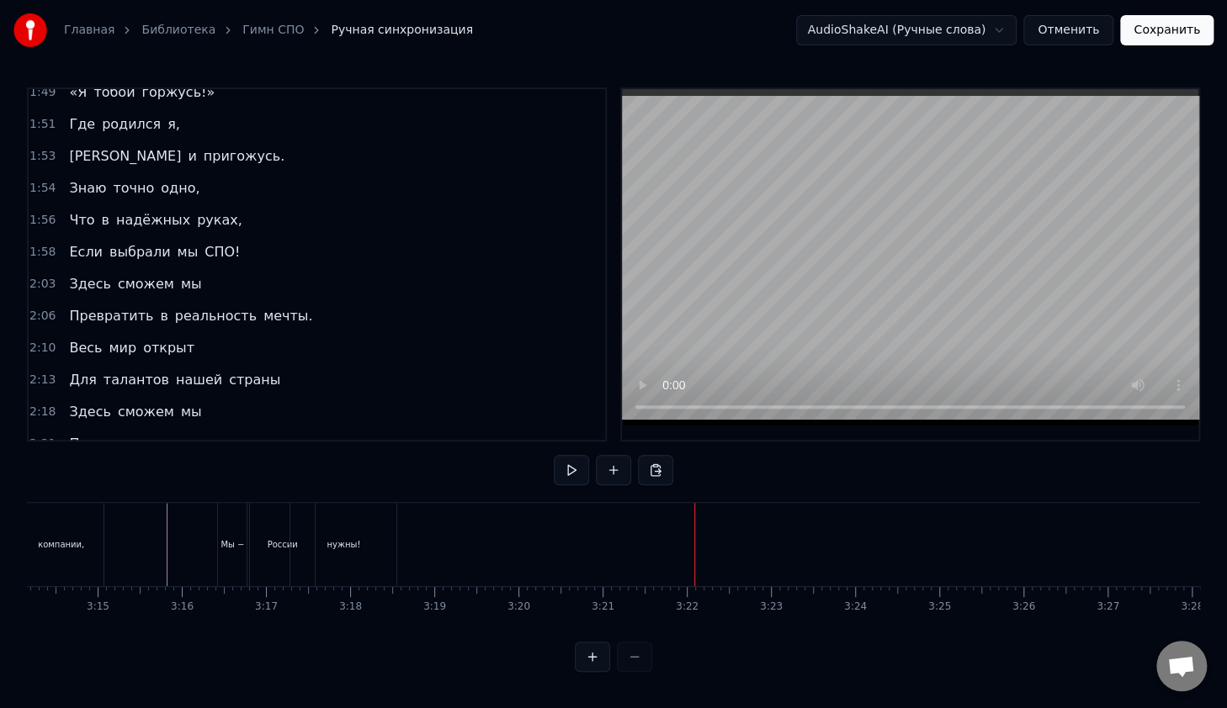
click at [43, 404] on span "2:18" at bounding box center [42, 412] width 26 height 17
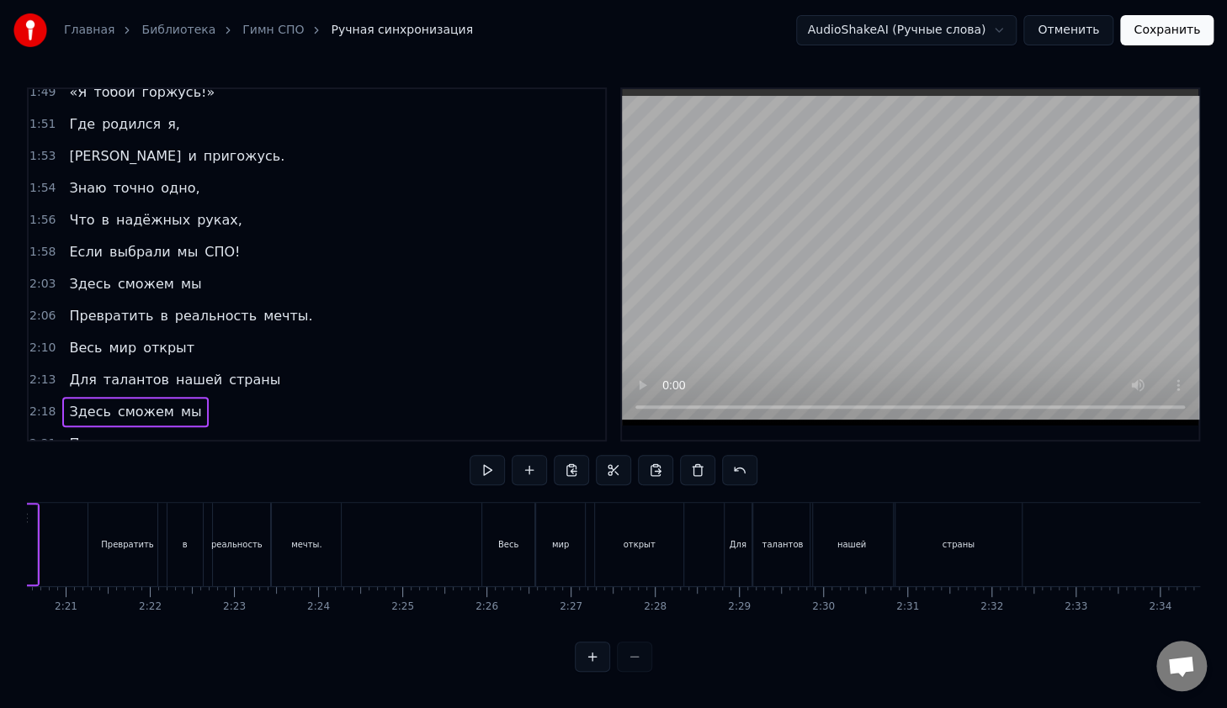
scroll to position [0, 11545]
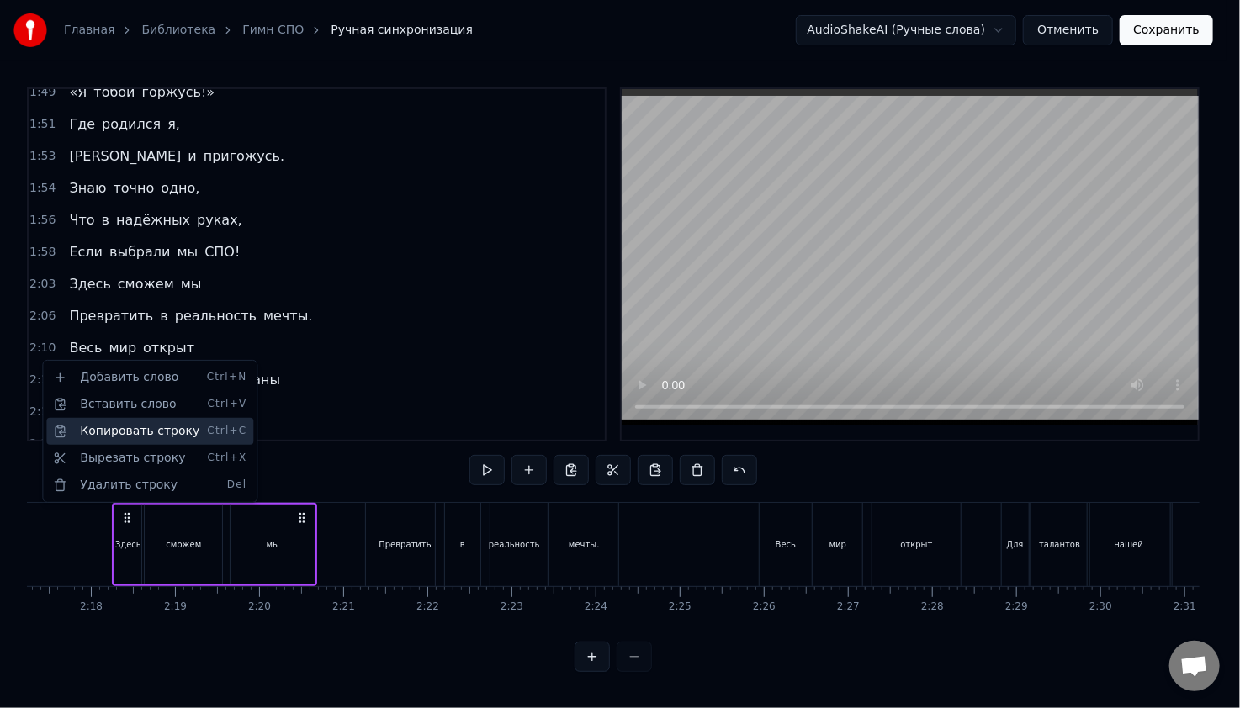
click at [100, 426] on div "Копировать строку Ctrl+C" at bounding box center [149, 431] width 207 height 27
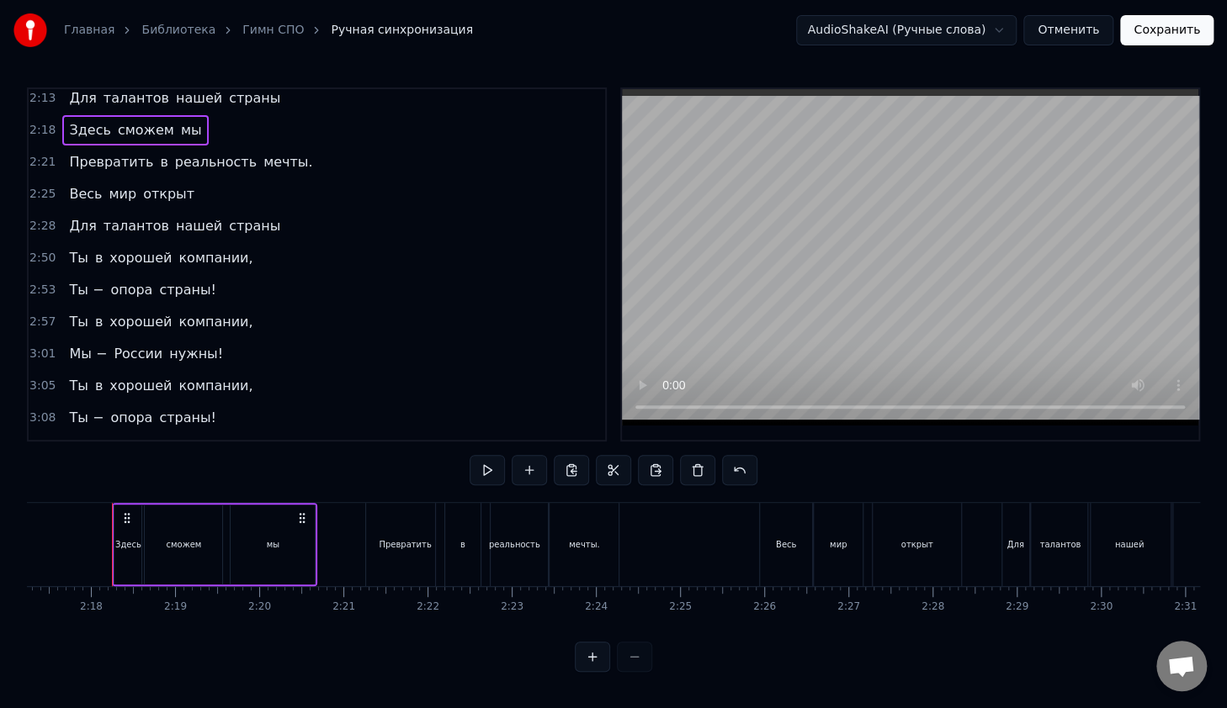
scroll to position [1351, 0]
click at [218, 464] on div "3:16 Мы − России нужны!" at bounding box center [317, 480] width 576 height 32
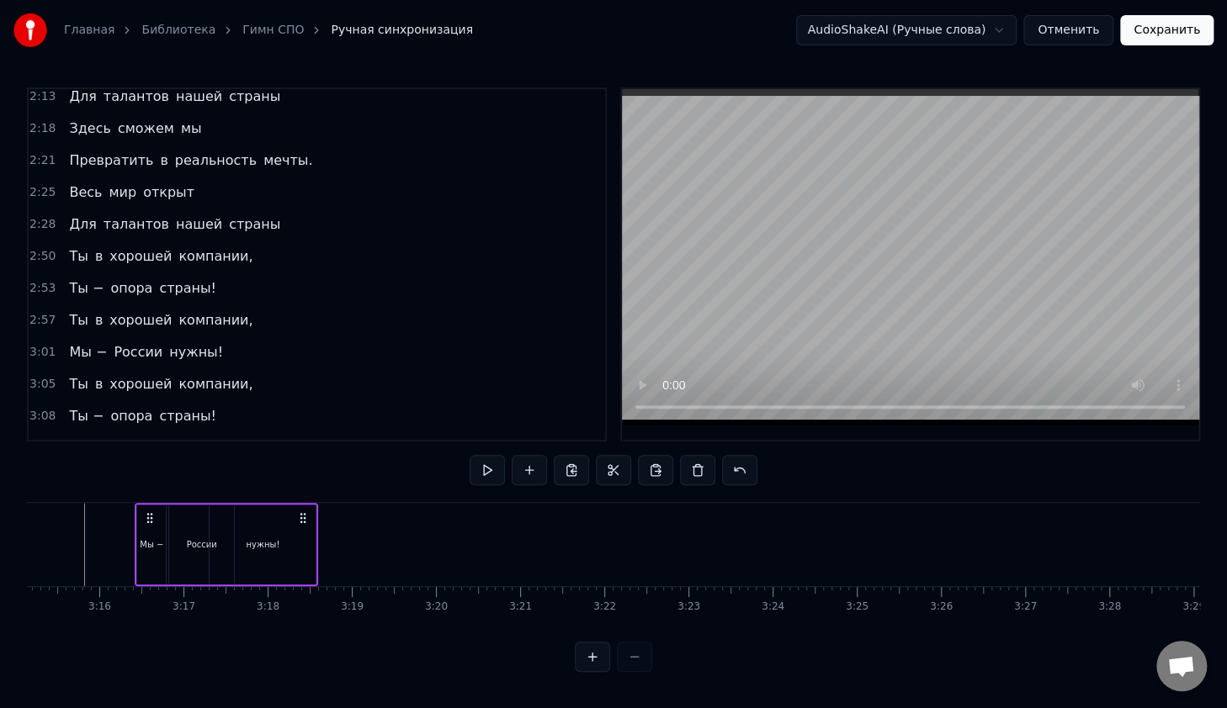
scroll to position [0, 16439]
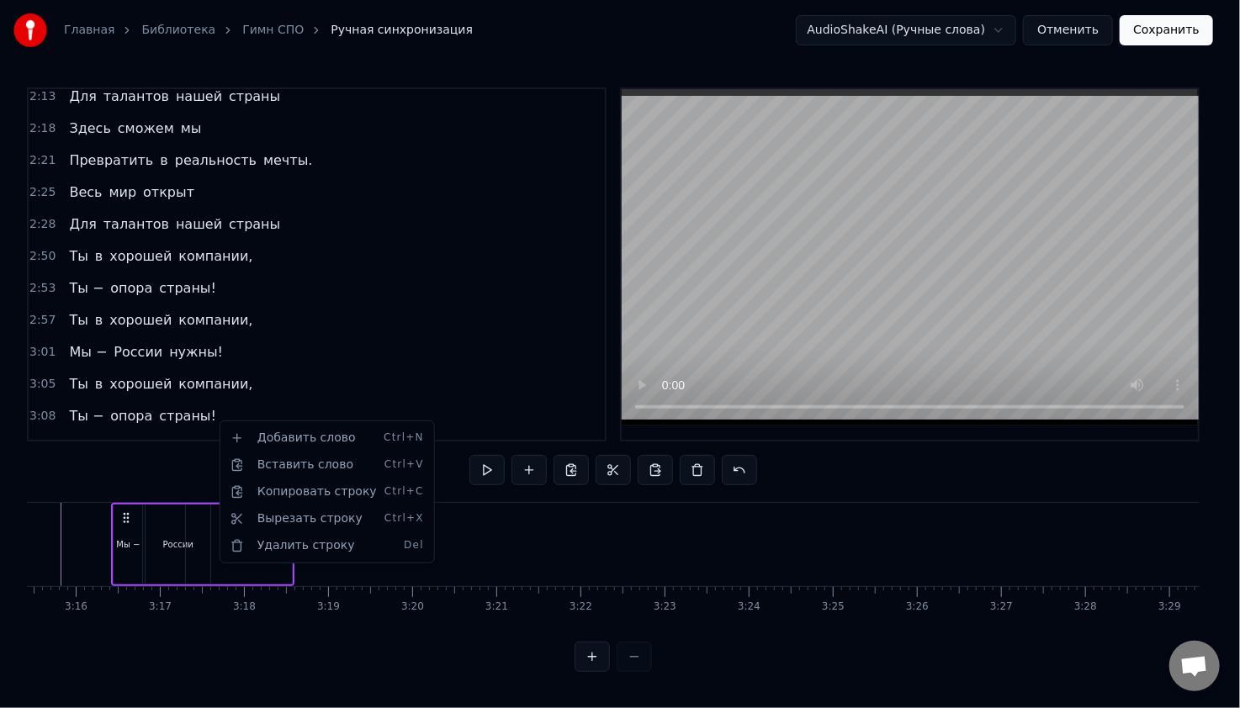
click at [463, 534] on html "Главная Библиотека Гимн СПО Ручная синхронизация AudioShakeAI (Ручные слова) От…" at bounding box center [620, 349] width 1240 height 699
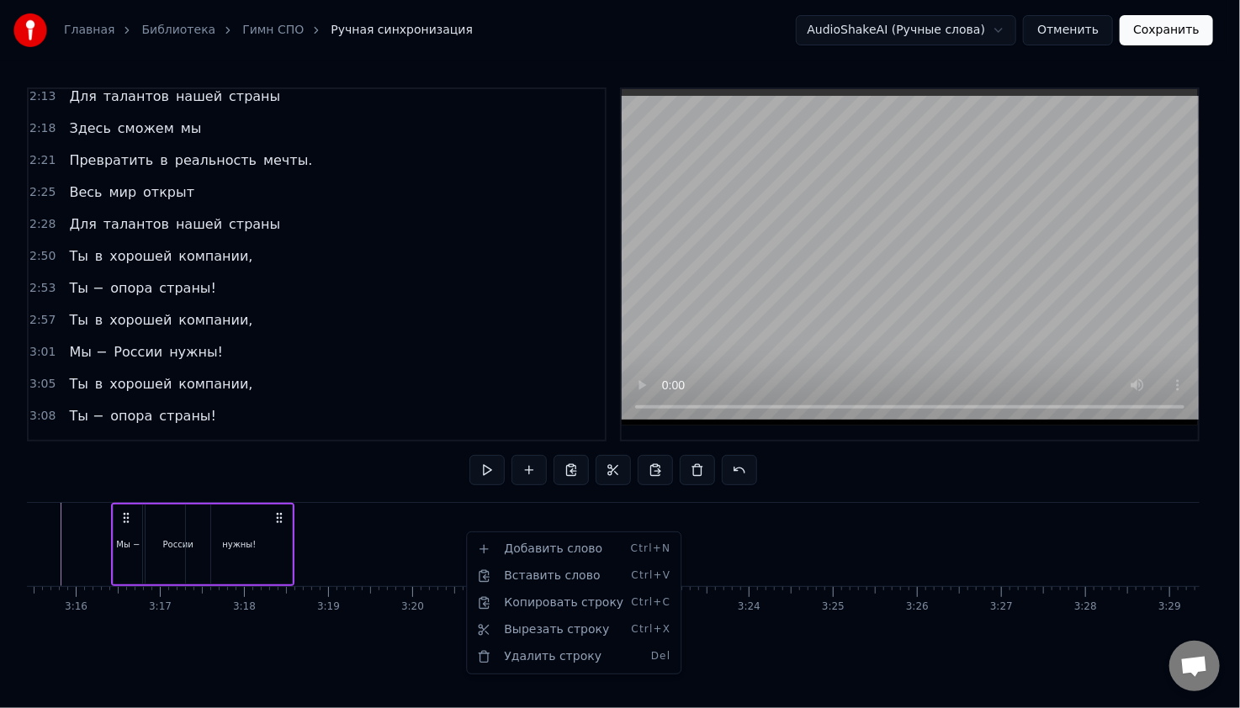
click at [463, 533] on html "Главная Библиотека Гимн СПО Ручная синхронизация AudioShakeAI (Ручные слова) От…" at bounding box center [620, 349] width 1240 height 699
click at [286, 301] on html "Главная Библиотека Гимн СПО Ручная синхронизация AudioShakeAI (Ручные слова) От…" at bounding box center [620, 349] width 1240 height 699
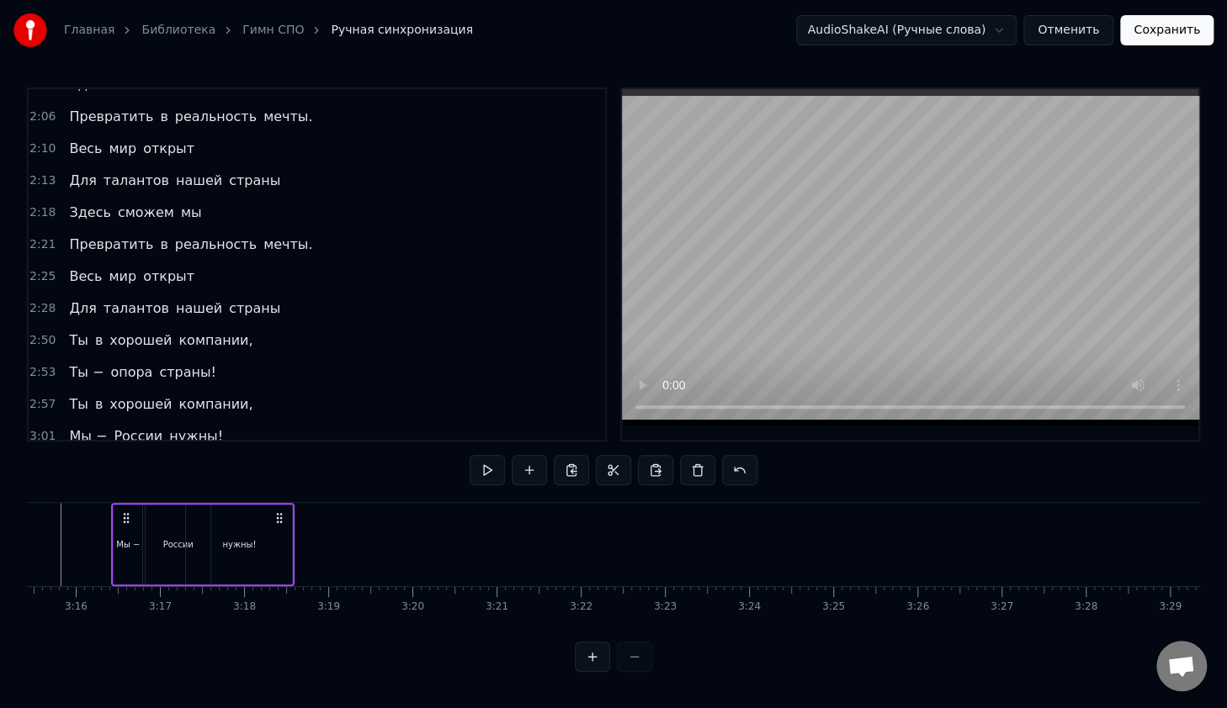
scroll to position [1099, 0]
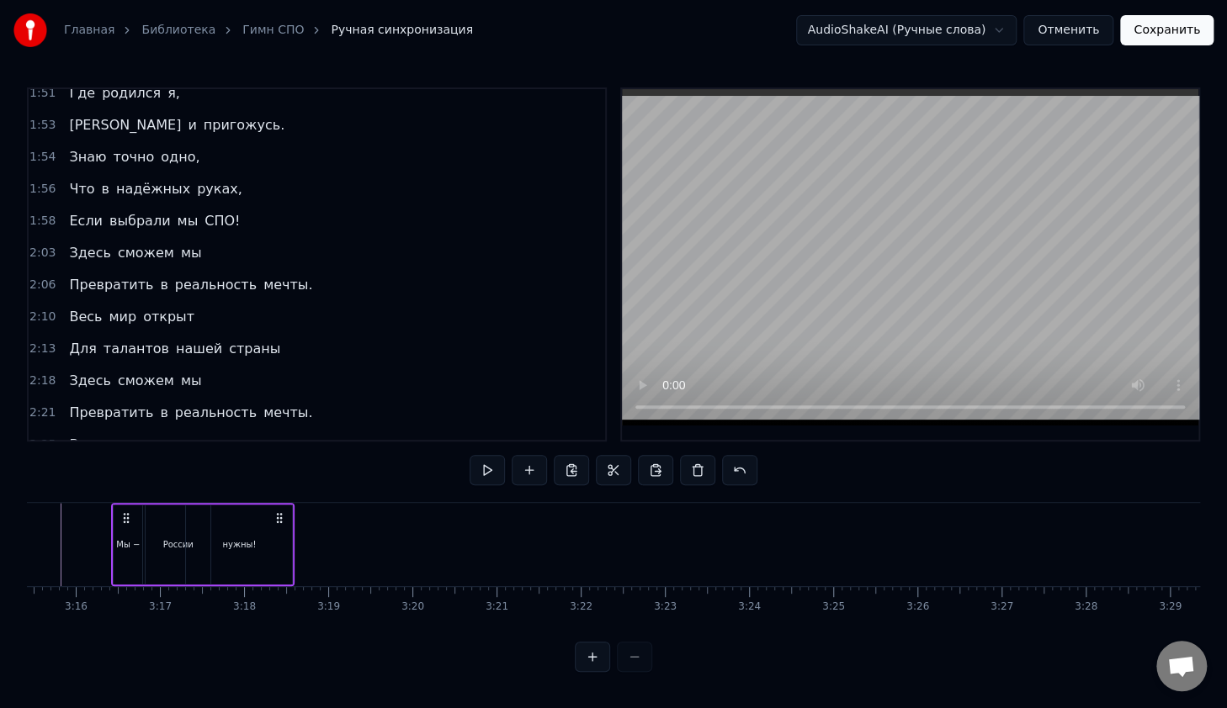
click at [41, 373] on span "2:18" at bounding box center [42, 381] width 26 height 17
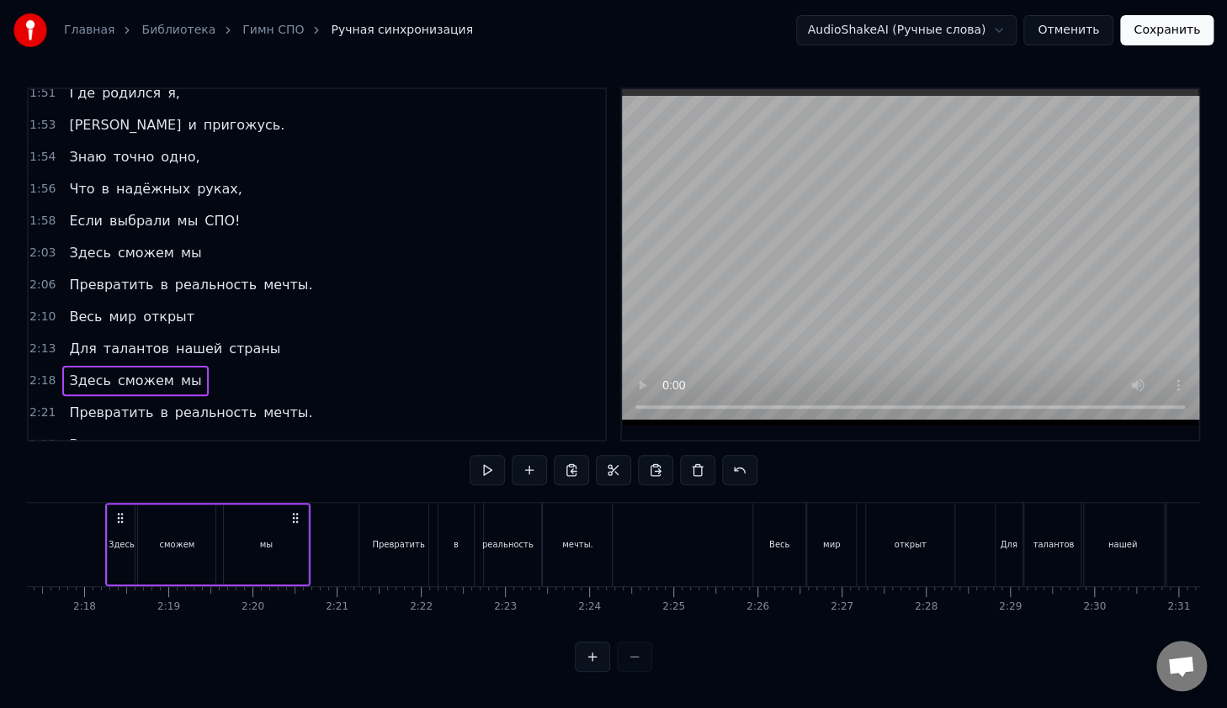
scroll to position [0, 11545]
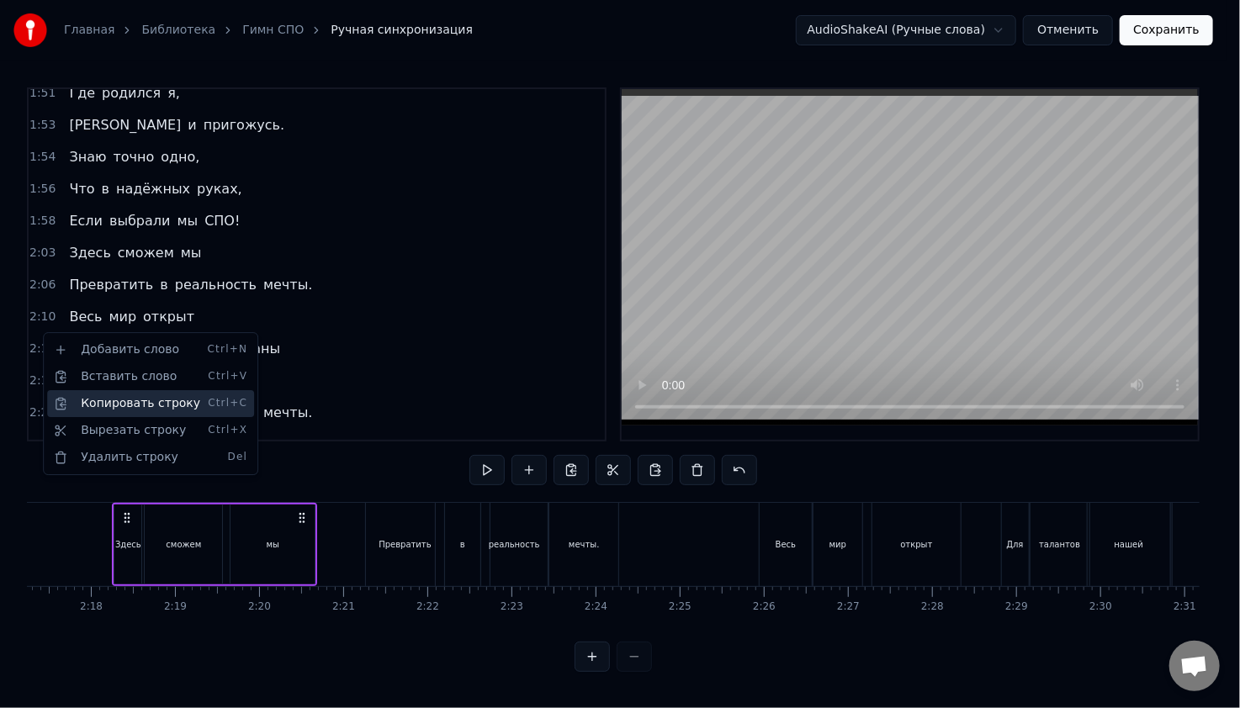
click at [99, 400] on div "Копировать строку Ctrl+C" at bounding box center [150, 403] width 207 height 27
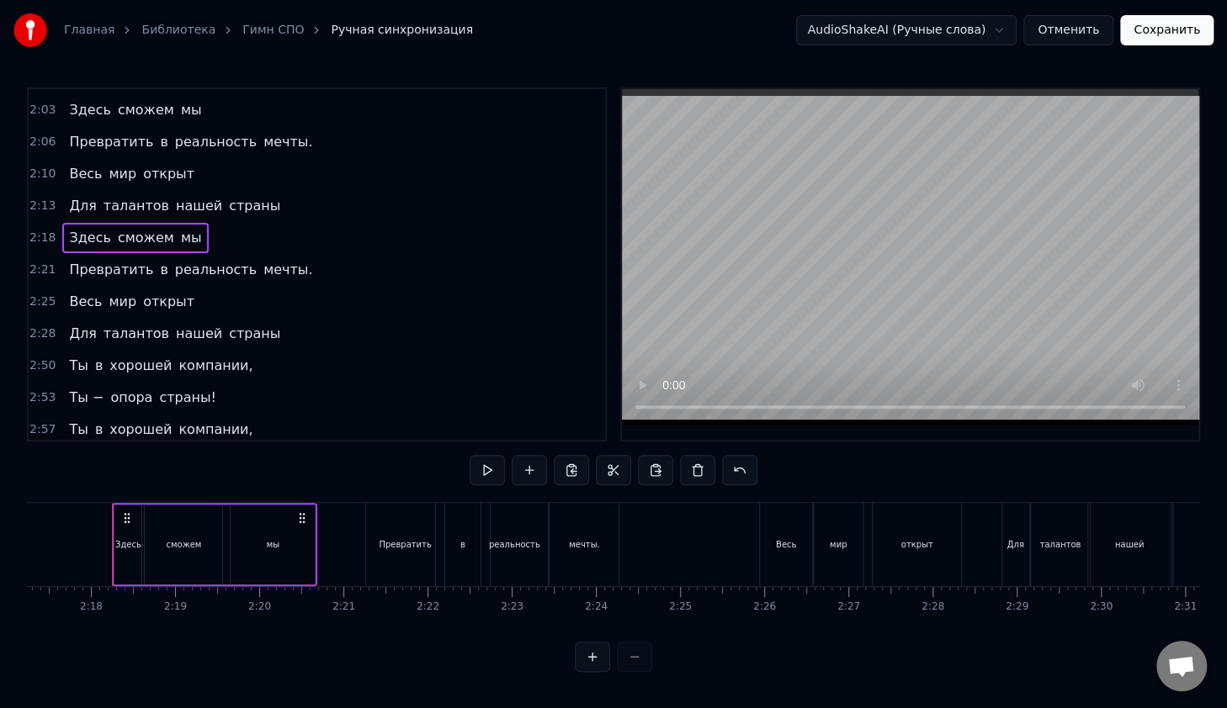
scroll to position [1351, 0]
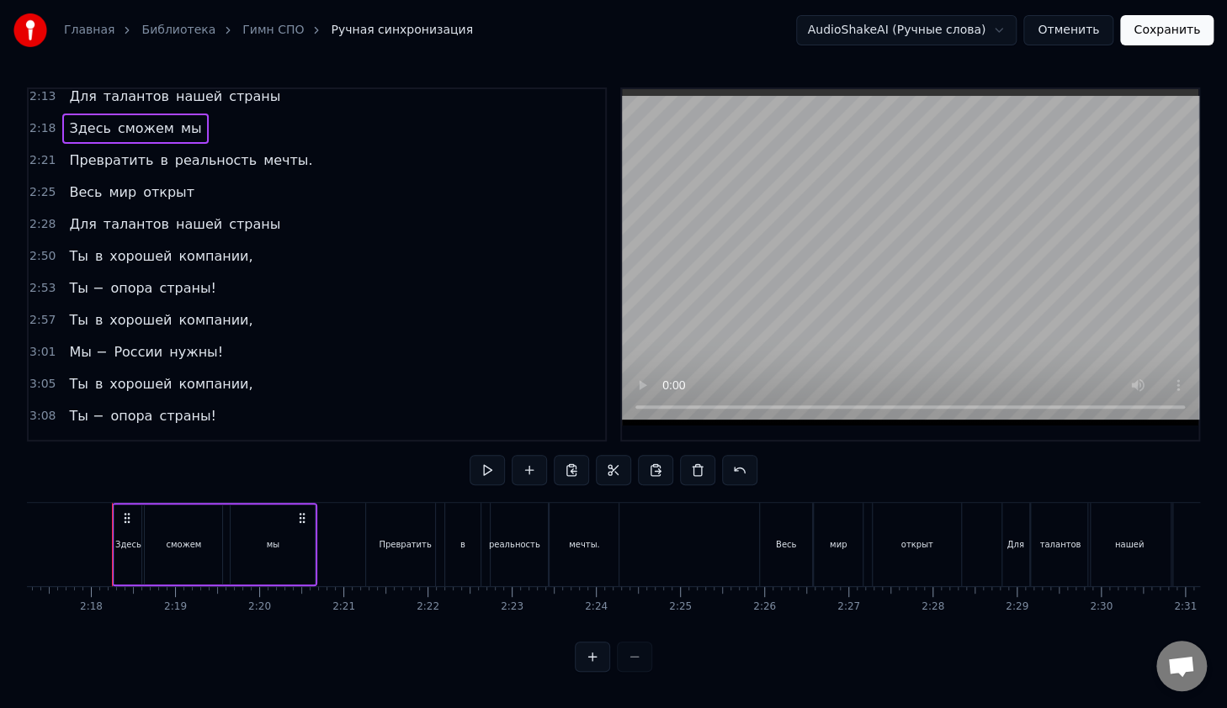
click at [45, 472] on span "3:16" at bounding box center [42, 480] width 26 height 17
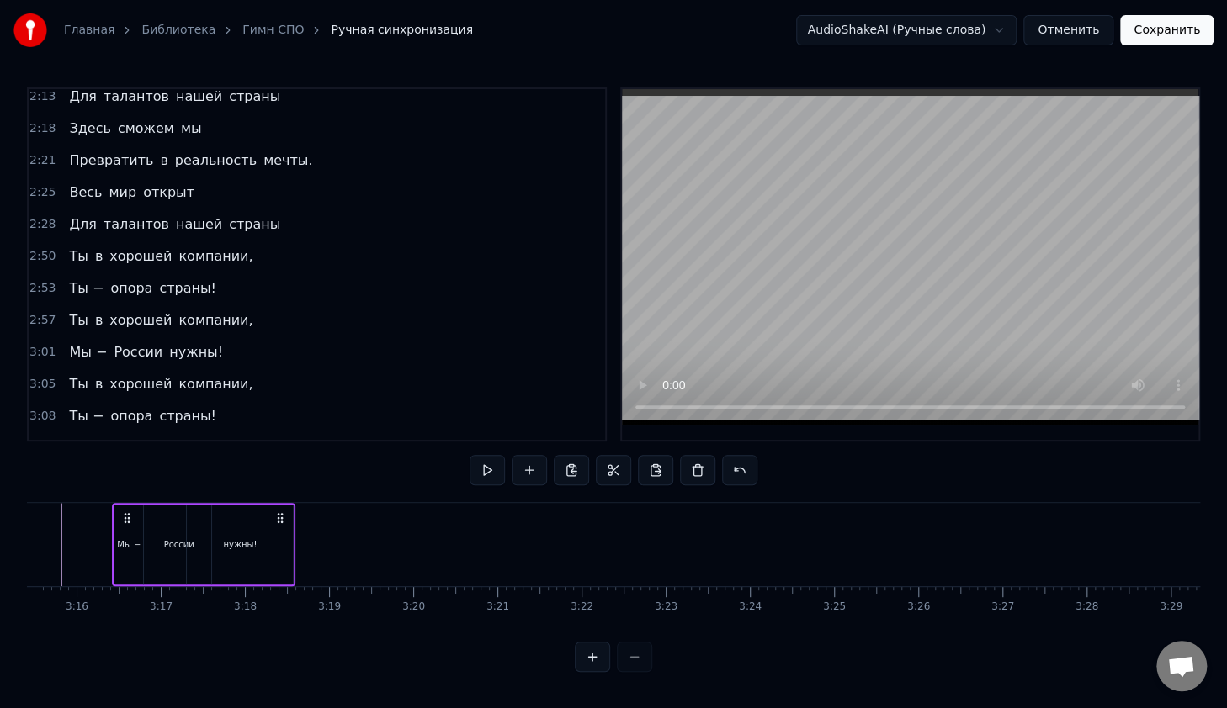
scroll to position [0, 16439]
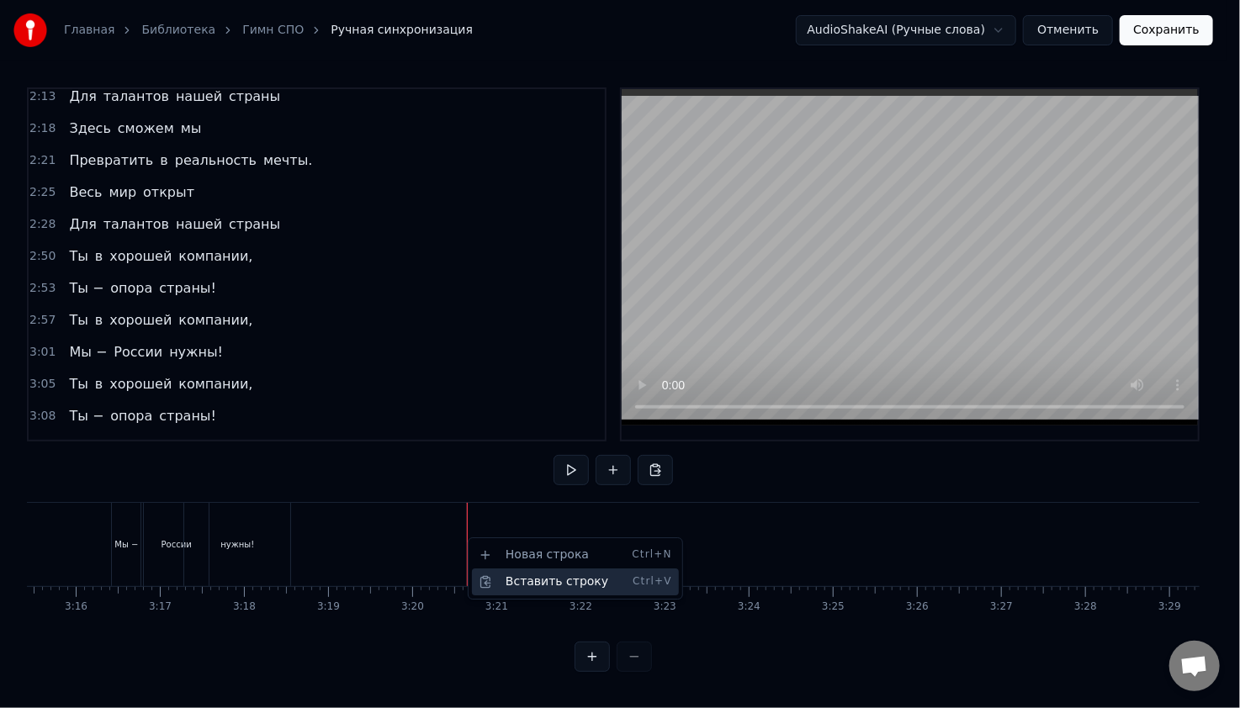
click at [502, 576] on div "Вставить строку Ctrl+V" at bounding box center [575, 582] width 207 height 27
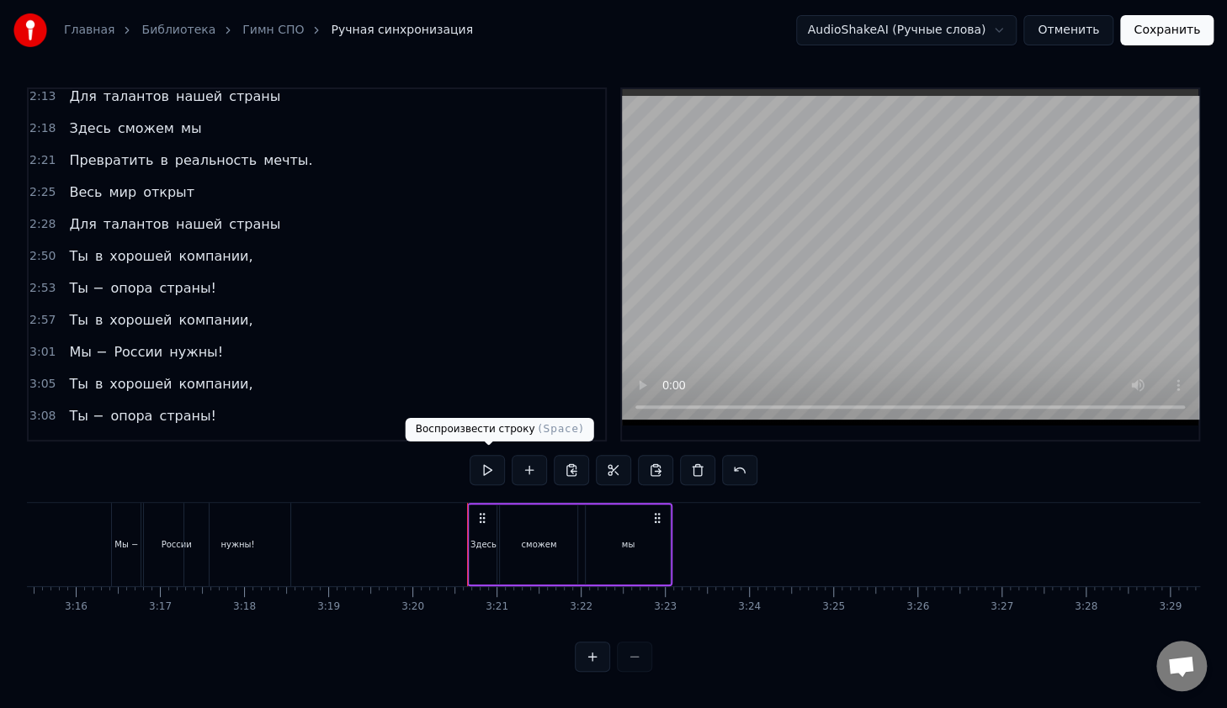
click at [490, 469] on button at bounding box center [486, 470] width 35 height 30
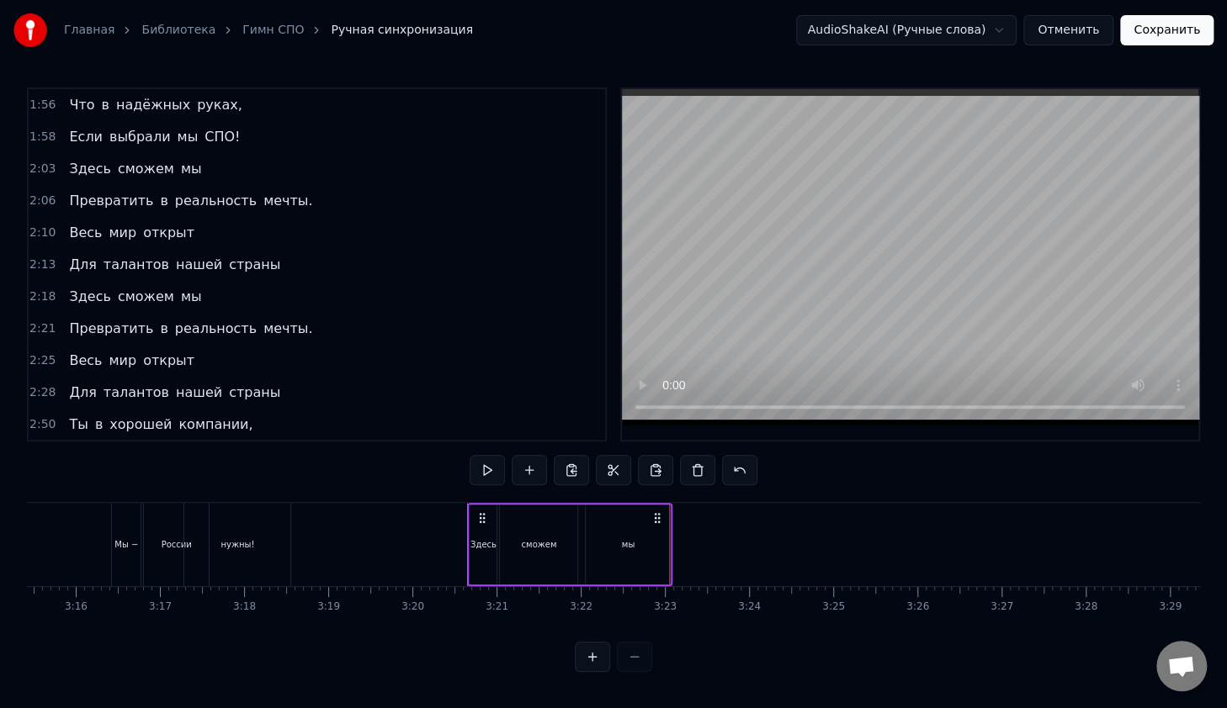
click at [71, 191] on span "Превратить" at bounding box center [110, 200] width 87 height 19
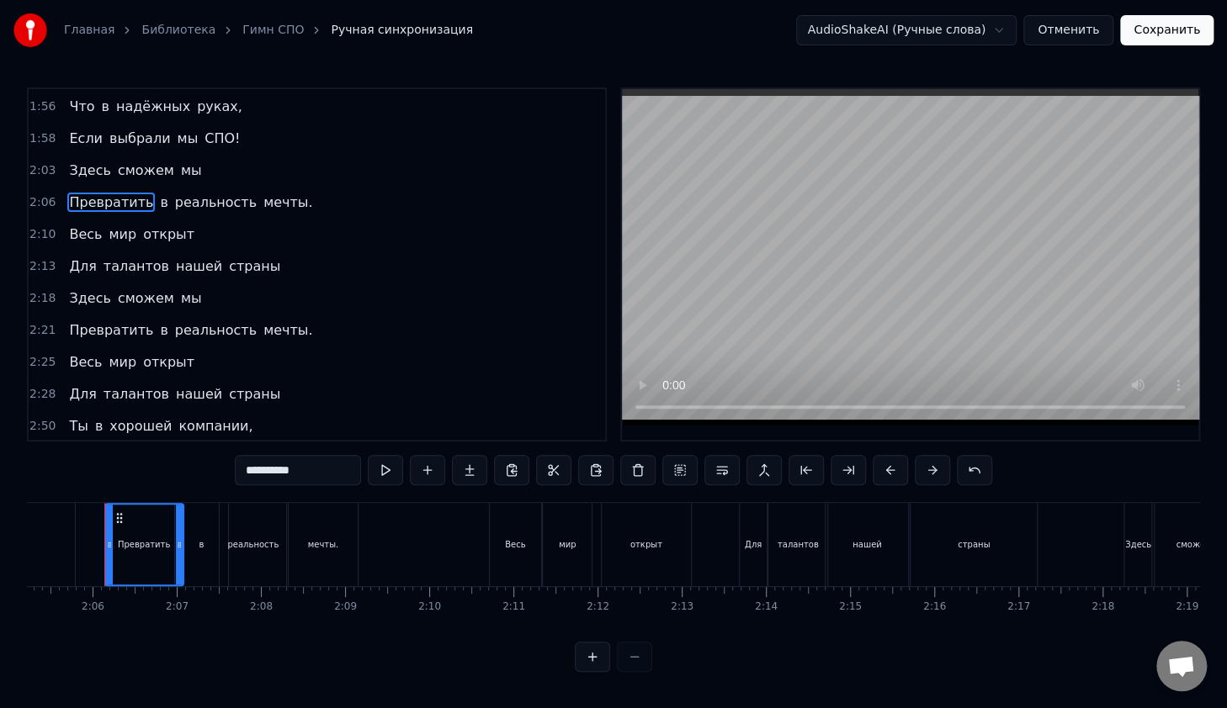
scroll to position [0, 10526]
click at [43, 194] on span "2:06" at bounding box center [42, 202] width 26 height 17
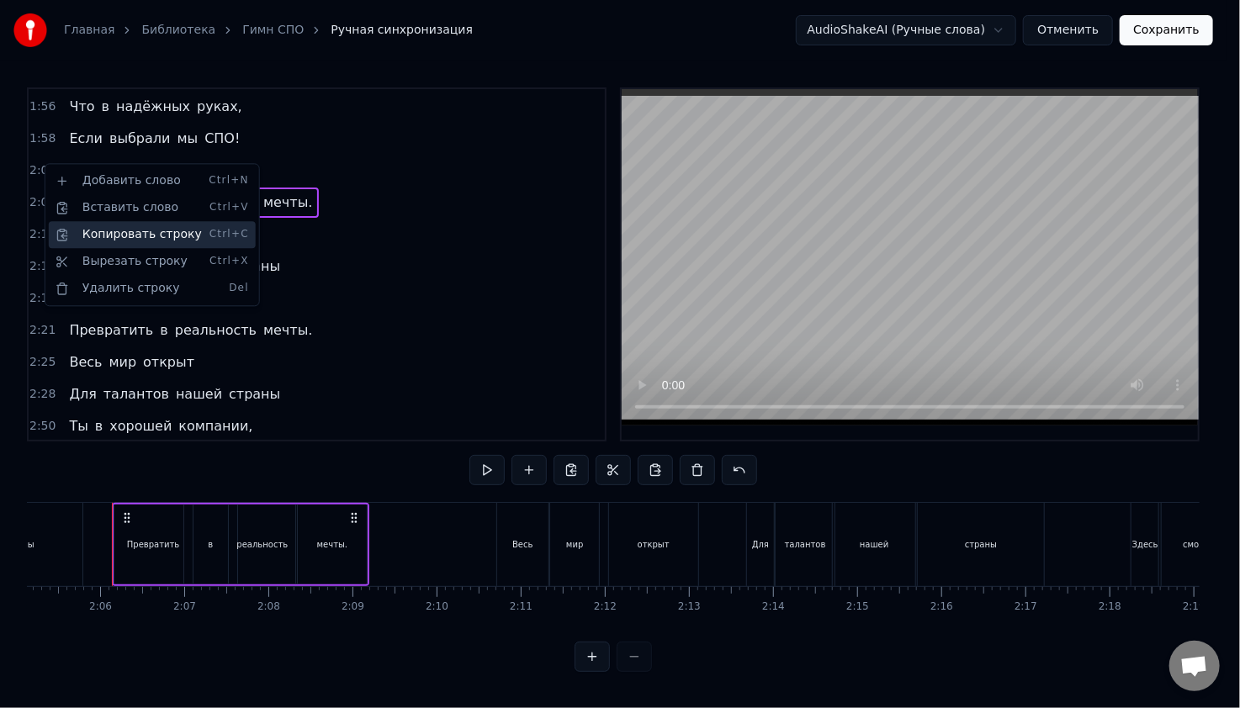
click at [107, 236] on div "Копировать строку Ctrl+C" at bounding box center [152, 234] width 207 height 27
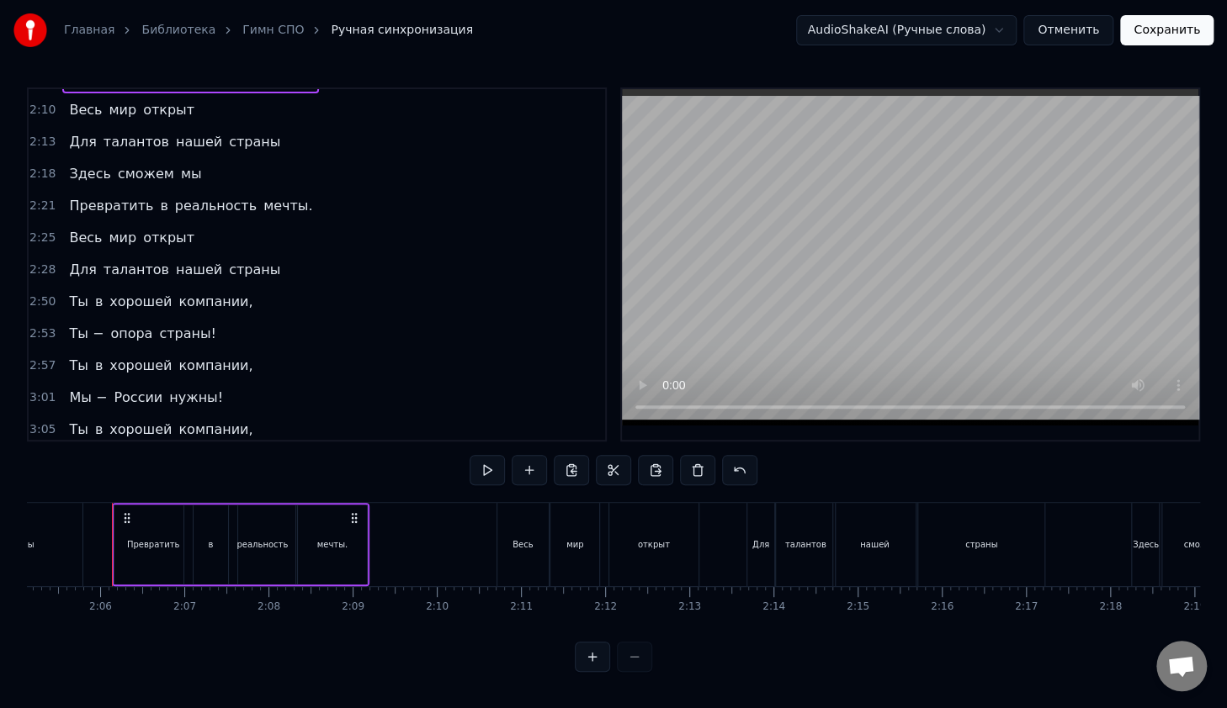
scroll to position [1382, 0]
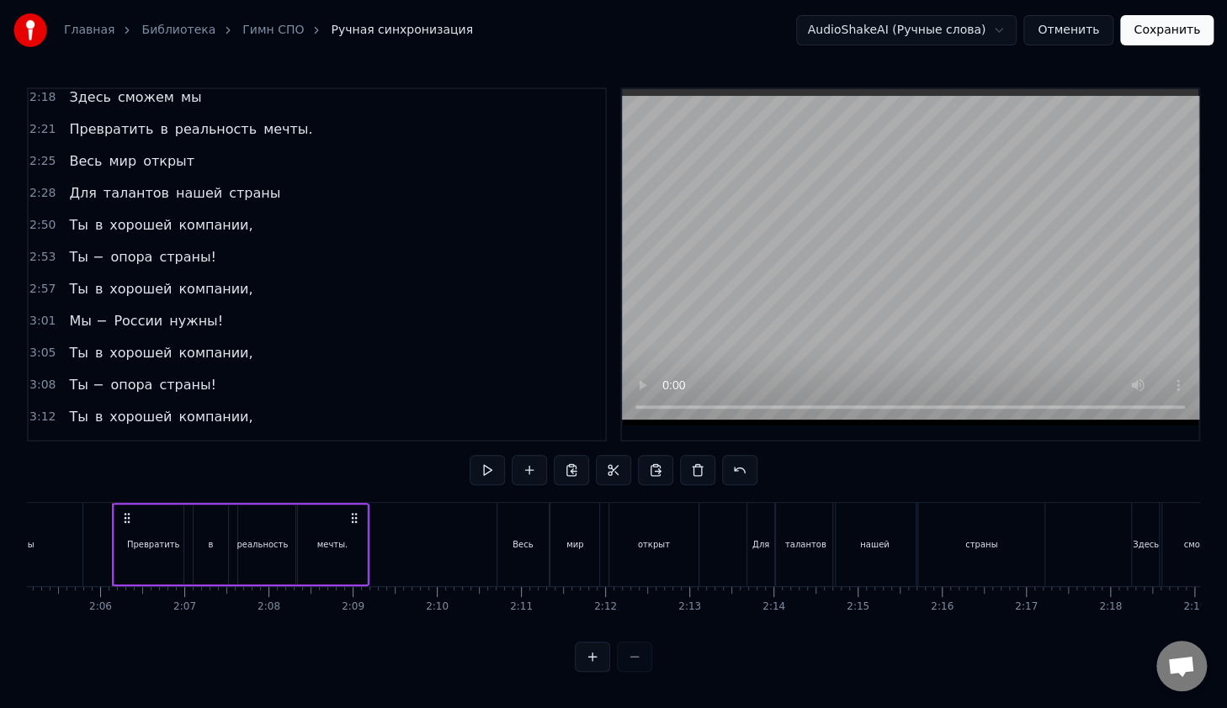
click at [116, 471] on span "сможем" at bounding box center [146, 481] width 60 height 20
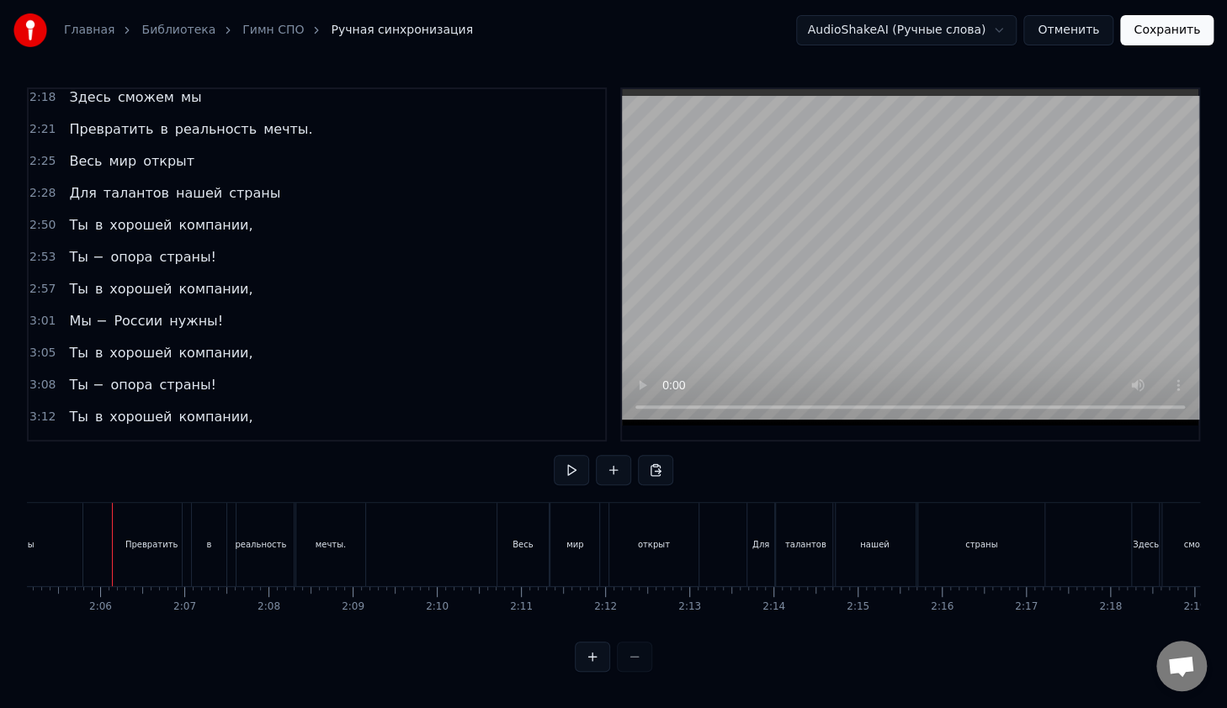
click at [67, 471] on span "Здесь" at bounding box center [89, 480] width 45 height 19
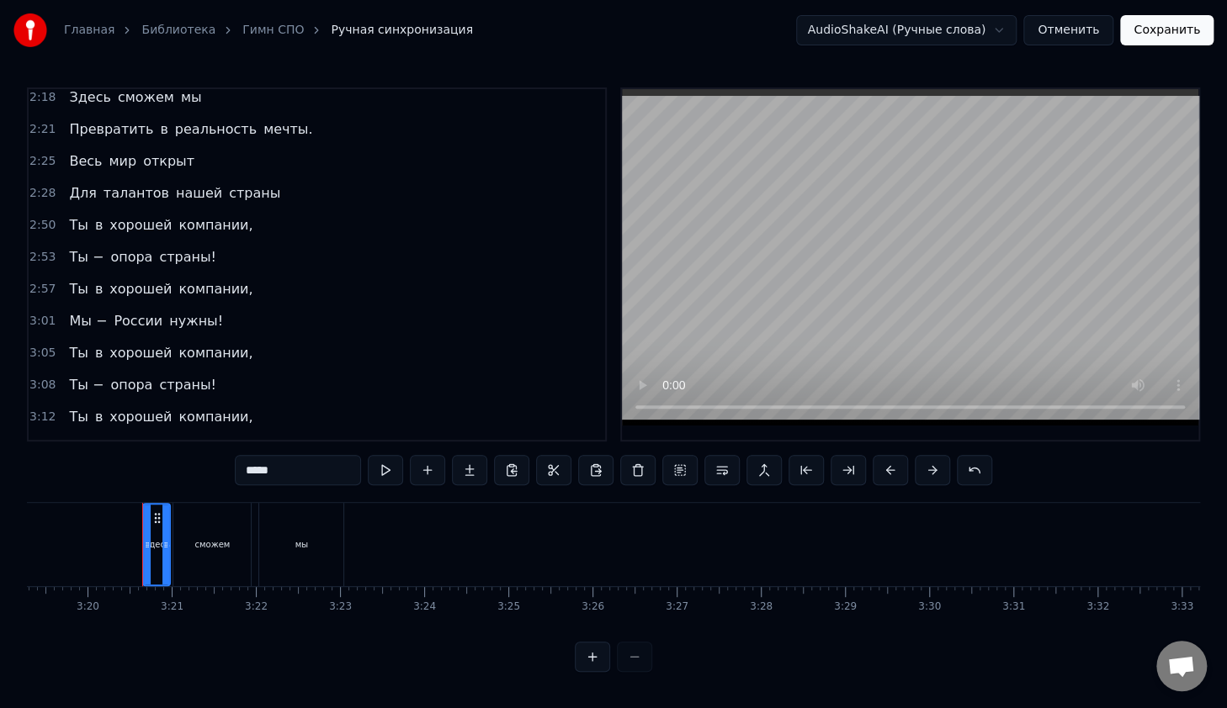
scroll to position [0, 16794]
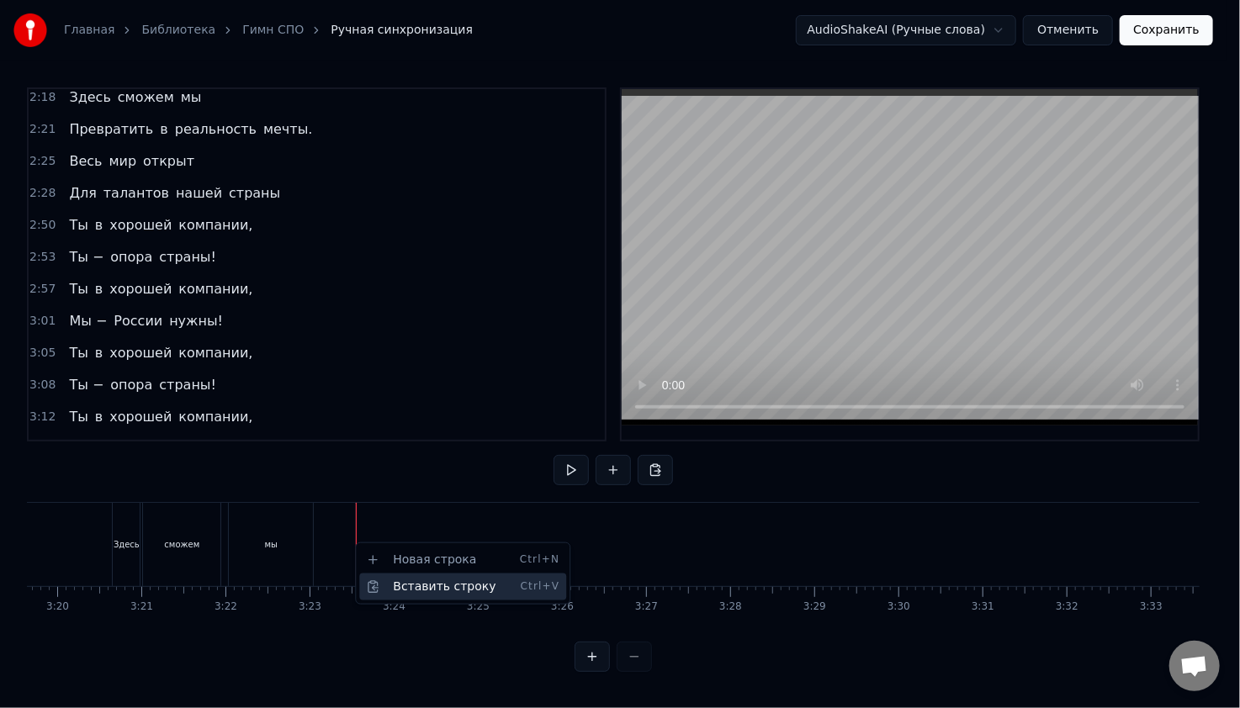
click at [391, 575] on div "Вставить строку Ctrl+V" at bounding box center [462, 587] width 207 height 27
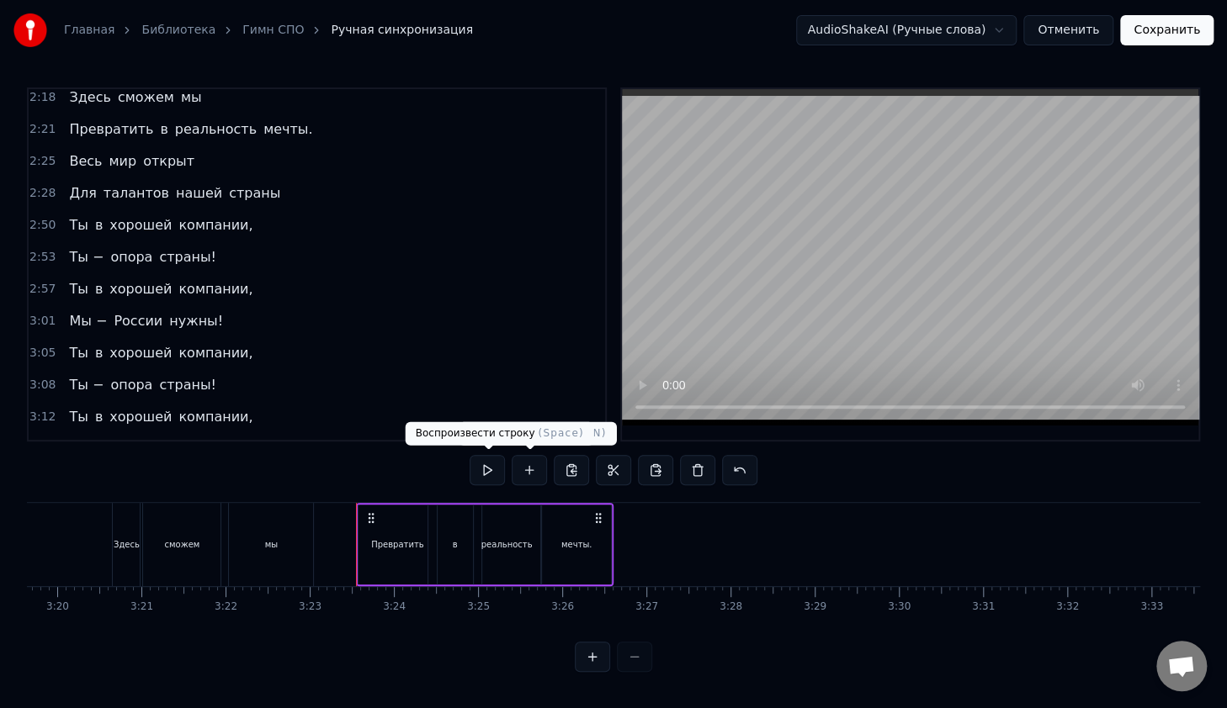
click at [497, 477] on button at bounding box center [486, 470] width 35 height 30
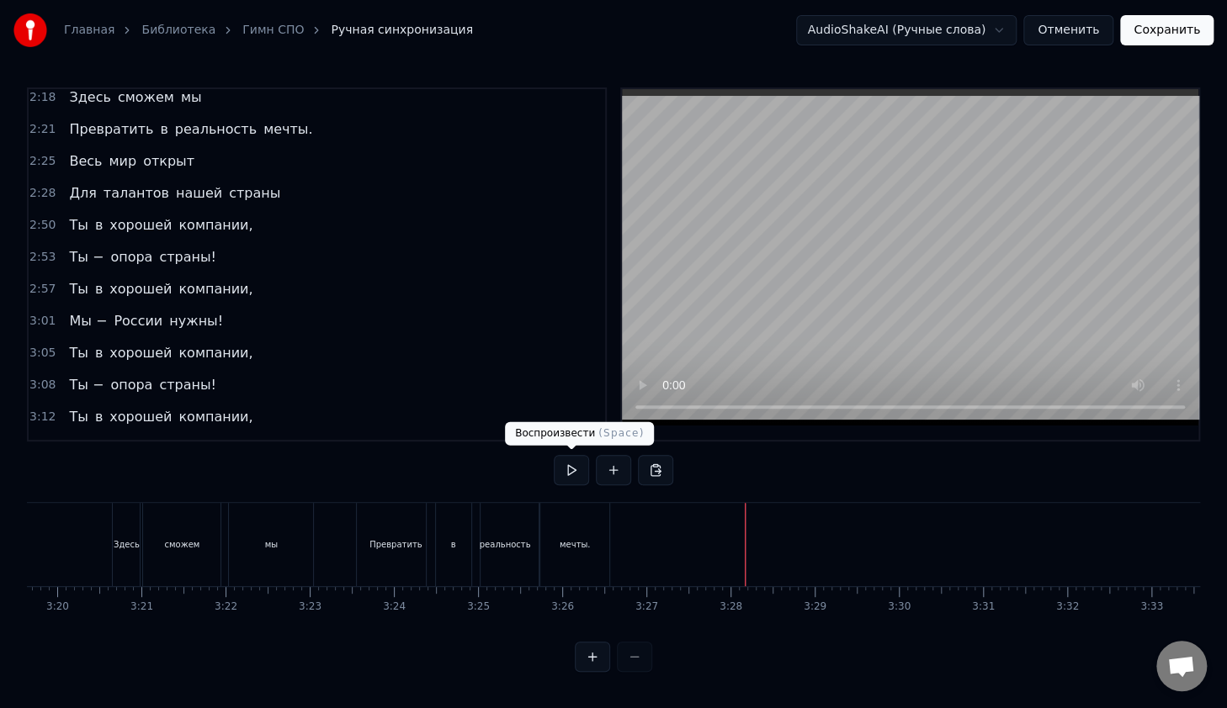
click at [572, 474] on button at bounding box center [571, 470] width 35 height 30
click at [573, 469] on button at bounding box center [571, 470] width 35 height 30
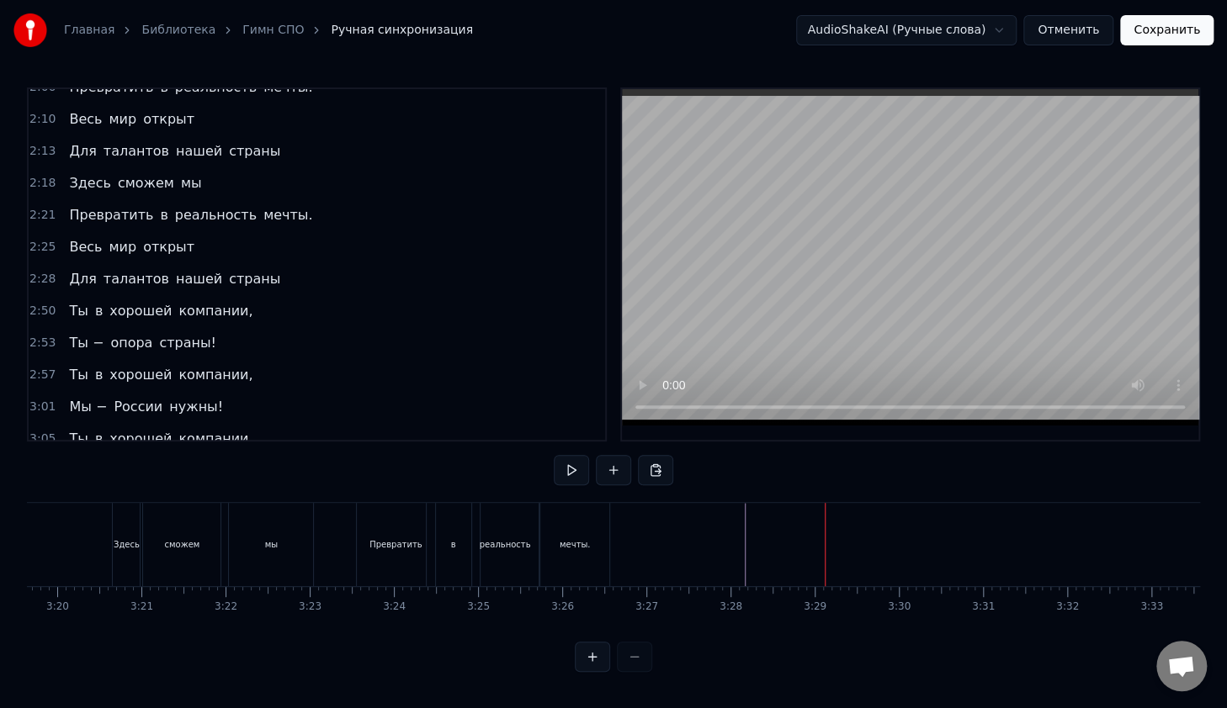
scroll to position [1214, 0]
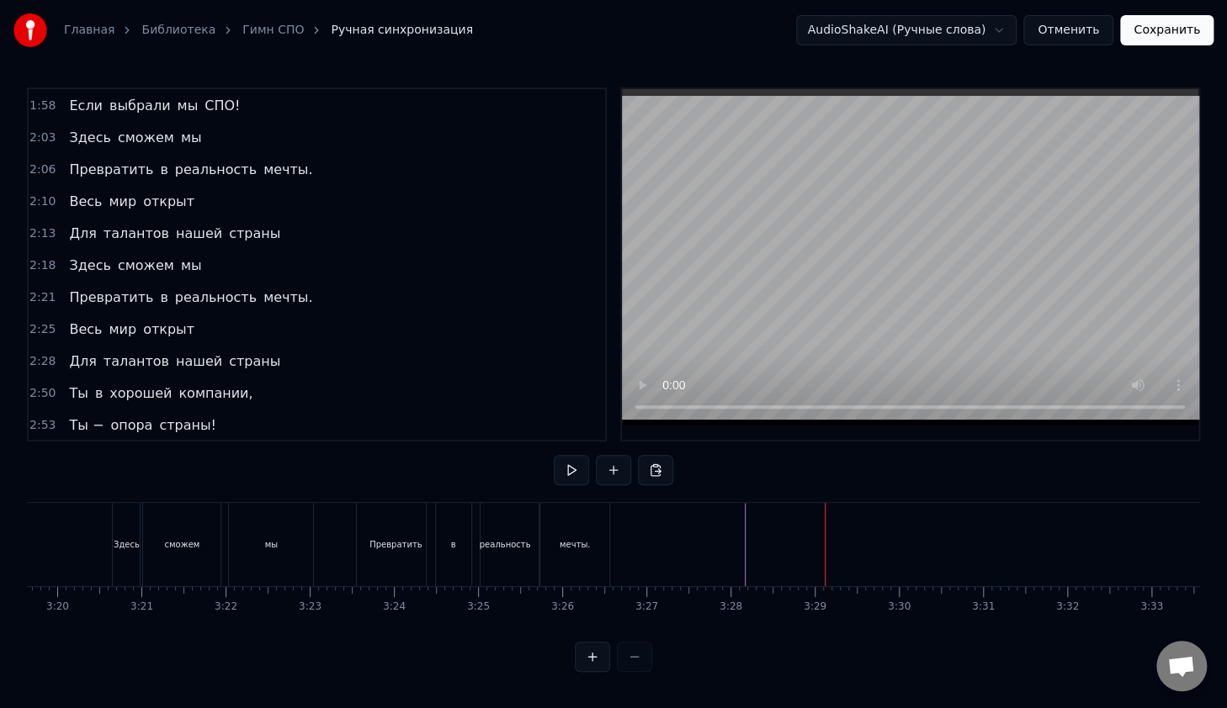
click at [40, 321] on span "2:25" at bounding box center [42, 329] width 26 height 17
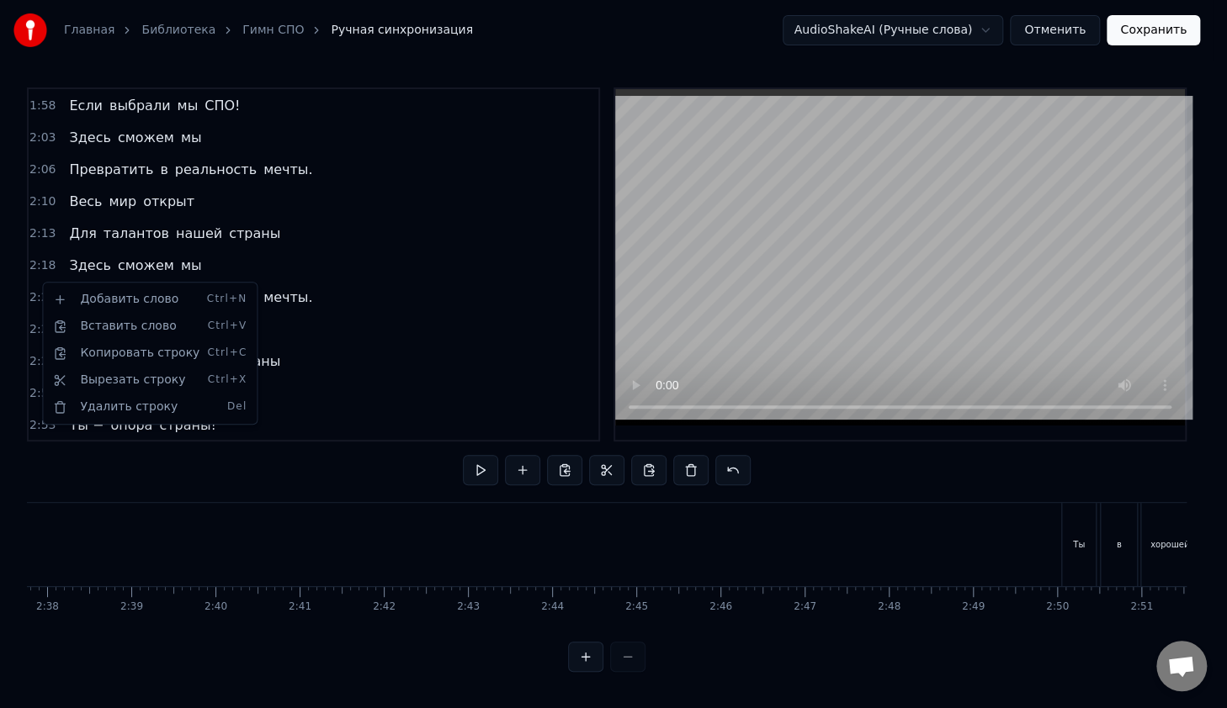
scroll to position [0, 12193]
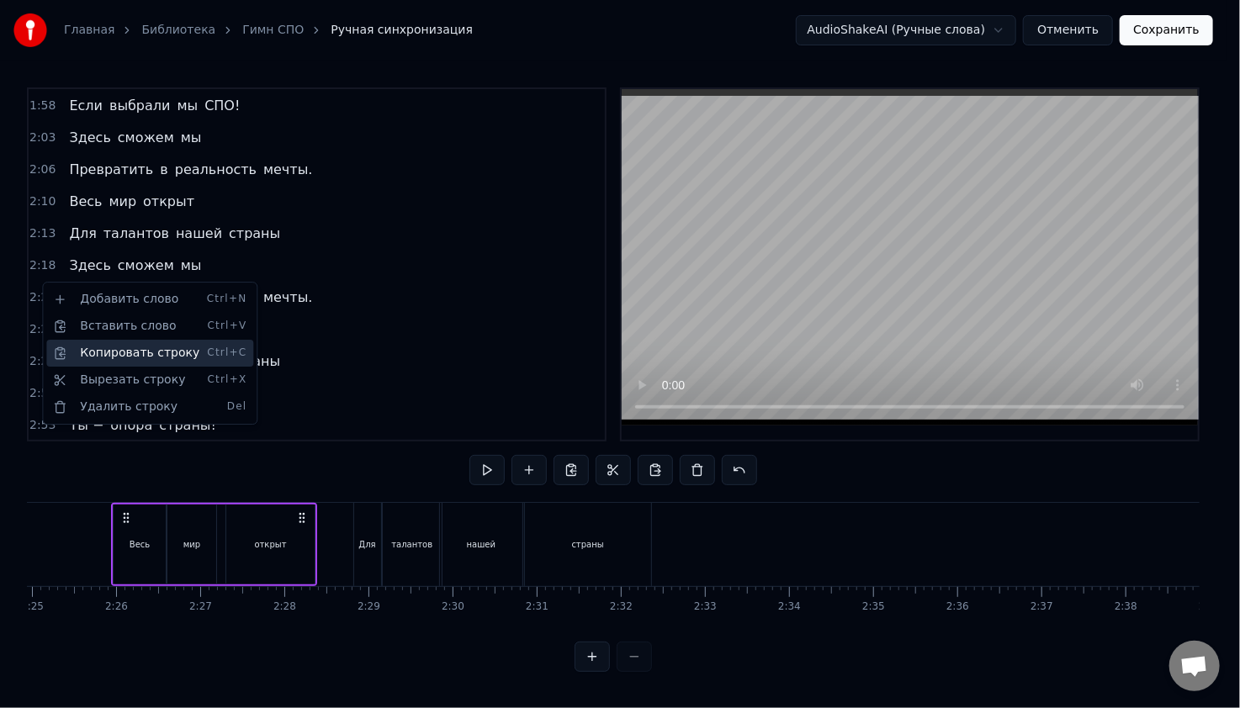
click at [103, 351] on div "Копировать строку Ctrl+C" at bounding box center [149, 353] width 207 height 27
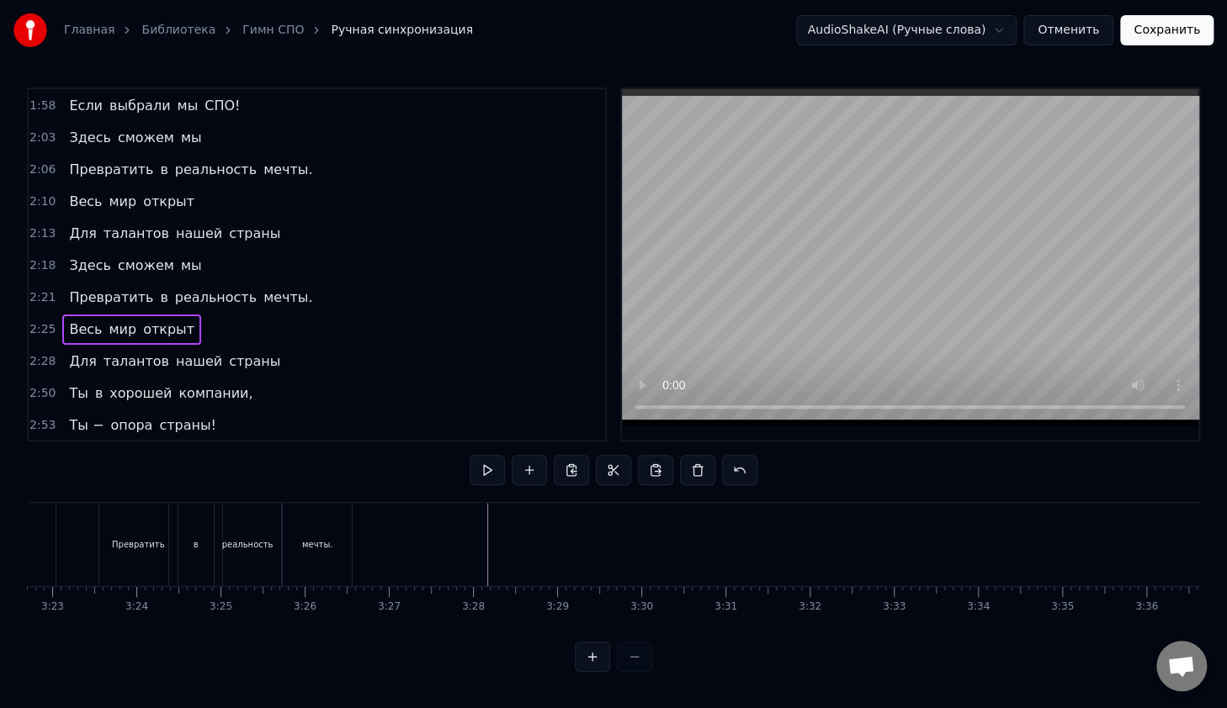
scroll to position [0, 17075]
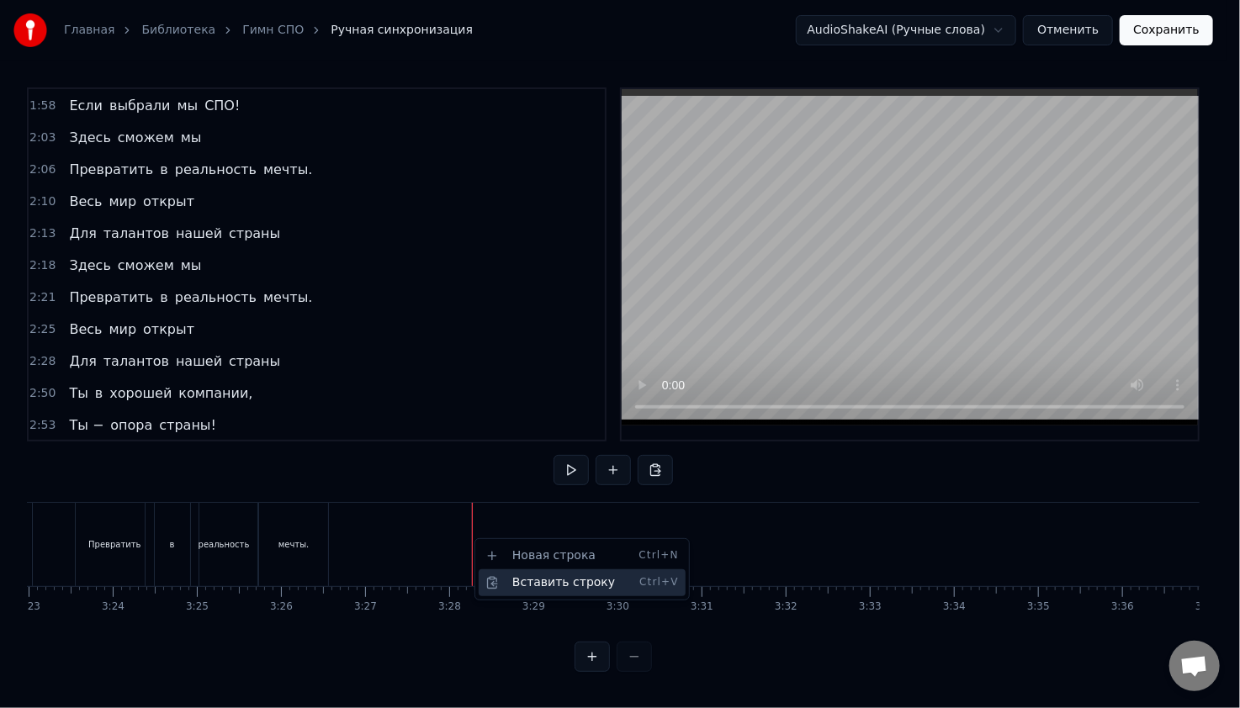
click at [521, 576] on div "Вставить строку Ctrl+V" at bounding box center [582, 583] width 207 height 27
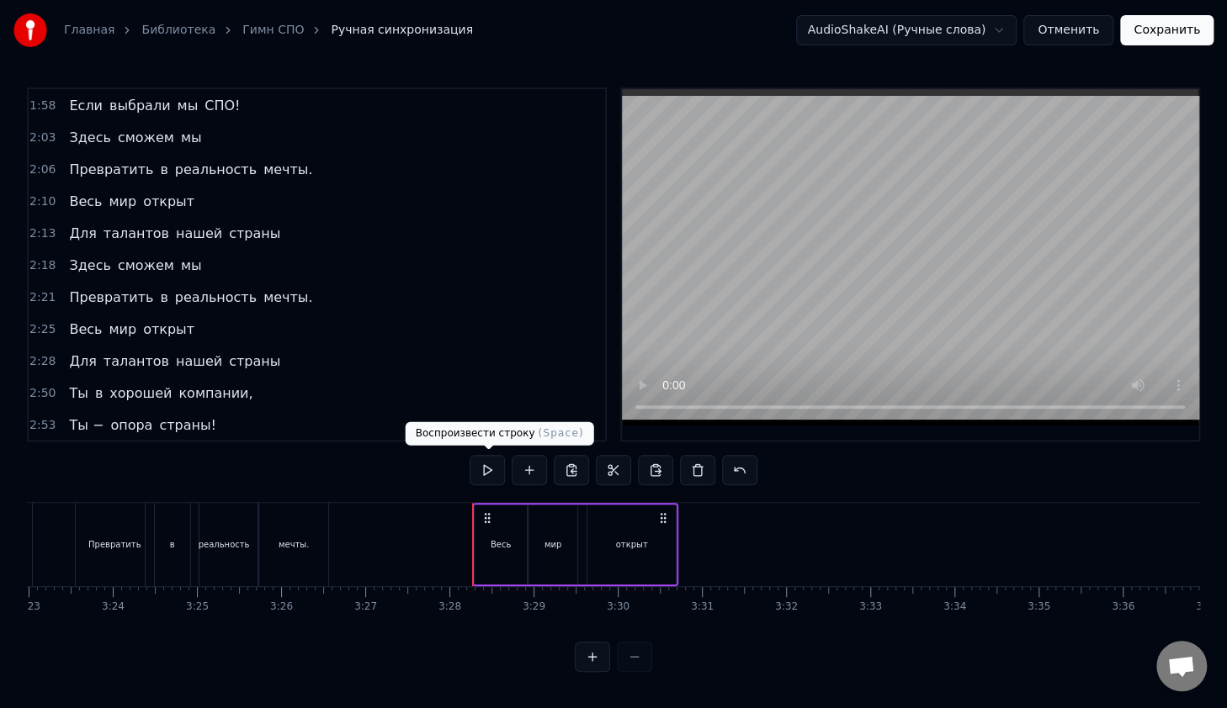
click at [491, 467] on button at bounding box center [486, 470] width 35 height 30
click at [48, 353] on span "2:28" at bounding box center [42, 361] width 26 height 17
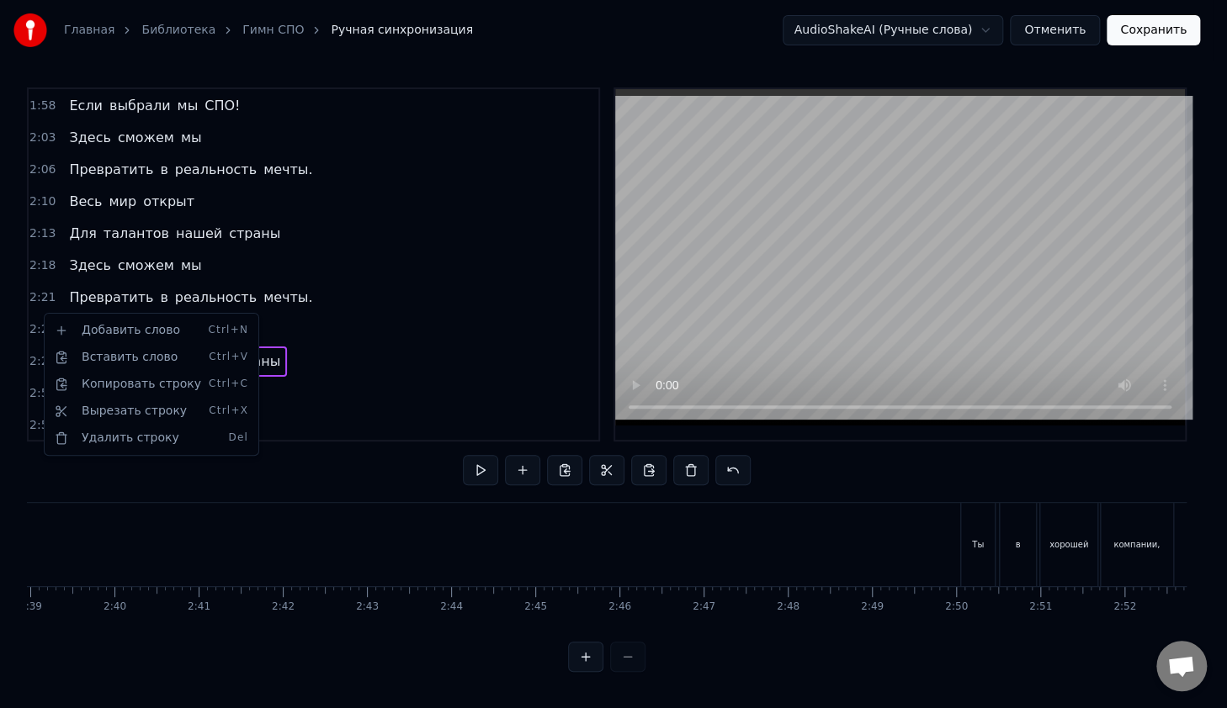
scroll to position [0, 12434]
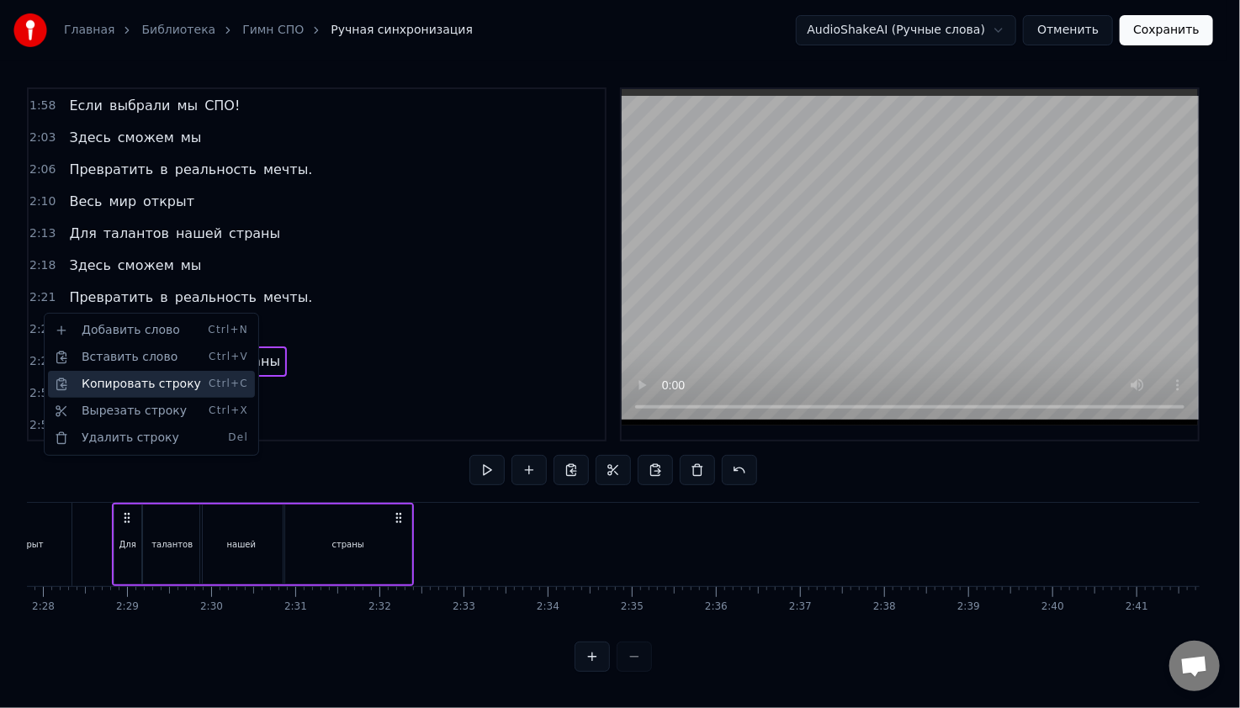
click at [104, 389] on div "Копировать строку Ctrl+C" at bounding box center [151, 384] width 207 height 27
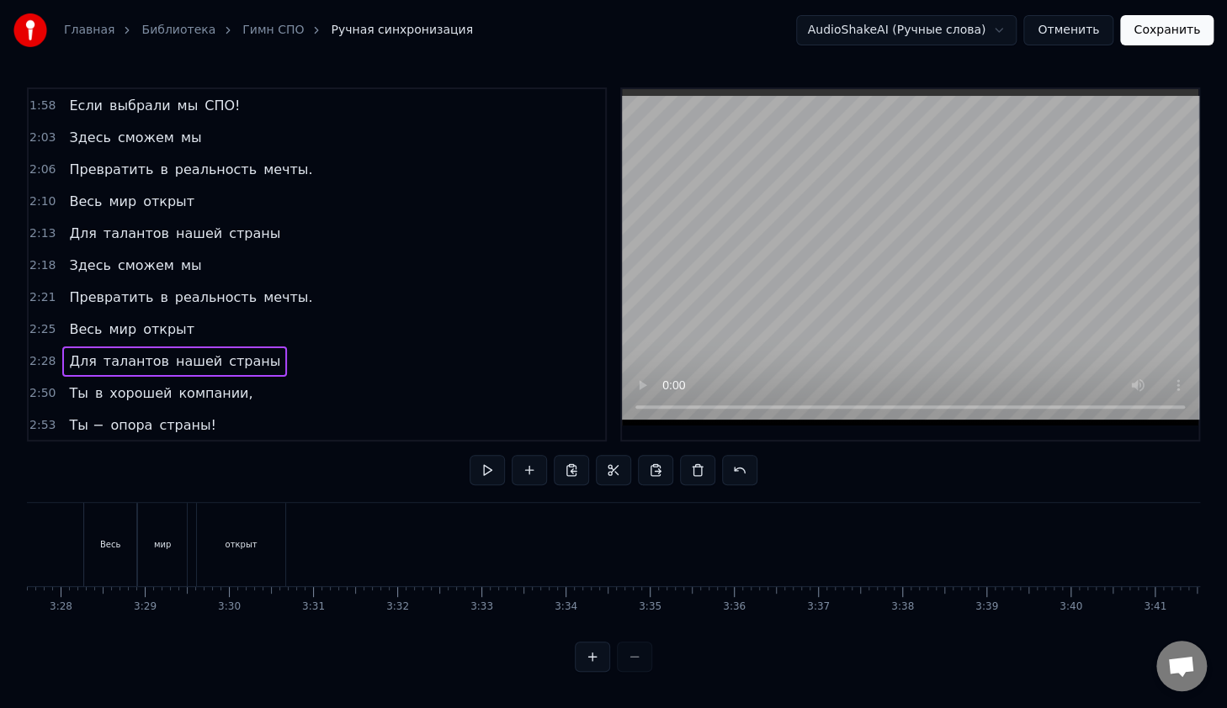
scroll to position [0, 17440]
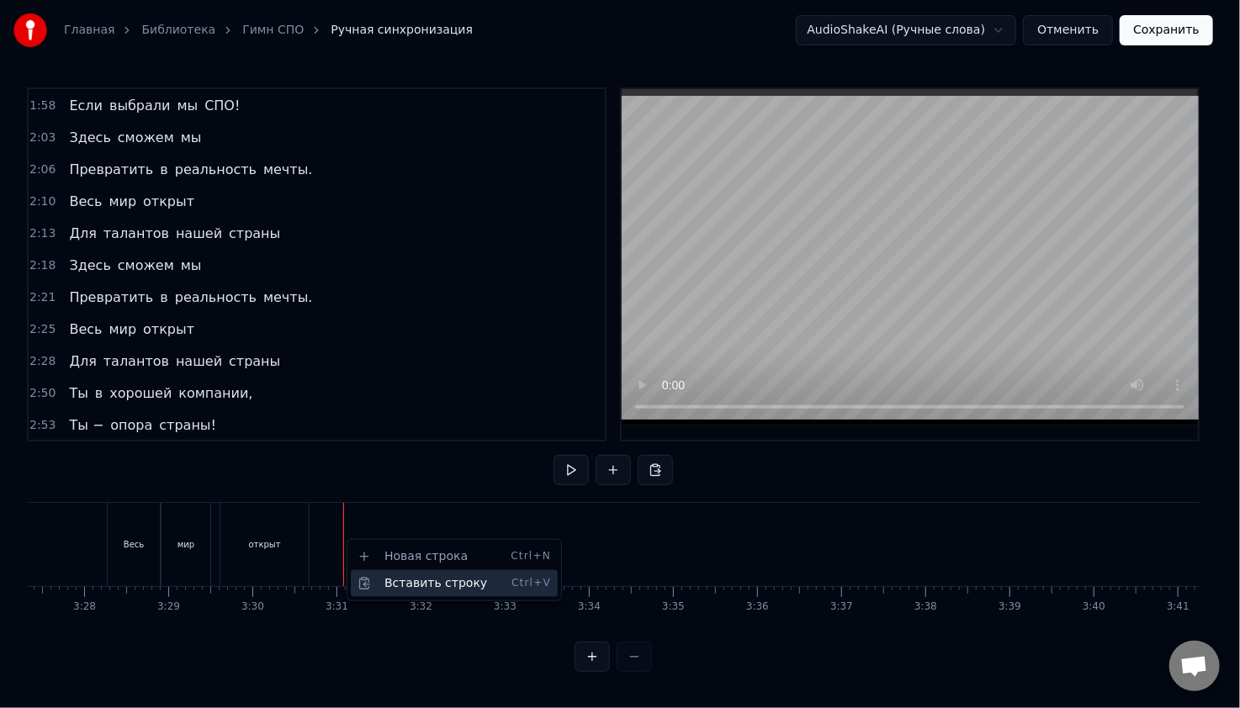
click at [381, 581] on div "Вставить строку Ctrl+V" at bounding box center [454, 583] width 207 height 27
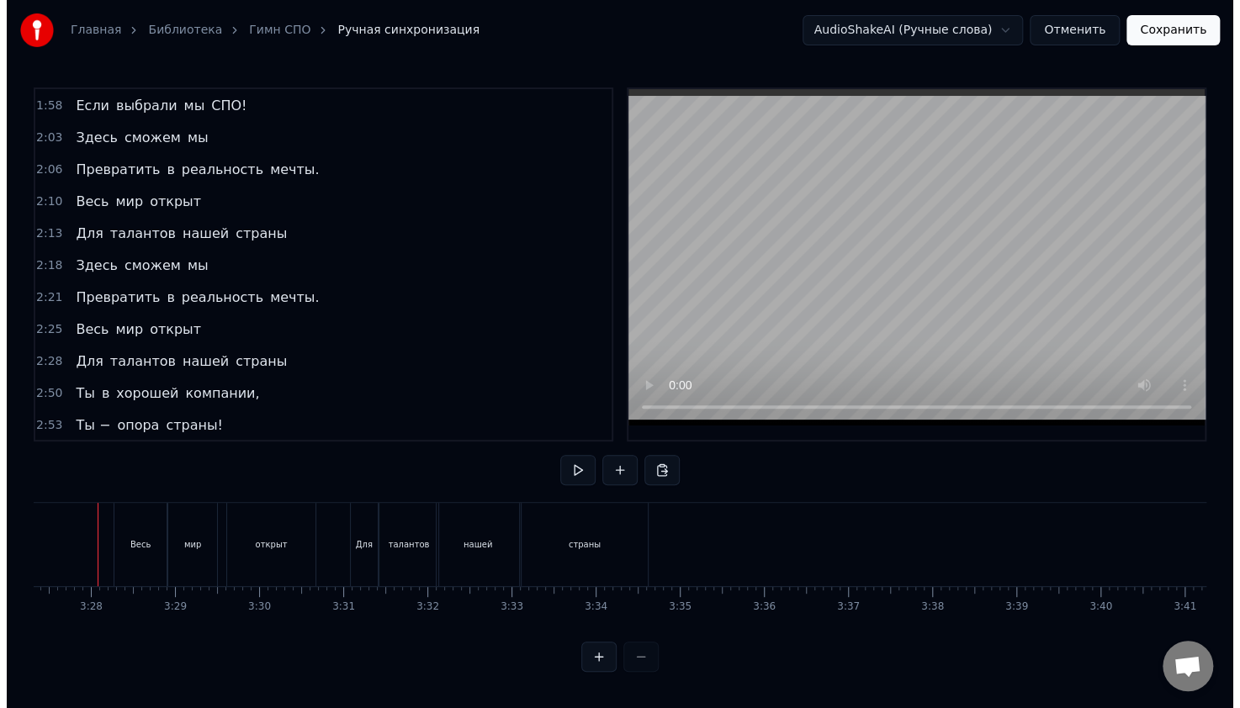
scroll to position [0, 17419]
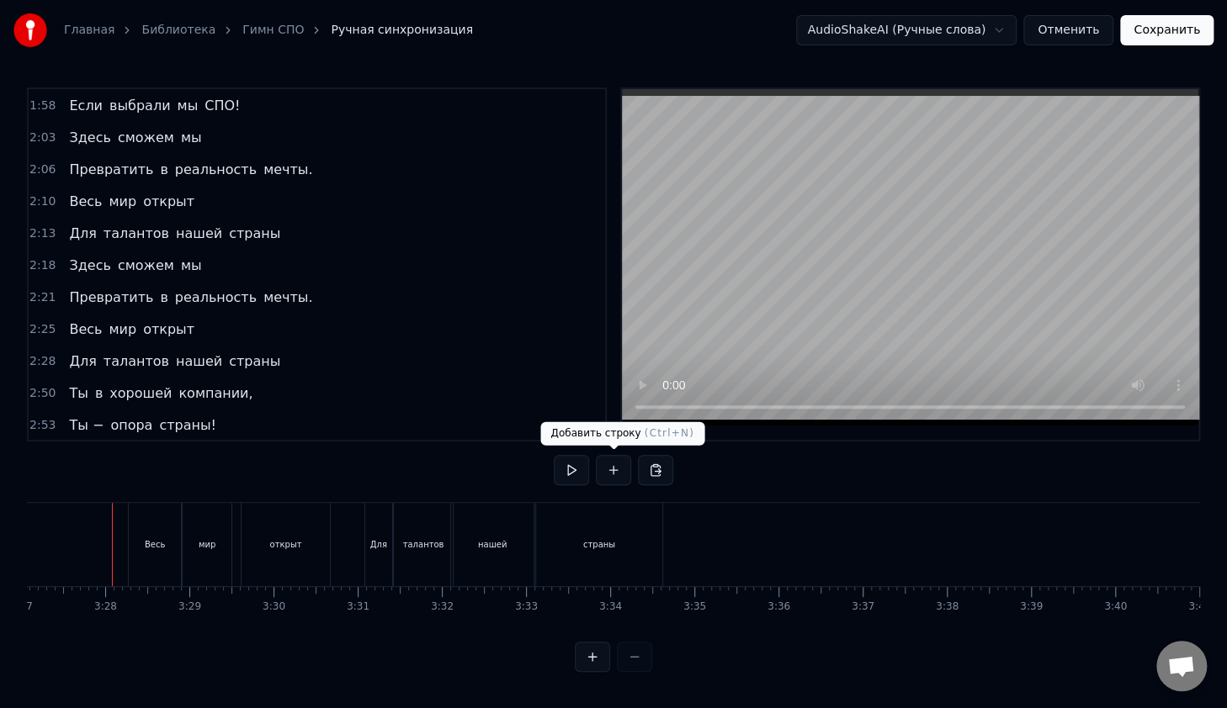
click at [564, 485] on div at bounding box center [613, 472] width 119 height 34
click at [570, 474] on button at bounding box center [571, 470] width 35 height 30
click at [42, 257] on span "2:18" at bounding box center [42, 265] width 26 height 17
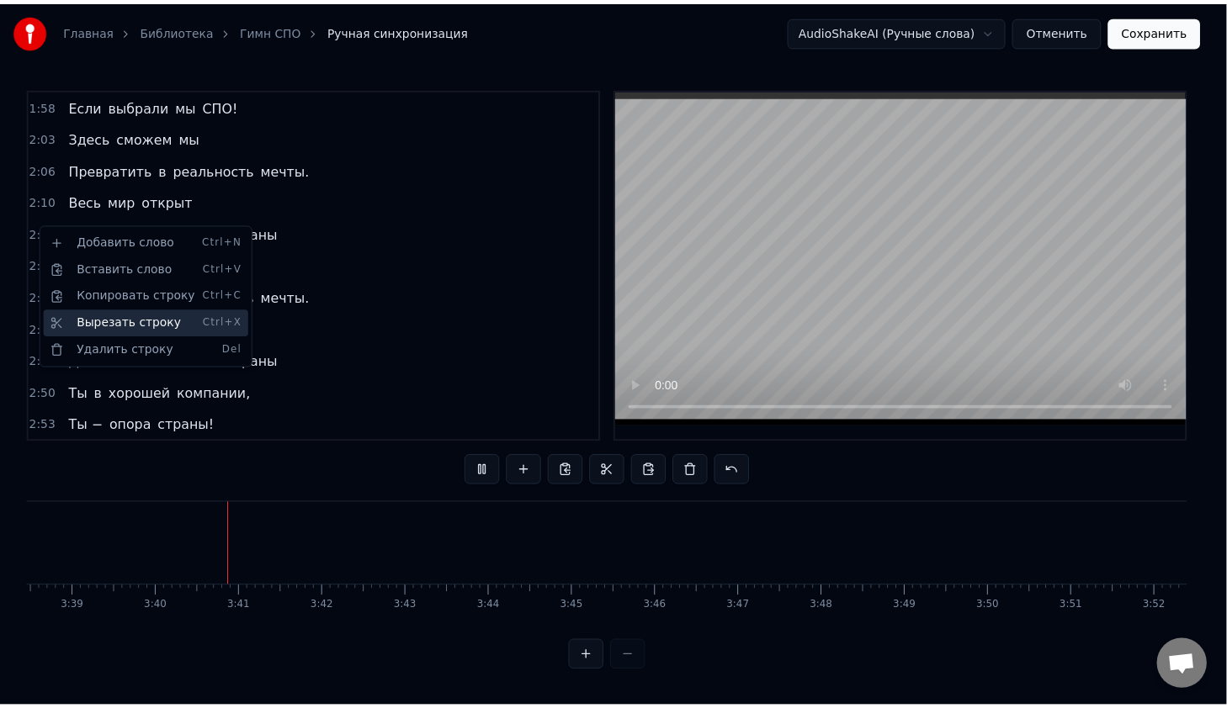
scroll to position [0, 18449]
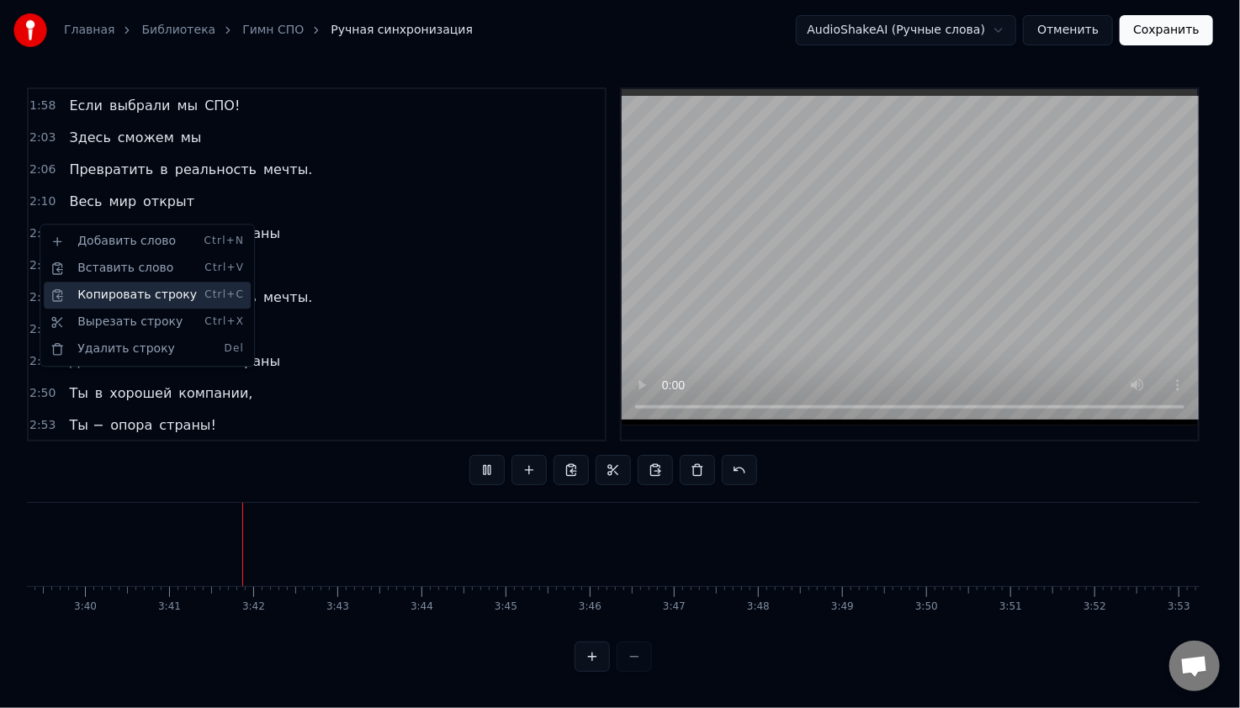
click at [110, 302] on div "Копировать строку Ctrl+C" at bounding box center [147, 295] width 207 height 27
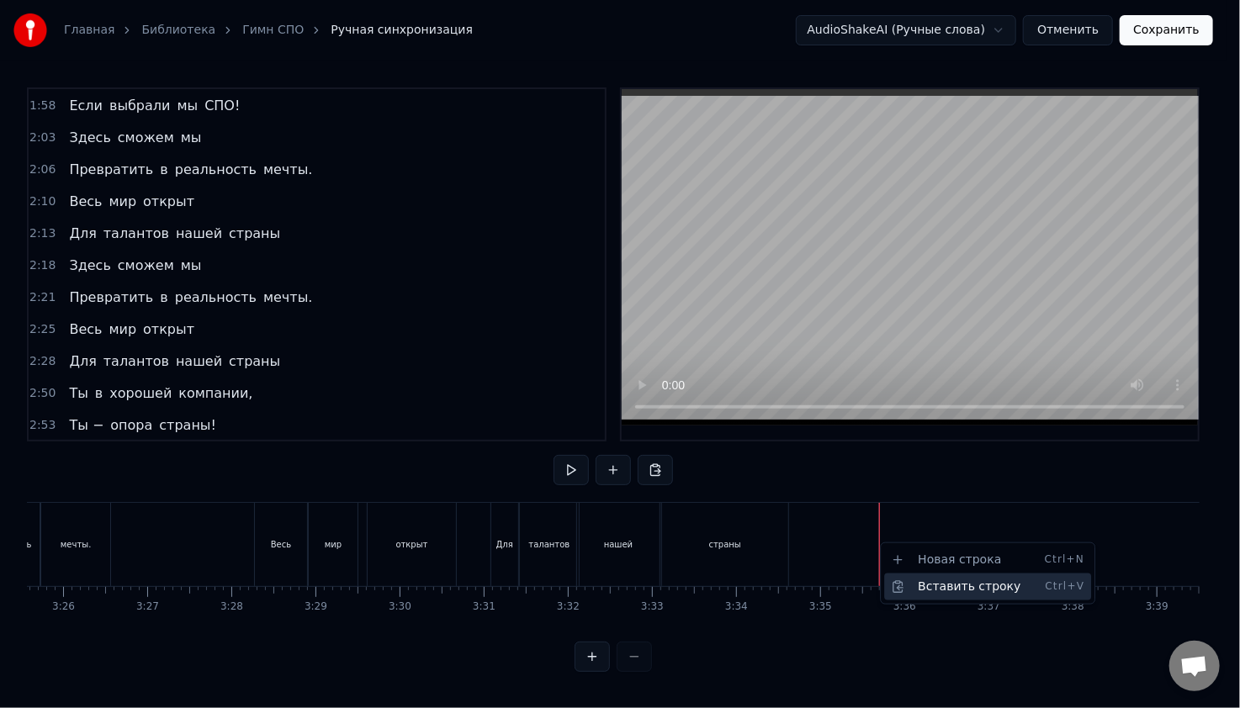
click at [919, 584] on div "Вставить строку Ctrl+V" at bounding box center [987, 587] width 207 height 27
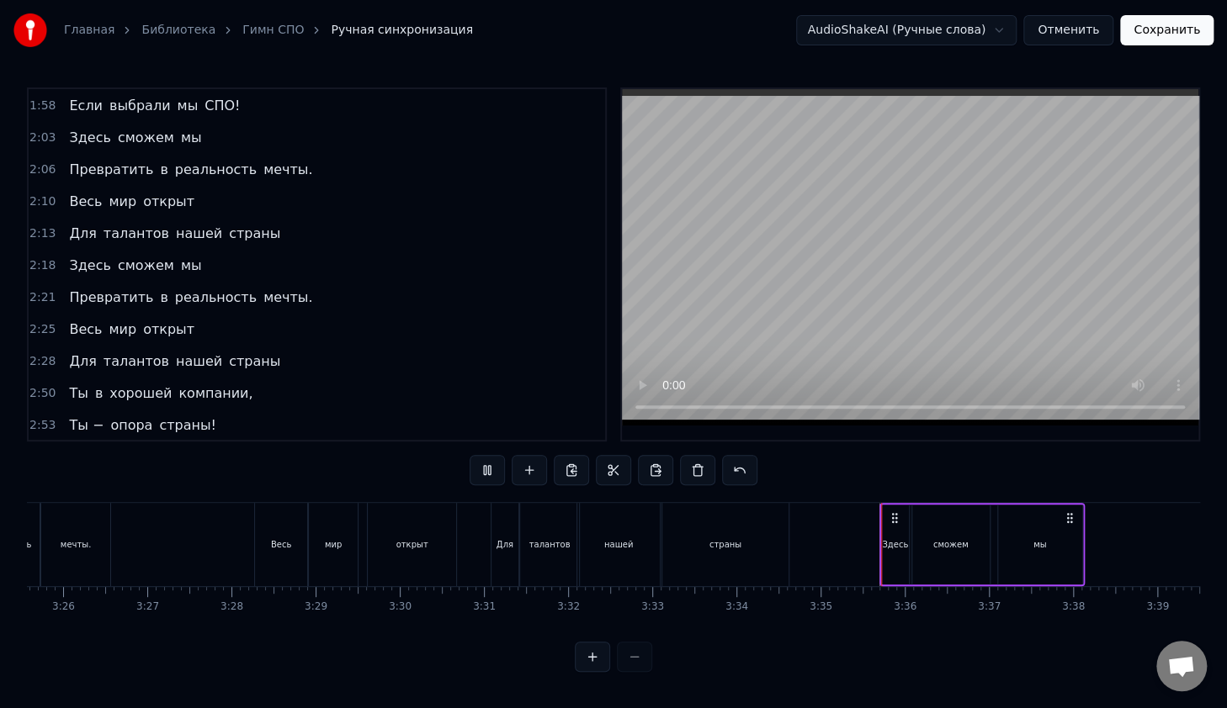
scroll to position [5, 0]
click at [41, 289] on span "2:21" at bounding box center [42, 297] width 26 height 17
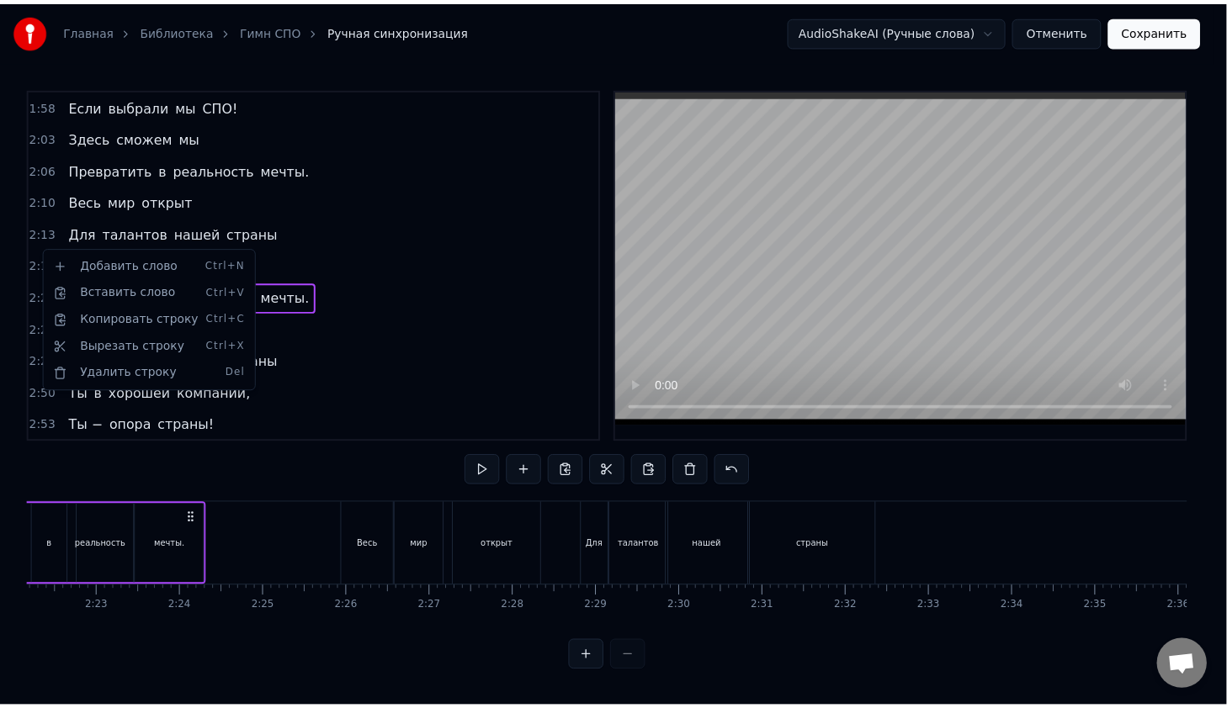
scroll to position [0, 11798]
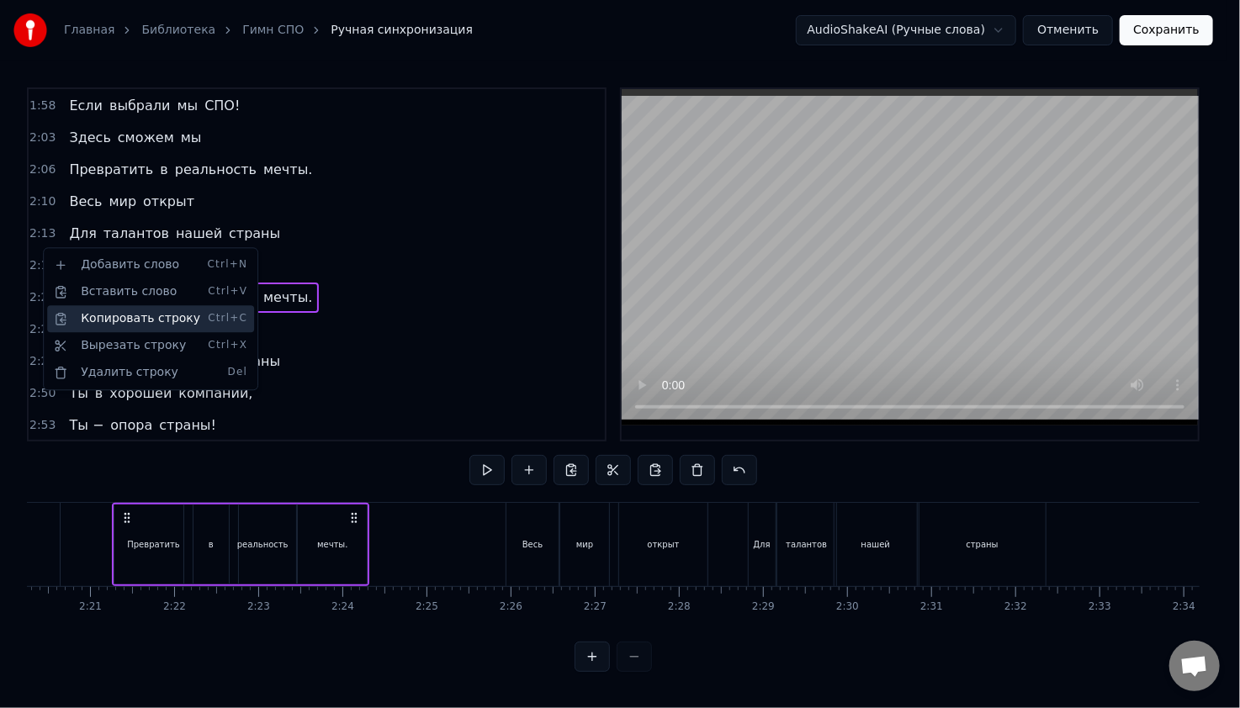
click at [99, 321] on div "Копировать строку Ctrl+C" at bounding box center [150, 318] width 207 height 27
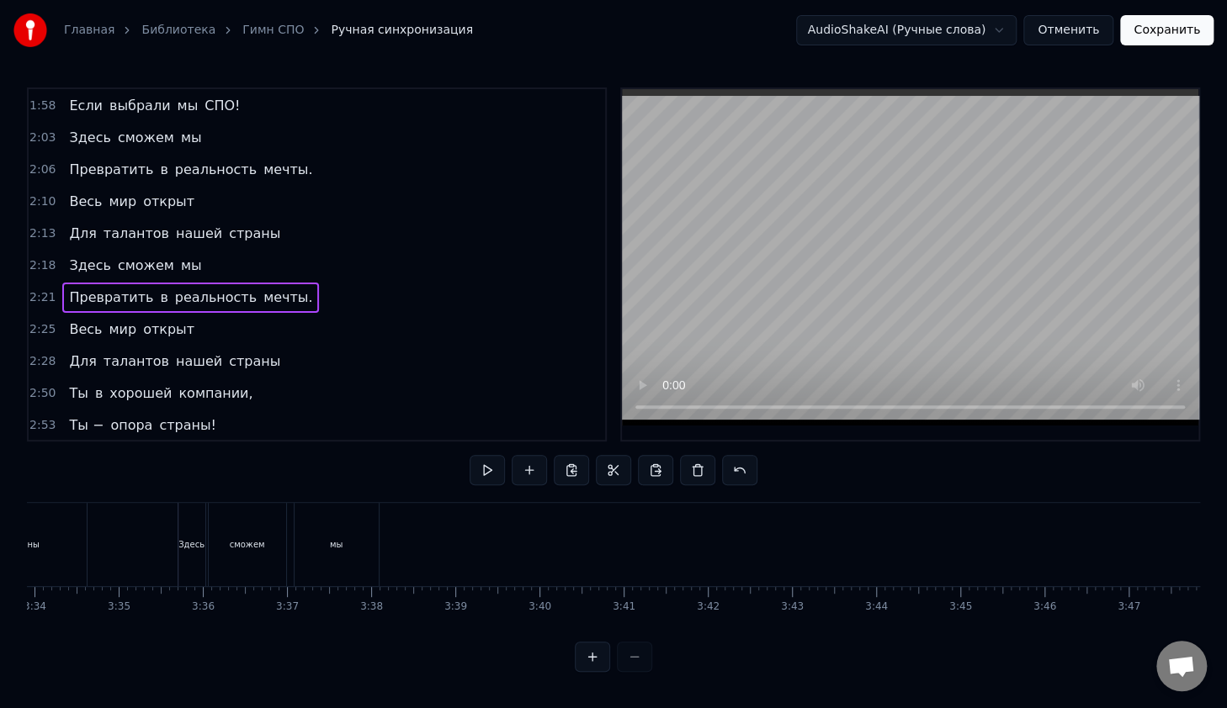
scroll to position [0, 17949]
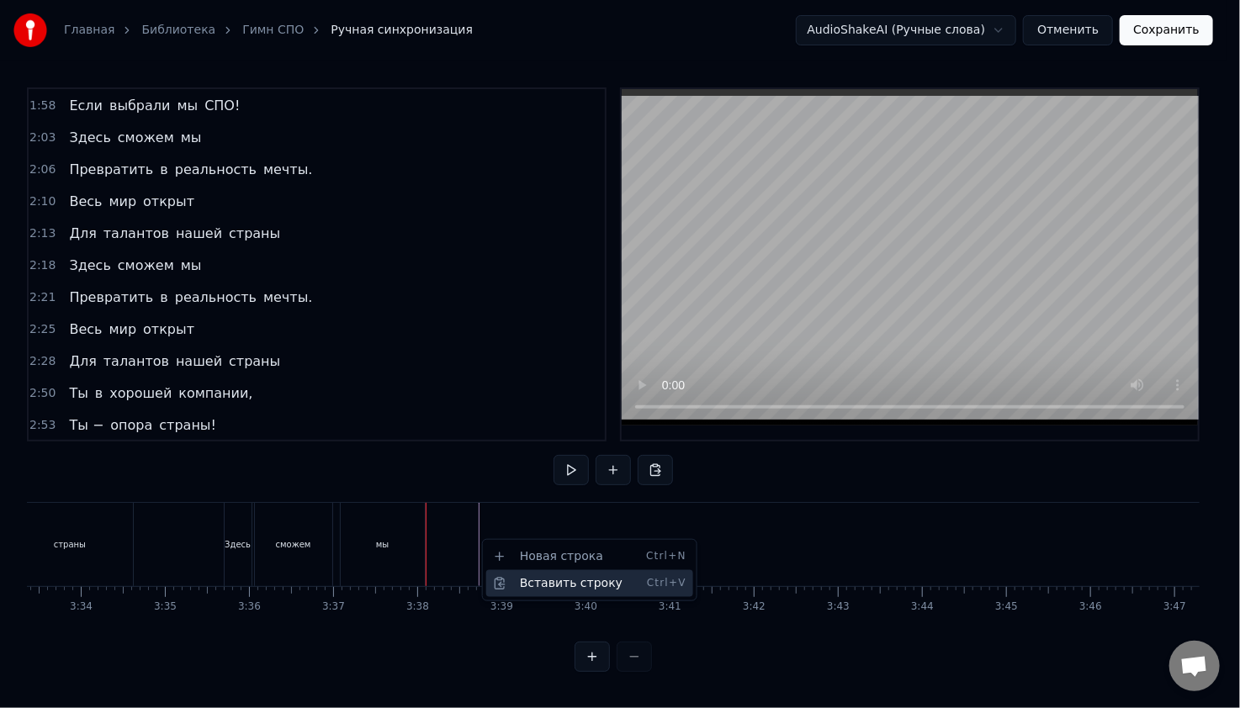
click at [535, 586] on div "Вставить строку Ctrl+V" at bounding box center [589, 583] width 207 height 27
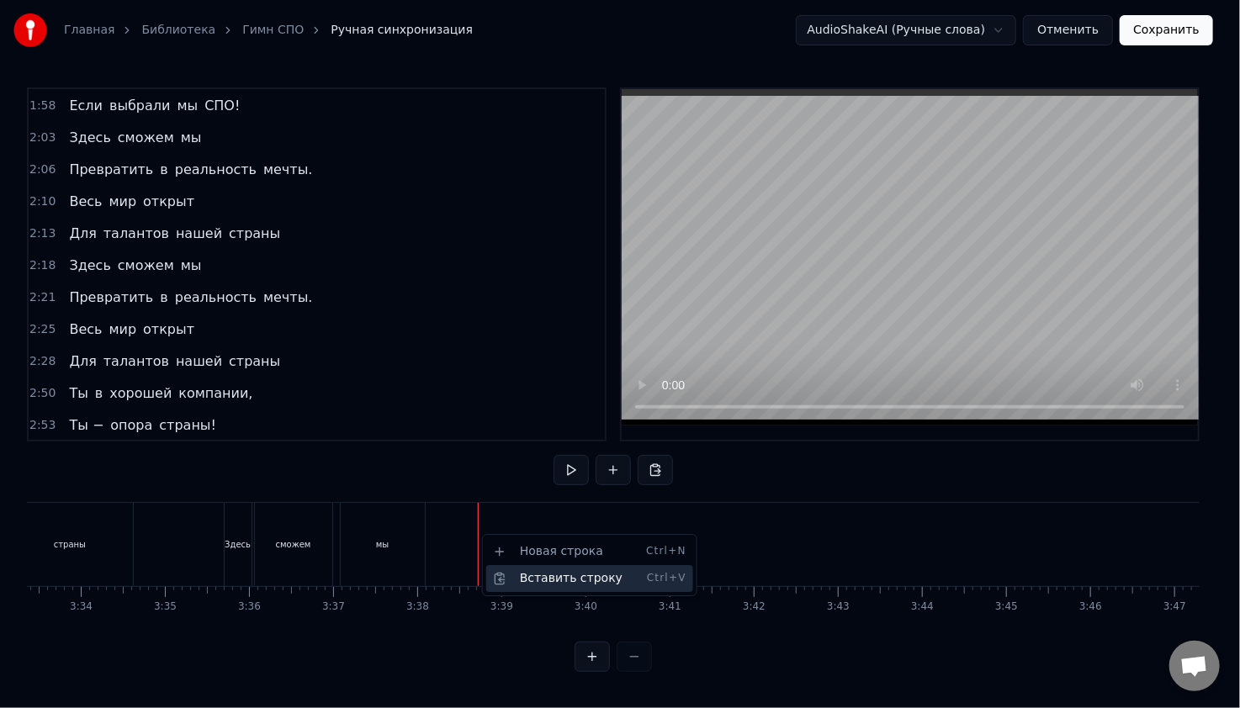
click at [522, 574] on div "Вставить строку Ctrl+V" at bounding box center [589, 578] width 207 height 27
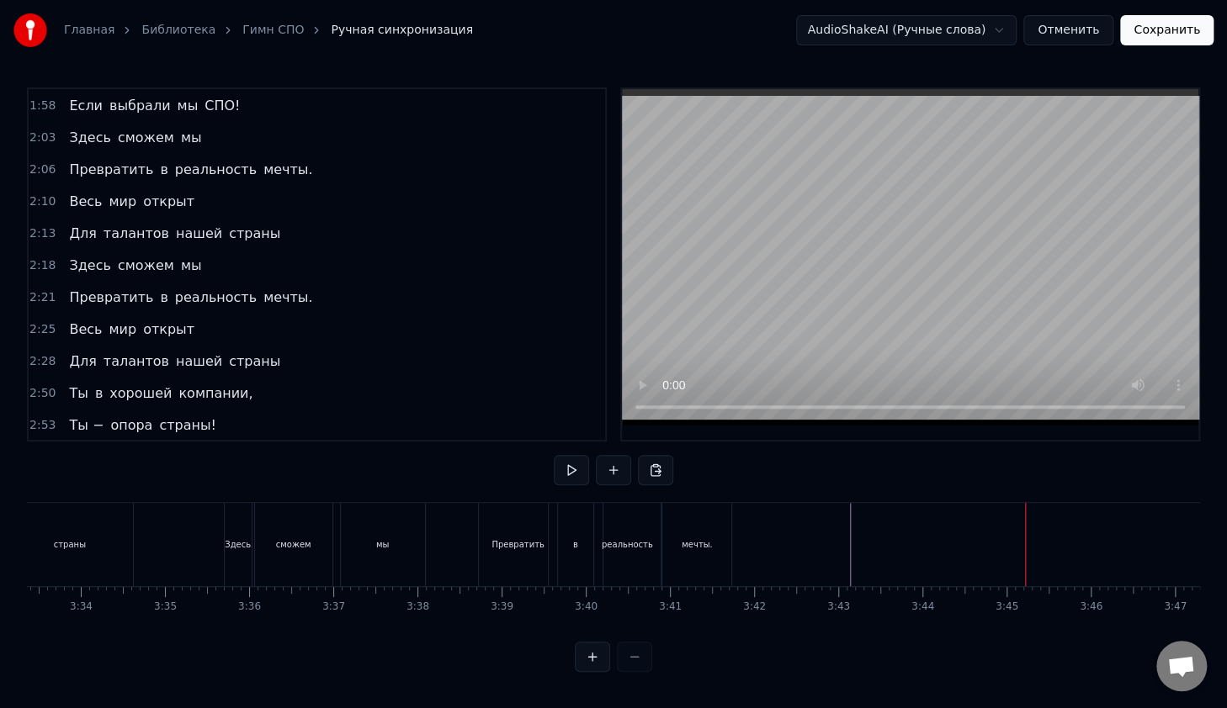
click at [47, 321] on span "2:25" at bounding box center [42, 329] width 26 height 17
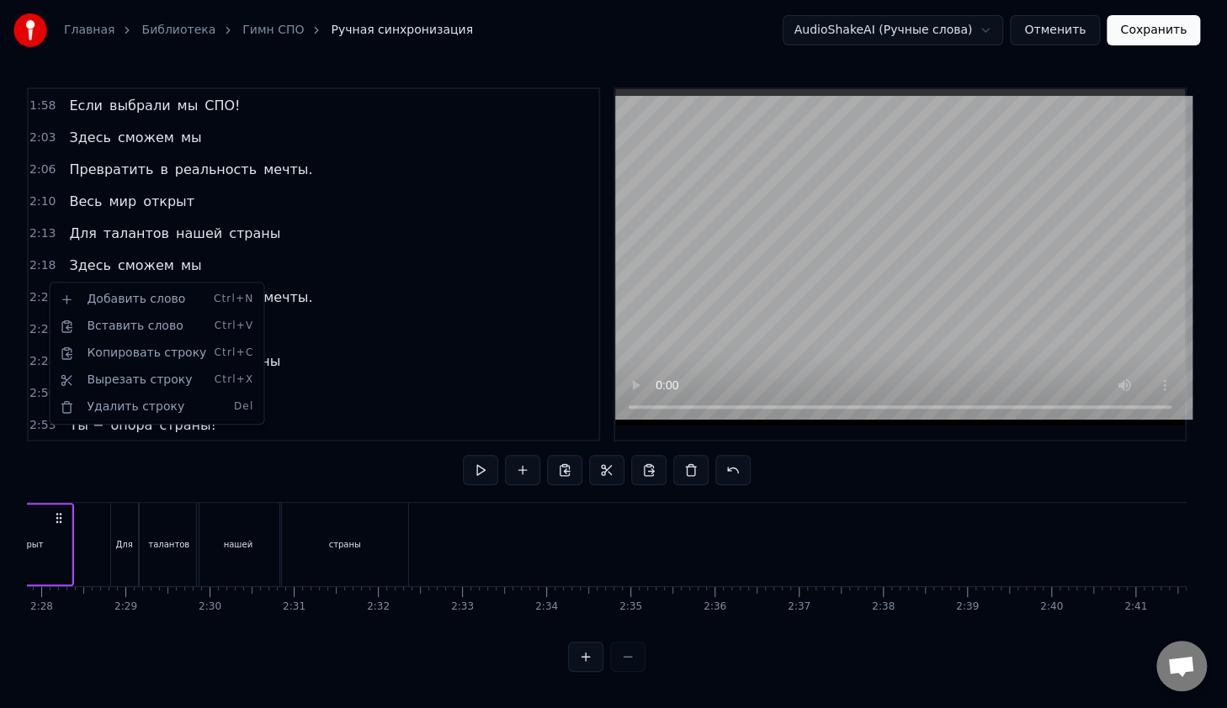
scroll to position [0, 12193]
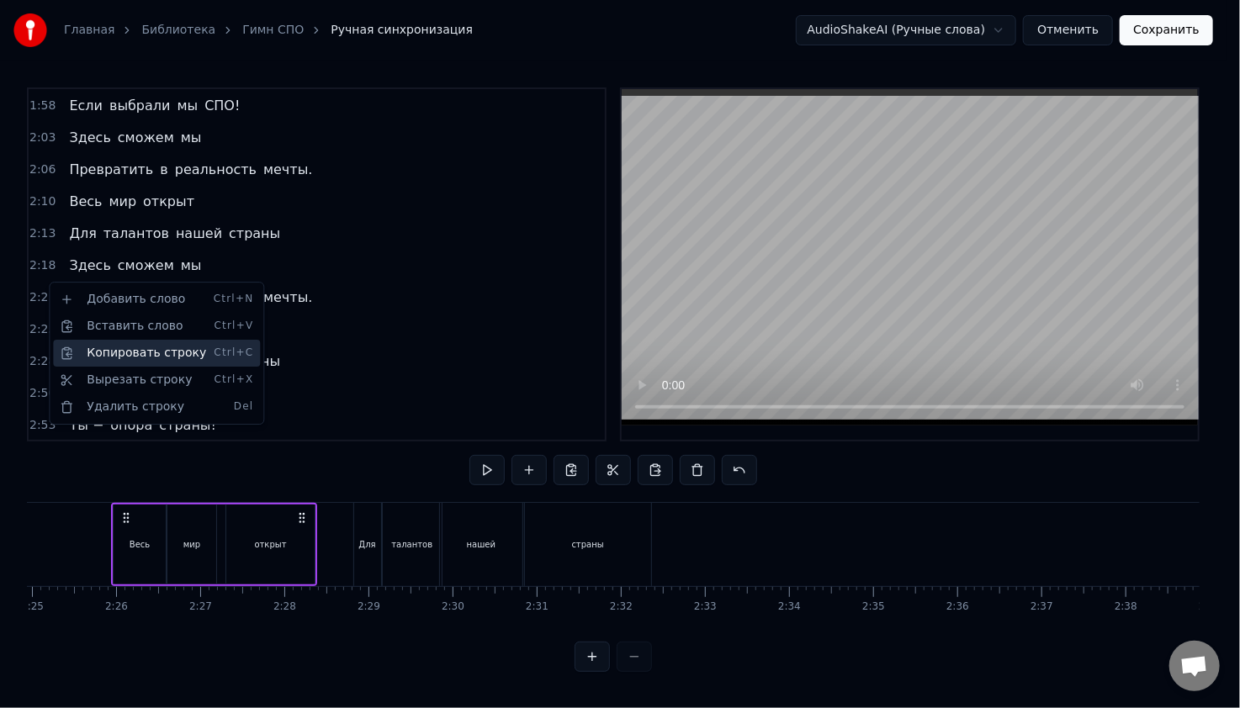
click at [107, 352] on div "Копировать строку Ctrl+C" at bounding box center [156, 353] width 207 height 27
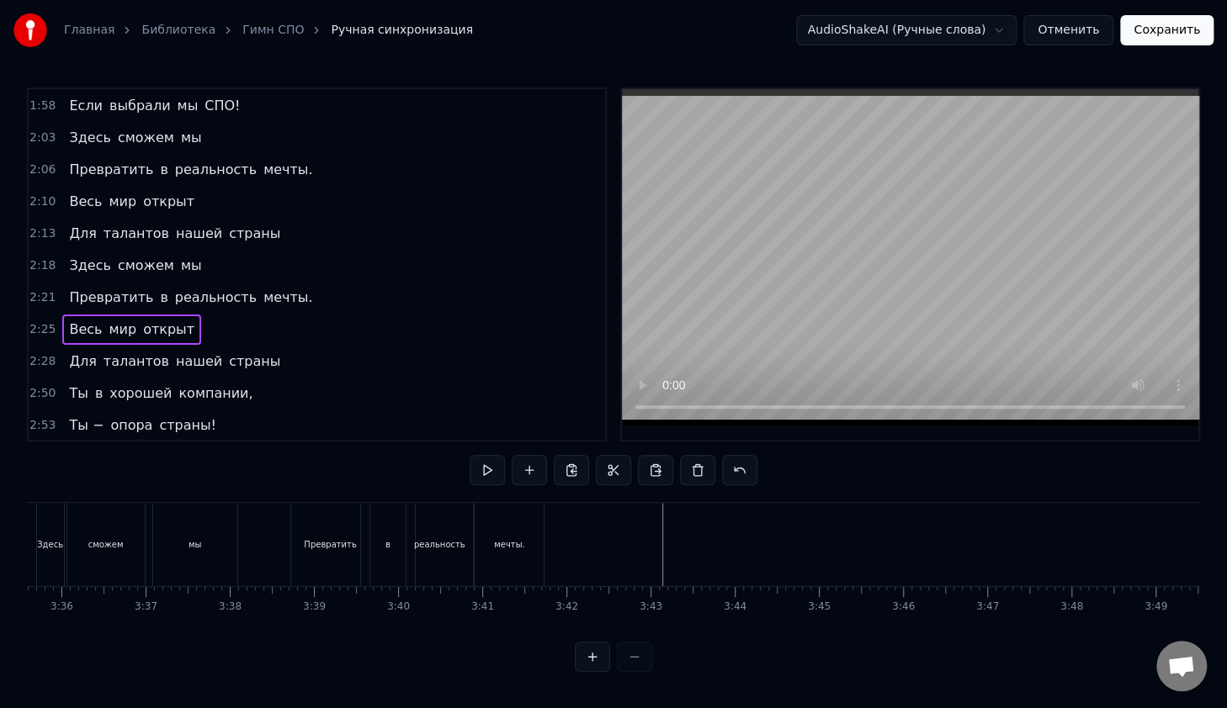
scroll to position [0, 18360]
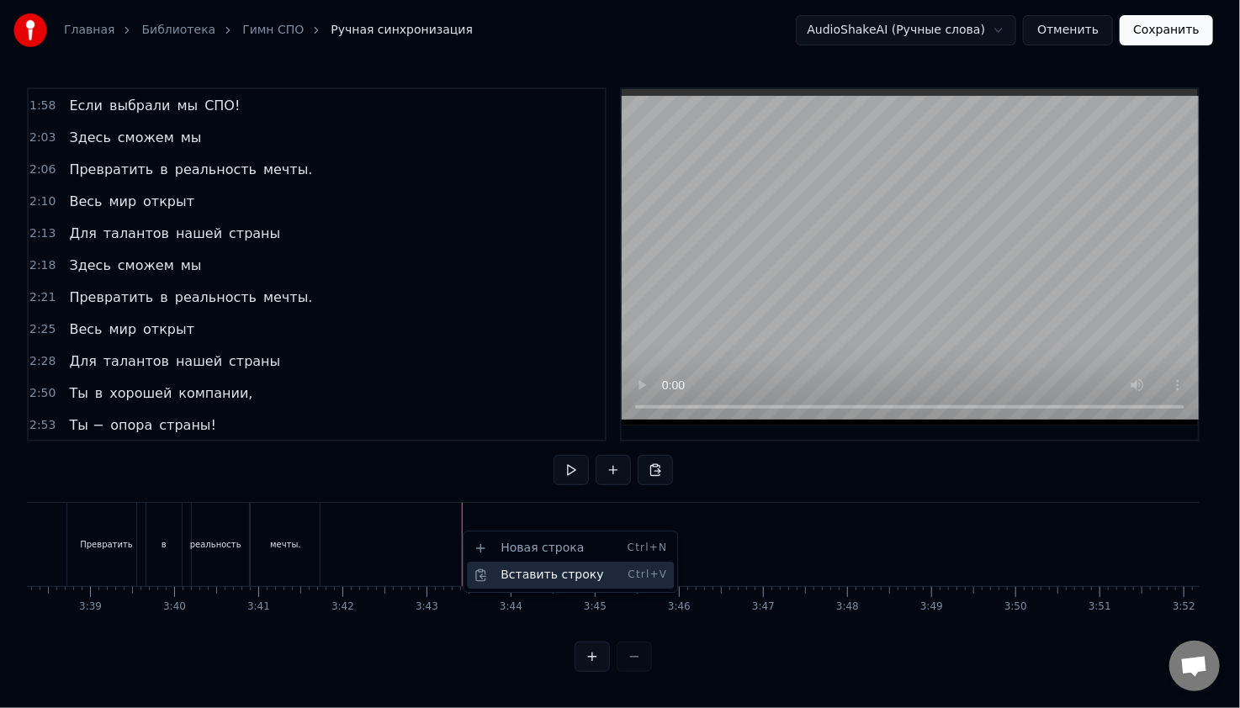
click at [508, 568] on div "Вставить строку Ctrl+V" at bounding box center [570, 575] width 207 height 27
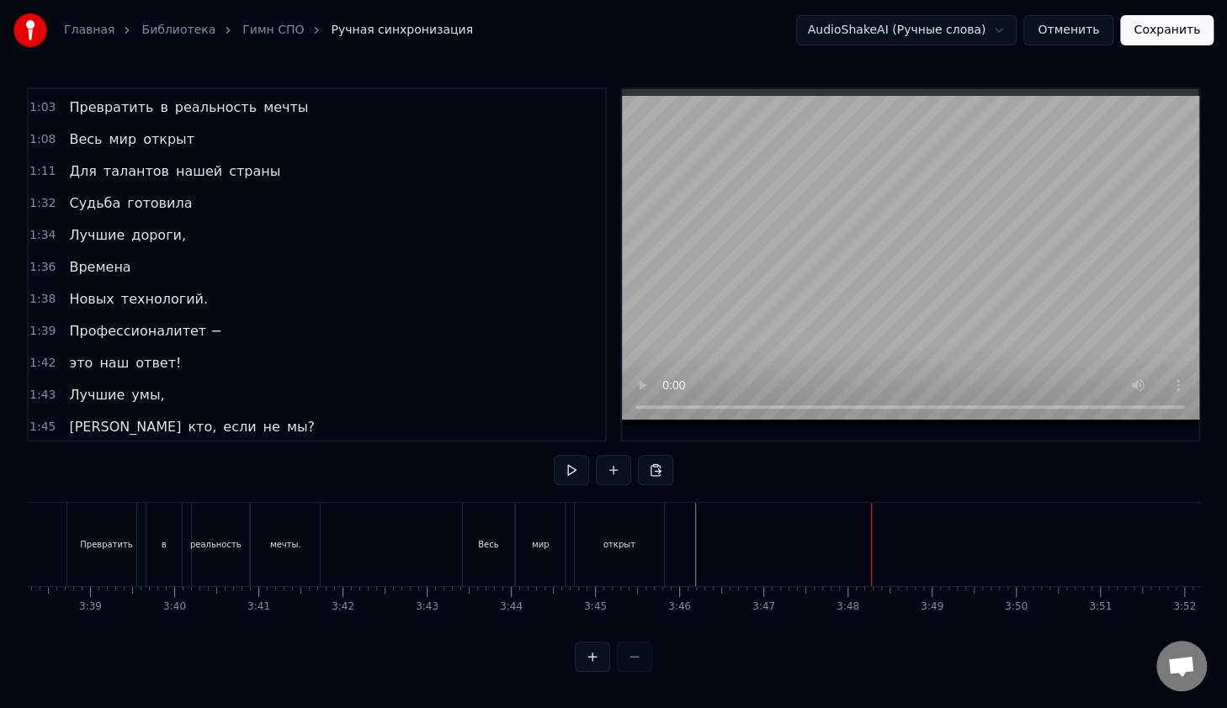
scroll to position [559, 0]
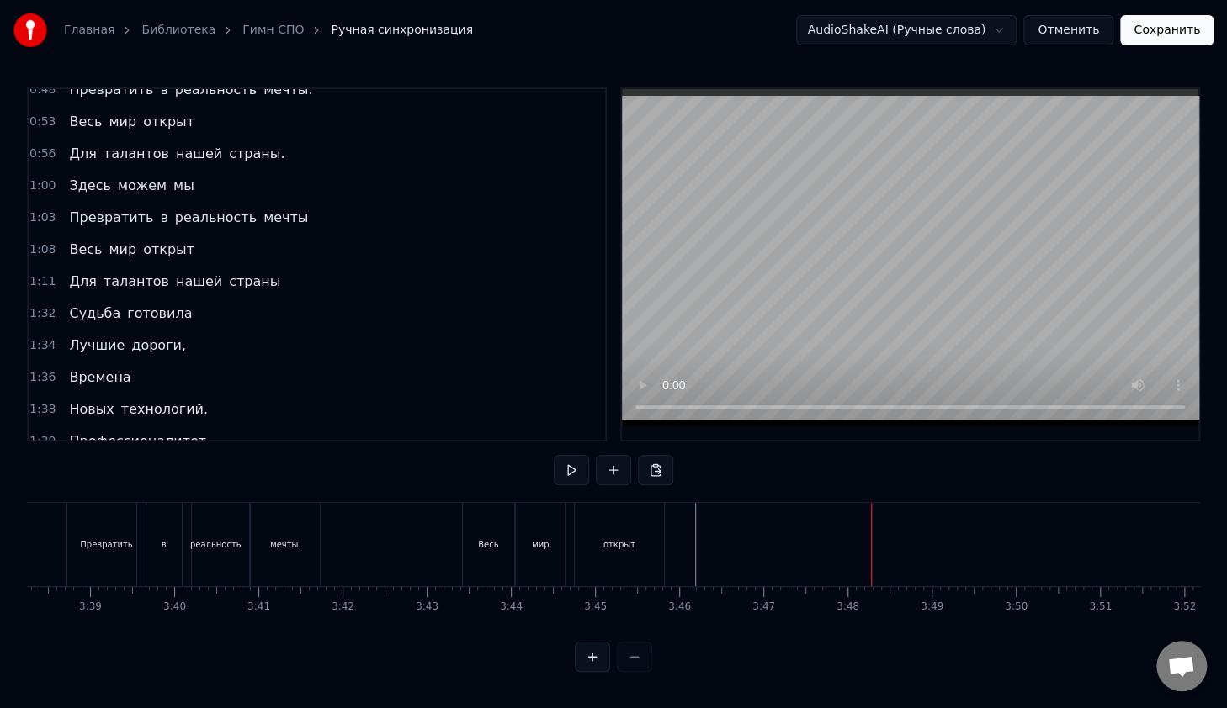
click at [44, 273] on span "1:11" at bounding box center [42, 281] width 26 height 17
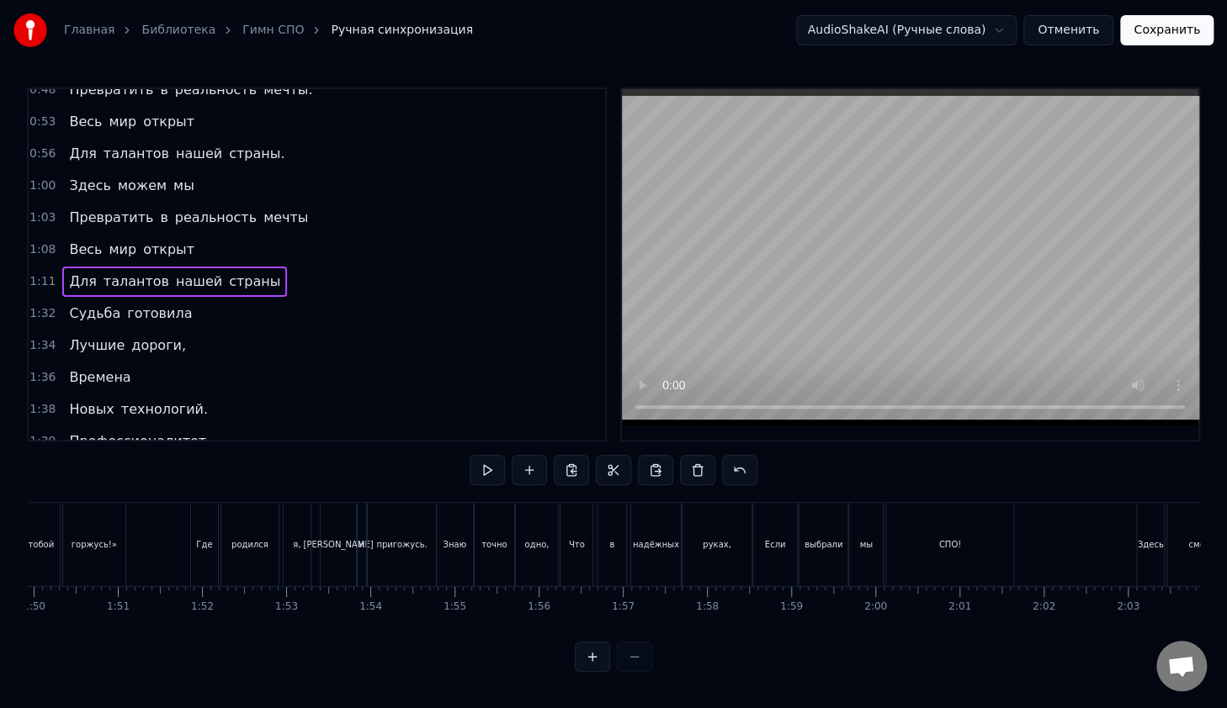
scroll to position [0, 5906]
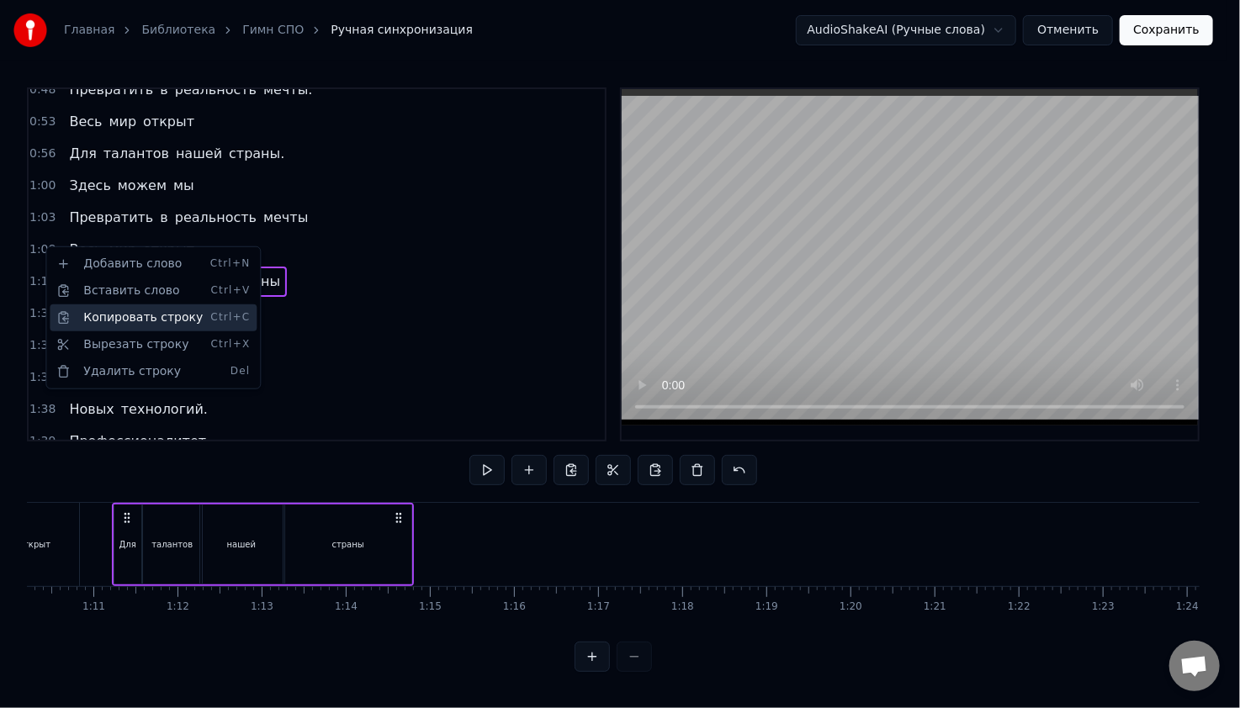
click at [122, 321] on div "Копировать строку Ctrl+C" at bounding box center [153, 318] width 207 height 27
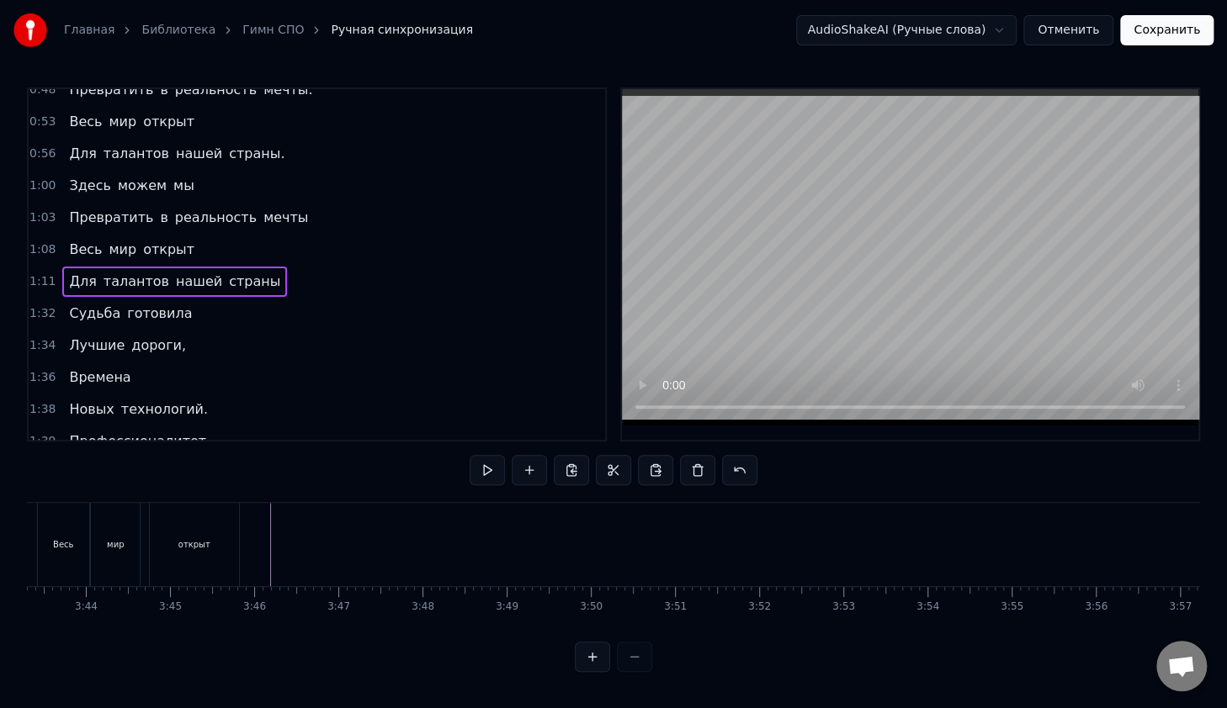
scroll to position [0, 18726]
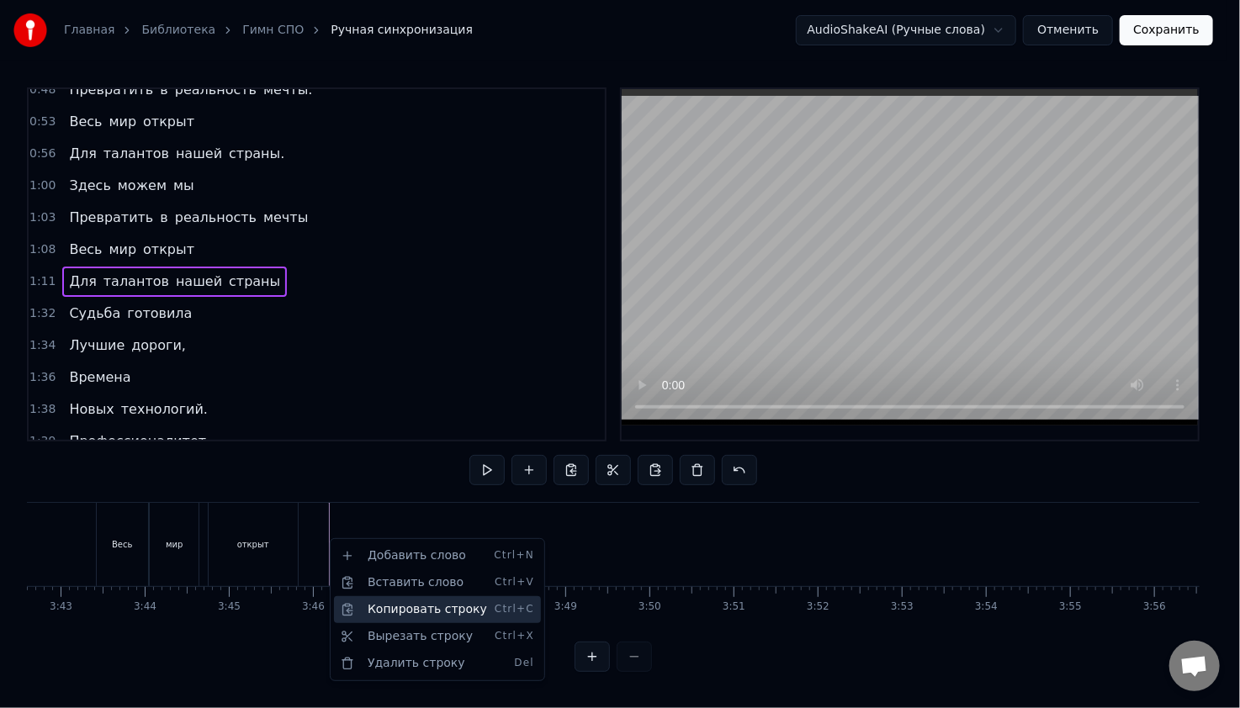
click at [393, 606] on div "Копировать строку Ctrl+C" at bounding box center [437, 609] width 207 height 27
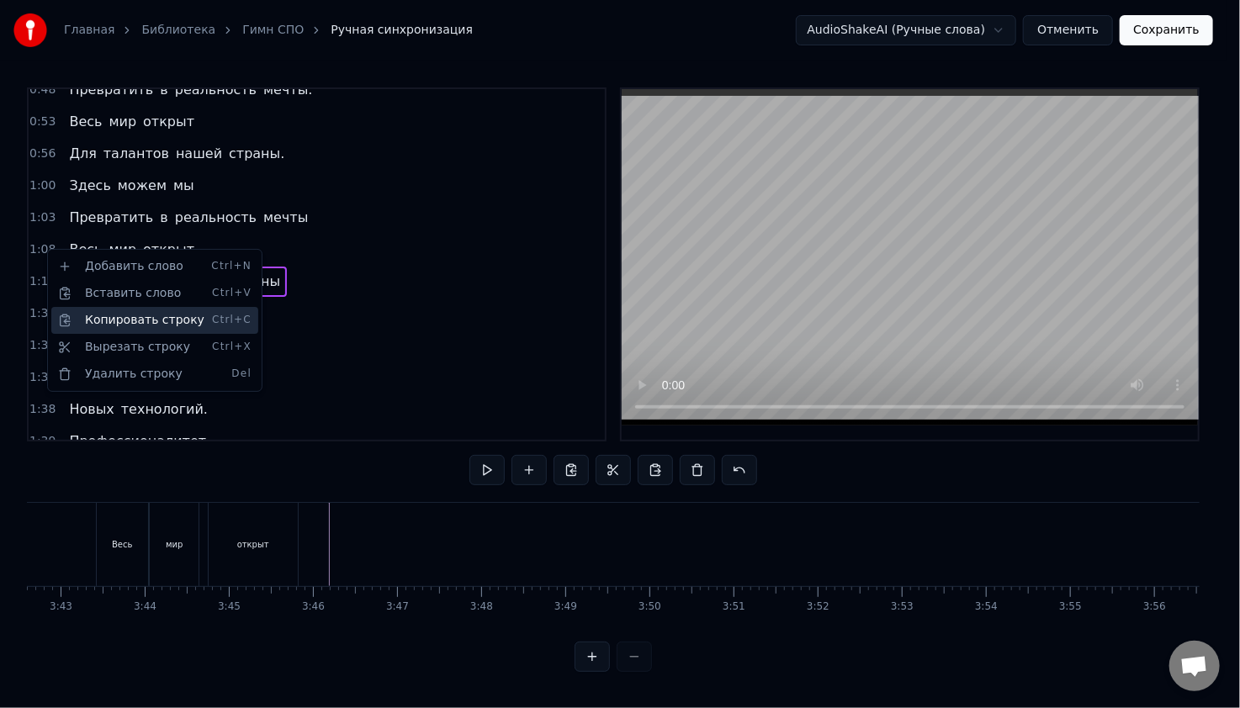
click at [98, 317] on div "Копировать строку Ctrl+C" at bounding box center [154, 320] width 207 height 27
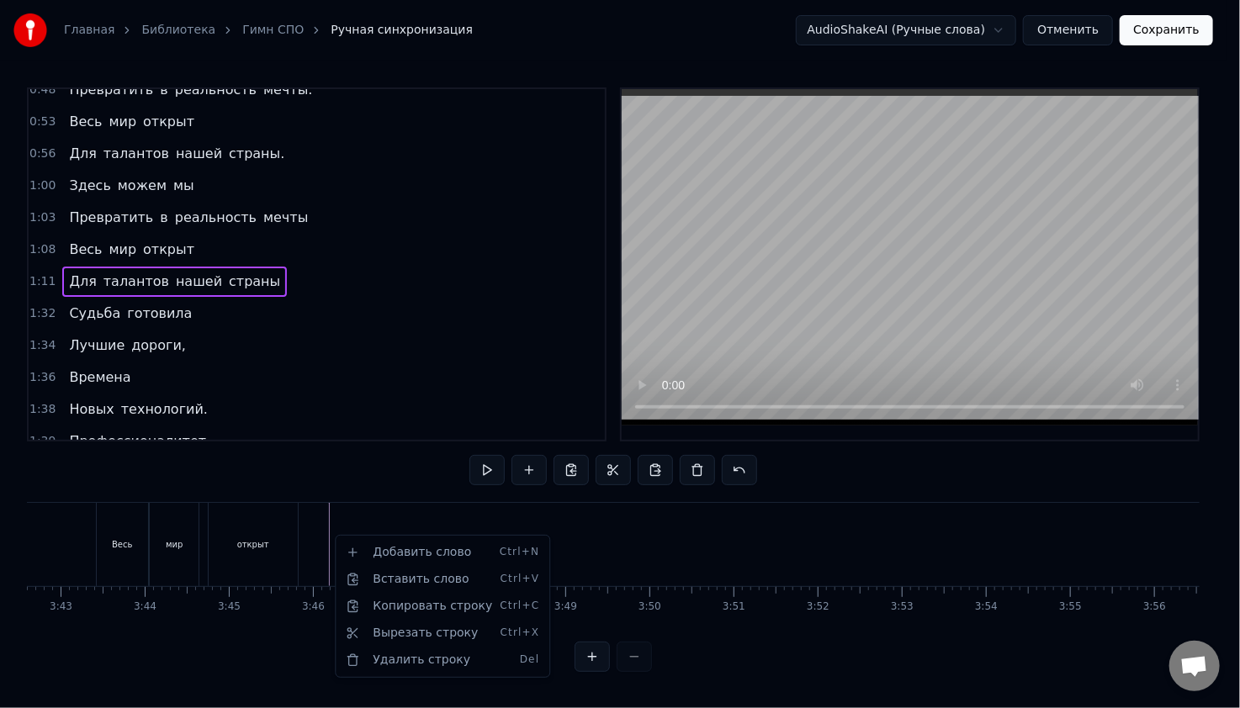
click at [336, 532] on html "Главная Библиотека Гимн СПО Ручная синхронизация AudioShakeAI (Ручные слова) От…" at bounding box center [620, 349] width 1240 height 699
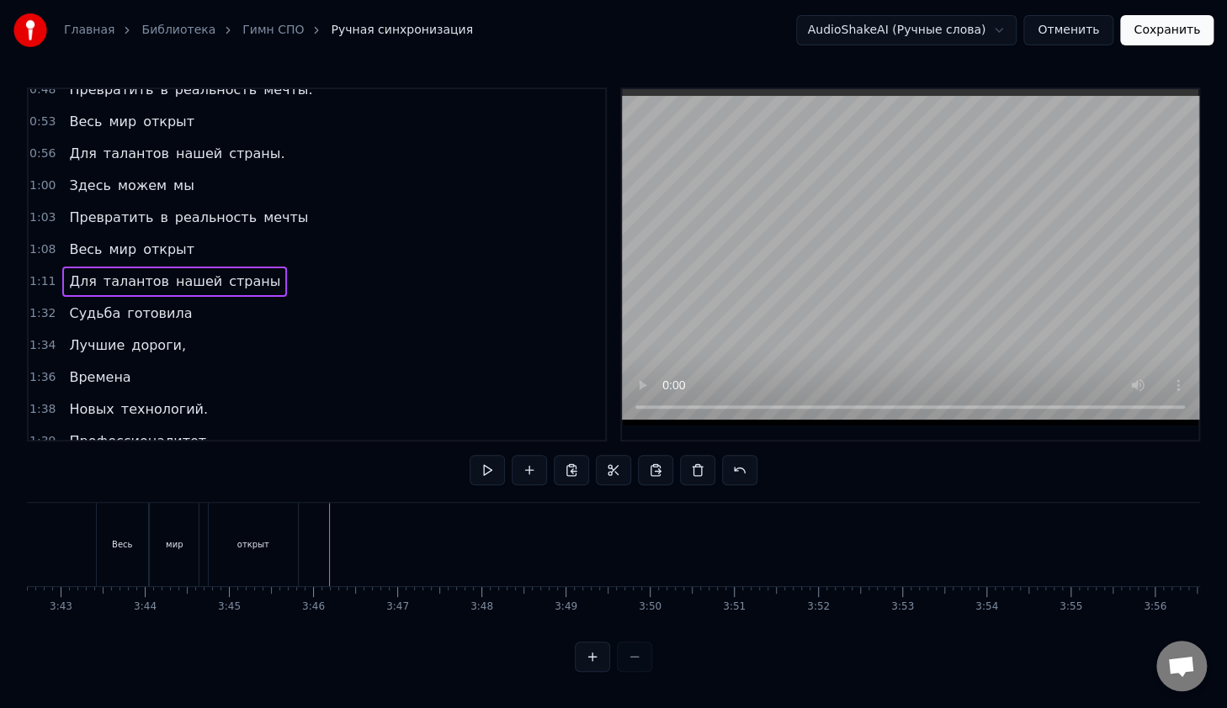
click at [42, 266] on div "1:11 Для талантов нашей страны" at bounding box center [317, 282] width 576 height 32
click at [42, 273] on span "1:11" at bounding box center [42, 281] width 26 height 17
click at [477, 473] on button at bounding box center [486, 470] width 35 height 30
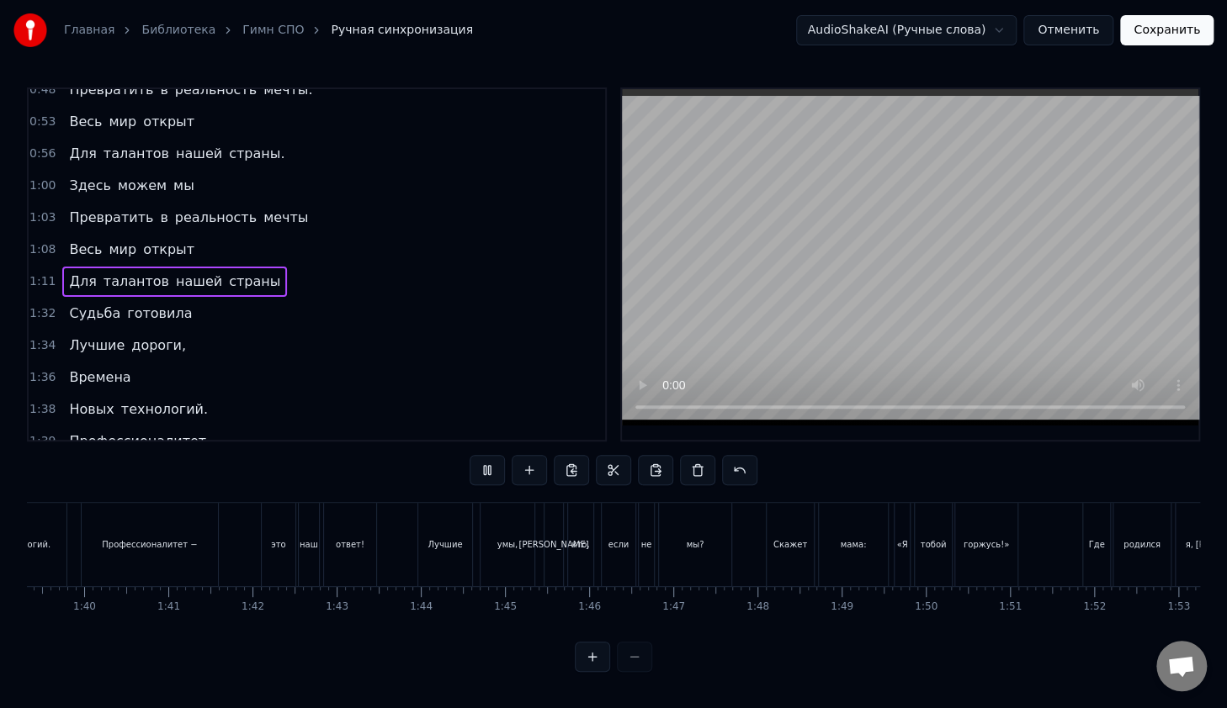
click at [480, 468] on button at bounding box center [486, 470] width 35 height 30
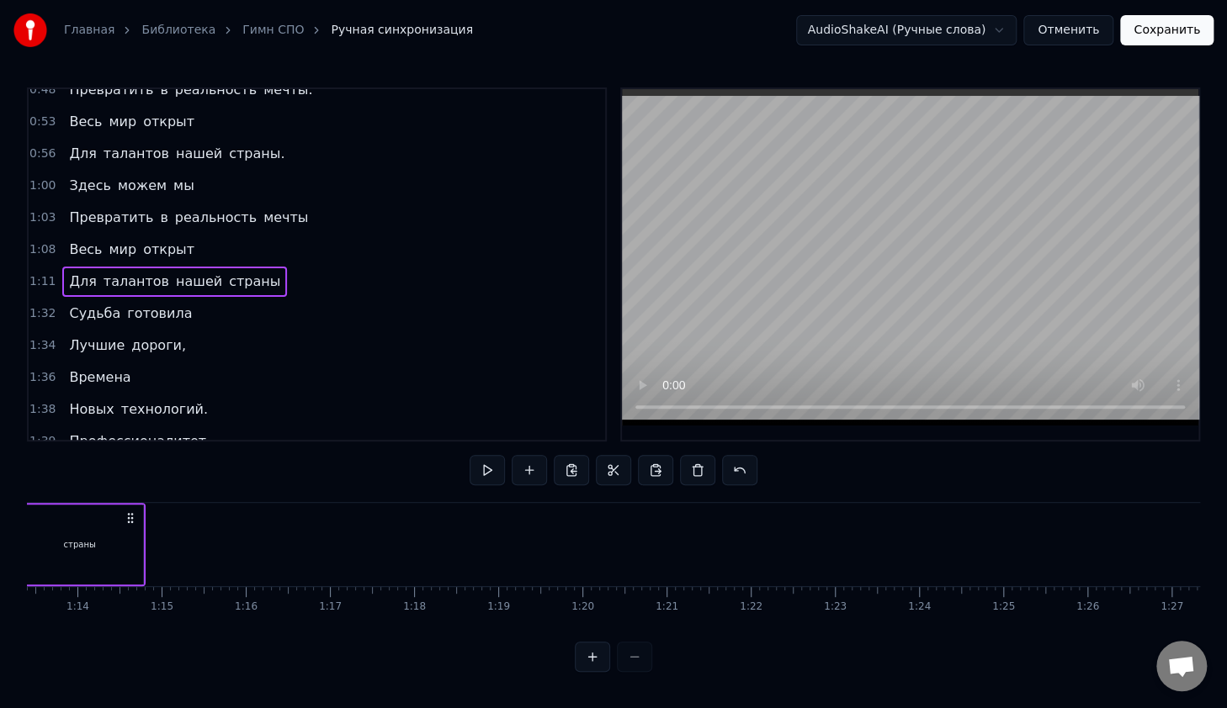
scroll to position [0, 6043]
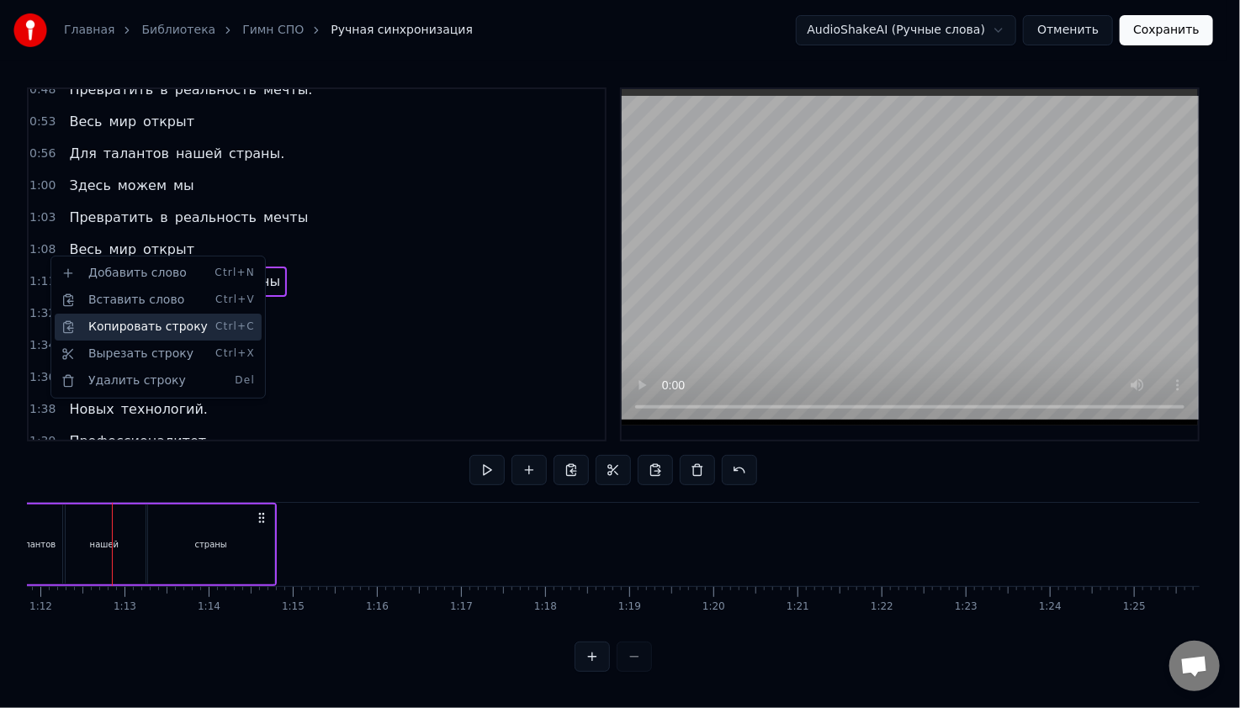
click at [99, 323] on div "Копировать строку Ctrl+C" at bounding box center [158, 327] width 207 height 27
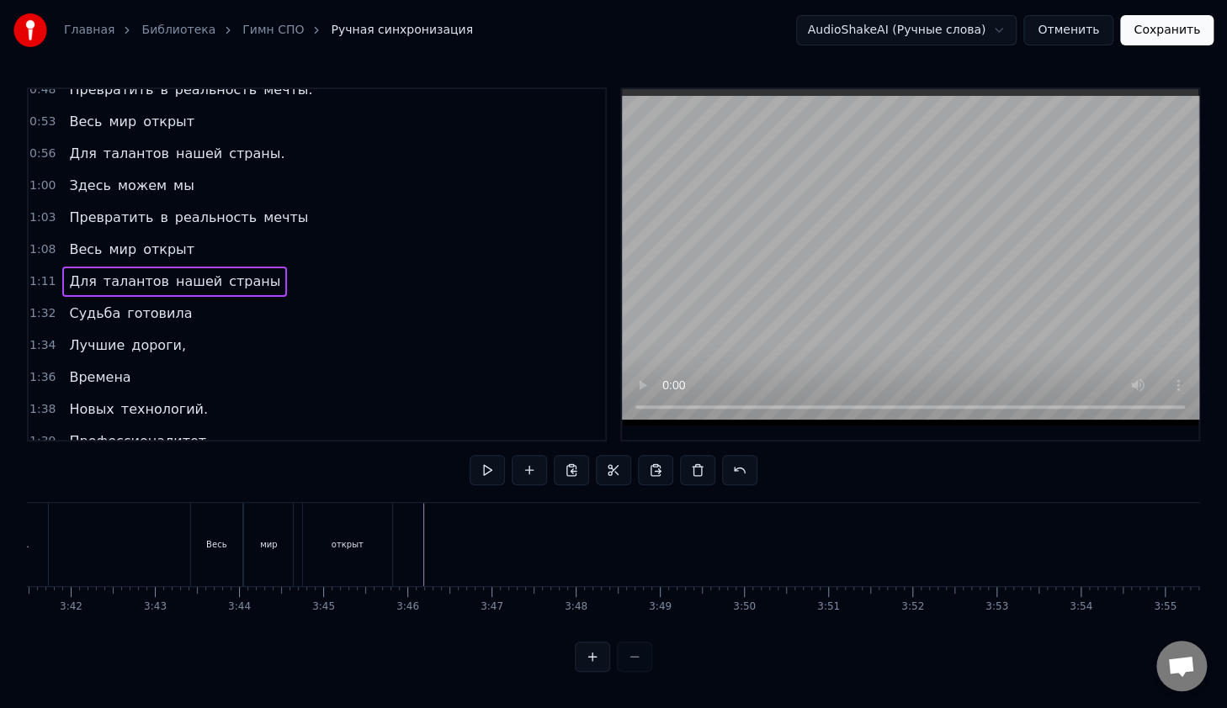
scroll to position [0, 18595]
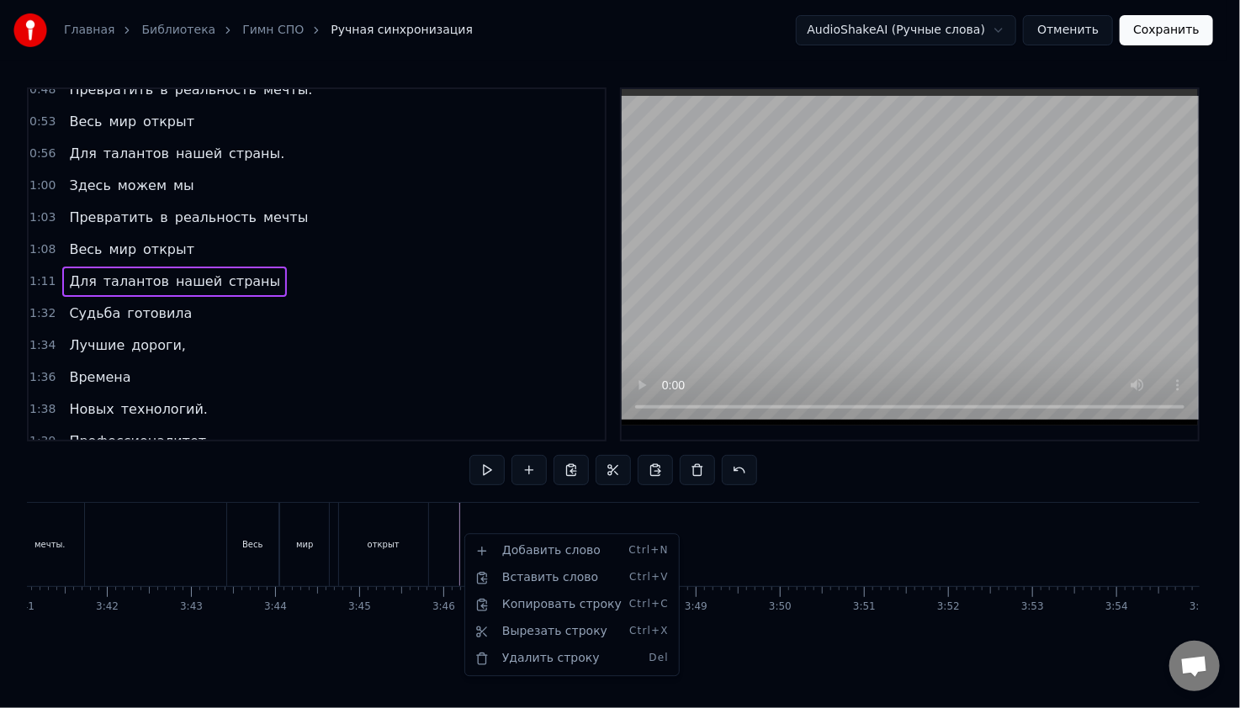
click at [482, 518] on html "Главная Библиотека Гимн СПО Ручная синхронизация AudioShakeAI (Ручные слова) От…" at bounding box center [620, 349] width 1240 height 699
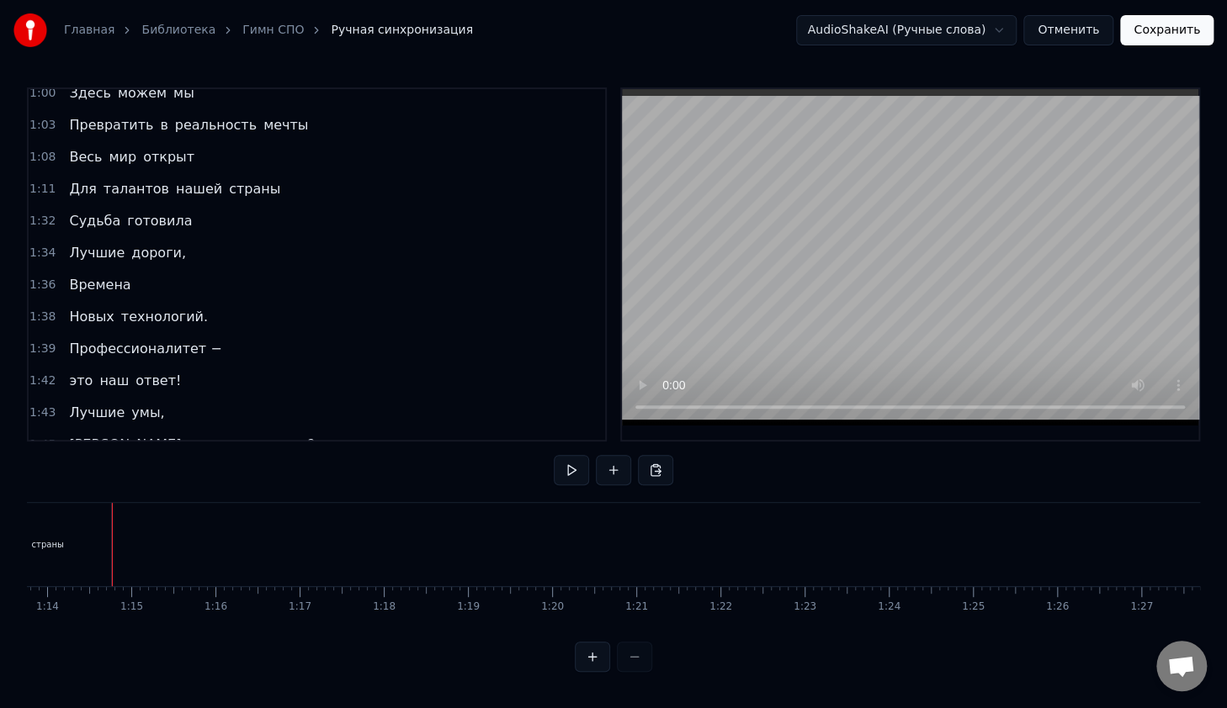
scroll to position [559, 0]
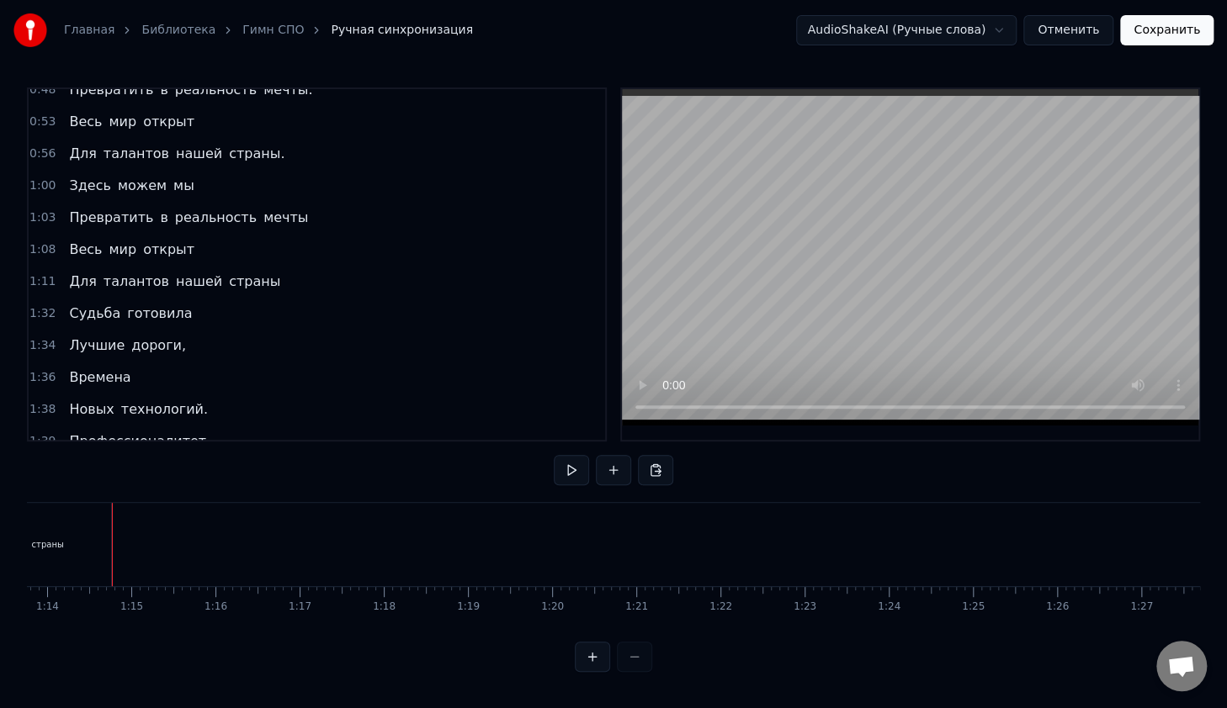
click at [40, 273] on span "1:11" at bounding box center [42, 281] width 26 height 17
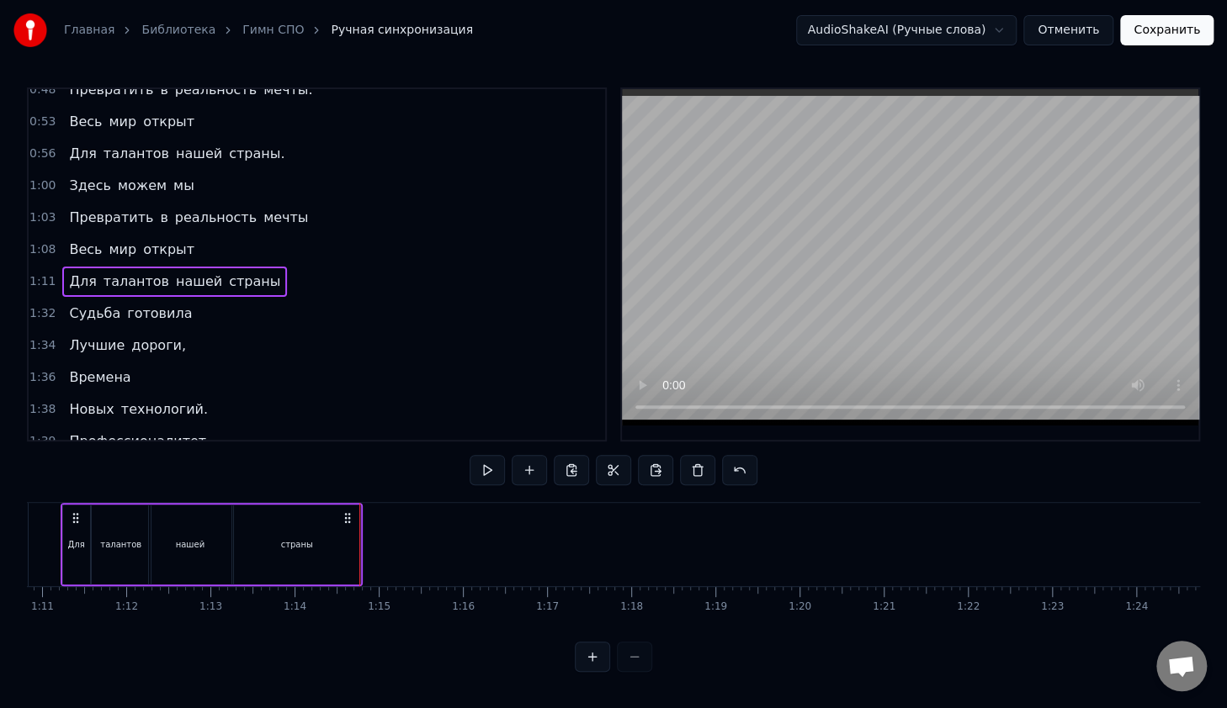
scroll to position [0, 5906]
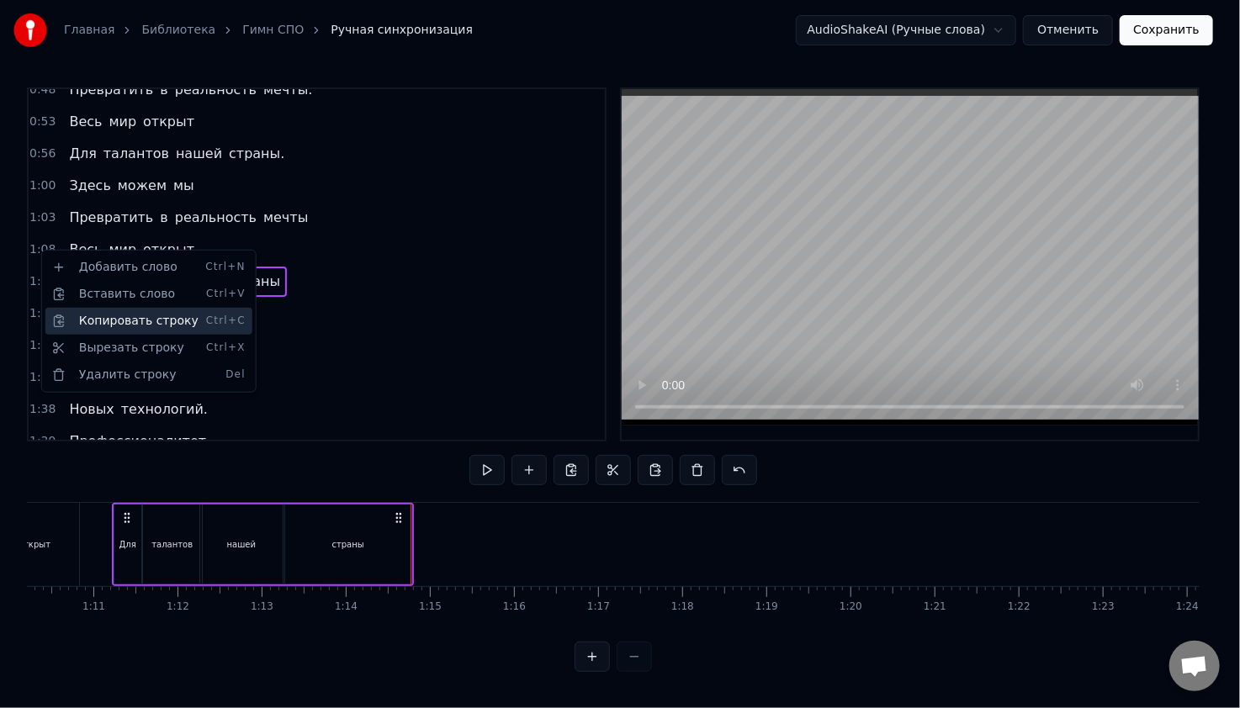
click at [101, 320] on div "Копировать строку Ctrl+C" at bounding box center [148, 321] width 207 height 27
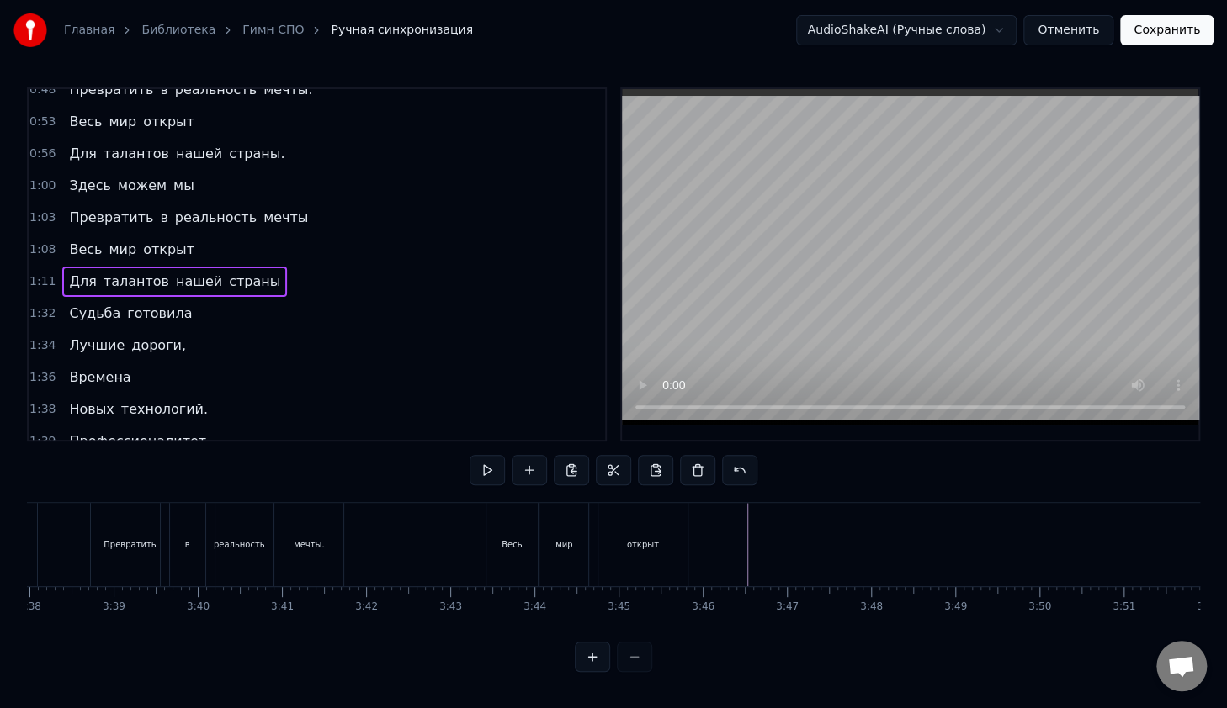
scroll to position [0, 18242]
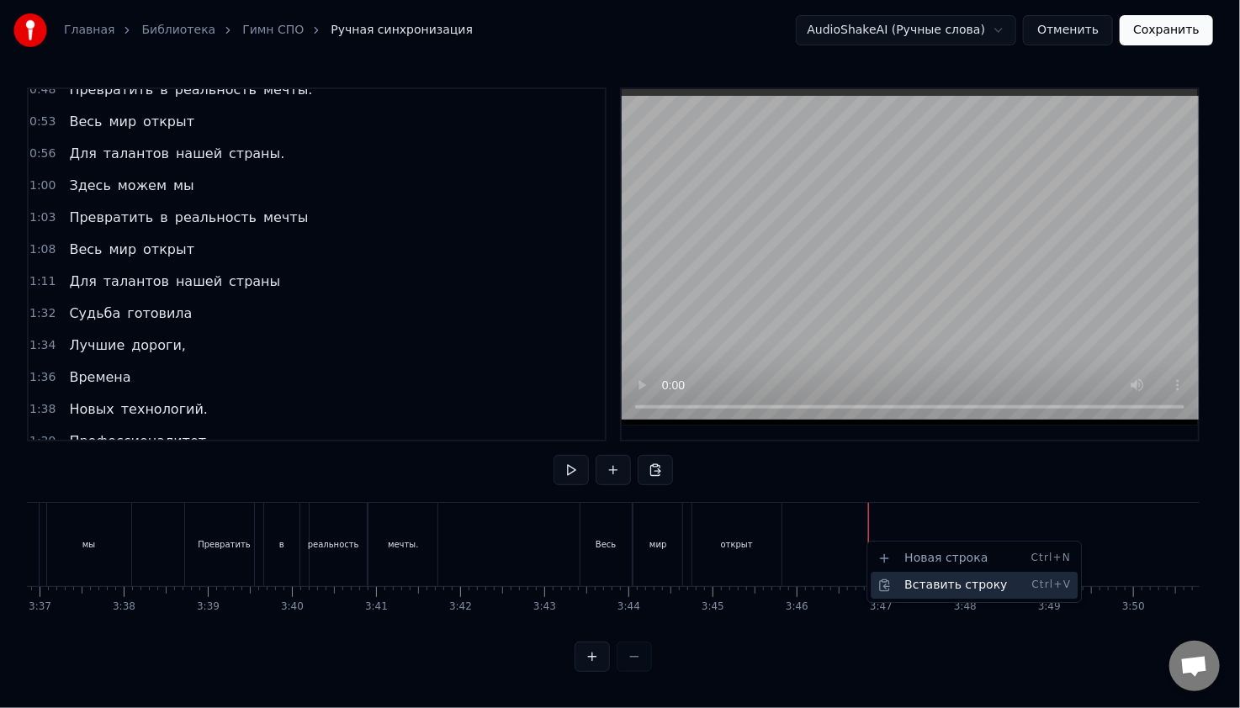
click at [898, 579] on div "Вставить строку Ctrl+V" at bounding box center [974, 585] width 207 height 27
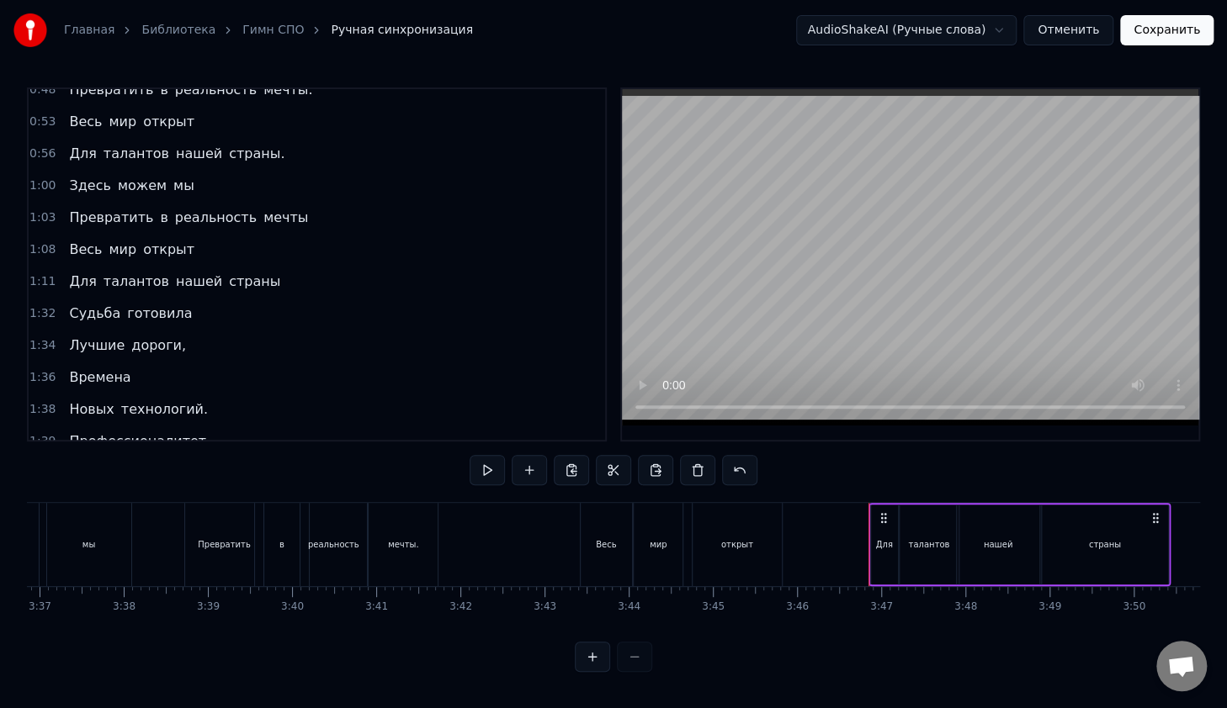
drag, startPoint x: 855, startPoint y: 506, endPoint x: 935, endPoint y: 517, distance: 81.5
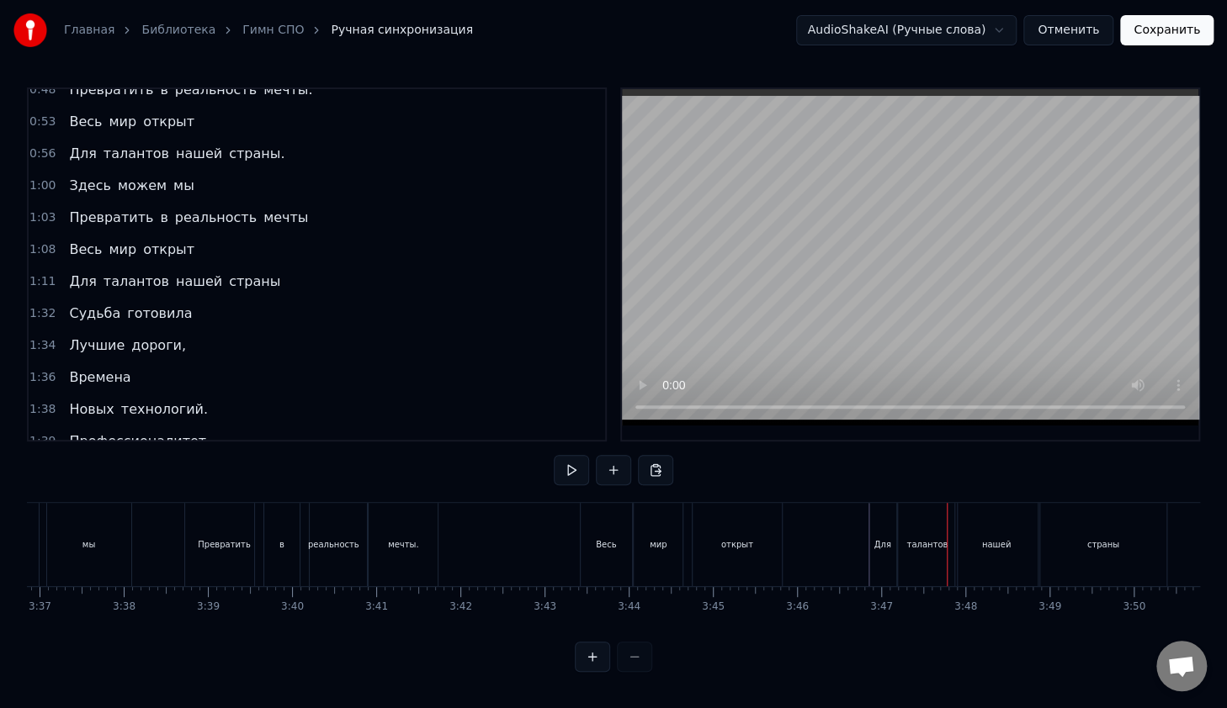
click at [874, 513] on div "Для" at bounding box center [882, 544] width 27 height 83
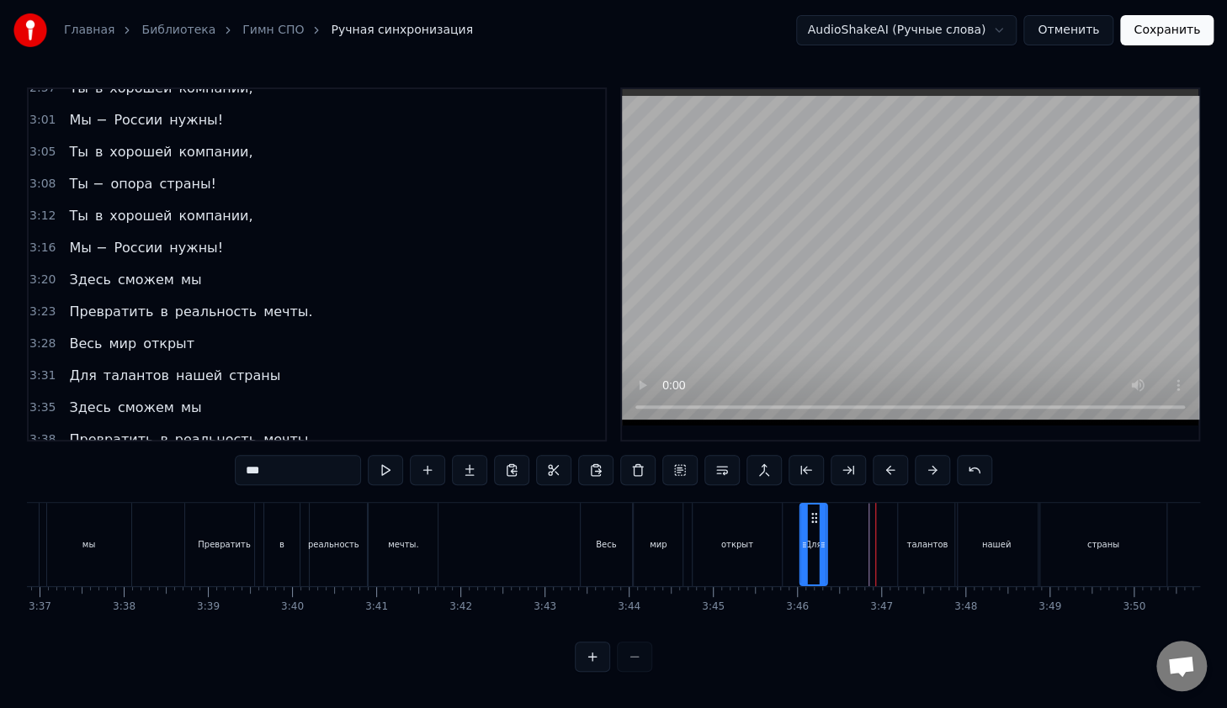
scroll to position [1598, 0]
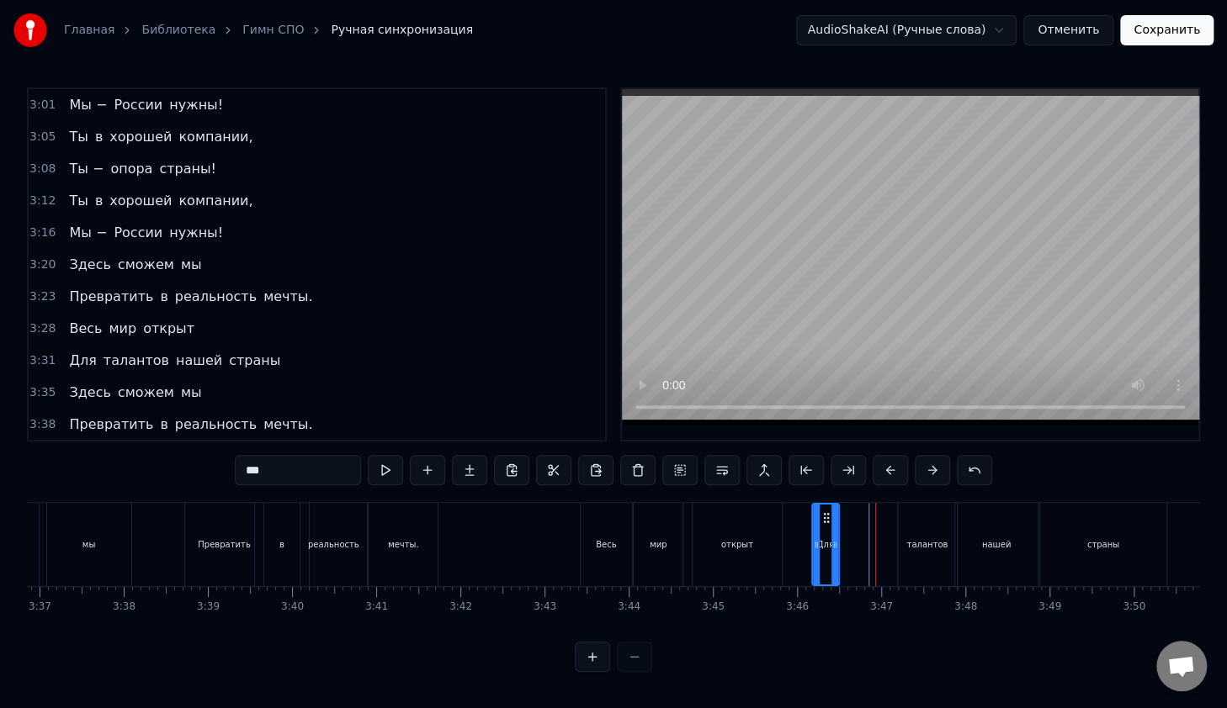
drag, startPoint x: 882, startPoint y: 512, endPoint x: 824, endPoint y: 512, distance: 57.2
click at [824, 512] on icon at bounding box center [825, 517] width 13 height 13
click at [910, 524] on div "талантов" at bounding box center [927, 544] width 59 height 83
drag, startPoint x: 909, startPoint y: 506, endPoint x: 850, endPoint y: 509, distance: 58.1
click at [850, 511] on icon at bounding box center [853, 517] width 13 height 13
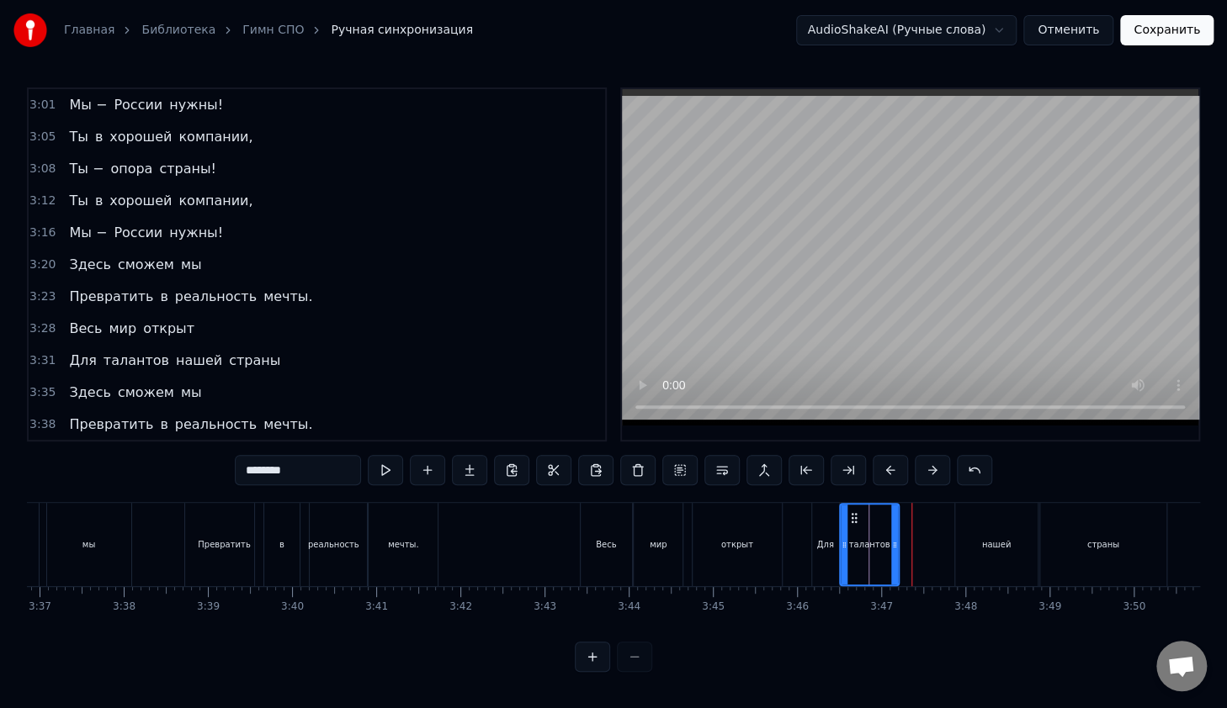
drag, startPoint x: 1005, startPoint y: 528, endPoint x: 989, endPoint y: 523, distance: 16.8
click at [999, 527] on div "нашей" at bounding box center [996, 544] width 82 height 83
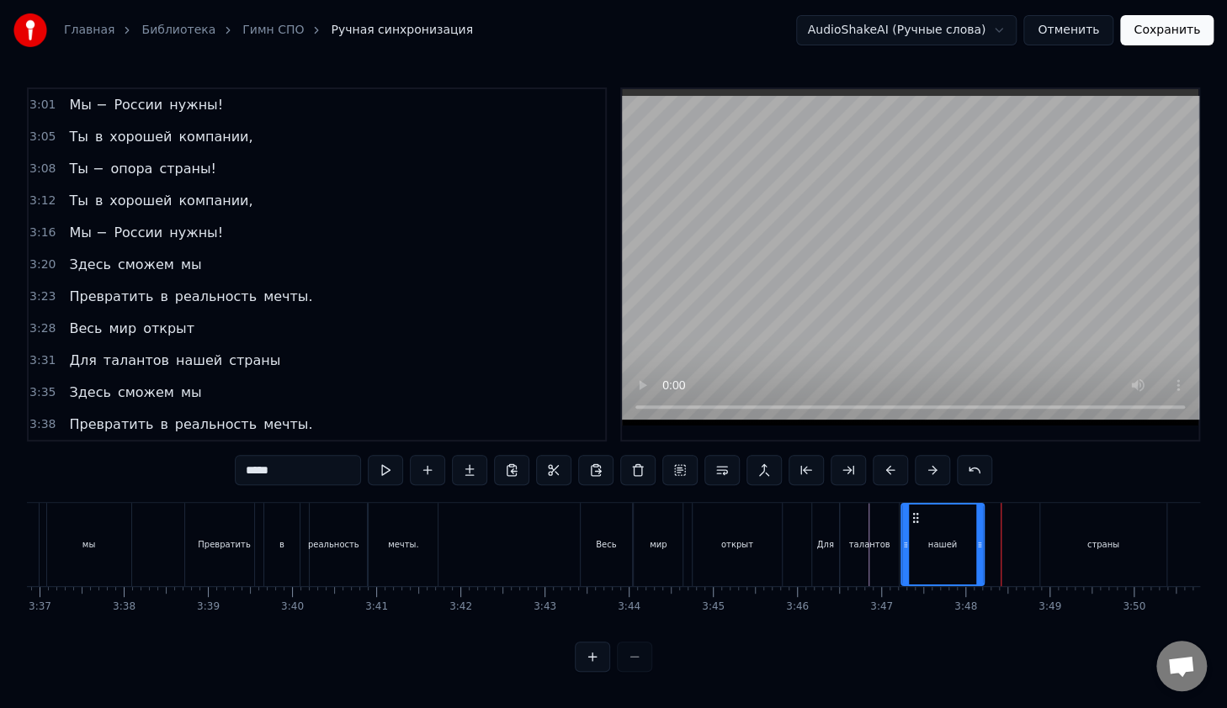
drag, startPoint x: 966, startPoint y: 511, endPoint x: 912, endPoint y: 517, distance: 54.3
click at [912, 517] on icon at bounding box center [915, 517] width 13 height 13
click at [1070, 526] on div "страны" at bounding box center [1103, 544] width 126 height 83
type input "******"
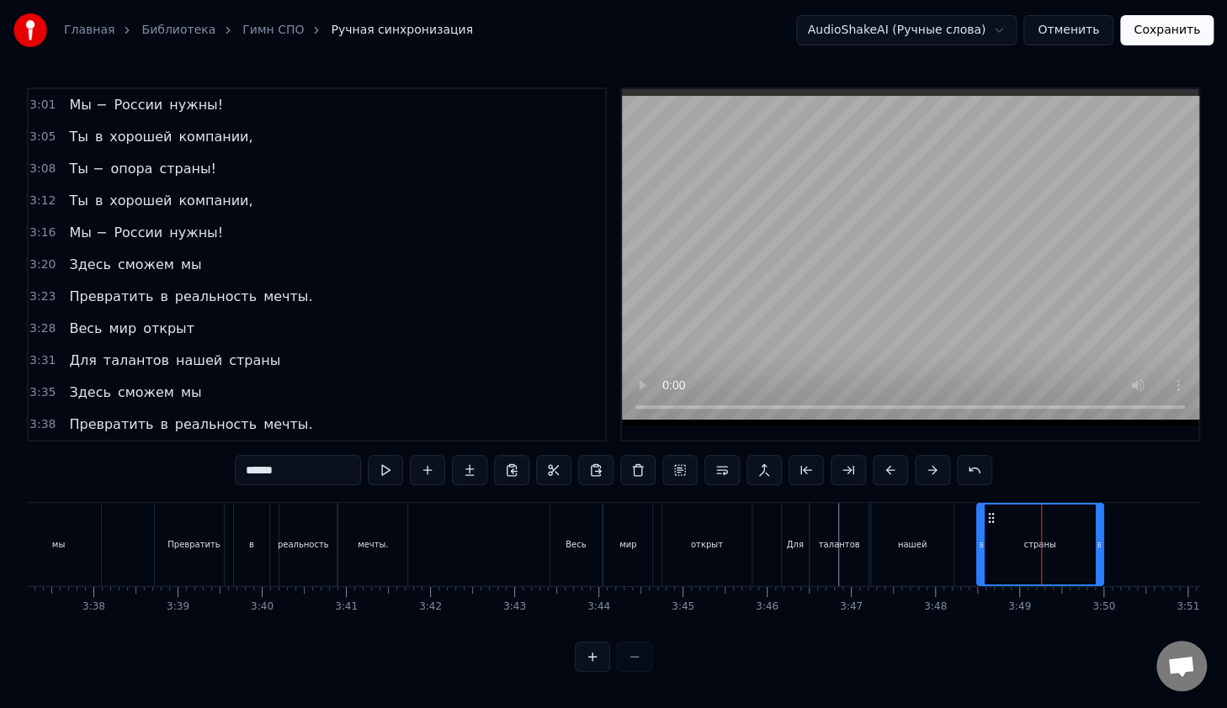
scroll to position [0, 18278]
click at [962, 517] on icon at bounding box center [962, 517] width 13 height 13
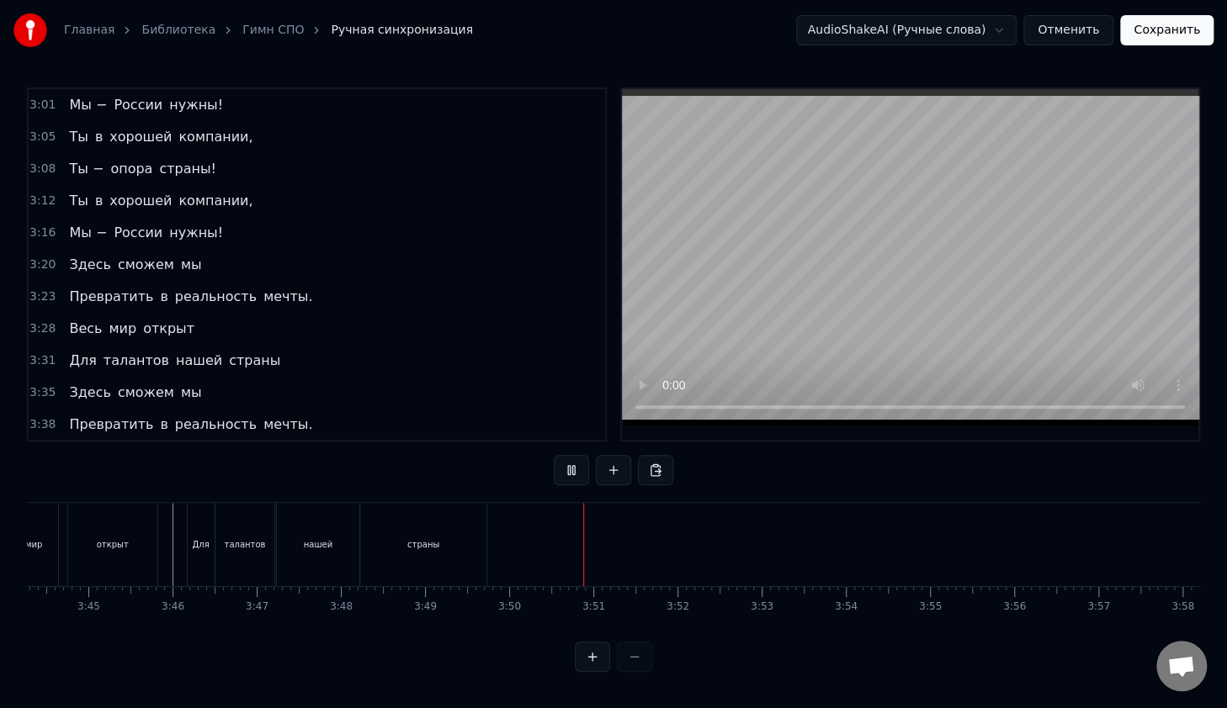
scroll to position [0, 18867]
click at [565, 463] on button at bounding box center [571, 470] width 35 height 30
click at [607, 464] on button at bounding box center [613, 470] width 35 height 30
click at [899, 542] on div "<>" at bounding box center [898, 544] width 14 height 13
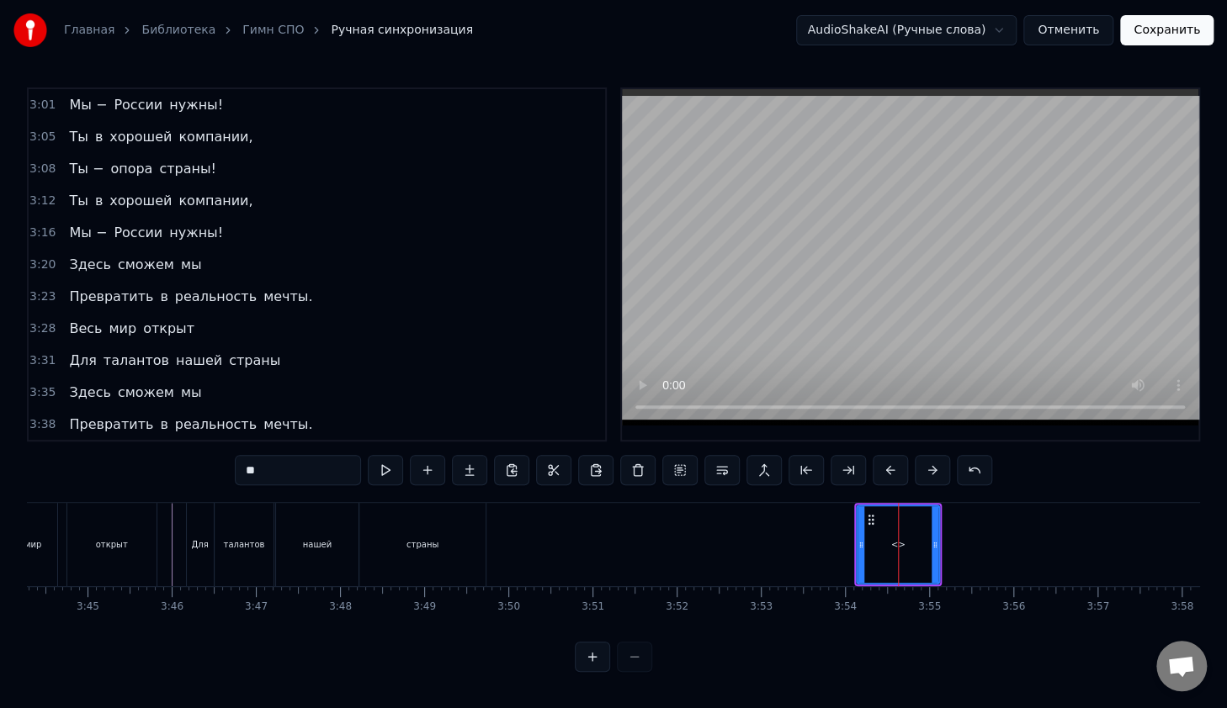
scroll to position [1629, 0]
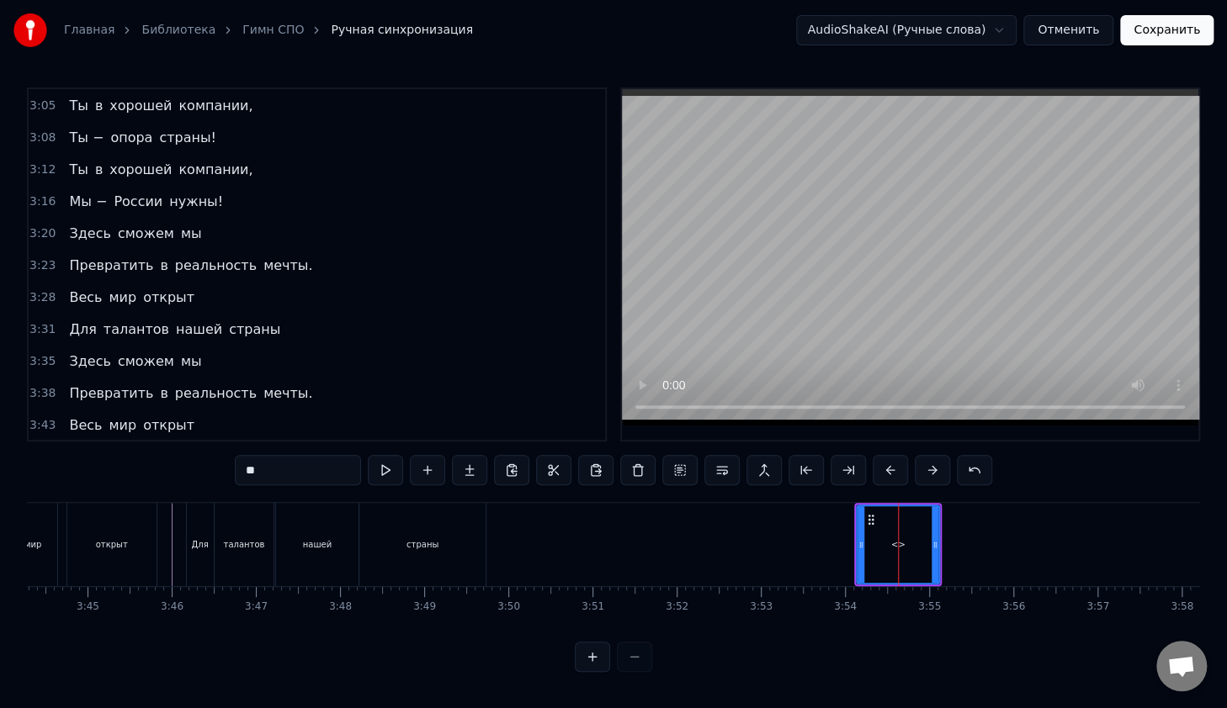
drag, startPoint x: 289, startPoint y: 475, endPoint x: 246, endPoint y: 466, distance: 43.9
click at [246, 466] on input "**" at bounding box center [298, 470] width 126 height 30
type input "**********"
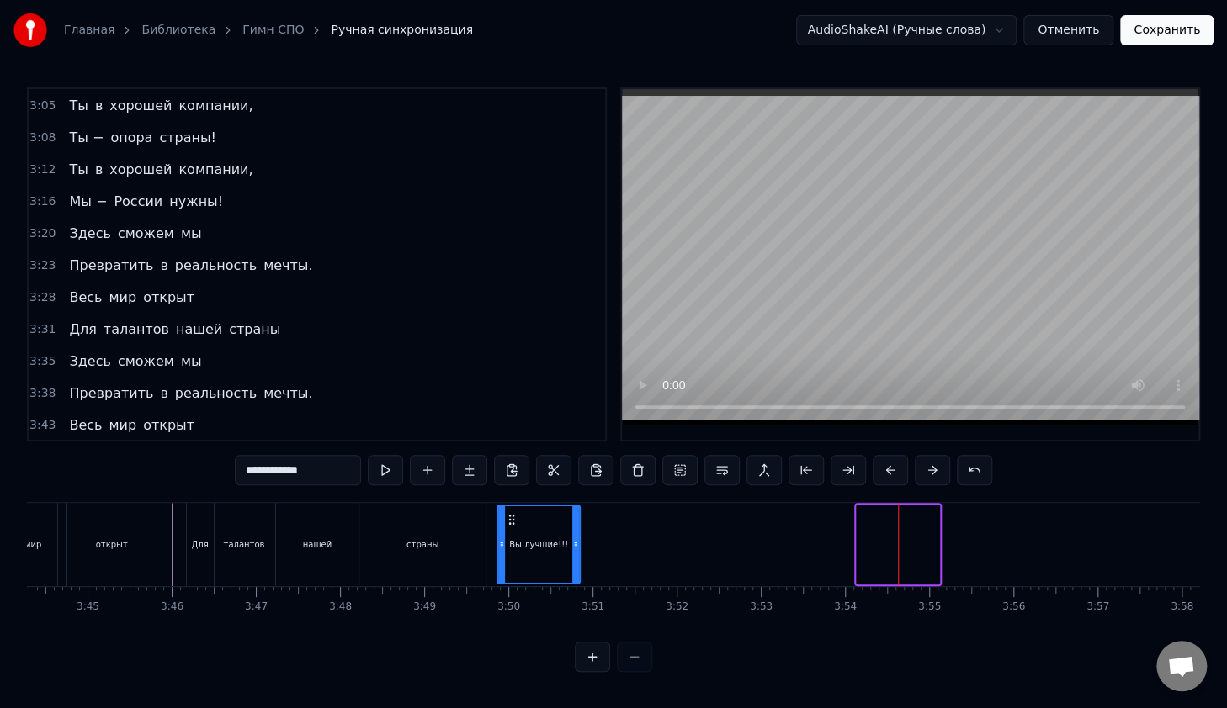
drag, startPoint x: 870, startPoint y: 508, endPoint x: 513, endPoint y: 528, distance: 357.3
click at [511, 529] on div "Вы лучшие!!!" at bounding box center [538, 544] width 81 height 77
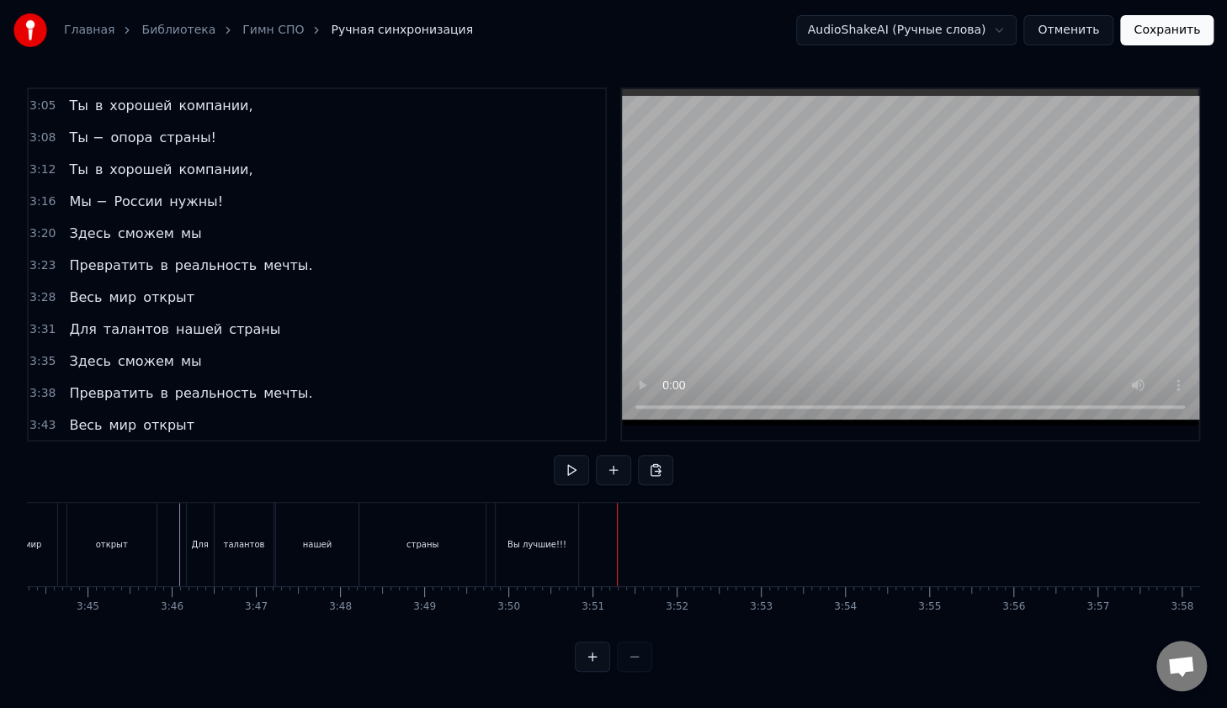
click at [537, 538] on div "Вы лучшие!!!" at bounding box center [536, 544] width 59 height 13
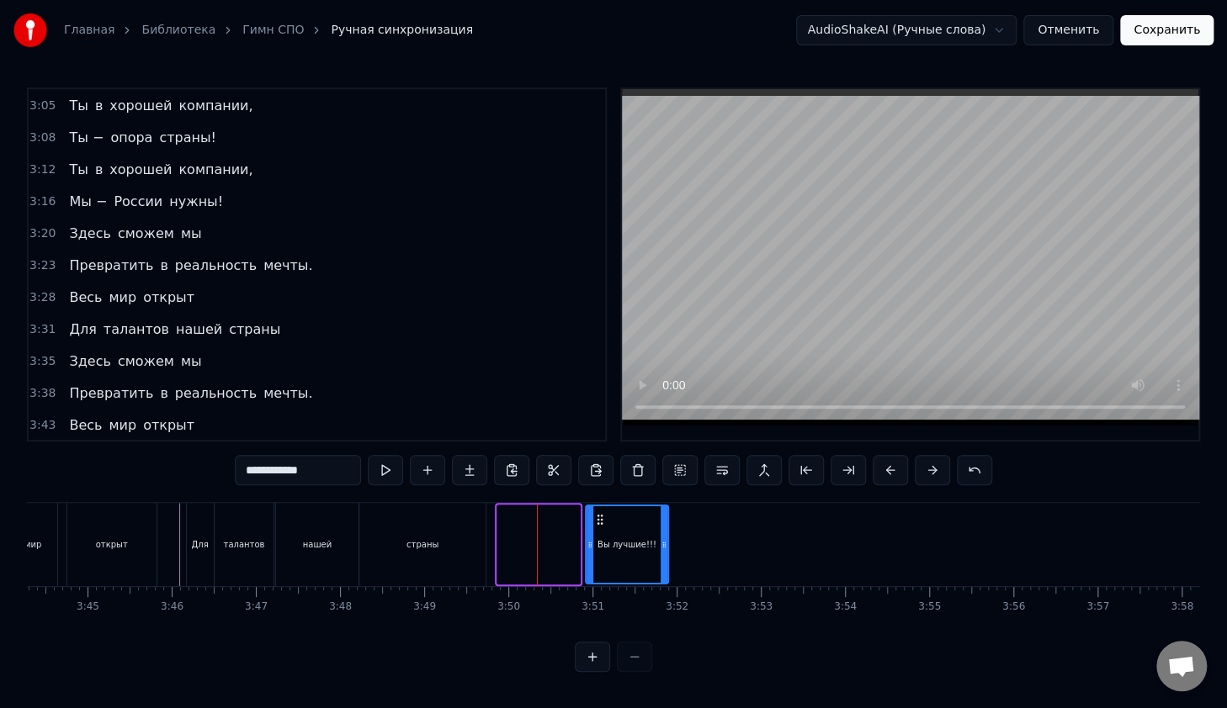
drag, startPoint x: 509, startPoint y: 511, endPoint x: 597, endPoint y: 521, distance: 88.8
click at [597, 521] on div "Вы лучшие!!!" at bounding box center [626, 544] width 81 height 77
click at [395, 517] on div "страны" at bounding box center [422, 544] width 126 height 83
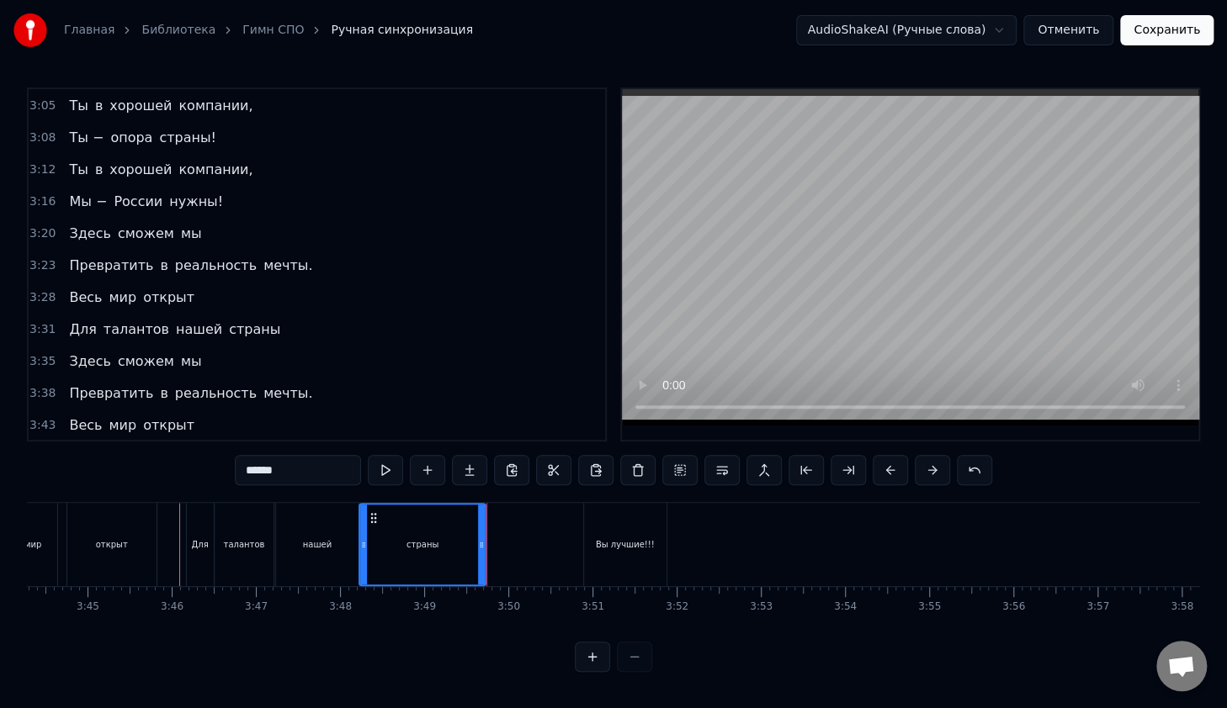
click at [654, 537] on div "Вы лучшие!!!" at bounding box center [625, 544] width 82 height 83
type input "**********"
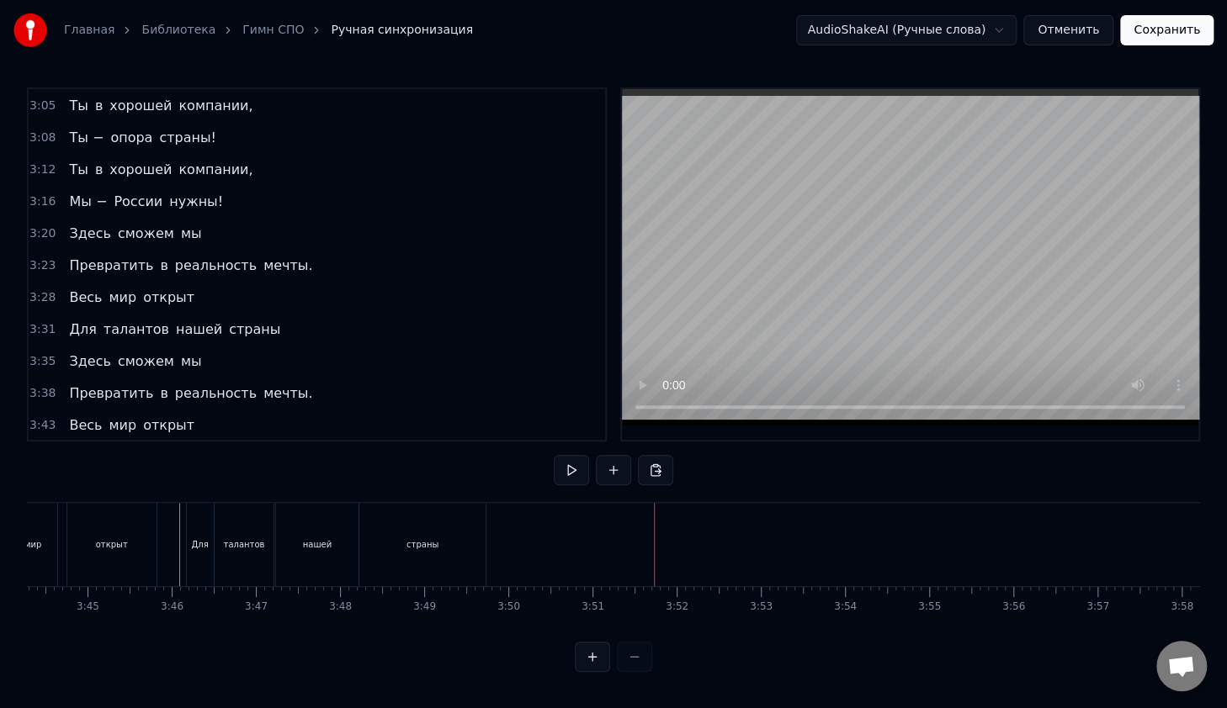
scroll to position [1598, 0]
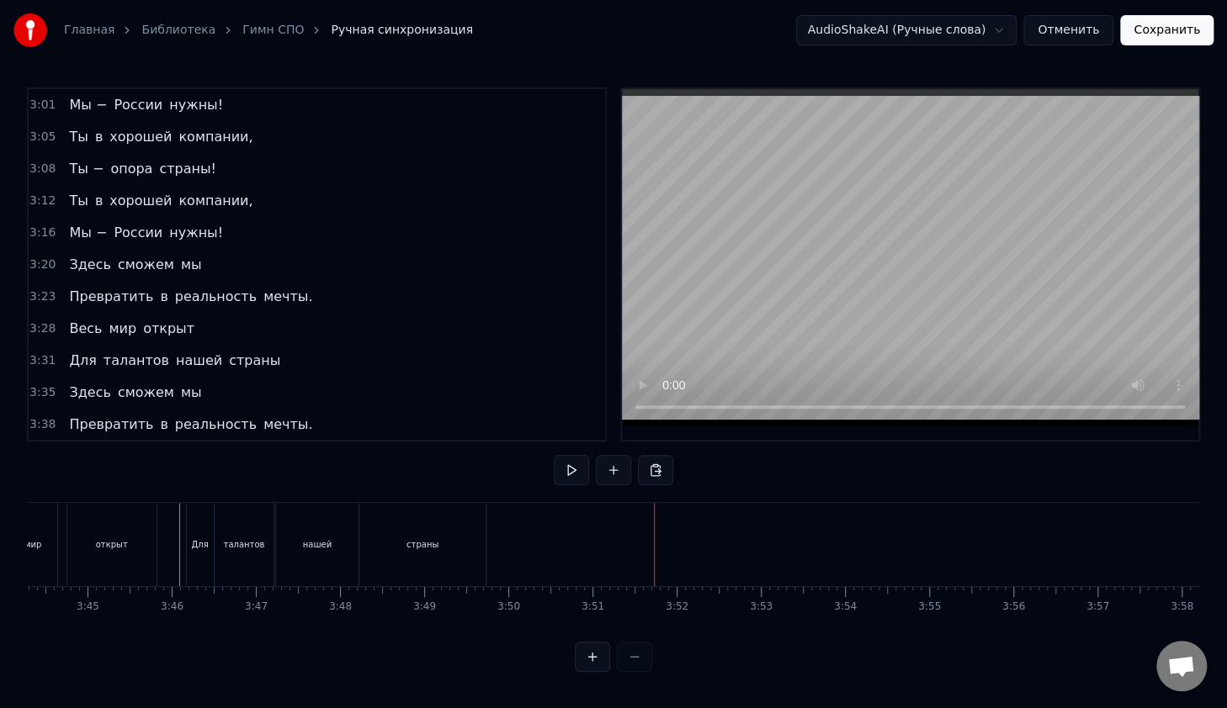
drag, startPoint x: 654, startPoint y: 537, endPoint x: 282, endPoint y: 513, distance: 372.6
drag, startPoint x: 103, startPoint y: 638, endPoint x: 146, endPoint y: 627, distance: 44.3
click at [114, 630] on div "0:14 В руках моих 0:16 Счастливый билет, 0:18 Ведь для студента СПО 0:20 Прегра…" at bounding box center [613, 379] width 1173 height 585
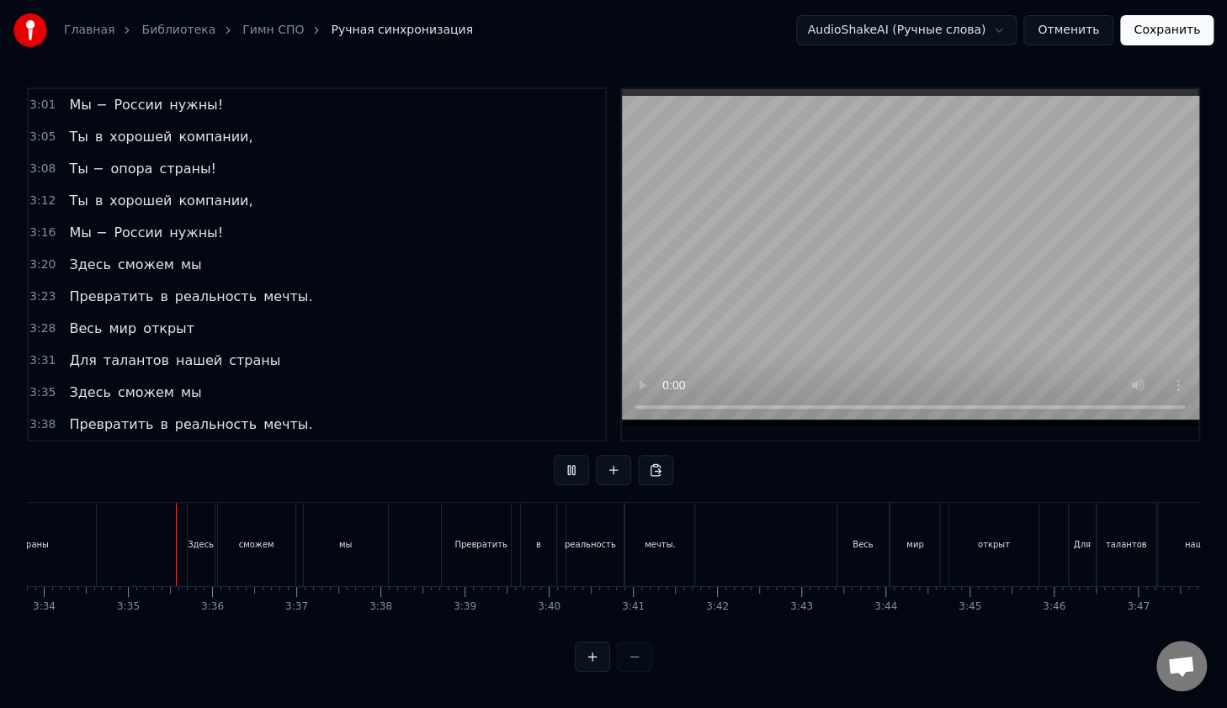
scroll to position [0, 18018]
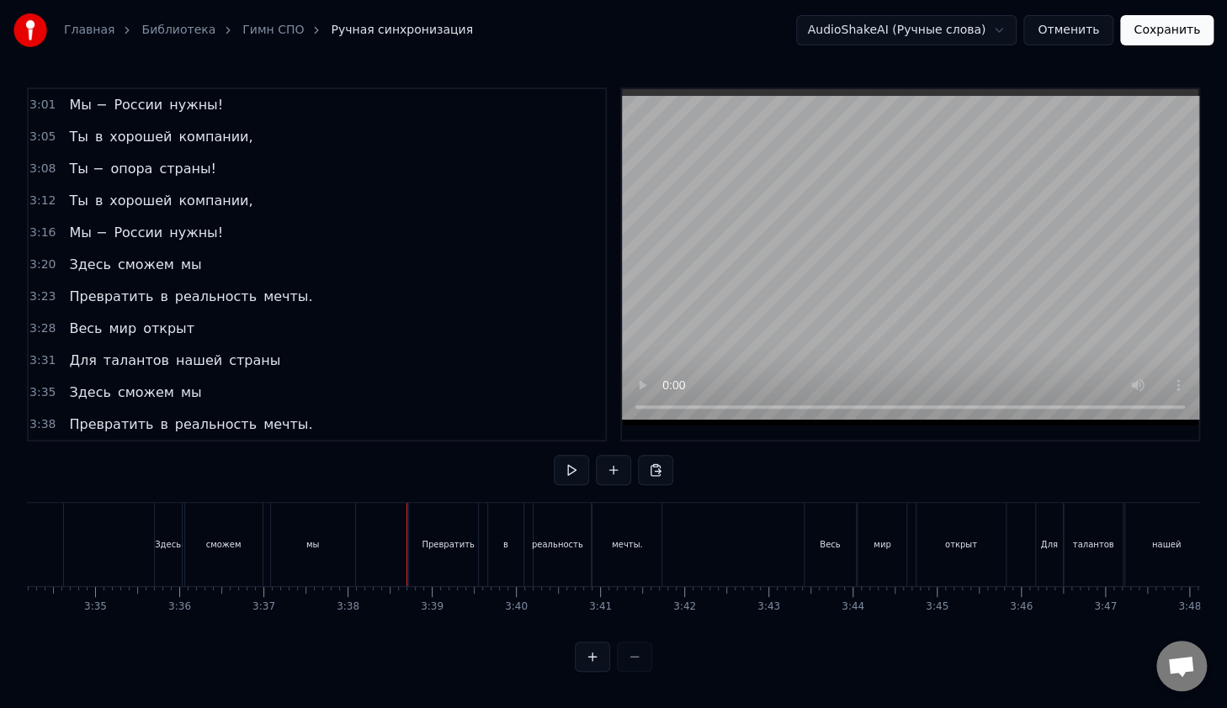
click at [1180, 31] on button "Сохранить" at bounding box center [1166, 30] width 93 height 30
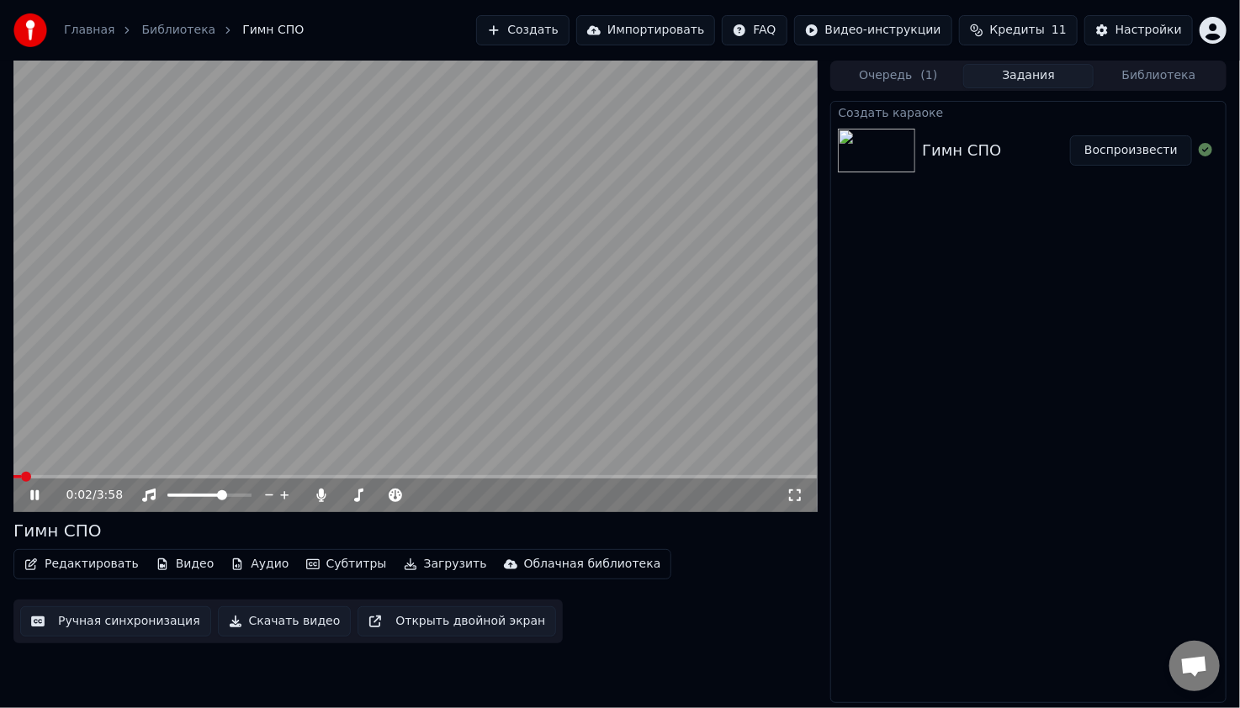
click at [34, 497] on icon at bounding box center [47, 495] width 40 height 13
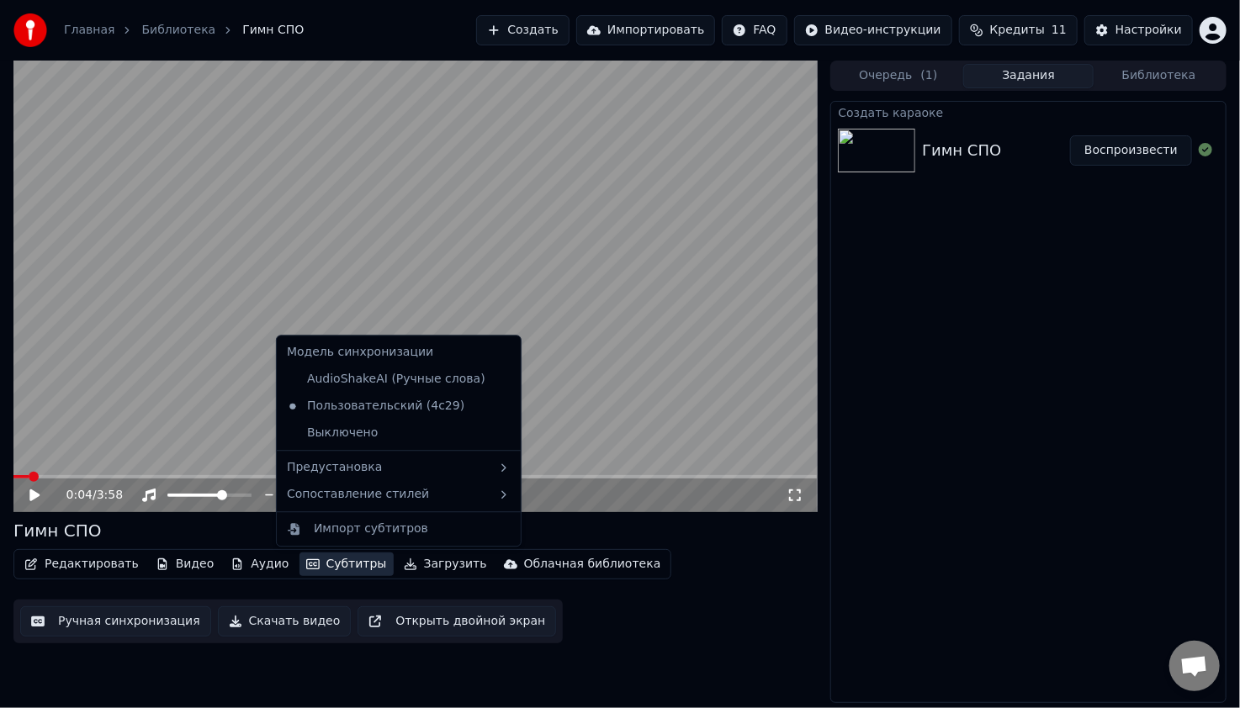
click at [321, 569] on button "Субтитры" at bounding box center [346, 565] width 94 height 24
click at [497, 495] on icon at bounding box center [503, 494] width 13 height 13
click at [527, 501] on div "Default" at bounding box center [550, 498] width 99 height 27
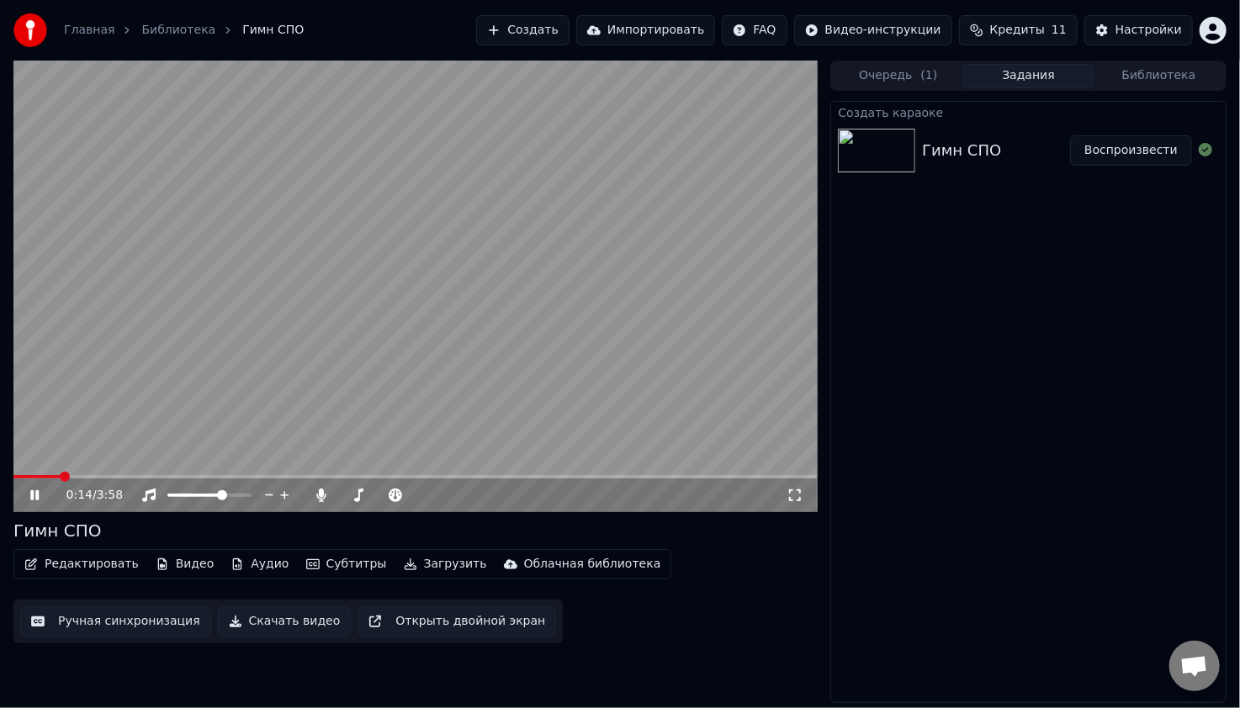
click at [70, 476] on span at bounding box center [65, 477] width 10 height 10
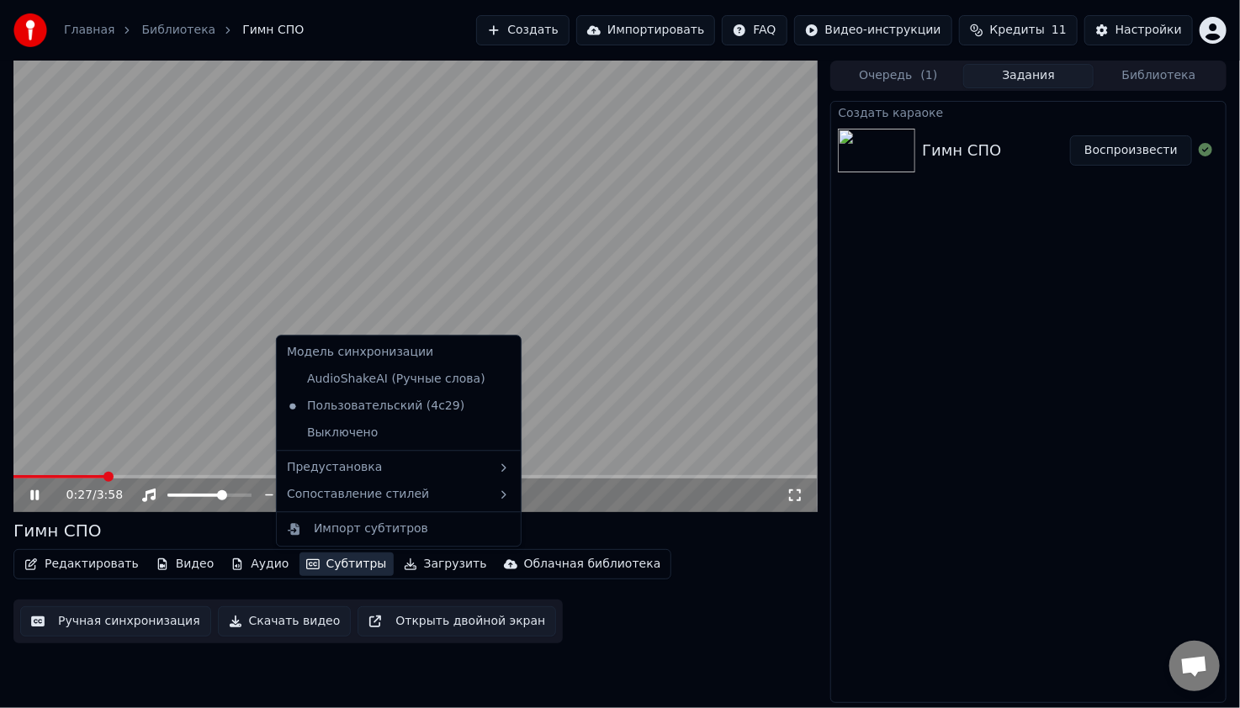
click at [311, 559] on button "Субтитры" at bounding box center [346, 565] width 94 height 24
click at [688, 555] on div "Редактировать Видео Аудио Субтитры Загрузить Облачная библиотека Ручная синхрон…" at bounding box center [414, 596] width 803 height 94
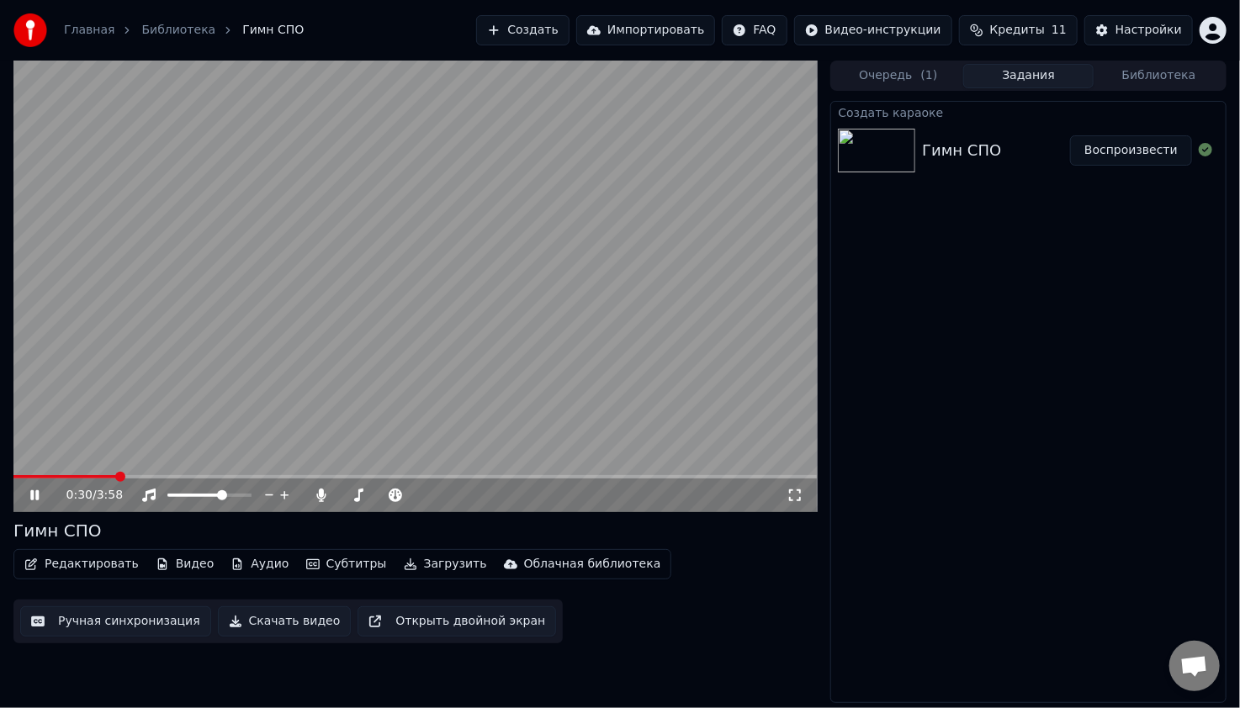
click at [34, 500] on icon at bounding box center [34, 495] width 8 height 10
click at [13, 473] on span at bounding box center [18, 477] width 10 height 10
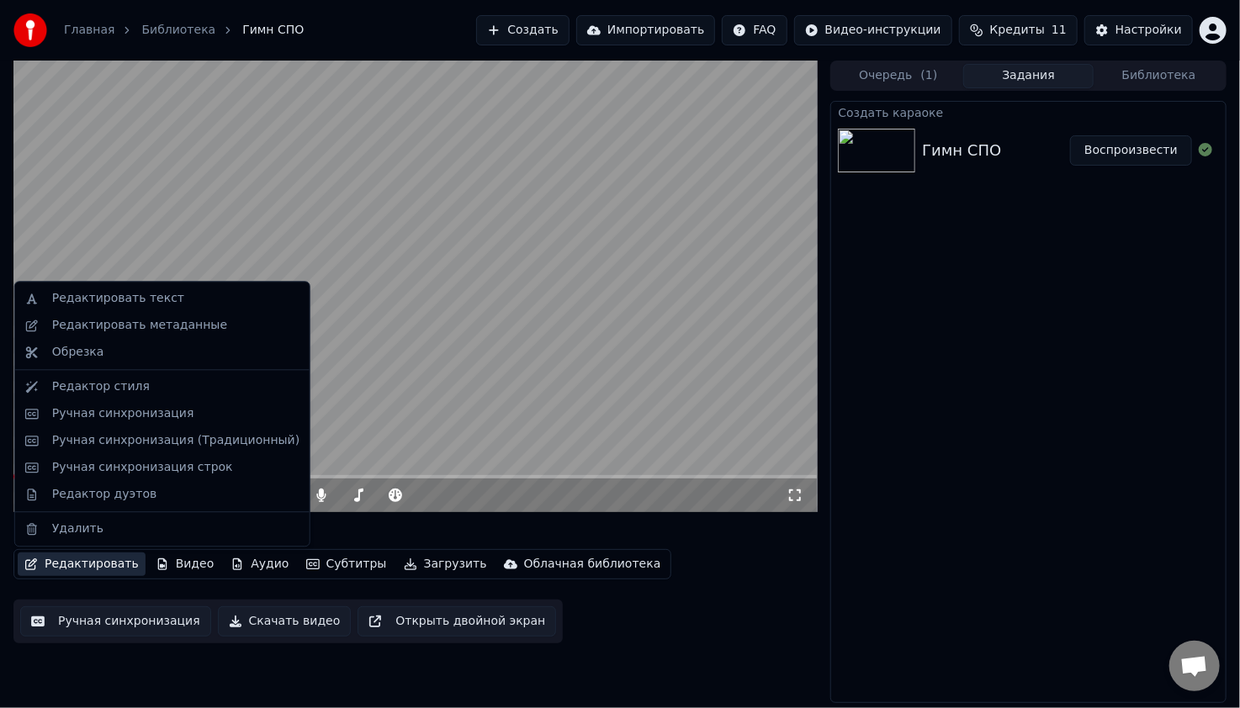
click at [98, 566] on button "Редактировать" at bounding box center [82, 565] width 128 height 24
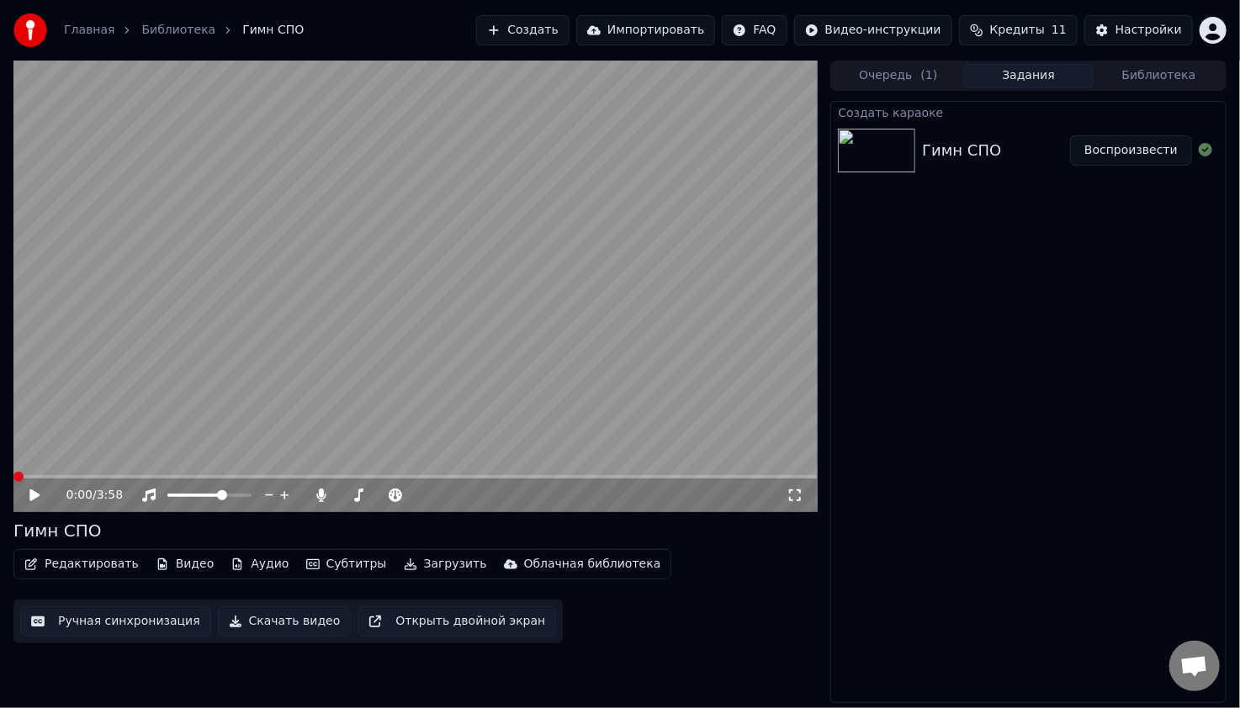
click at [38, 495] on icon at bounding box center [34, 496] width 10 height 12
click at [66, 476] on span at bounding box center [414, 476] width 803 height 3
click at [33, 491] on icon at bounding box center [34, 495] width 8 height 10
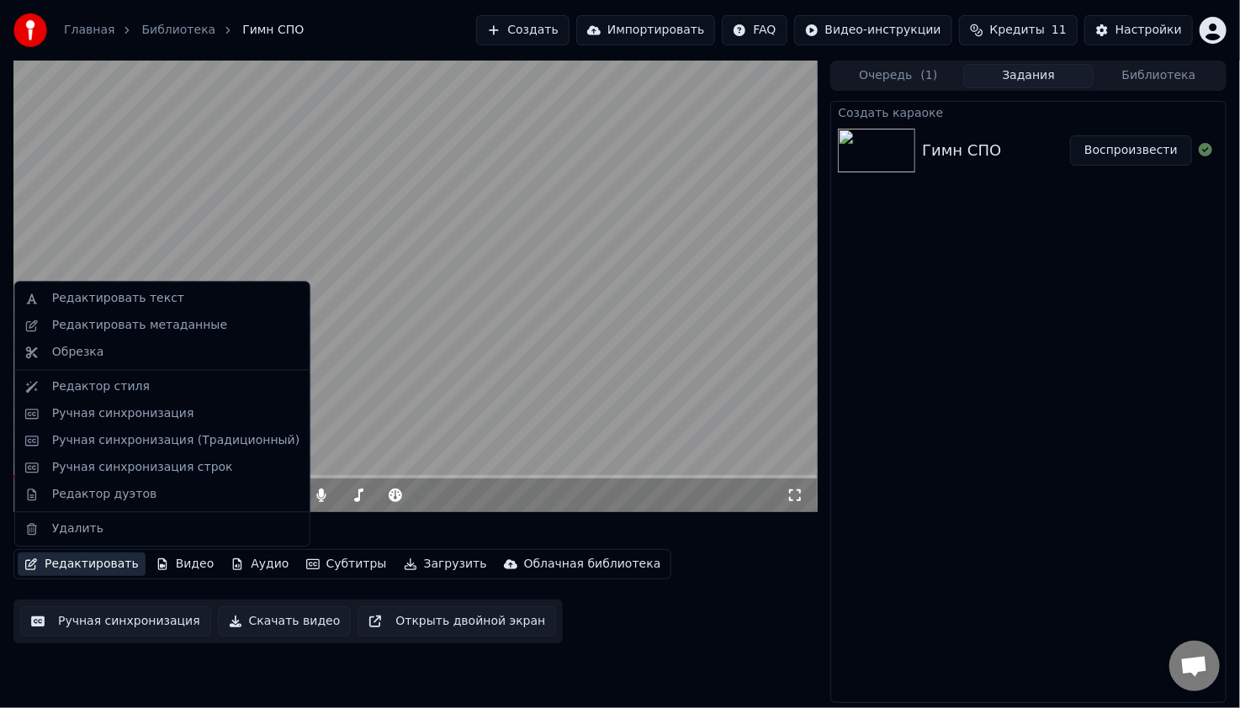
click at [58, 567] on button "Редактировать" at bounding box center [82, 565] width 128 height 24
click at [86, 388] on div "Редактор стиля" at bounding box center [101, 387] width 98 height 17
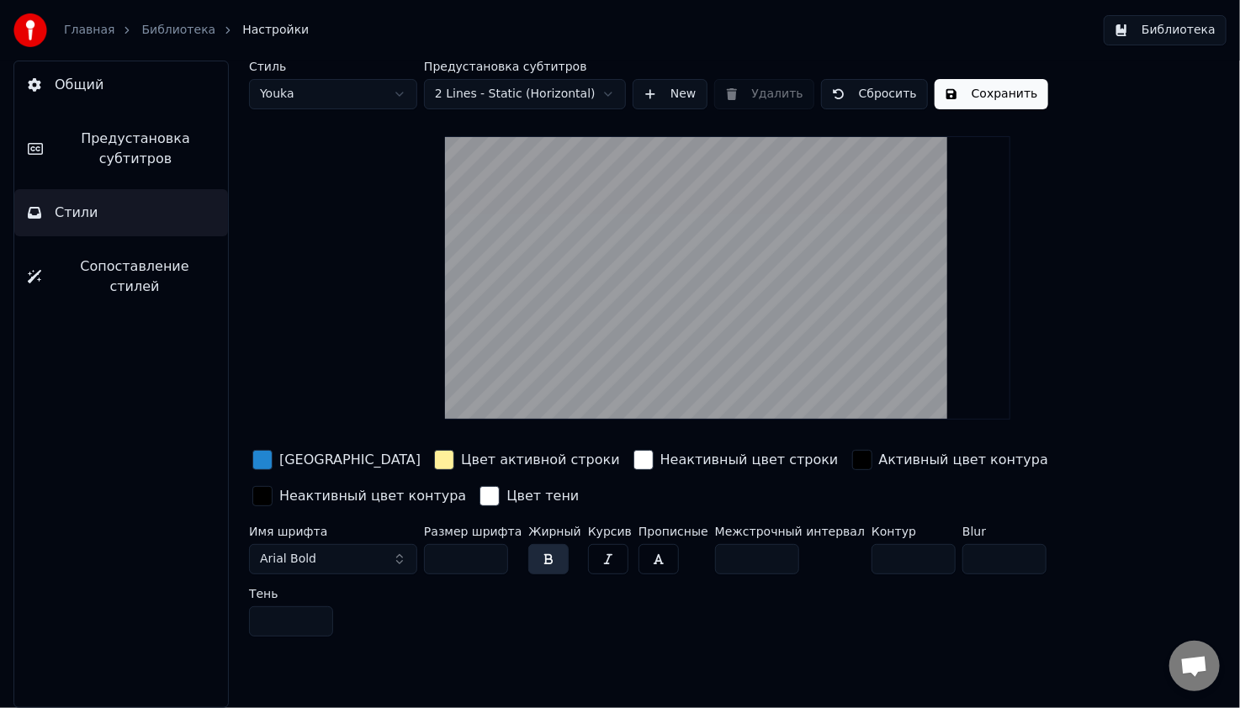
click at [130, 273] on span "Сопоставление стилей" at bounding box center [135, 277] width 160 height 40
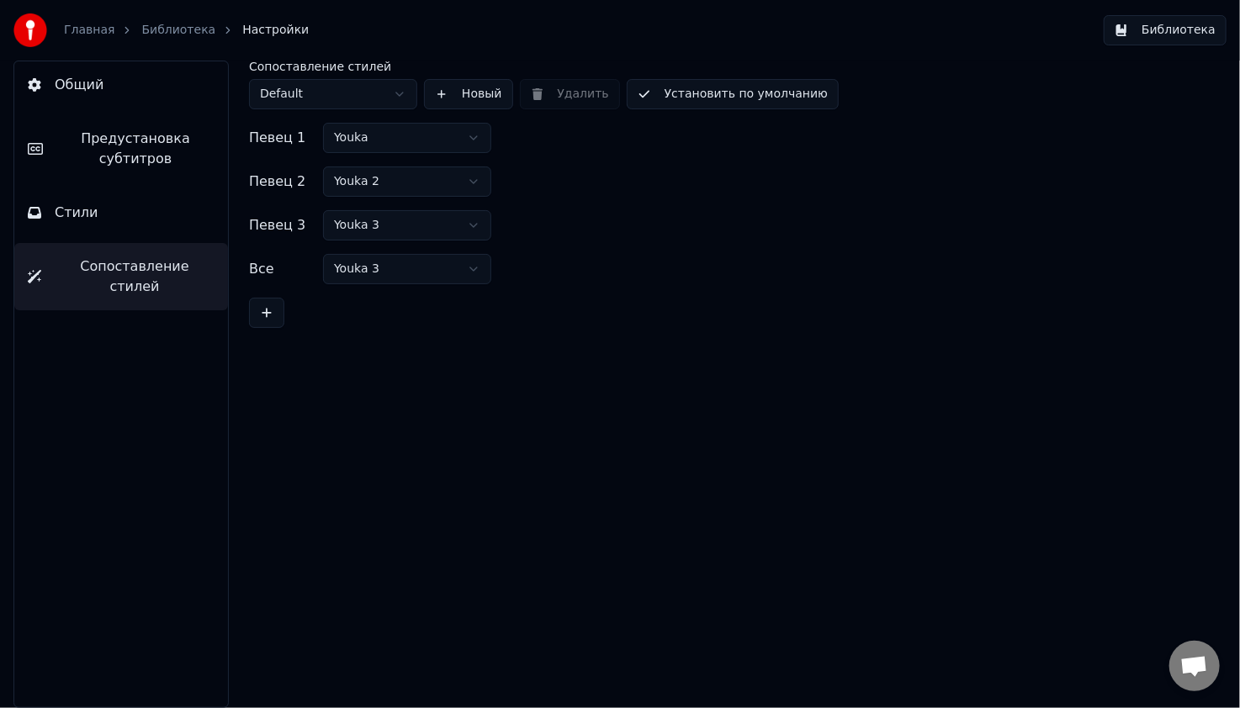
click at [1194, 37] on button "Библиотека" at bounding box center [1165, 30] width 123 height 30
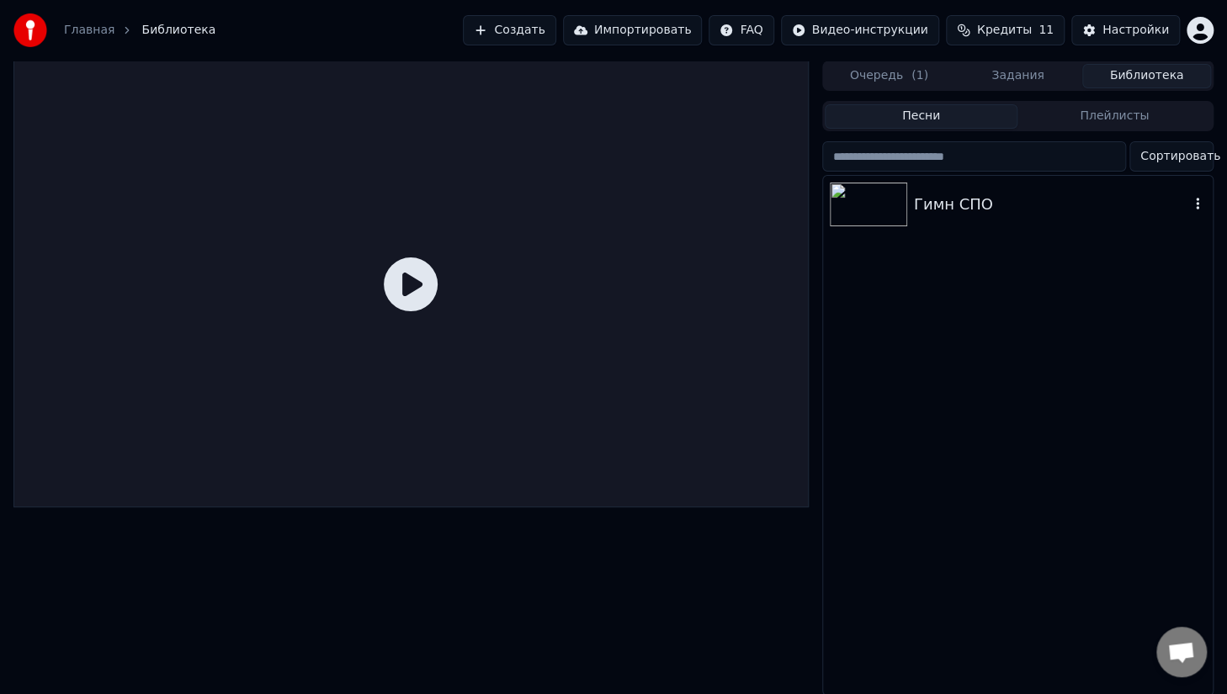
click at [999, 199] on div "Гимн СПО" at bounding box center [1051, 205] width 275 height 24
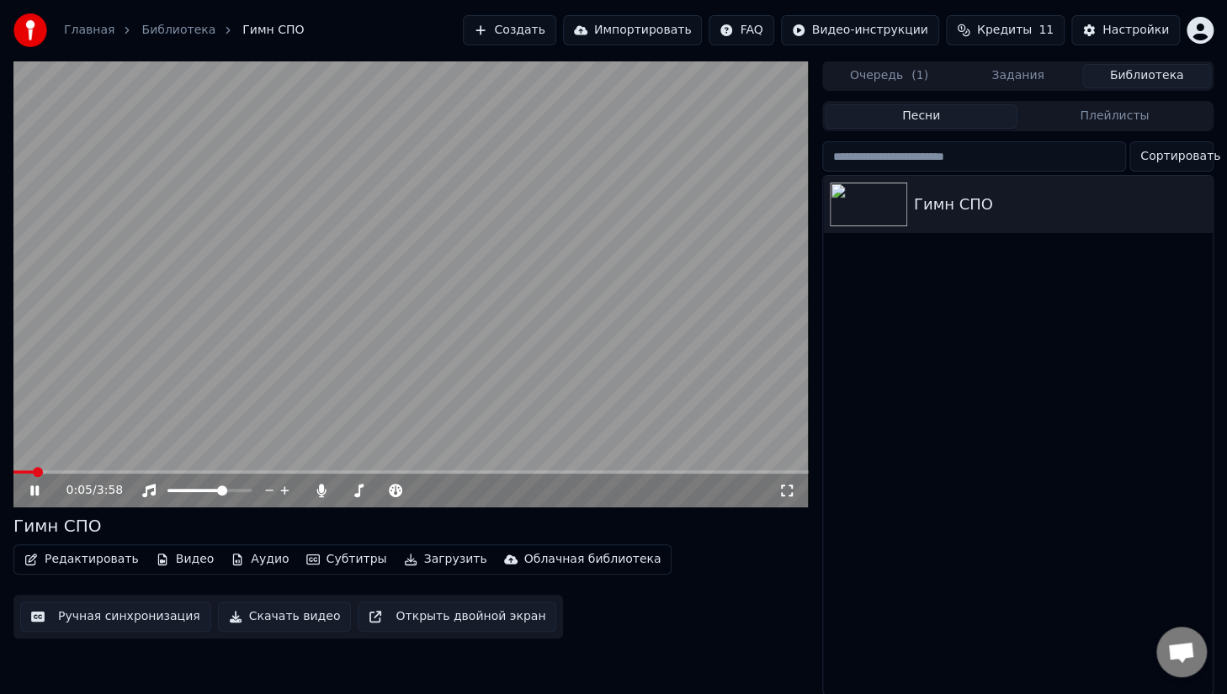
click at [156, 561] on icon "button" at bounding box center [162, 560] width 13 height 12
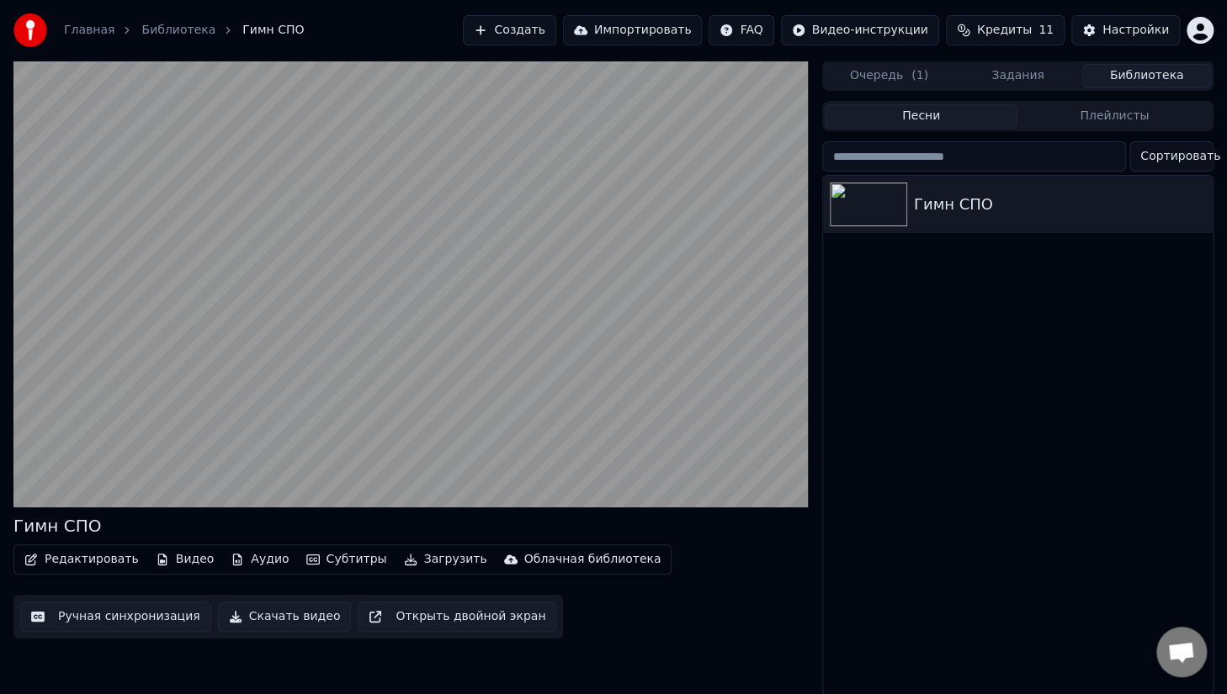
click at [682, 545] on div "Редактировать Видео Аудио Субтитры Загрузить Облачная библиотека Ручная синхрон…" at bounding box center [410, 591] width 795 height 94
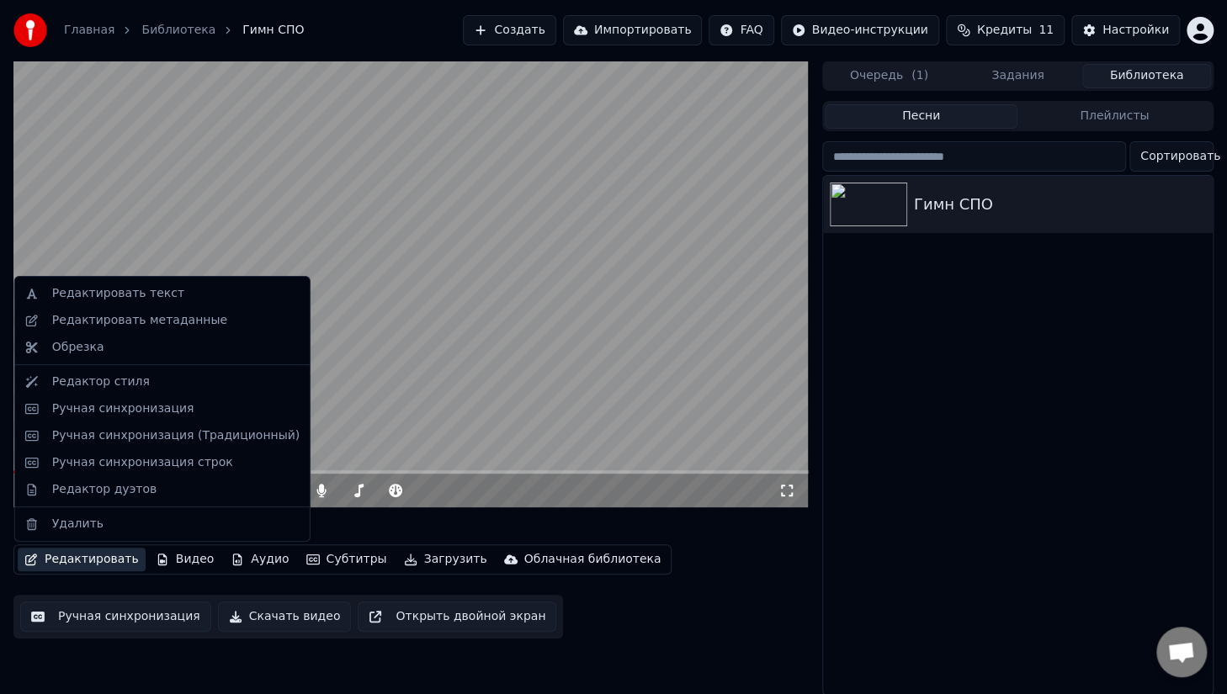
click at [87, 559] on button "Редактировать" at bounding box center [82, 560] width 128 height 24
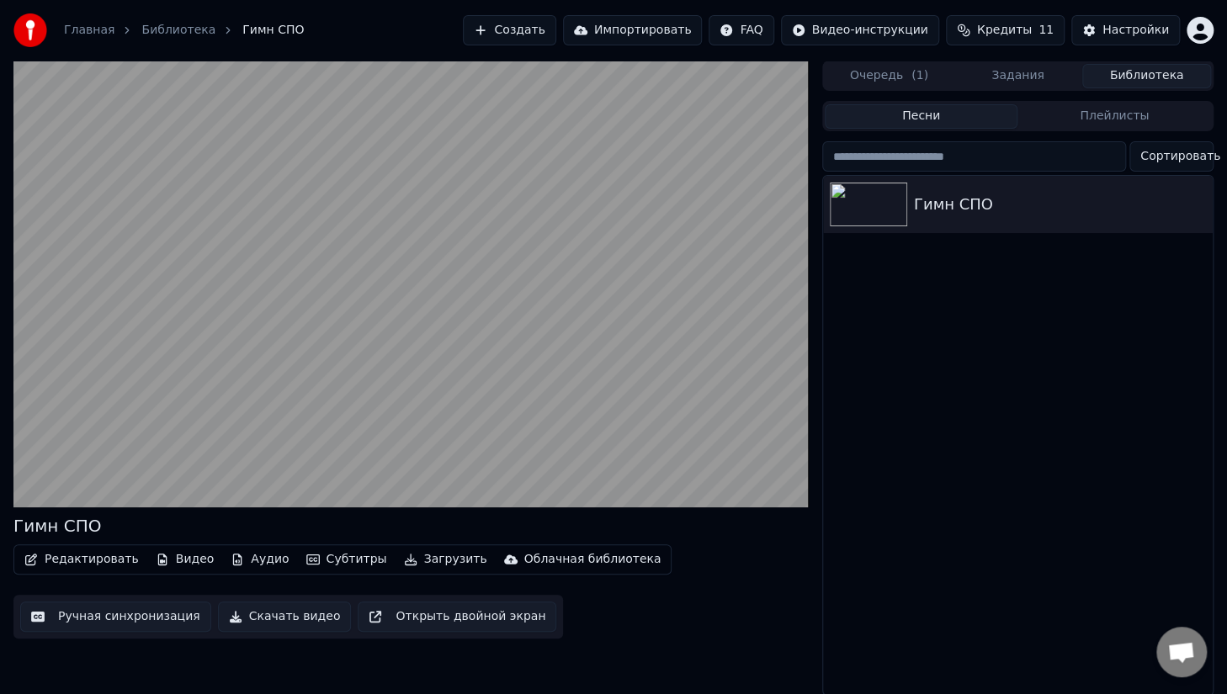
click at [707, 562] on div "Редактировать Видео Аудио Субтитры Загрузить Облачная библиотека Ручная синхрон…" at bounding box center [410, 591] width 795 height 94
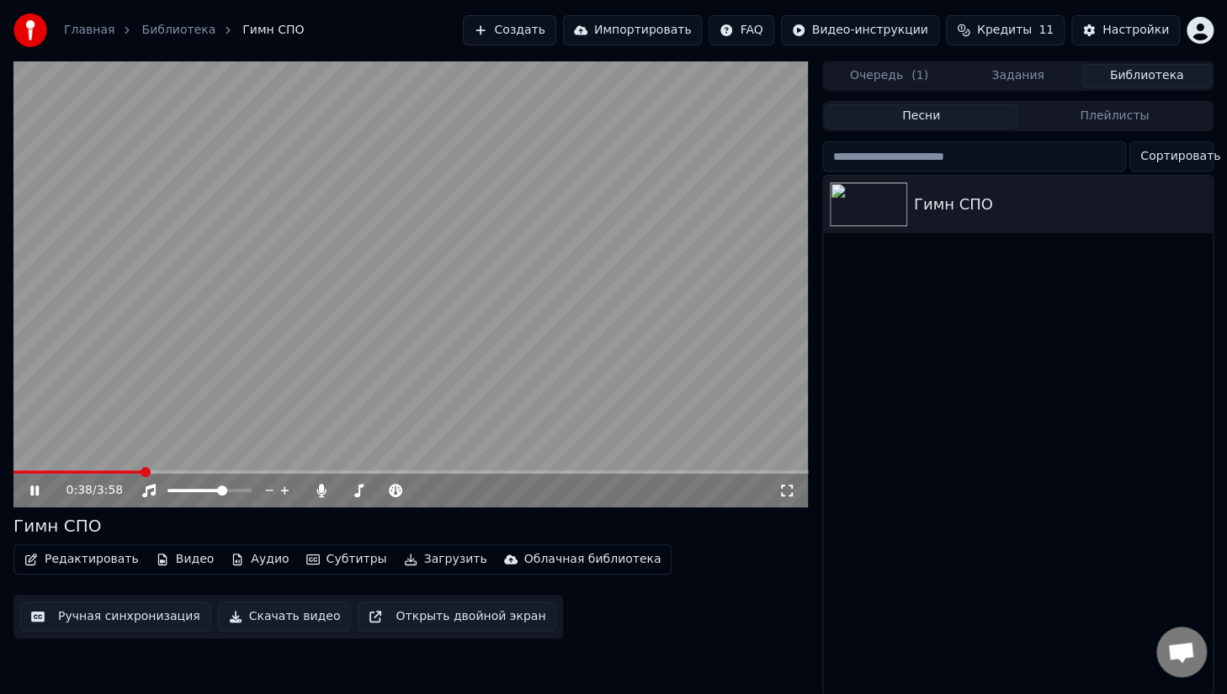
click at [37, 491] on icon at bounding box center [34, 490] width 8 height 10
click at [262, 611] on button "Скачать видео" at bounding box center [285, 616] width 134 height 30
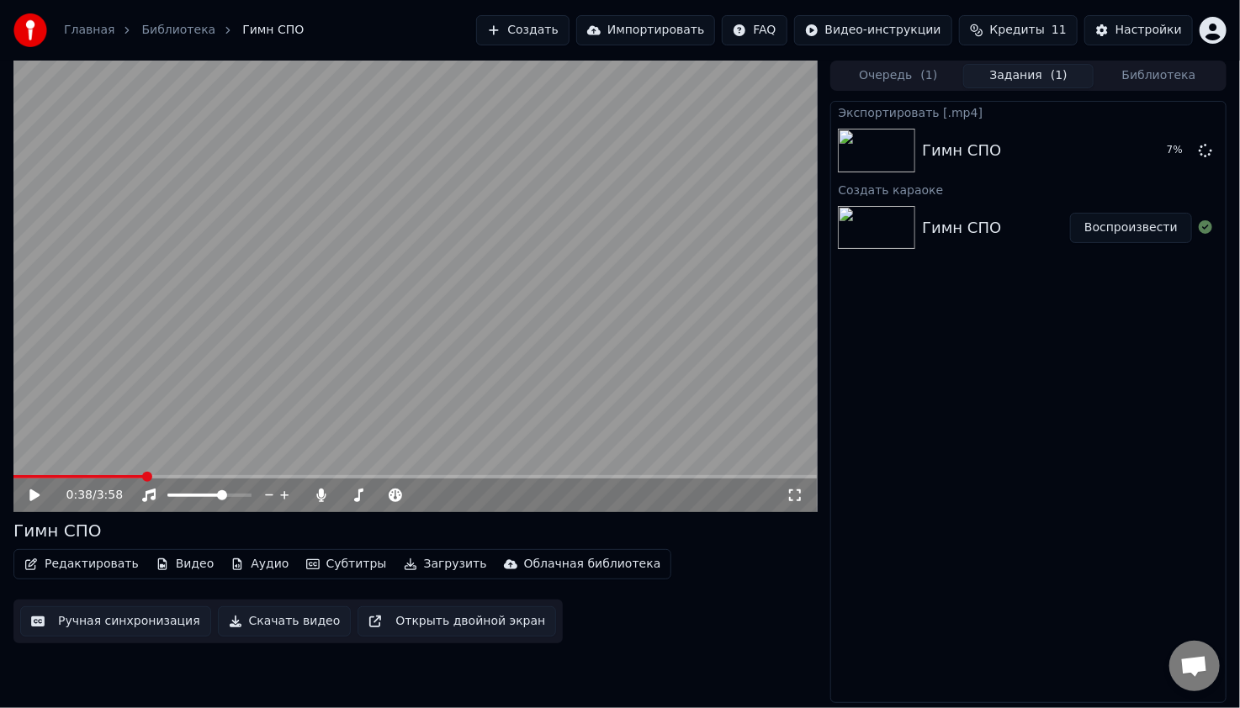
click at [992, 372] on div "Экспортировать [.mp4] Гимн СПО 7 % Создать караоке Гимн СПО Воспроизвести" at bounding box center [1028, 402] width 396 height 602
click at [1150, 153] on button "Показать" at bounding box center [1148, 150] width 87 height 30
click at [1137, 0] on html "Главная Библиотека Гимн СПО Создать Импортировать FAQ Видео-инструкции Кредиты …" at bounding box center [620, 354] width 1240 height 708
